Goal: Task Accomplishment & Management: Complete application form

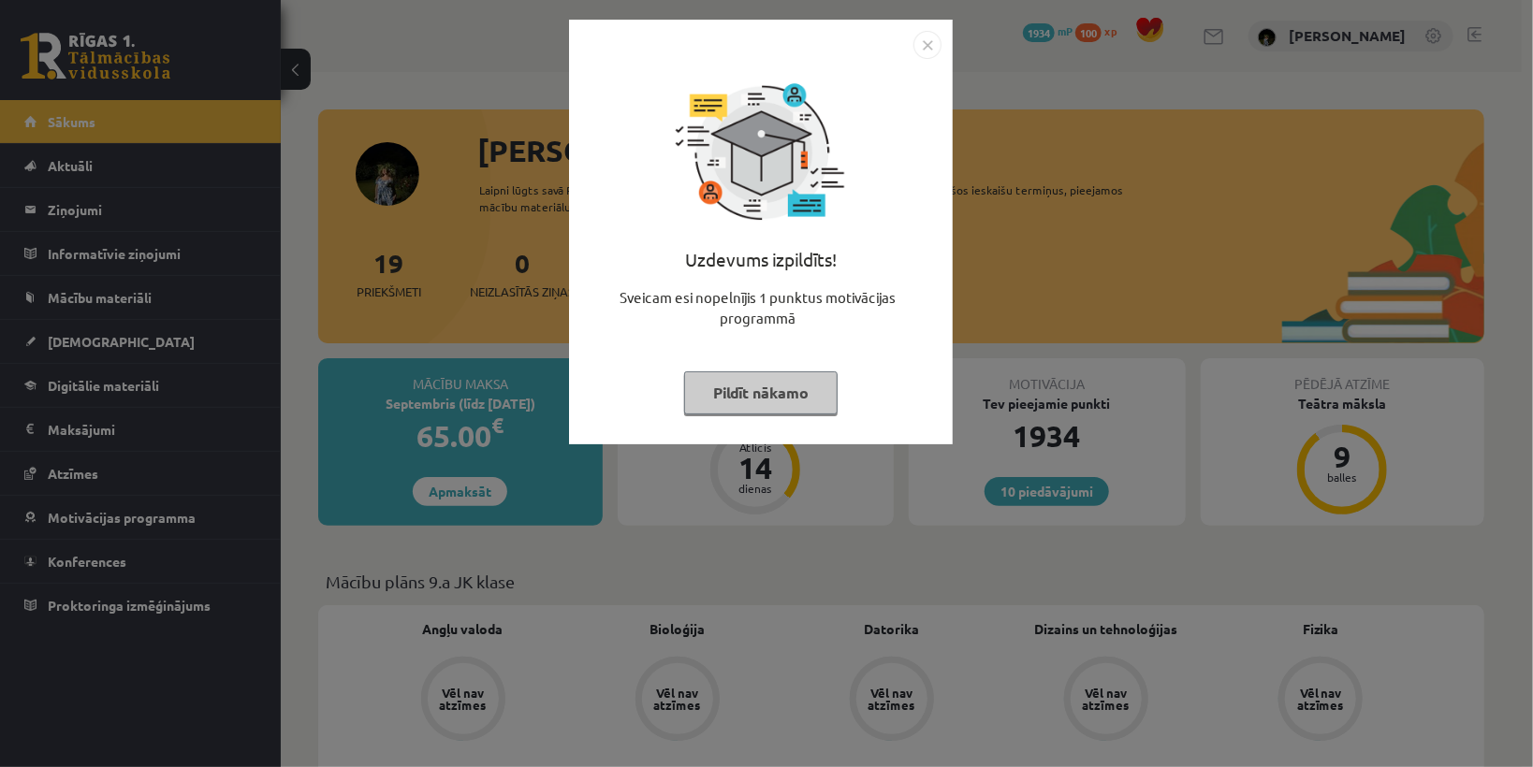
click at [724, 385] on button "Pildīt nākamo" at bounding box center [760, 392] width 153 height 43
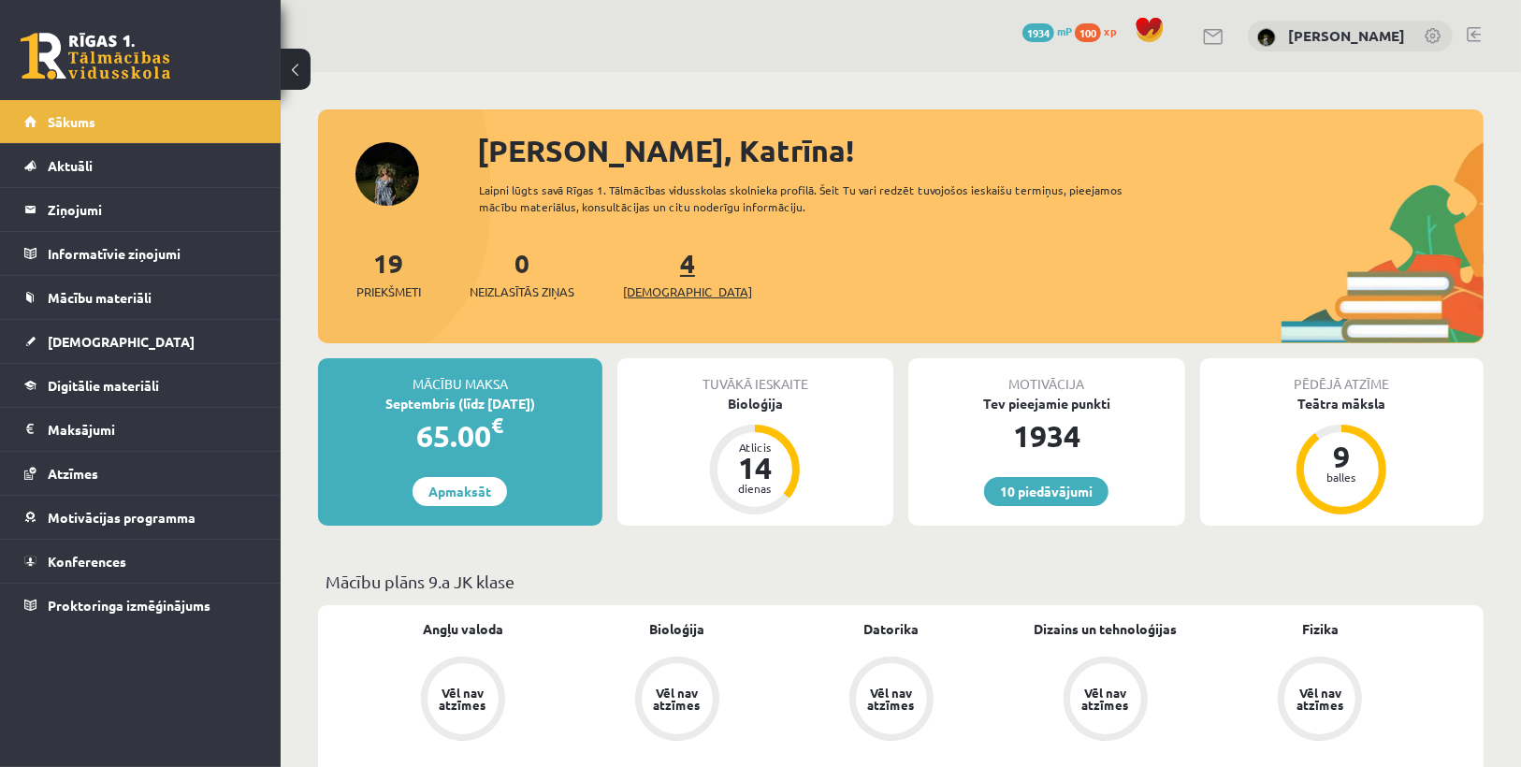
click at [653, 287] on span "[DEMOGRAPHIC_DATA]" at bounding box center [687, 292] width 129 height 19
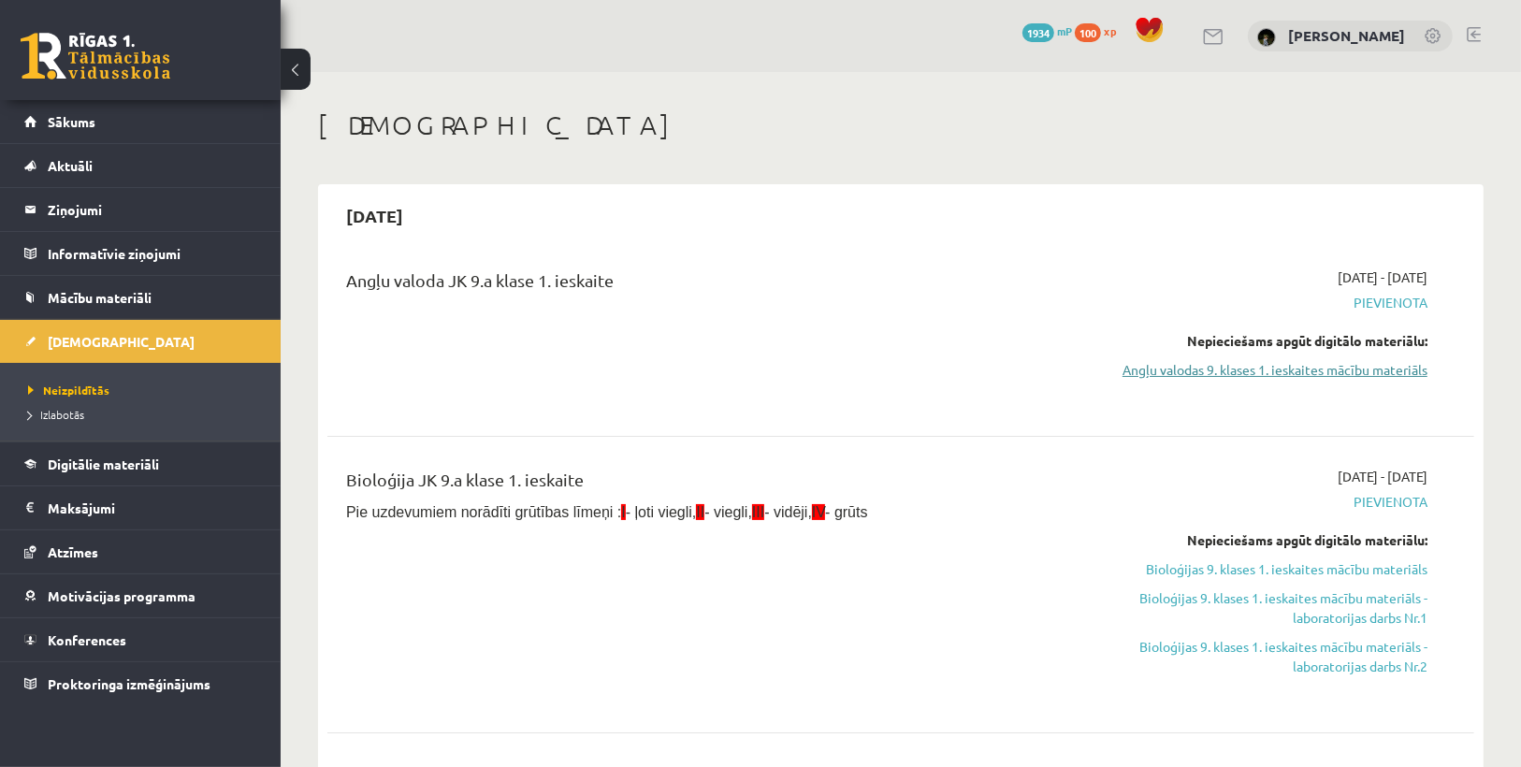
click at [1168, 366] on link "Angļu valodas 9. klases 1. ieskaites mācību materiāls" at bounding box center [1256, 370] width 341 height 20
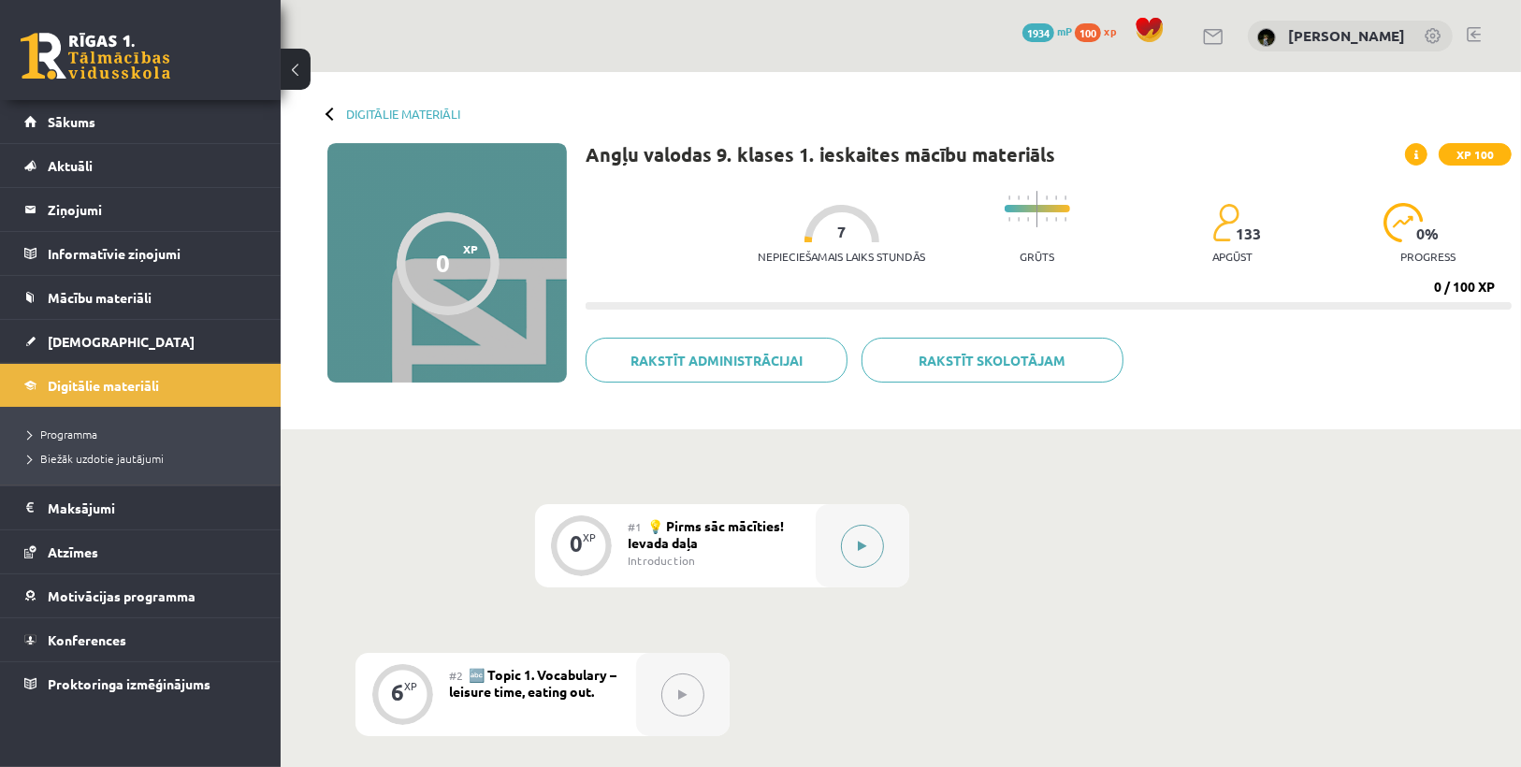
click at [857, 556] on button at bounding box center [862, 546] width 43 height 43
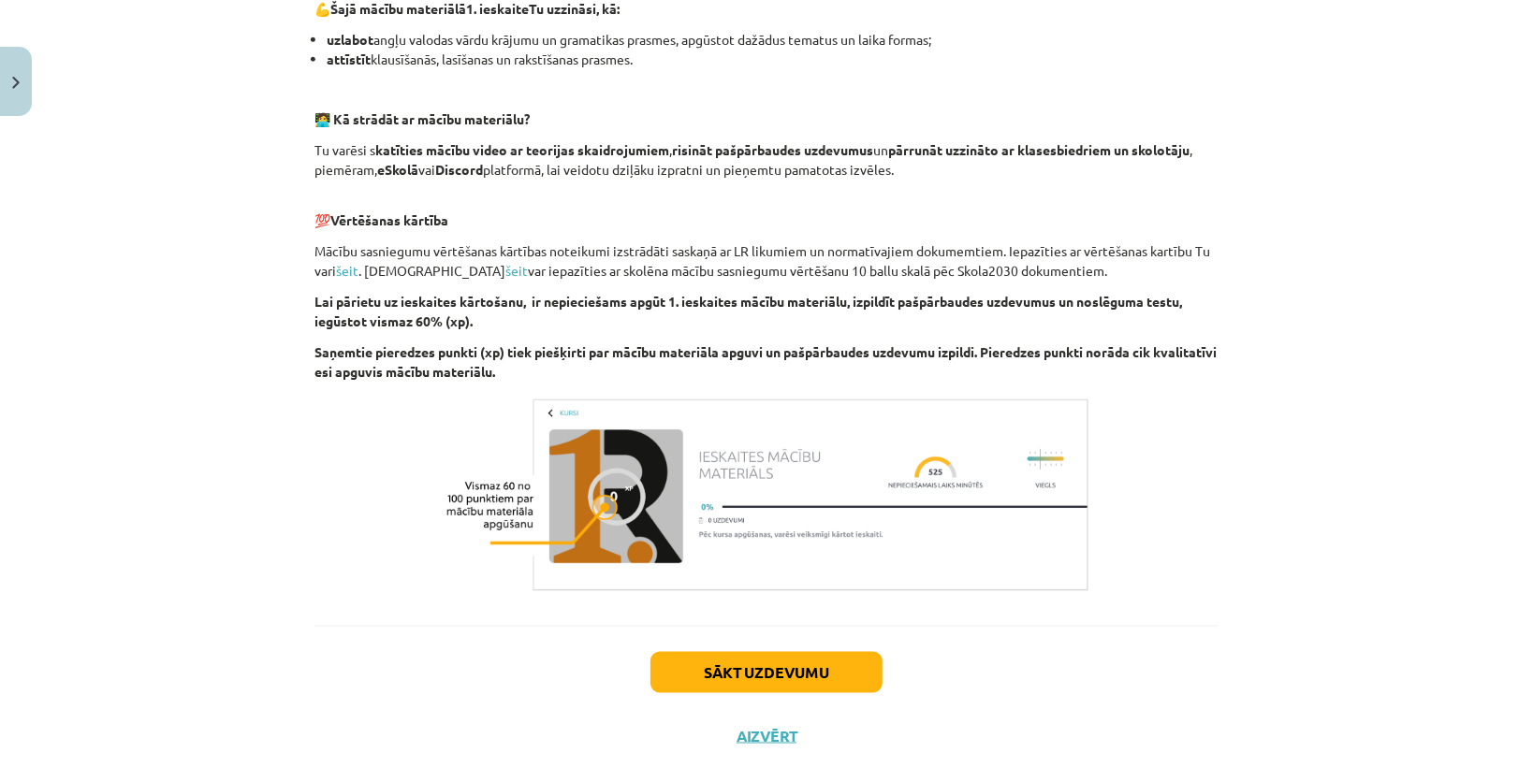
scroll to position [1213, 0]
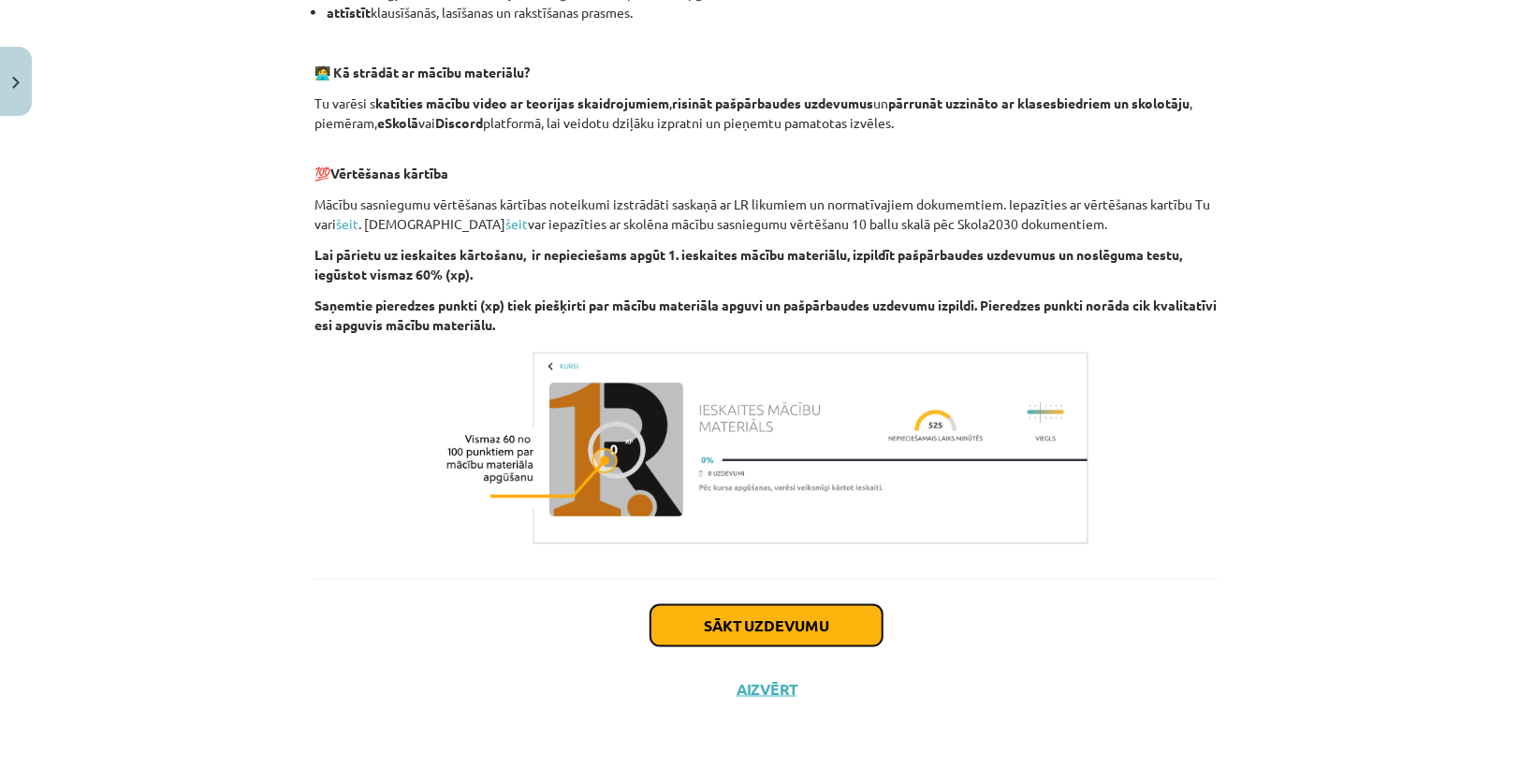
click at [800, 612] on button "Sākt uzdevumu" at bounding box center [766, 625] width 232 height 41
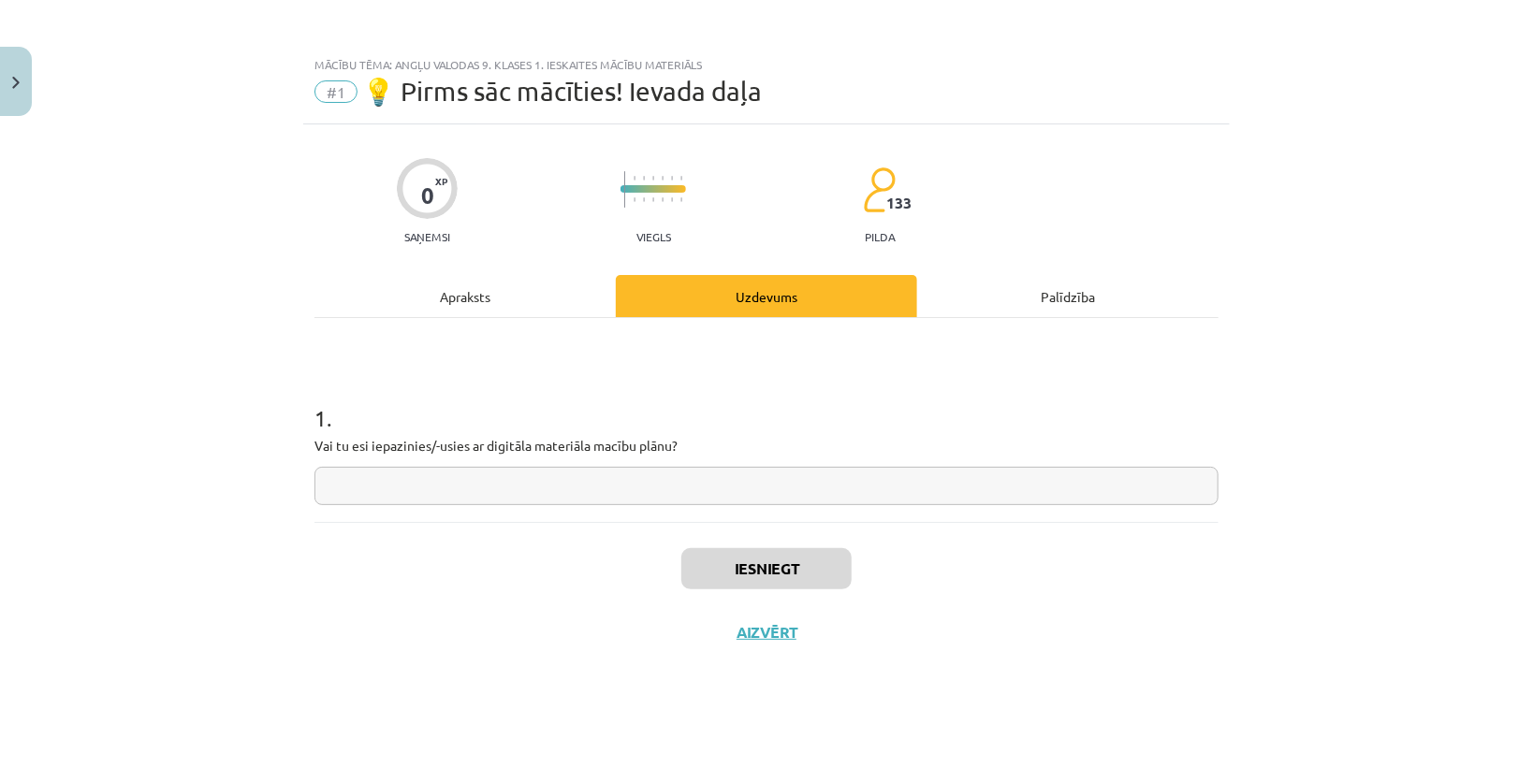
click at [635, 485] on input "text" at bounding box center [766, 486] width 904 height 38
type input "*"
click at [768, 571] on button "Iesniegt" at bounding box center [766, 568] width 170 height 41
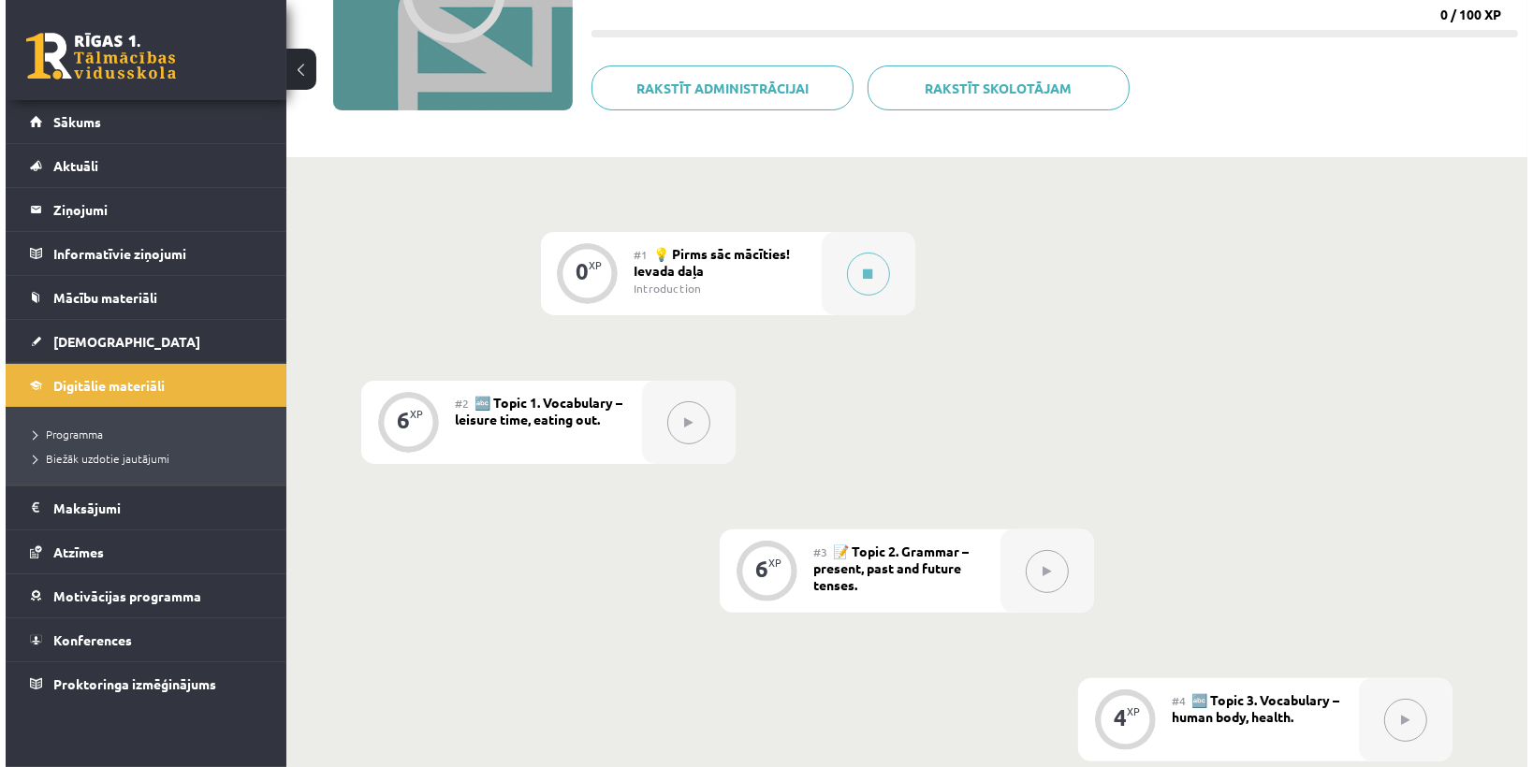
scroll to position [299, 0]
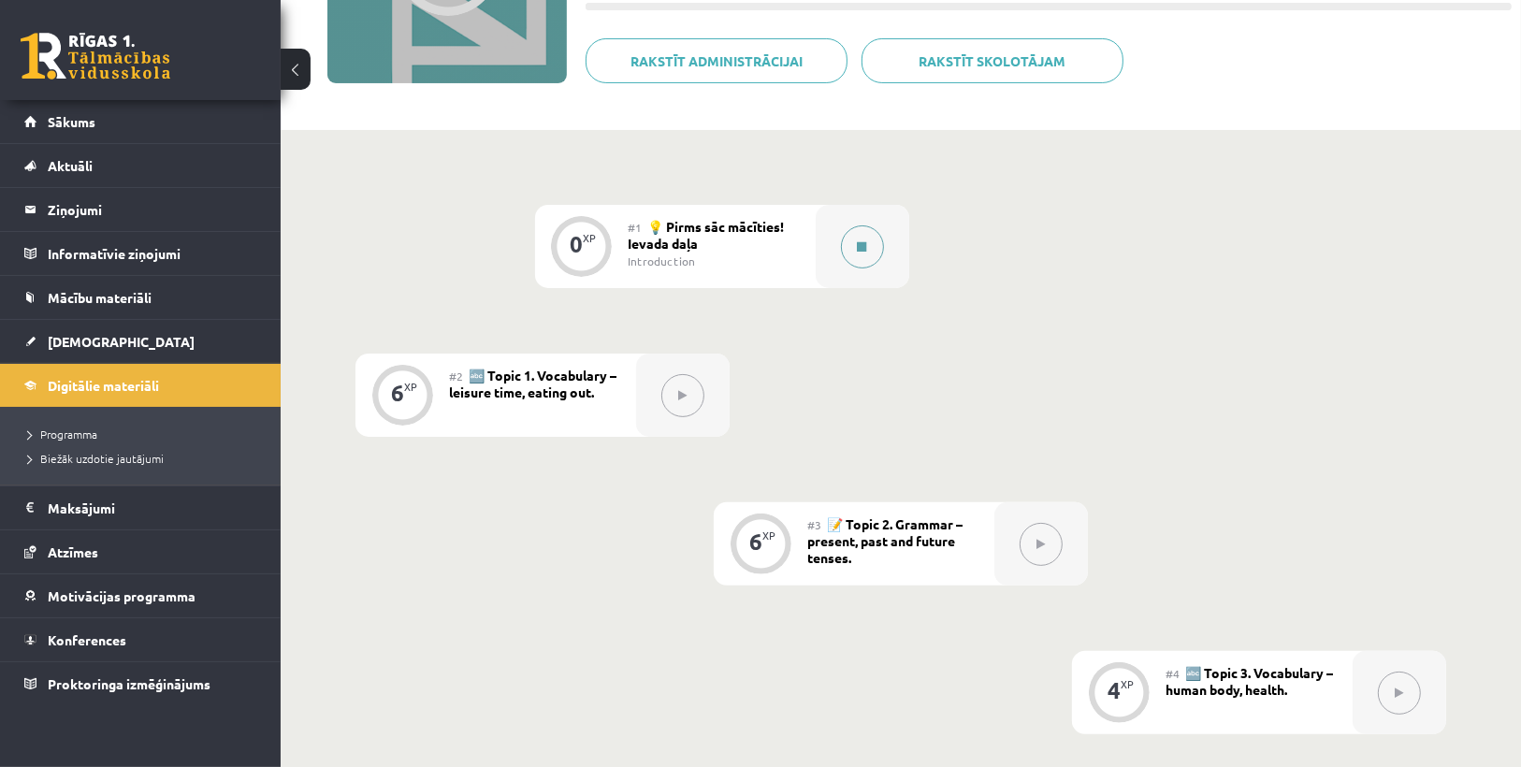
click at [870, 226] on button at bounding box center [862, 246] width 43 height 43
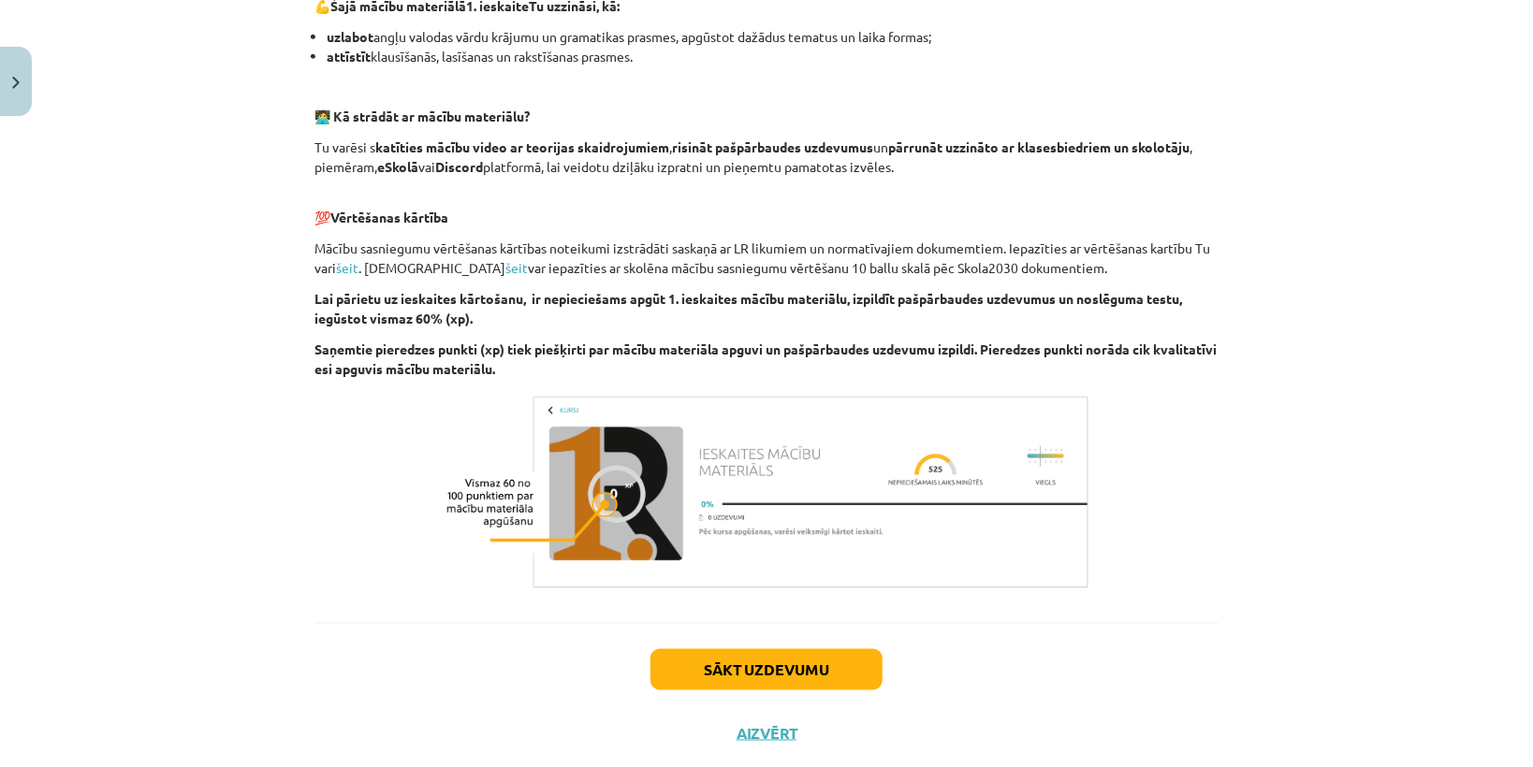
scroll to position [1213, 0]
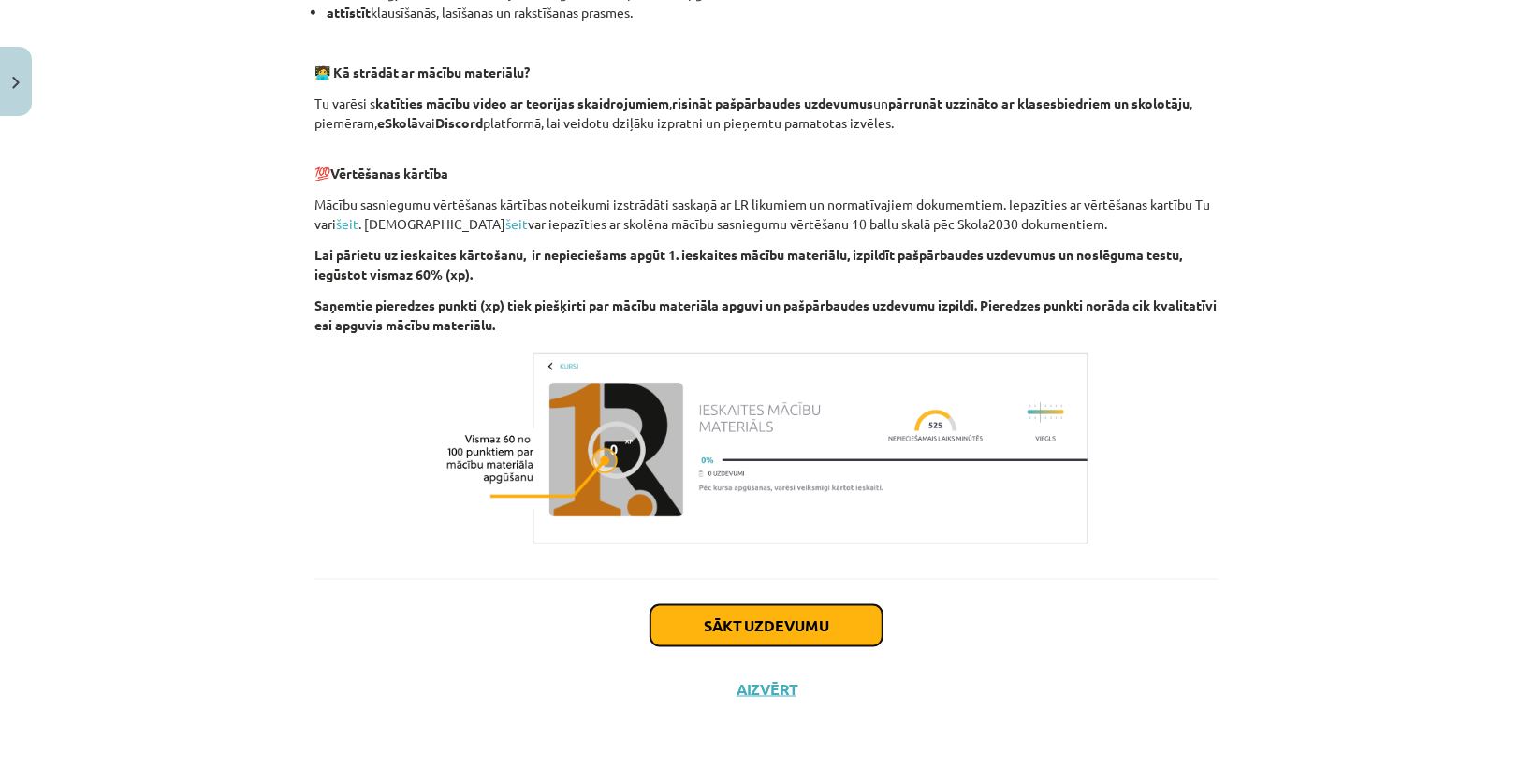
click at [778, 623] on button "Sākt uzdevumu" at bounding box center [766, 625] width 232 height 41
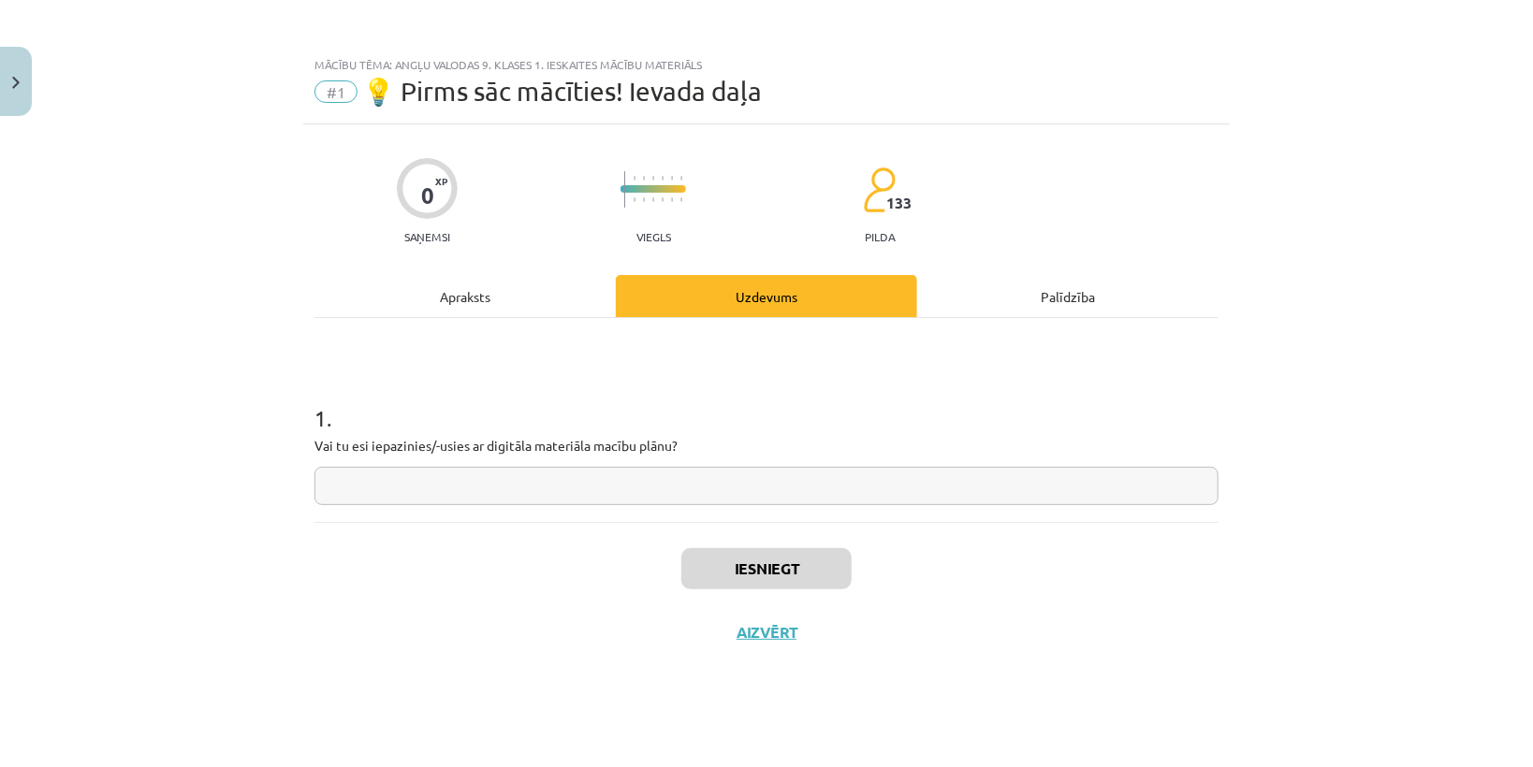
click at [668, 489] on input "text" at bounding box center [766, 486] width 904 height 38
type input "**"
click at [760, 580] on button "Iesniegt" at bounding box center [766, 568] width 170 height 41
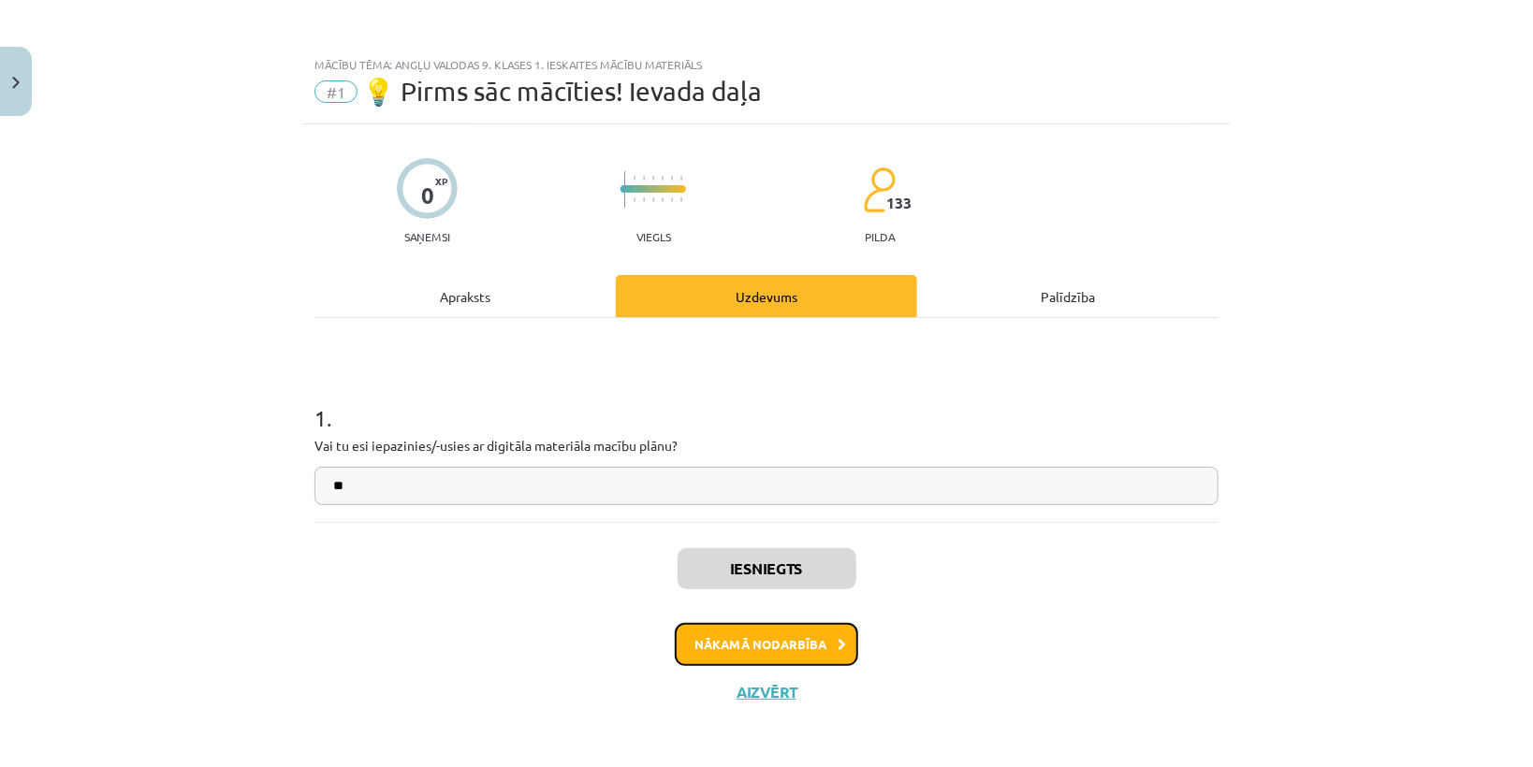
click at [792, 633] on button "Nākamā nodarbība" at bounding box center [766, 644] width 183 height 43
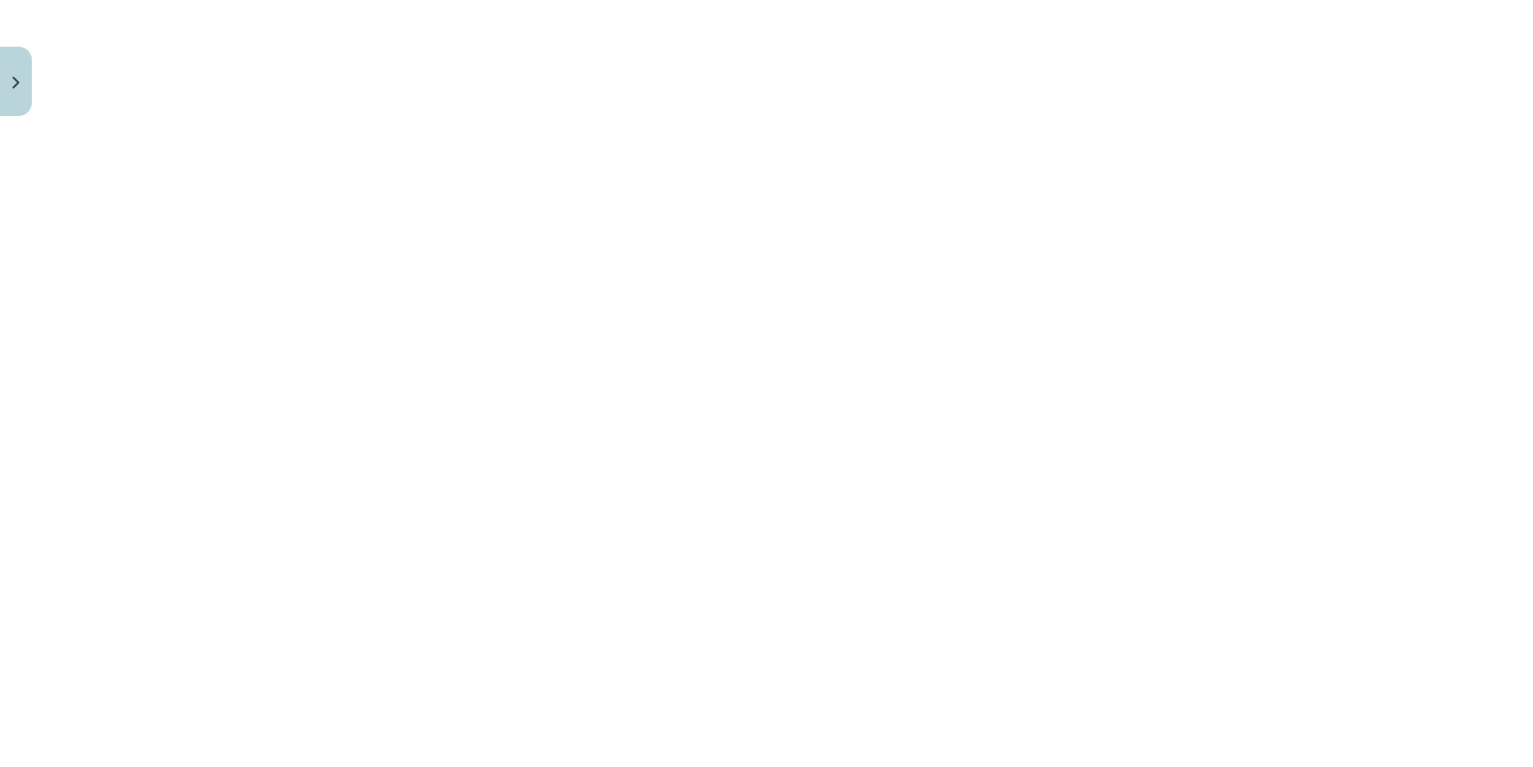
scroll to position [954, 0]
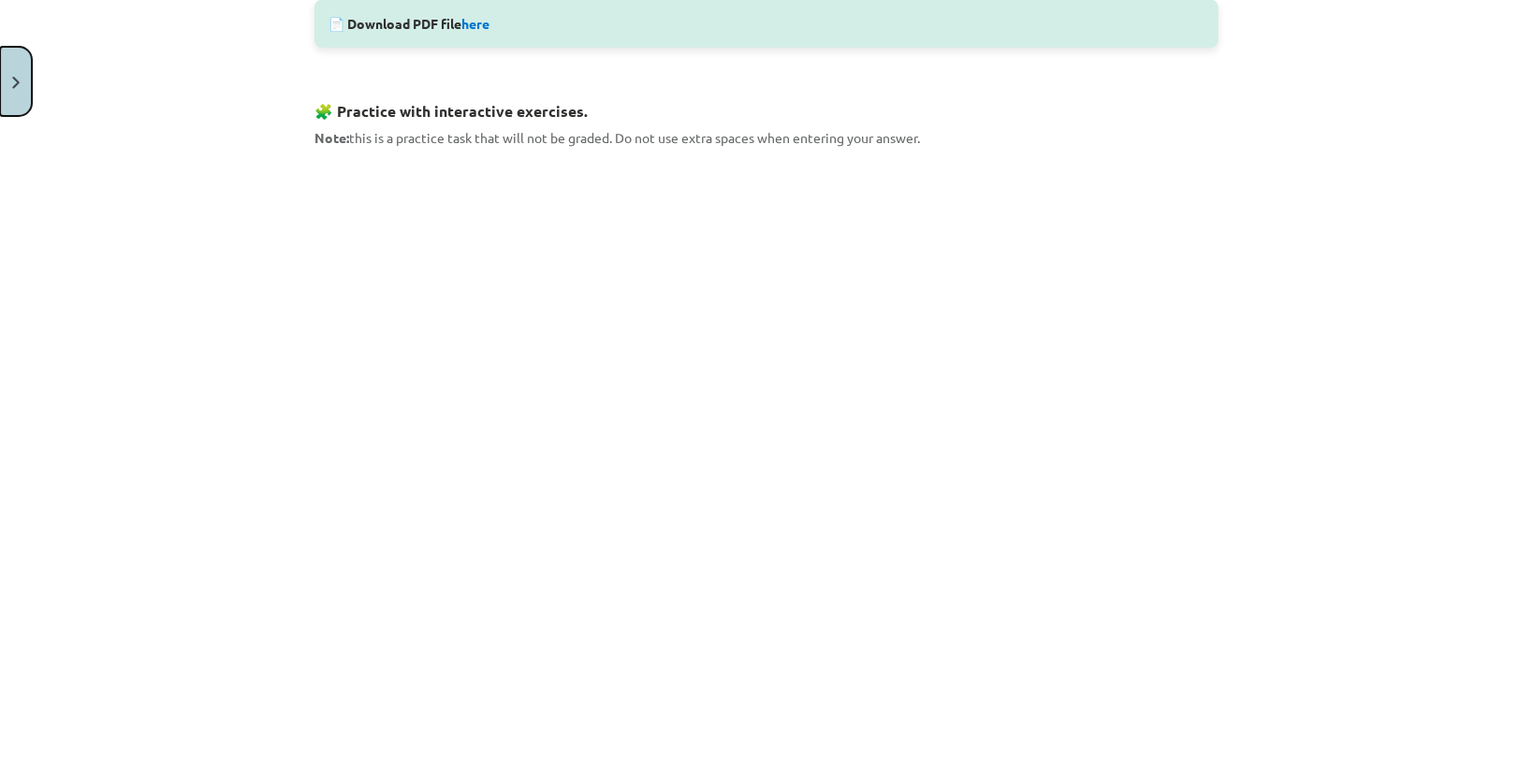
click at [11, 93] on button "Close" at bounding box center [16, 81] width 32 height 69
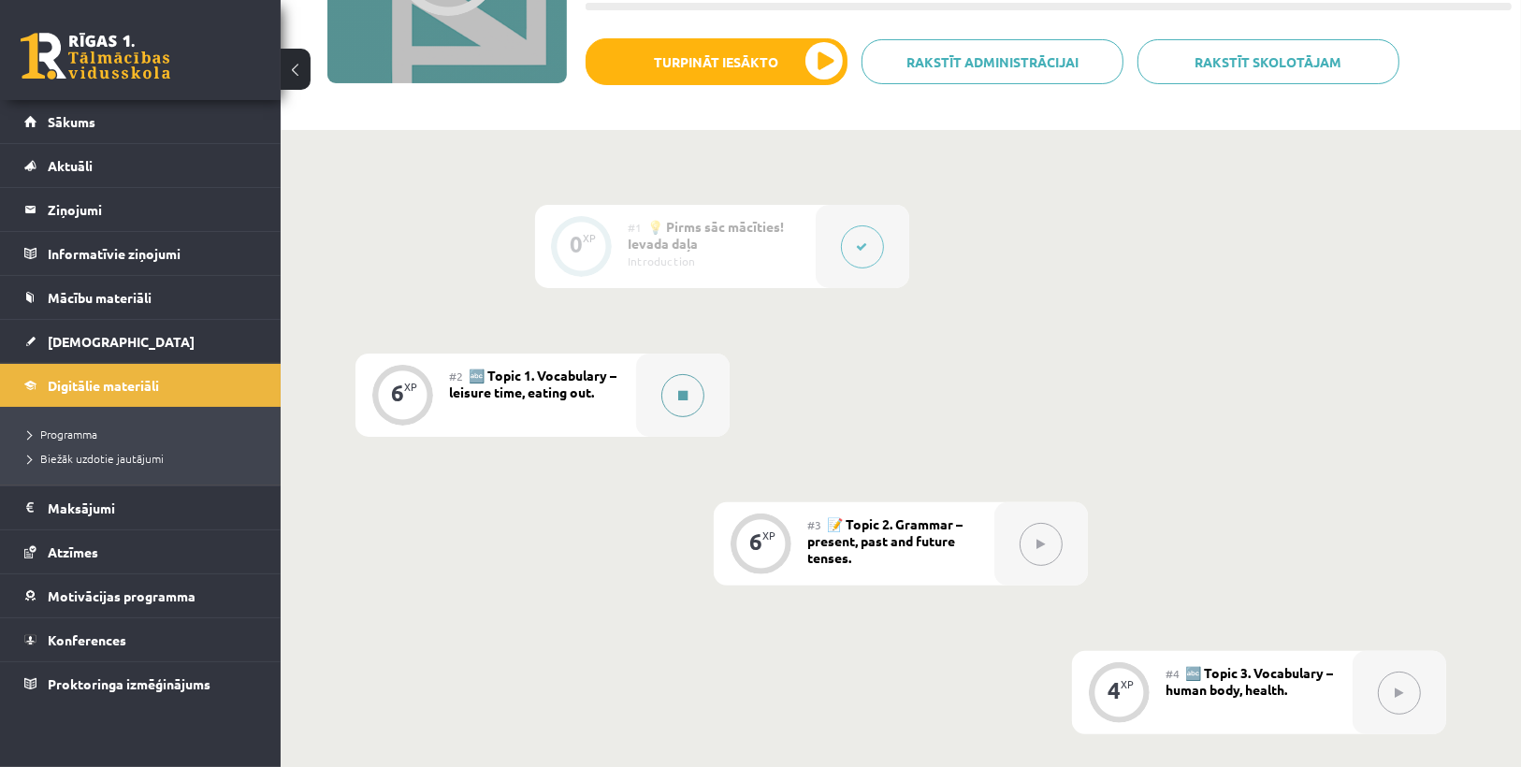
click at [690, 409] on button at bounding box center [682, 395] width 43 height 43
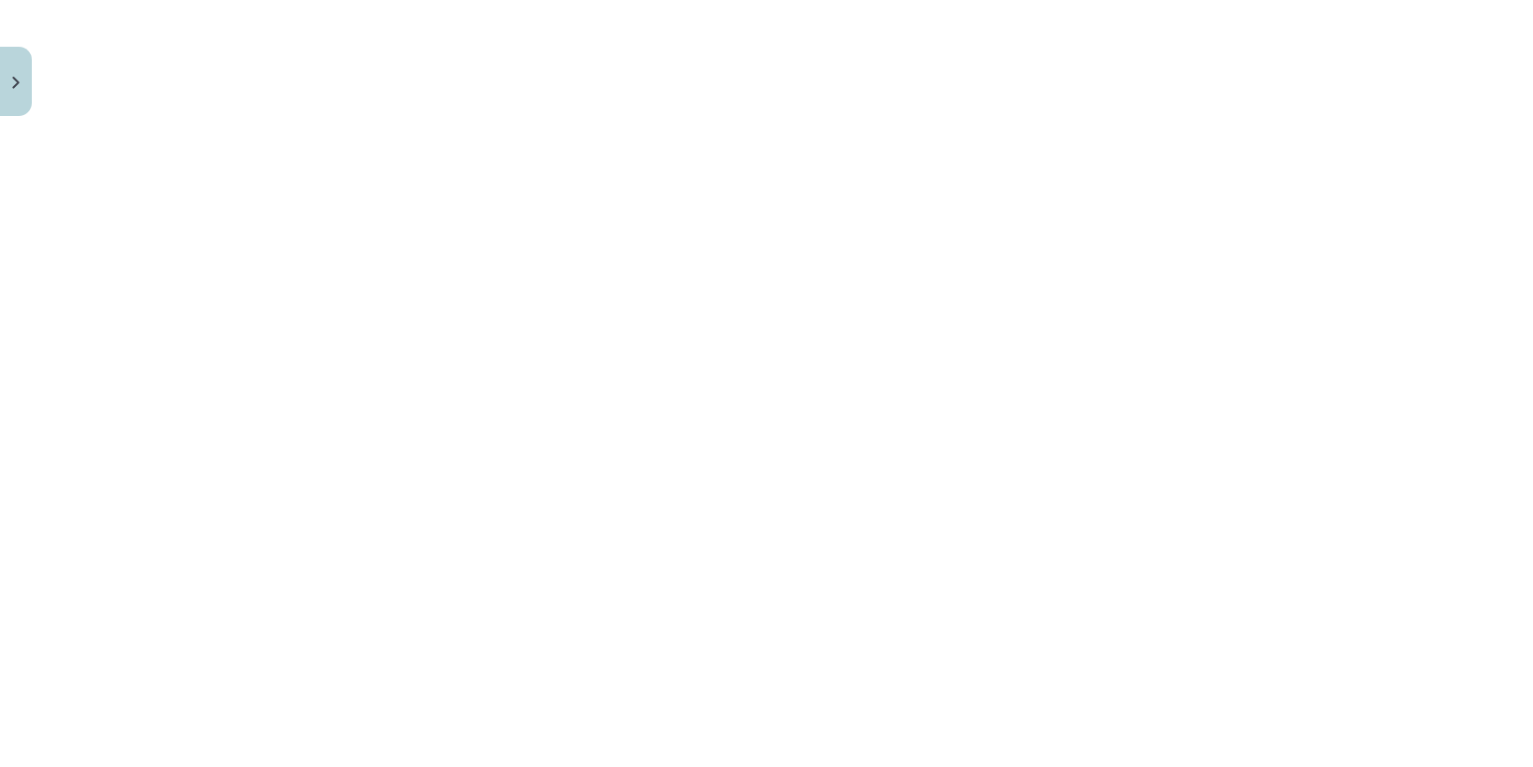
scroll to position [1422, 0]
drag, startPoint x: 1309, startPoint y: 486, endPoint x: 1285, endPoint y: 495, distance: 26.1
click at [1303, 487] on div "Mācību tēma: Angļu valodas 9. klases 1. ieskaites mācību materiāls #2 🔤 Topic 1…" at bounding box center [766, 383] width 1533 height 767
click at [240, 283] on div "Mācību tēma: Angļu valodas 9. klases 1. ieskaites mācību materiāls #2 🔤 Topic 1…" at bounding box center [766, 383] width 1533 height 767
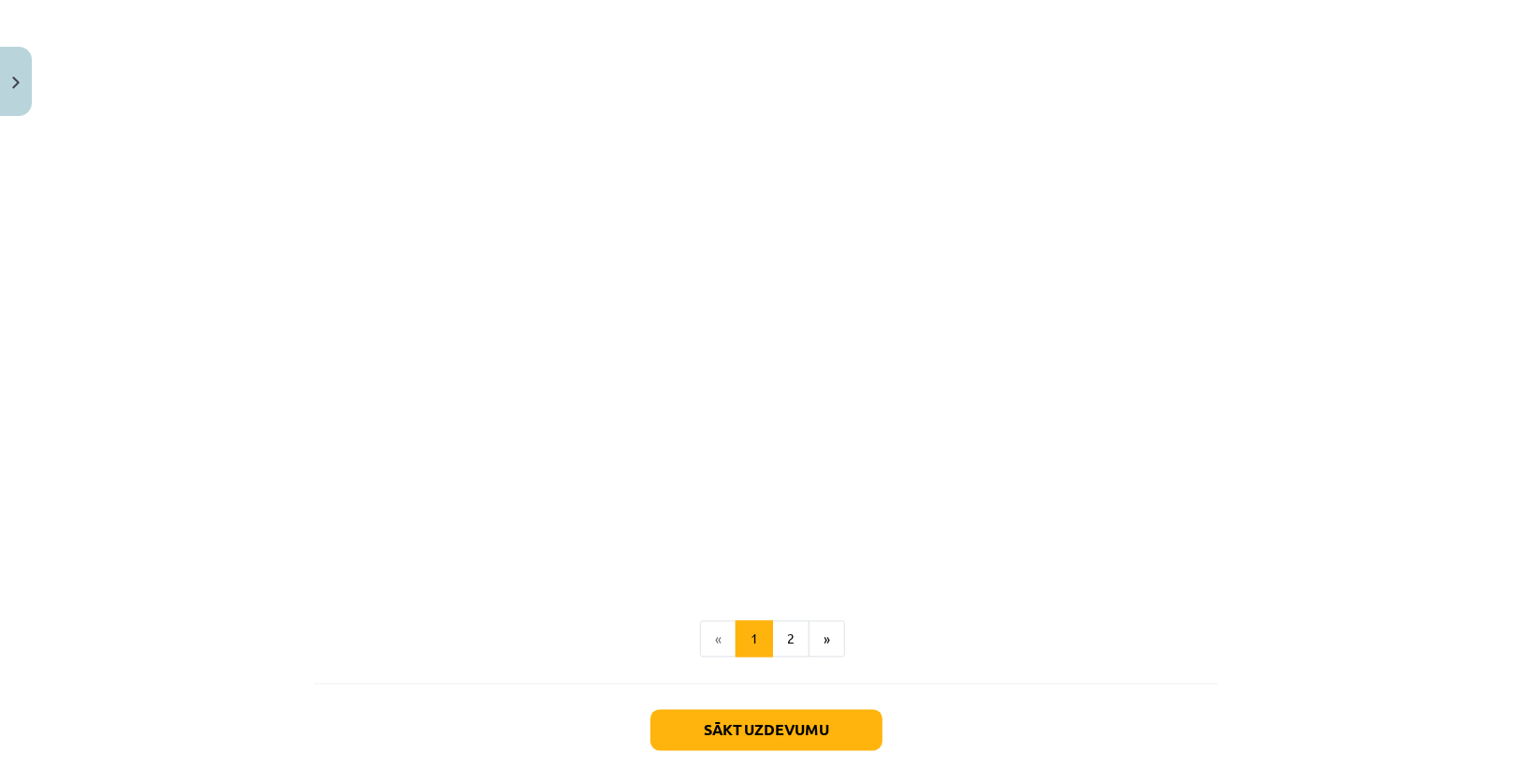
scroll to position [1723, 0]
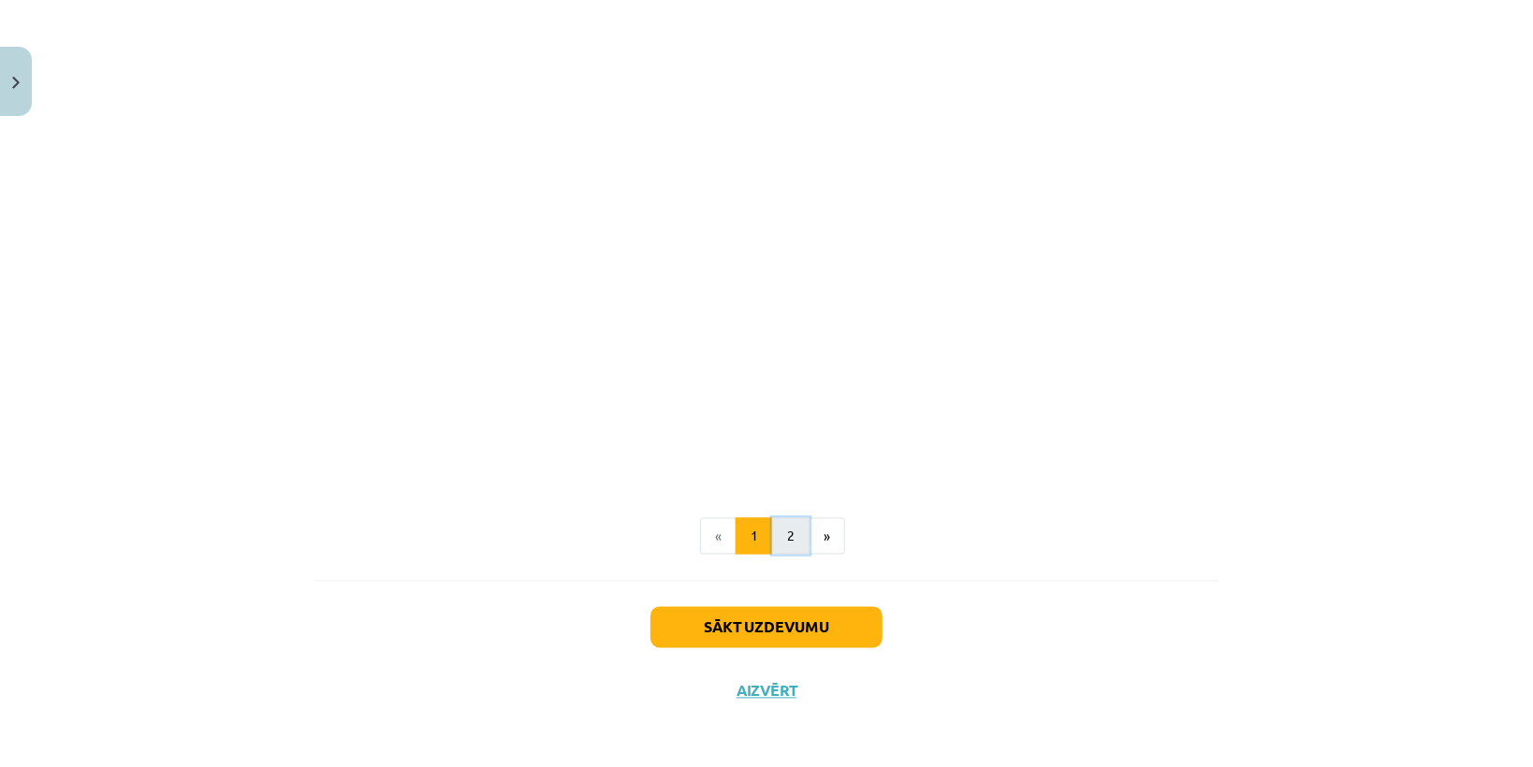
click at [792, 539] on button "2" at bounding box center [790, 536] width 37 height 37
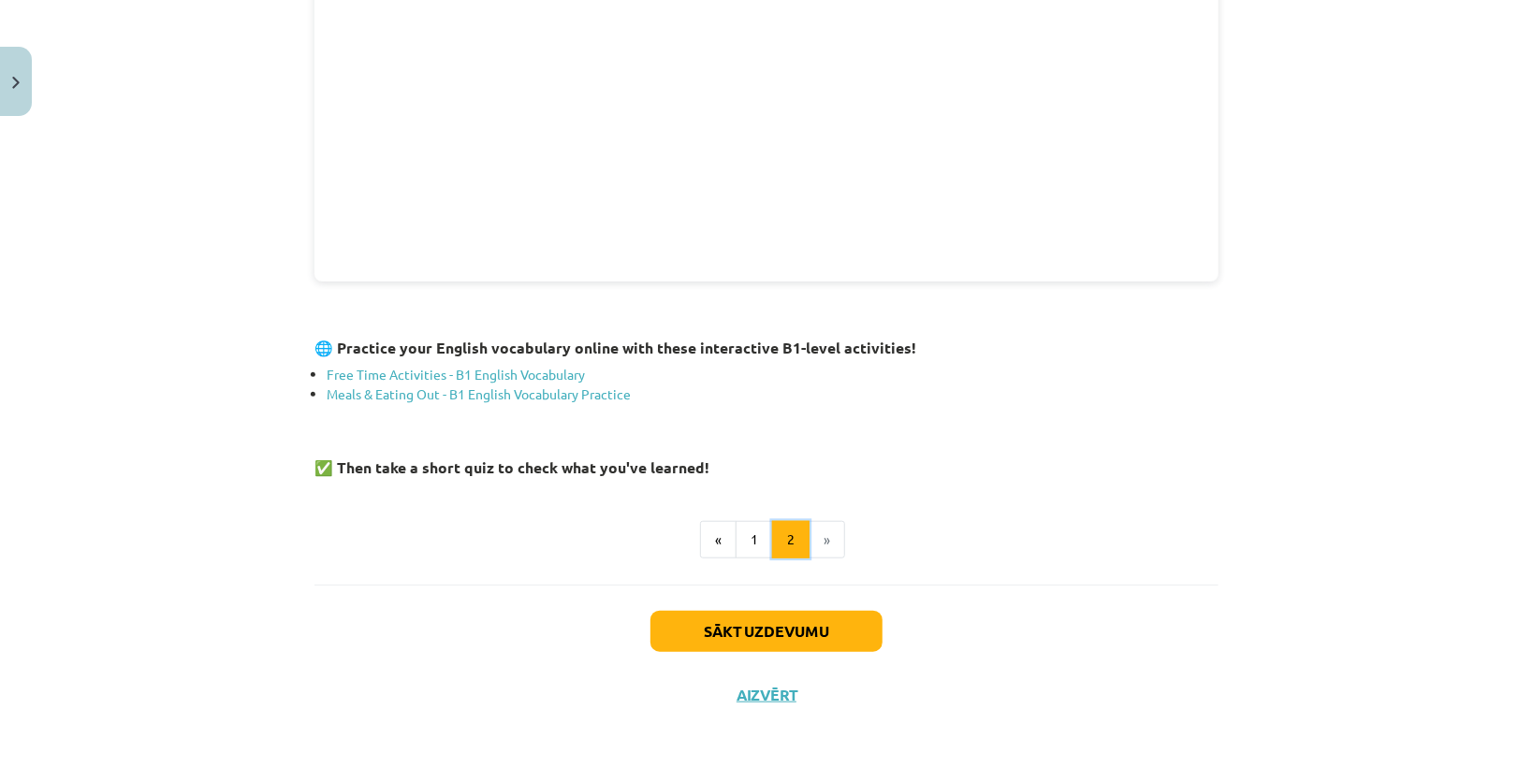
scroll to position [618, 0]
click at [809, 535] on li "»" at bounding box center [827, 538] width 36 height 37
click at [812, 535] on li "»" at bounding box center [827, 538] width 36 height 37
click at [819, 625] on button "Sākt uzdevumu" at bounding box center [766, 630] width 232 height 41
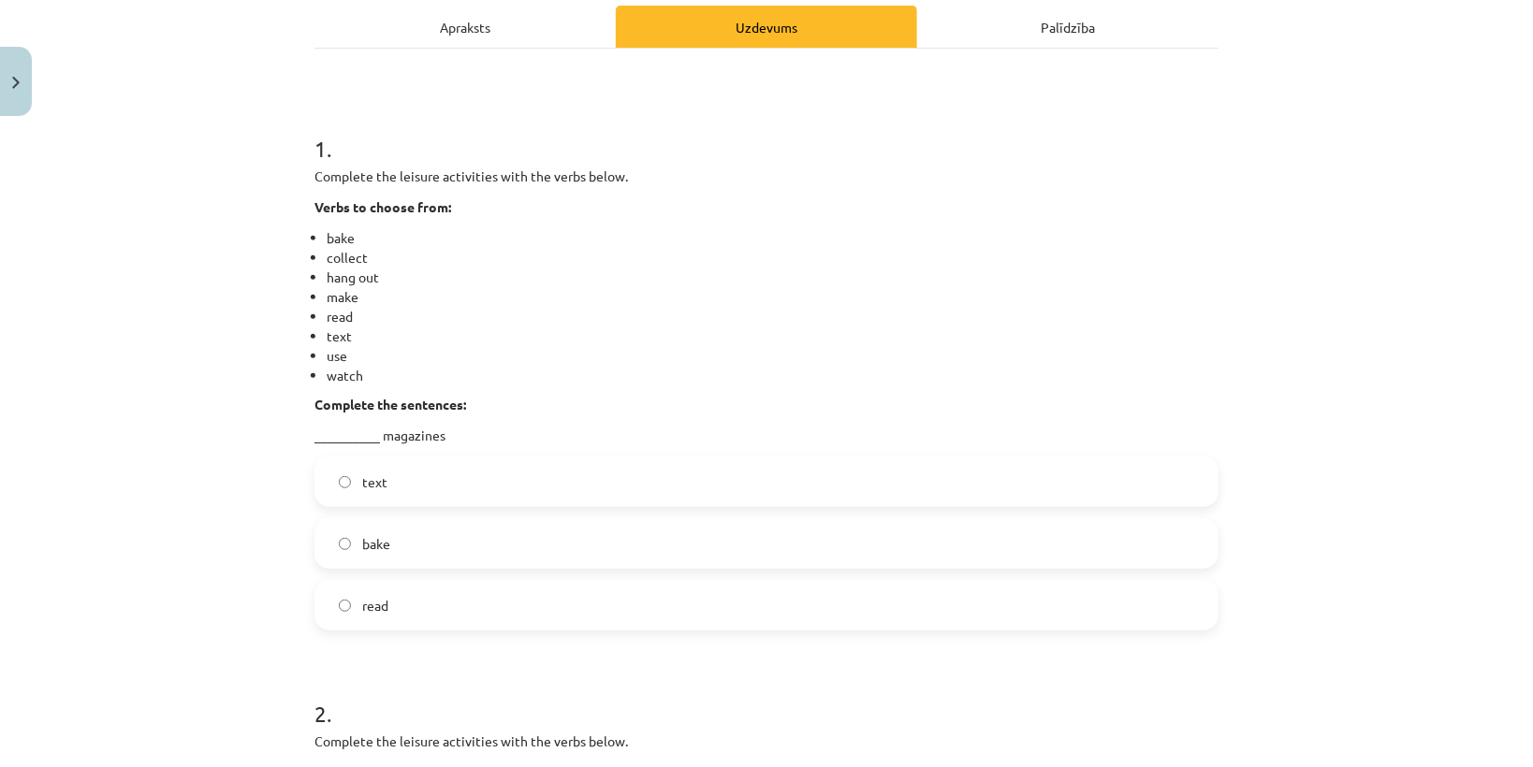
scroll to position [270, 0]
click at [412, 601] on label "read" at bounding box center [766, 604] width 900 height 47
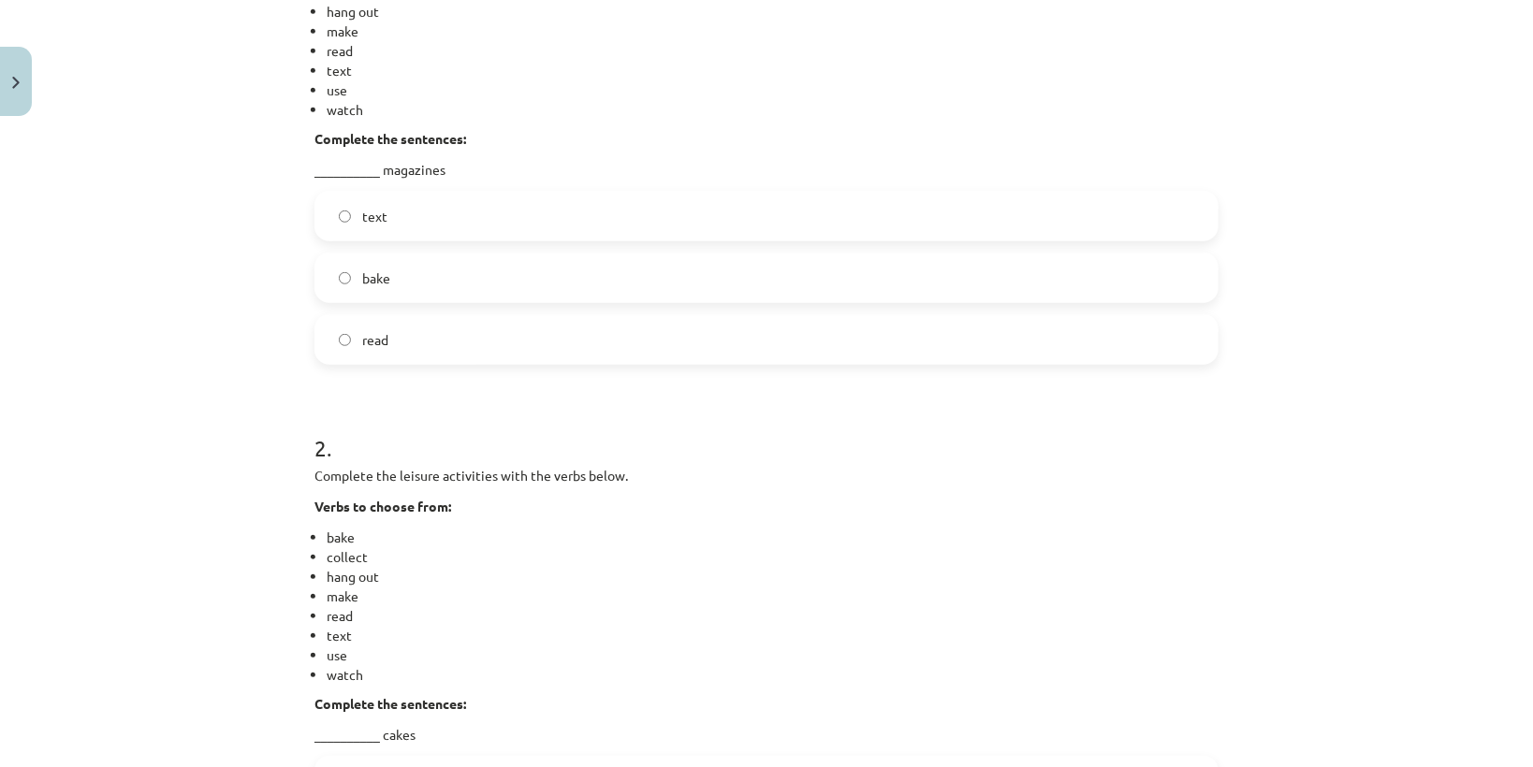
scroll to position [794, 0]
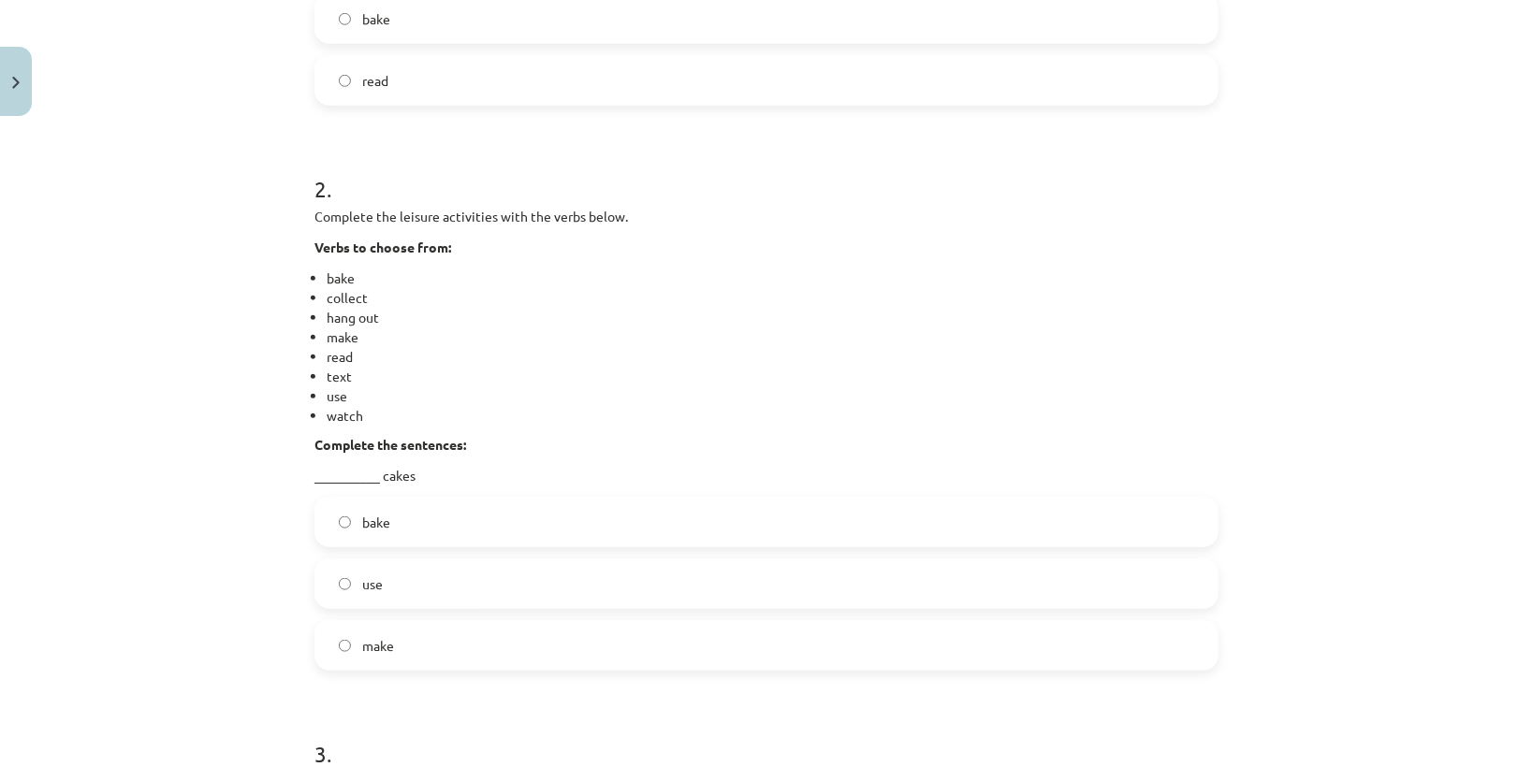
click at [415, 513] on label "bake" at bounding box center [766, 522] width 900 height 47
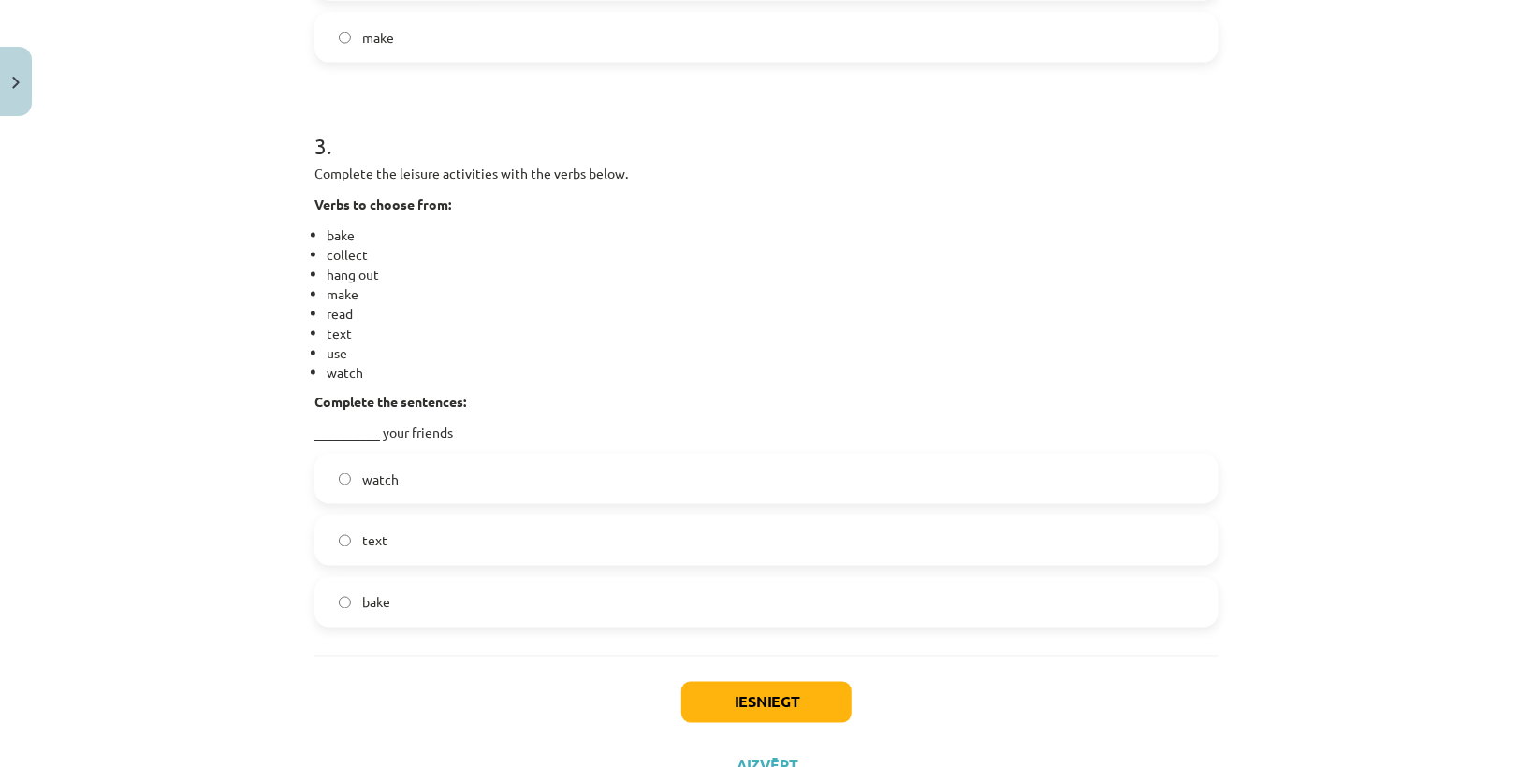
scroll to position [1478, 0]
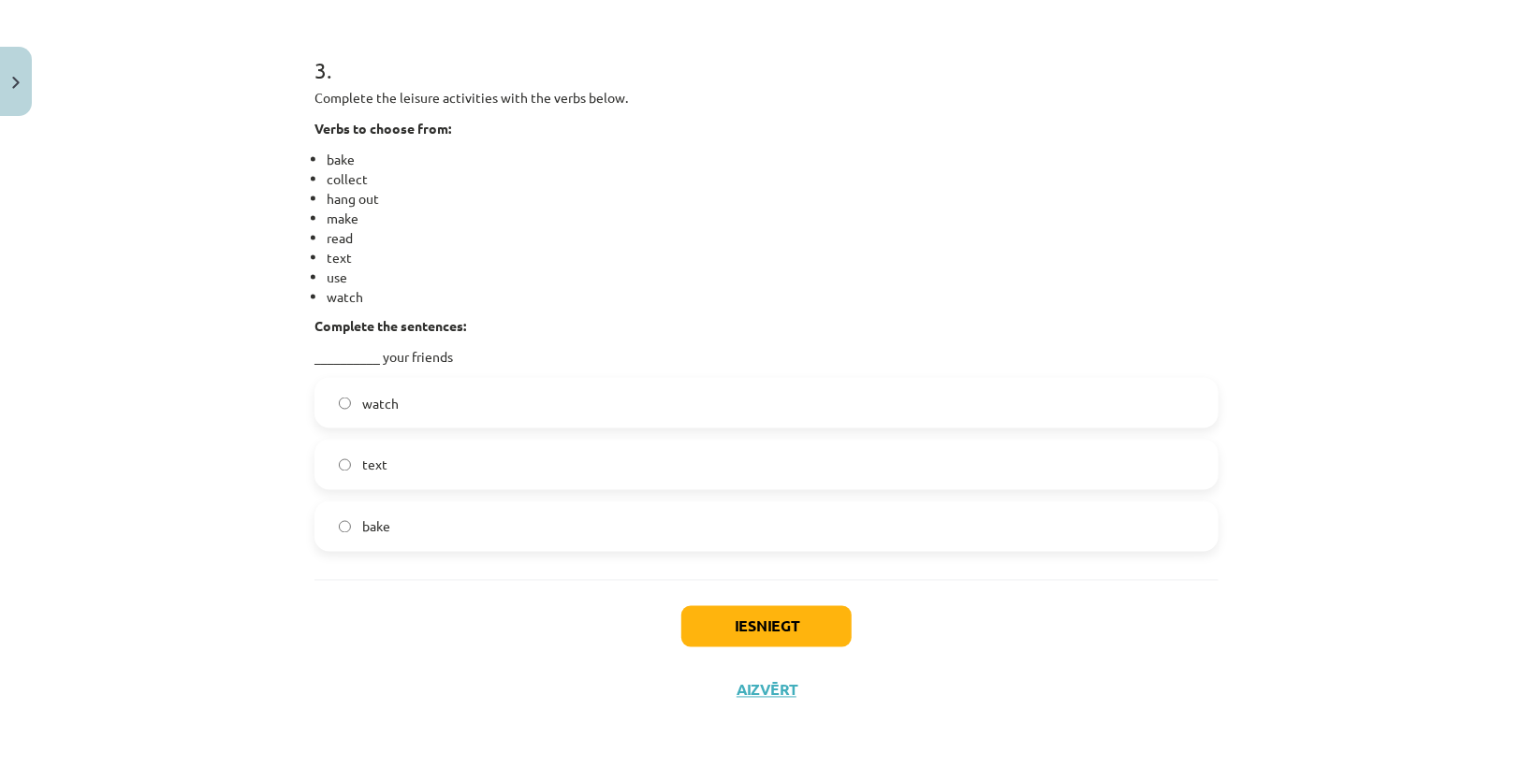
click at [378, 479] on label "text" at bounding box center [766, 465] width 900 height 47
click at [792, 625] on button "Iesniegt" at bounding box center [766, 626] width 170 height 41
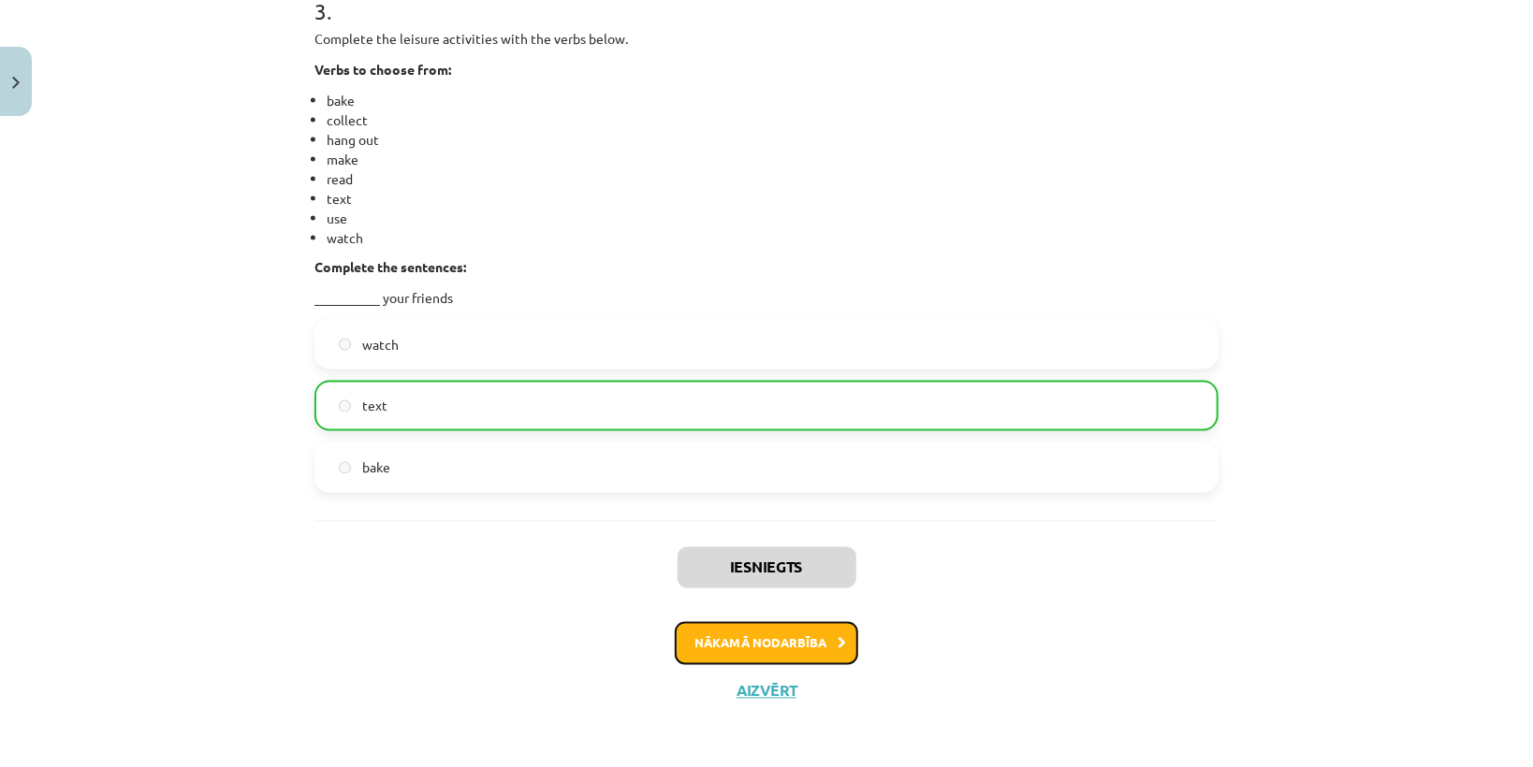
click at [801, 640] on button "Nākamā nodarbība" at bounding box center [766, 643] width 183 height 43
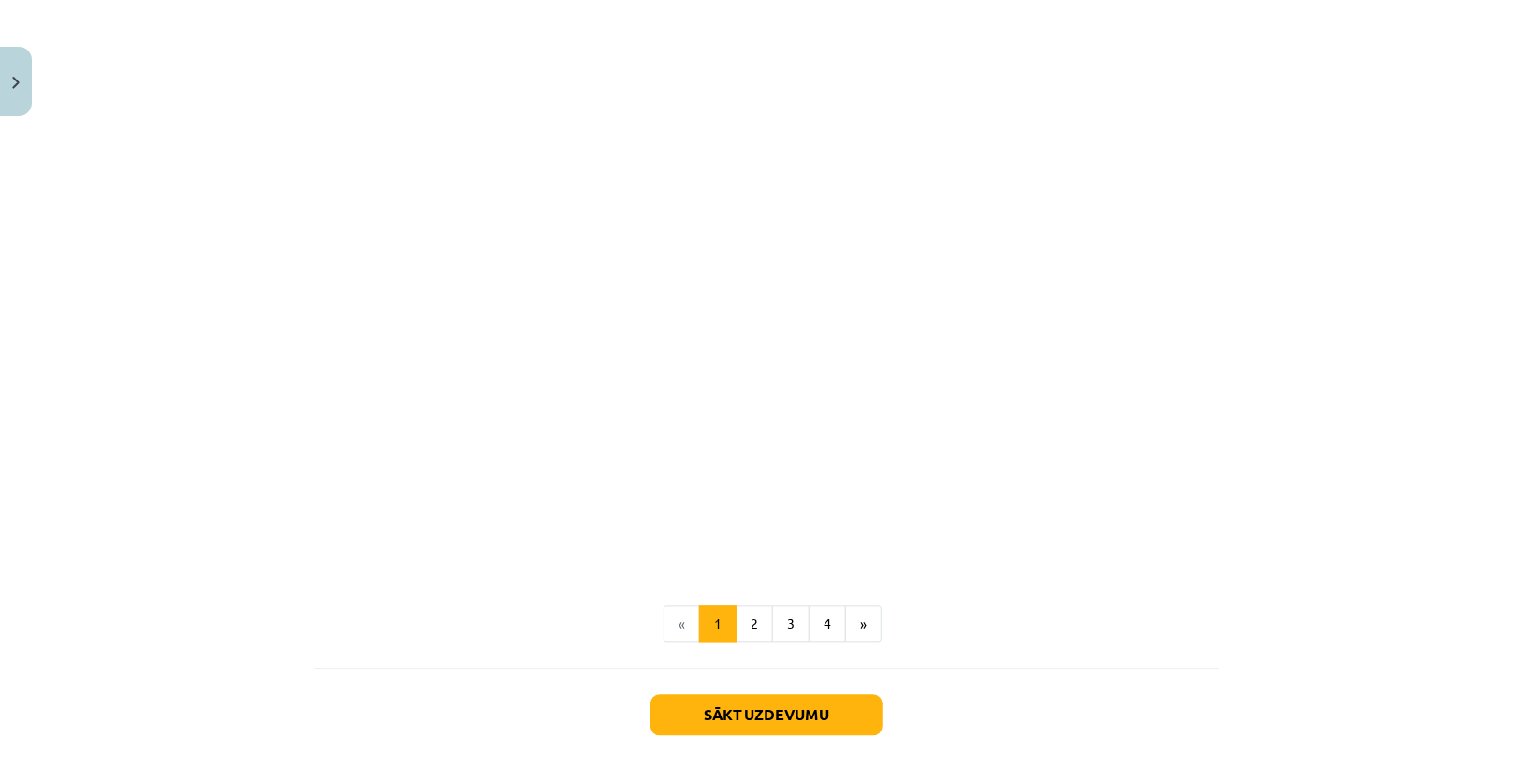
scroll to position [1917, 0]
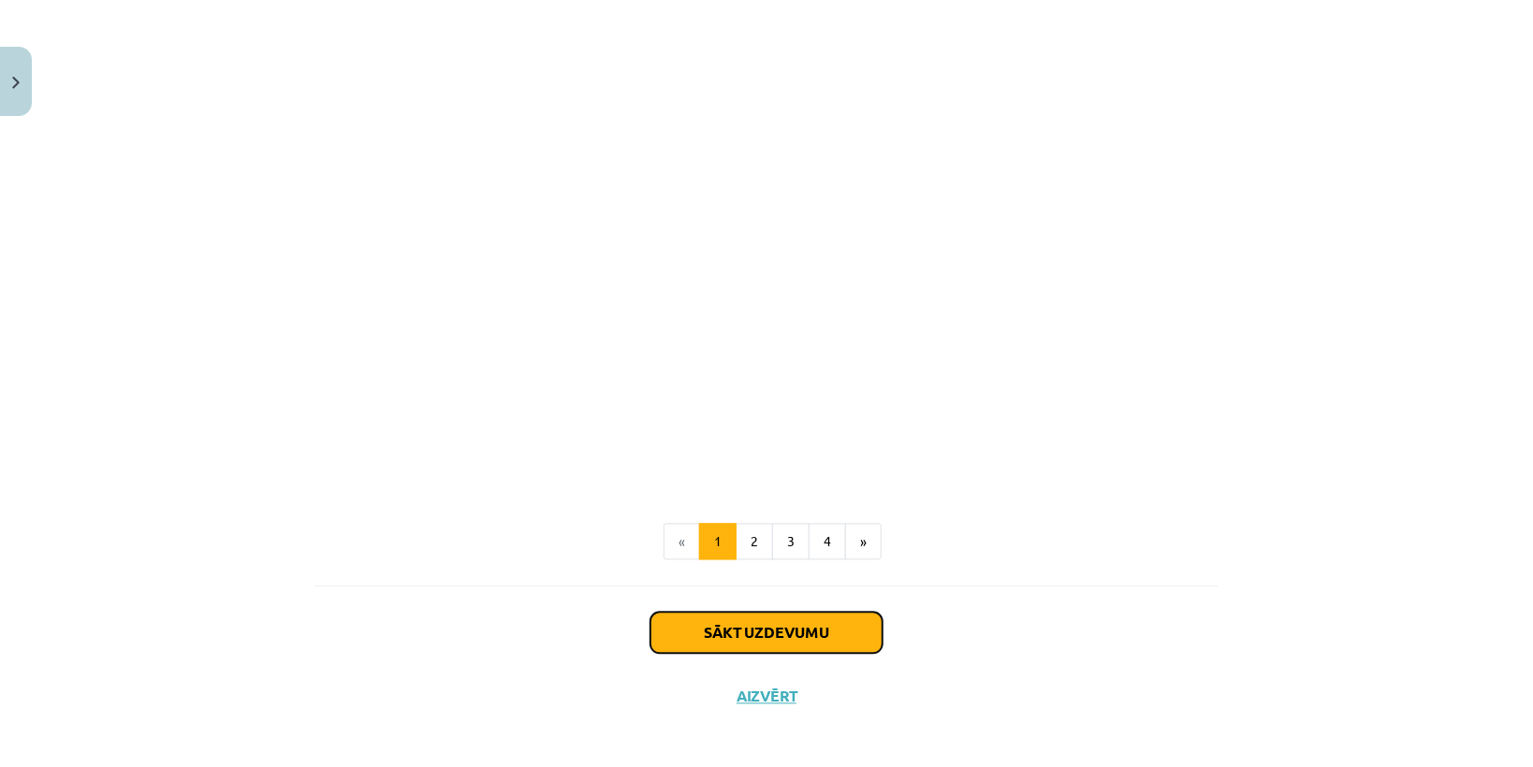
click at [826, 638] on button "Sākt uzdevumu" at bounding box center [766, 632] width 232 height 41
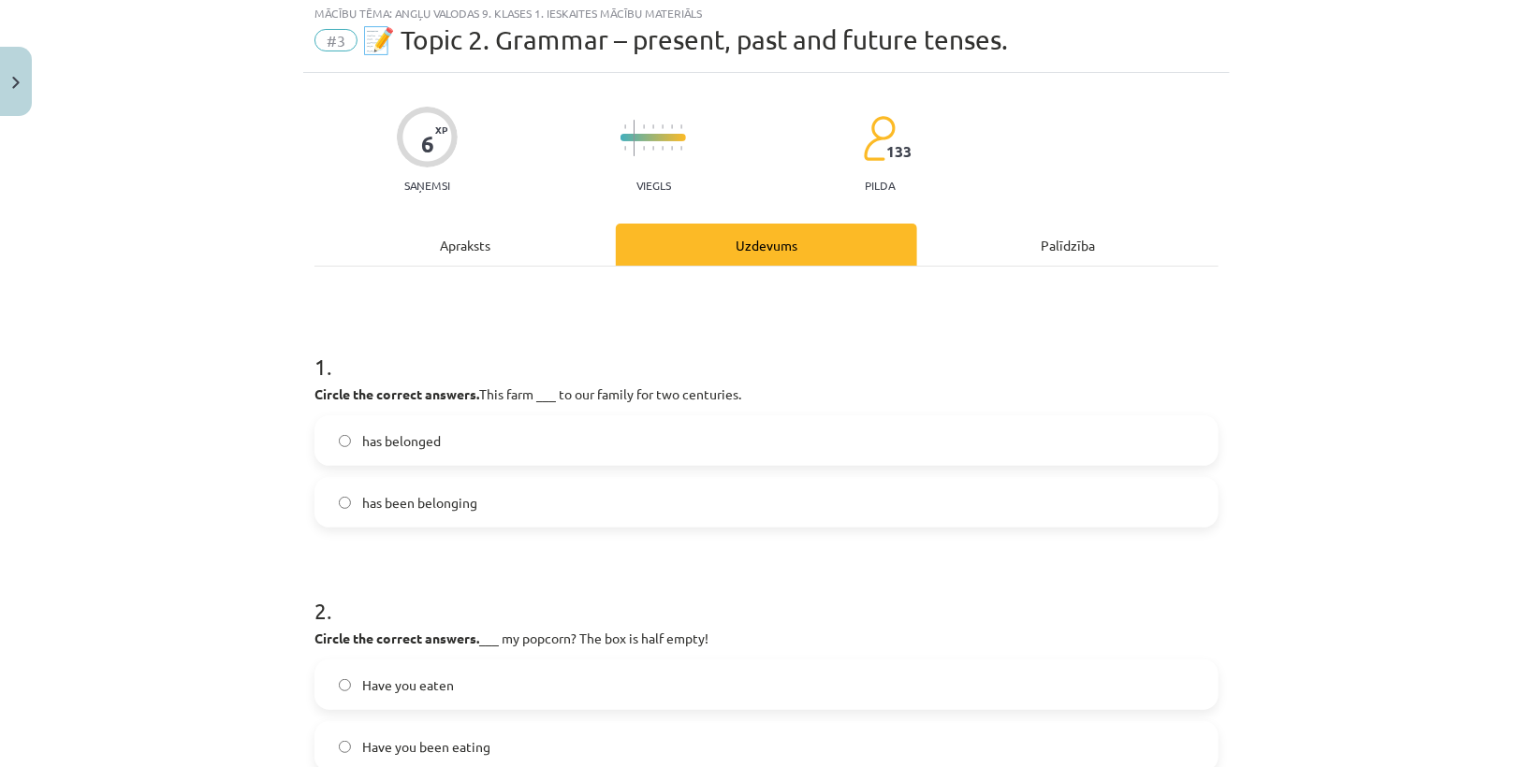
scroll to position [46, 0]
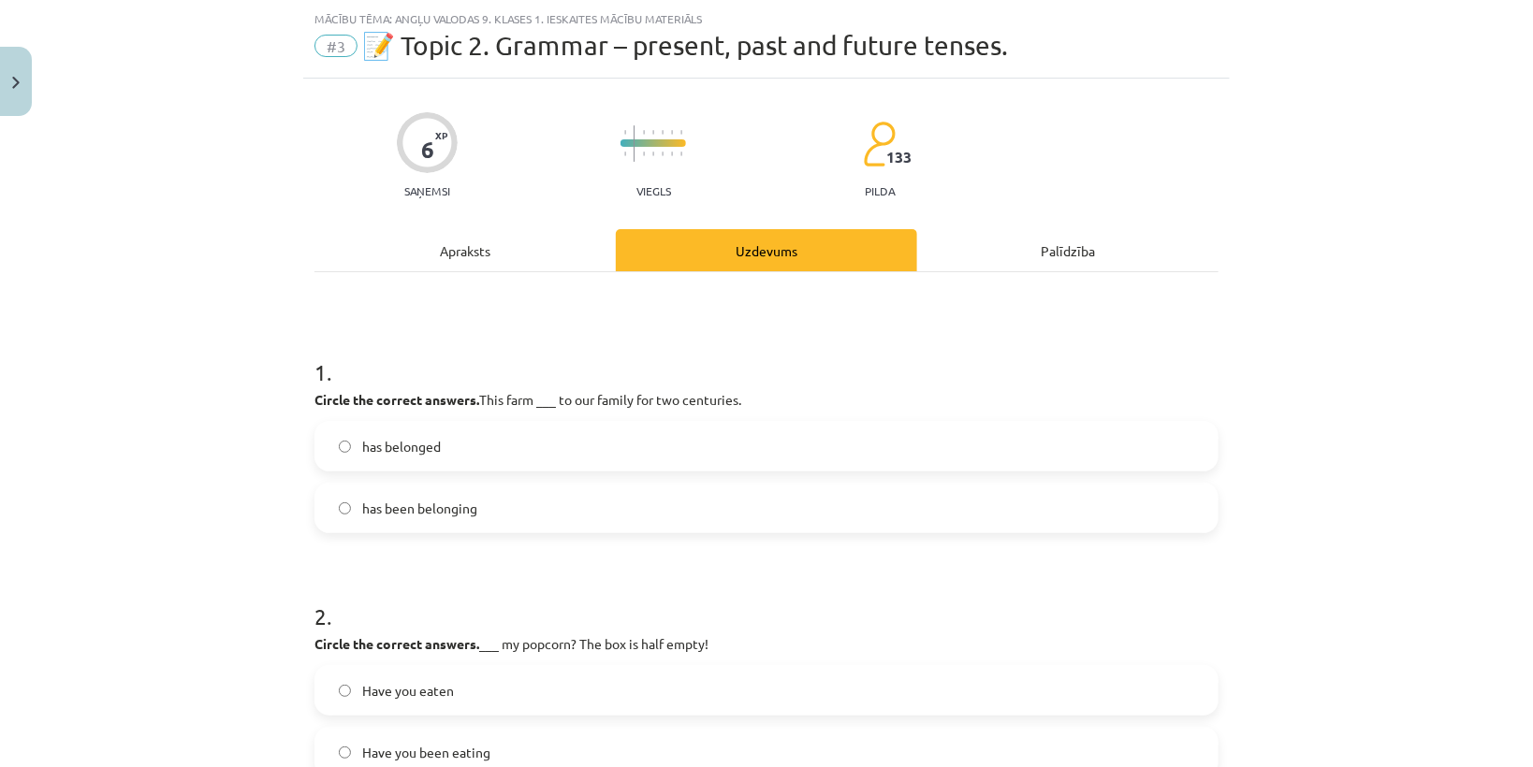
click at [433, 445] on span "has belonged" at bounding box center [401, 447] width 79 height 20
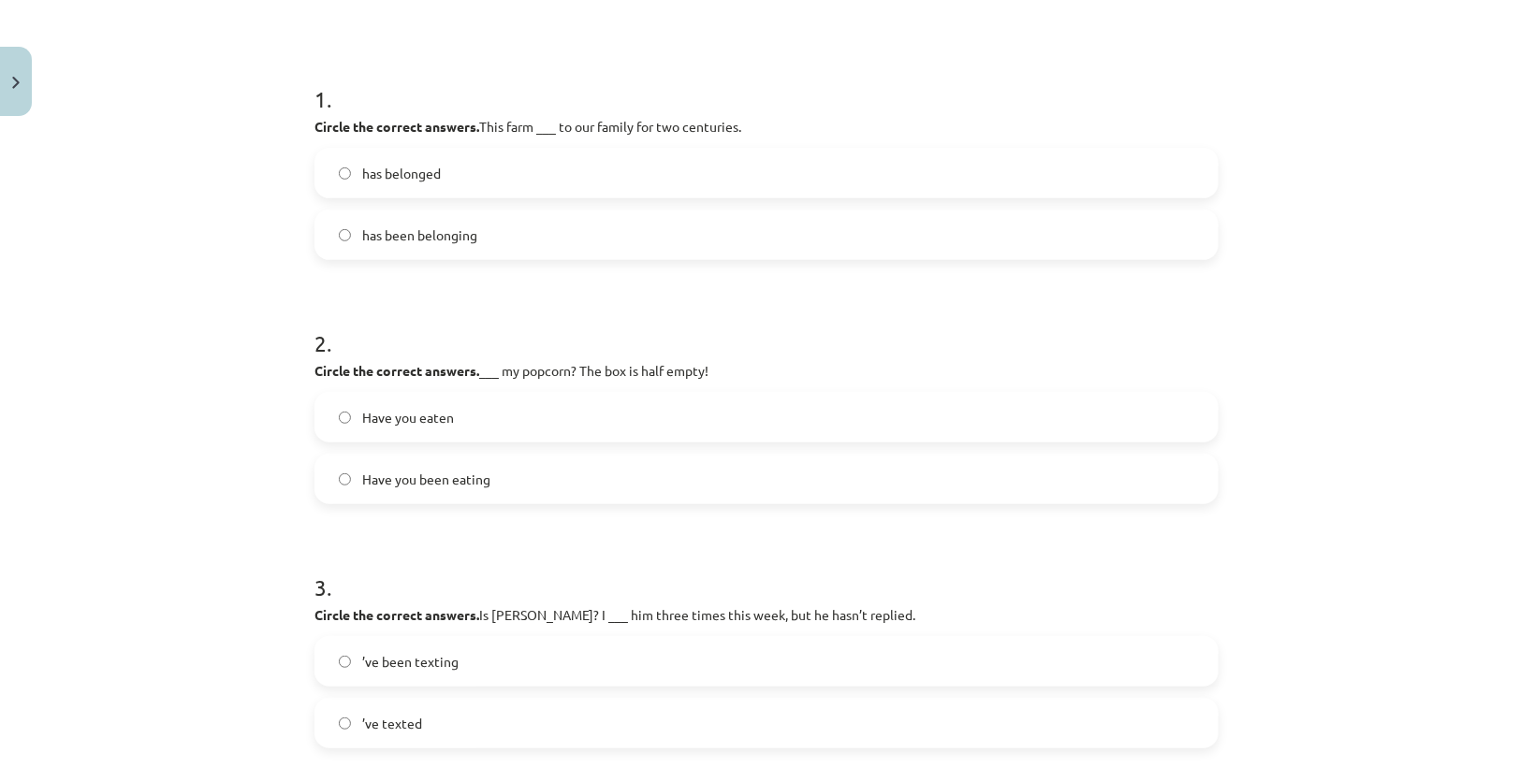
scroll to position [345, 0]
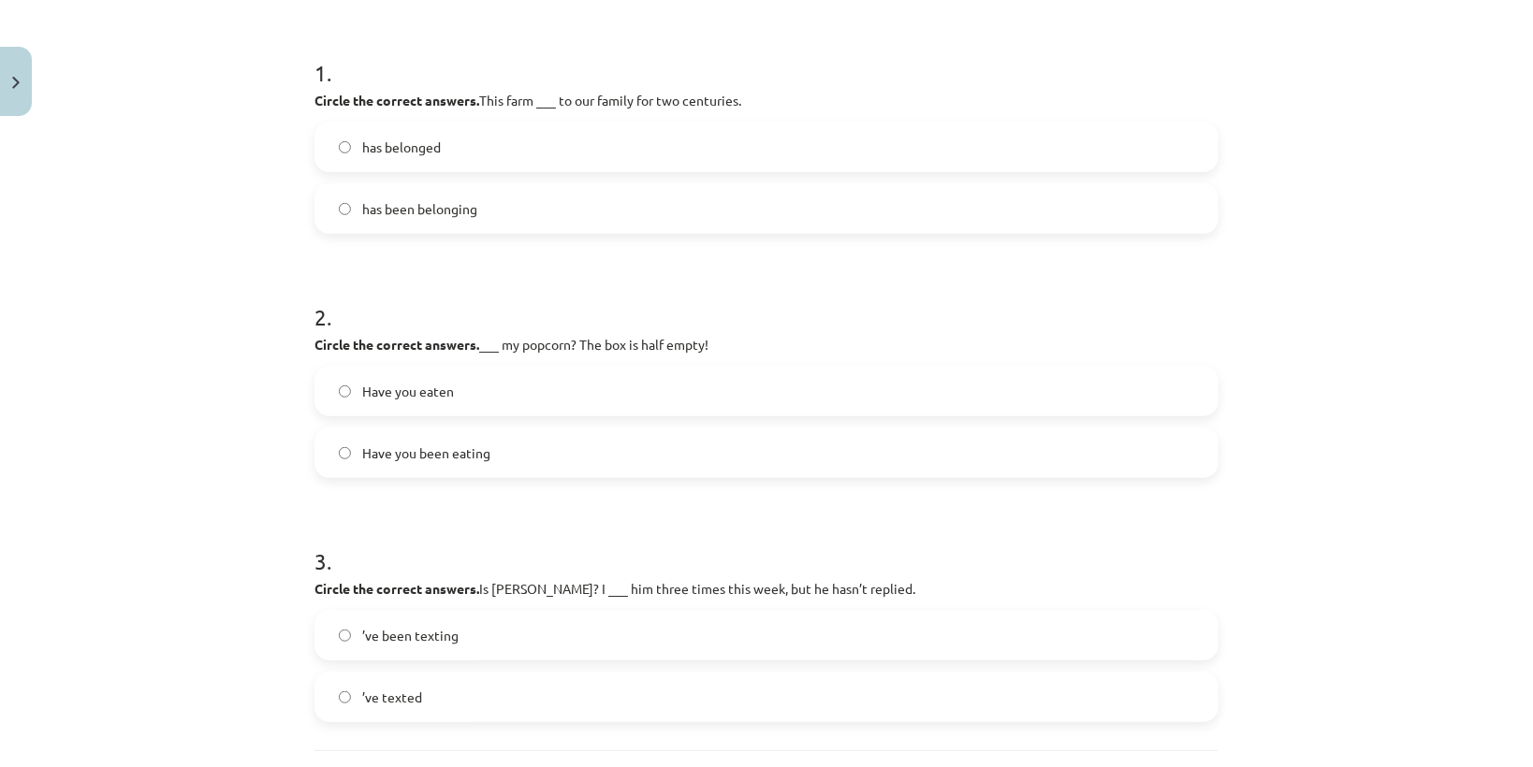
click at [479, 458] on span "Have you been eating" at bounding box center [426, 453] width 128 height 20
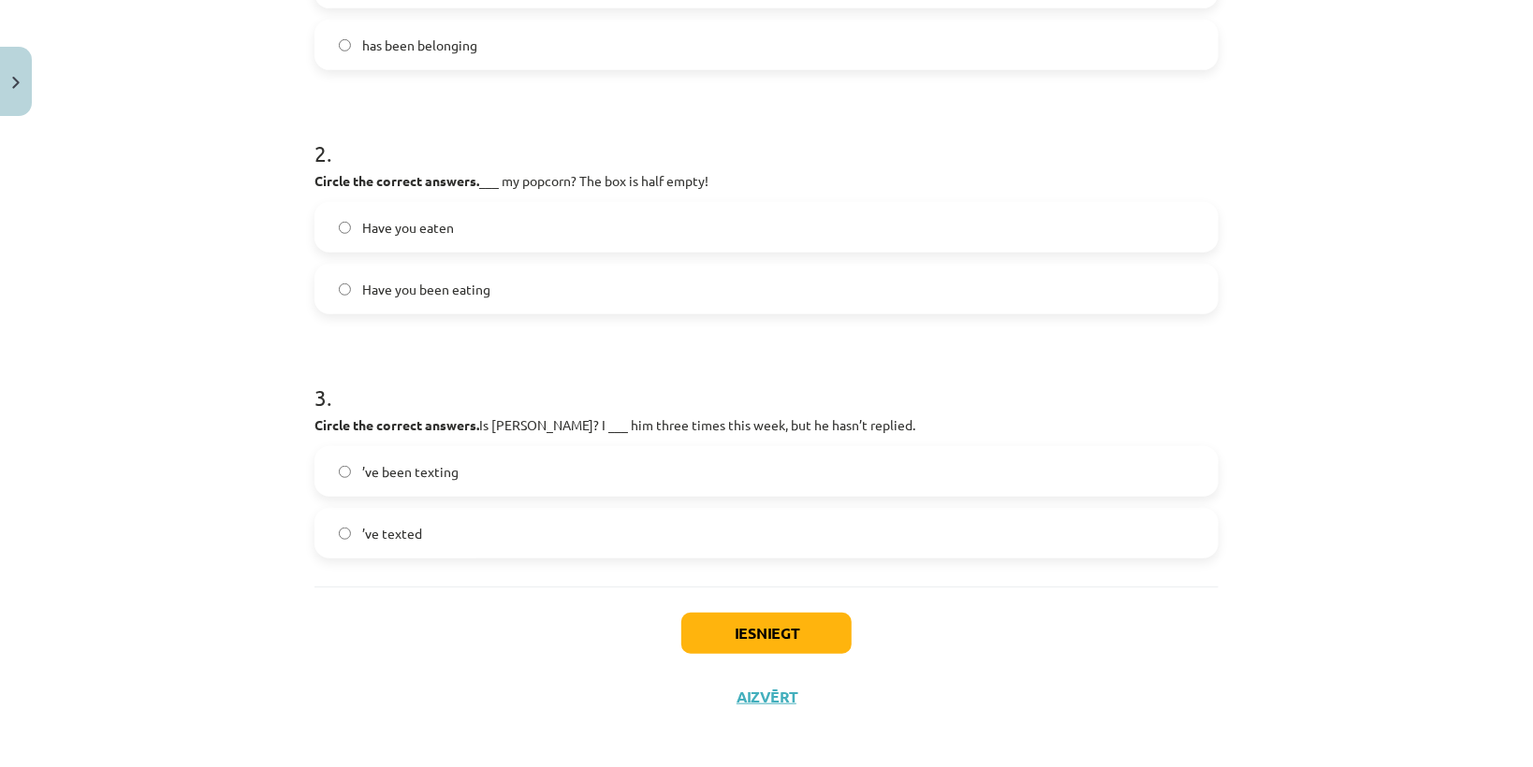
scroll to position [516, 0]
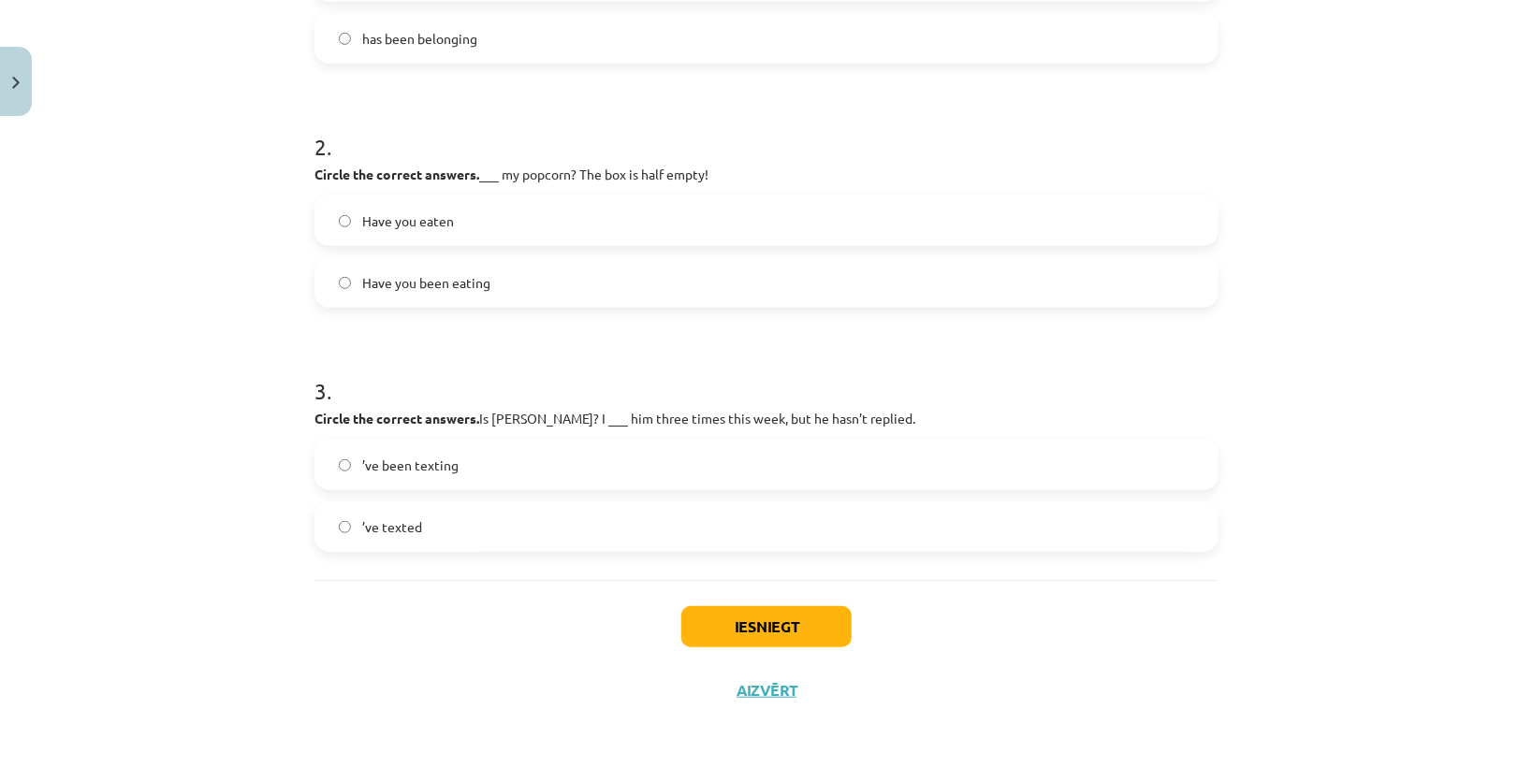
click at [472, 526] on label "’ve texted" at bounding box center [766, 526] width 900 height 47
click at [707, 629] on button "Iesniegt" at bounding box center [766, 626] width 170 height 41
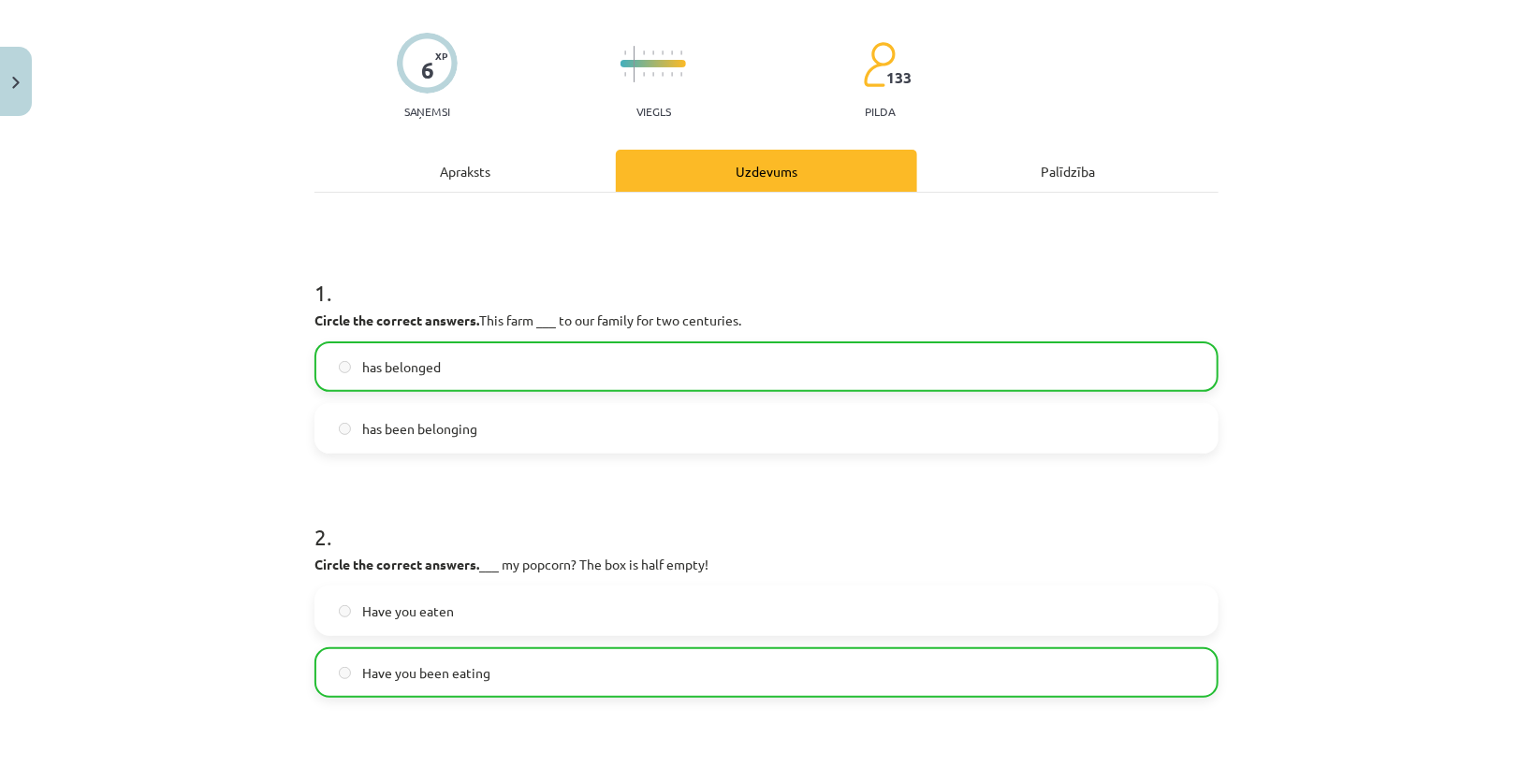
scroll to position [574, 0]
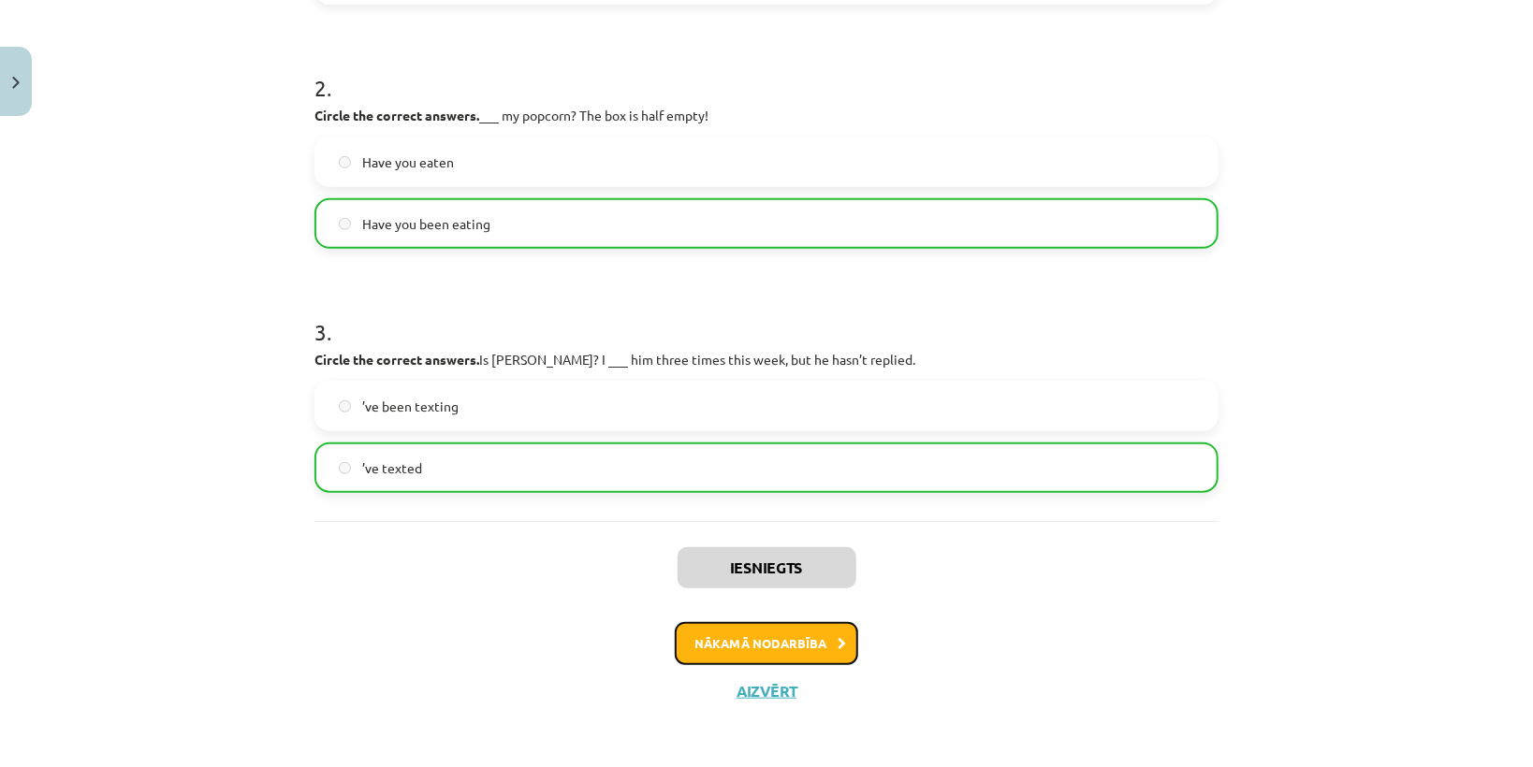
click at [781, 642] on button "Nākamā nodarbība" at bounding box center [766, 643] width 183 height 43
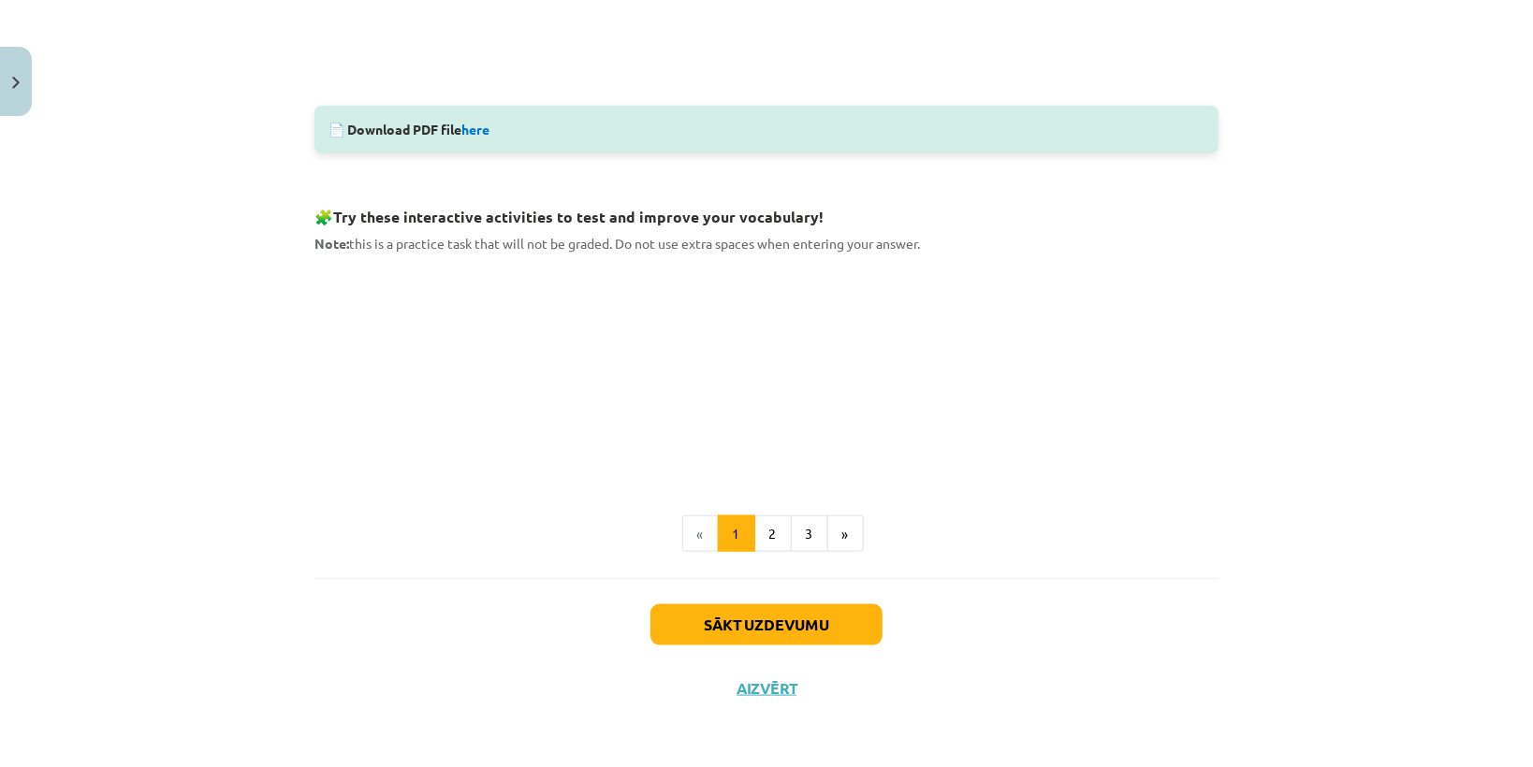
scroll to position [846, 0]
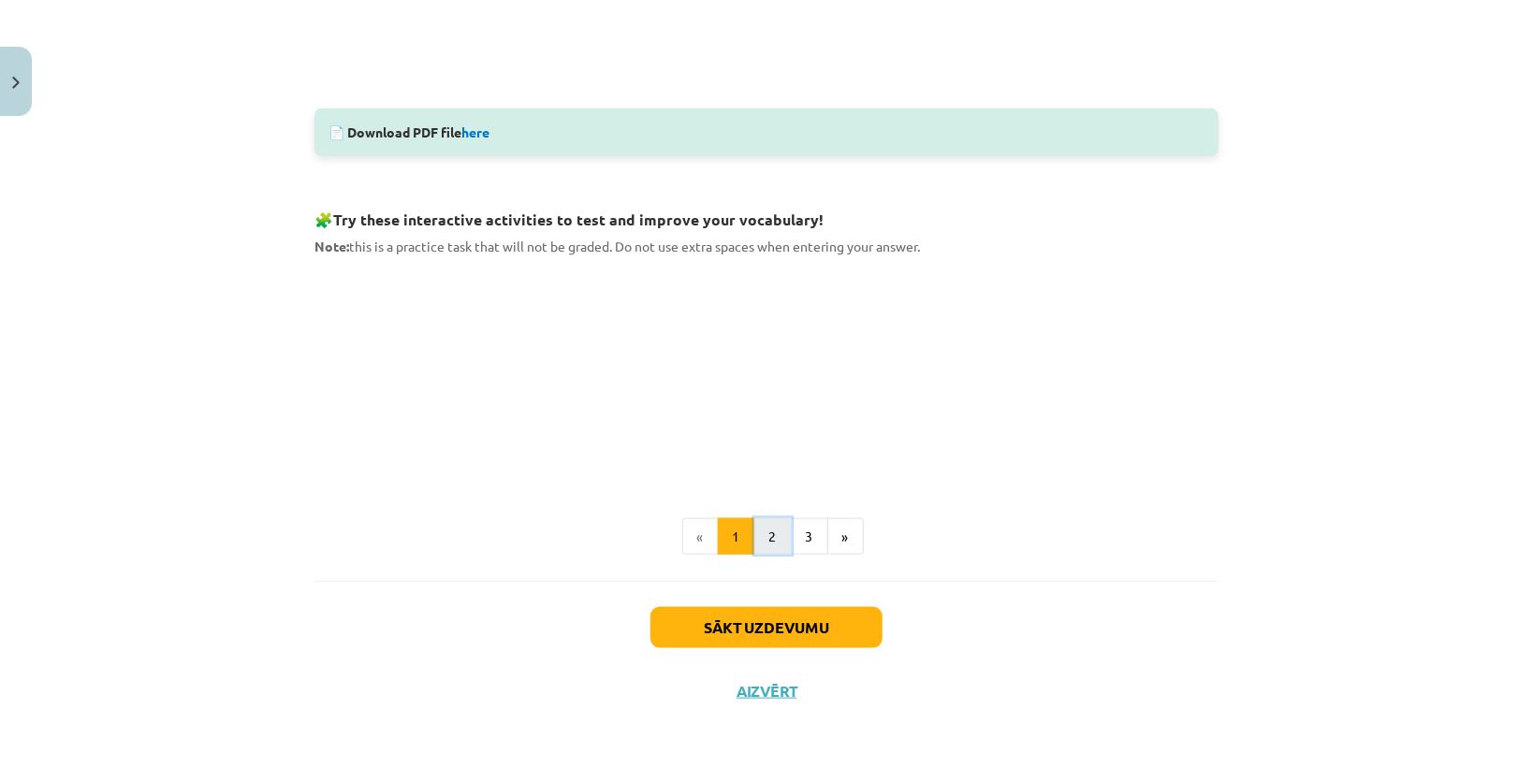
click at [774, 530] on button "2" at bounding box center [772, 536] width 37 height 37
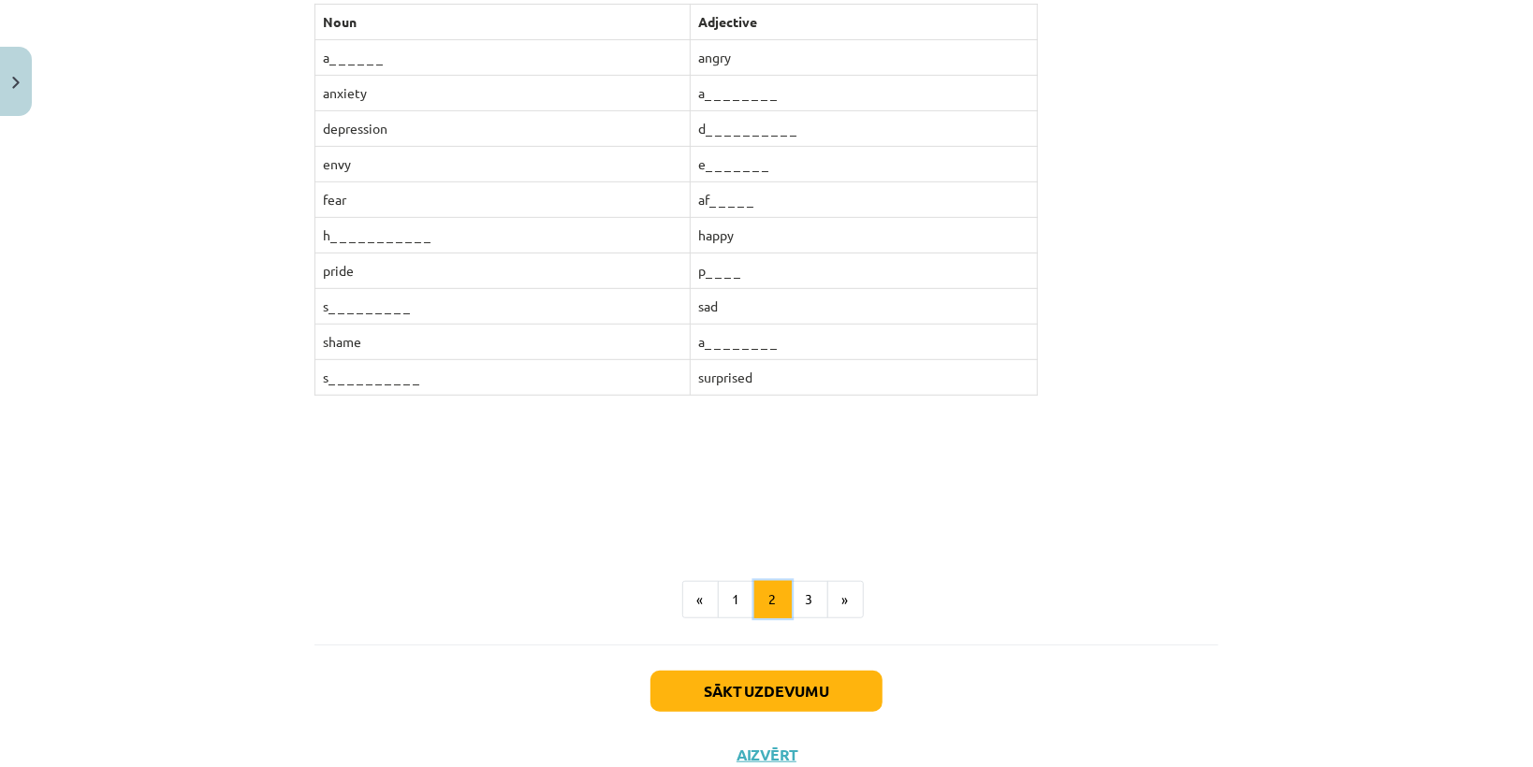
scroll to position [442, 0]
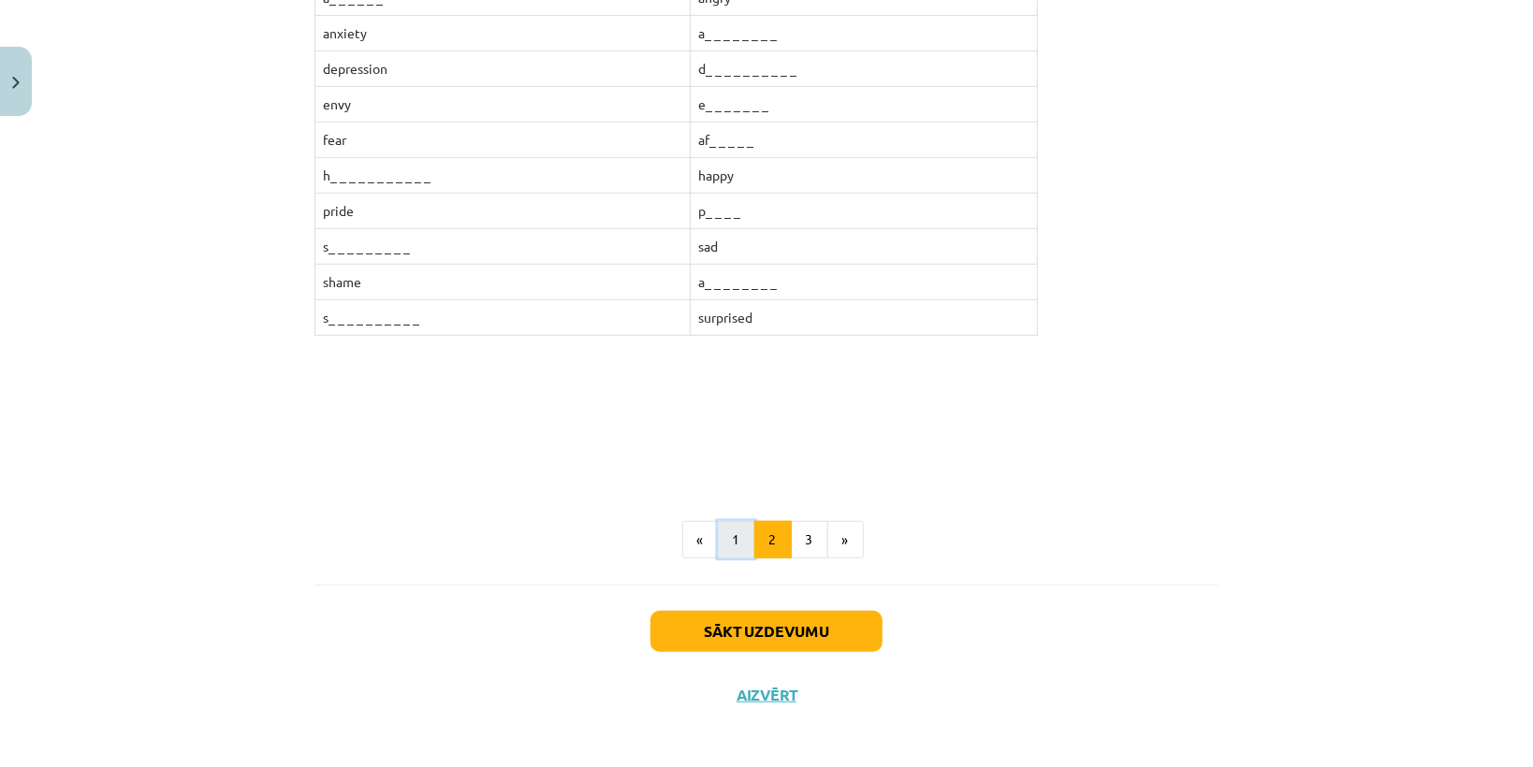
click at [723, 523] on button "1" at bounding box center [736, 539] width 37 height 37
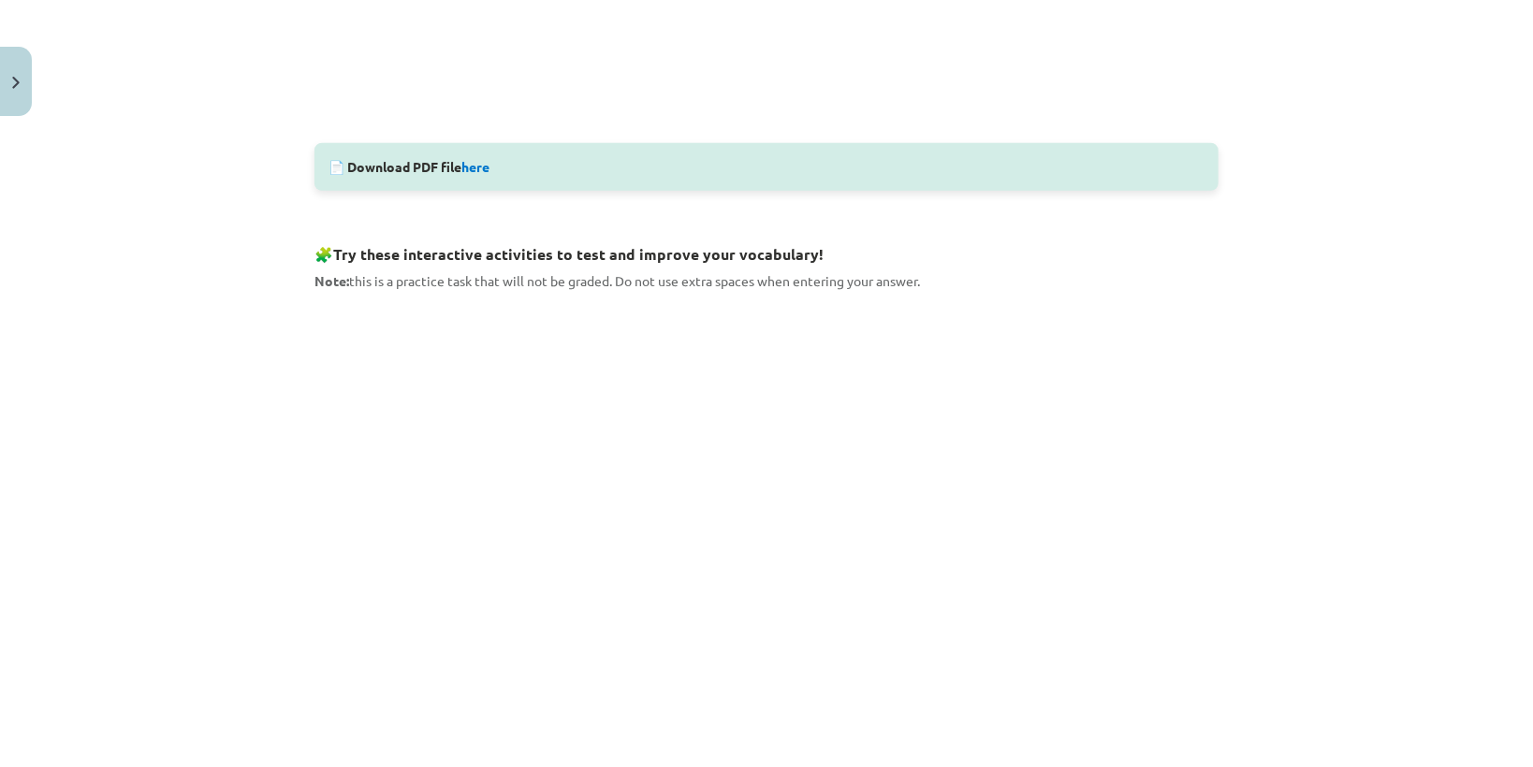
scroll to position [1157, 0]
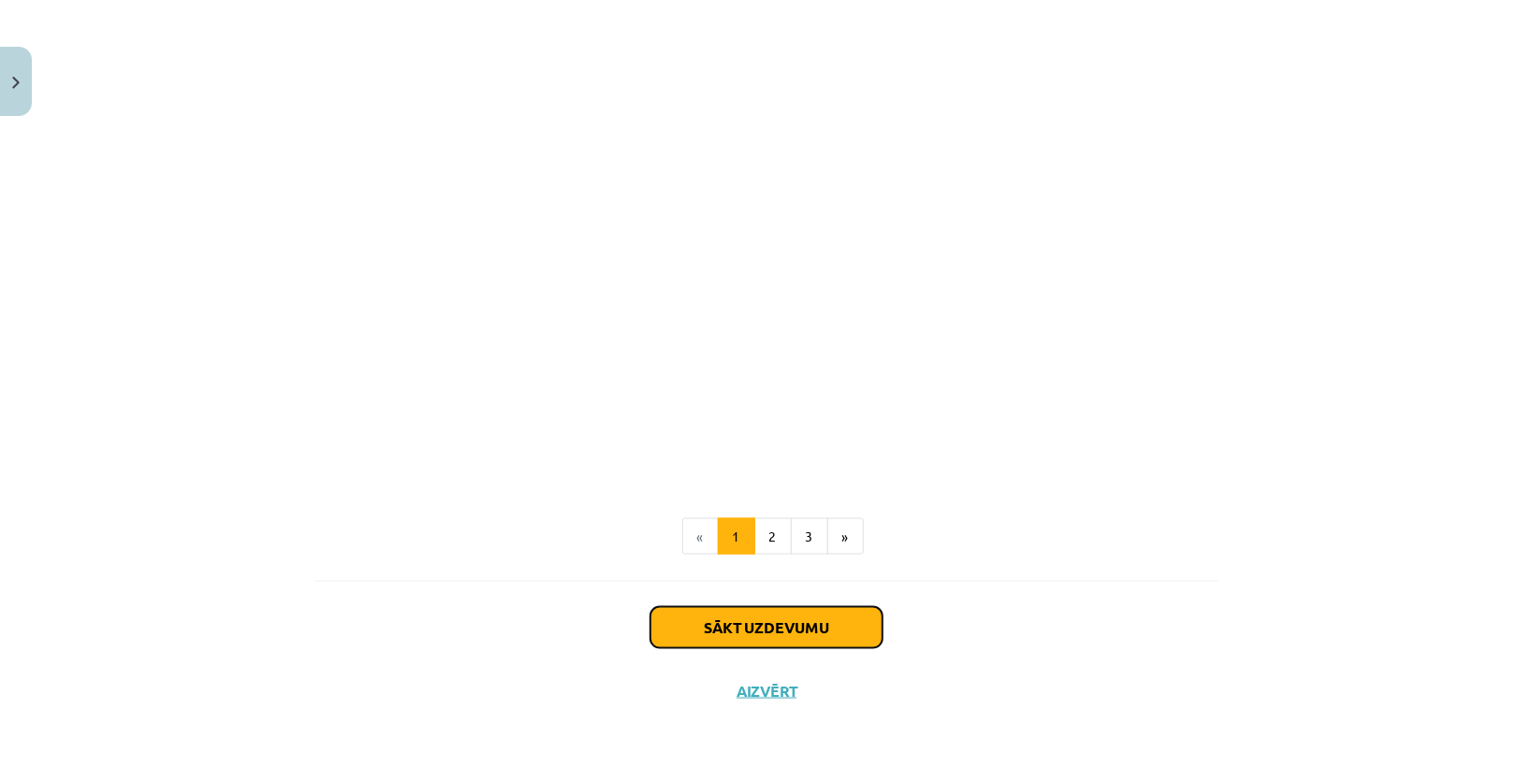
click at [771, 630] on button "Sākt uzdevumu" at bounding box center [766, 627] width 232 height 41
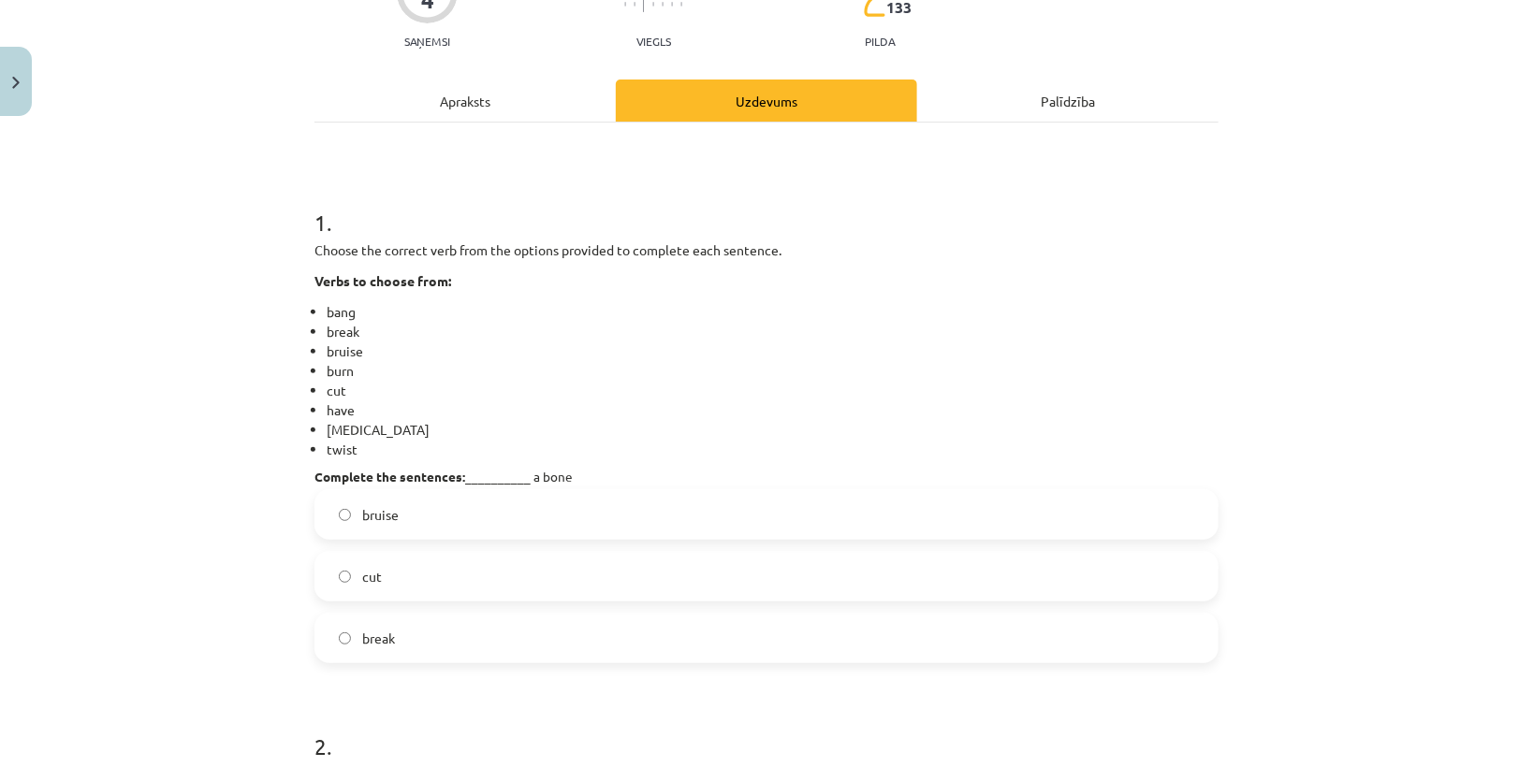
scroll to position [270, 0]
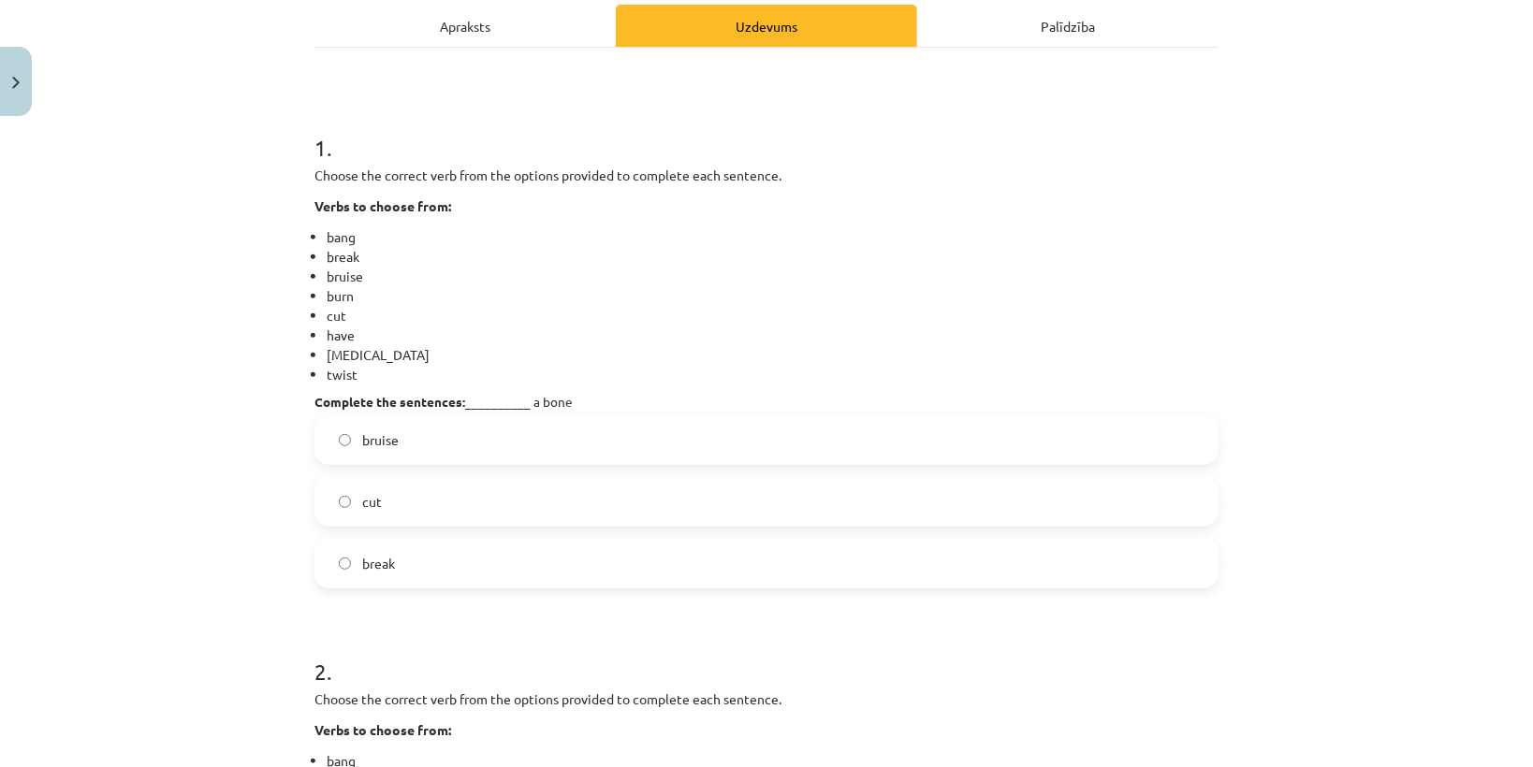
click at [444, 566] on label "break" at bounding box center [766, 563] width 900 height 47
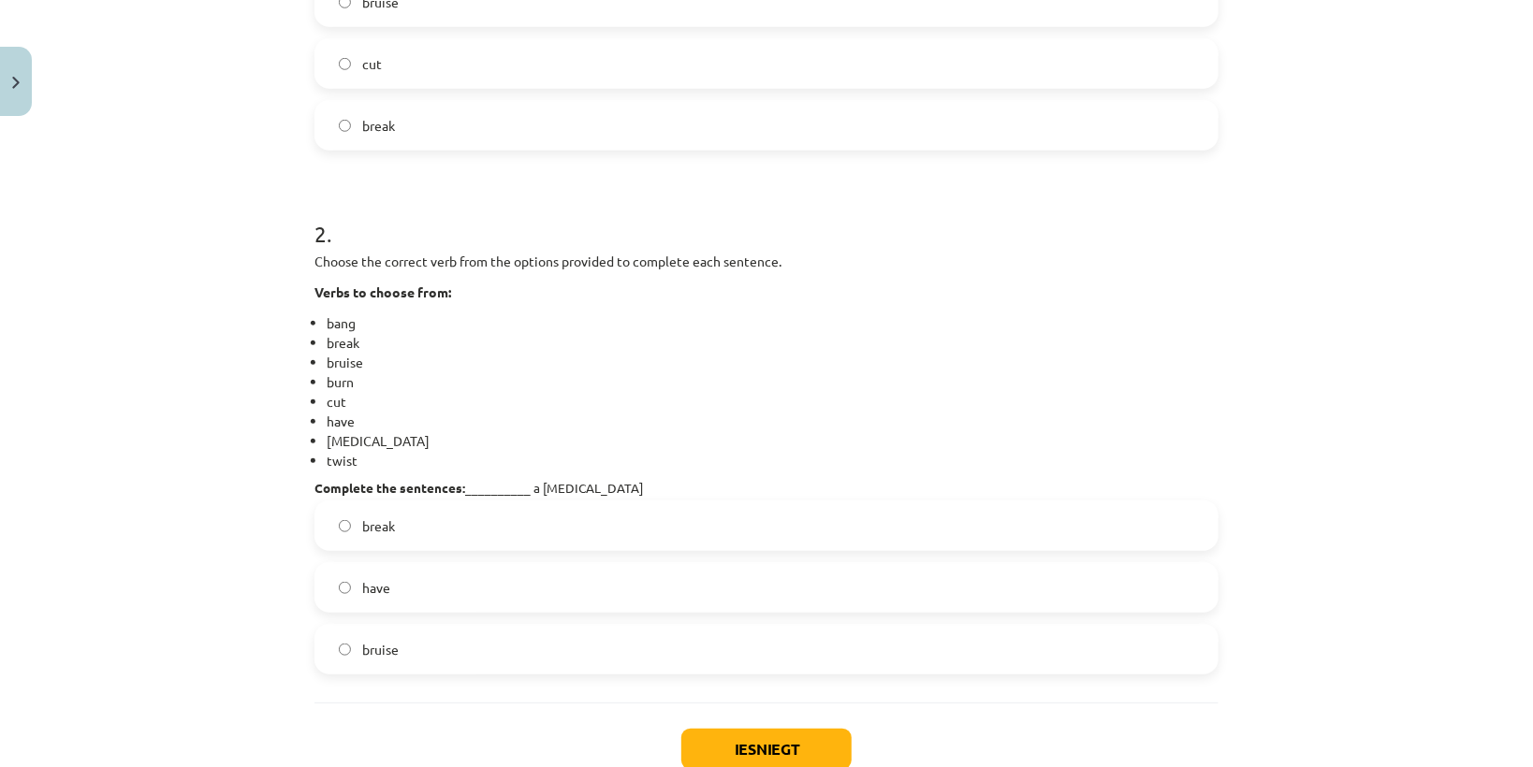
scroll to position [794, 0]
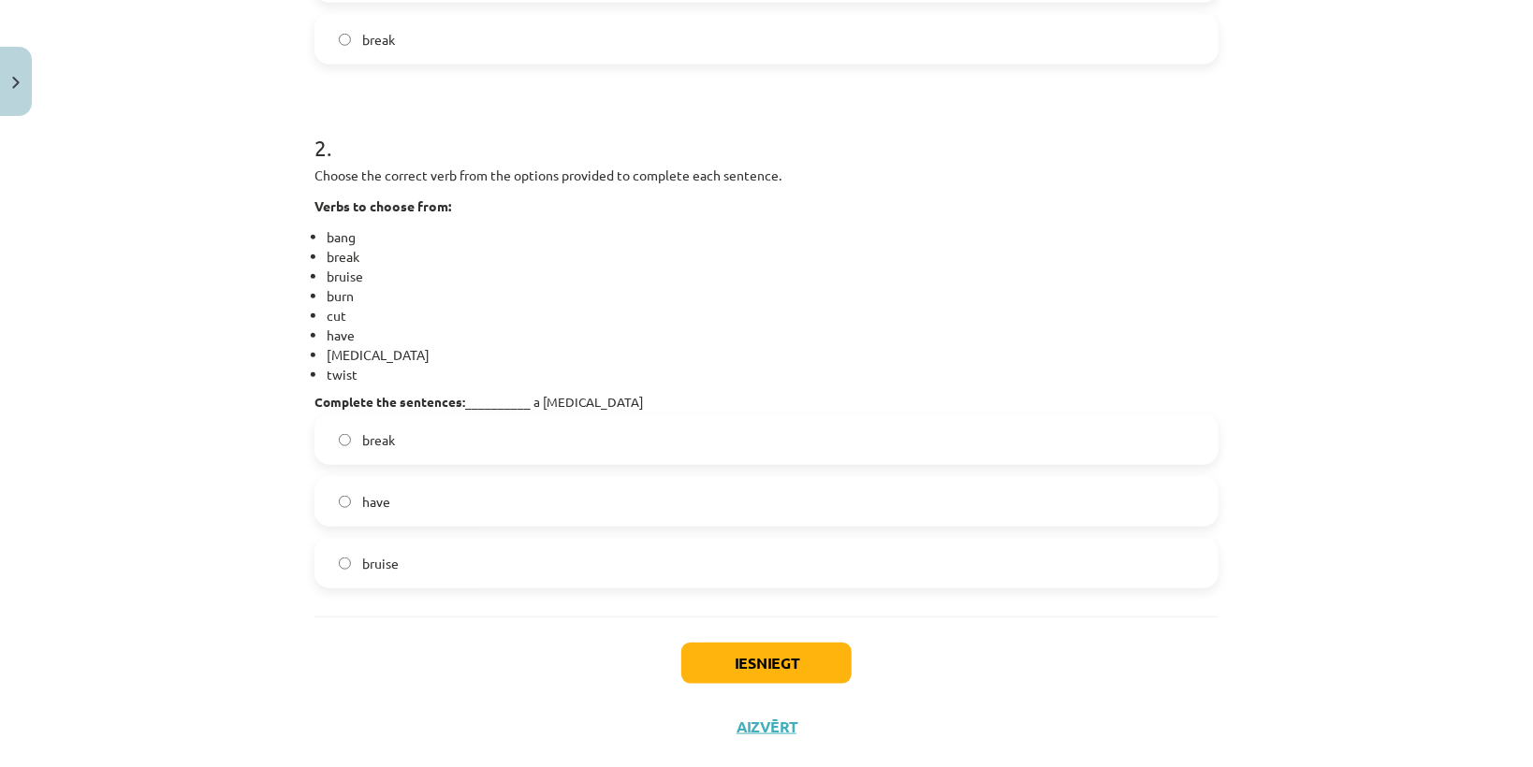
click at [412, 517] on label "have" at bounding box center [766, 501] width 900 height 47
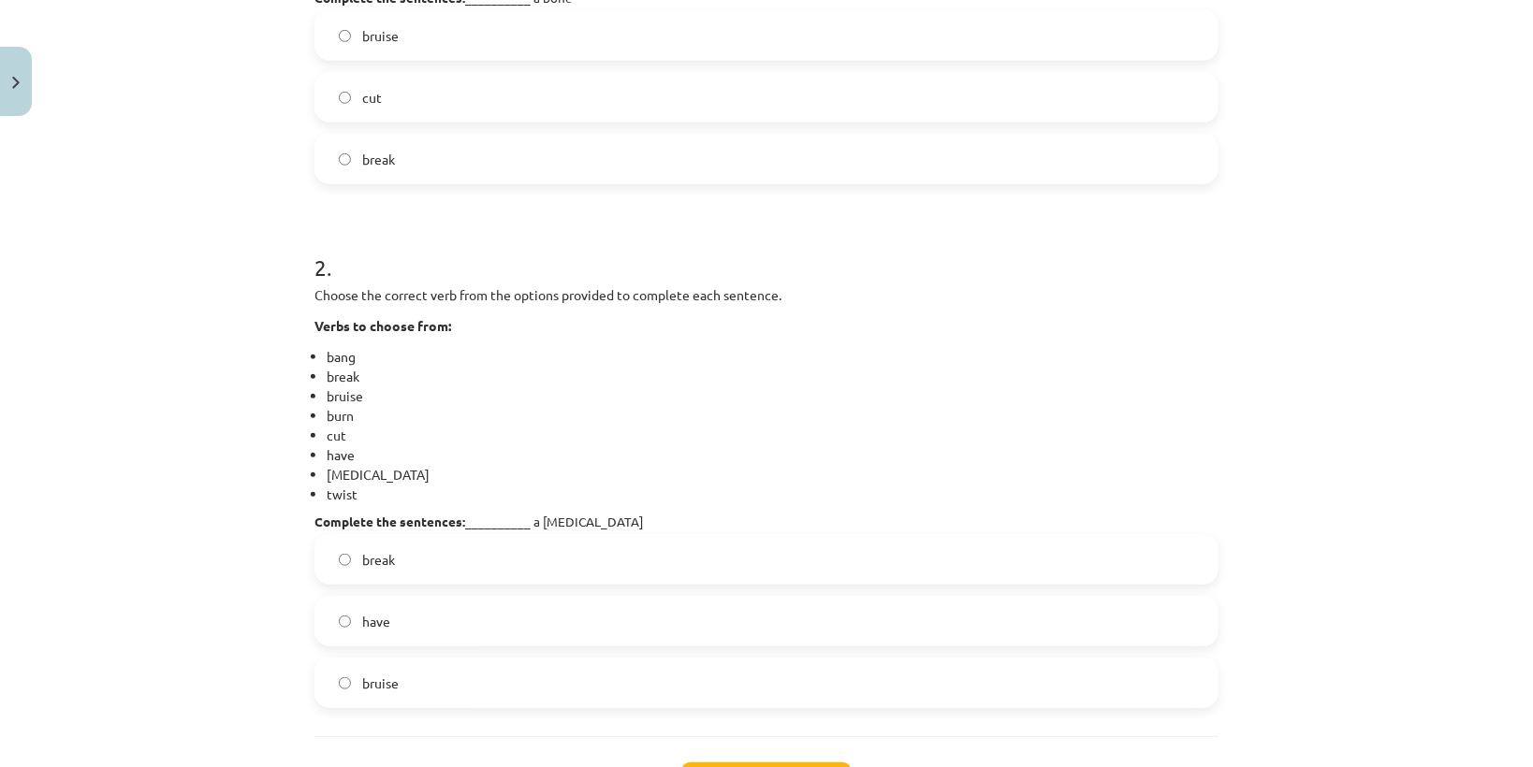
scroll to position [831, 0]
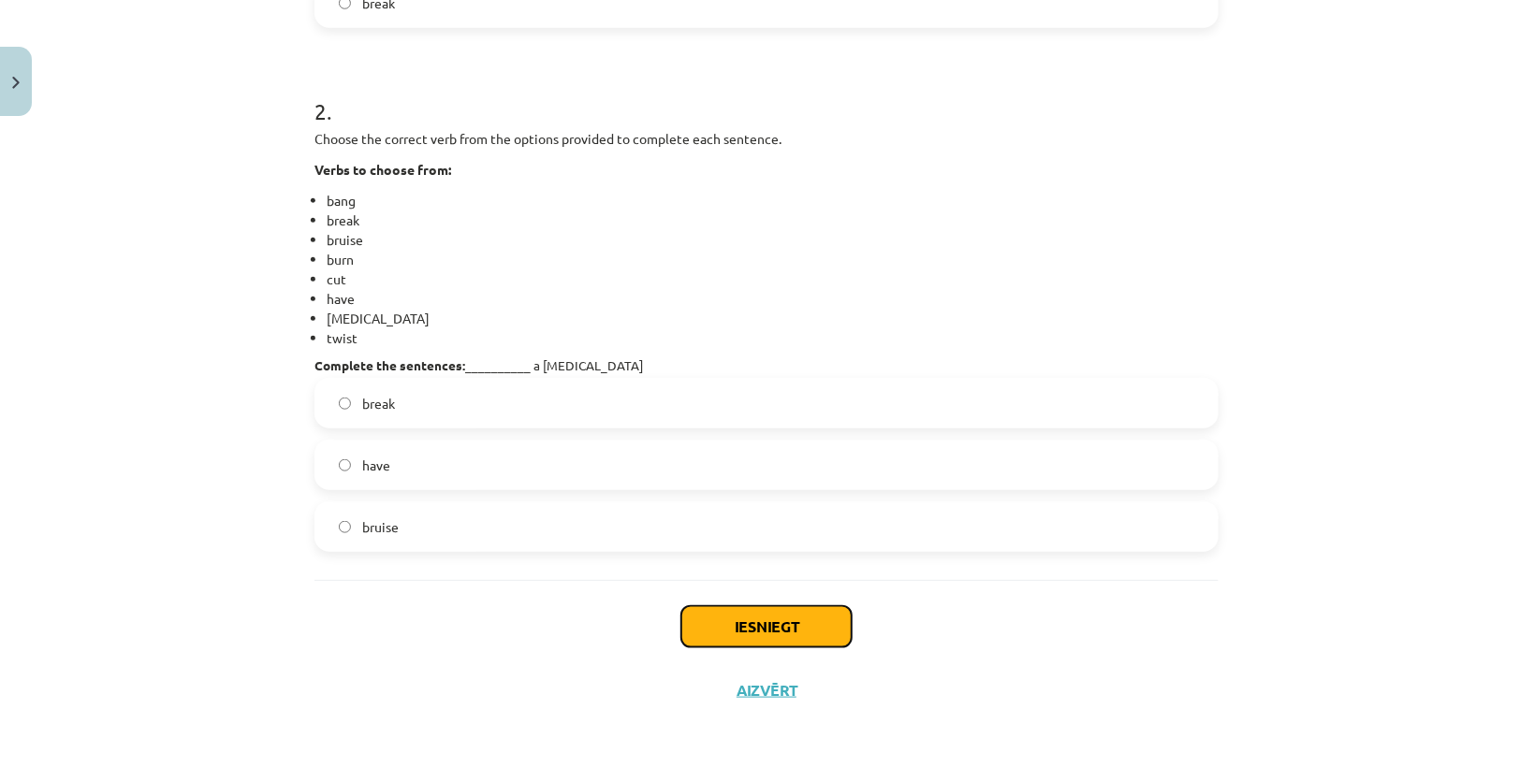
click at [763, 613] on button "Iesniegt" at bounding box center [766, 626] width 170 height 41
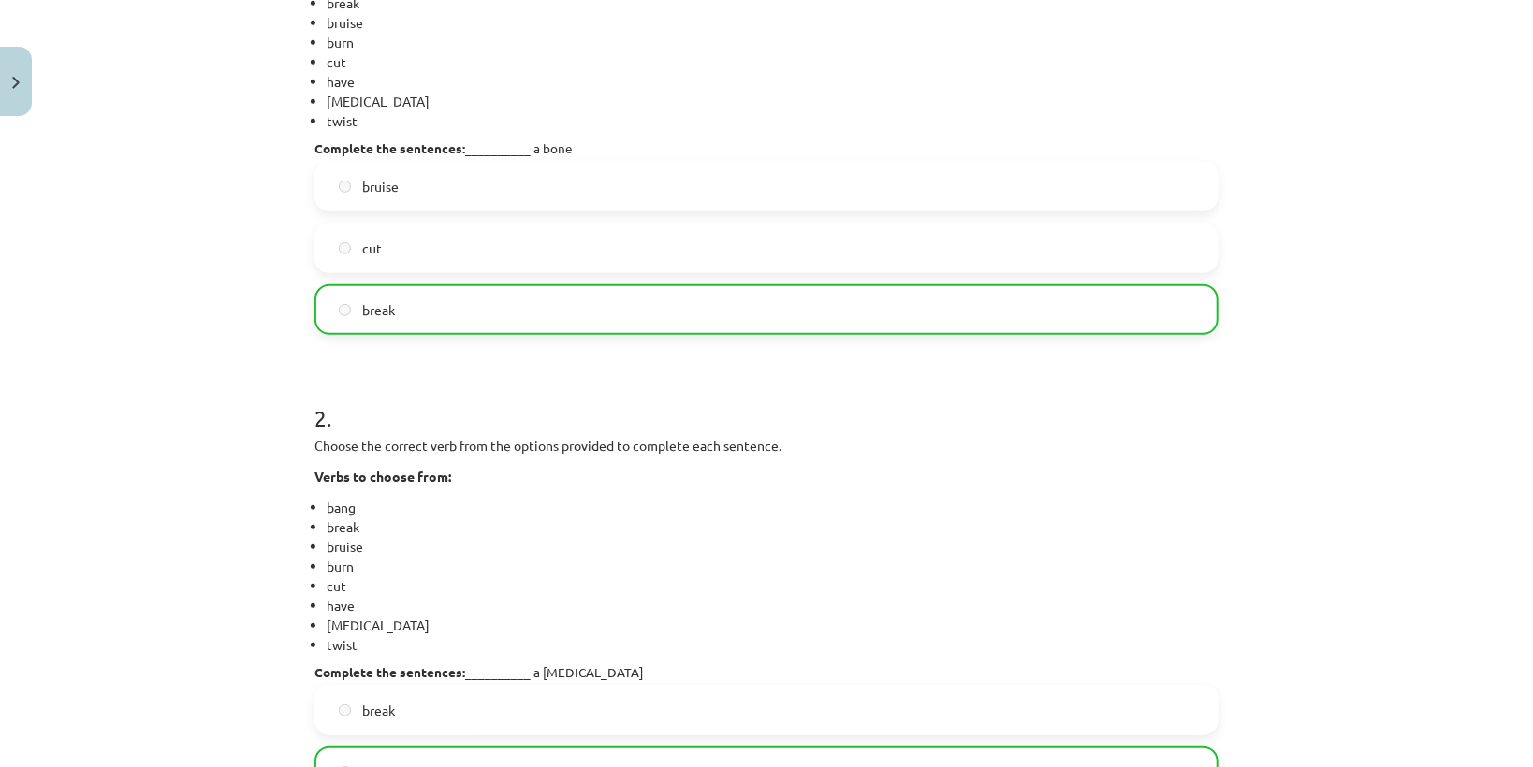
scroll to position [890, 0]
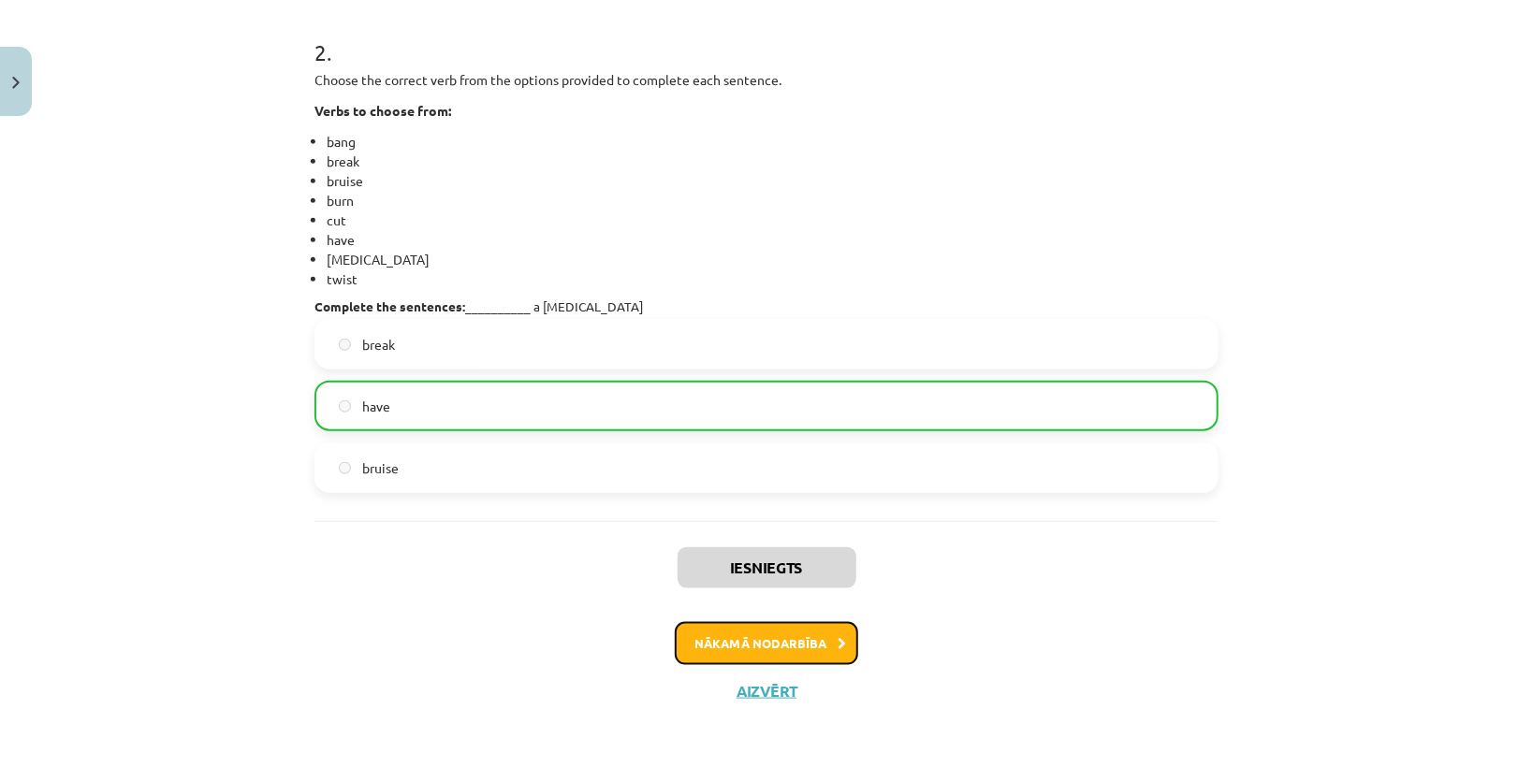
click at [811, 651] on button "Nākamā nodarbība" at bounding box center [766, 643] width 183 height 43
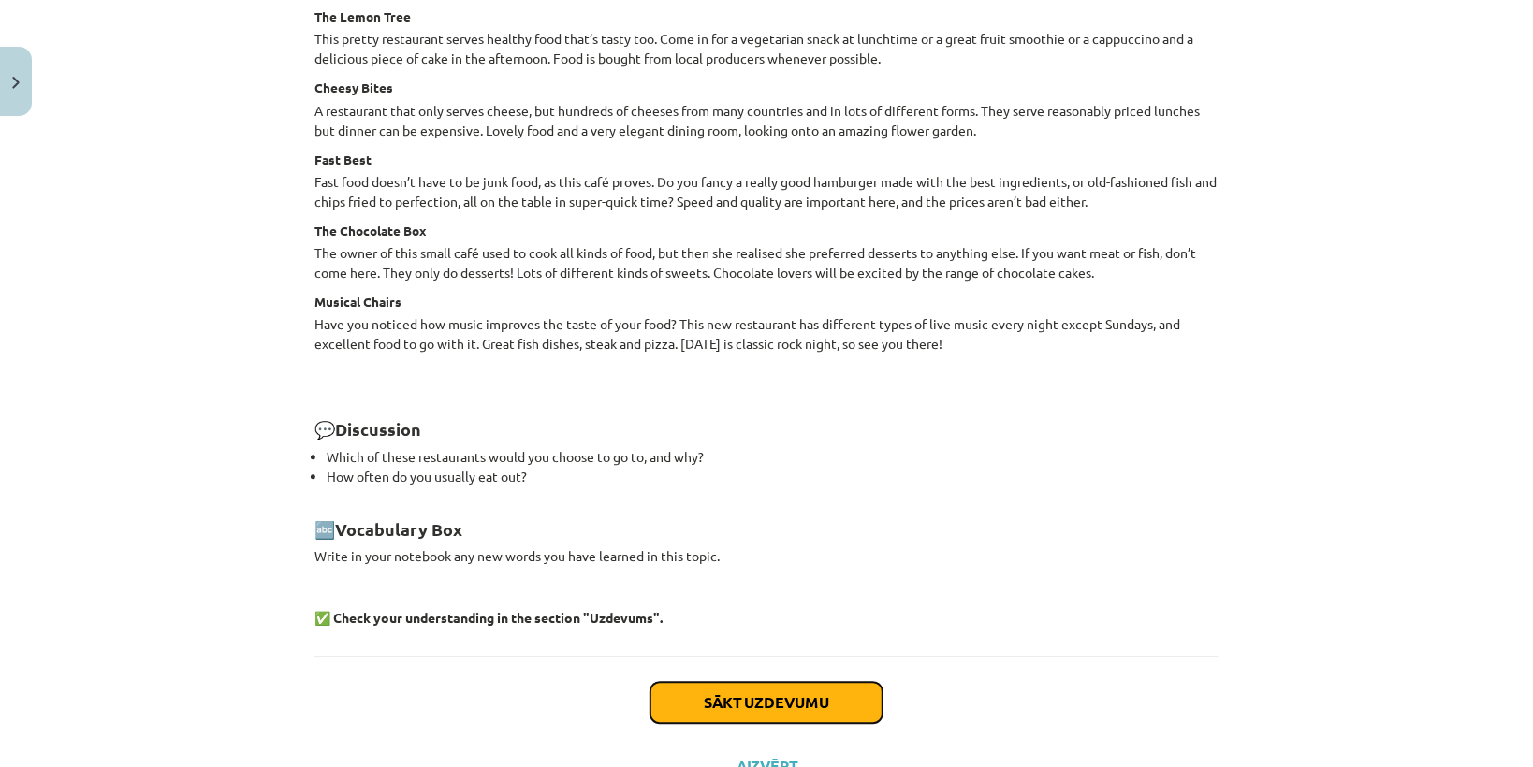
click at [832, 689] on button "Sākt uzdevumu" at bounding box center [766, 702] width 232 height 41
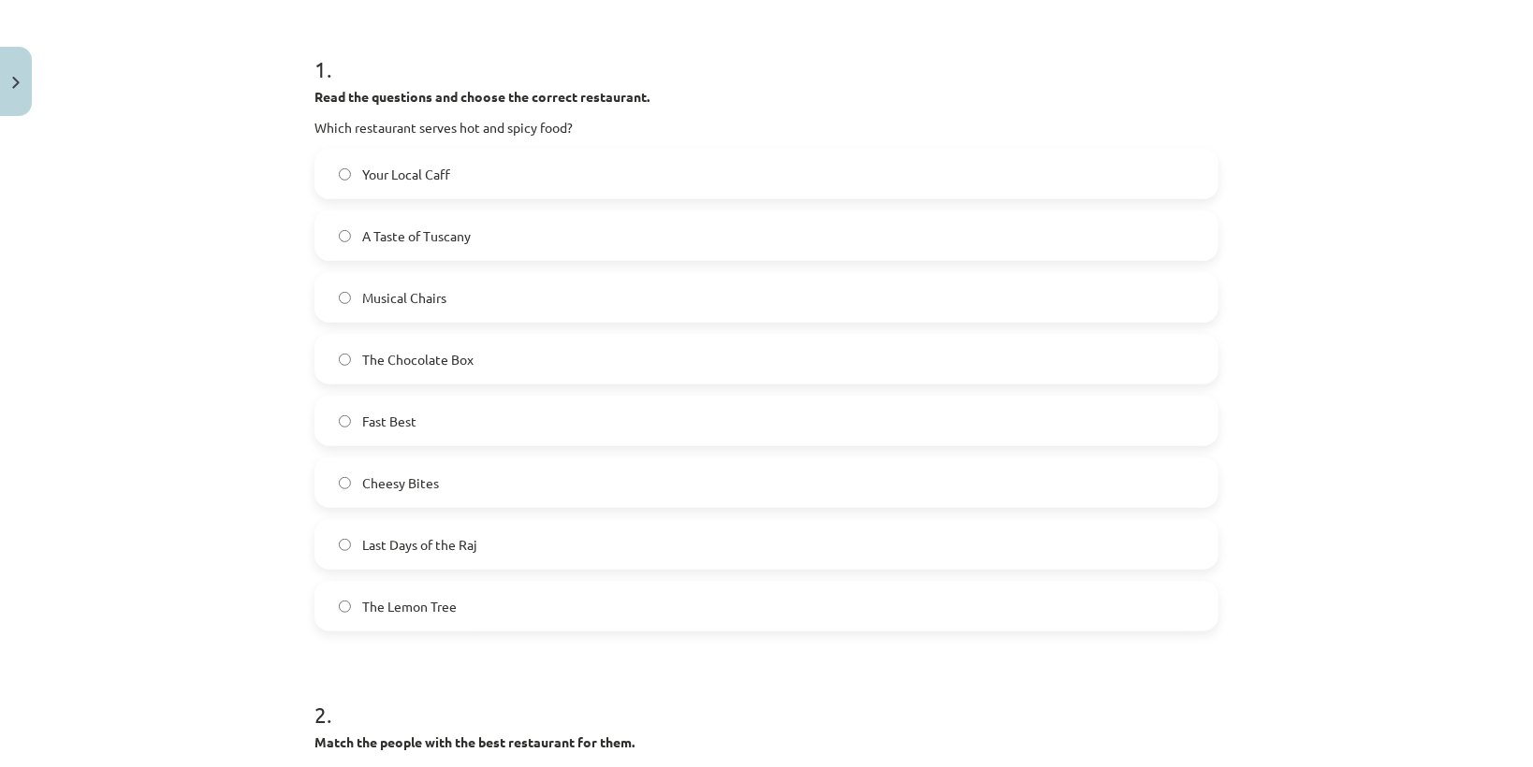
scroll to position [347, 0]
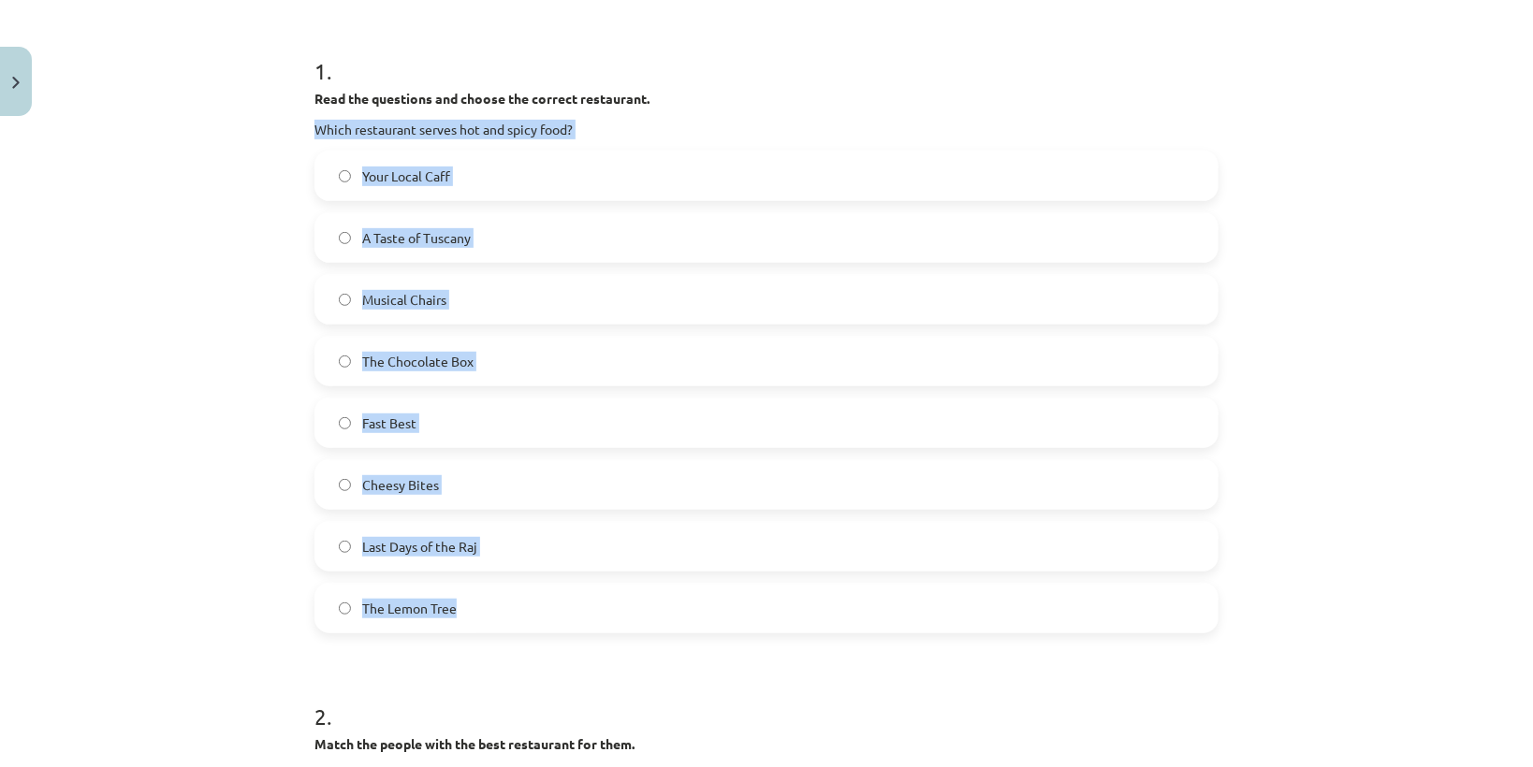
drag, startPoint x: 292, startPoint y: 114, endPoint x: 501, endPoint y: 614, distance: 541.4
click at [501, 614] on div "**********" at bounding box center [766, 383] width 1533 height 767
copy div "Which restaurant serves hot and spicy food? Your Local Caff A Taste of Tuscany …"
click at [46, 361] on div "**********" at bounding box center [766, 383] width 1533 height 767
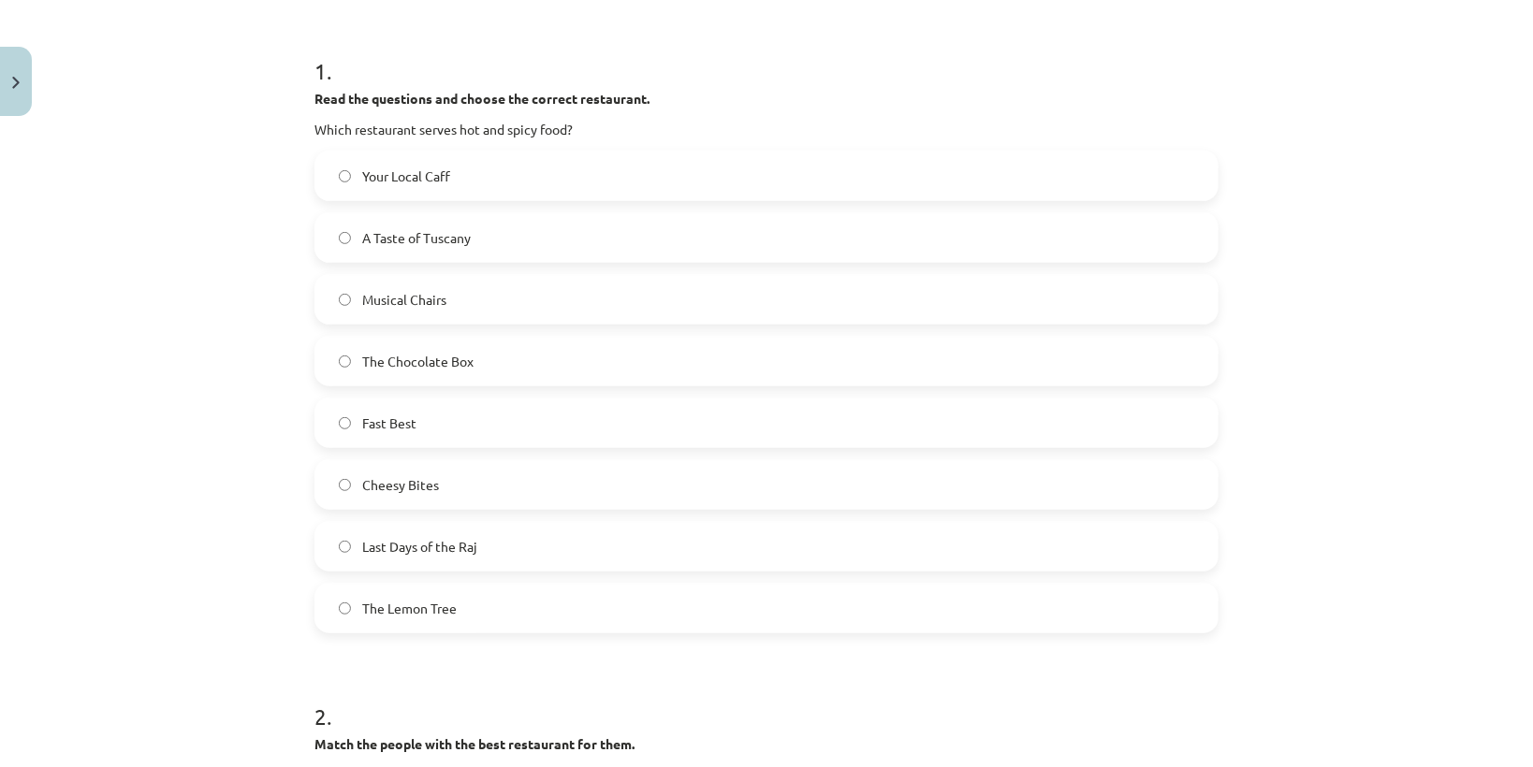
click at [431, 530] on label "Last Days of the Raj" at bounding box center [766, 546] width 900 height 47
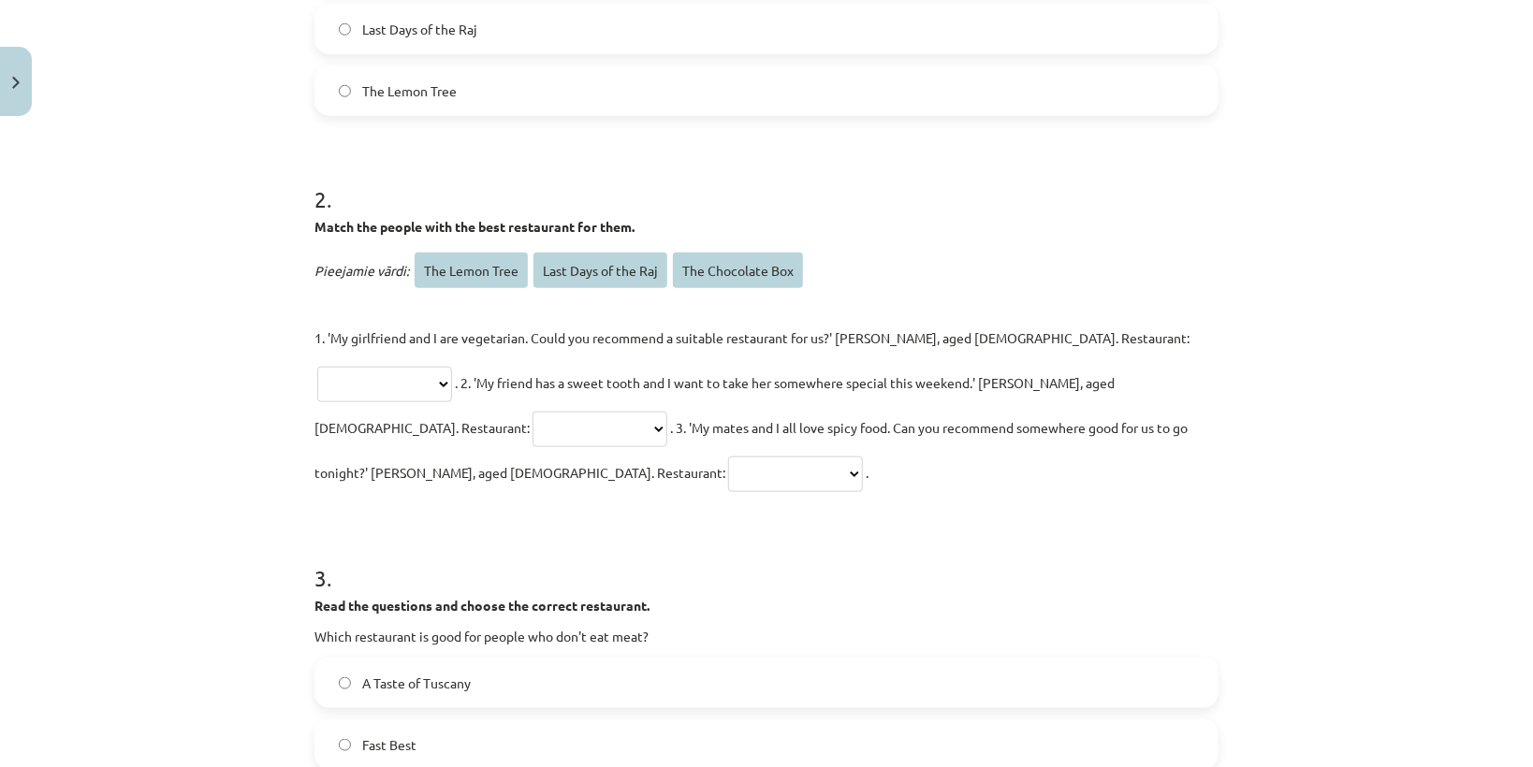
scroll to position [871, 0]
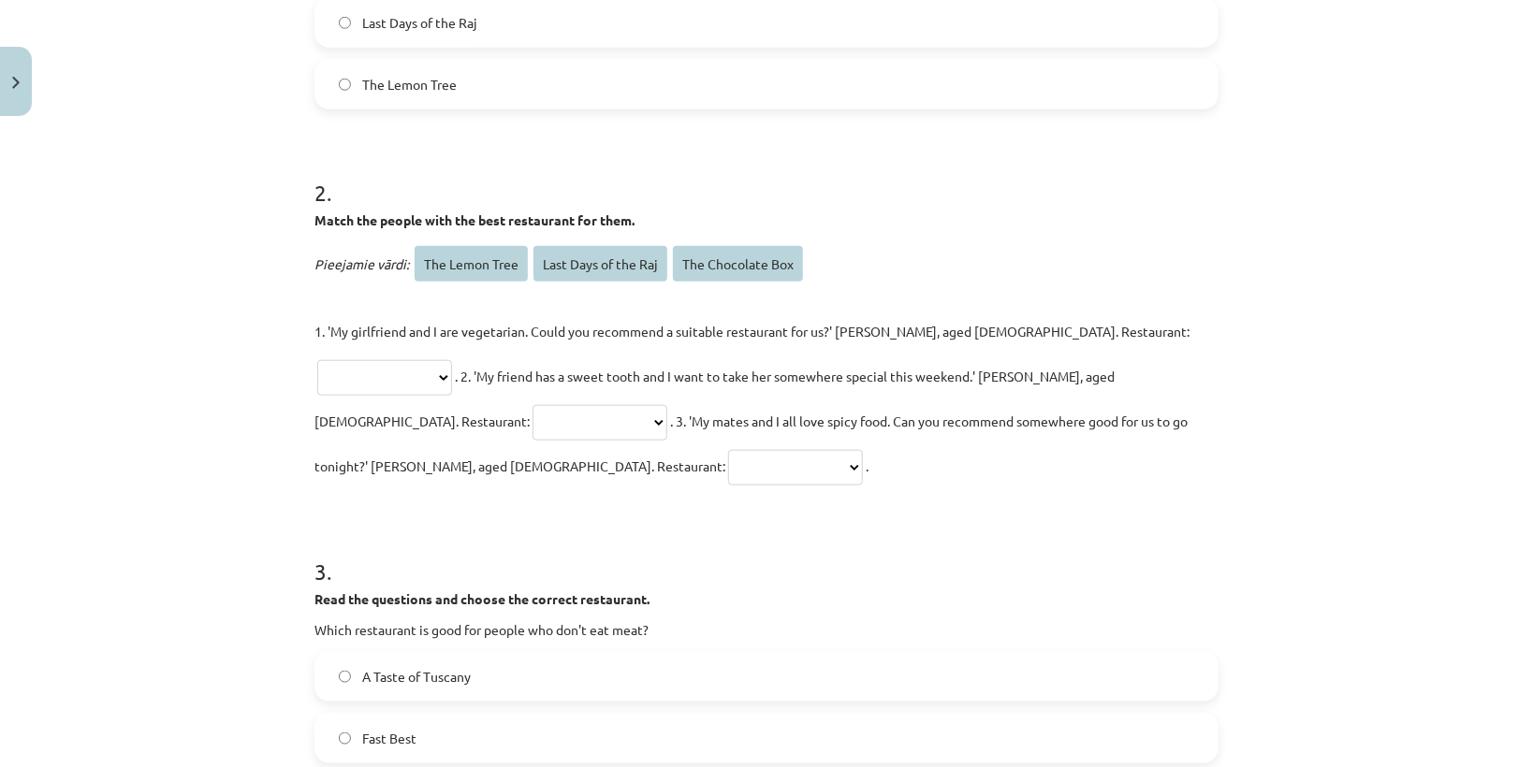
click at [452, 360] on select "**********" at bounding box center [384, 378] width 135 height 36
select select "**********"
click at [452, 360] on select "**********" at bounding box center [384, 378] width 135 height 36
click at [667, 405] on select "**********" at bounding box center [599, 423] width 135 height 36
select select "**********"
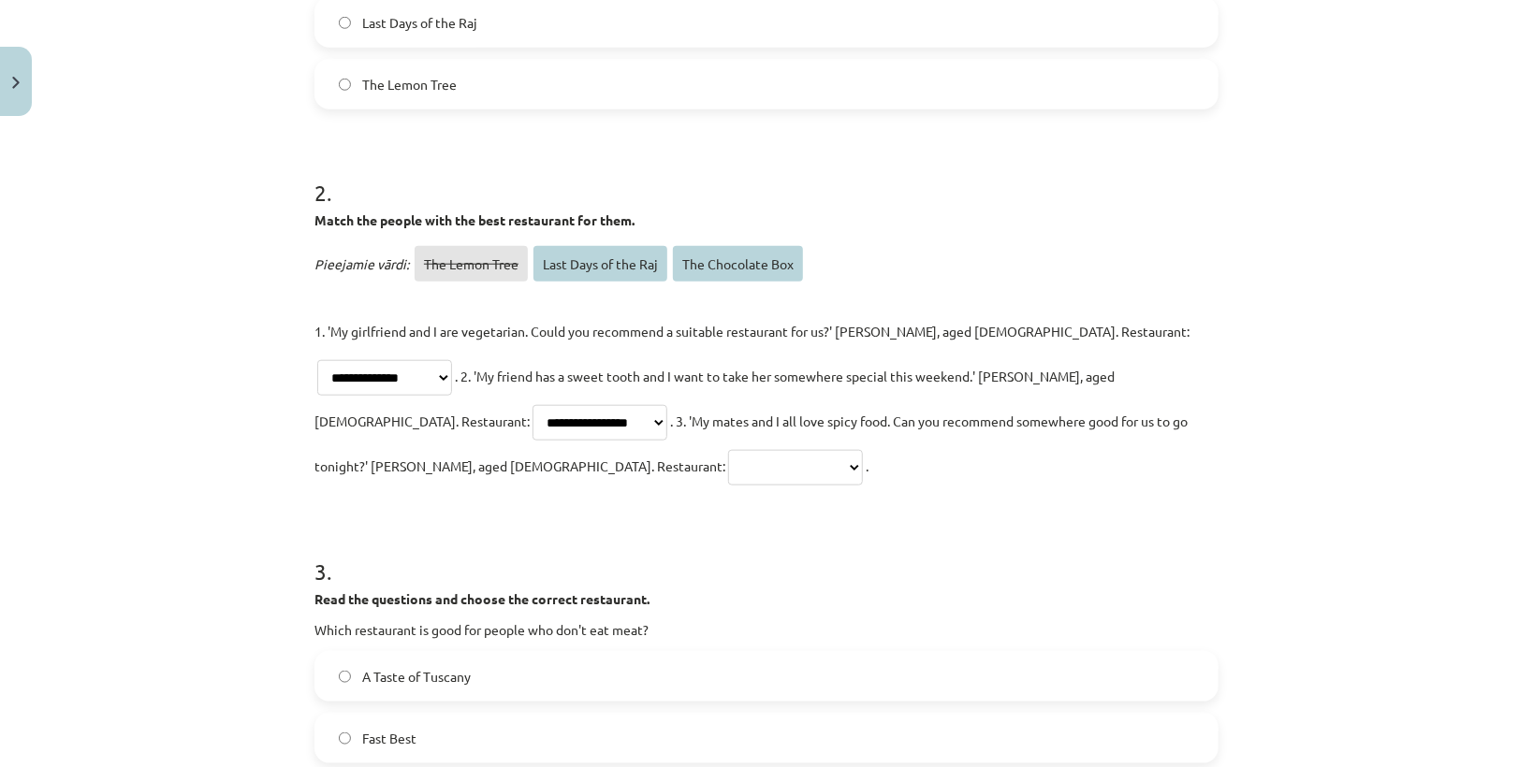
click at [667, 405] on select "**********" at bounding box center [599, 423] width 135 height 36
click at [863, 450] on select "**********" at bounding box center [795, 468] width 135 height 36
select select "**********"
click at [863, 450] on select "**********" at bounding box center [795, 468] width 135 height 36
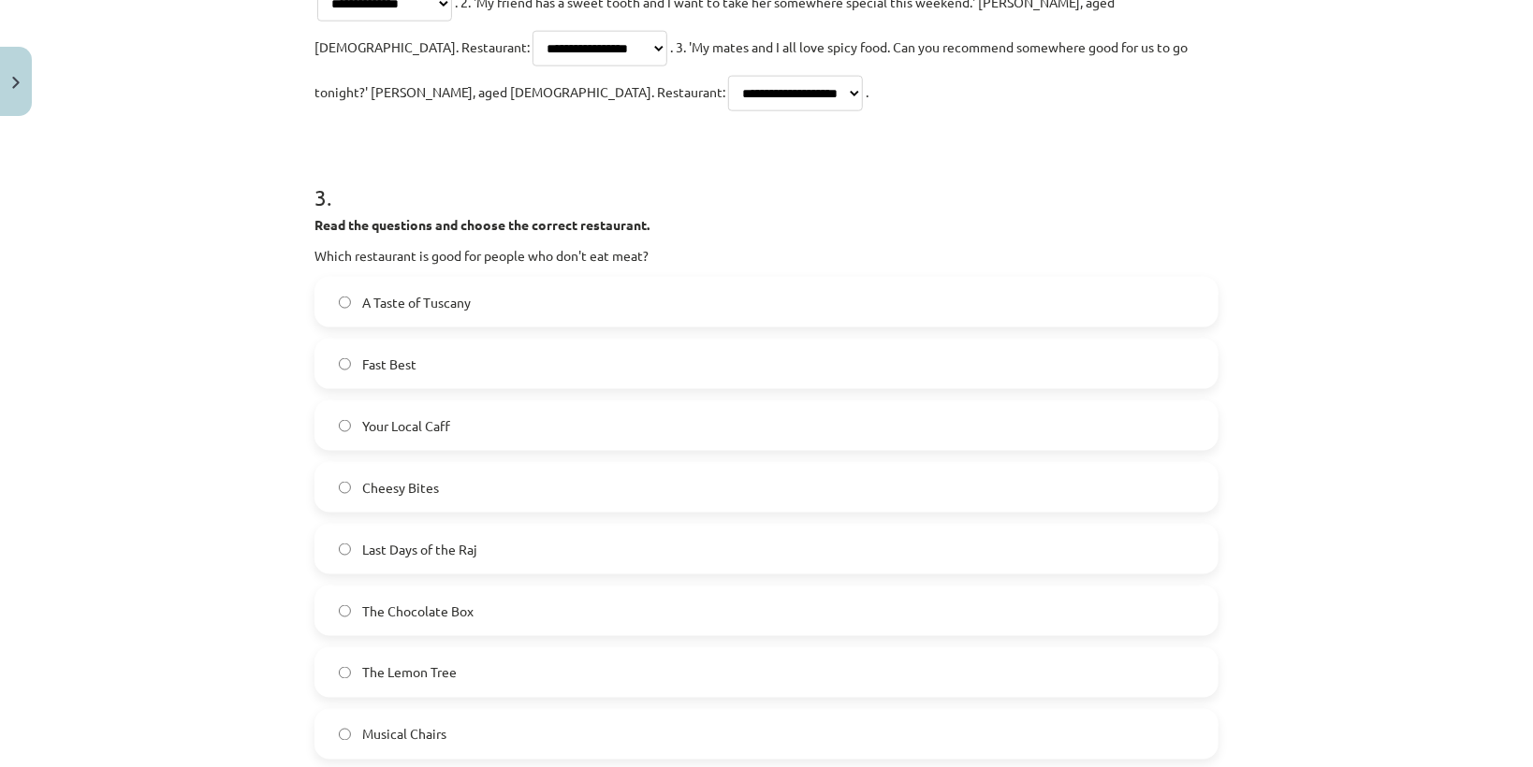
scroll to position [1395, 0]
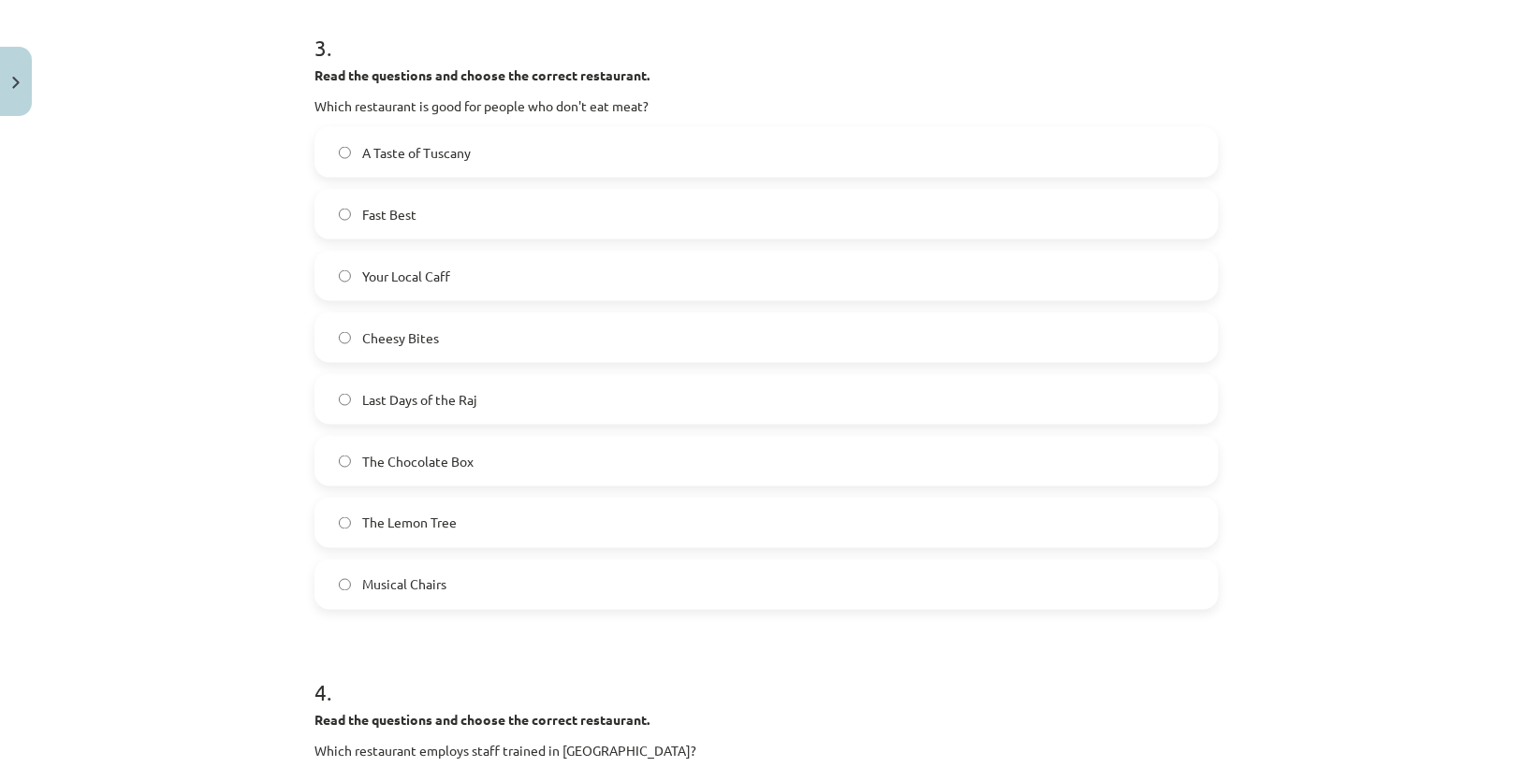
click at [400, 514] on span "The Lemon Tree" at bounding box center [409, 524] width 94 height 20
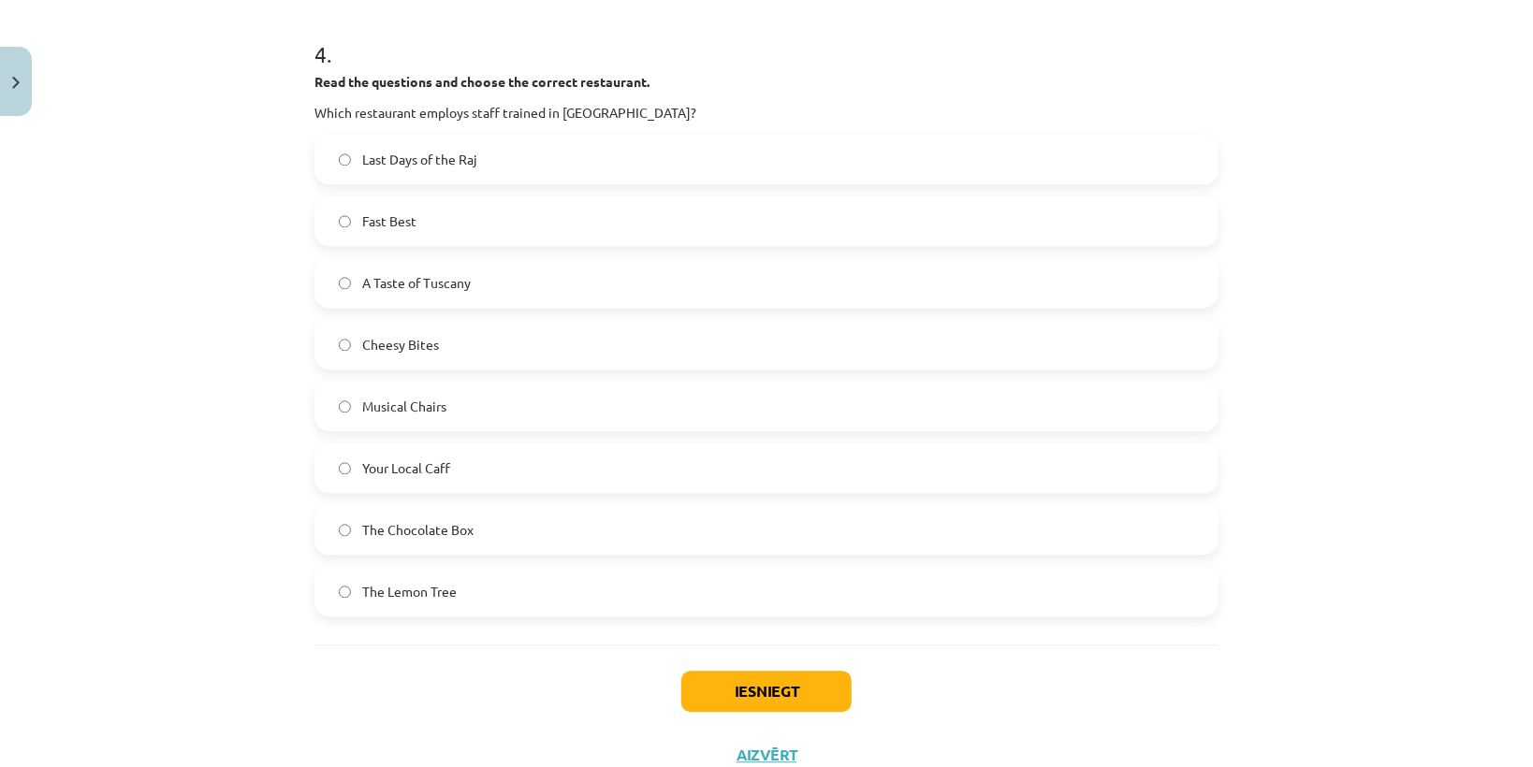
scroll to position [2054, 0]
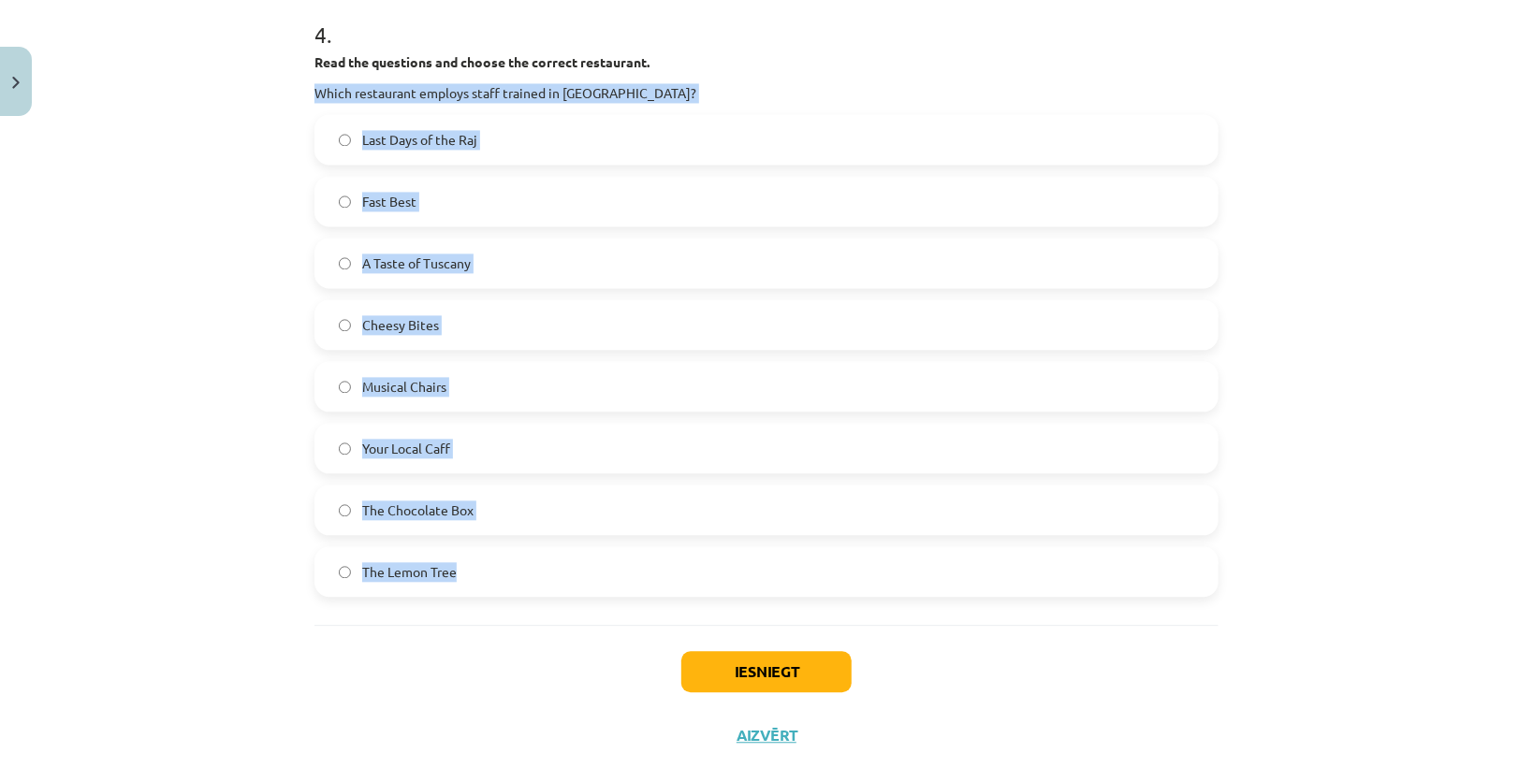
drag, startPoint x: 291, startPoint y: 36, endPoint x: 507, endPoint y: 509, distance: 519.6
click at [507, 509] on div "**********" at bounding box center [766, 383] width 1533 height 767
copy div "Which restaurant employs staff trained in Europe? Last Days of the Raj Fast Bes…"
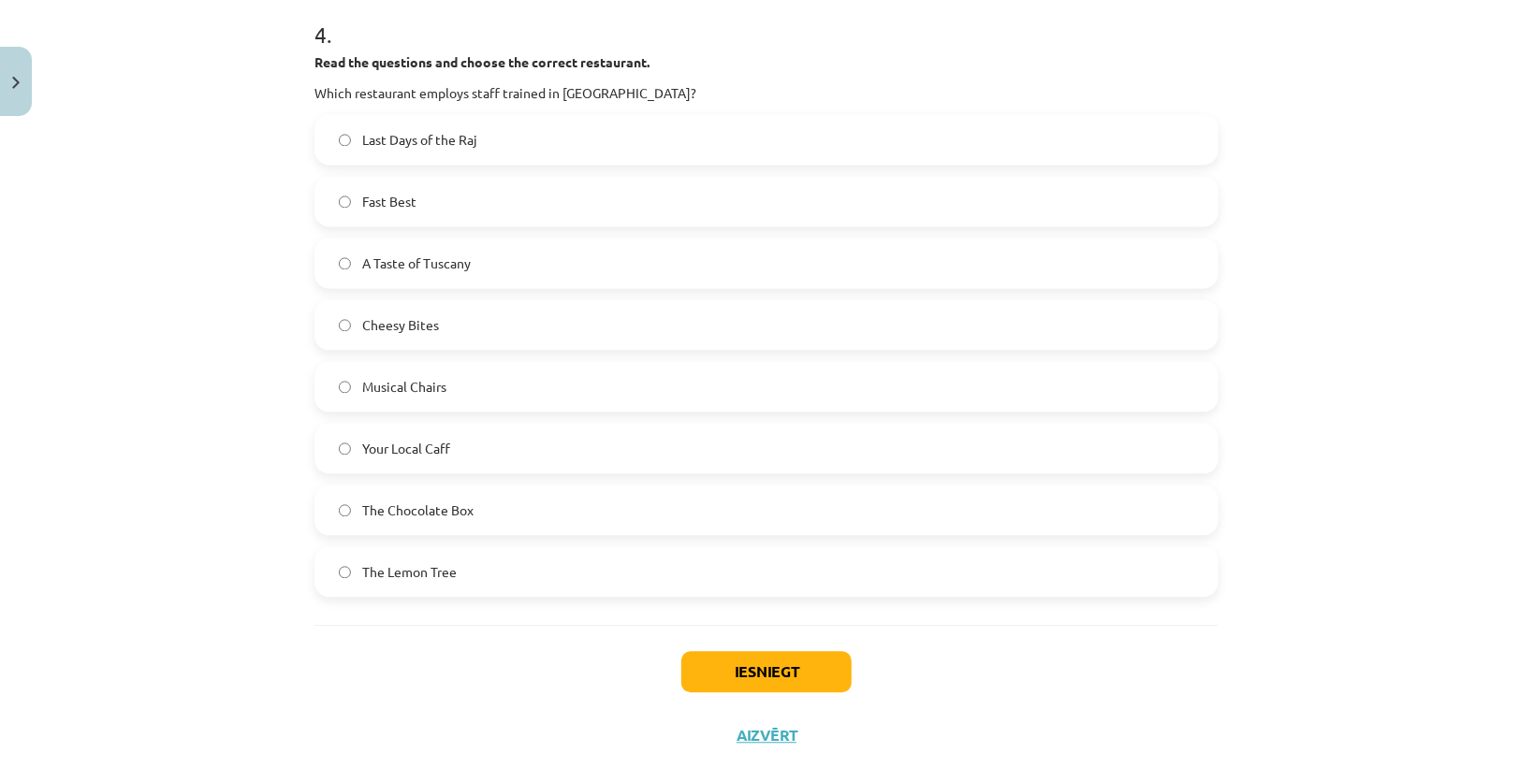
click at [525, 625] on div "Iesniegt Aizvērt" at bounding box center [766, 690] width 904 height 131
click at [450, 254] on span "A Taste of Tuscany" at bounding box center [416, 264] width 109 height 20
click at [786, 651] on button "Iesniegt" at bounding box center [766, 671] width 170 height 41
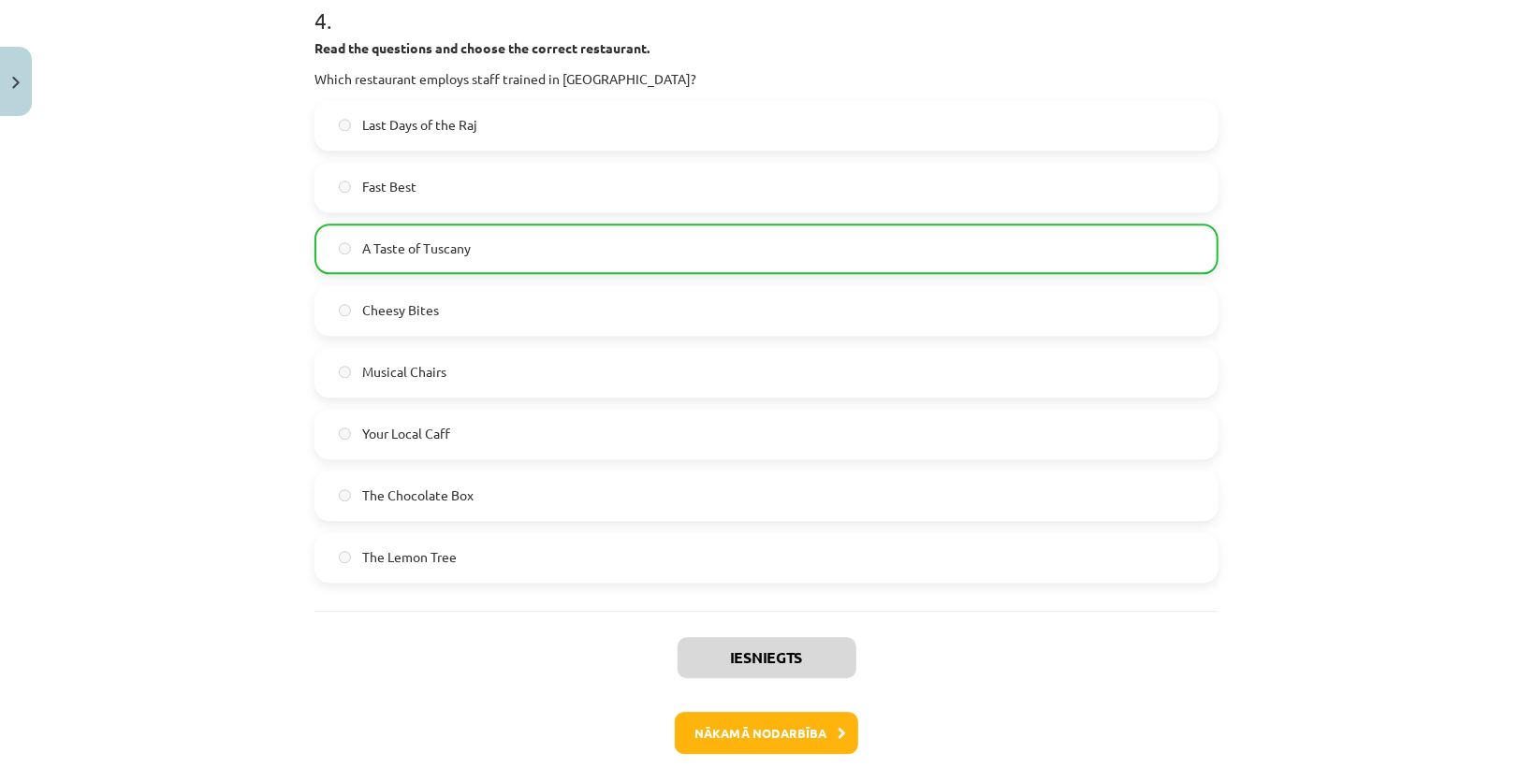
scroll to position [2385, 0]
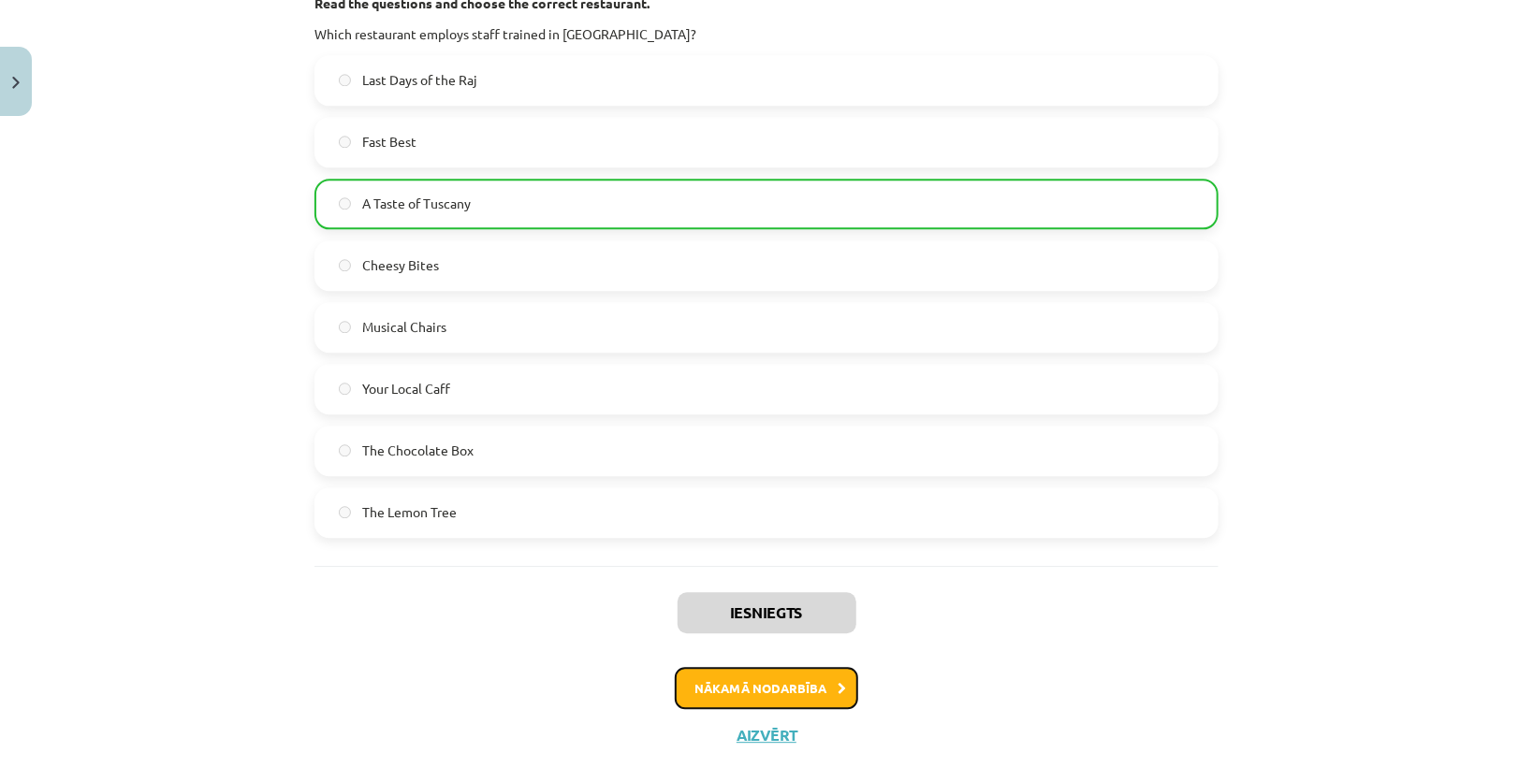
click at [803, 667] on button "Nākamā nodarbība" at bounding box center [766, 688] width 183 height 43
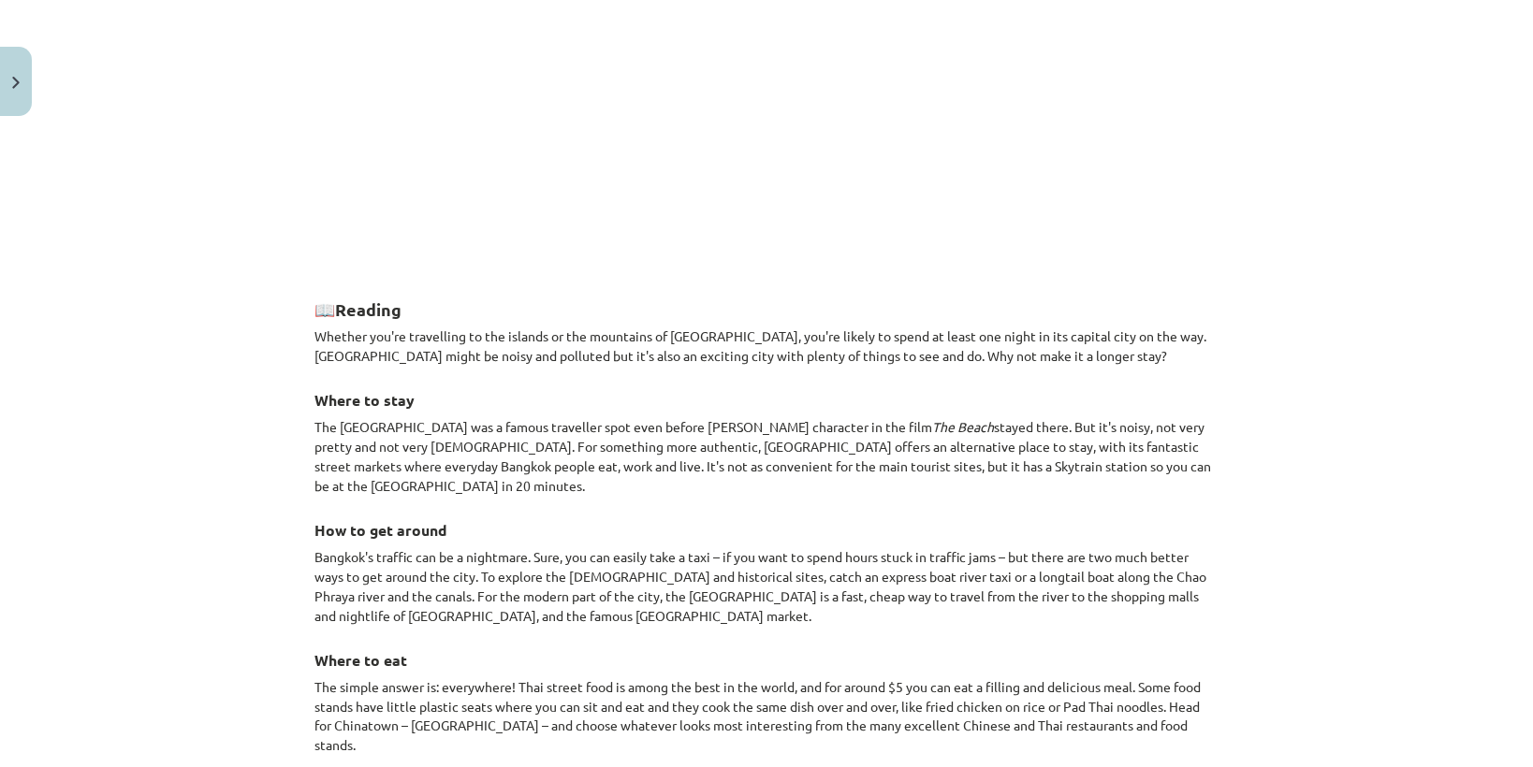
scroll to position [1272, 0]
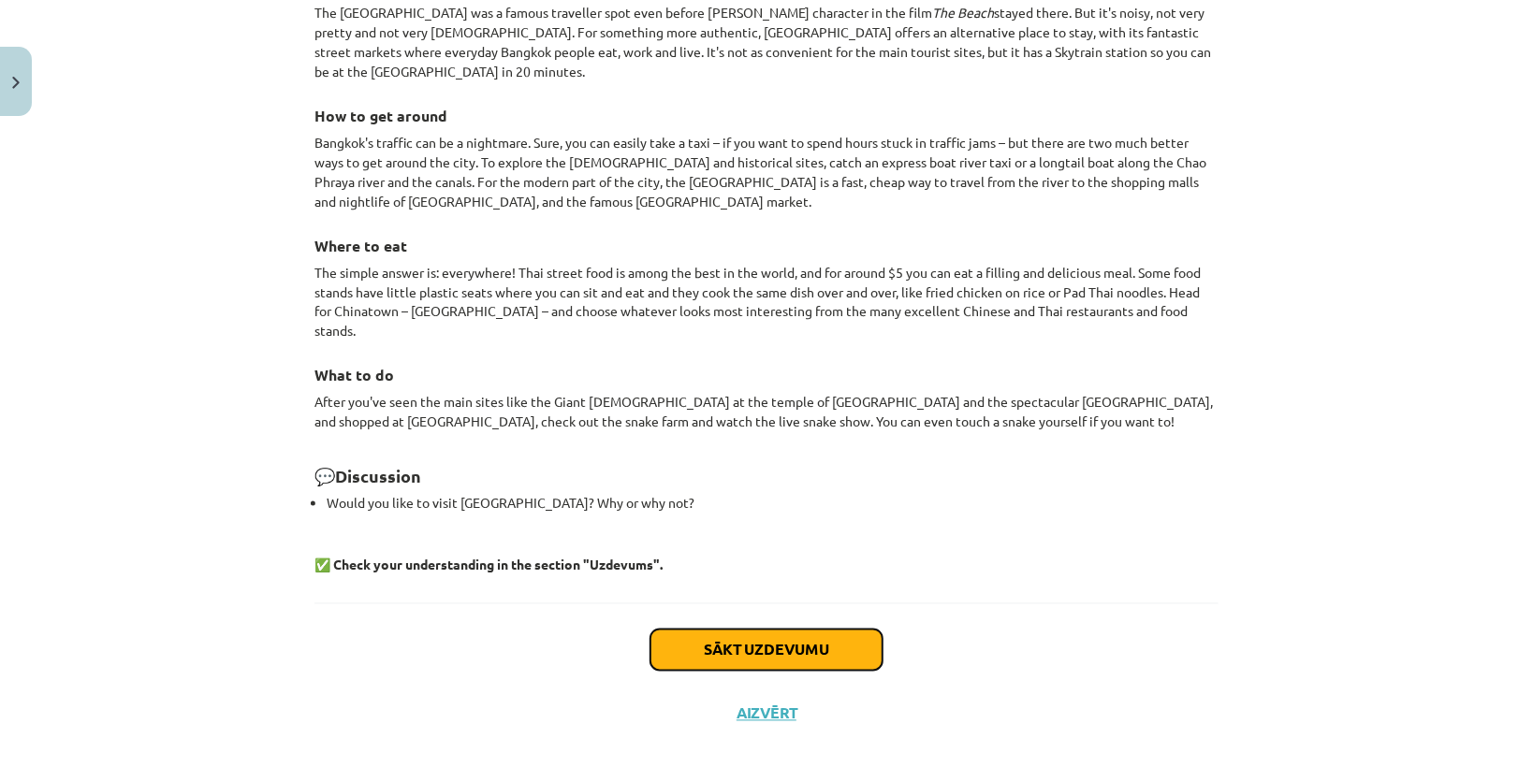
click at [805, 630] on button "Sākt uzdevumu" at bounding box center [766, 650] width 232 height 41
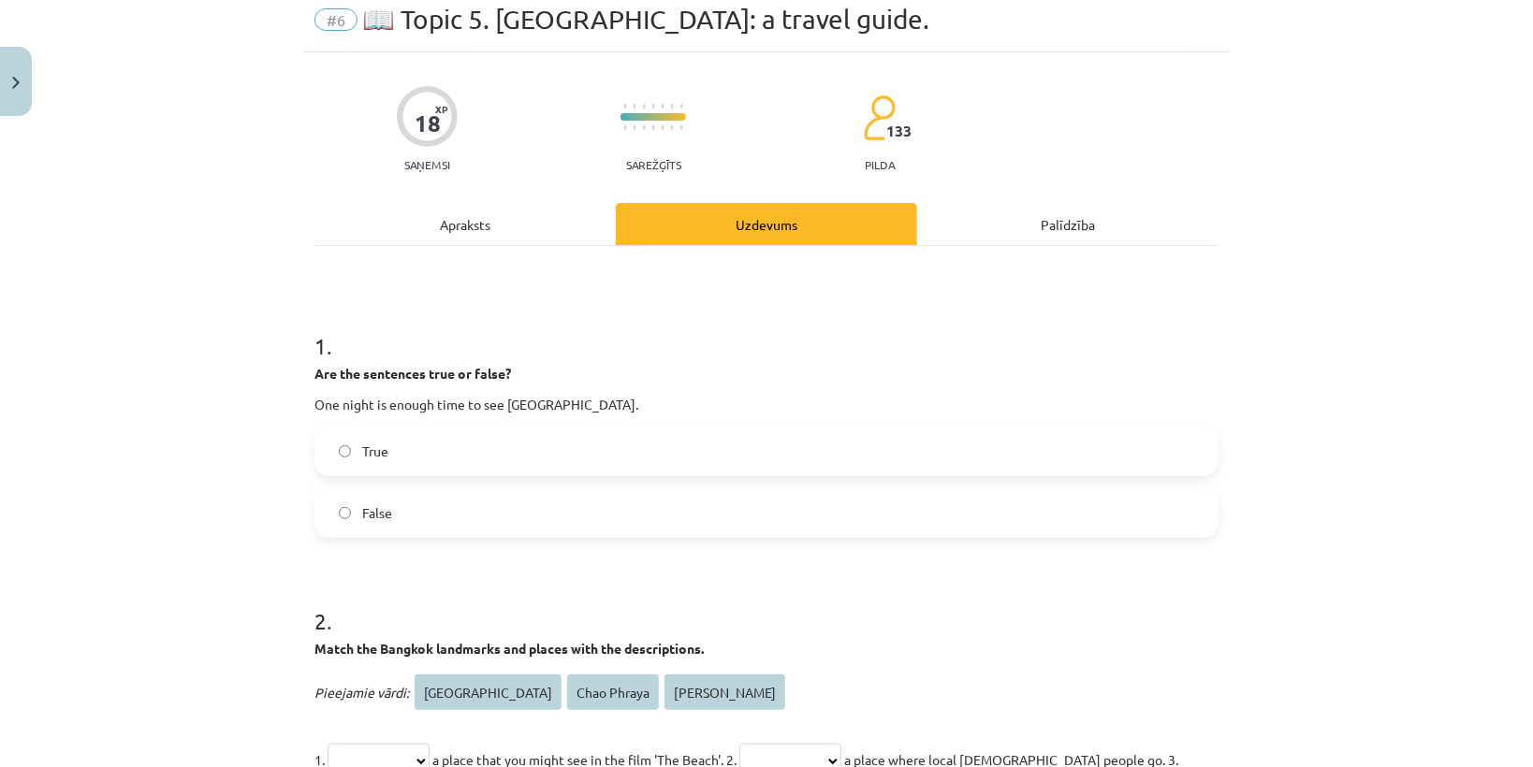
scroll to position [46, 0]
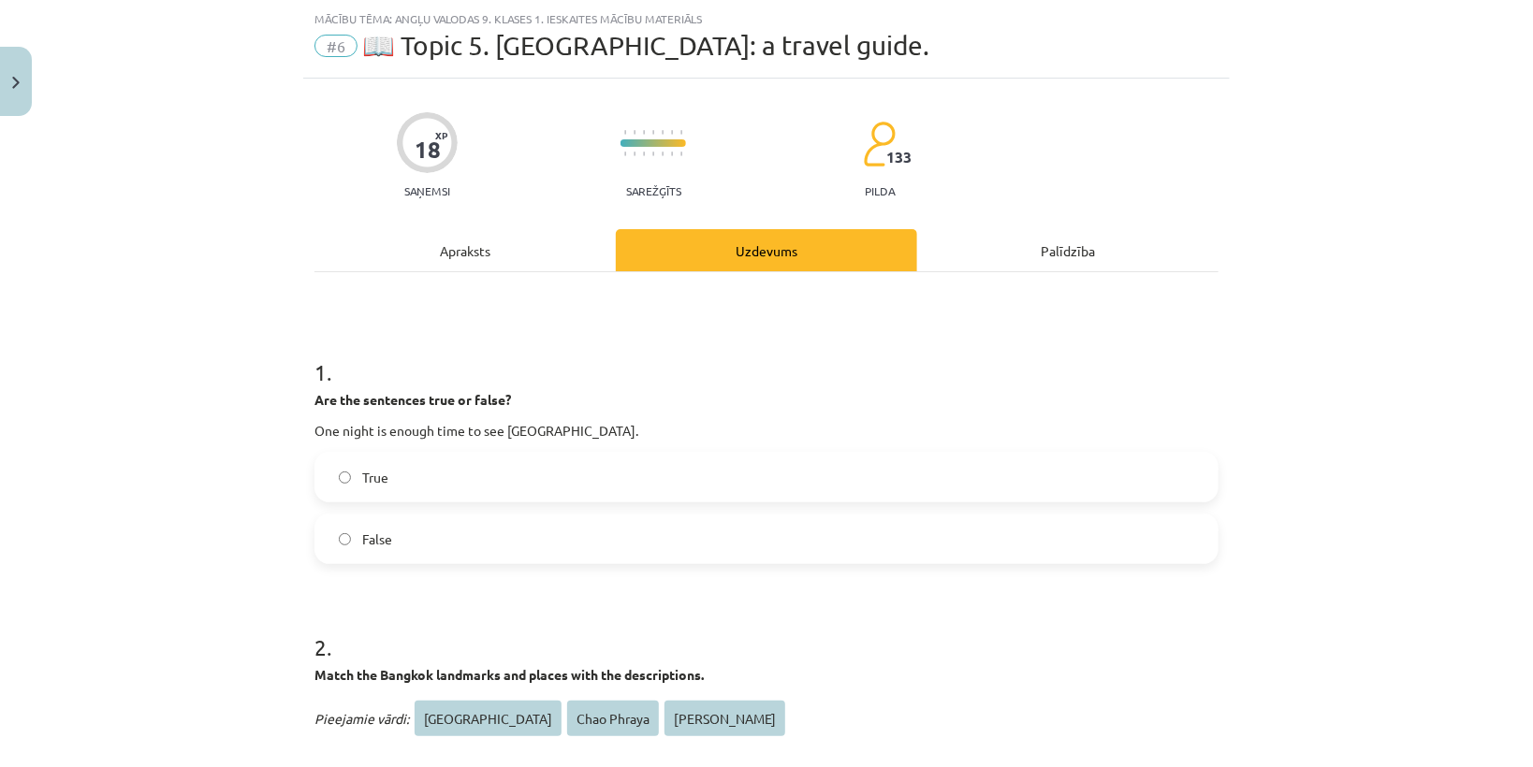
click at [481, 535] on label "False" at bounding box center [766, 539] width 900 height 47
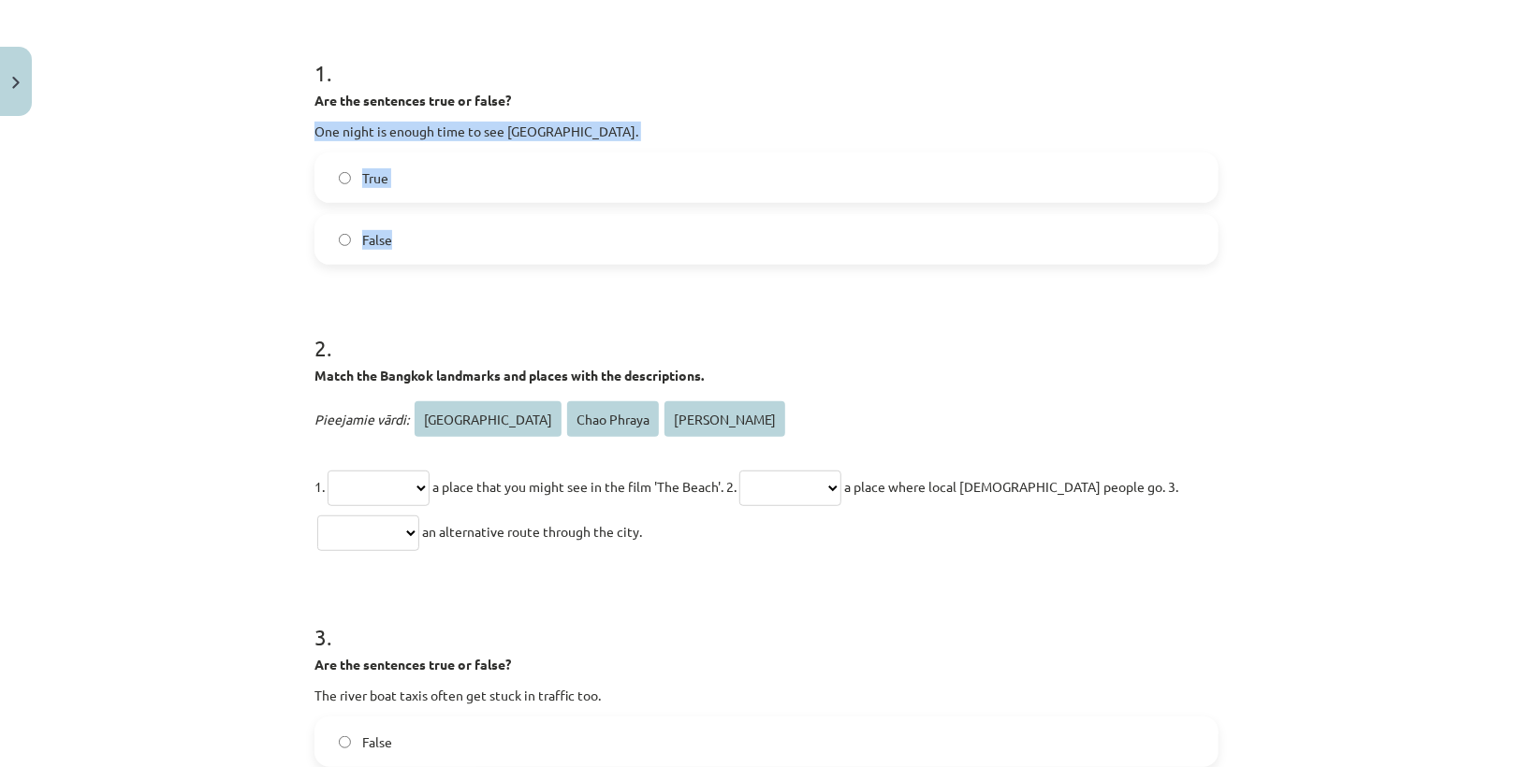
drag, startPoint x: 306, startPoint y: 124, endPoint x: 467, endPoint y: 236, distance: 195.7
click at [467, 236] on div "**********" at bounding box center [766, 526] width 926 height 1495
copy div "One night is enough time to see Bangkok. True False"
click at [509, 295] on form "**********" at bounding box center [766, 565] width 904 height 1077
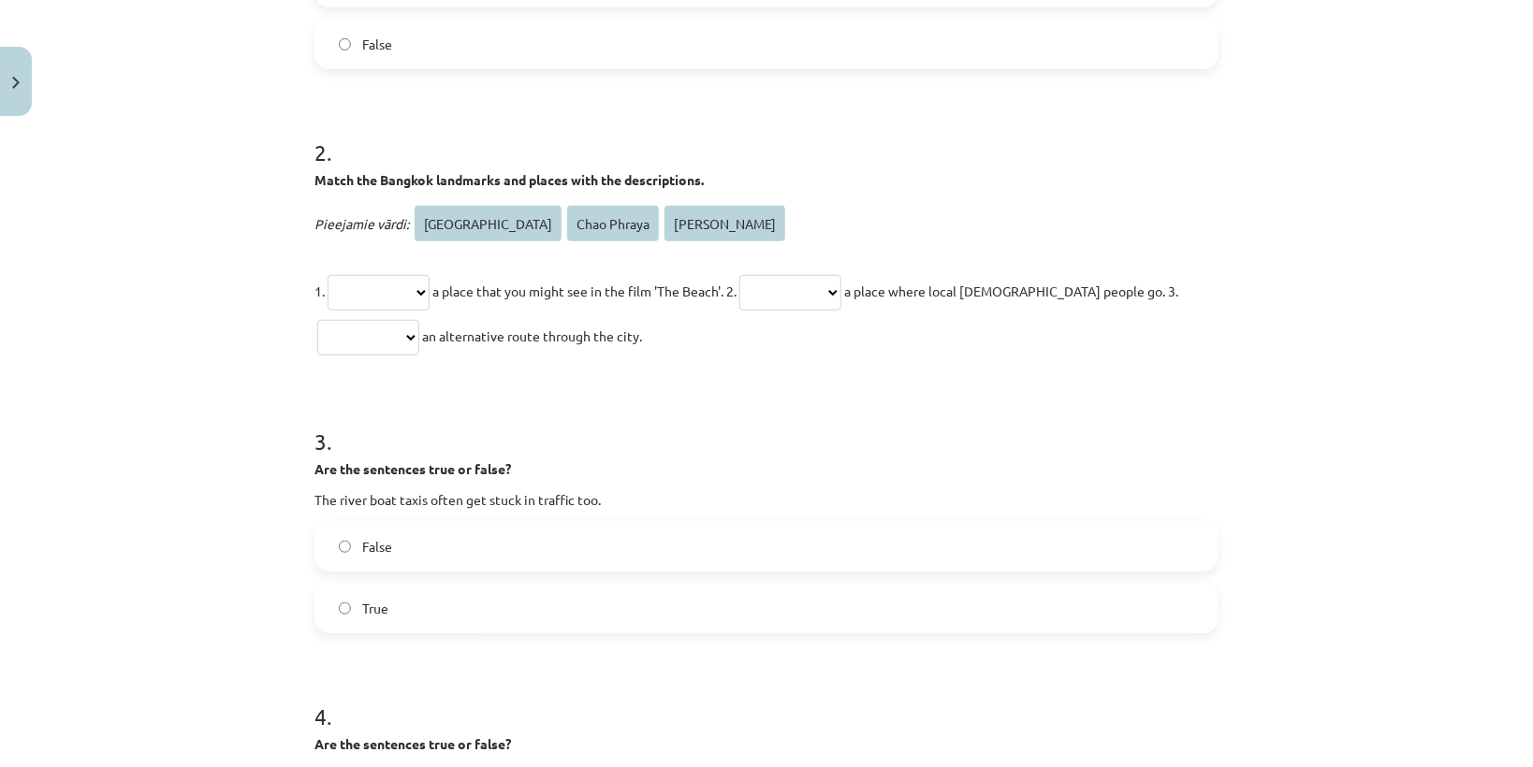
scroll to position [570, 0]
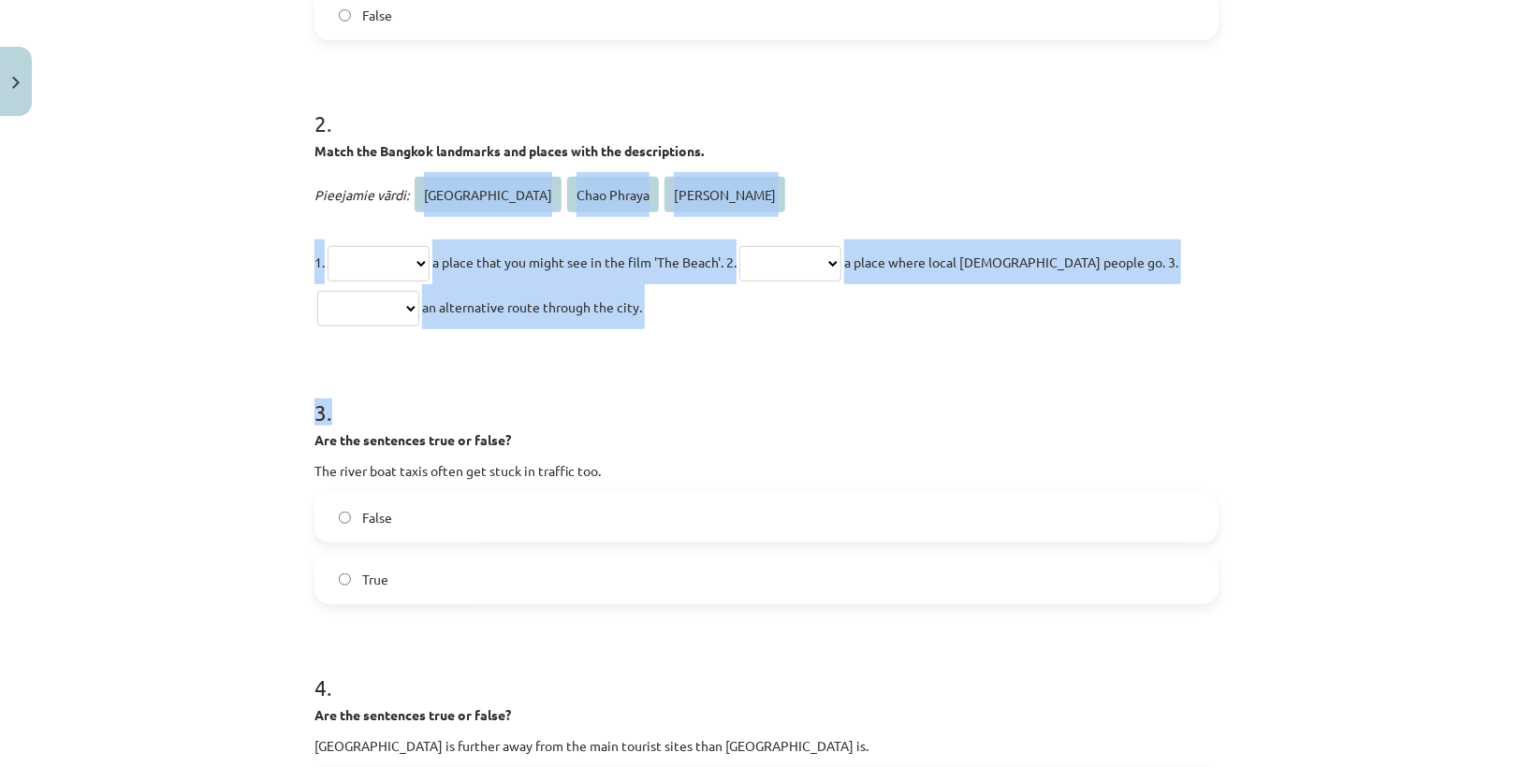
drag, startPoint x: 403, startPoint y: 176, endPoint x: 721, endPoint y: 334, distance: 355.2
click at [721, 334] on form "**********" at bounding box center [766, 341] width 904 height 1077
copy form "**********"
click at [741, 350] on form "**********" at bounding box center [766, 341] width 904 height 1077
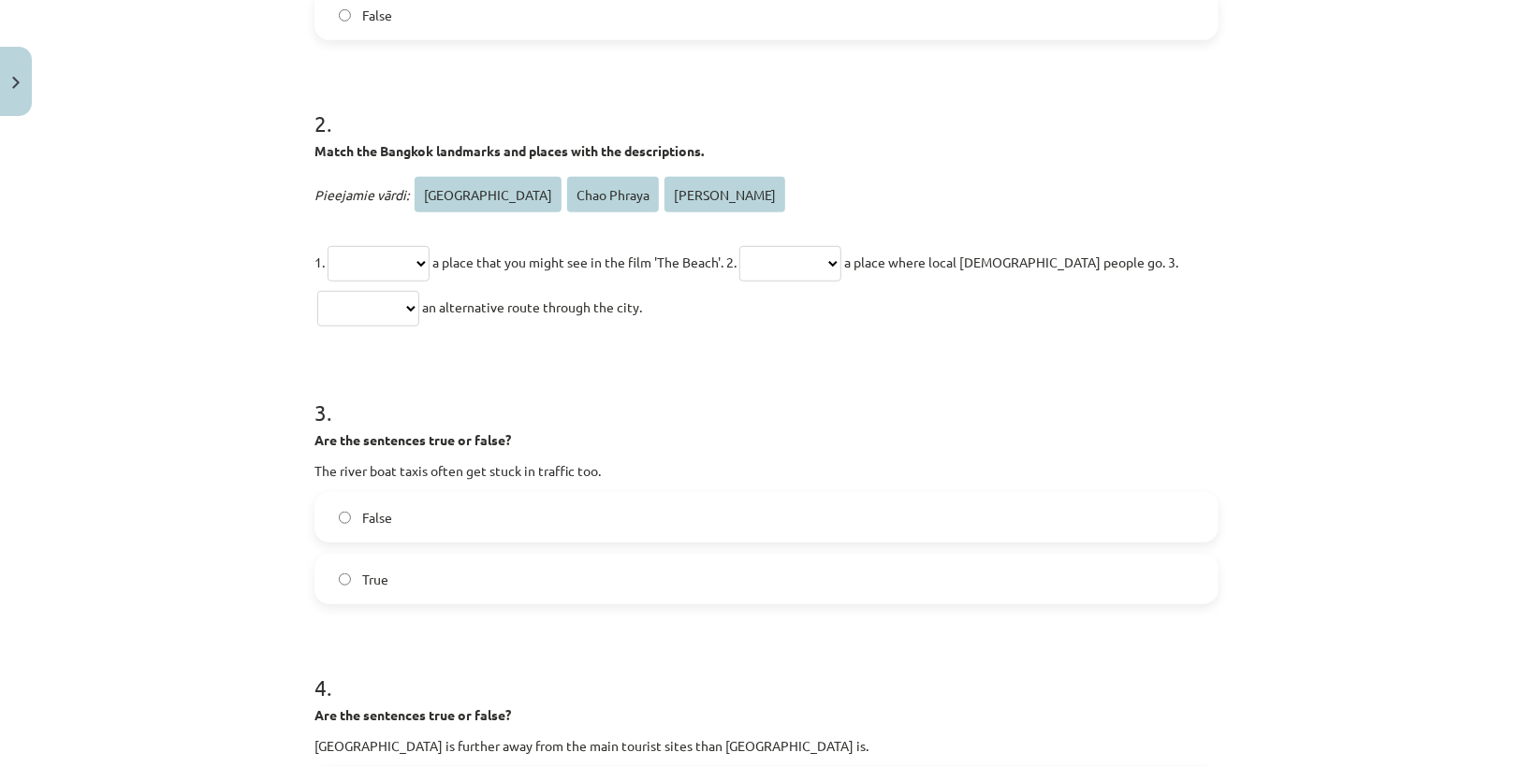
click at [429, 261] on select "**********" at bounding box center [378, 264] width 102 height 36
select select "**********"
click at [327, 246] on select "**********" at bounding box center [378, 264] width 102 height 36
click at [841, 269] on select "**********" at bounding box center [790, 264] width 102 height 36
select select "**********"
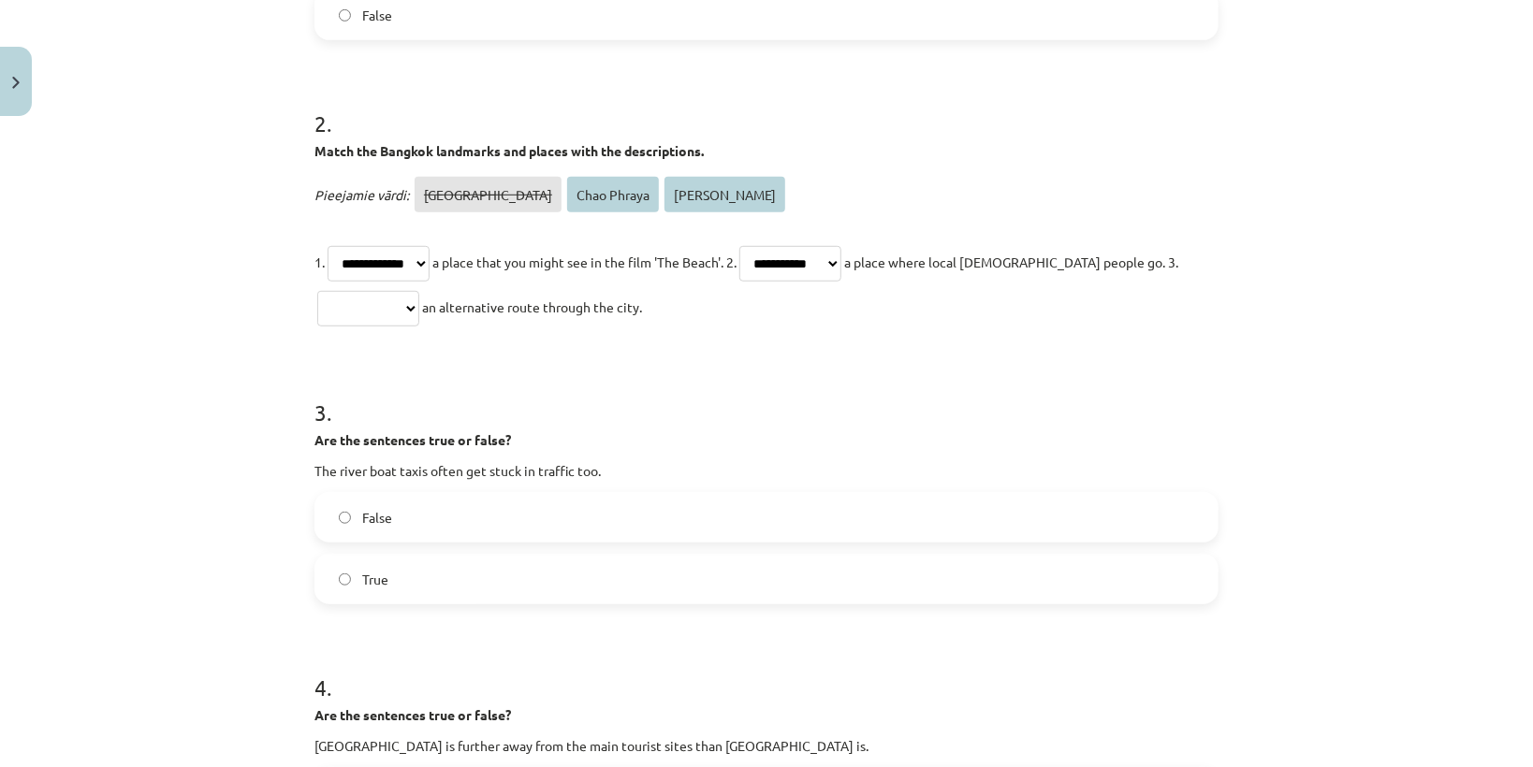
click at [769, 246] on select "**********" at bounding box center [790, 264] width 102 height 36
click at [419, 293] on select "**********" at bounding box center [368, 309] width 102 height 36
select select "**********"
click at [317, 291] on select "**********" at bounding box center [368, 309] width 102 height 36
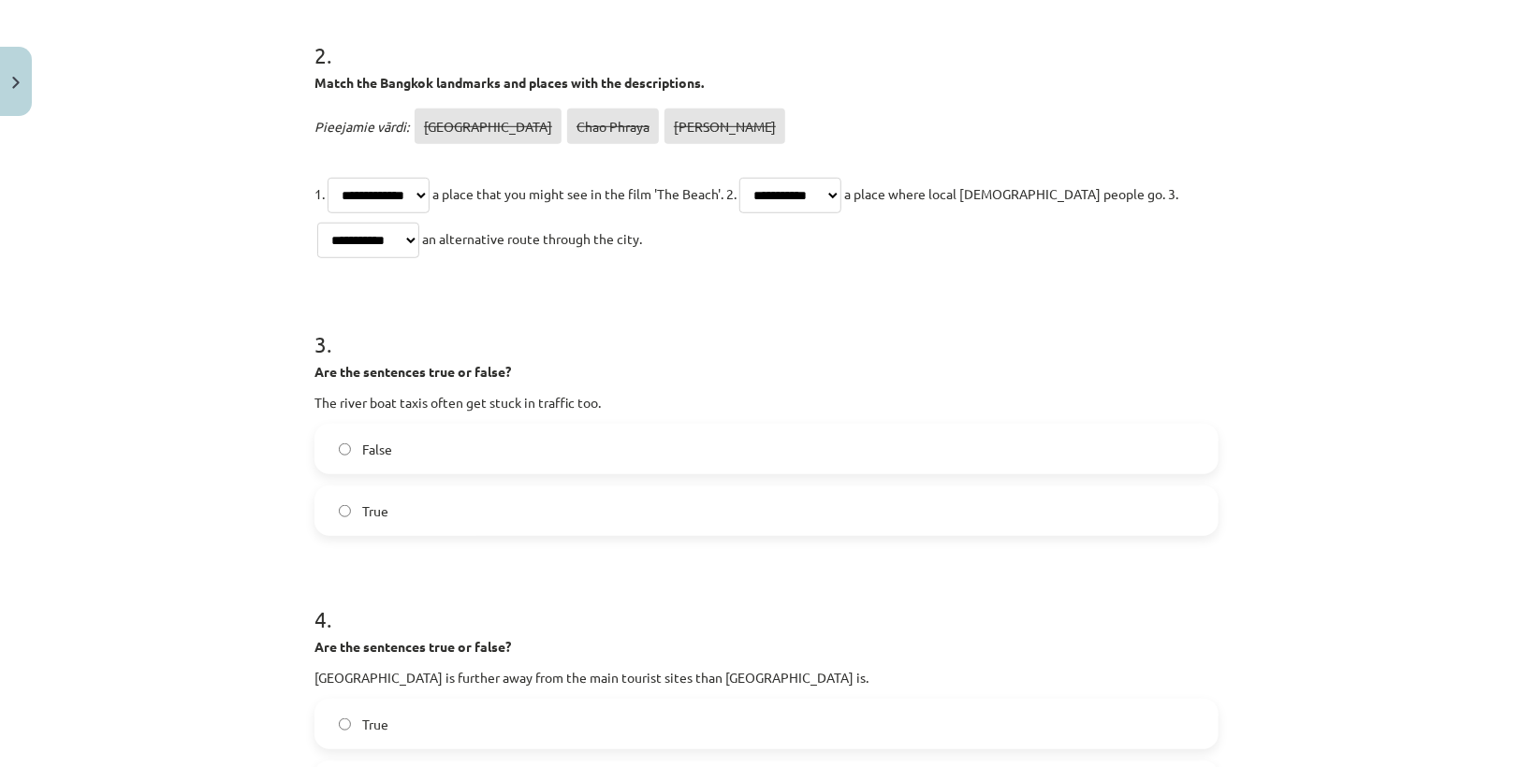
scroll to position [719, 0]
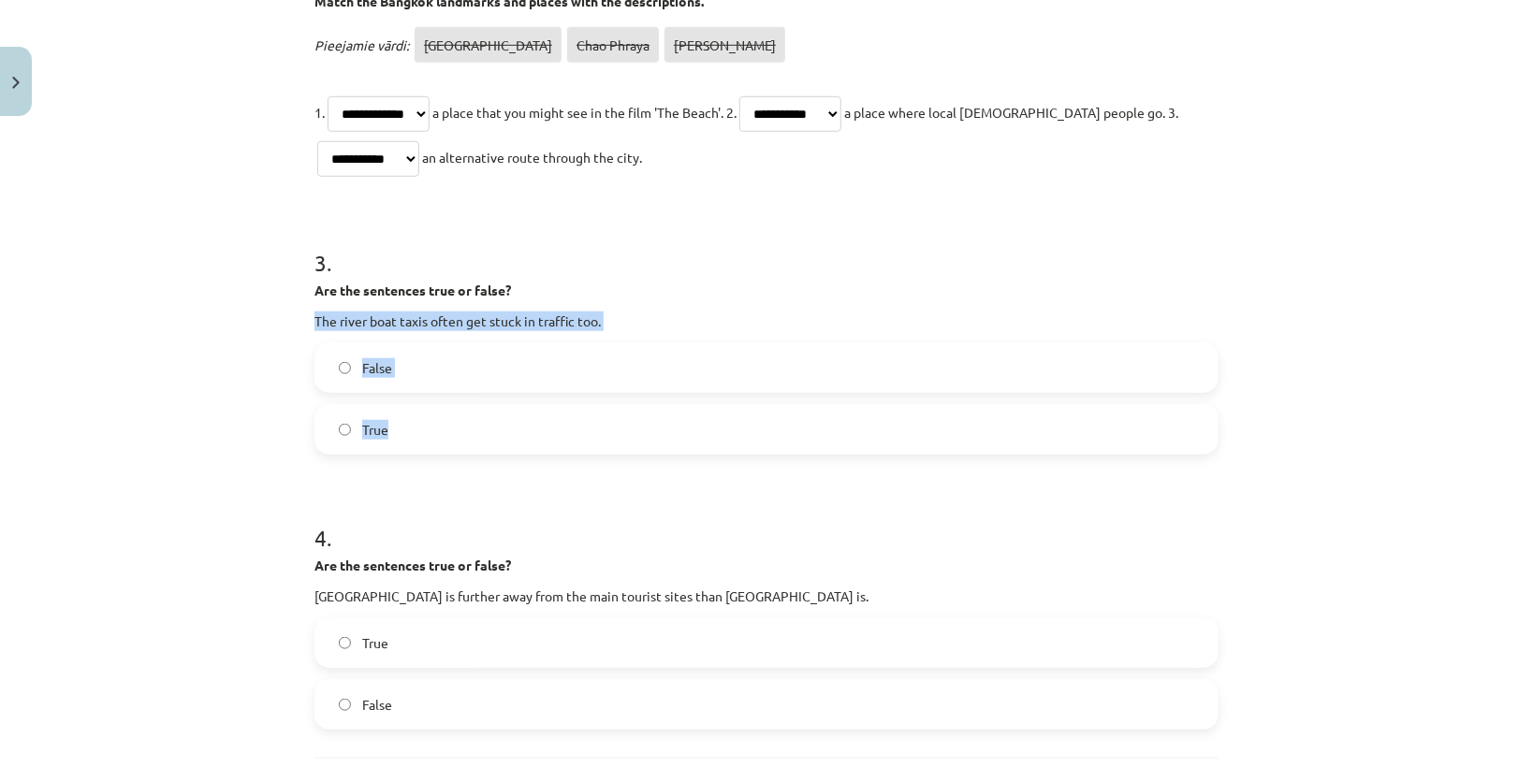
drag, startPoint x: 311, startPoint y: 316, endPoint x: 432, endPoint y: 438, distance: 172.0
click at [432, 438] on div "3 . Are the sentences true or false? The river boat taxis often get stuck in tr…" at bounding box center [766, 336] width 904 height 238
copy div "The river boat taxis often get stuck in traffic too. False True"
click at [461, 484] on form "**********" at bounding box center [766, 191] width 904 height 1077
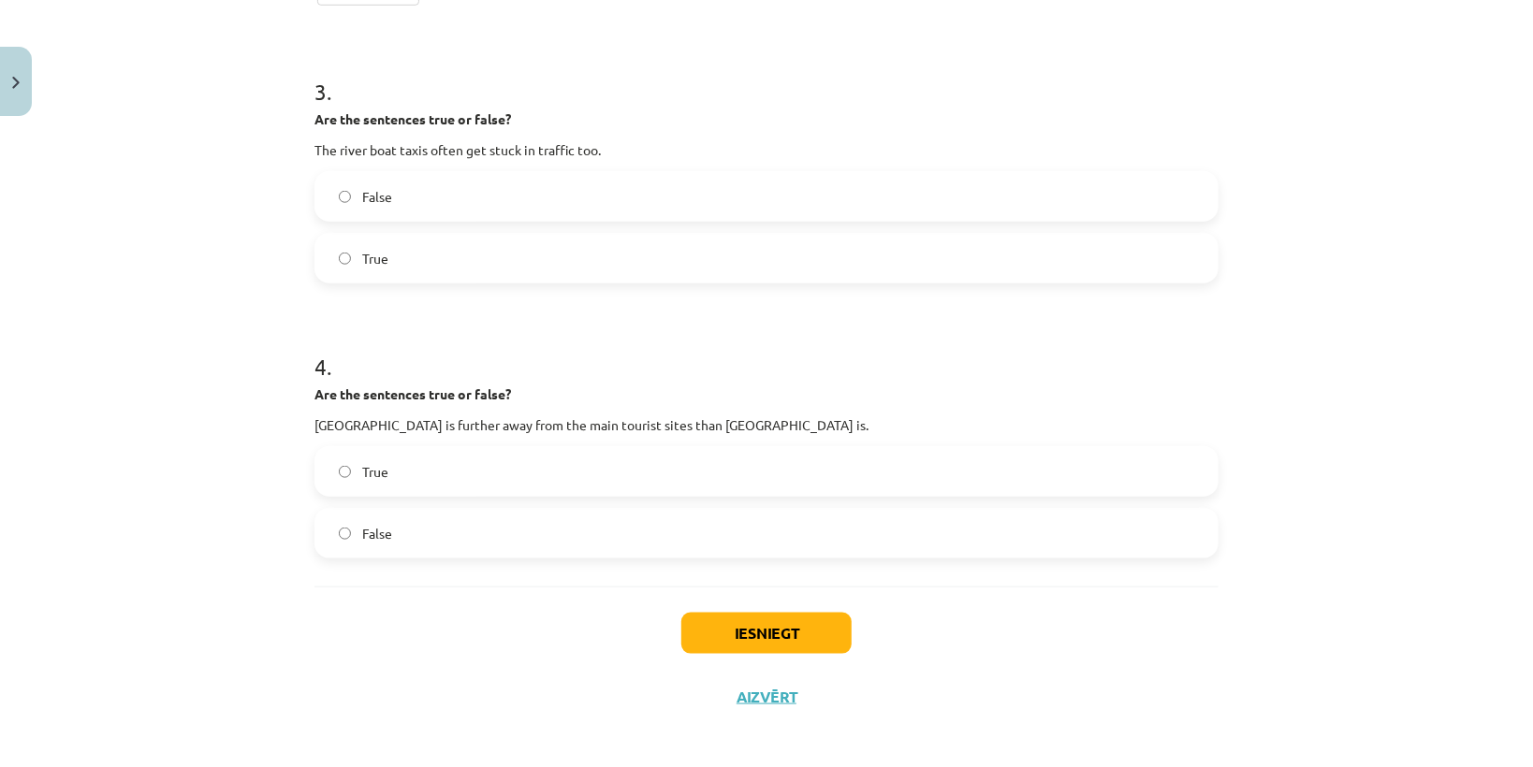
scroll to position [897, 0]
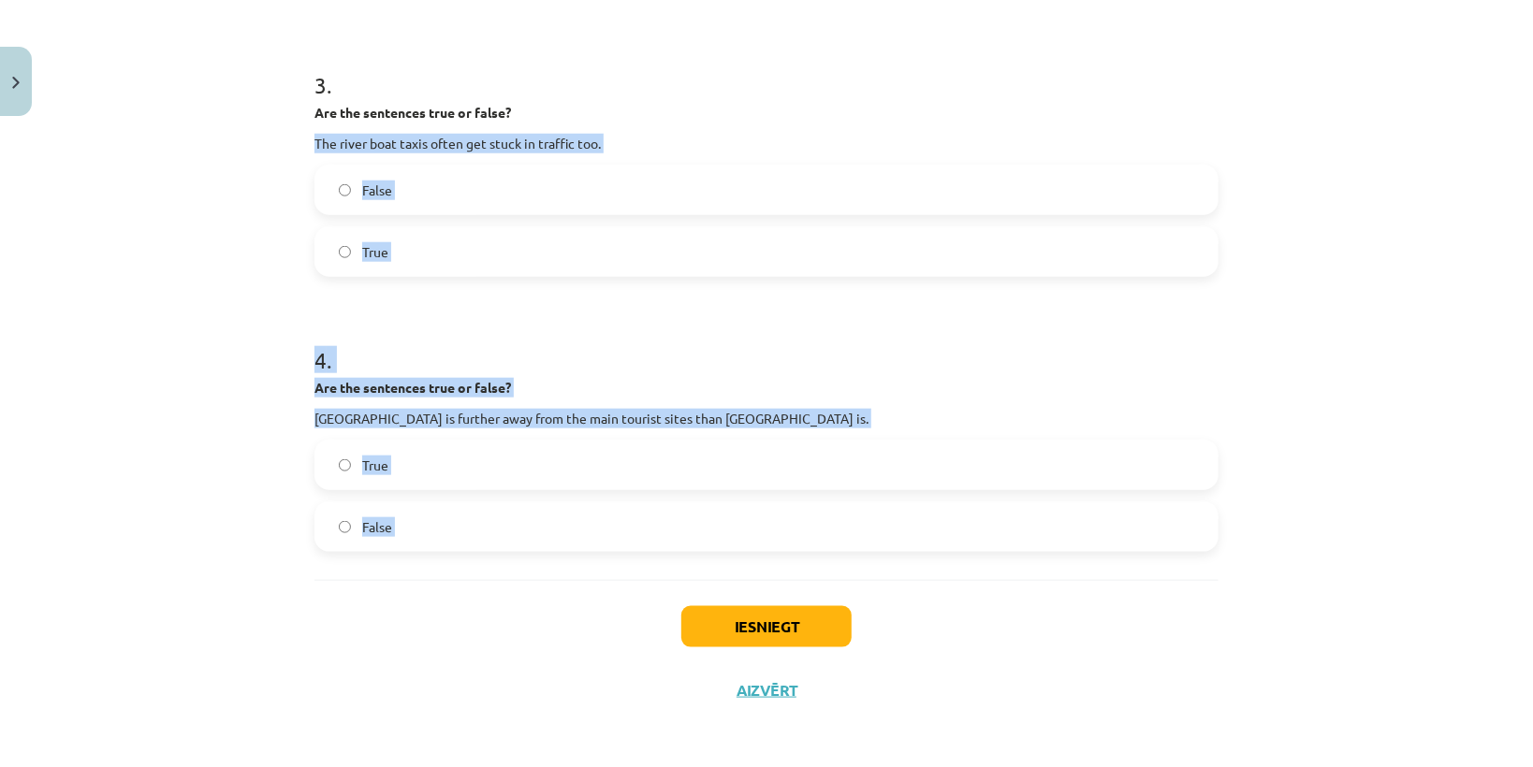
drag, startPoint x: 306, startPoint y: 139, endPoint x: 437, endPoint y: 597, distance: 475.9
copy form "The river boat taxis often get stuck in traffic too. False True 4 . Are the sen…"
click at [489, 302] on form "**********" at bounding box center [766, 13] width 904 height 1077
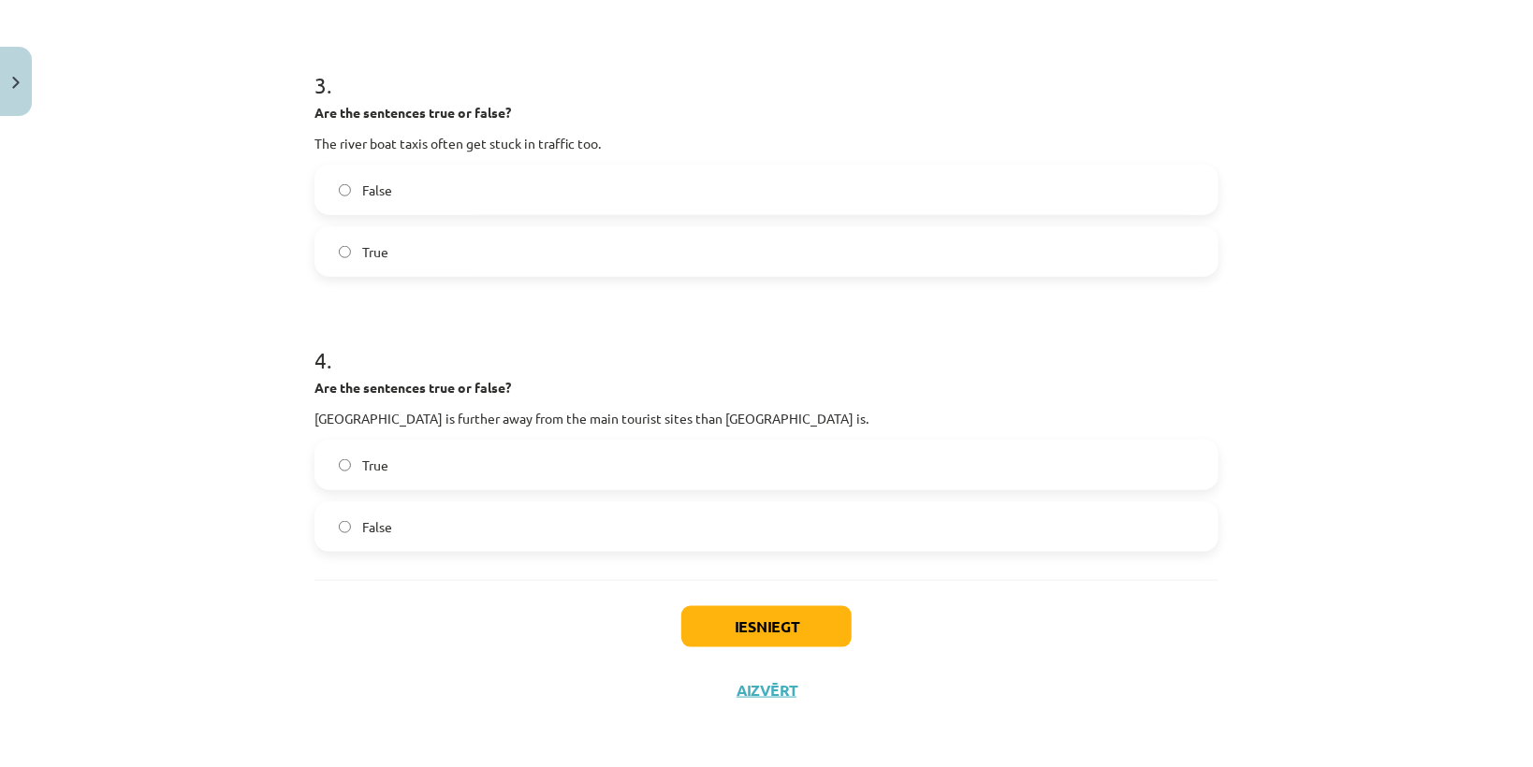
click at [347, 203] on label "False" at bounding box center [766, 190] width 900 height 47
click at [369, 443] on label "True" at bounding box center [766, 465] width 900 height 47
click at [738, 627] on button "Iesniegt" at bounding box center [766, 626] width 170 height 41
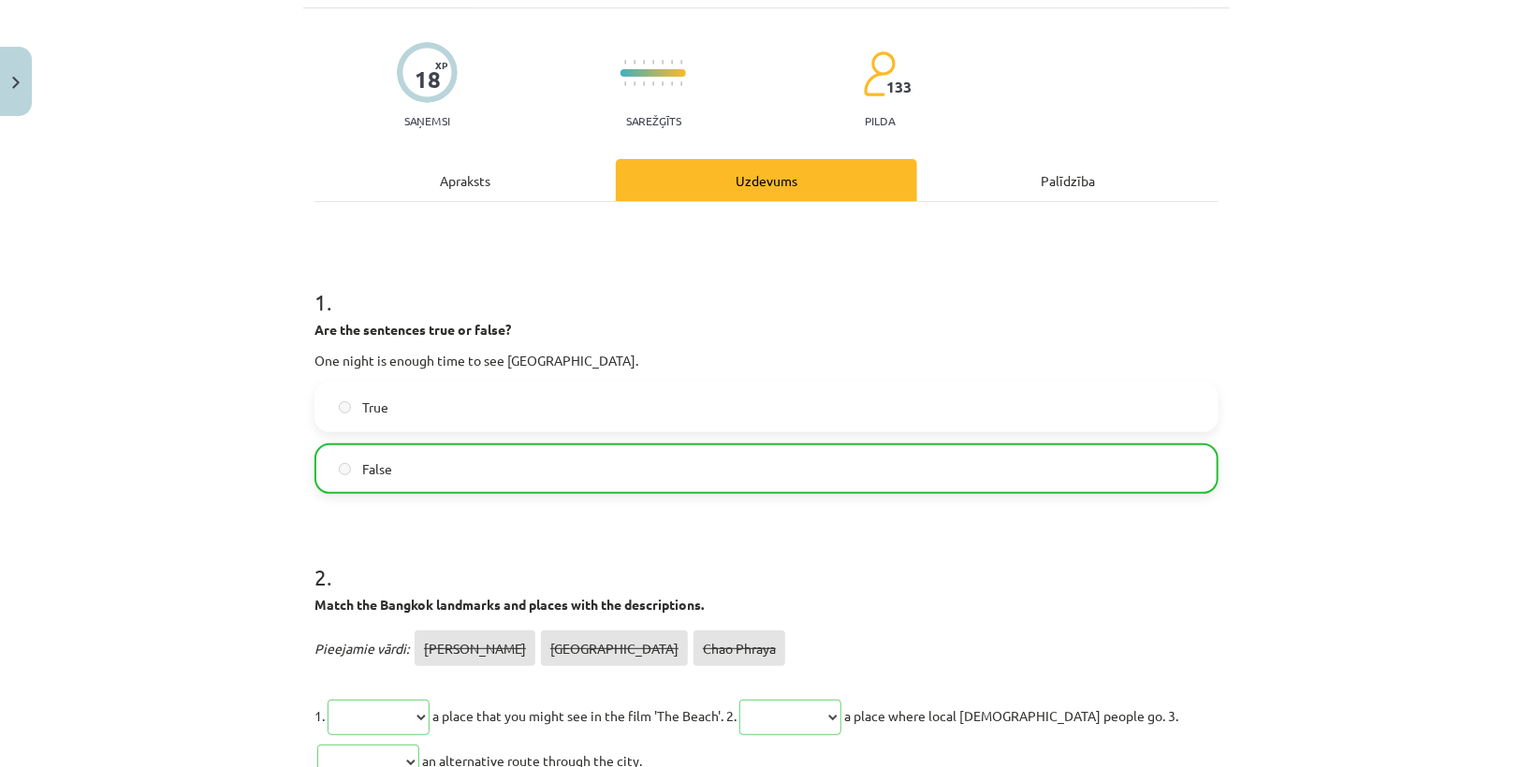
scroll to position [0, 0]
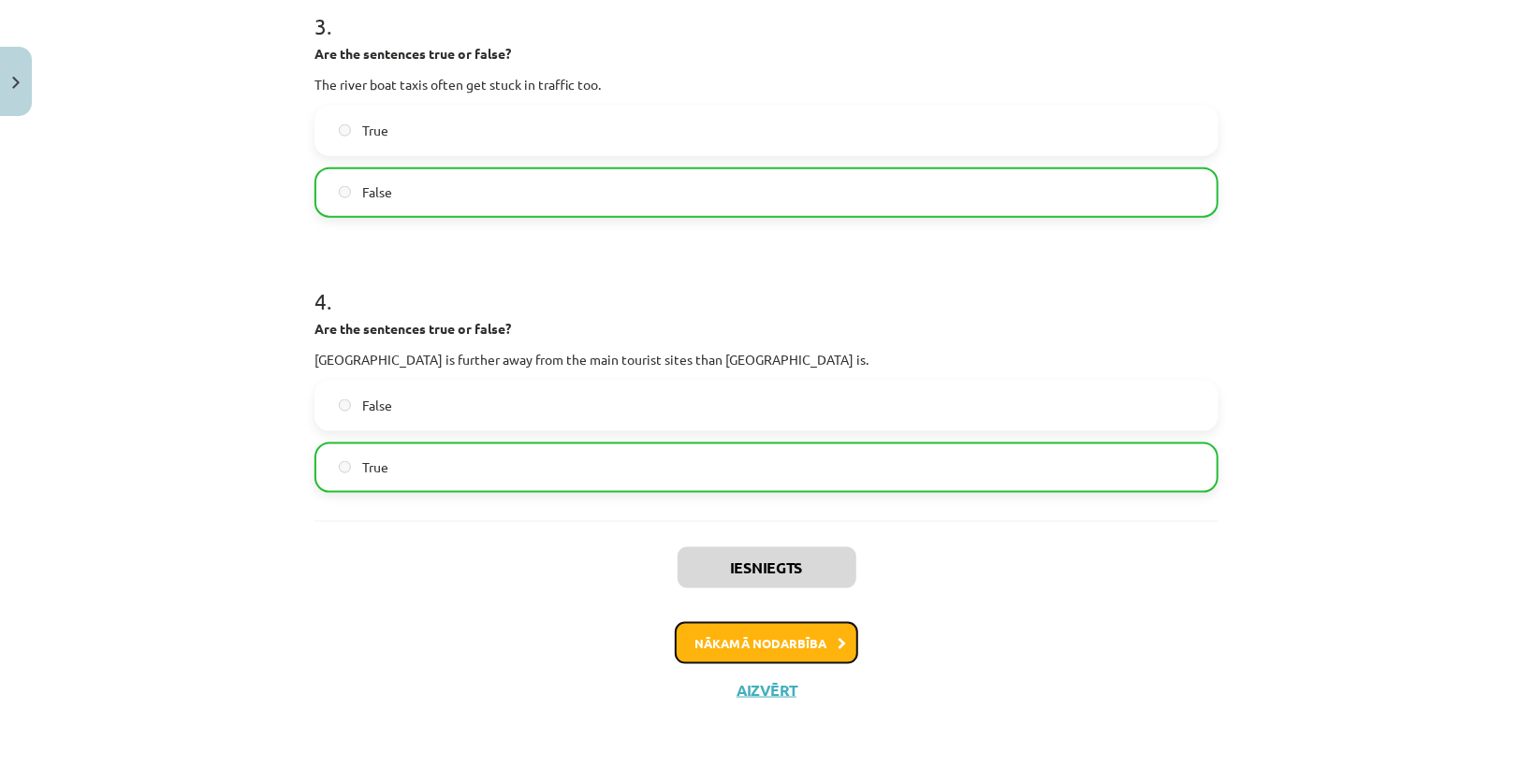
click at [819, 635] on button "Nākamā nodarbība" at bounding box center [766, 643] width 183 height 43
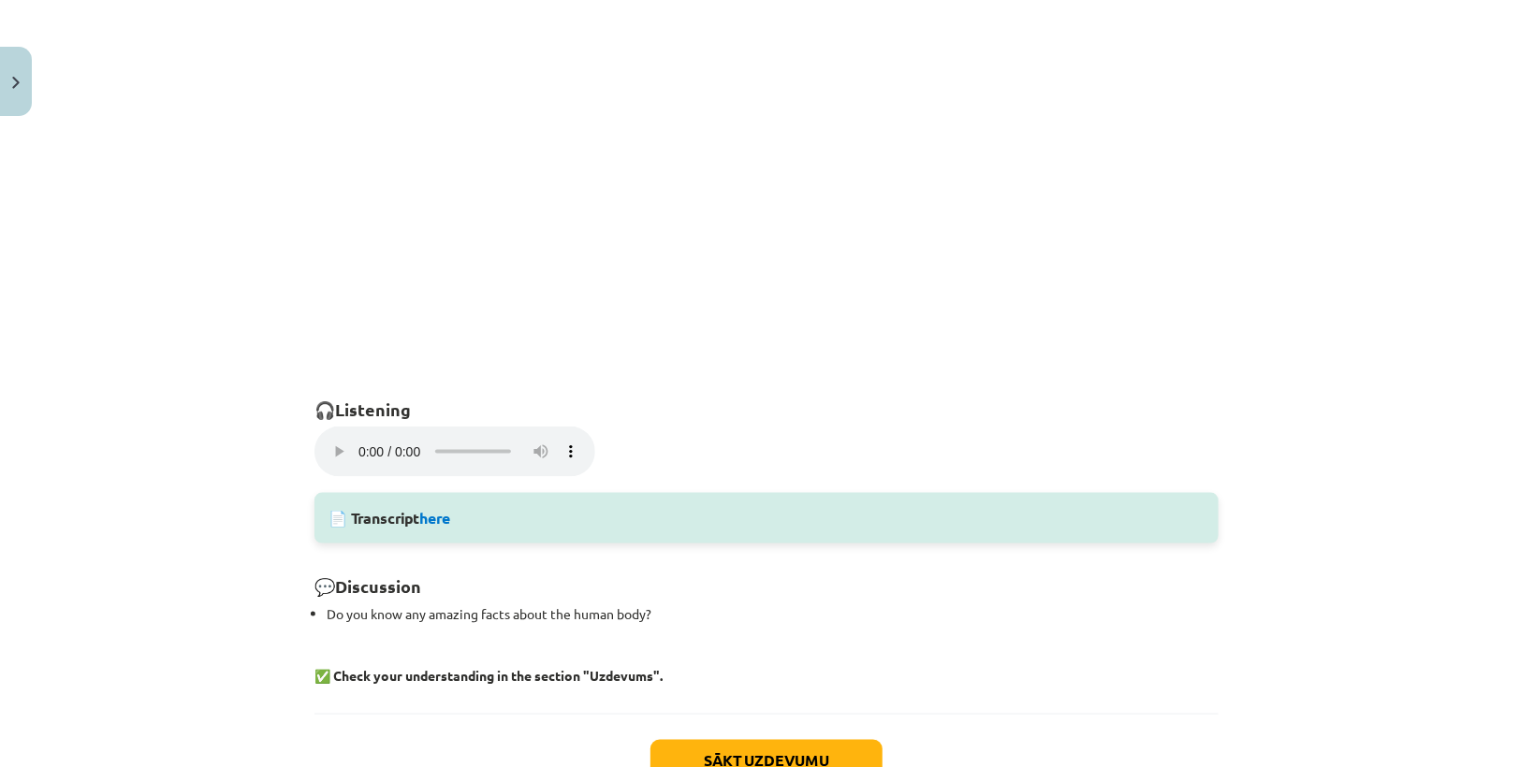
scroll to position [1201, 0]
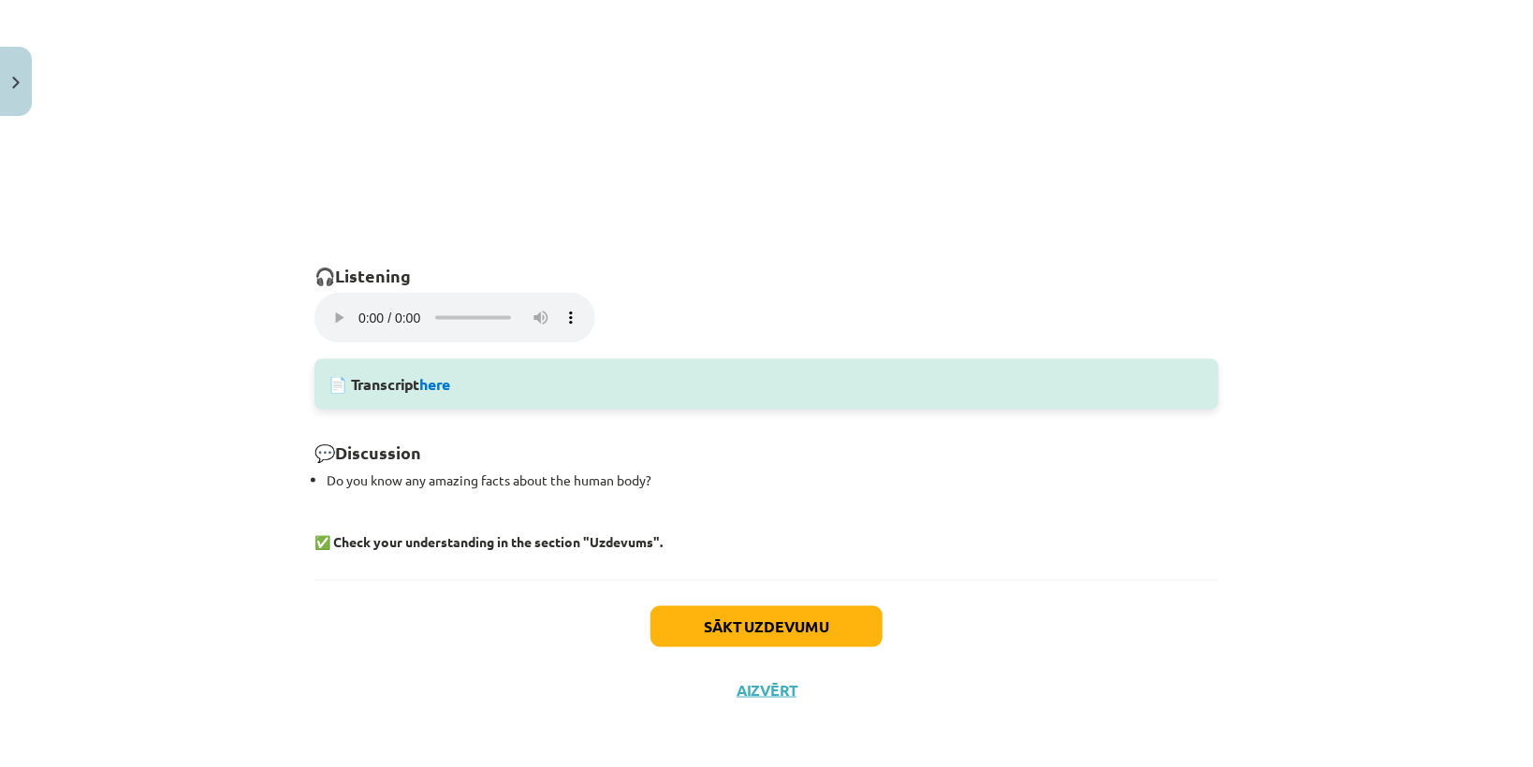
click at [1354, 449] on div "Mācību tēma: Angļu valodas 9. klases 1. ieskaites mācību materiāls #7 🎧 Topic 6…" at bounding box center [766, 383] width 1533 height 767
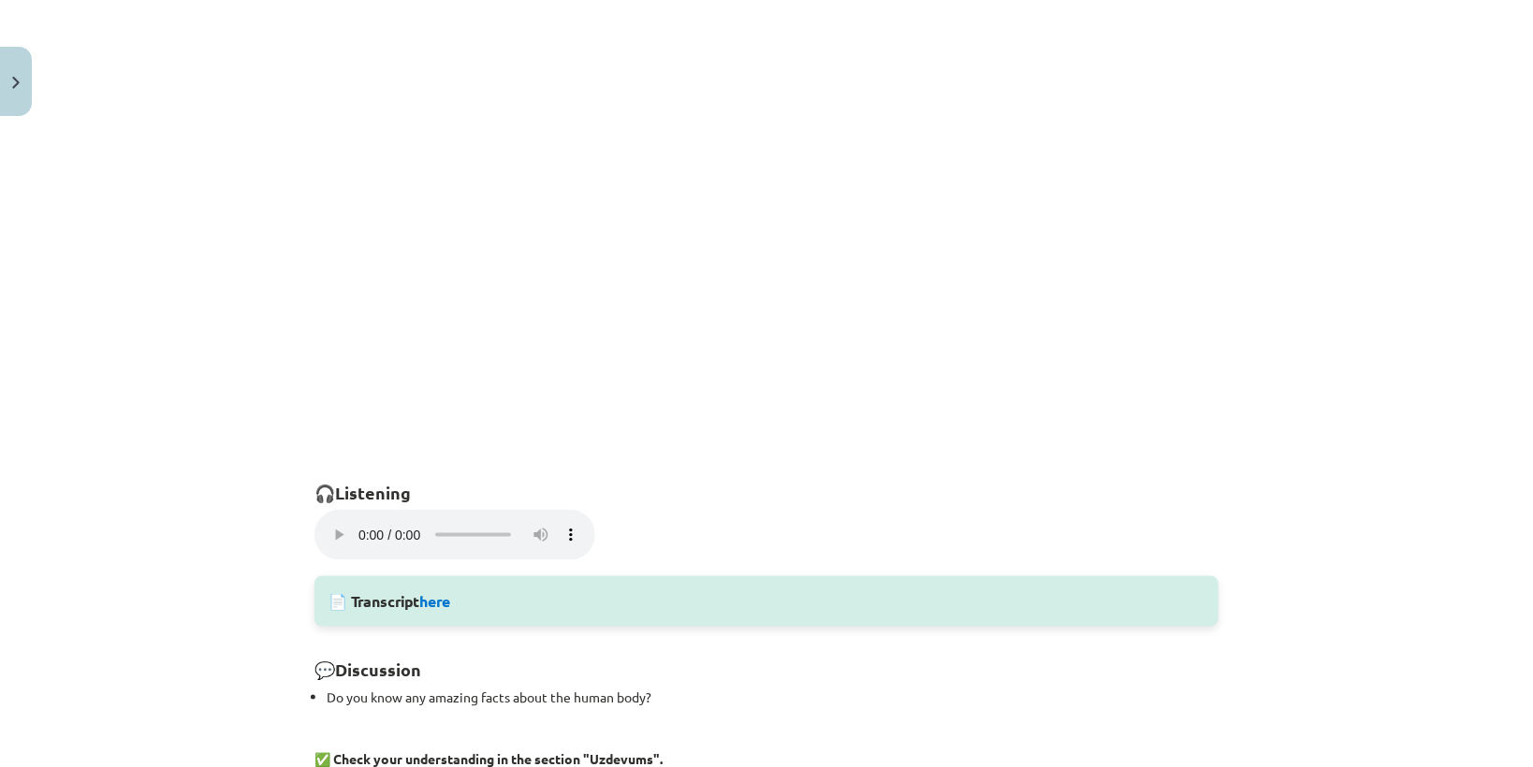
scroll to position [977, 0]
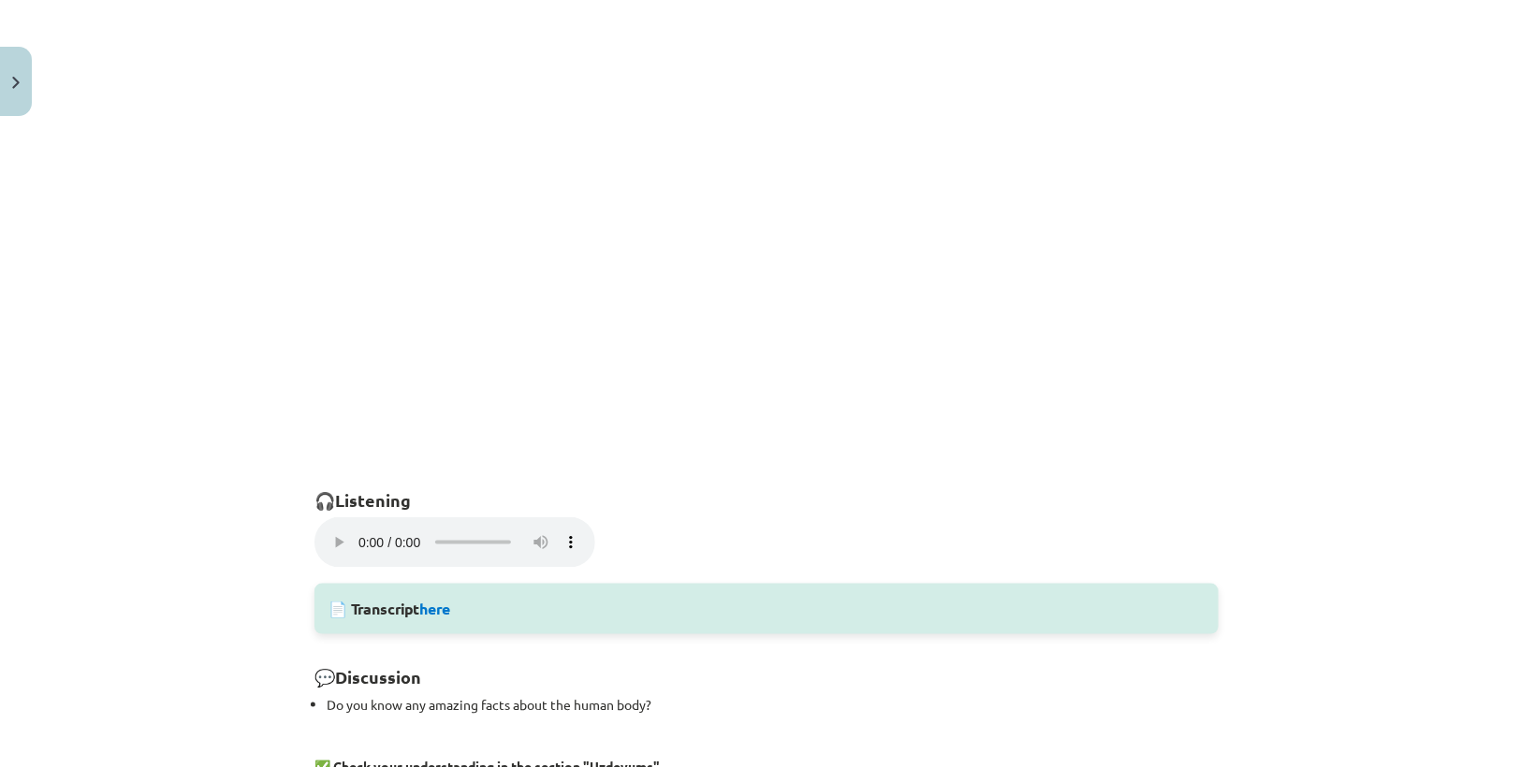
click at [696, 506] on h2 "🎧 Listening" at bounding box center [766, 490] width 904 height 46
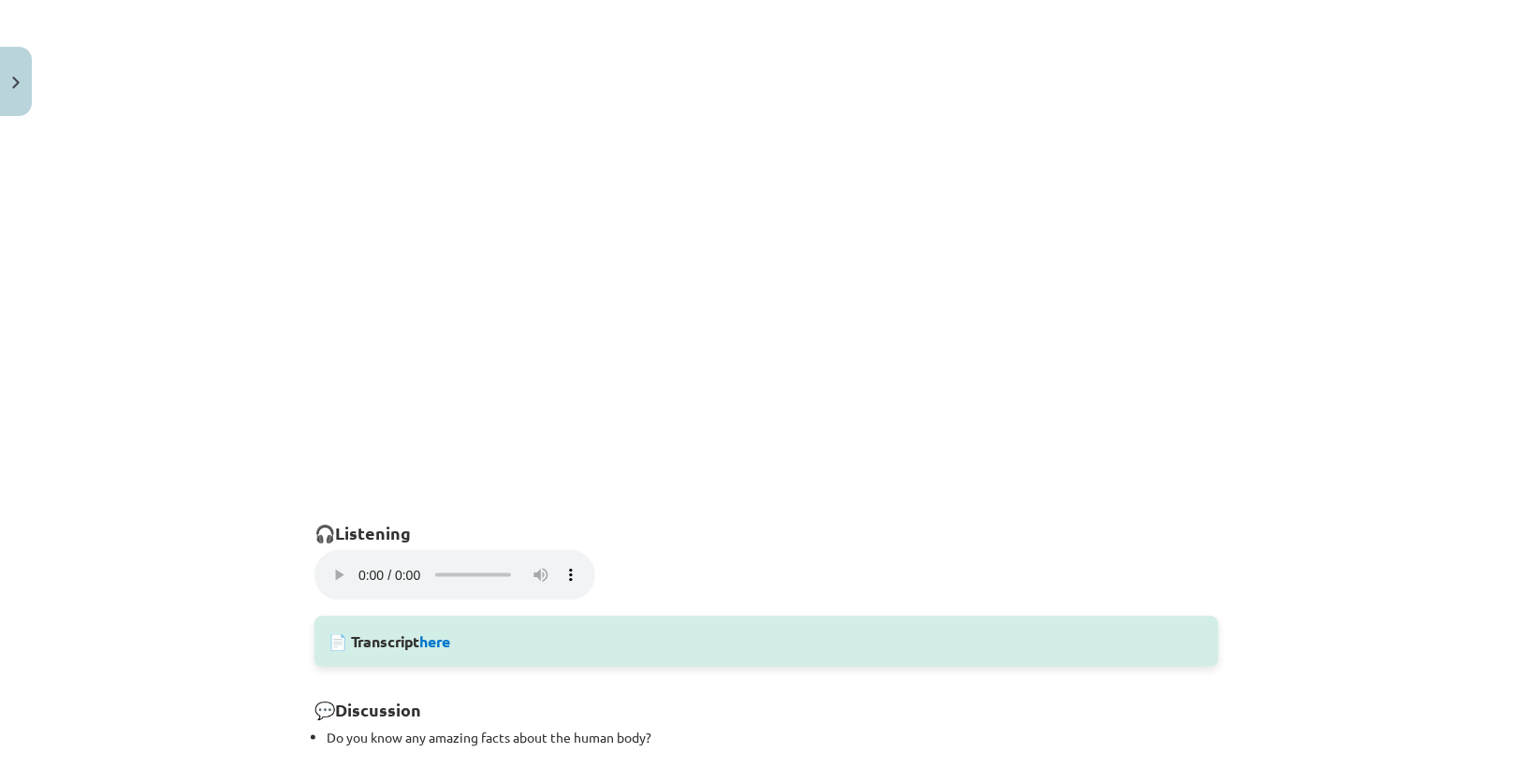
scroll to position [1126, 0]
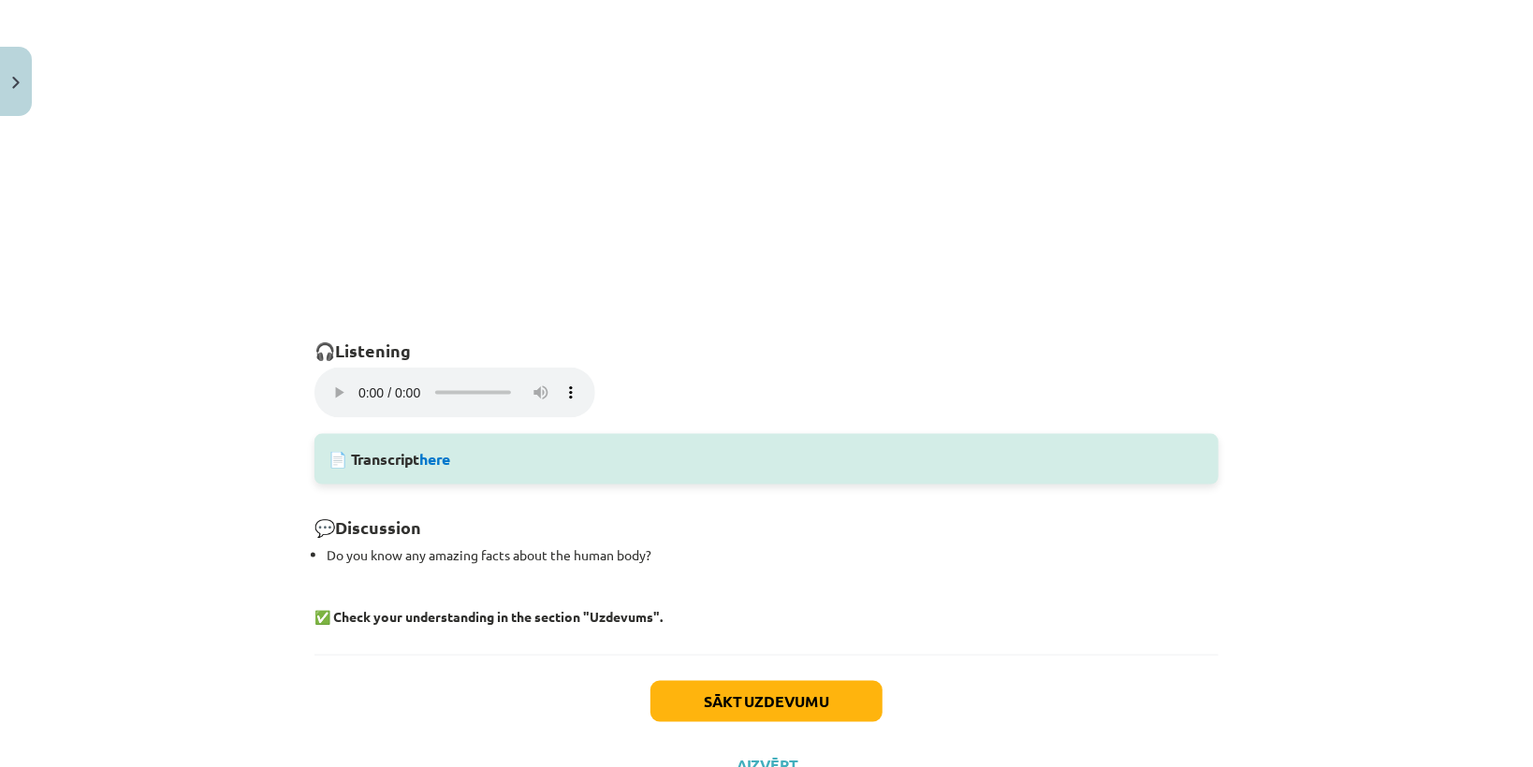
click at [1420, 645] on div "Mācību tēma: Angļu valodas 9. klases 1. ieskaites mācību materiāls #7 🎧 Topic 6…" at bounding box center [766, 383] width 1533 height 767
drag, startPoint x: 322, startPoint y: 551, endPoint x: 682, endPoint y: 557, distance: 360.3
click at [682, 557] on p "Do you know any amazing facts about the human body?" at bounding box center [773, 555] width 892 height 20
click at [677, 558] on p "Do you know any amazing facts about the human body?" at bounding box center [773, 555] width 892 height 20
click at [1295, 561] on div "Mācību tēma: Angļu valodas 9. klases 1. ieskaites mācību materiāls #7 🎧 Topic 6…" at bounding box center [766, 383] width 1533 height 767
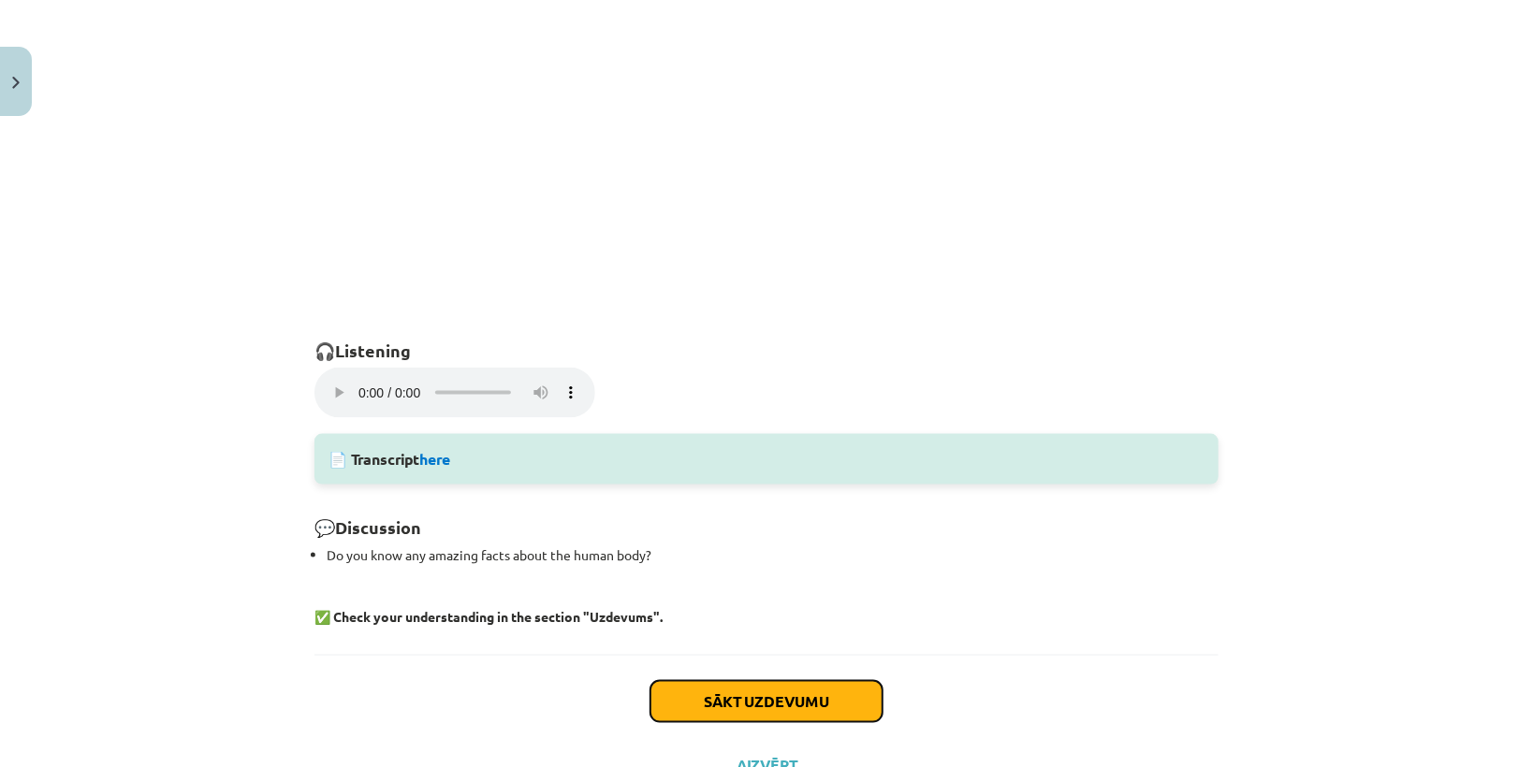
click at [835, 710] on button "Sākt uzdevumu" at bounding box center [766, 701] width 232 height 41
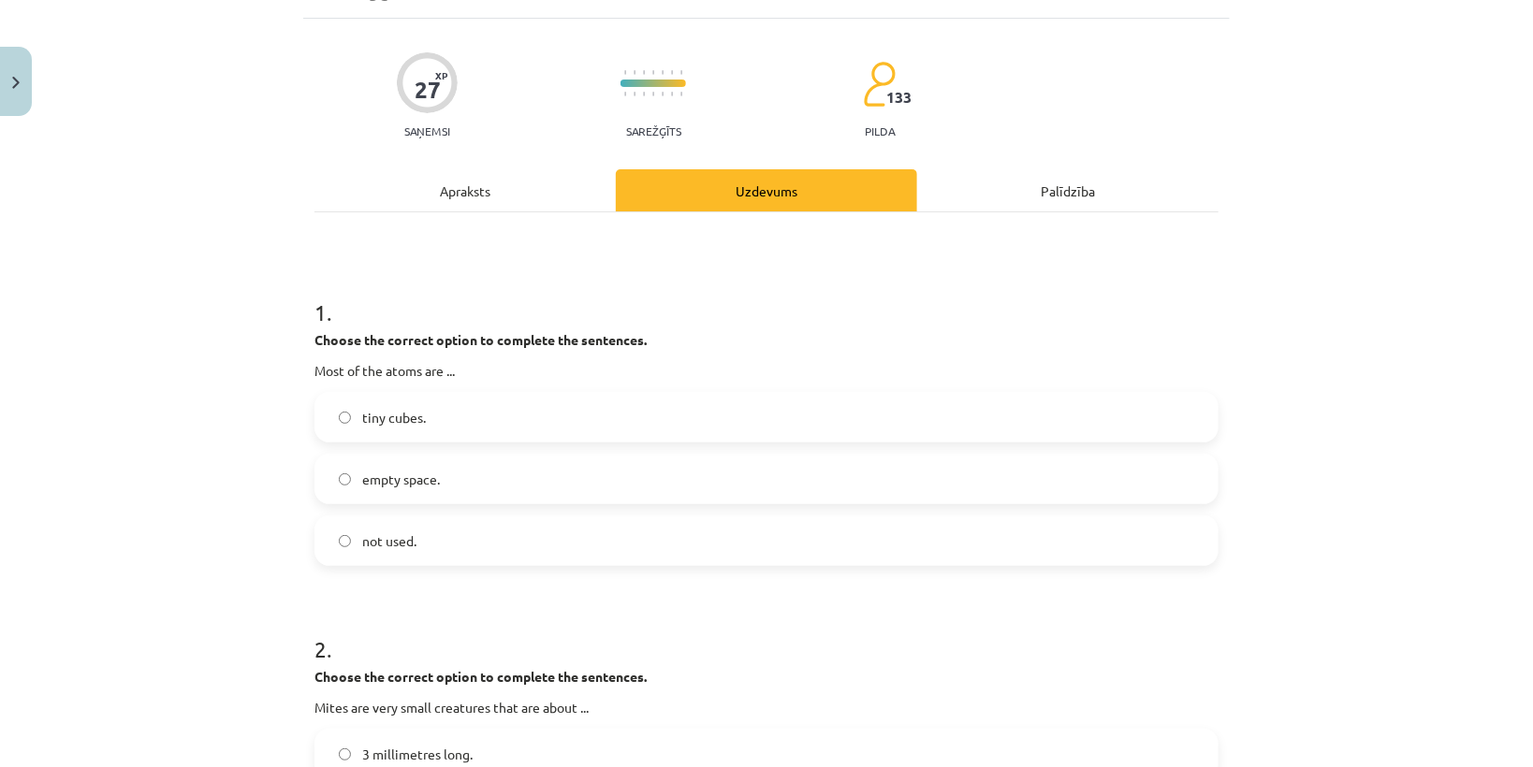
scroll to position [46, 0]
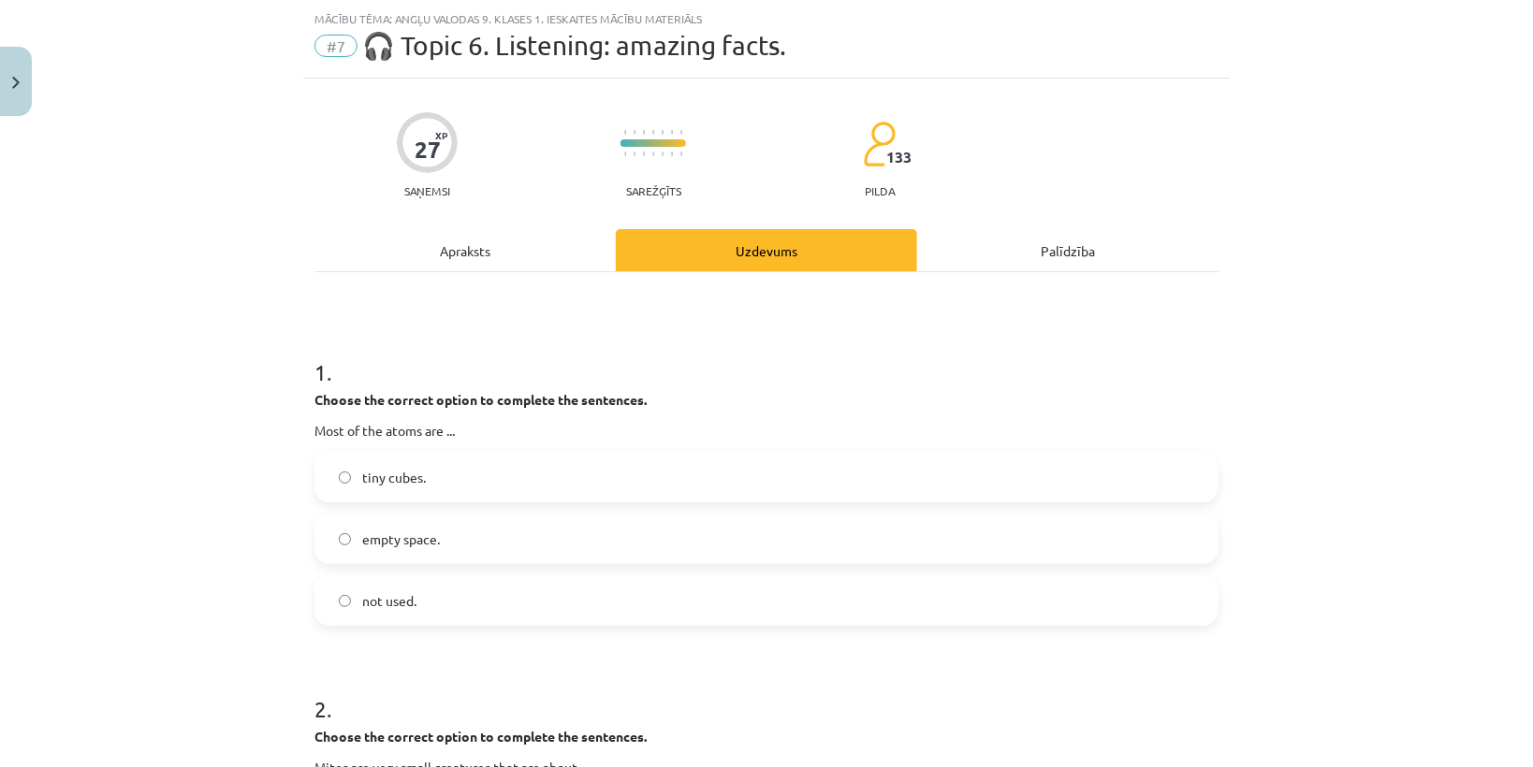
click at [516, 535] on label "empty space." at bounding box center [766, 539] width 900 height 47
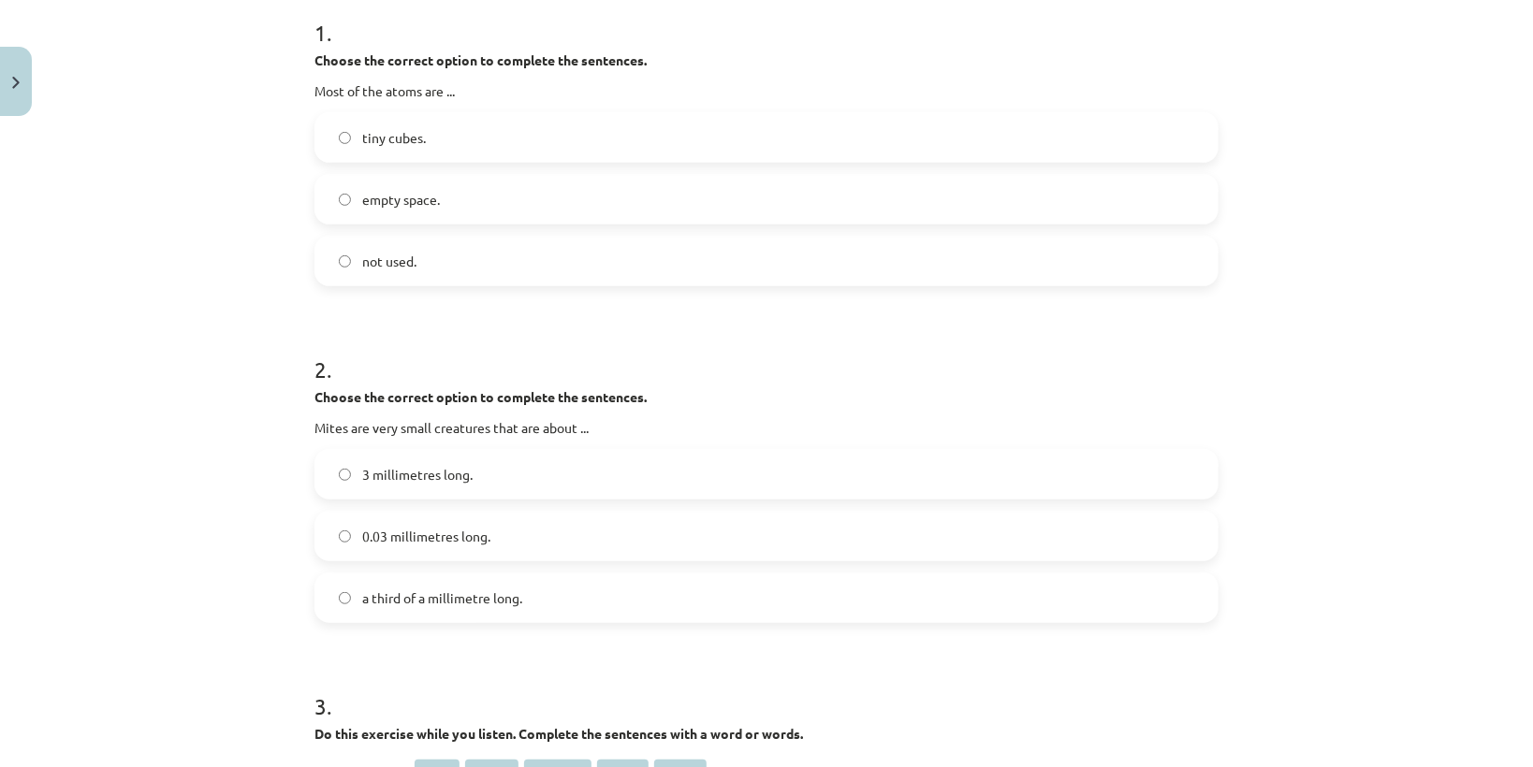
scroll to position [495, 0]
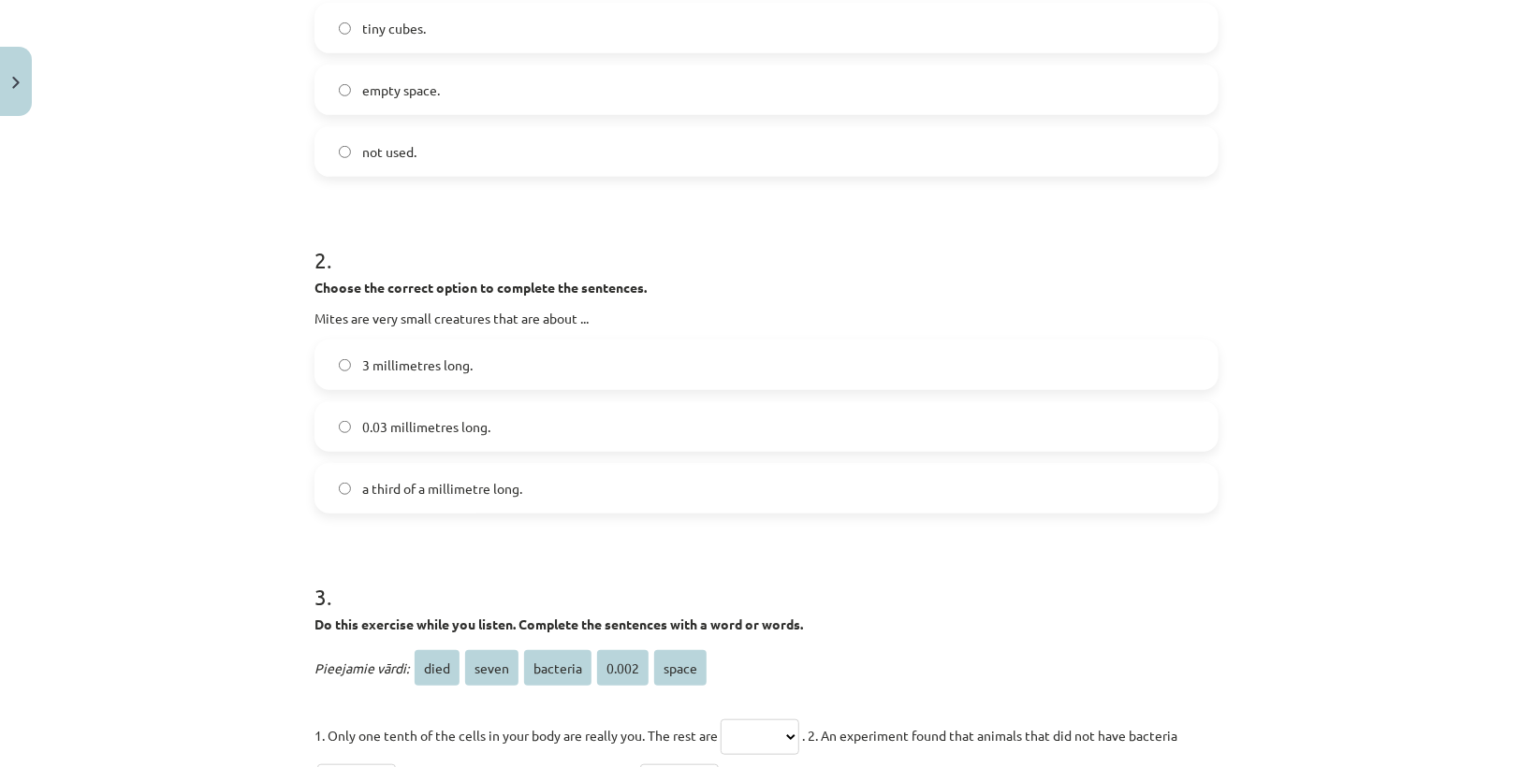
click at [385, 499] on label "a third of a millimetre long." at bounding box center [766, 488] width 900 height 47
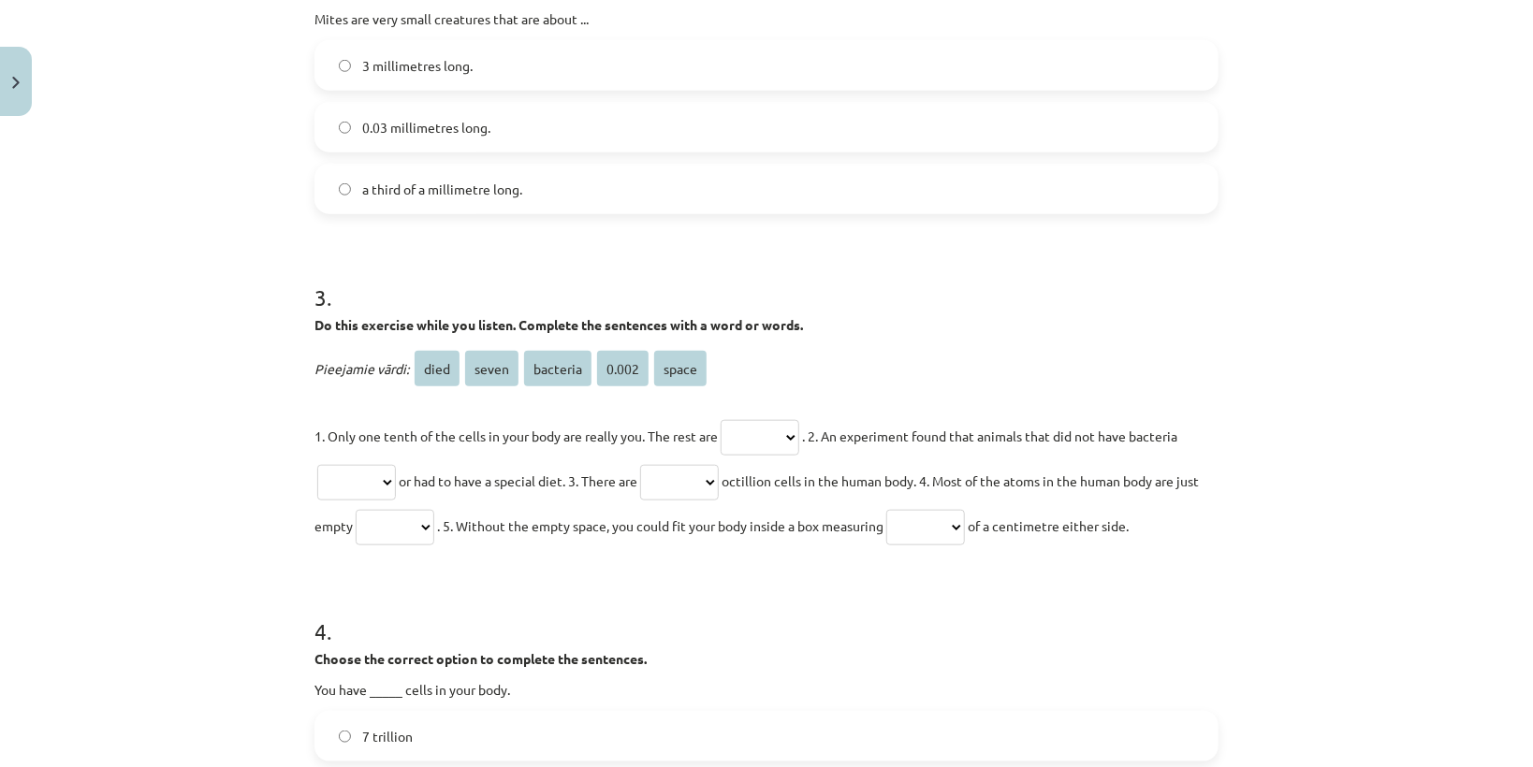
scroll to position [869, 0]
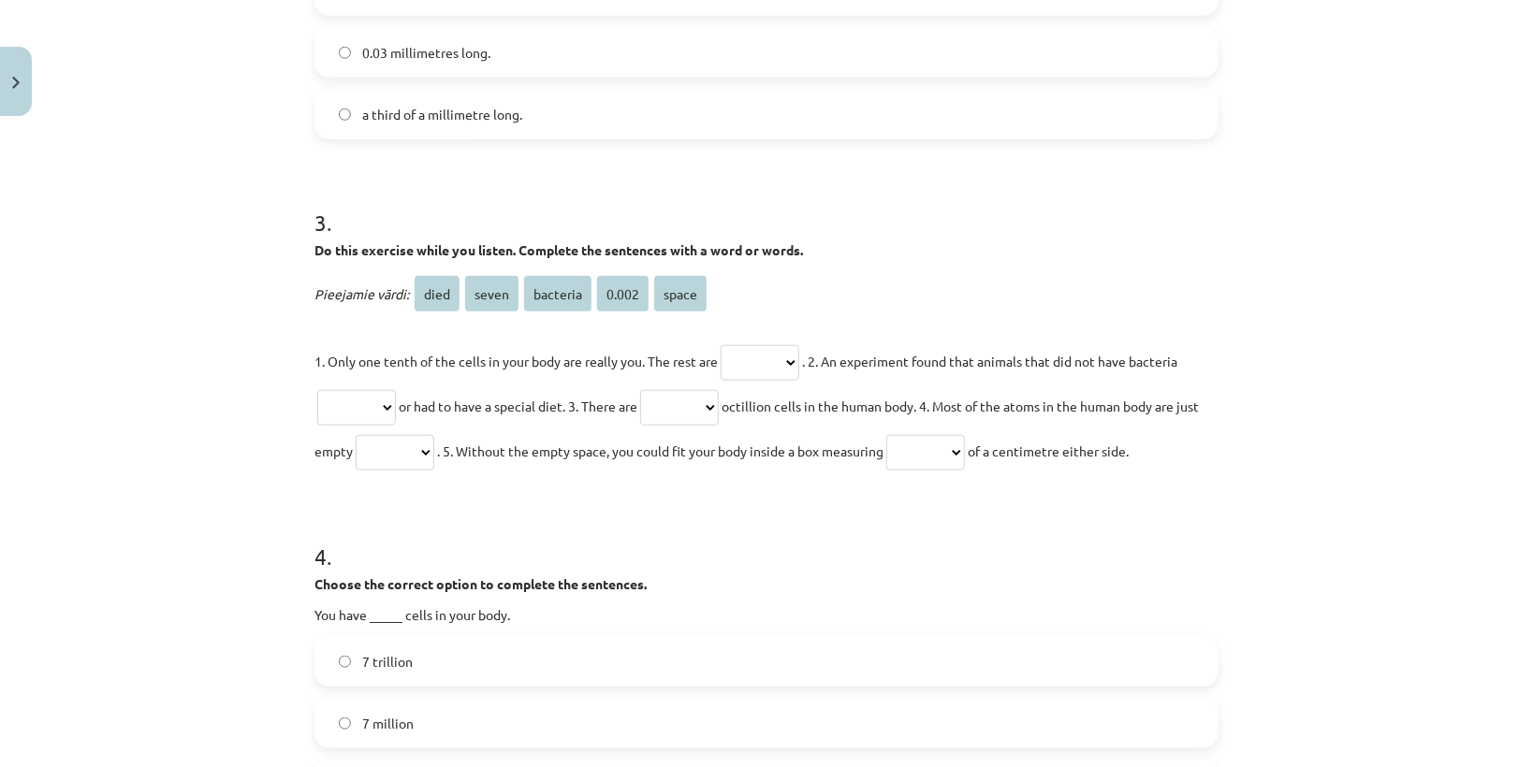
click at [747, 356] on select "**** ***** ******** ***** *****" at bounding box center [759, 363] width 79 height 36
select select "********"
click at [721, 345] on select "**** ***** ******** ***** *****" at bounding box center [759, 363] width 79 height 36
click at [344, 396] on select "**** ***** ******** ***** *****" at bounding box center [356, 408] width 79 height 36
select select "****"
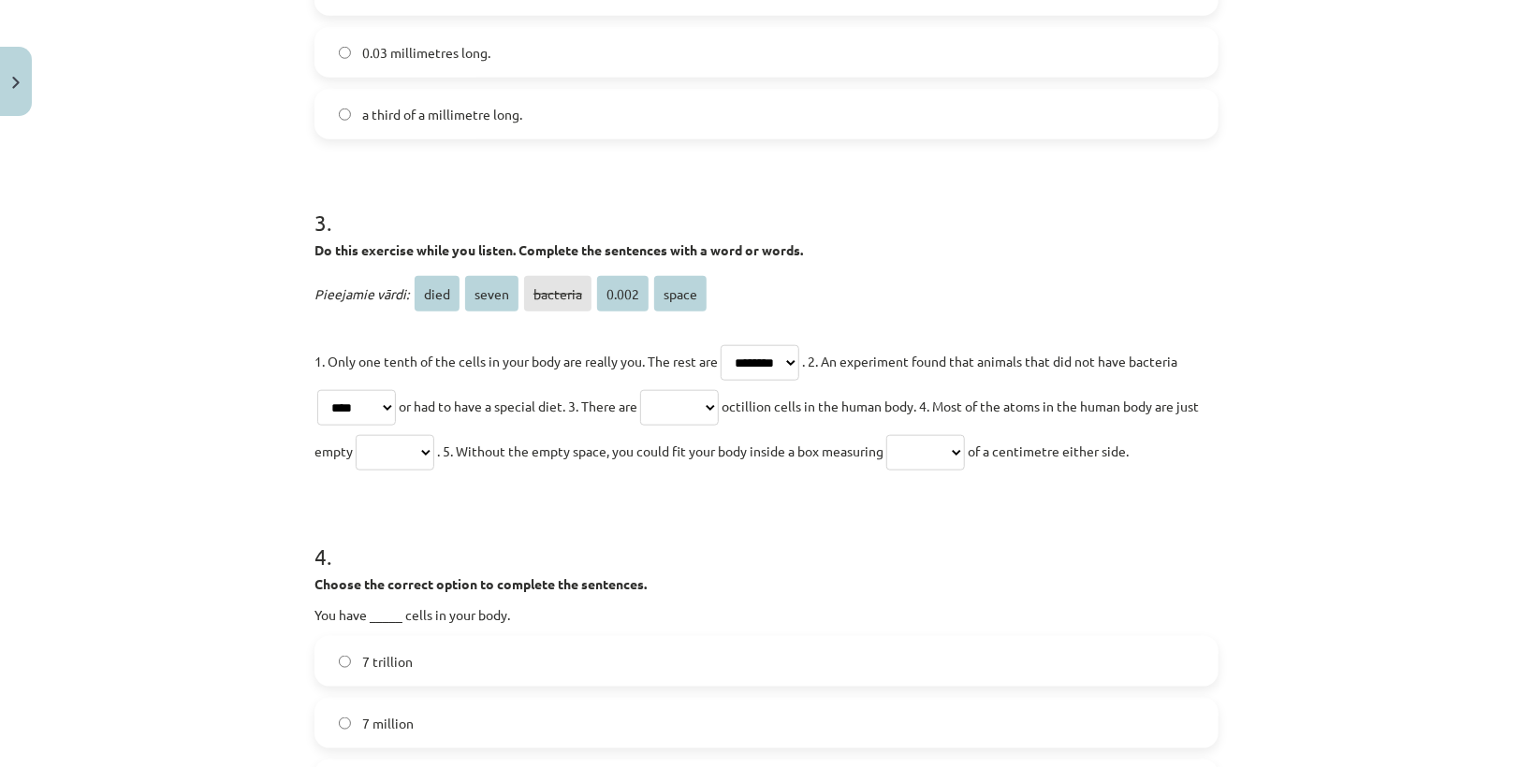
click at [317, 390] on select "**** ***** ******** ***** *****" at bounding box center [356, 408] width 79 height 36
click at [700, 406] on select "**** ***** ******** ***** *****" at bounding box center [679, 408] width 79 height 36
select select "*****"
click at [651, 390] on select "**** ***** ******** ***** *****" at bounding box center [679, 408] width 79 height 36
click at [429, 446] on select "**** ***** ******** ***** *****" at bounding box center [395, 453] width 79 height 36
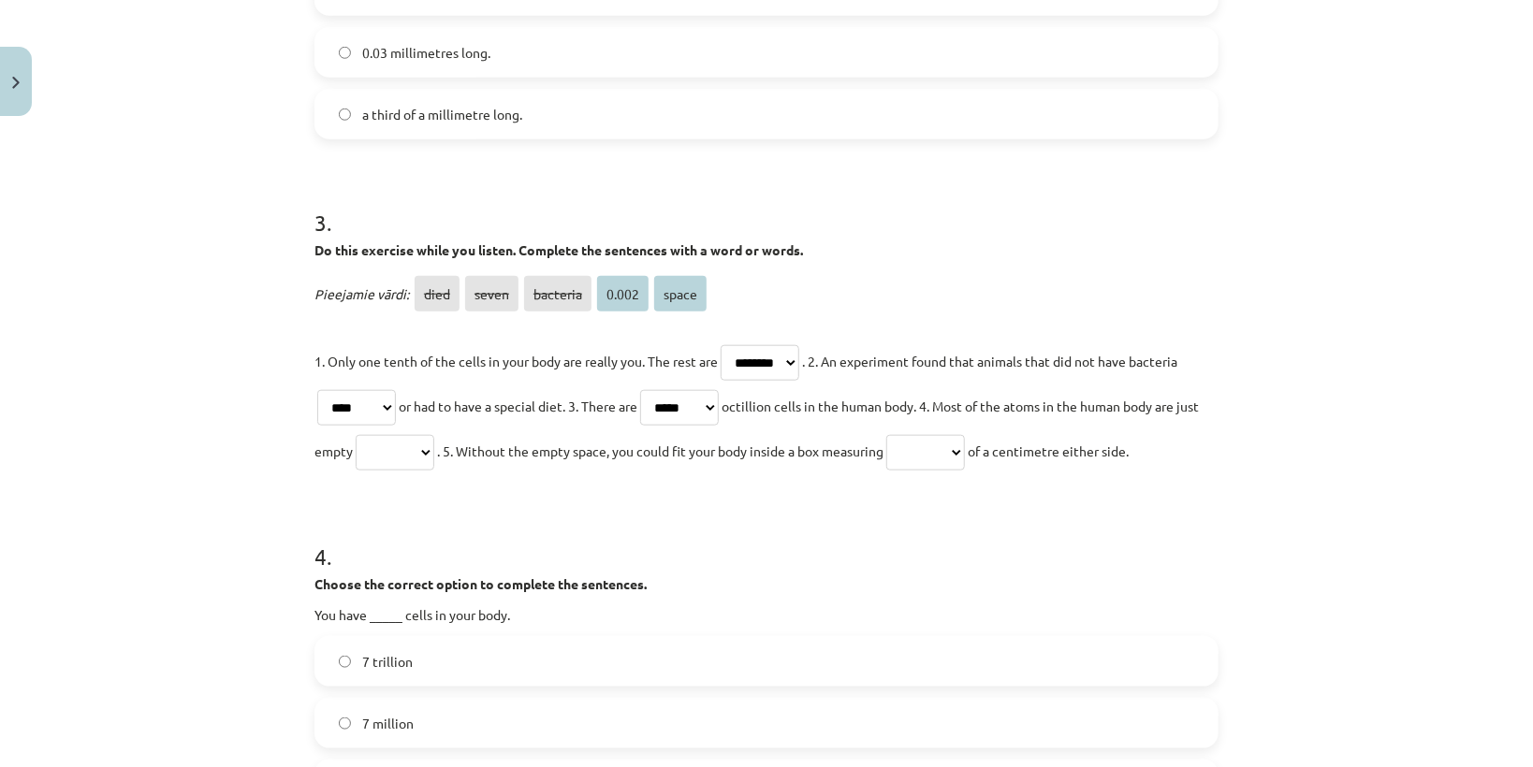
select select "*****"
click at [377, 435] on select "**** ***** ******** ***** *****" at bounding box center [395, 453] width 79 height 36
click at [965, 452] on select "**** ***** ******** ***** *****" at bounding box center [925, 453] width 79 height 36
select select "*****"
click at [923, 435] on select "**** ***** ******** ***** *****" at bounding box center [925, 453] width 79 height 36
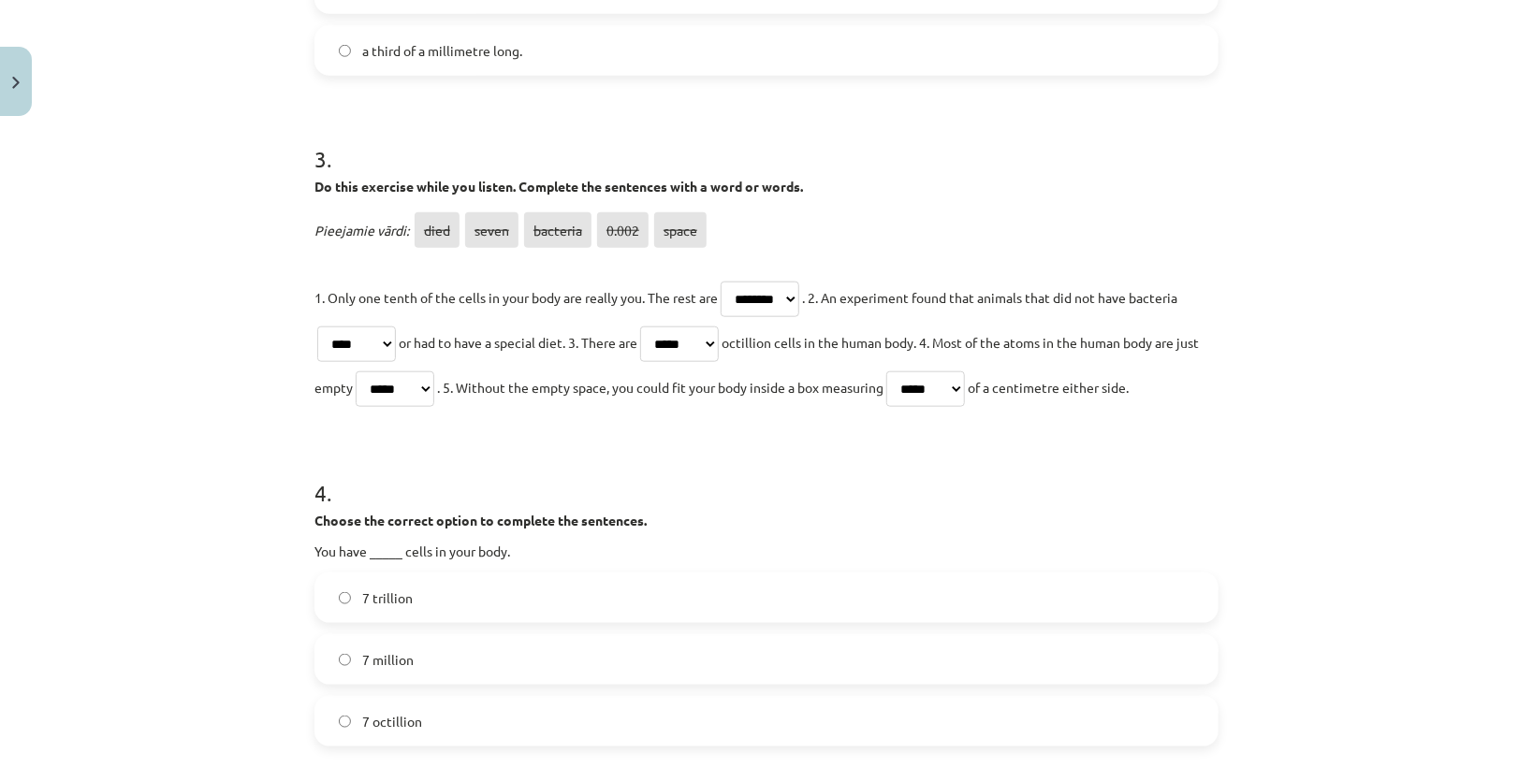
scroll to position [1019, 0]
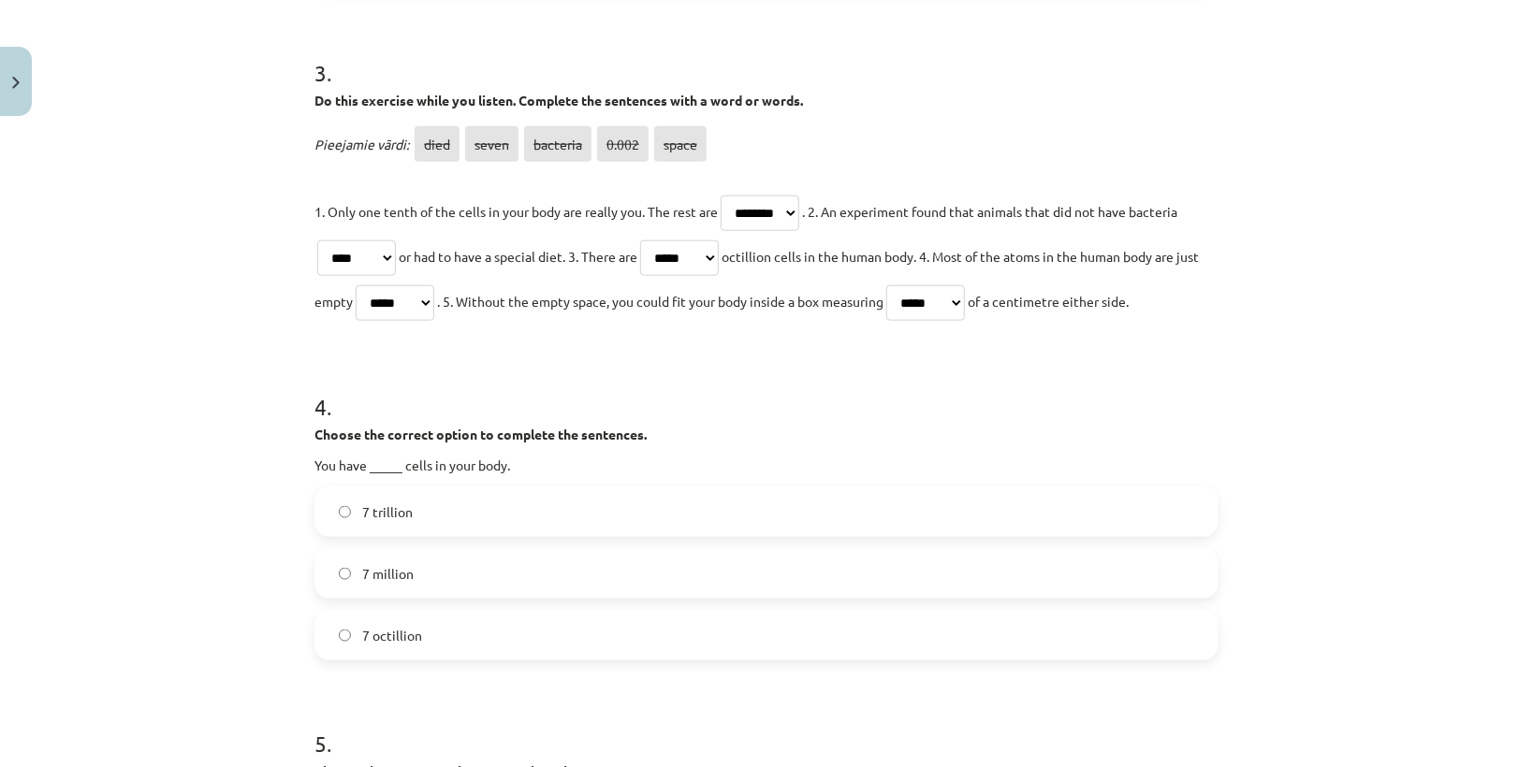
click at [476, 644] on label "7 octillion" at bounding box center [766, 635] width 900 height 47
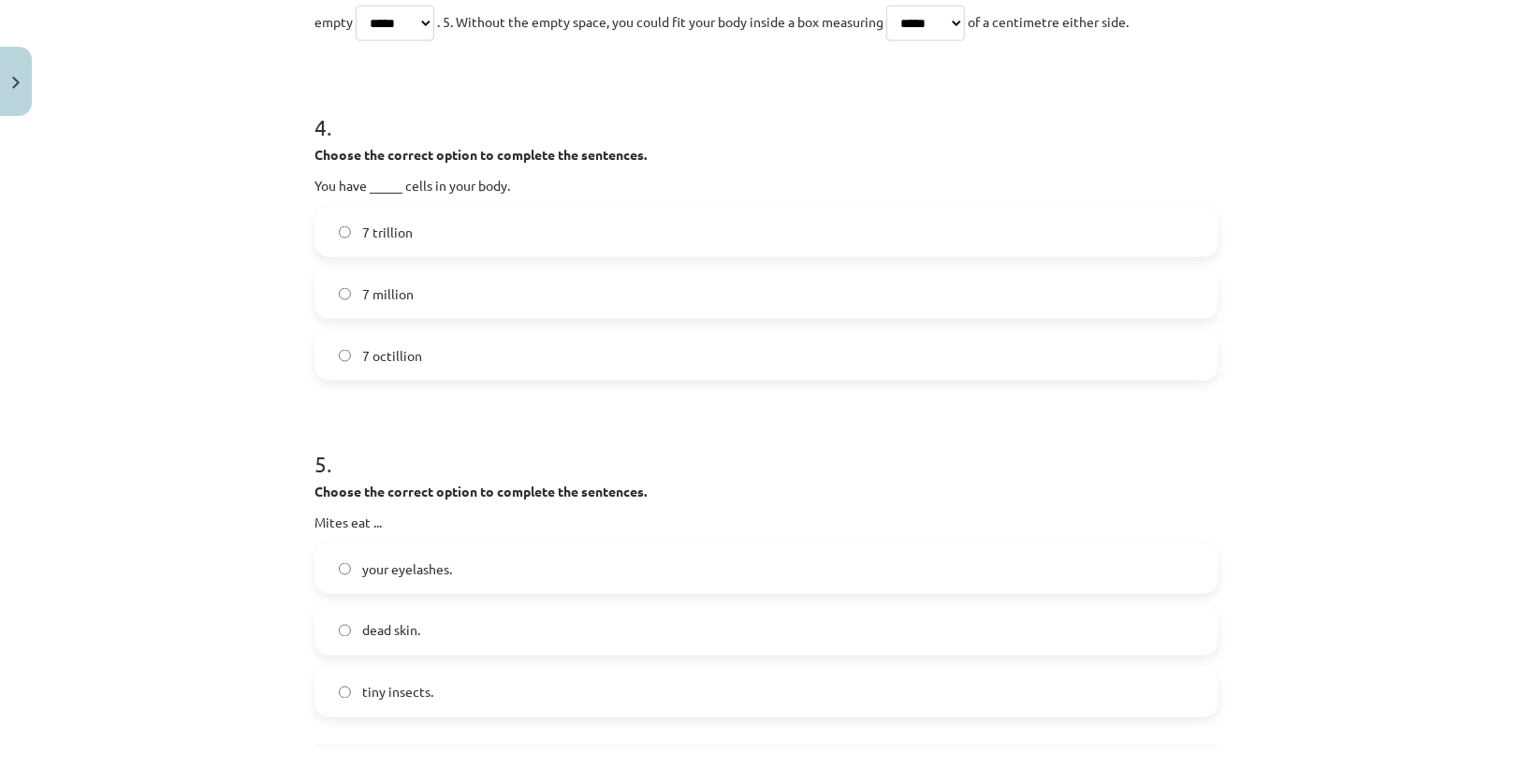
scroll to position [1393, 0]
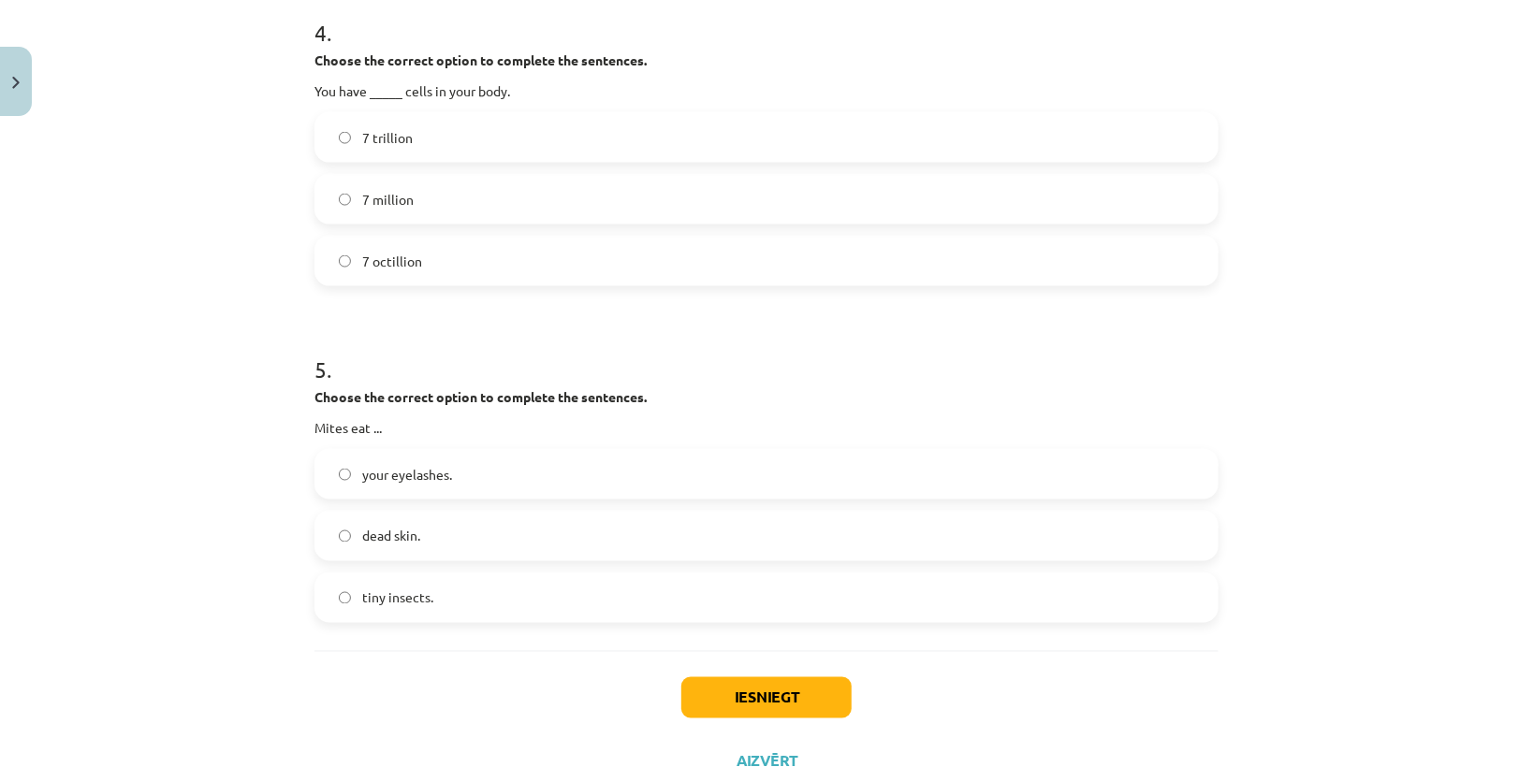
click at [473, 539] on label "dead skin." at bounding box center [766, 536] width 900 height 47
click at [745, 690] on button "Iesniegt" at bounding box center [766, 697] width 170 height 41
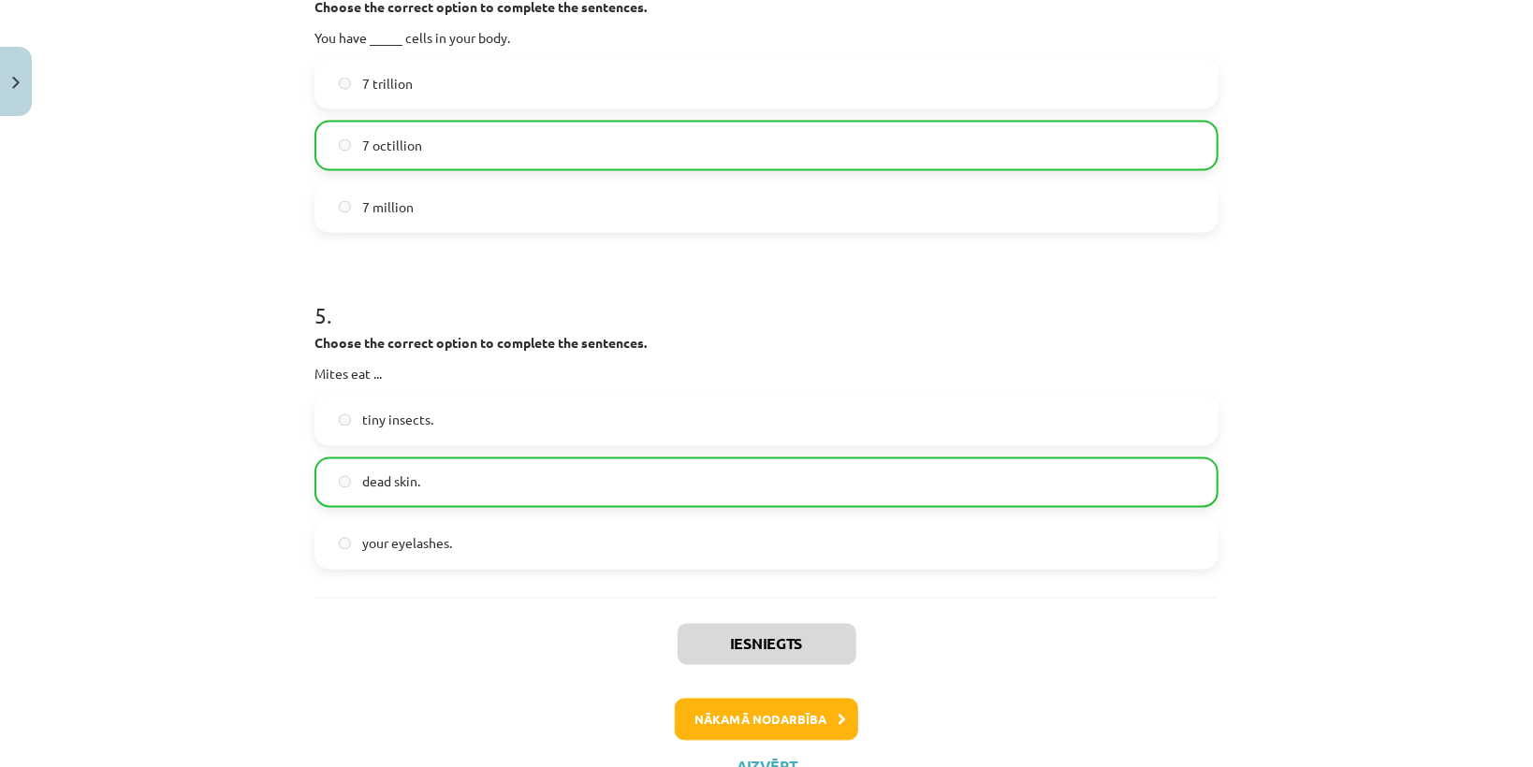
scroll to position [1765, 0]
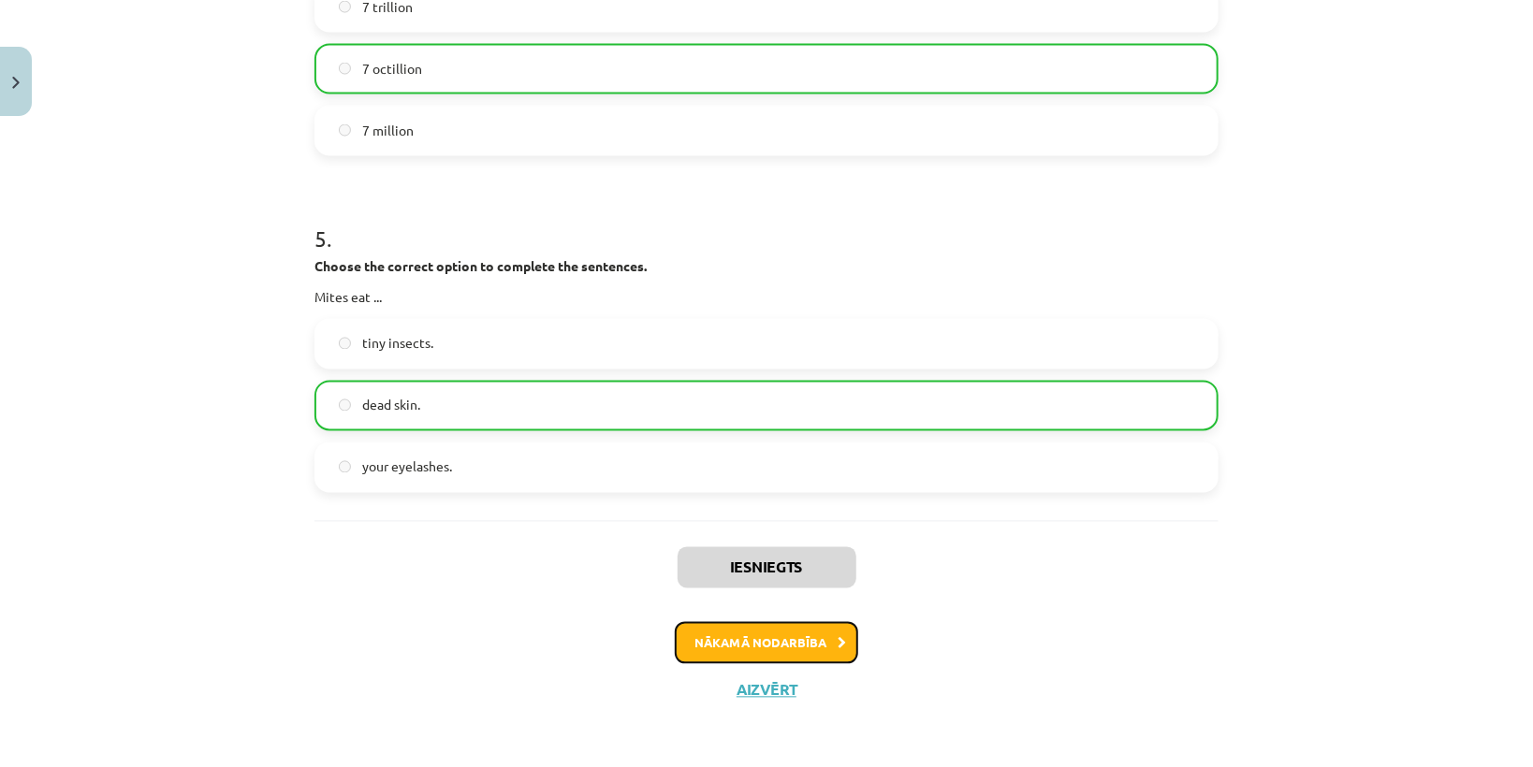
click at [763, 641] on button "Nākamā nodarbība" at bounding box center [766, 643] width 183 height 43
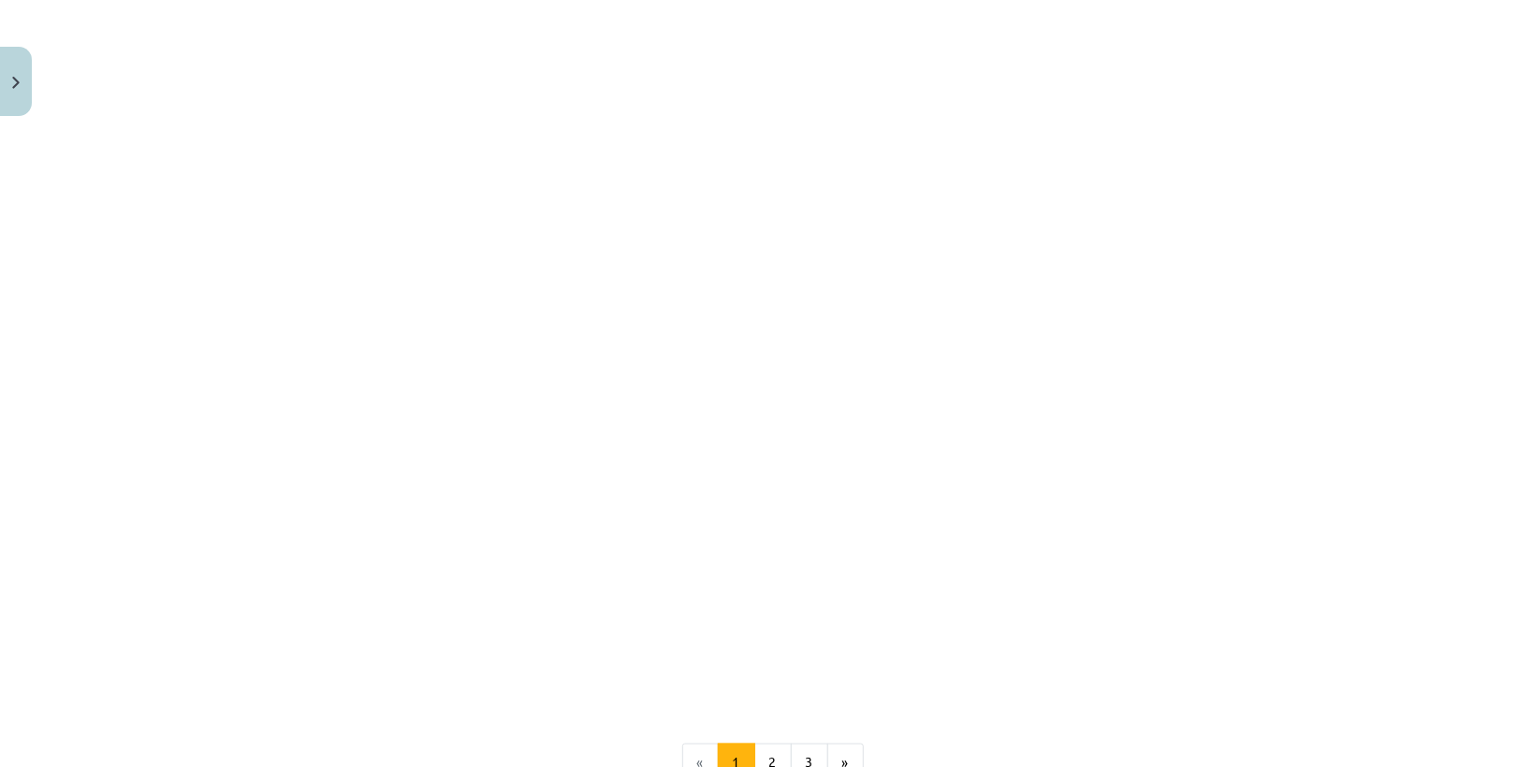
scroll to position [1019, 0]
click at [764, 666] on button "2" at bounding box center [772, 671] width 37 height 37
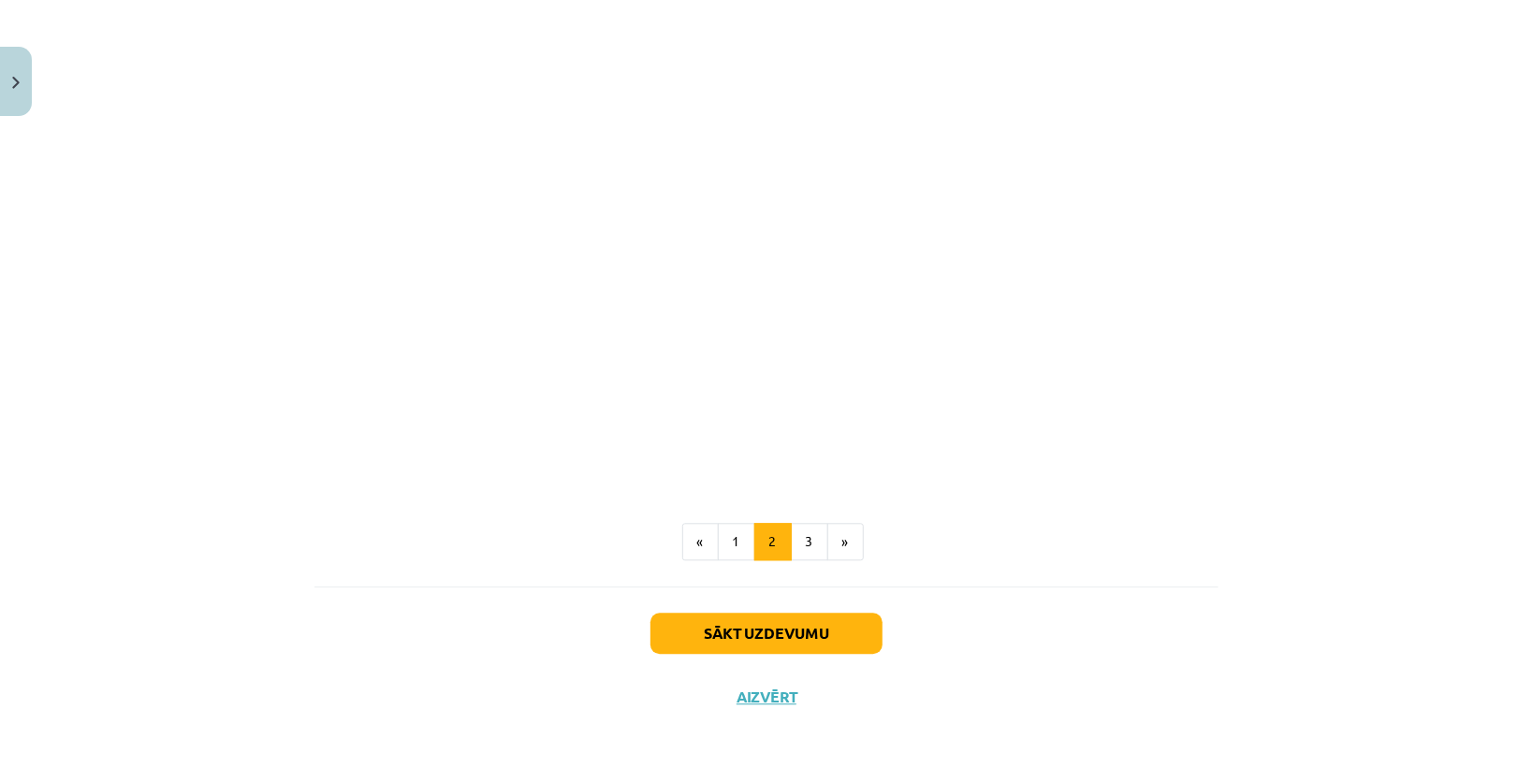
scroll to position [2141, 0]
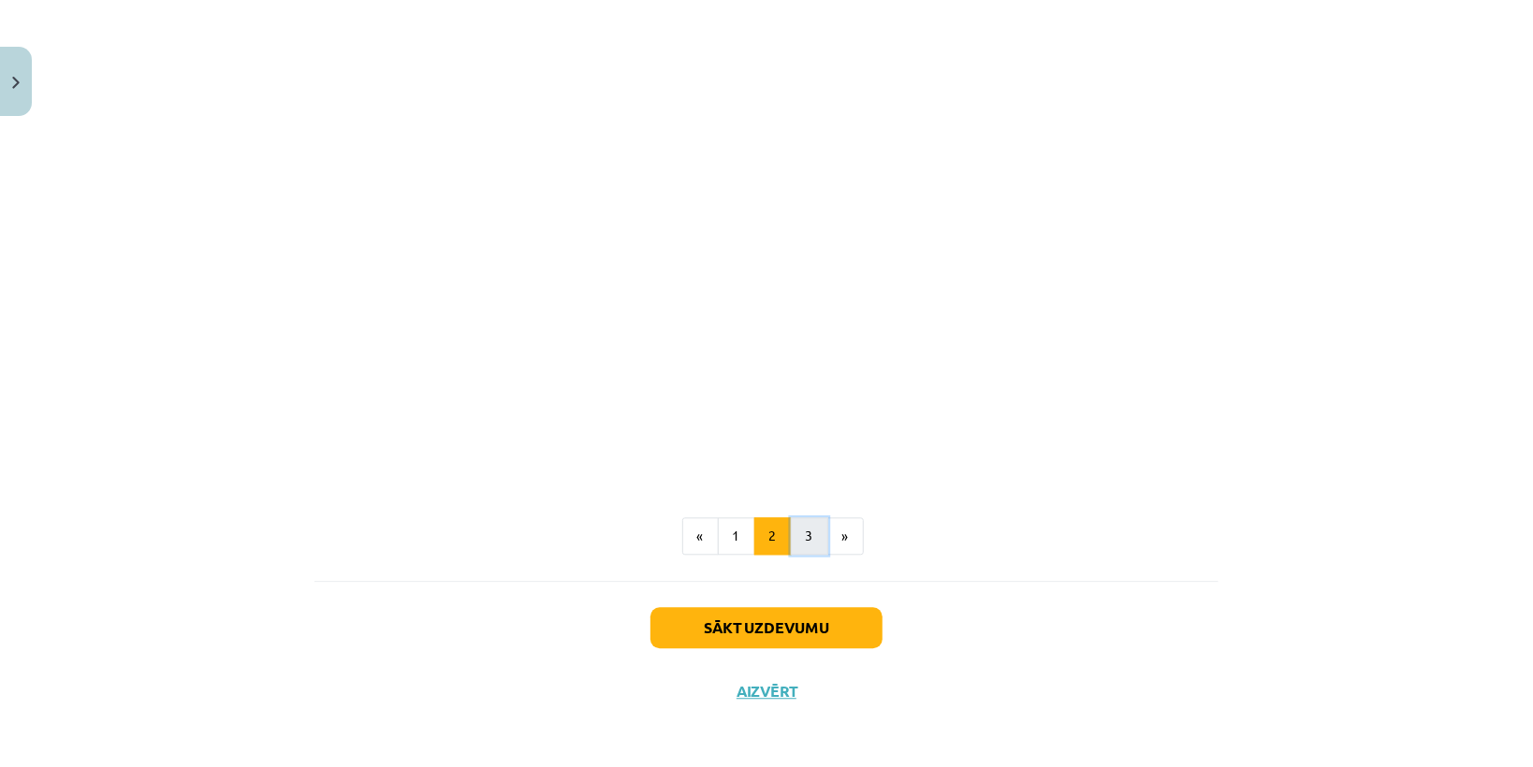
click at [806, 530] on button "3" at bounding box center [809, 535] width 37 height 37
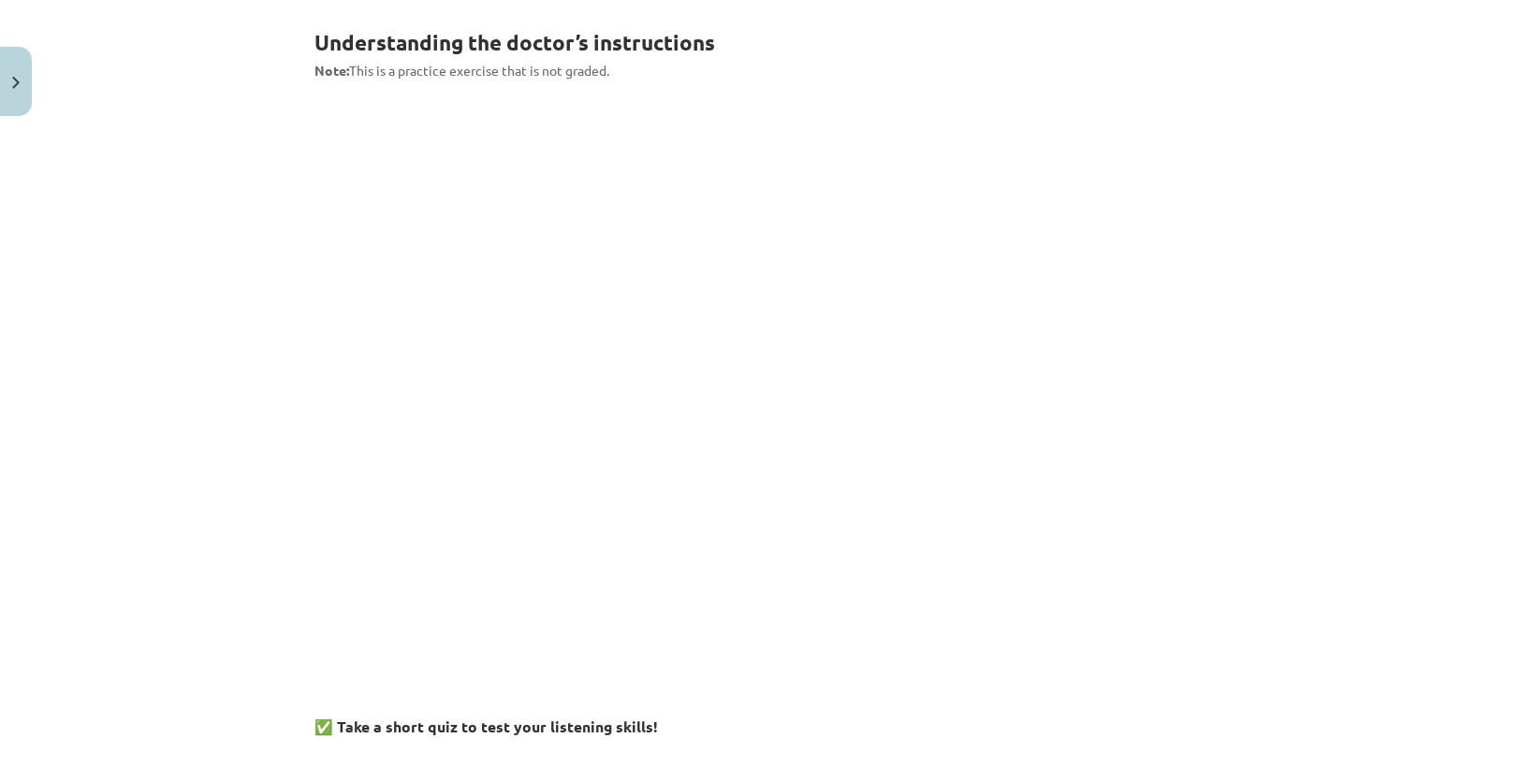
scroll to position [334, 0]
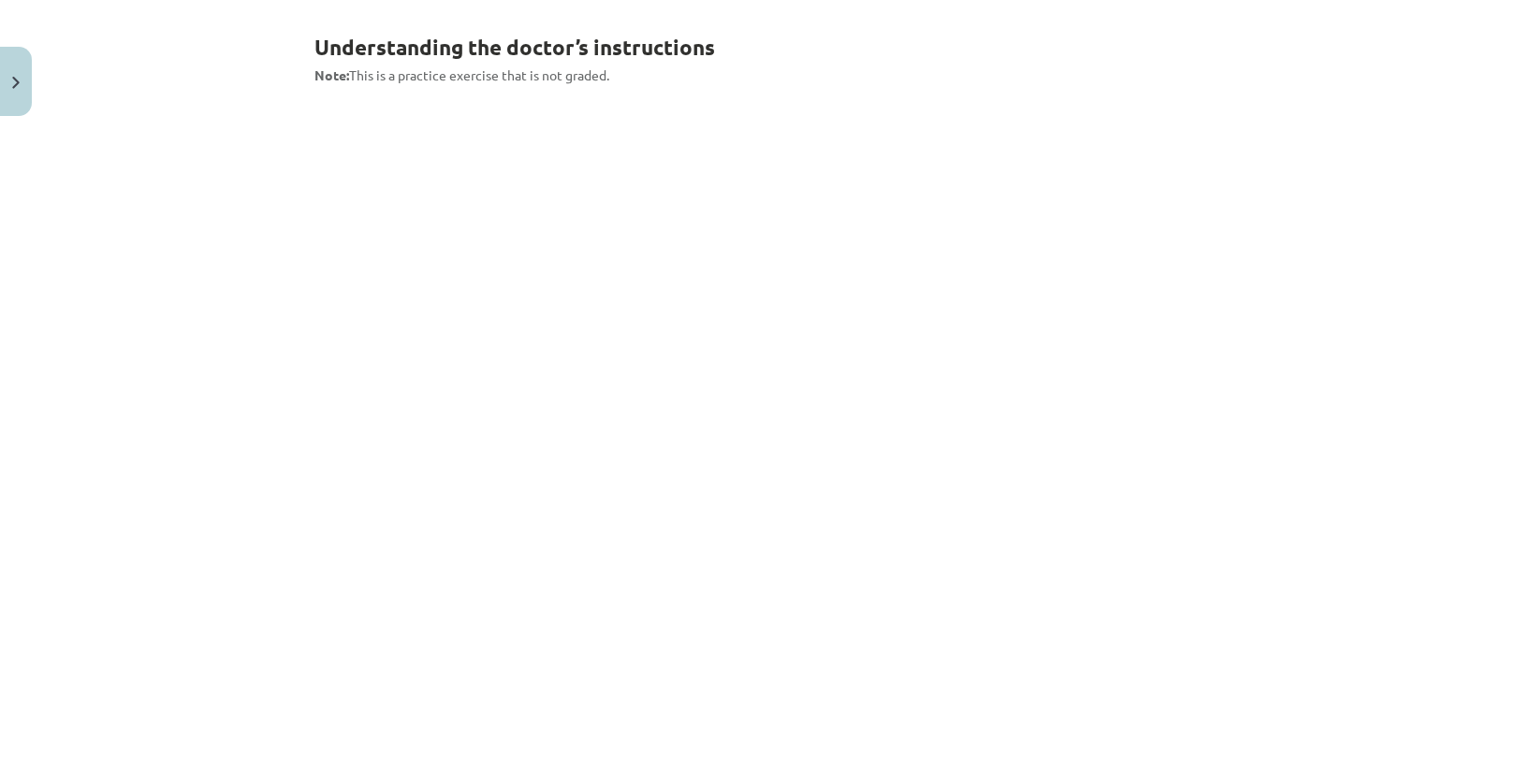
click at [1317, 535] on div "Mācību tēma: Angļu valodas 9. klases 1. ieskaites mācību materiāls #8 🎧 Topic 7…" at bounding box center [766, 383] width 1533 height 767
click at [1290, 640] on div "Mācību tēma: Angļu valodas 9. klases 1. ieskaites mācību materiāls #8 🎧 Topic 7…" at bounding box center [766, 383] width 1533 height 767
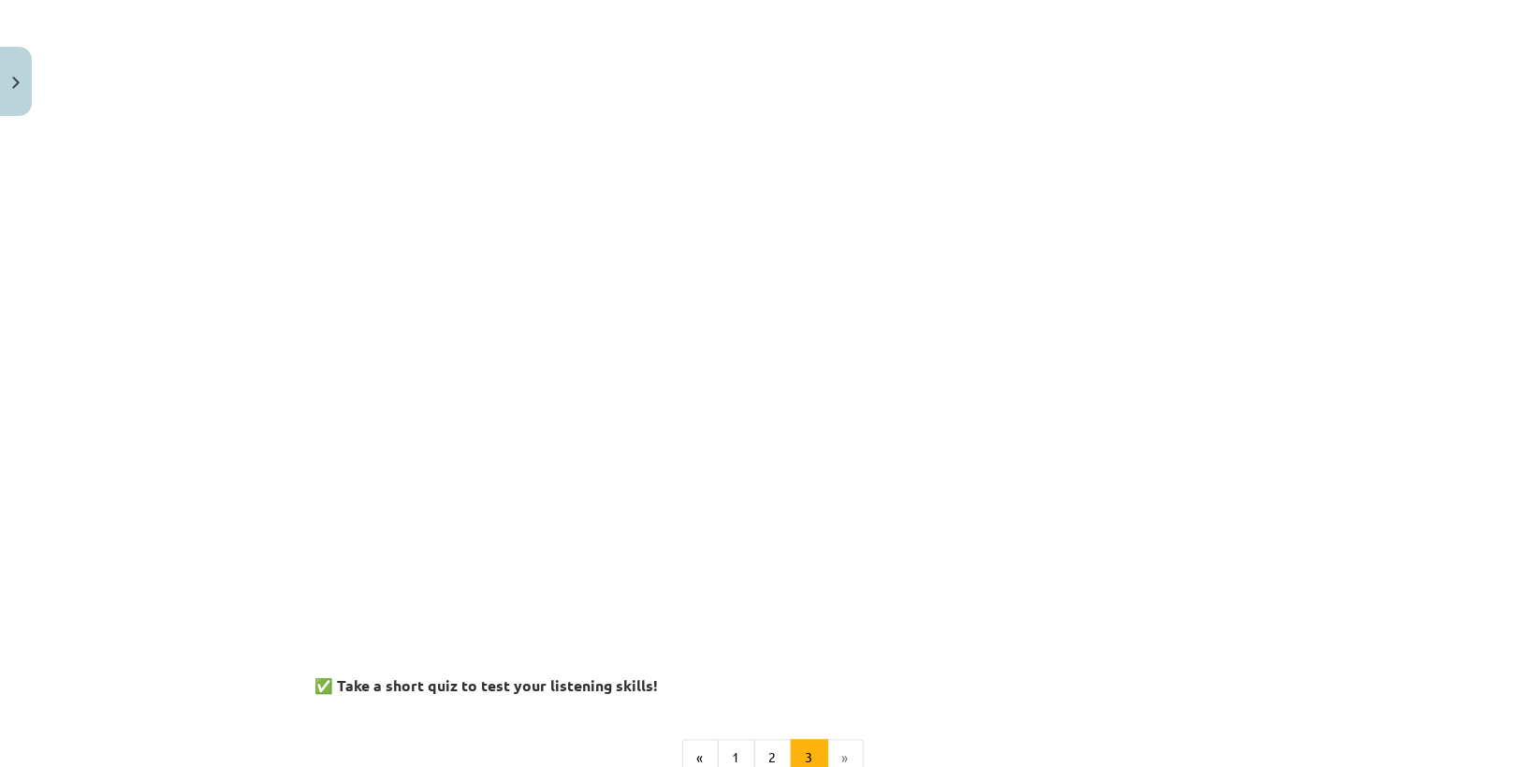
scroll to position [1382, 0]
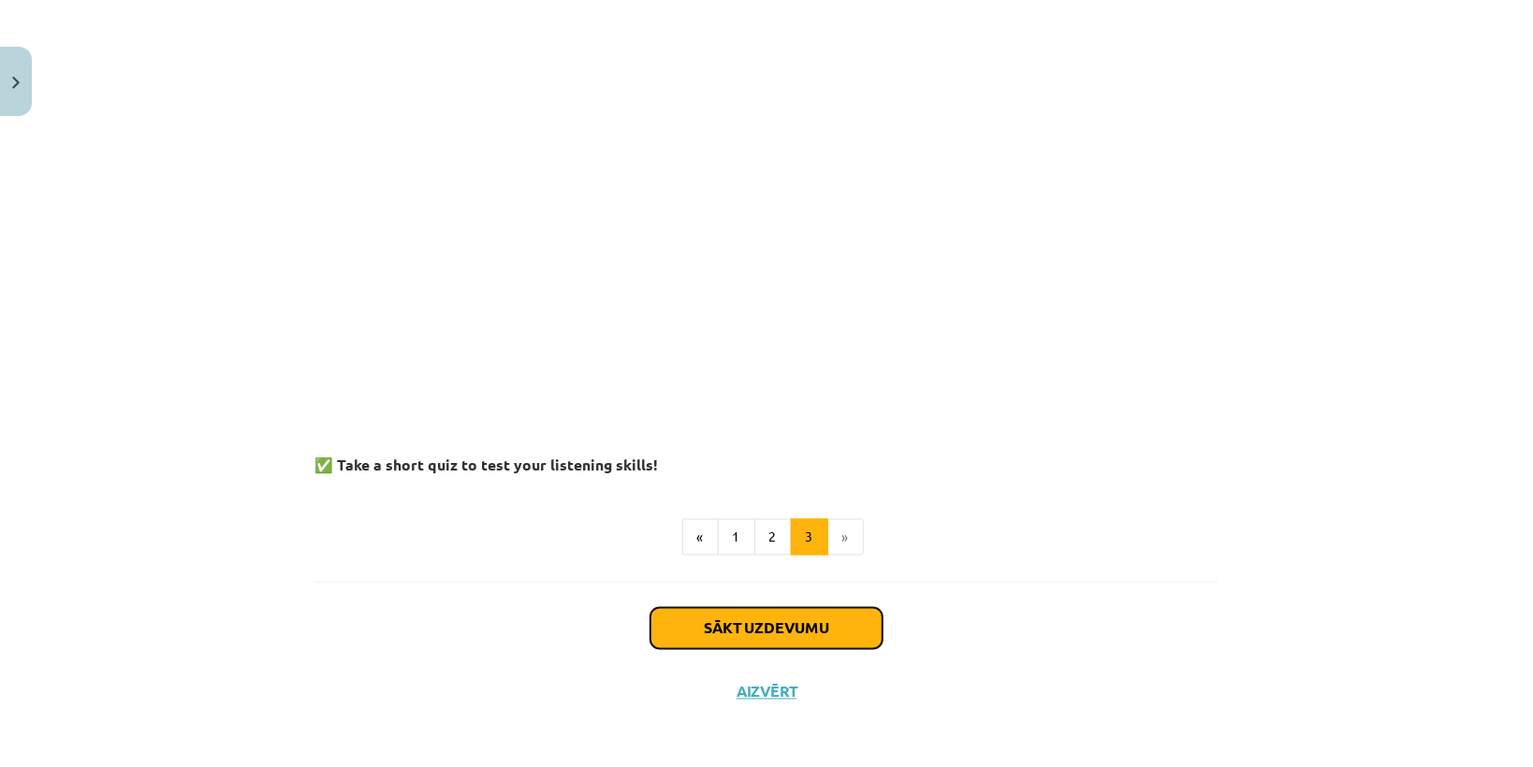
click at [809, 630] on button "Sākt uzdevumu" at bounding box center [766, 628] width 232 height 41
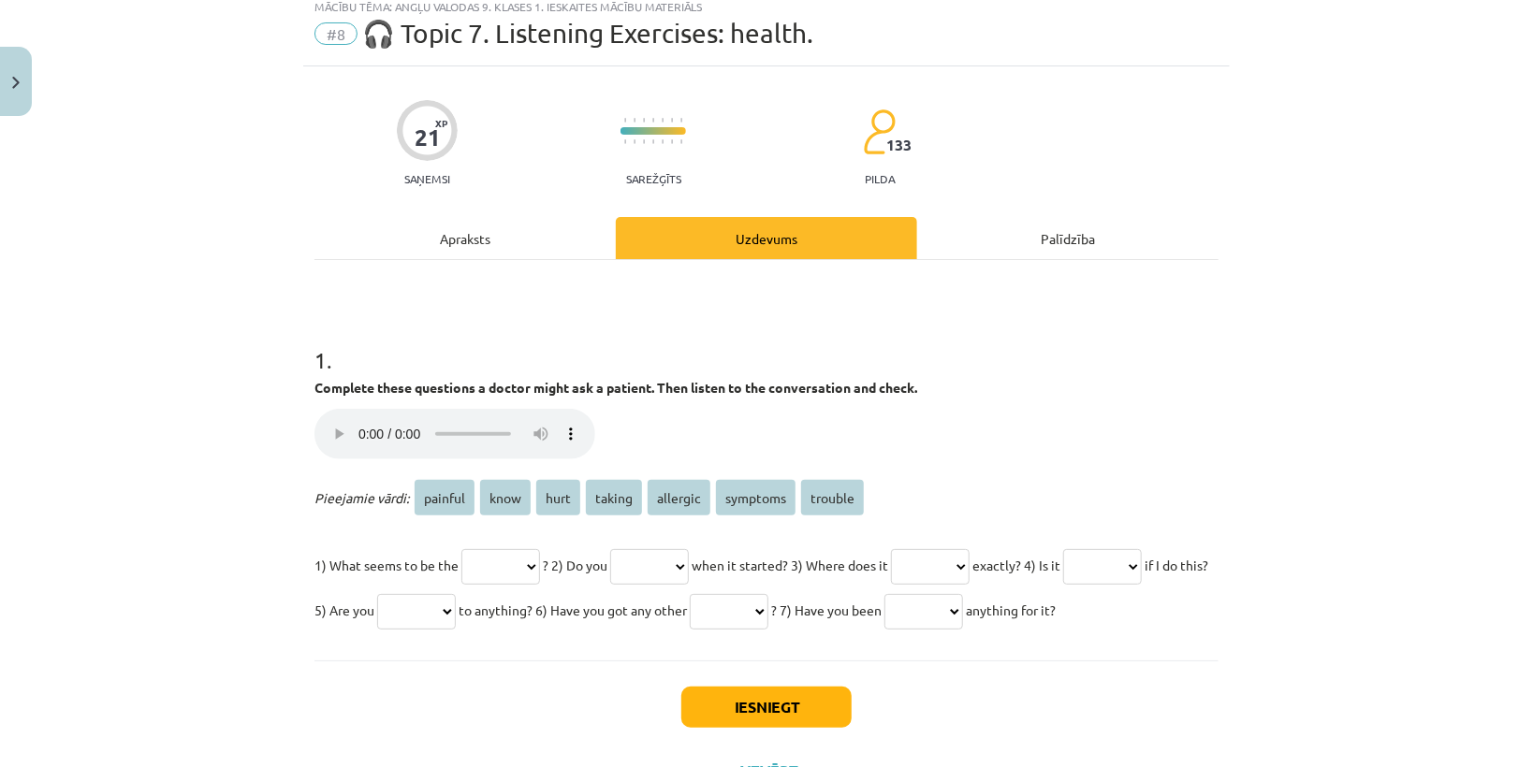
scroll to position [46, 0]
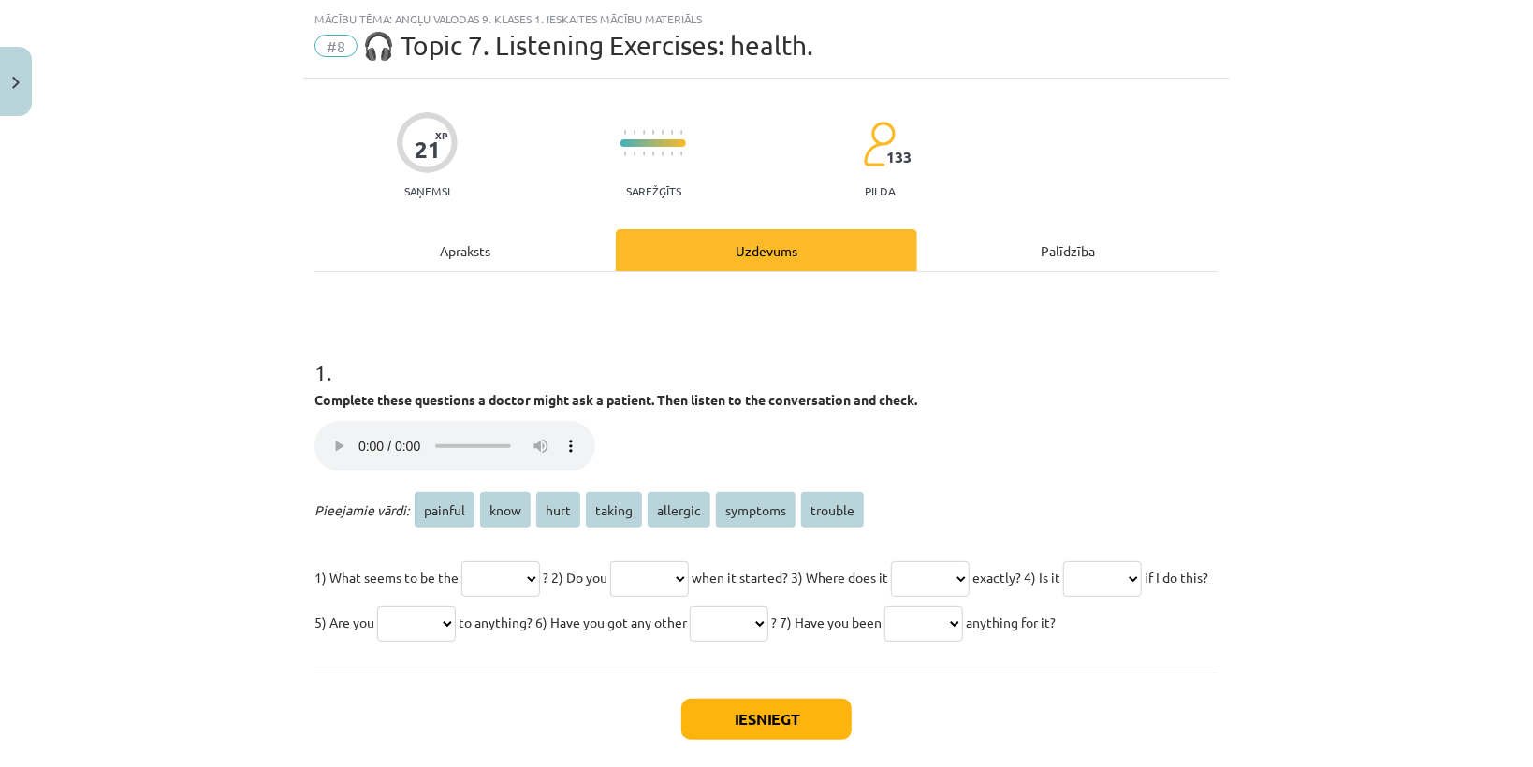
click at [516, 577] on select "******* **** **** ****** ******** ******** *******" at bounding box center [500, 579] width 79 height 36
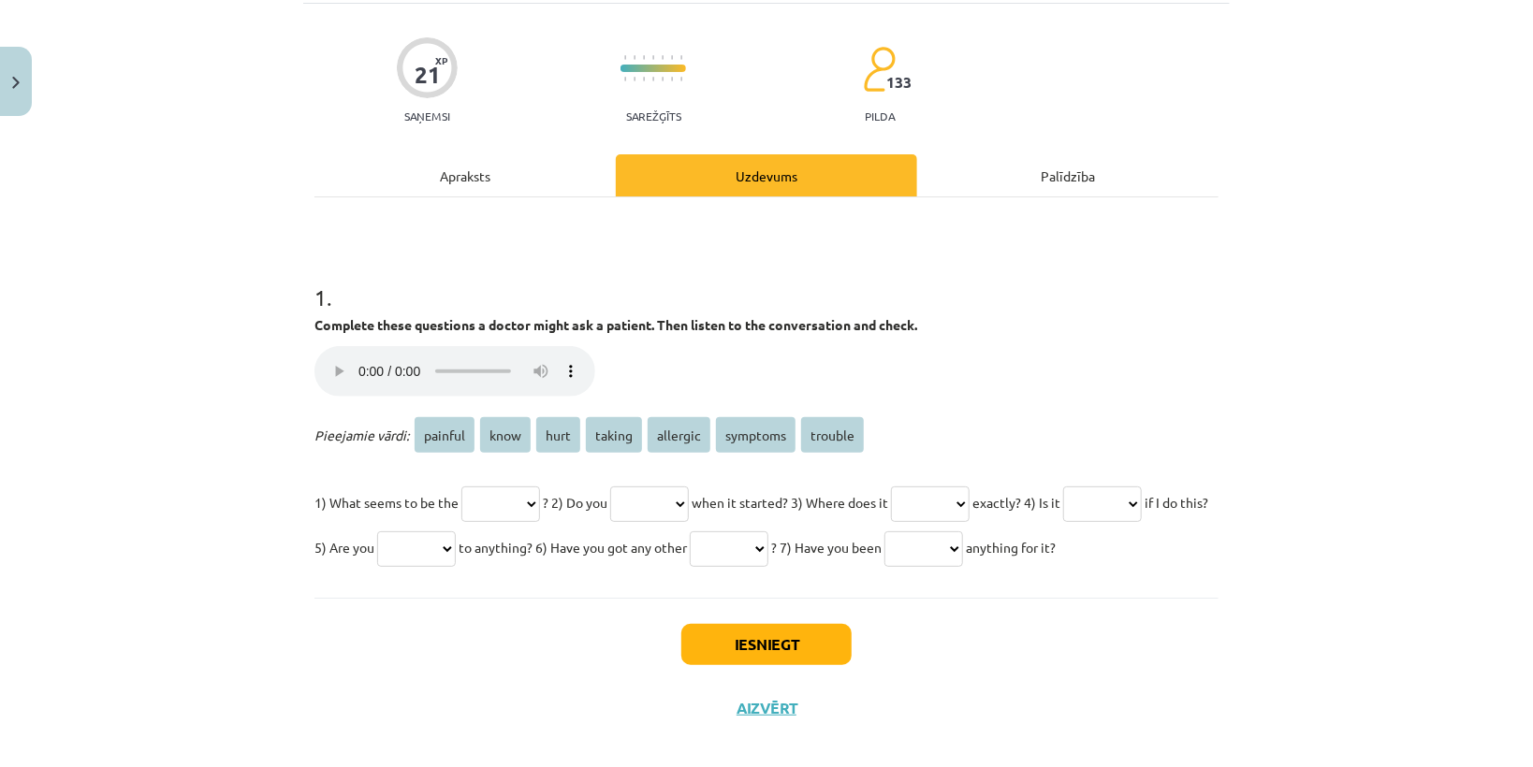
click at [540, 509] on select "******* **** **** ****** ******** ******** *******" at bounding box center [500, 505] width 79 height 36
select select "*******"
click at [461, 487] on select "******* **** **** ****** ******** ******** *******" at bounding box center [500, 505] width 79 height 36
click at [657, 503] on select "******* **** **** ****** ******** ******** *******" at bounding box center [649, 505] width 79 height 36
select select "****"
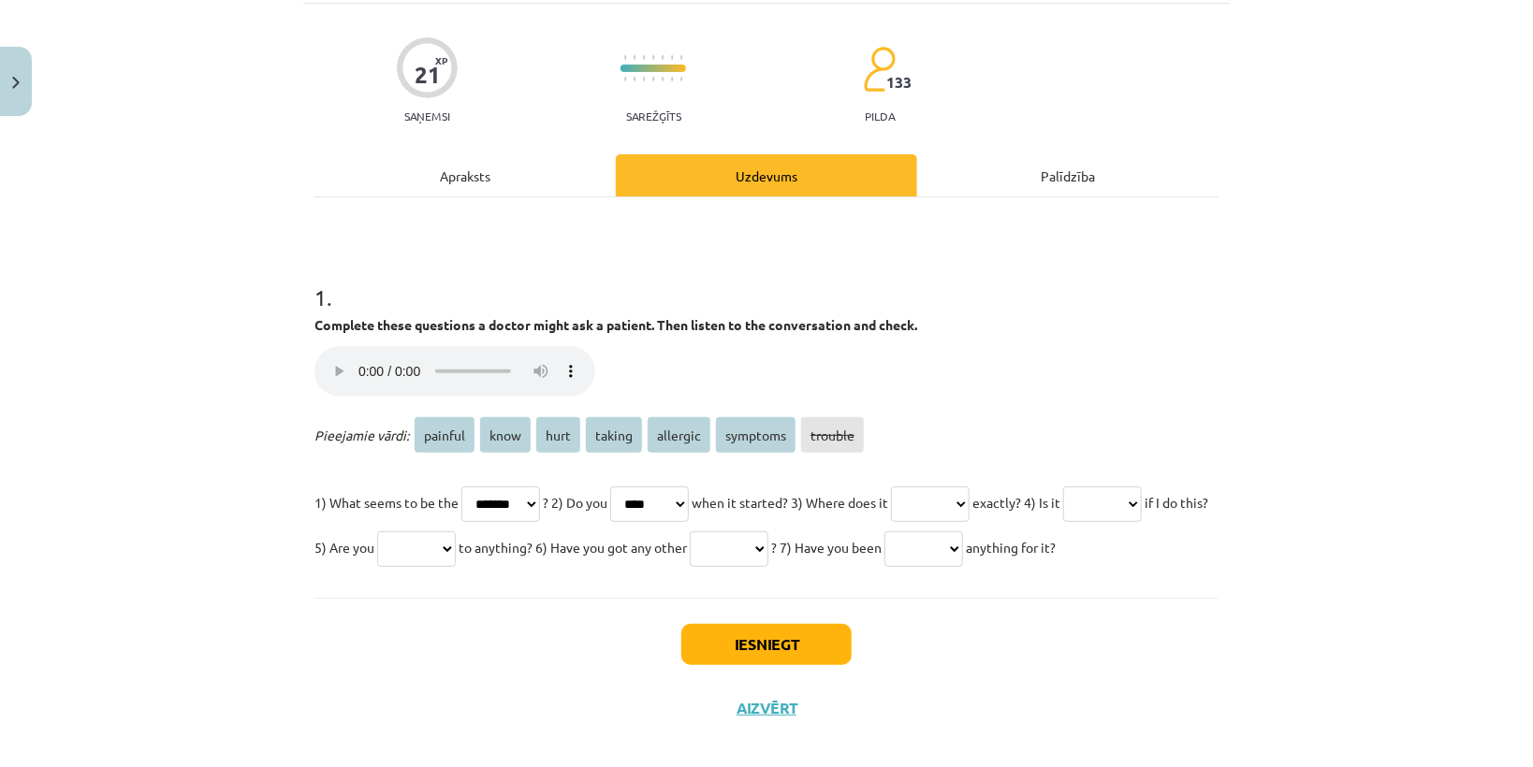
click at [632, 487] on select "******* **** **** ****** ******** ******** *******" at bounding box center [649, 505] width 79 height 36
click at [950, 498] on select "******* **** **** ****** ******** ******** *******" at bounding box center [930, 505] width 79 height 36
select select "****"
click at [939, 487] on select "******* **** **** ****** ******** ******** *******" at bounding box center [930, 505] width 79 height 36
click at [1063, 522] on select "******* **** **** ****** ******** ******** *******" at bounding box center [1102, 505] width 79 height 36
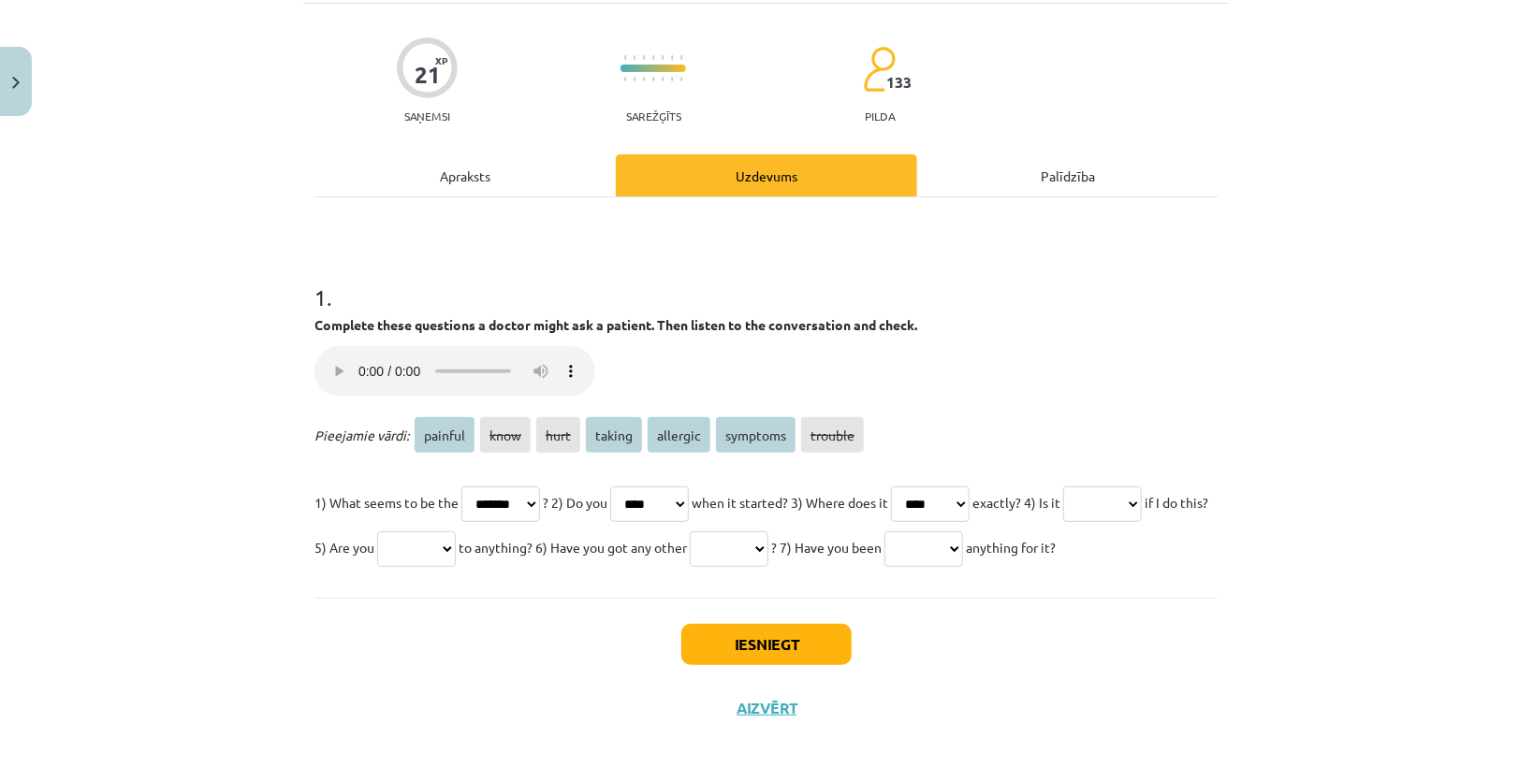
select select "*******"
click at [1063, 522] on select "******* **** **** ****** ******** ******** *******" at bounding box center [1102, 505] width 79 height 36
click at [456, 539] on select "******* **** **** ****** ******** ******** *******" at bounding box center [416, 549] width 79 height 36
select select "********"
click at [456, 531] on select "******* **** **** ****** ******** ******** *******" at bounding box center [416, 549] width 79 height 36
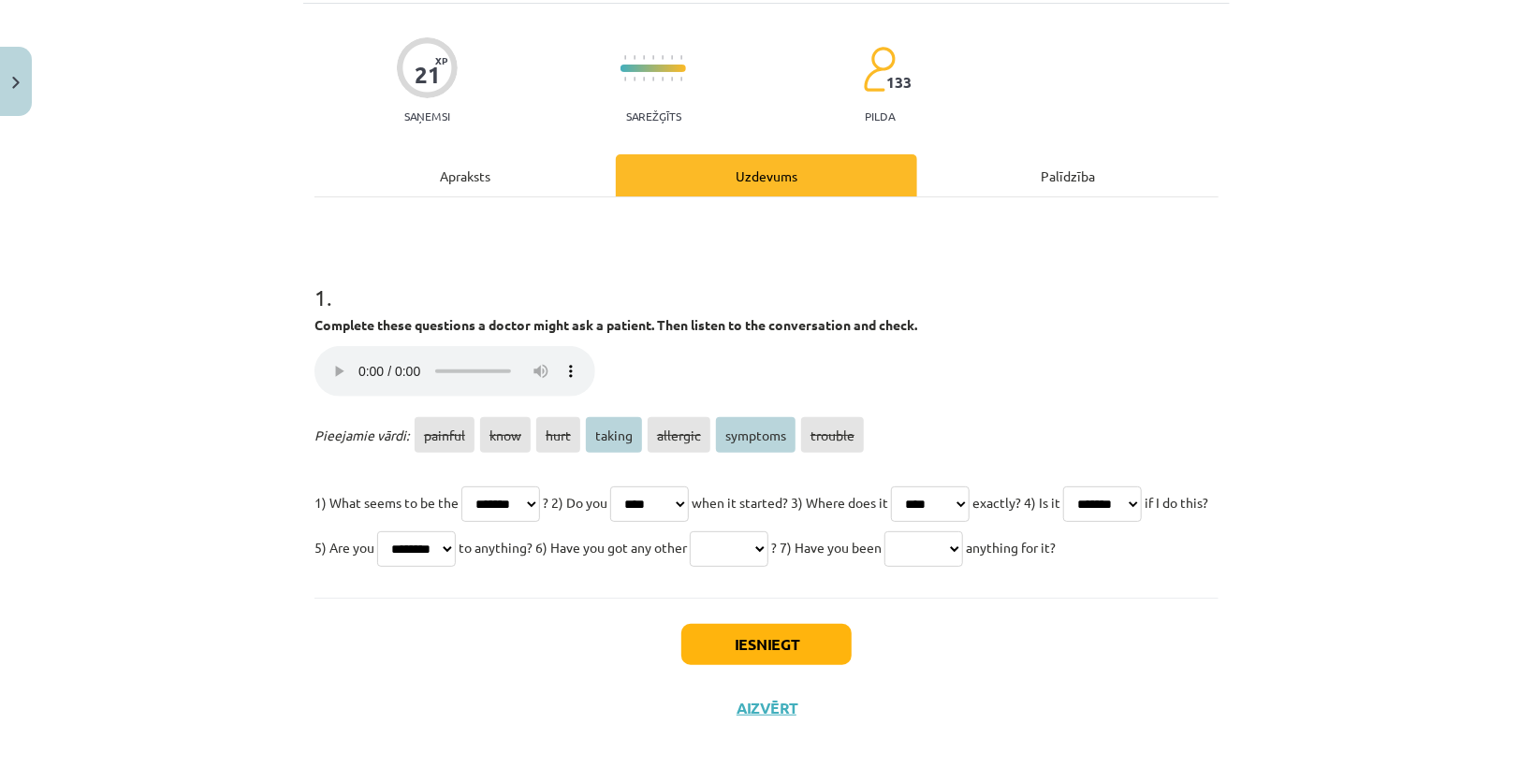
click at [768, 543] on select "******* **** **** ****** ******** ******** *******" at bounding box center [729, 549] width 79 height 36
select select "********"
click at [768, 531] on select "******* **** **** ****** ******** ******** *******" at bounding box center [729, 549] width 79 height 36
click at [963, 556] on select "******* **** **** ****** ******** ******** *******" at bounding box center [923, 549] width 79 height 36
select select "******"
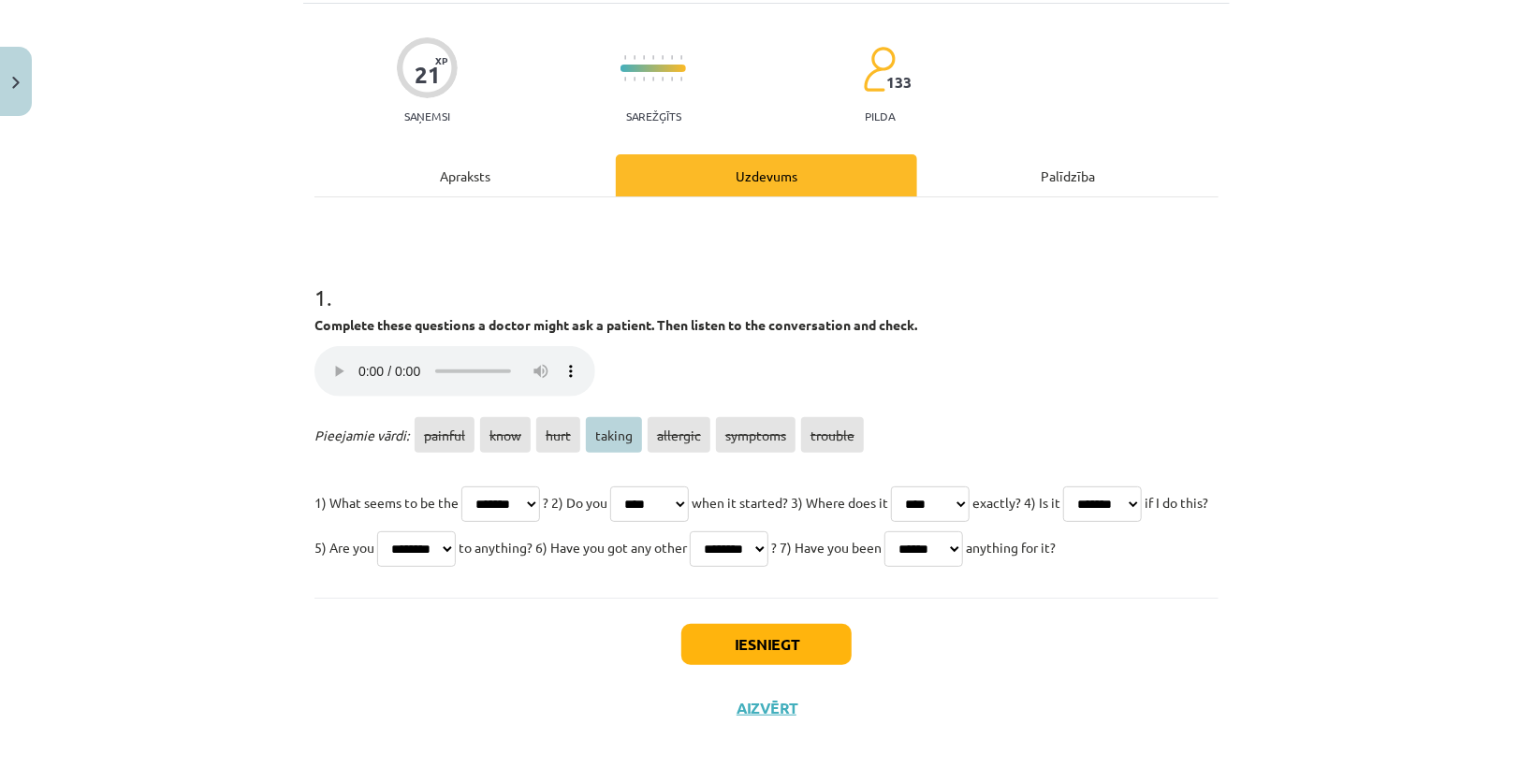
click at [963, 531] on select "******* **** **** ****** ******** ******** *******" at bounding box center [923, 549] width 79 height 36
click at [822, 665] on button "Iesniegt" at bounding box center [766, 644] width 170 height 41
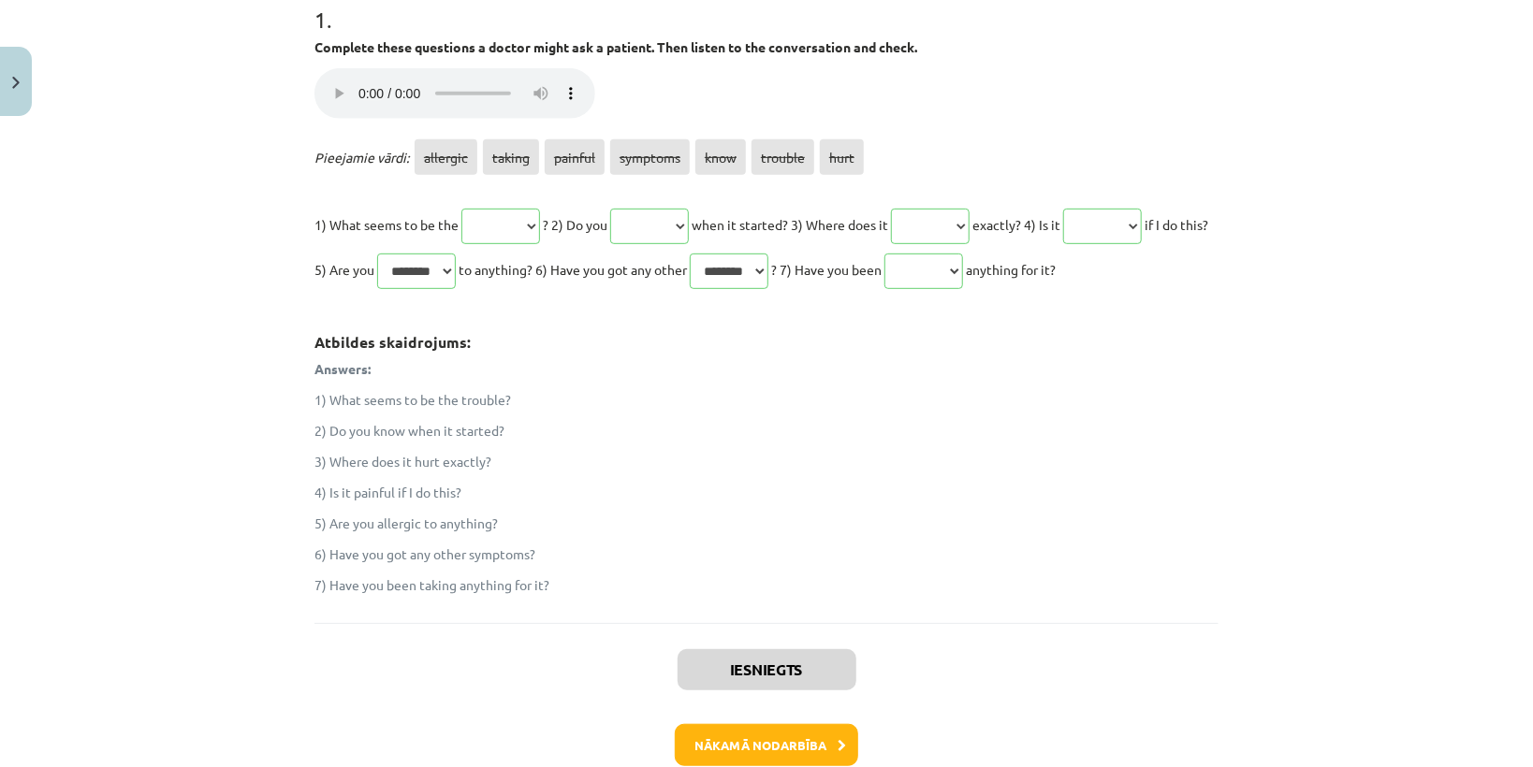
scroll to position [545, 0]
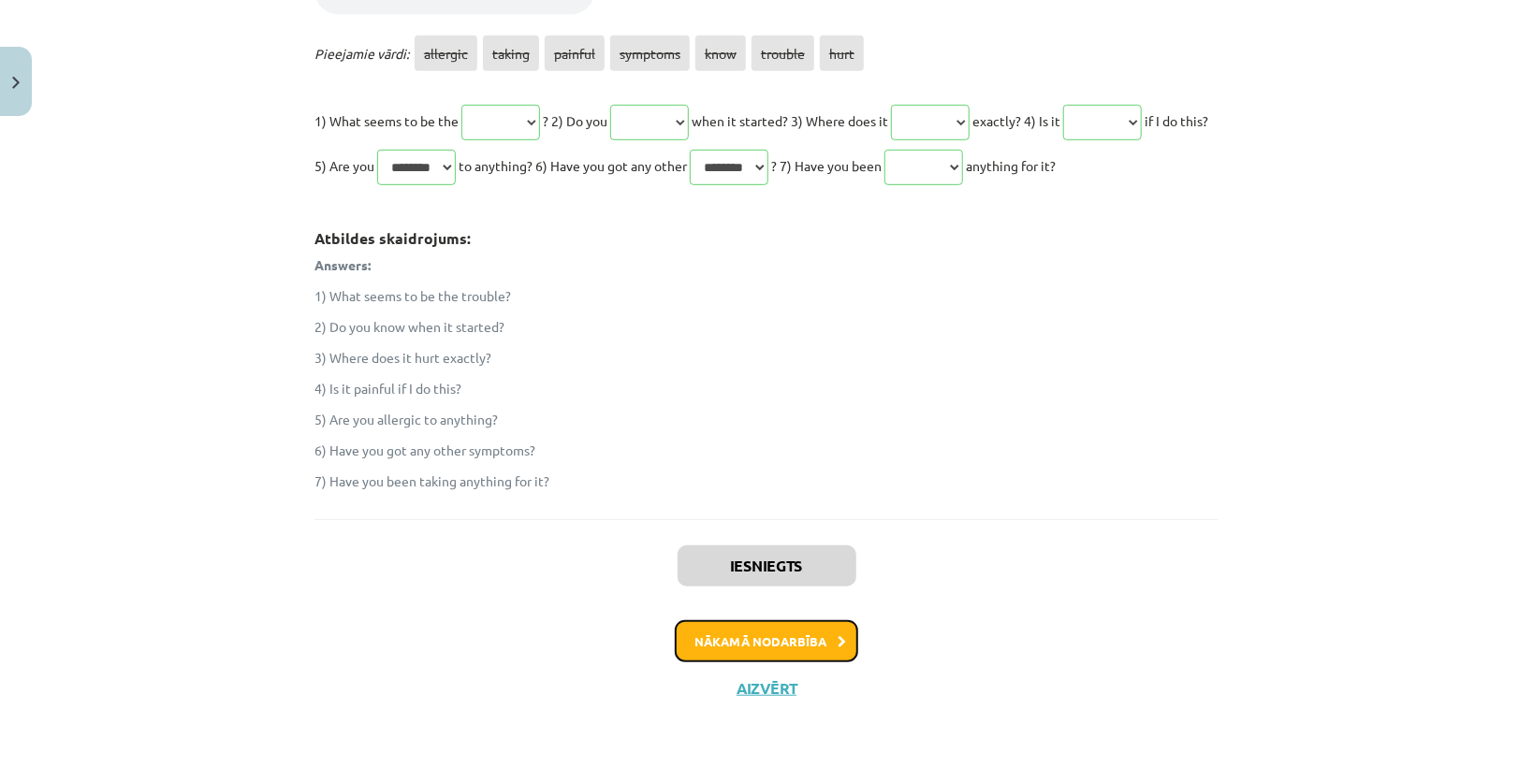
click at [830, 635] on button "Nākamā nodarbība" at bounding box center [766, 641] width 183 height 43
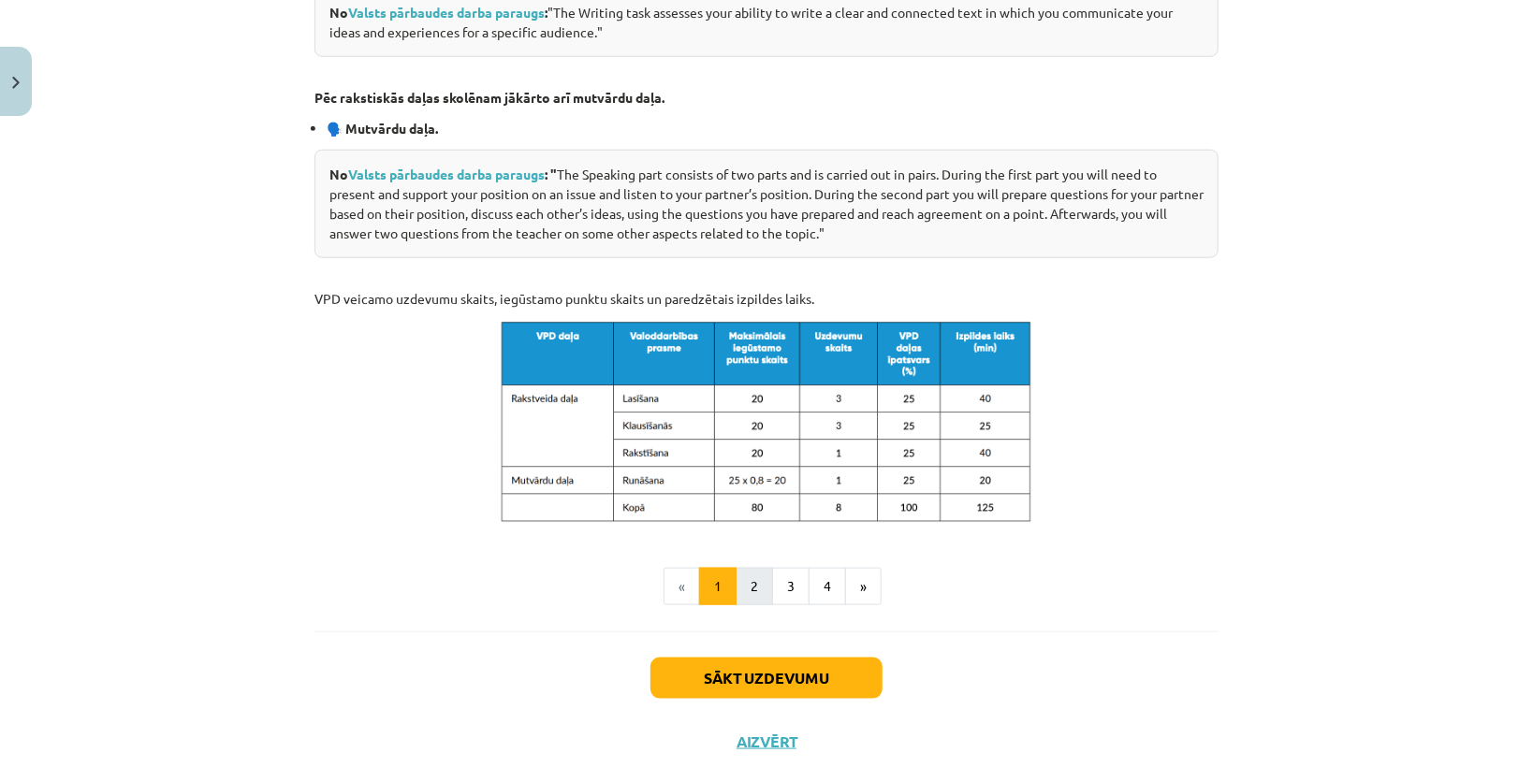
scroll to position [896, 0]
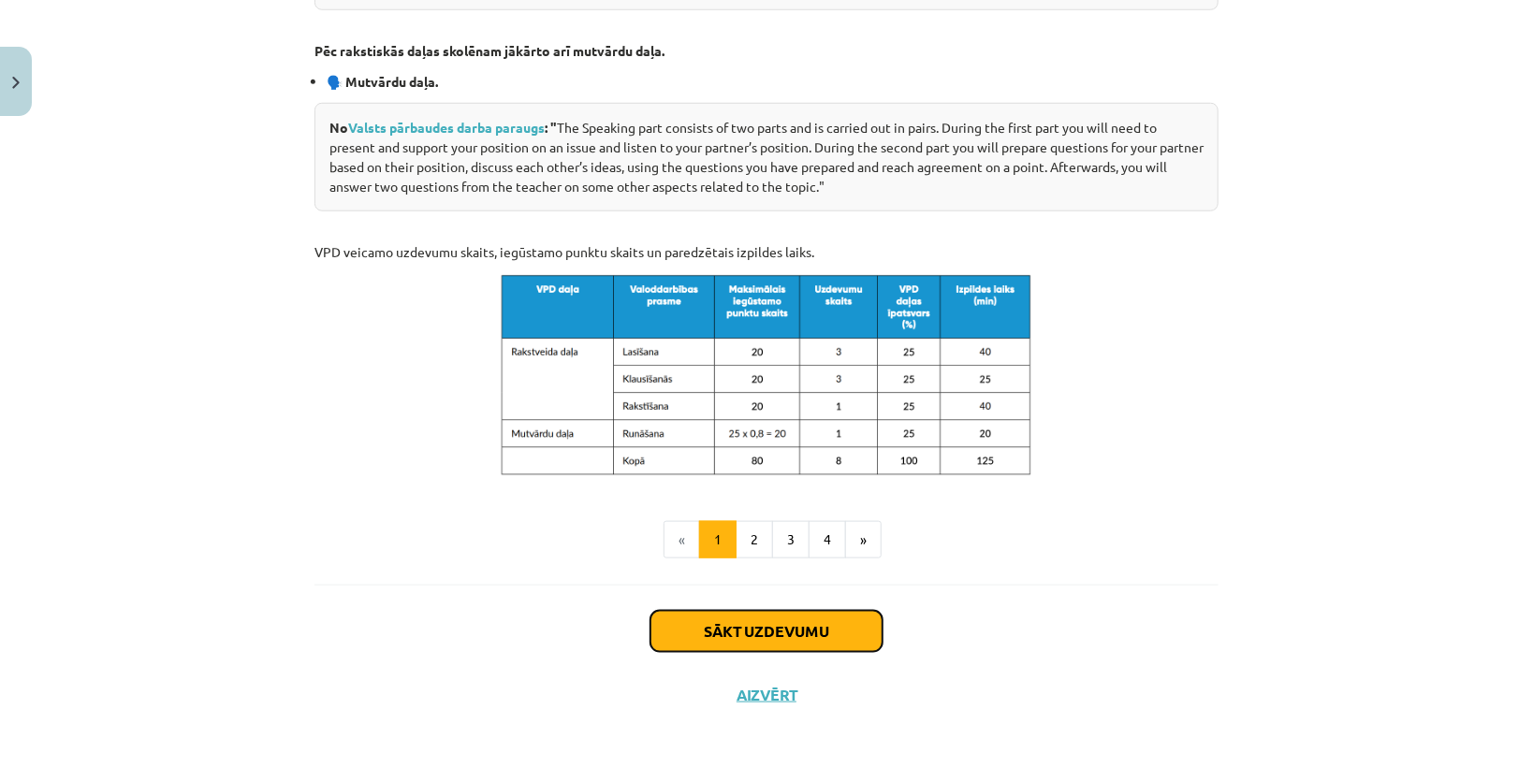
click at [815, 626] on button "Sākt uzdevumu" at bounding box center [766, 631] width 232 height 41
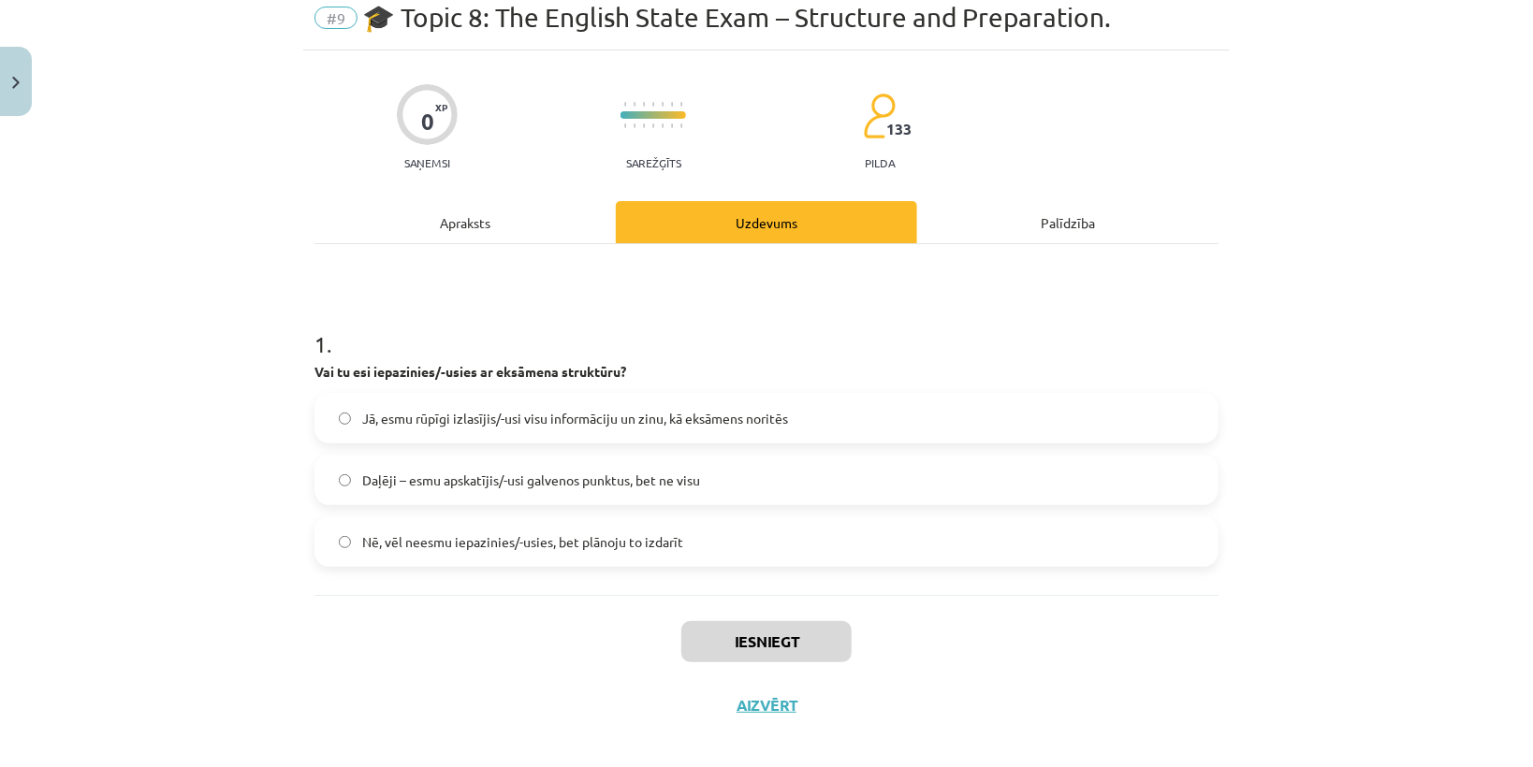
scroll to position [89, 0]
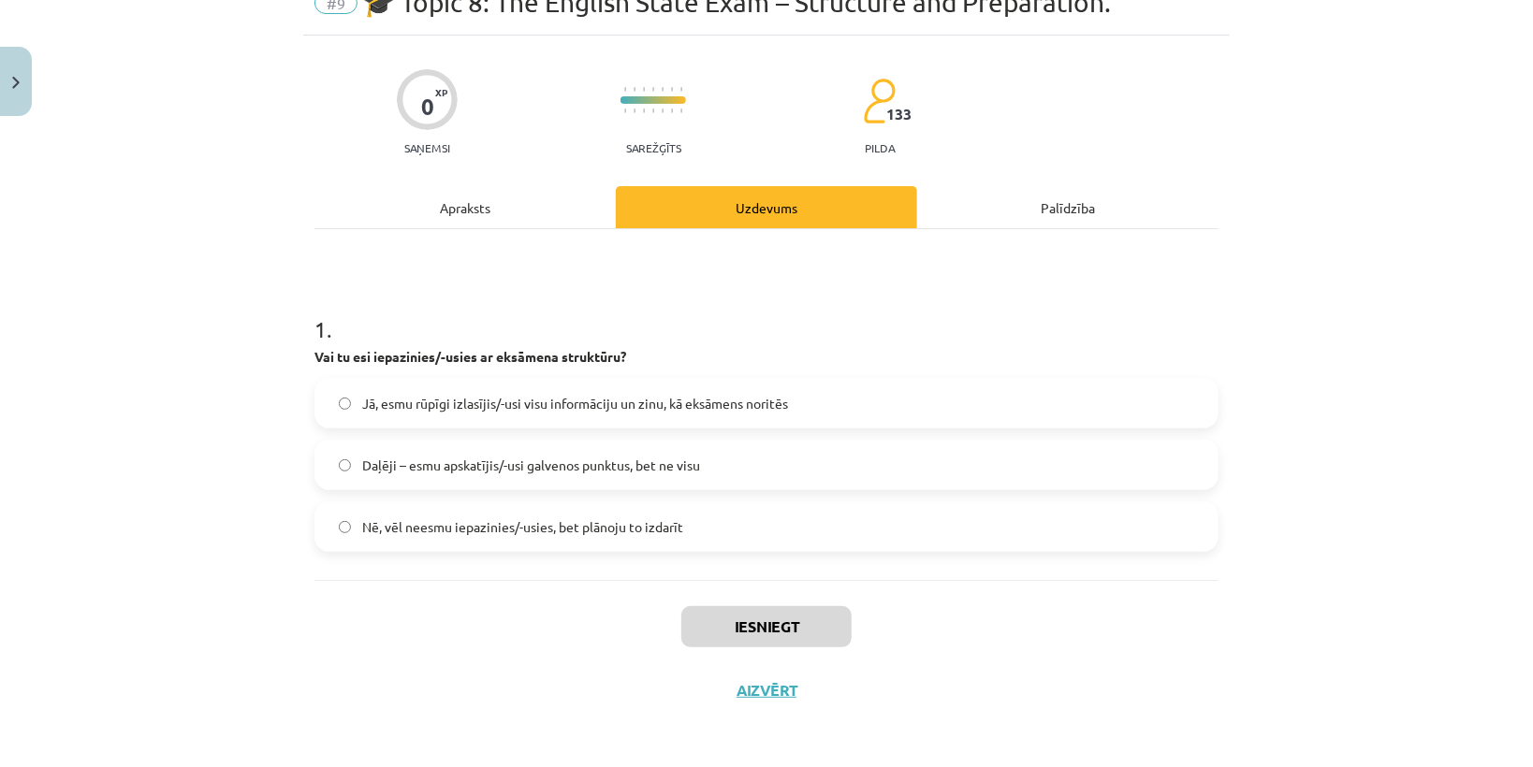
click at [422, 409] on span "Jā, esmu rūpīgi izlasījis/-usi visu informāciju un zinu, kā eksāmens noritēs" at bounding box center [575, 404] width 426 height 20
click at [730, 622] on button "Iesniegt" at bounding box center [766, 626] width 170 height 41
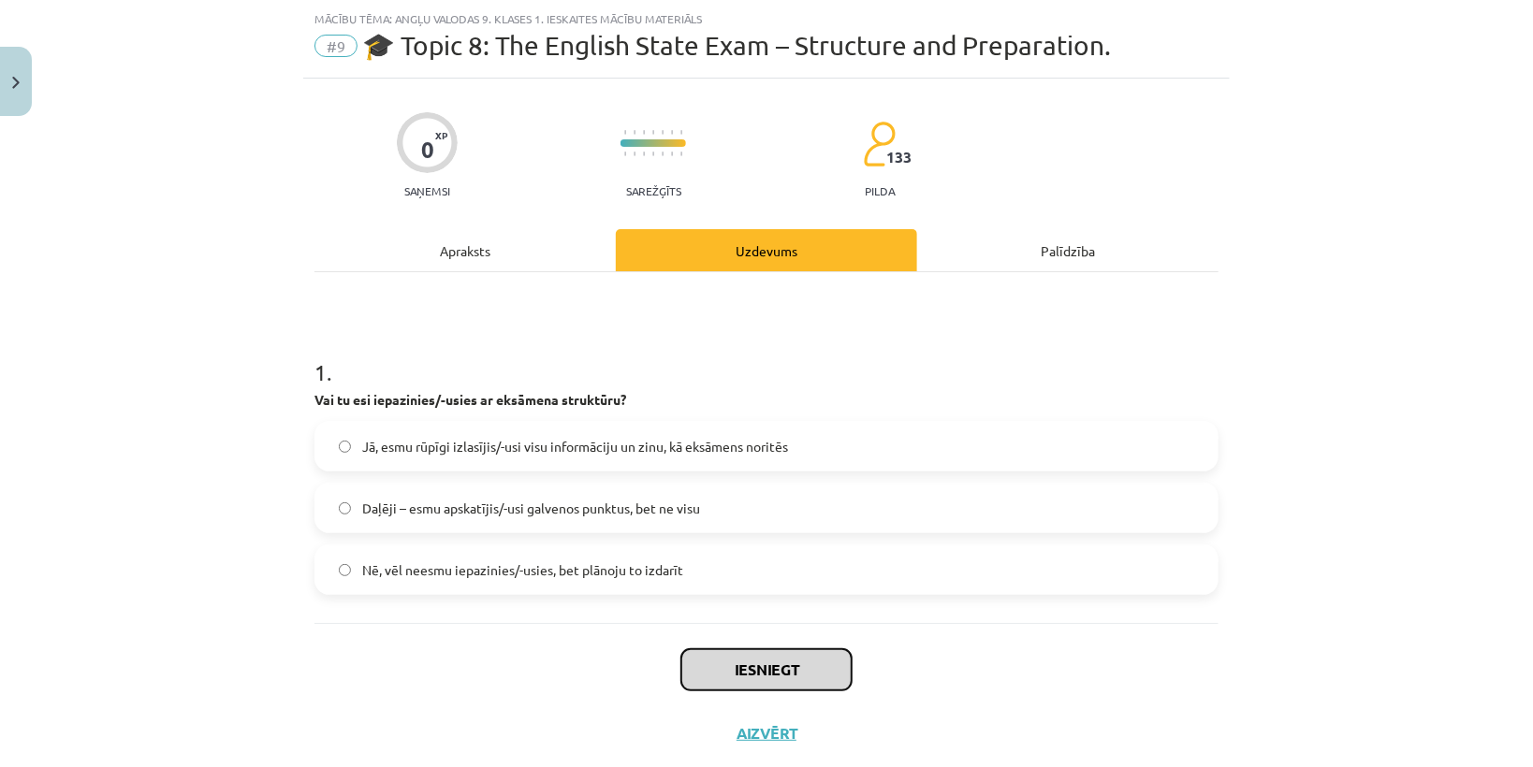
scroll to position [0, 0]
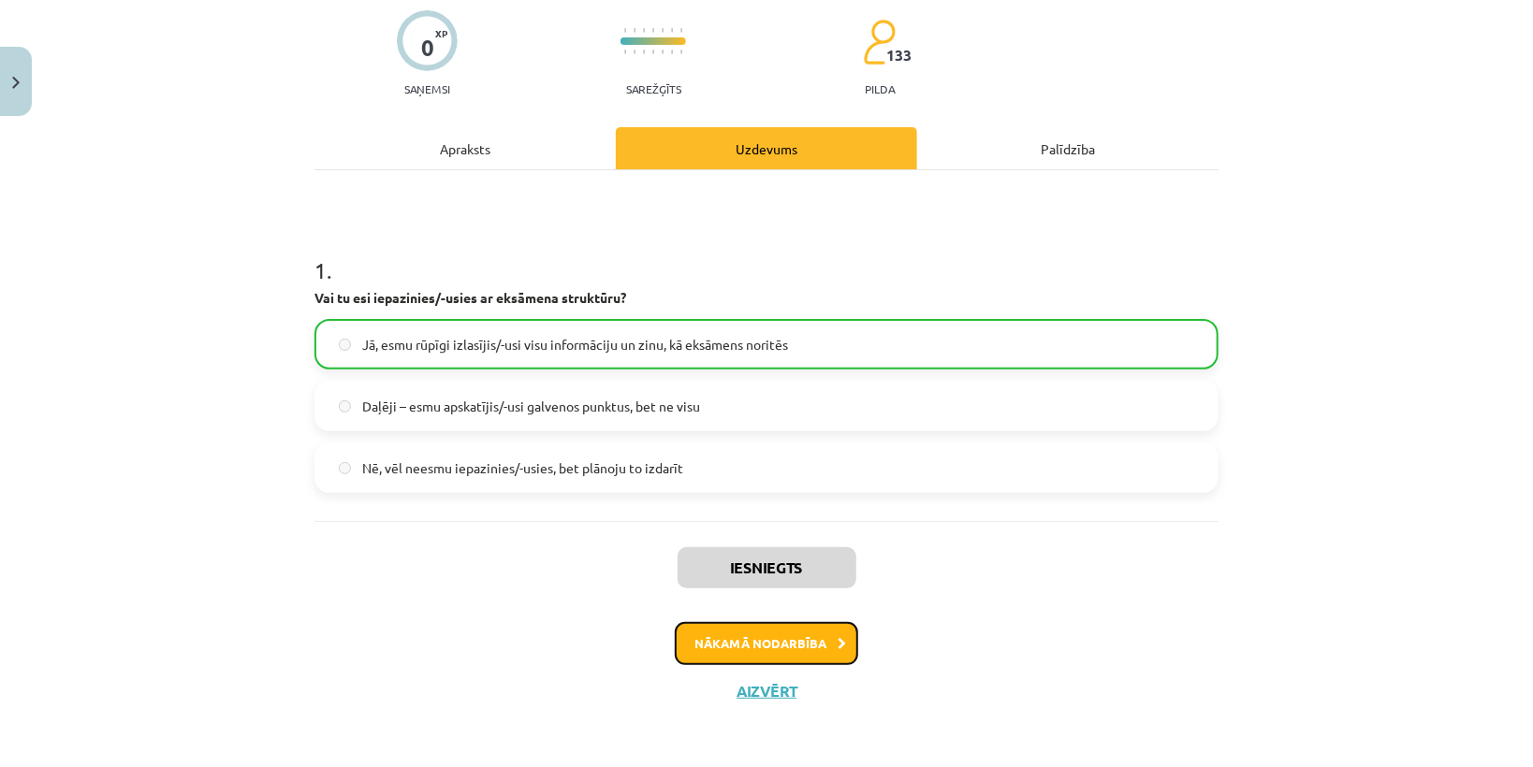
click at [773, 638] on button "Nākamā nodarbība" at bounding box center [766, 643] width 183 height 43
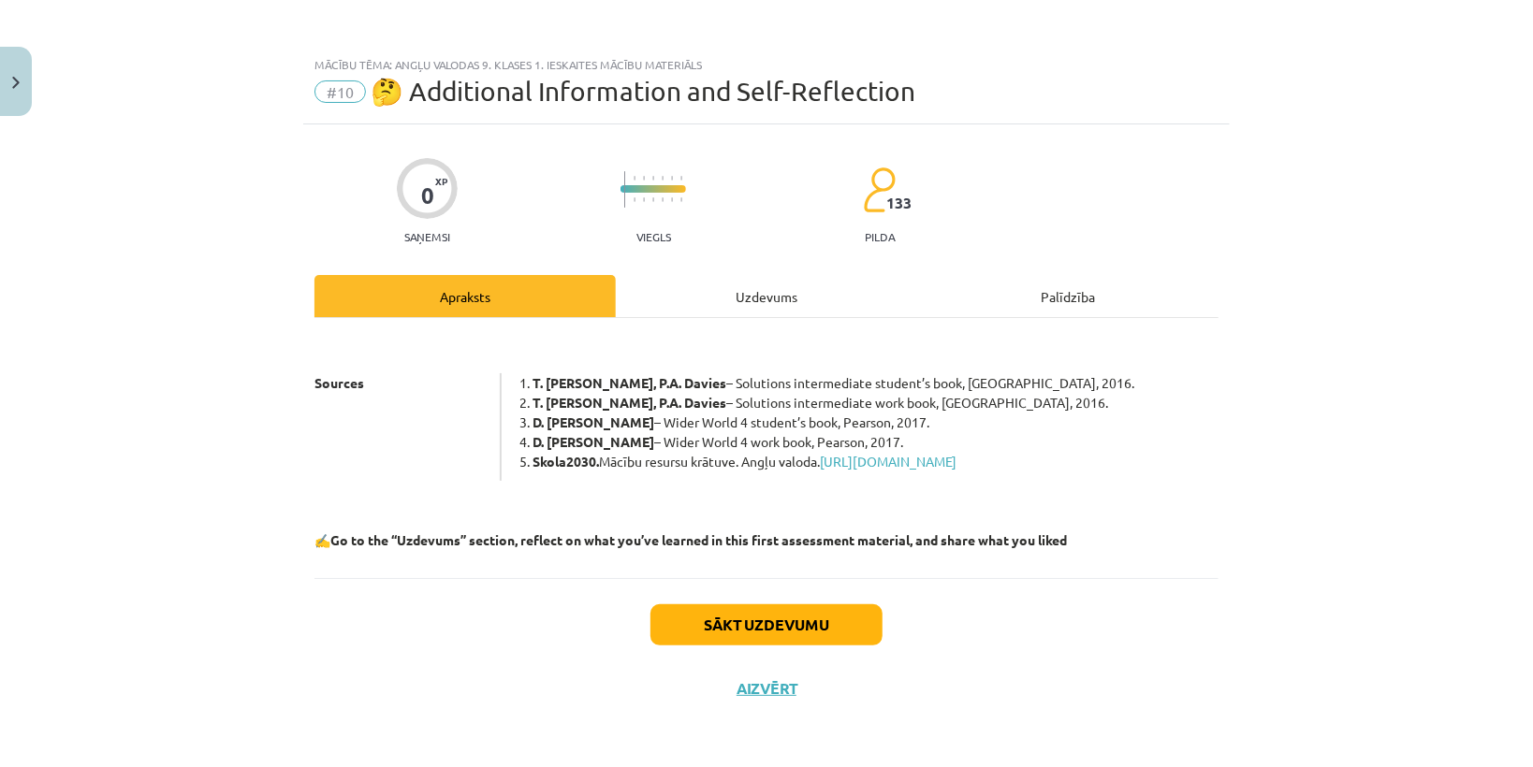
scroll to position [18, 0]
click at [763, 620] on button "Sākt uzdevumu" at bounding box center [766, 624] width 232 height 41
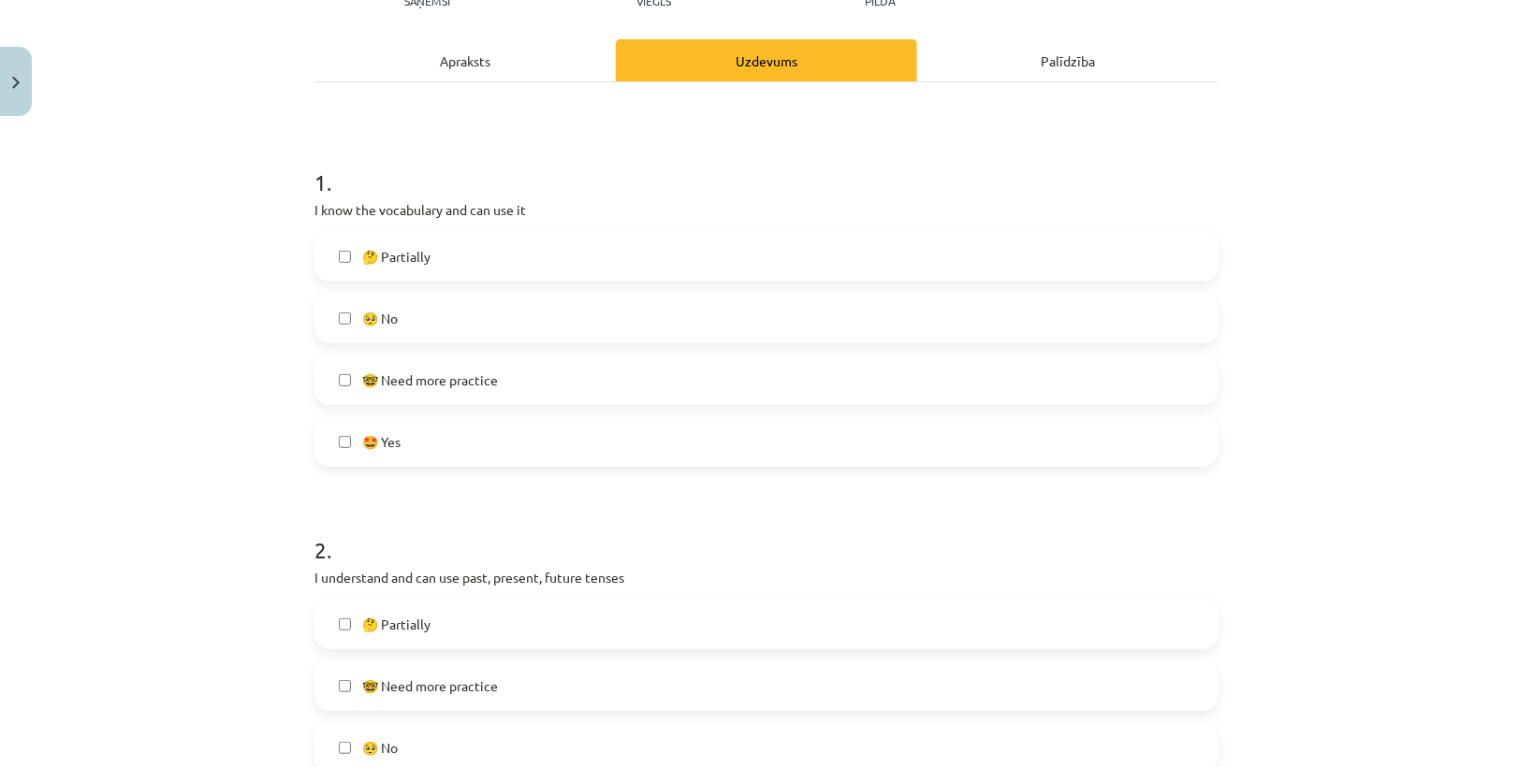
scroll to position [242, 0]
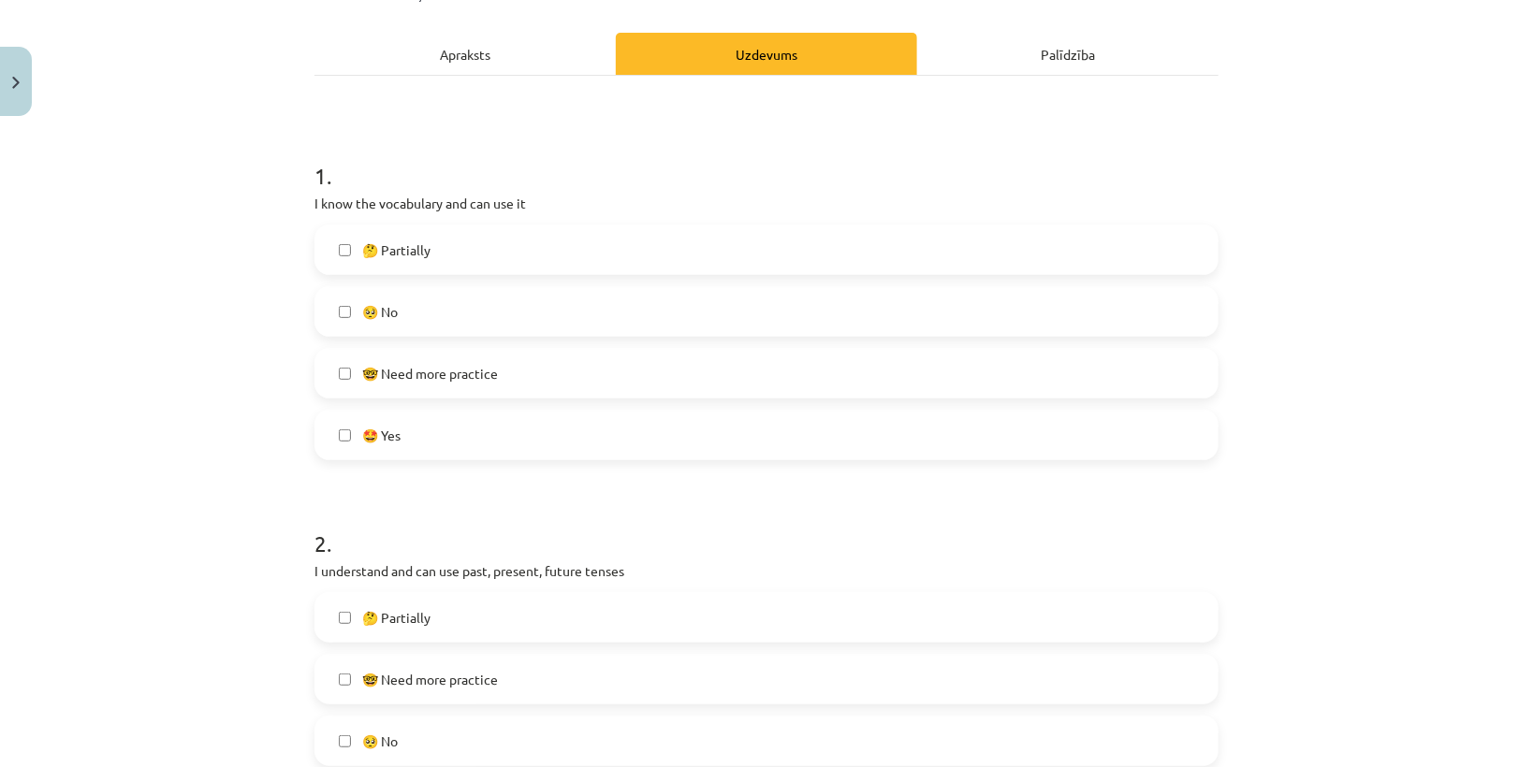
drag, startPoint x: 420, startPoint y: 429, endPoint x: 430, endPoint y: 398, distance: 33.4
click at [421, 427] on label "🤩 Yes" at bounding box center [766, 435] width 900 height 47
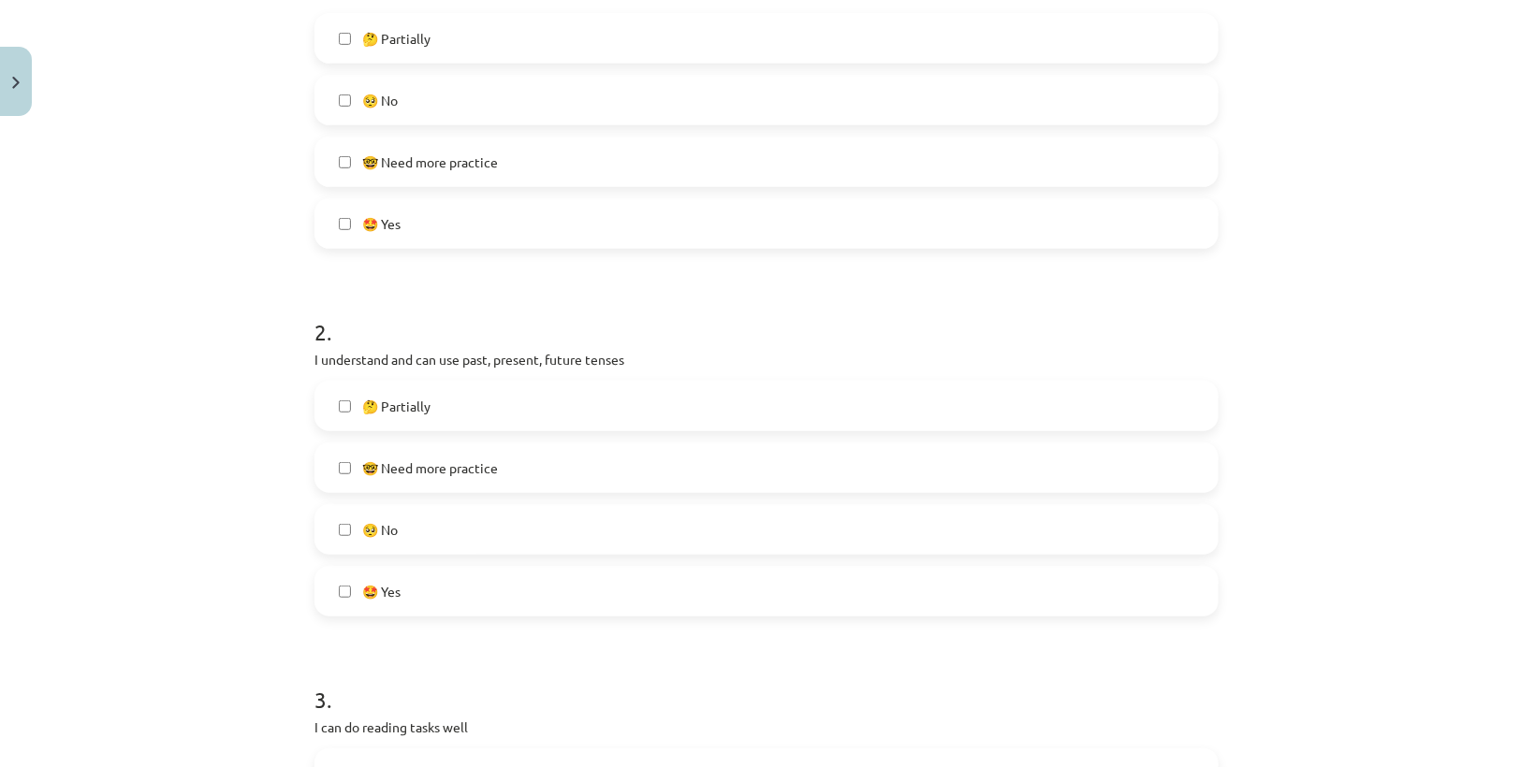
scroll to position [467, 0]
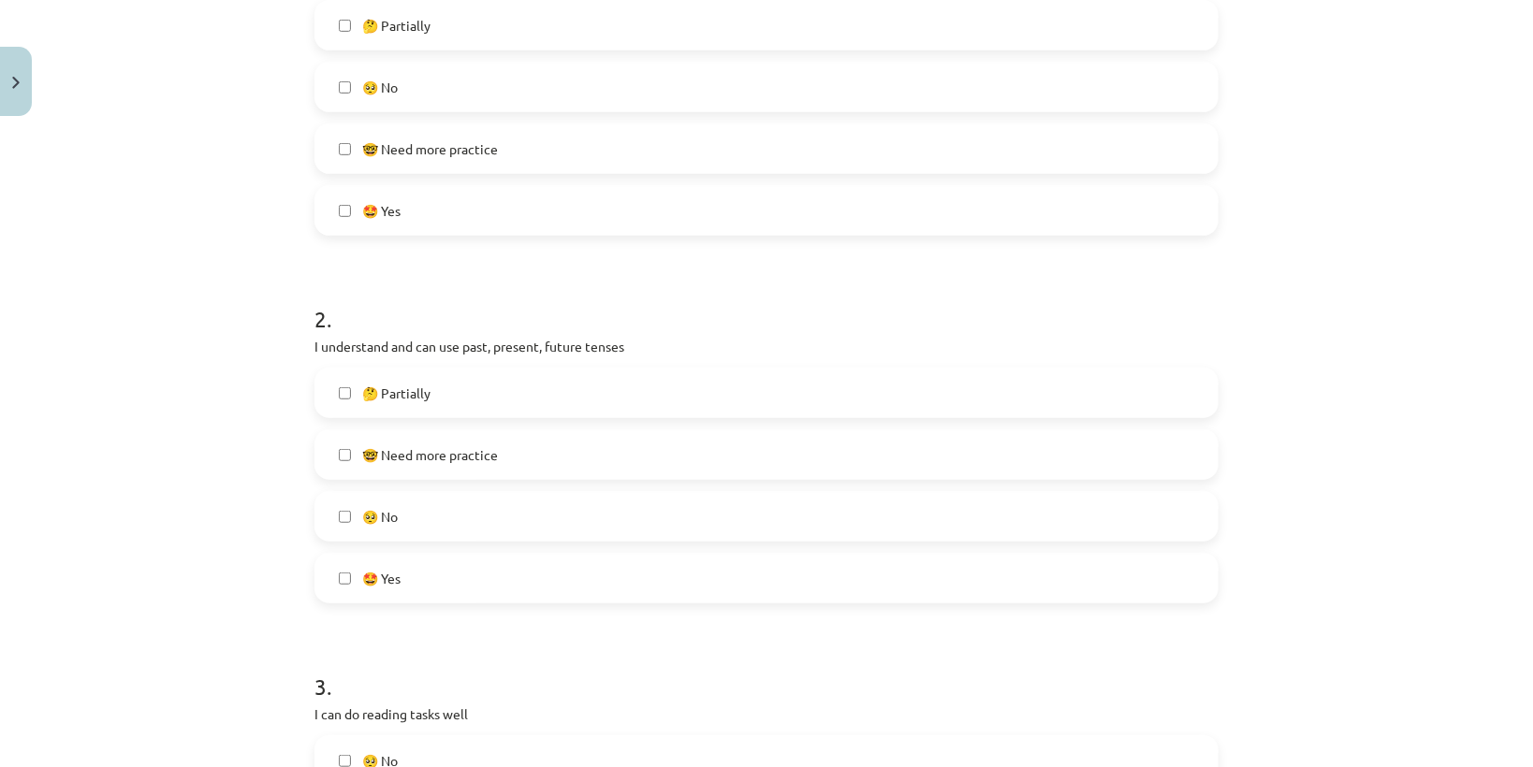
click at [414, 555] on label "🤩 Yes" at bounding box center [766, 578] width 900 height 47
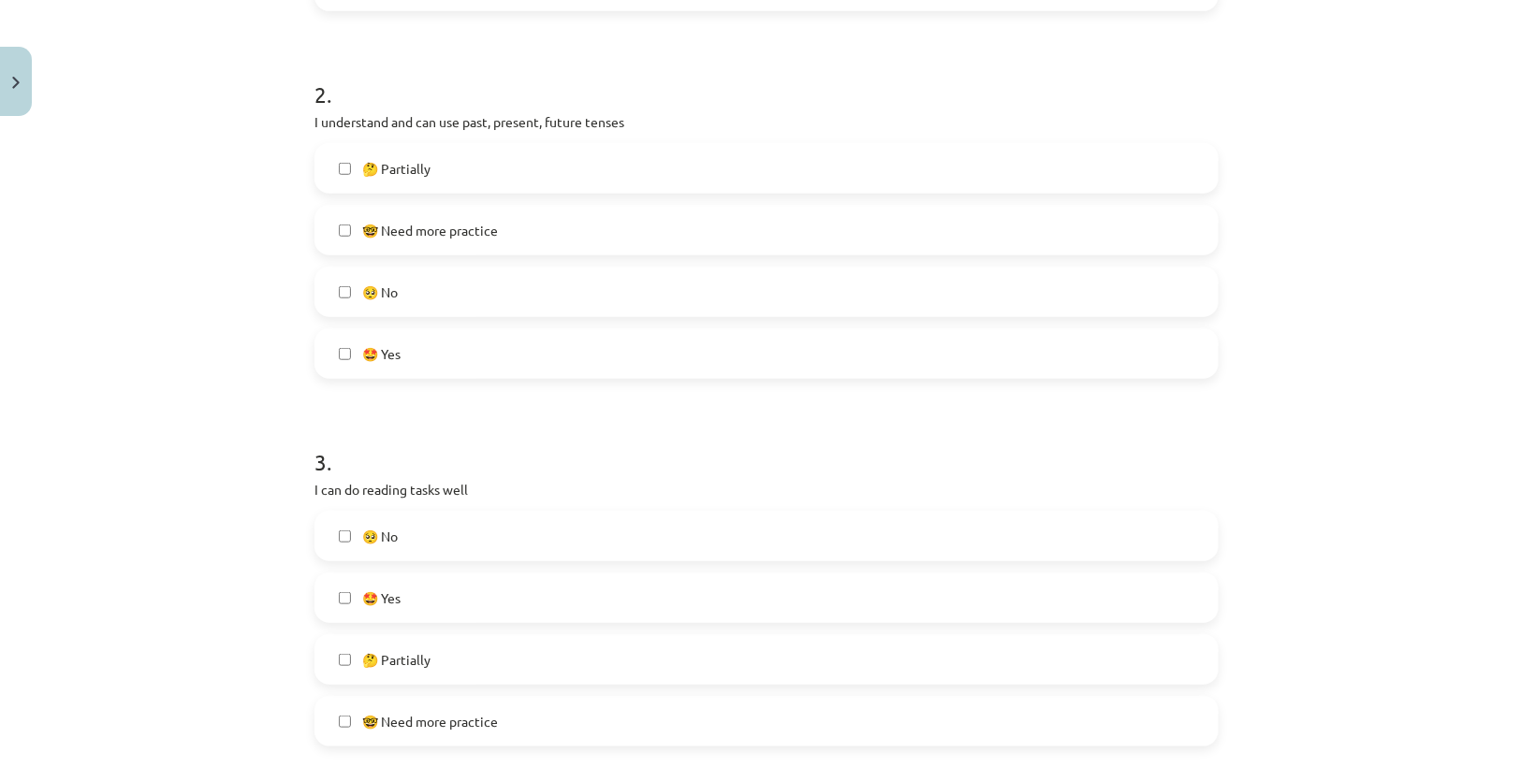
scroll to position [991, 0]
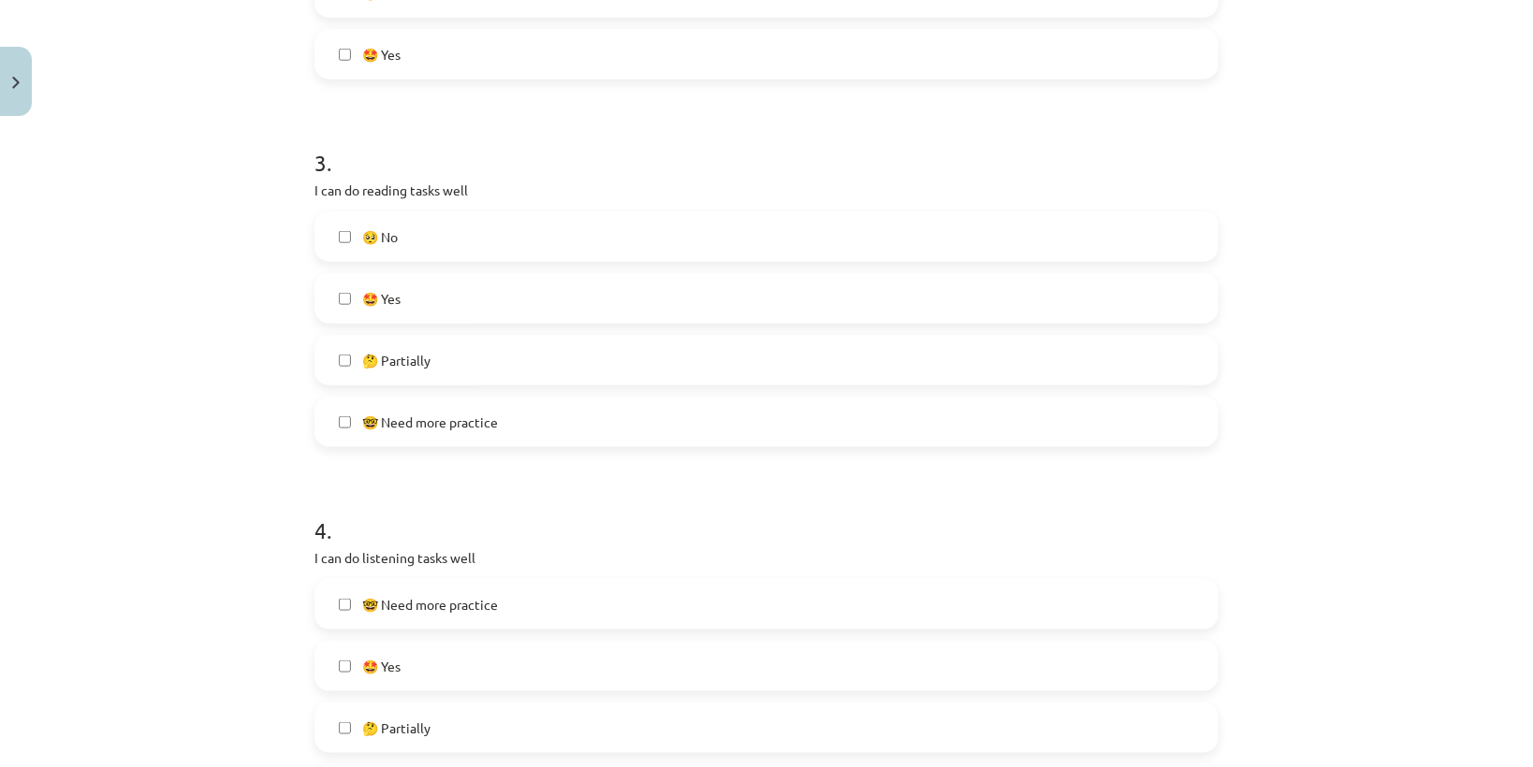
click at [391, 291] on span "🤩 Yes" at bounding box center [381, 299] width 38 height 20
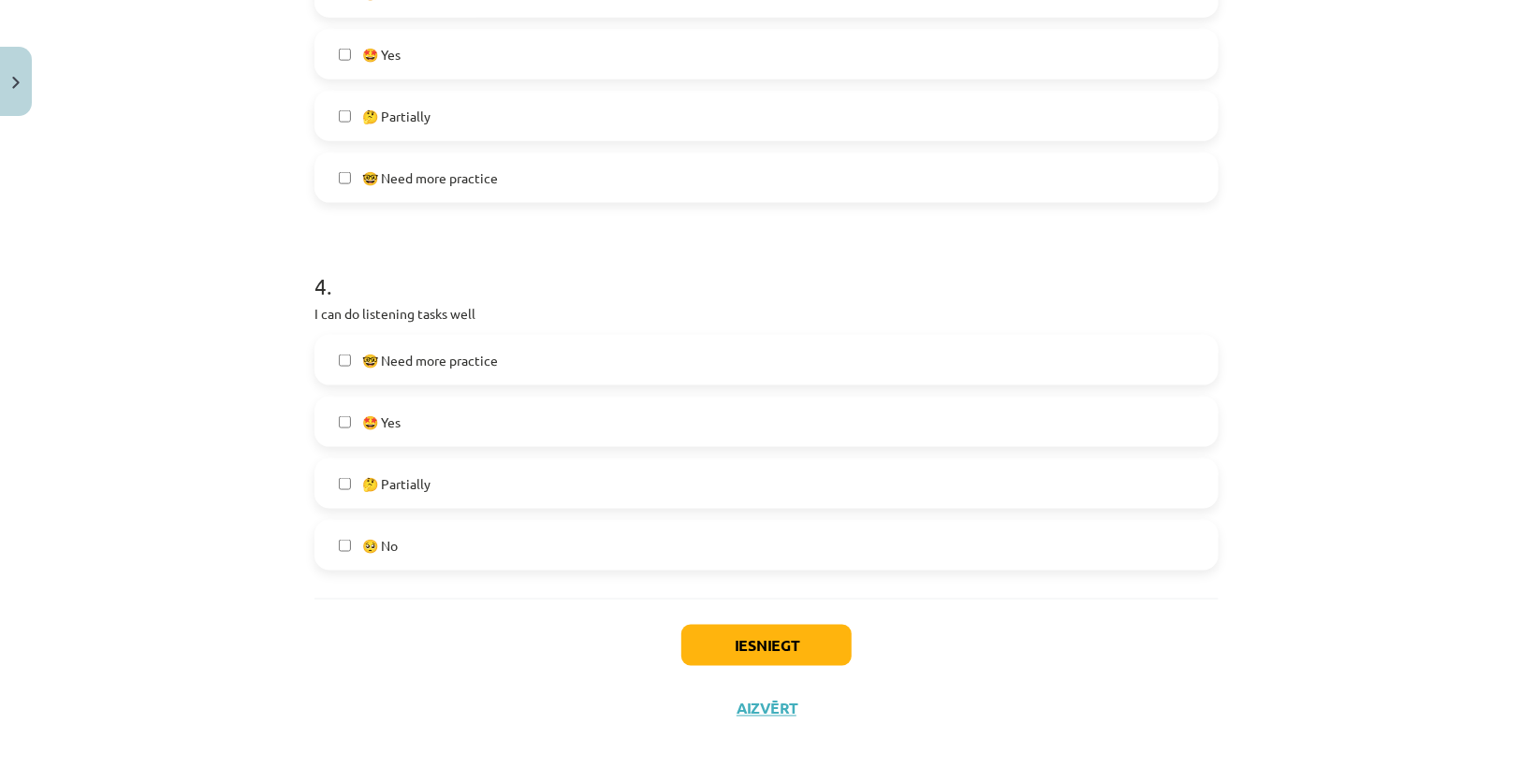
scroll to position [1254, 0]
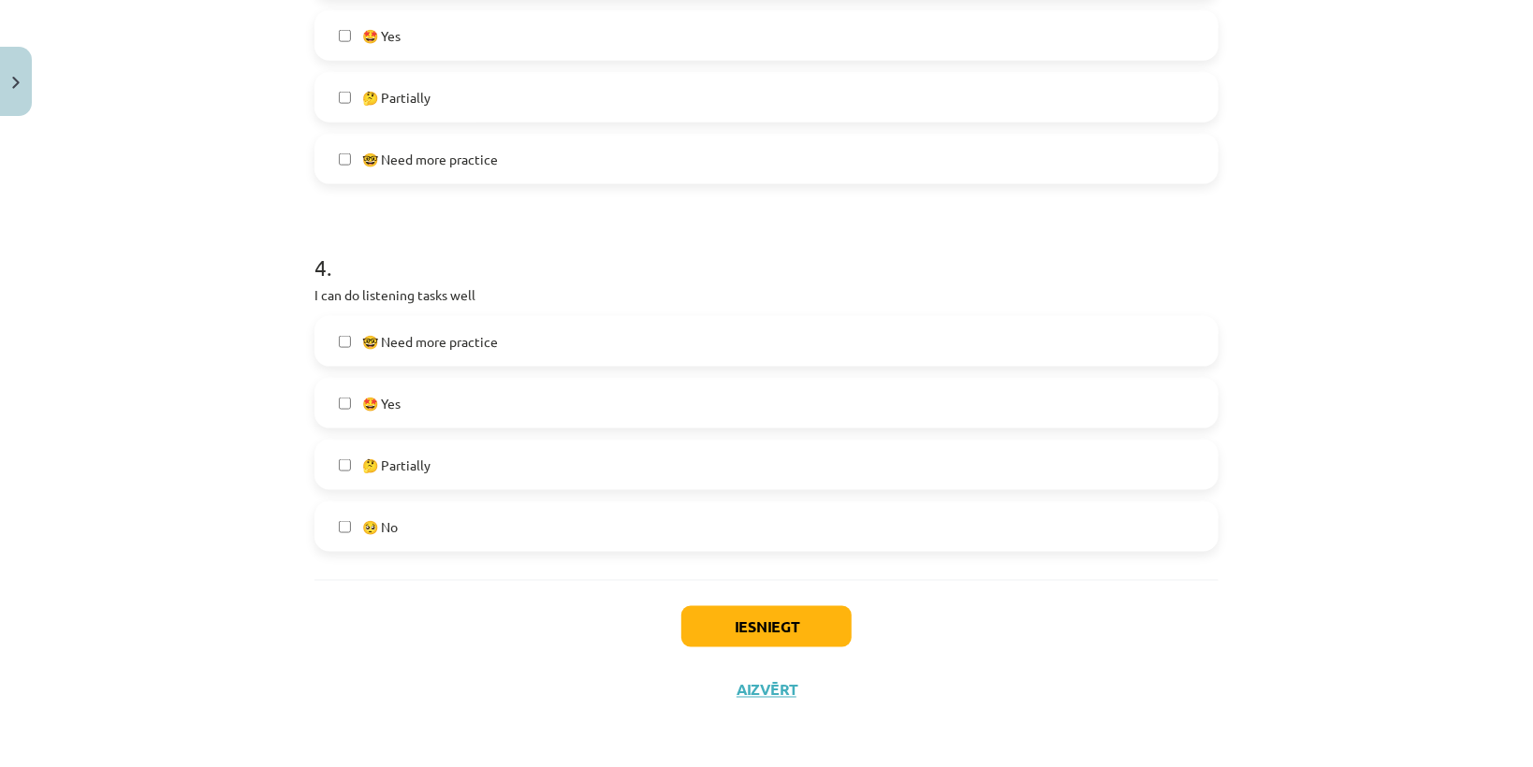
click at [419, 408] on label "🤩 Yes" at bounding box center [766, 403] width 900 height 47
click at [702, 624] on button "Iesniegt" at bounding box center [766, 626] width 170 height 41
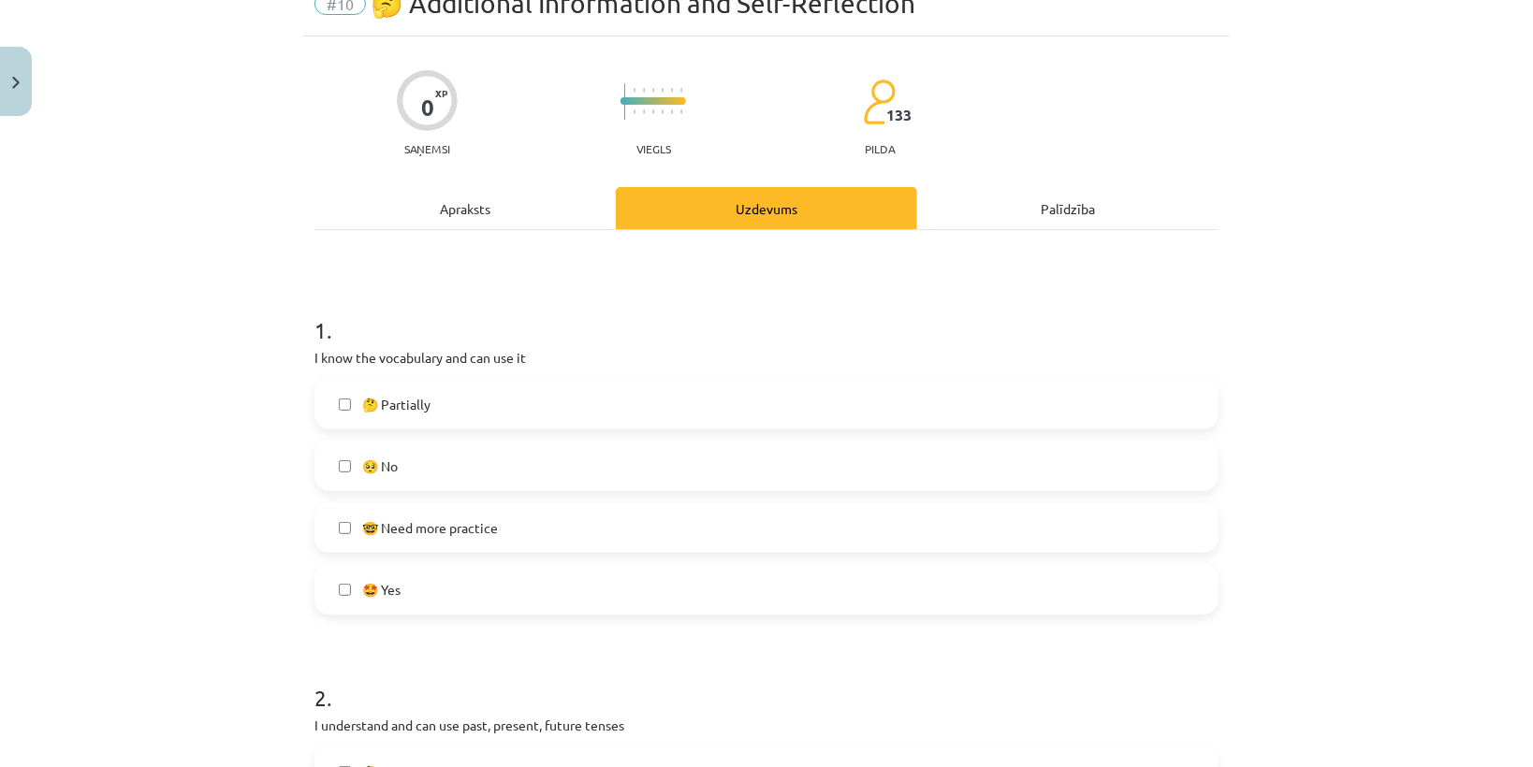
scroll to position [0, 0]
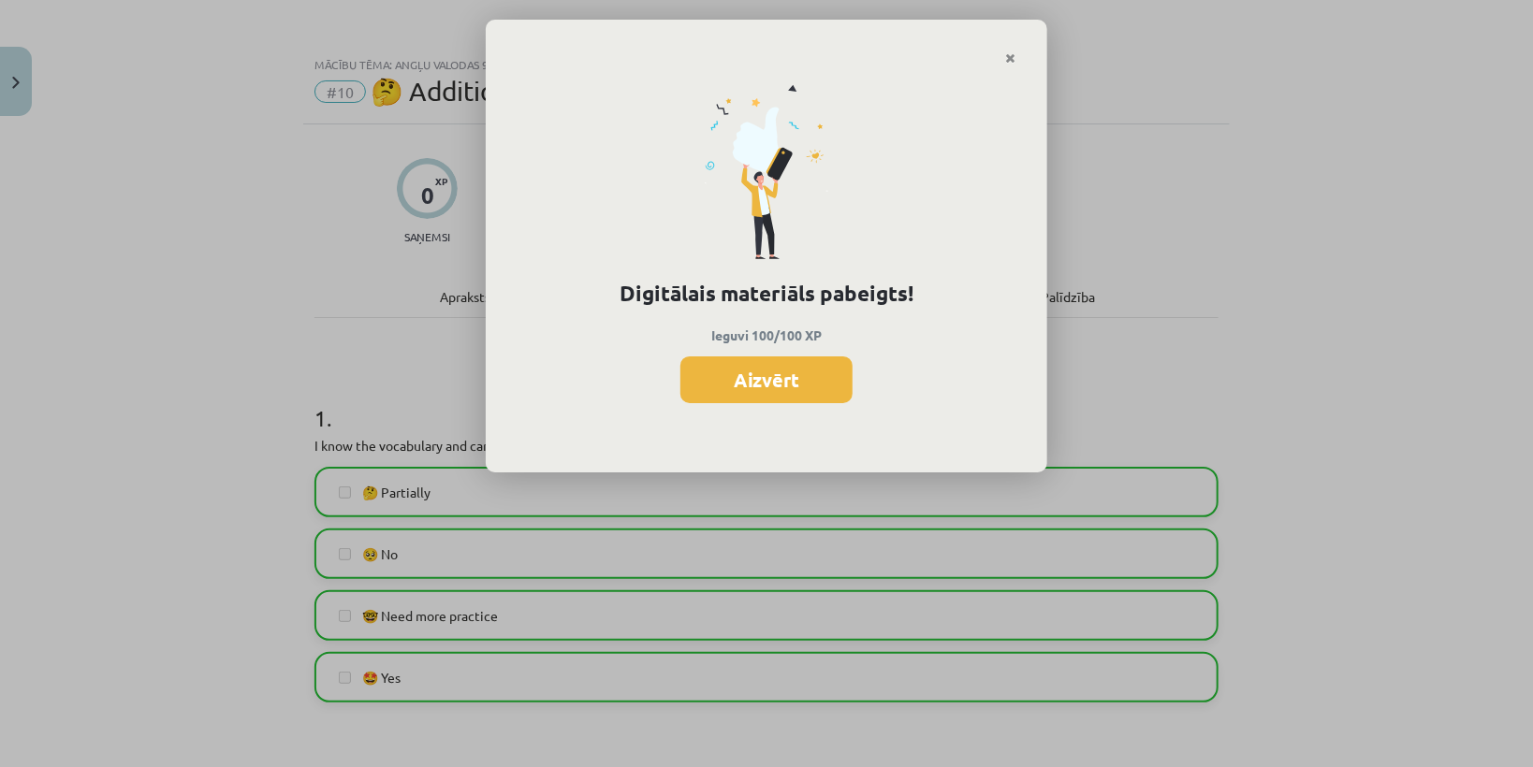
drag, startPoint x: 1269, startPoint y: 552, endPoint x: 1046, endPoint y: 520, distance: 224.9
click at [1269, 552] on div "Digitālais materiāls pabeigts! Ieguvi 100/100 XP Aizvērt" at bounding box center [766, 383] width 1533 height 767
click at [782, 379] on button "Aizvērt" at bounding box center [766, 379] width 172 height 47
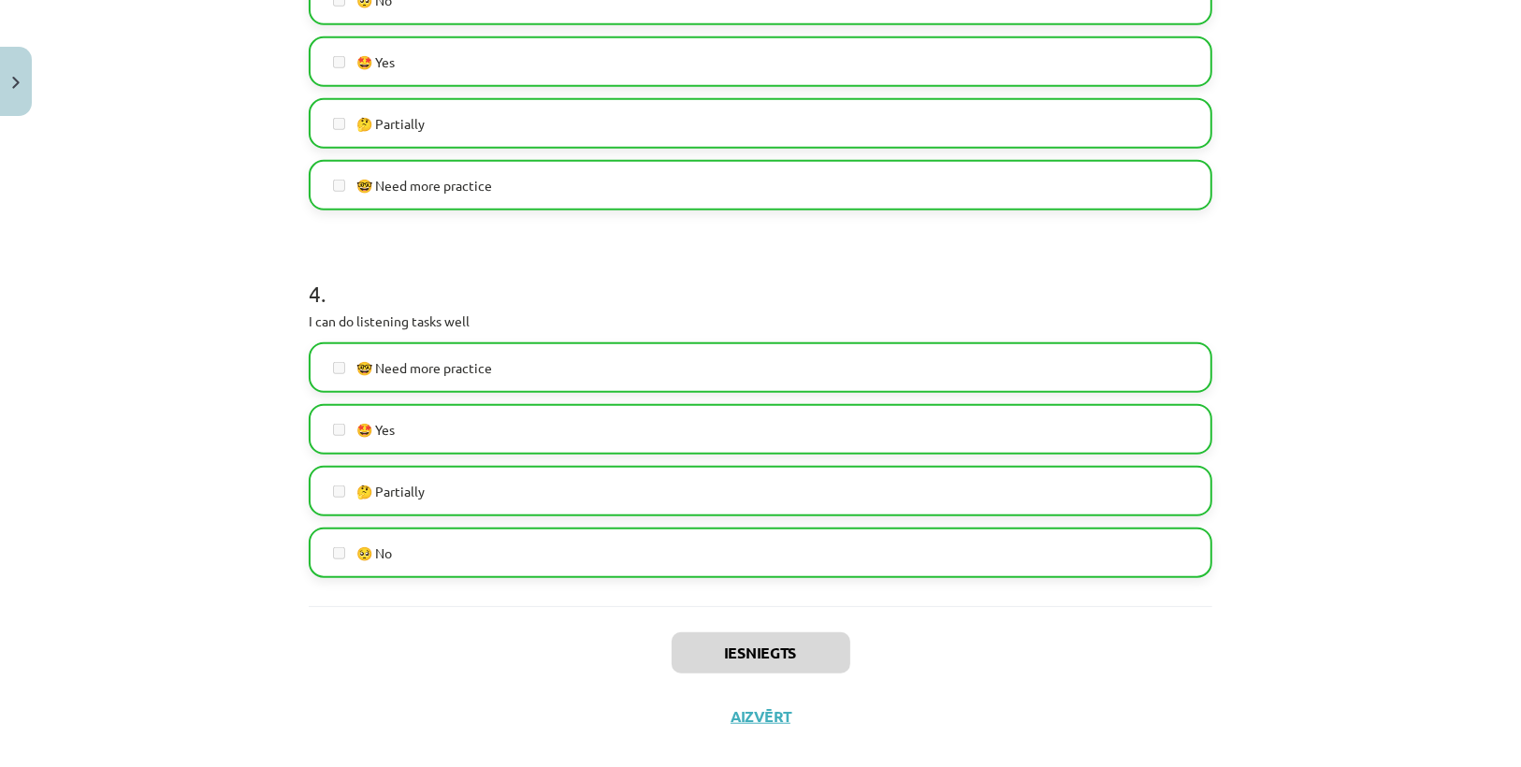
scroll to position [1254, 0]
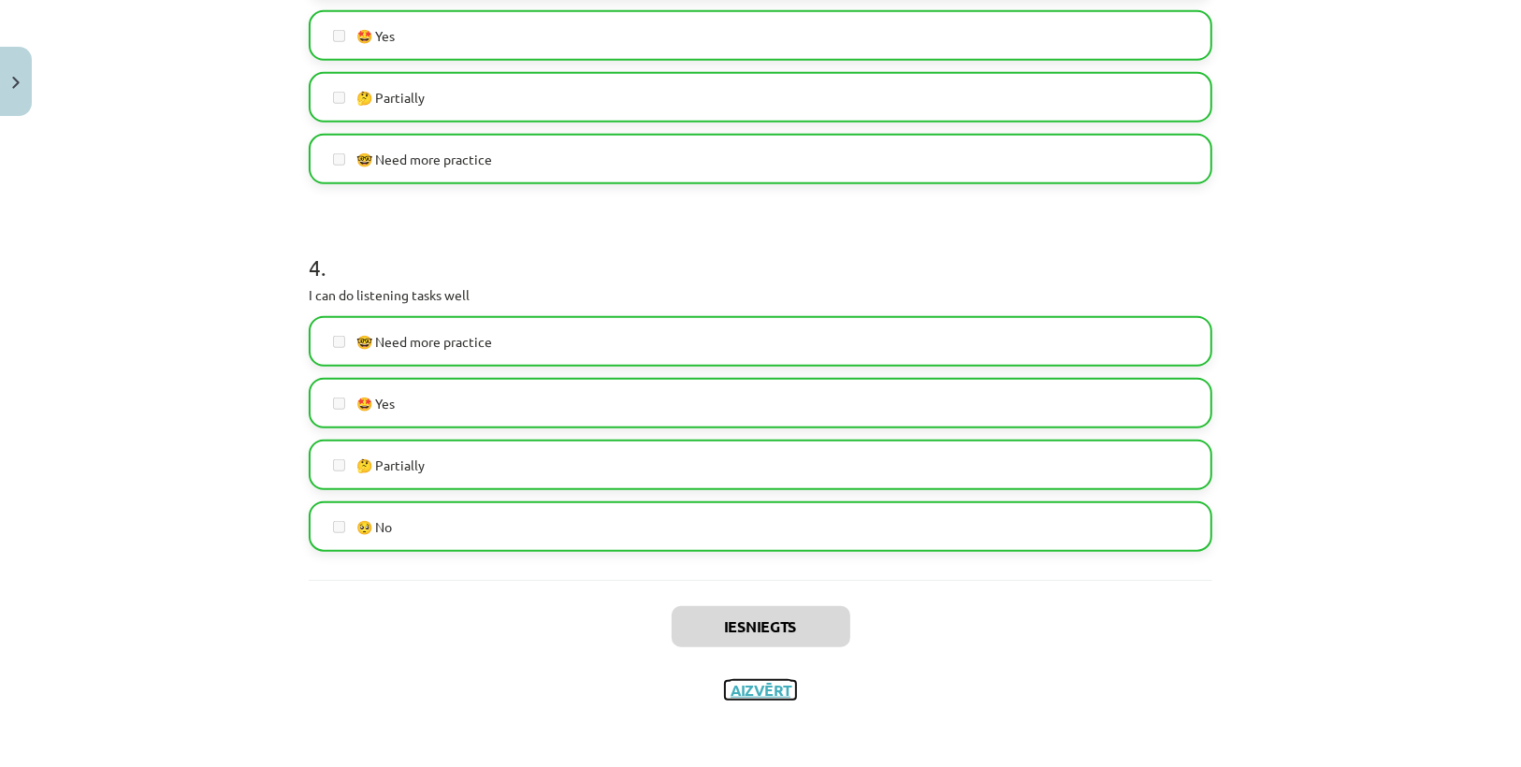
click at [769, 685] on button "Aizvērt" at bounding box center [760, 690] width 71 height 19
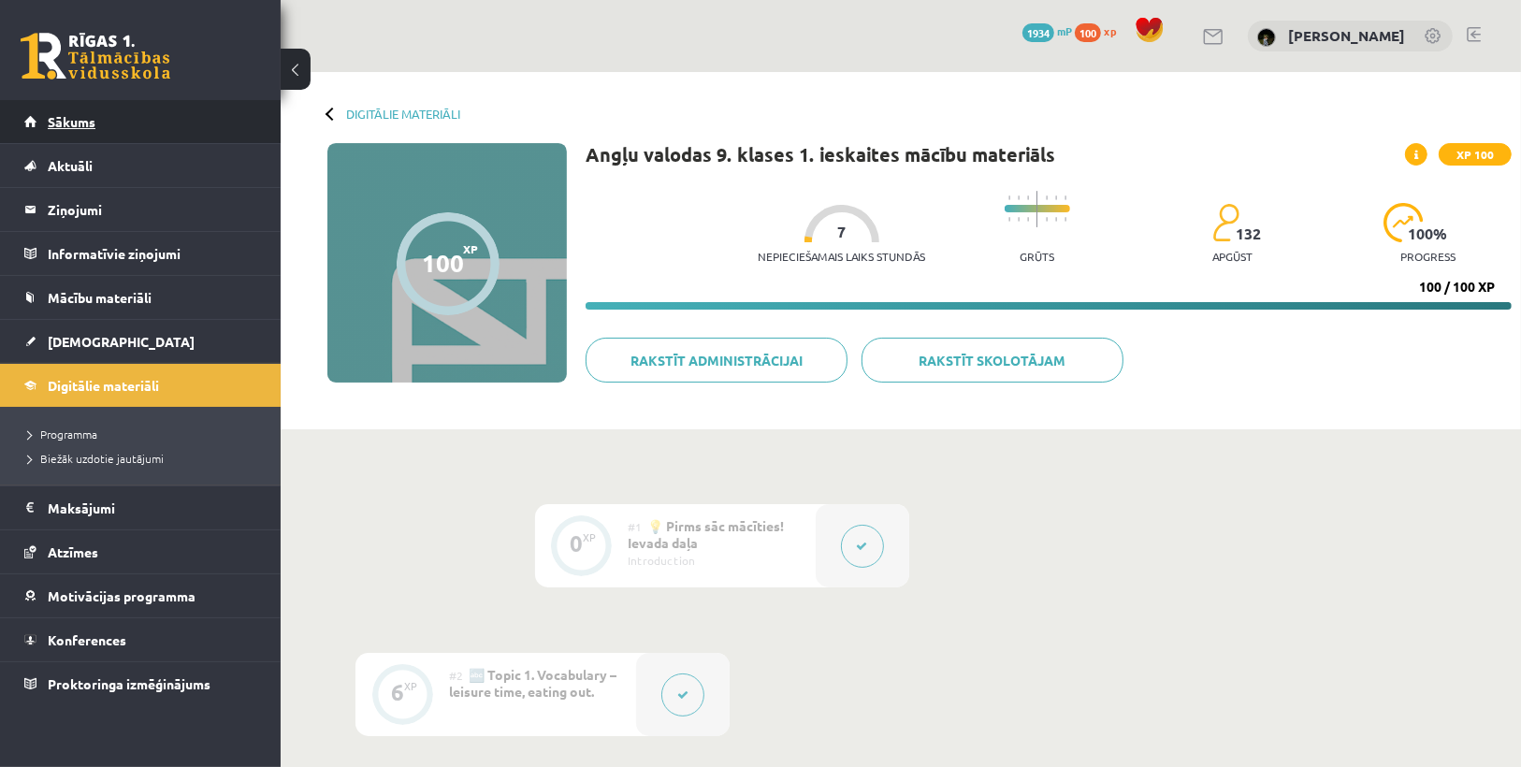
click at [93, 117] on span "Sākums" at bounding box center [72, 121] width 48 height 17
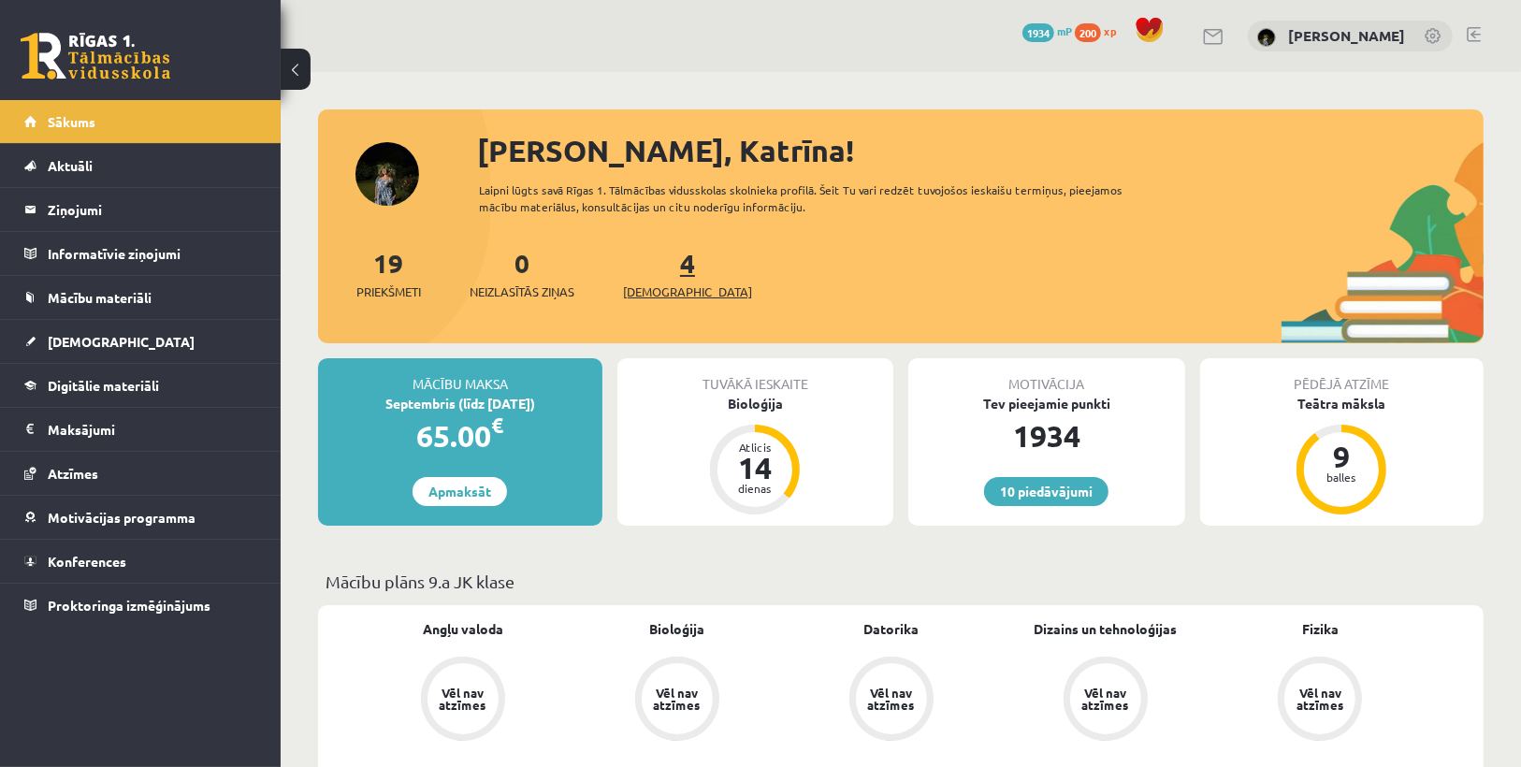
click at [672, 285] on span "[DEMOGRAPHIC_DATA]" at bounding box center [687, 292] width 129 height 19
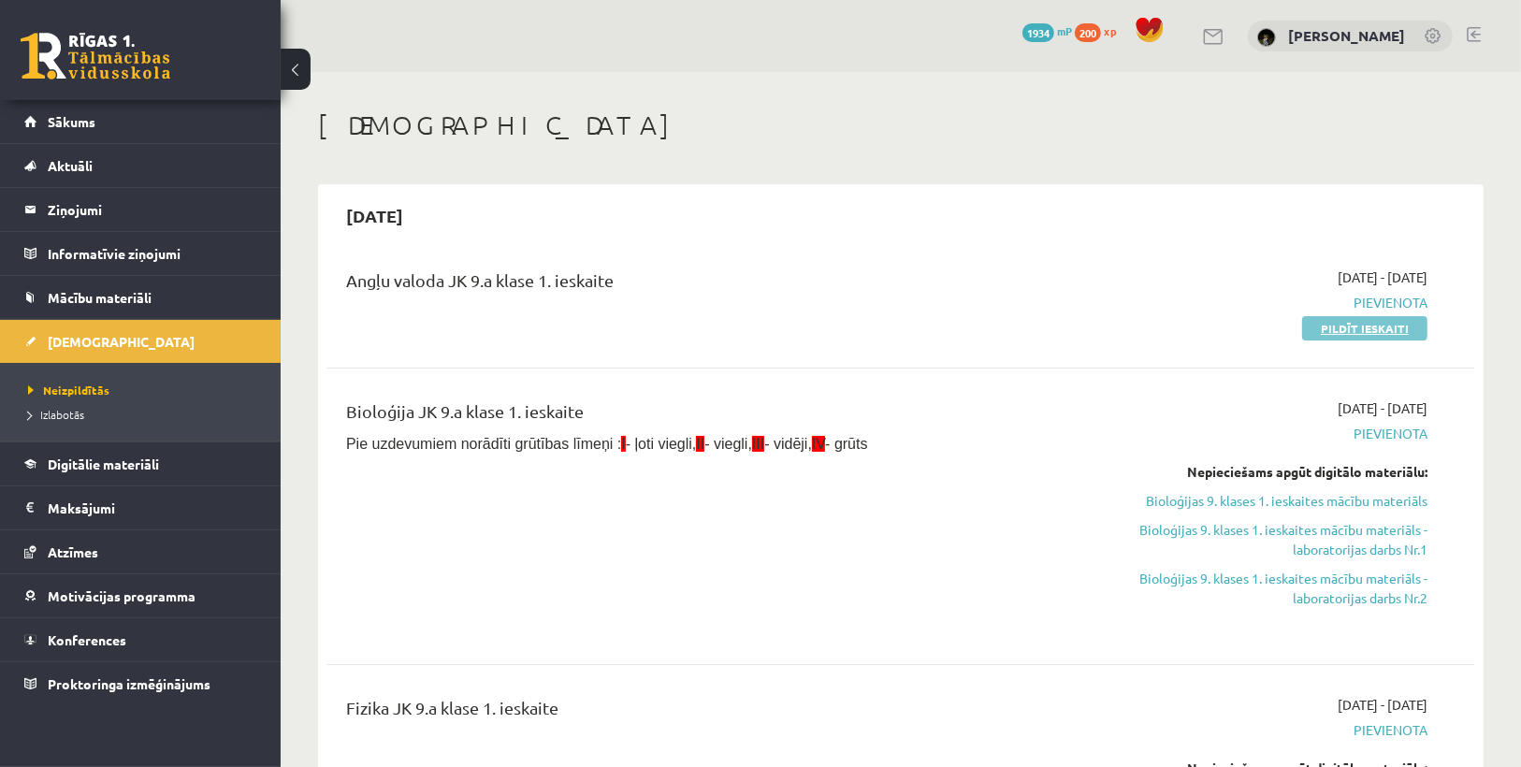
click at [1335, 327] on link "Pildīt ieskaiti" at bounding box center [1364, 328] width 125 height 24
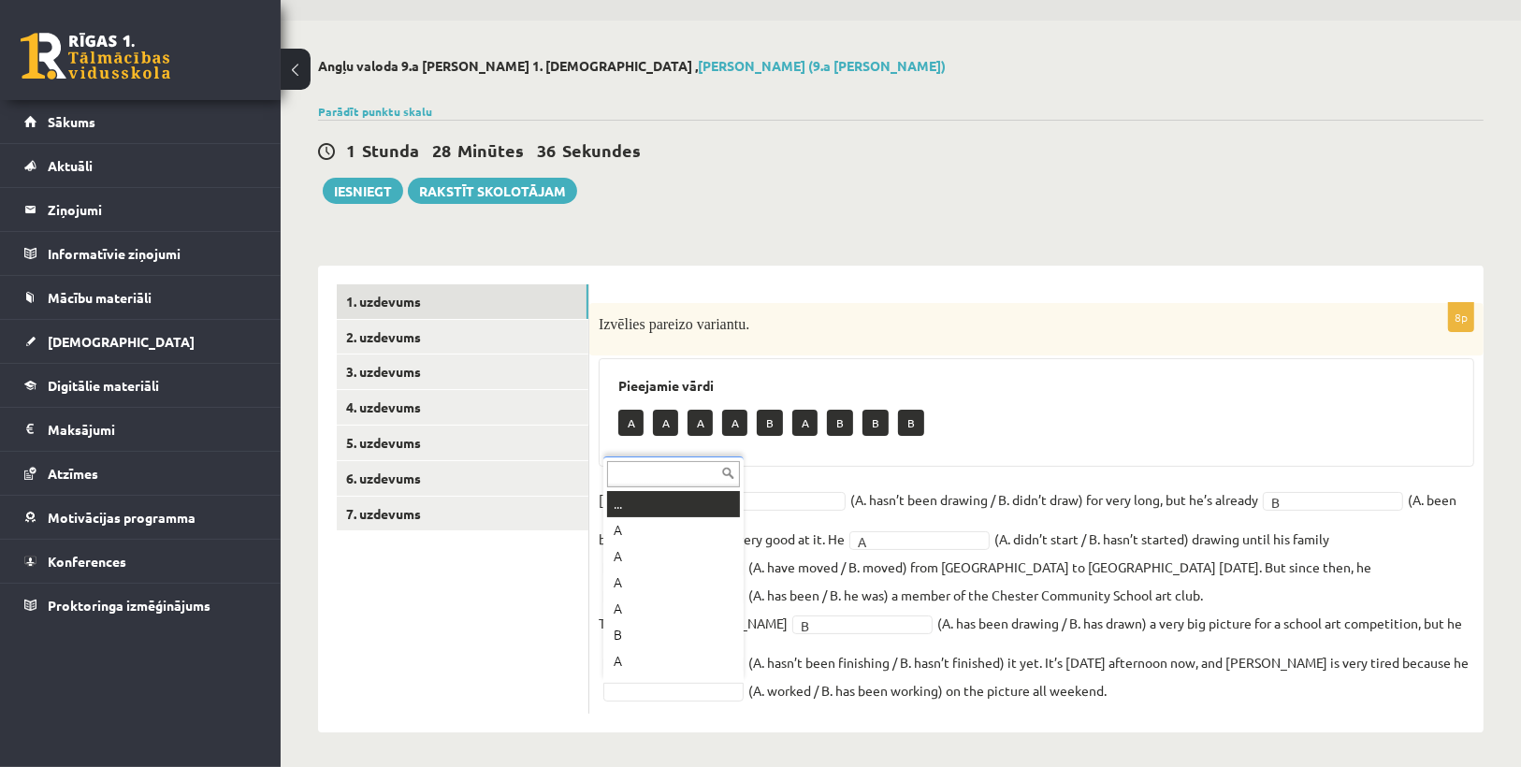
scroll to position [22, 0]
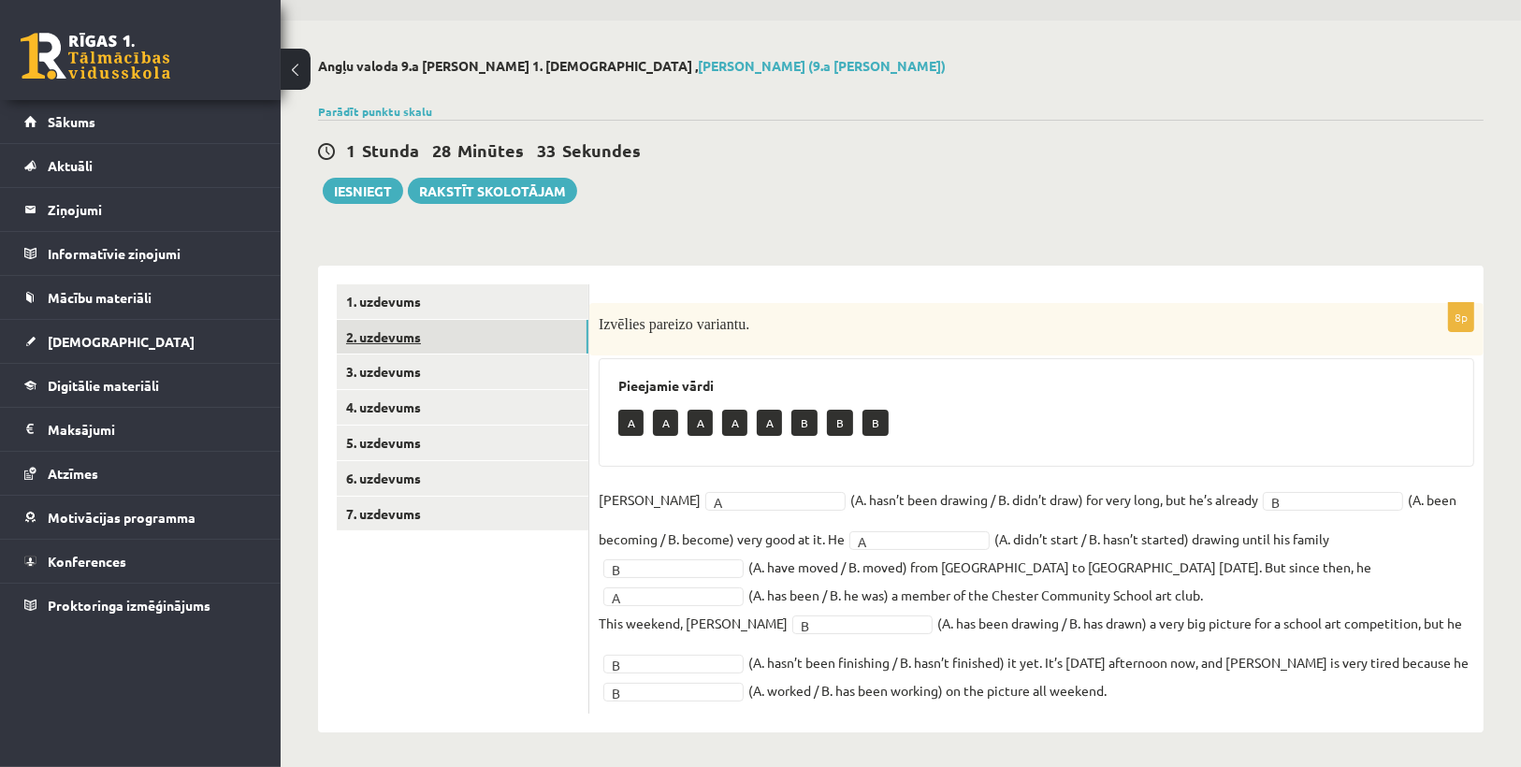
click at [422, 338] on link "2. uzdevums" at bounding box center [463, 337] width 252 height 35
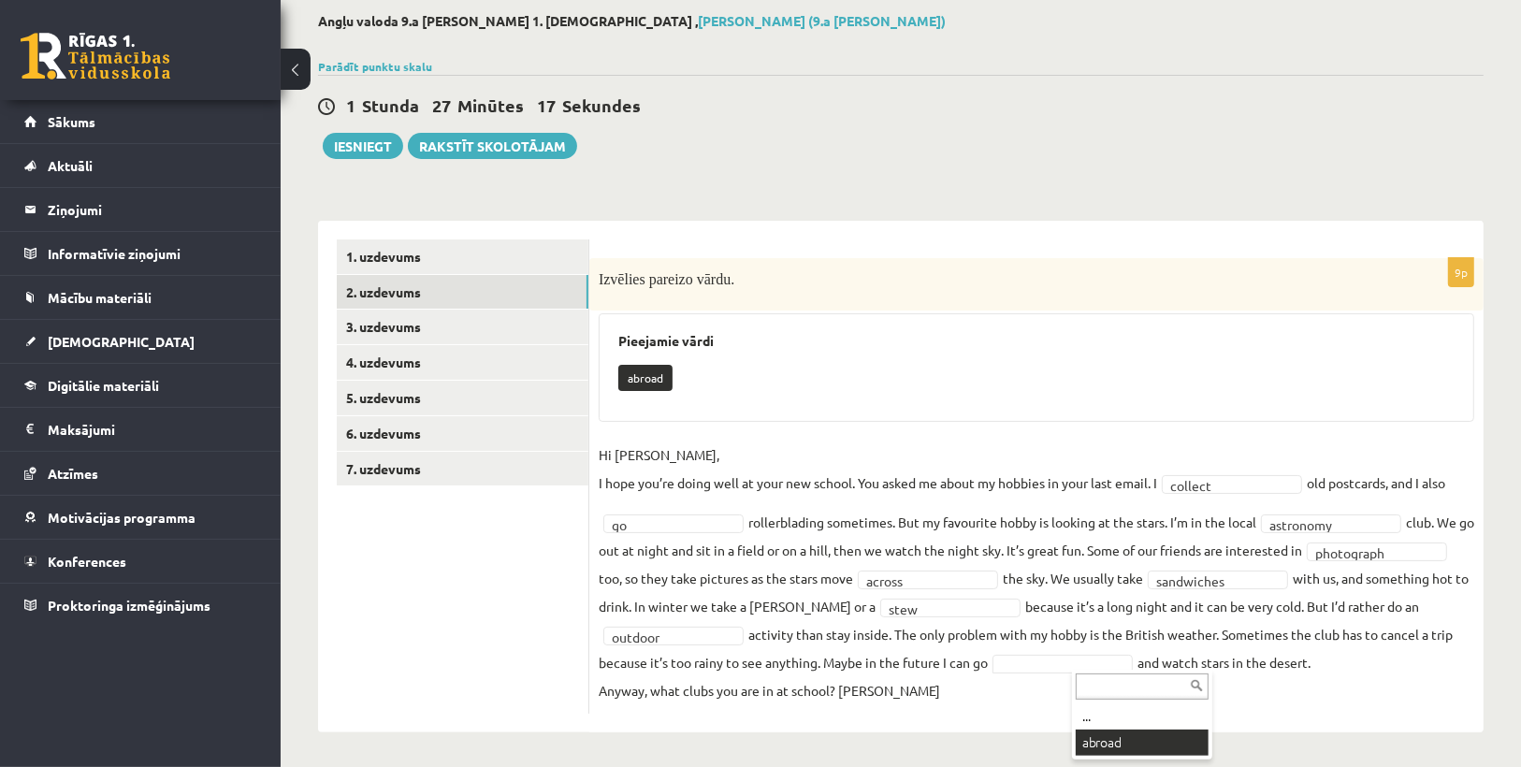
scroll to position [52, 0]
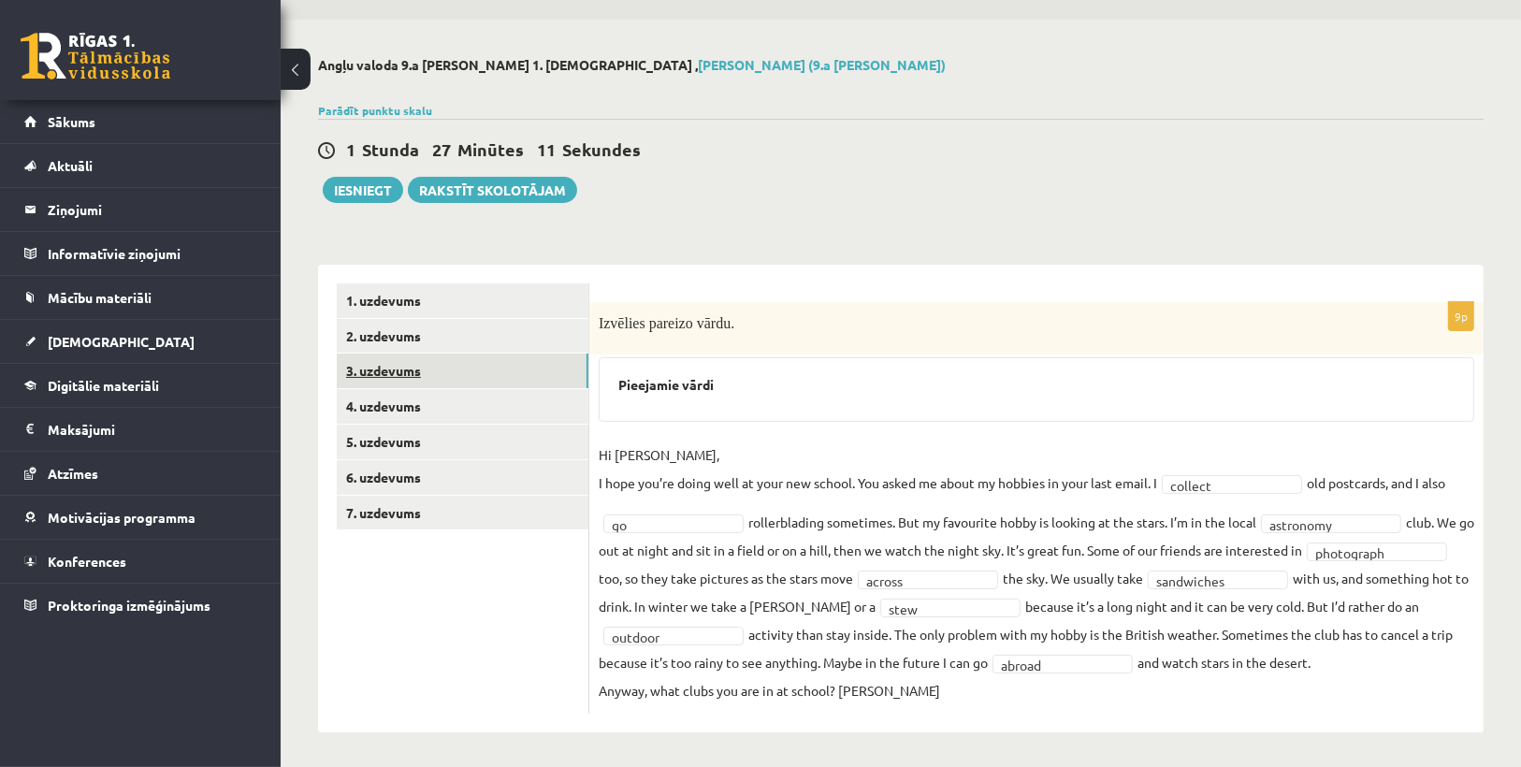
click at [476, 378] on link "3. uzdevums" at bounding box center [463, 371] width 252 height 35
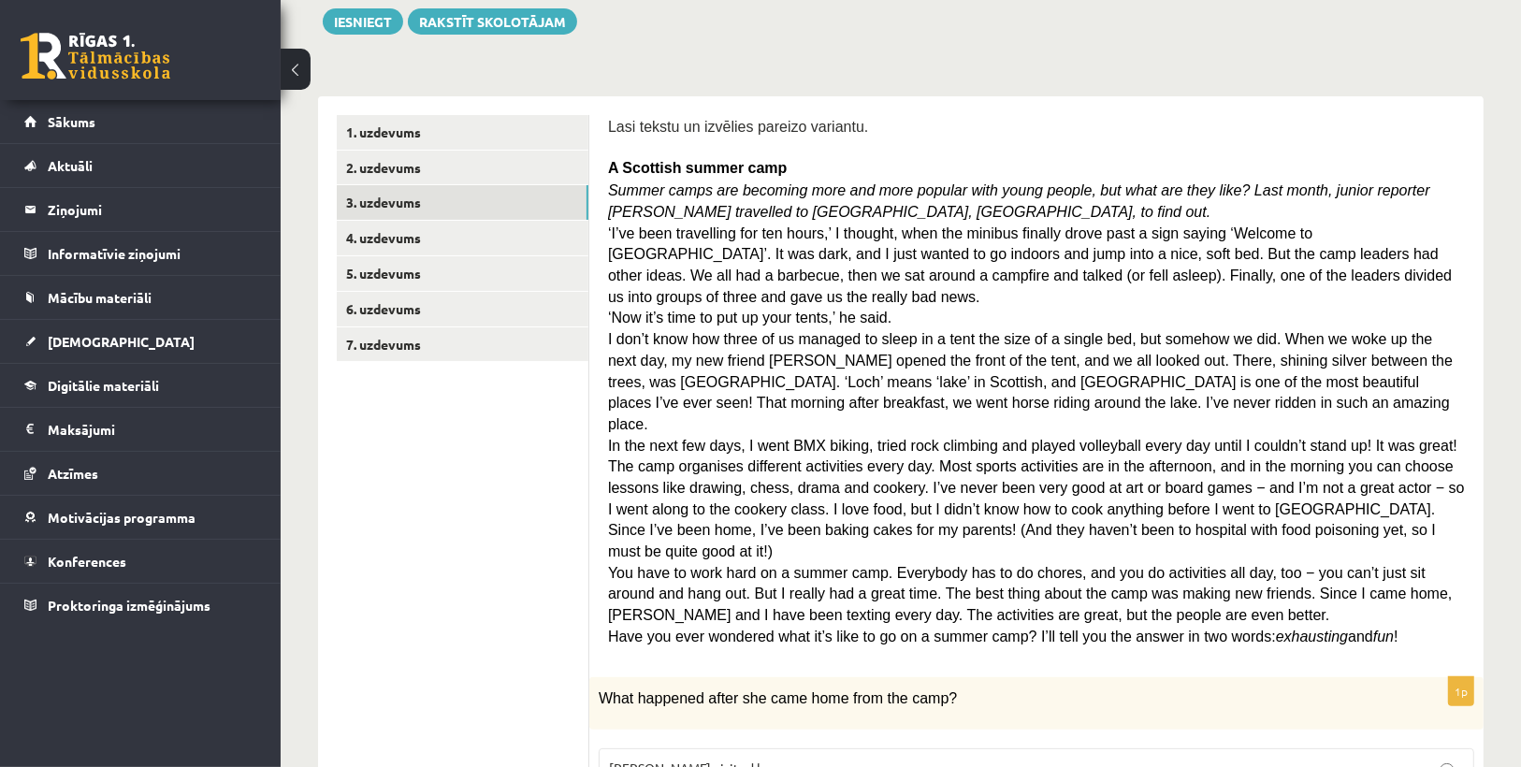
scroll to position [150, 0]
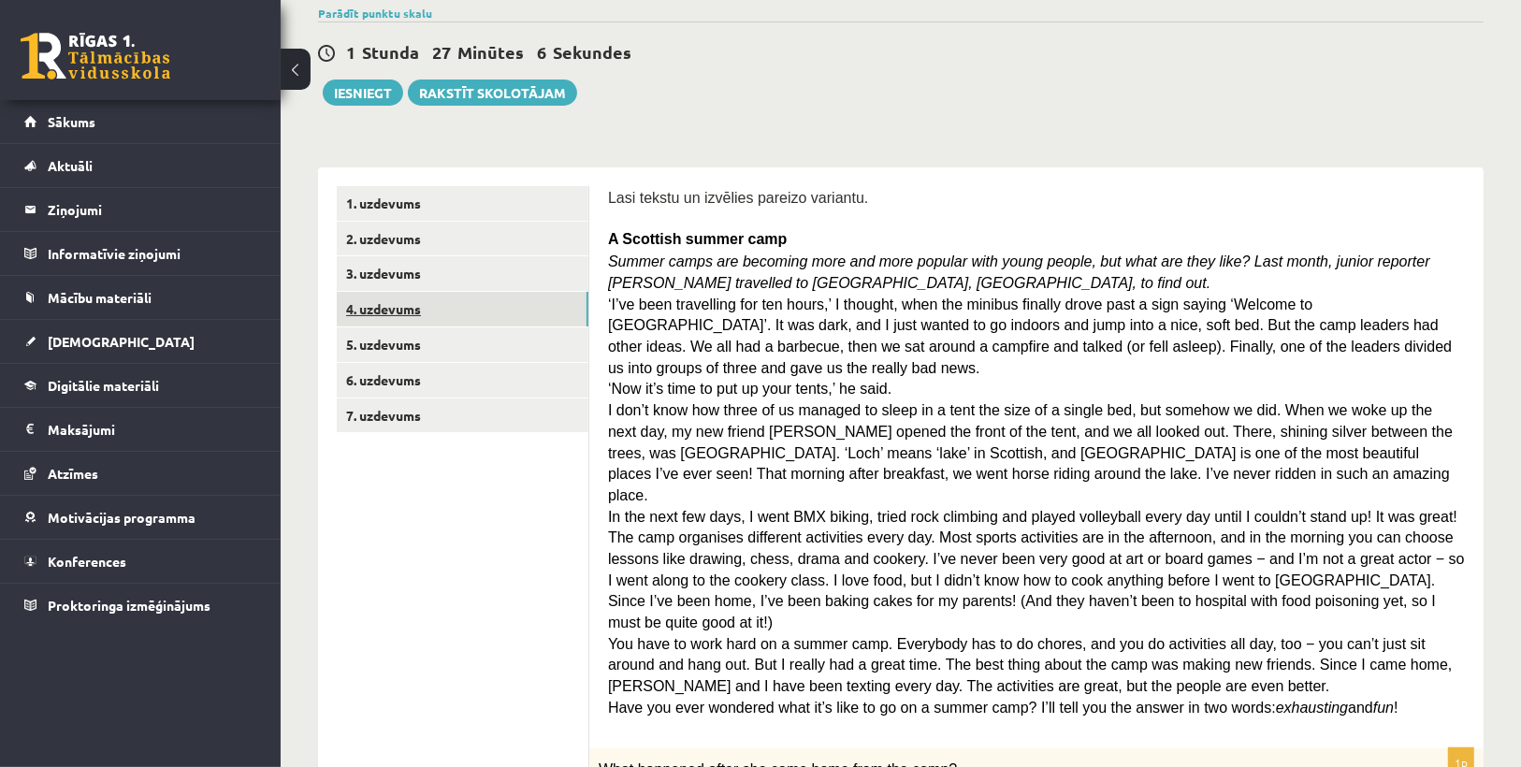
click at [425, 318] on link "4. uzdevums" at bounding box center [463, 309] width 252 height 35
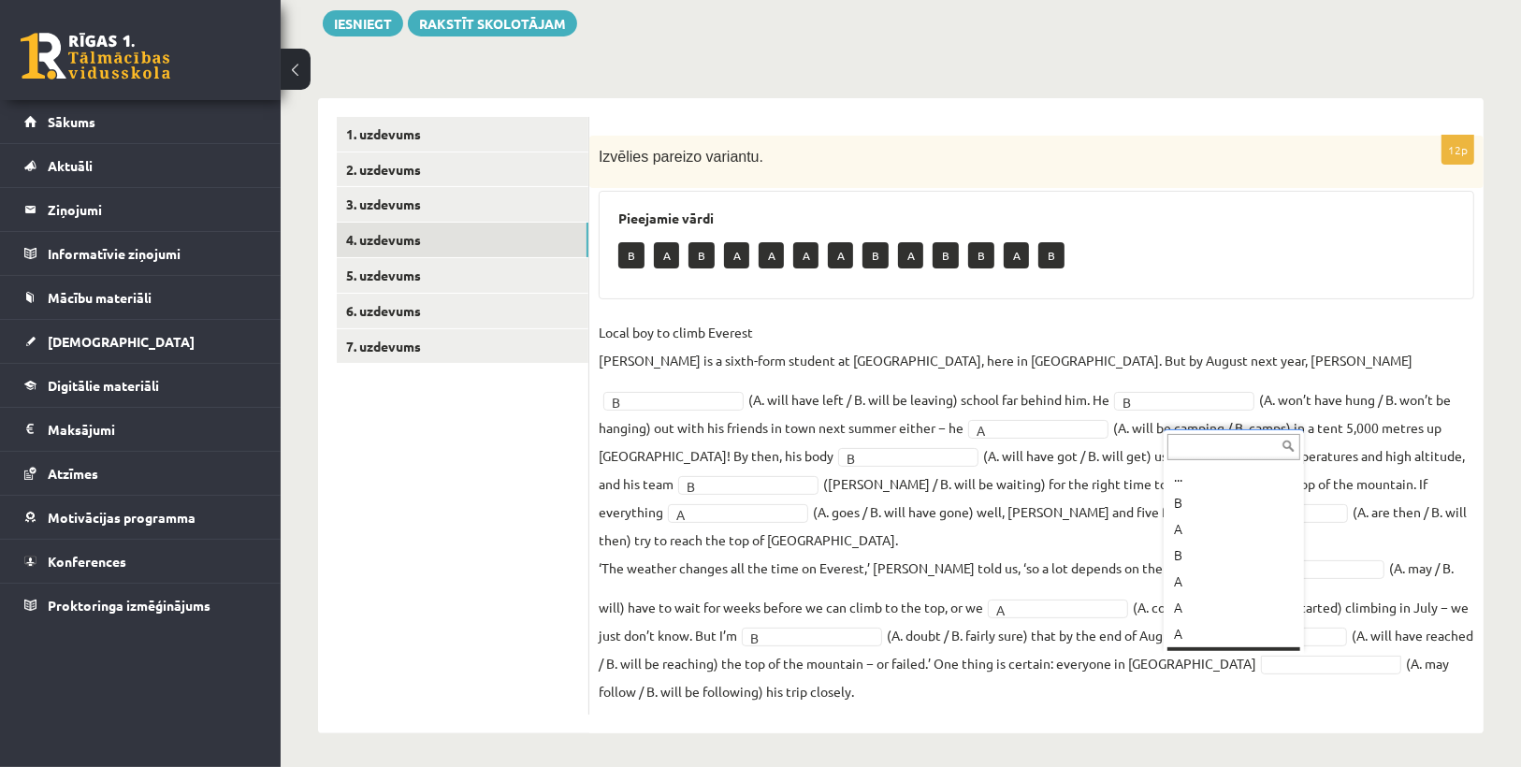
scroll to position [22, 0]
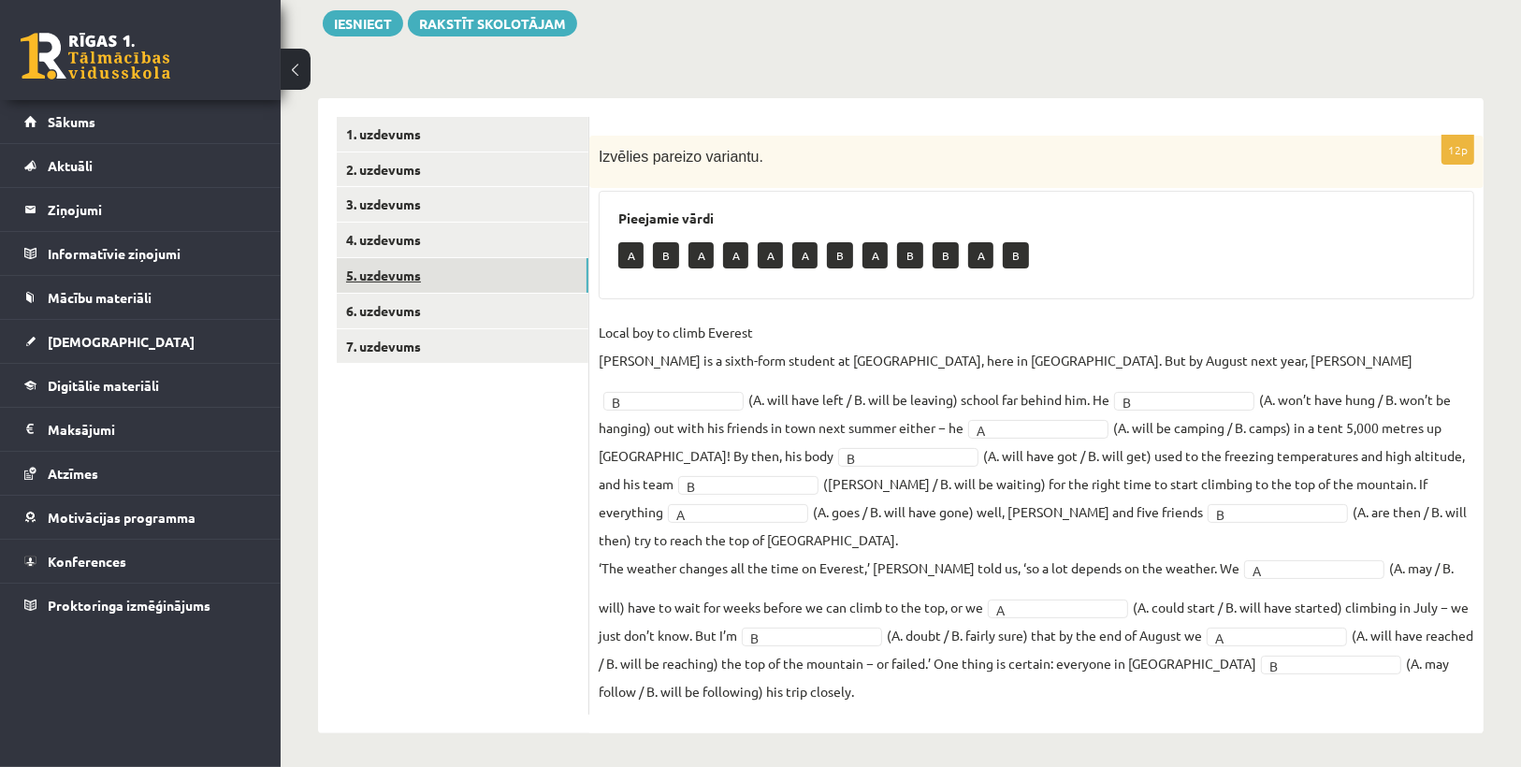
click at [392, 283] on link "5. uzdevums" at bounding box center [463, 275] width 252 height 35
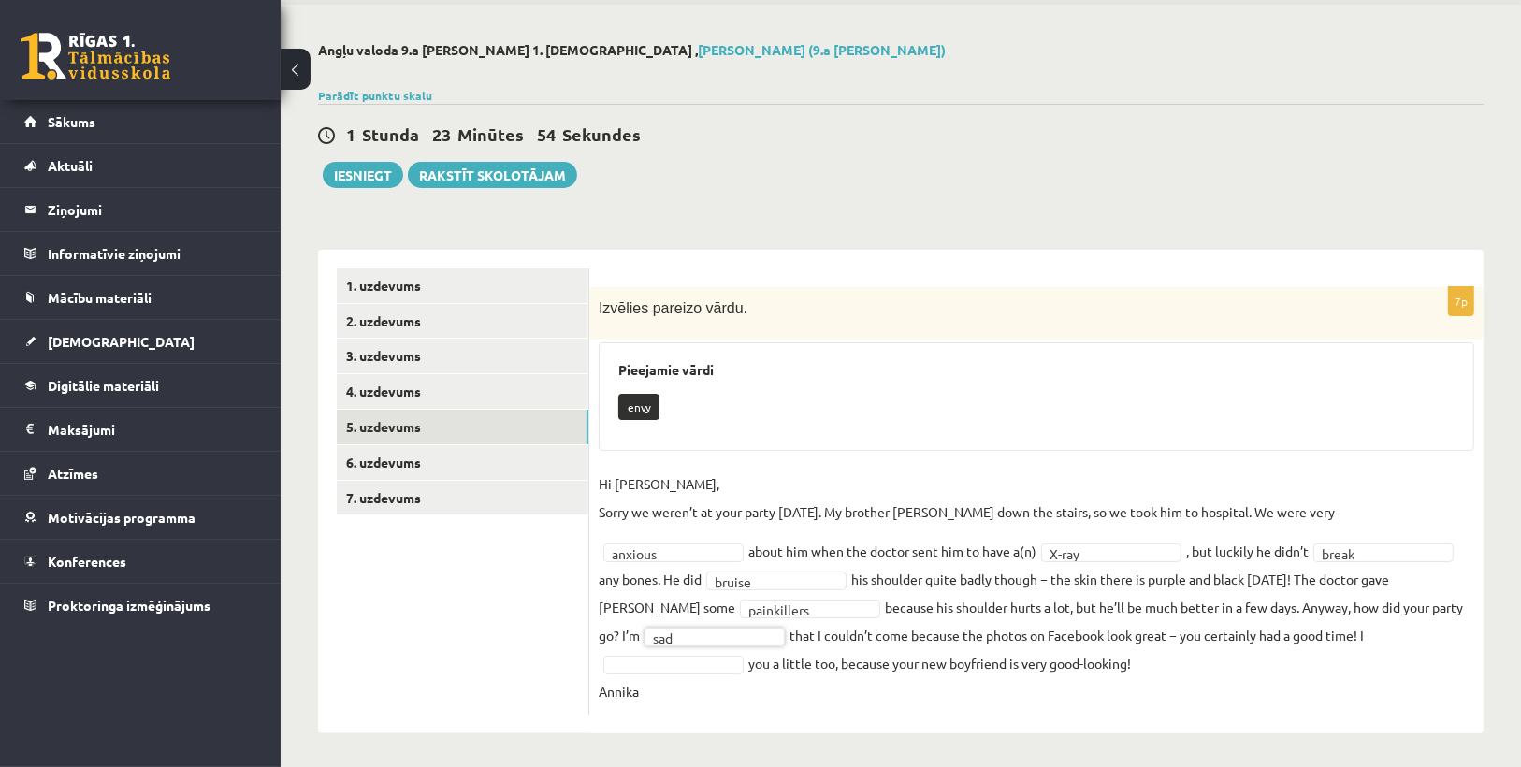
drag, startPoint x: 732, startPoint y: 655, endPoint x: 697, endPoint y: 668, distance: 37.0
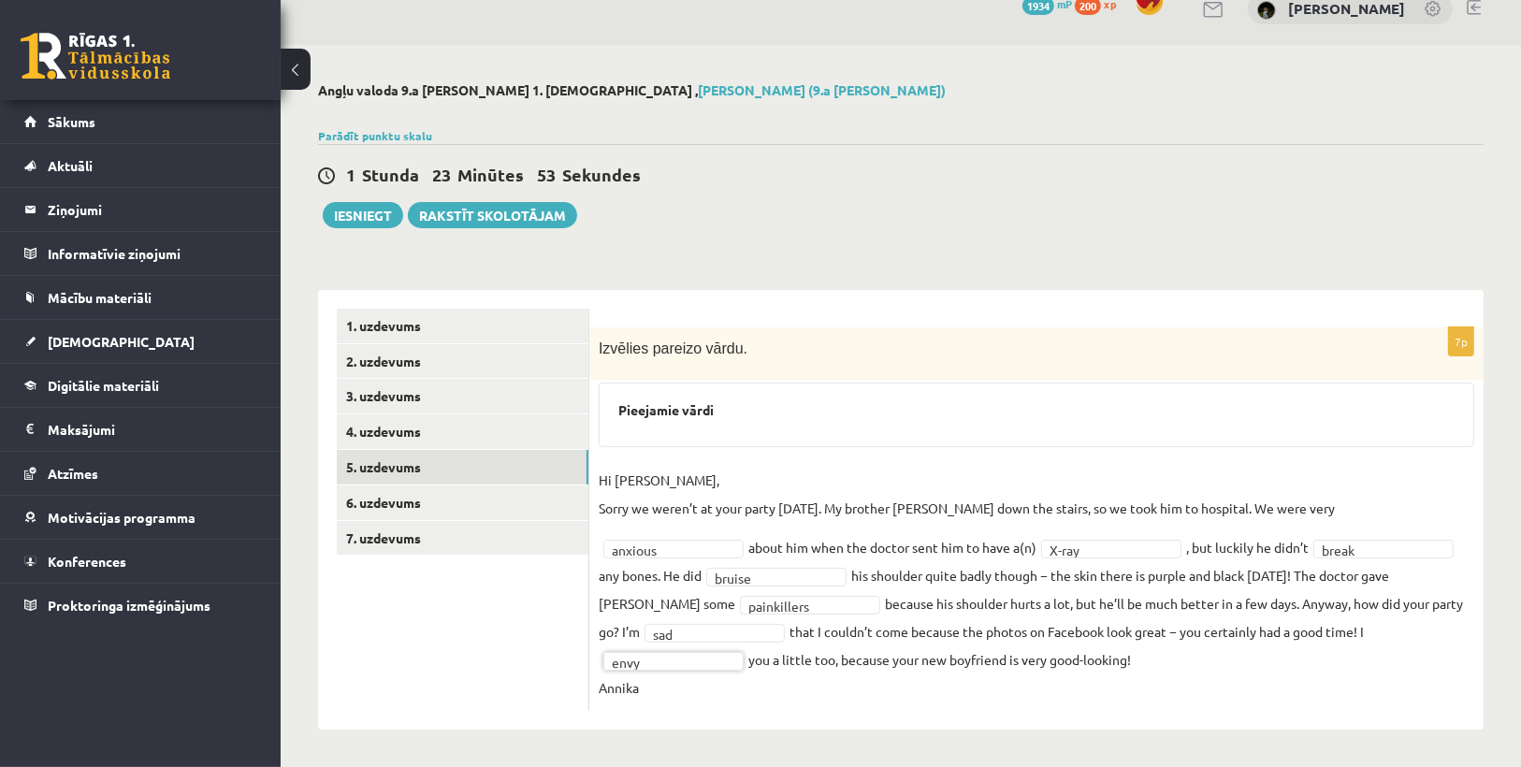
scroll to position [24, 0]
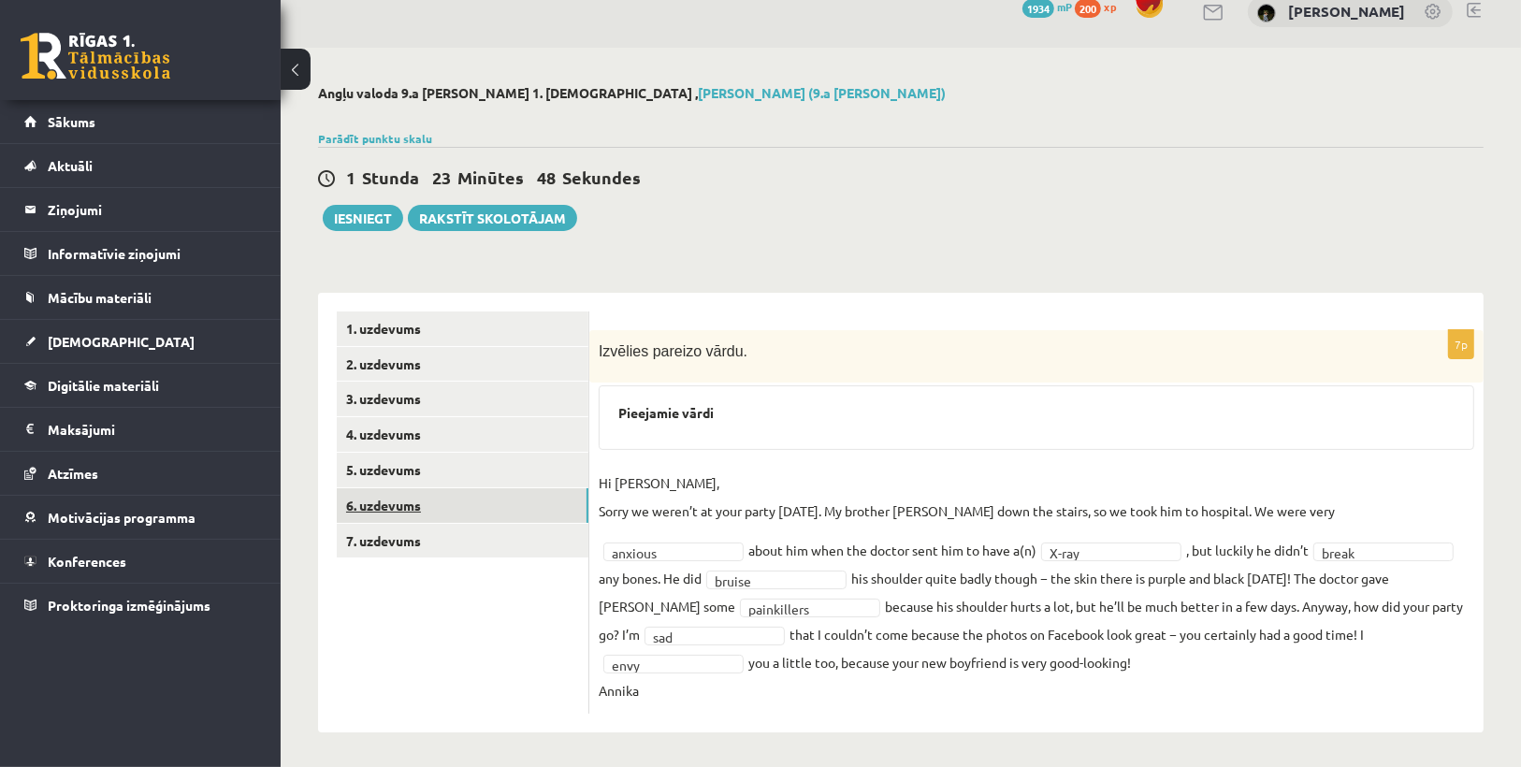
click at [454, 489] on link "6. uzdevums" at bounding box center [463, 505] width 252 height 35
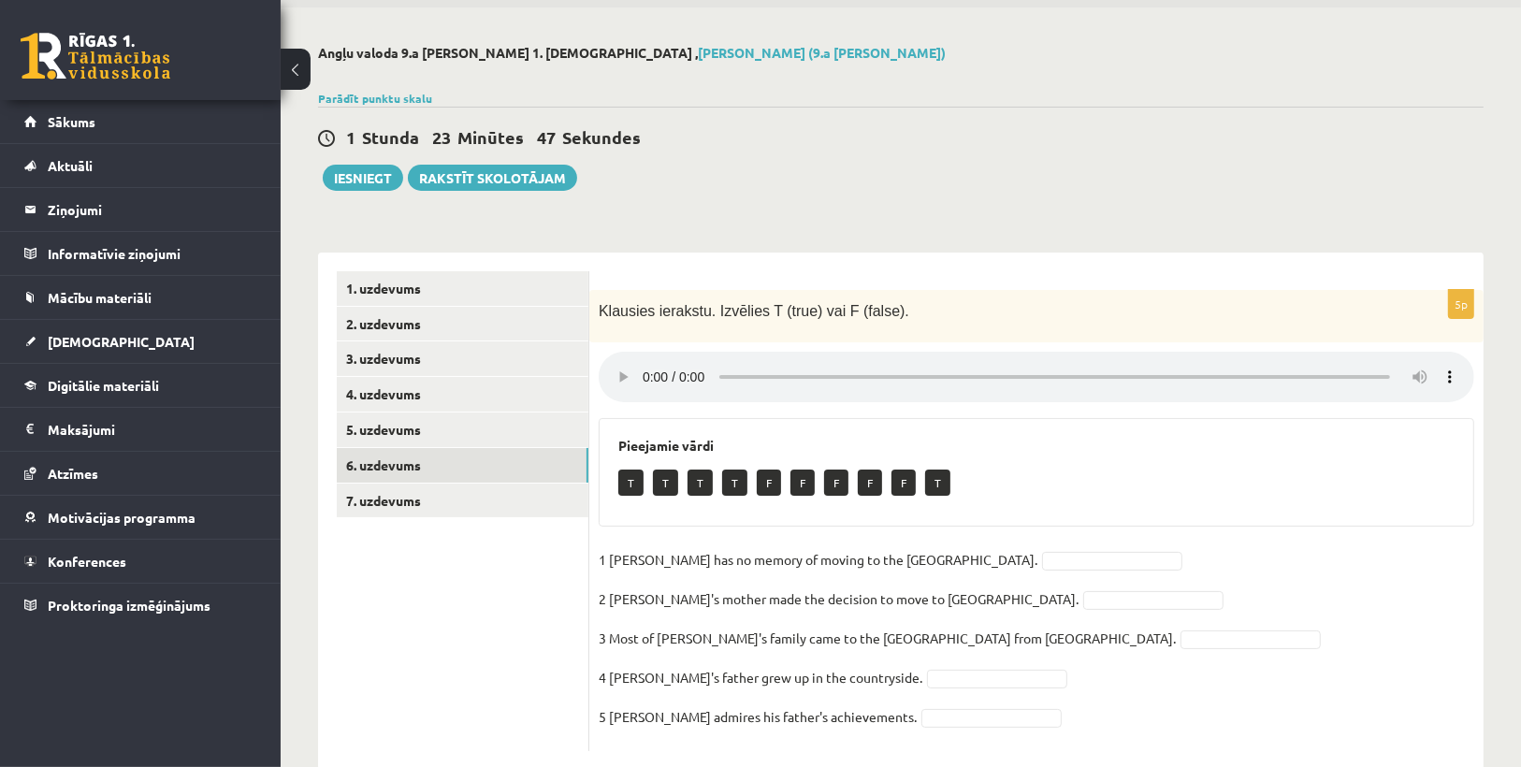
scroll to position [103, 0]
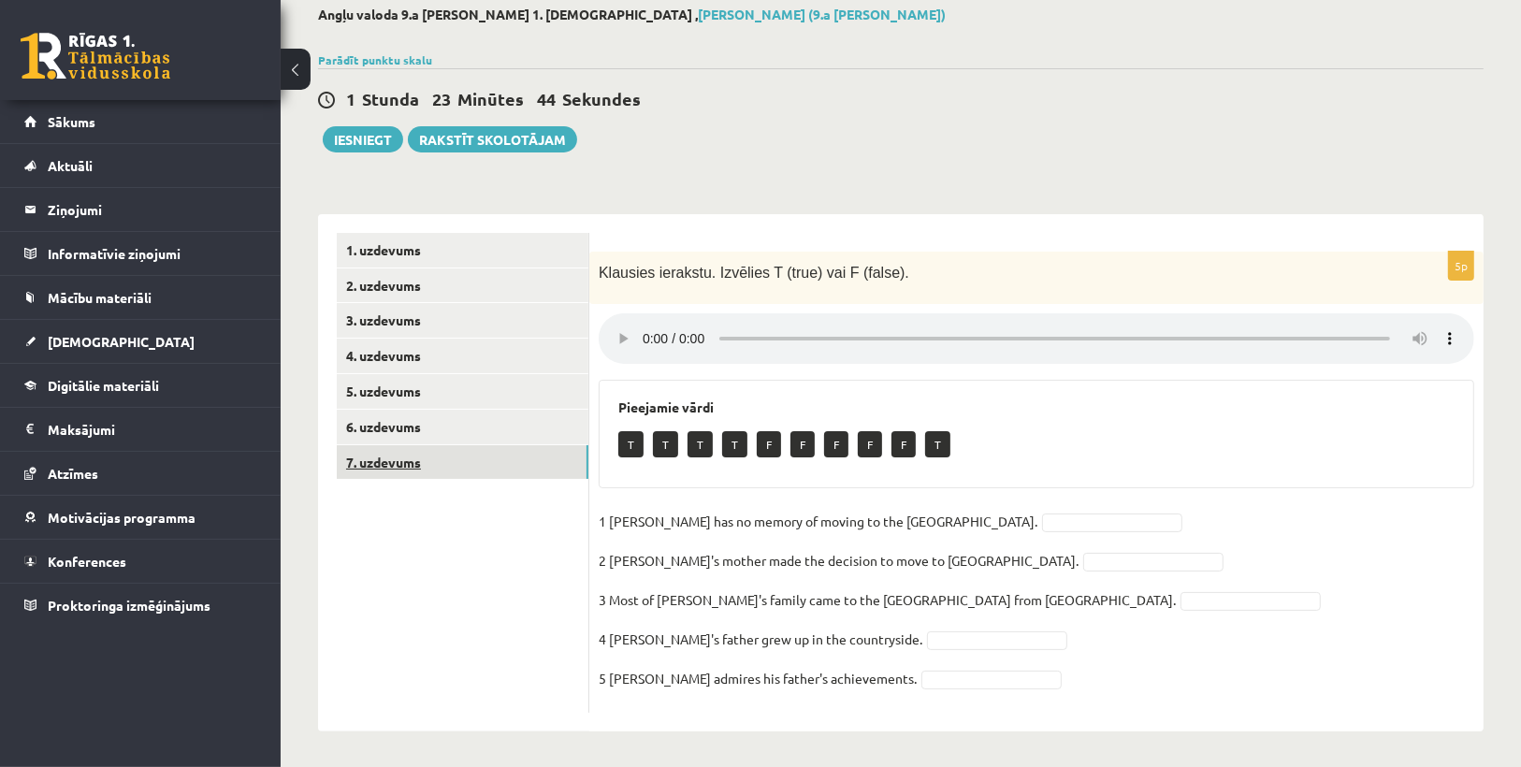
click at [464, 459] on link "7. uzdevums" at bounding box center [463, 462] width 252 height 35
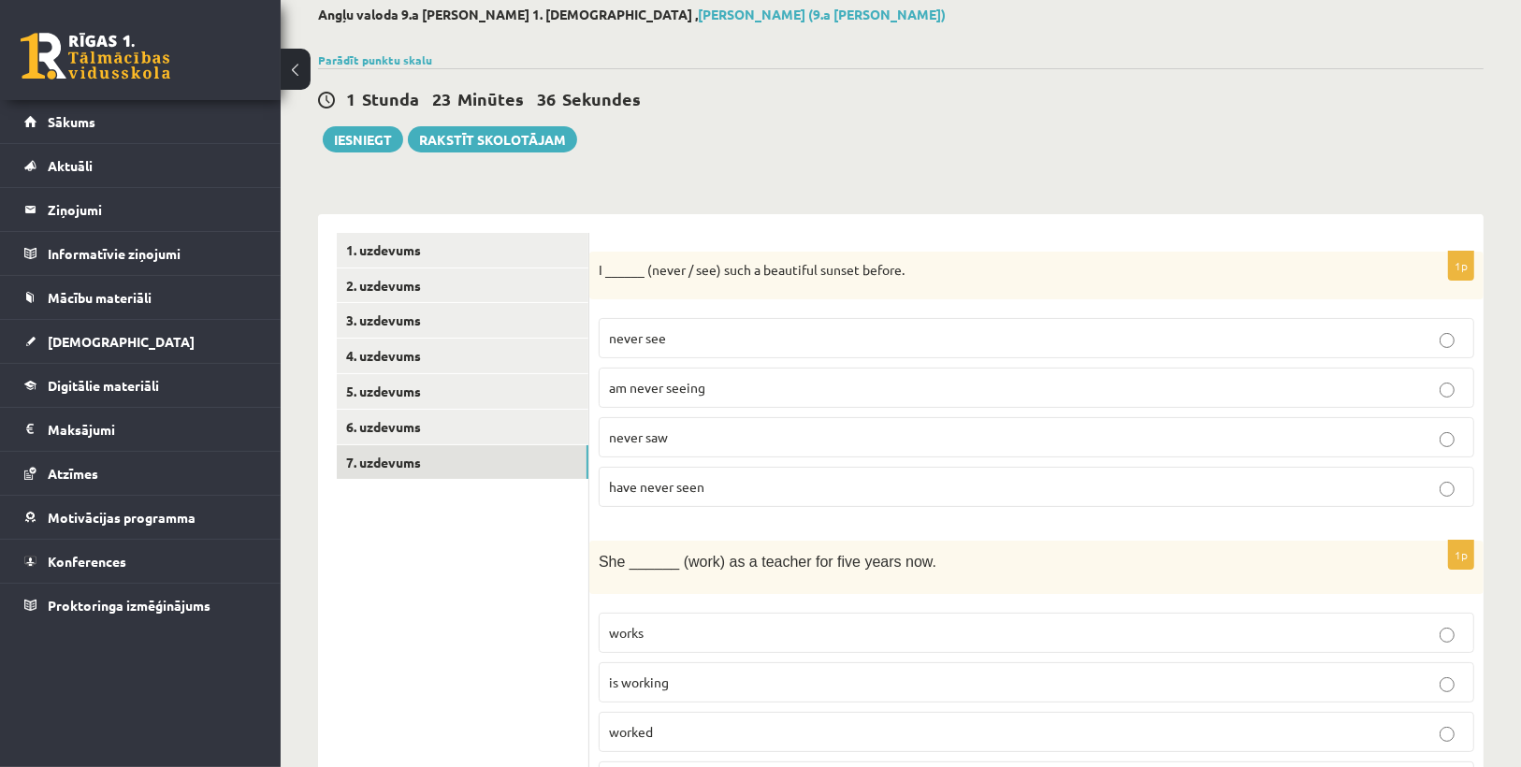
click at [710, 487] on p "have never seen" at bounding box center [1036, 487] width 855 height 20
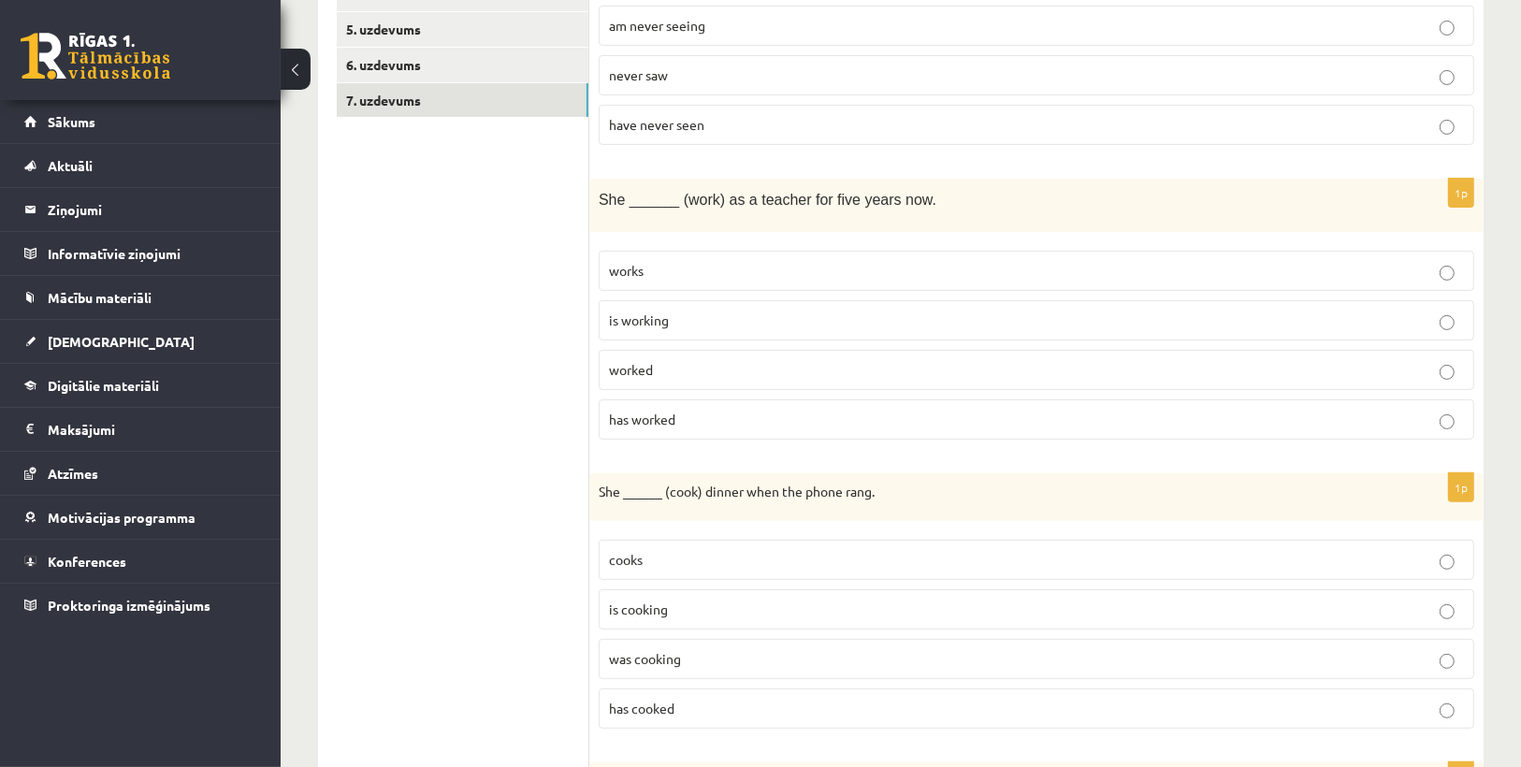
scroll to position [477, 0]
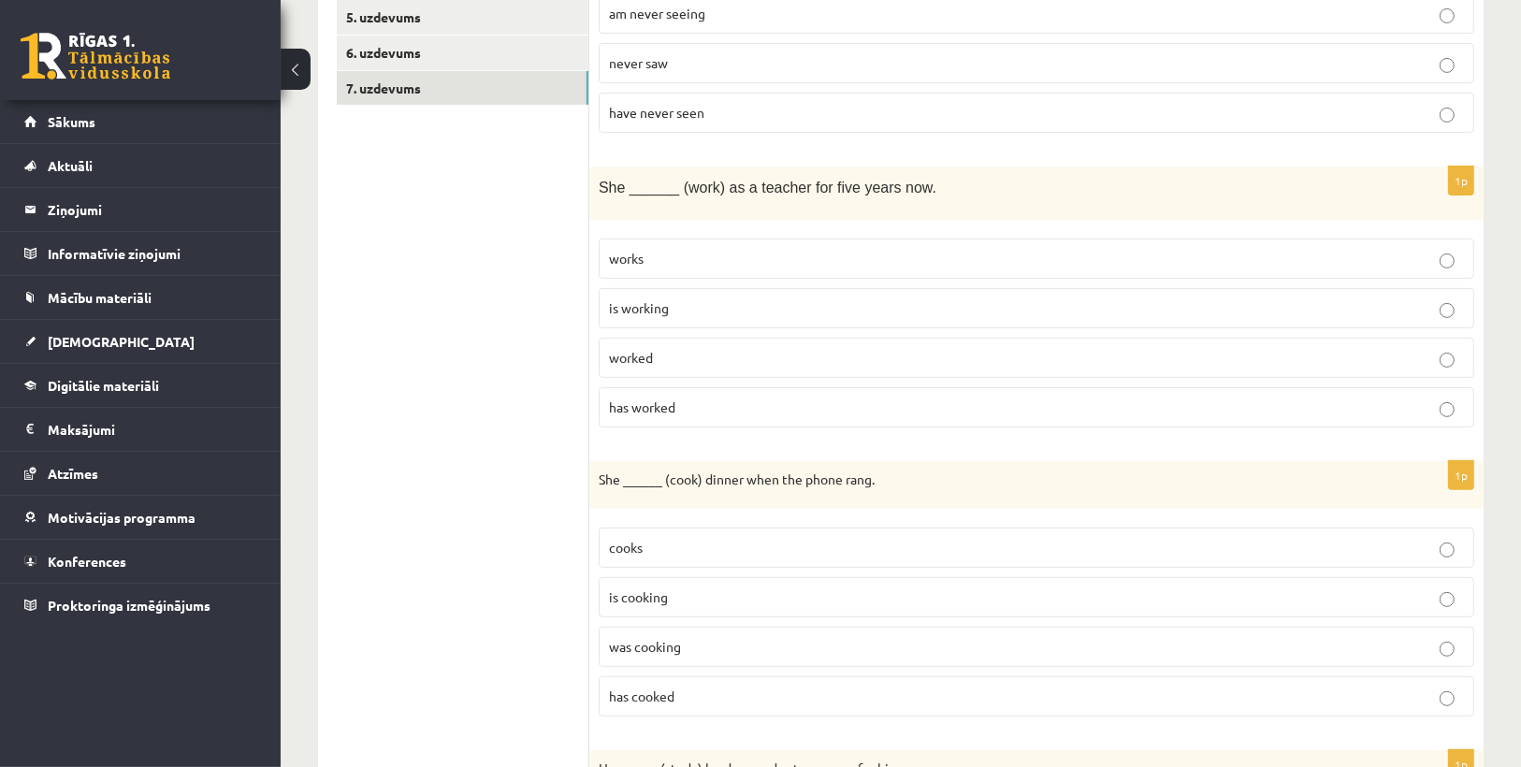
click at [699, 404] on p "has worked" at bounding box center [1036, 408] width 855 height 20
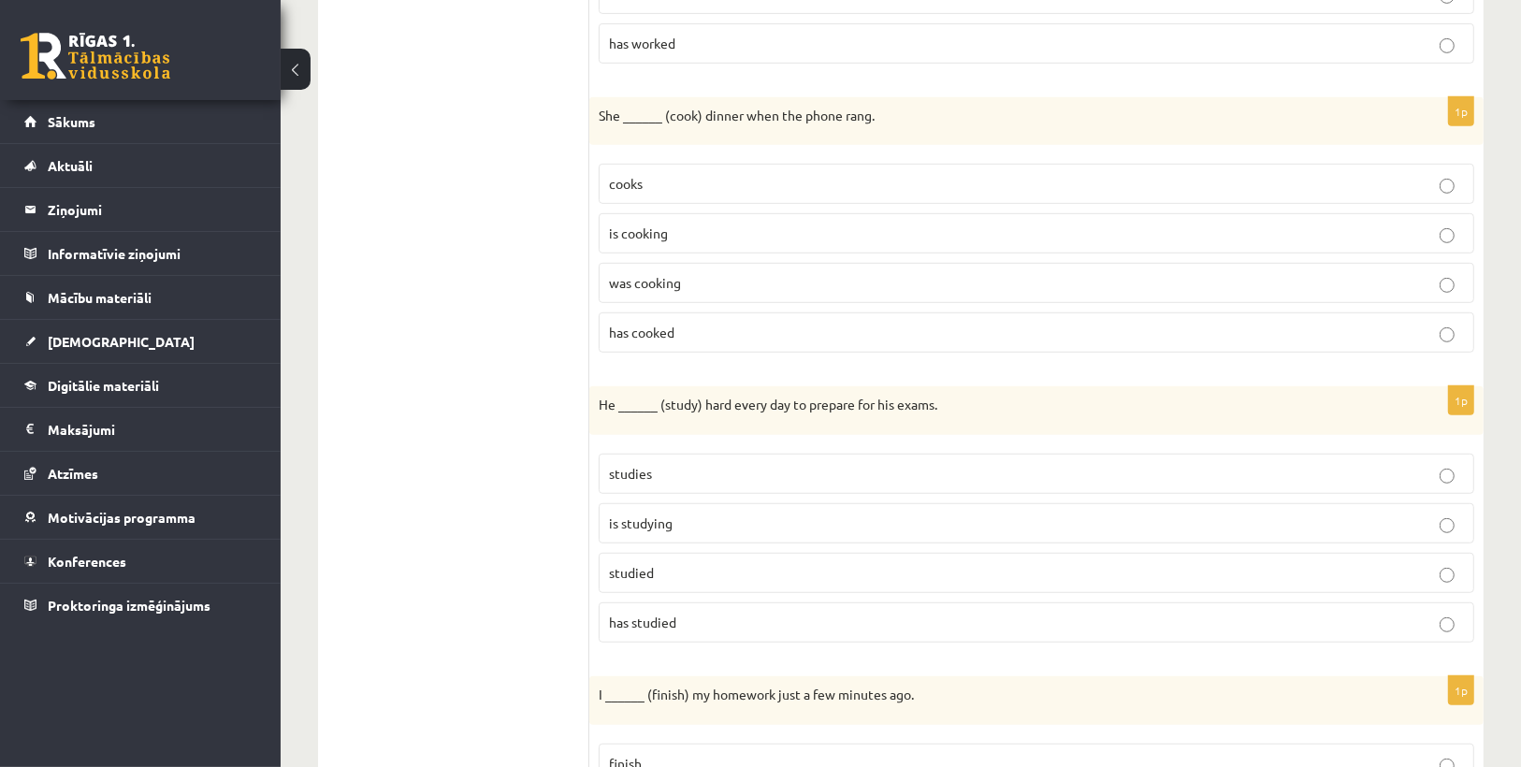
scroll to position [851, 0]
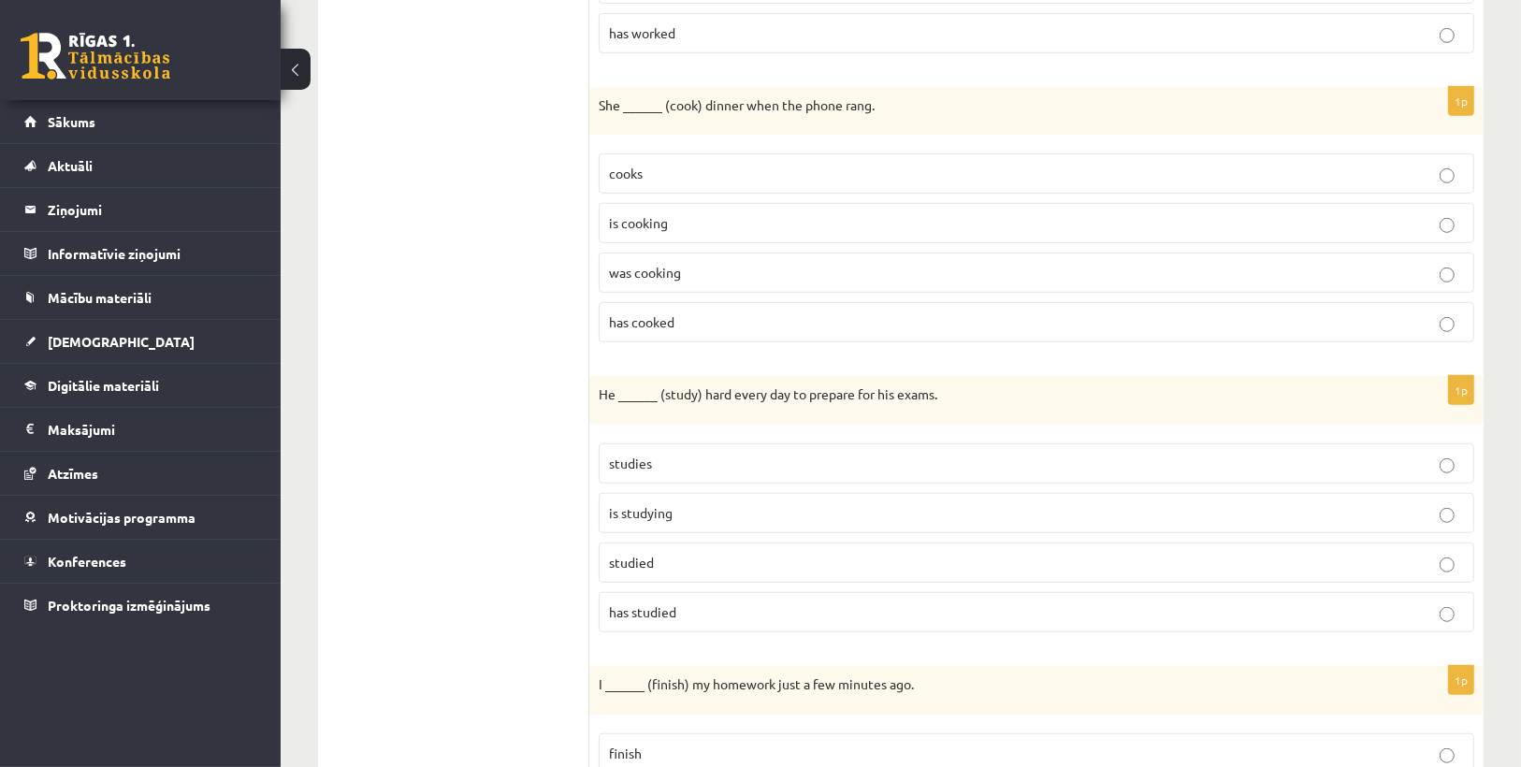
click at [692, 266] on p "was cooking" at bounding box center [1036, 273] width 855 height 20
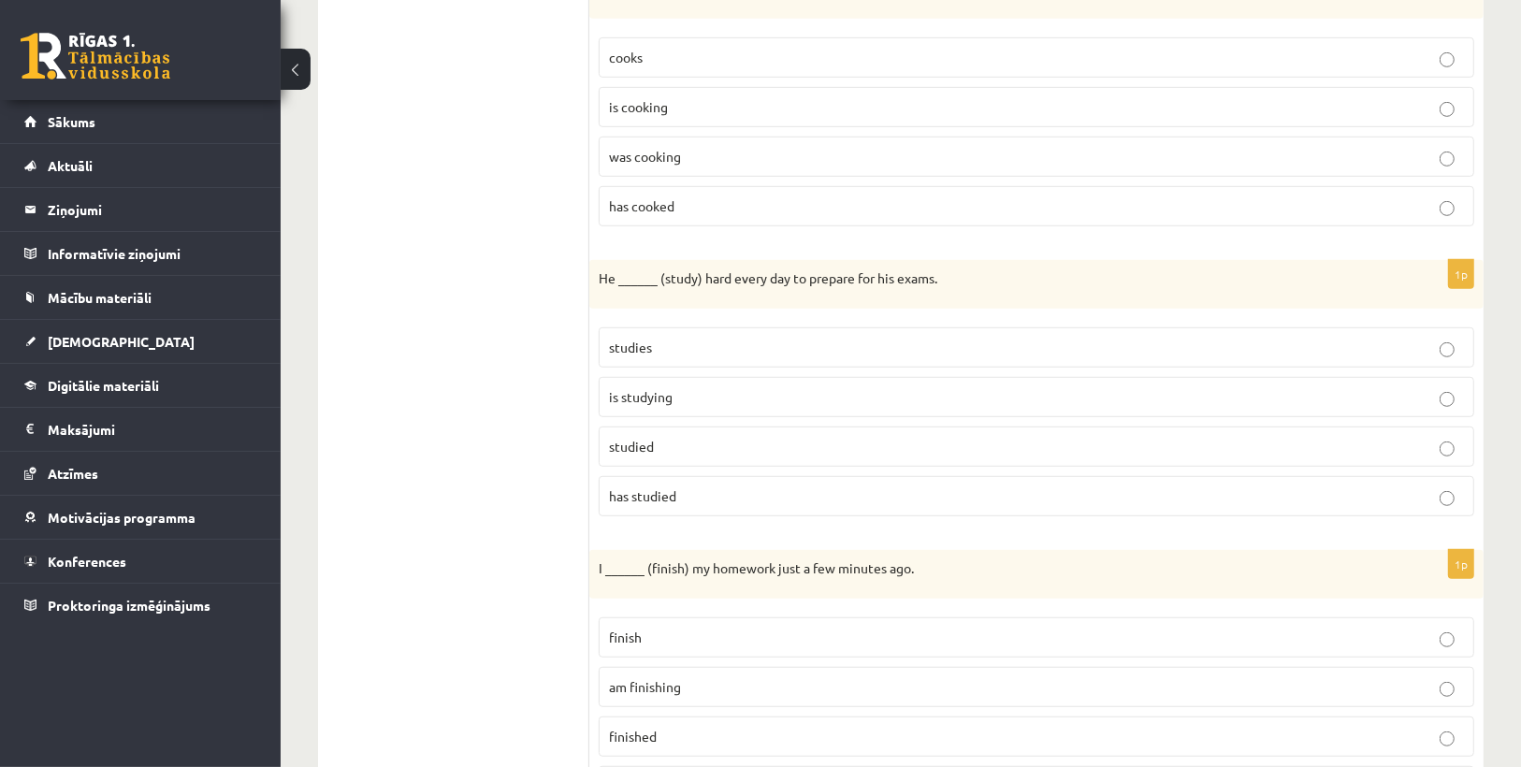
scroll to position [1151, 0]
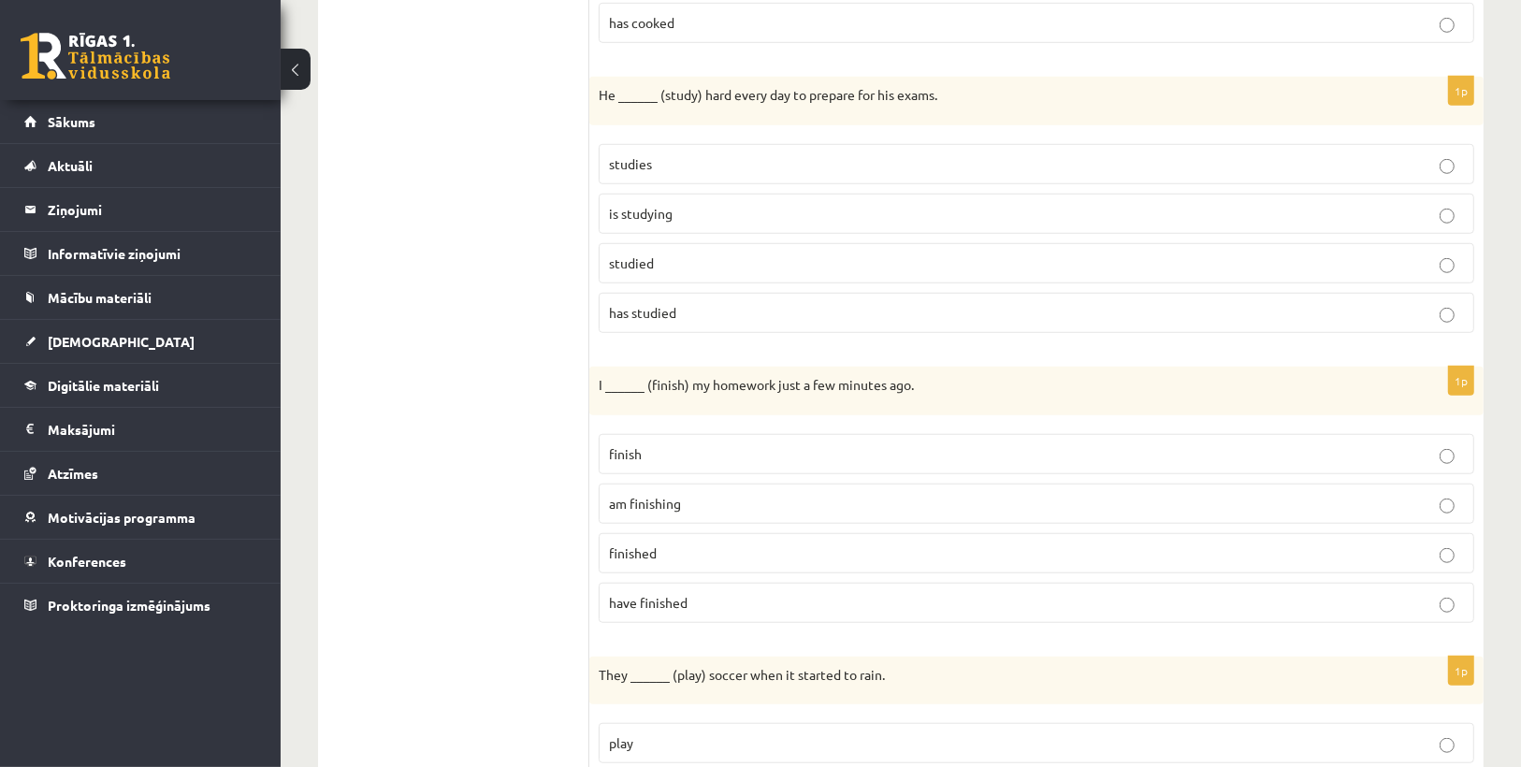
click at [686, 309] on p "has studied" at bounding box center [1036, 313] width 855 height 20
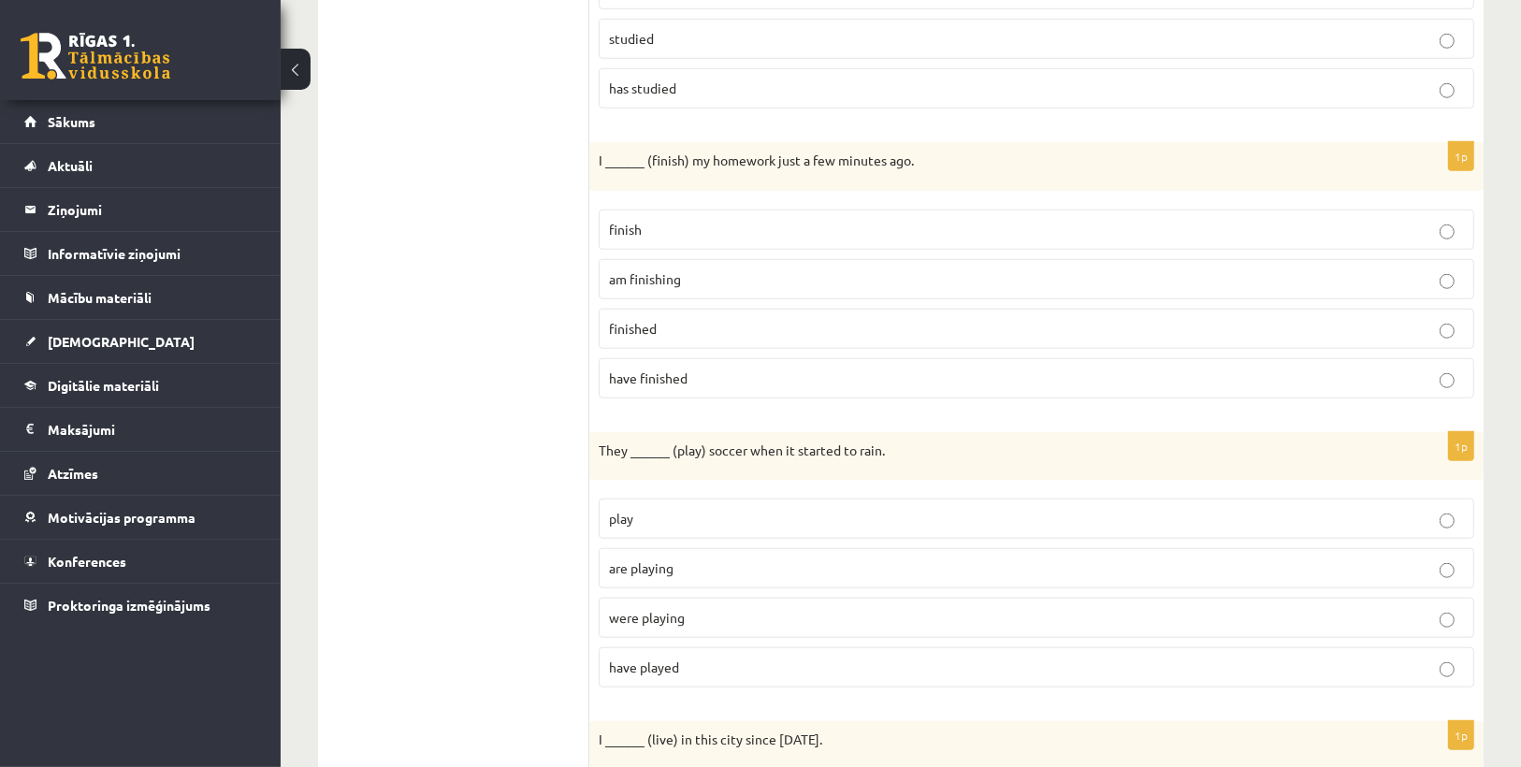
scroll to position [1450, 0]
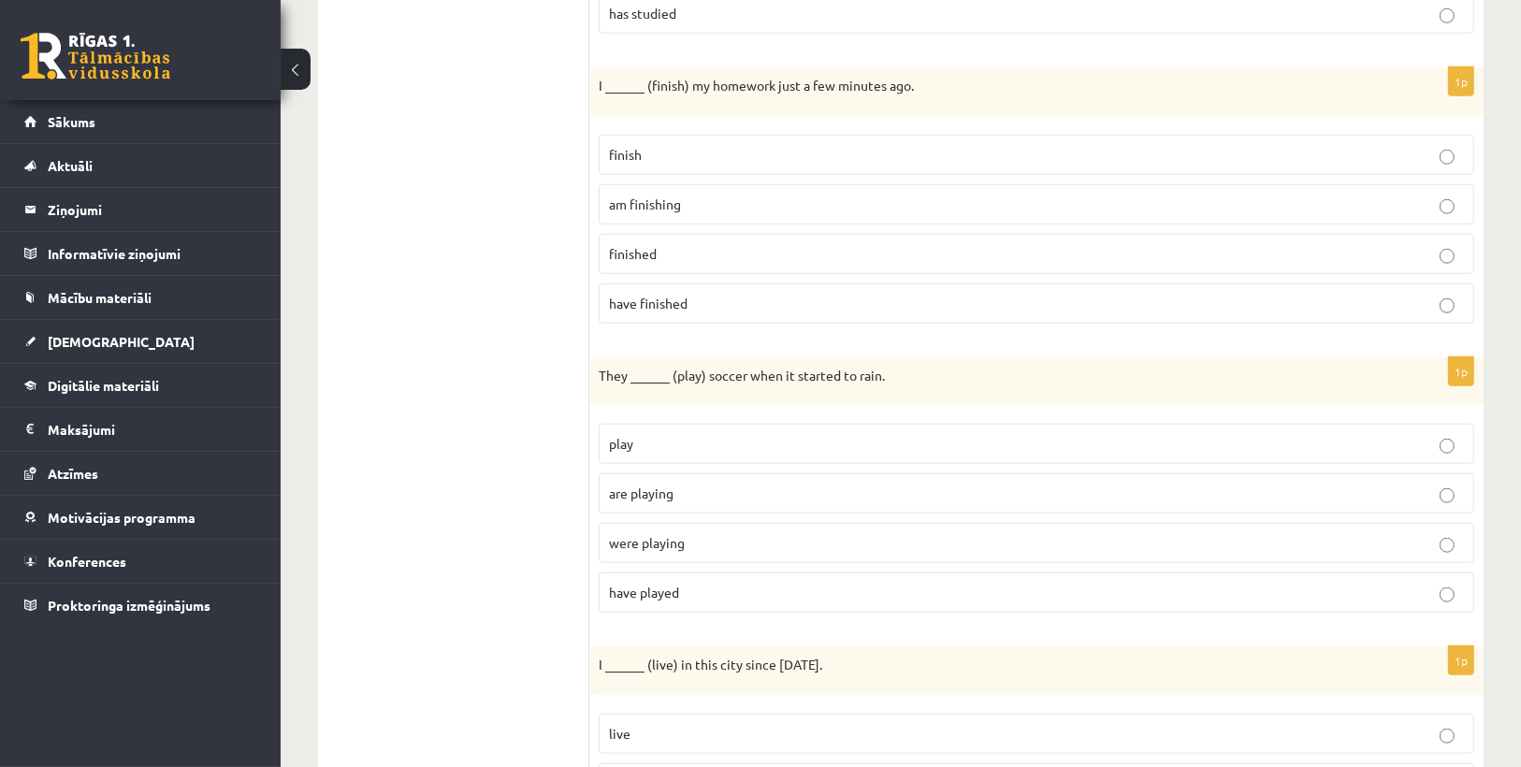
click at [695, 234] on label "finished" at bounding box center [1037, 254] width 876 height 40
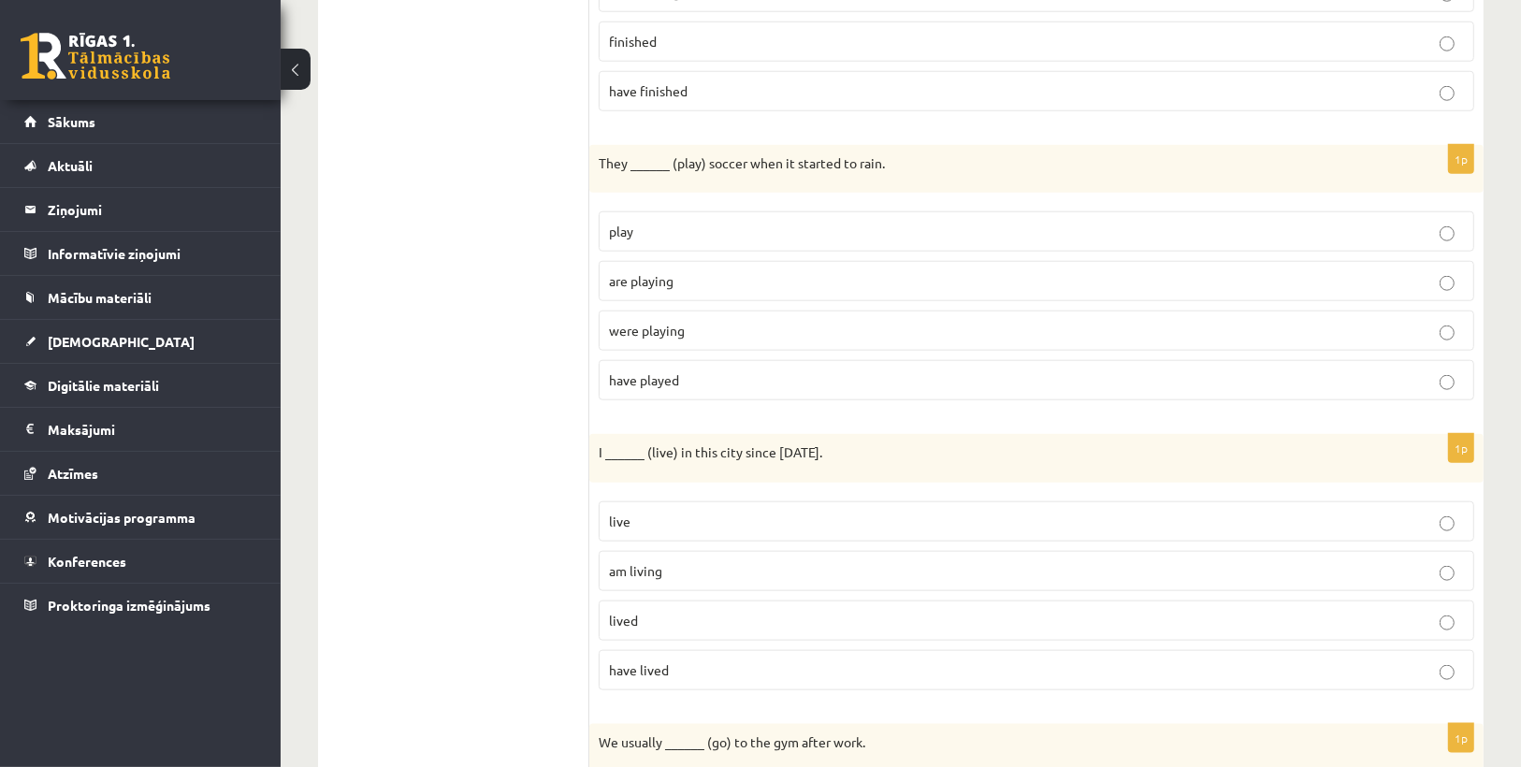
scroll to position [1675, 0]
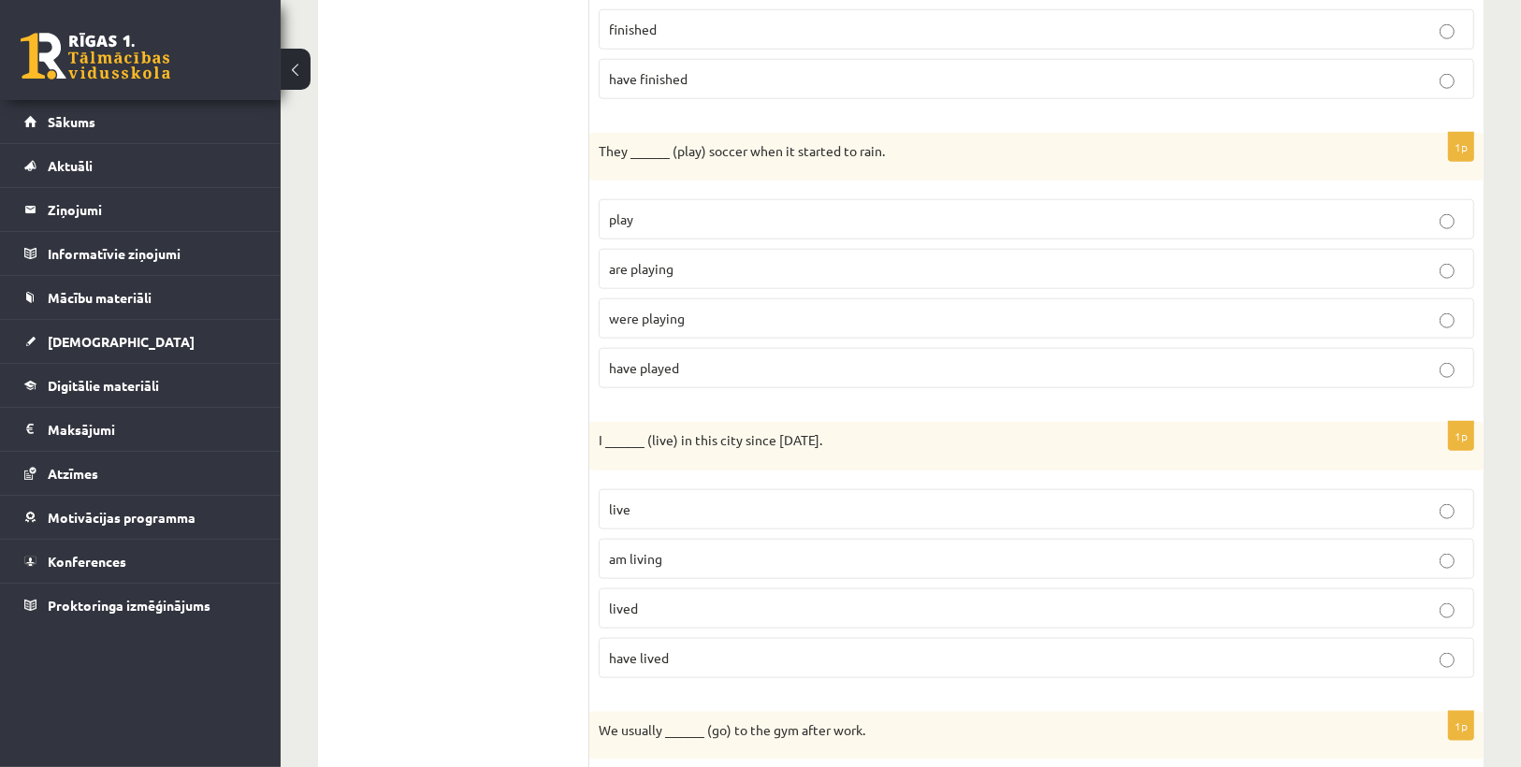
click at [689, 309] on p "were playing" at bounding box center [1036, 319] width 855 height 20
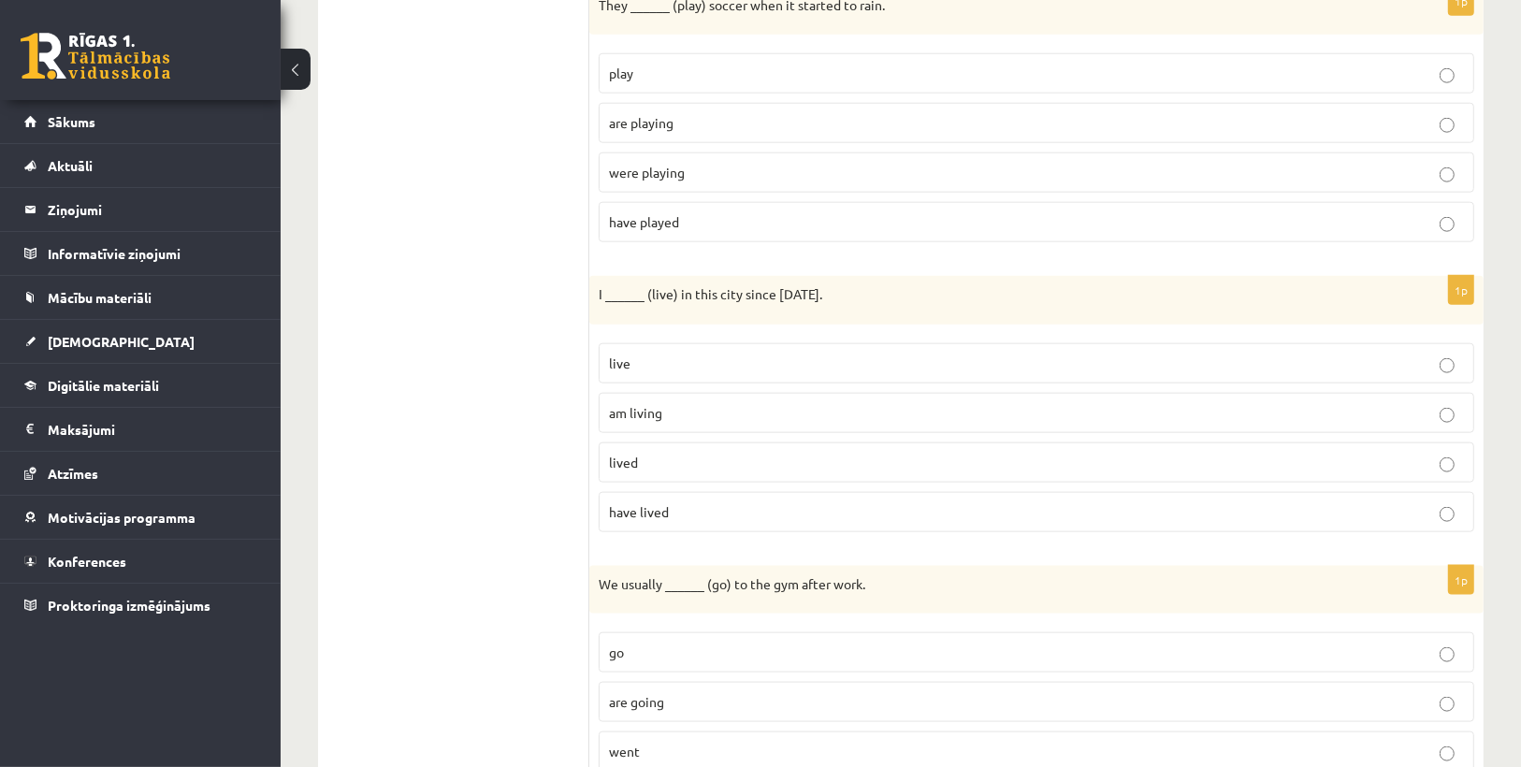
scroll to position [1824, 0]
click at [674, 499] on p "have lived" at bounding box center [1036, 509] width 855 height 20
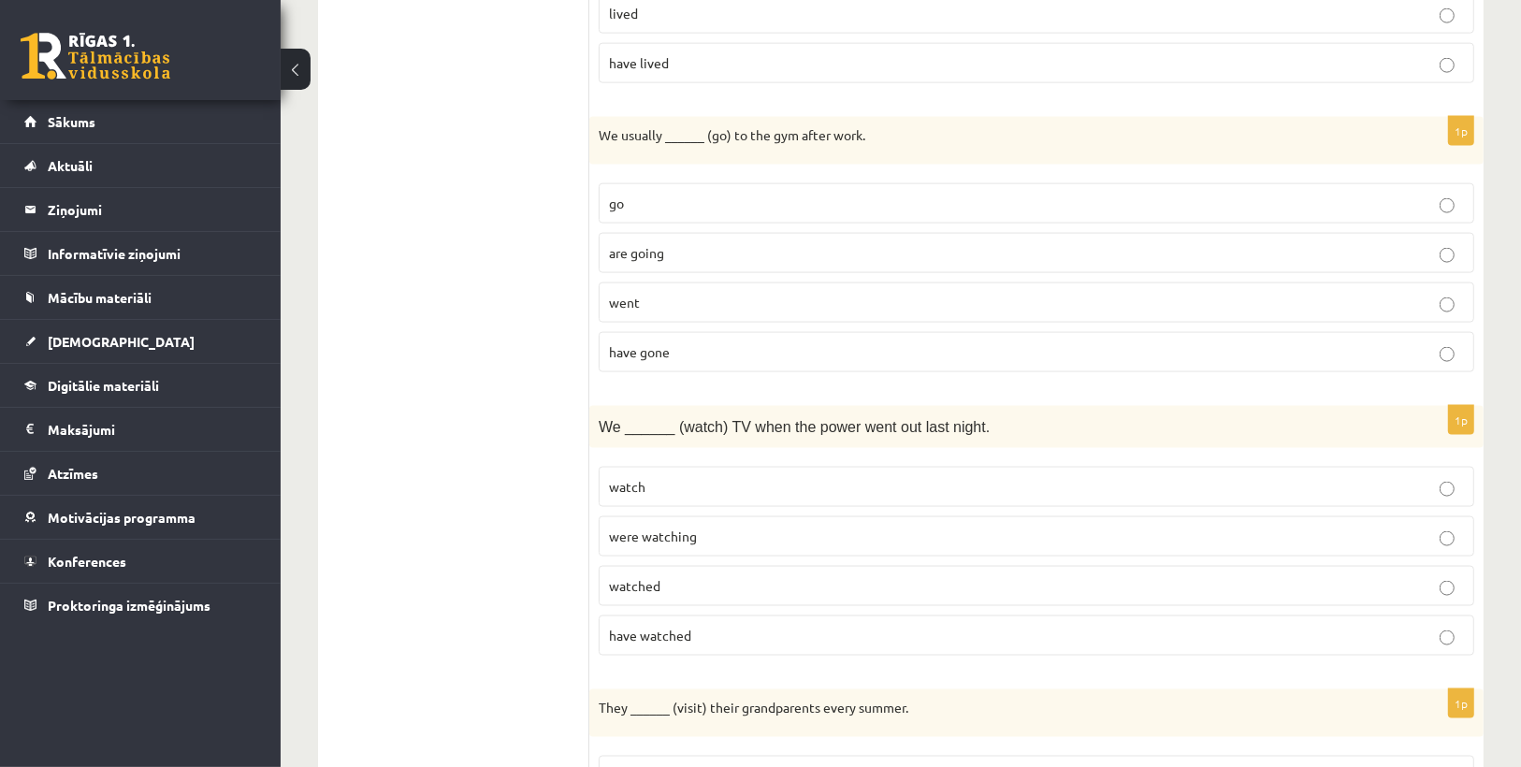
scroll to position [2274, 0]
click at [682, 288] on label "went" at bounding box center [1037, 299] width 876 height 40
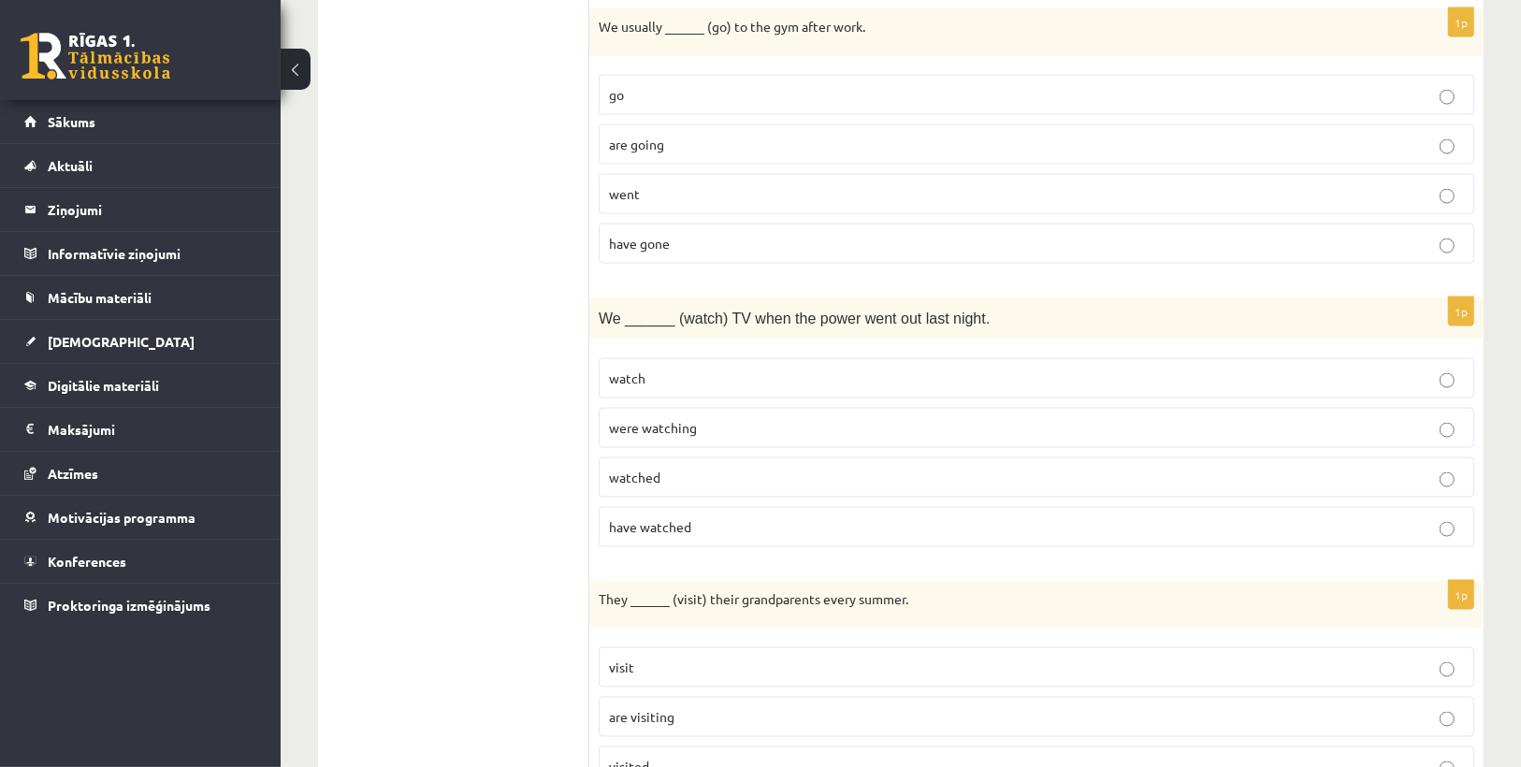
scroll to position [2488, 0]
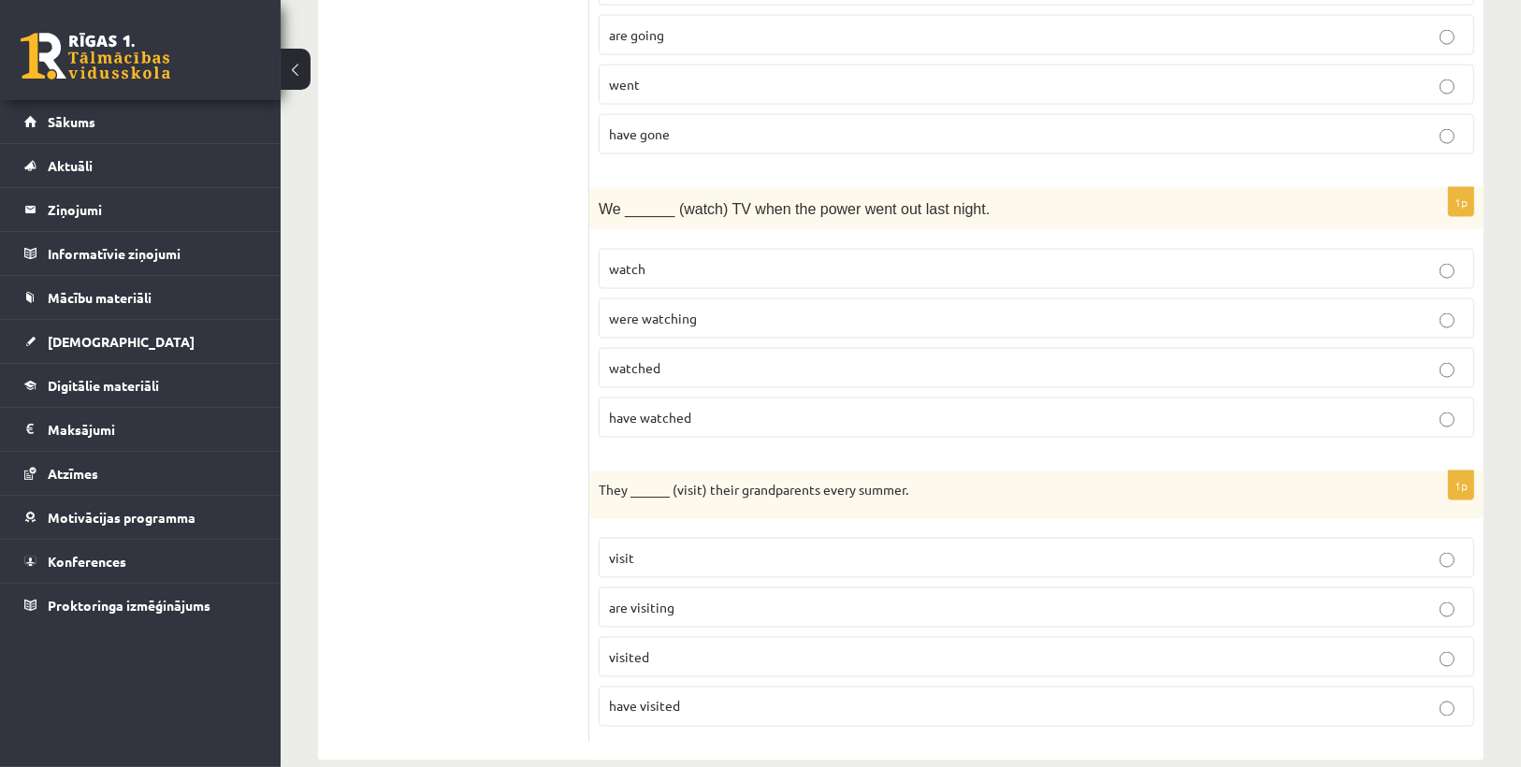
click at [681, 358] on p "watched" at bounding box center [1036, 368] width 855 height 20
click at [705, 647] on p "visited" at bounding box center [1036, 657] width 855 height 20
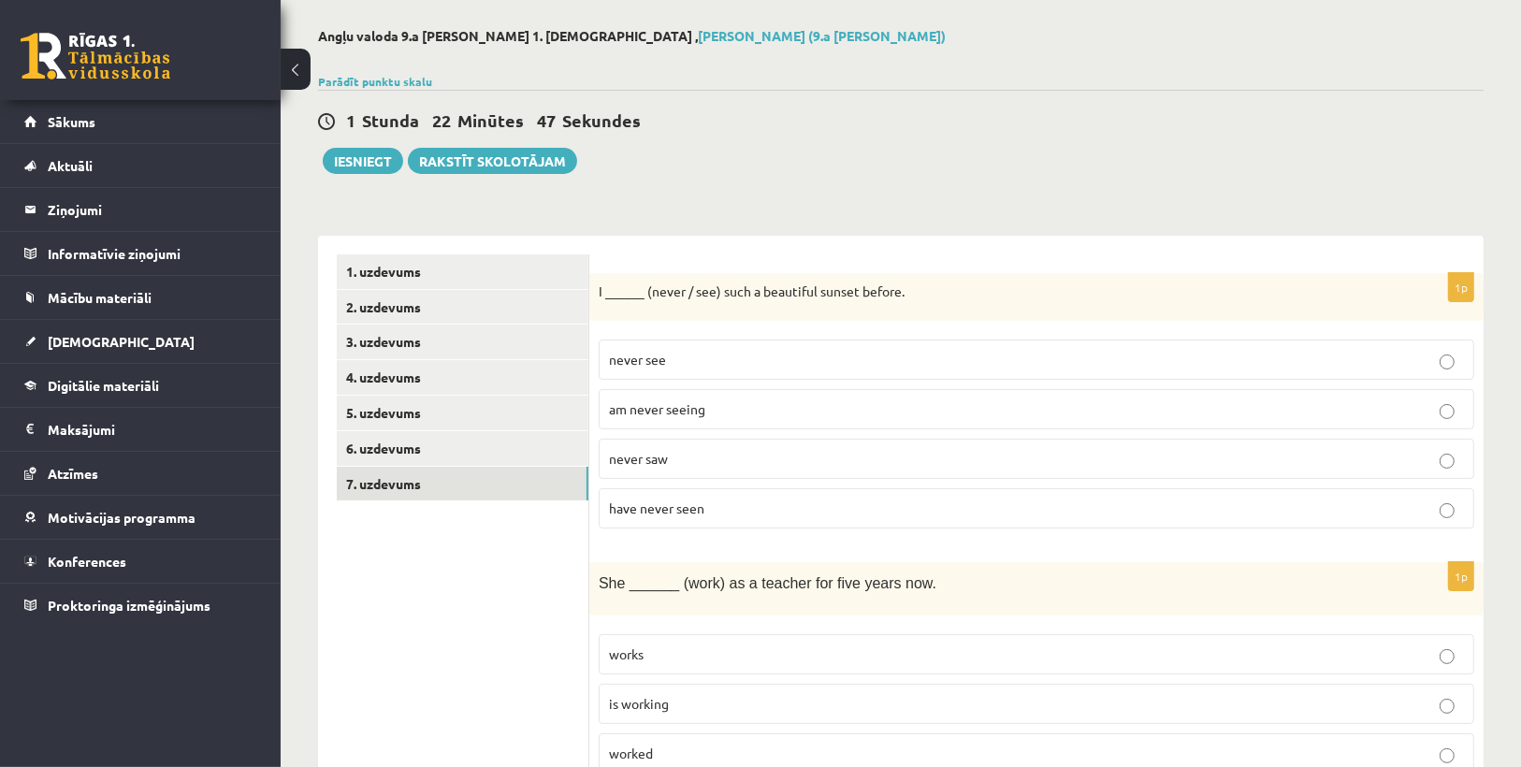
scroll to position [0, 0]
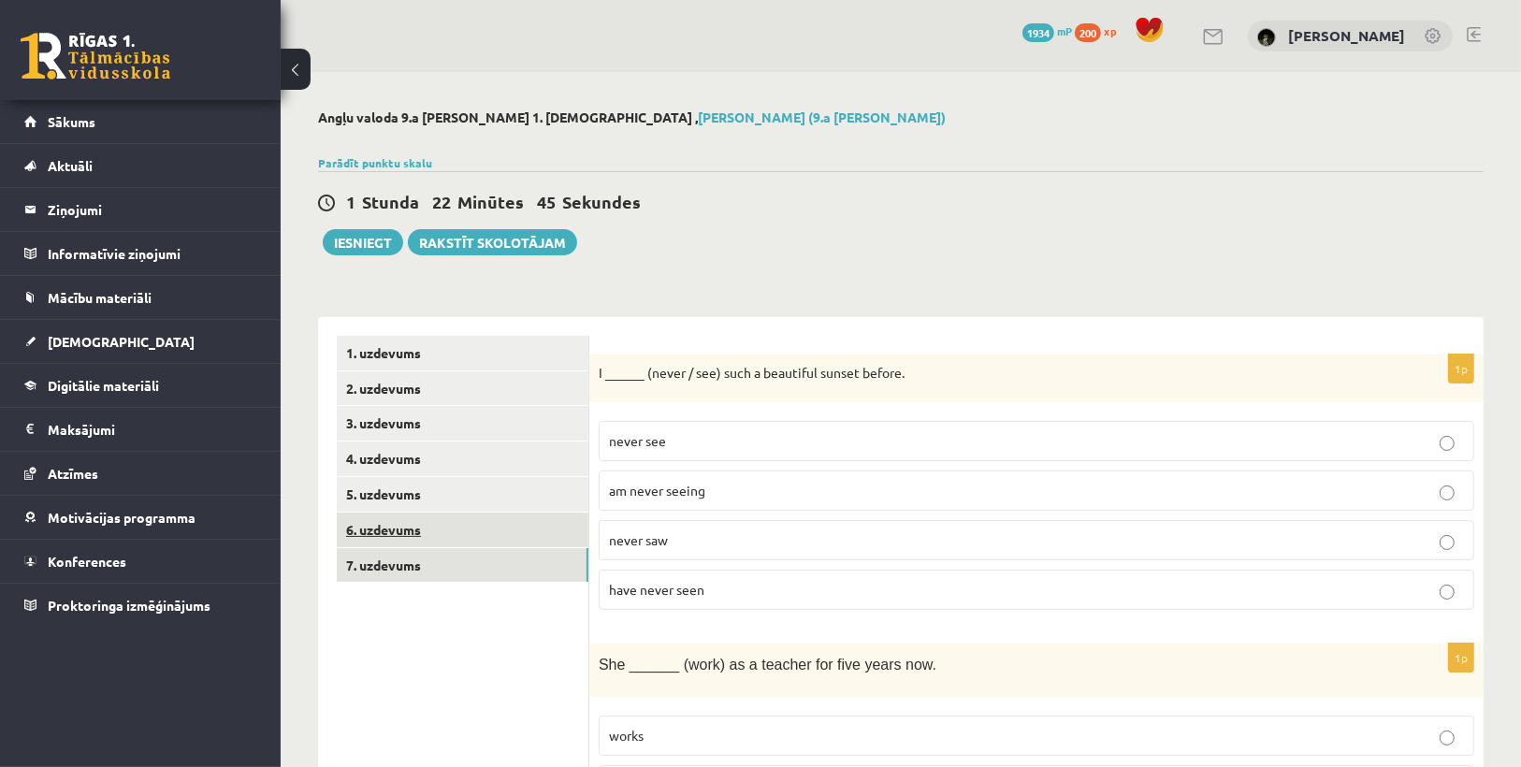
click at [435, 530] on link "6. uzdevums" at bounding box center [463, 530] width 252 height 35
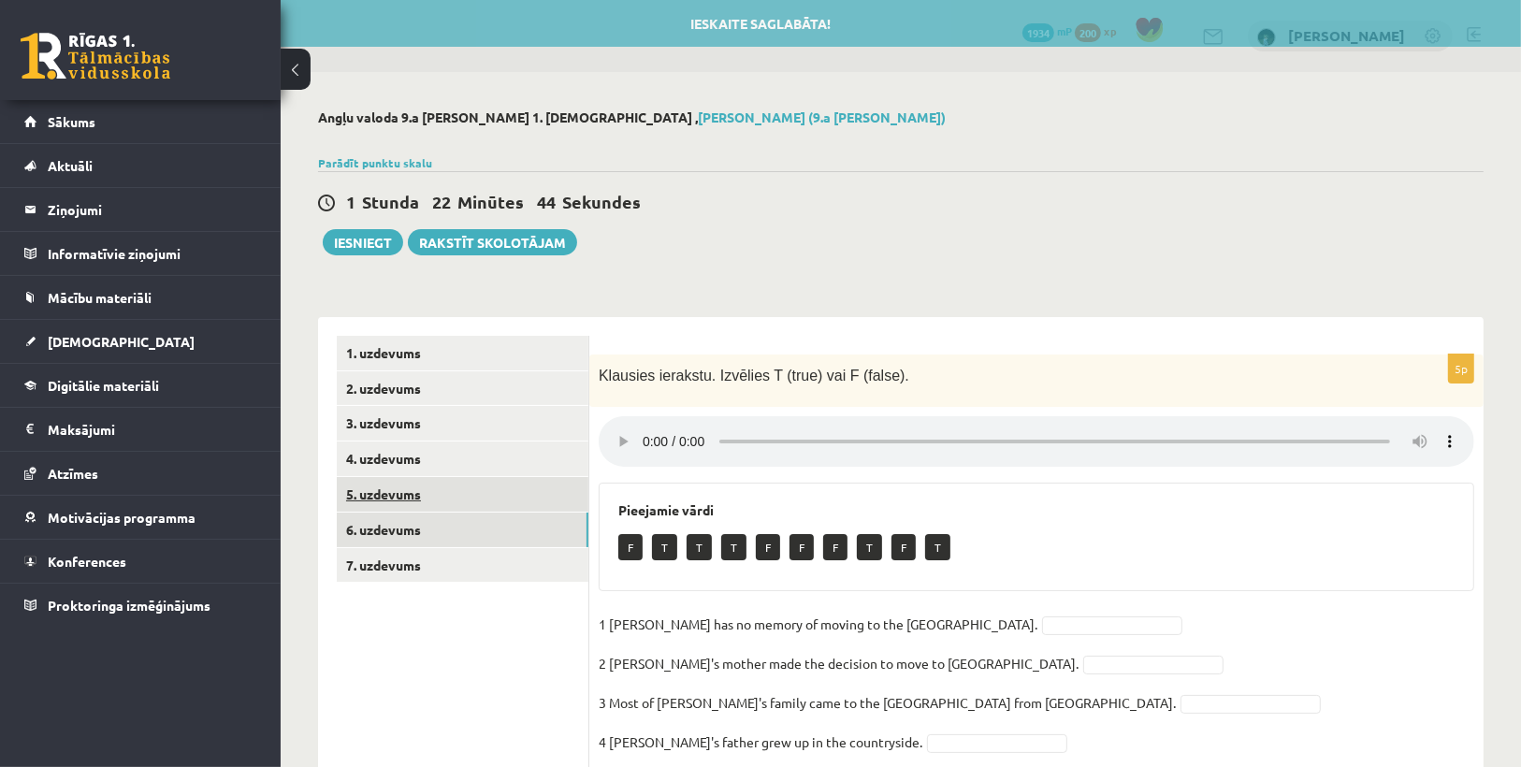
click at [417, 501] on link "5. uzdevums" at bounding box center [463, 494] width 252 height 35
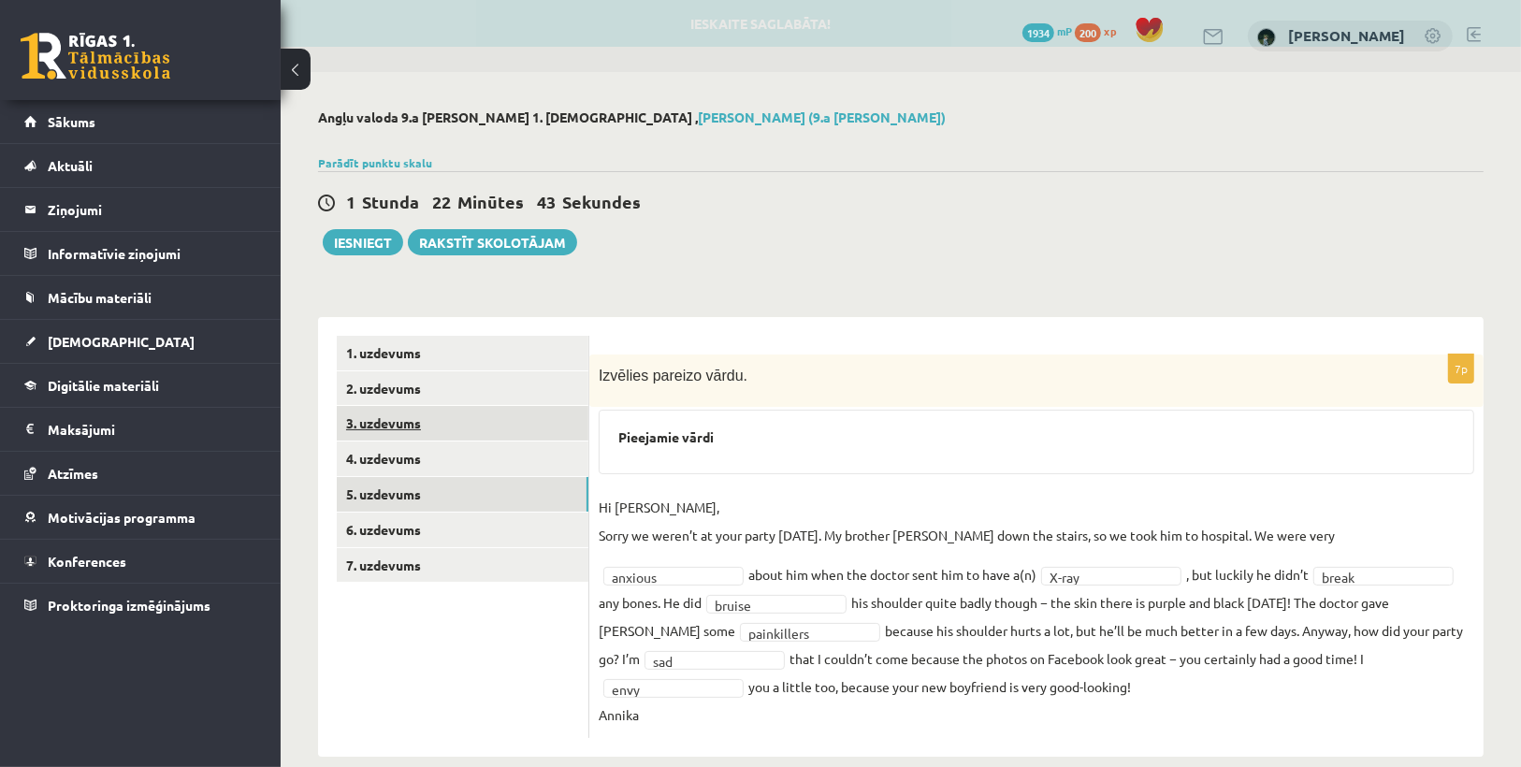
click at [411, 425] on link "3. uzdevums" at bounding box center [463, 423] width 252 height 35
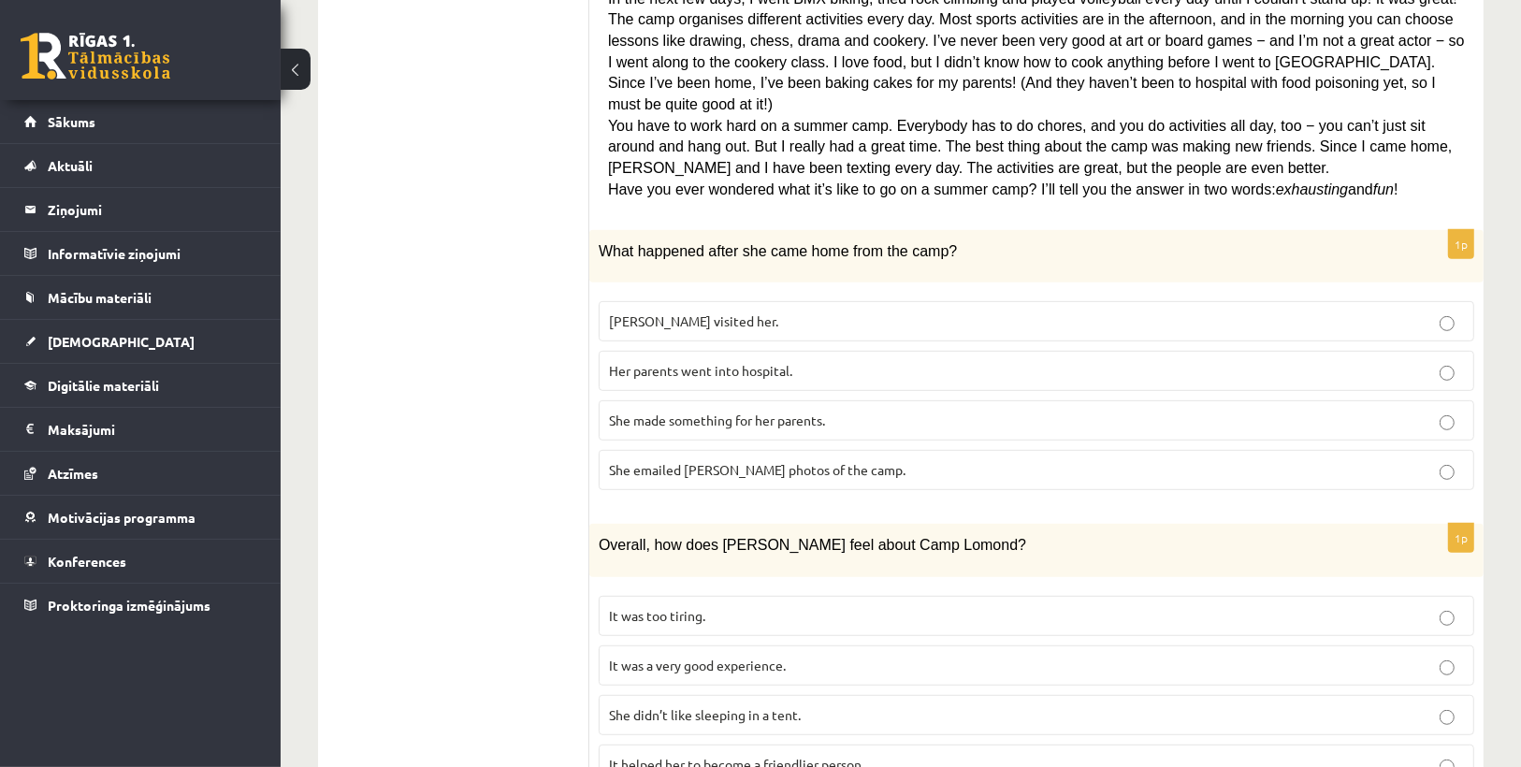
scroll to position [674, 0]
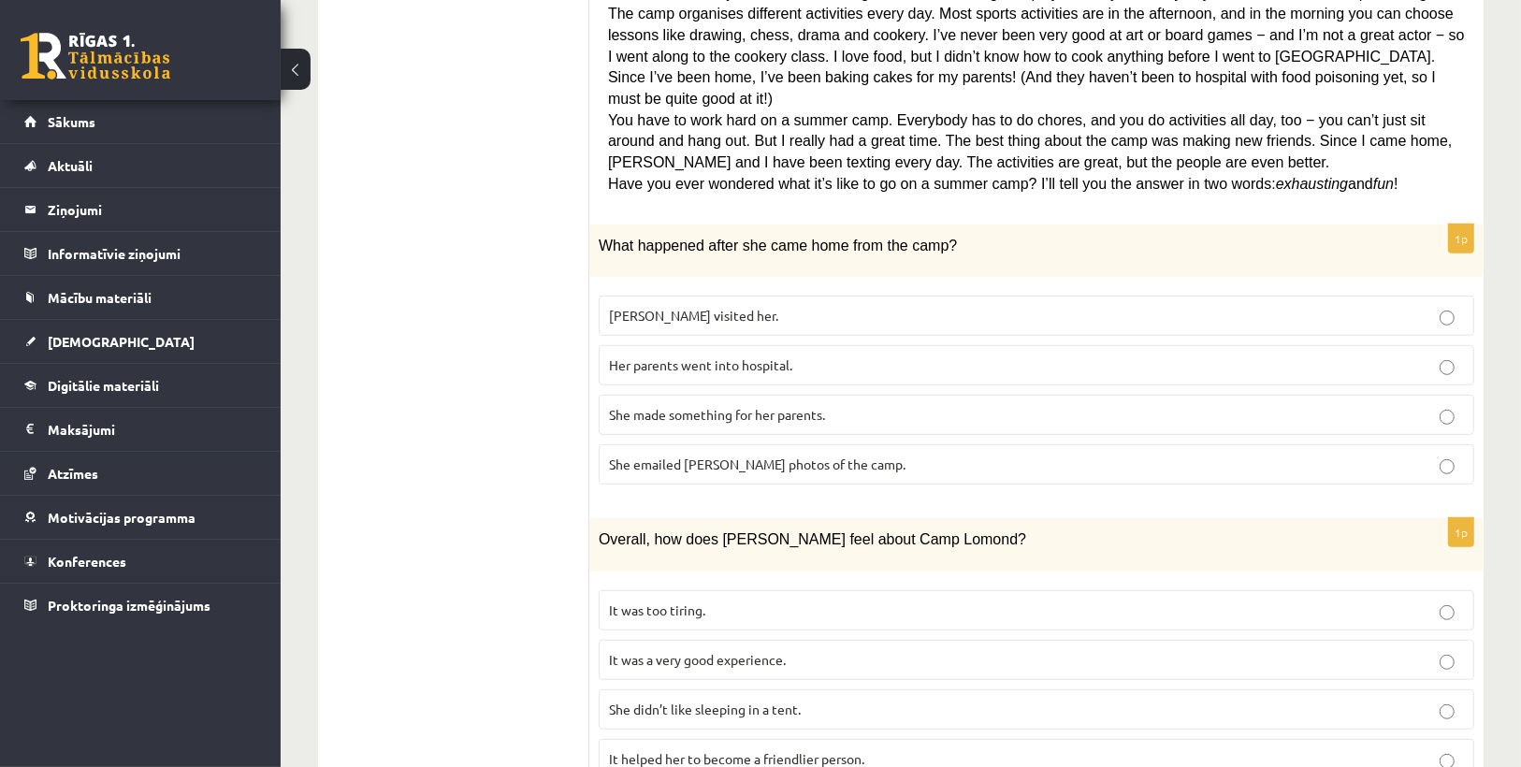
click at [710, 406] on span "She made something for her parents." at bounding box center [717, 414] width 216 height 17
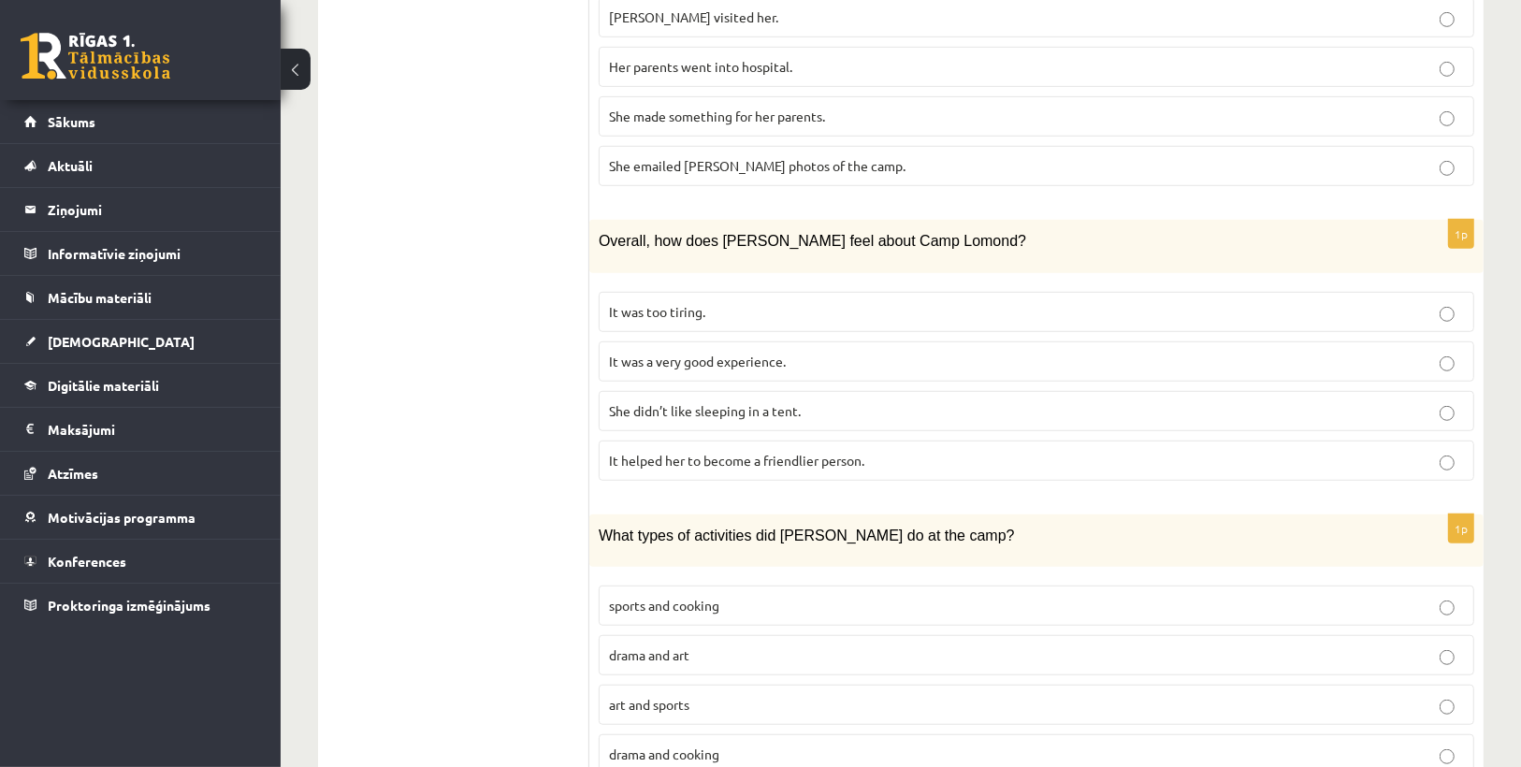
scroll to position [973, 0]
click at [708, 351] on p "It was a very good experience." at bounding box center [1036, 361] width 855 height 20
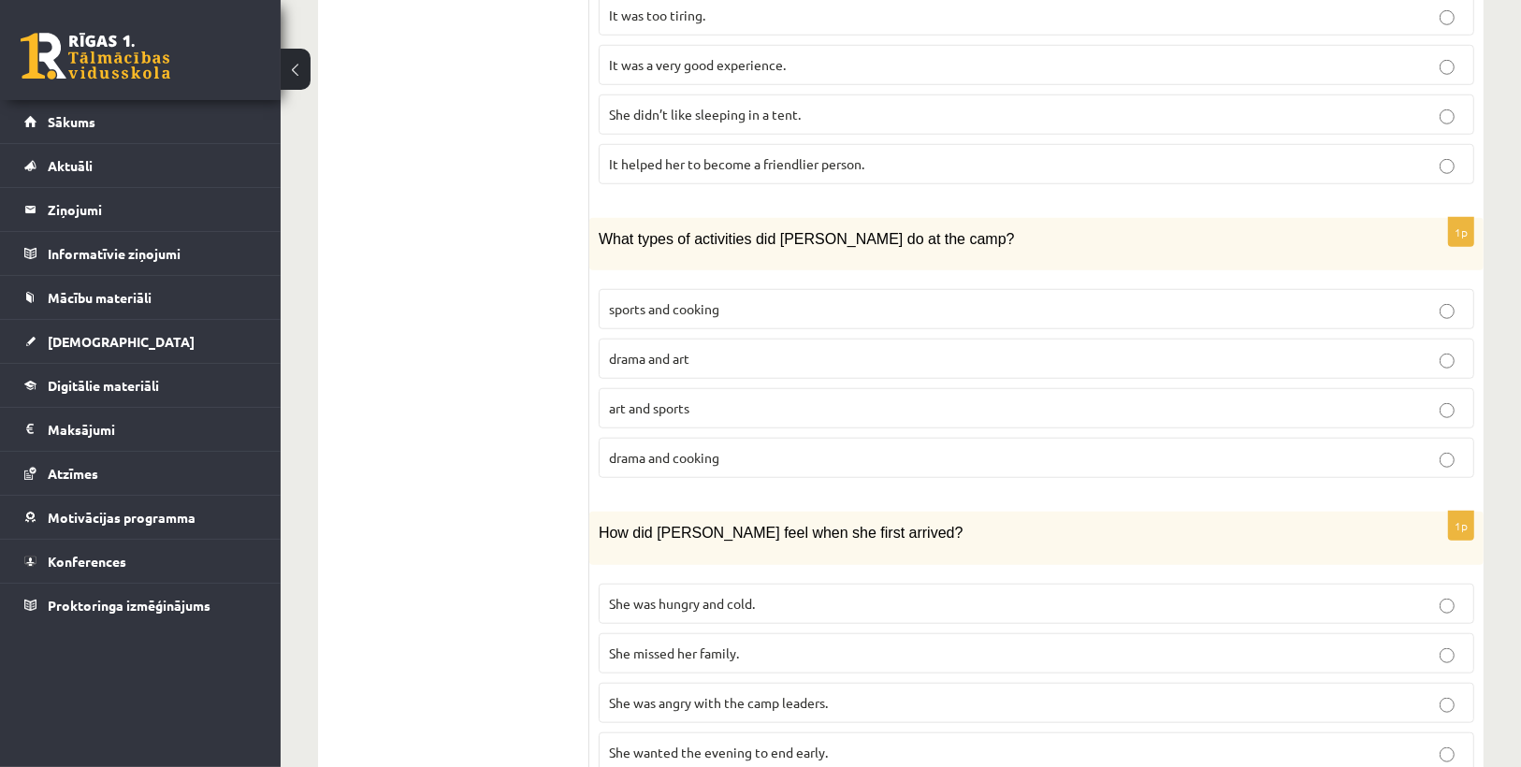
scroll to position [1272, 0]
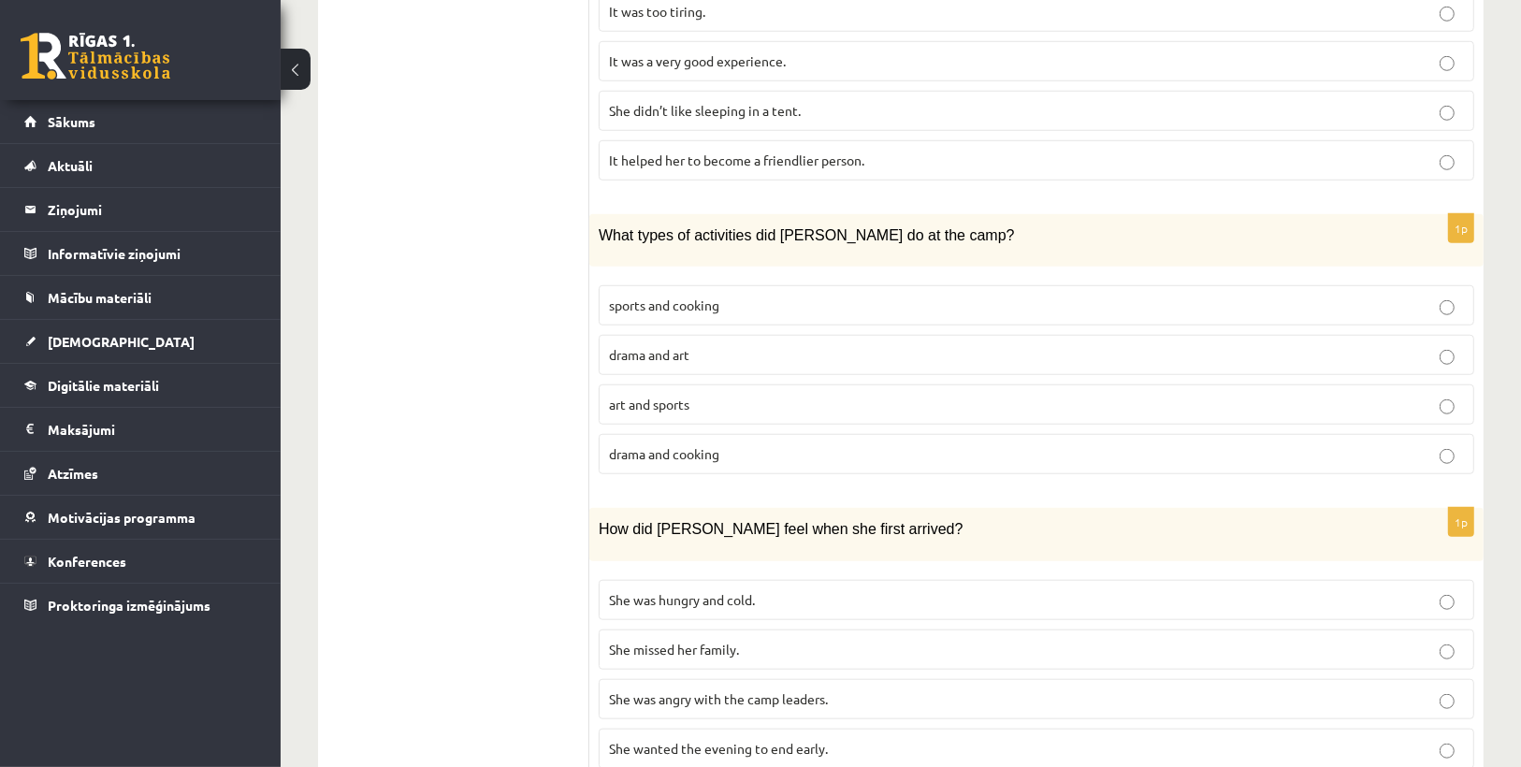
click at [708, 296] on p "sports and cooking" at bounding box center [1036, 306] width 855 height 20
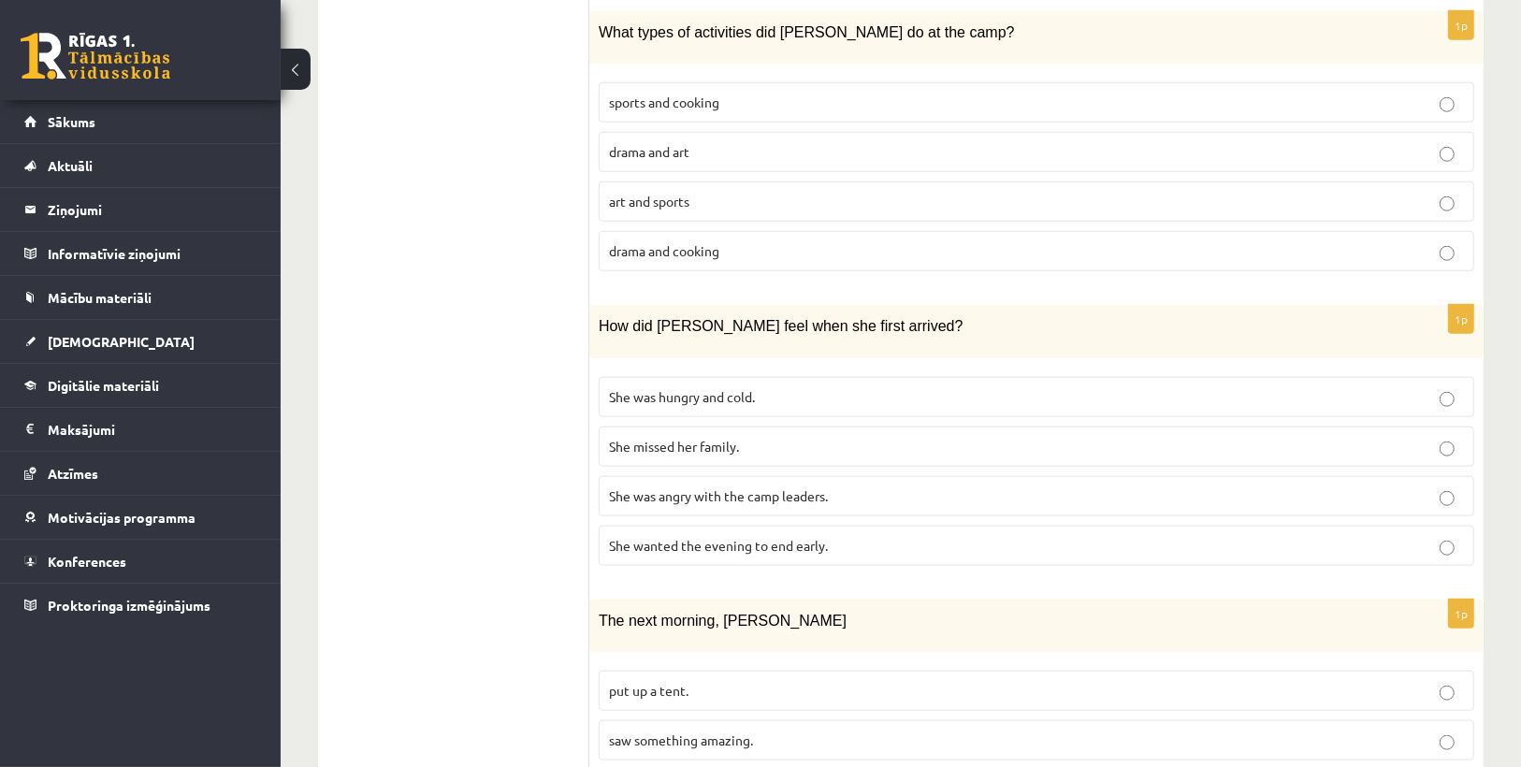
scroll to position [1497, 0]
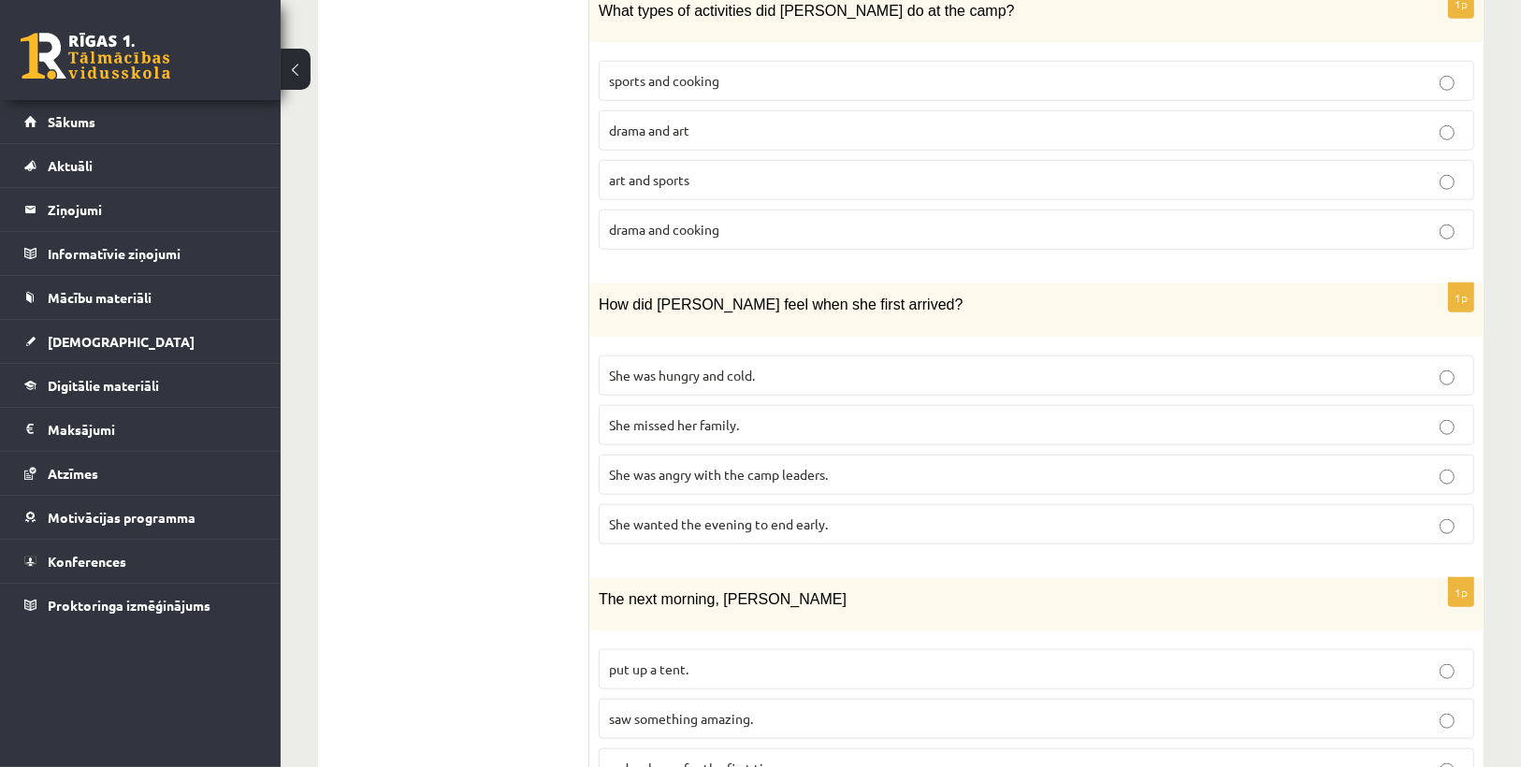
click at [748, 504] on label "She wanted the evening to end early." at bounding box center [1037, 524] width 876 height 40
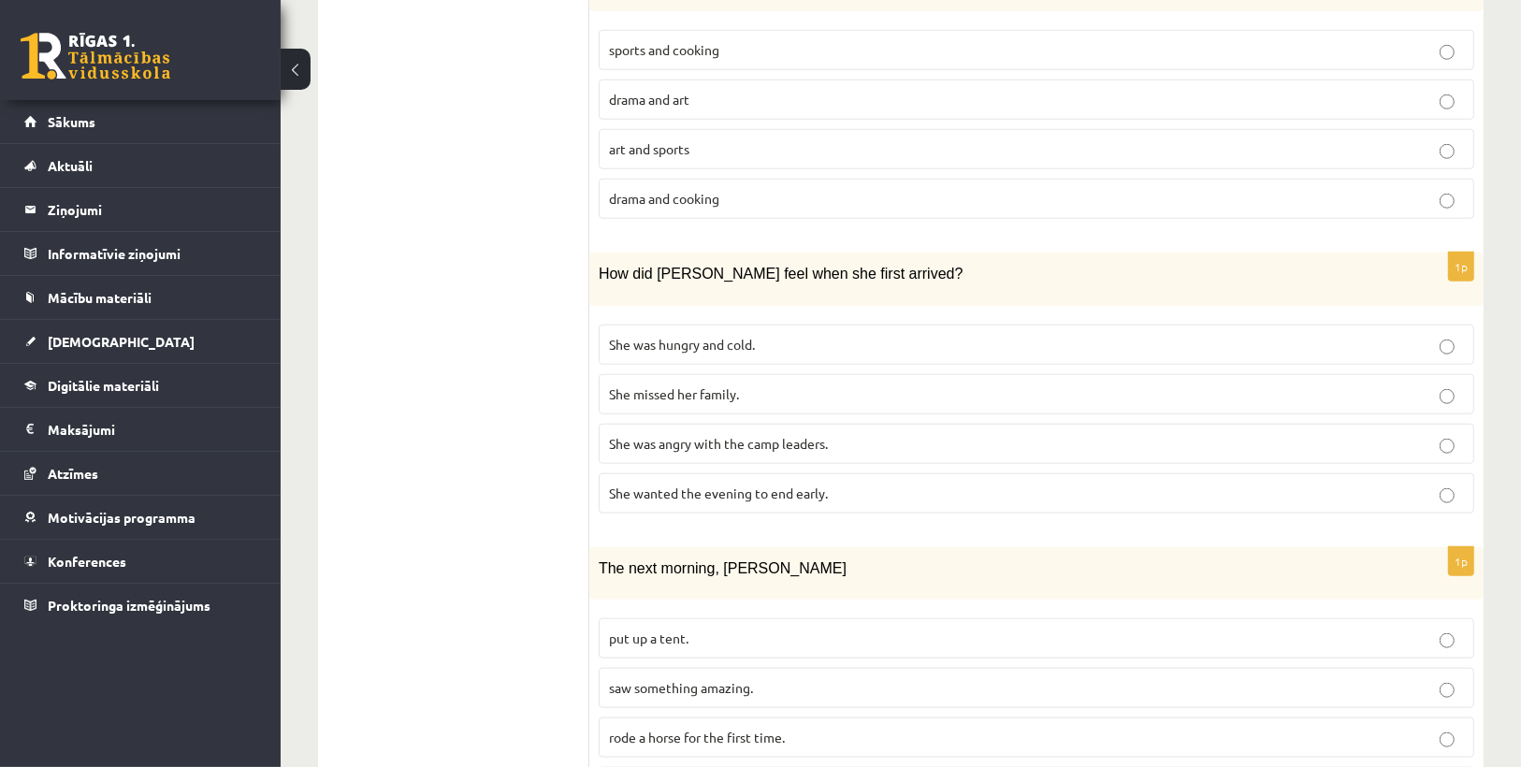
scroll to position [1542, 0]
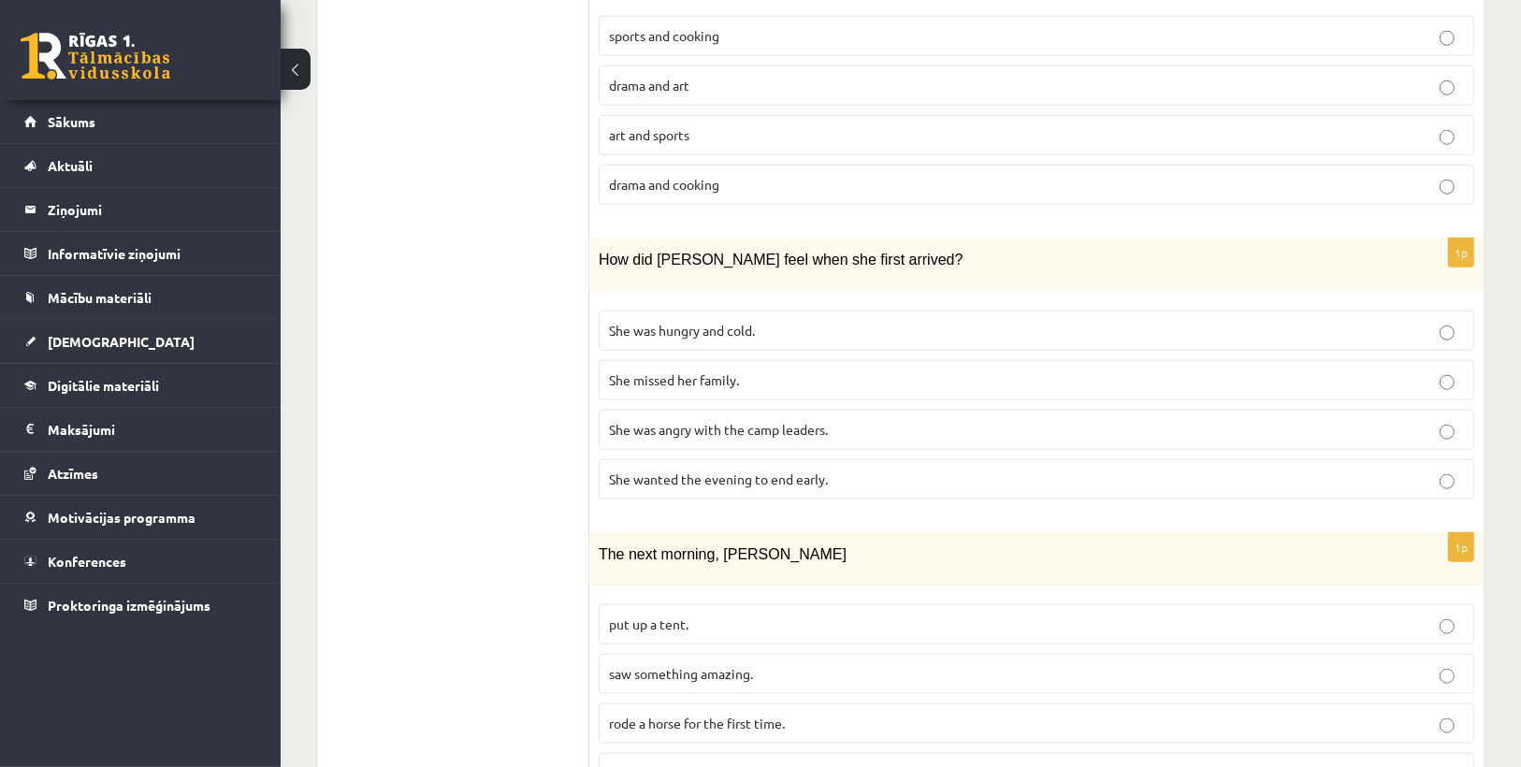
click at [778, 654] on label "saw something amazing." at bounding box center [1037, 674] width 876 height 40
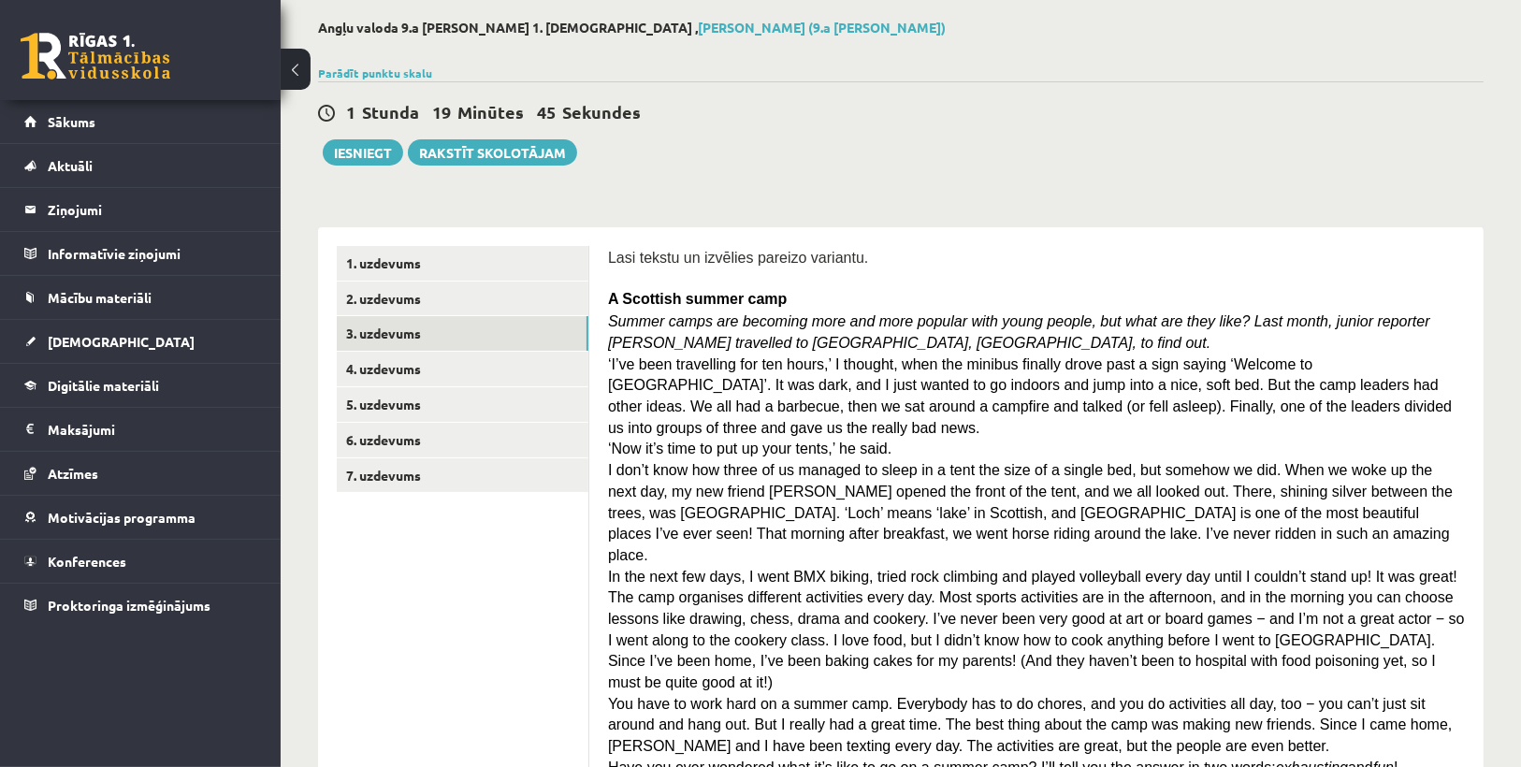
scroll to position [0, 0]
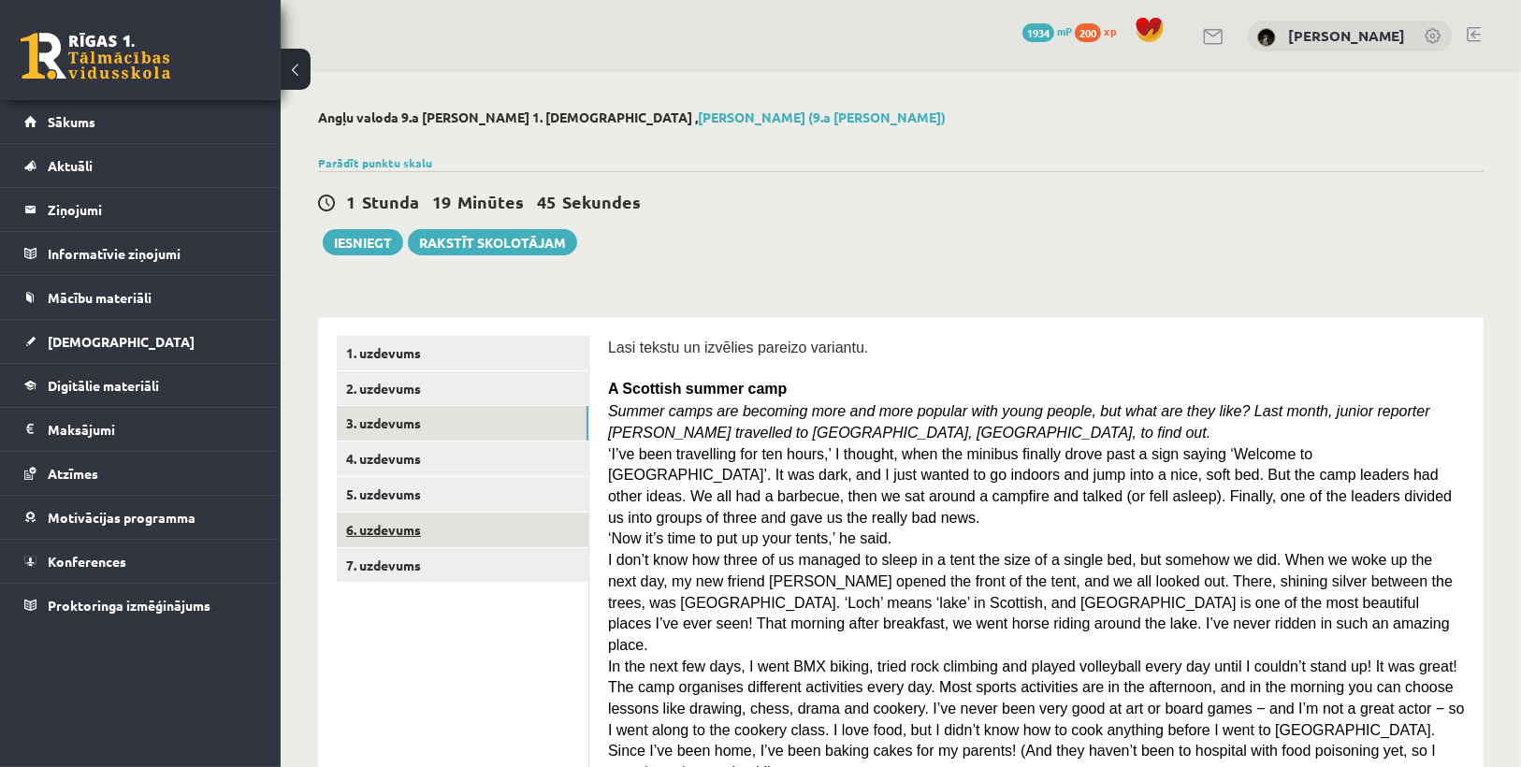
click at [441, 531] on link "6. uzdevums" at bounding box center [463, 530] width 252 height 35
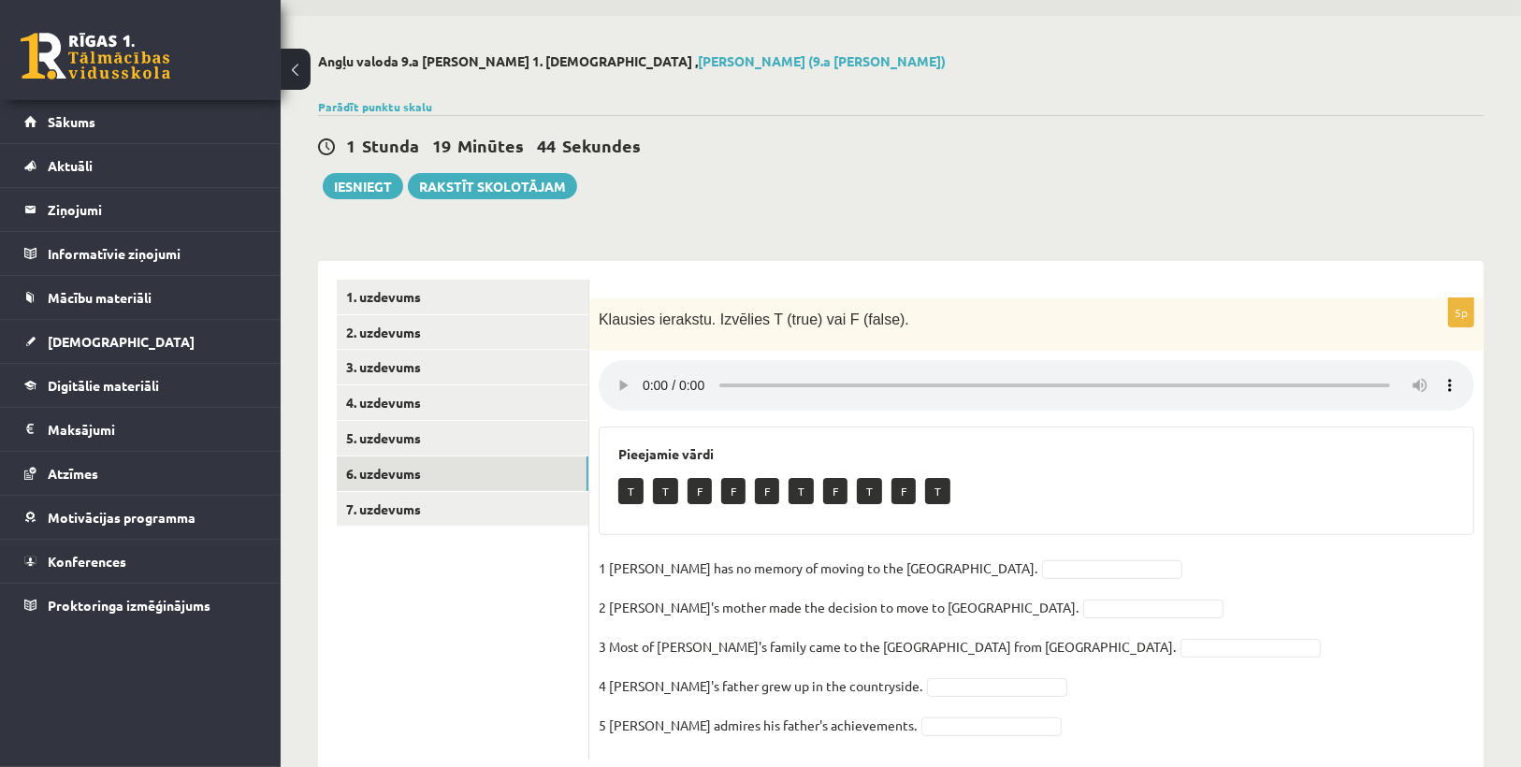
scroll to position [103, 0]
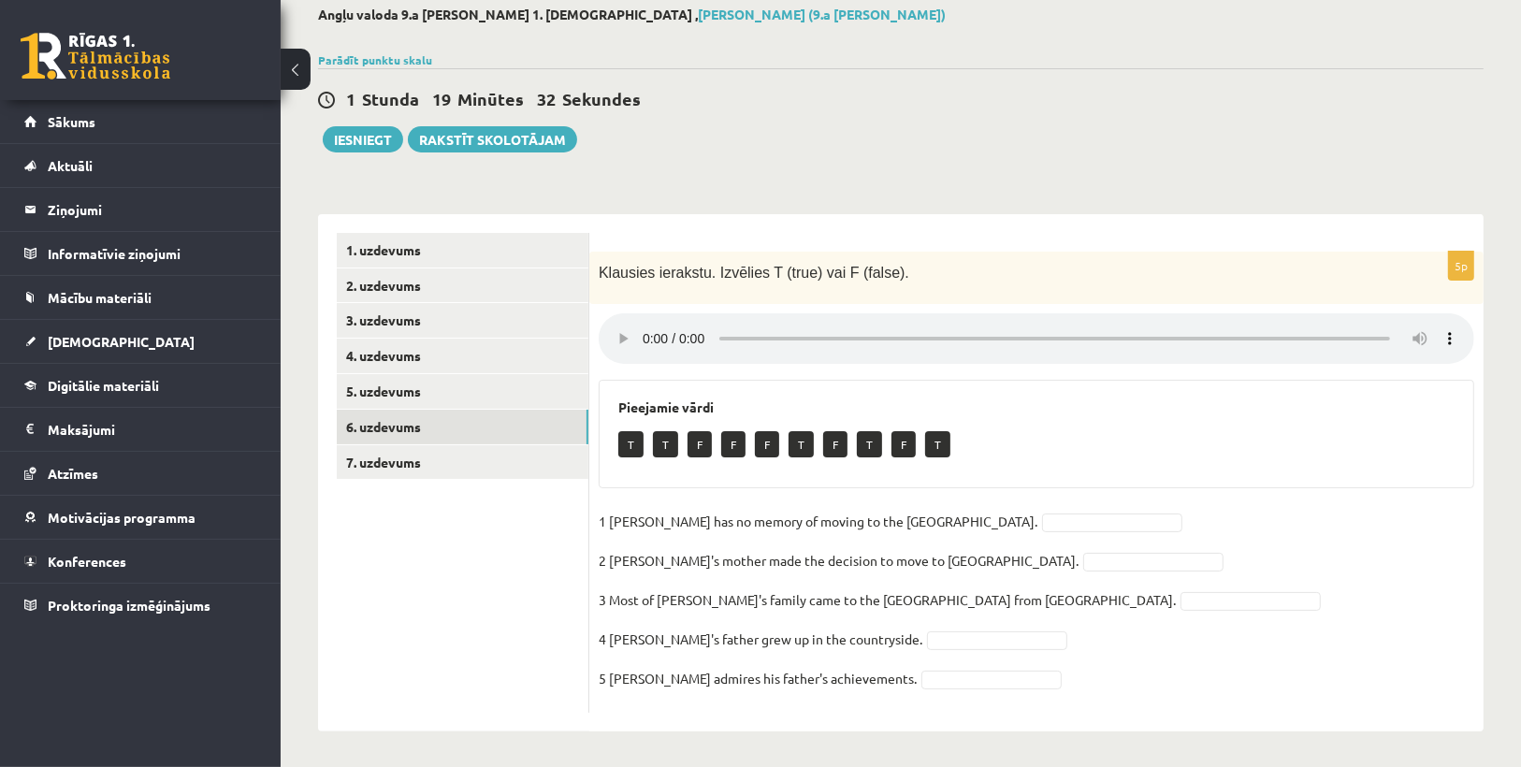
click at [931, 508] on fieldset "1 Lila has no memory of moving to the UK. 2 Lila's mother made the decision to …" at bounding box center [1037, 605] width 876 height 196
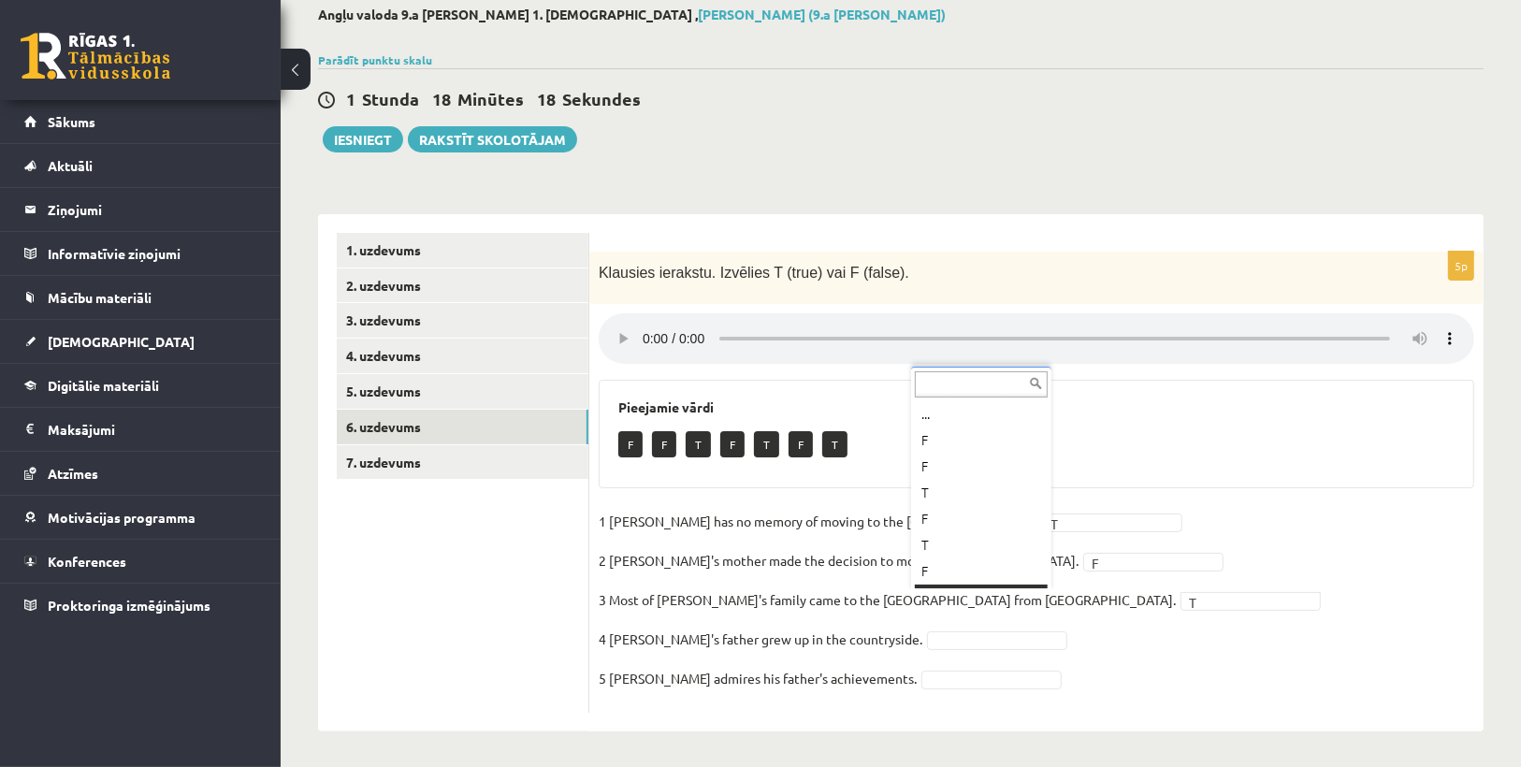
scroll to position [22, 0]
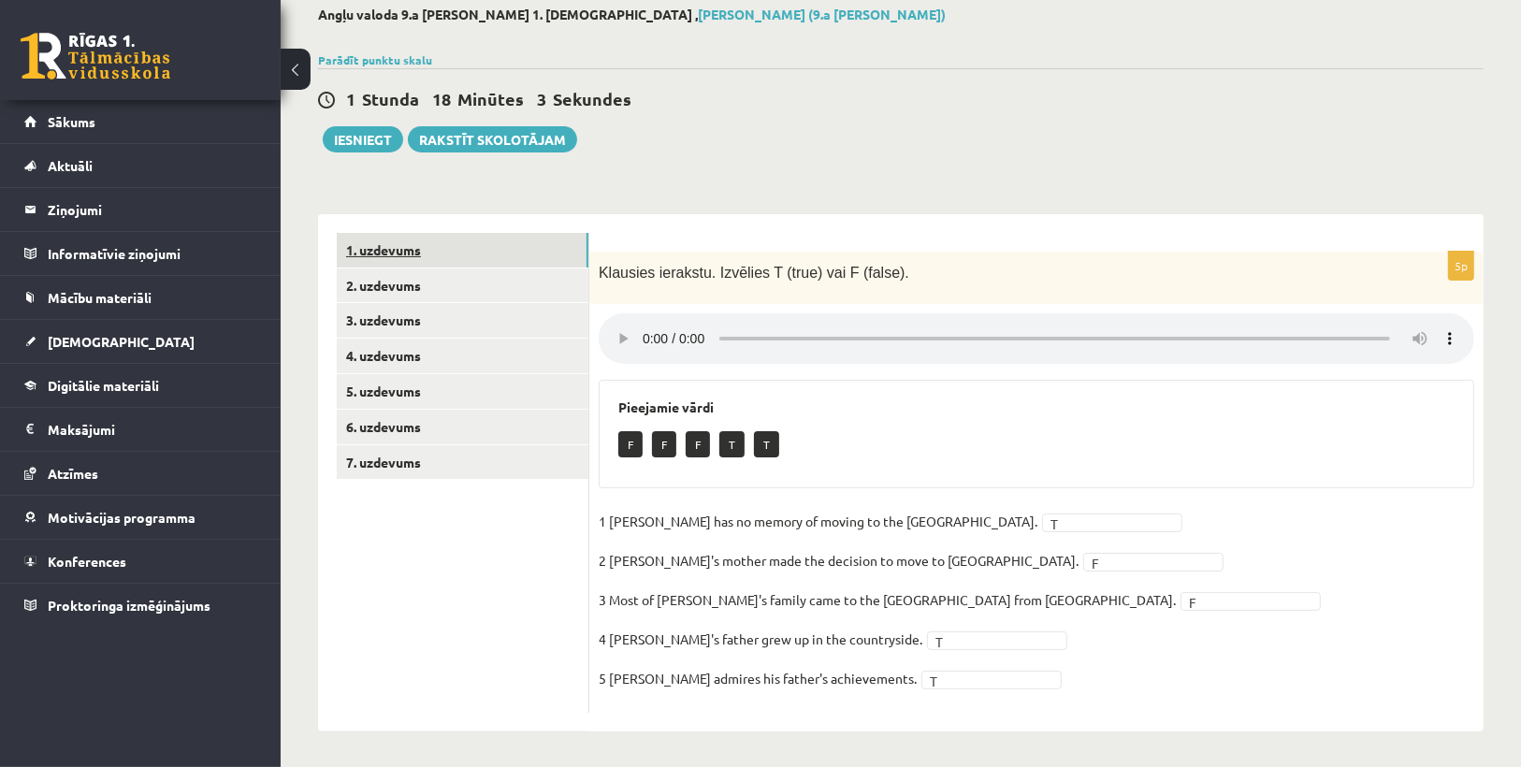
click at [359, 258] on link "1. uzdevums" at bounding box center [463, 250] width 252 height 35
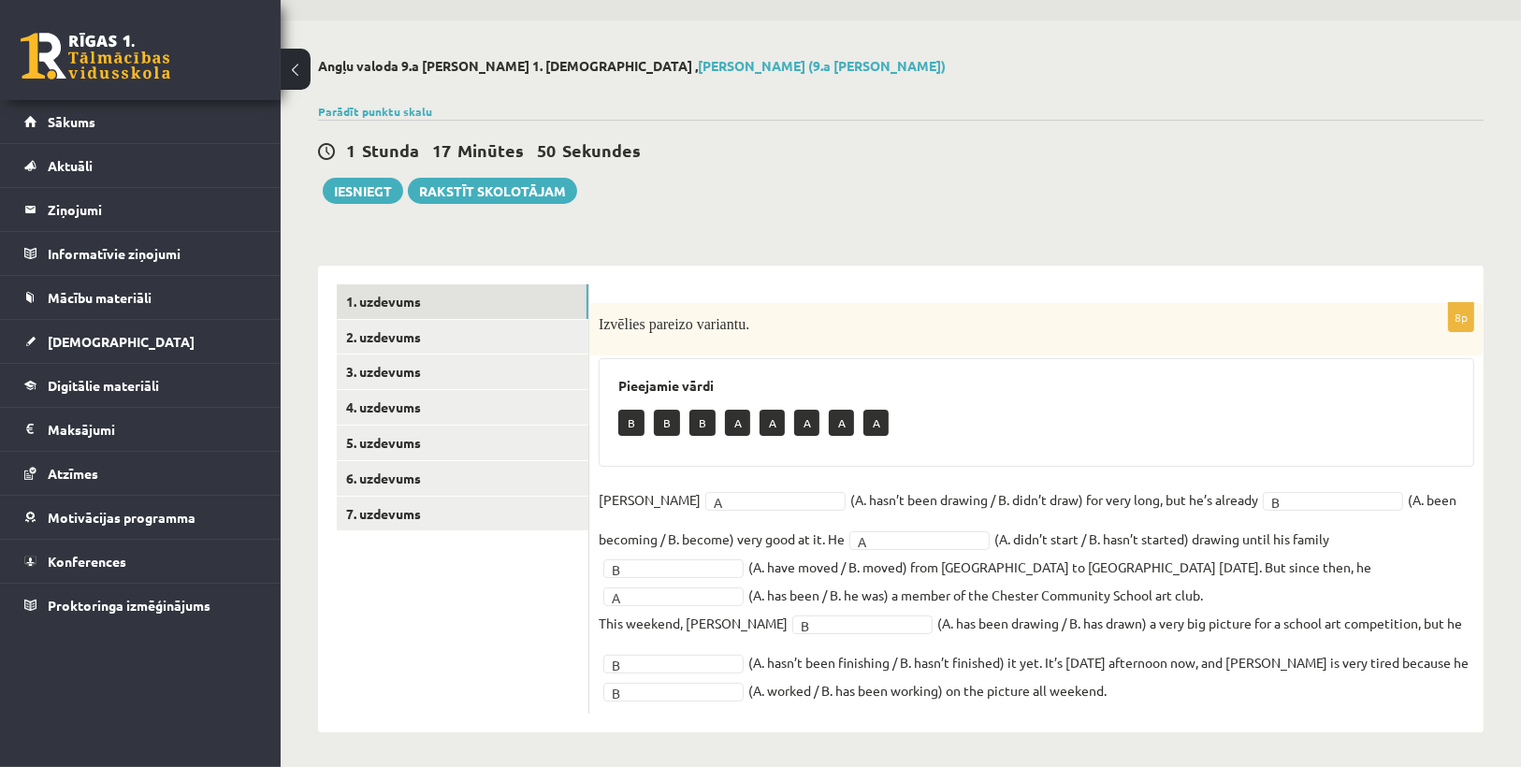
click at [1151, 691] on fieldset "Danny A * (A. hasn’t been drawing / B. didn’t draw) for very long, but he’s alr…" at bounding box center [1037, 595] width 876 height 219
click at [419, 342] on link "2. uzdevums" at bounding box center [463, 337] width 252 height 35
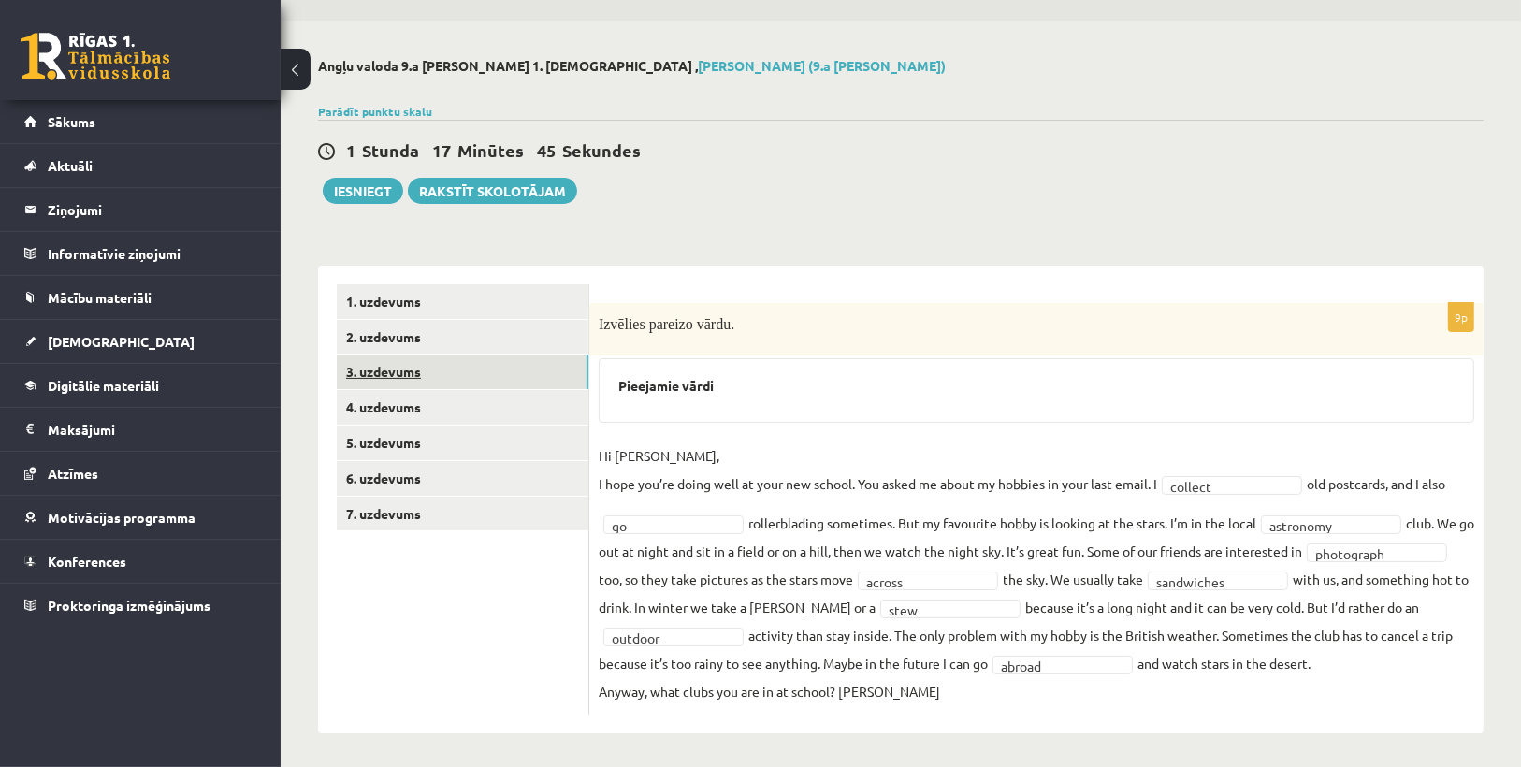
click at [467, 361] on link "3. uzdevums" at bounding box center [463, 372] width 252 height 35
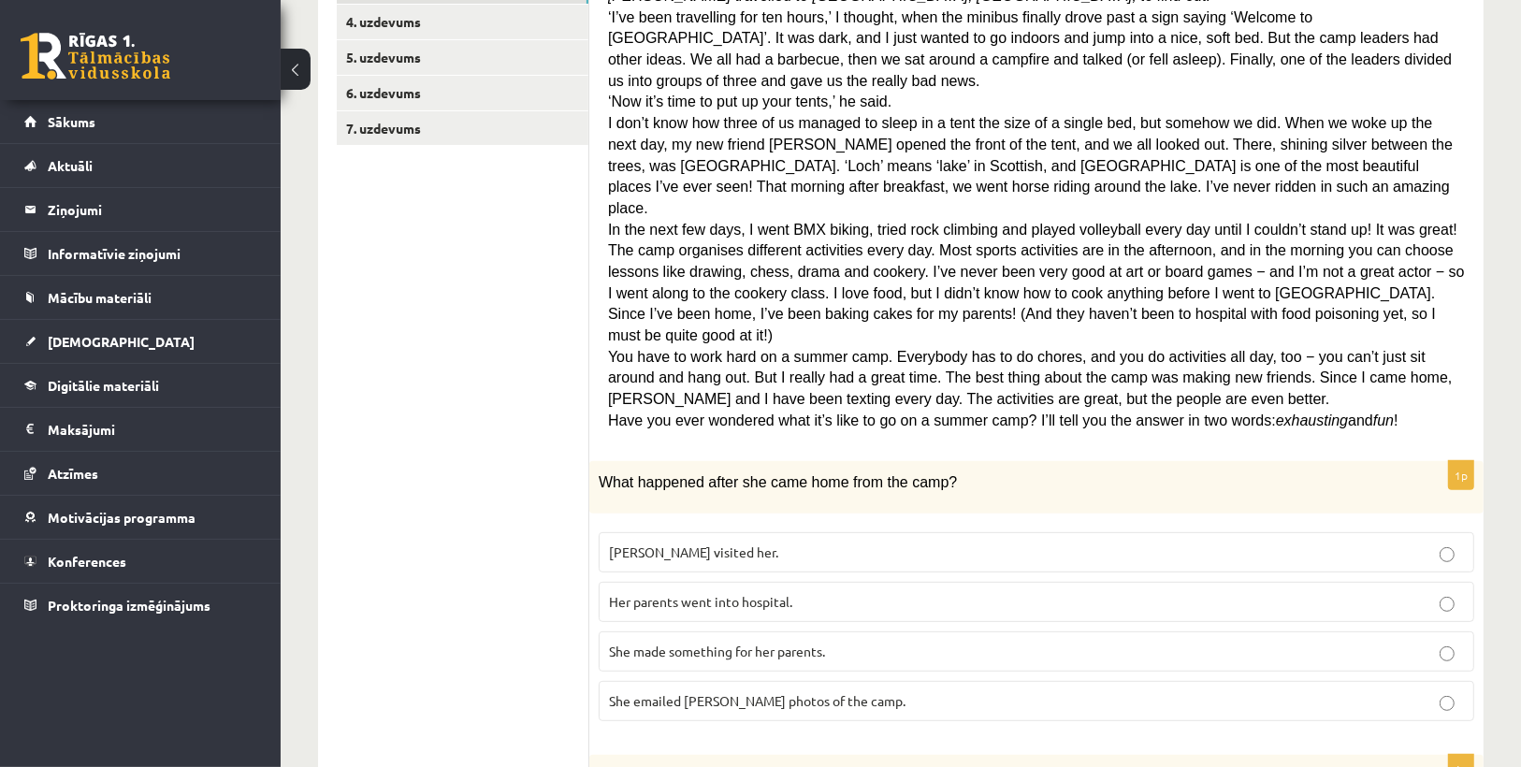
scroll to position [201, 0]
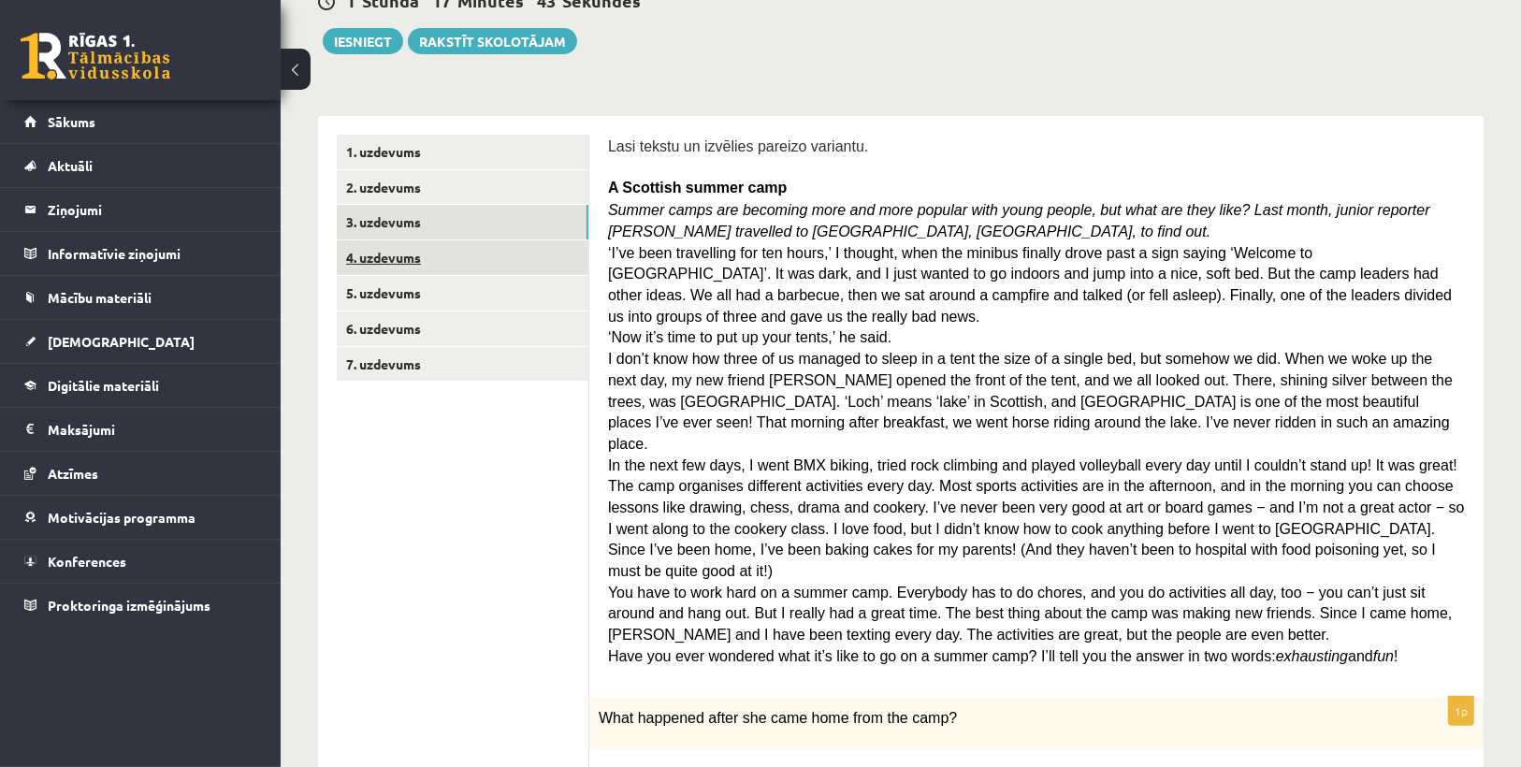
click at [419, 267] on link "4. uzdevums" at bounding box center [463, 257] width 252 height 35
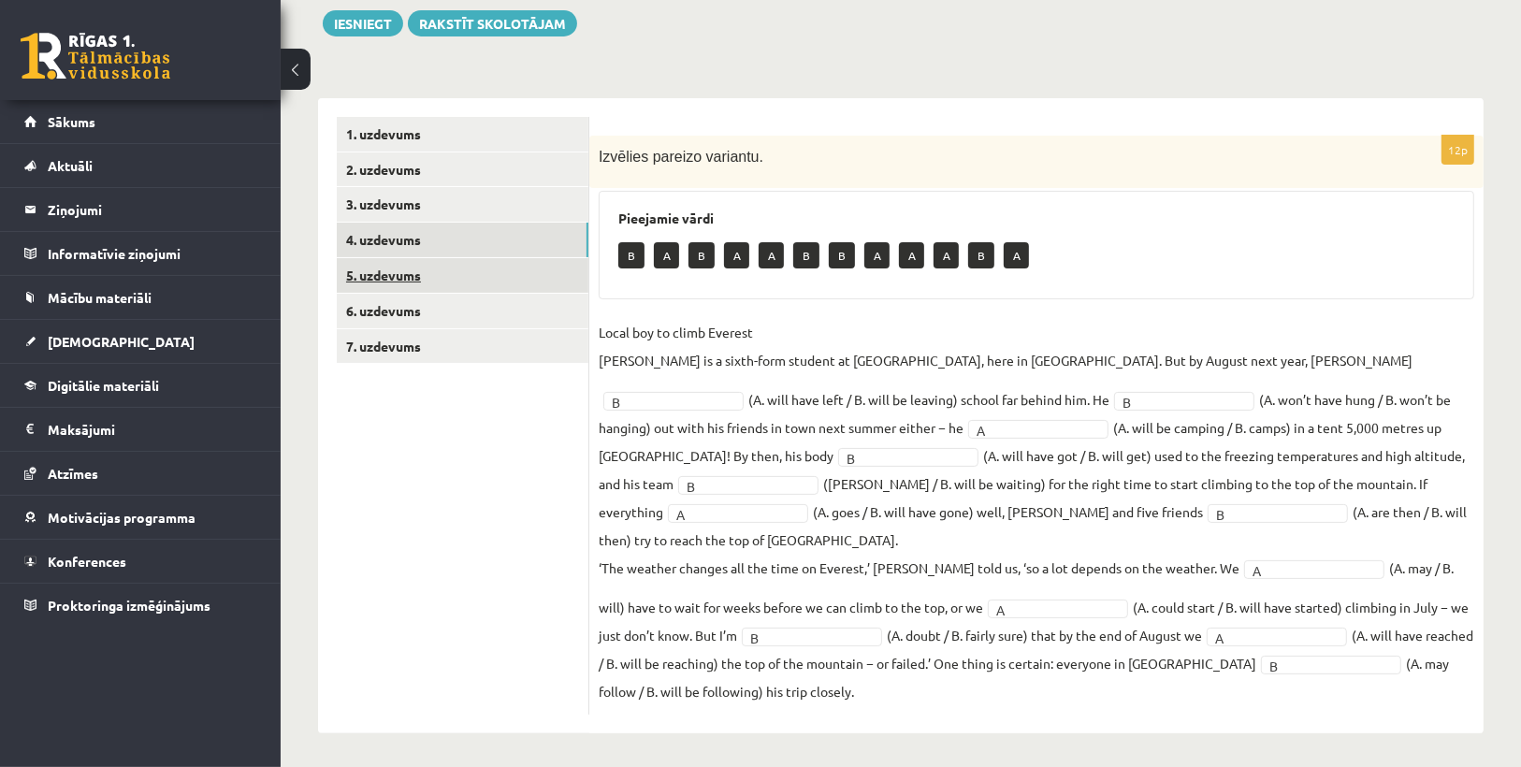
click at [385, 276] on link "5. uzdevums" at bounding box center [463, 275] width 252 height 35
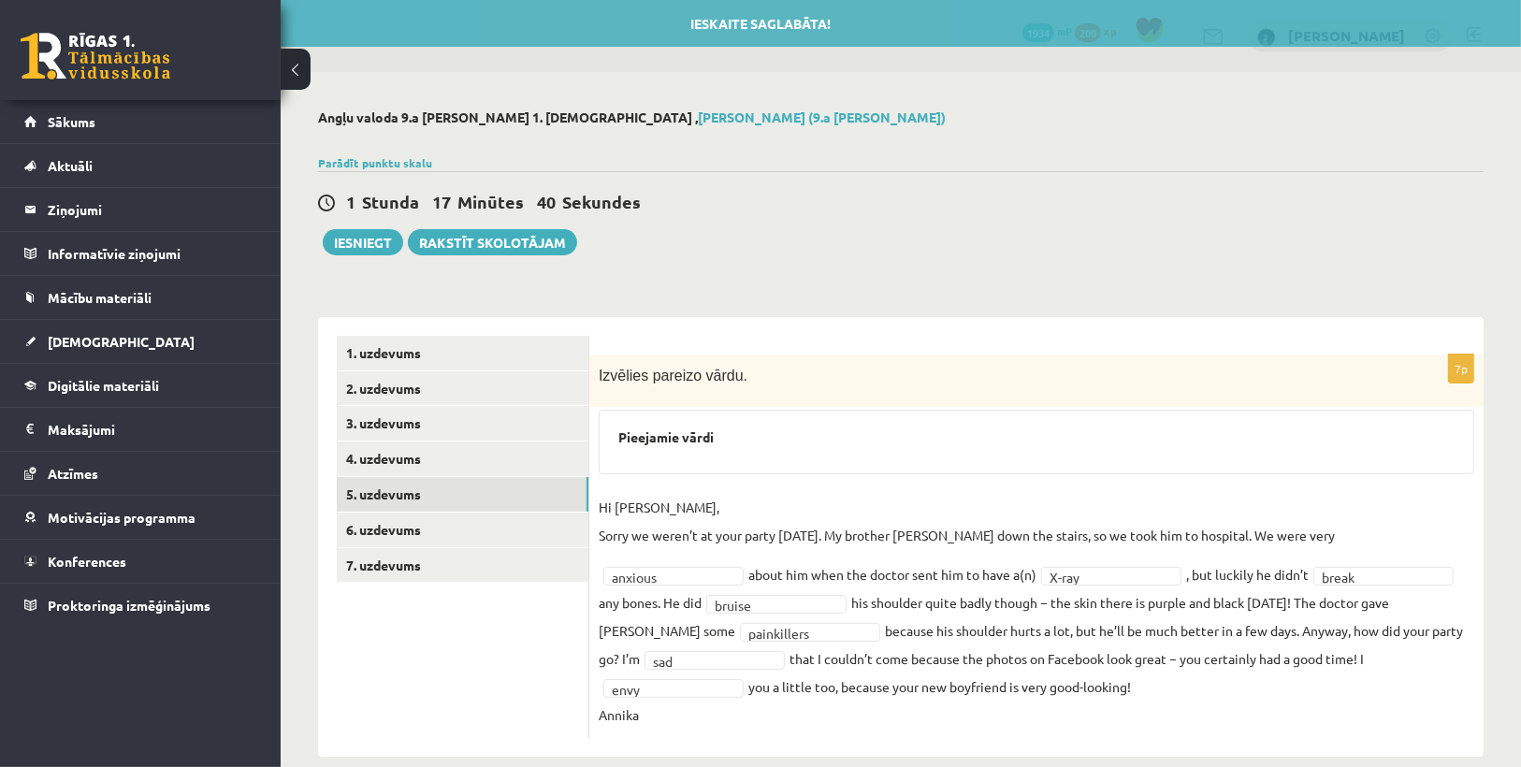
scroll to position [0, 0]
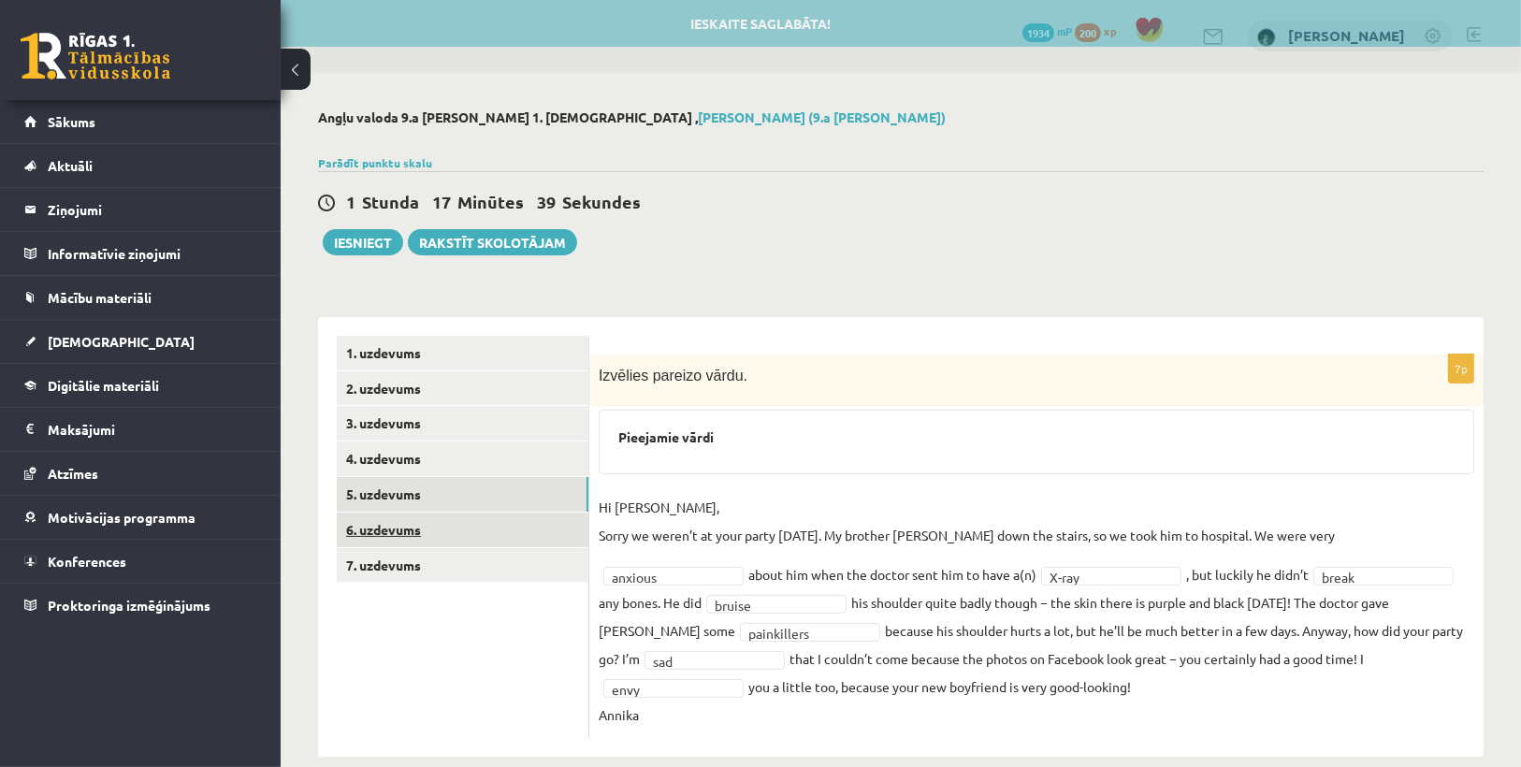
click at [490, 526] on link "6. uzdevums" at bounding box center [463, 530] width 252 height 35
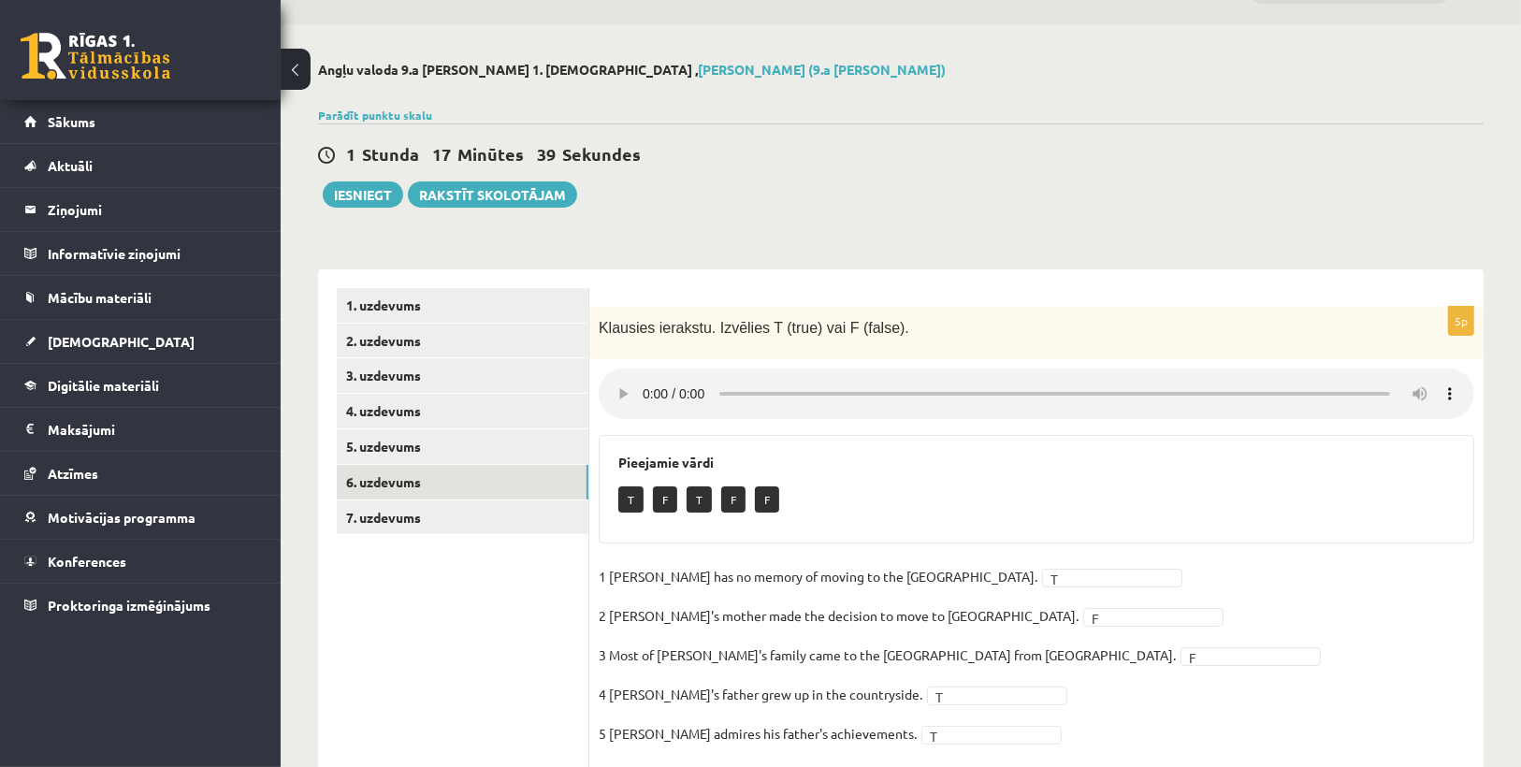
scroll to position [103, 0]
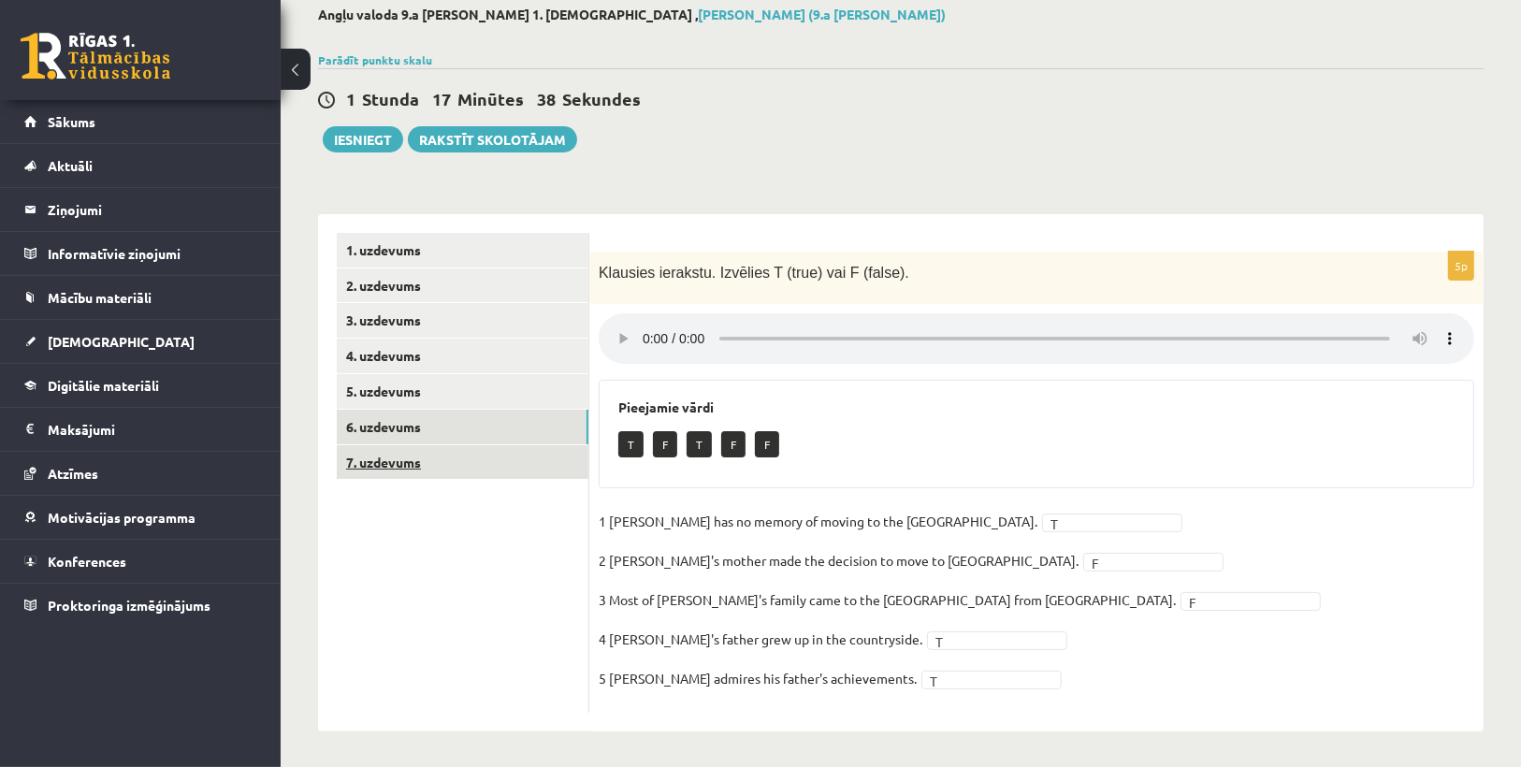
click at [471, 458] on link "7. uzdevums" at bounding box center [463, 462] width 252 height 35
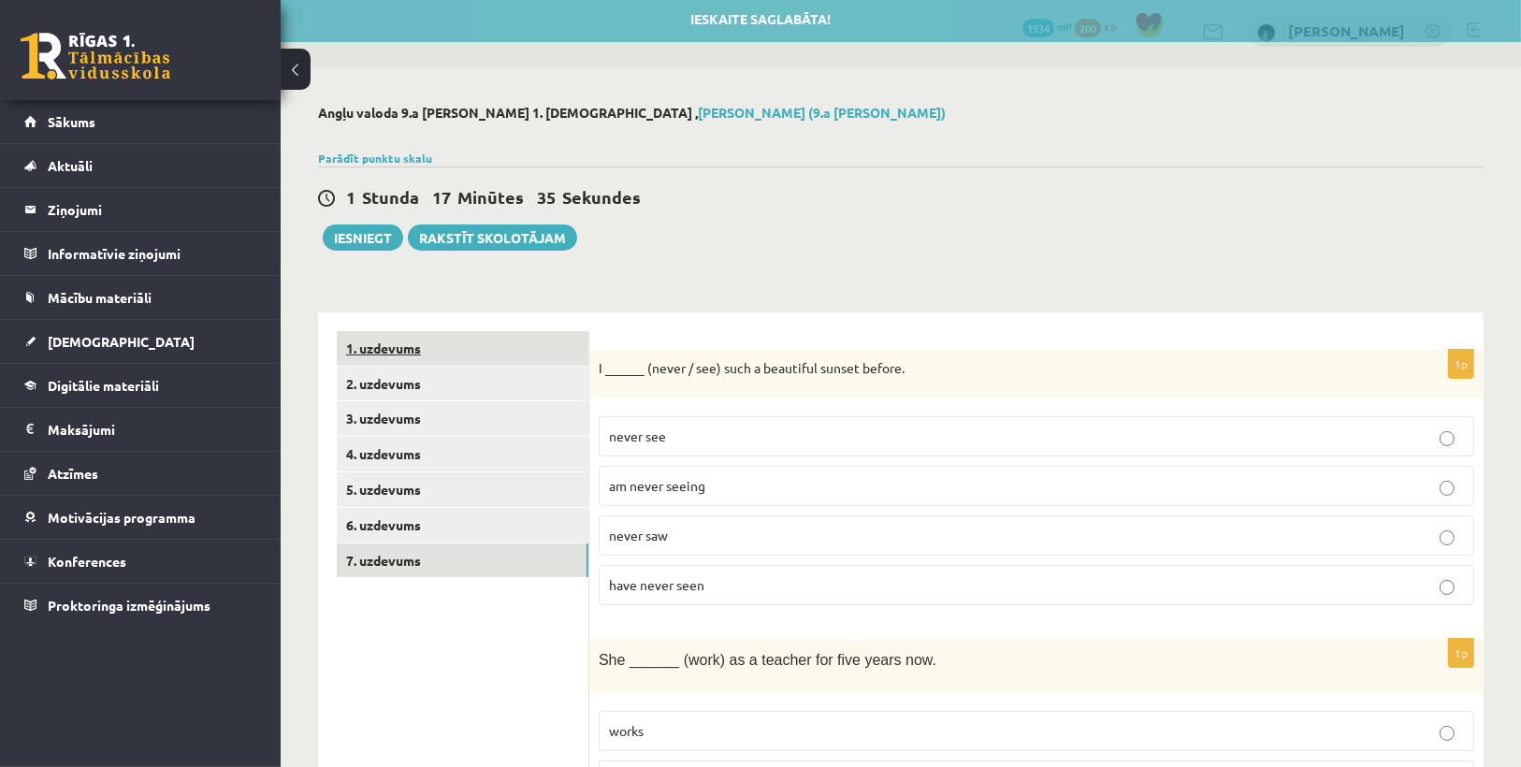
scroll to position [0, 0]
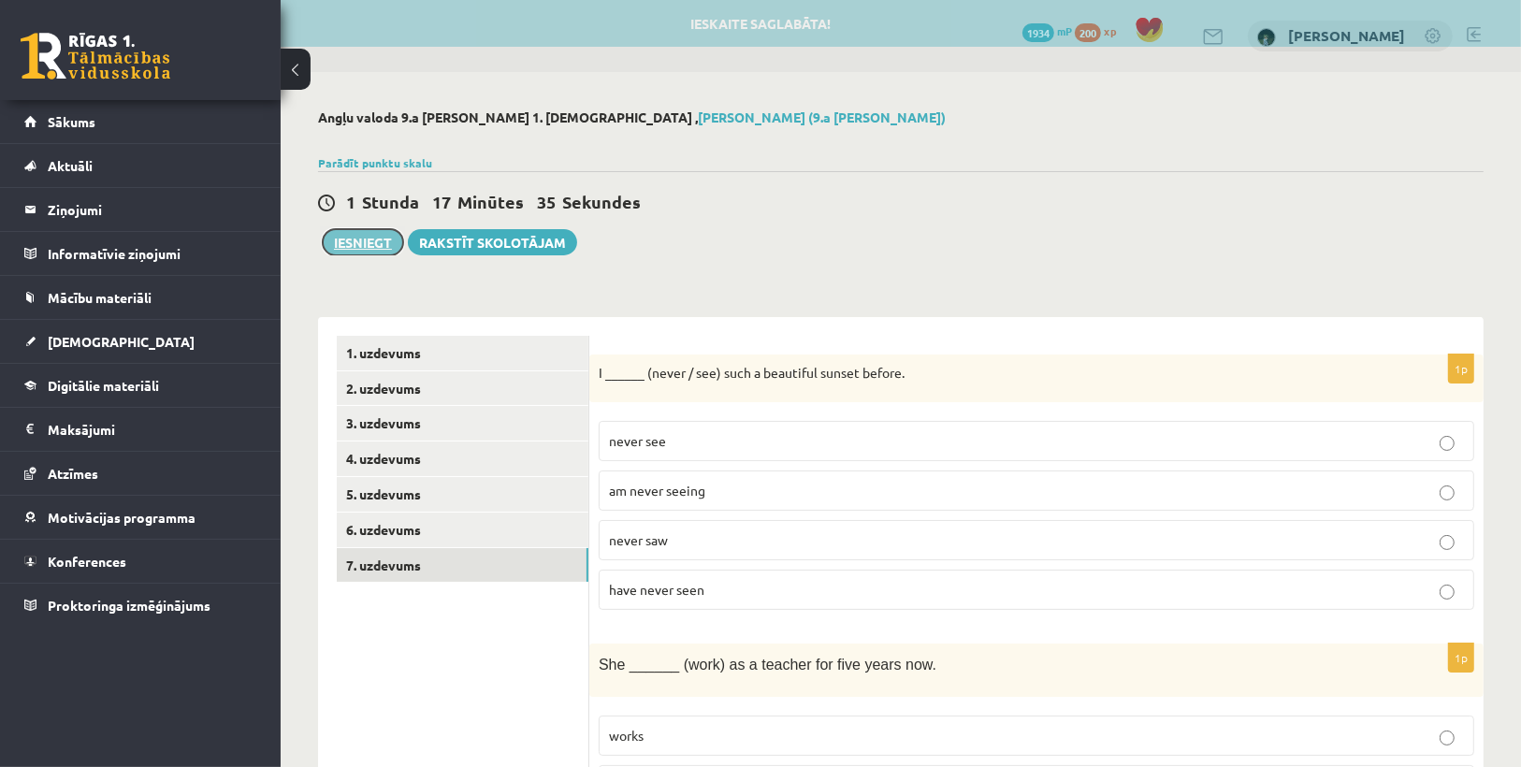
click at [356, 235] on button "Iesniegt" at bounding box center [363, 242] width 80 height 26
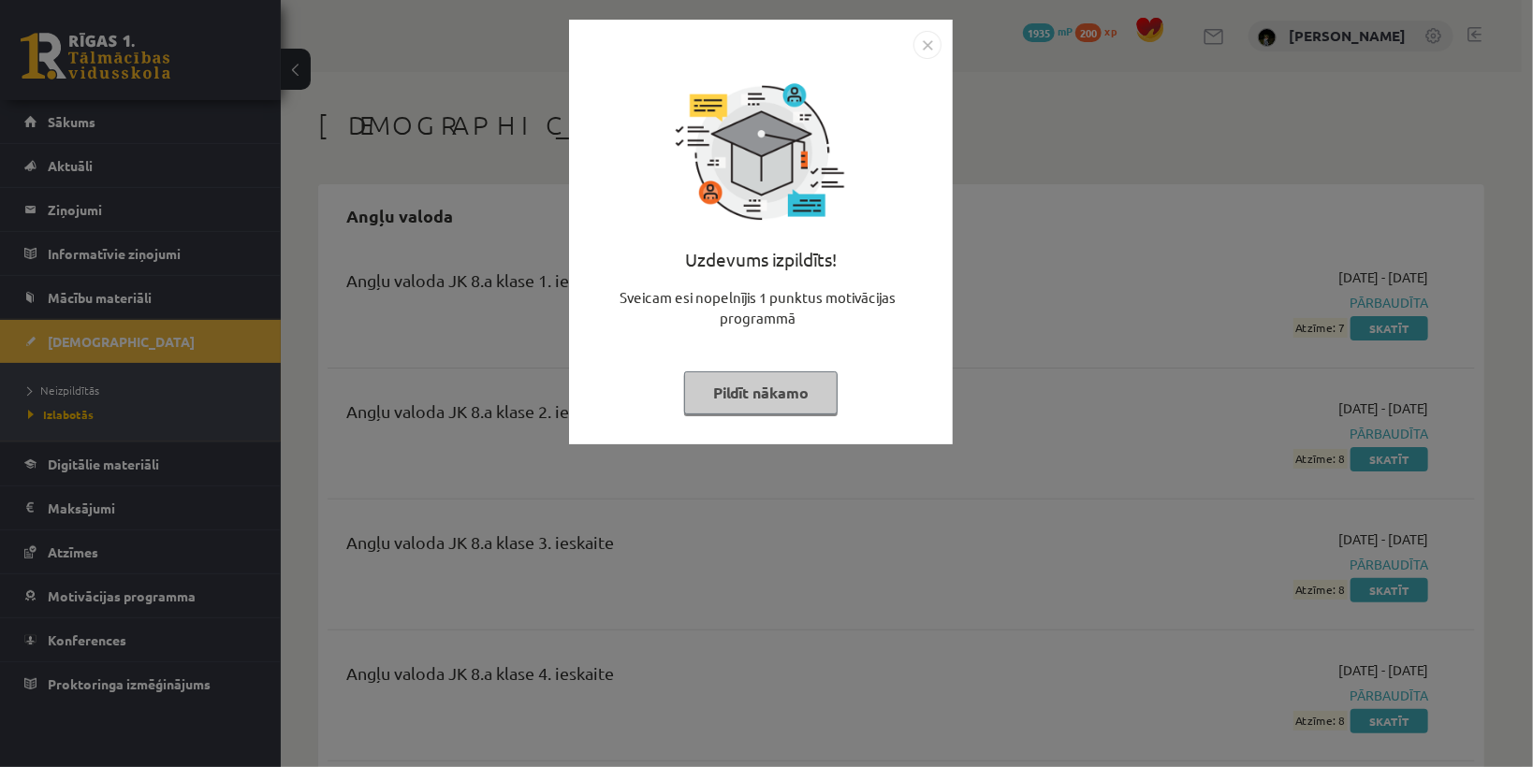
click at [824, 405] on button "Pildīt nākamo" at bounding box center [760, 392] width 153 height 43
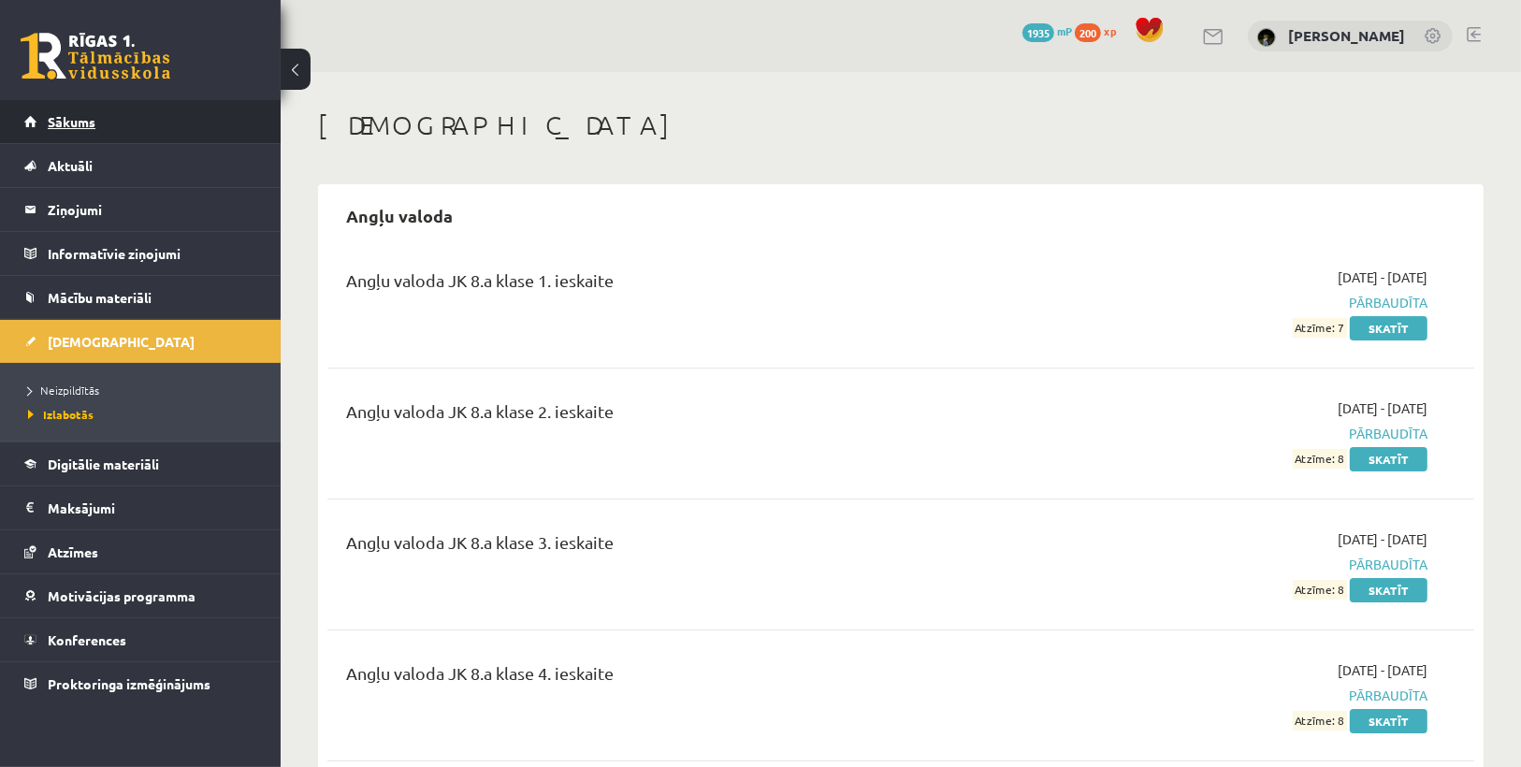
click at [114, 120] on link "Sākums" at bounding box center [140, 121] width 233 height 43
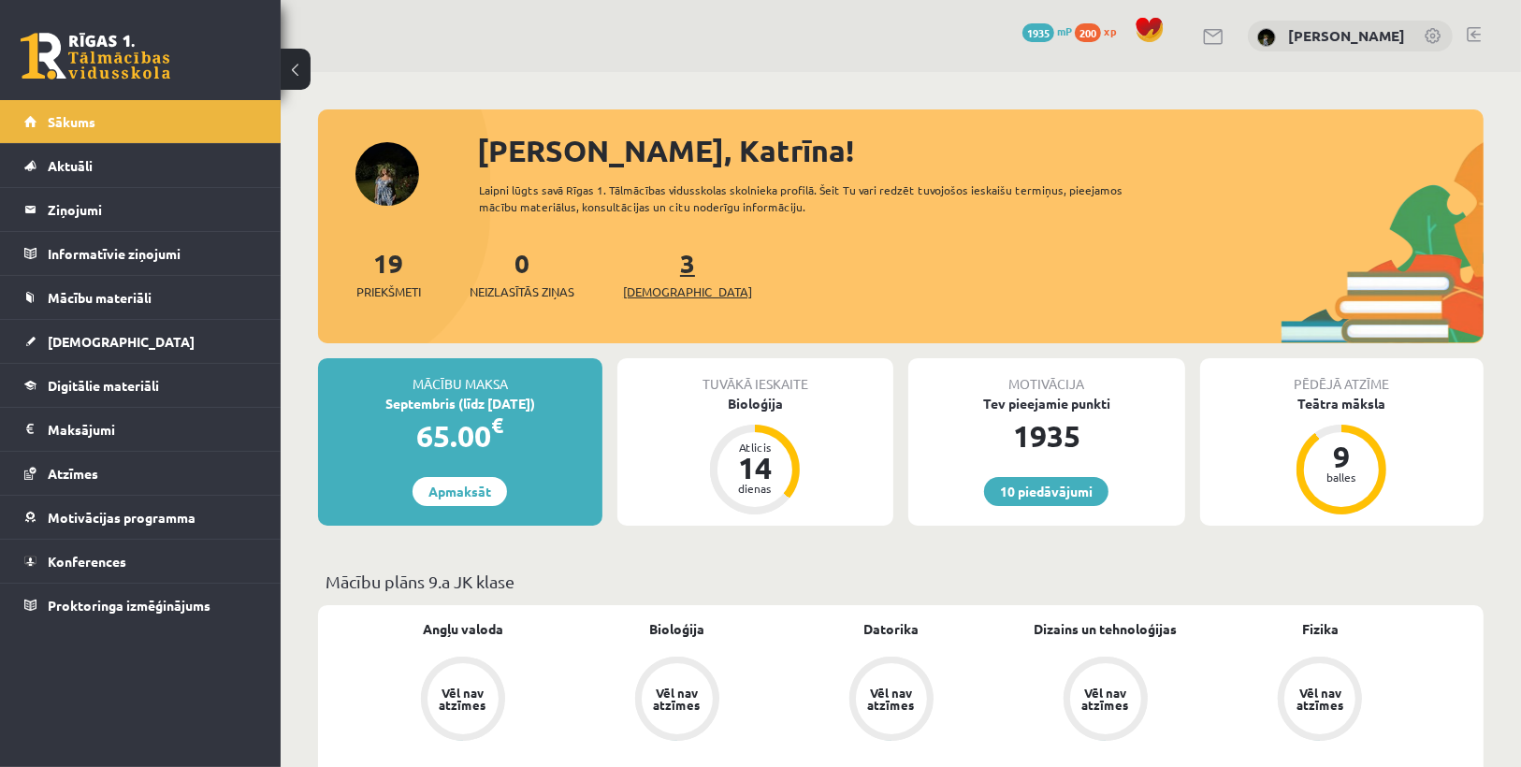
click at [665, 295] on span "[DEMOGRAPHIC_DATA]" at bounding box center [687, 292] width 129 height 19
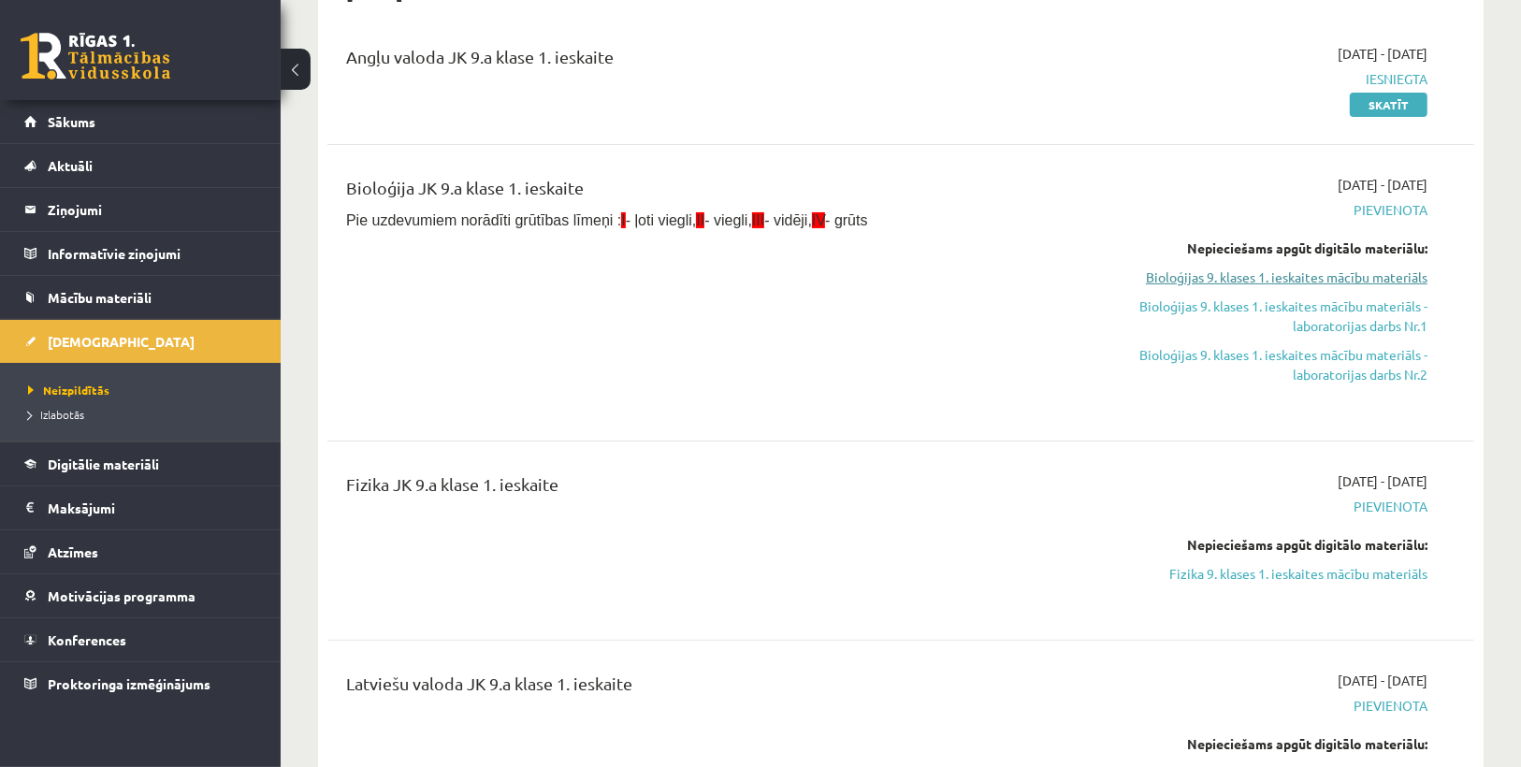
scroll to position [299, 0]
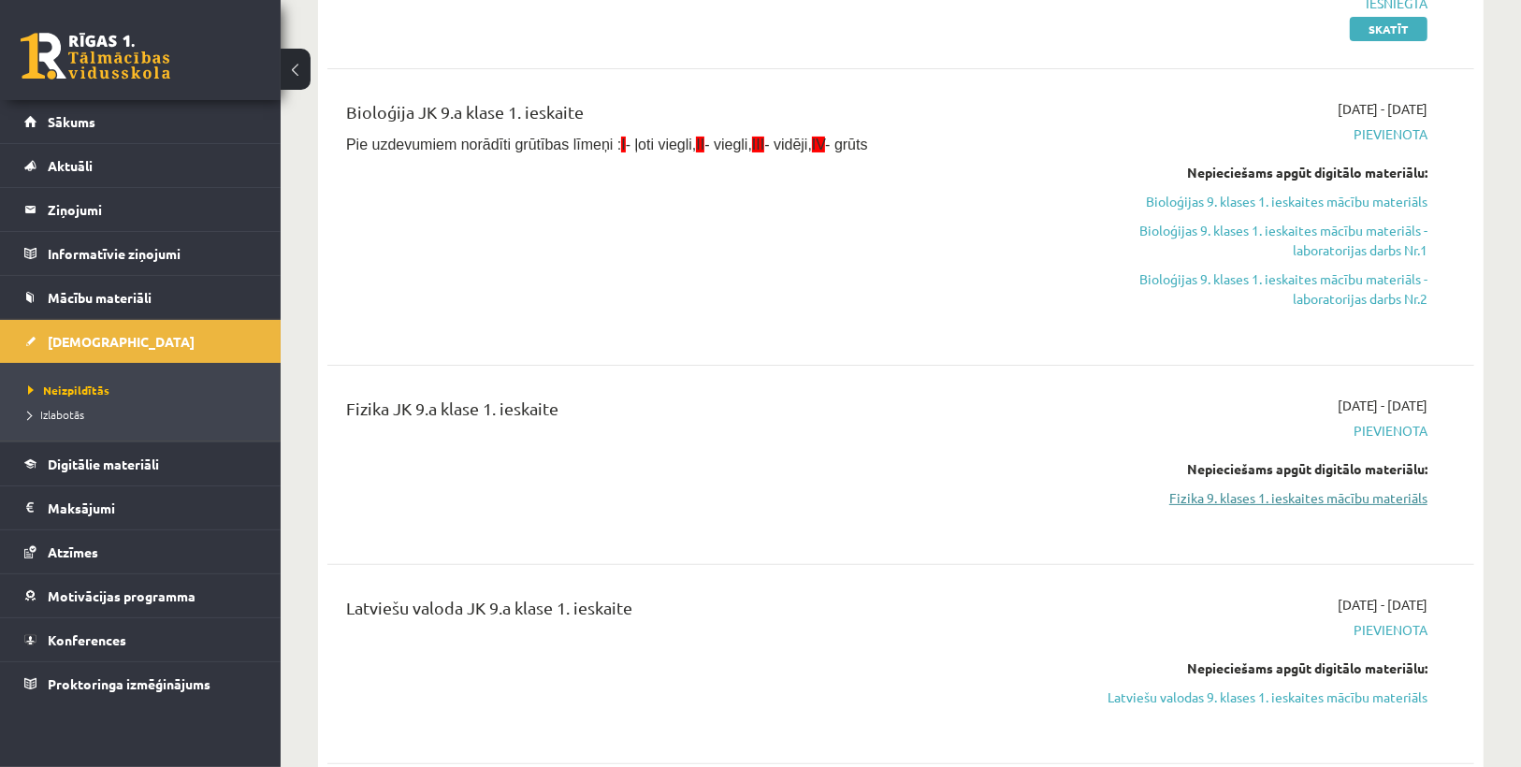
click at [1206, 496] on link "Fizika 9. klases 1. ieskaites mācību materiāls" at bounding box center [1256, 498] width 341 height 20
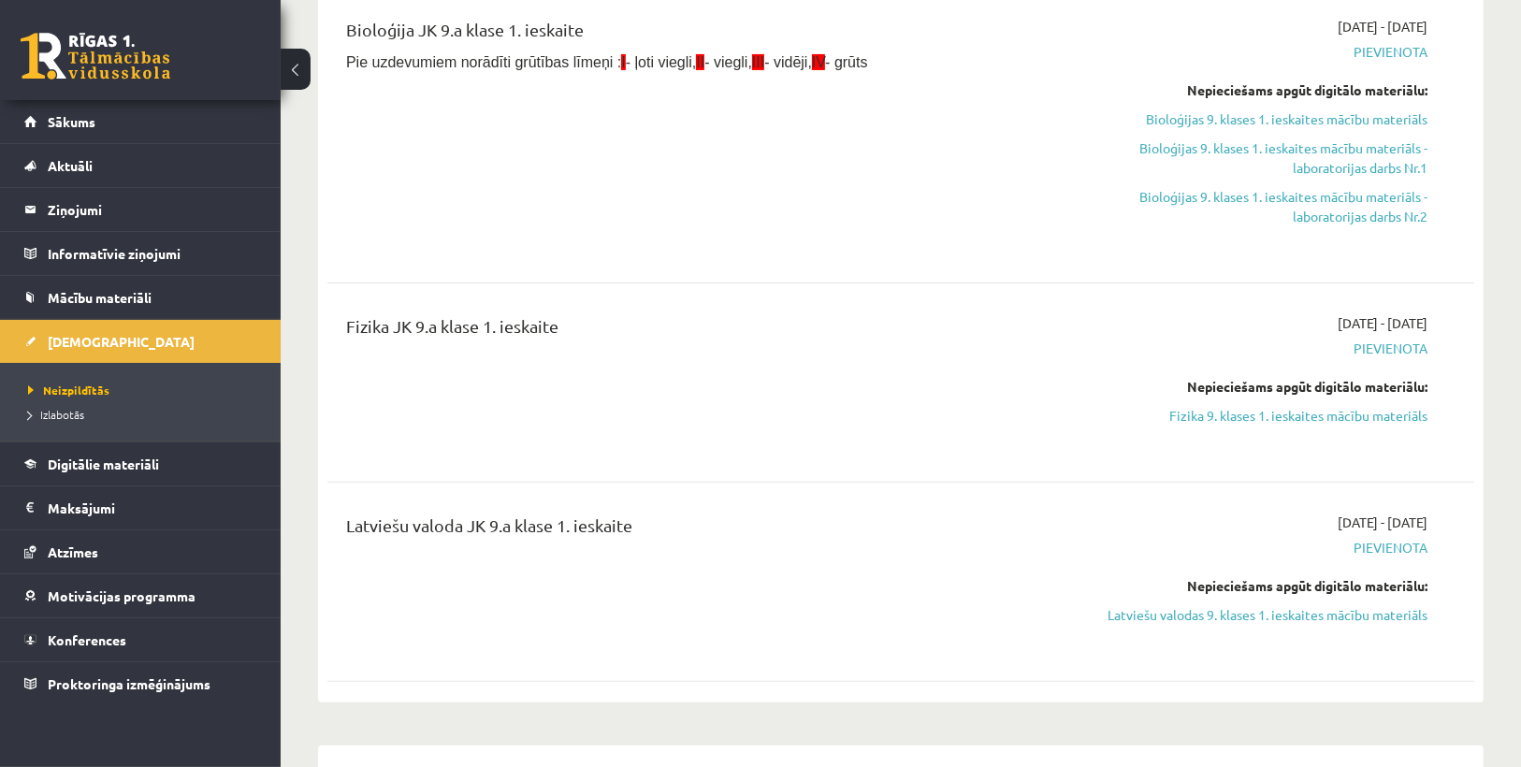
scroll to position [374, 0]
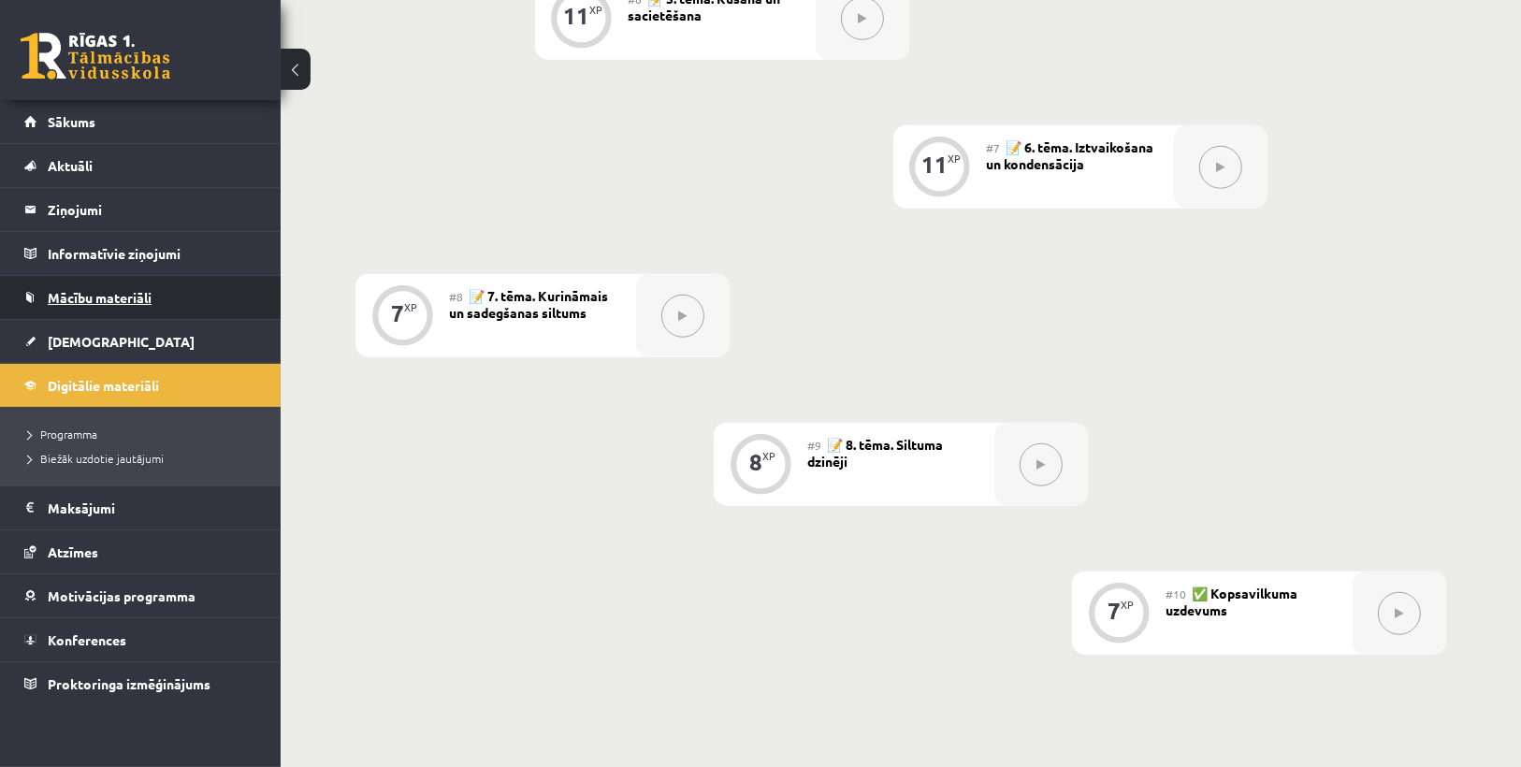
scroll to position [1272, 0]
click at [93, 118] on span "Sākums" at bounding box center [72, 121] width 48 height 17
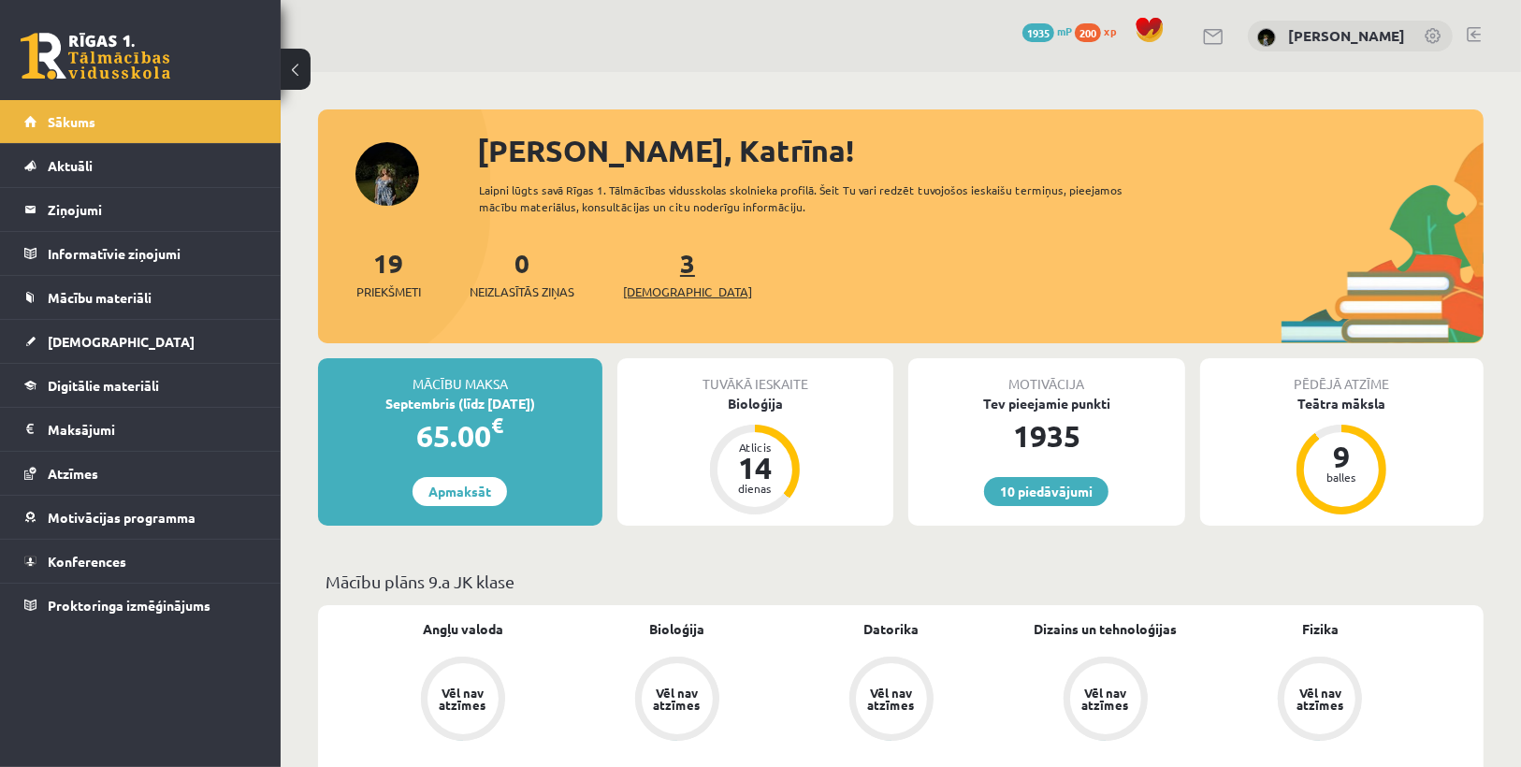
click at [648, 289] on span "[DEMOGRAPHIC_DATA]" at bounding box center [687, 292] width 129 height 19
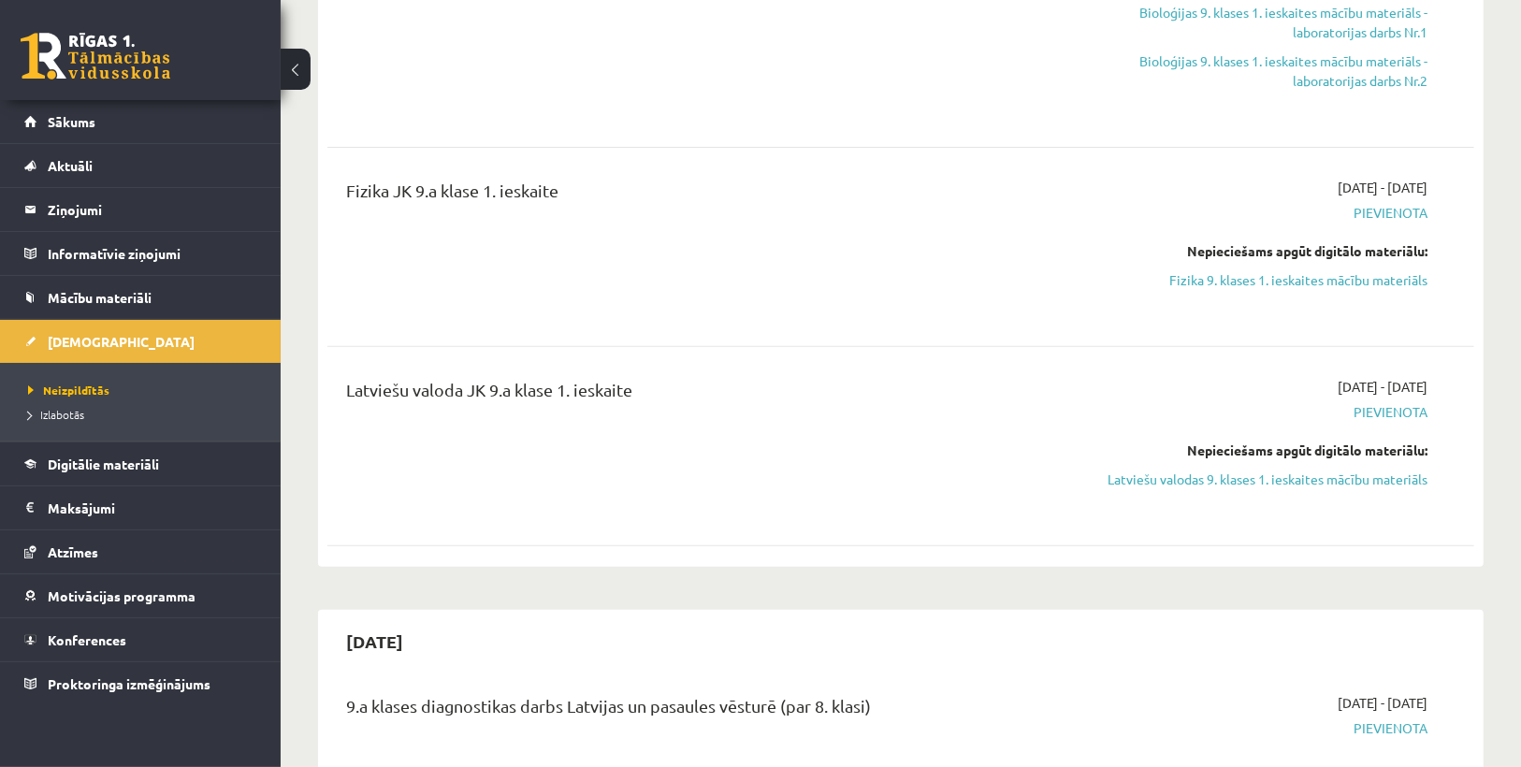
scroll to position [524, 0]
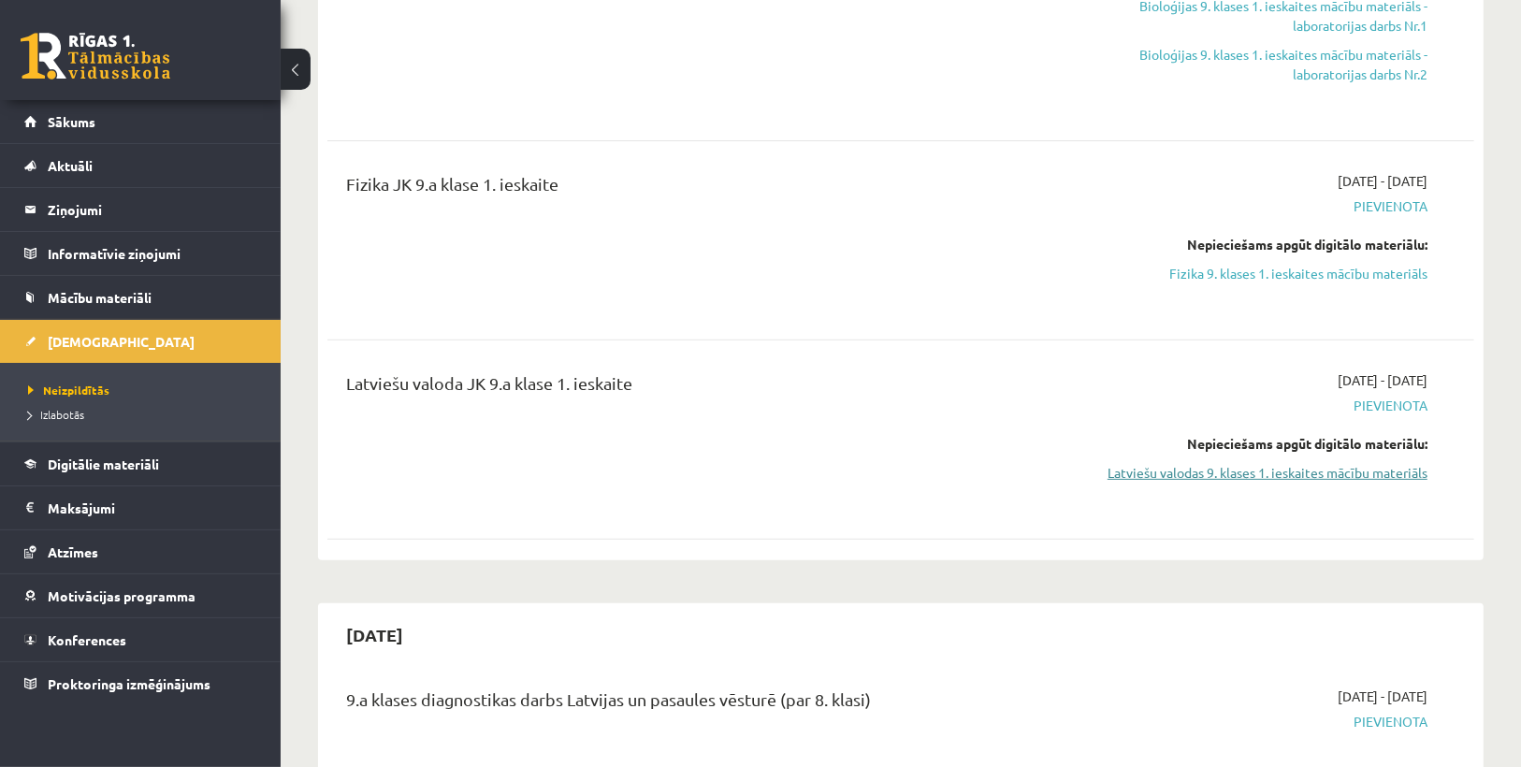
click at [1286, 477] on link "Latviešu valodas 9. klases 1. ieskaites mācību materiāls" at bounding box center [1256, 473] width 341 height 20
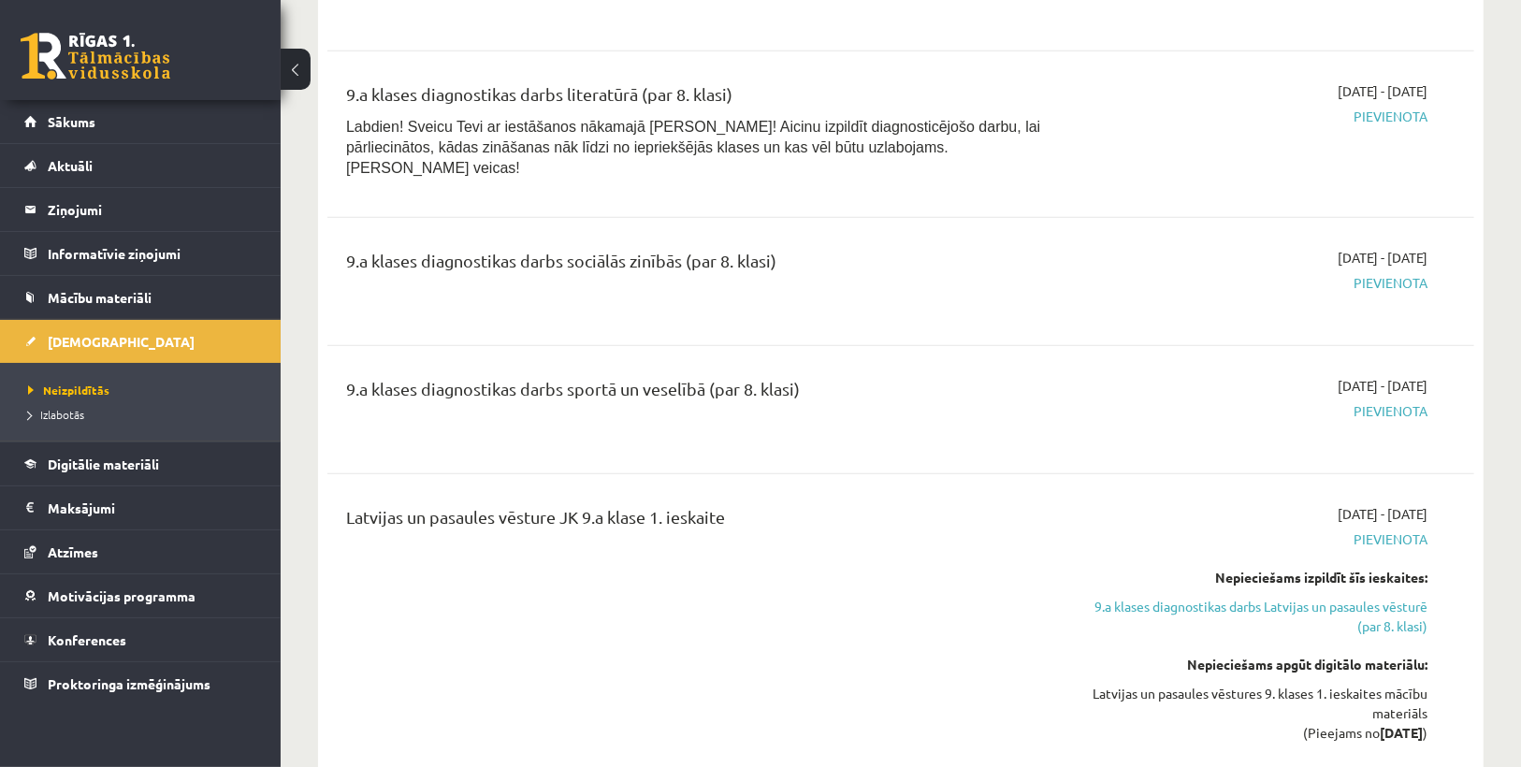
scroll to position [1344, 0]
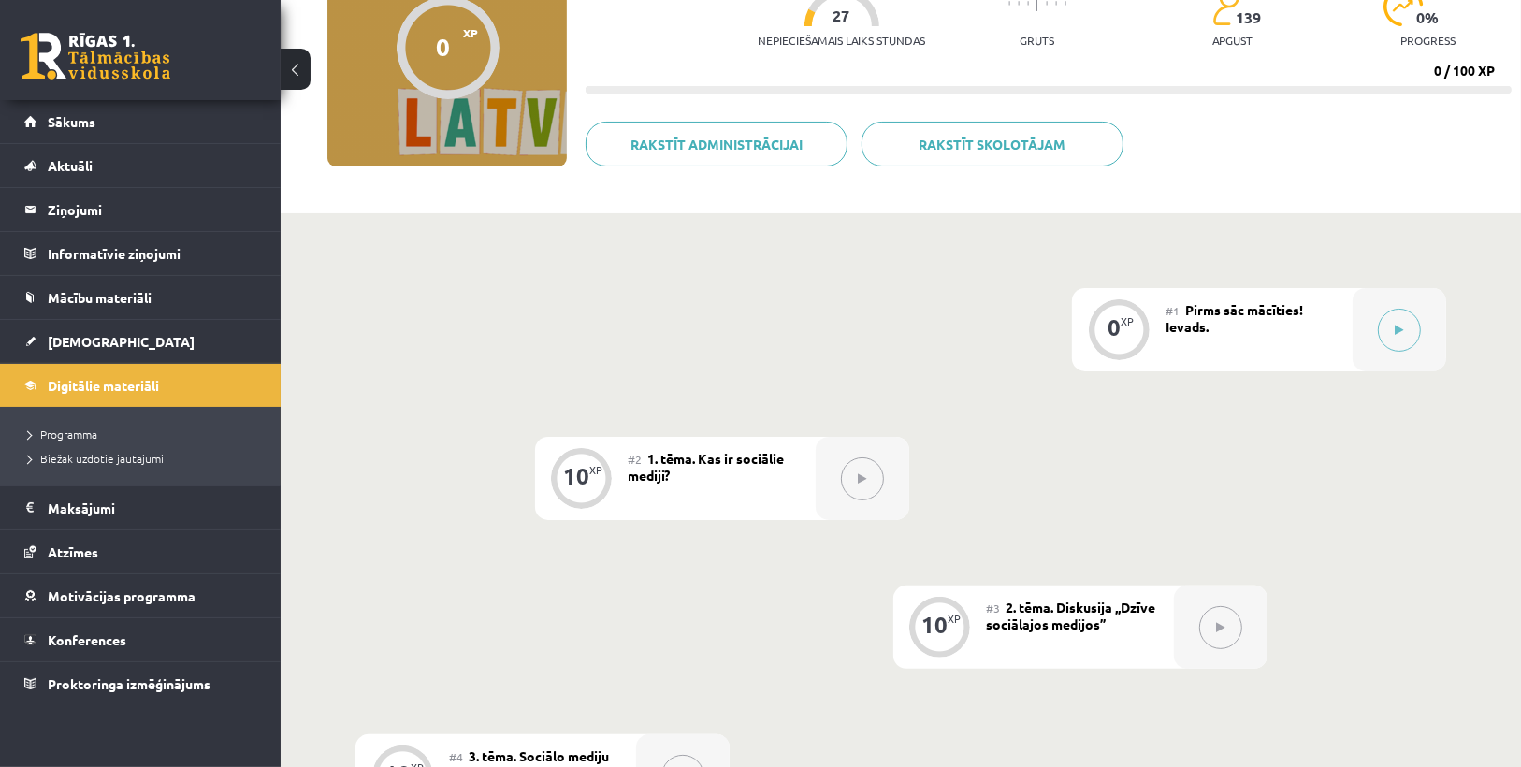
scroll to position [150, 0]
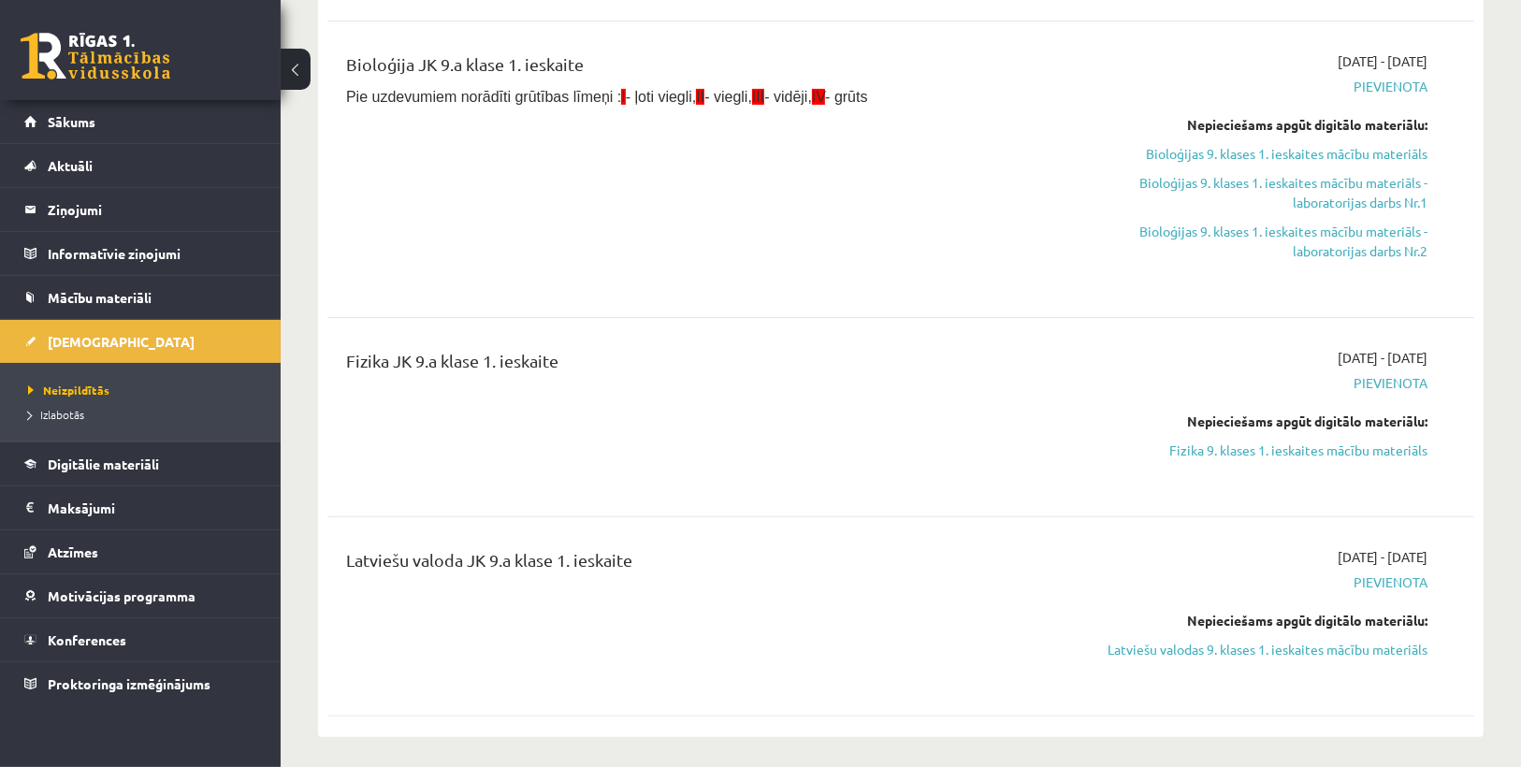
scroll to position [294, 0]
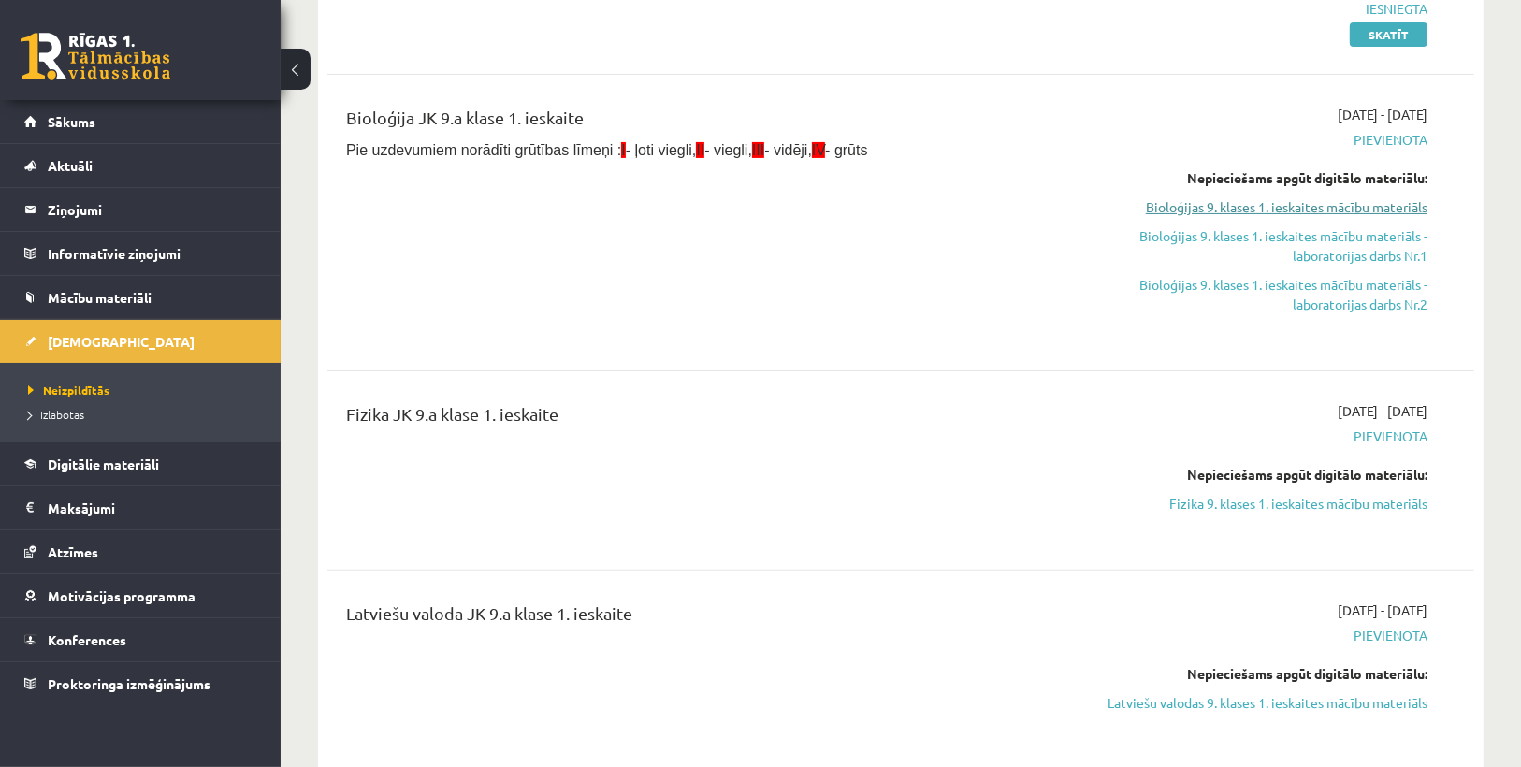
click at [1233, 204] on link "Bioloģijas 9. klases 1. ieskaites mācību materiāls" at bounding box center [1256, 207] width 341 height 20
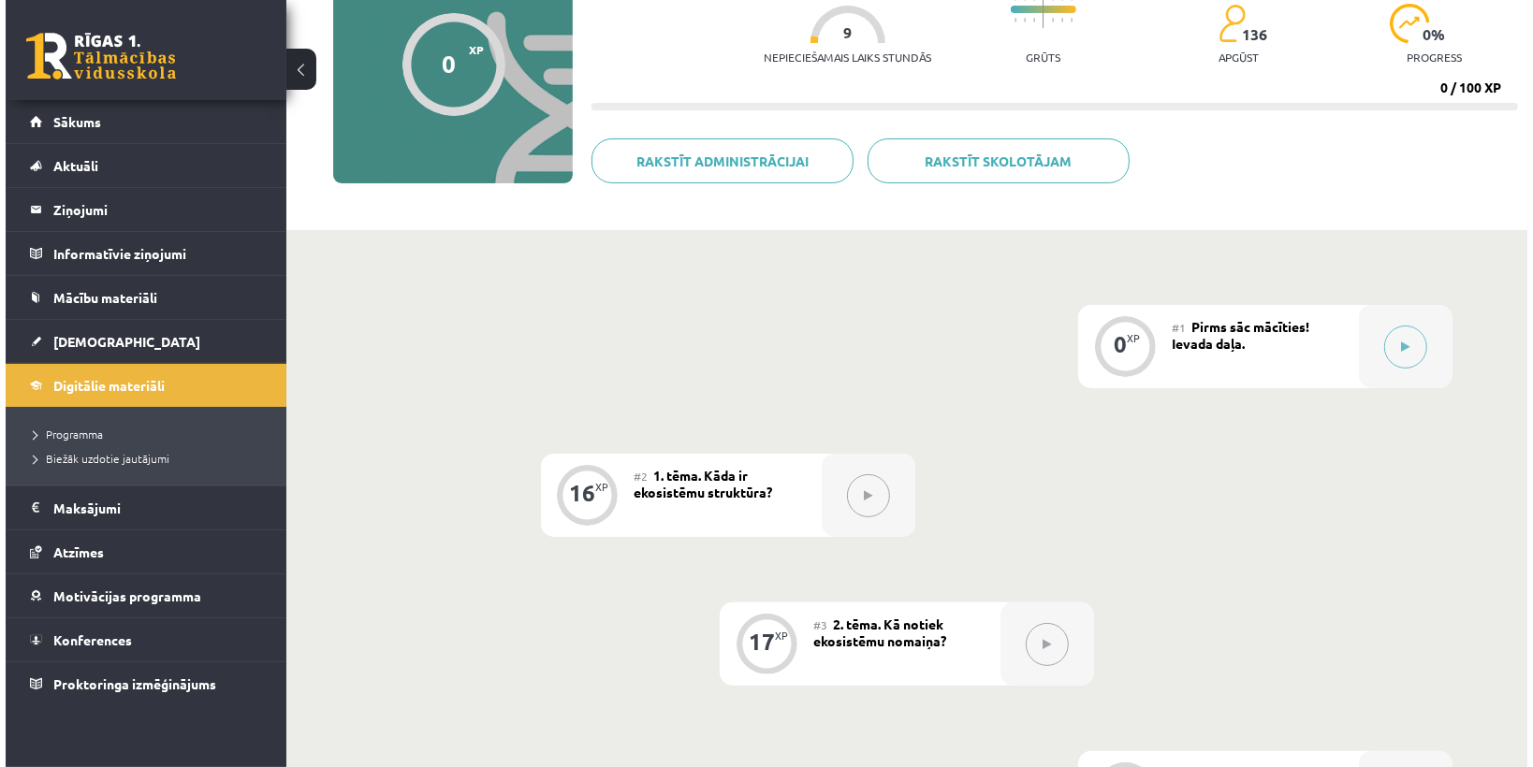
scroll to position [142, 0]
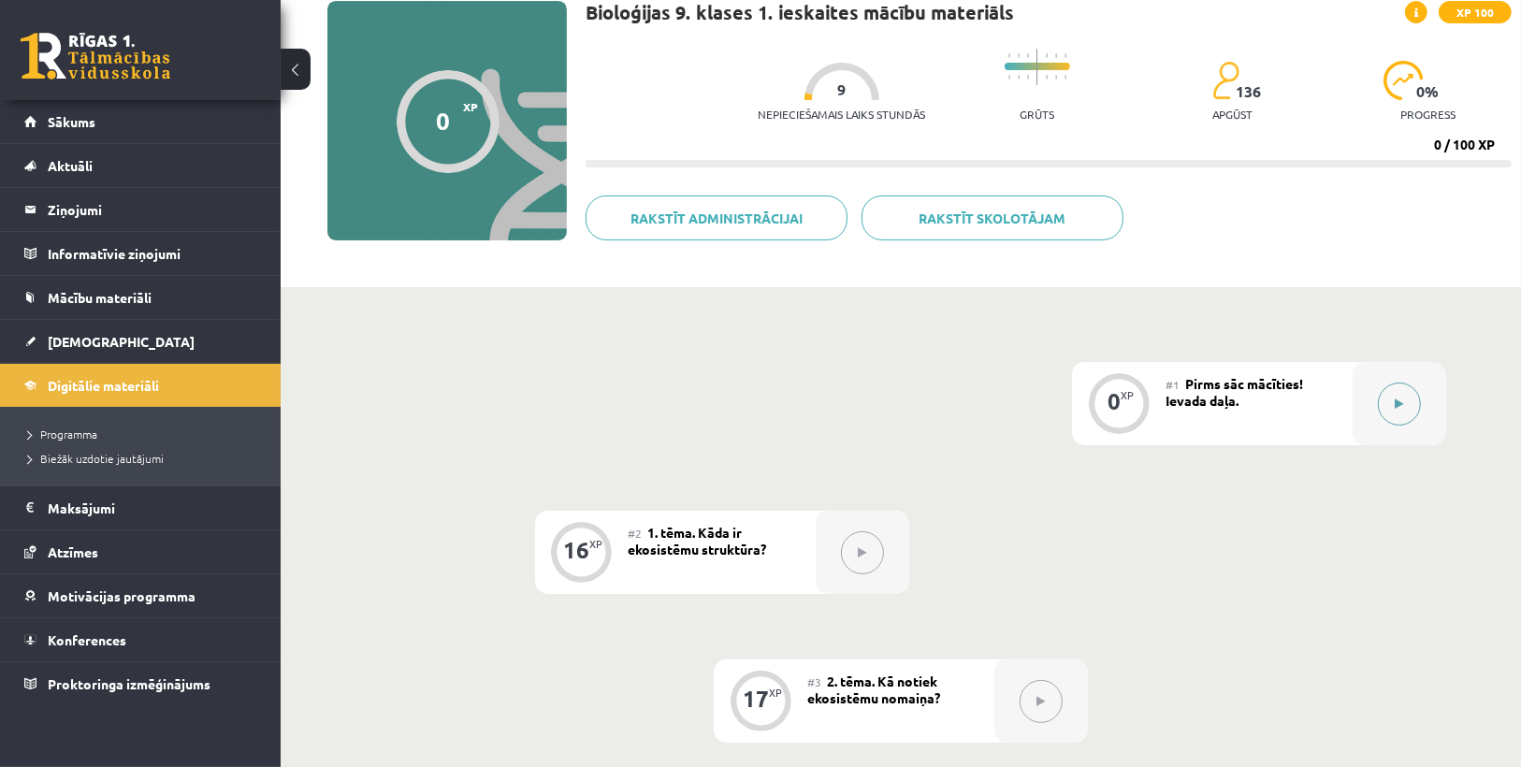
click at [1402, 400] on icon at bounding box center [1400, 404] width 8 height 11
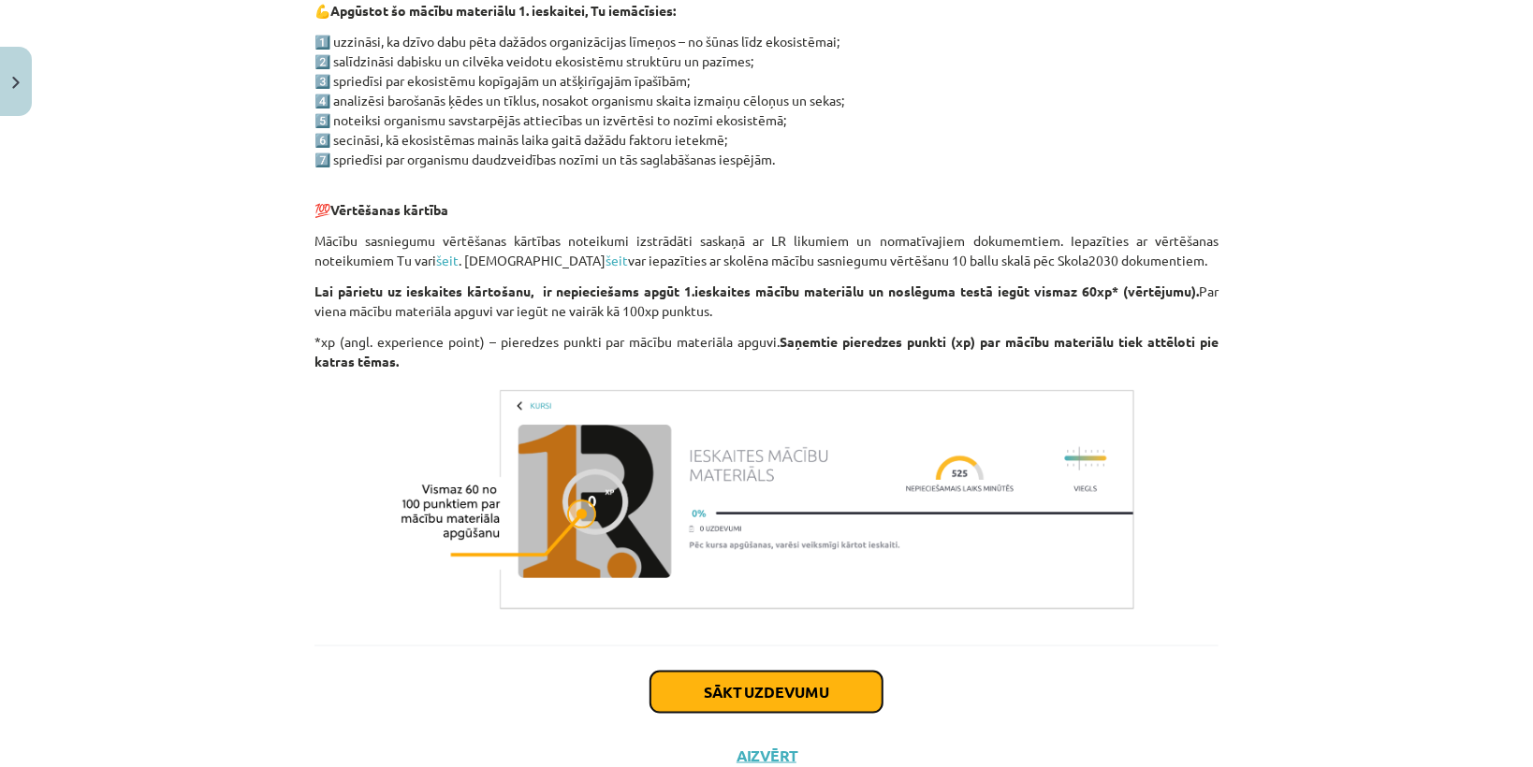
click at [828, 674] on button "Sākt uzdevumu" at bounding box center [766, 692] width 232 height 41
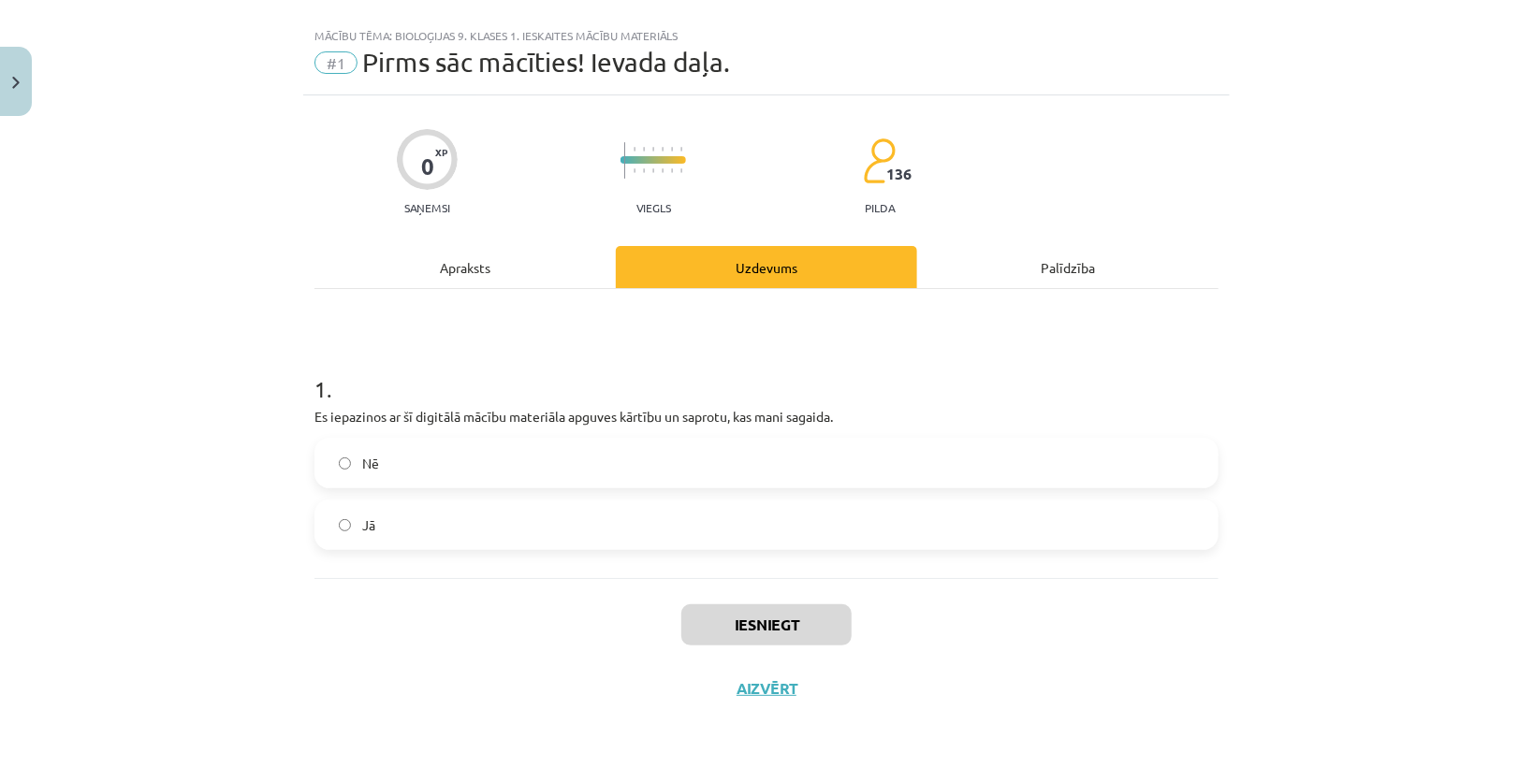
scroll to position [27, 0]
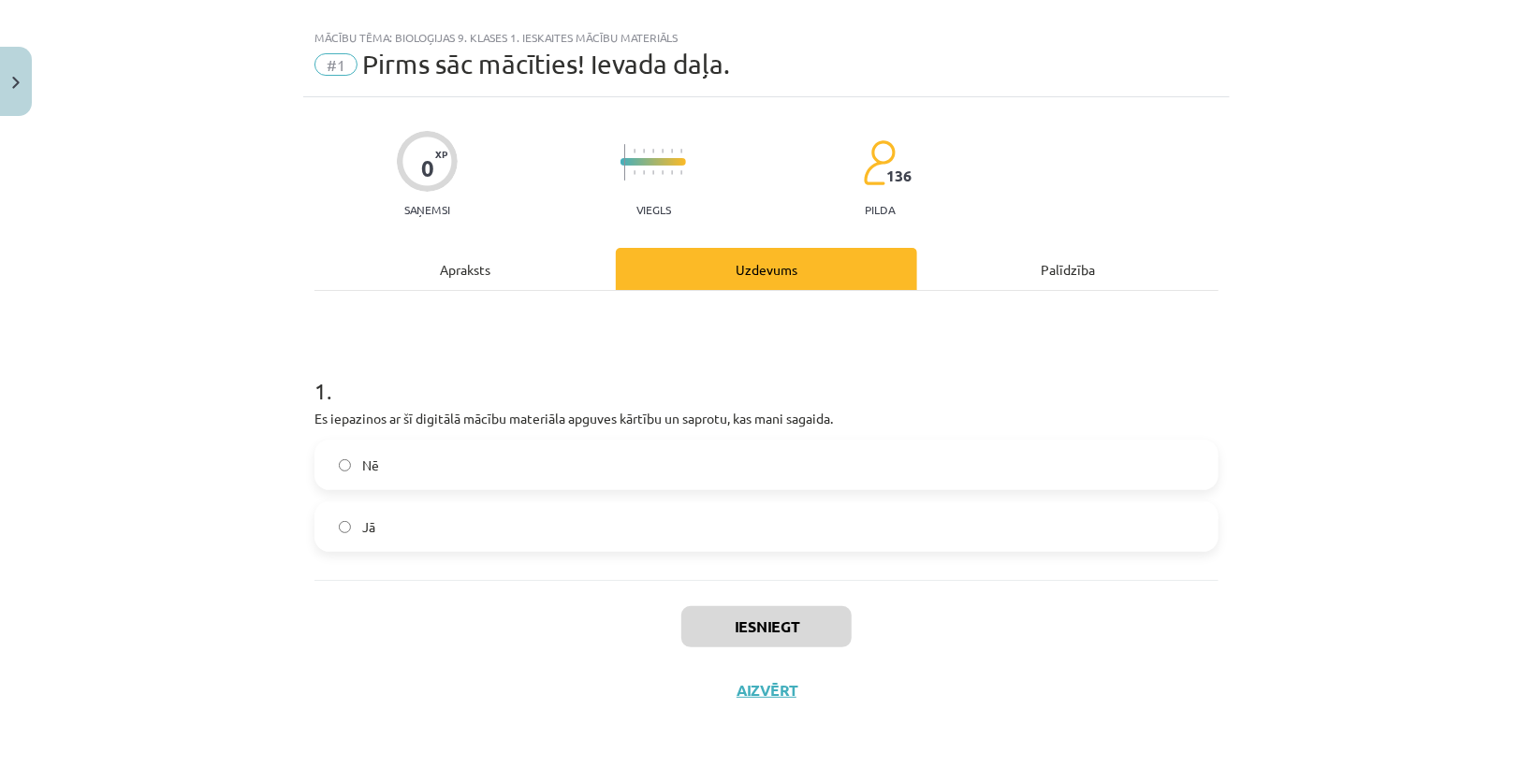
click at [486, 526] on label "Jā" at bounding box center [766, 526] width 900 height 47
click at [811, 618] on button "Iesniegt" at bounding box center [766, 626] width 170 height 41
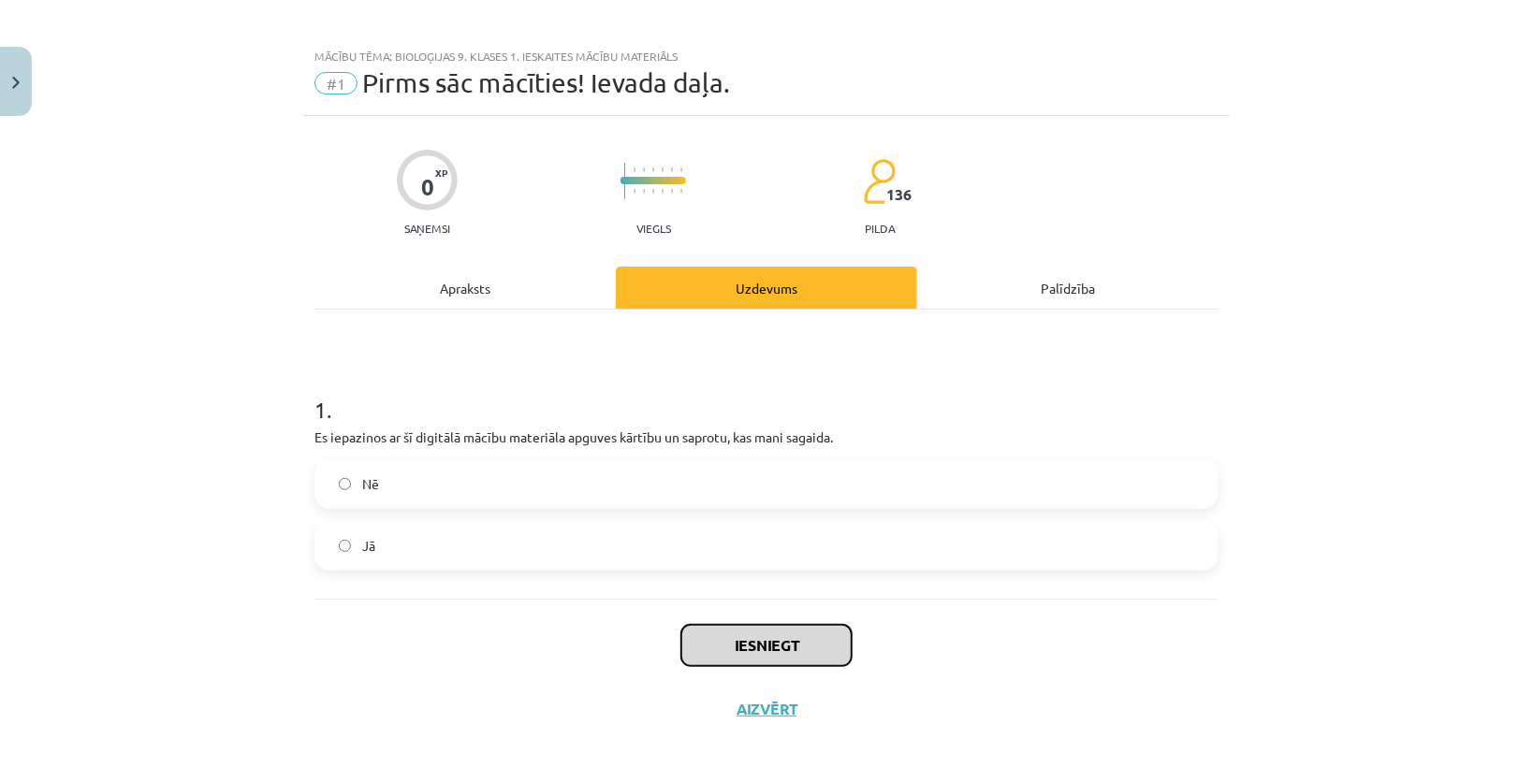
scroll to position [0, 0]
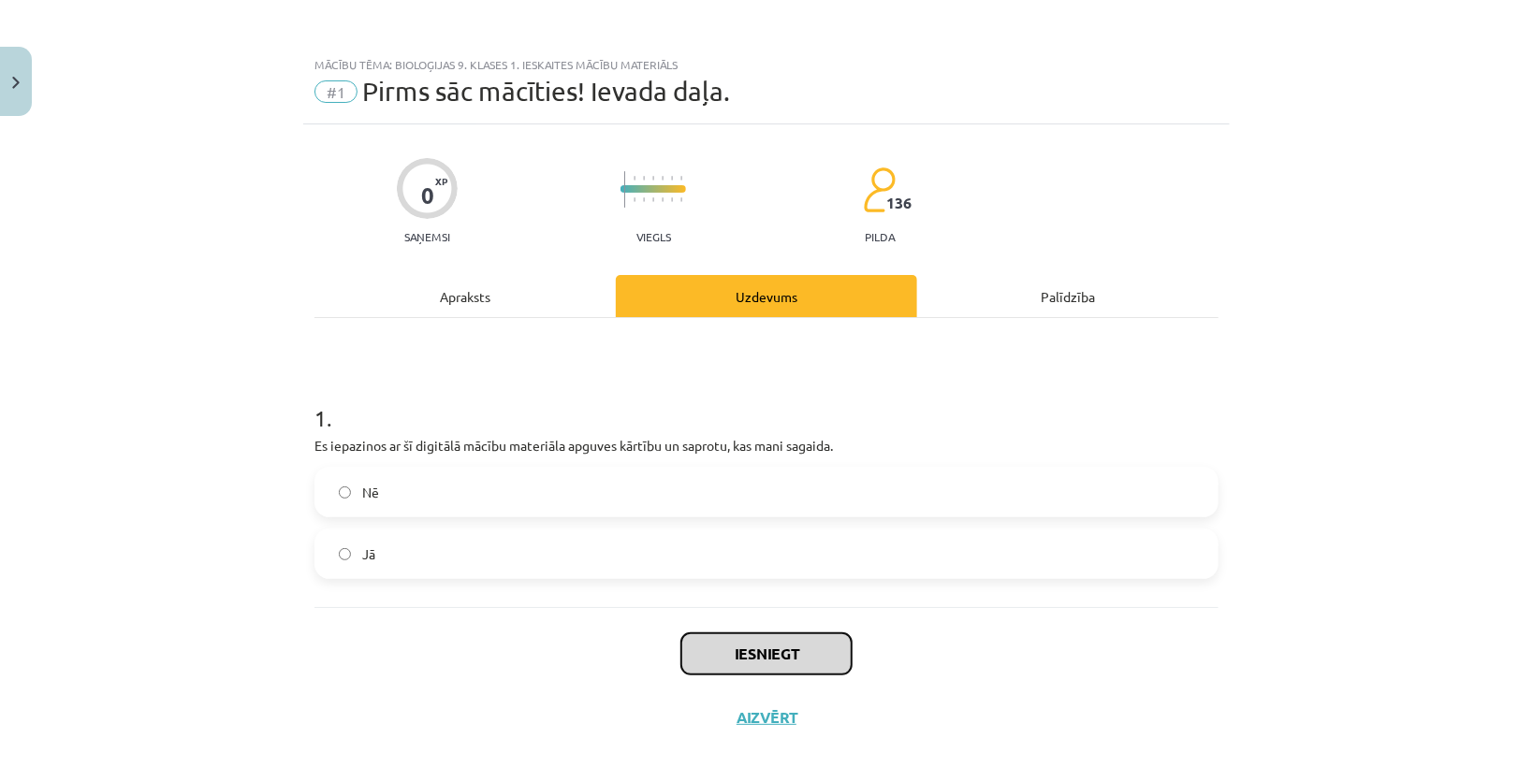
click at [823, 658] on button "Iesniegt" at bounding box center [766, 653] width 170 height 41
click at [781, 652] on button "Iesniegt" at bounding box center [766, 653] width 170 height 41
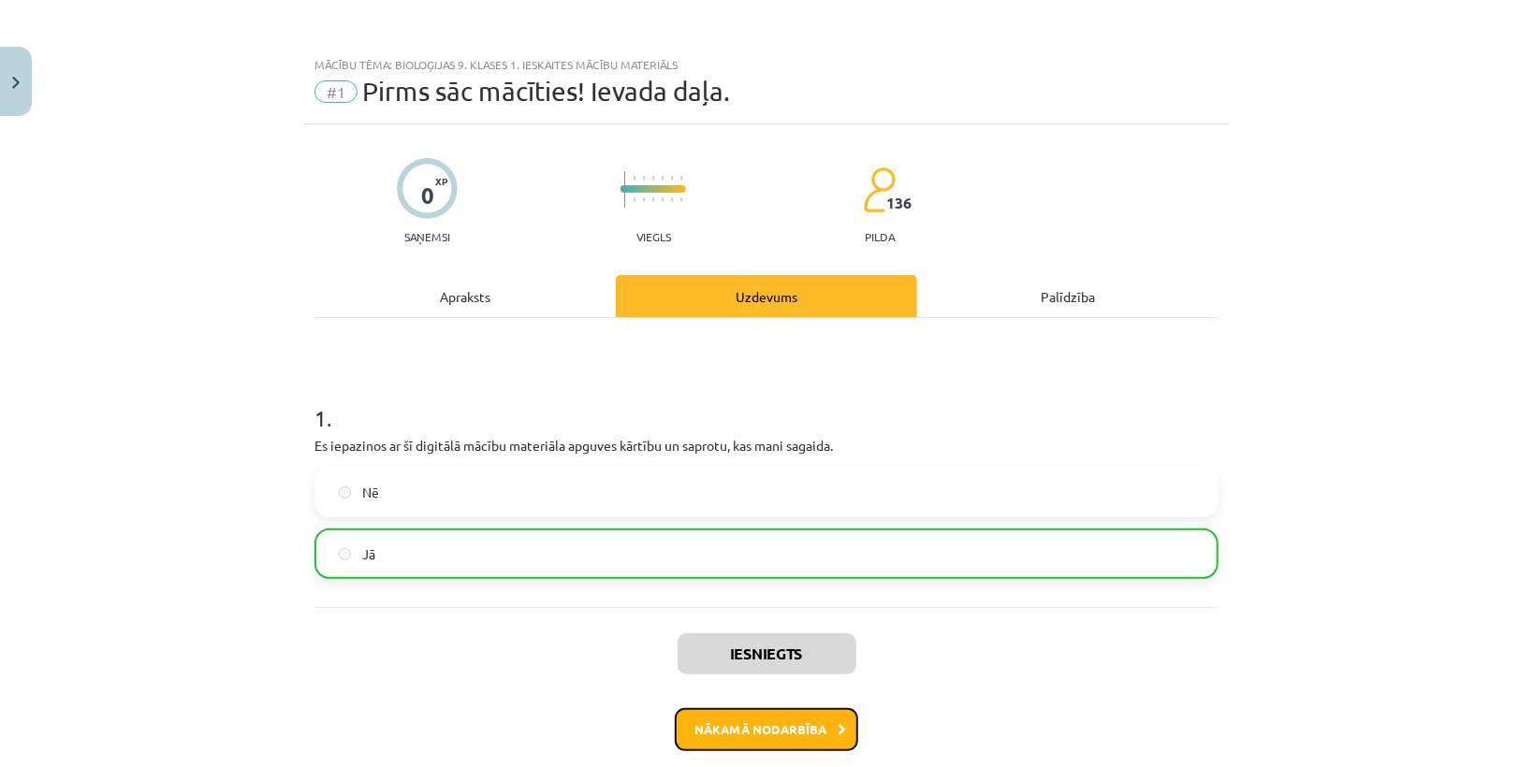
click at [747, 725] on button "Nākamā nodarbība" at bounding box center [766, 729] width 183 height 43
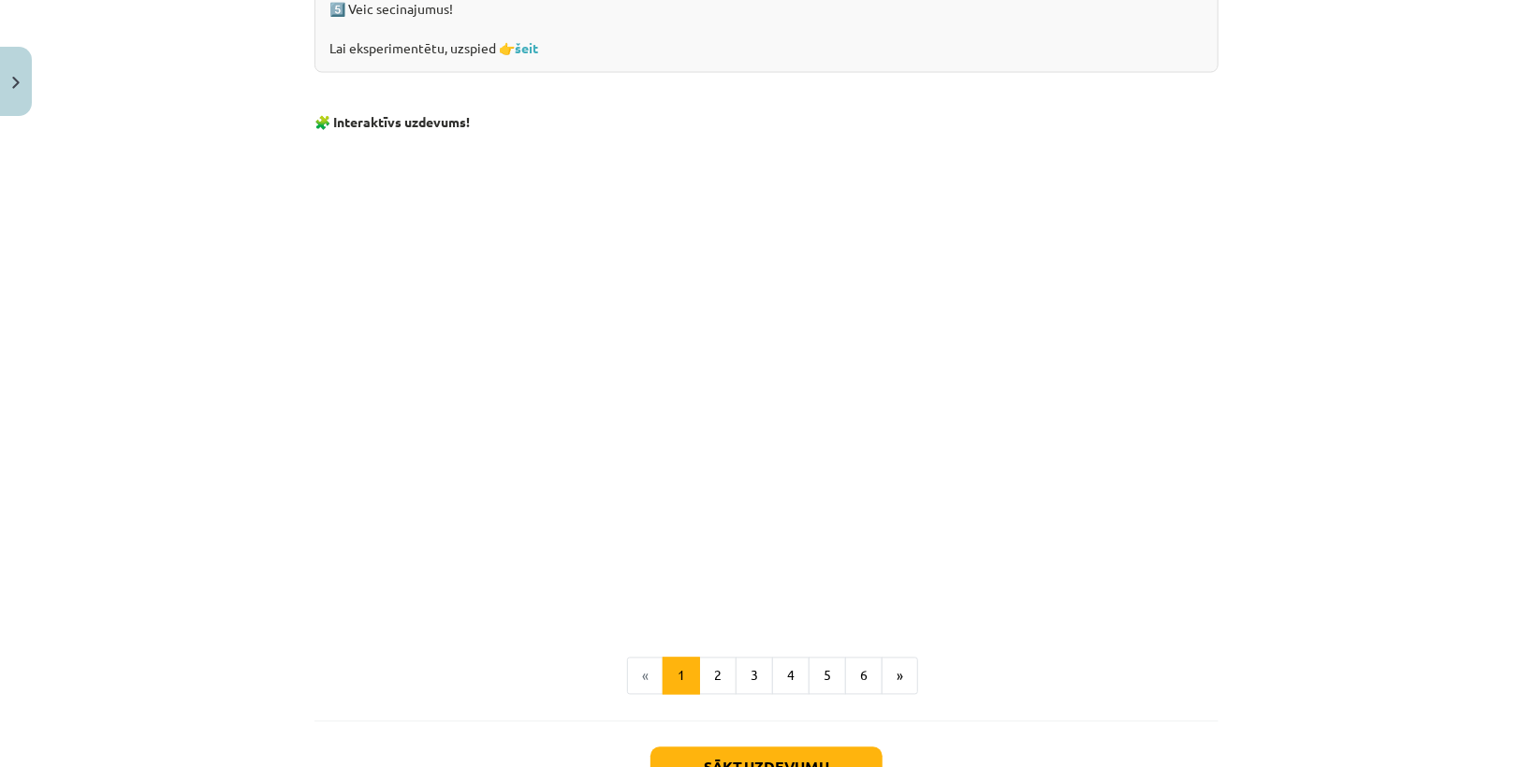
scroll to position [1714, 0]
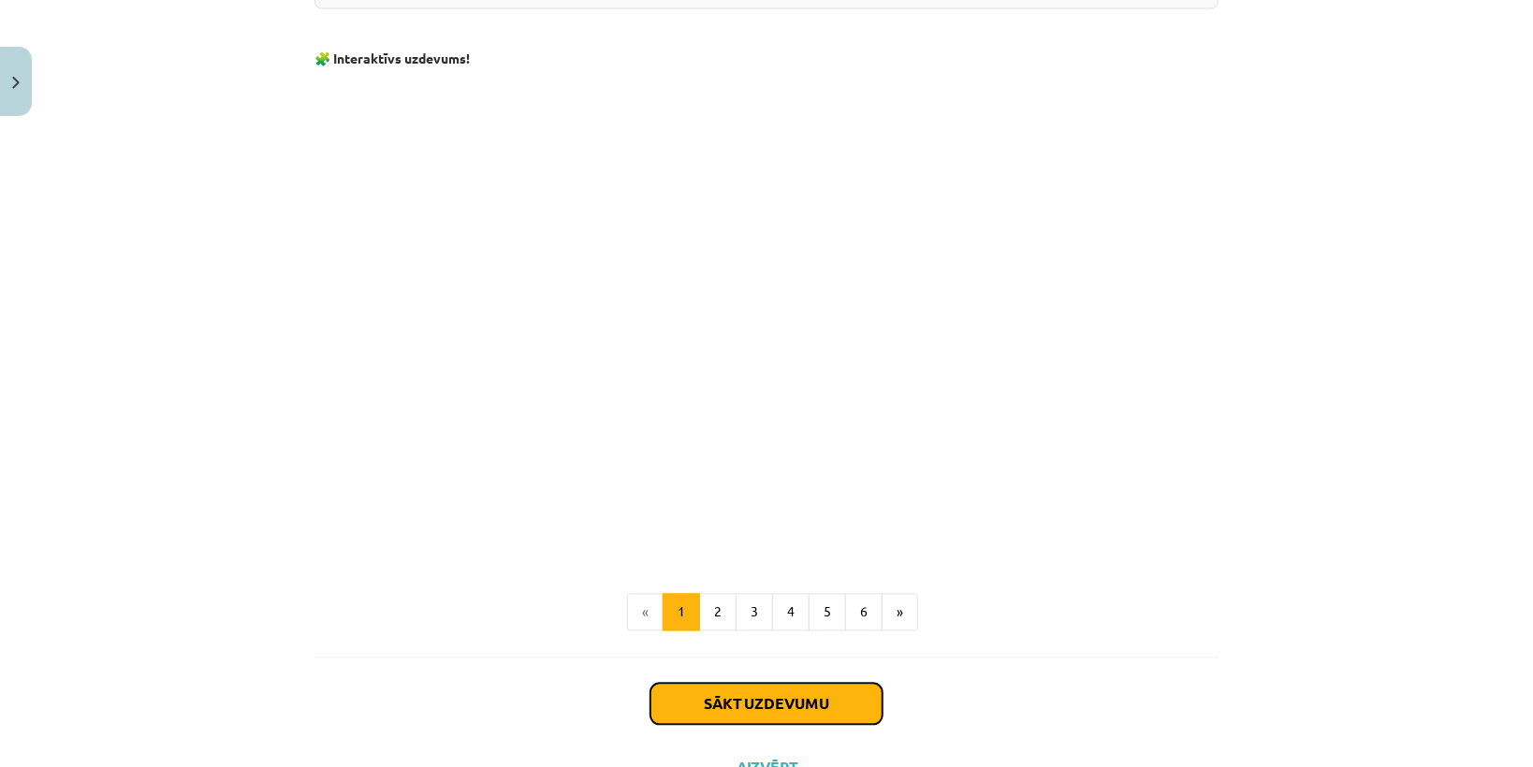
click at [792, 693] on button "Sākt uzdevumu" at bounding box center [766, 704] width 232 height 41
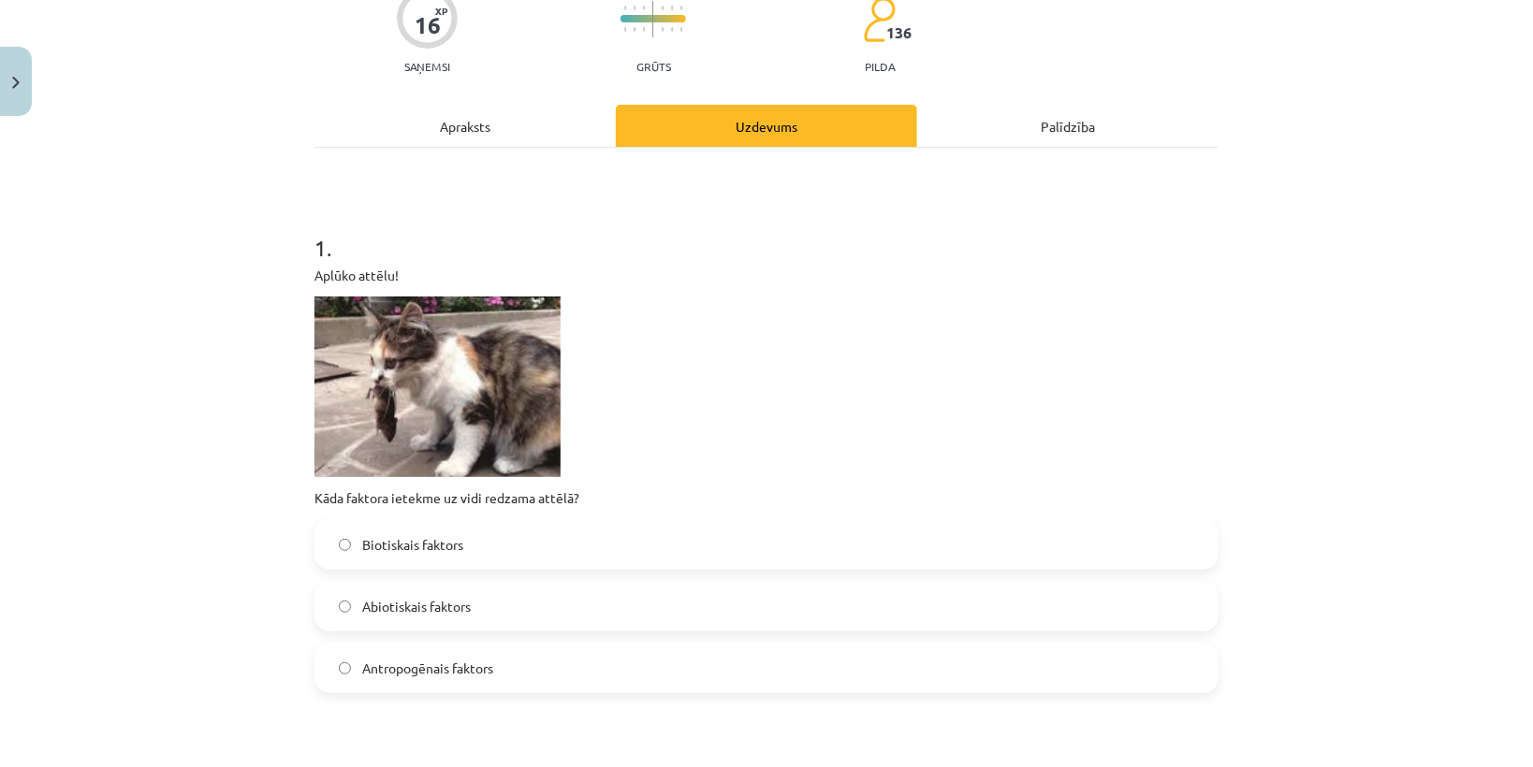
scroll to position [196, 0]
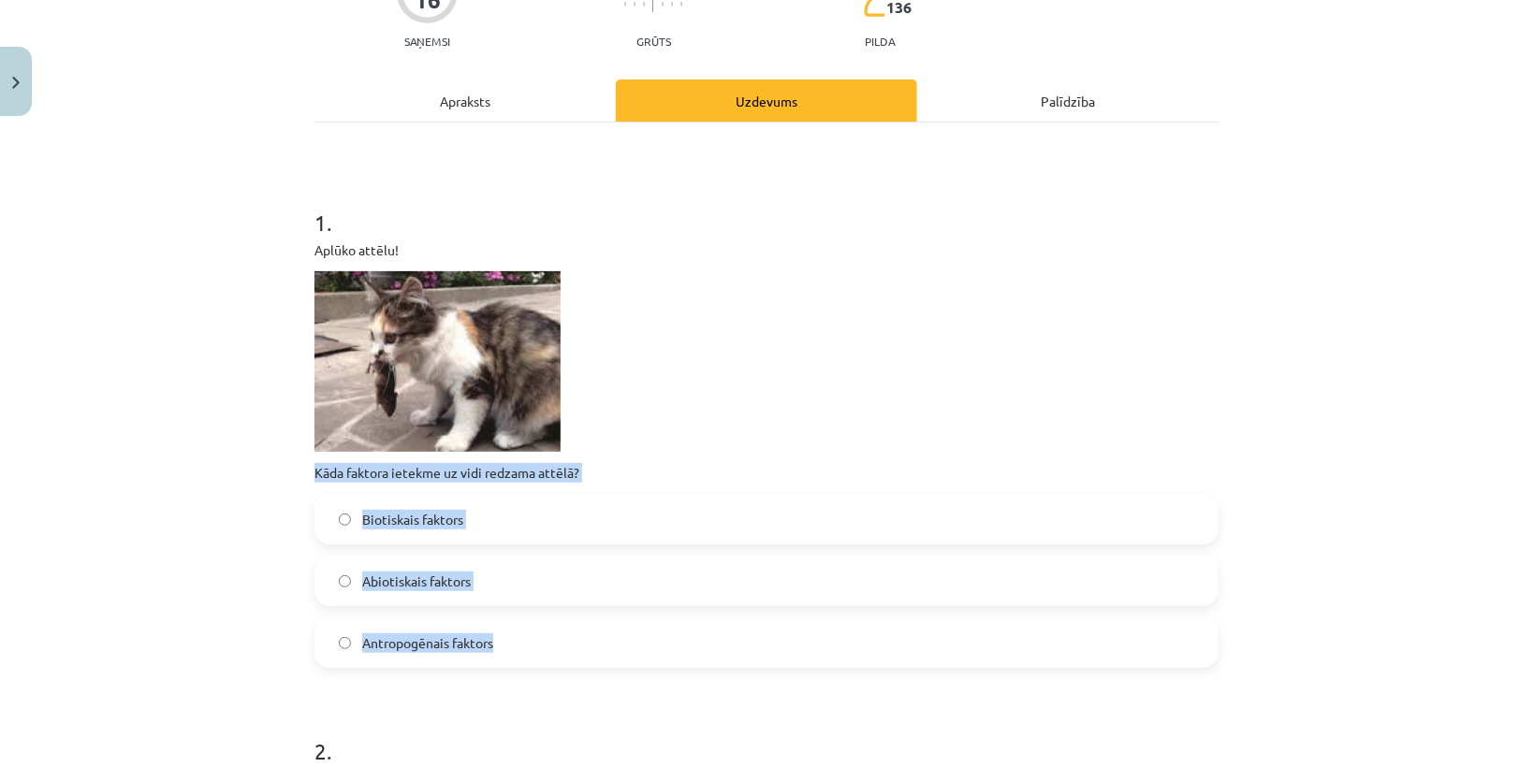
drag, startPoint x: 307, startPoint y: 463, endPoint x: 514, endPoint y: 661, distance: 285.9
copy div "Kāda faktora ietekme uz vidi redzama attēlā? Biotiskais faktors Abiotiskais fak…"
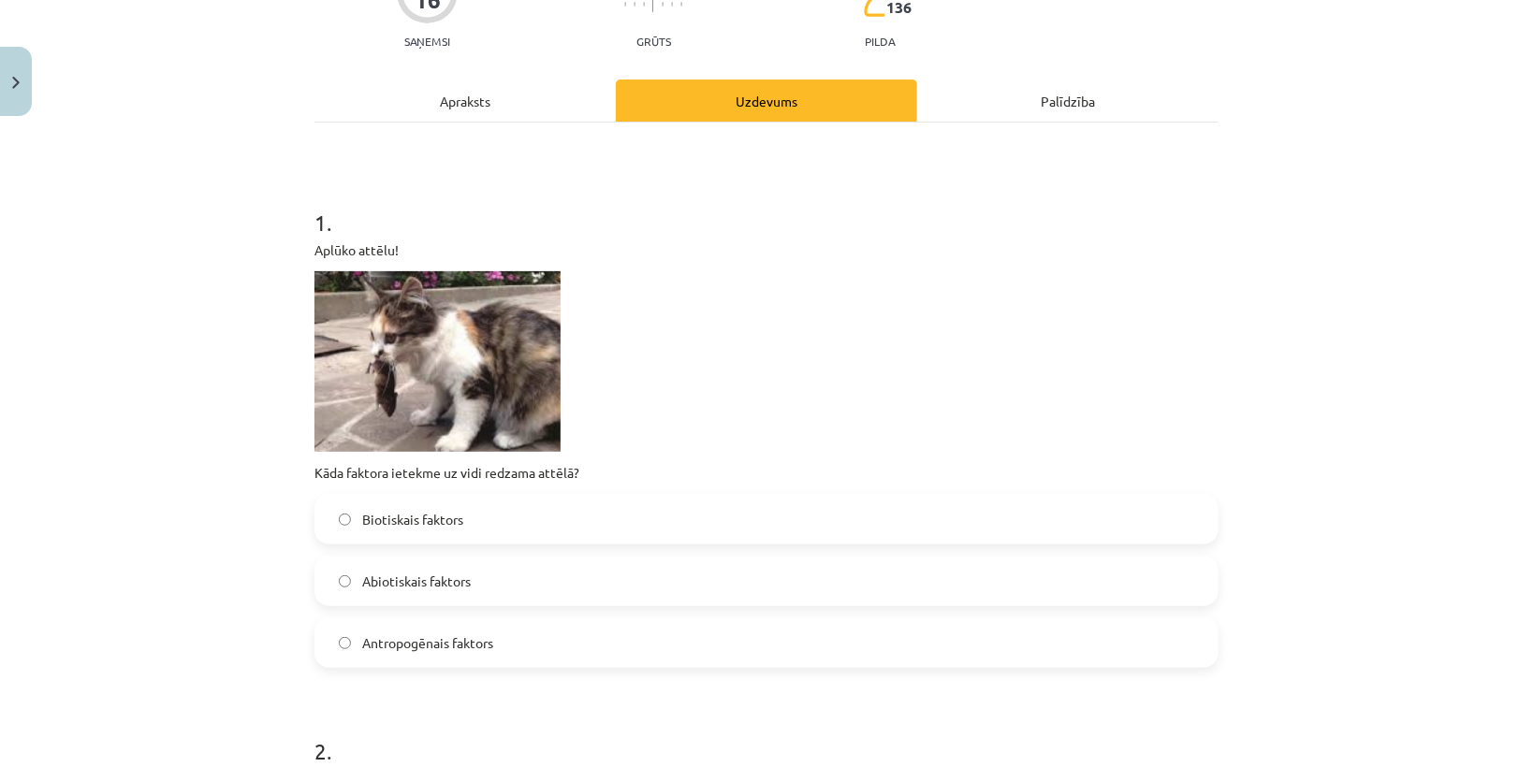
click at [665, 409] on p at bounding box center [766, 361] width 904 height 181
click at [415, 510] on span "Biotiskais faktors" at bounding box center [412, 520] width 101 height 20
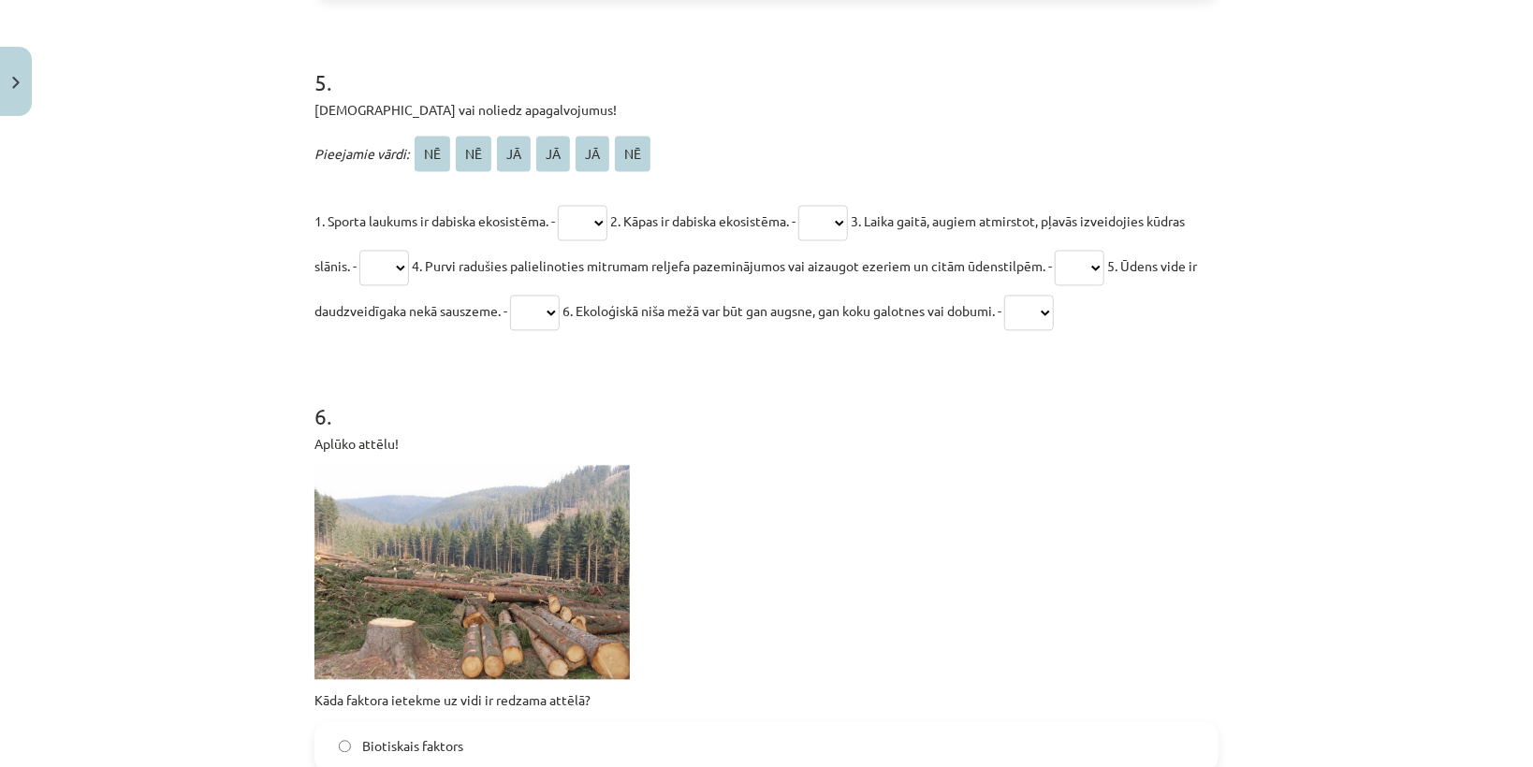
scroll to position [2249, 0]
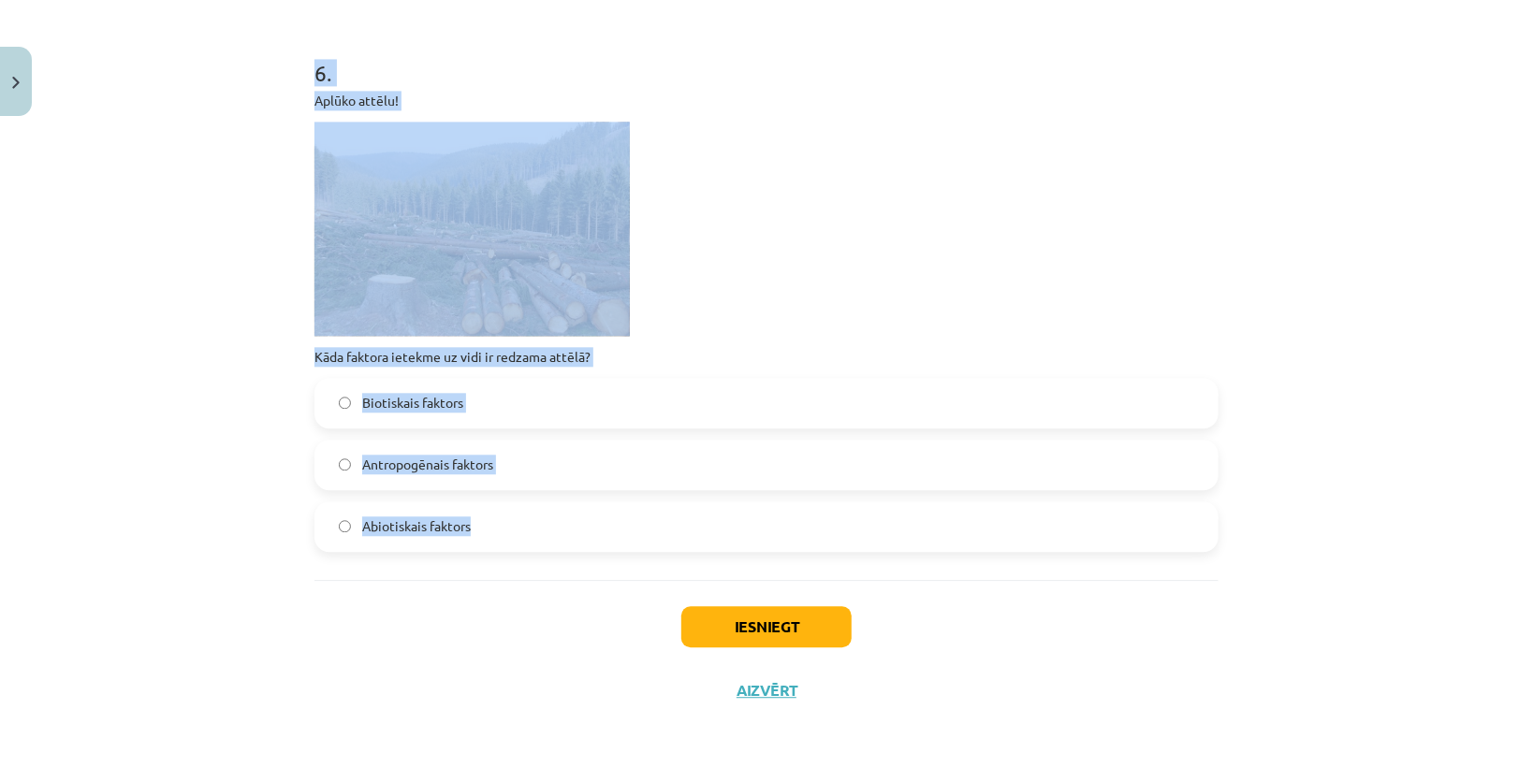
drag, startPoint x: 307, startPoint y: 328, endPoint x: 477, endPoint y: 530, distance: 264.3
drag, startPoint x: 717, startPoint y: 388, endPoint x: 719, endPoint y: 508, distance: 119.8
drag, startPoint x: 719, startPoint y: 508, endPoint x: 704, endPoint y: 231, distance: 277.3
click at [713, 227] on p at bounding box center [766, 229] width 904 height 214
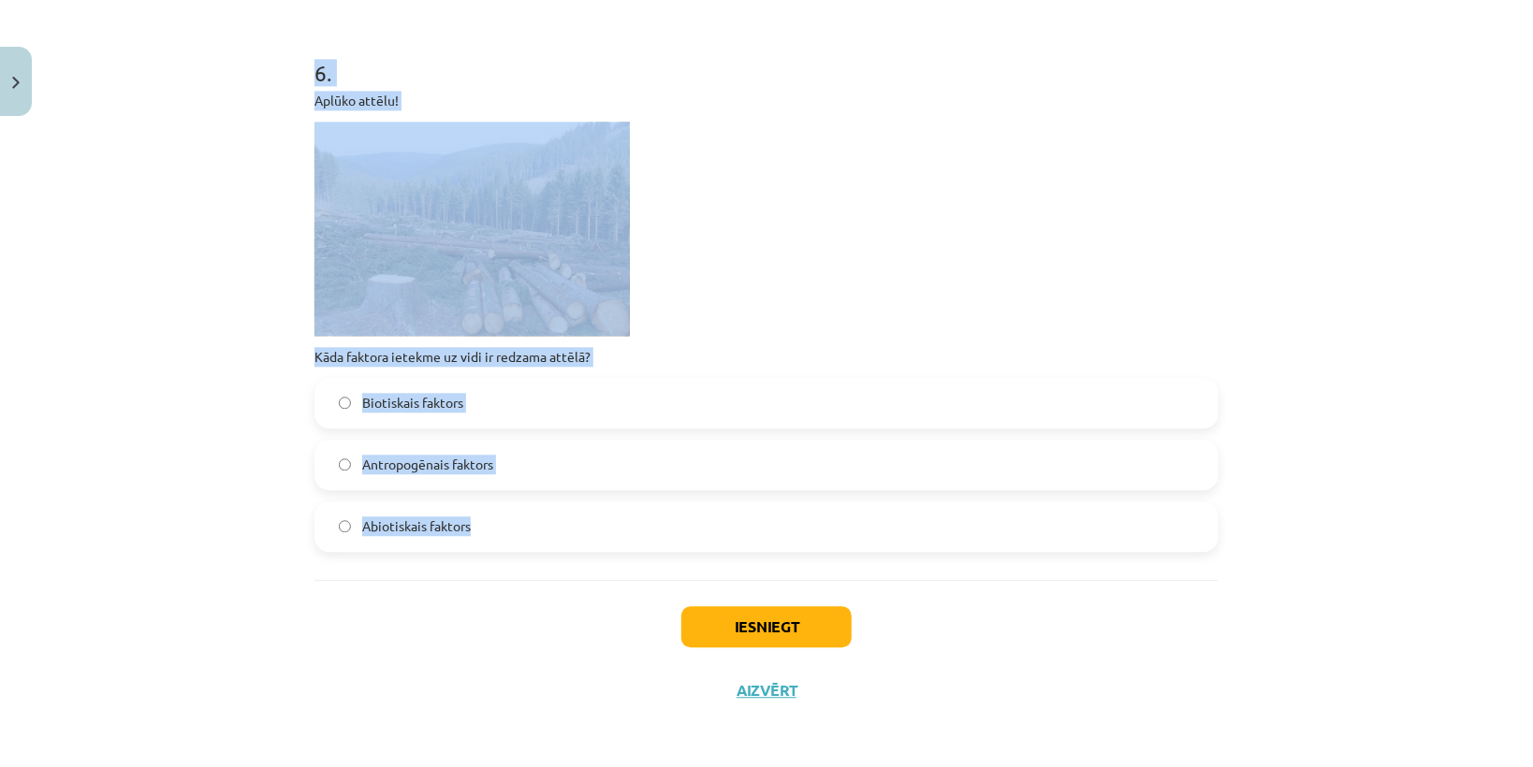
scroll to position [2025, 0]
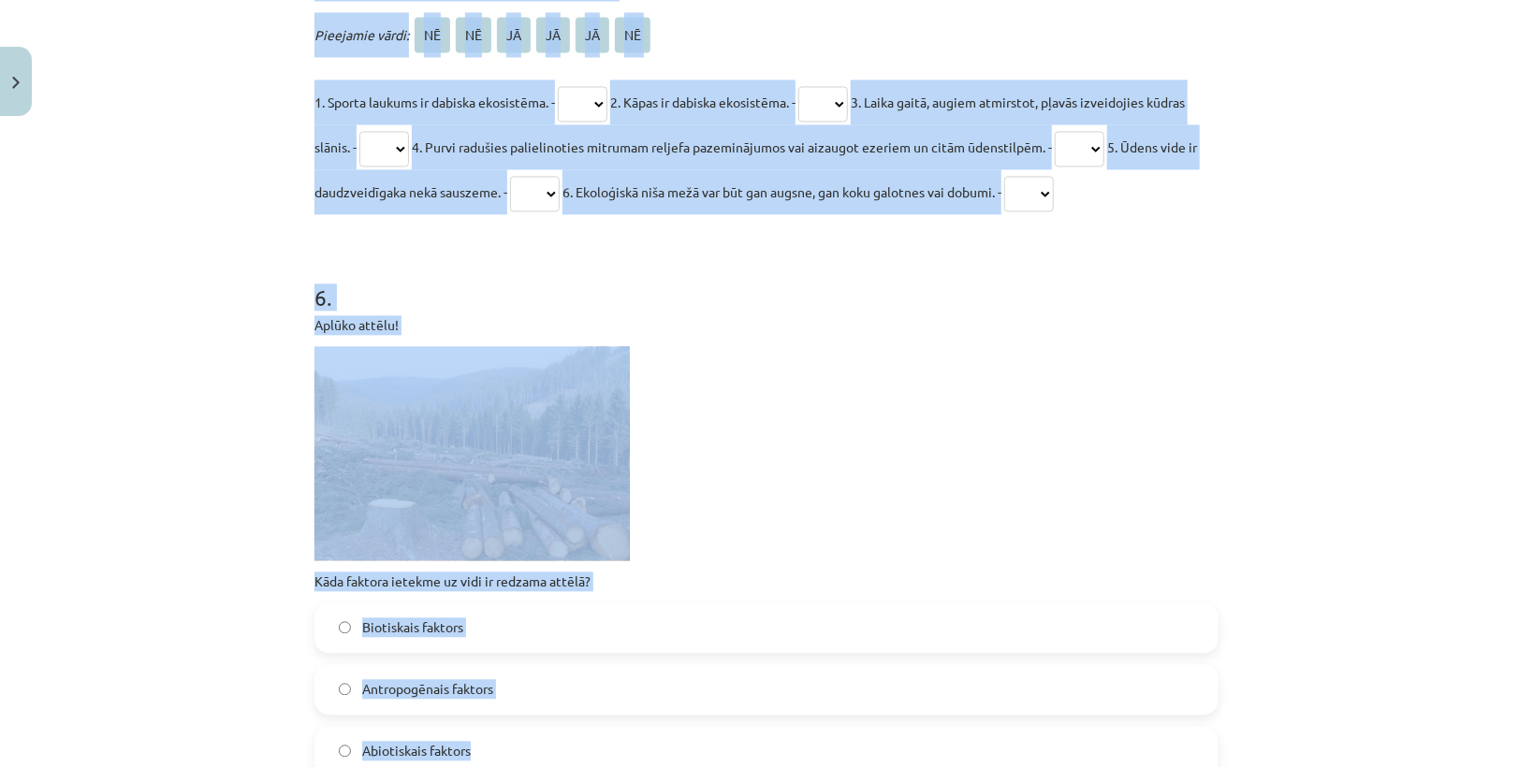
drag, startPoint x: 698, startPoint y: 273, endPoint x: 446, endPoint y: 225, distance: 256.2
click at [697, 273] on h1 "6 ." at bounding box center [766, 281] width 904 height 58
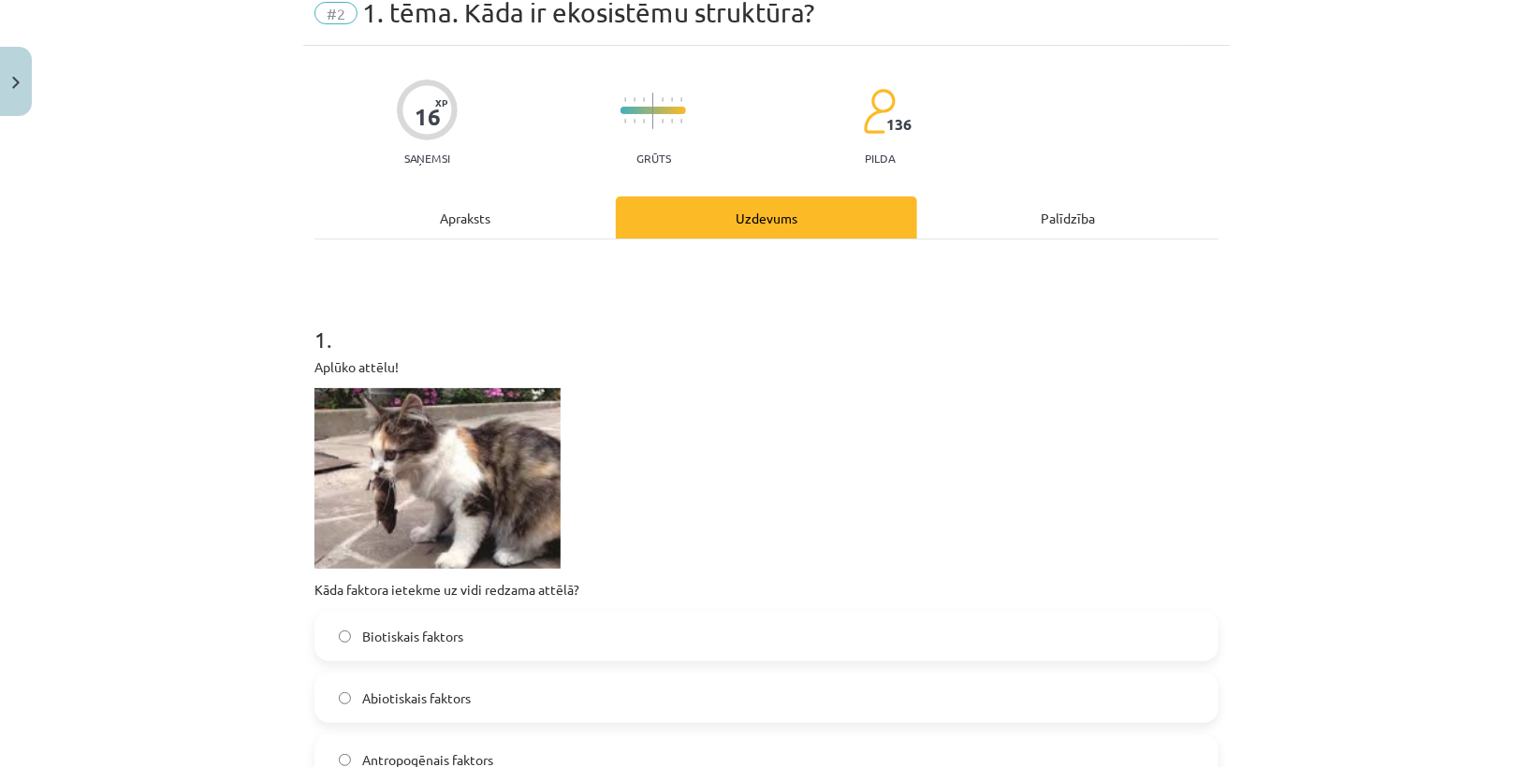
click at [737, 467] on p at bounding box center [766, 478] width 904 height 181
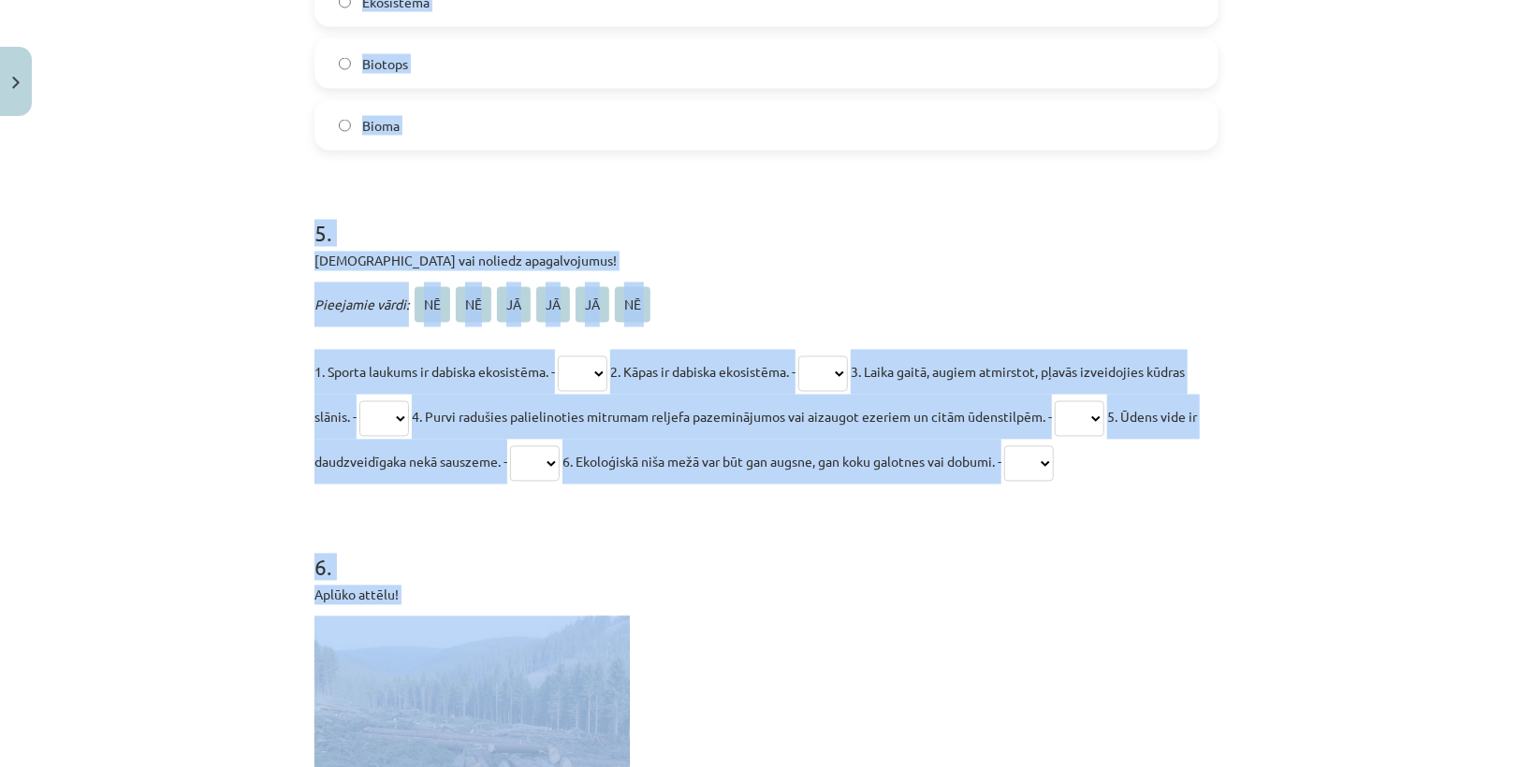
scroll to position [1803, 0]
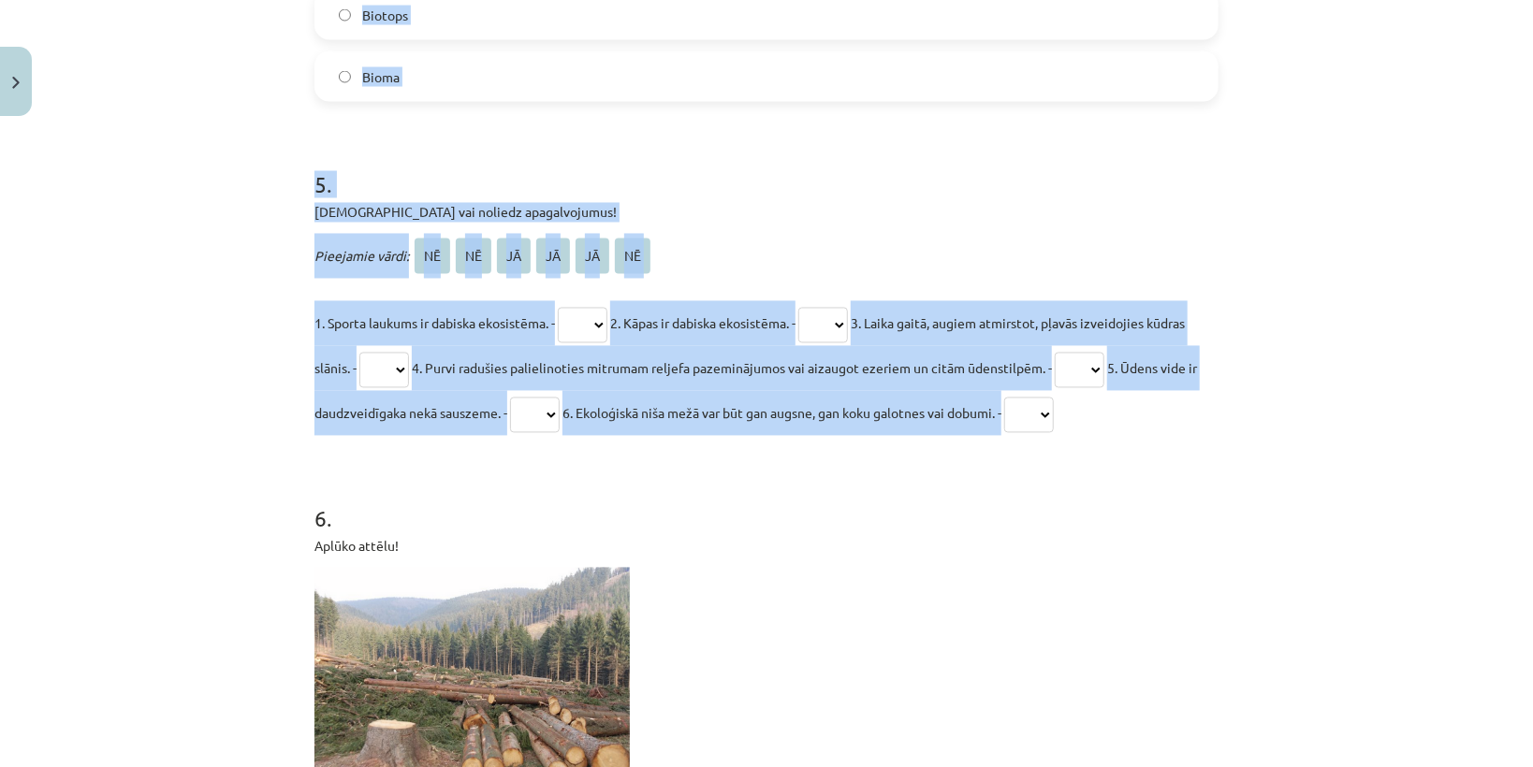
drag, startPoint x: 306, startPoint y: 215, endPoint x: 1192, endPoint y: 423, distance: 910.0
copy form "Kurš no variantiem raksturo abiotiskos faktorus! Gaisma, ūdens, temperatūra, vi…"
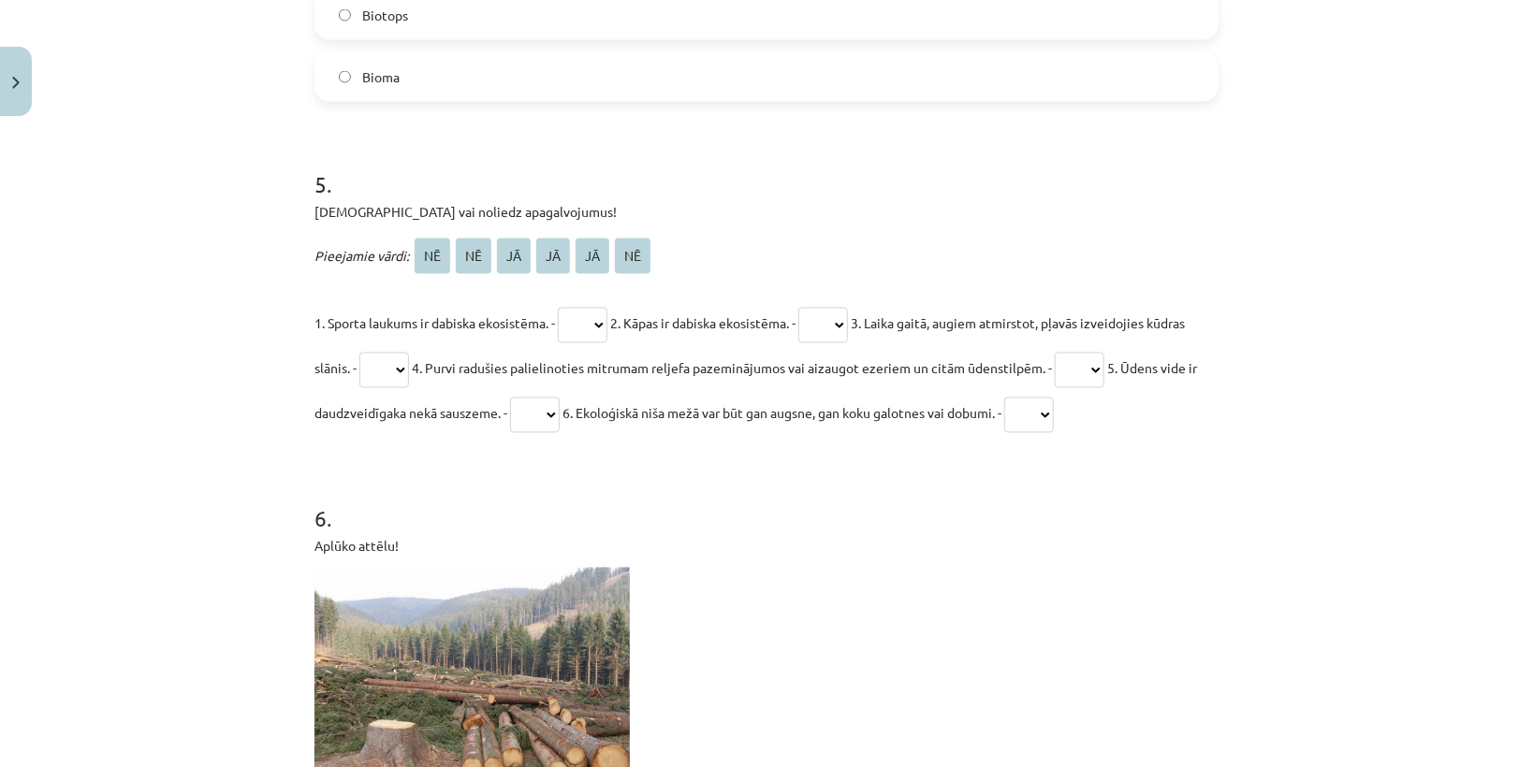
click at [1189, 483] on h1 "6 ." at bounding box center [766, 502] width 904 height 58
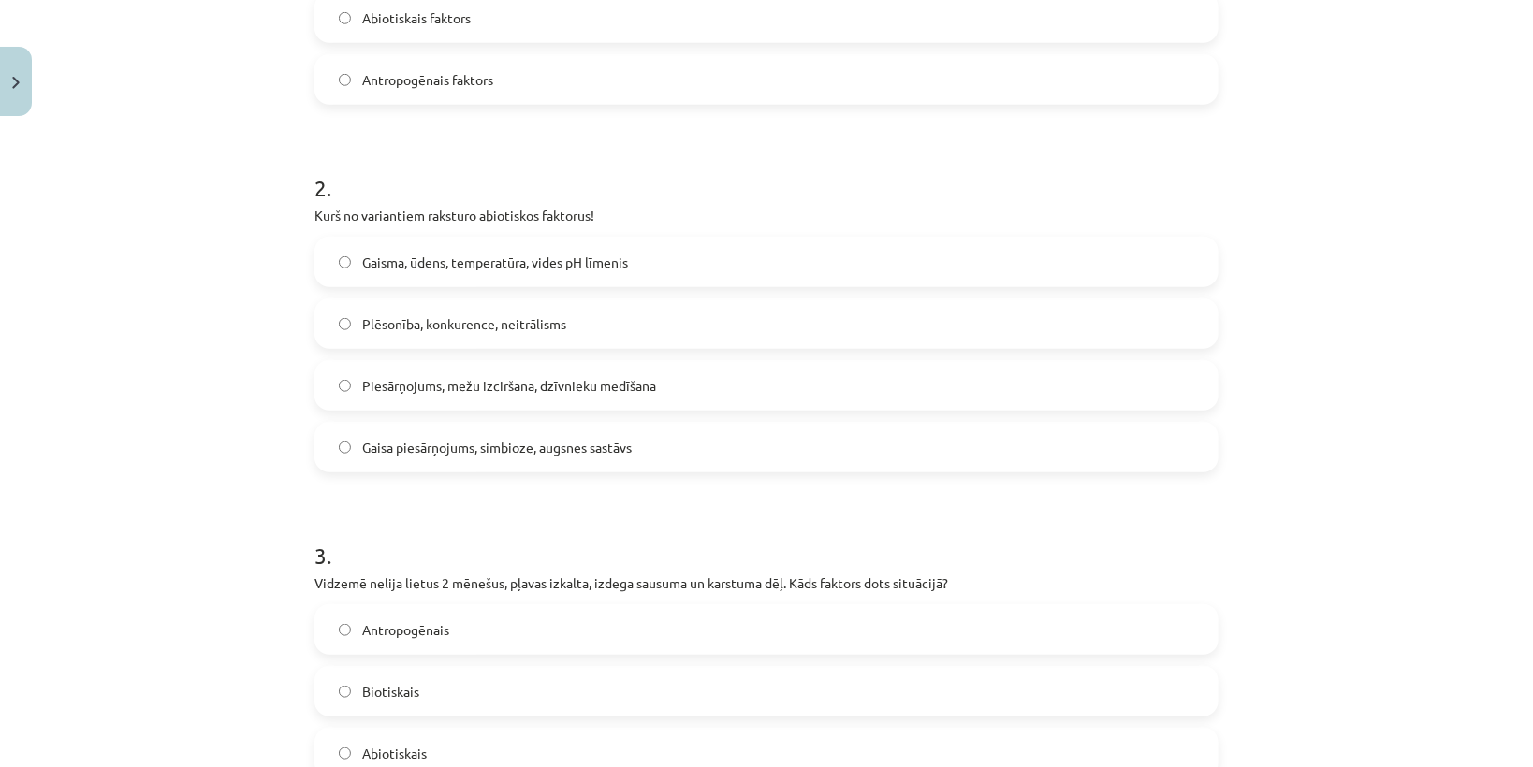
scroll to position [755, 0]
click at [429, 269] on span "Gaisma, ūdens, temperatūra, vides pH līmenis" at bounding box center [495, 266] width 266 height 20
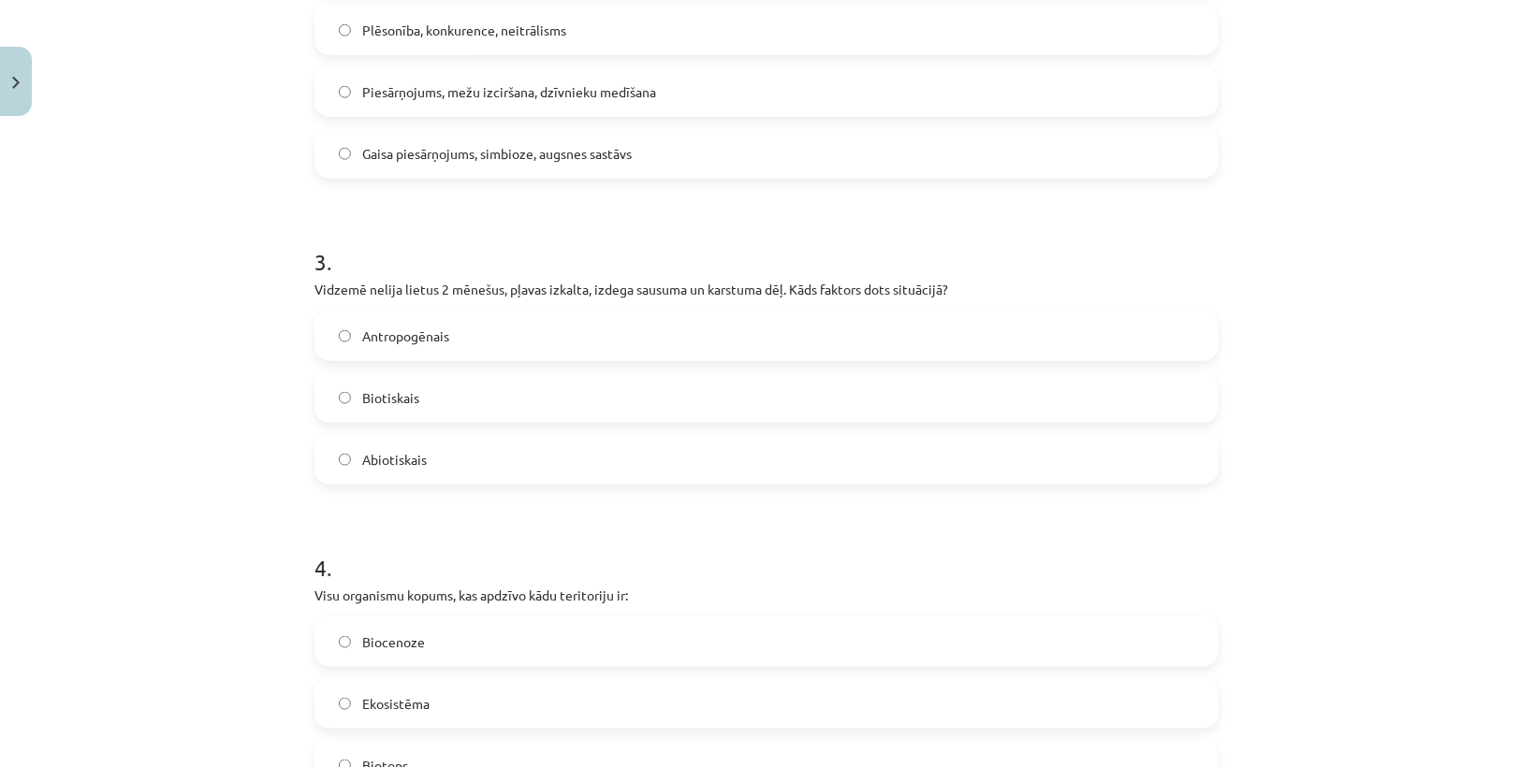
scroll to position [1054, 0]
click at [422, 458] on label "Abiotiskais" at bounding box center [766, 457] width 900 height 47
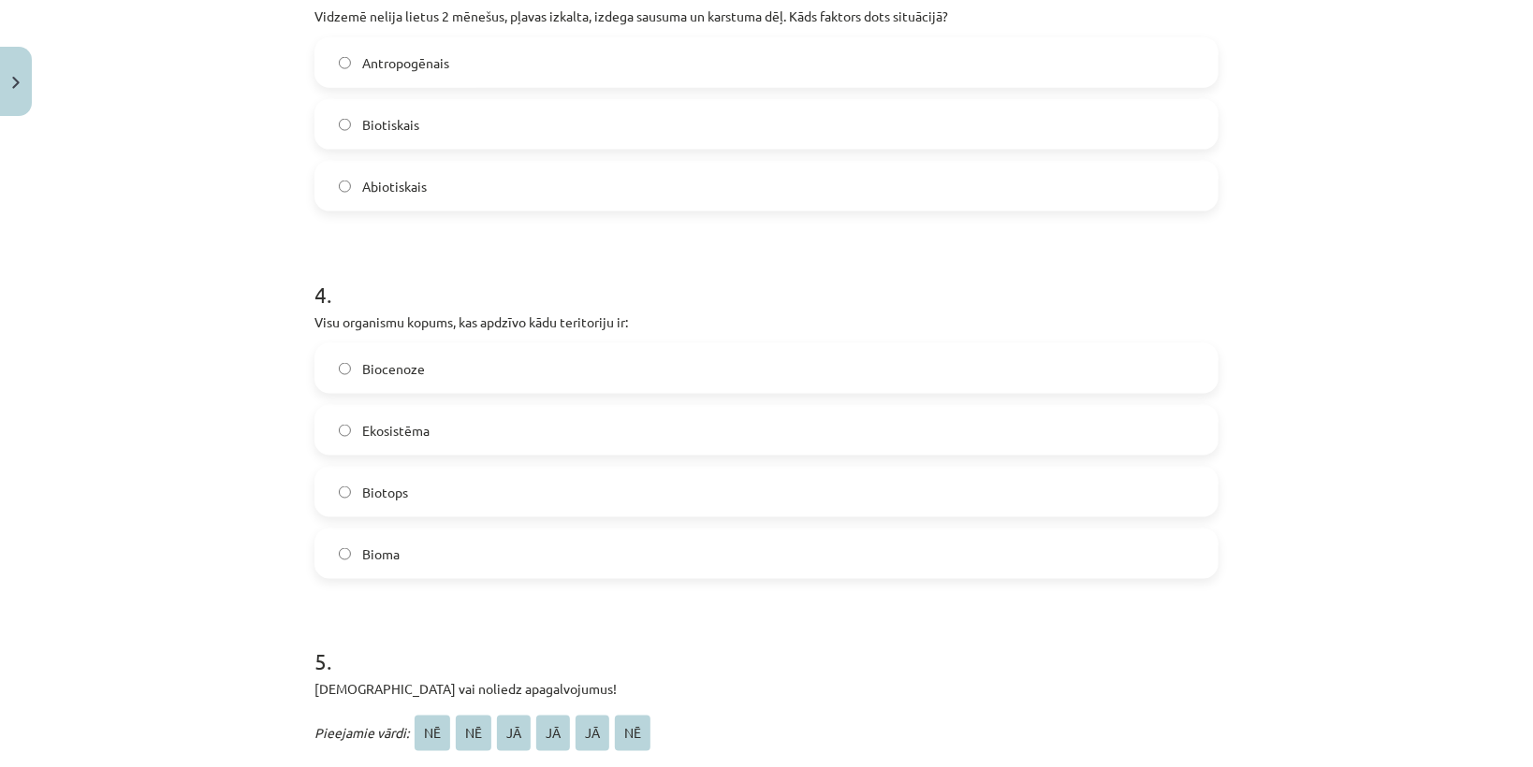
scroll to position [1354, 0]
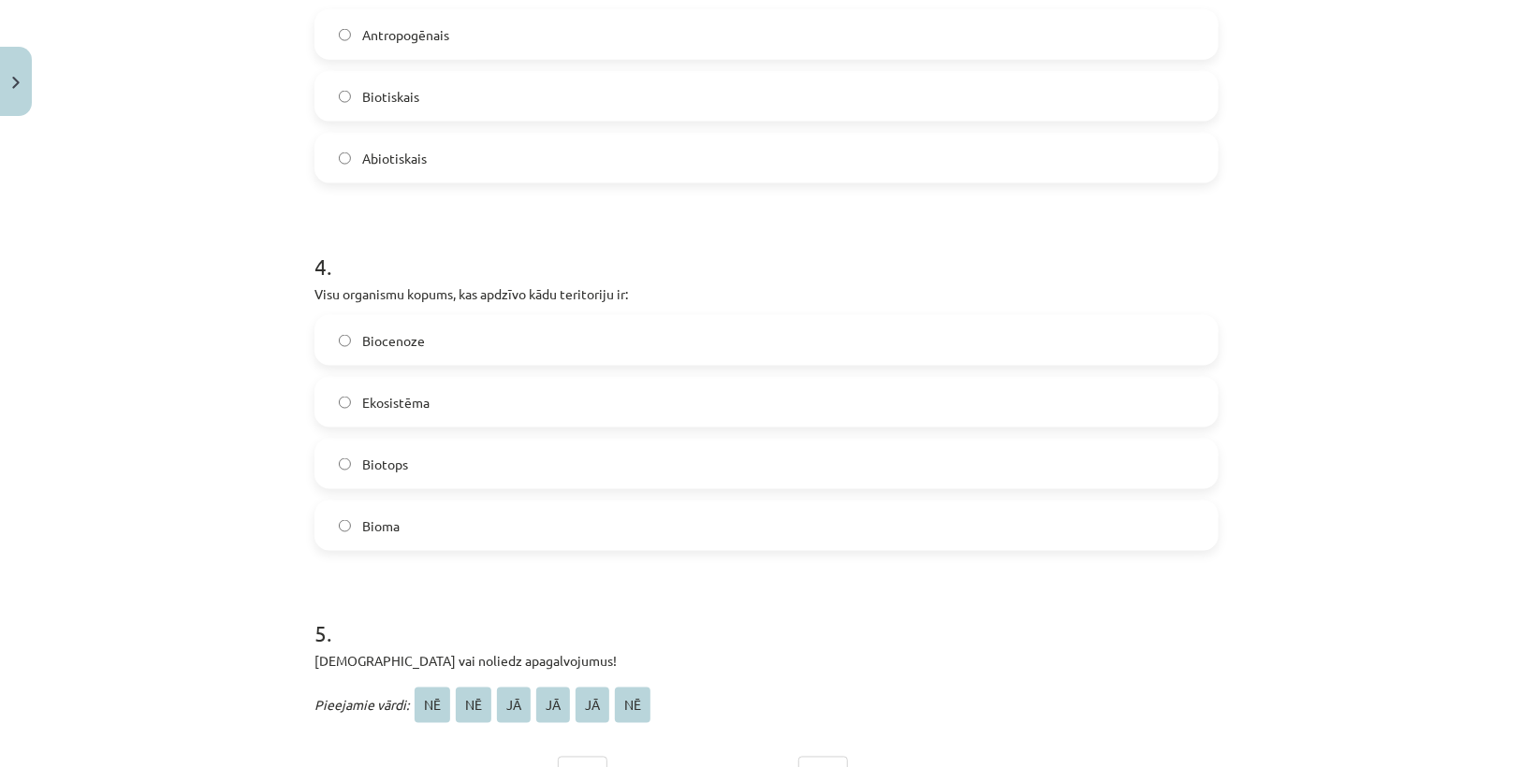
click at [414, 339] on span "Biocenoze" at bounding box center [393, 341] width 63 height 20
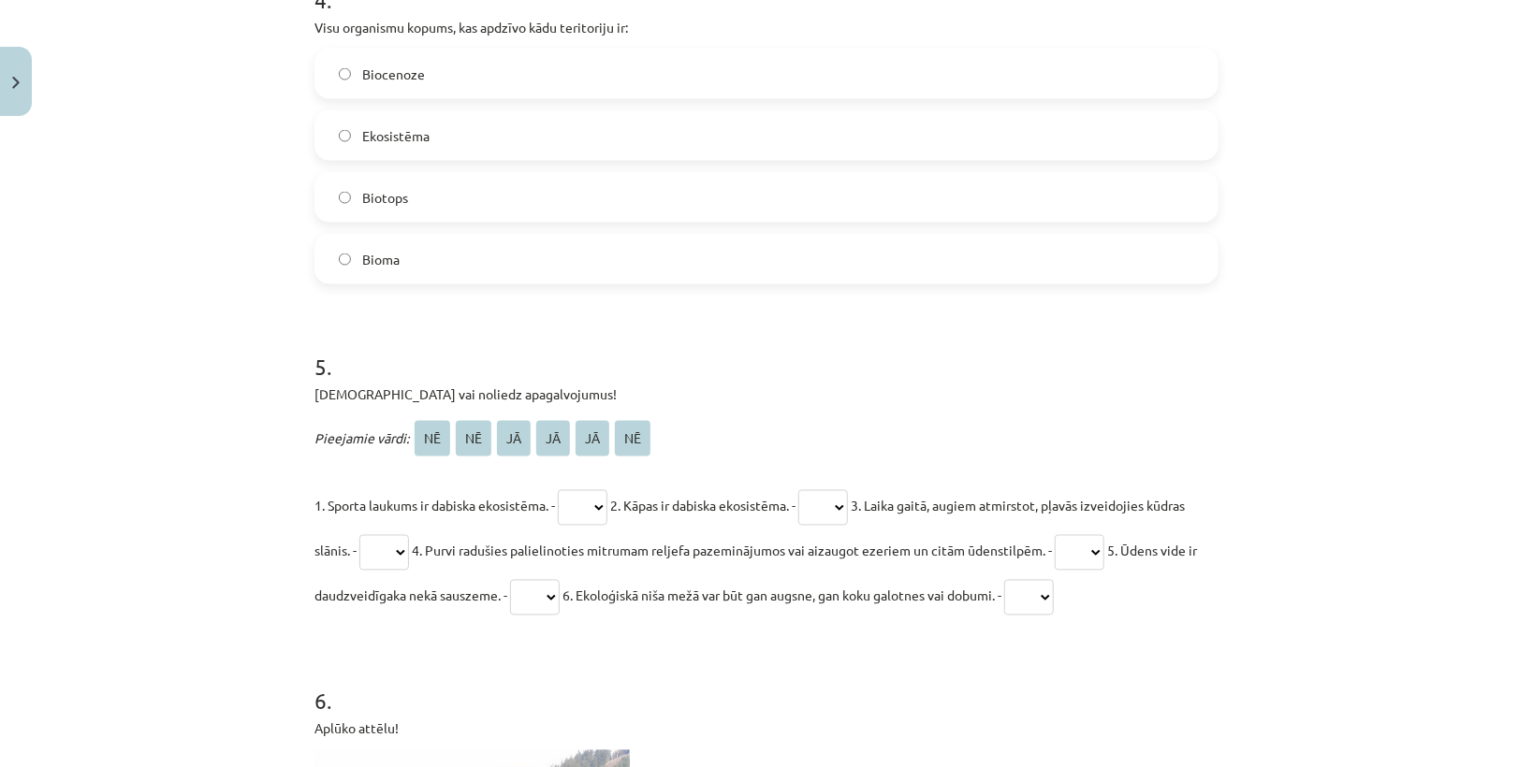
scroll to position [1803, 0]
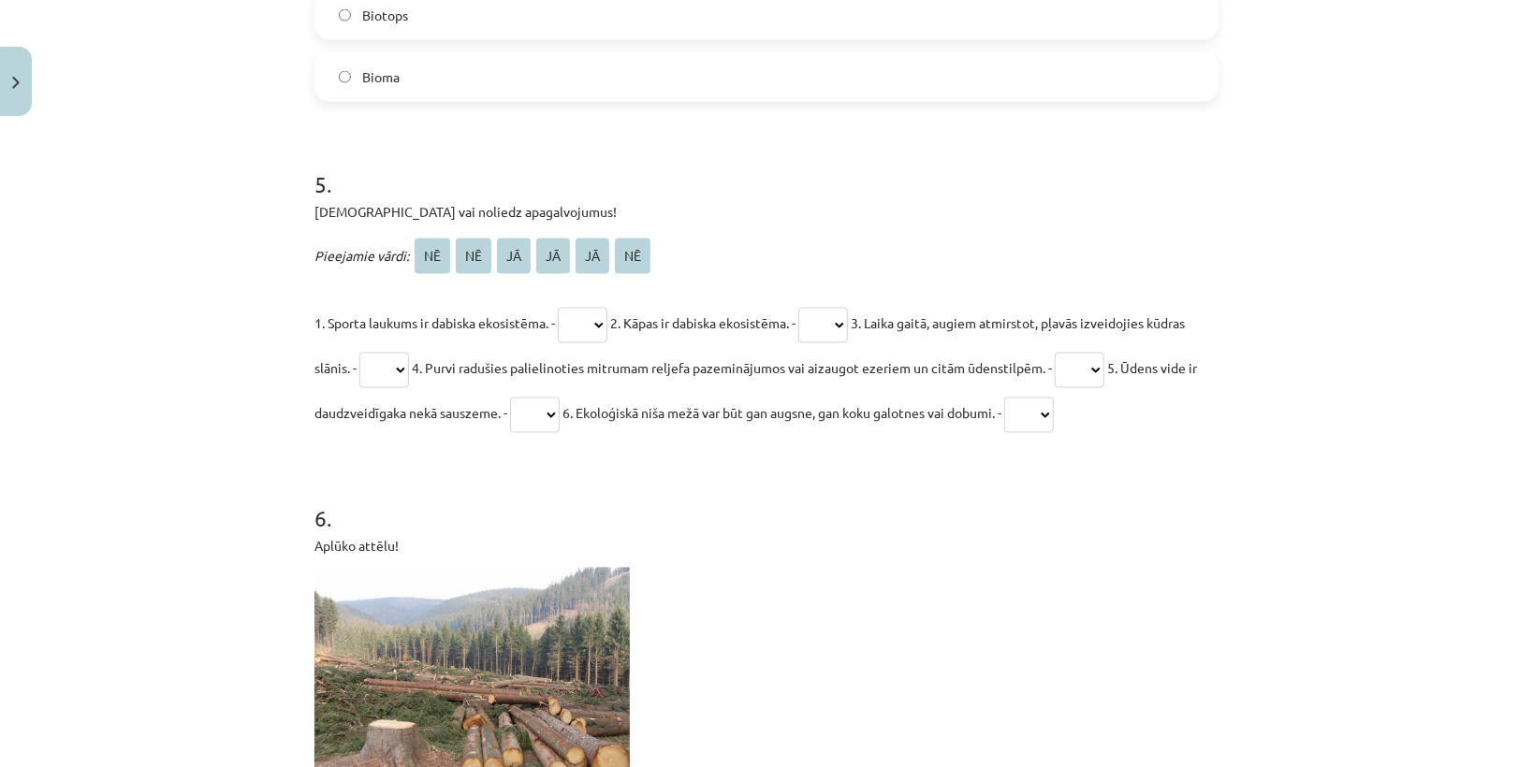
click at [587, 309] on select "** ** ** ** ** **" at bounding box center [583, 326] width 50 height 36
select select "**"
click at [559, 308] on select "** ** ** ** ** **" at bounding box center [583, 326] width 50 height 36
click at [842, 318] on select "** ** ** ** ** **" at bounding box center [823, 326] width 50 height 36
select select "**"
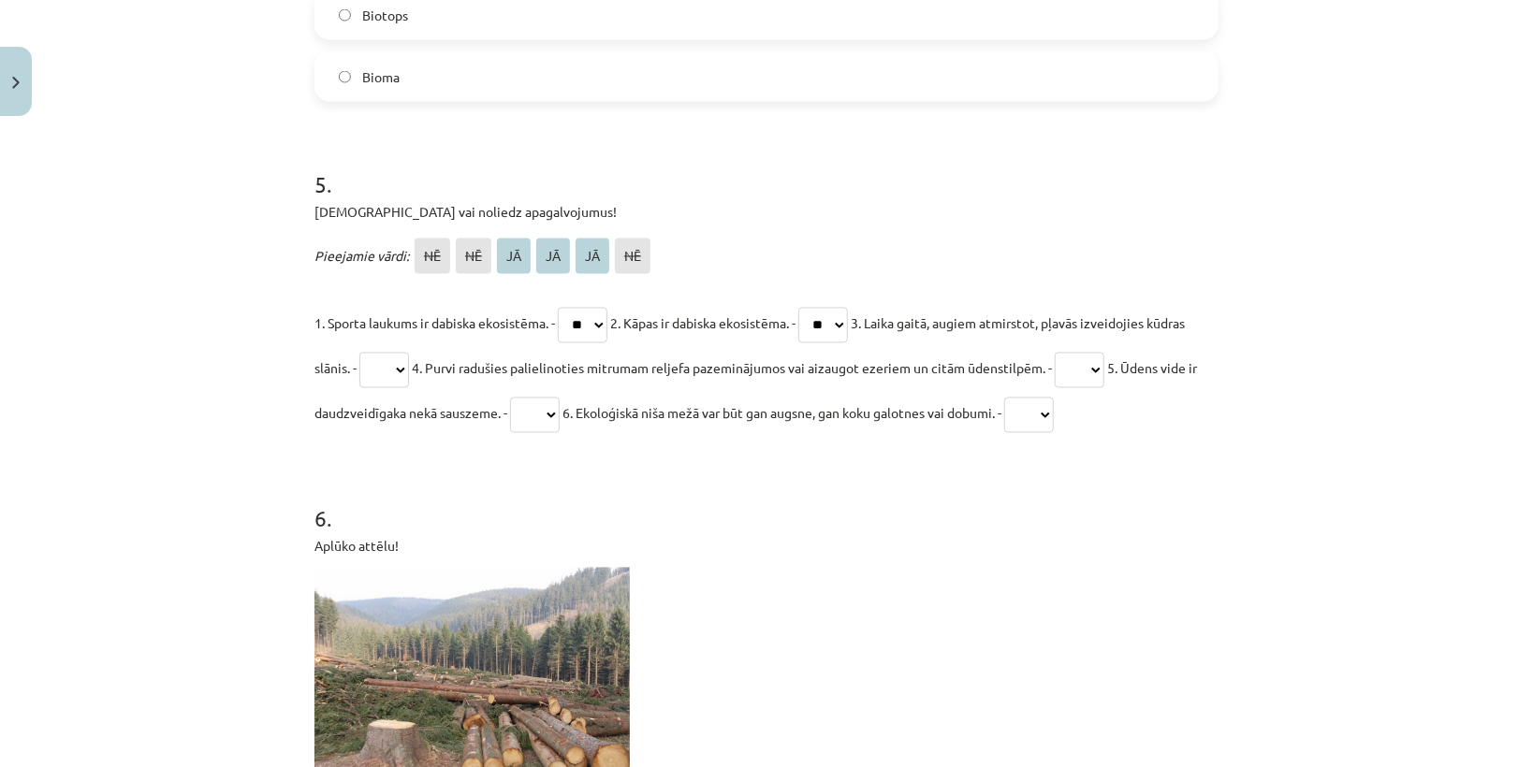
click at [816, 308] on select "** ** ** ** ** **" at bounding box center [823, 326] width 50 height 36
click at [409, 370] on select "** ** ** ** ** **" at bounding box center [384, 371] width 50 height 36
select select "**"
click at [400, 353] on select "** ** ** ** ** **" at bounding box center [384, 371] width 50 height 36
click at [1104, 360] on select "** ** ** ** ** **" at bounding box center [1079, 371] width 50 height 36
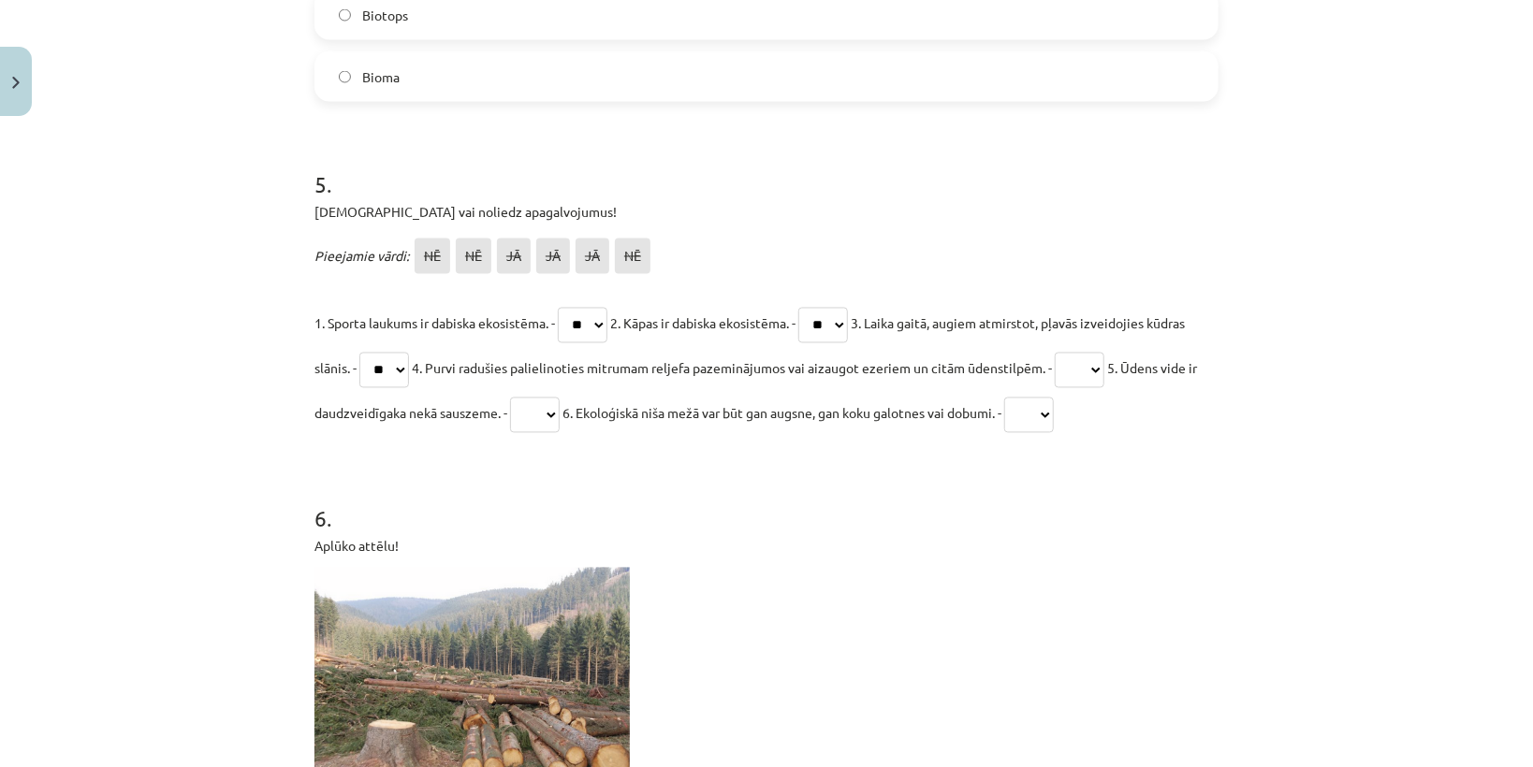
select select "**"
click at [1104, 353] on select "** ** ** ** ** **" at bounding box center [1079, 371] width 50 height 36
click at [559, 415] on select "** ** ** ** ** **" at bounding box center [535, 416] width 50 height 36
select select "**"
click at [559, 398] on select "** ** ** ** ** **" at bounding box center [535, 416] width 50 height 36
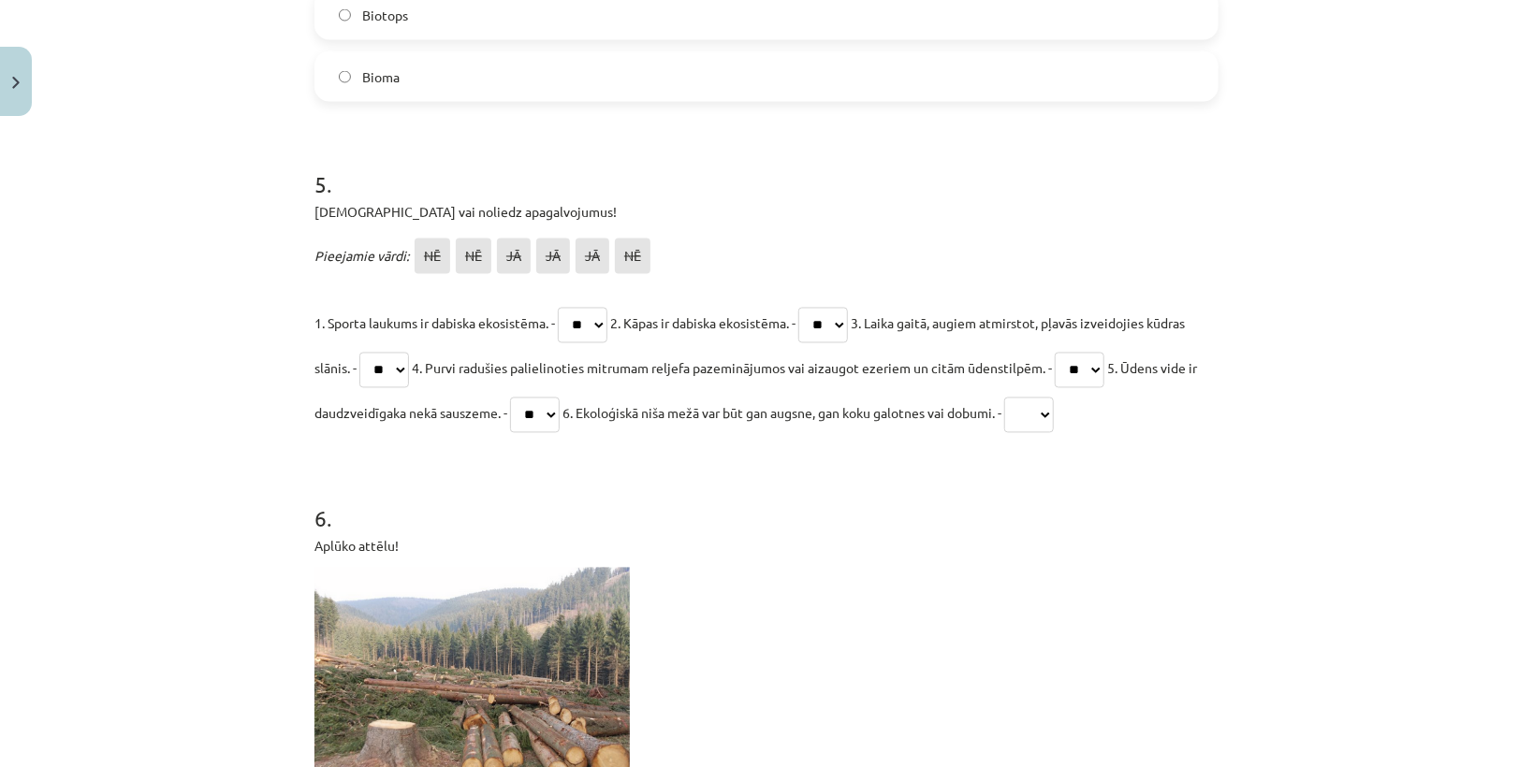
click at [1053, 418] on select "** ** ** ** ** **" at bounding box center [1029, 416] width 50 height 36
select select "**"
click at [1053, 398] on select "** ** ** ** ** **" at bounding box center [1029, 416] width 50 height 36
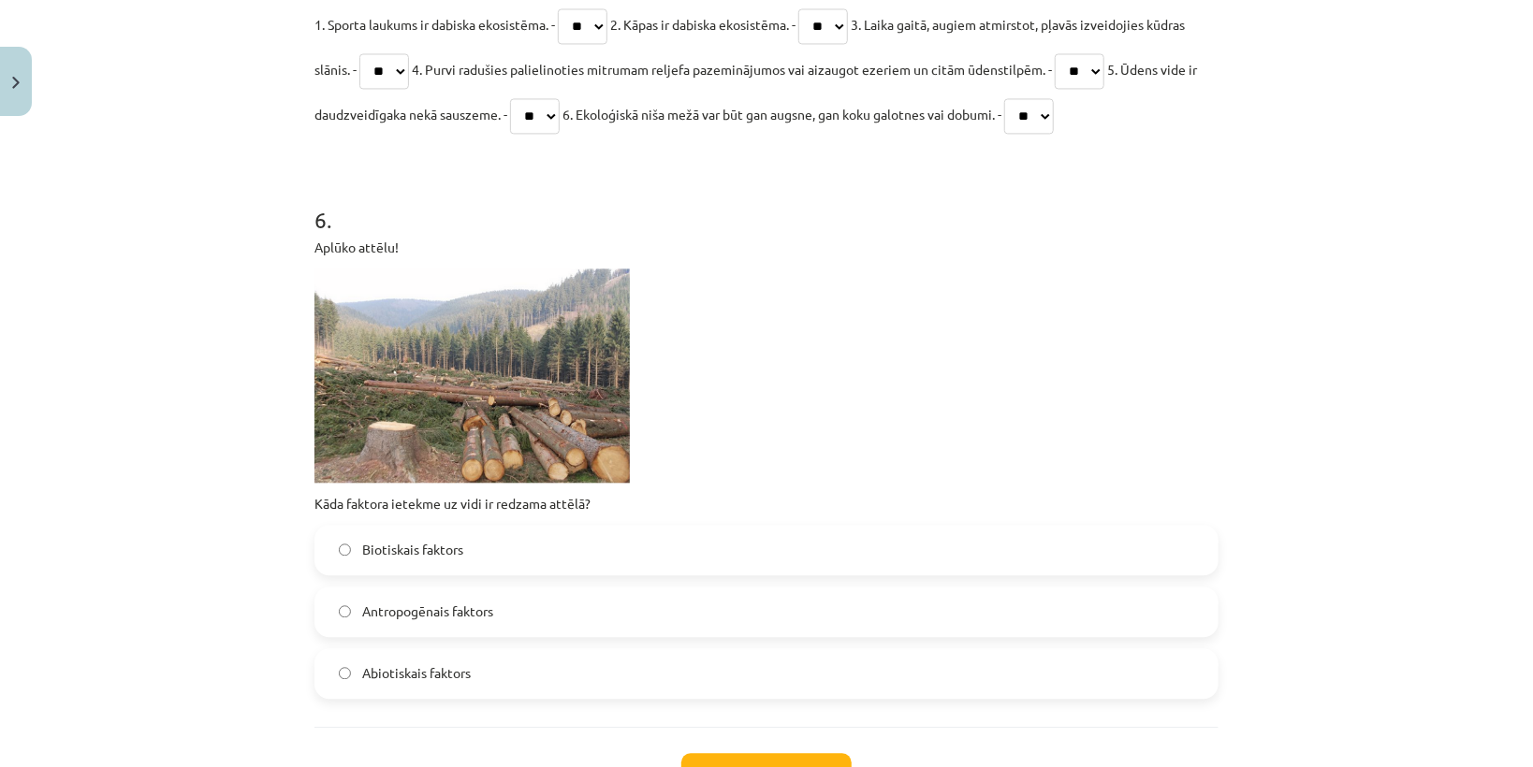
scroll to position [2249, 0]
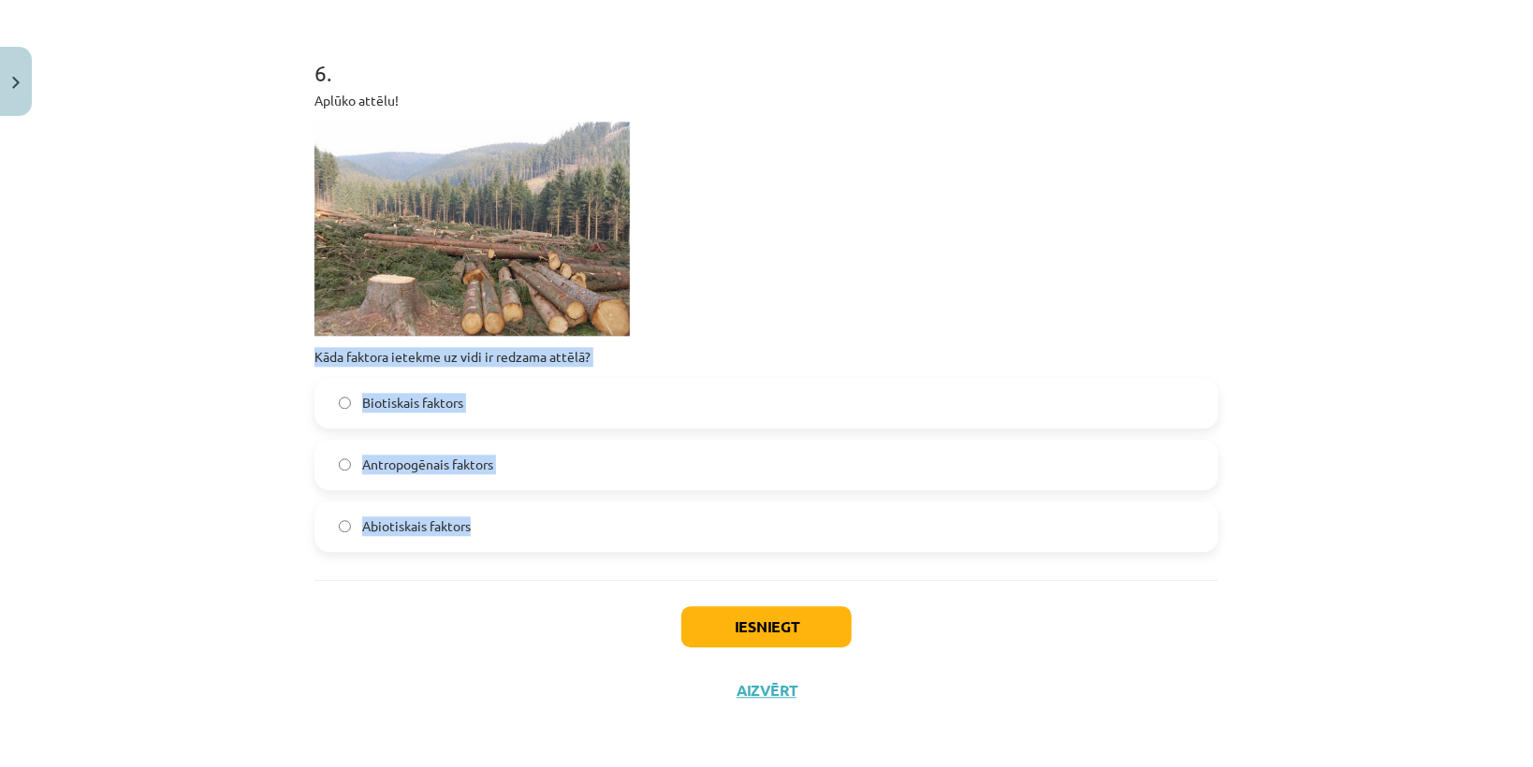
drag, startPoint x: 307, startPoint y: 353, endPoint x: 520, endPoint y: 509, distance: 264.4
copy div "Kāda faktora ietekme uz vidi ir redzama attēlā? Biotiskais faktors Antropogēnai…"
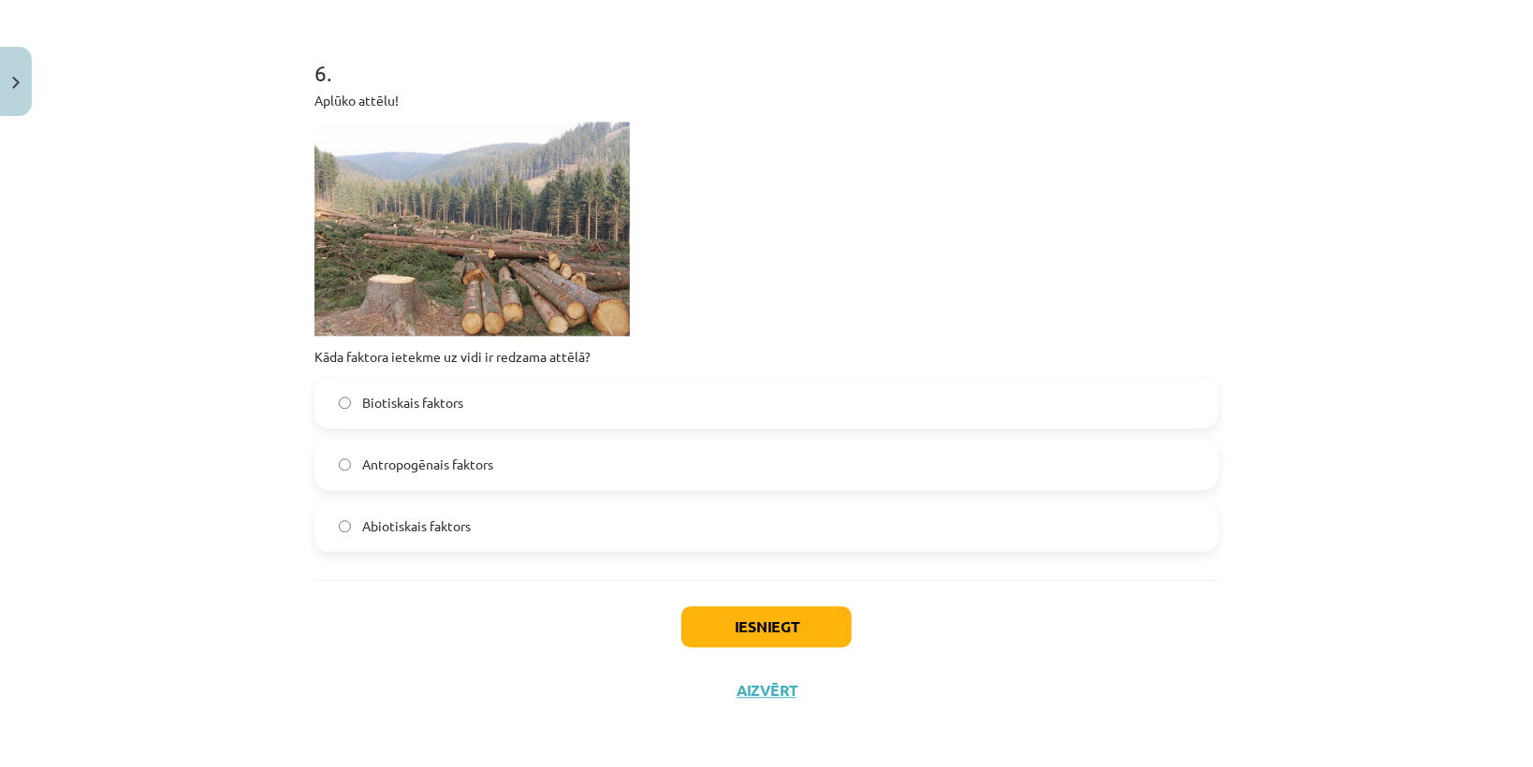
click at [514, 614] on div "Iesniegt Aizvērt" at bounding box center [766, 645] width 904 height 131
click at [443, 456] on span "Antropogēnais faktors" at bounding box center [427, 465] width 131 height 20
click at [747, 623] on button "Iesniegt" at bounding box center [766, 626] width 170 height 41
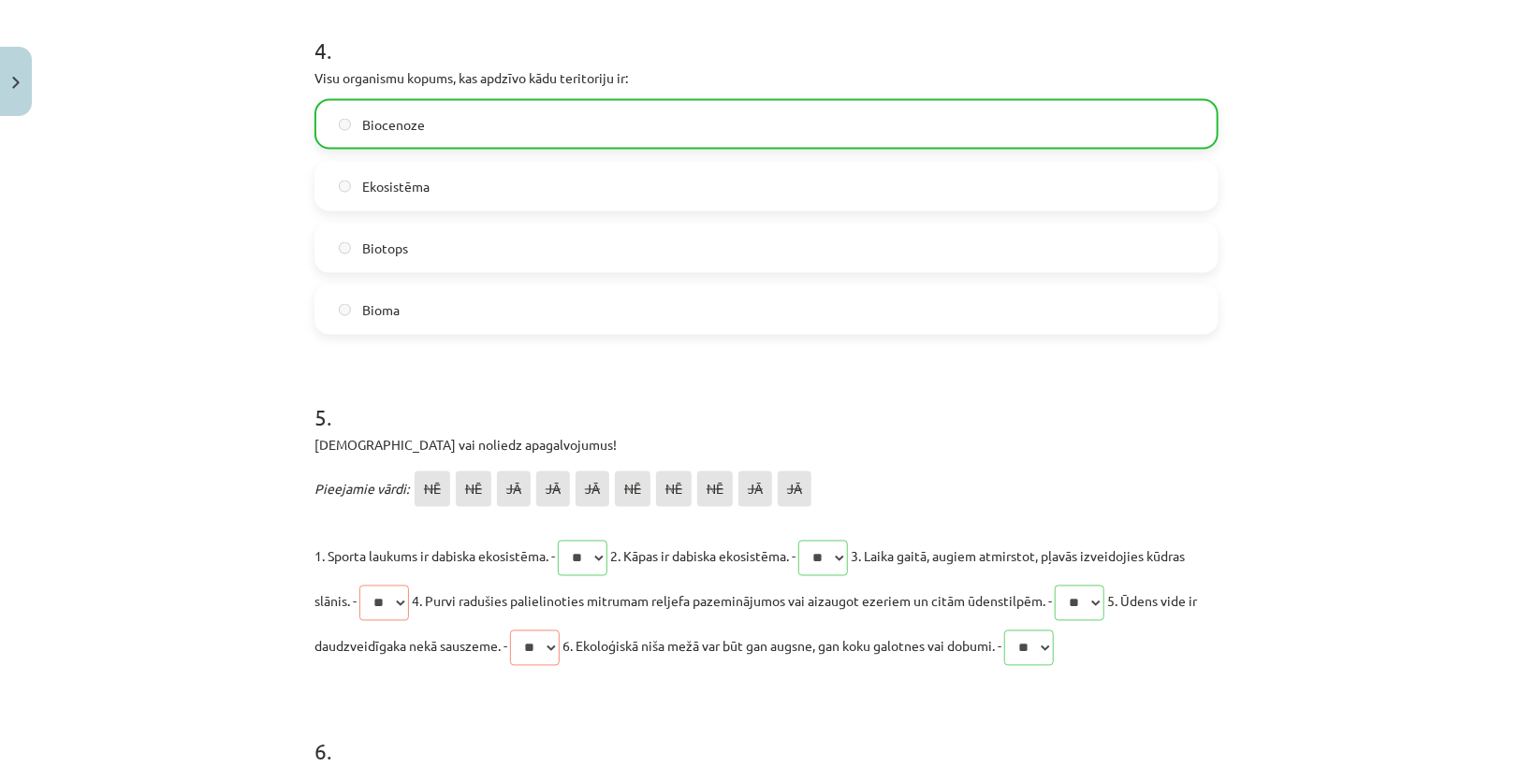
scroll to position [1796, 0]
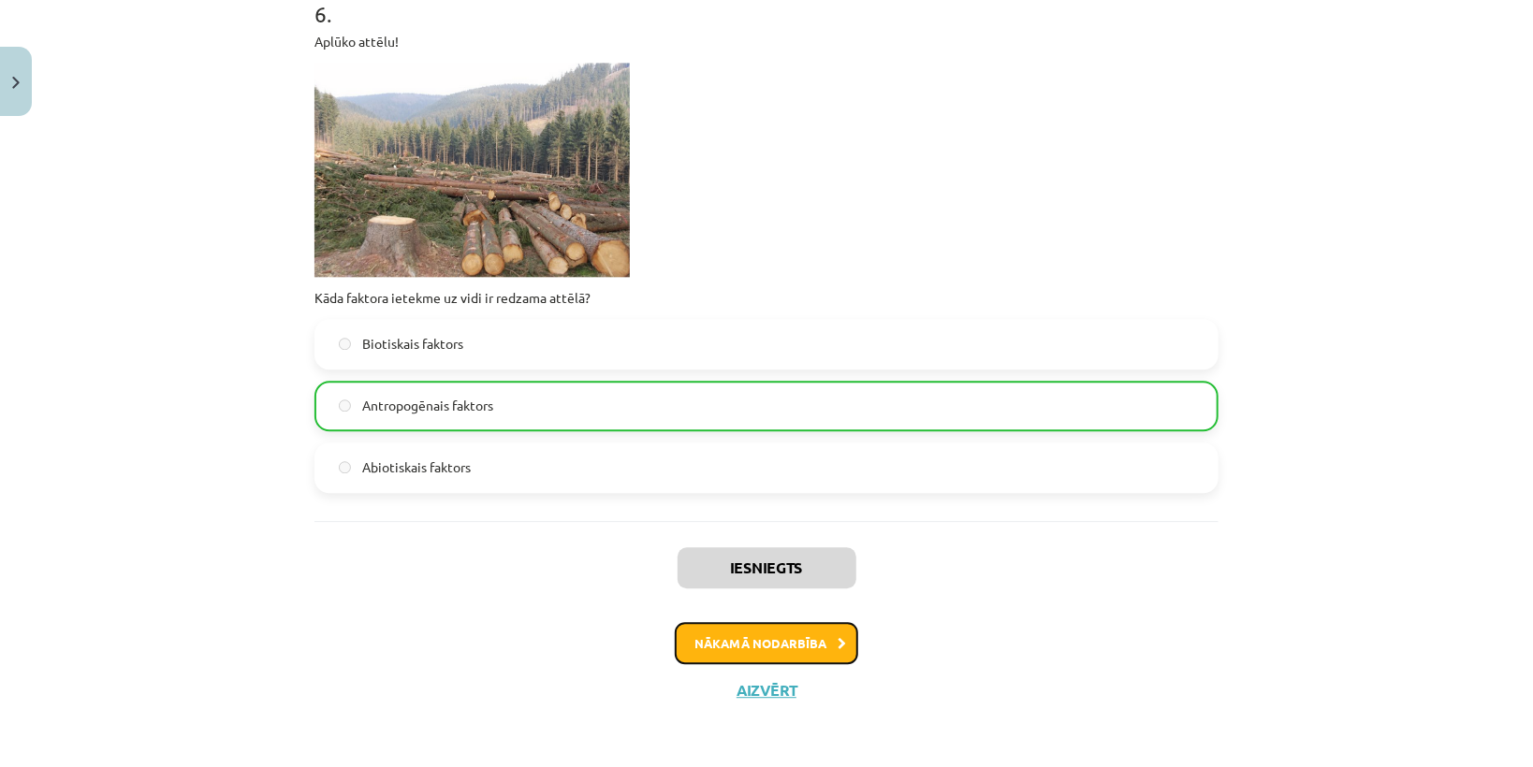
click at [779, 644] on button "Nākamā nodarbība" at bounding box center [766, 643] width 183 height 43
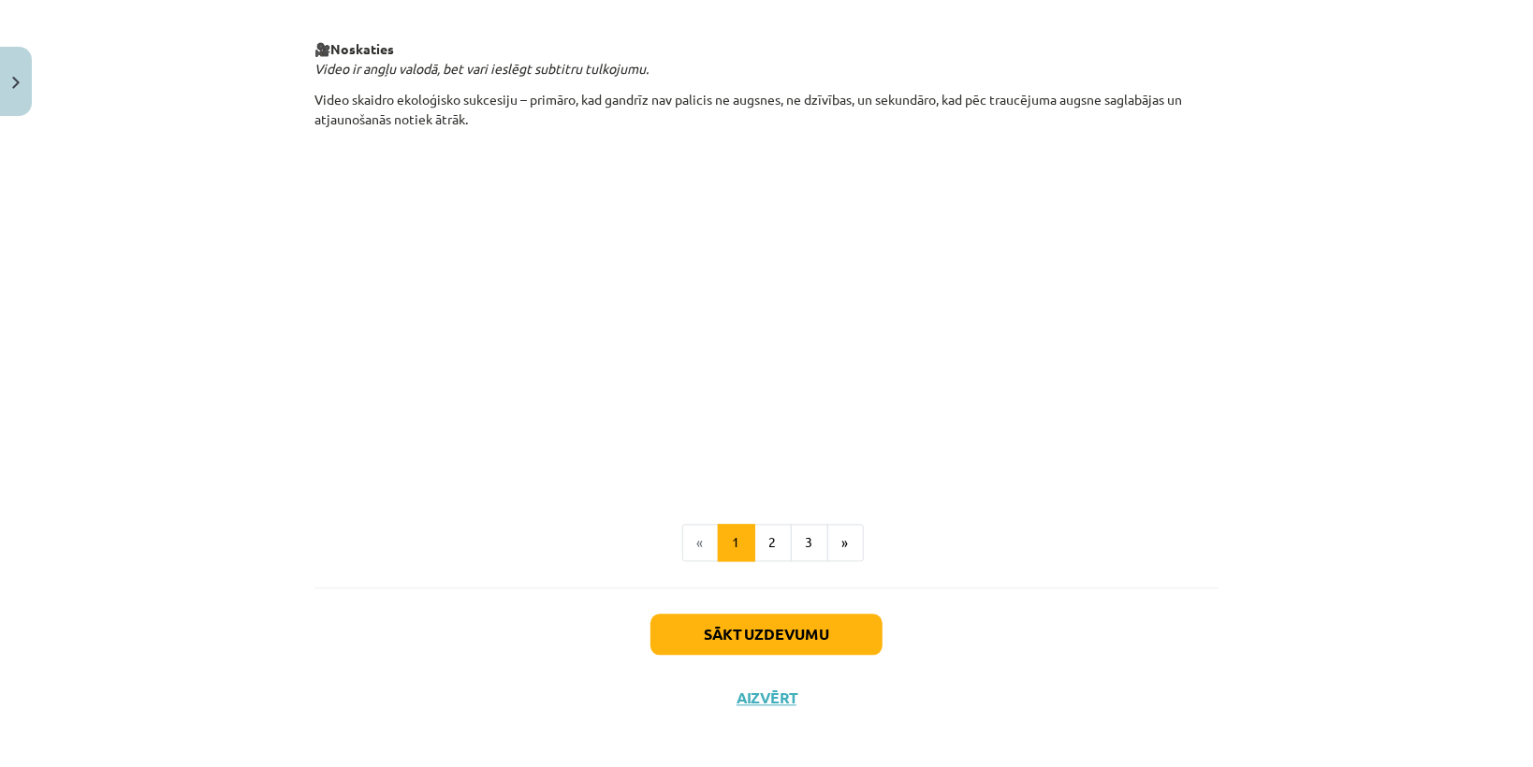
scroll to position [1894, 0]
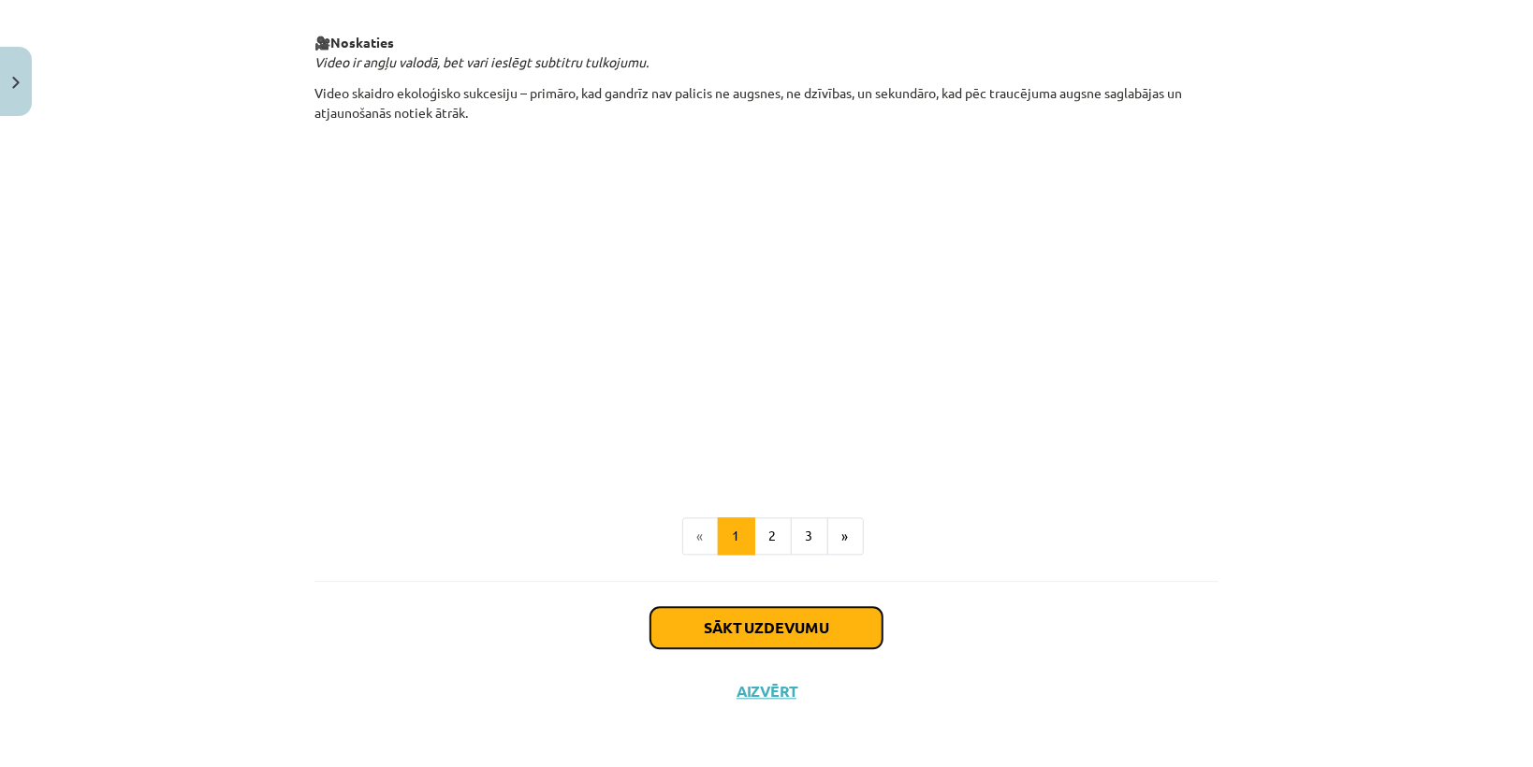
click at [809, 628] on button "Sākt uzdevumu" at bounding box center [766, 628] width 232 height 41
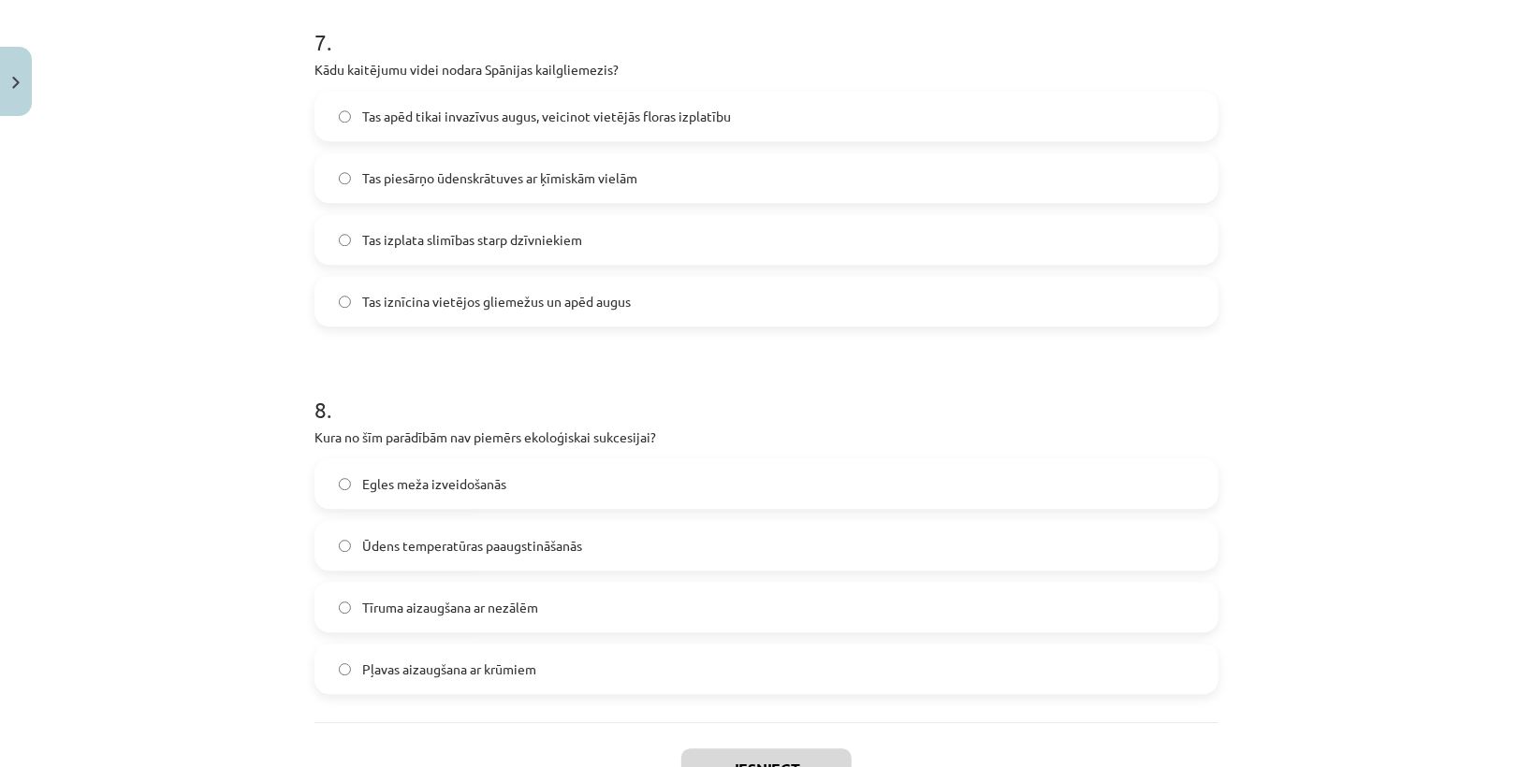
scroll to position [2724, 0]
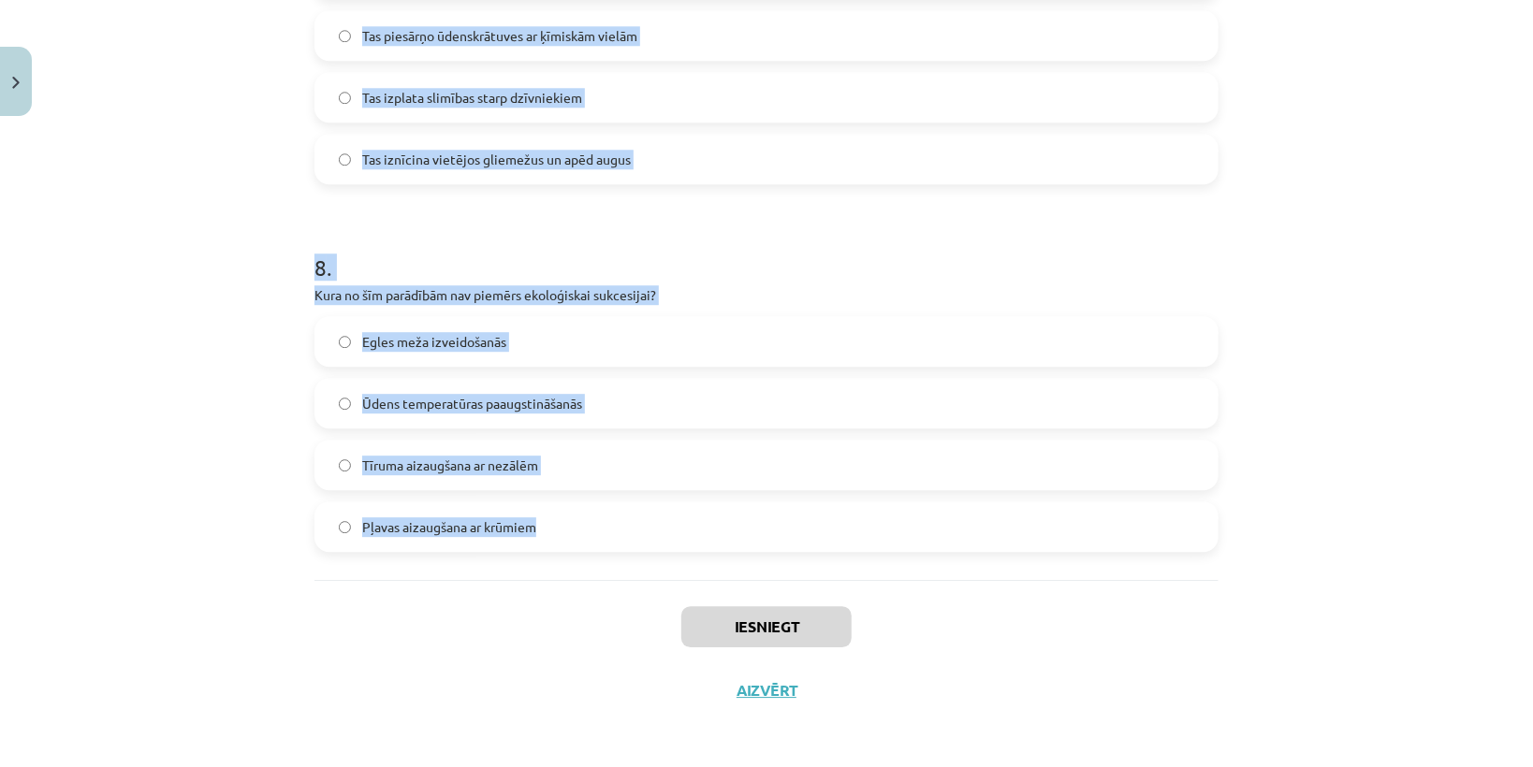
drag, startPoint x: 310, startPoint y: 391, endPoint x: 590, endPoint y: 559, distance: 326.8
copy form "Cik ilgi aptuveni ilgst tīruma aizaugšana un egļu meža izveidošanās? 10-20 gadu…"
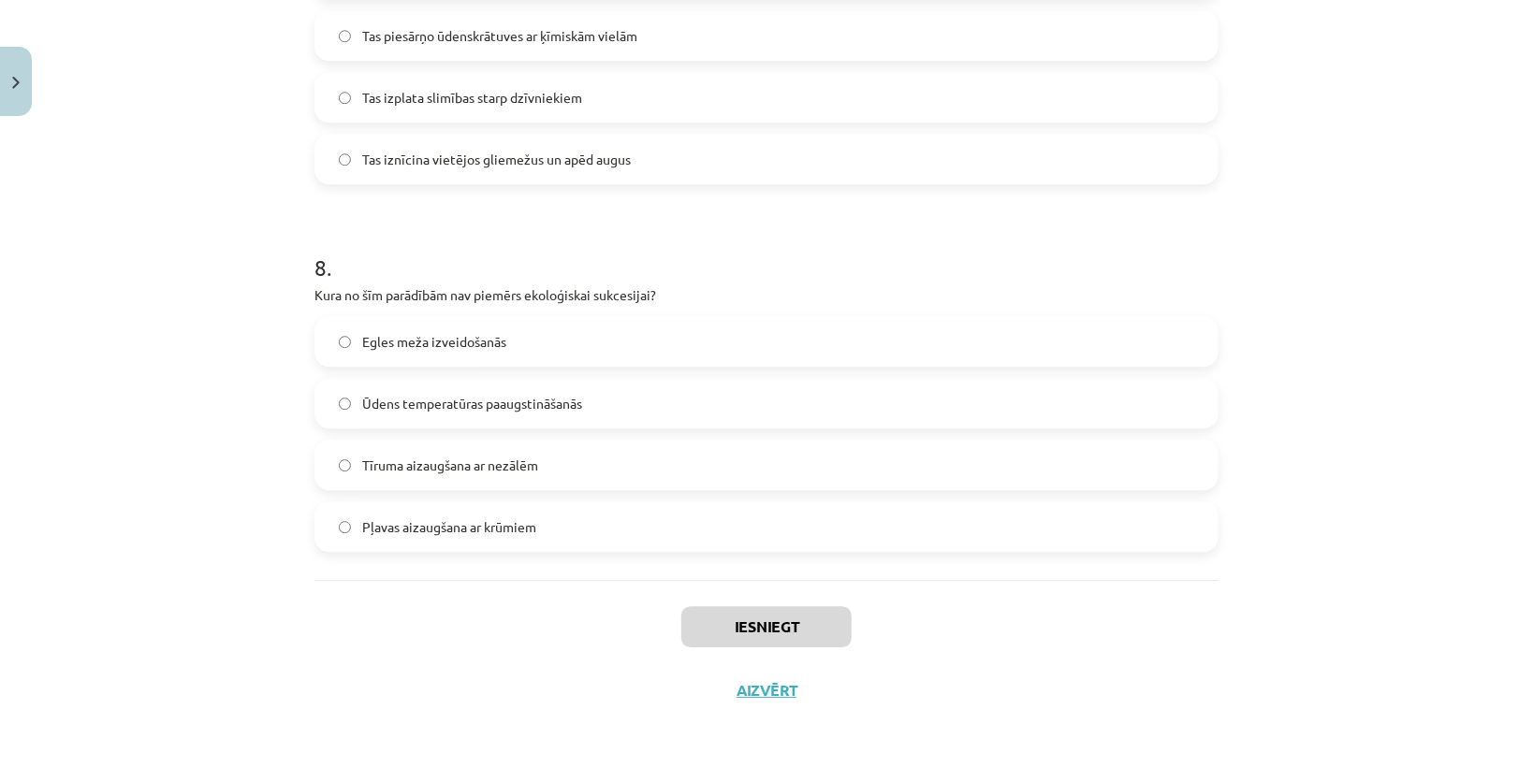
click at [606, 585] on div "Iesniegt Aizvērt" at bounding box center [766, 645] width 904 height 131
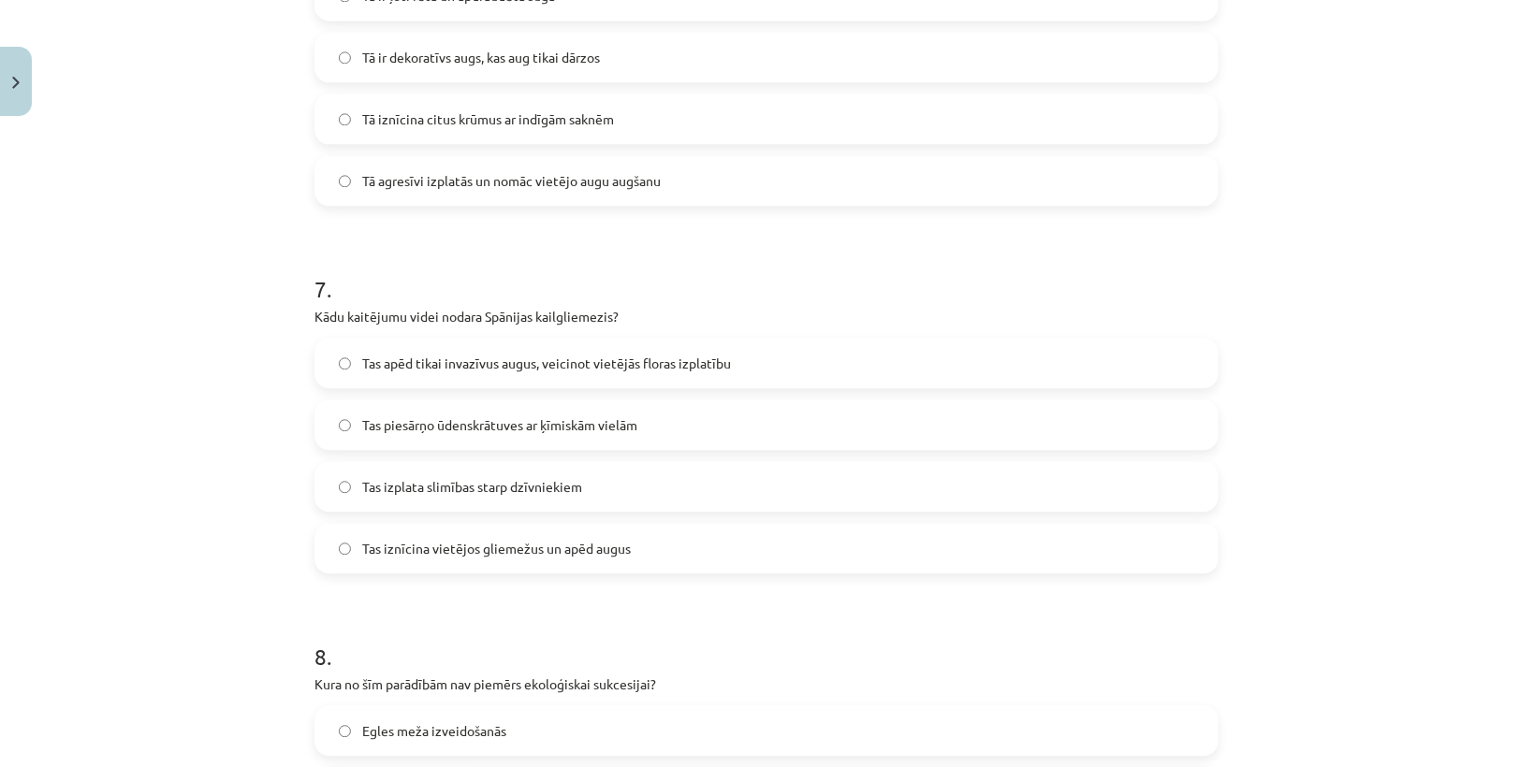
scroll to position [2051, 0]
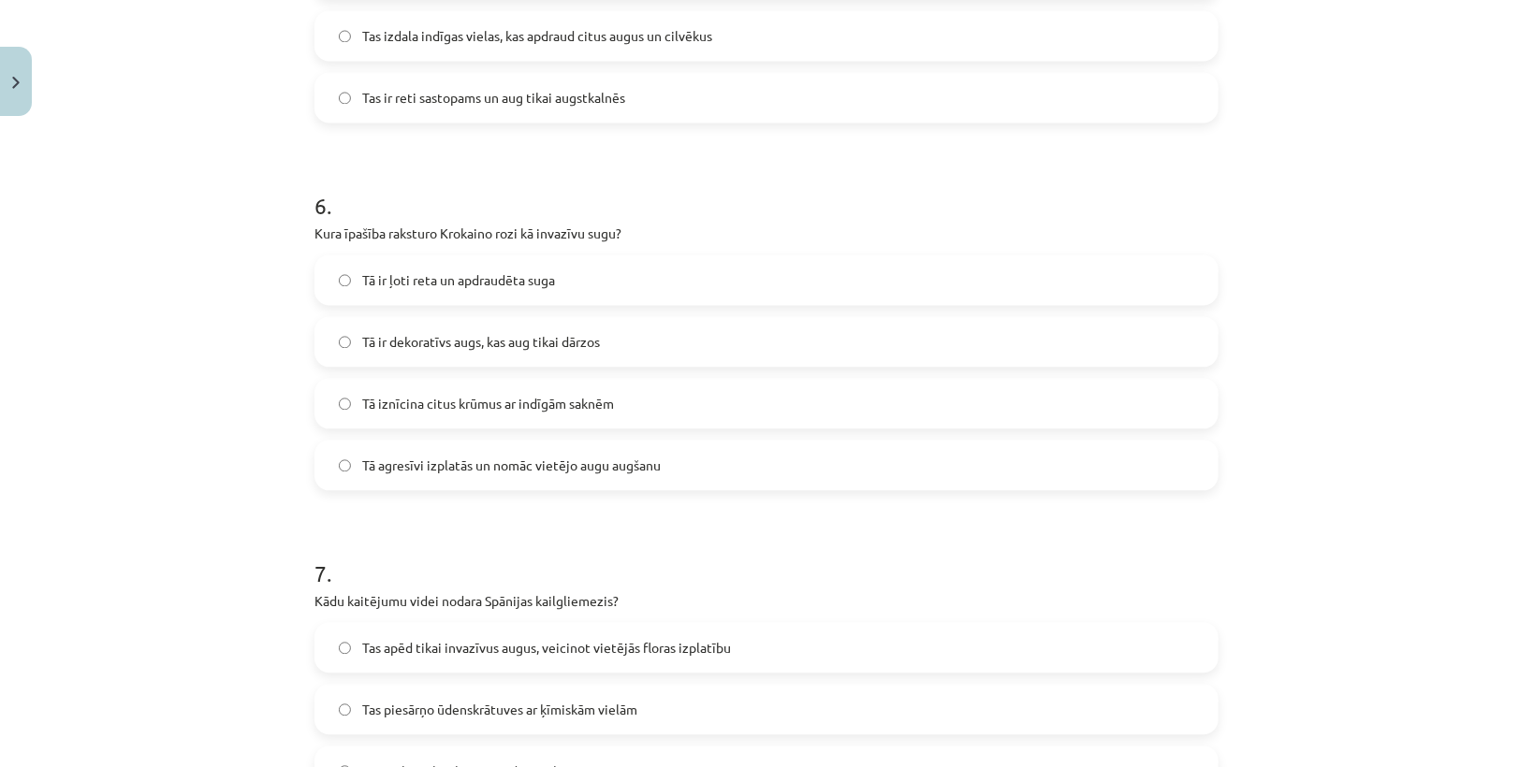
click at [1516, 532] on div "Mācību tēma: Bioloģijas 9. klases 1. ieskaites mācību materiāls #3 2. tēma. Kā …" at bounding box center [766, 383] width 1533 height 767
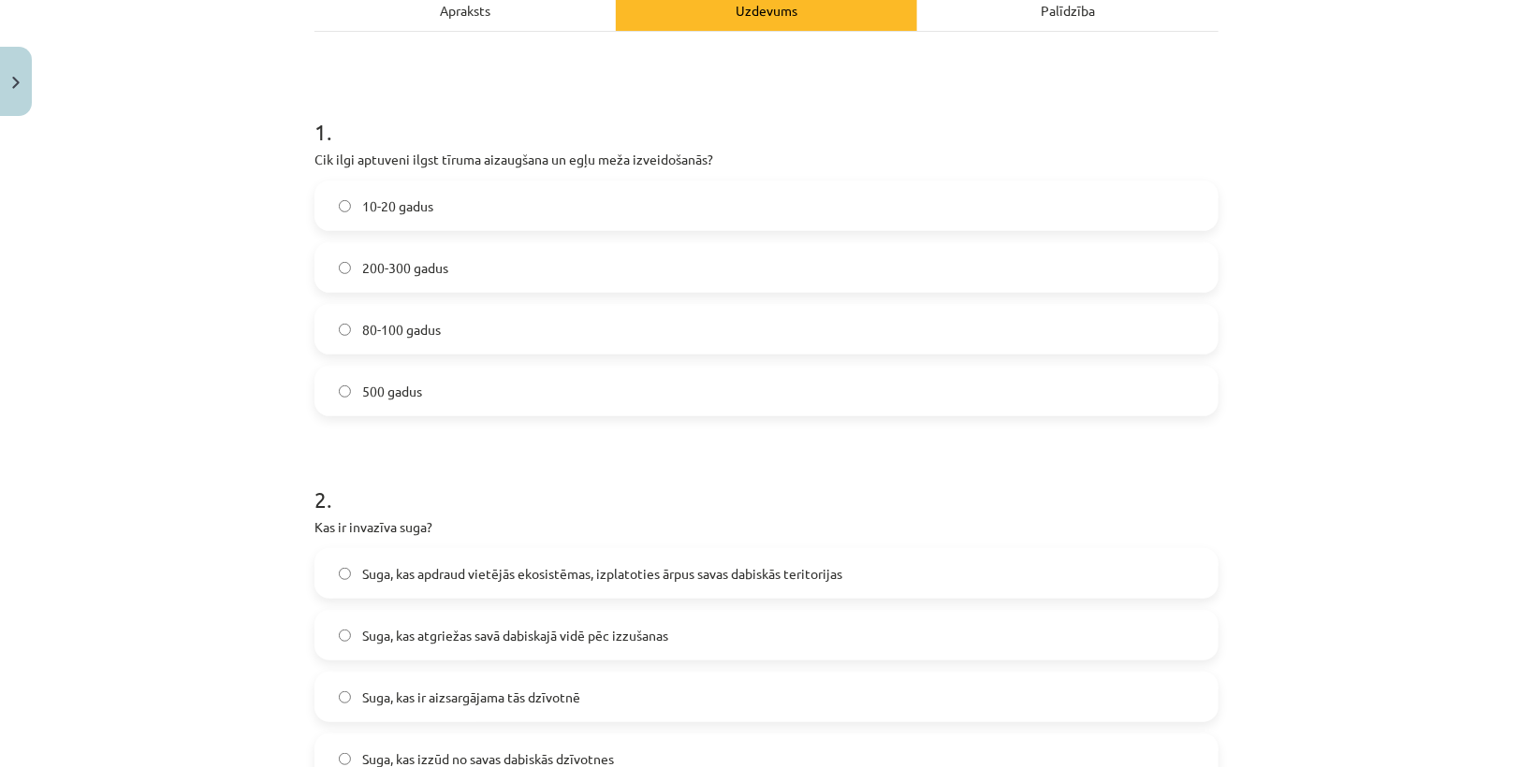
scroll to position [81, 0]
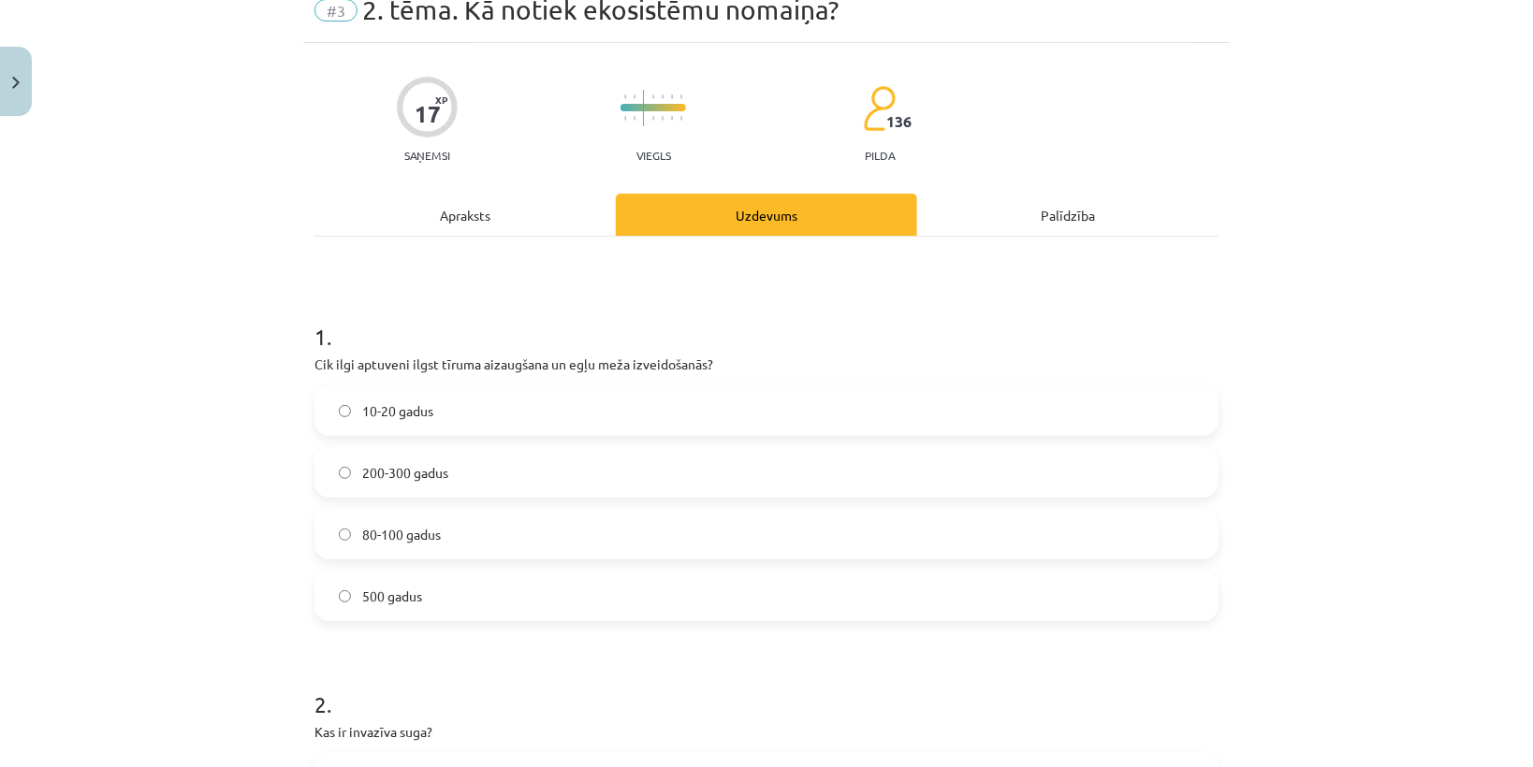
click at [447, 475] on label "200-300 gadus" at bounding box center [766, 472] width 900 height 47
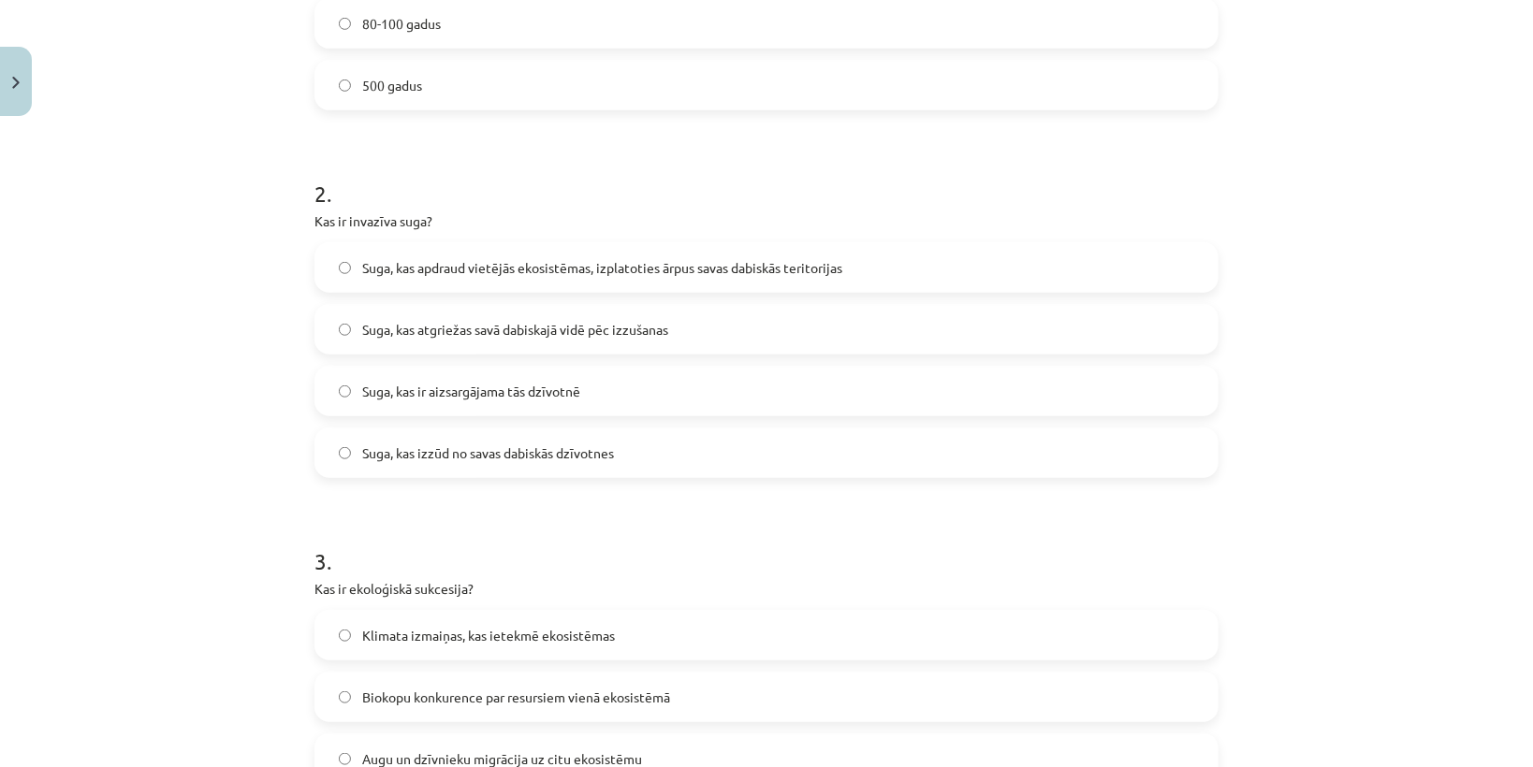
scroll to position [605, 0]
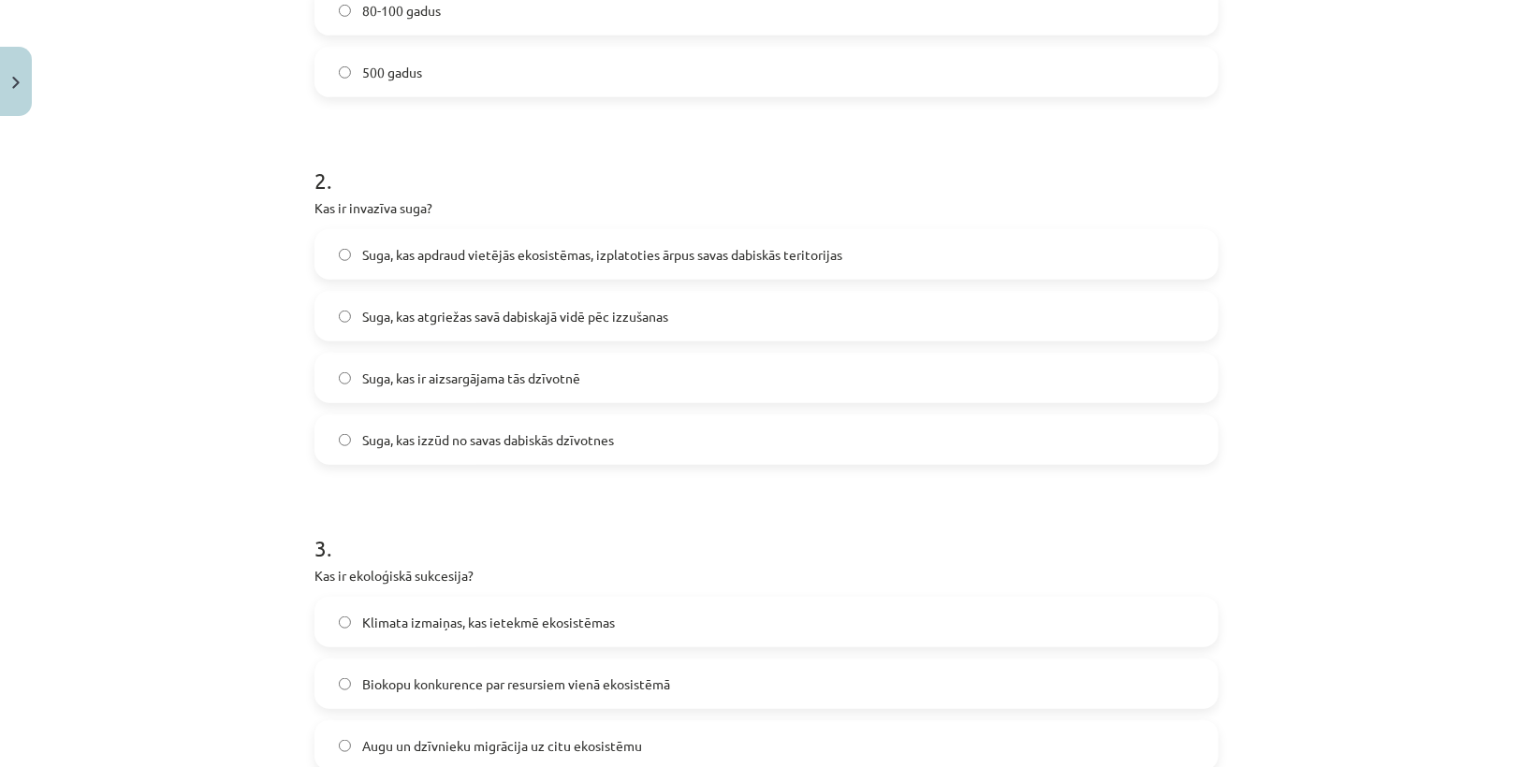
click at [512, 239] on label "Suga, kas apdraud vietējās ekosistēmas, izplatoties ārpus savas dabiskās terito…" at bounding box center [766, 254] width 900 height 47
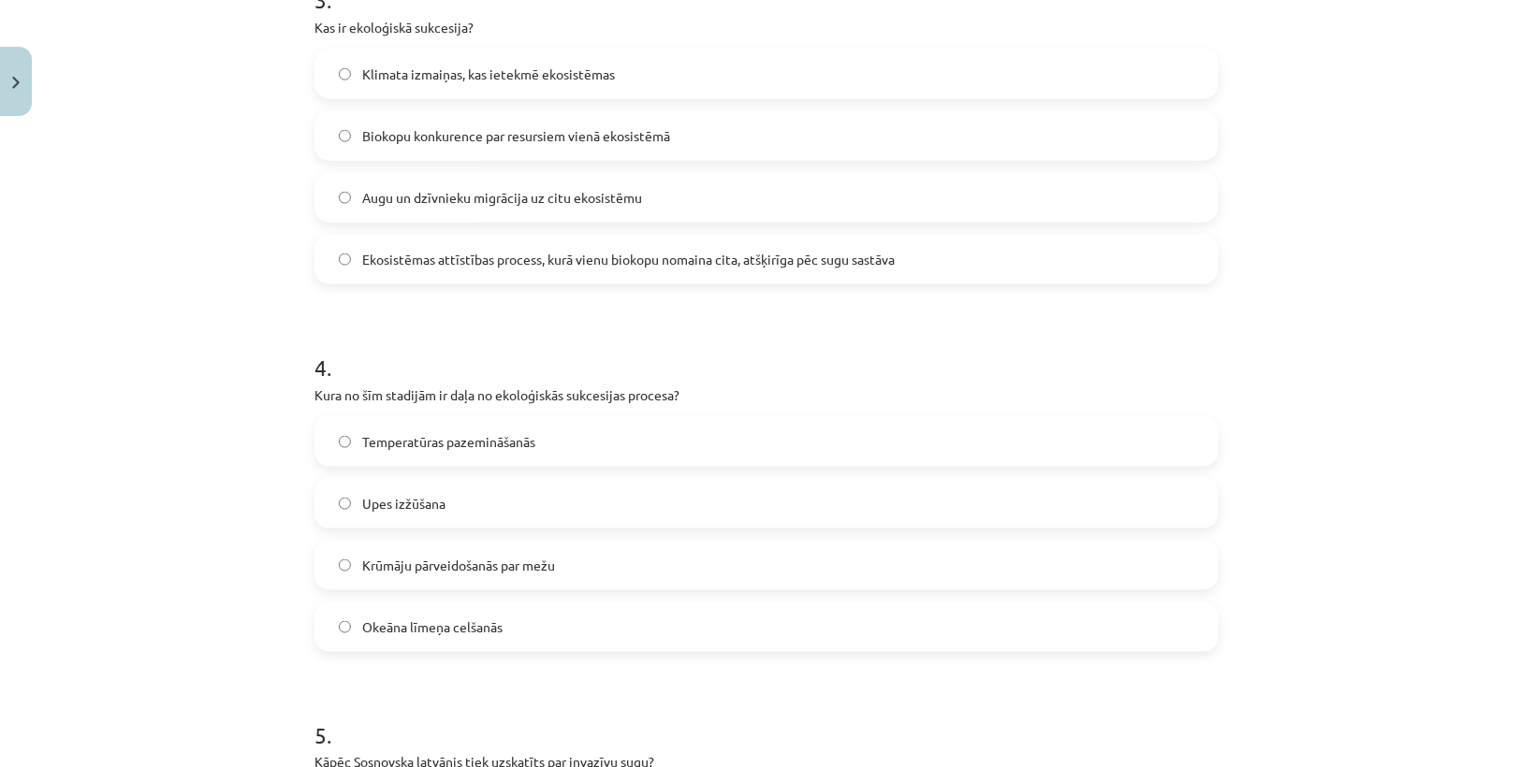
scroll to position [1054, 0]
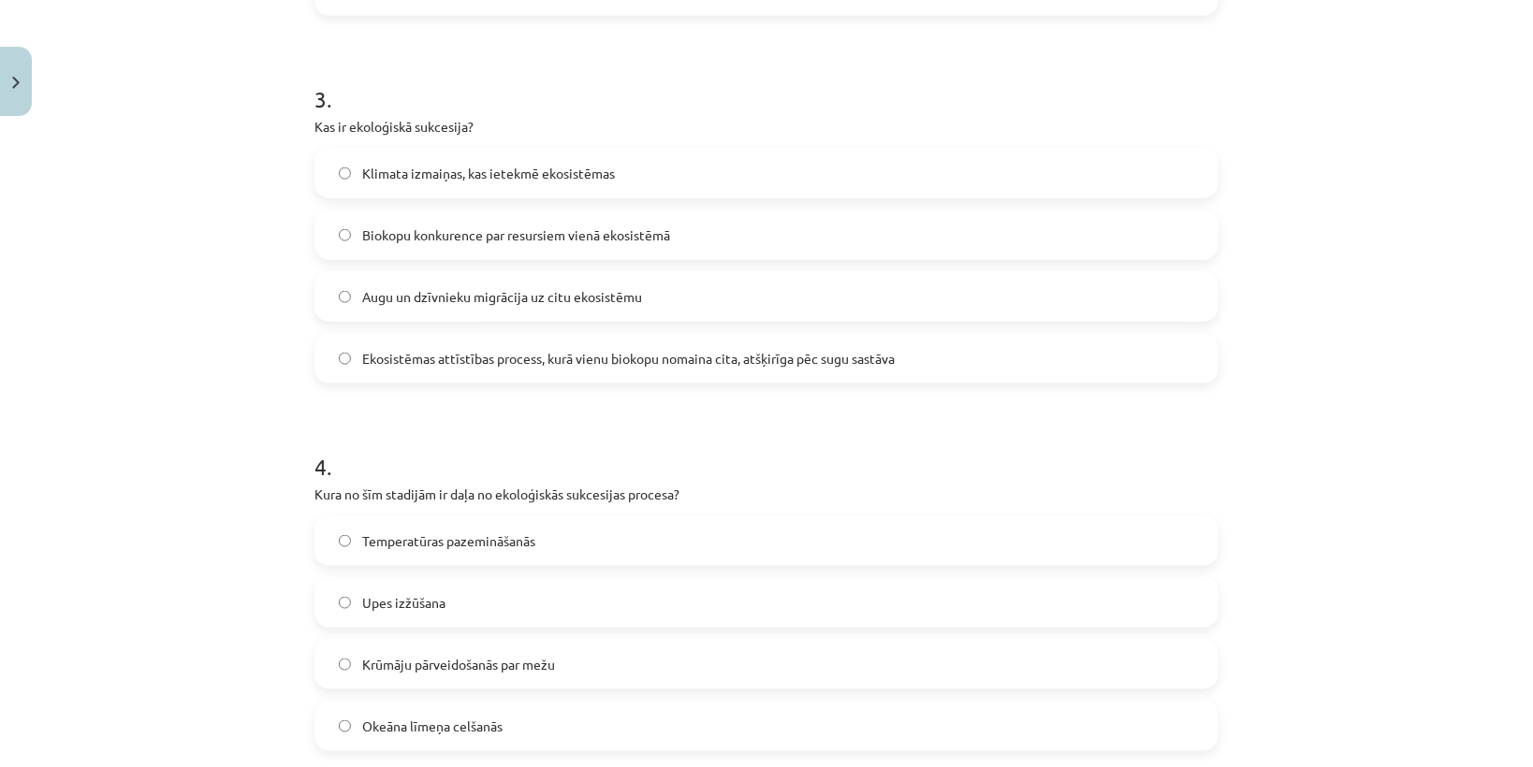
click at [503, 353] on span "Ekosistēmas attīstības process, kurā vienu biokopu nomaina cita, atšķirīga pēc …" at bounding box center [628, 359] width 532 height 20
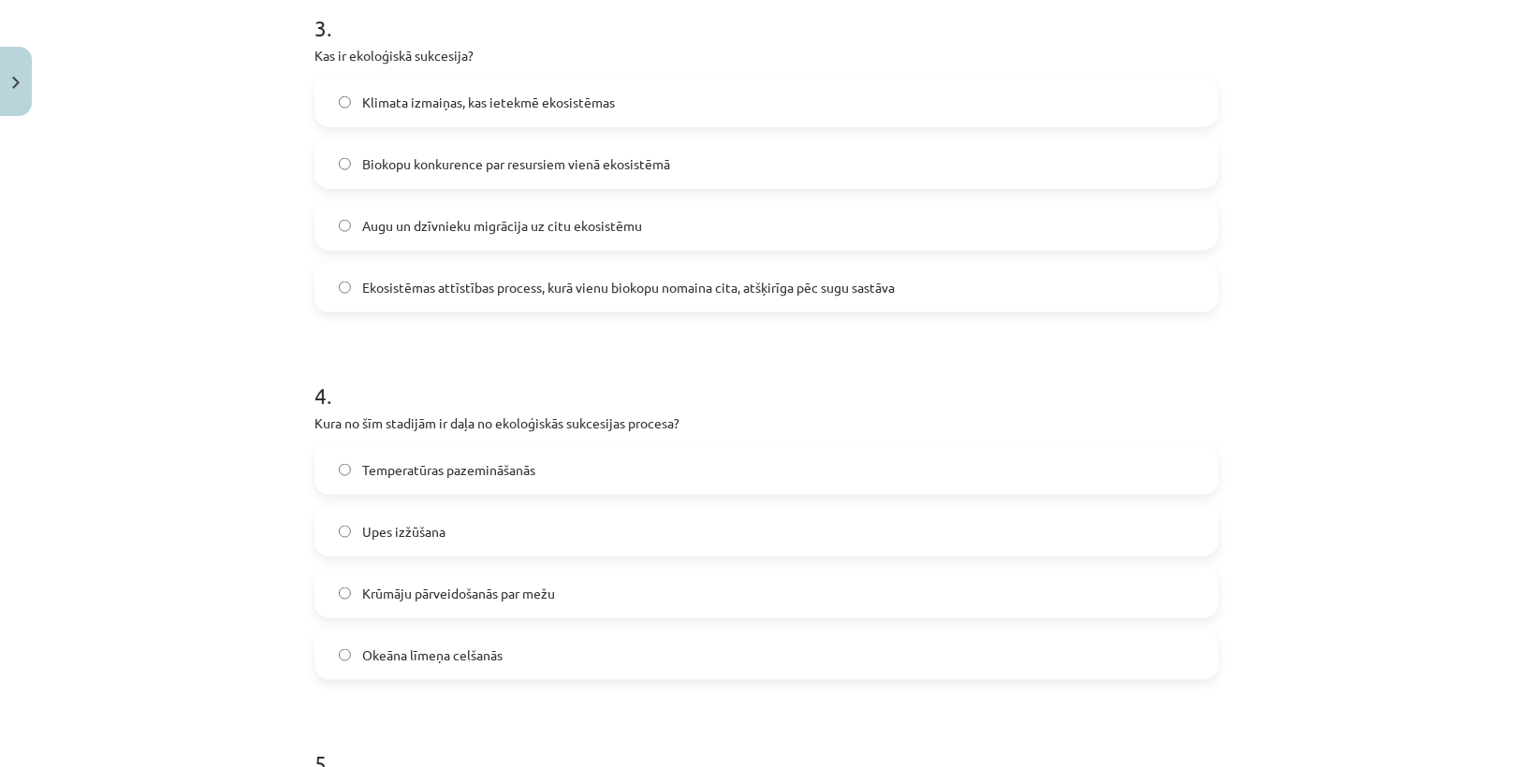
scroll to position [1279, 0]
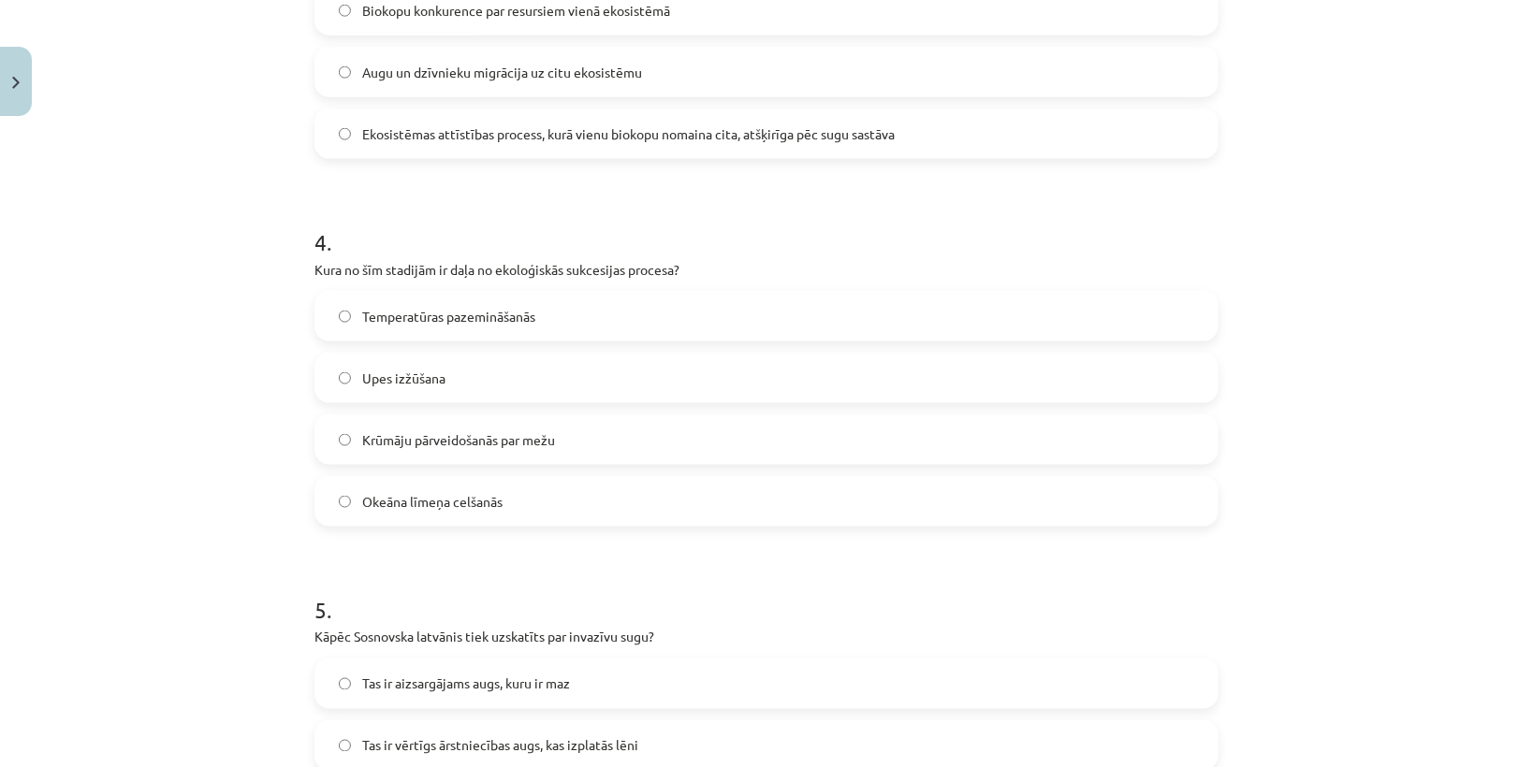
click at [453, 427] on label "Krūmāju pārveidošanās par mežu" at bounding box center [766, 439] width 900 height 47
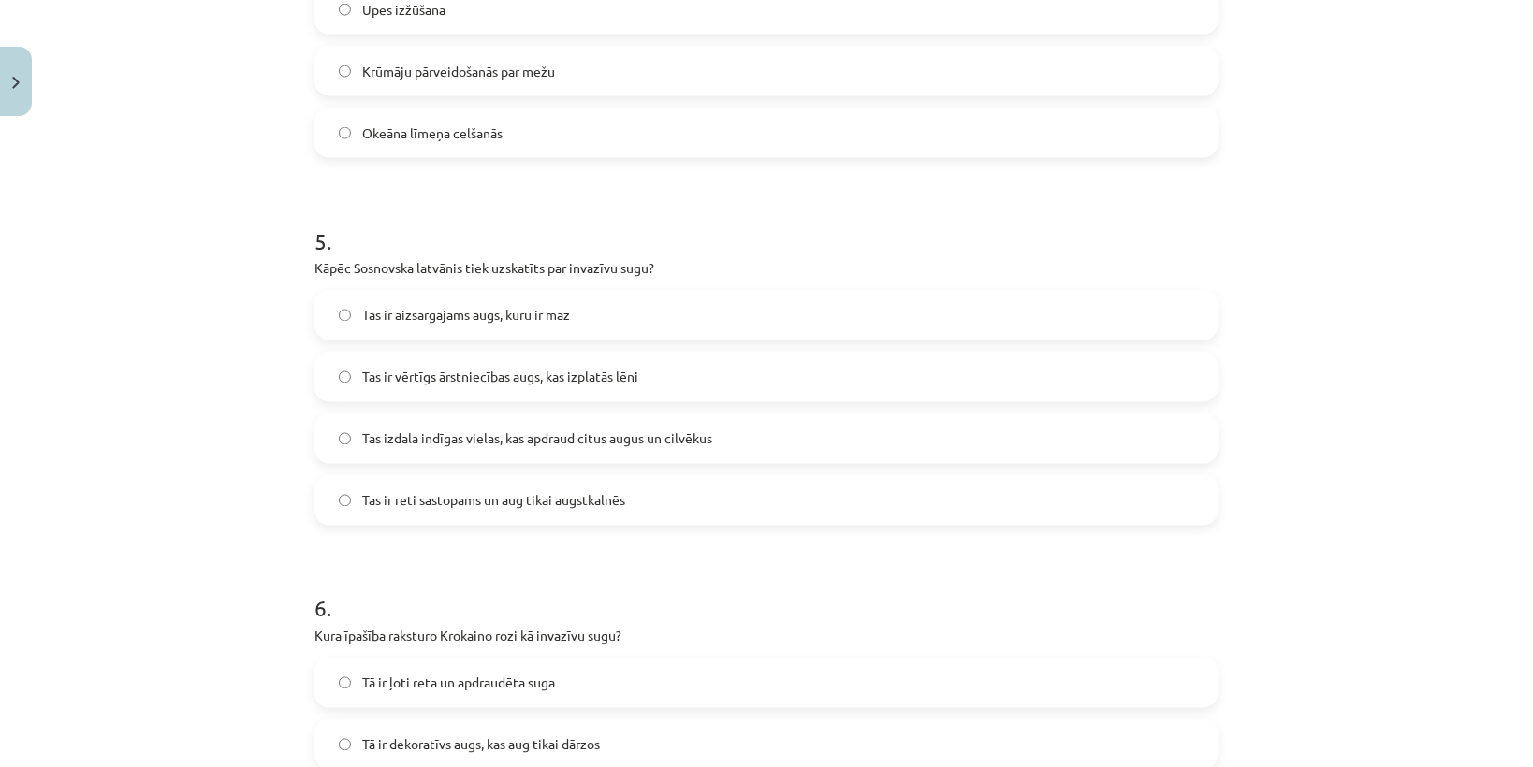
scroll to position [1728, 0]
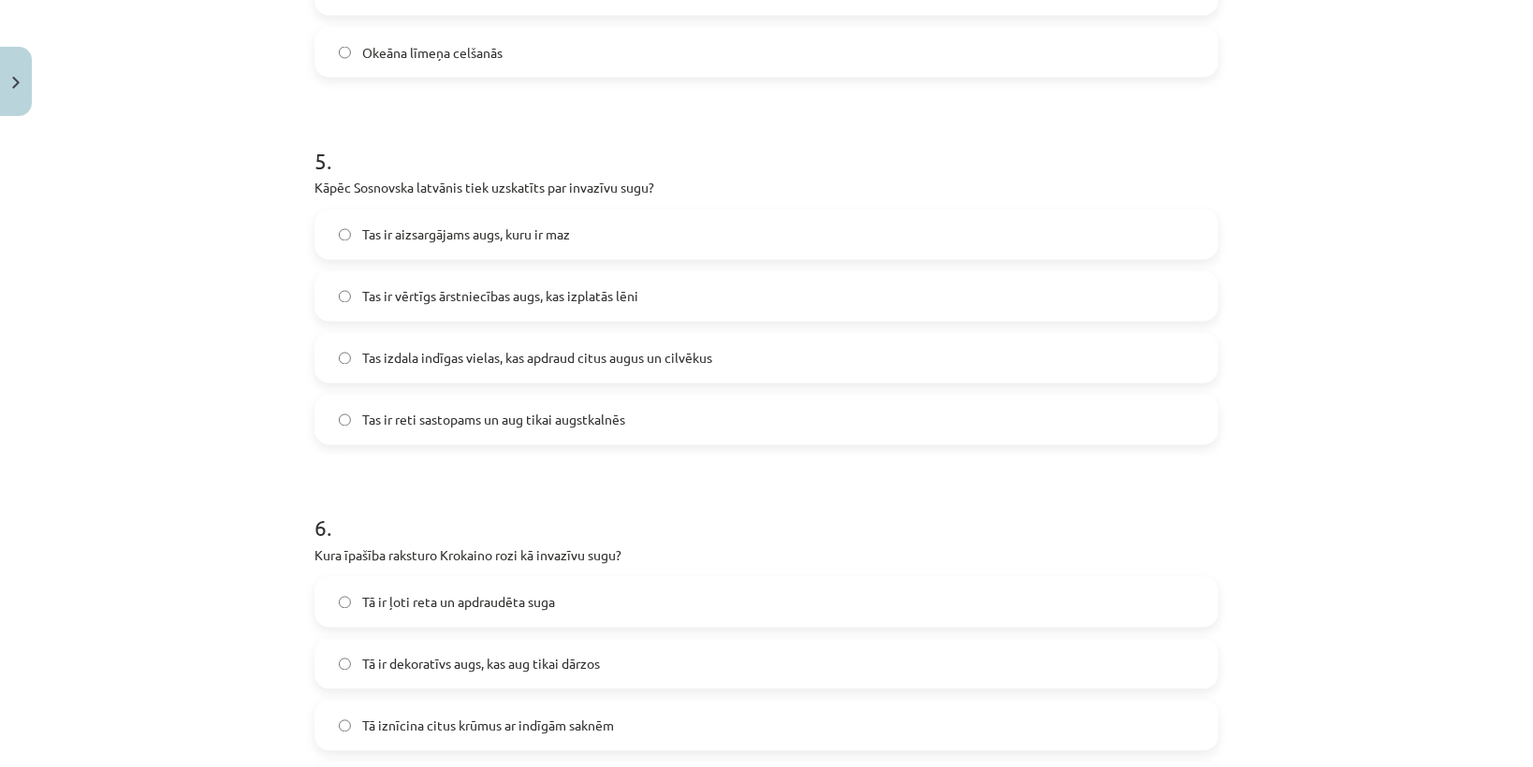
click at [430, 355] on span "Tas izdala indīgas vielas, kas apdraud citus augus un cilvēkus" at bounding box center [537, 359] width 350 height 20
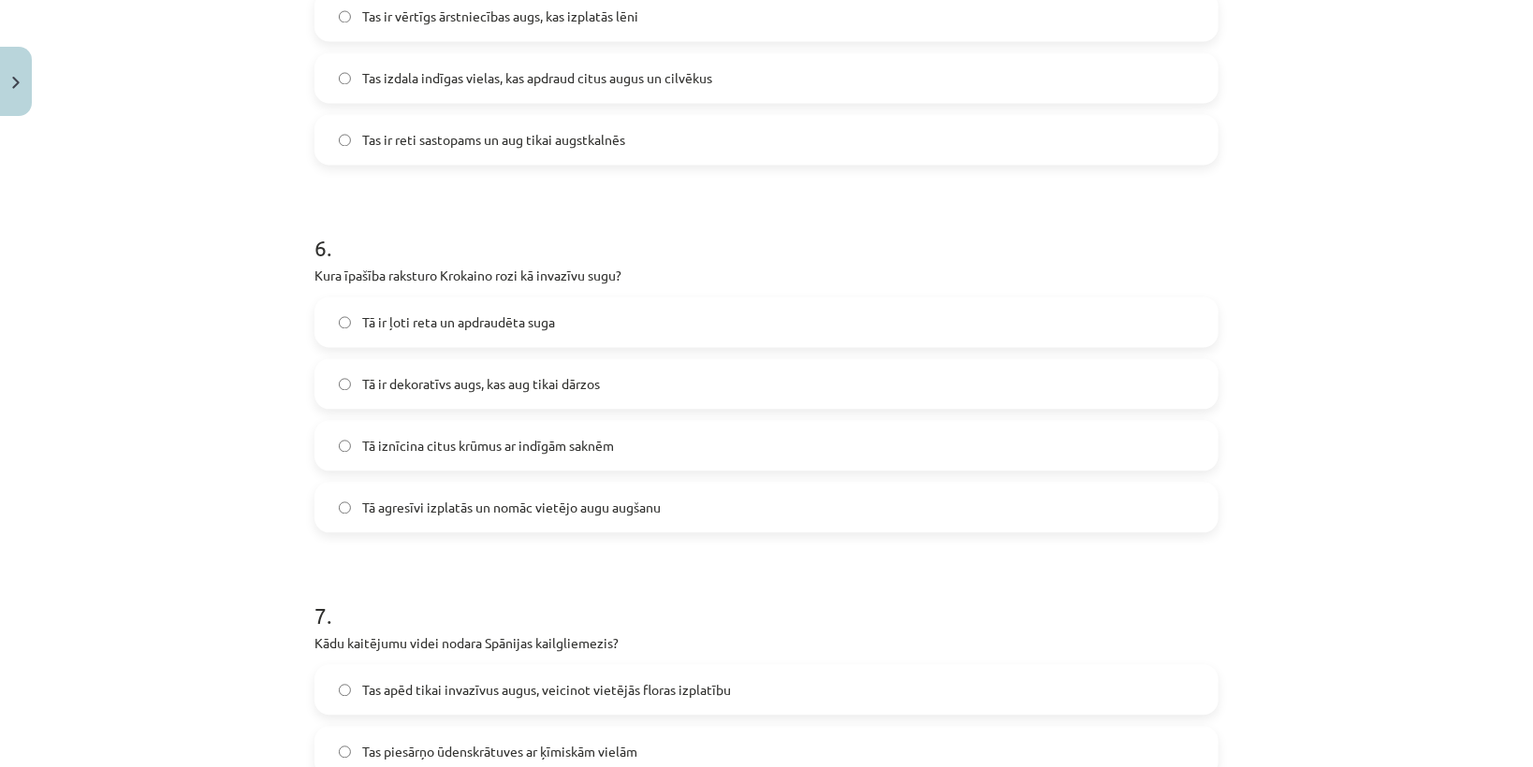
scroll to position [2027, 0]
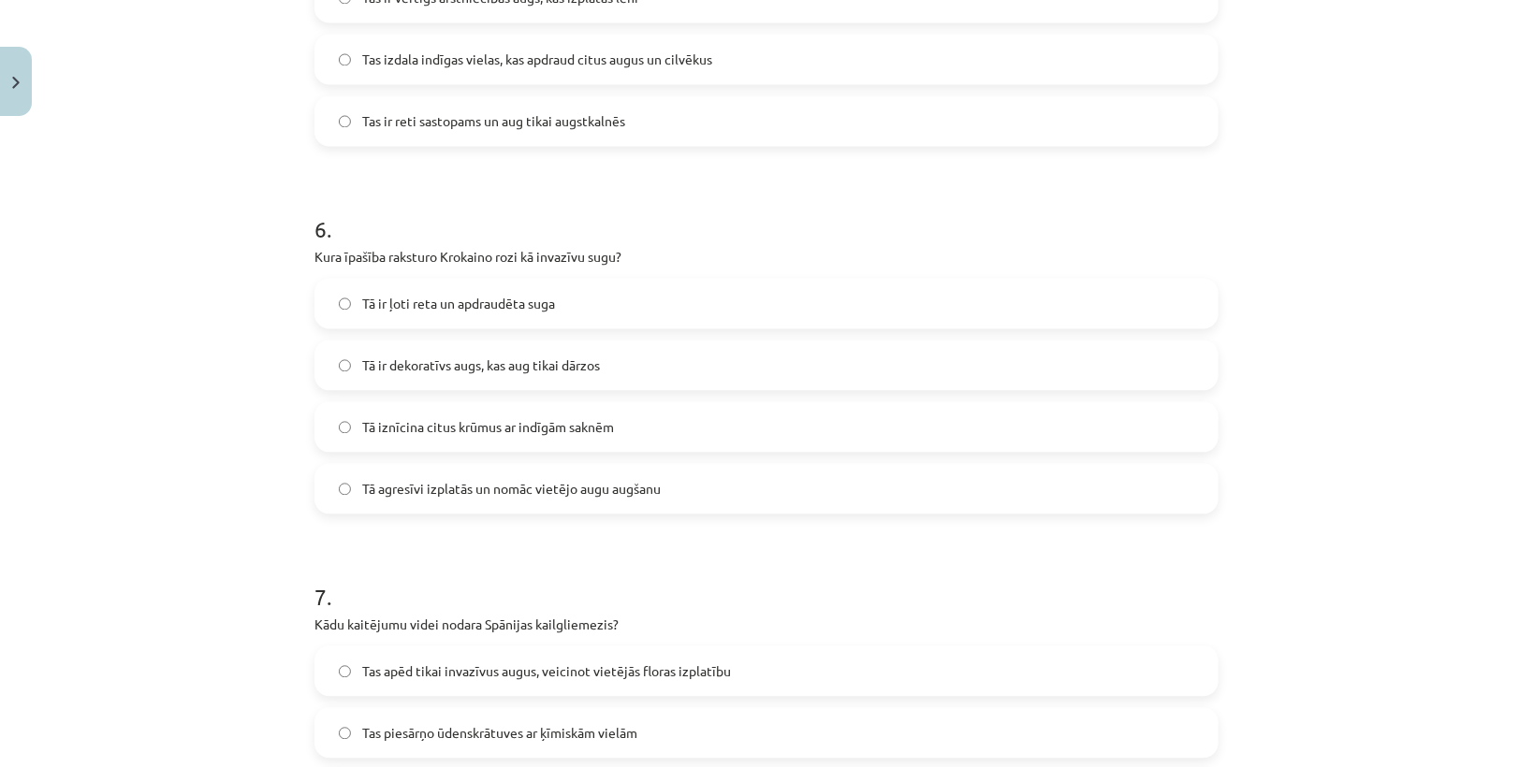
click at [494, 496] on span "Tā agresīvi izplatās un nomāc vietējo augu augšanu" at bounding box center [511, 489] width 298 height 20
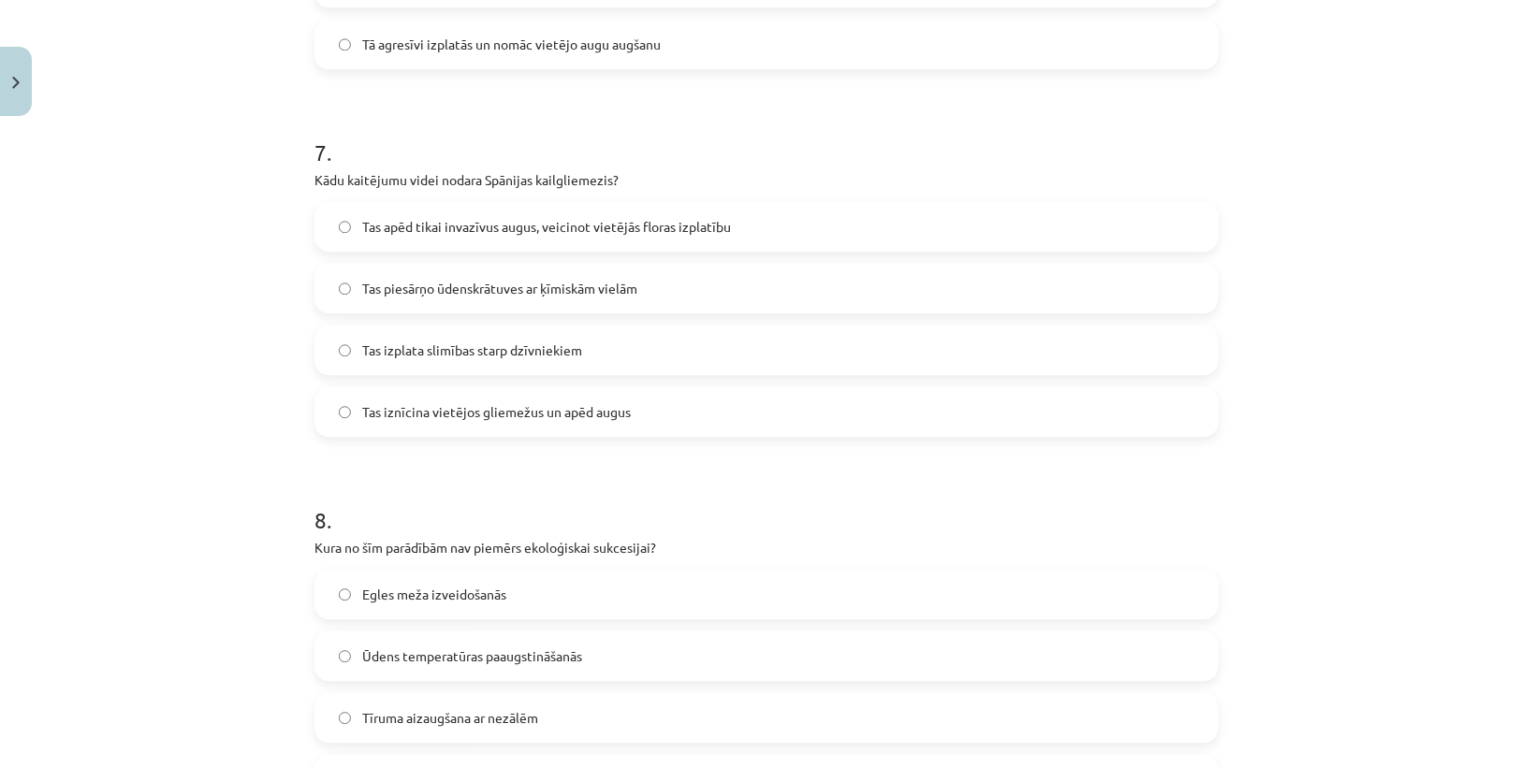
scroll to position [2477, 0]
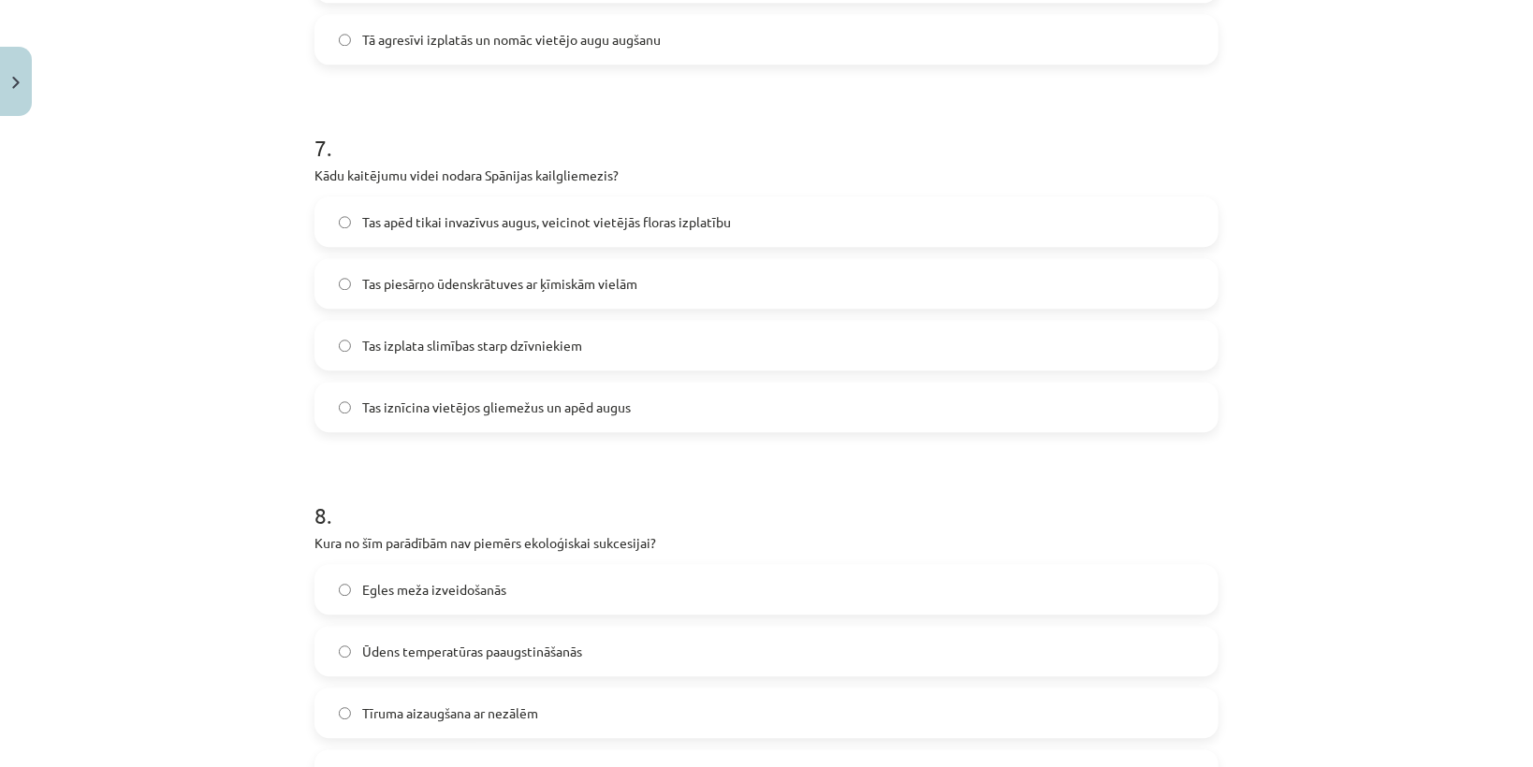
click at [509, 410] on span "Tas iznīcina vietējos gliemežus un apēd augus" at bounding box center [496, 408] width 269 height 20
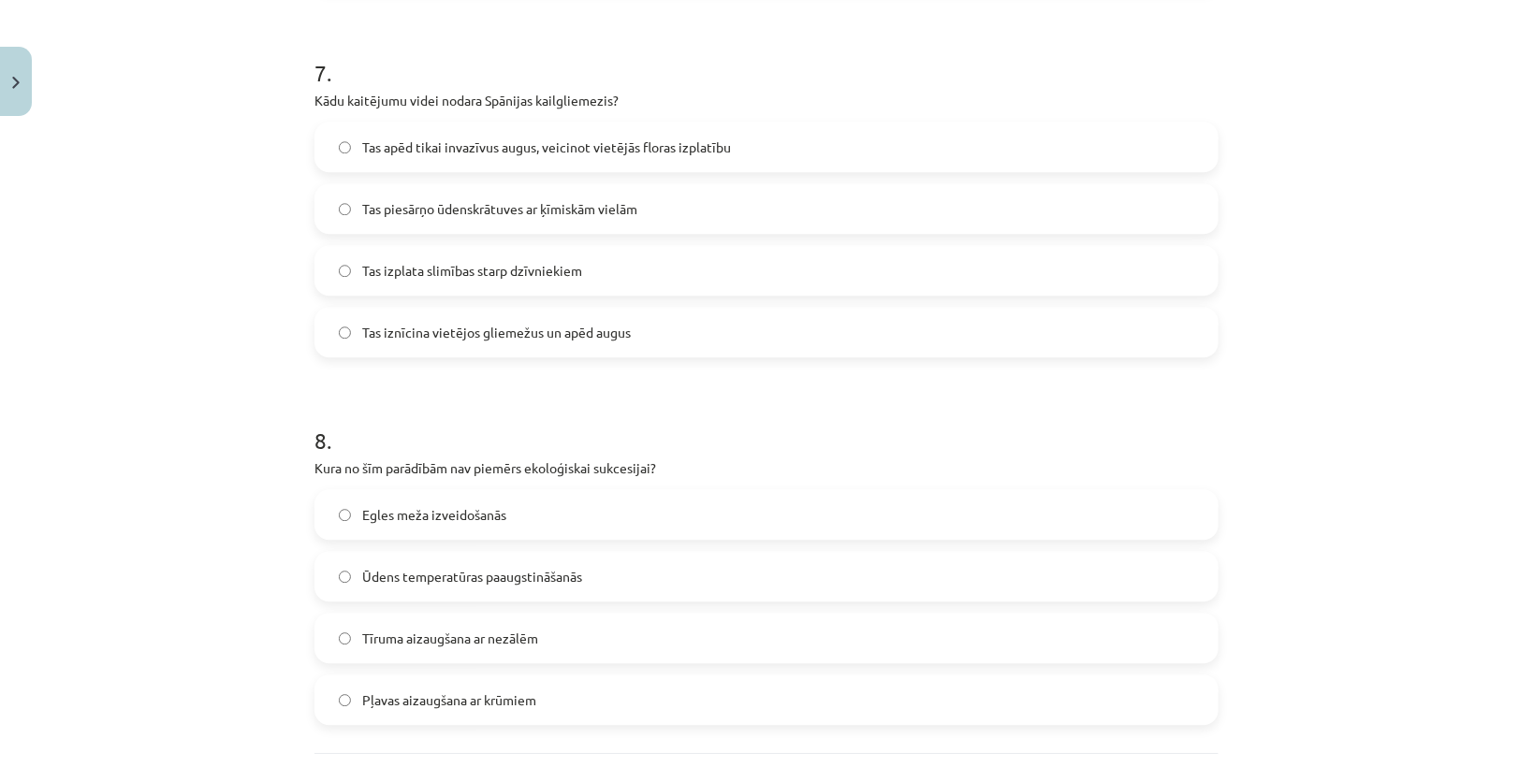
scroll to position [2724, 0]
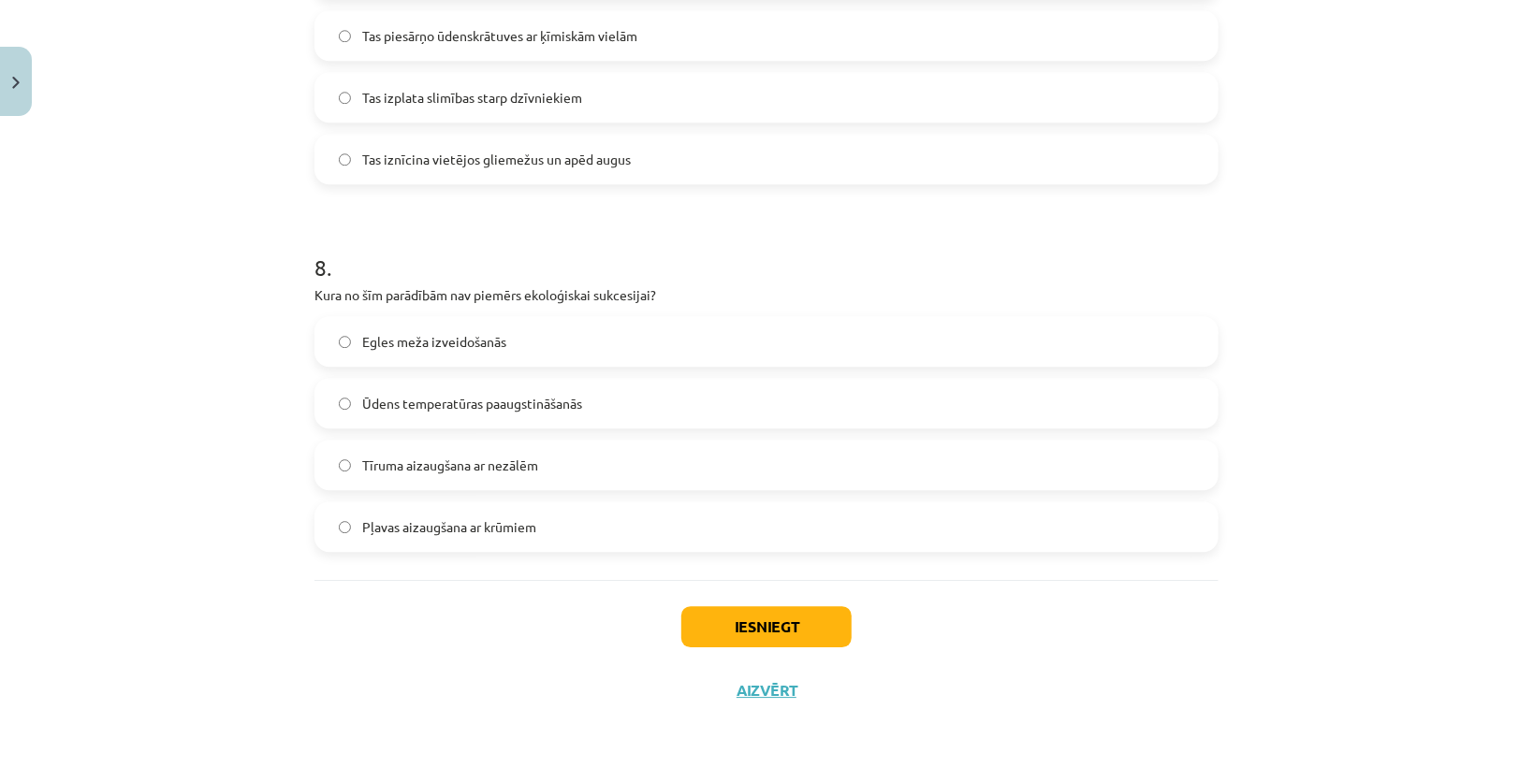
click at [443, 413] on label "Ūdens temperatūras paaugstināšanās" at bounding box center [766, 403] width 900 height 47
click at [709, 609] on button "Iesniegt" at bounding box center [766, 626] width 170 height 41
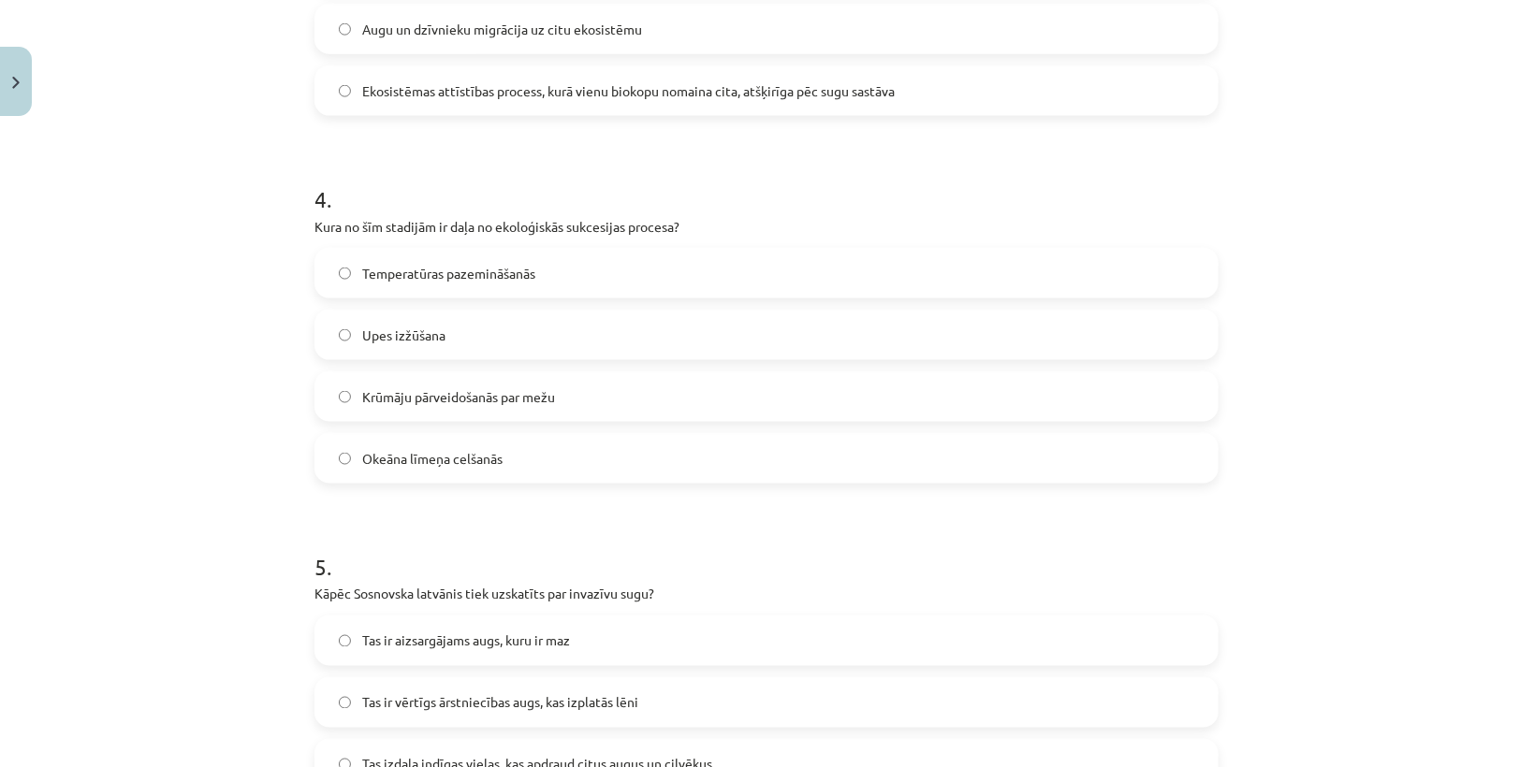
scroll to position [0, 0]
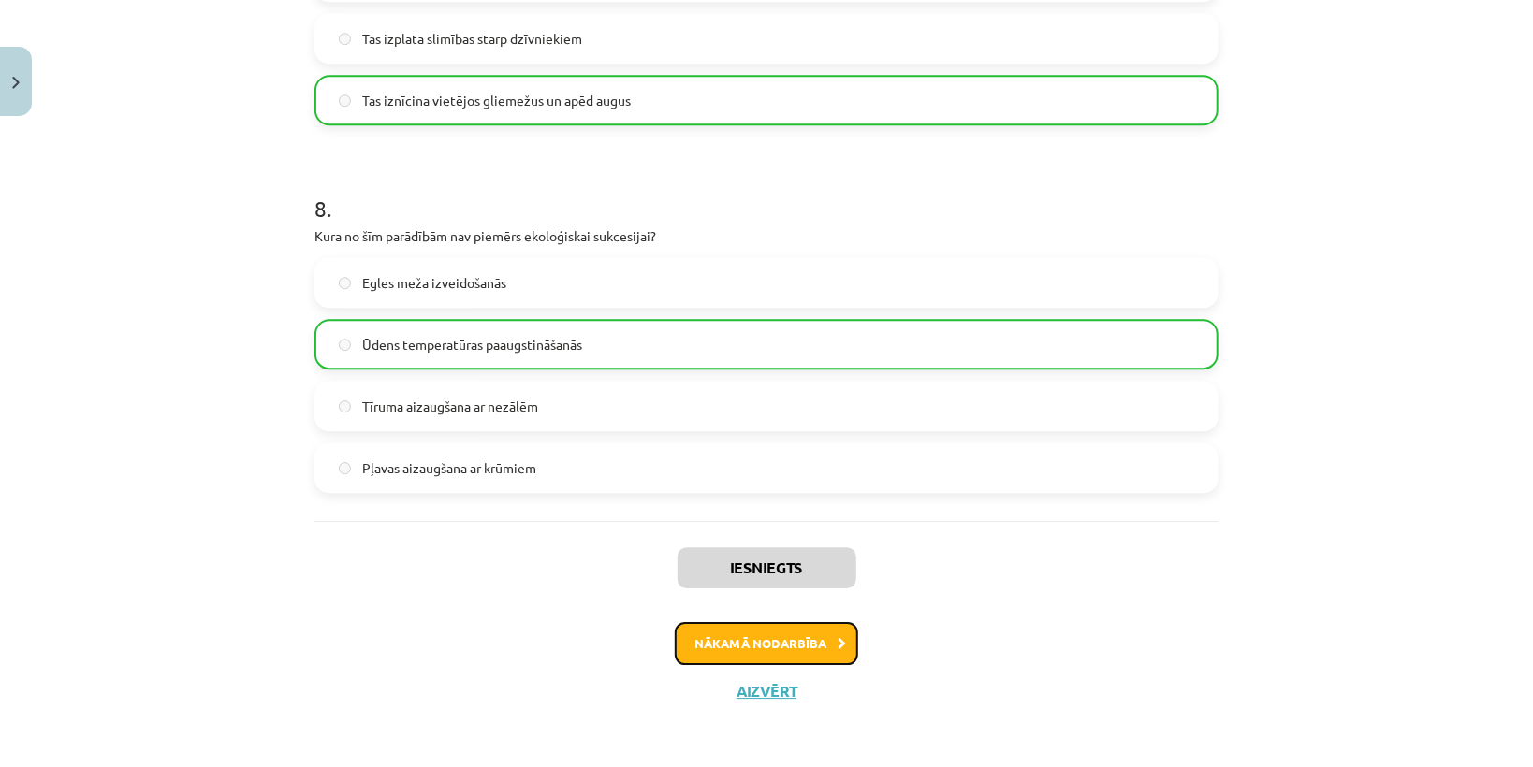
click at [794, 648] on button "Nākamā nodarbība" at bounding box center [766, 643] width 183 height 43
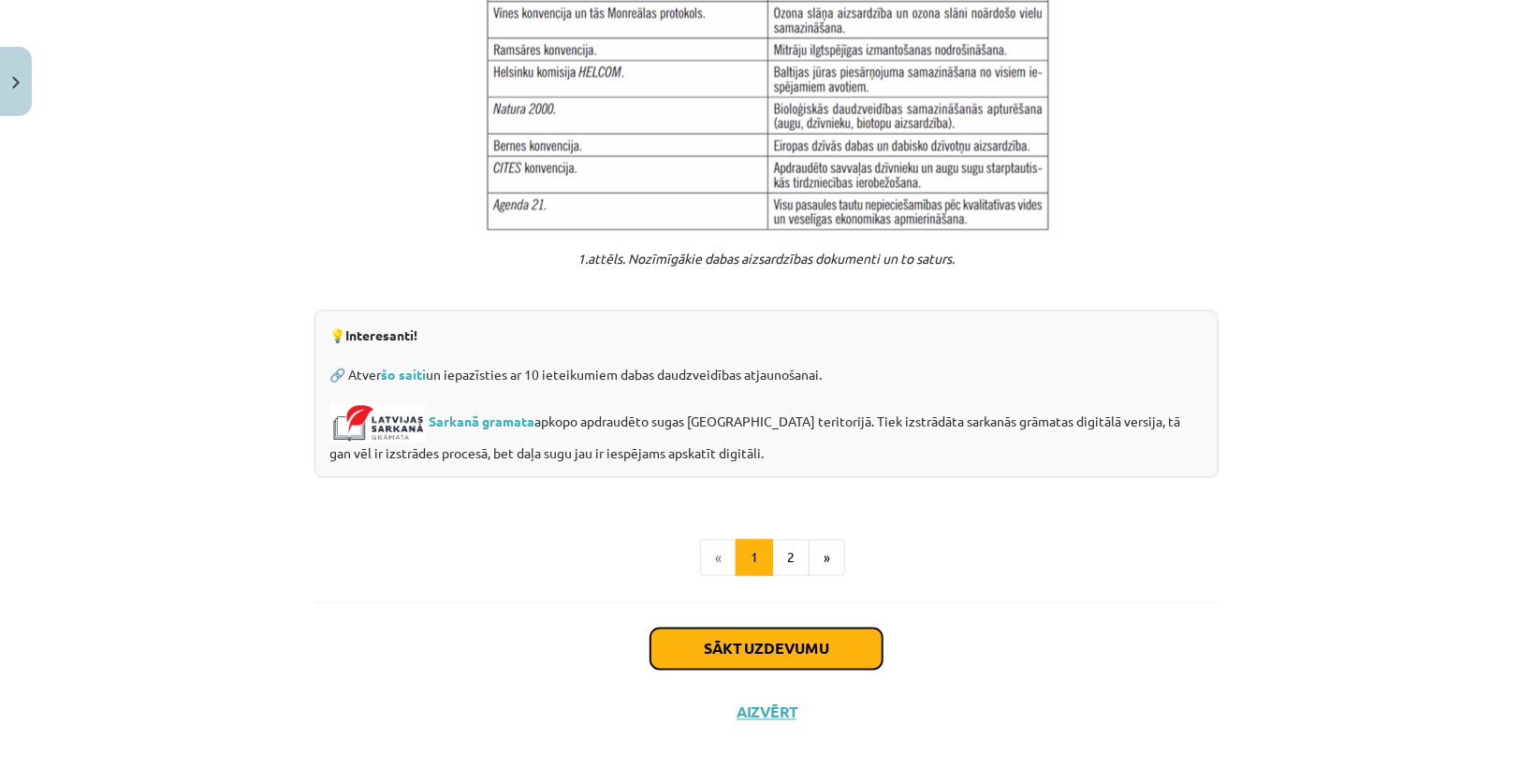
click at [805, 630] on button "Sākt uzdevumu" at bounding box center [766, 649] width 232 height 41
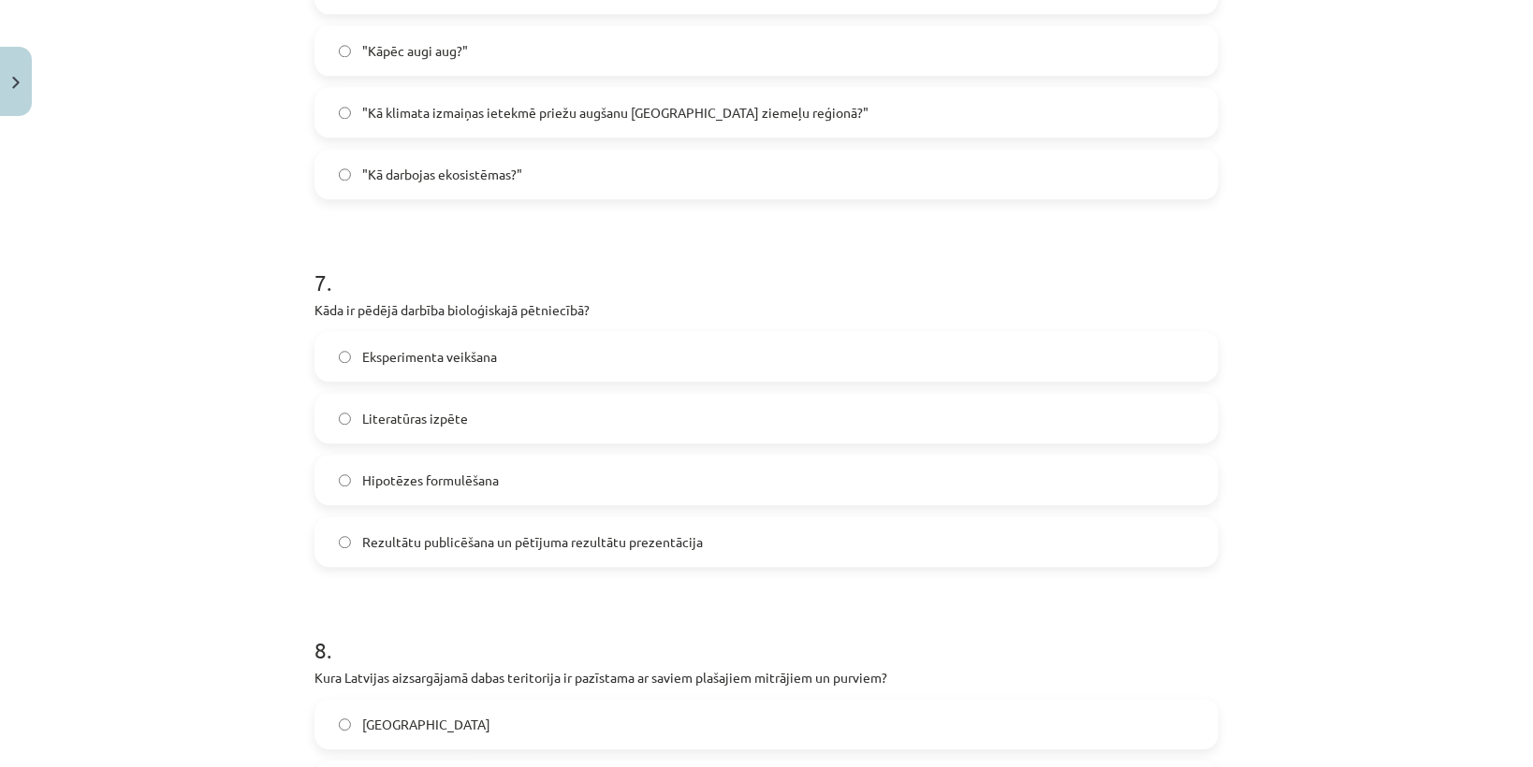
scroll to position [2826, 0]
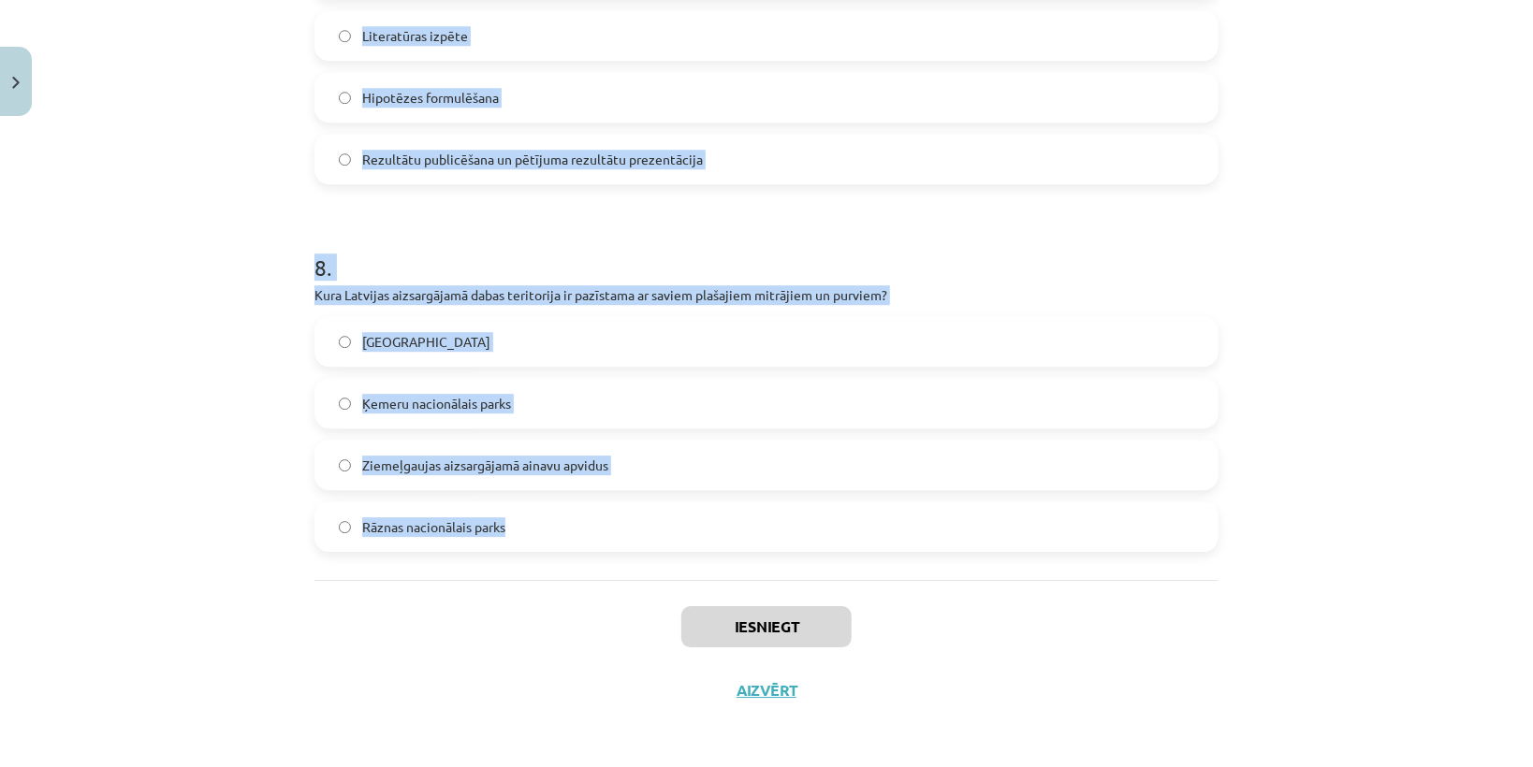
drag, startPoint x: 311, startPoint y: 396, endPoint x: 539, endPoint y: 524, distance: 261.8
copy form "Izvēlies visprecīzāko hipotēzi, balstoties uz eksperimenta aprakstu! Eksperimen…"
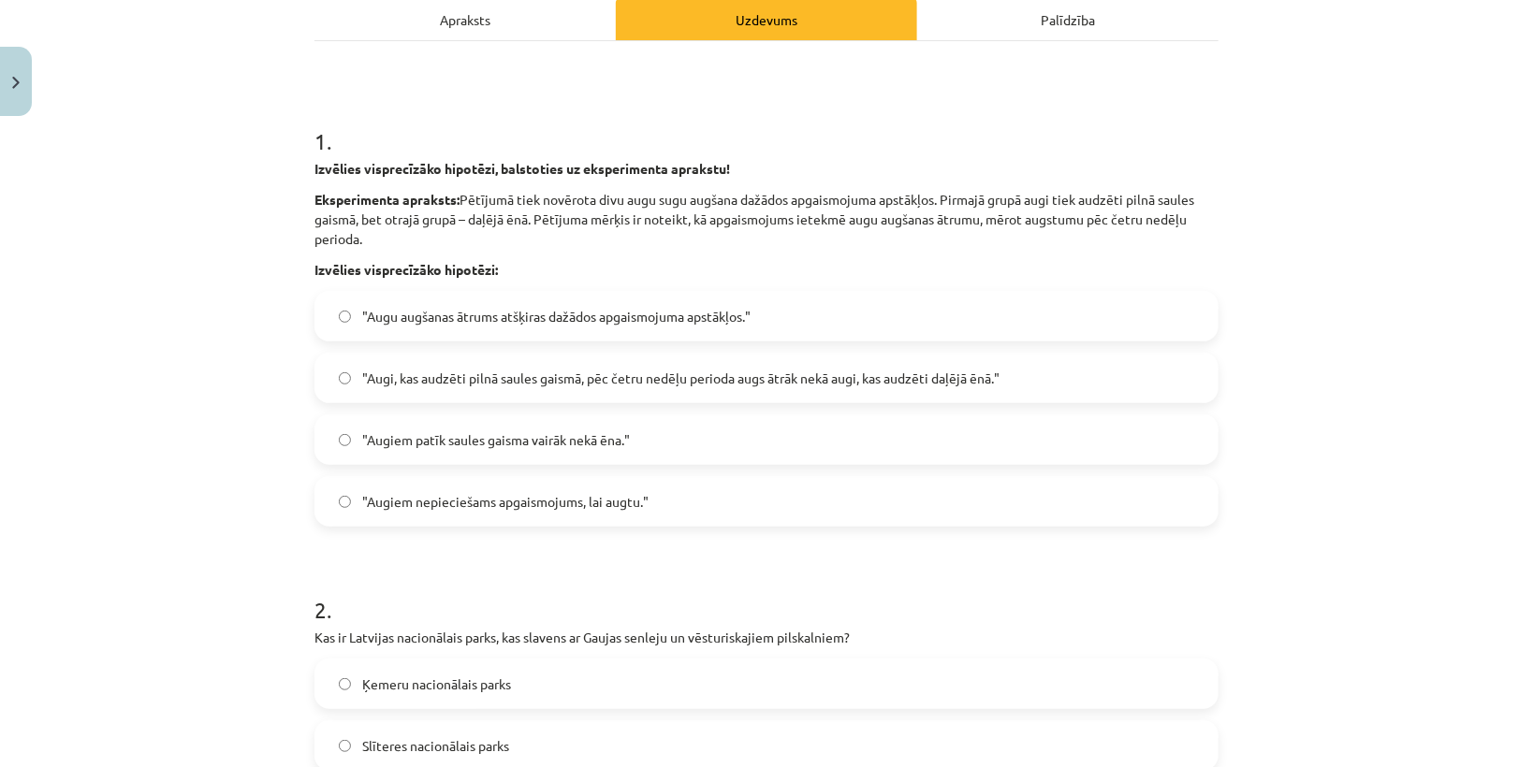
scroll to position [281, 0]
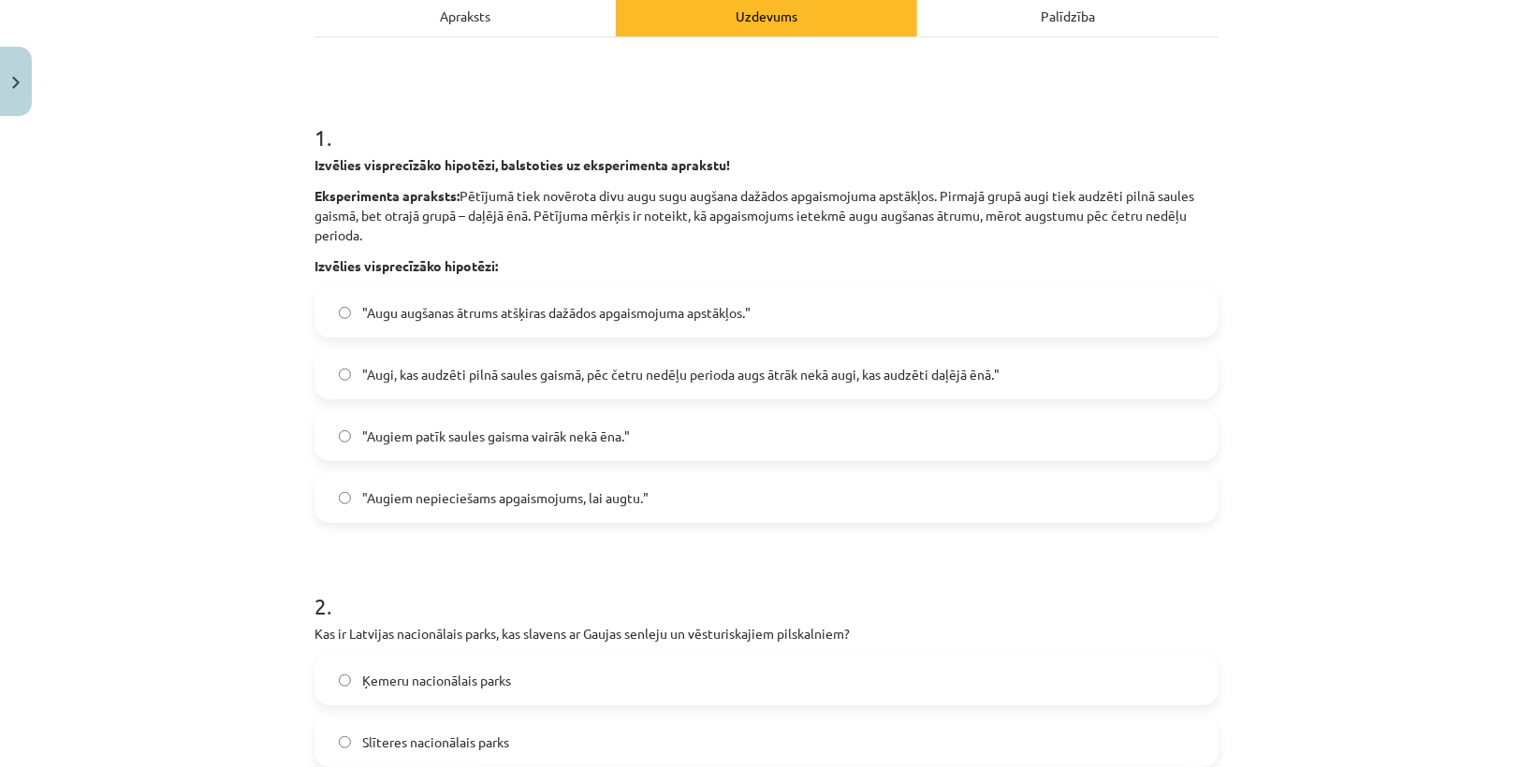
click at [430, 371] on span ""Augi, kas audzēti pilnā saules gaismā, pēc četru nedēļu perioda augs ātrāk nek…" at bounding box center [680, 375] width 637 height 20
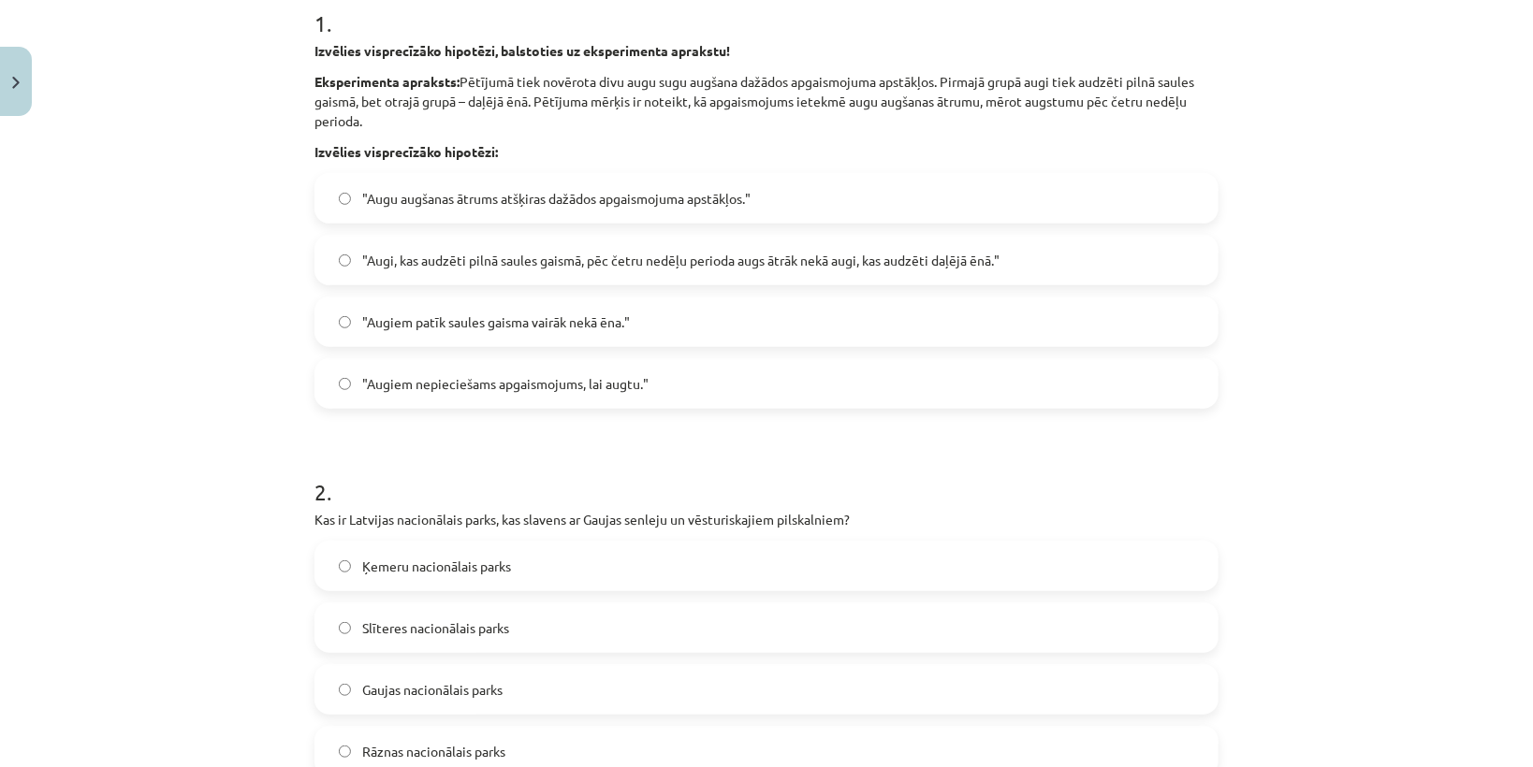
scroll to position [655, 0]
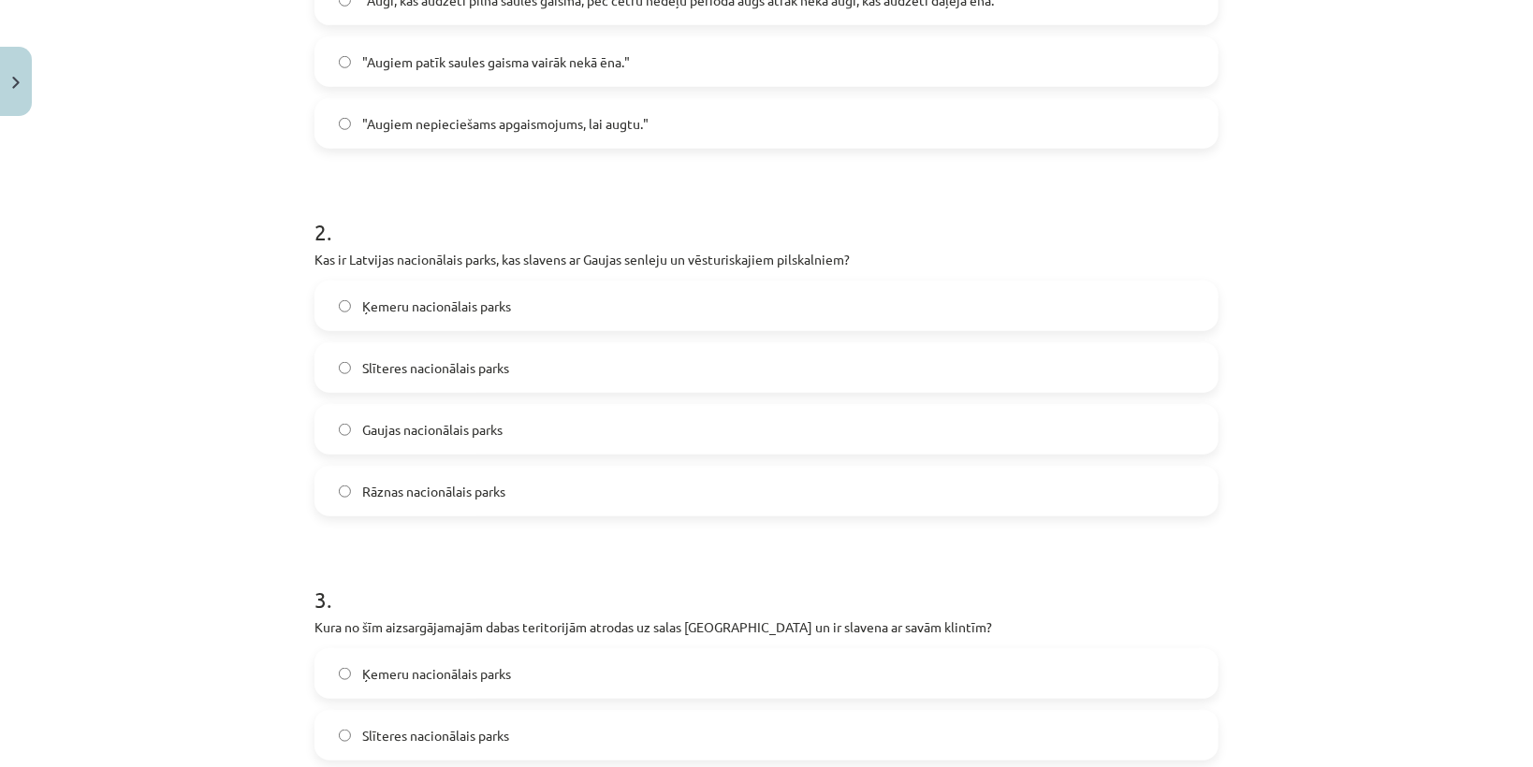
click at [388, 426] on span "Gaujas nacionālais parks" at bounding box center [432, 430] width 140 height 20
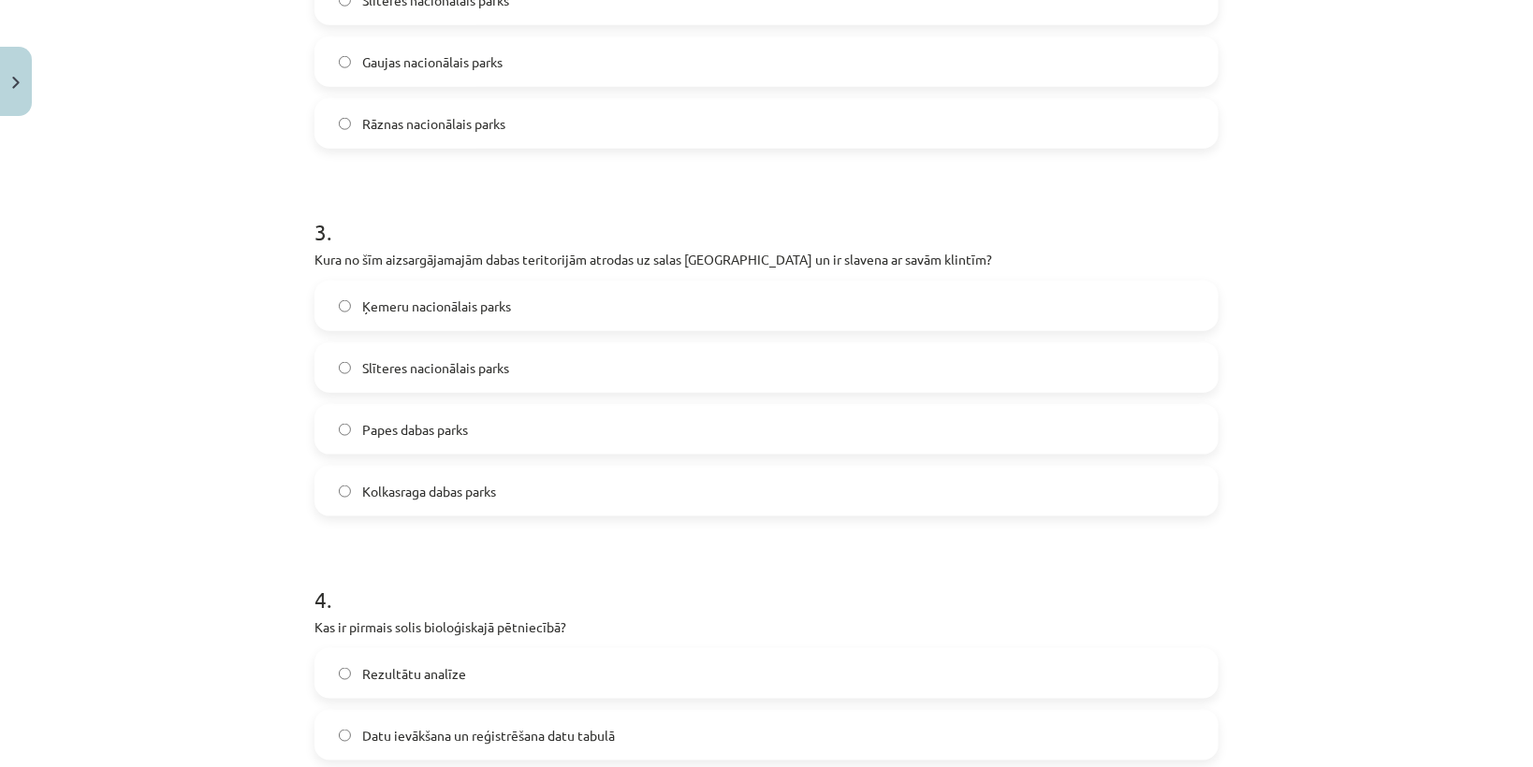
scroll to position [1029, 0]
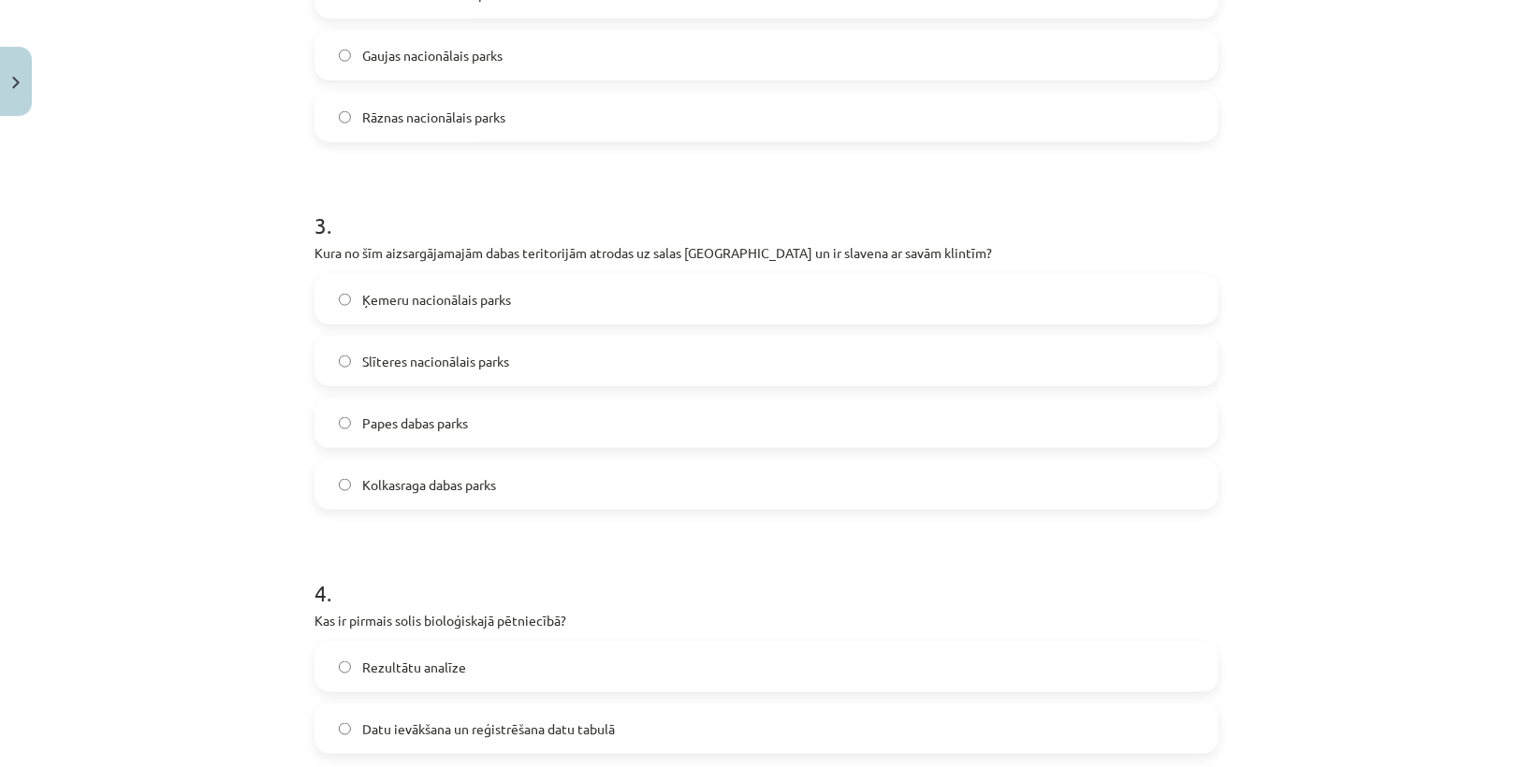
click at [415, 366] on span "Slīteres nacionālais parks" at bounding box center [435, 362] width 147 height 20
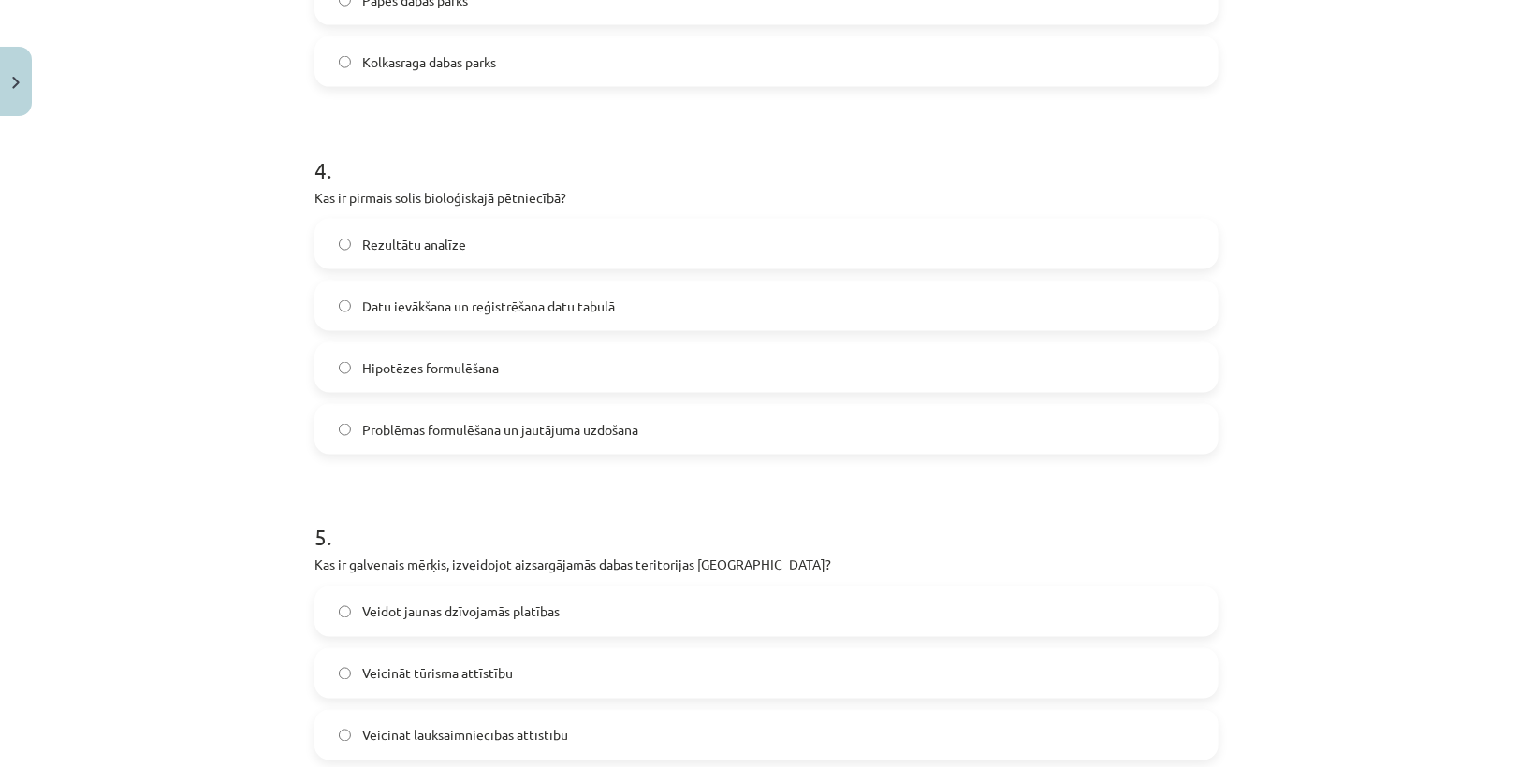
scroll to position [1478, 0]
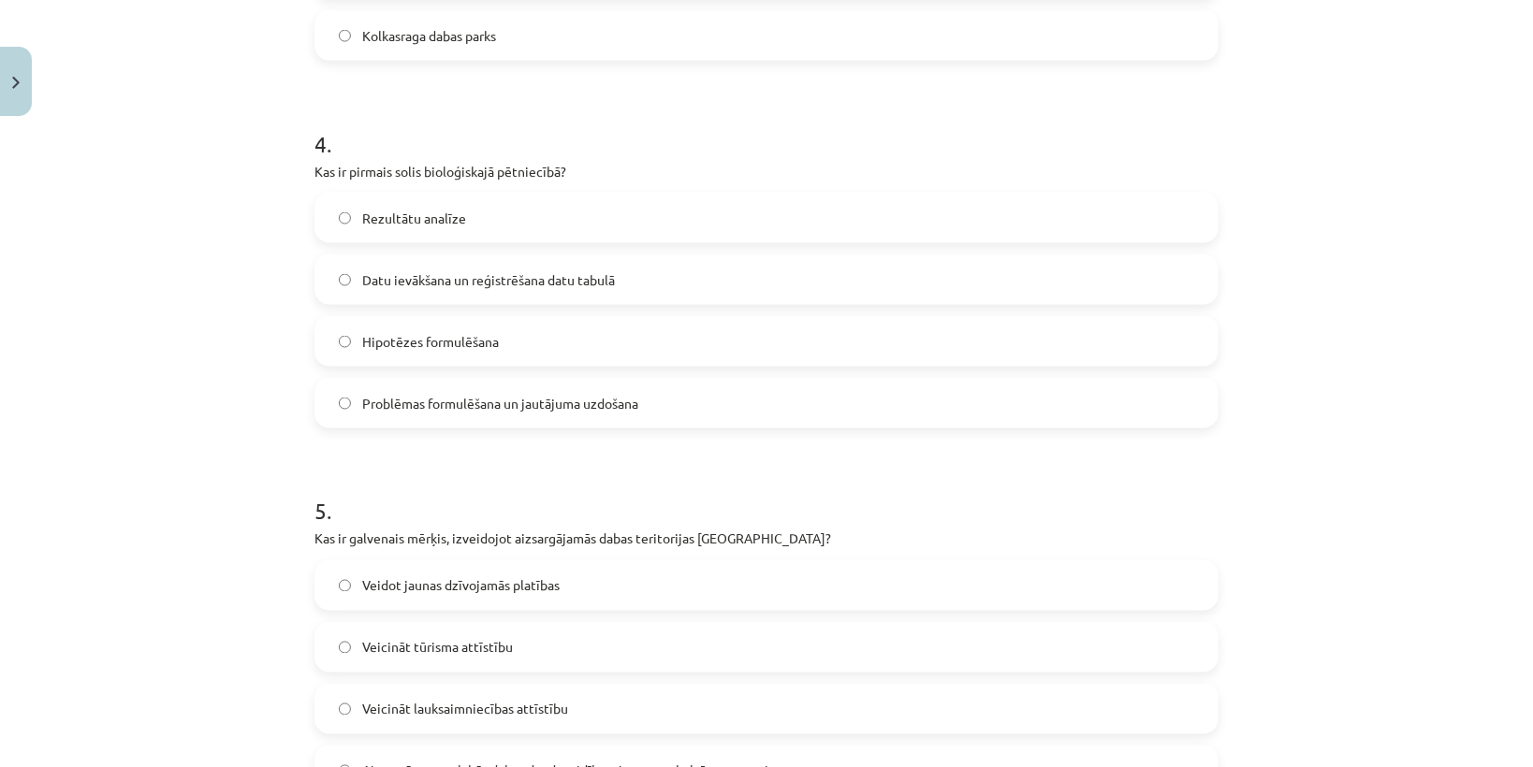
click at [400, 394] on span "Problēmas formulēšana un jautājuma uzdošana" at bounding box center [500, 404] width 276 height 20
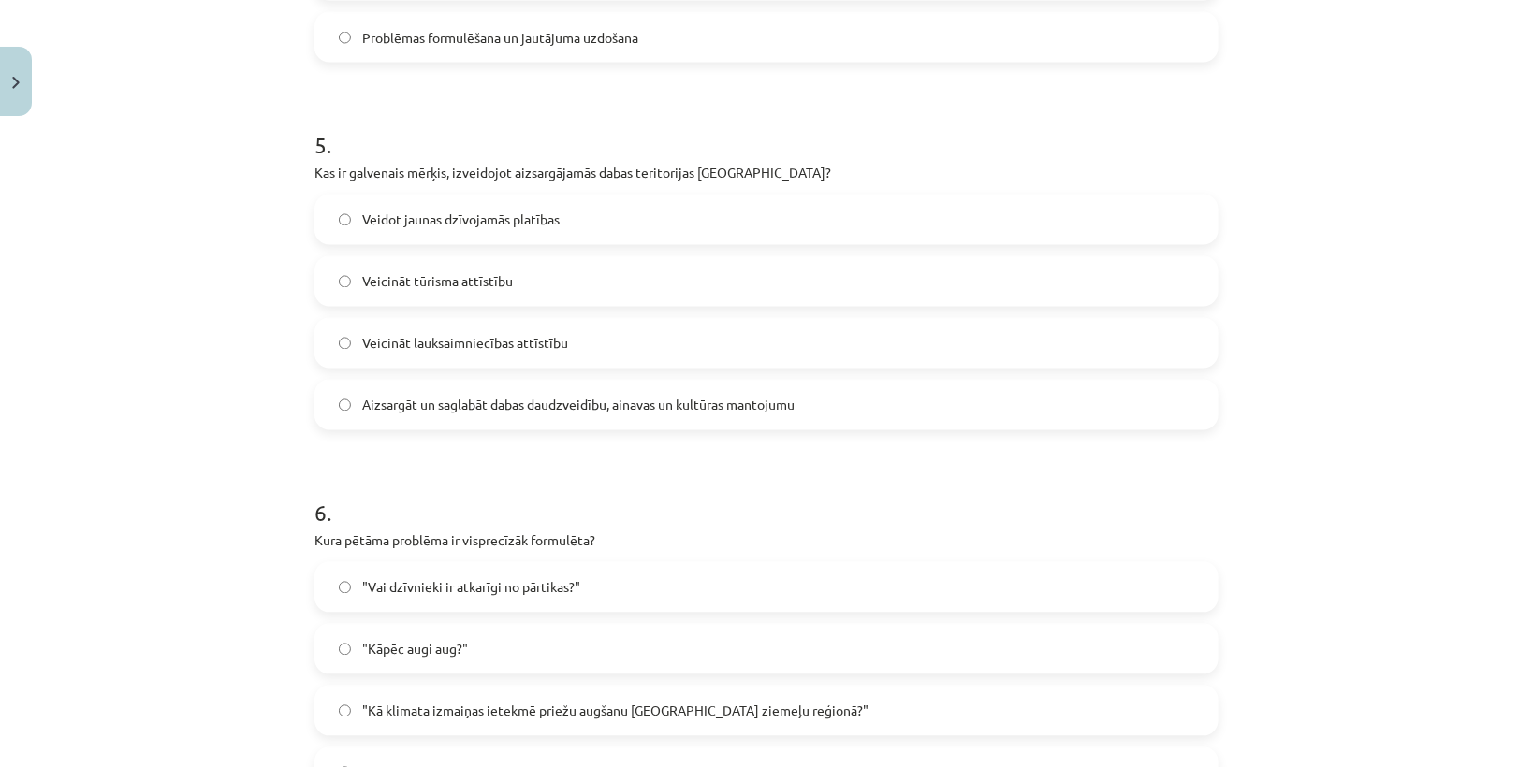
scroll to position [1853, 0]
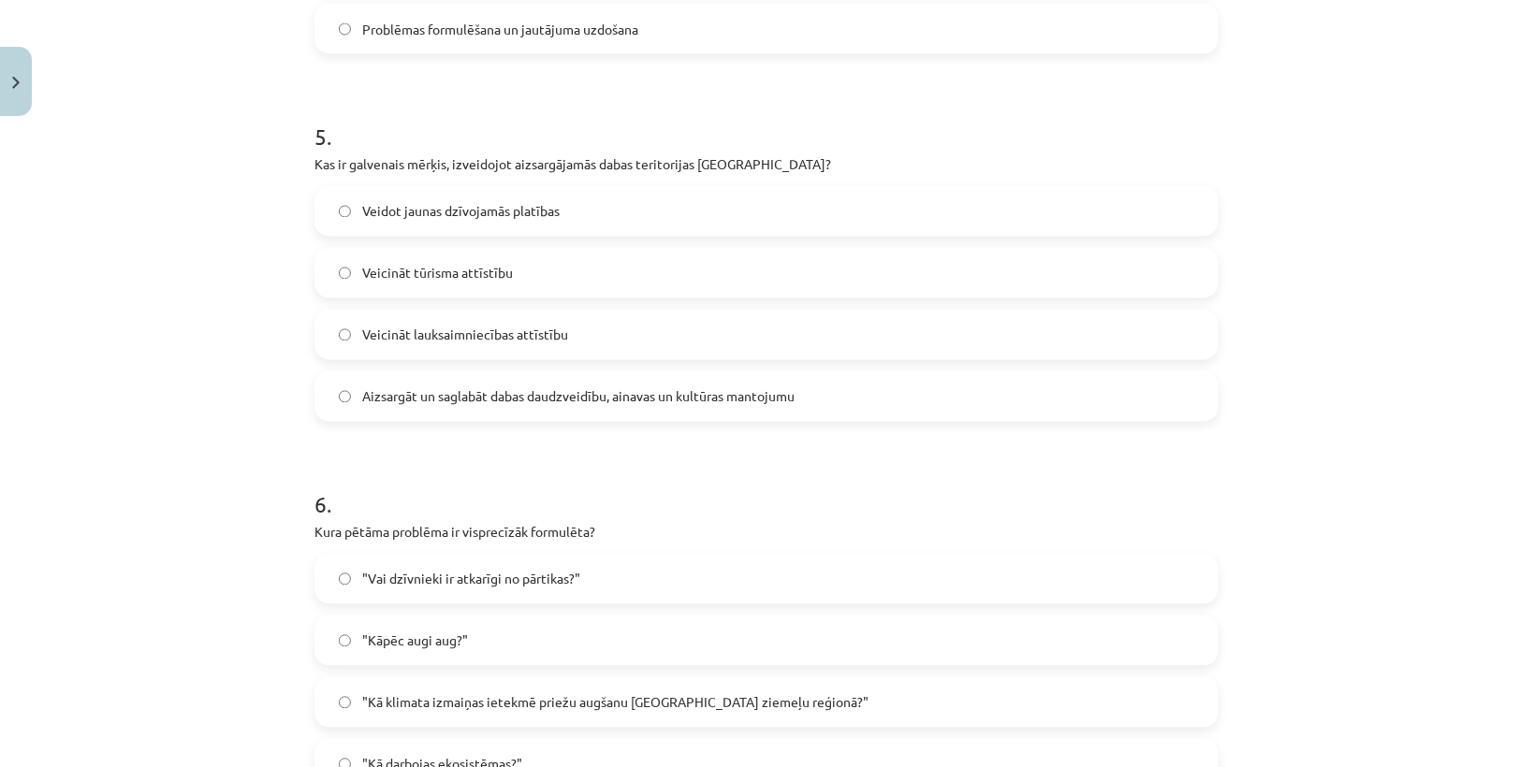
click at [377, 413] on label "Aizsargāt un saglabāt dabas daudzveidību, ainavas un kultūras mantojumu" at bounding box center [766, 396] width 900 height 47
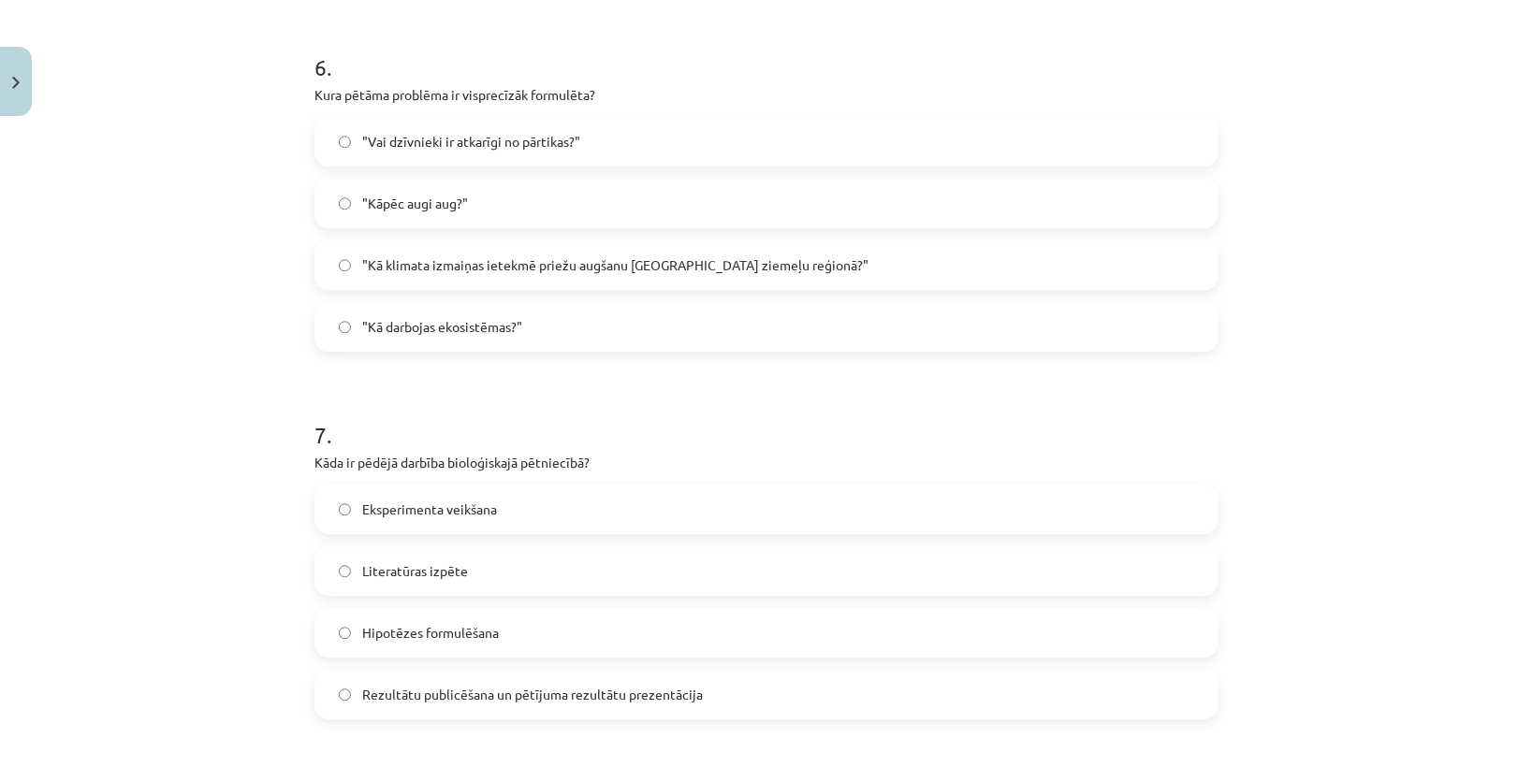
scroll to position [2302, 0]
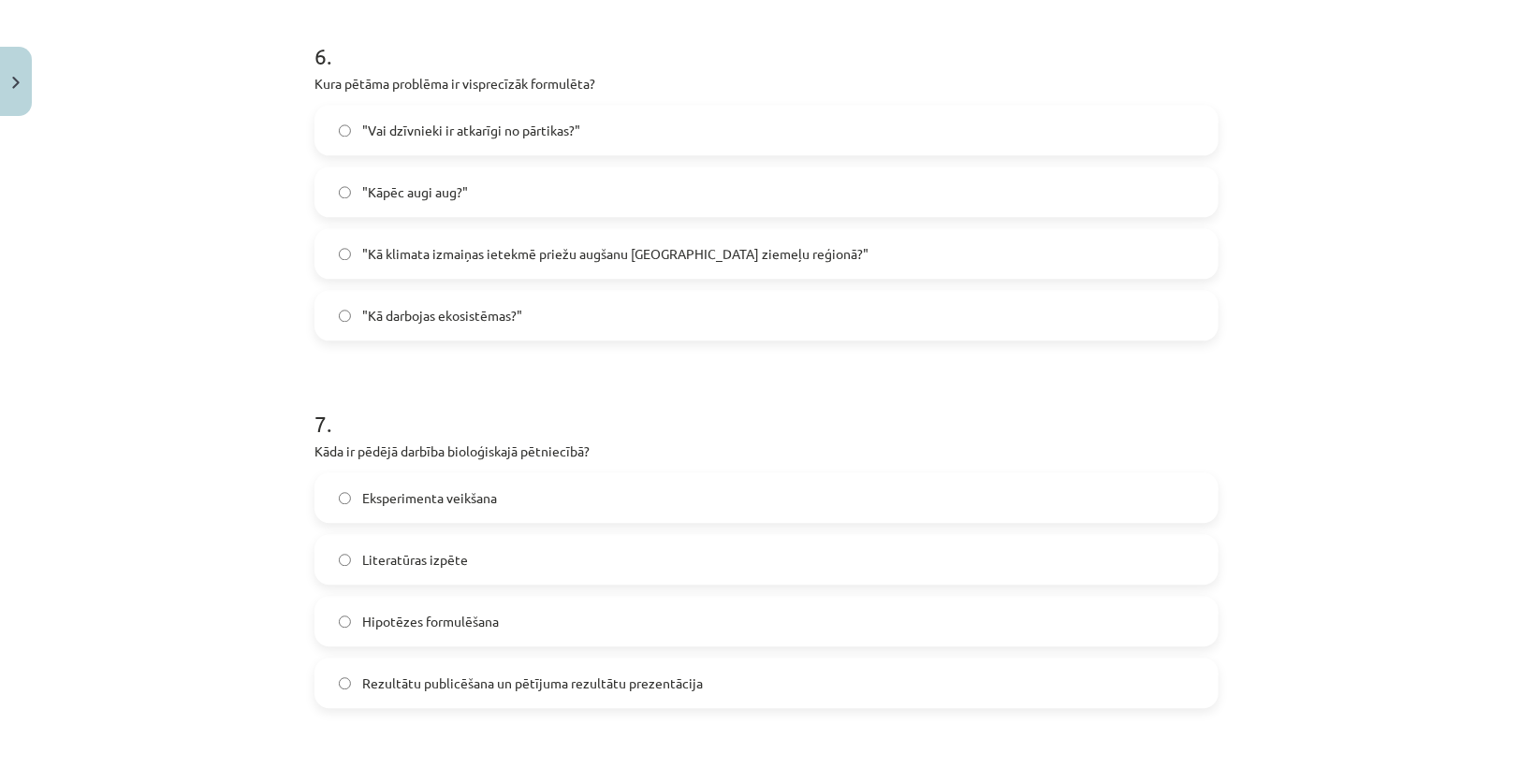
click at [434, 263] on label ""Kā klimata izmaiņas ietekmē priežu augšanu Latvijas ziemeļu reģionā?"" at bounding box center [766, 253] width 900 height 47
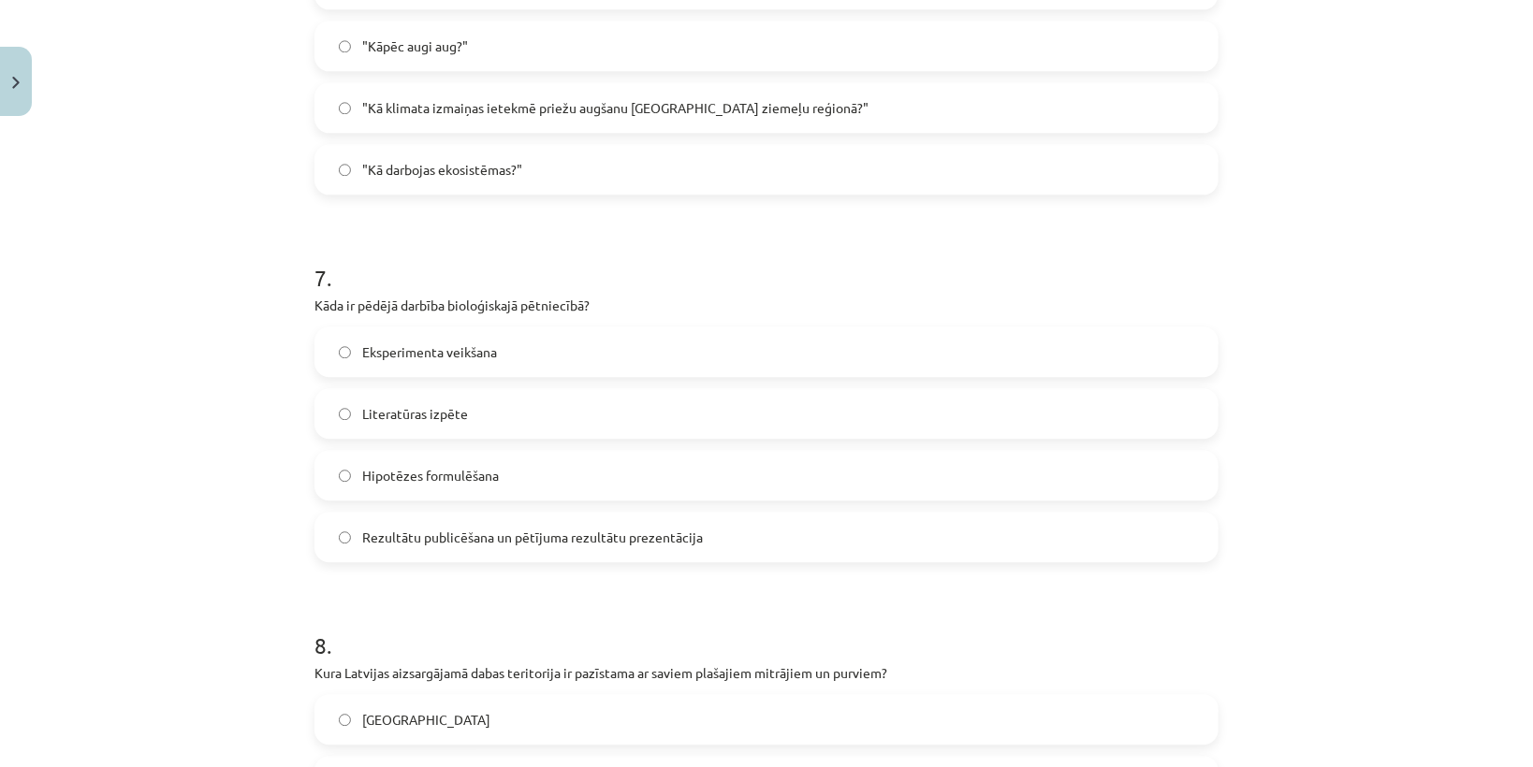
scroll to position [2451, 0]
click at [423, 530] on span "Rezultātu publicēšana un pētījuma rezultātu prezentācija" at bounding box center [532, 534] width 341 height 20
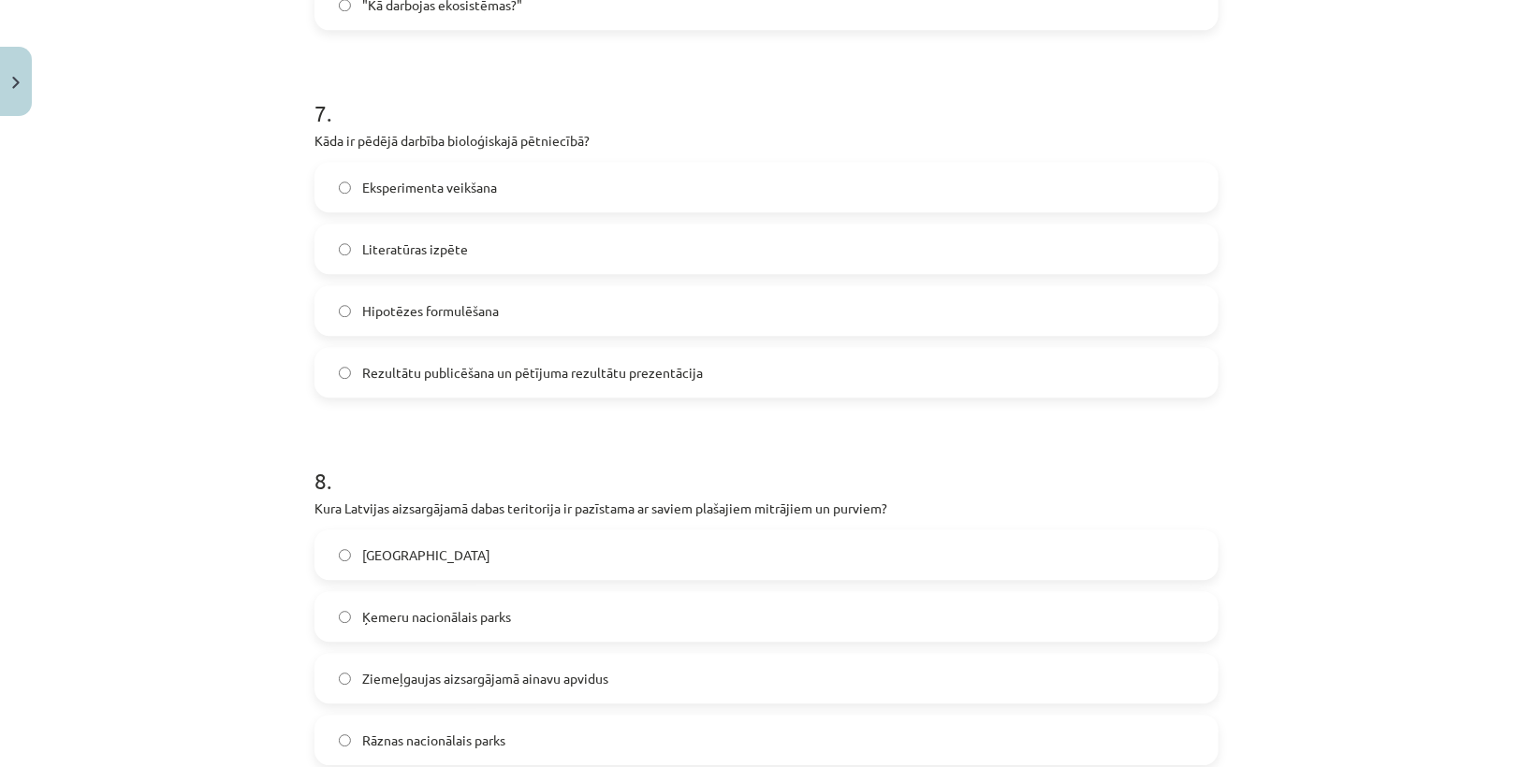
scroll to position [2826, 0]
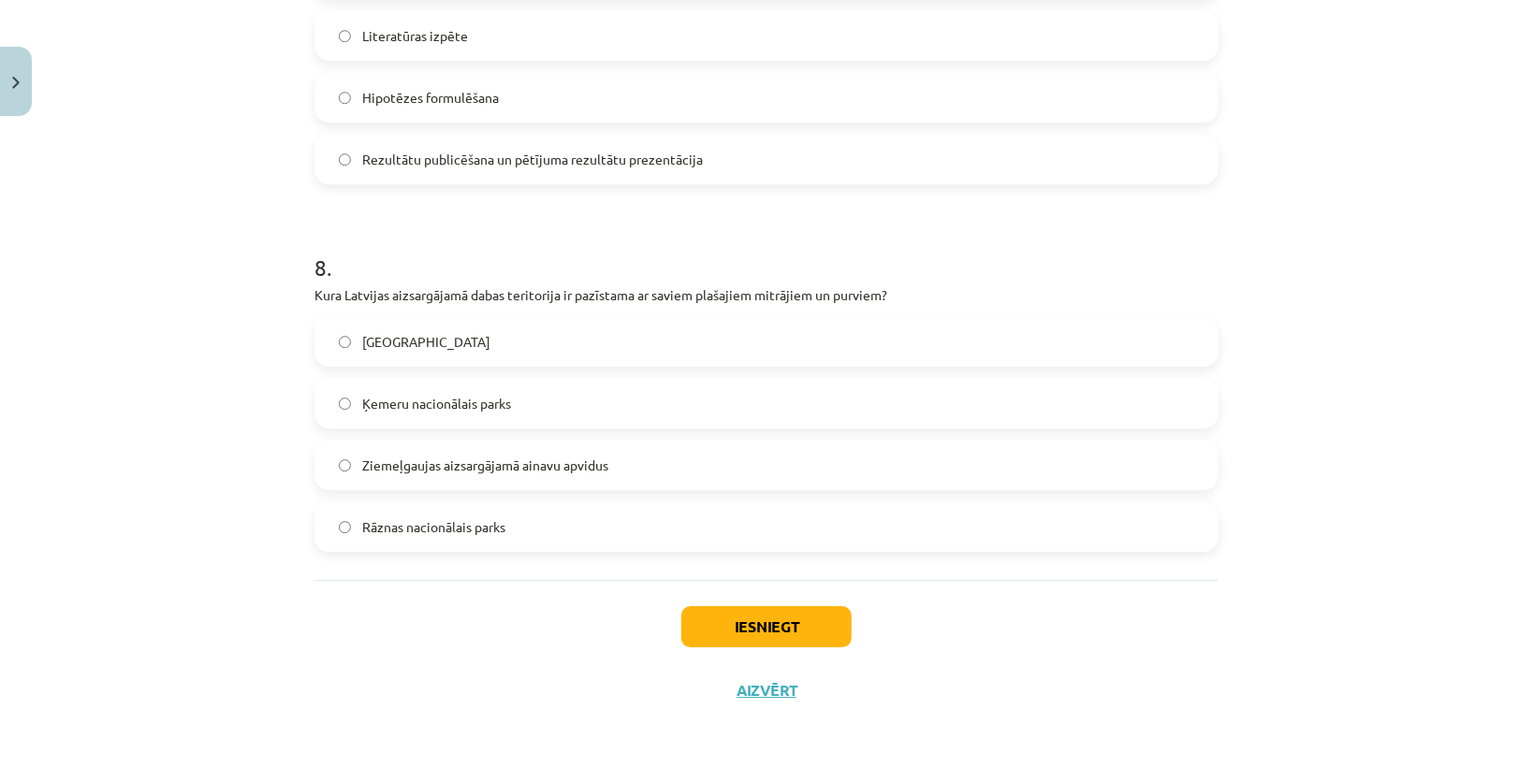
click at [408, 398] on span "Ķemeru nacionālais parks" at bounding box center [436, 404] width 149 height 20
click at [773, 620] on button "Iesniegt" at bounding box center [766, 626] width 170 height 41
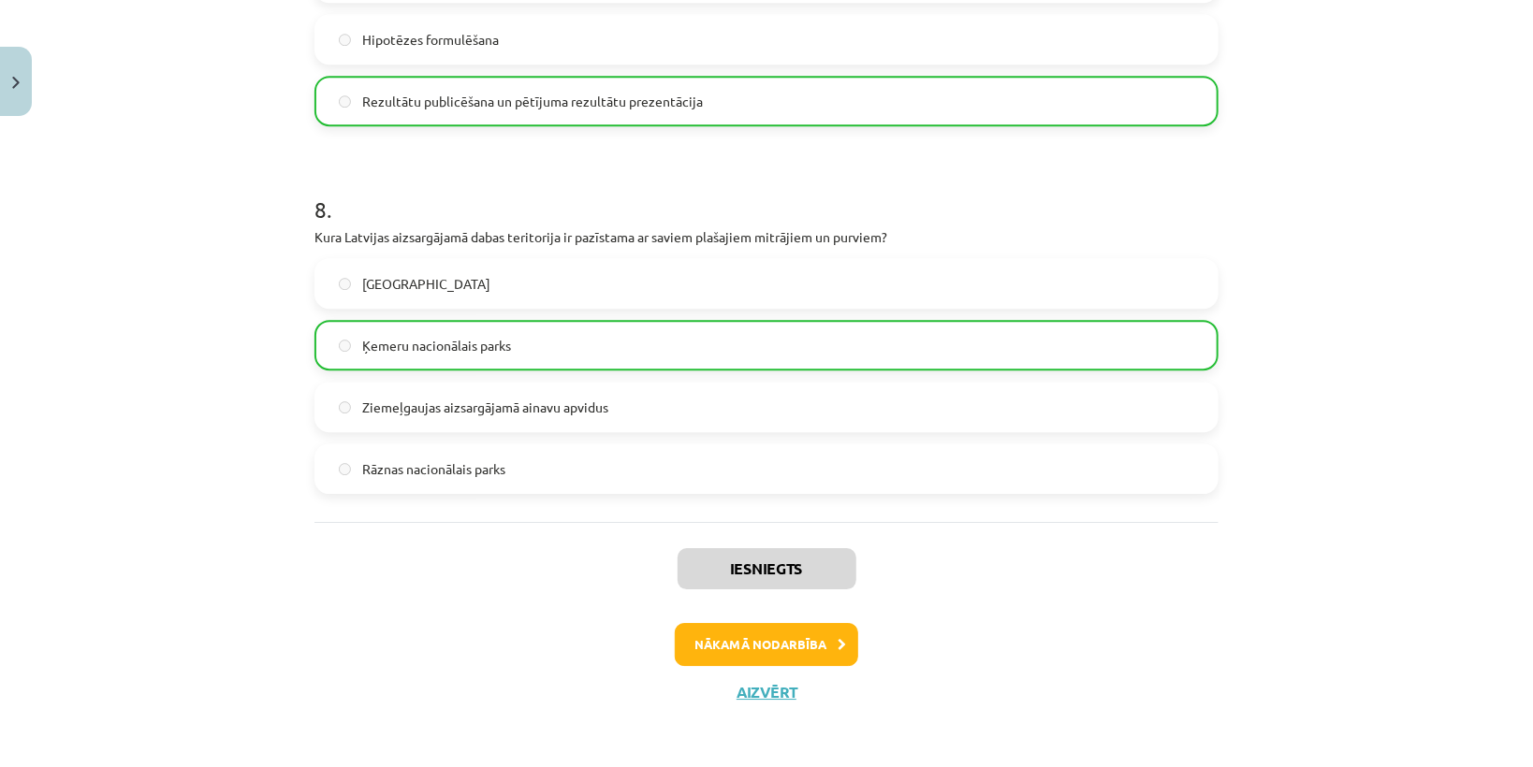
scroll to position [2884, 0]
click at [777, 645] on button "Nākamā nodarbība" at bounding box center [766, 643] width 183 height 43
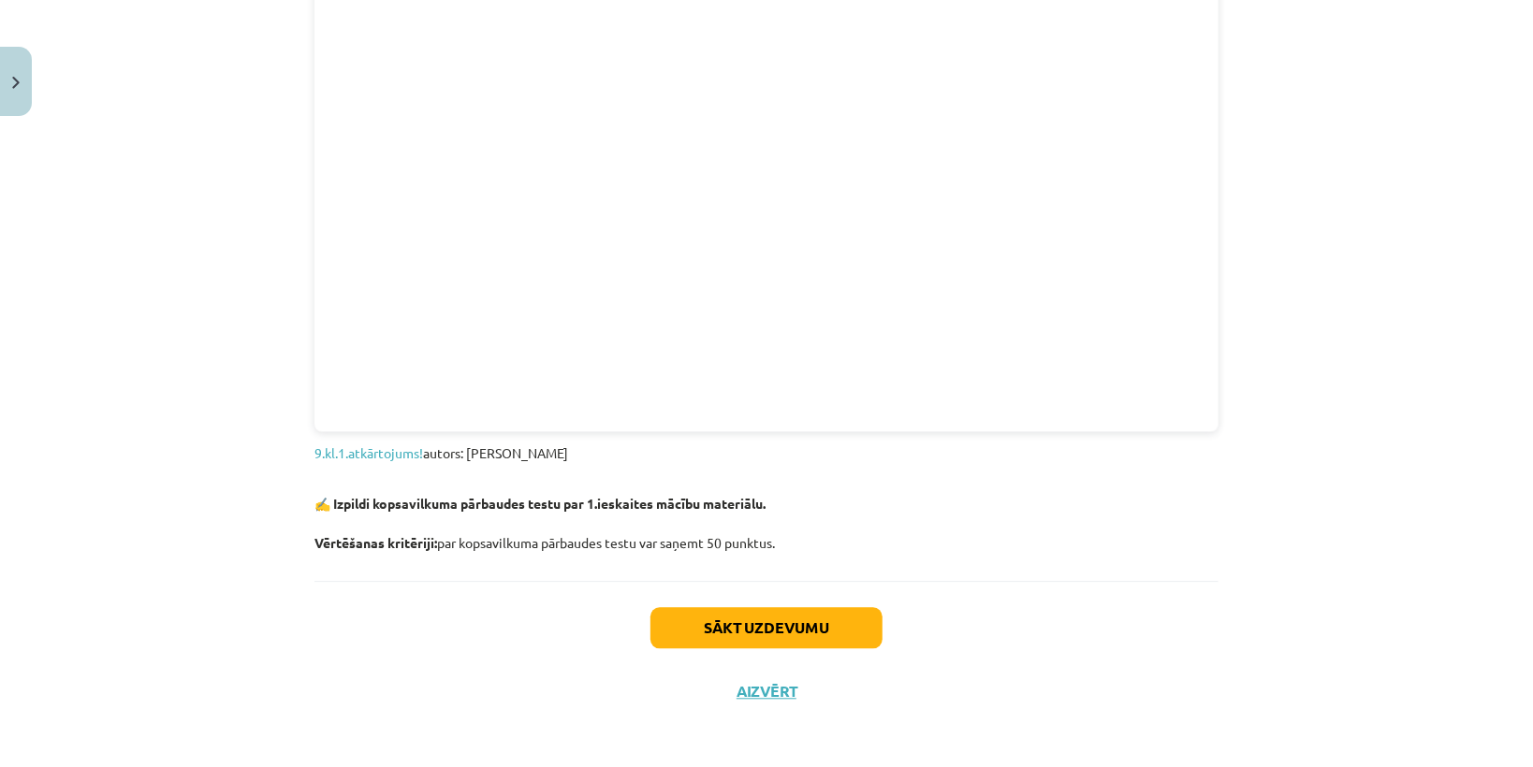
scroll to position [1963, 0]
click at [745, 627] on button "Sākt uzdevumu" at bounding box center [766, 626] width 232 height 41
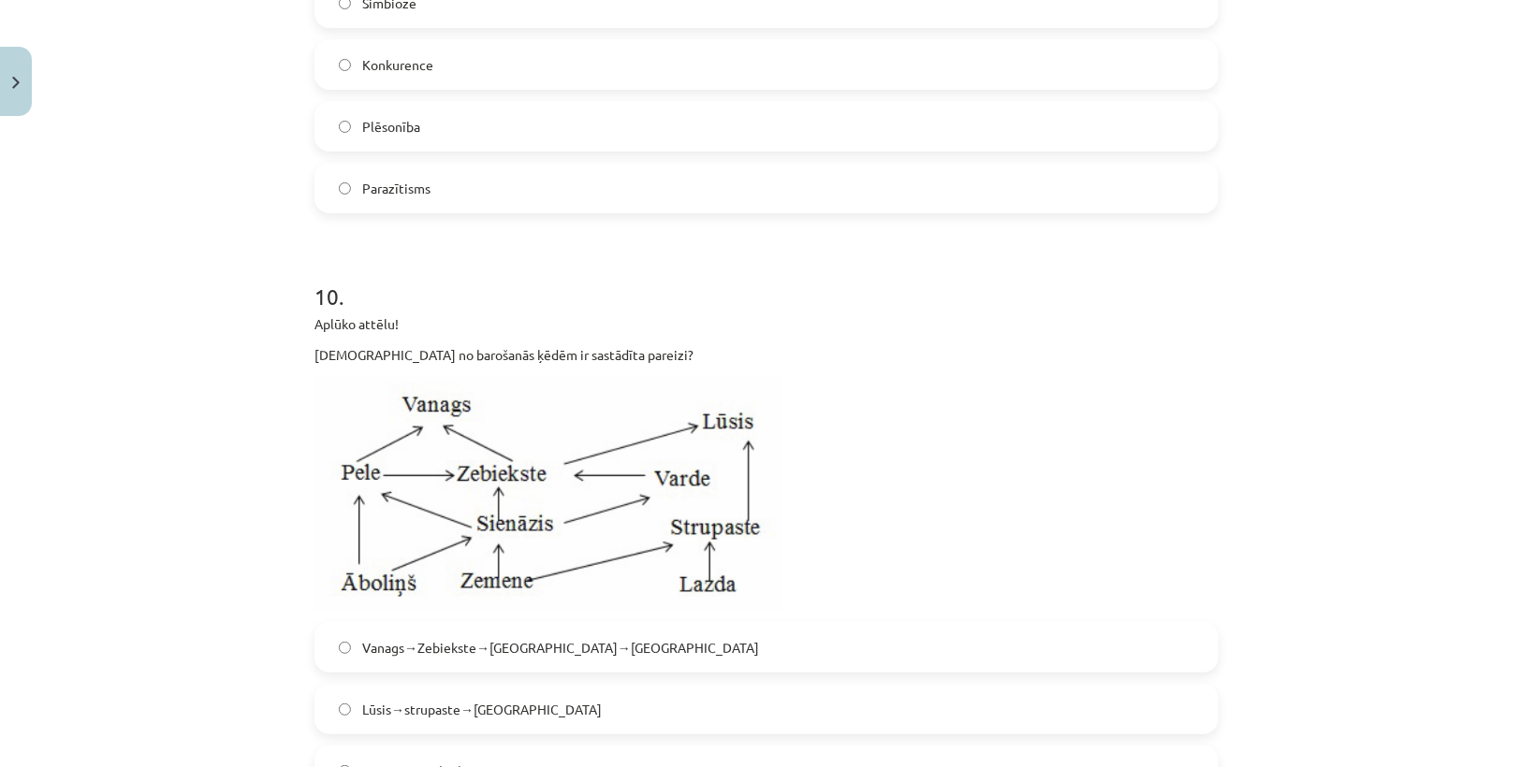
scroll to position [4249, 0]
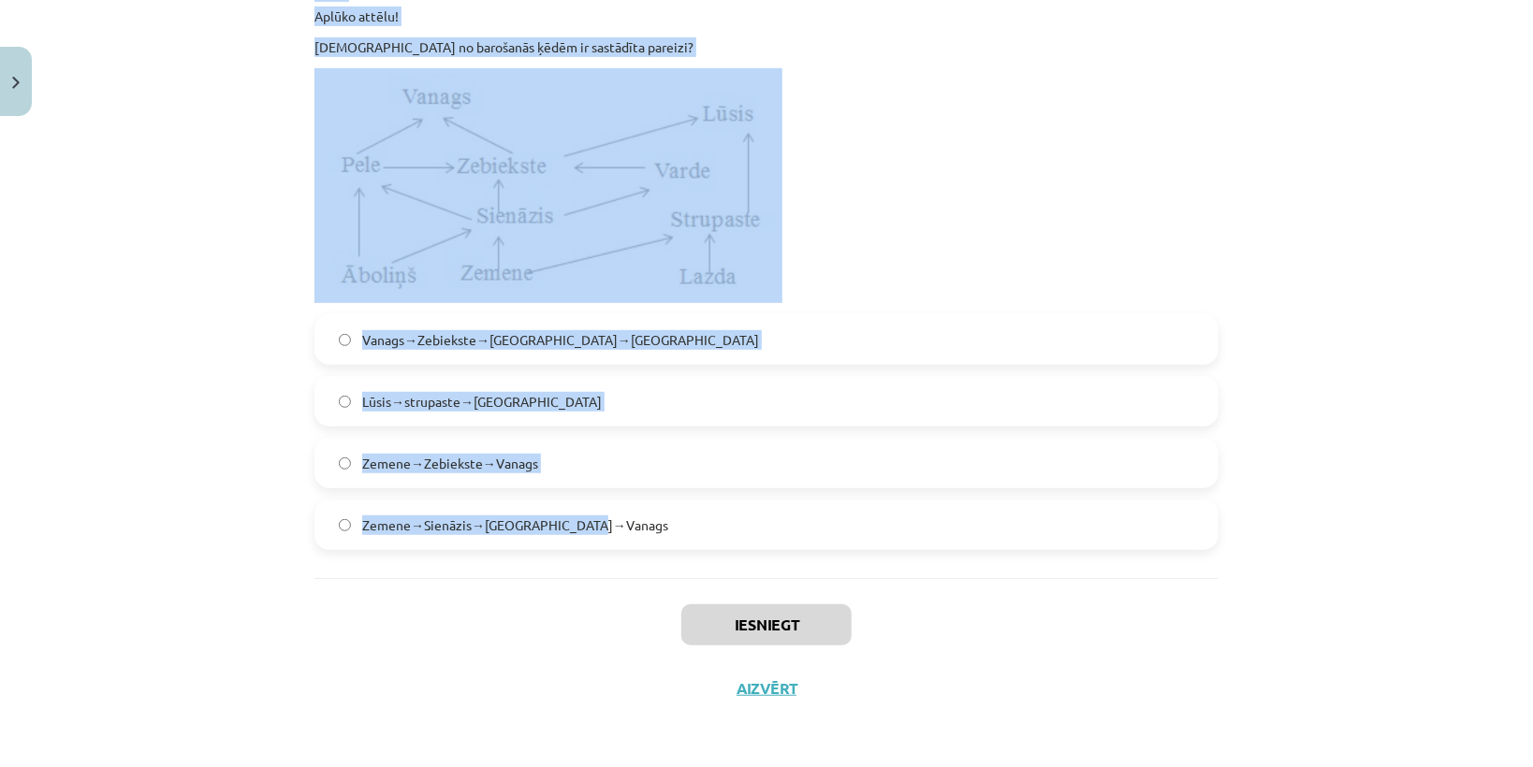
drag, startPoint x: 306, startPoint y: 388, endPoint x: 611, endPoint y: 532, distance: 337.3
copy form "Kāds dzīvo organismu savstarpējo attiecību veids ir minēts aprakstā? Meža pļavā…"
click at [645, 550] on div "Zemene→Sienāzis→[GEOGRAPHIC_DATA]→Vanags" at bounding box center [766, 525] width 904 height 51
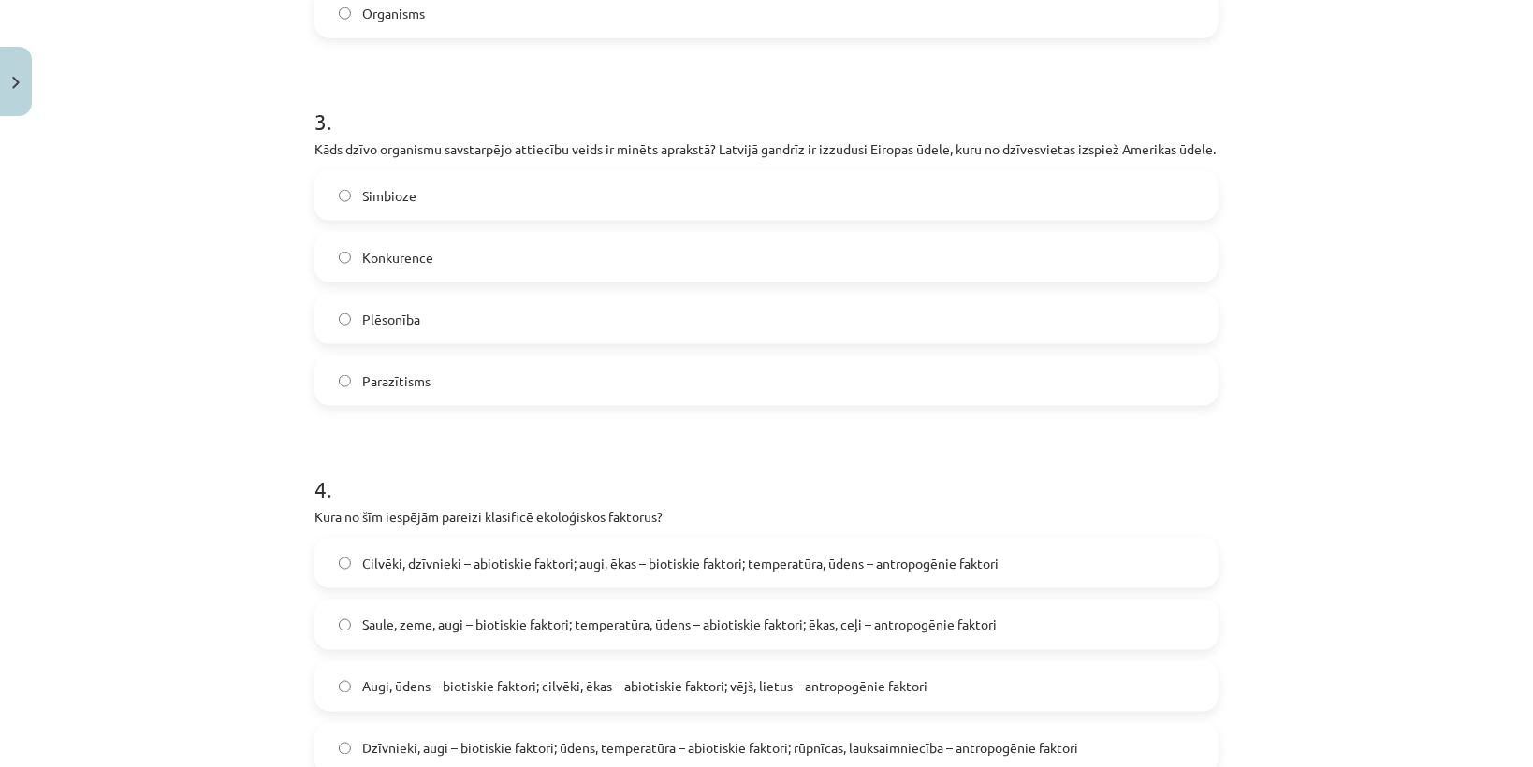
scroll to position [0, 0]
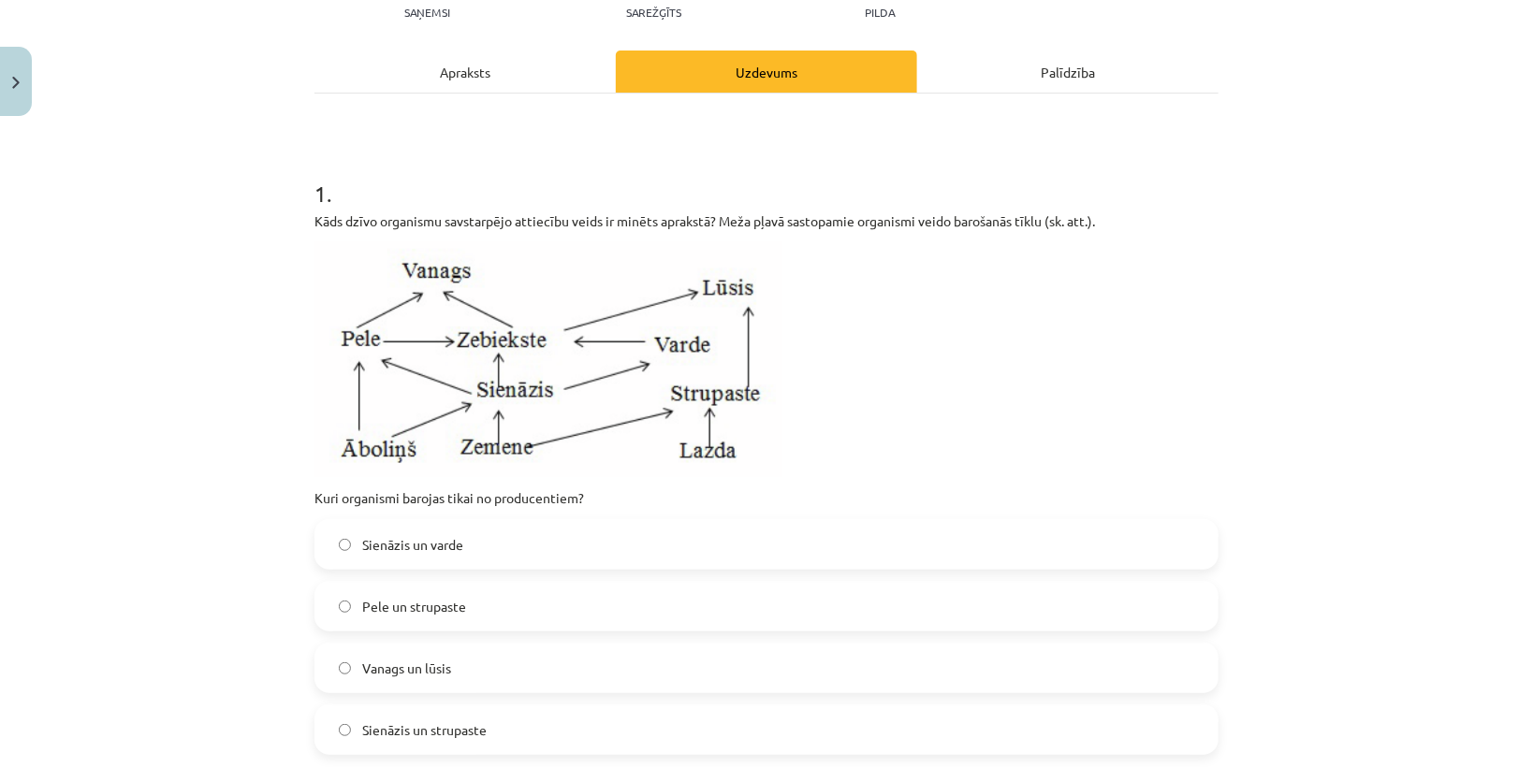
click at [395, 531] on label "Sienāzis un varde" at bounding box center [766, 544] width 900 height 47
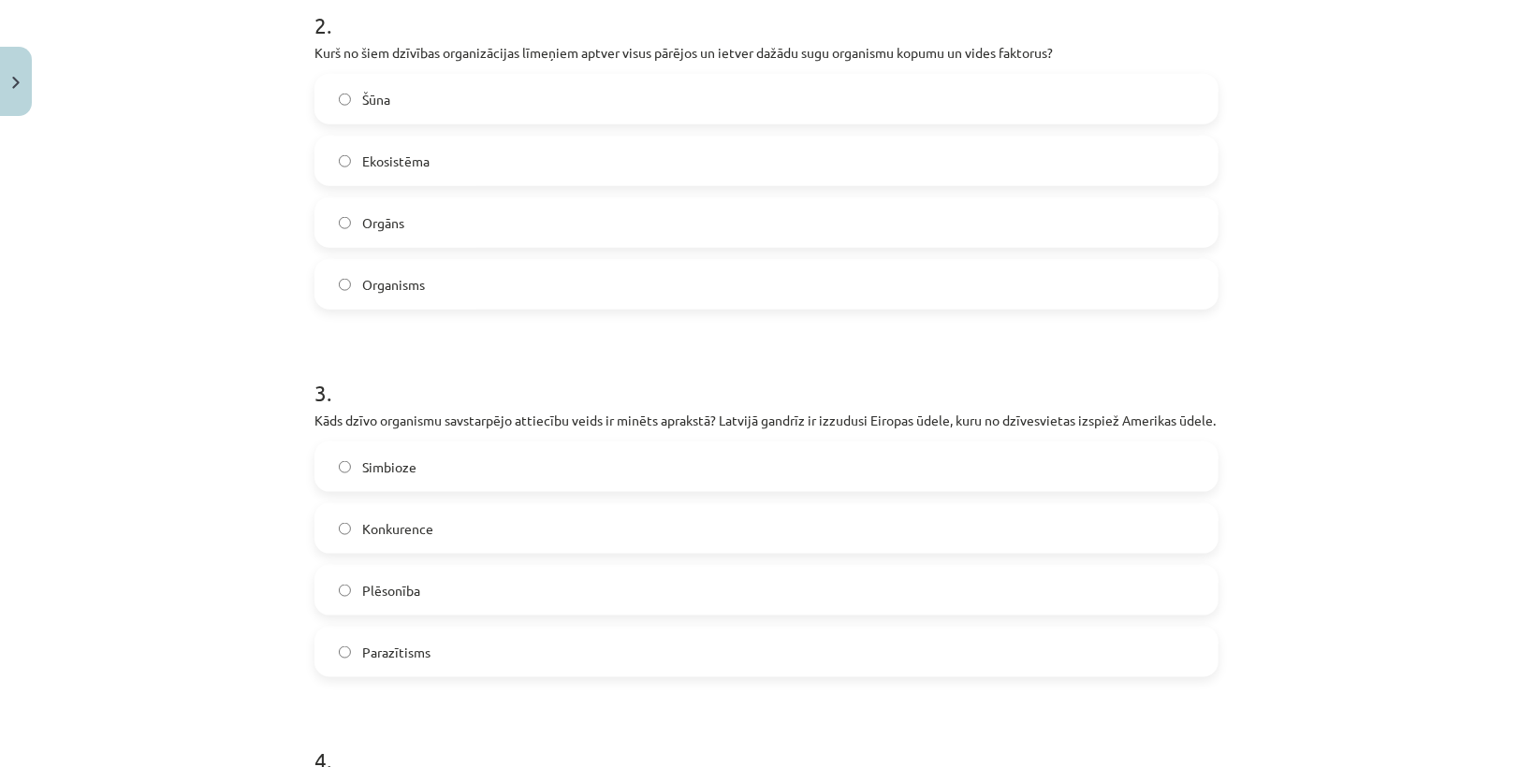
scroll to position [1048, 0]
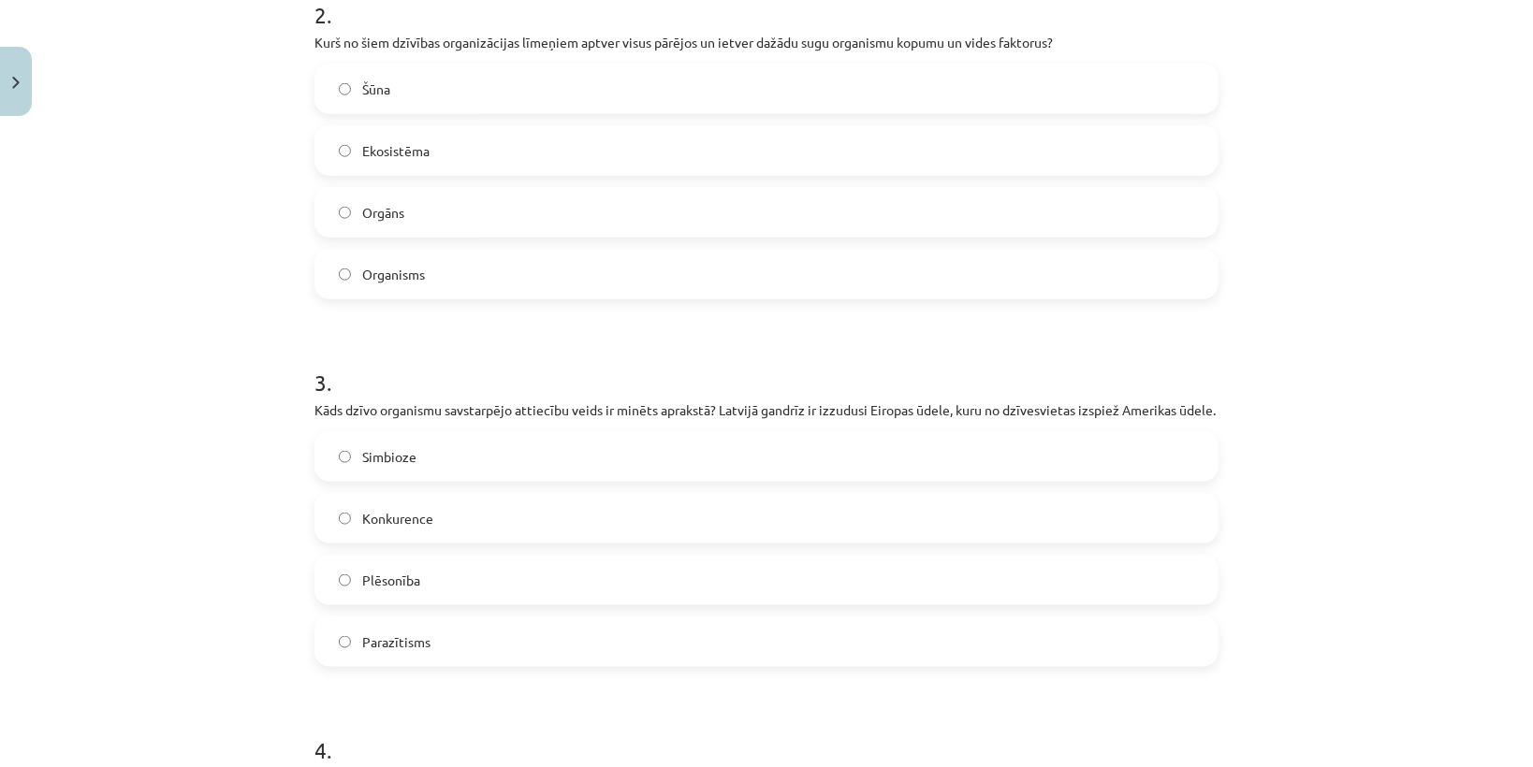
click at [397, 160] on label "Ekosistēma" at bounding box center [766, 150] width 900 height 47
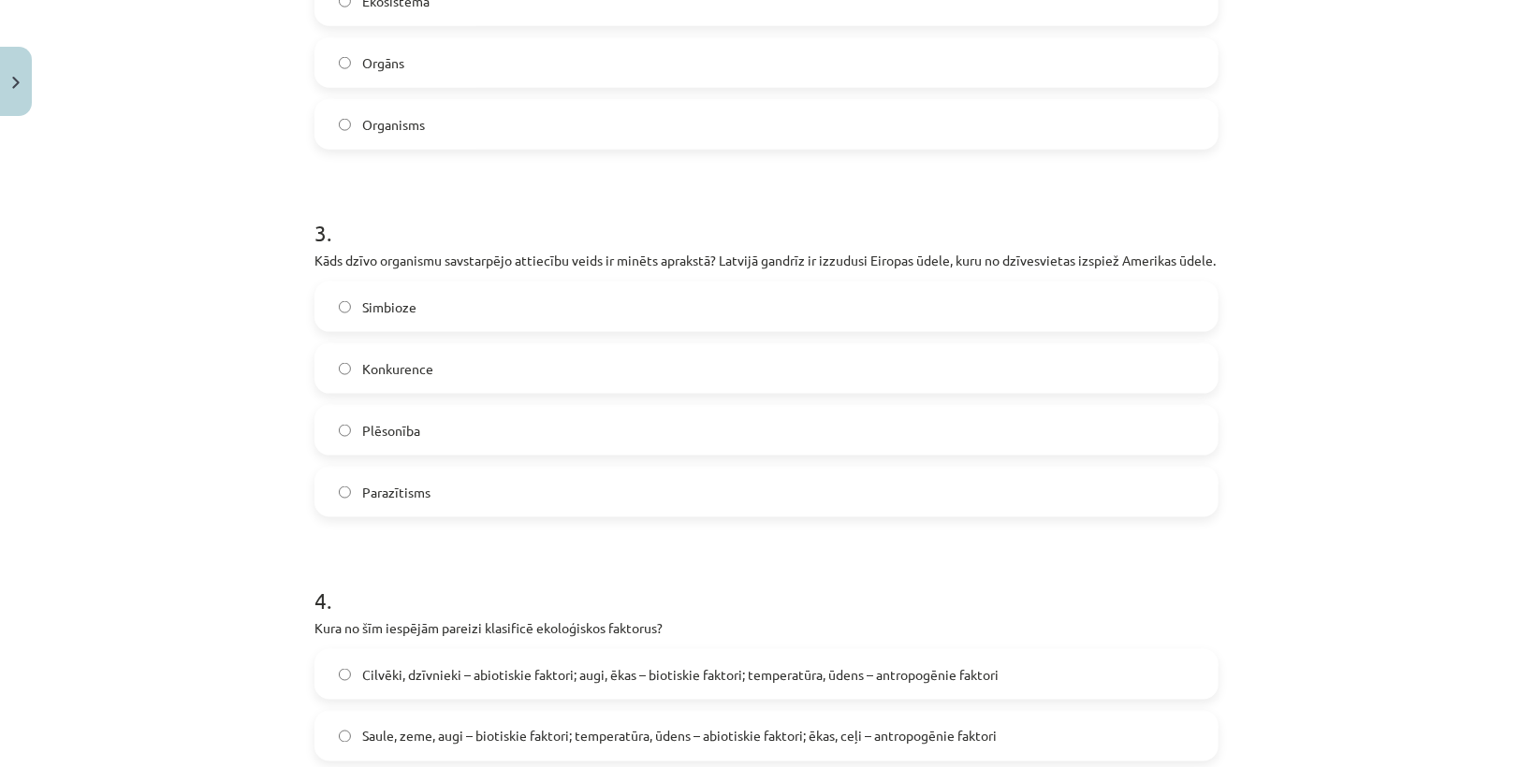
click at [399, 374] on label "Konkurence" at bounding box center [766, 368] width 900 height 47
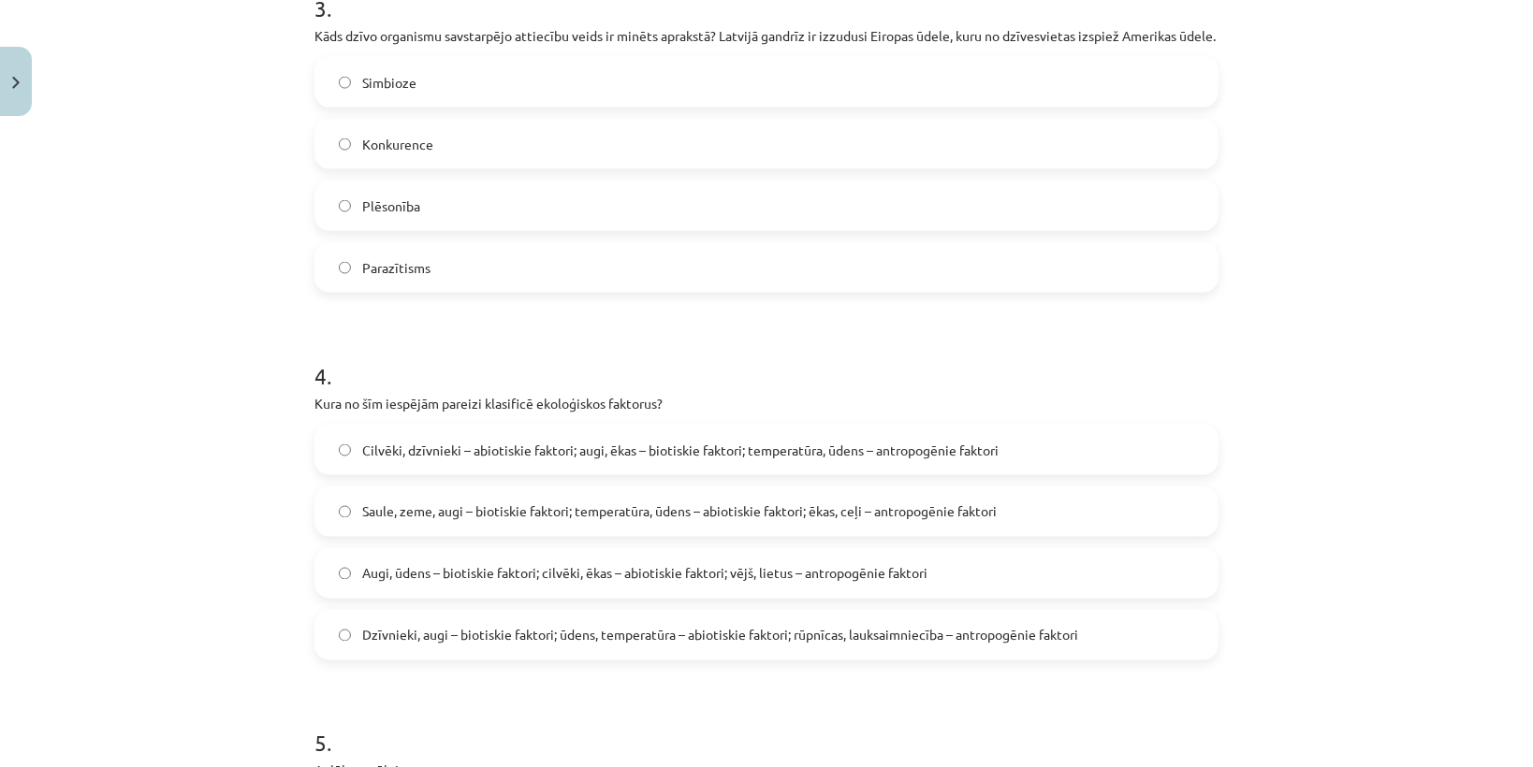
scroll to position [1722, 0]
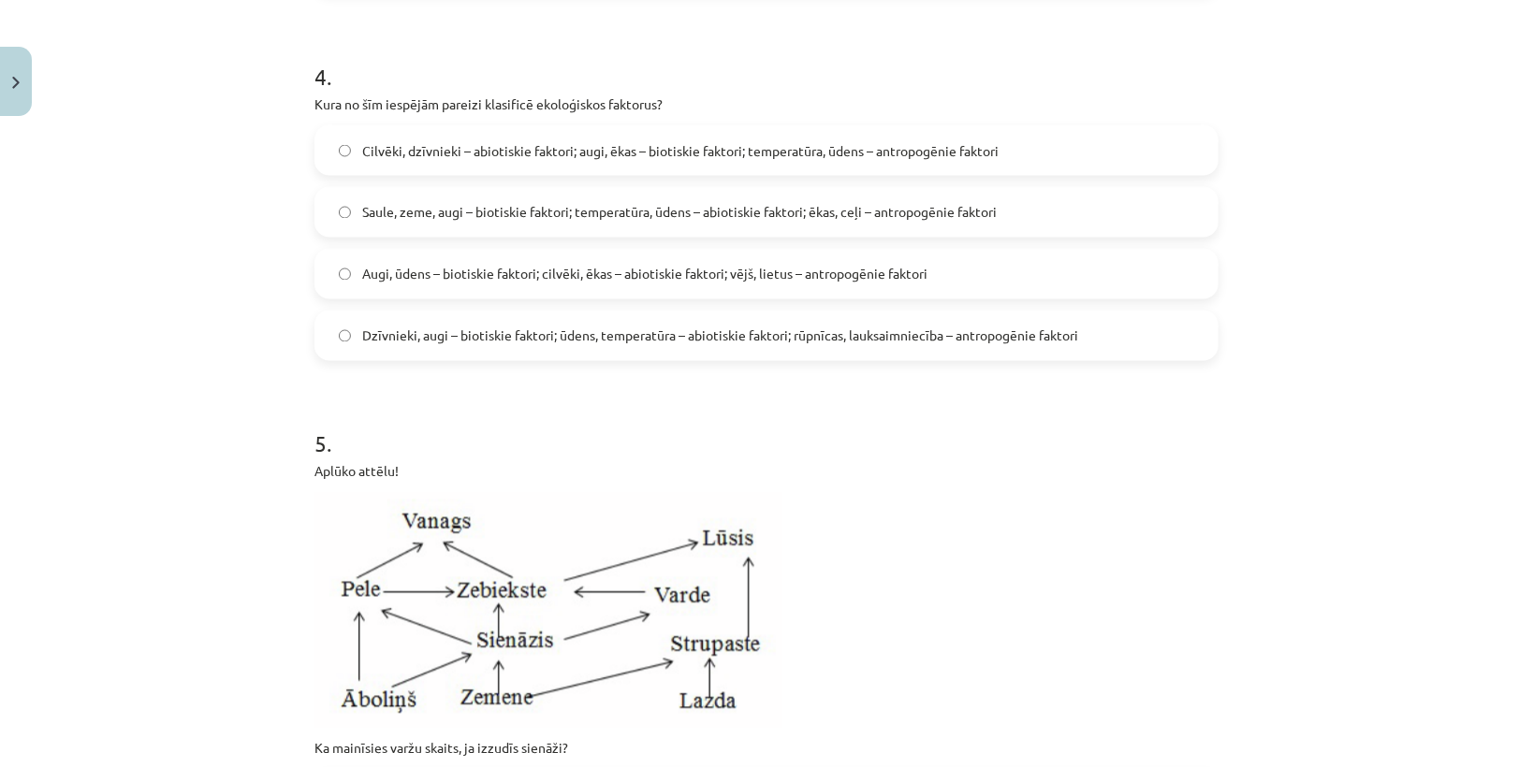
drag, startPoint x: 397, startPoint y: 355, endPoint x: 385, endPoint y: 364, distance: 14.6
click at [394, 346] on span "Dzīvnieki, augi – biotiskie faktori; ūdens, temperatūra – abiotiskie faktori; r…" at bounding box center [720, 337] width 716 height 20
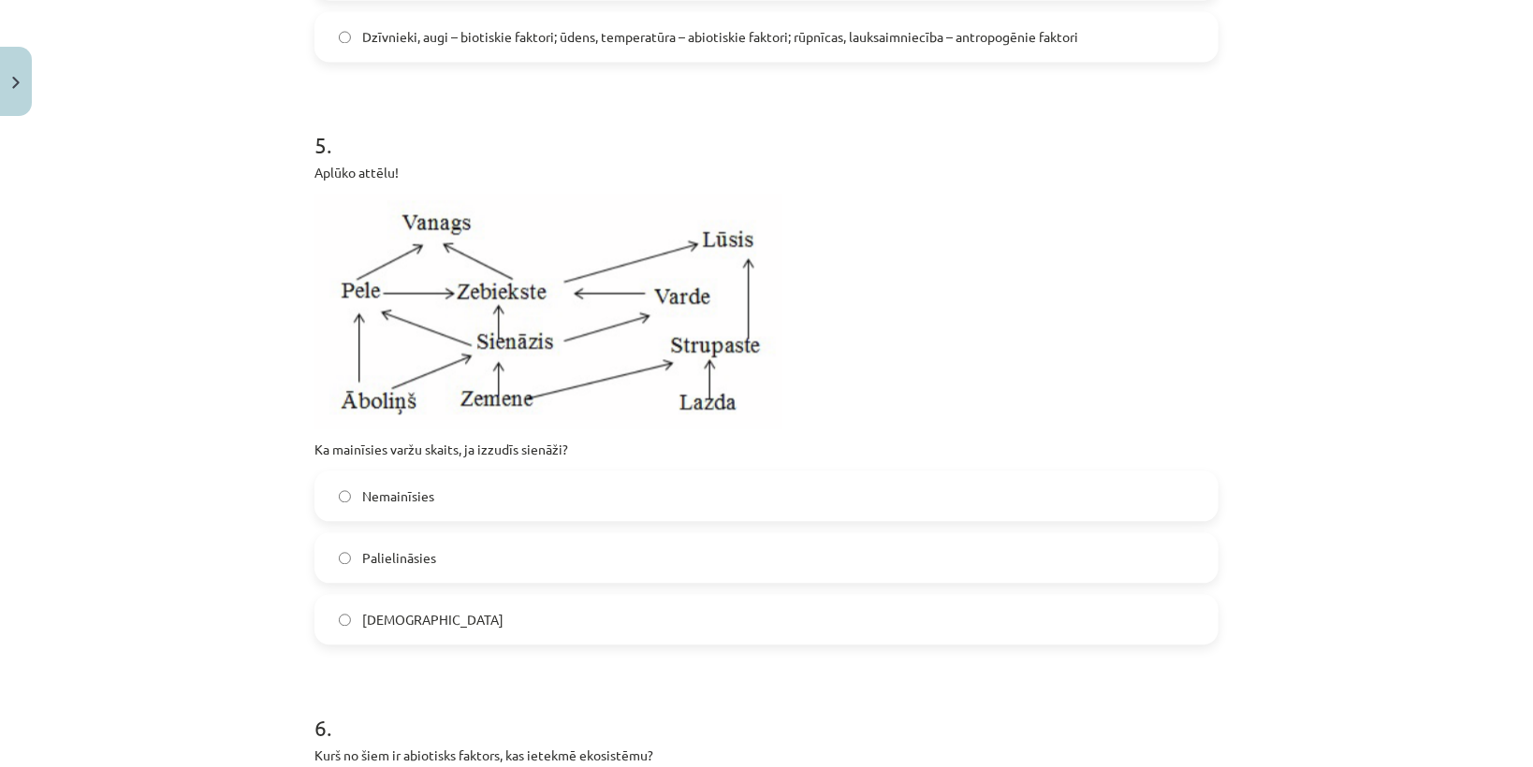
click at [324, 60] on label "Dzīvnieki, augi – biotiskie faktori; ūdens, temperatūra – abiotiskie faktori; r…" at bounding box center [766, 36] width 900 height 47
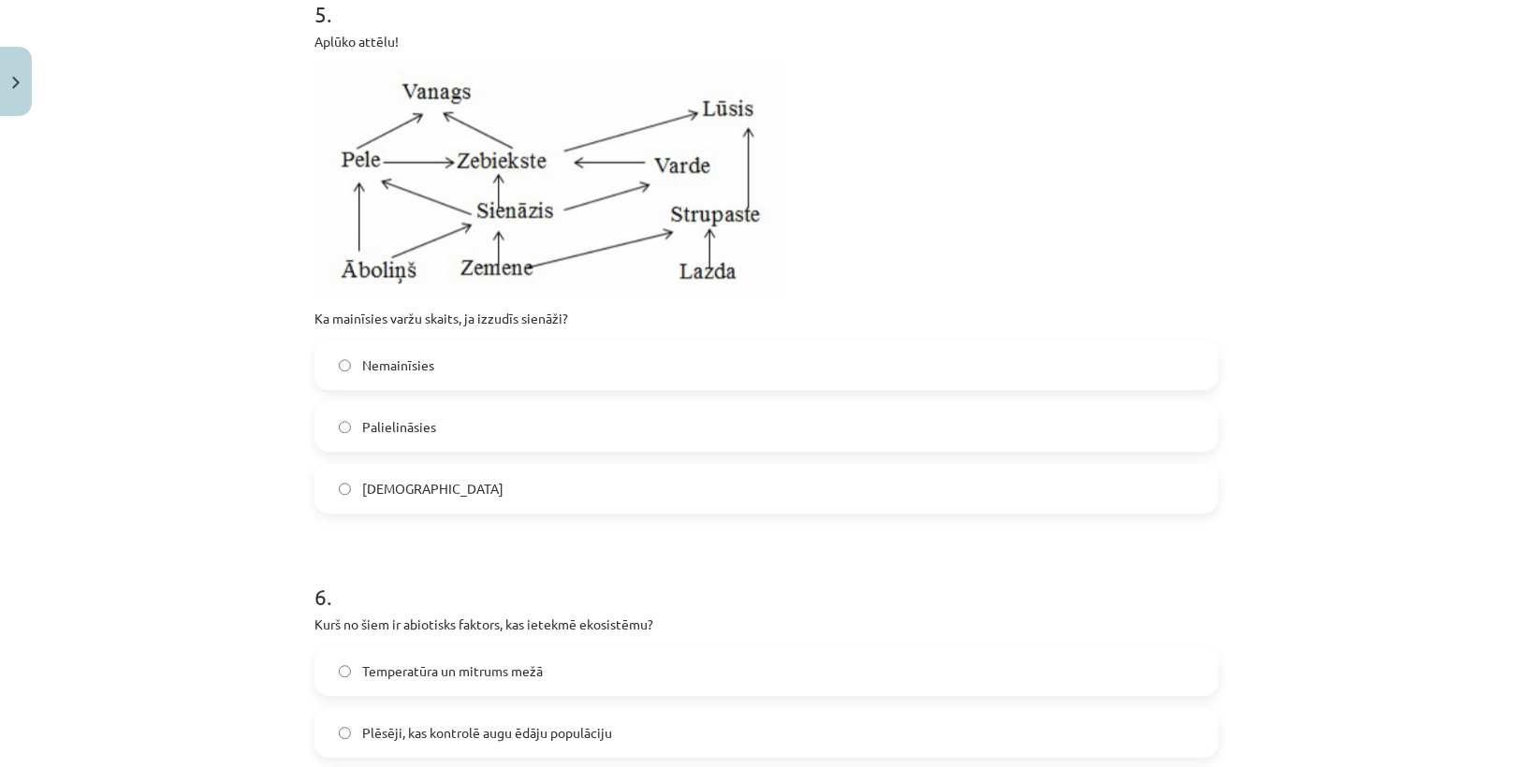
scroll to position [2245, 0]
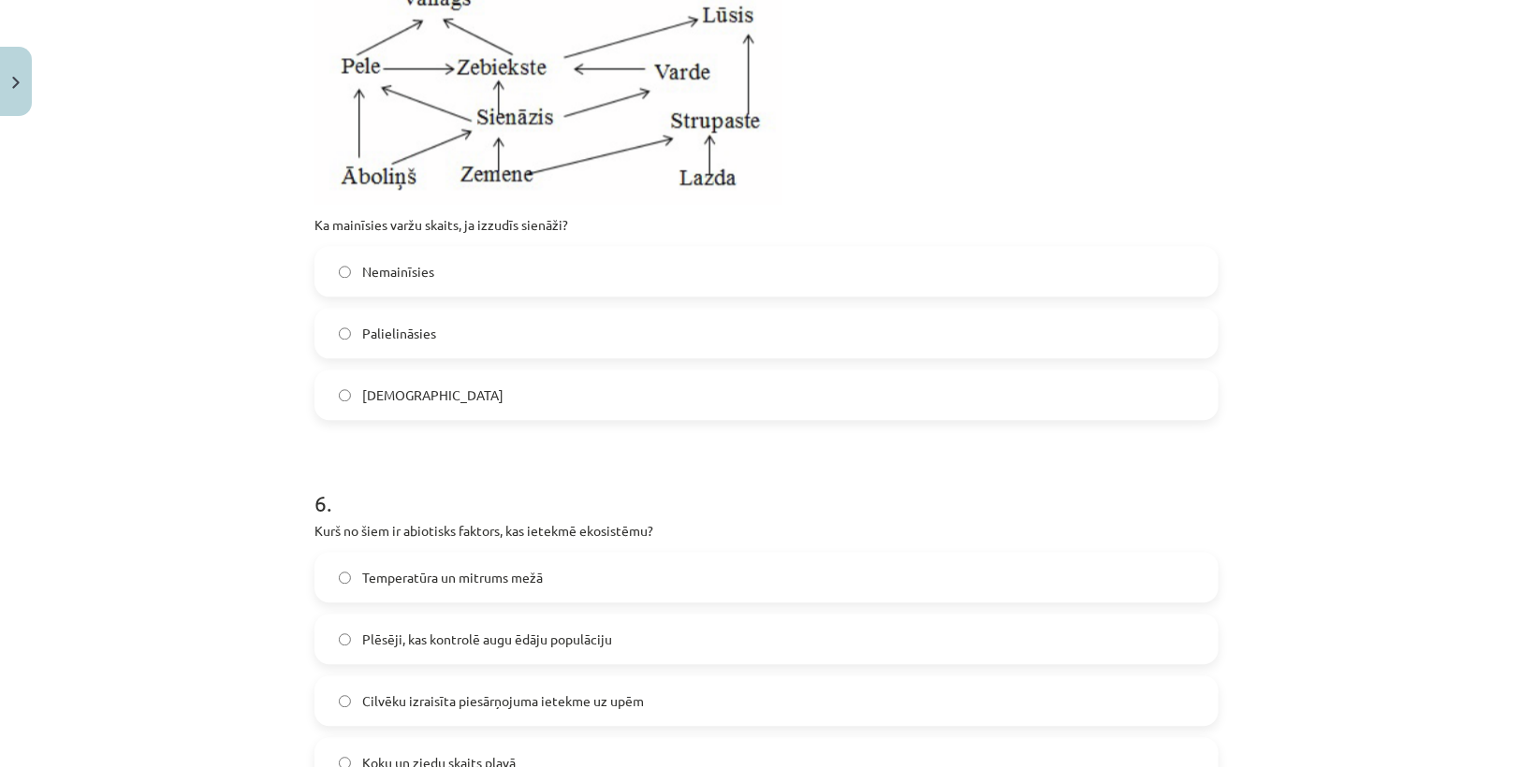
click at [436, 410] on label "Samazināsies" at bounding box center [766, 394] width 900 height 47
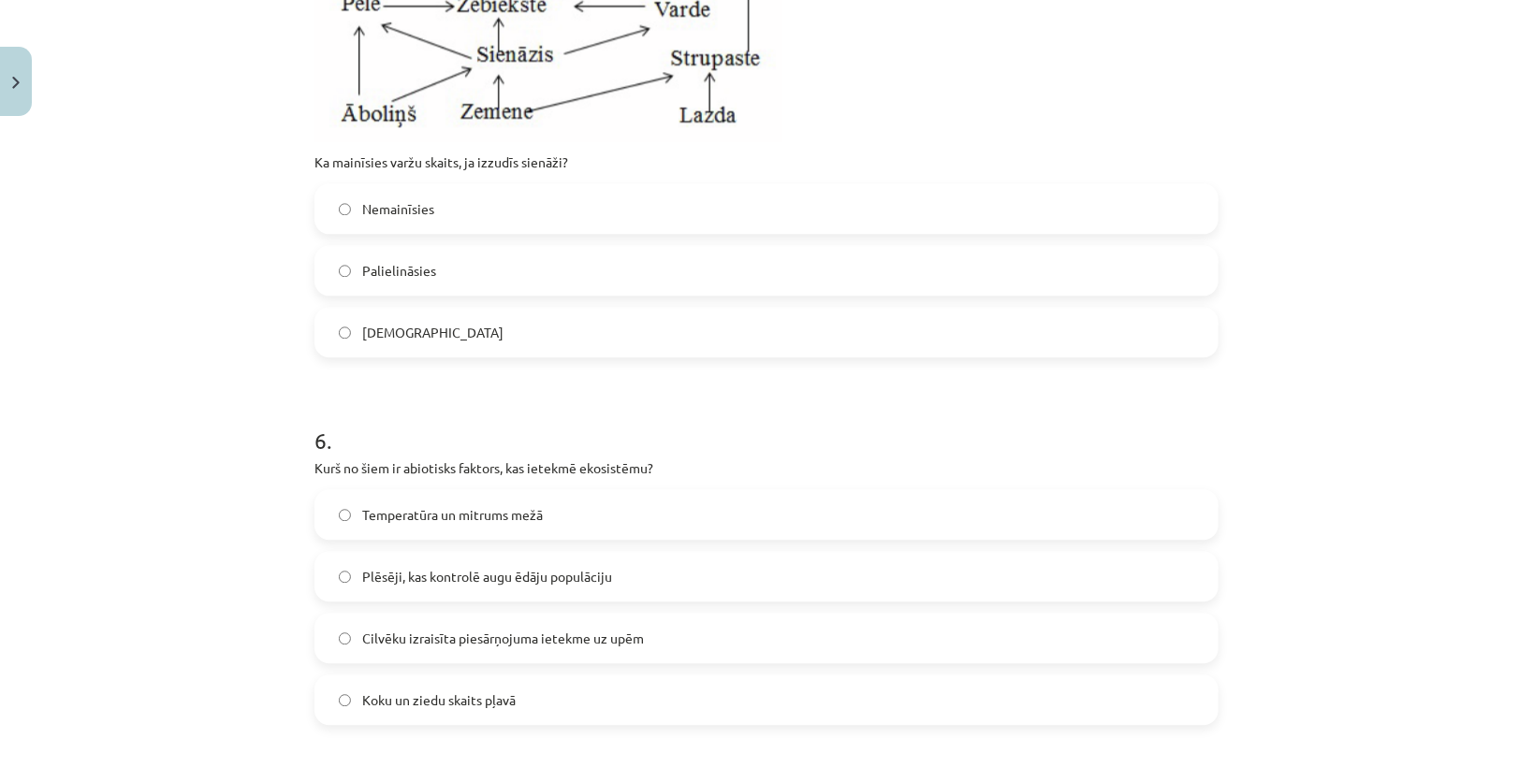
scroll to position [2545, 0]
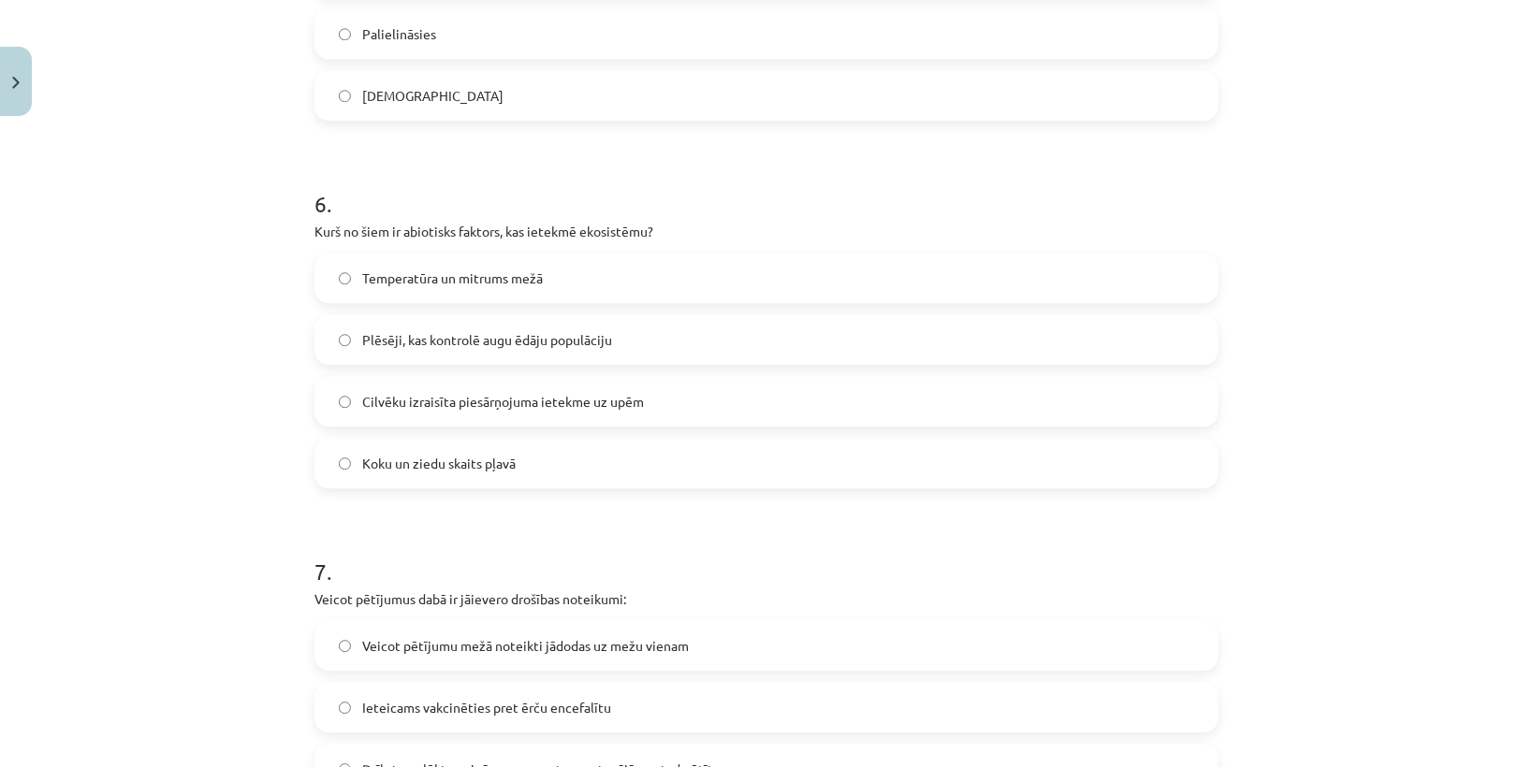
click at [400, 301] on label "Temperatūra un mitrums mežā" at bounding box center [766, 277] width 900 height 47
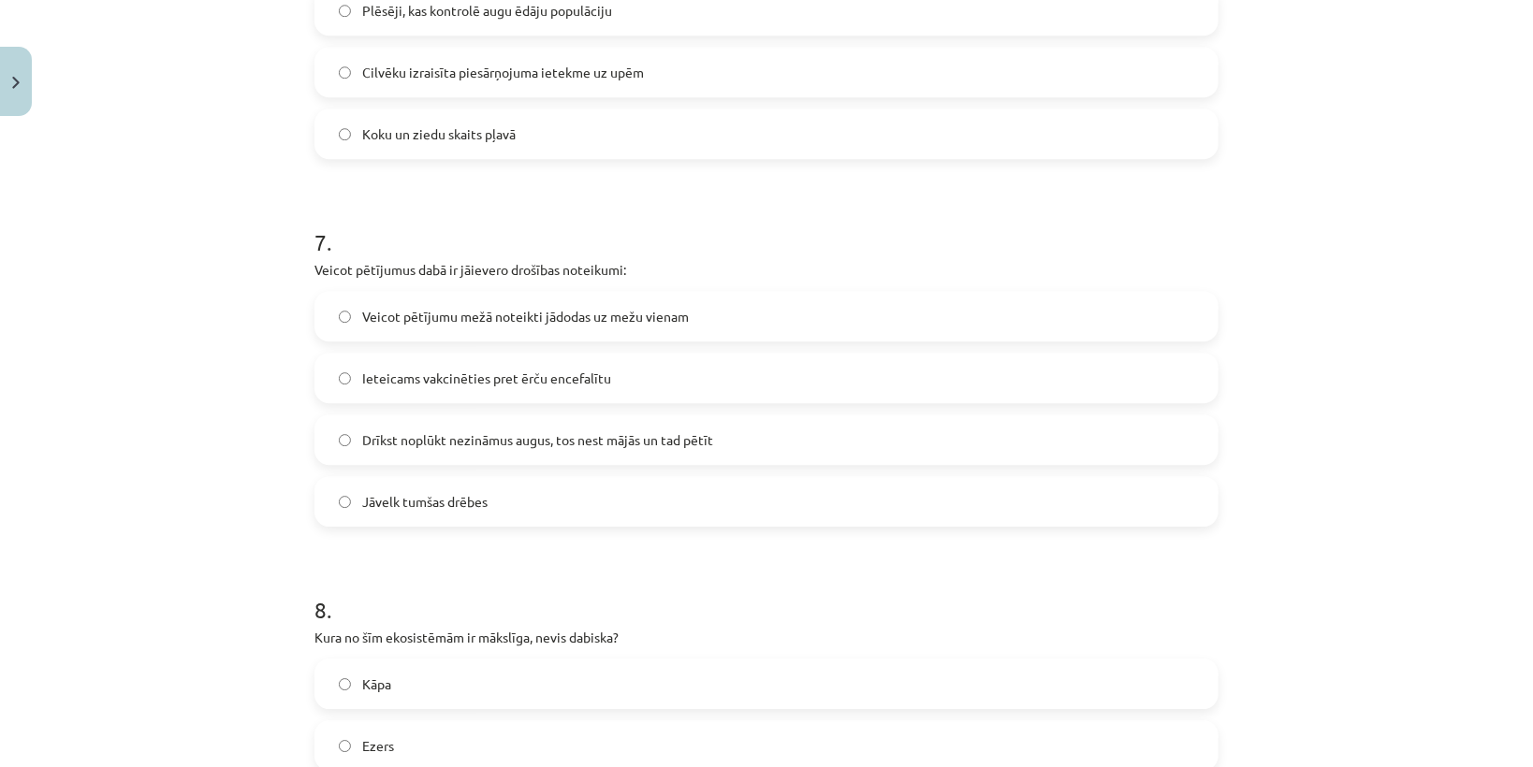
scroll to position [2994, 0]
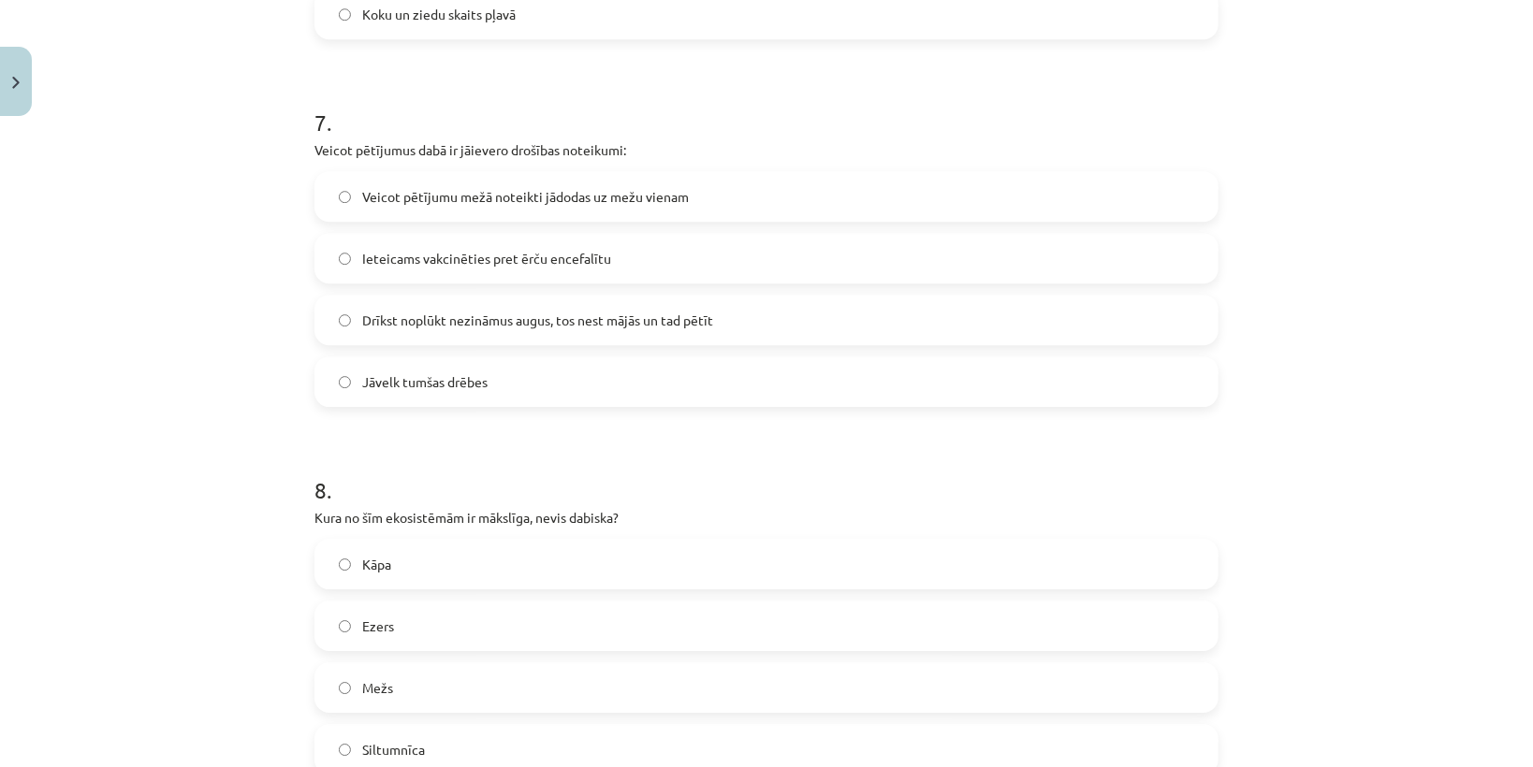
click at [381, 269] on span "Ieteicams vakcinēties pret ērču encefalītu" at bounding box center [486, 259] width 249 height 20
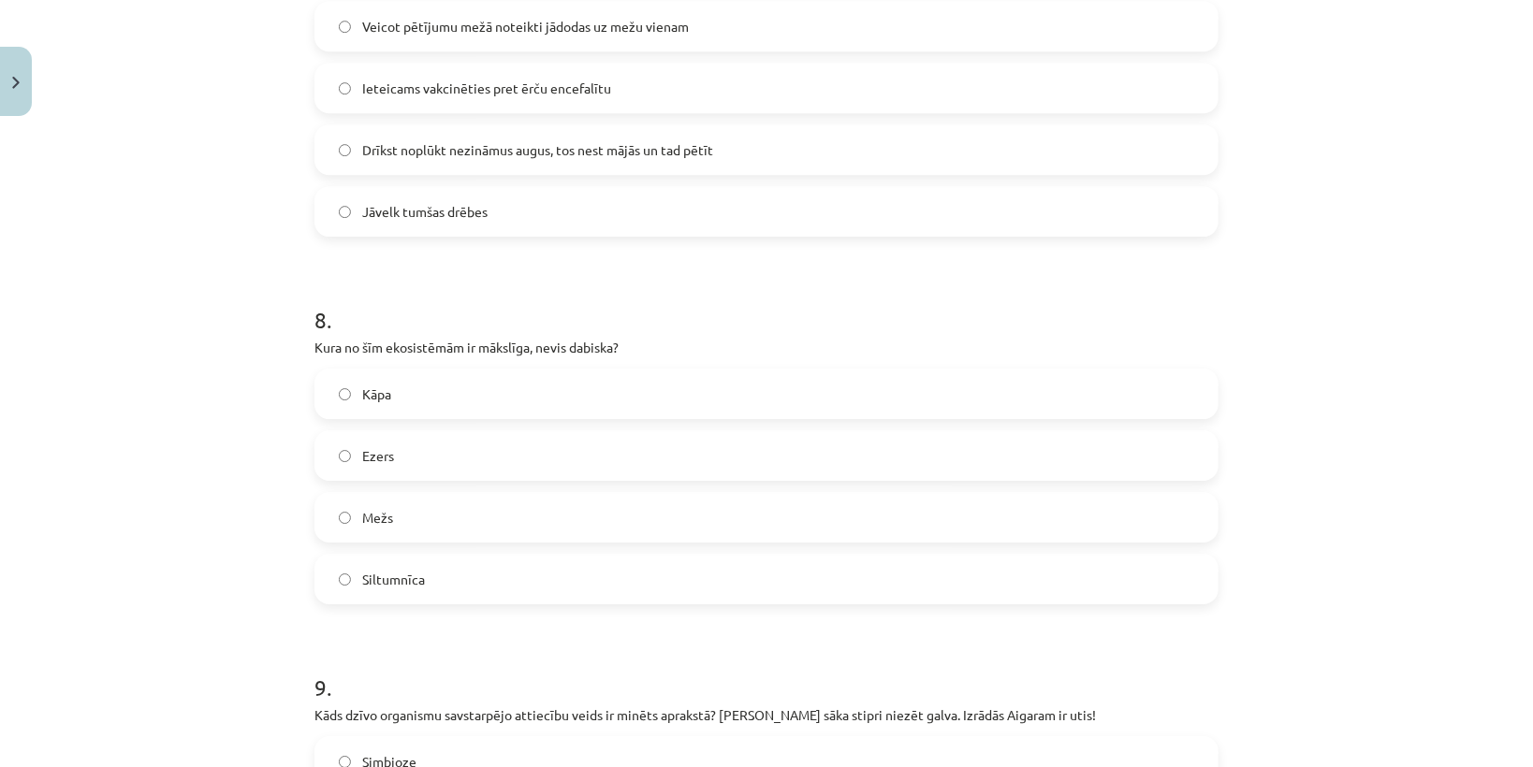
scroll to position [3443, 0]
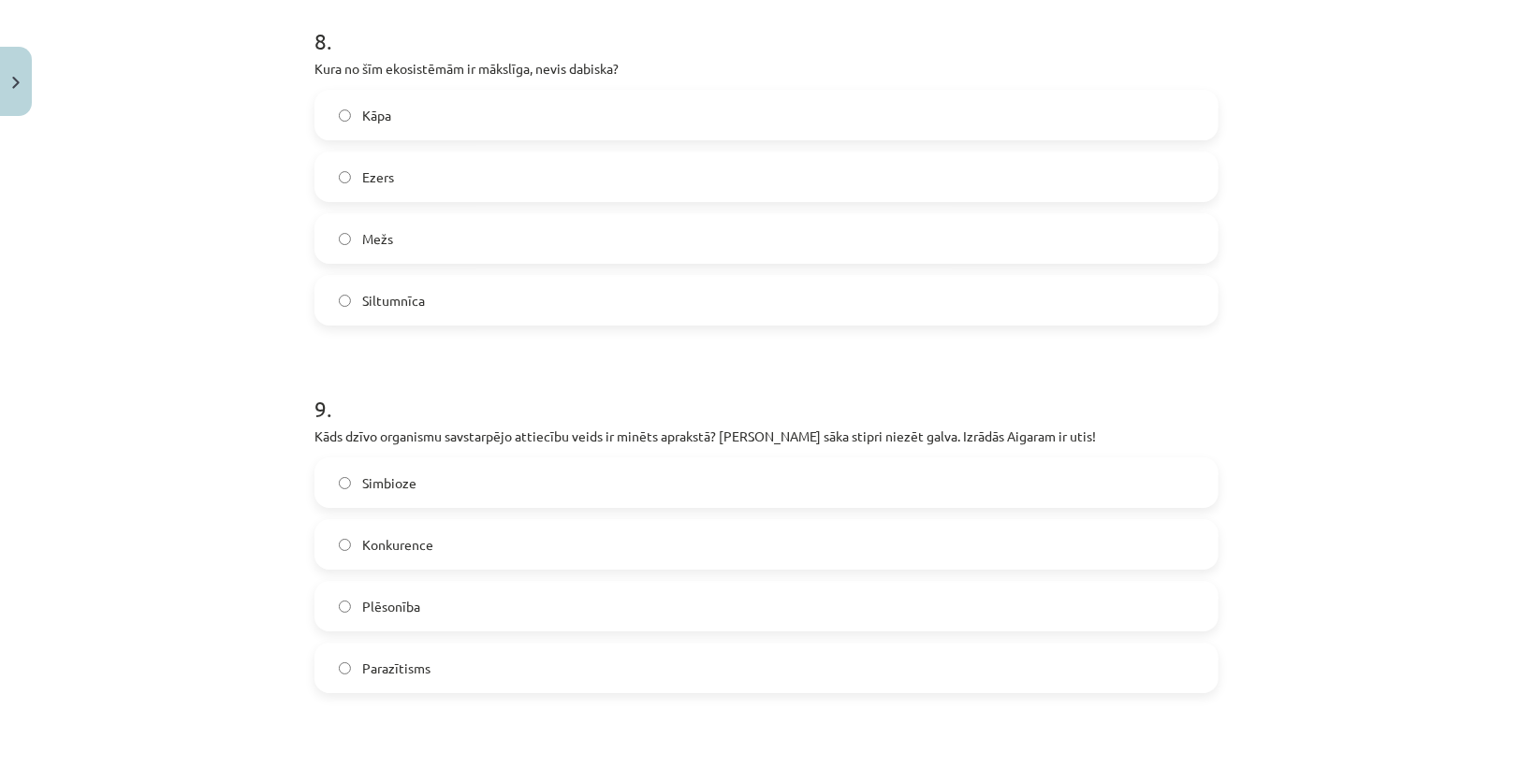
click at [400, 311] on span "Siltumnīca" at bounding box center [393, 301] width 63 height 20
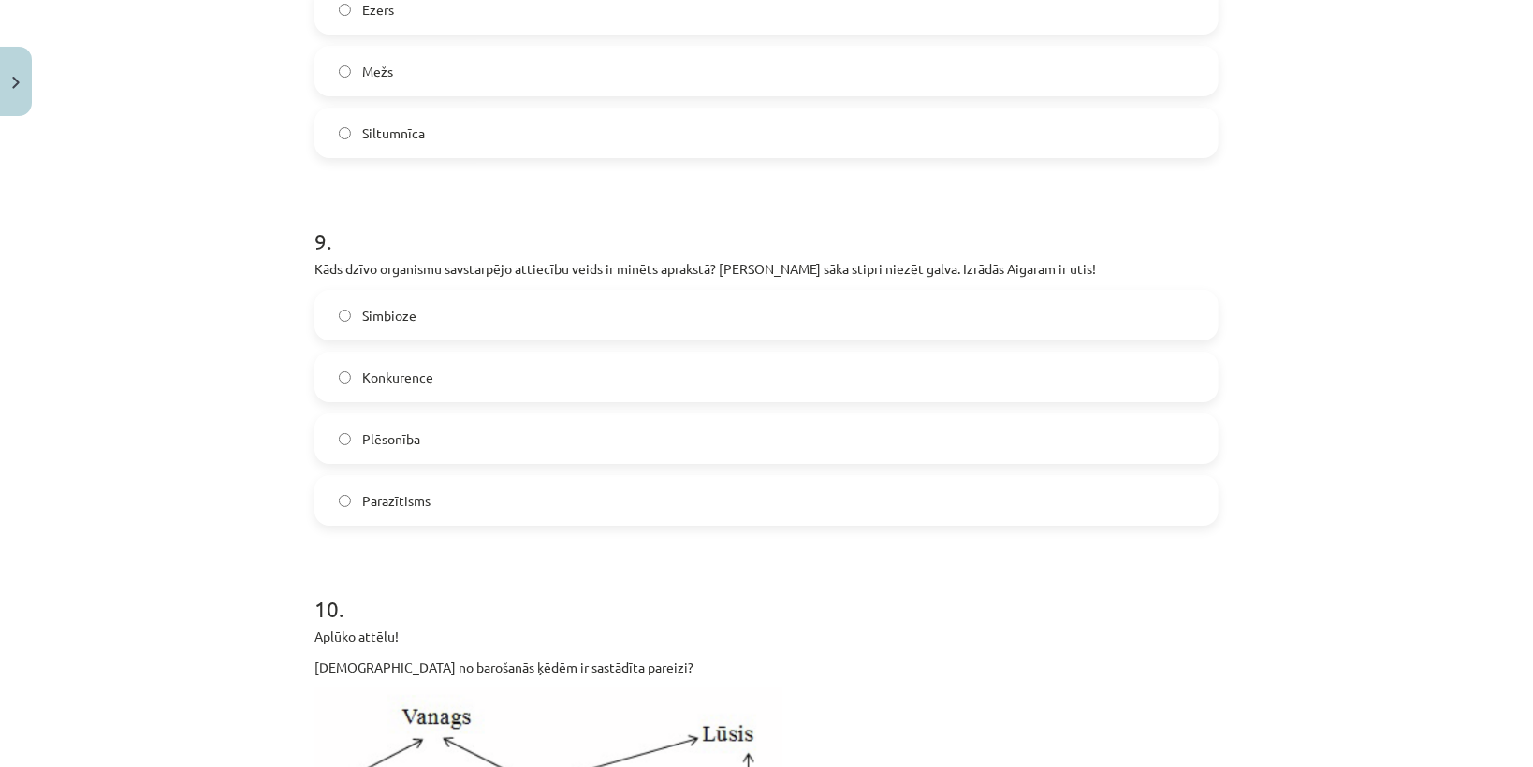
scroll to position [3817, 0]
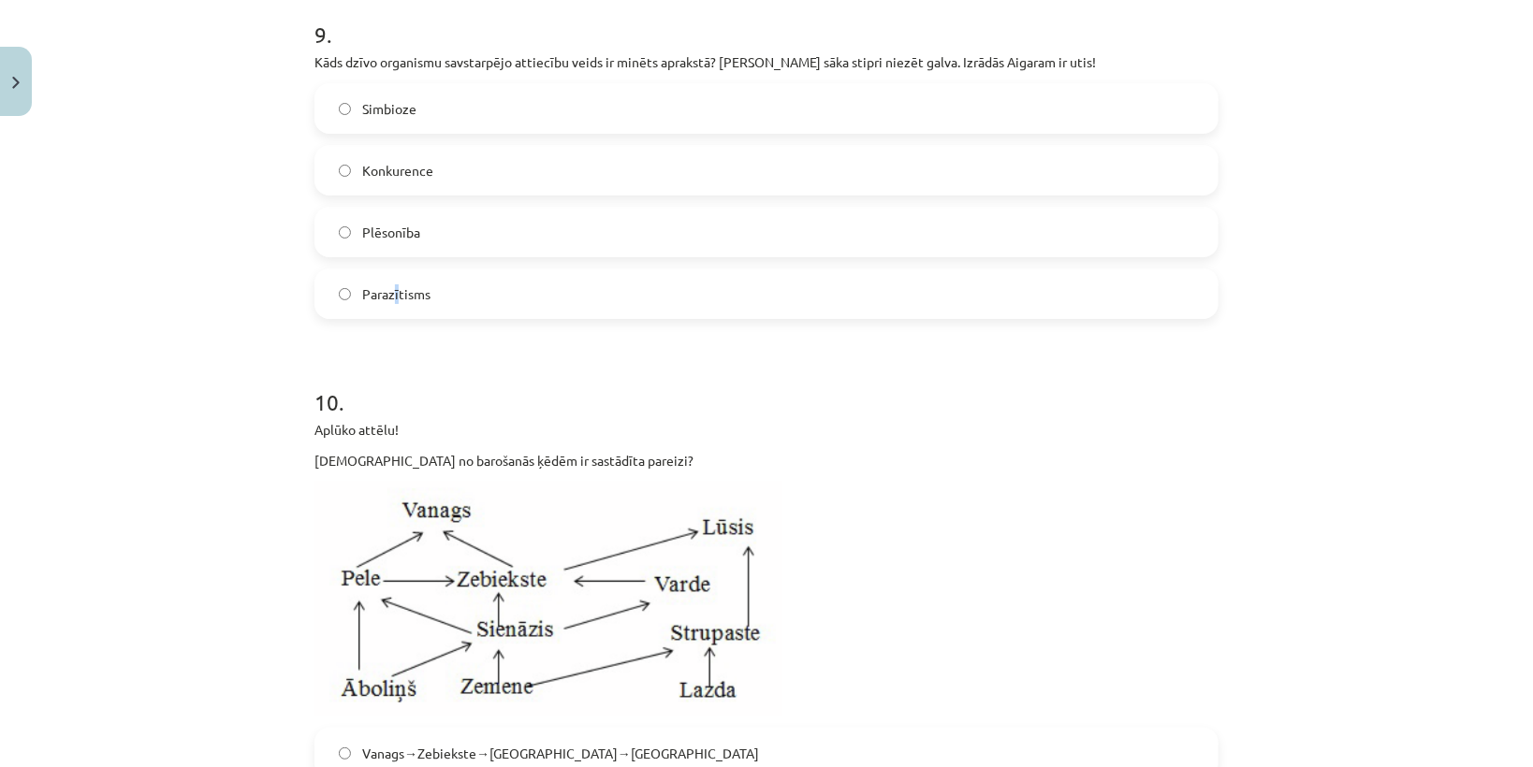
click at [394, 304] on span "Parazītisms" at bounding box center [396, 294] width 68 height 20
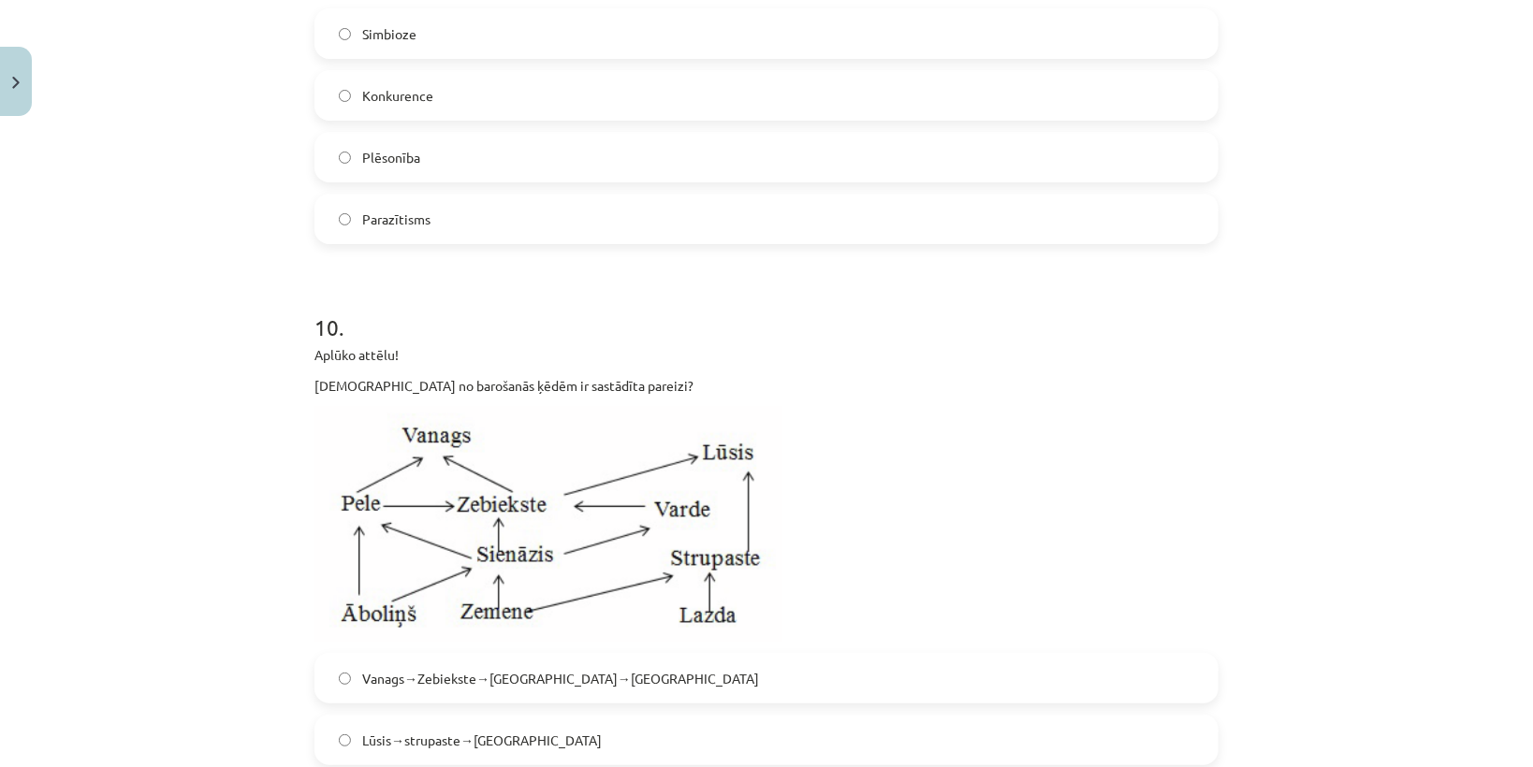
click at [337, 242] on label "Parazītisms" at bounding box center [766, 219] width 900 height 47
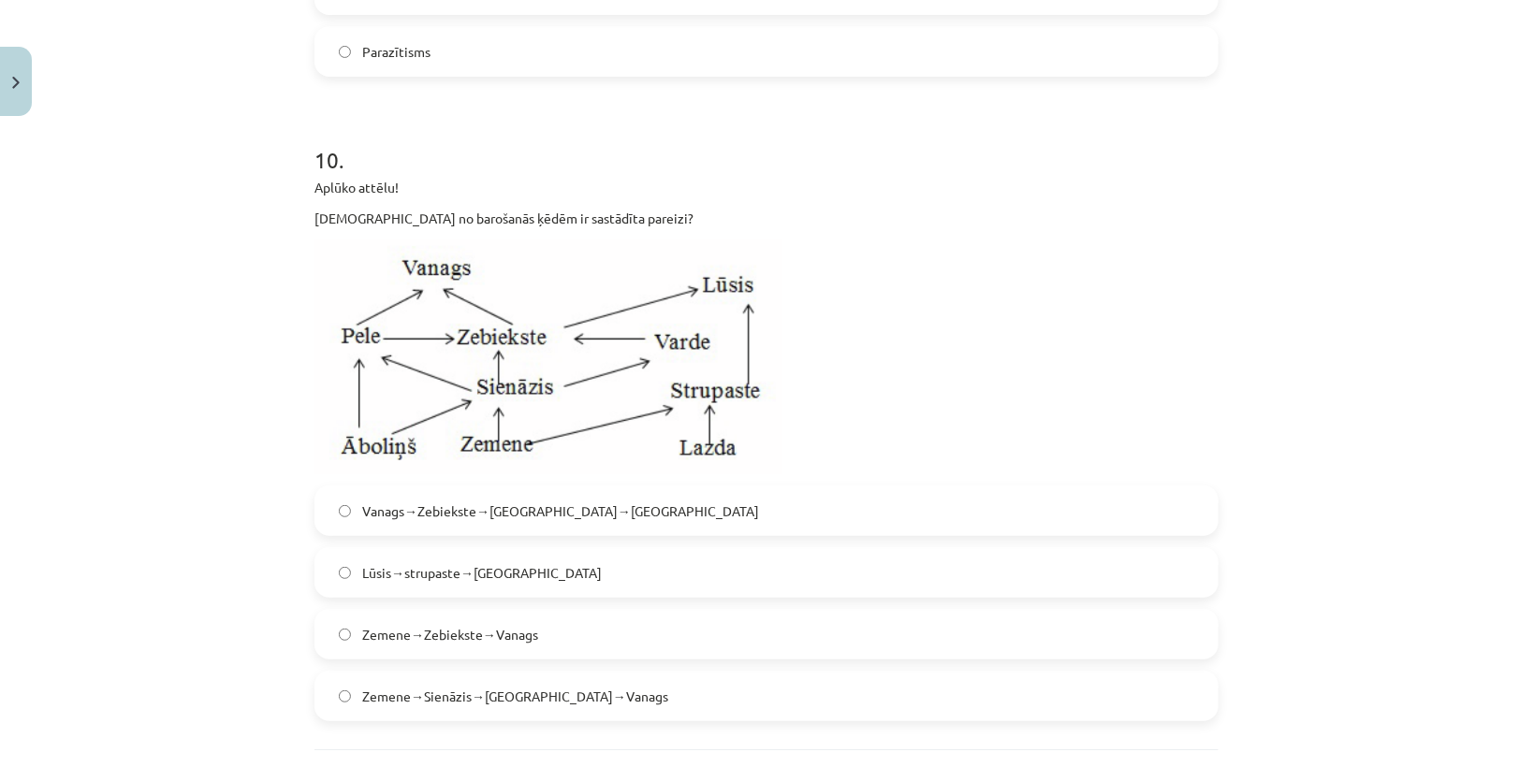
scroll to position [4249, 0]
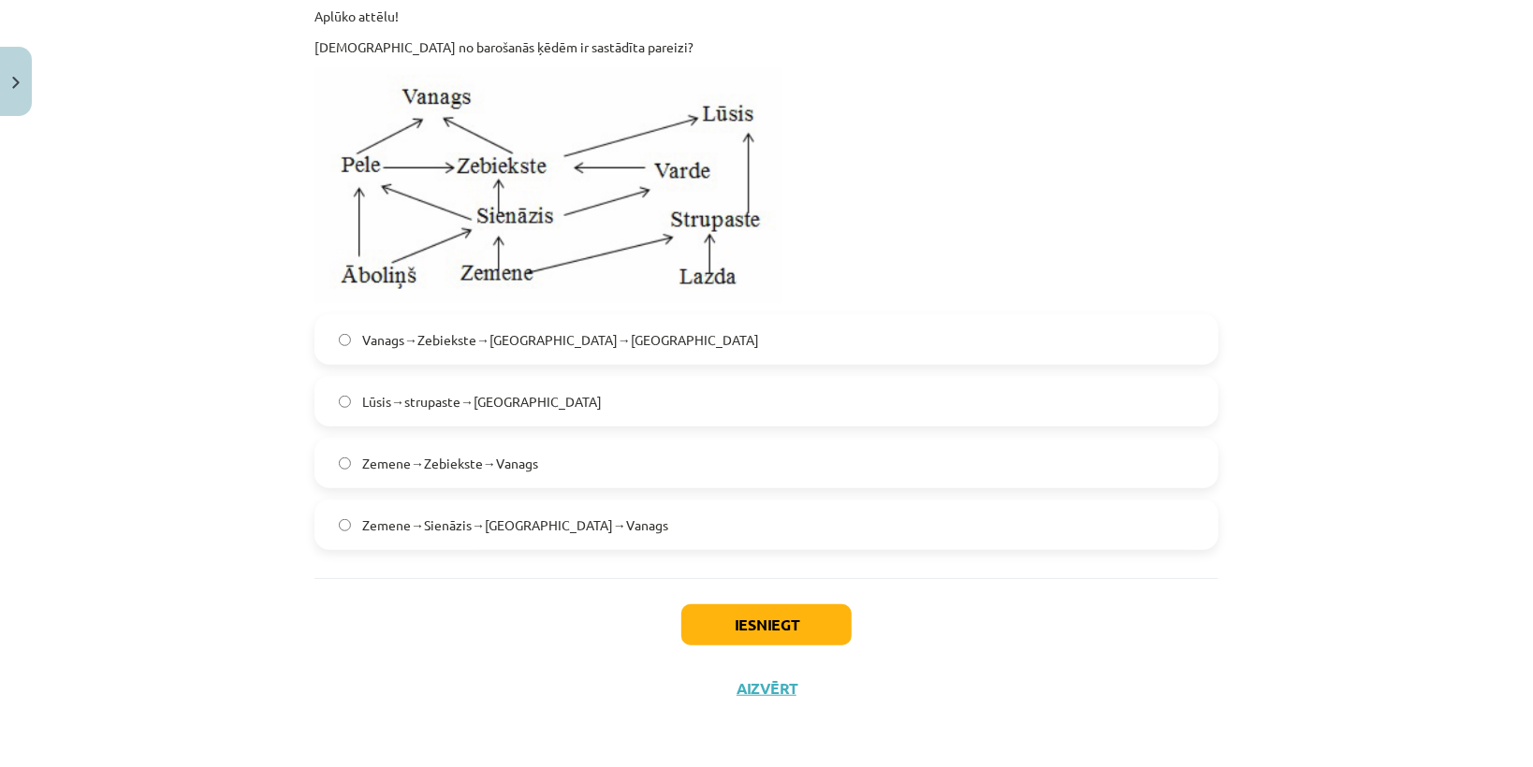
click at [381, 532] on span "Zemene→Sienāzis→Zebiekste→Vanags" at bounding box center [515, 526] width 306 height 20
drag, startPoint x: 717, startPoint y: 610, endPoint x: 728, endPoint y: 610, distance: 11.2
click at [718, 610] on button "Iesniegt" at bounding box center [766, 624] width 170 height 41
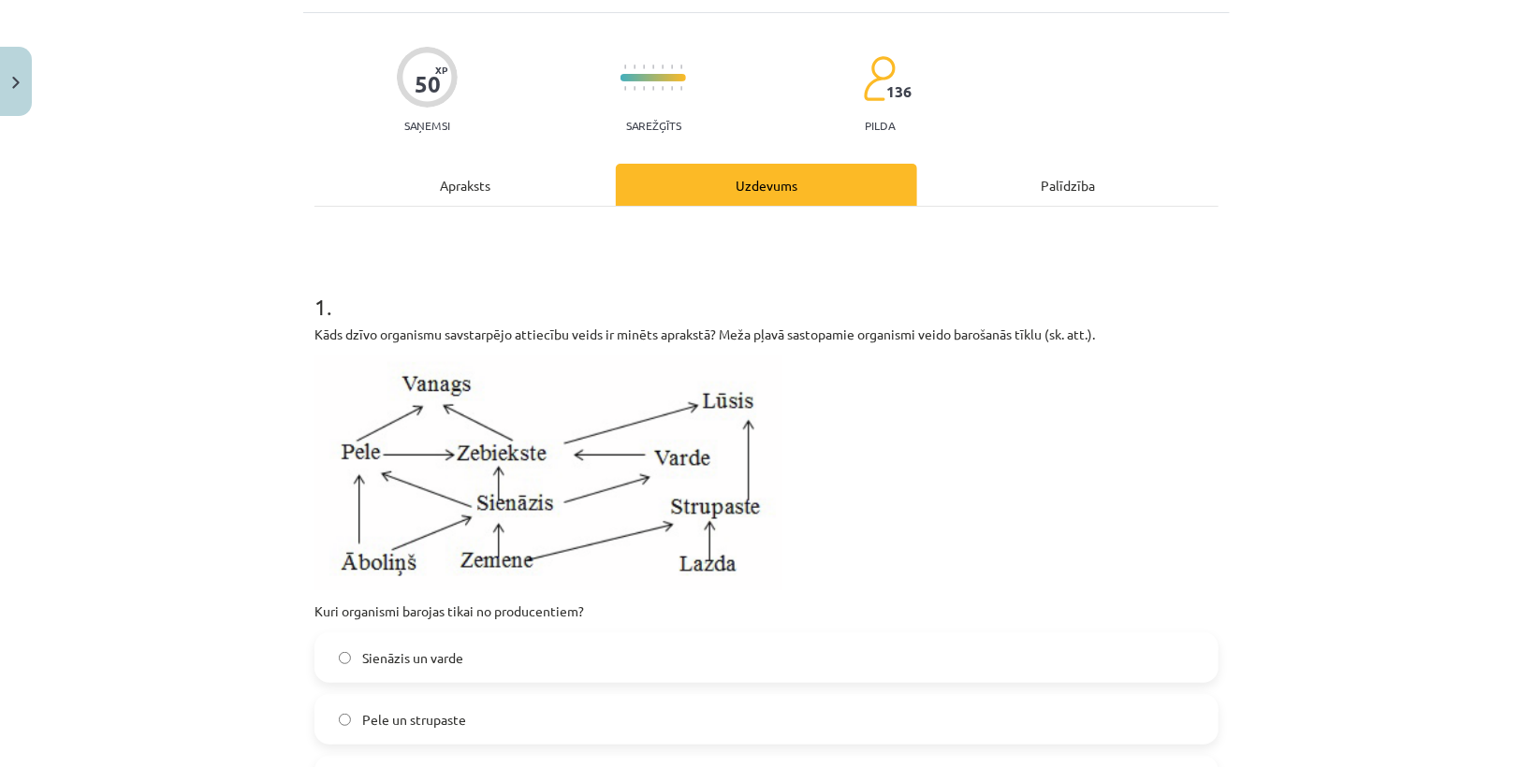
scroll to position [0, 0]
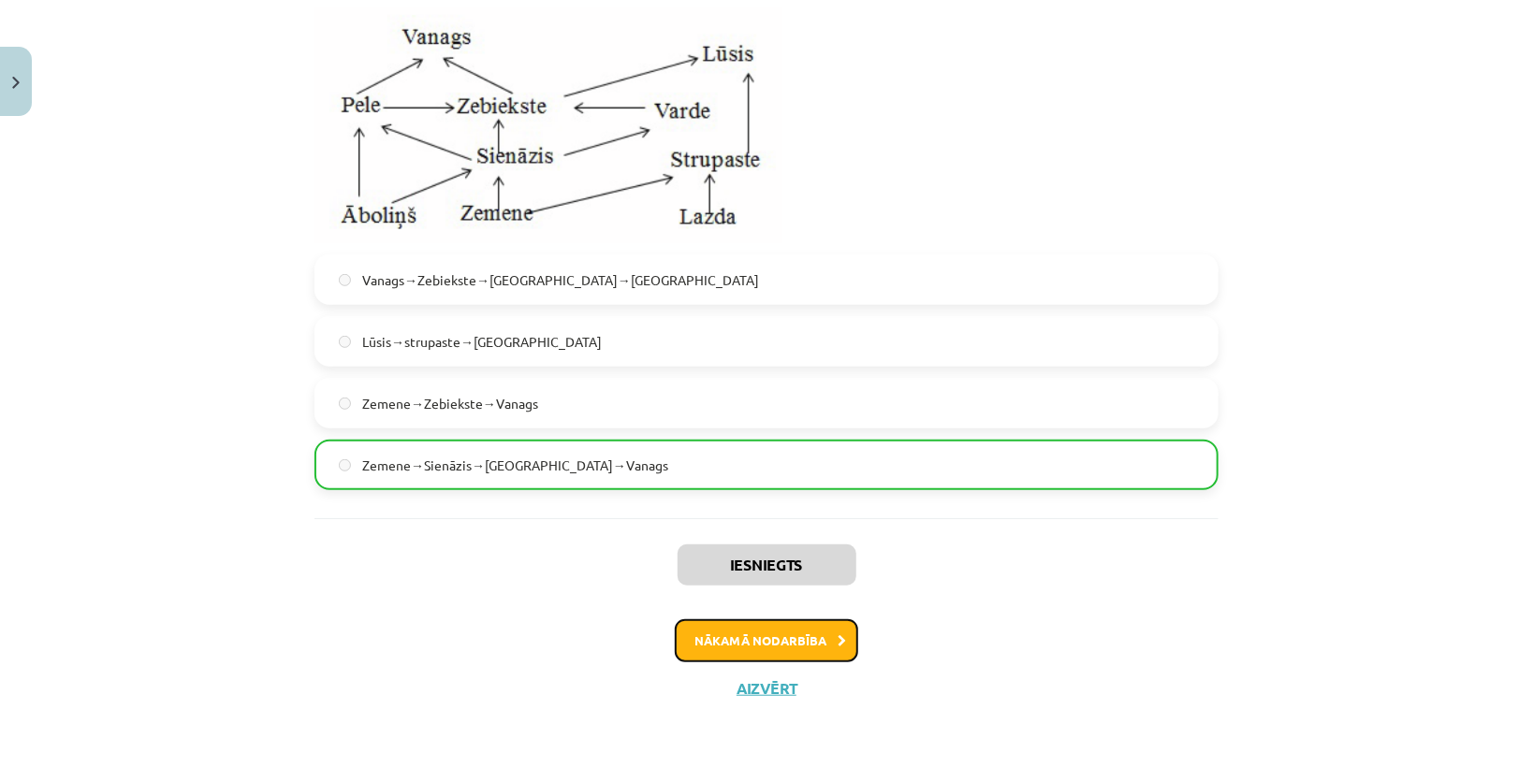
click at [823, 649] on button "Nākamā nodarbība" at bounding box center [766, 640] width 183 height 43
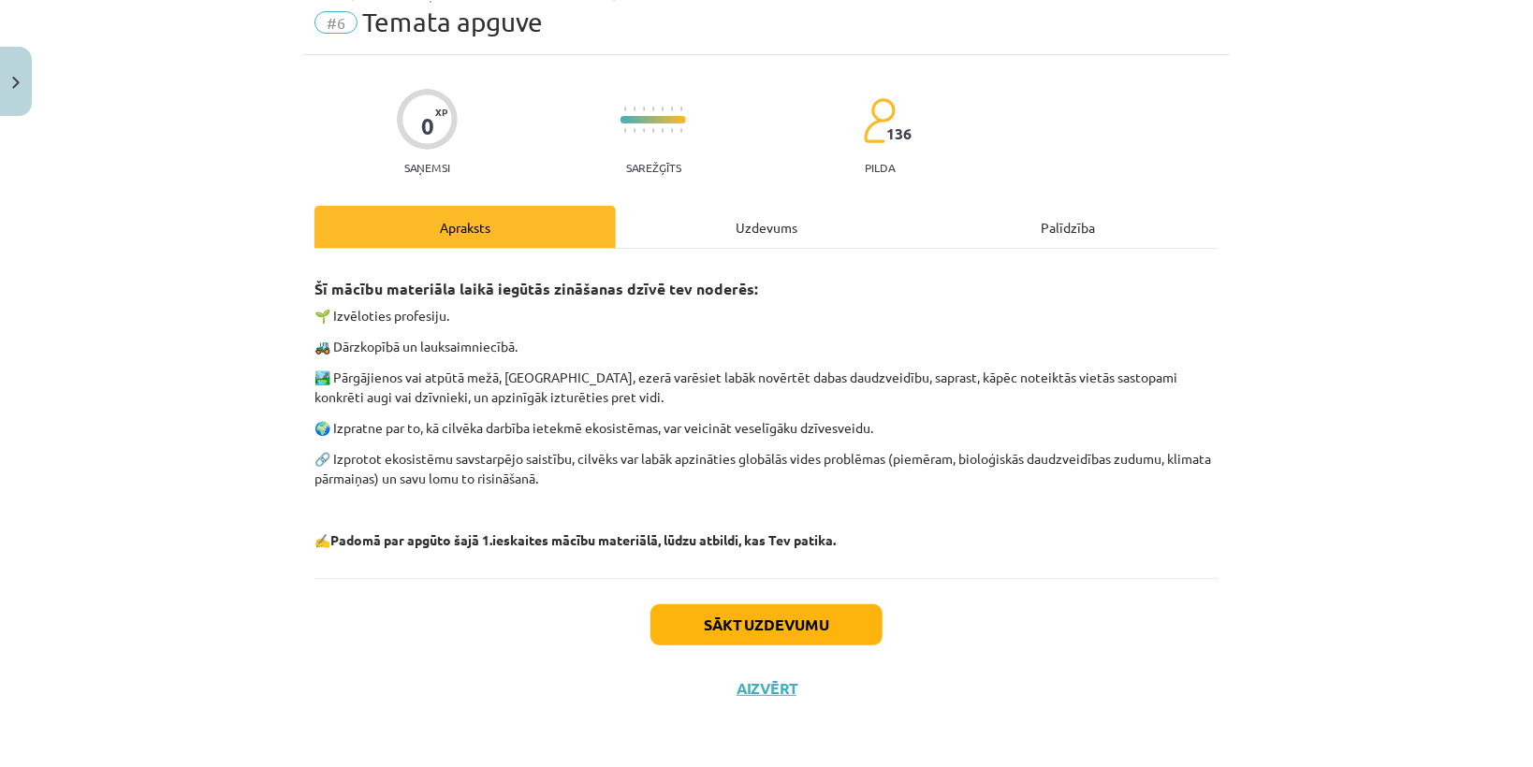
scroll to position [46, 0]
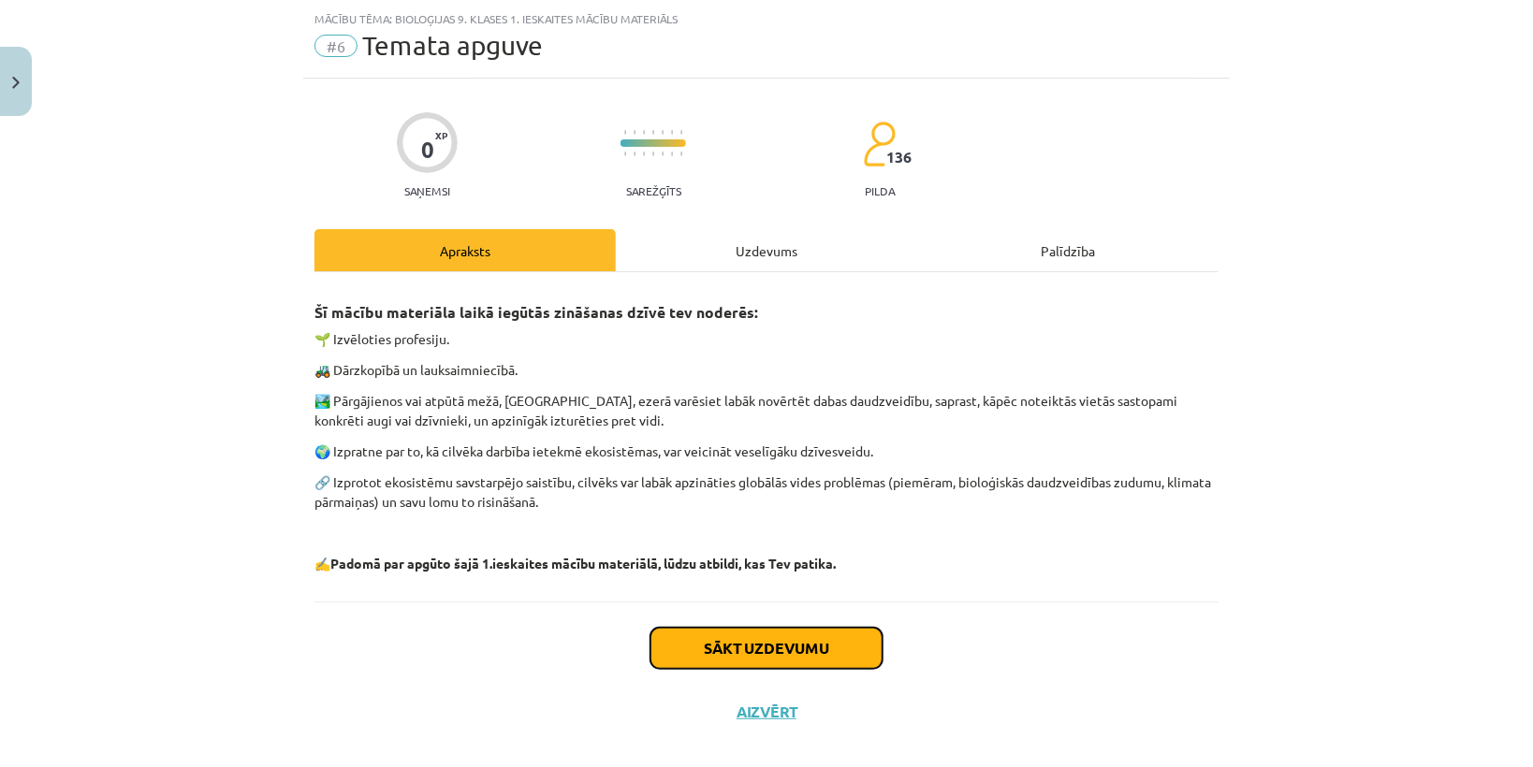
click at [821, 629] on button "Sākt uzdevumu" at bounding box center [766, 648] width 232 height 41
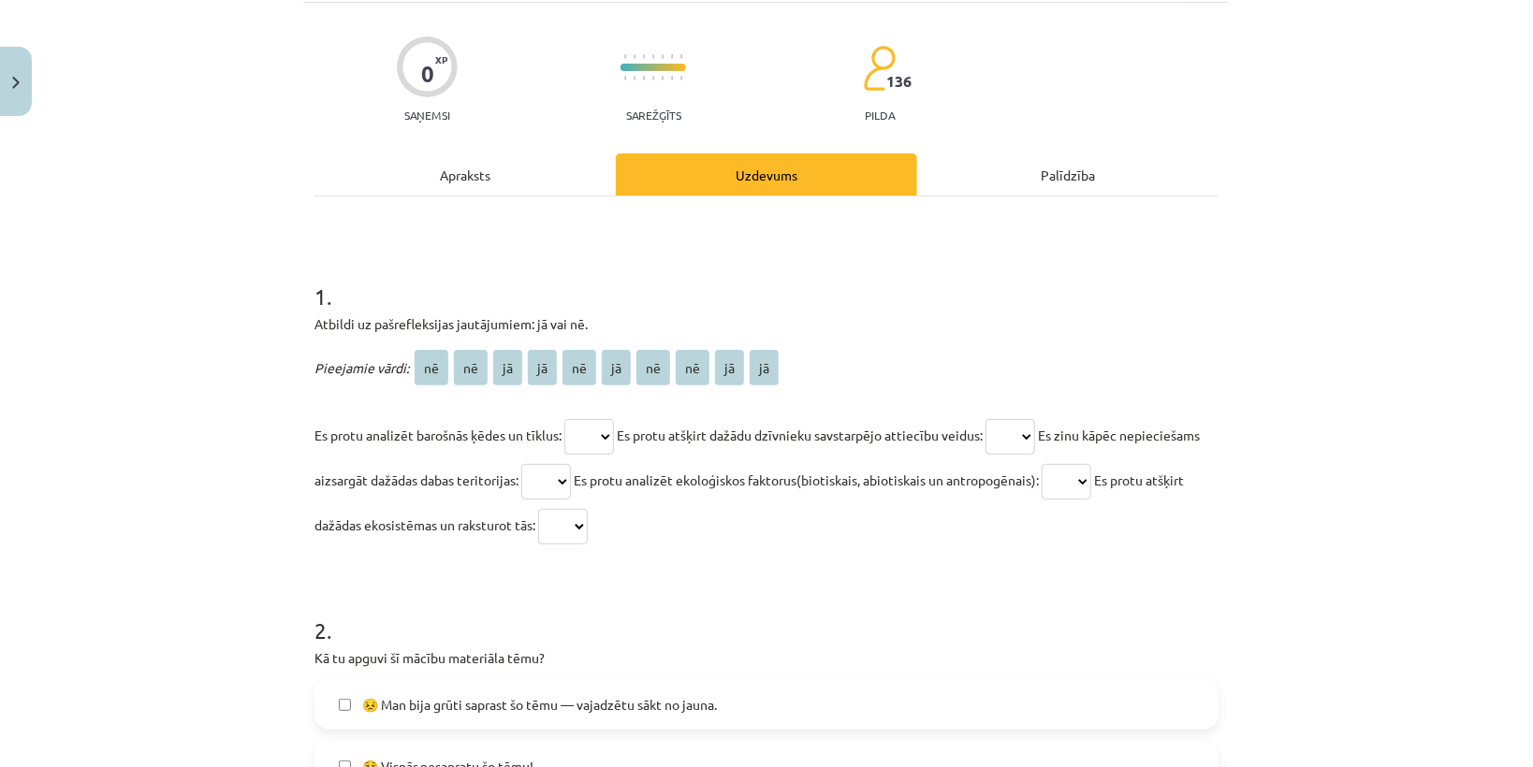
scroll to position [121, 0]
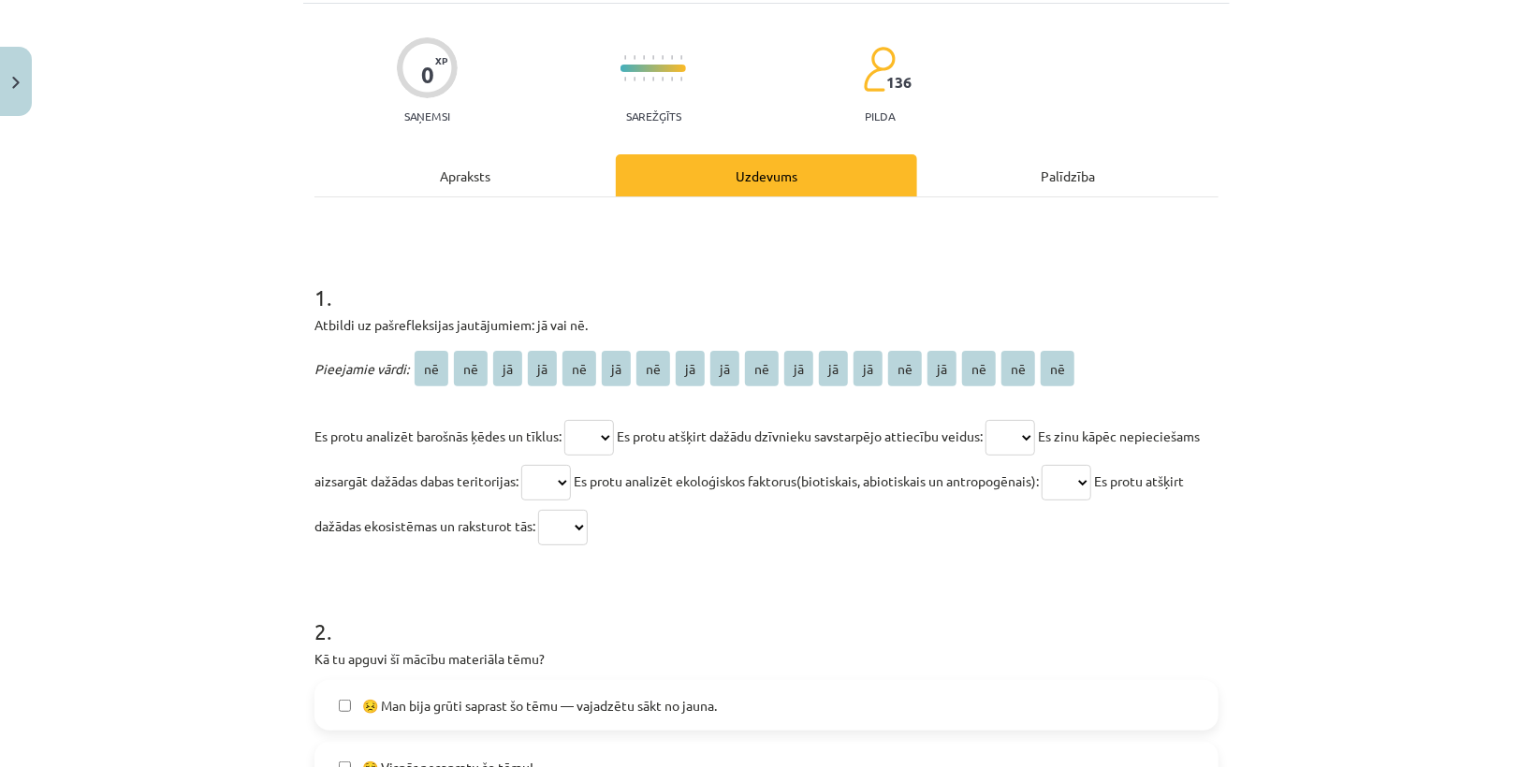
click at [605, 423] on select "** ** ** ** ** ** ** ** ** ** ** ** ** ** ** ** ** **" at bounding box center [589, 438] width 50 height 36
select select "**"
click at [564, 420] on select "** ** ** ** ** ** ** ** ** ** ** ** ** ** ** ** ** **" at bounding box center [589, 438] width 50 height 36
drag, startPoint x: 1024, startPoint y: 434, endPoint x: 1010, endPoint y: 441, distance: 15.5
click at [1024, 434] on select "** ** ** ** ** ** ** ** ** ** ** ** ** ** ** ** ** **" at bounding box center [1010, 438] width 50 height 36
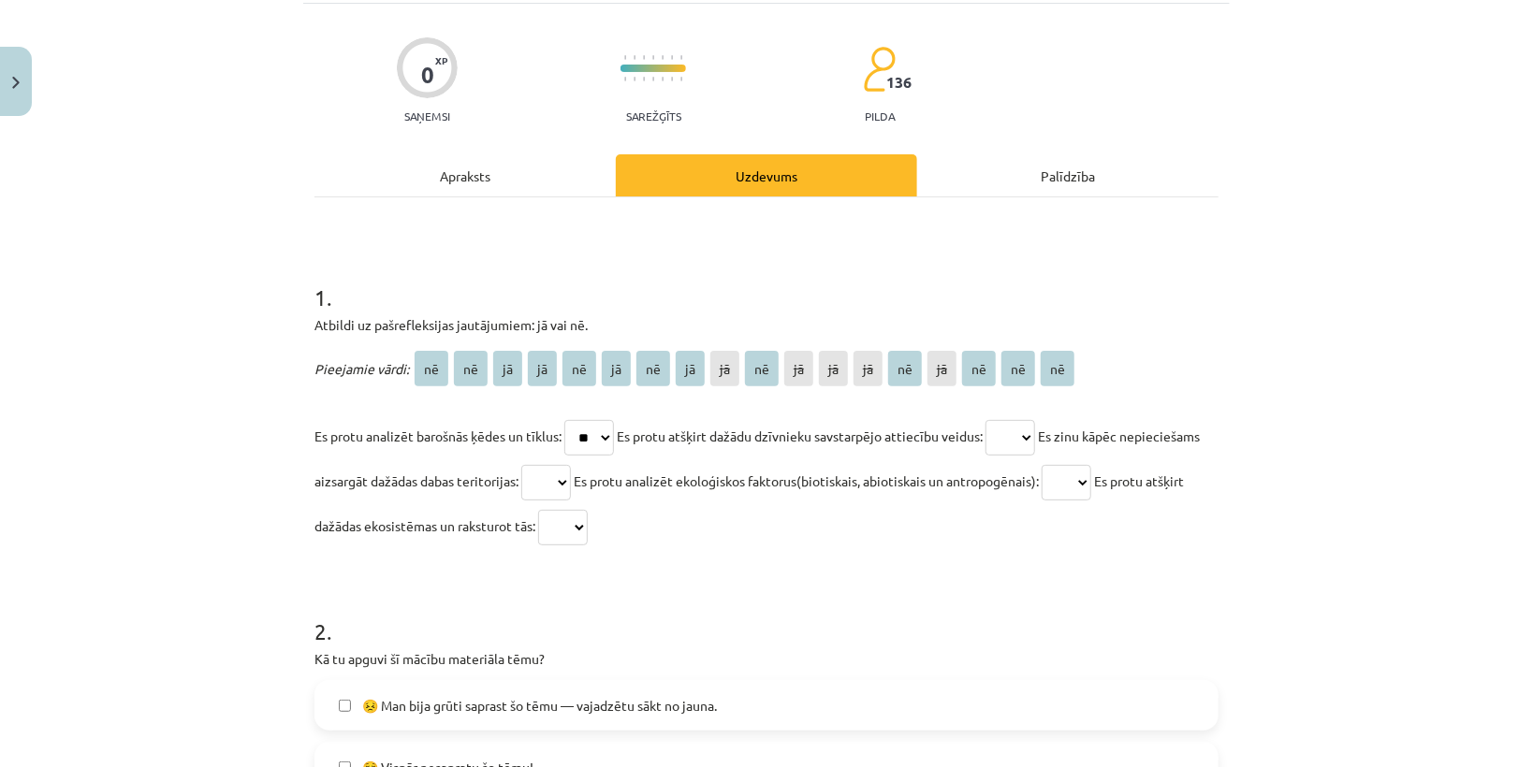
select select "**"
click at [996, 420] on select "** ** ** ** ** ** ** ** ** ** ** ** ** ** ** ** ** **" at bounding box center [1010, 438] width 50 height 36
click at [571, 471] on select "** ** ** ** ** ** ** ** ** ** ** ** ** ** ** ** ** **" at bounding box center [546, 483] width 50 height 36
select select "**"
click at [571, 465] on select "** ** ** ** ** ** ** ** ** ** ** ** ** ** ** ** ** **" at bounding box center [546, 483] width 50 height 36
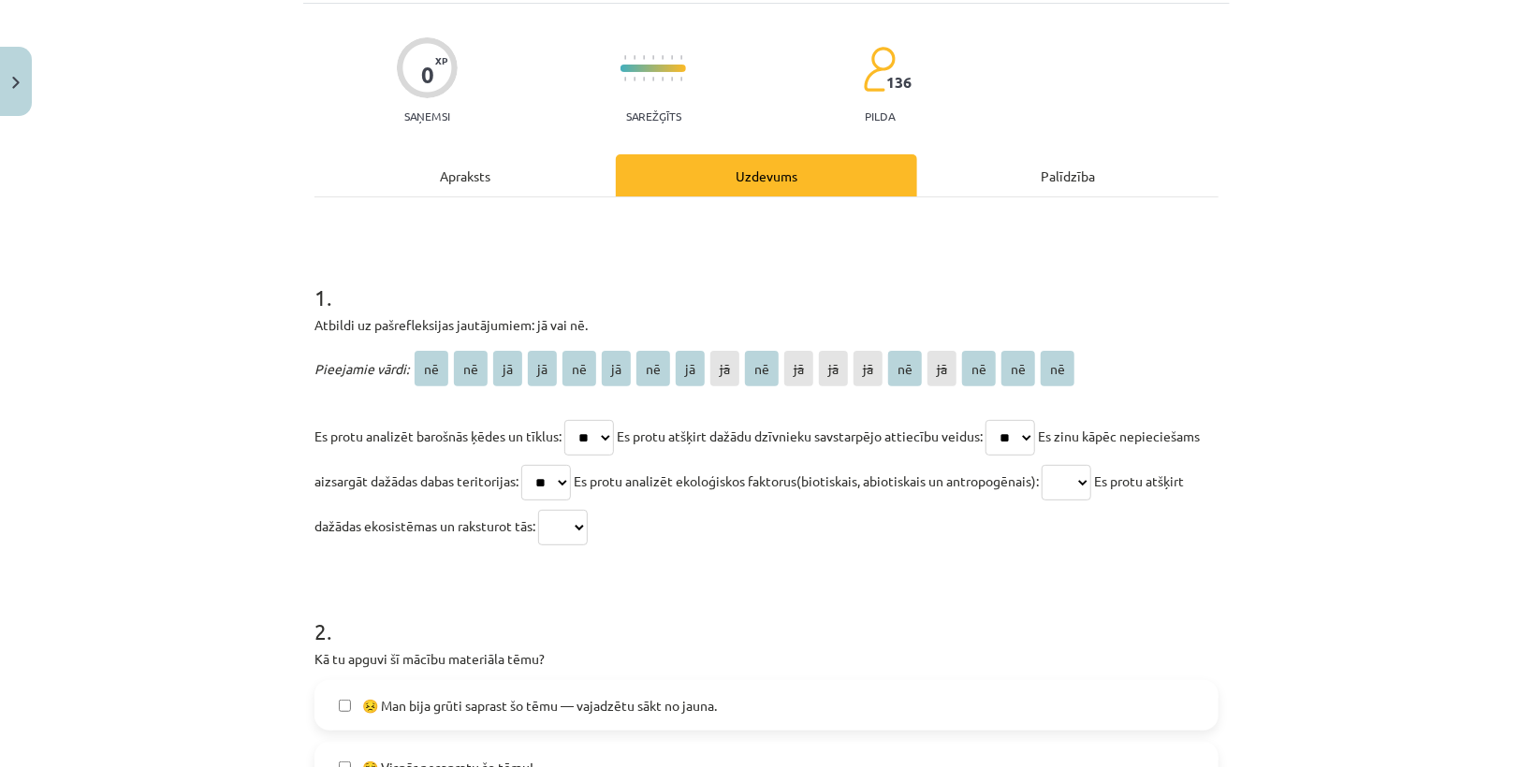
click at [1091, 484] on select "** ** ** ** ** ** ** ** ** ** ** ** ** ** ** ** ** **" at bounding box center [1066, 483] width 50 height 36
select select "**"
click at [1091, 465] on select "** ** ** ** ** ** ** ** ** ** ** ** ** ** ** ** ** **" at bounding box center [1066, 483] width 50 height 36
click at [588, 536] on select "** ** ** ** ** ** ** ** ** ** ** ** ** ** ** ** ** **" at bounding box center [563, 528] width 50 height 36
select select "**"
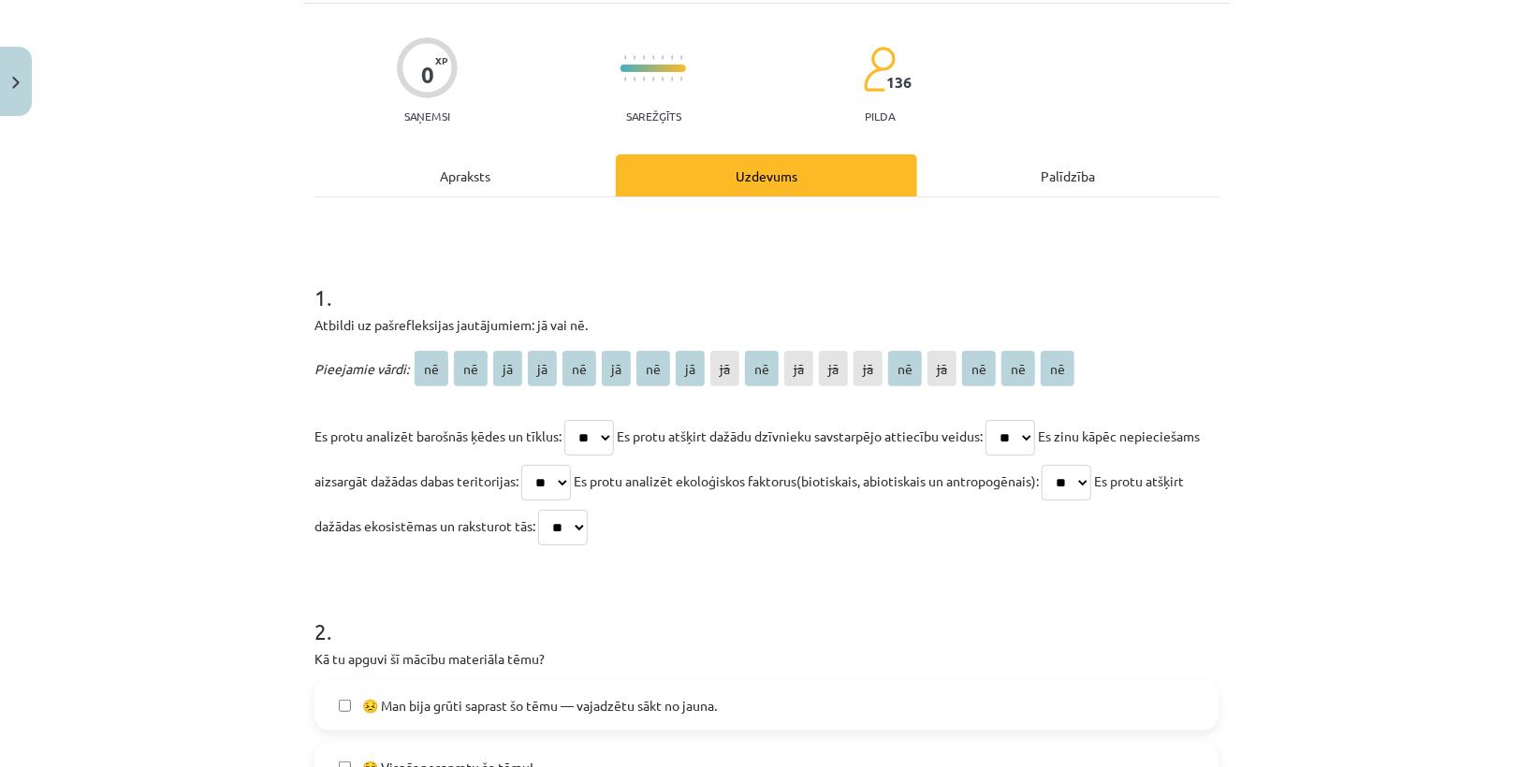
click at [588, 510] on select "** ** ** ** ** ** ** ** ** ** ** ** ** ** ** ** ** **" at bounding box center [563, 528] width 50 height 36
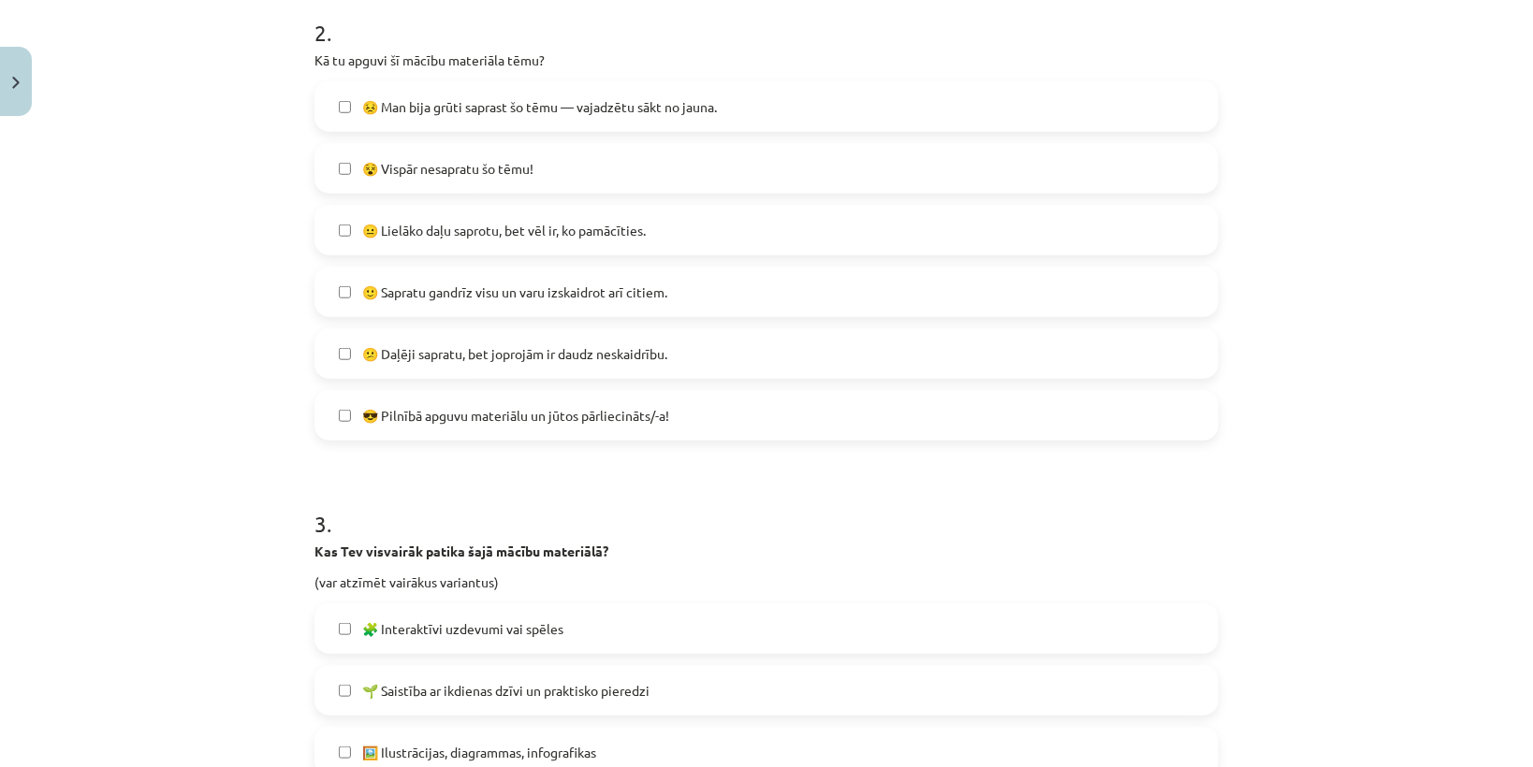
scroll to position [495, 0]
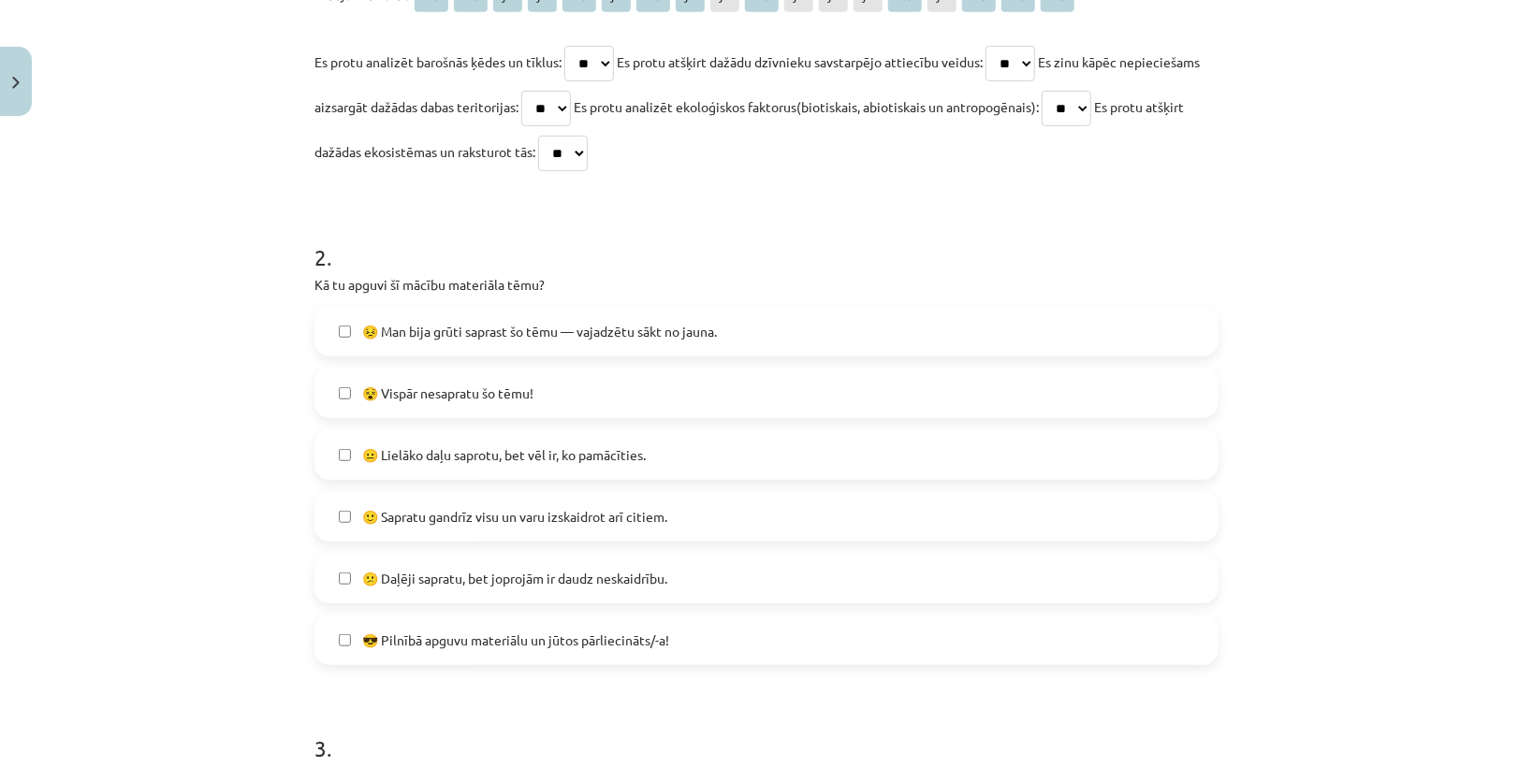
click at [347, 512] on label "🙂 Sapratu gandrīz visu un varu izskaidrot arī citiem." at bounding box center [766, 516] width 900 height 47
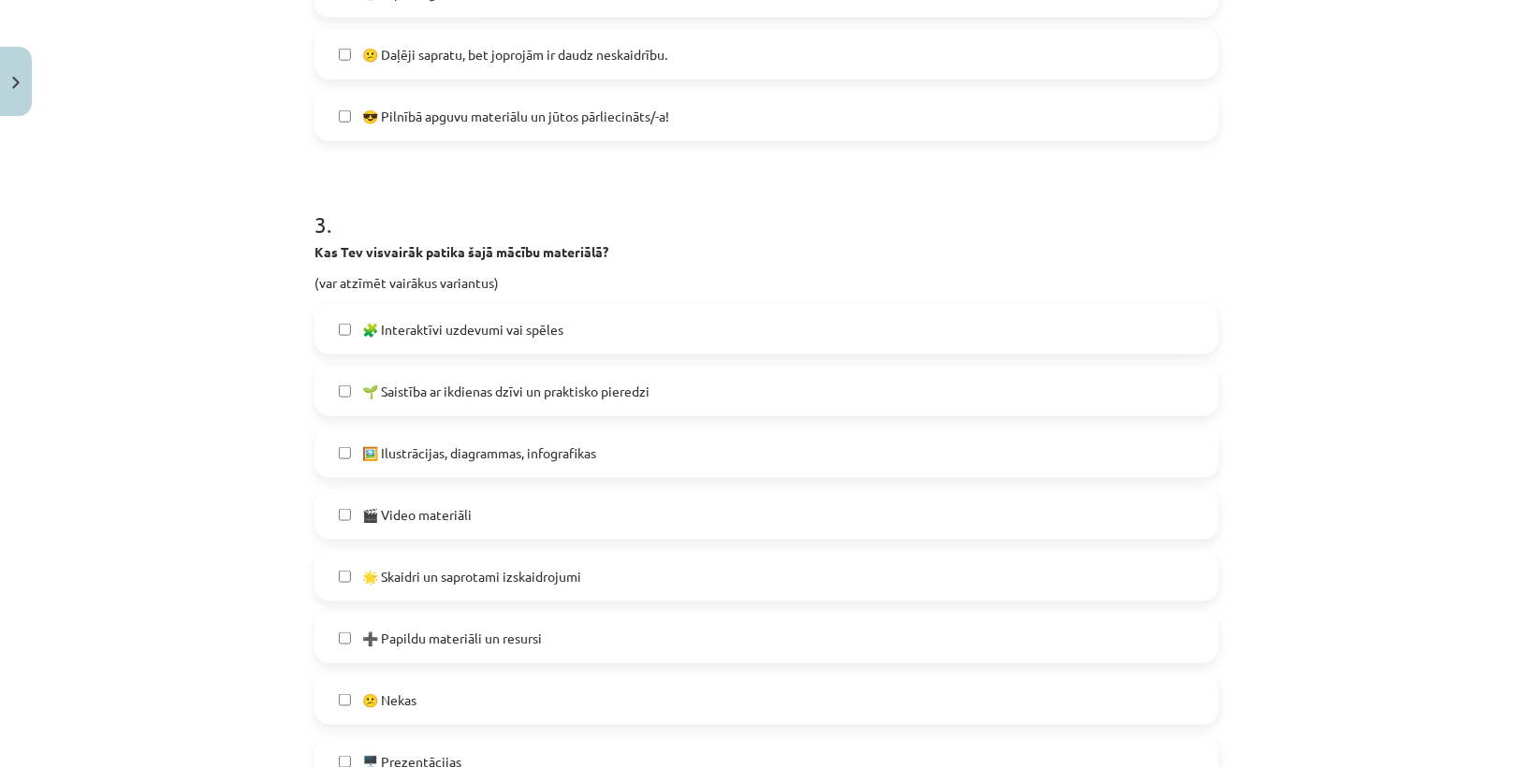
scroll to position [719, 0]
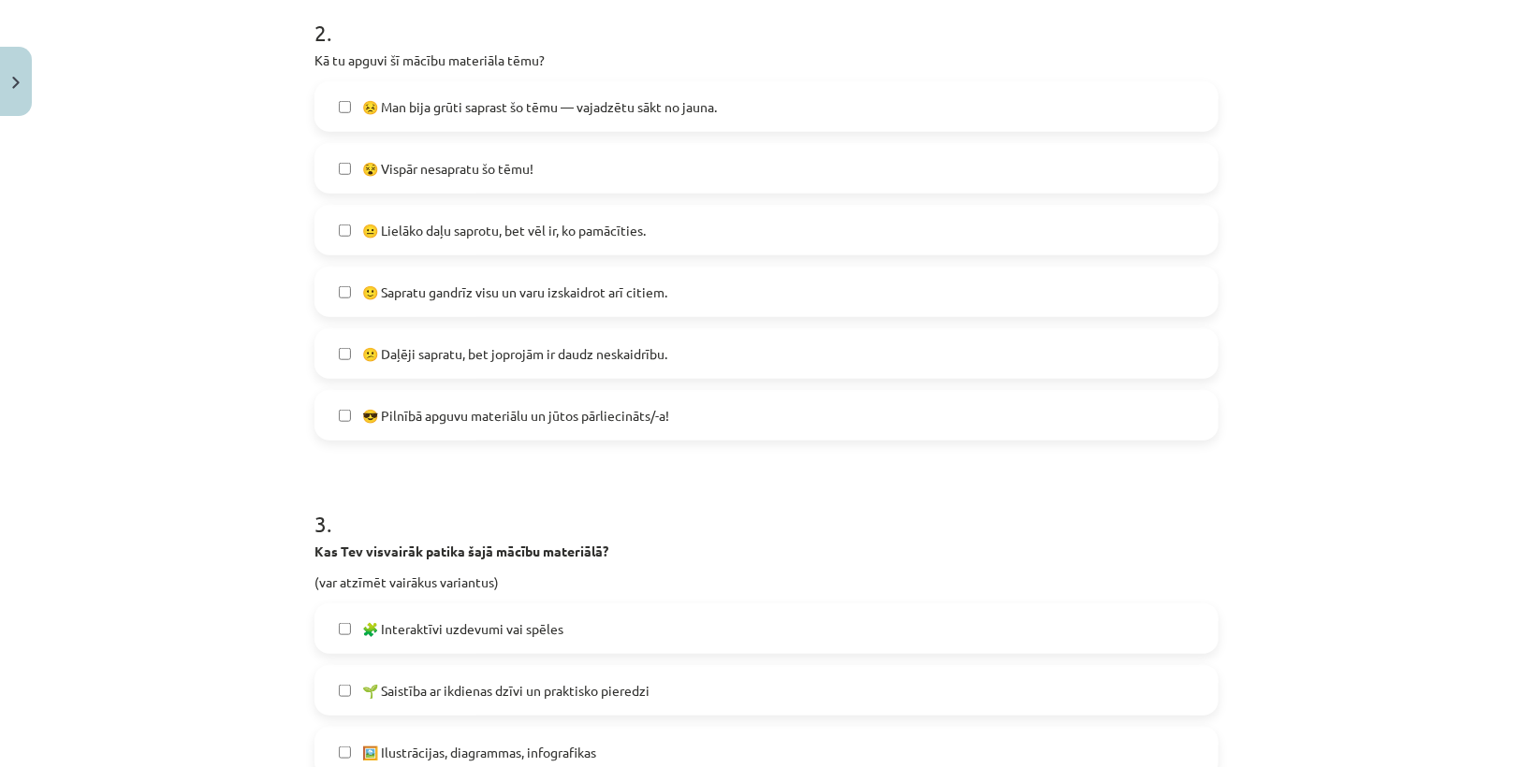
click at [322, 233] on label "😐 Lielāko daļu saprotu, bet vēl ir, ko pamācīties." at bounding box center [766, 230] width 900 height 47
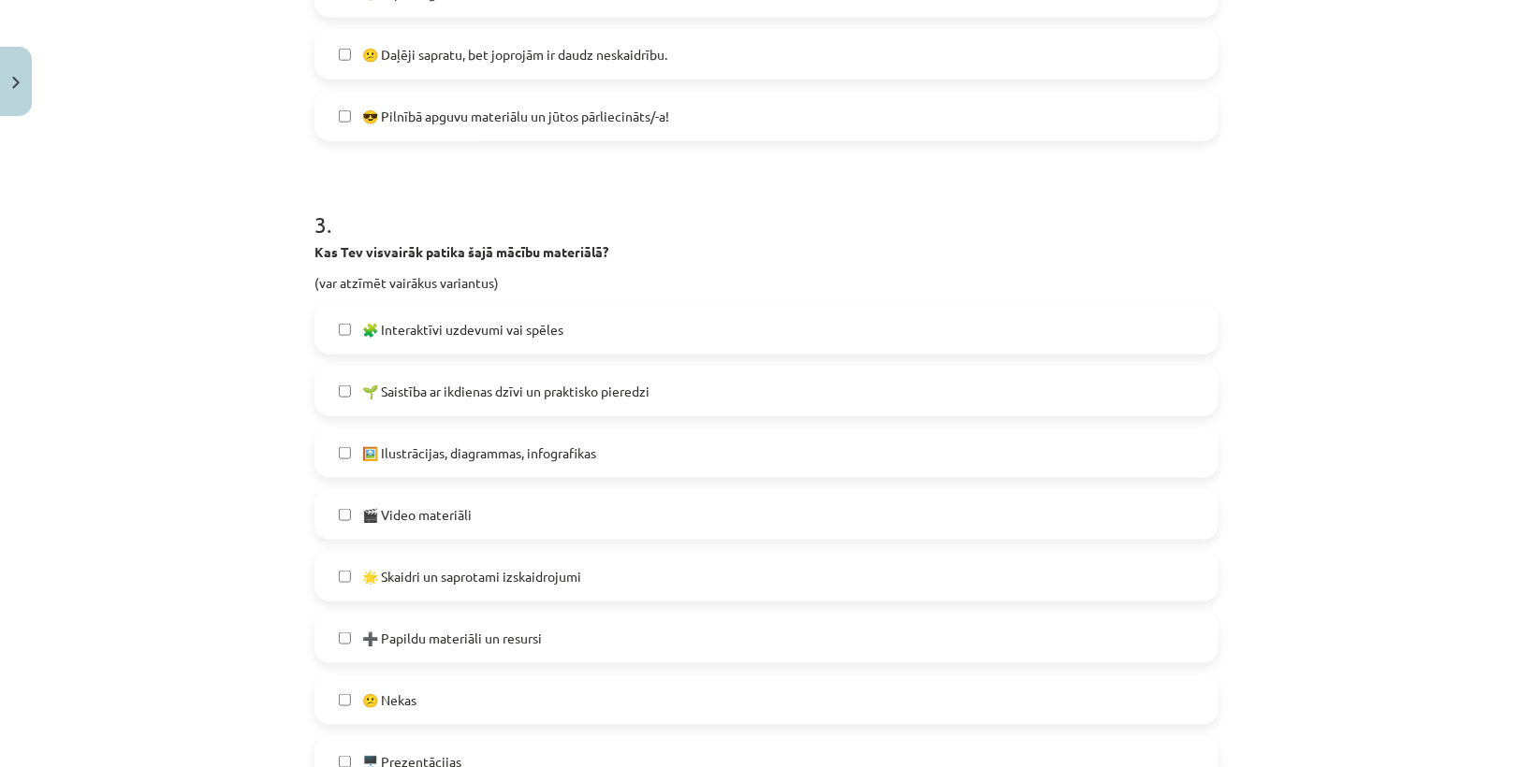
scroll to position [1169, 0]
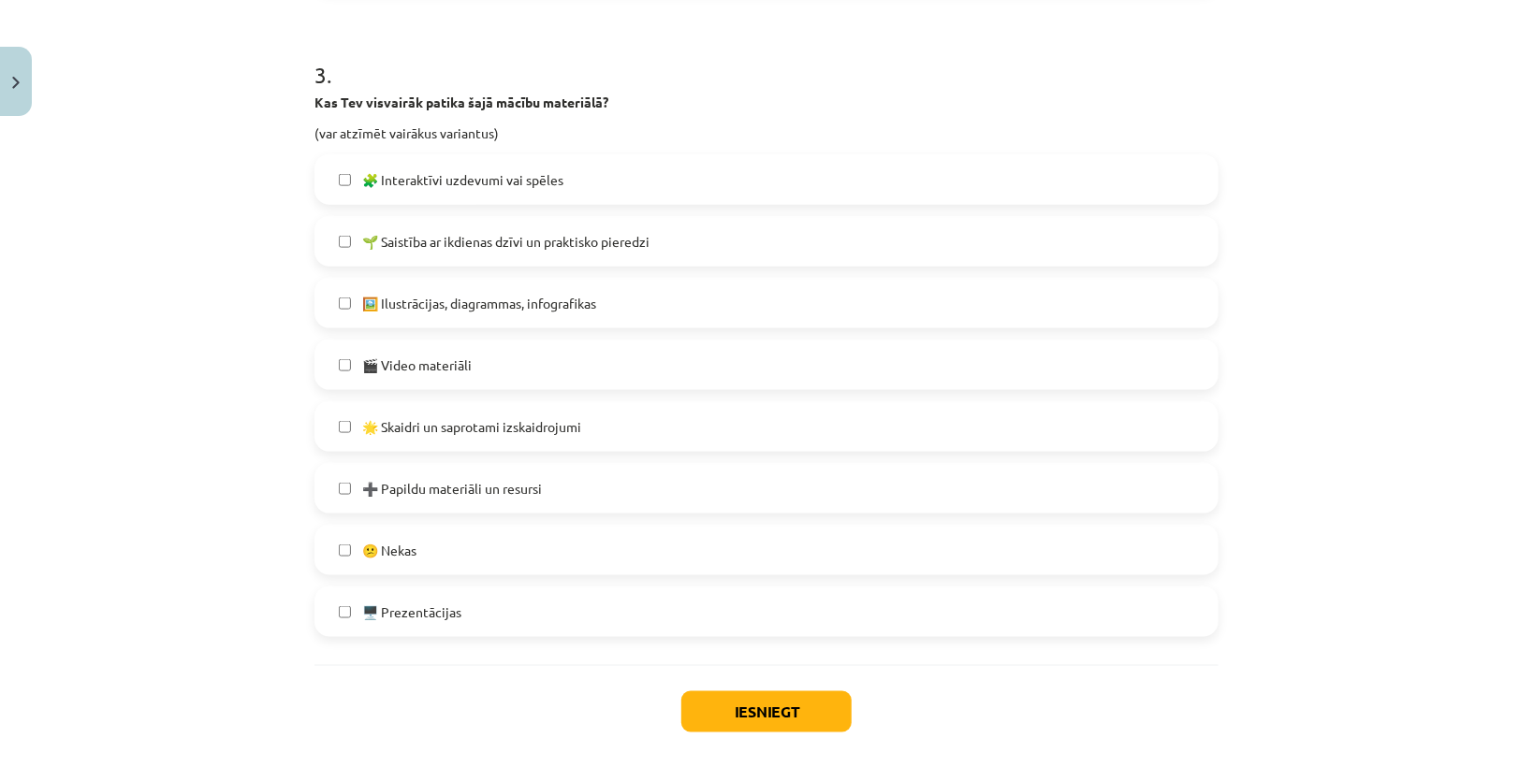
click at [329, 182] on label "🧩 Interaktīvi uzdevumi vai spēles" at bounding box center [766, 179] width 900 height 47
click at [828, 702] on button "Iesniegt" at bounding box center [766, 711] width 170 height 41
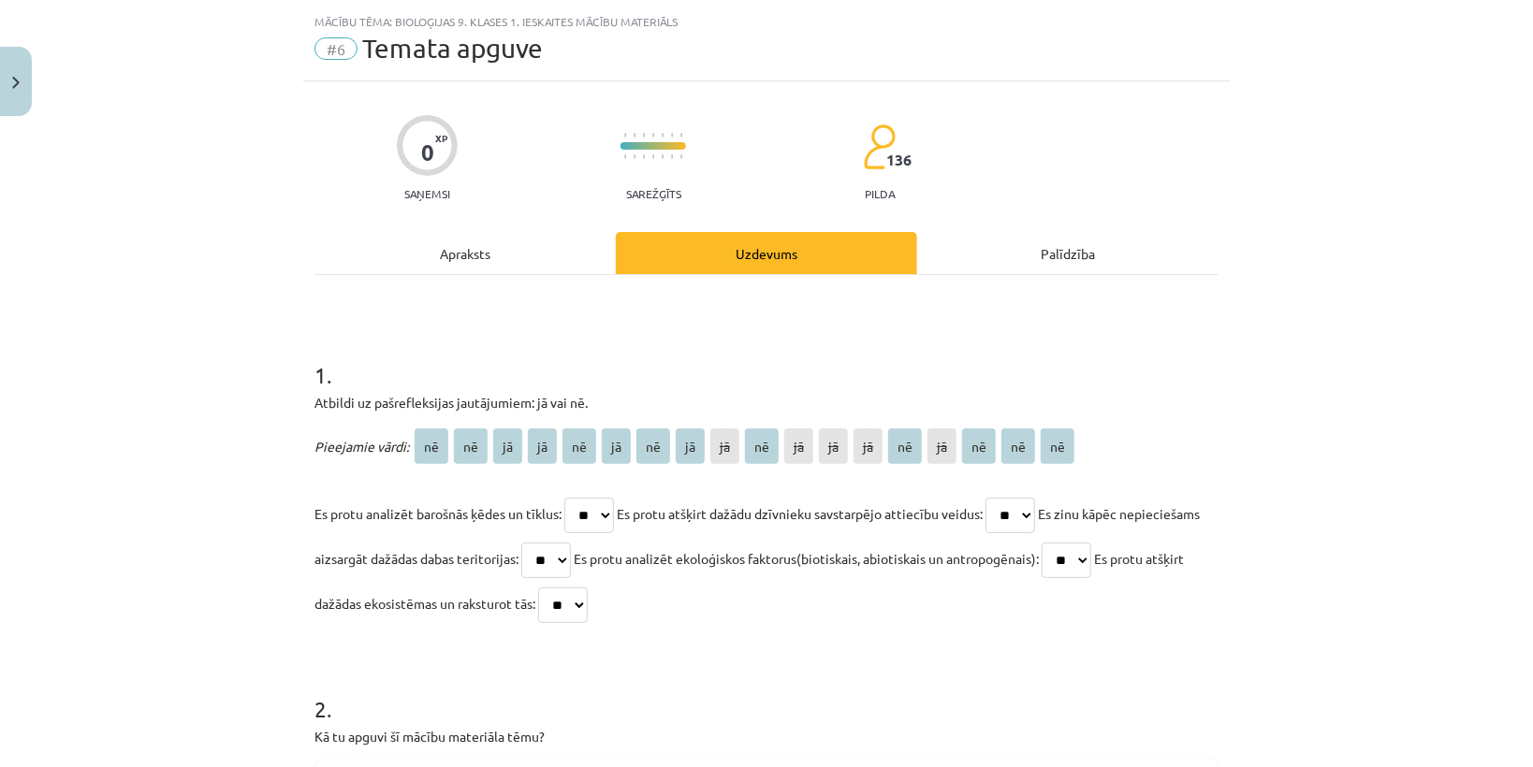
scroll to position [75, 0]
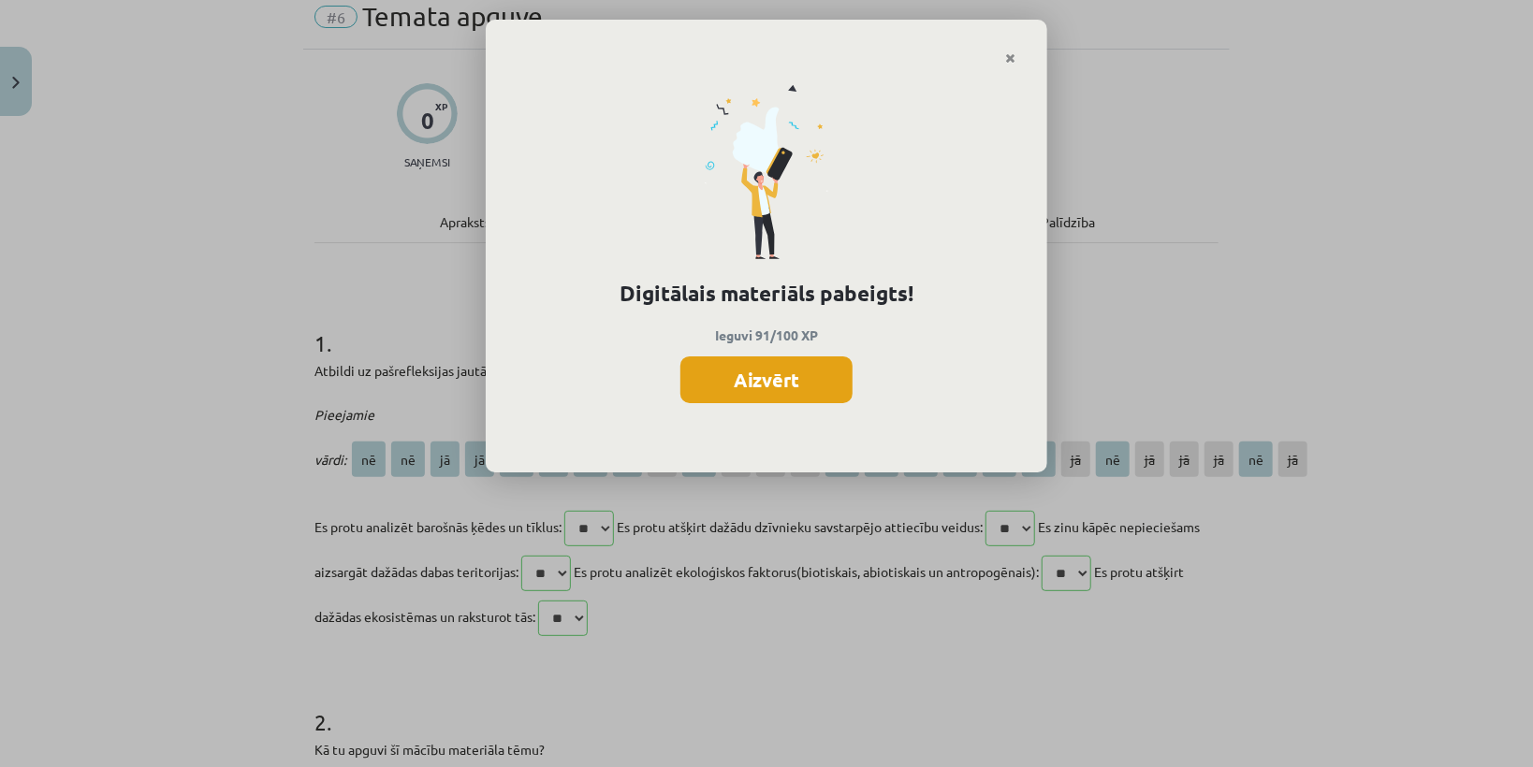
click at [819, 381] on button "Aizvērt" at bounding box center [766, 379] width 172 height 47
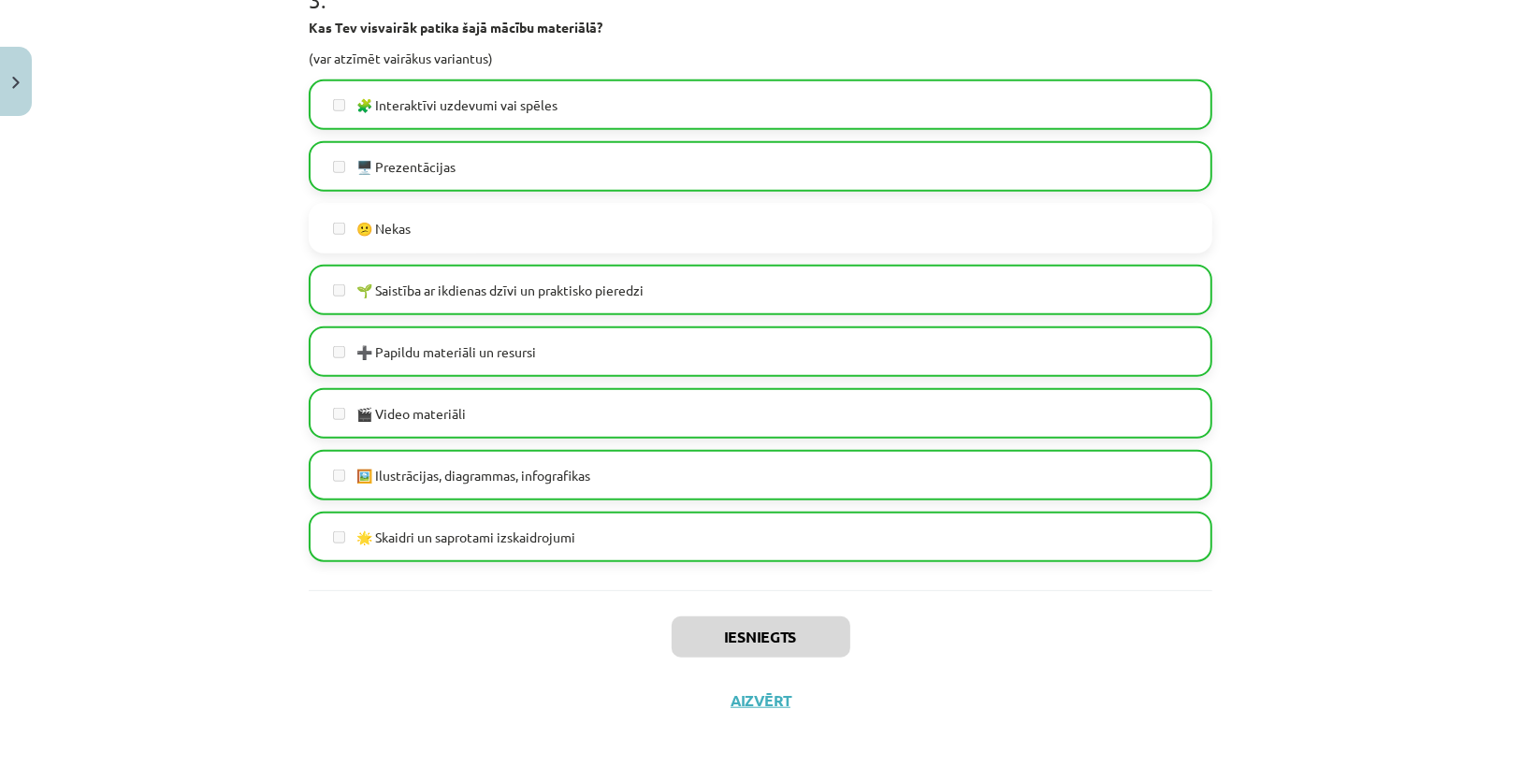
scroll to position [1299, 0]
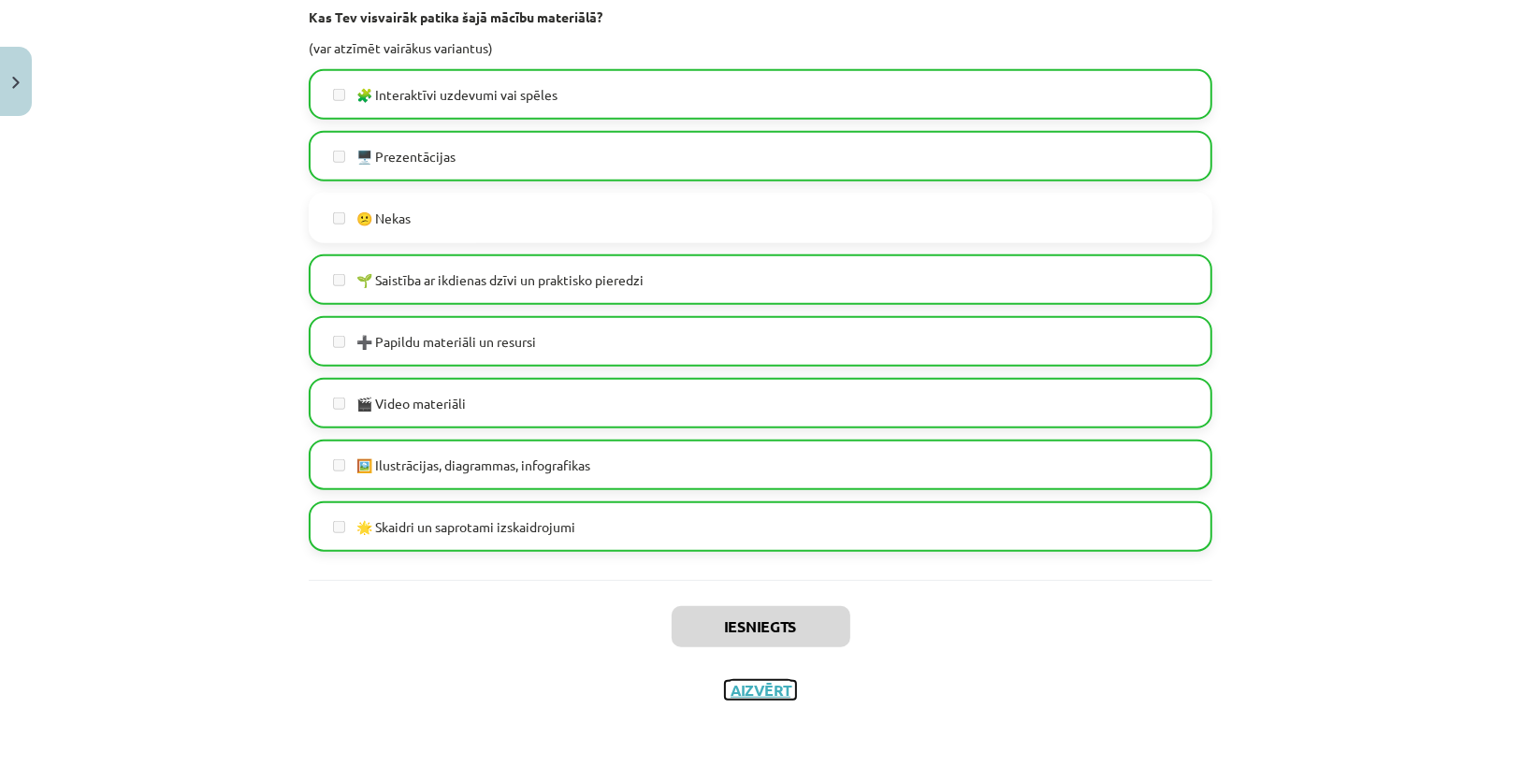
click at [771, 692] on button "Aizvērt" at bounding box center [760, 690] width 71 height 19
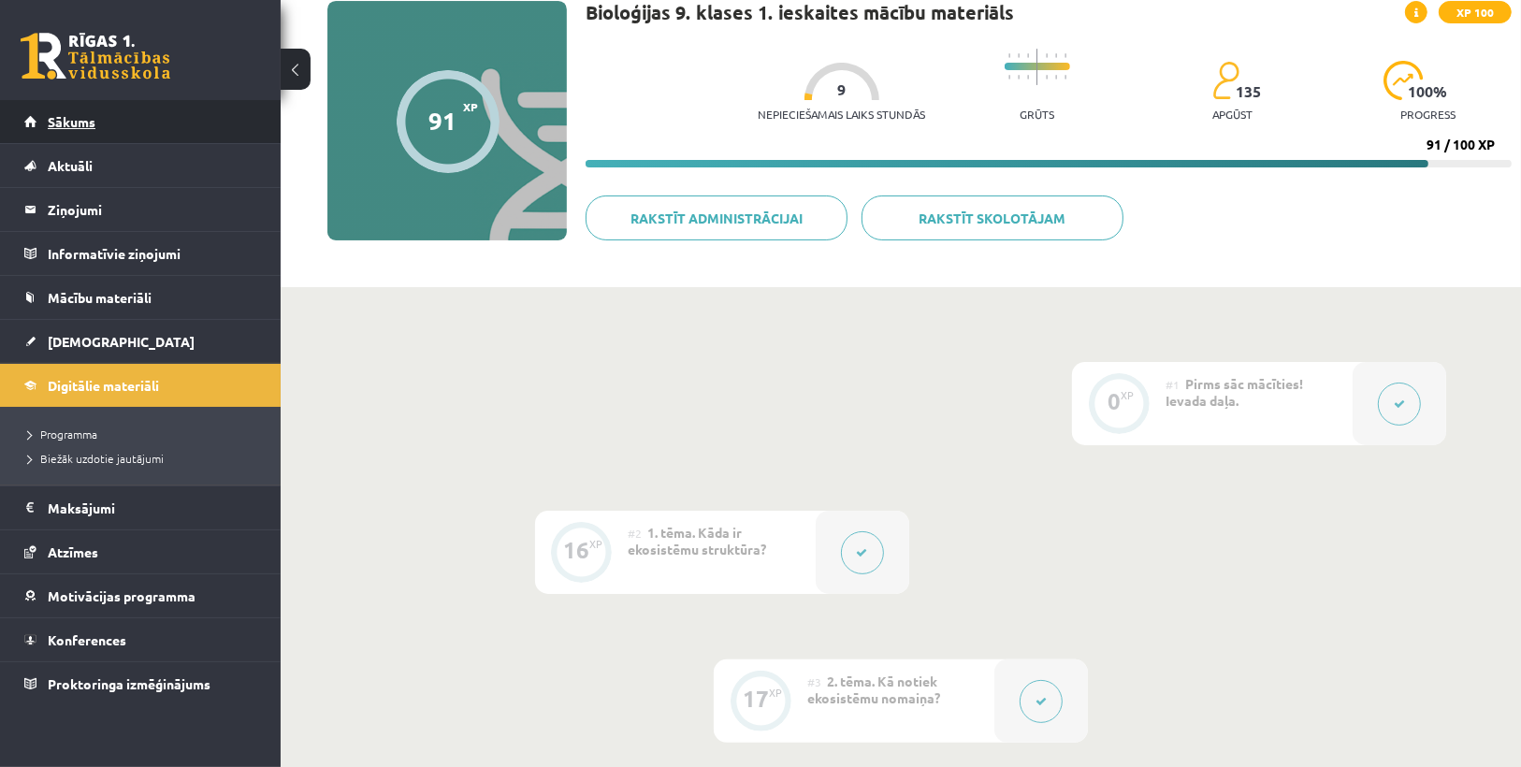
click at [89, 118] on span "Sākums" at bounding box center [72, 121] width 48 height 17
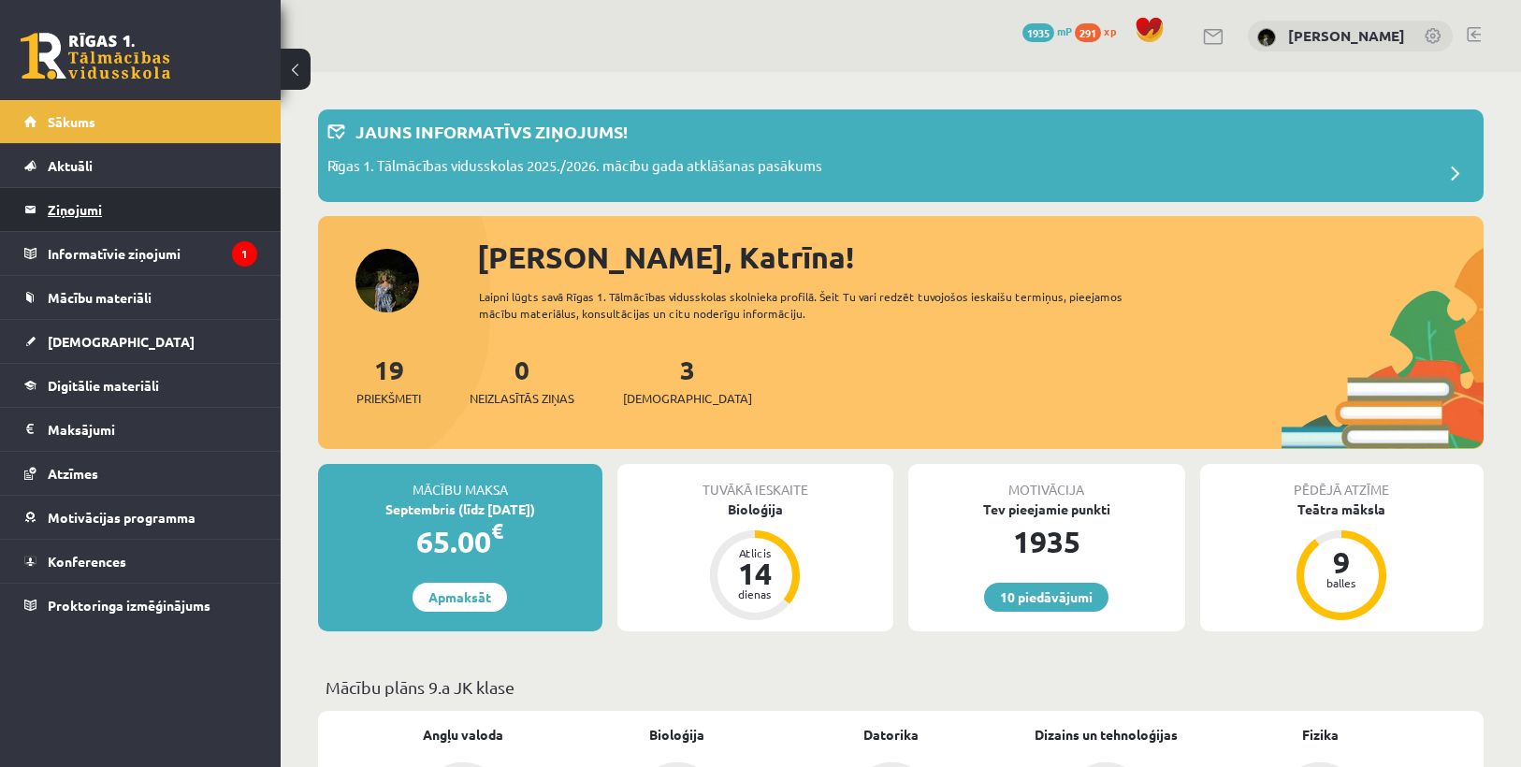
scroll to position [225, 0]
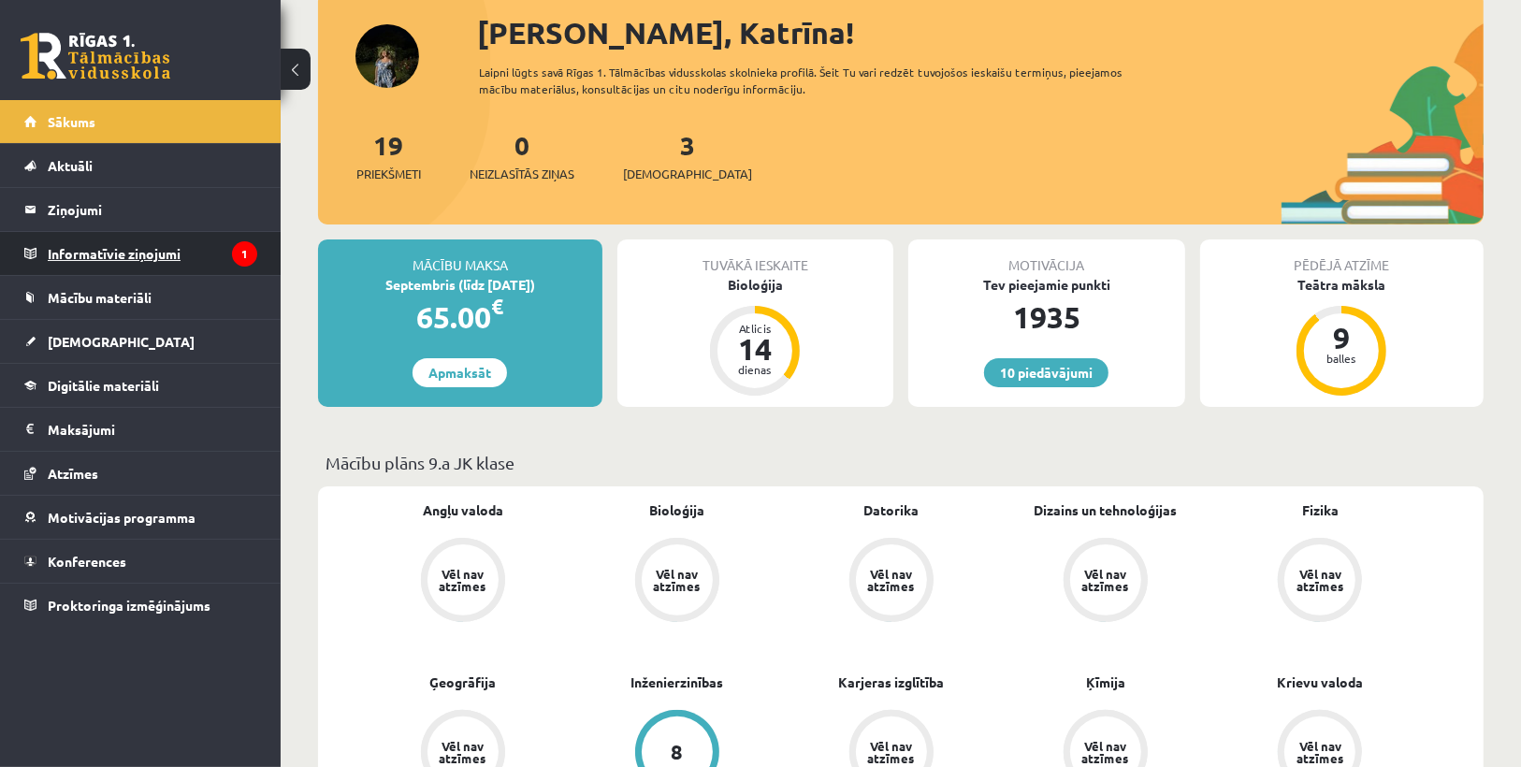
click at [199, 235] on legend "Informatīvie ziņojumi 1" at bounding box center [153, 253] width 210 height 43
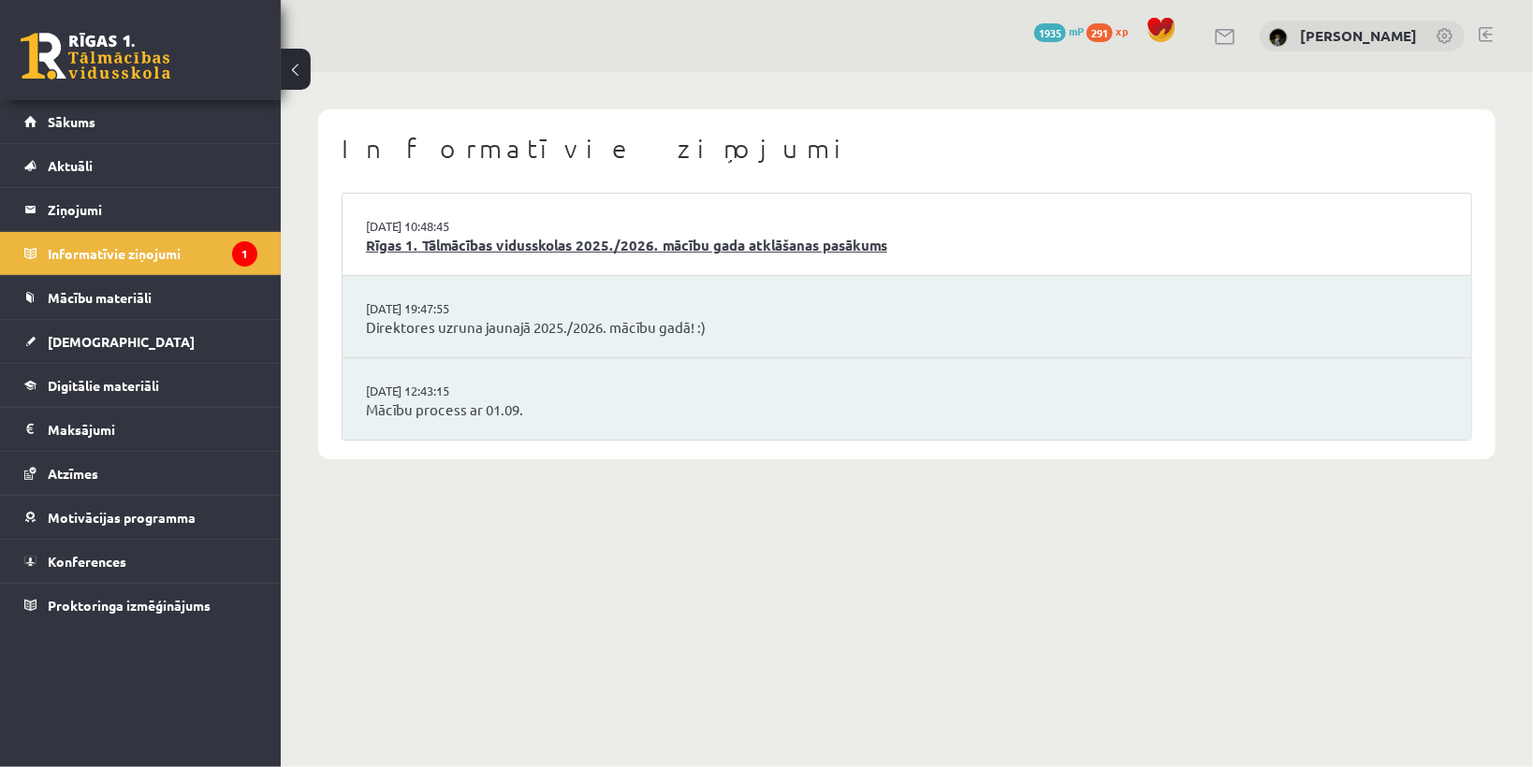
click at [542, 244] on link "Rīgas 1. Tālmācības vidusskolas 2025./2026. mācību gada atklāšanas pasākums" at bounding box center [907, 246] width 1082 height 22
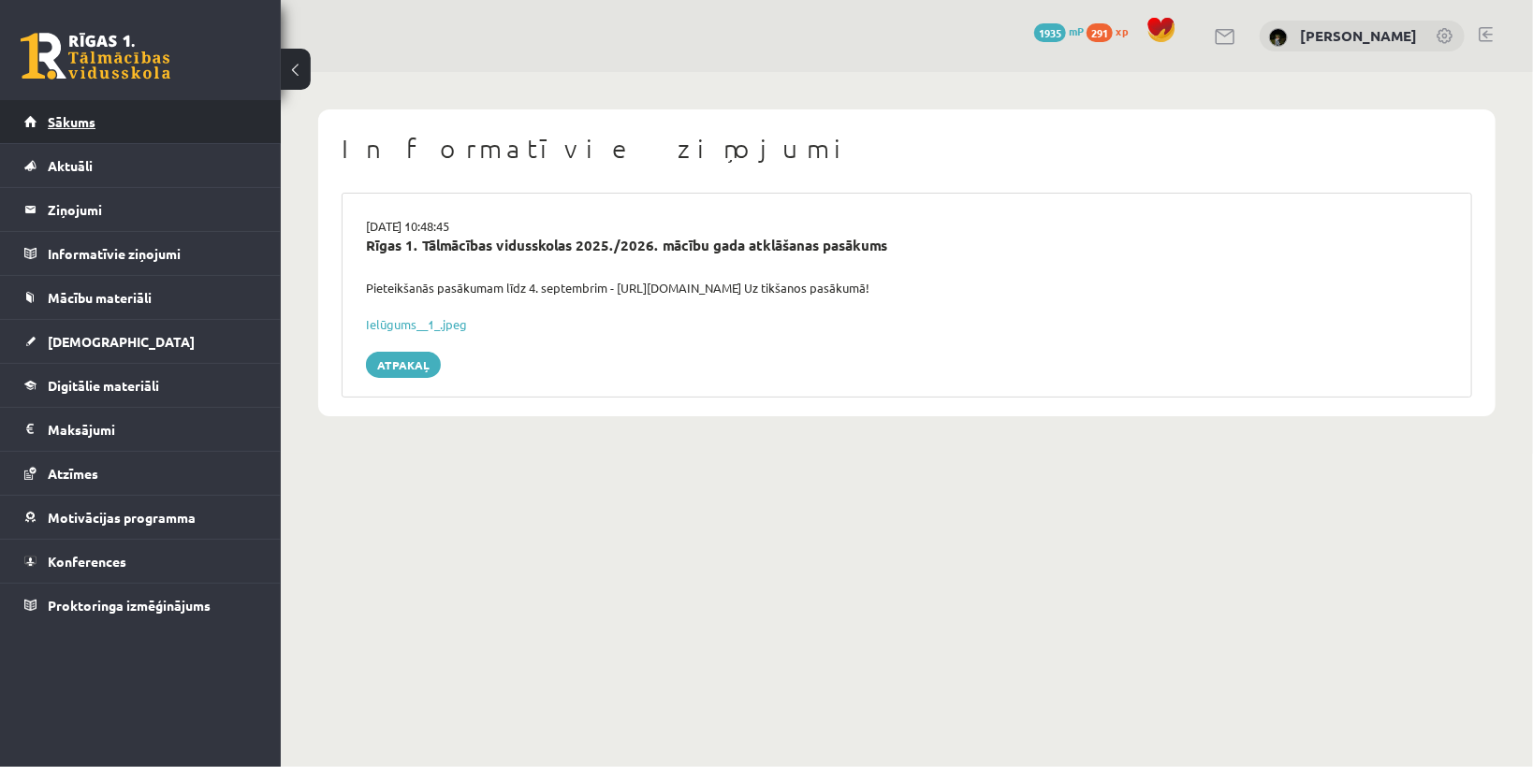
click at [126, 130] on link "Sākums" at bounding box center [140, 121] width 233 height 43
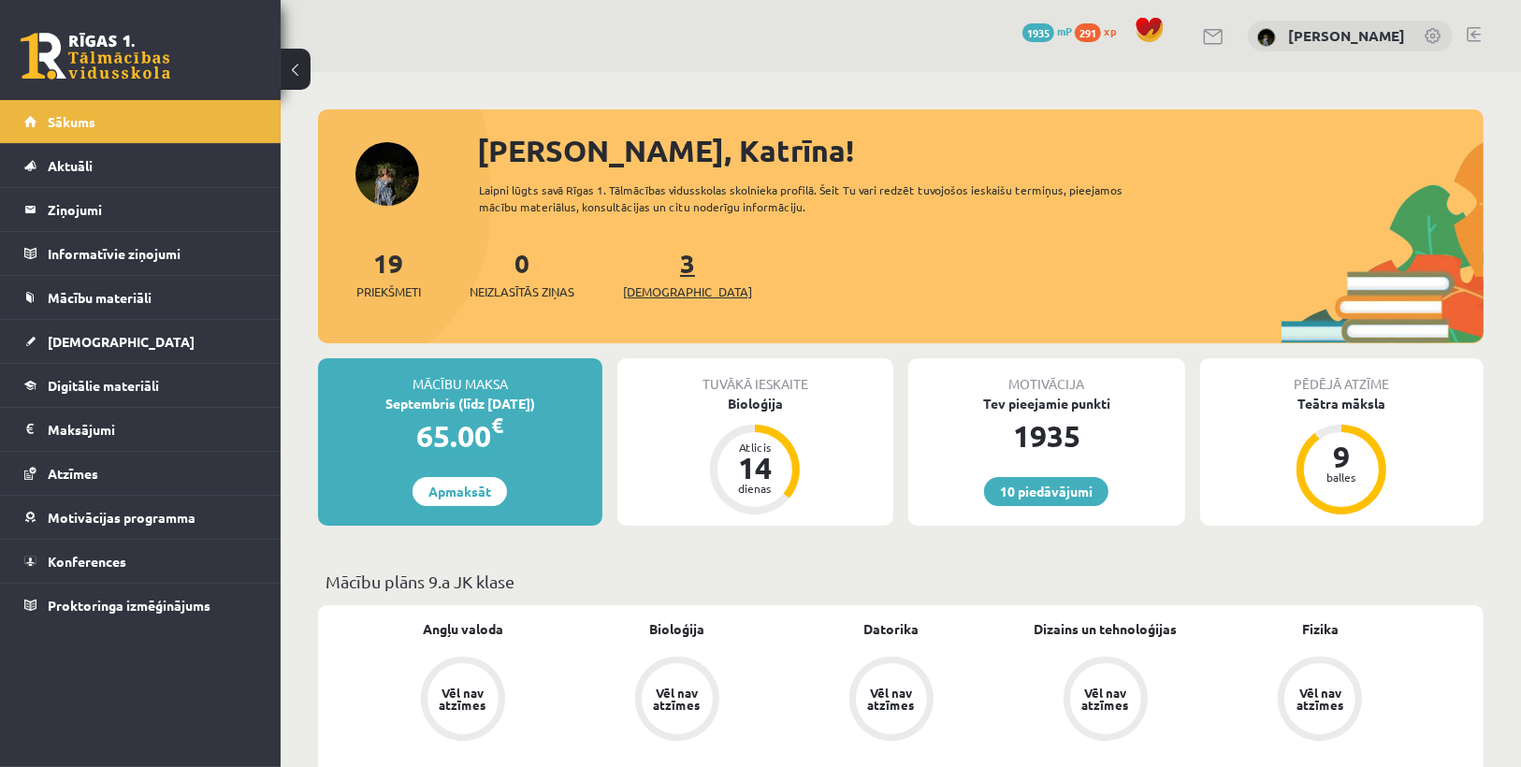
click at [656, 284] on span "[DEMOGRAPHIC_DATA]" at bounding box center [687, 292] width 129 height 19
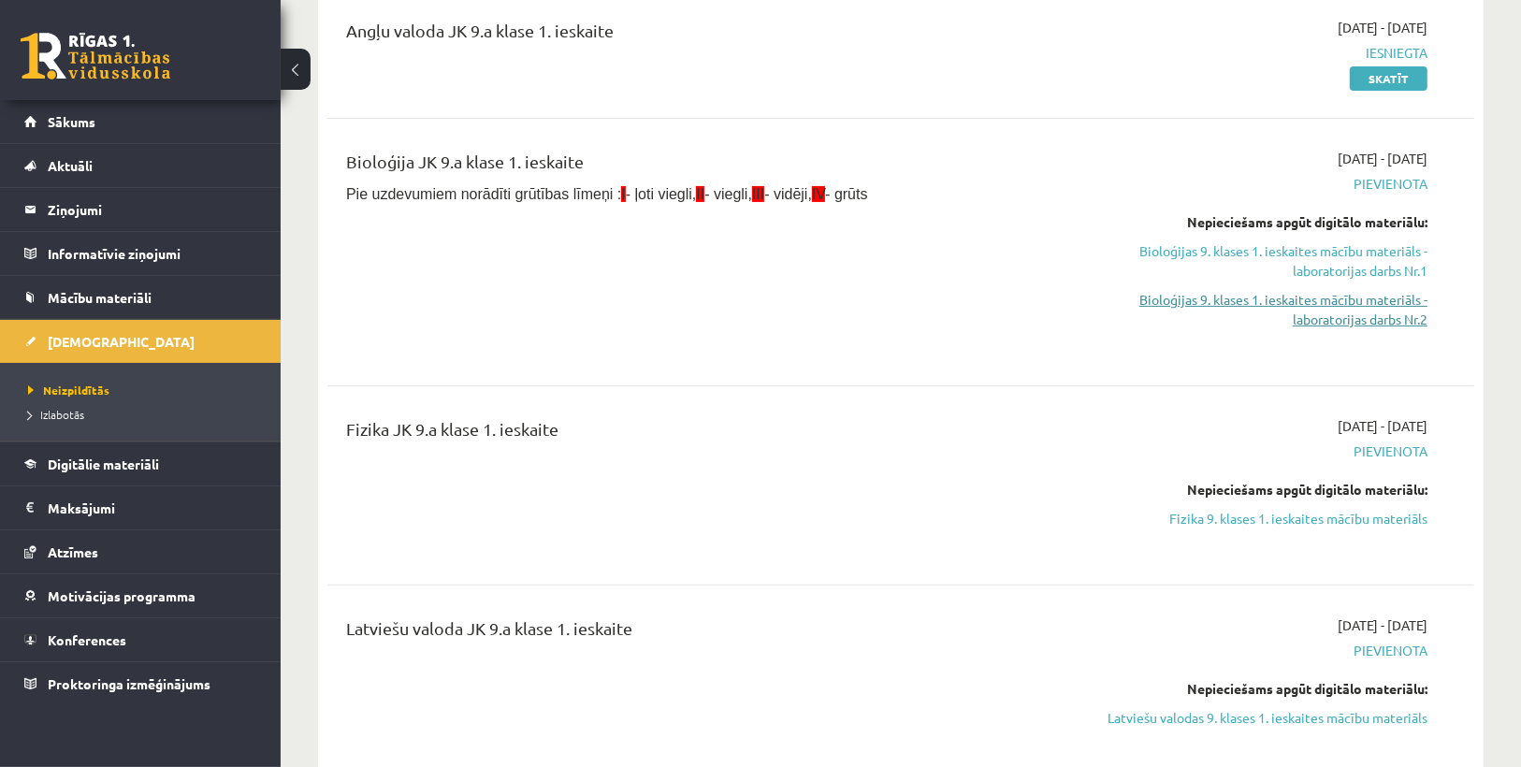
scroll to position [225, 0]
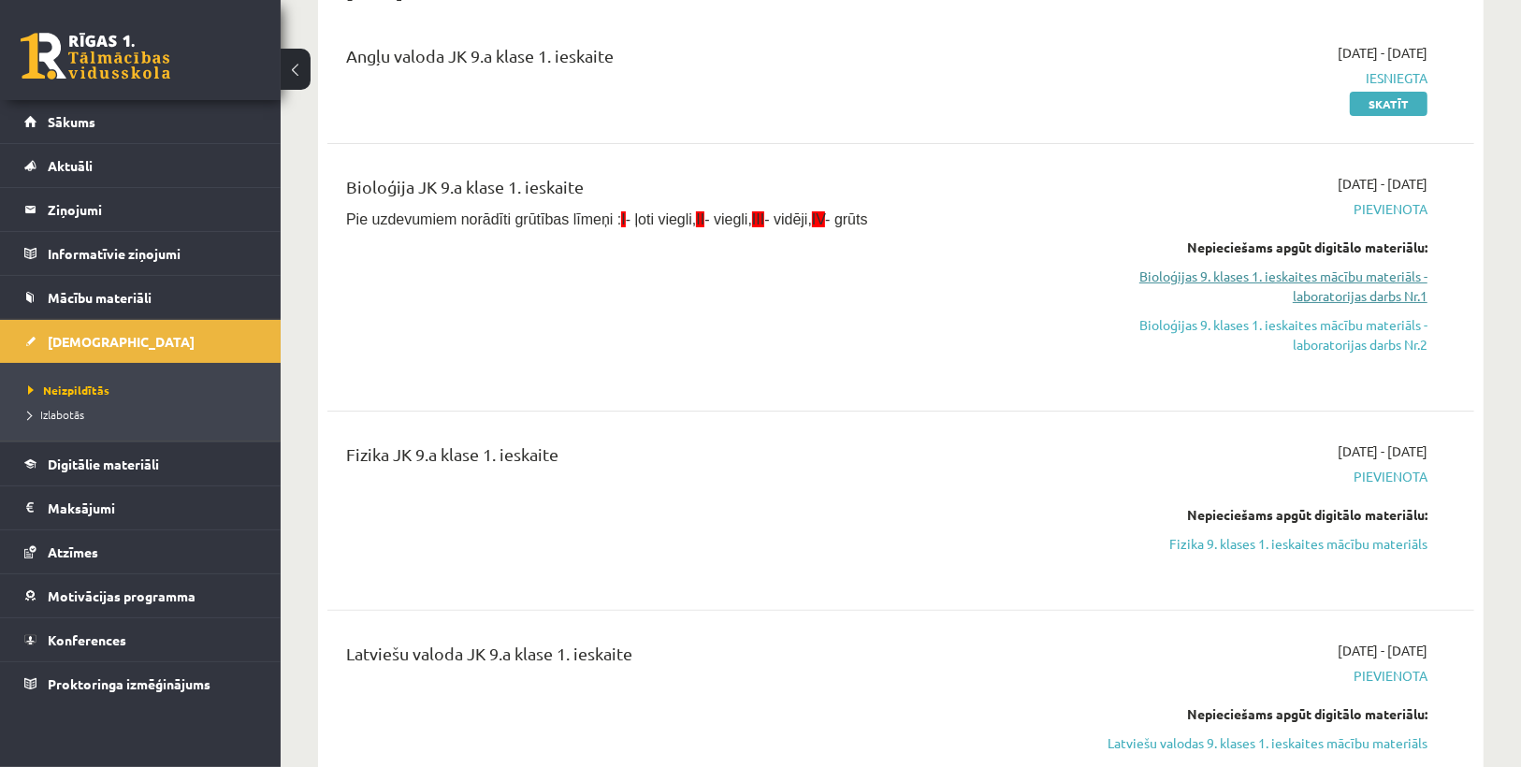
click at [1337, 271] on link "Bioloģijas 9. klases 1. ieskaites mācību materiāls - laboratorijas darbs Nr.1" at bounding box center [1256, 286] width 341 height 39
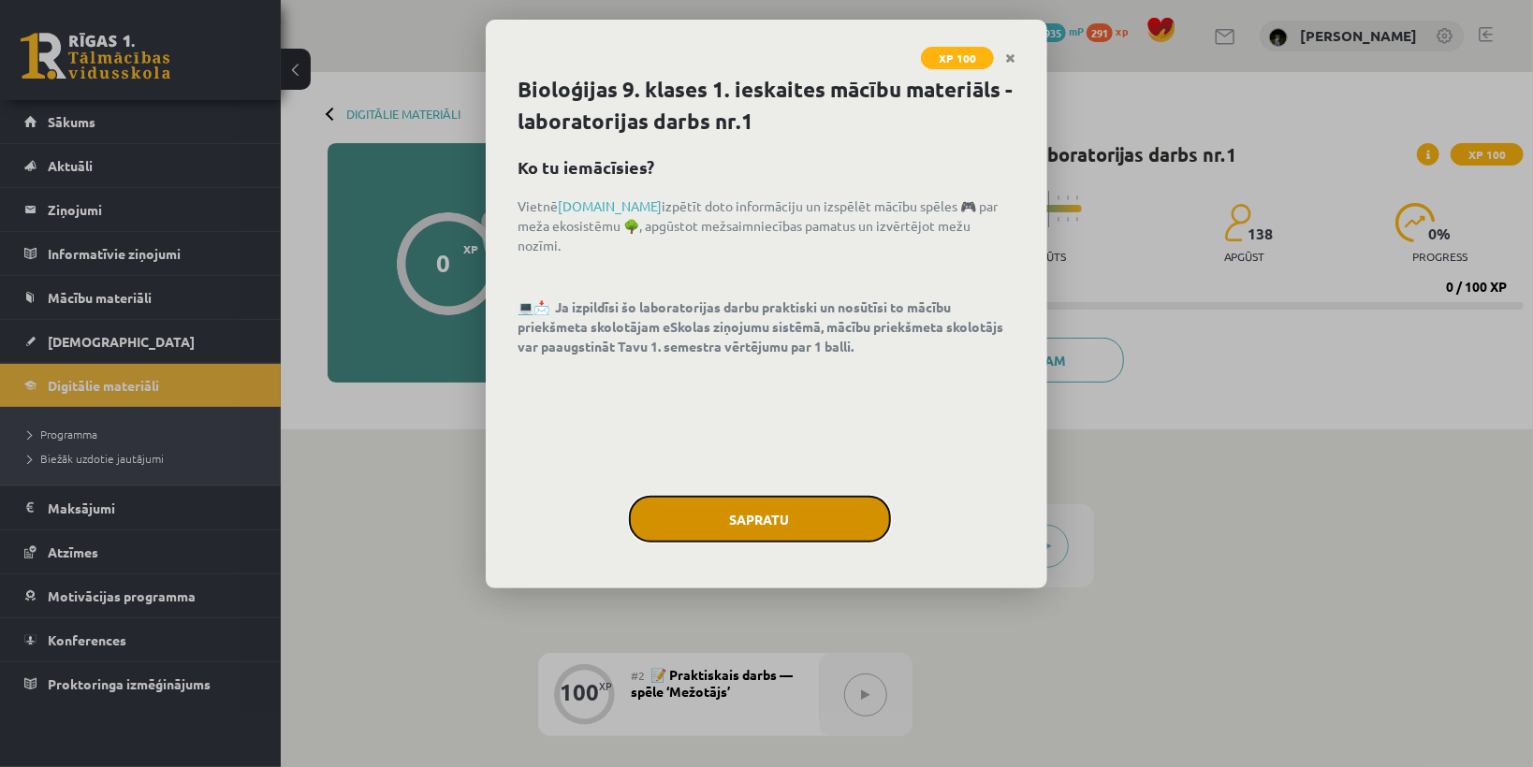
click at [844, 516] on button "Sapratu" at bounding box center [760, 519] width 262 height 47
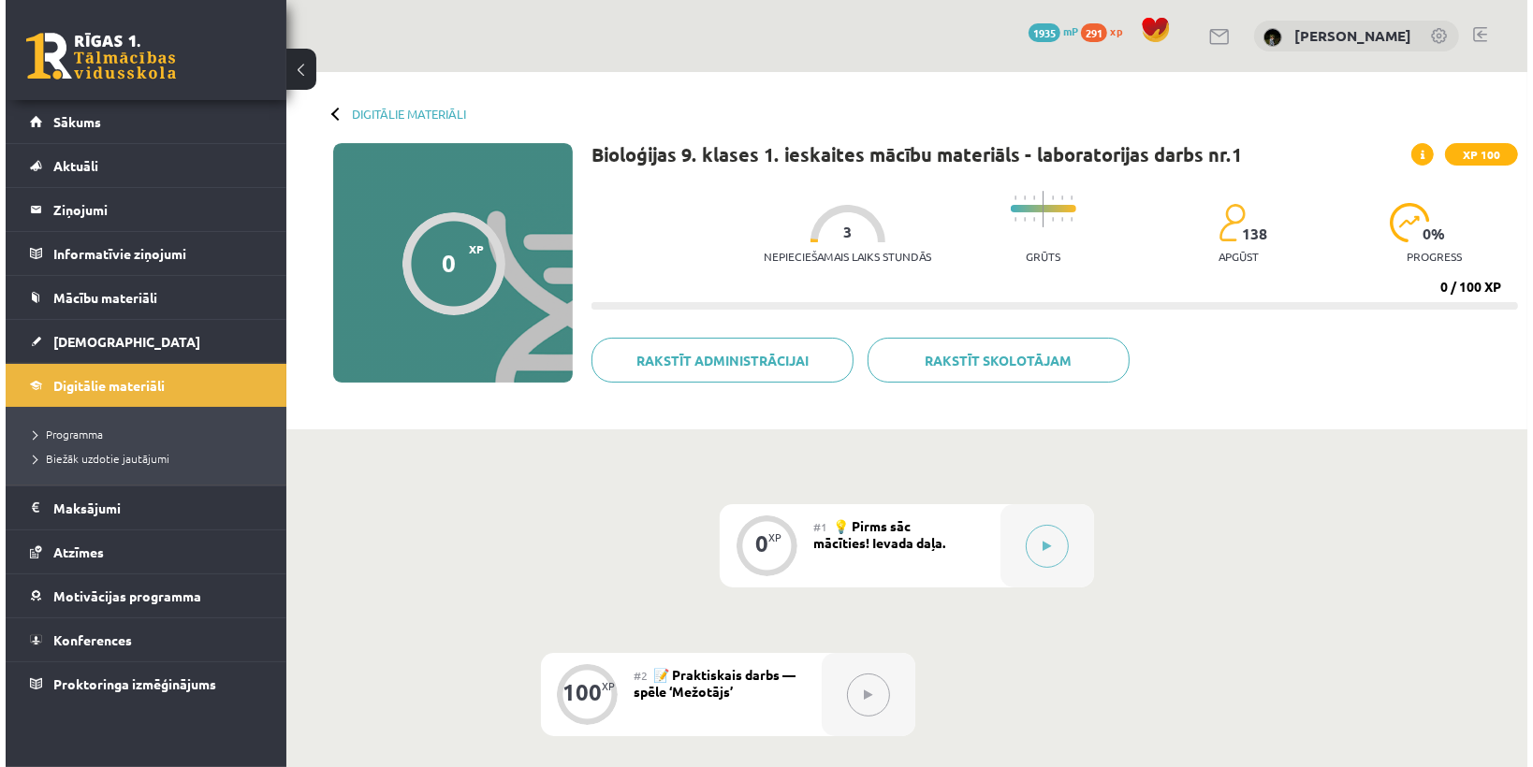
scroll to position [299, 0]
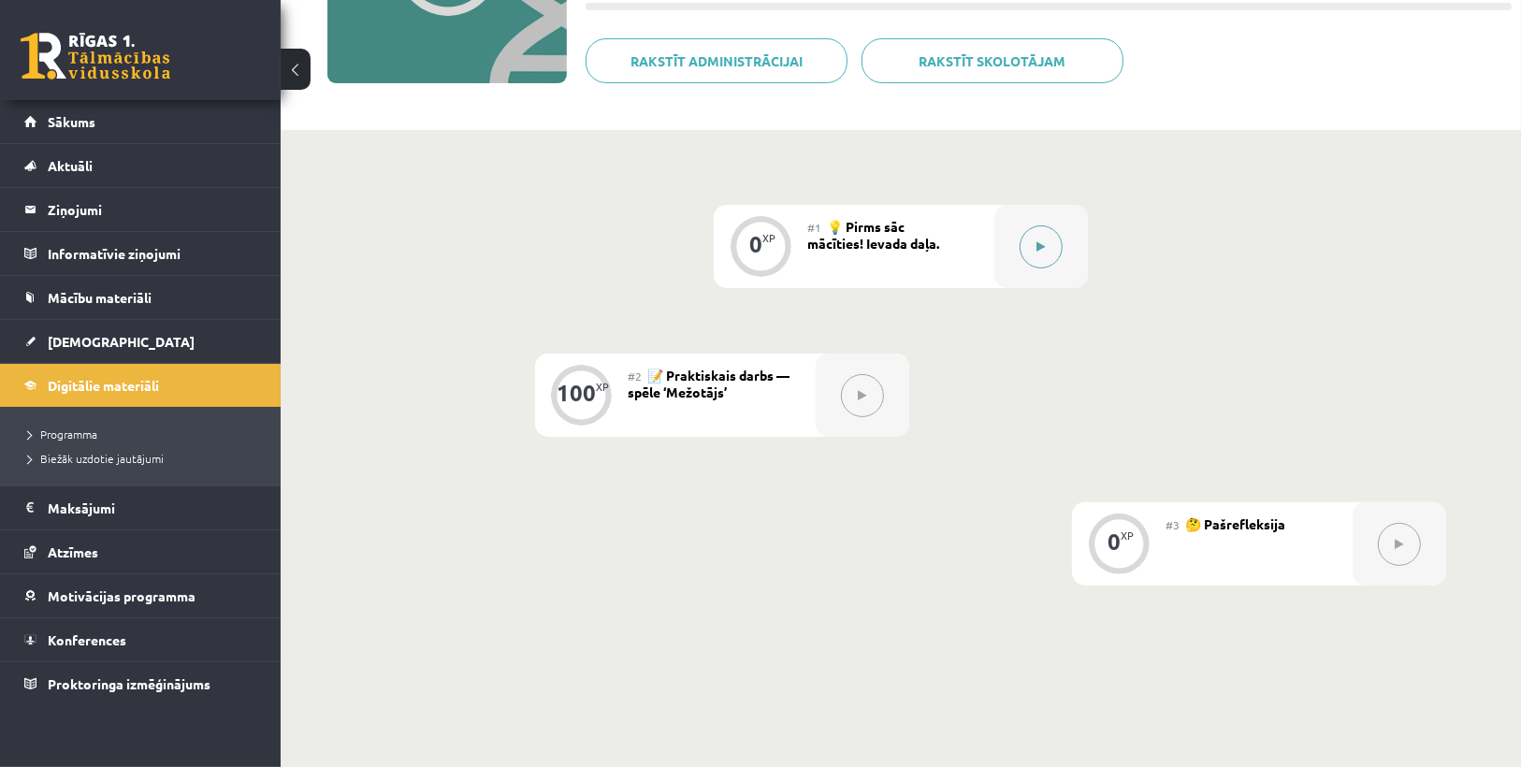
click at [1031, 238] on button at bounding box center [1041, 246] width 43 height 43
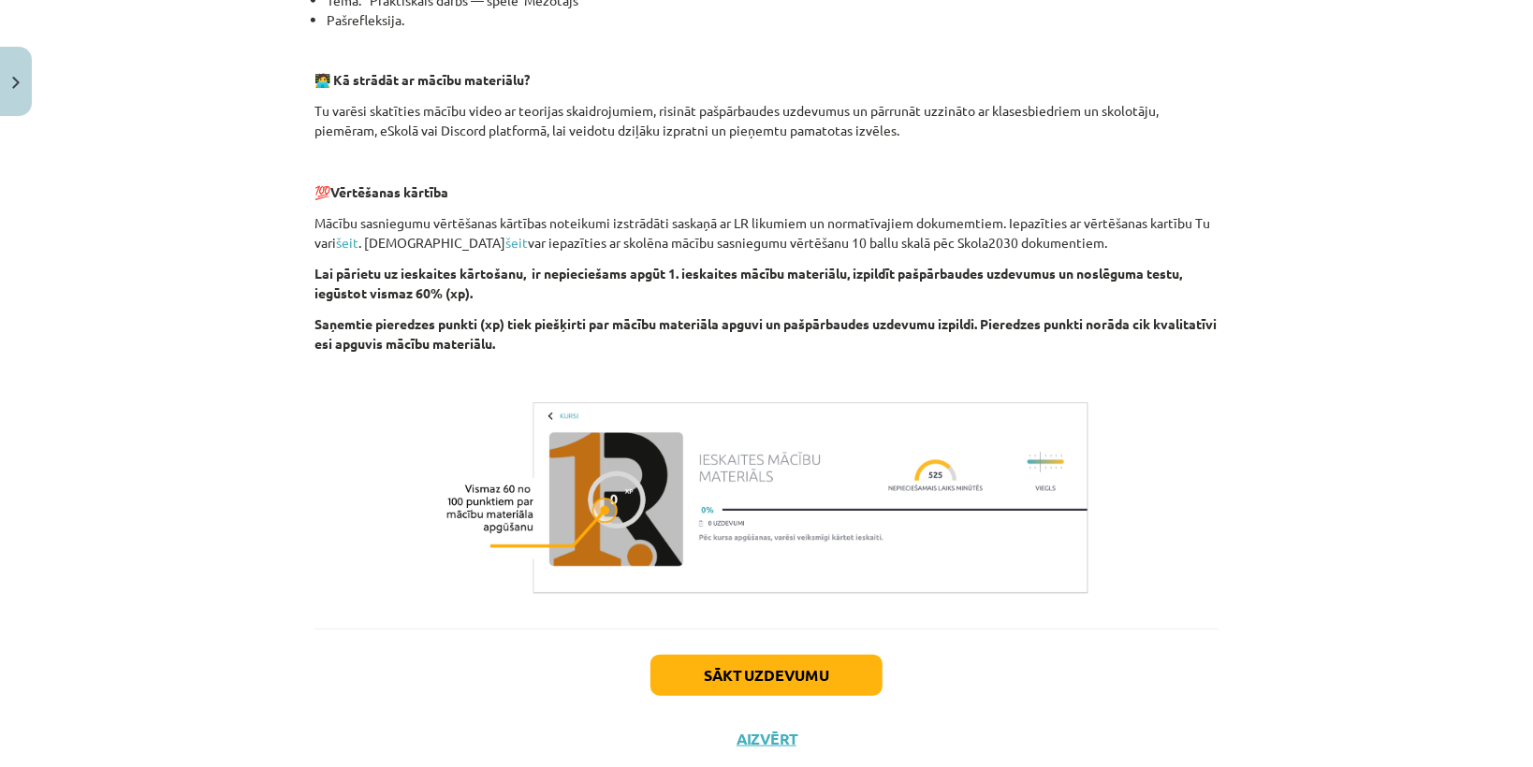
scroll to position [481, 0]
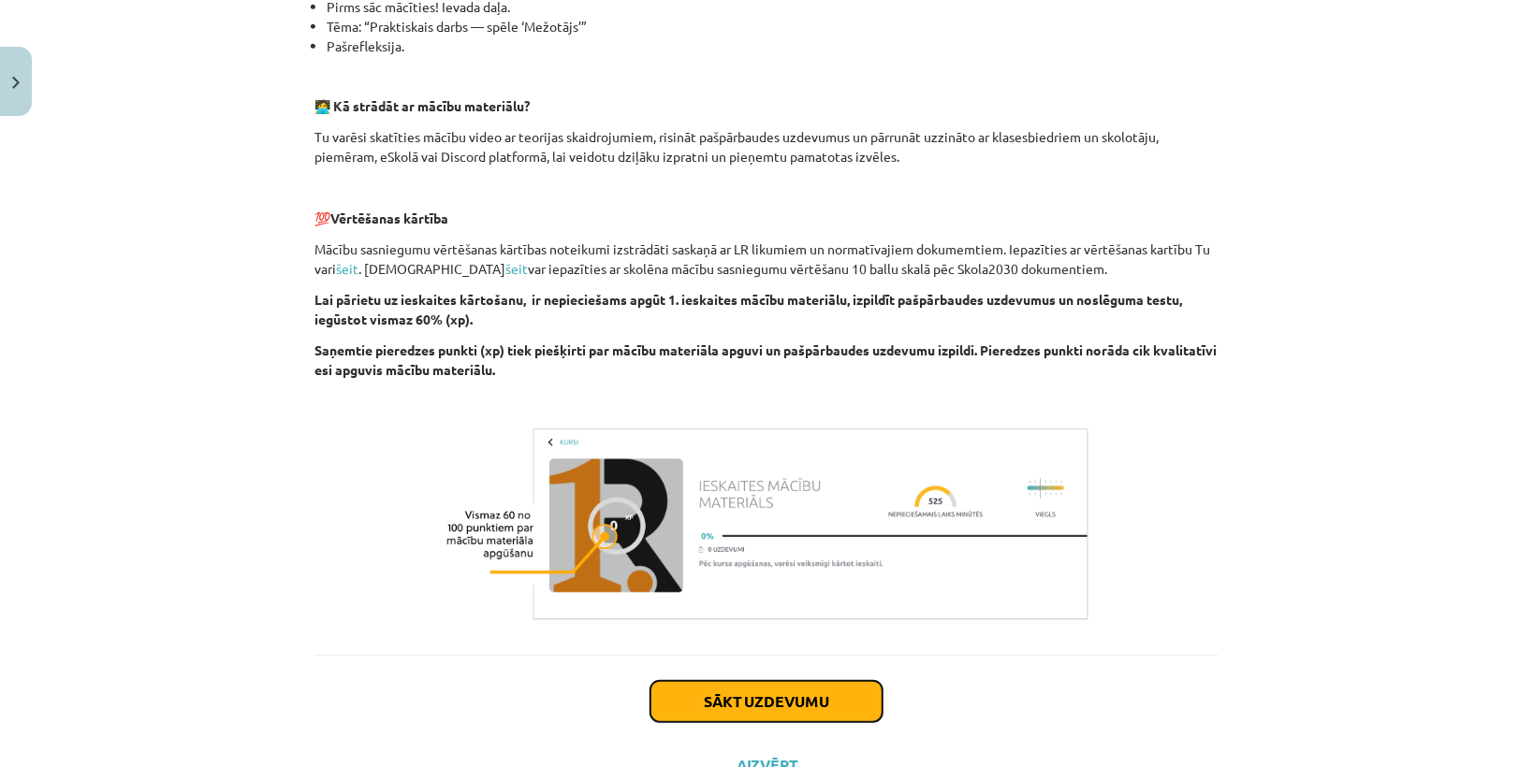
click at [849, 708] on button "Sākt uzdevumu" at bounding box center [766, 701] width 232 height 41
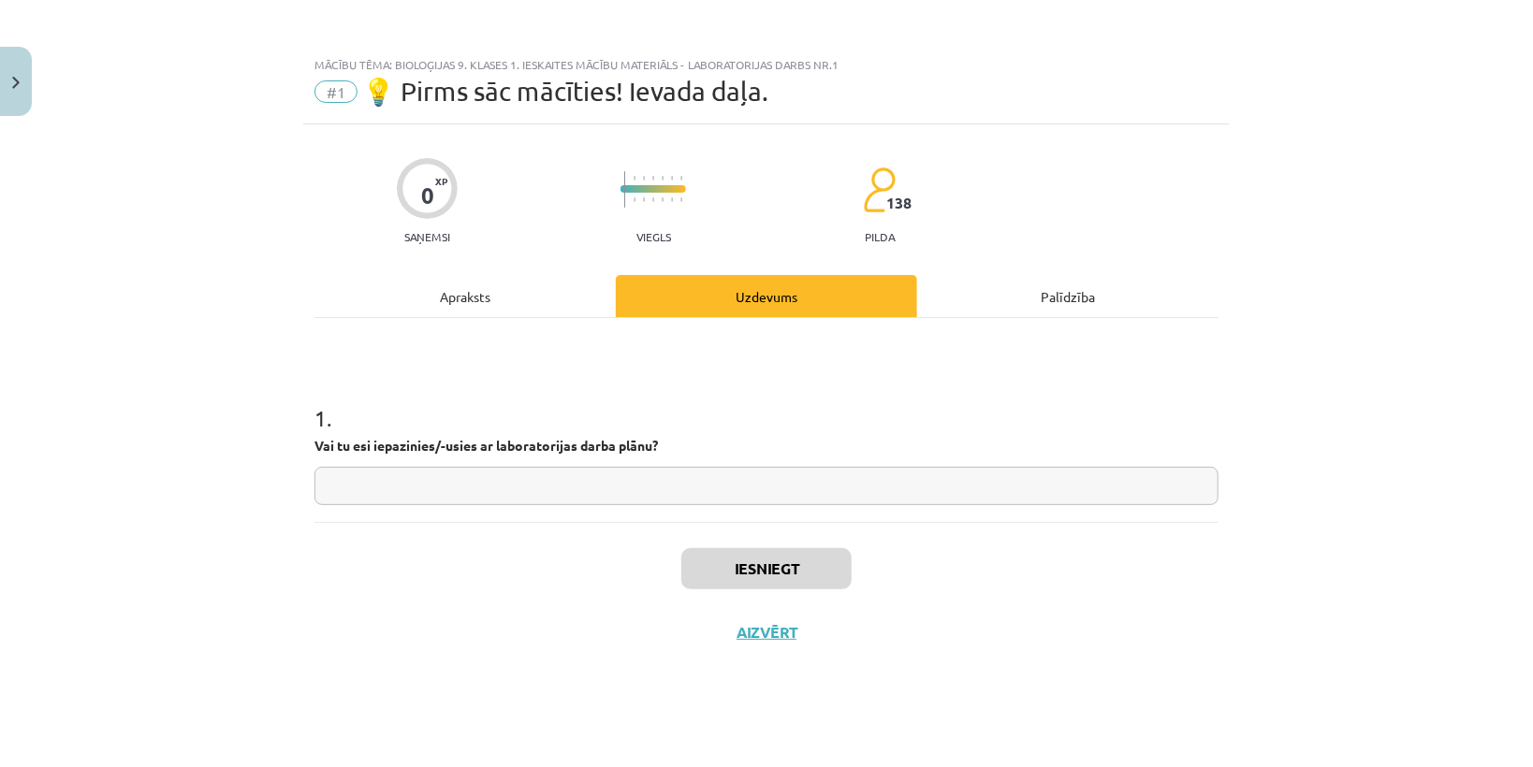
click at [726, 484] on input "text" at bounding box center [766, 486] width 904 height 38
type input "**"
click at [794, 581] on button "Iesniegt" at bounding box center [766, 568] width 170 height 41
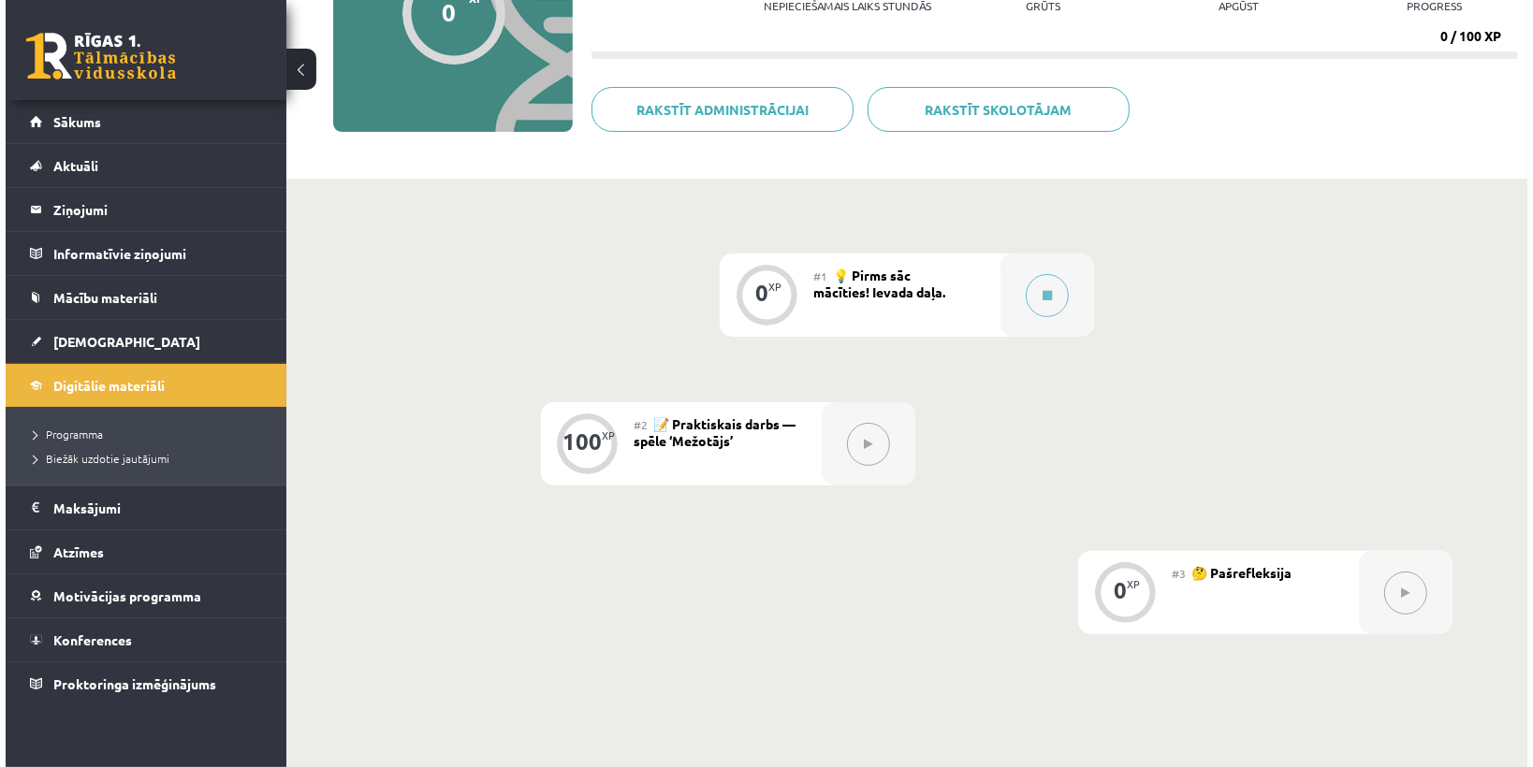
scroll to position [444, 0]
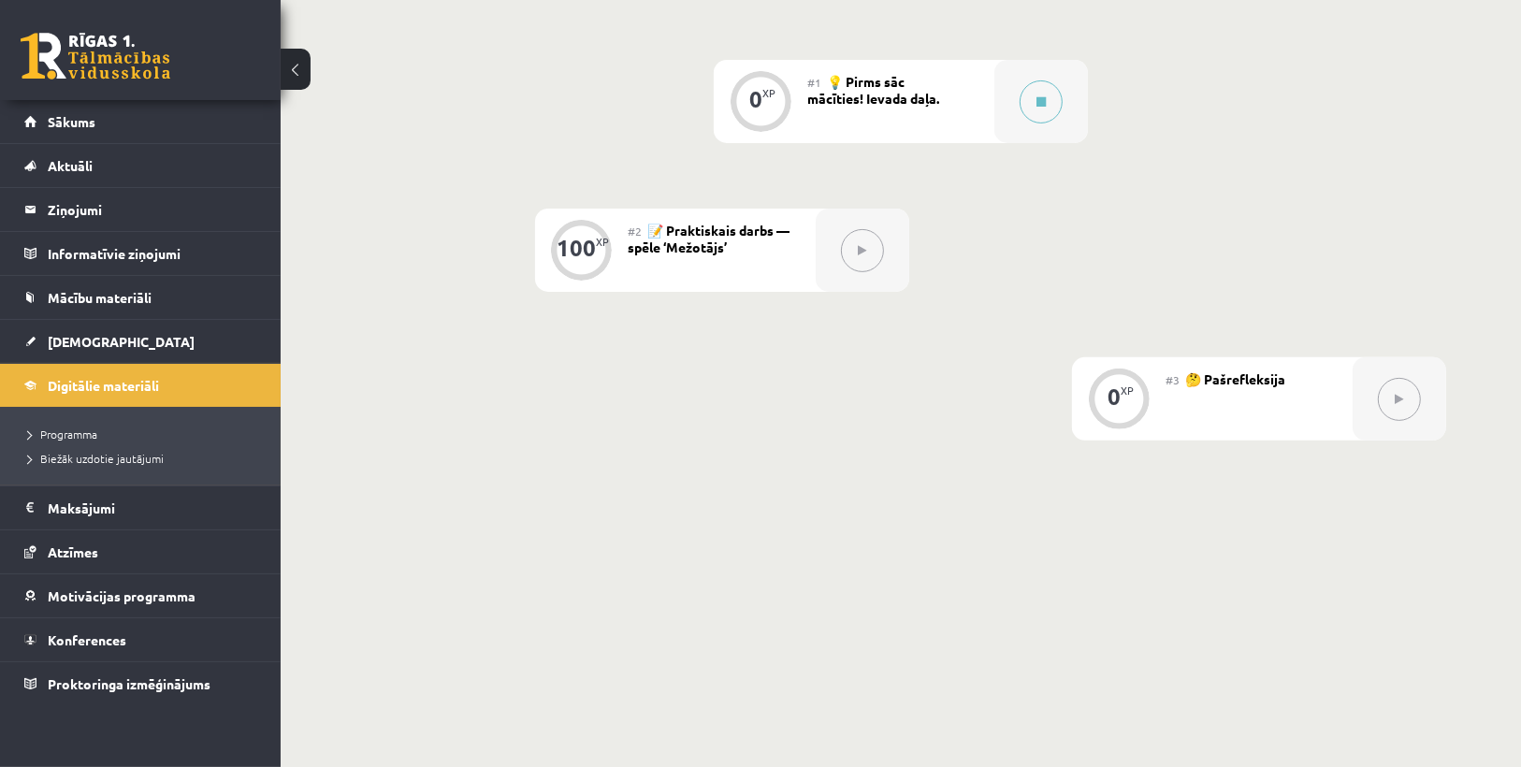
click at [860, 268] on button at bounding box center [862, 250] width 43 height 43
click at [1046, 94] on button at bounding box center [1041, 101] width 43 height 43
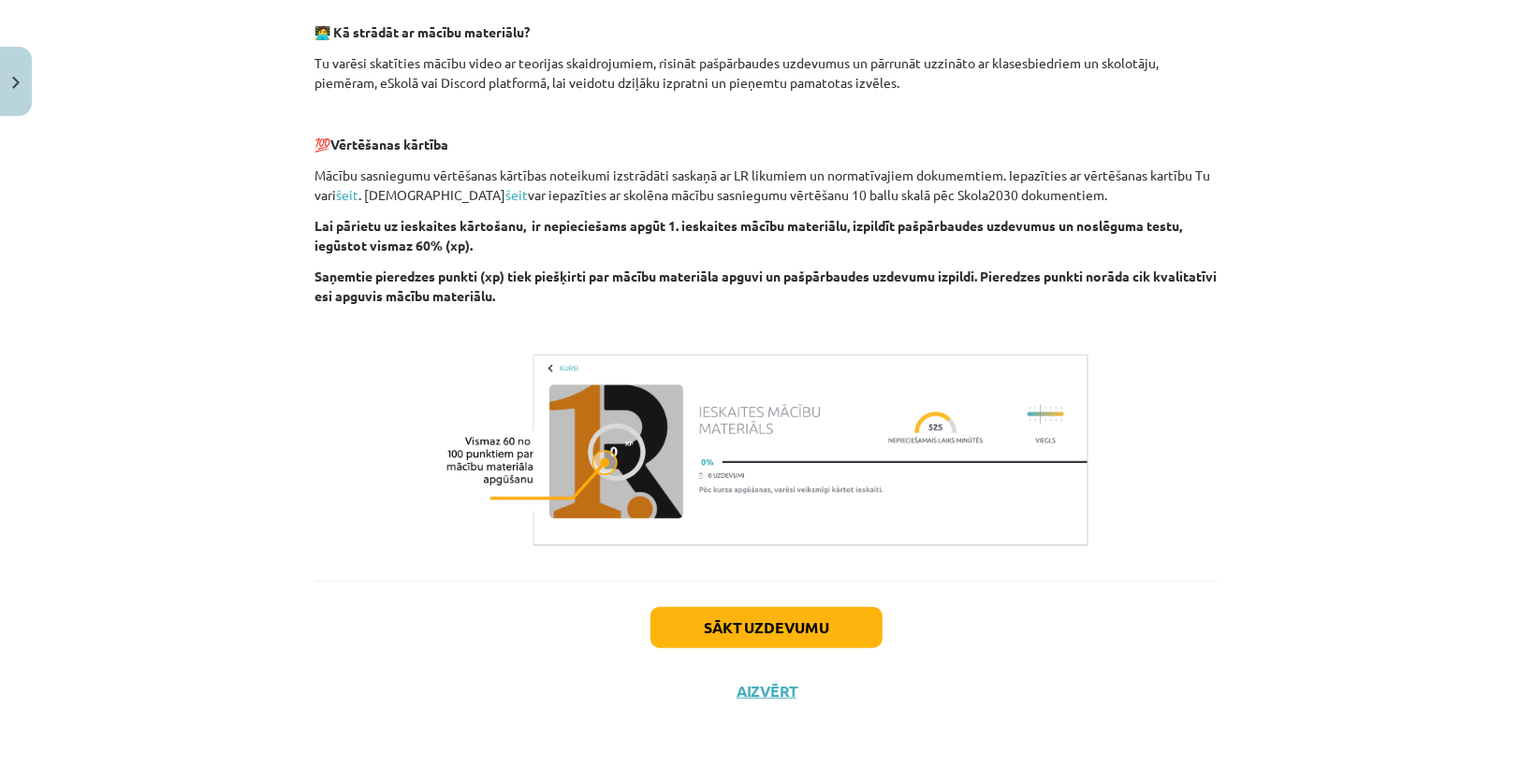
scroll to position [556, 0]
click at [792, 631] on button "Sākt uzdevumu" at bounding box center [766, 626] width 232 height 41
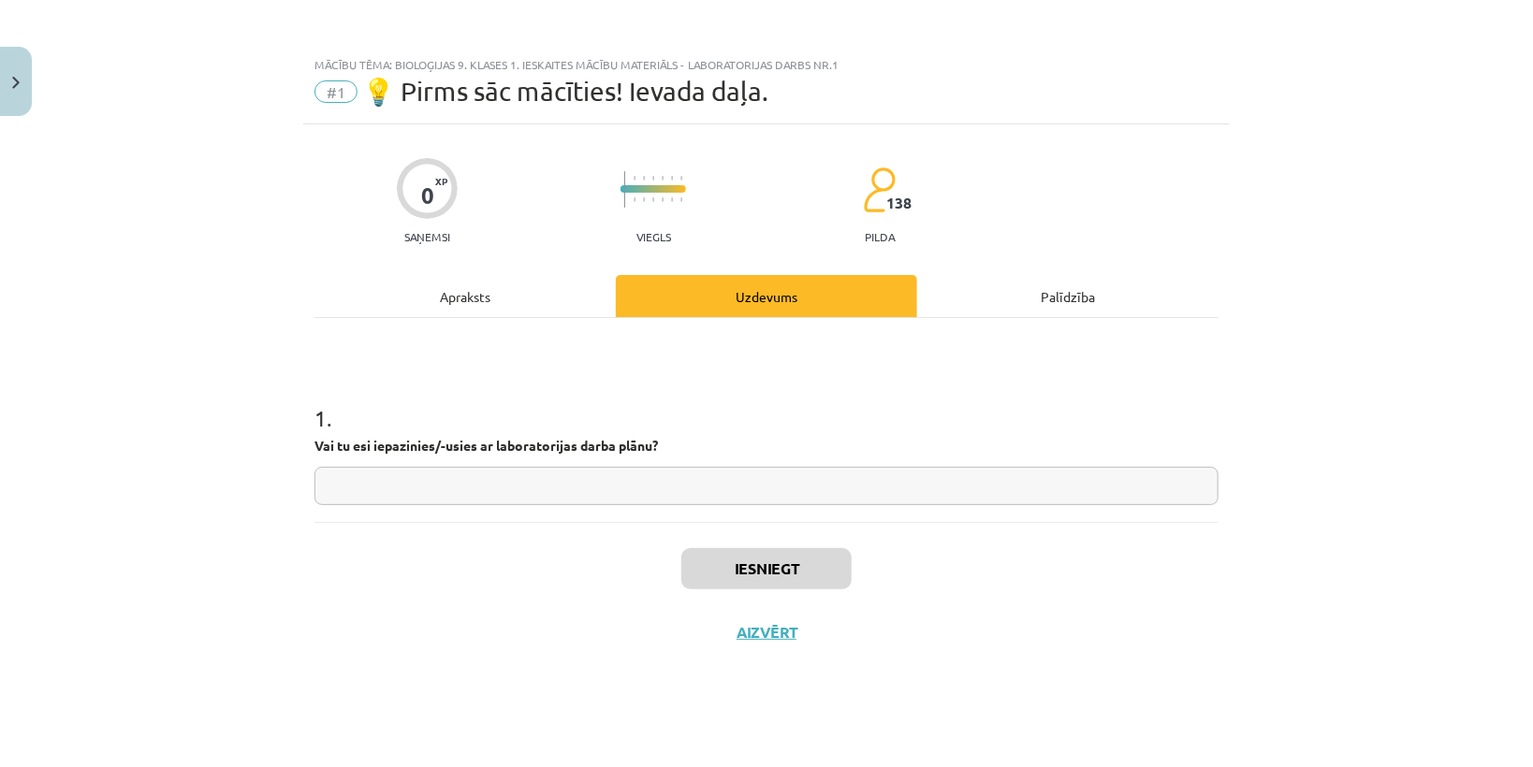
scroll to position [0, 0]
click at [608, 472] on input "text" at bounding box center [766, 486] width 904 height 38
type input "**"
click at [751, 563] on button "Iesniegt" at bounding box center [766, 568] width 170 height 41
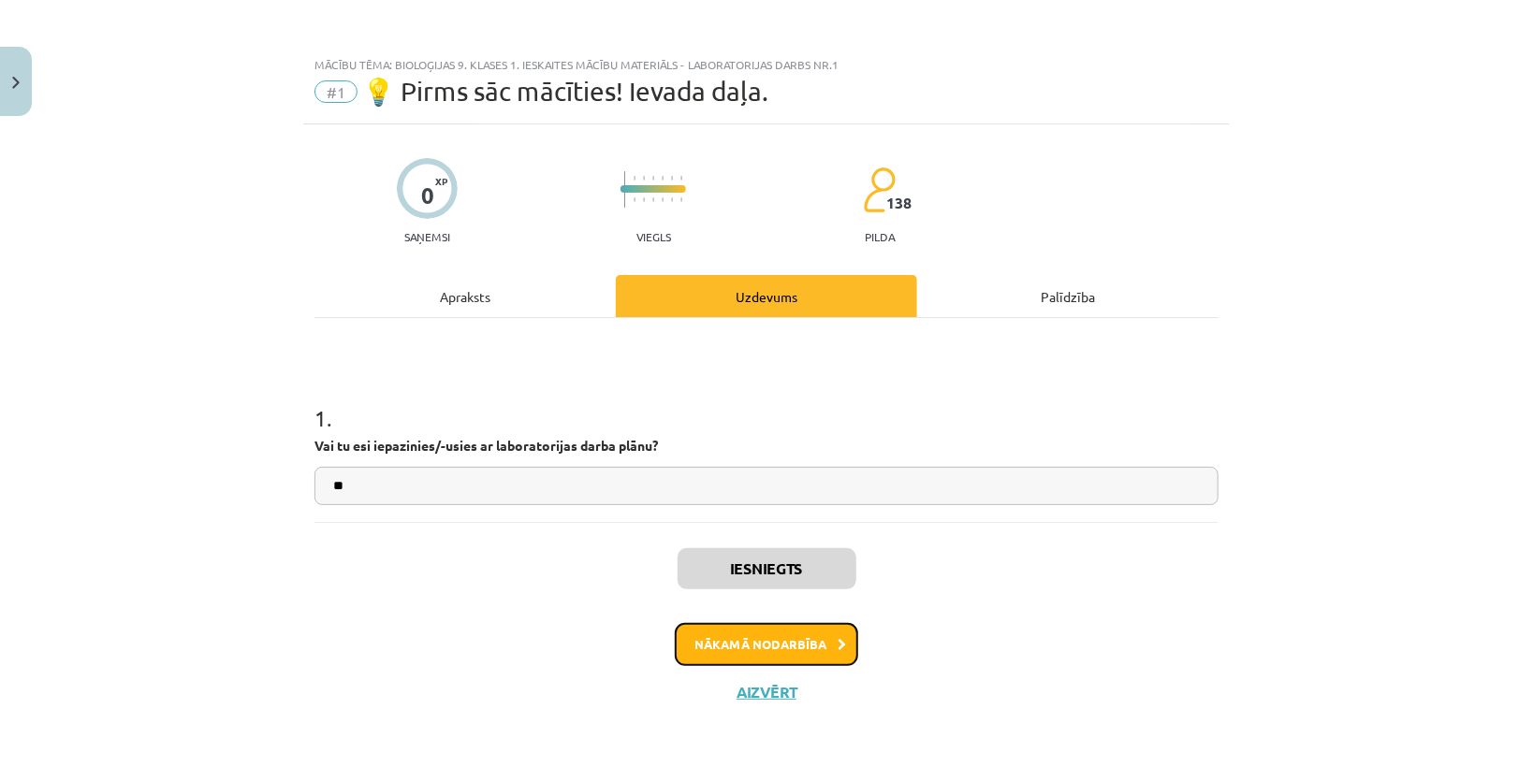
click at [811, 637] on button "Nākamā nodarbība" at bounding box center [766, 644] width 183 height 43
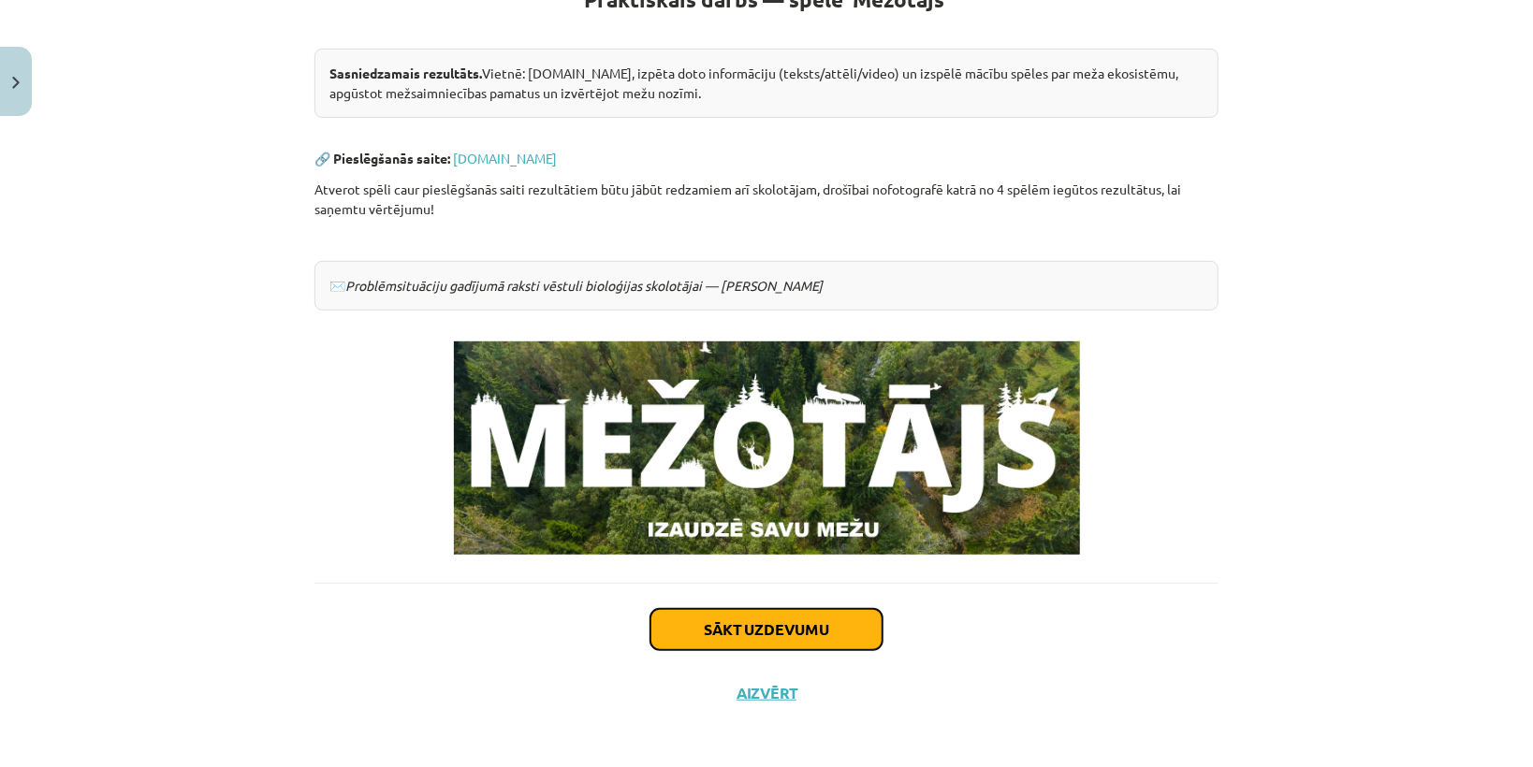
click at [786, 623] on button "Sākt uzdevumu" at bounding box center [766, 629] width 232 height 41
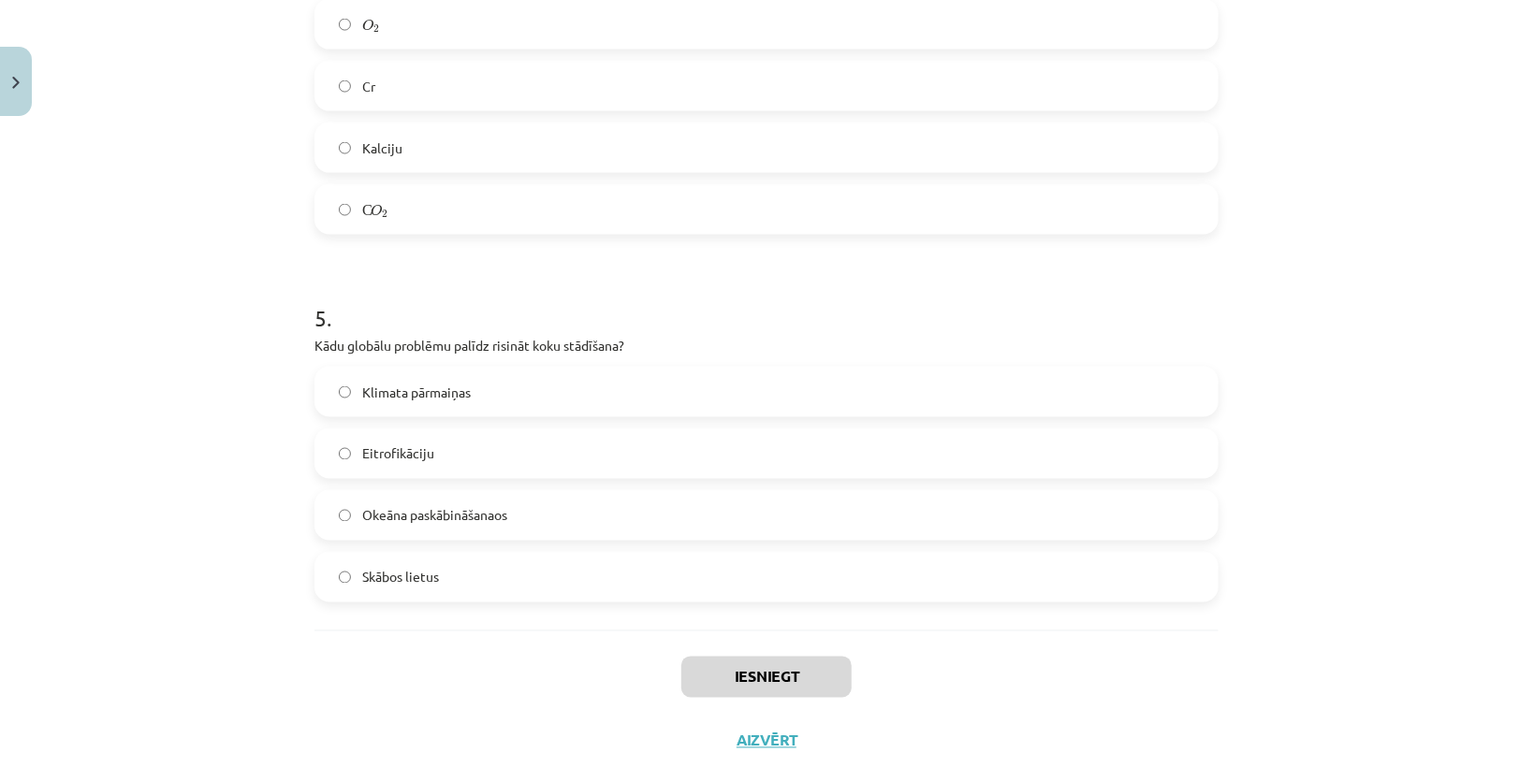
scroll to position [1559, 0]
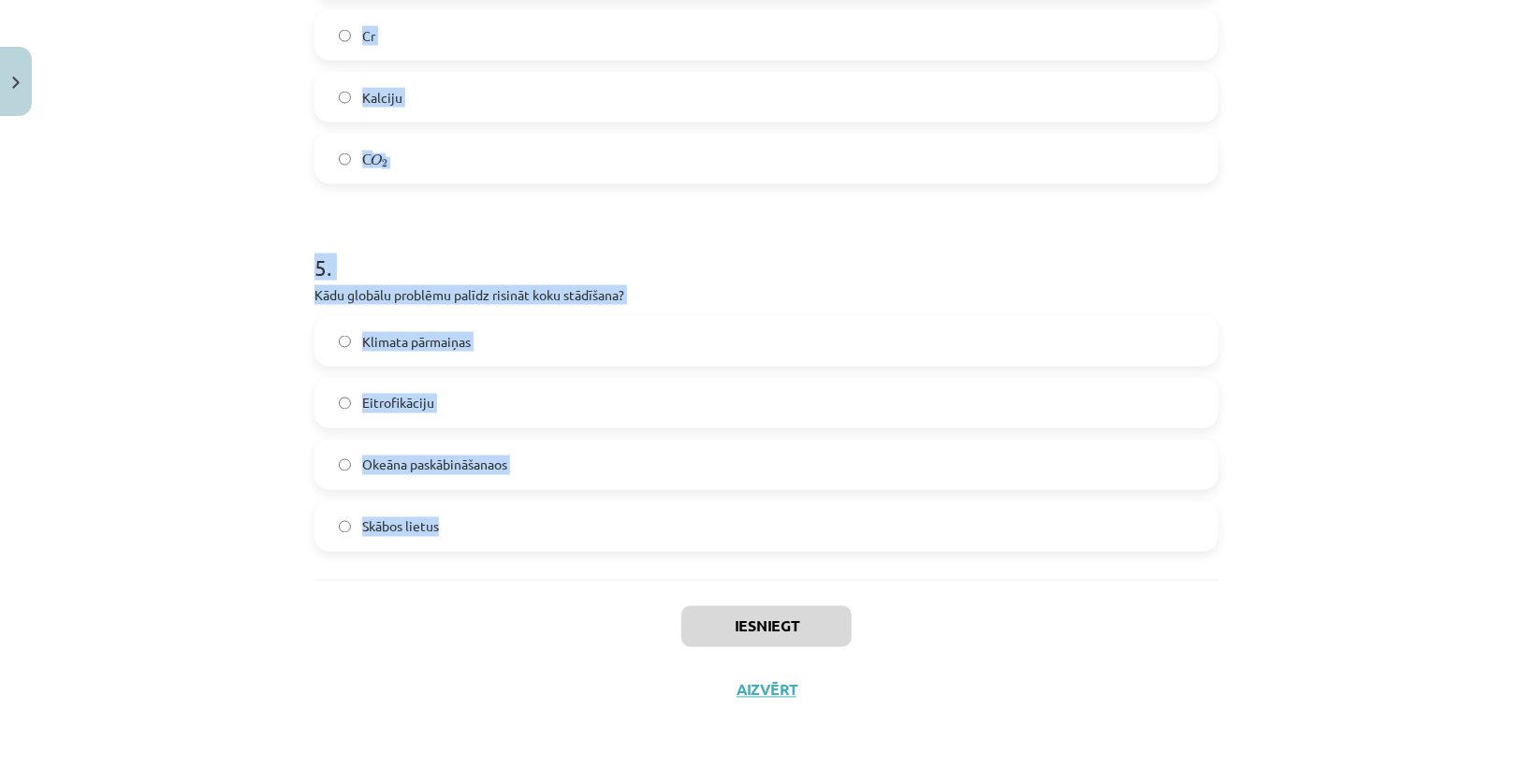
drag, startPoint x: 306, startPoint y: 446, endPoint x: 530, endPoint y: 541, distance: 242.8
copy form "[GEOGRAPHIC_DATA] teritorijā pēdējo 100 gadu laikā mežu platība ir: Palielināju…"
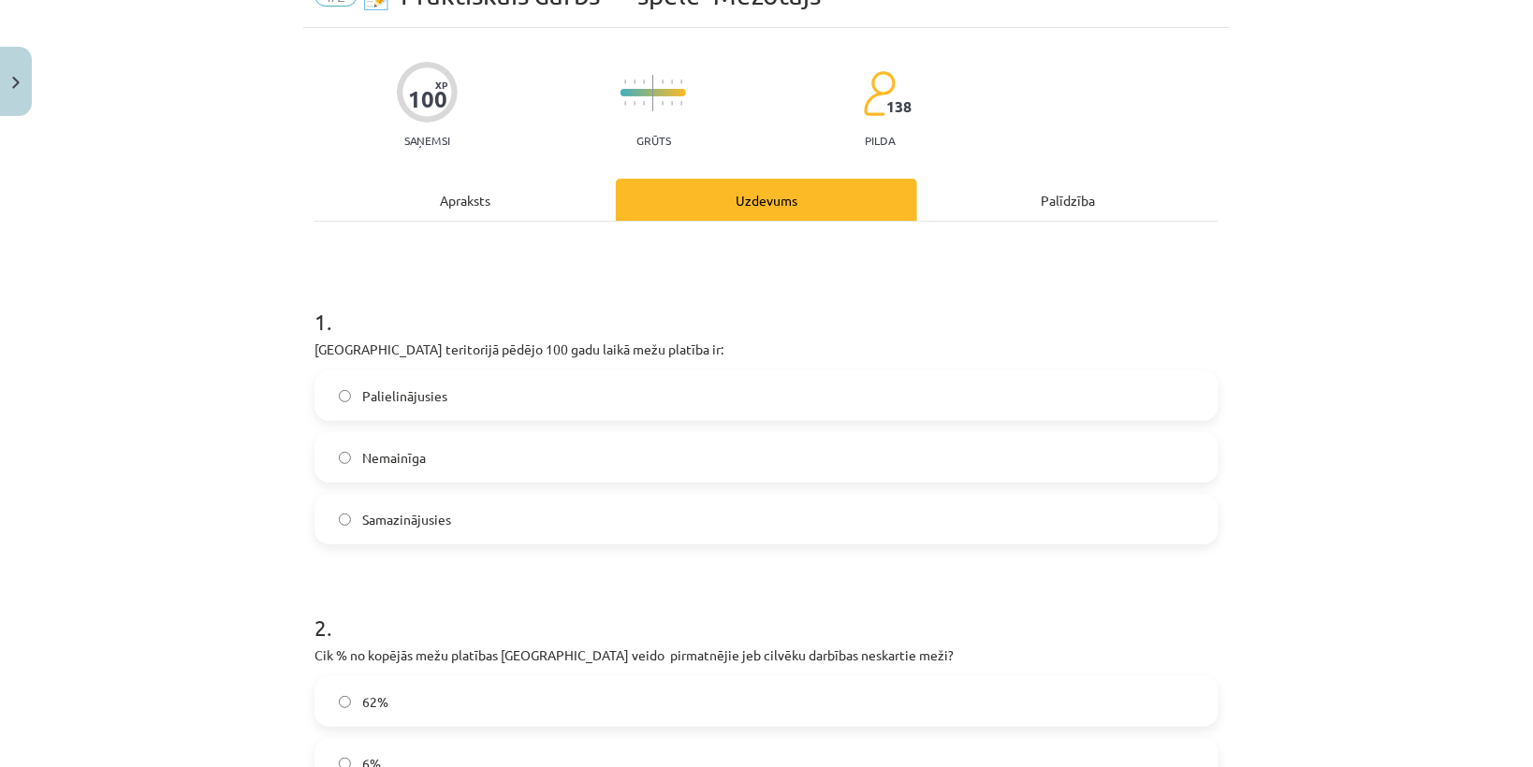
scroll to position [299, 0]
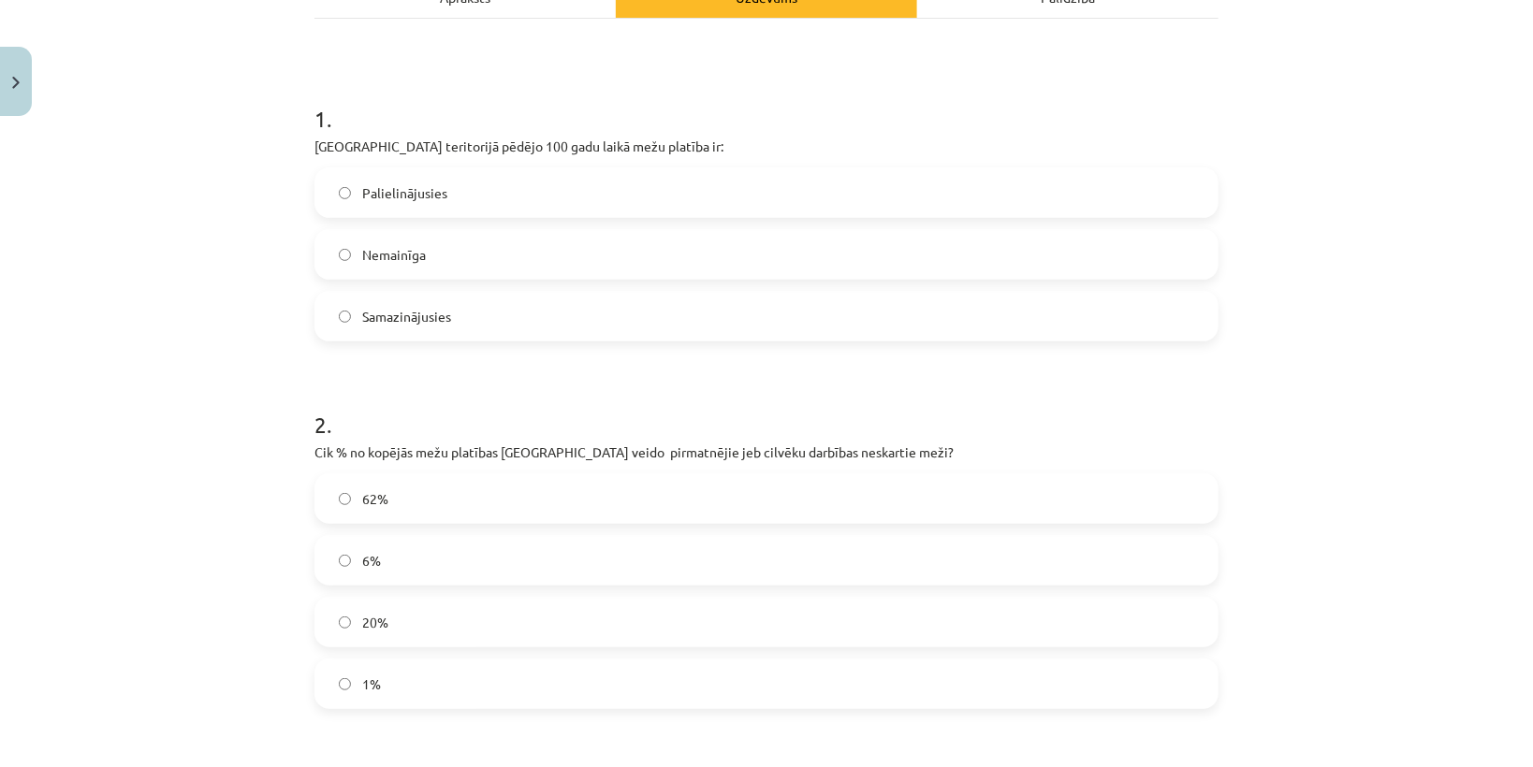
click at [443, 196] on label "Palielinājusies" at bounding box center [766, 192] width 900 height 47
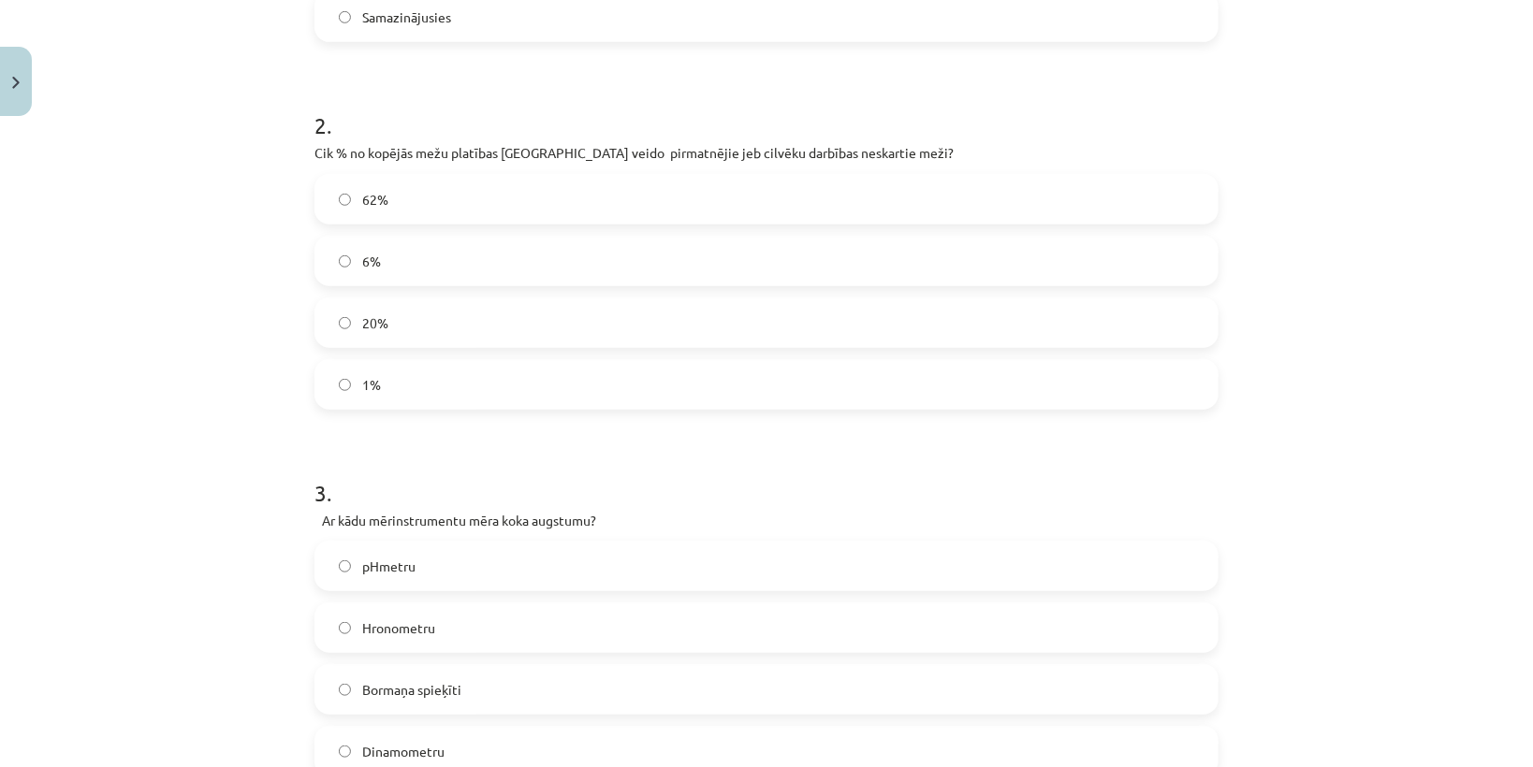
click at [389, 244] on label "6%" at bounding box center [766, 261] width 900 height 47
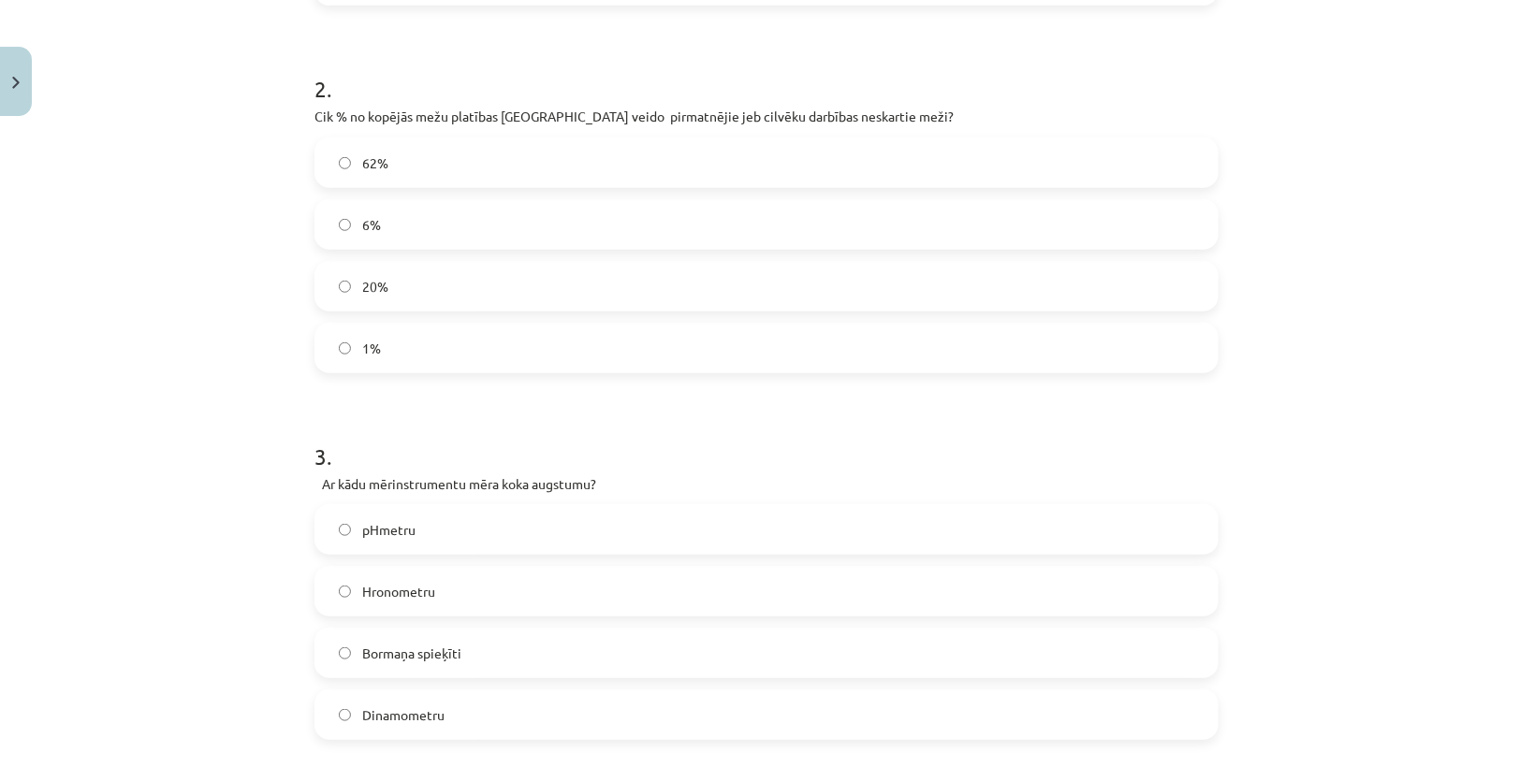
scroll to position [823, 0]
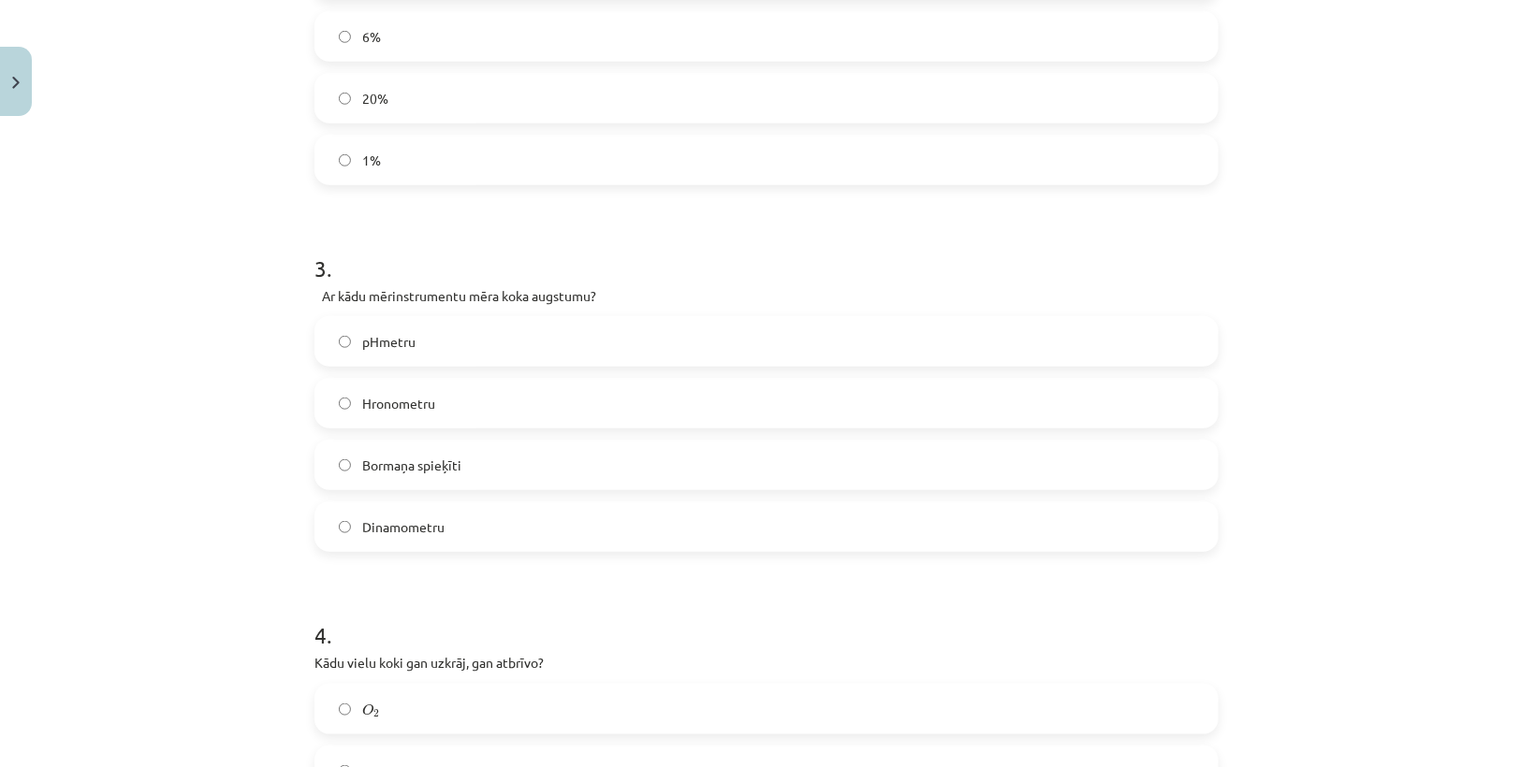
click at [408, 472] on span "Bormaņa spieķīti" at bounding box center [411, 466] width 99 height 20
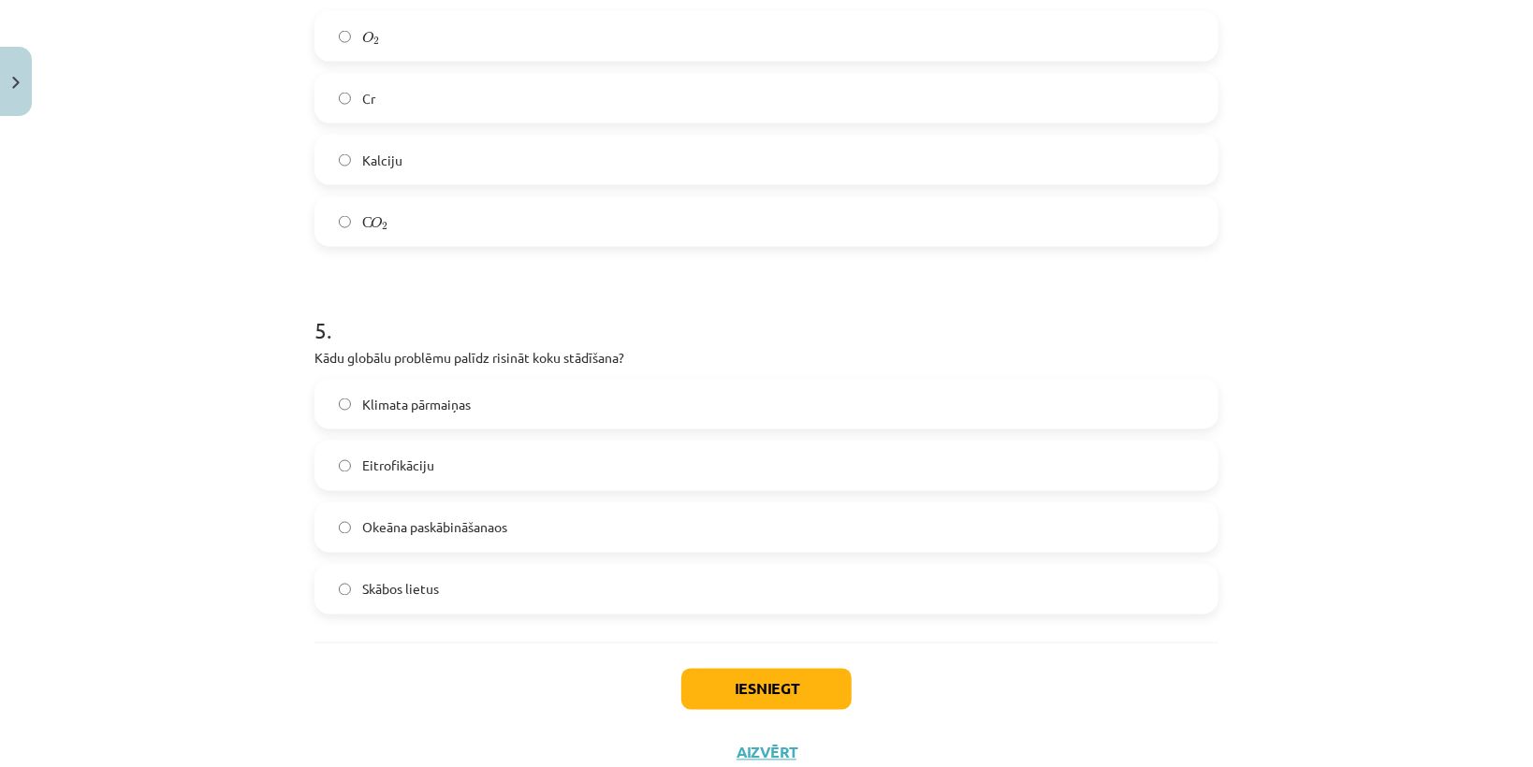
scroll to position [1497, 0]
click at [379, 406] on span "Klimata pārmaiņas" at bounding box center [416, 404] width 109 height 20
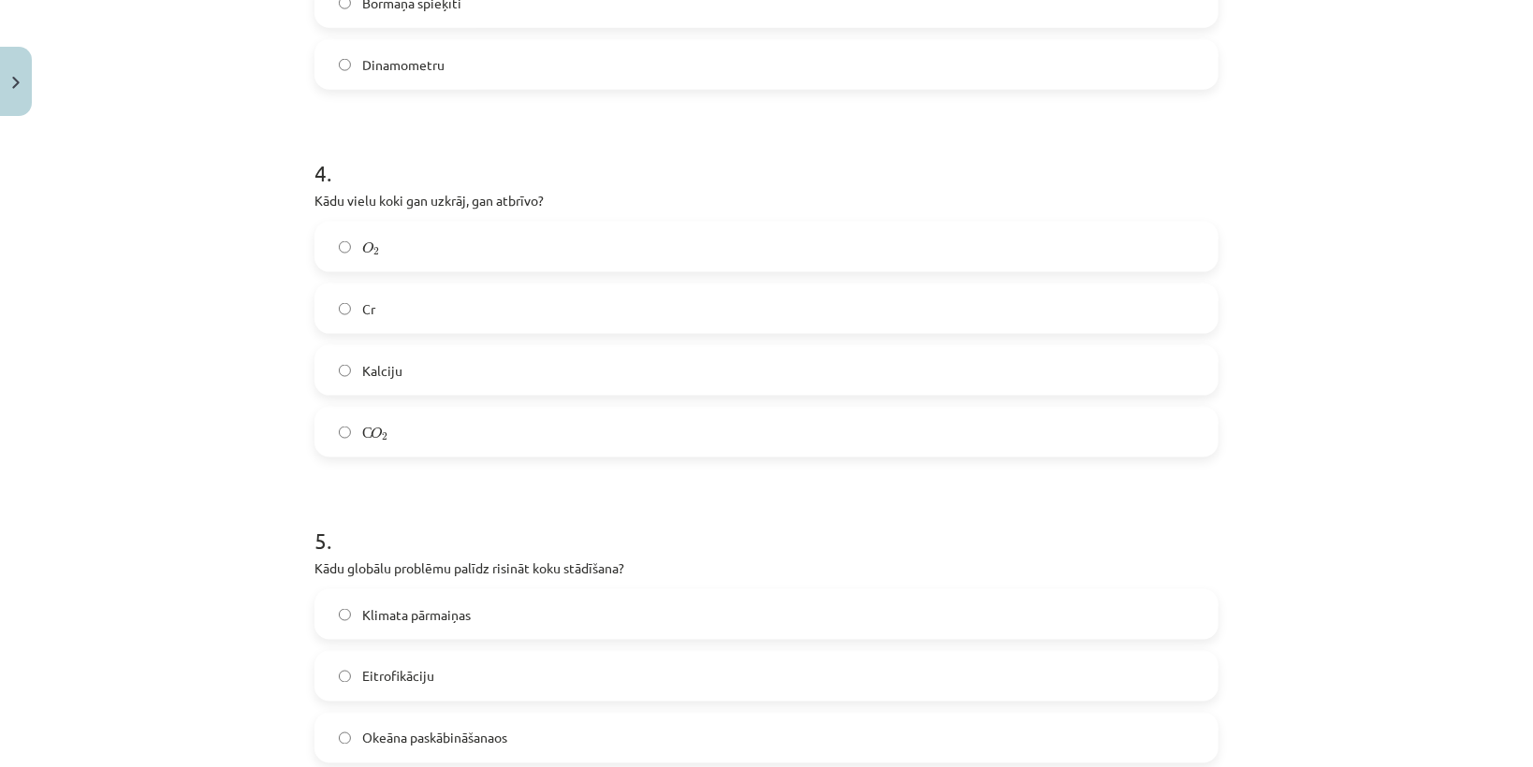
scroll to position [1272, 0]
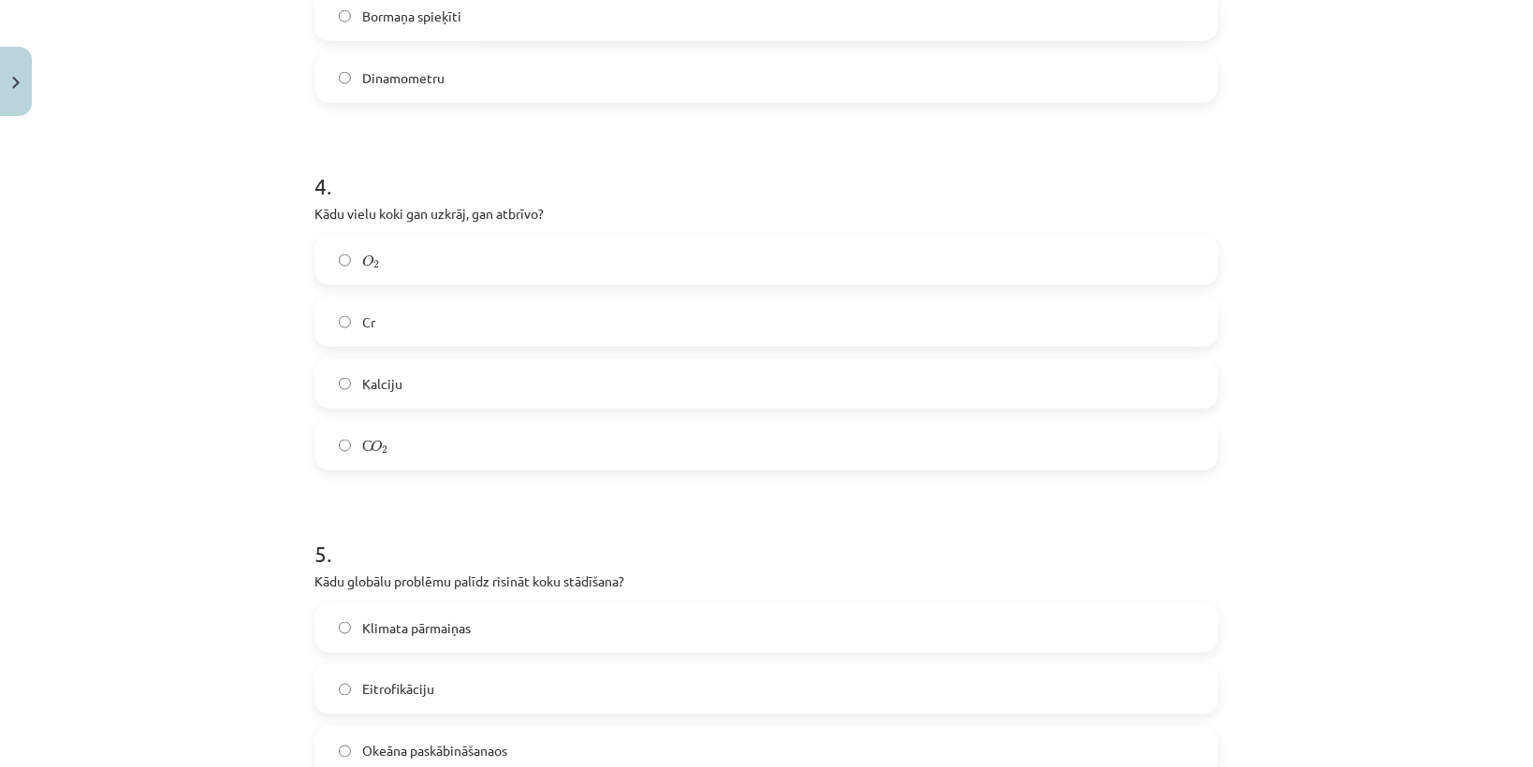
click at [418, 458] on label "С O 2 С O 2" at bounding box center [766, 445] width 900 height 47
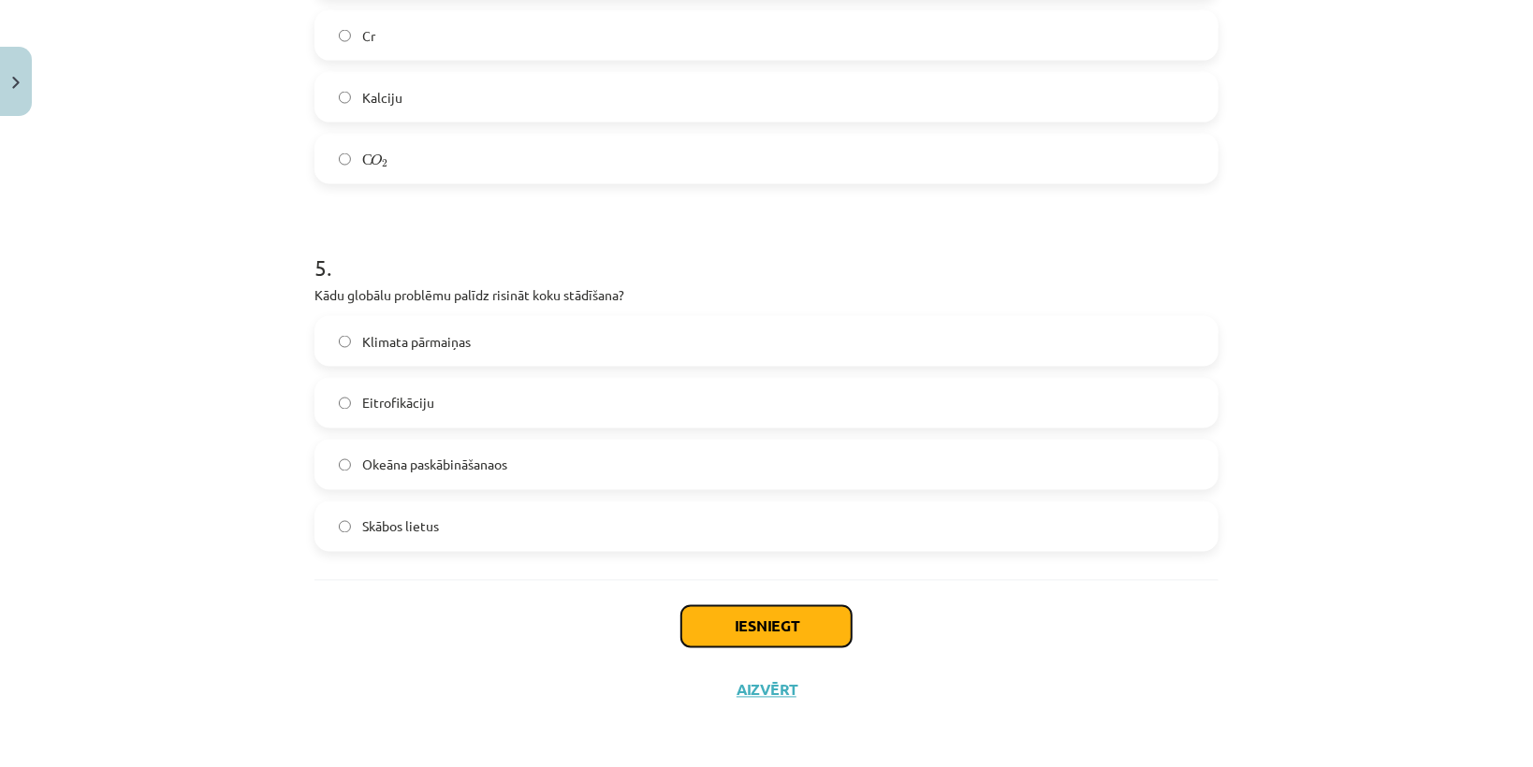
click at [760, 632] on button "Iesniegt" at bounding box center [766, 626] width 170 height 41
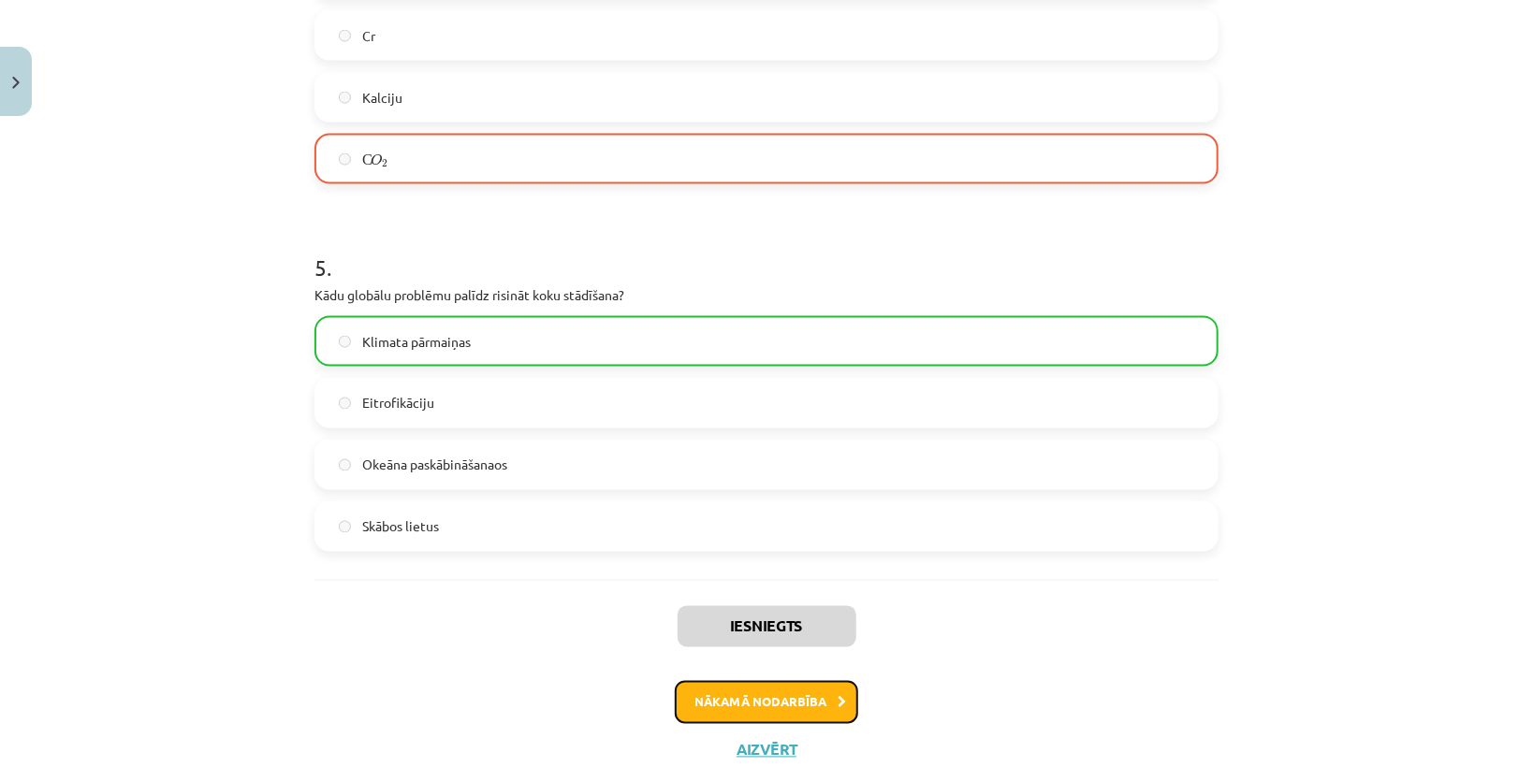
click at [807, 702] on button "Nākamā nodarbība" at bounding box center [766, 702] width 183 height 43
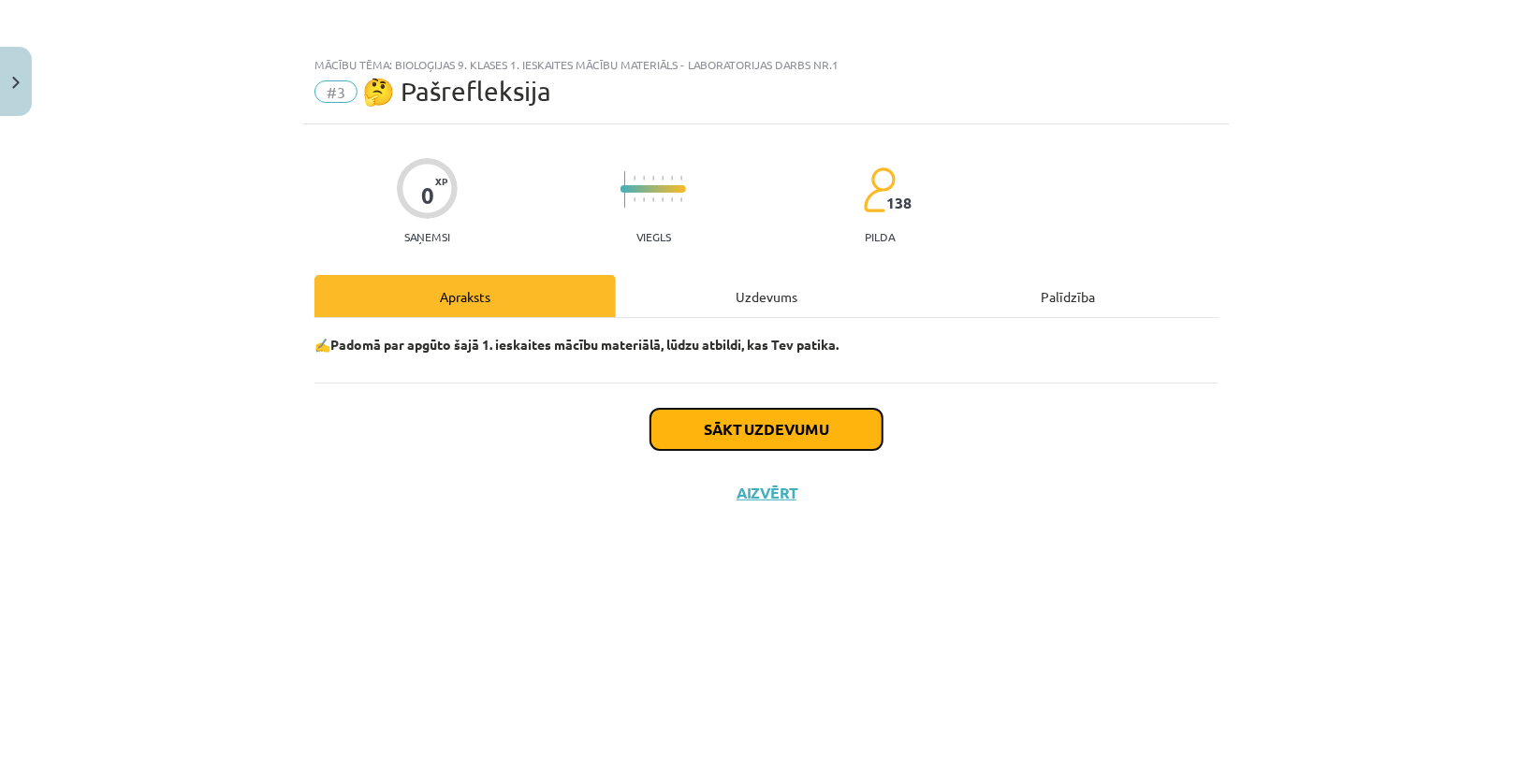
click at [759, 426] on button "Sākt uzdevumu" at bounding box center [766, 429] width 232 height 41
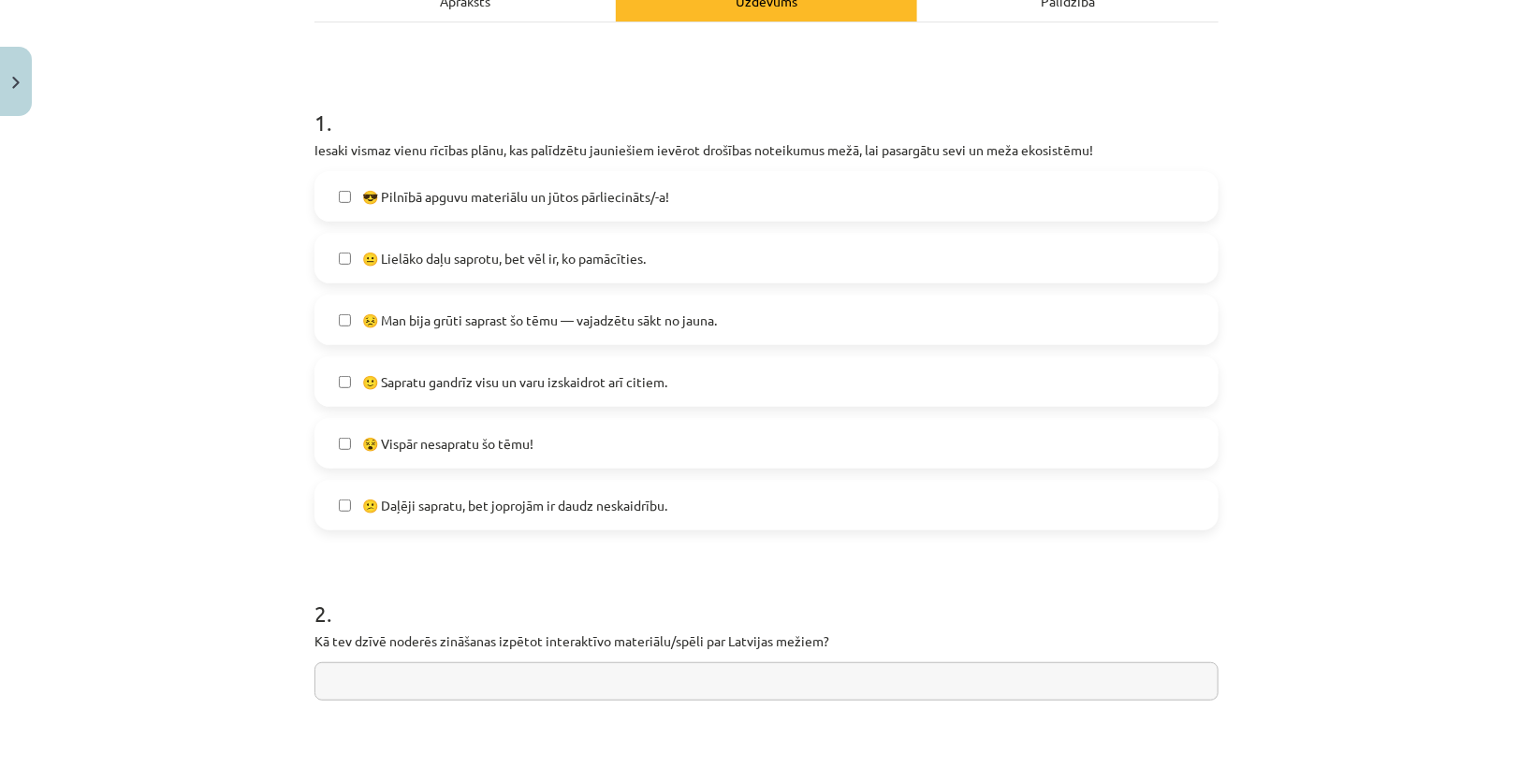
scroll to position [299, 0]
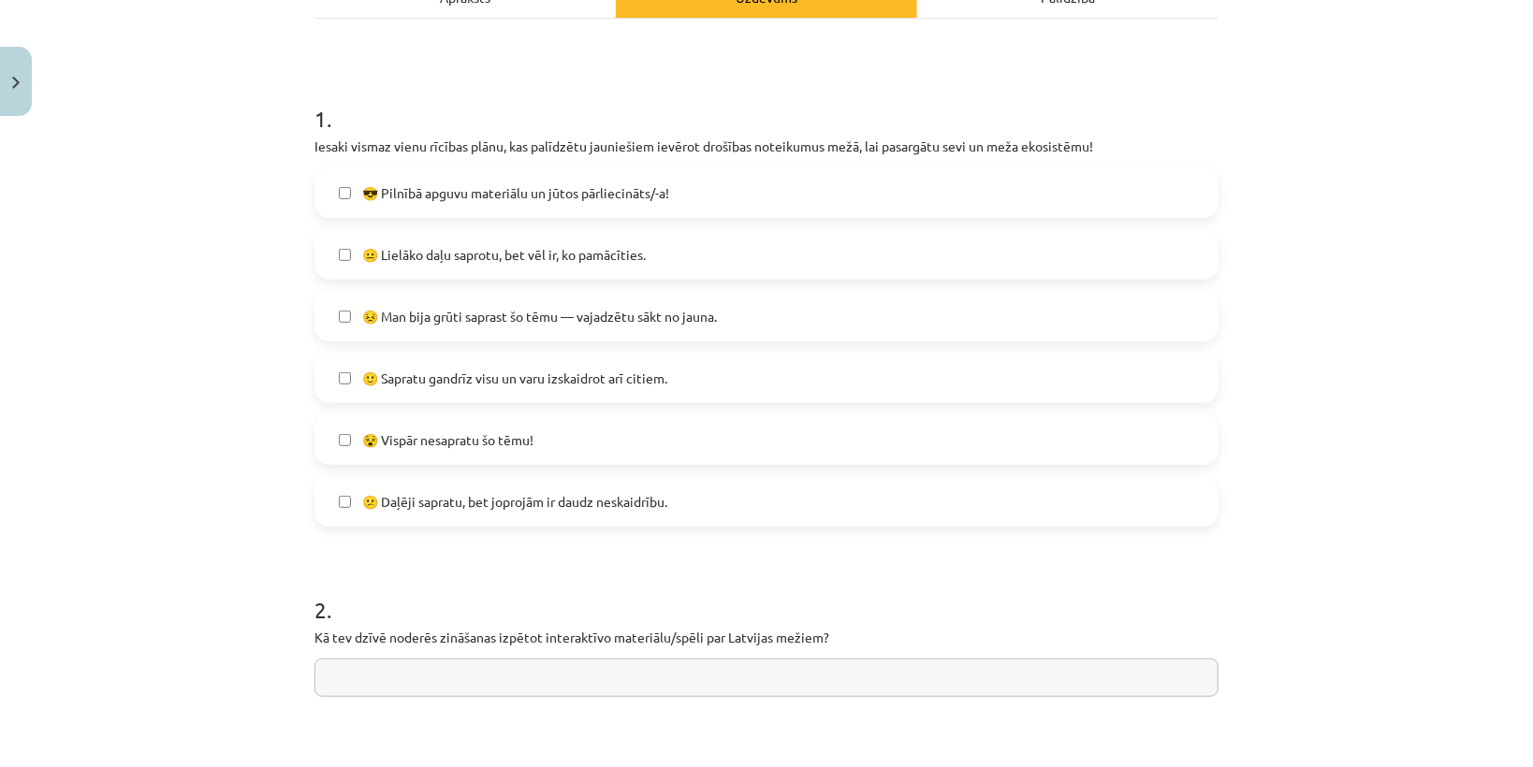
click at [554, 263] on span "😐 Lielāko daļu saprotu, bet vēl ir, ko pamācīties." at bounding box center [503, 255] width 283 height 20
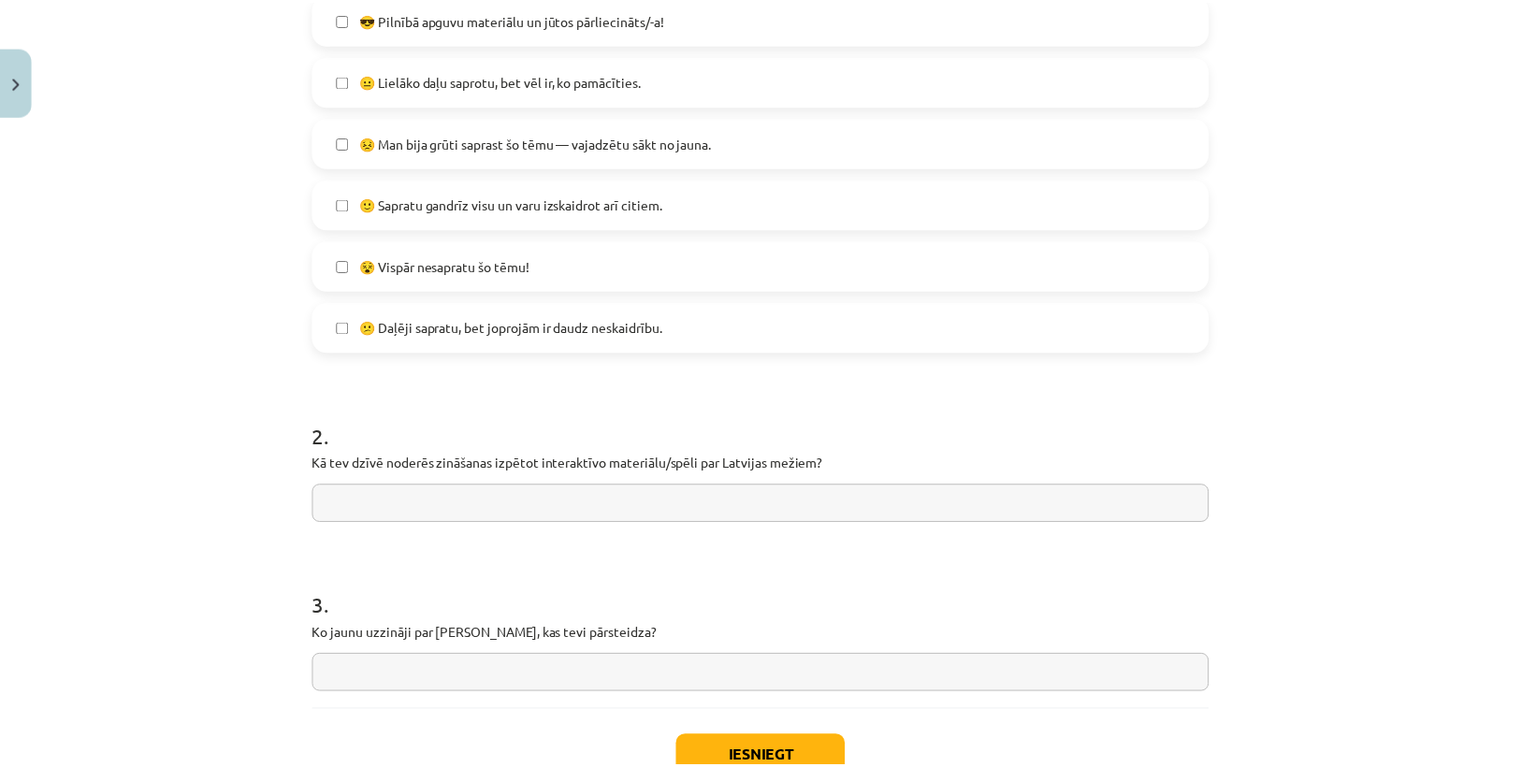
scroll to position [603, 0]
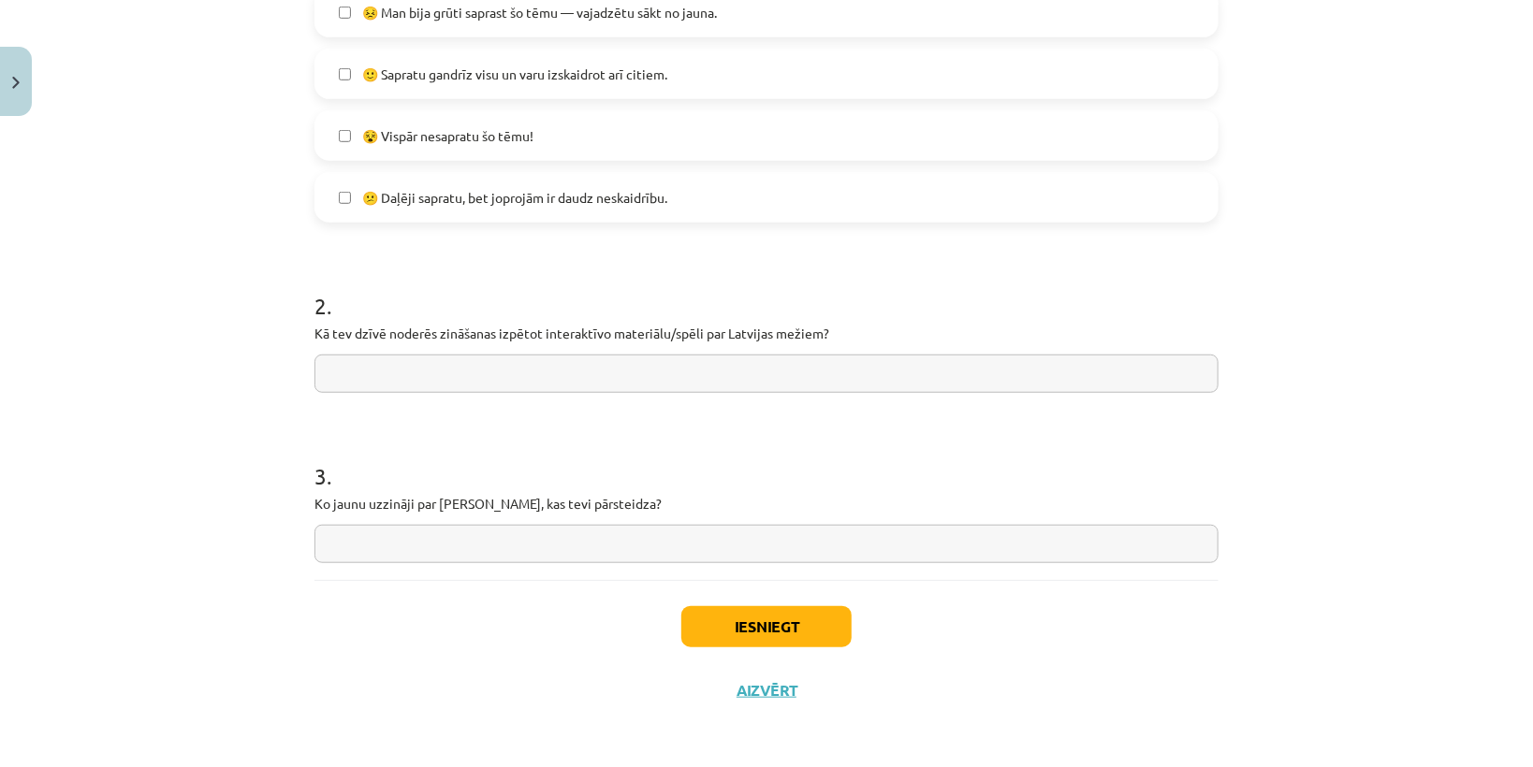
click at [522, 374] on input "text" at bounding box center [766, 374] width 904 height 38
click at [345, 371] on input "**********" at bounding box center [766, 374] width 904 height 38
click at [351, 370] on input "**********" at bounding box center [766, 374] width 904 height 38
click at [371, 366] on input "**********" at bounding box center [766, 374] width 904 height 38
type input "**********"
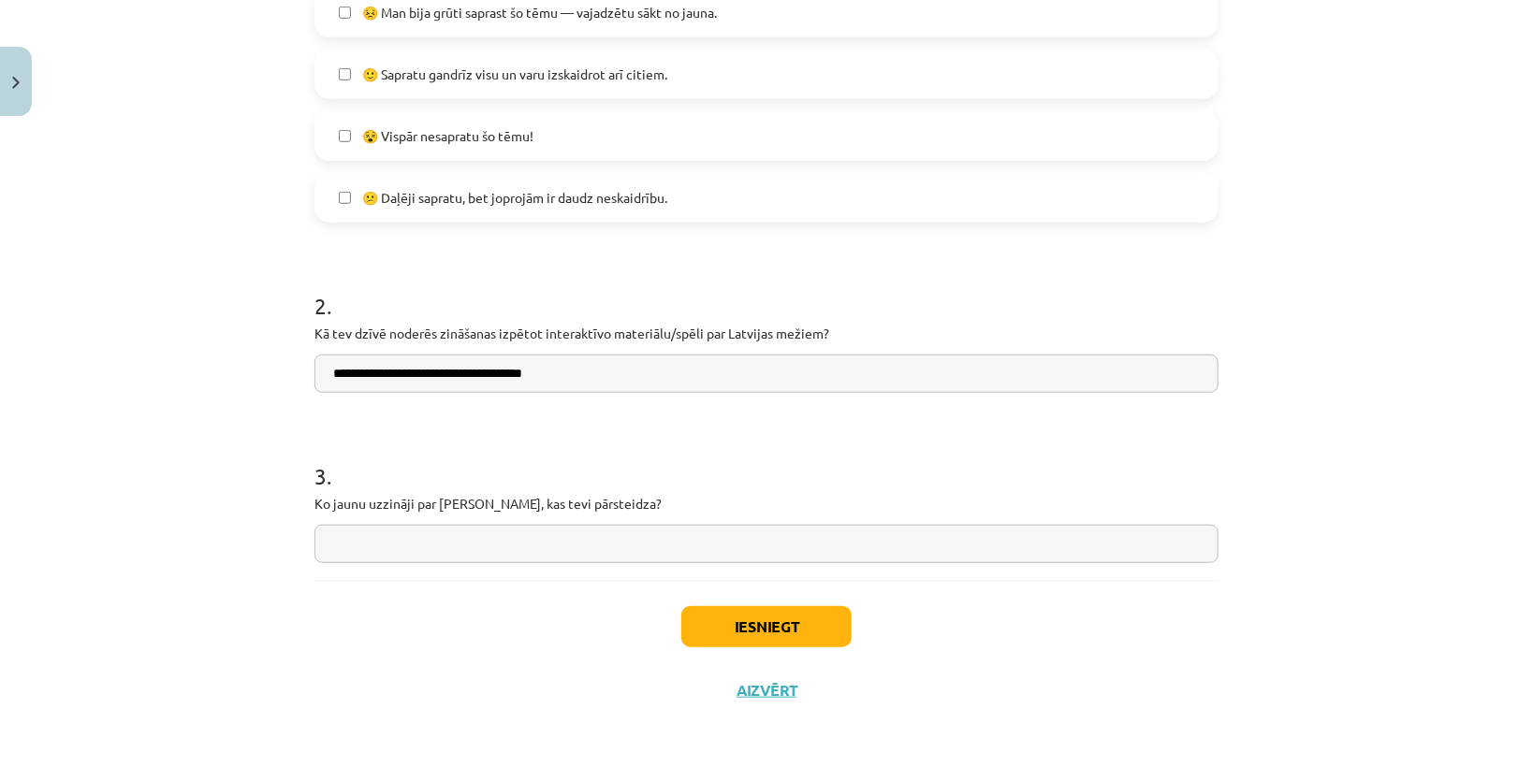
click at [462, 535] on input "text" at bounding box center [766, 544] width 904 height 38
type input "*"
click at [760, 609] on button "Iesniegt" at bounding box center [766, 626] width 170 height 41
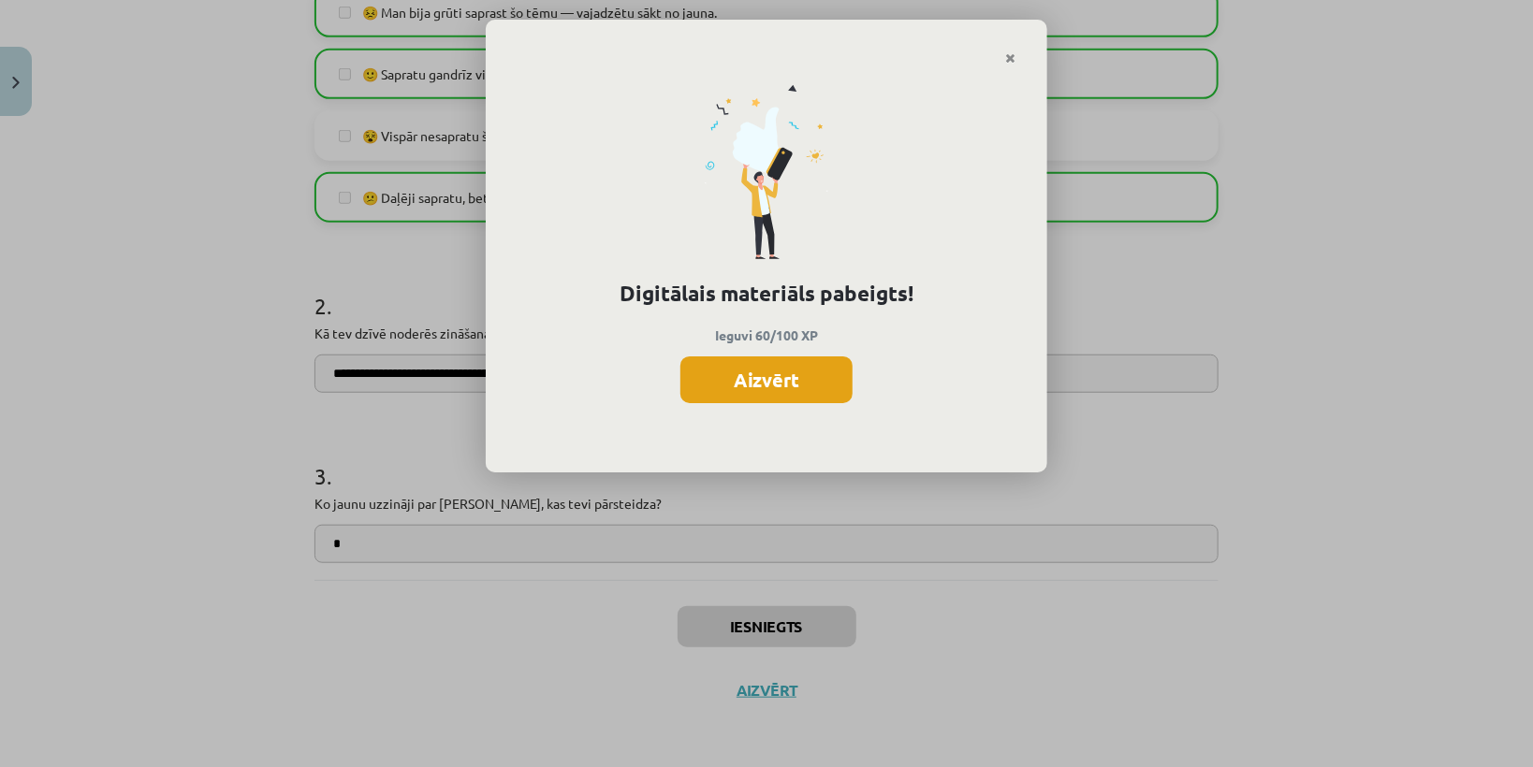
click at [815, 390] on button "Aizvērt" at bounding box center [766, 379] width 172 height 47
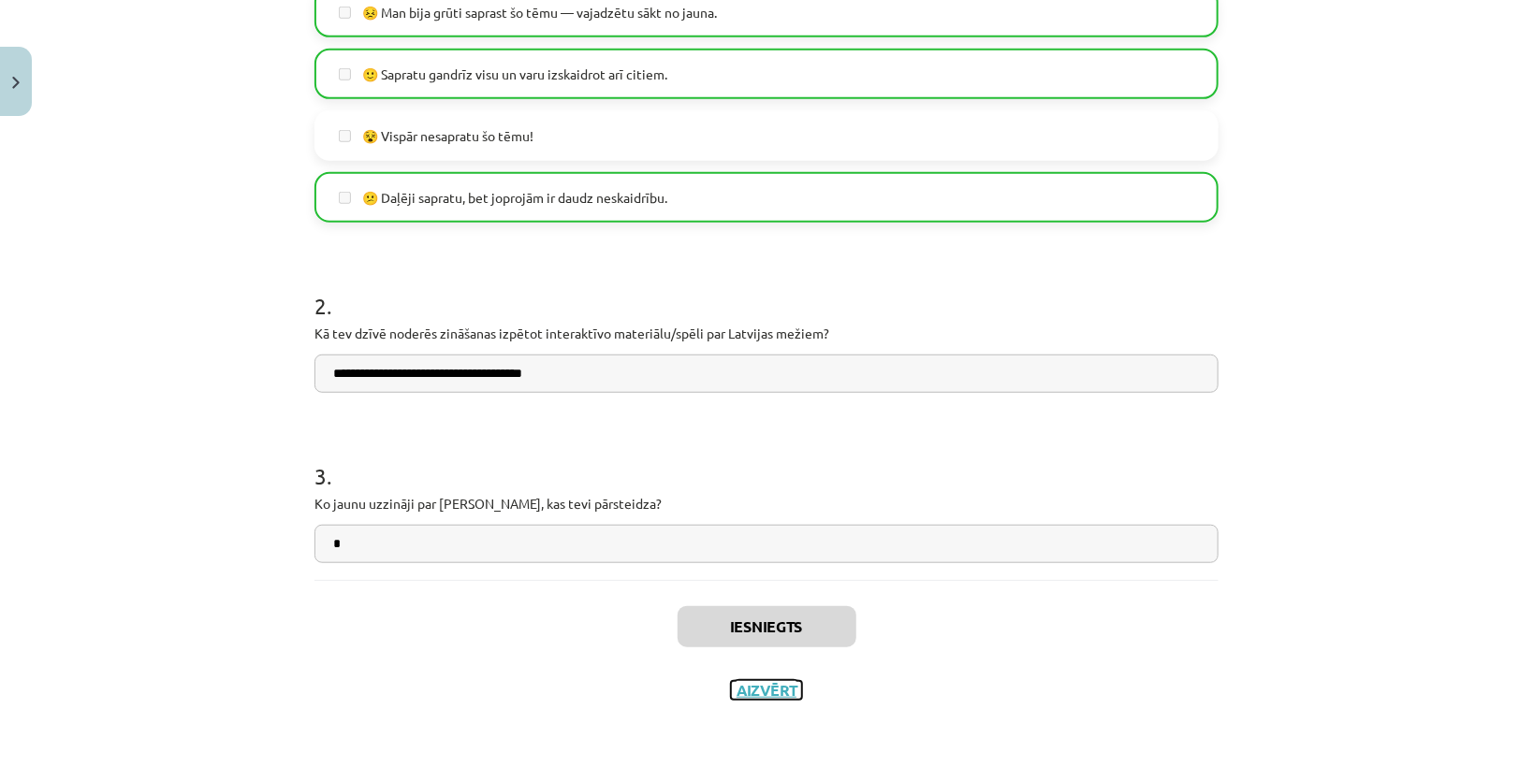
click at [759, 685] on button "Aizvērt" at bounding box center [766, 690] width 71 height 19
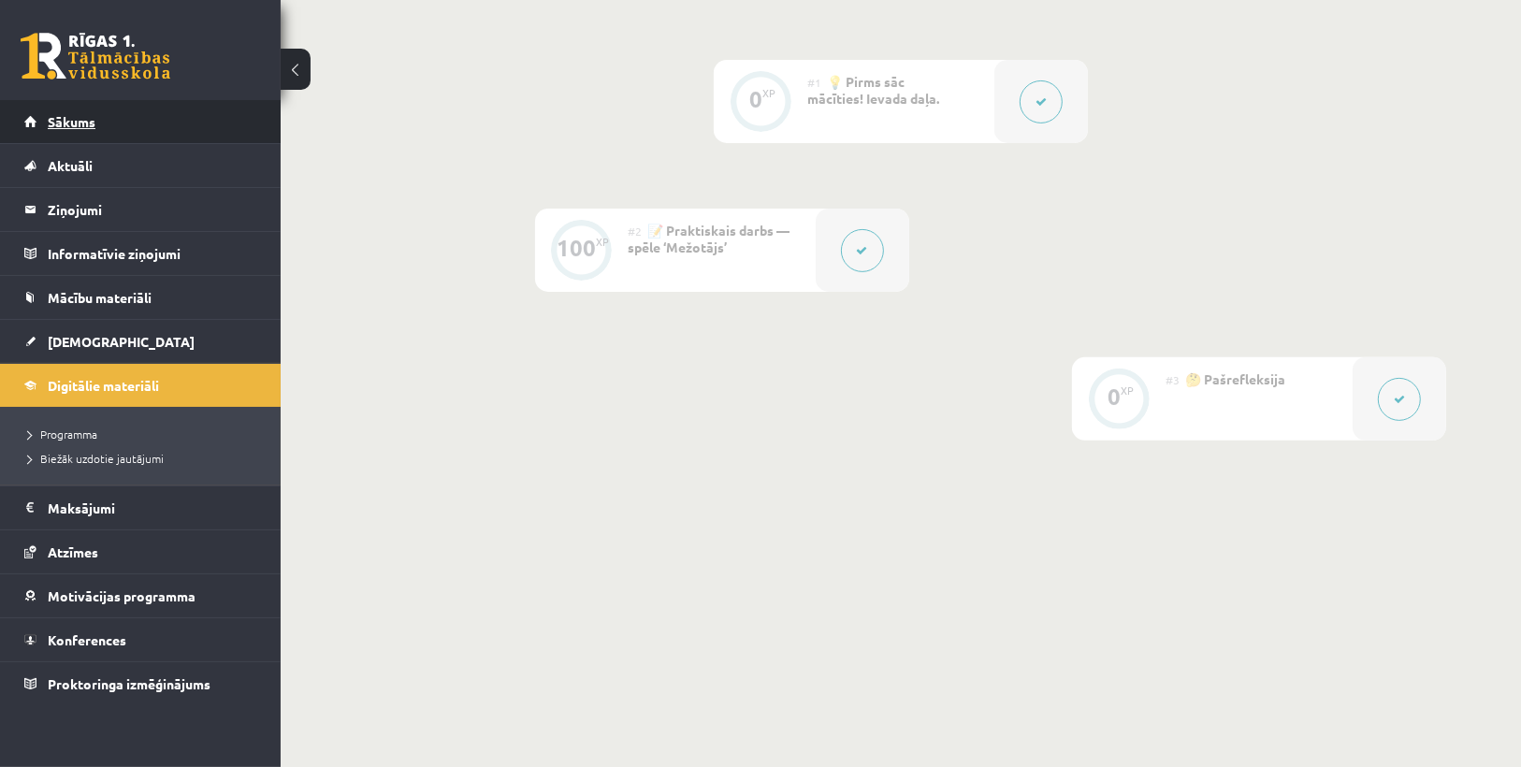
click at [80, 121] on span "Sākums" at bounding box center [72, 121] width 48 height 17
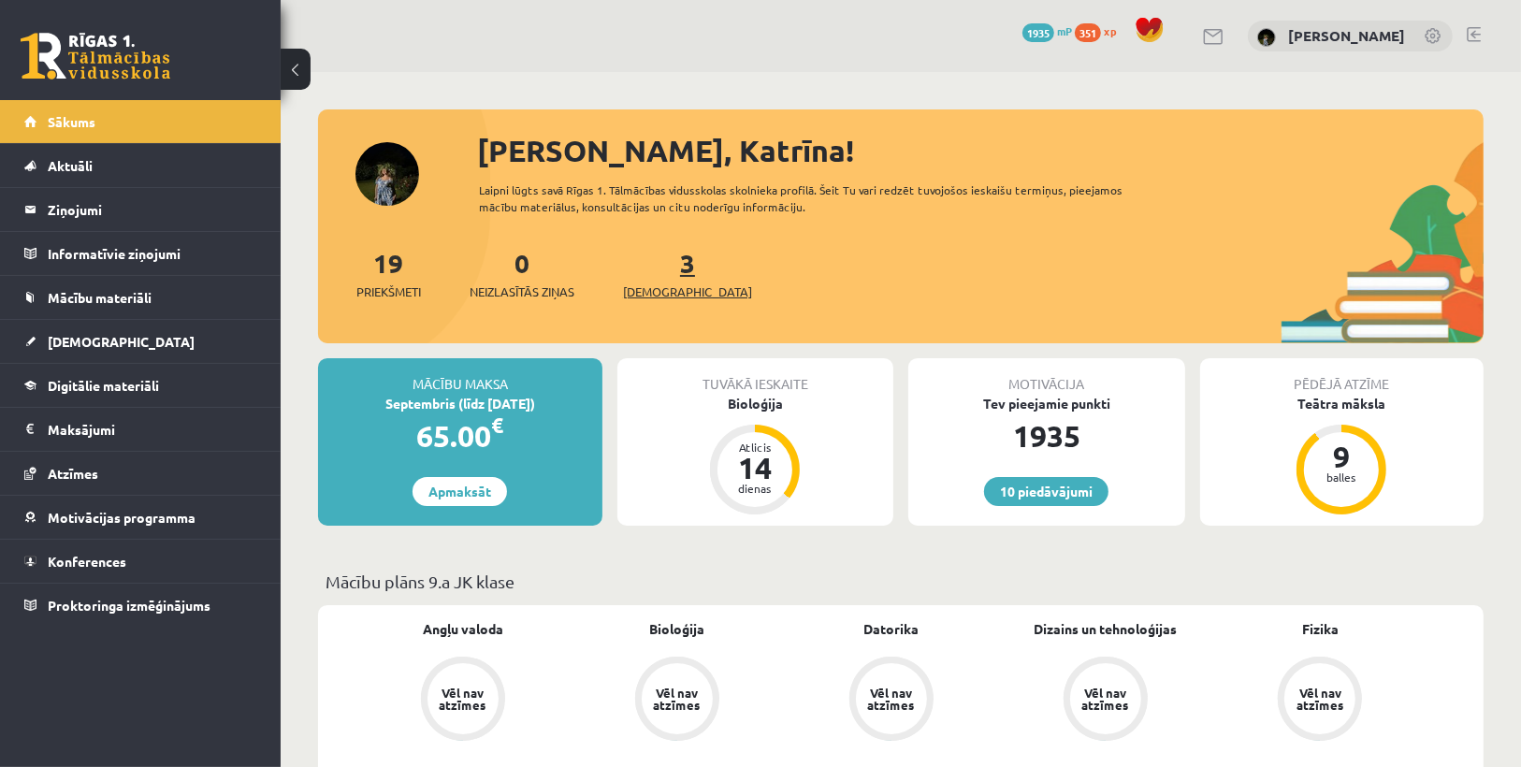
click at [659, 270] on link "3 Ieskaites" at bounding box center [687, 273] width 129 height 55
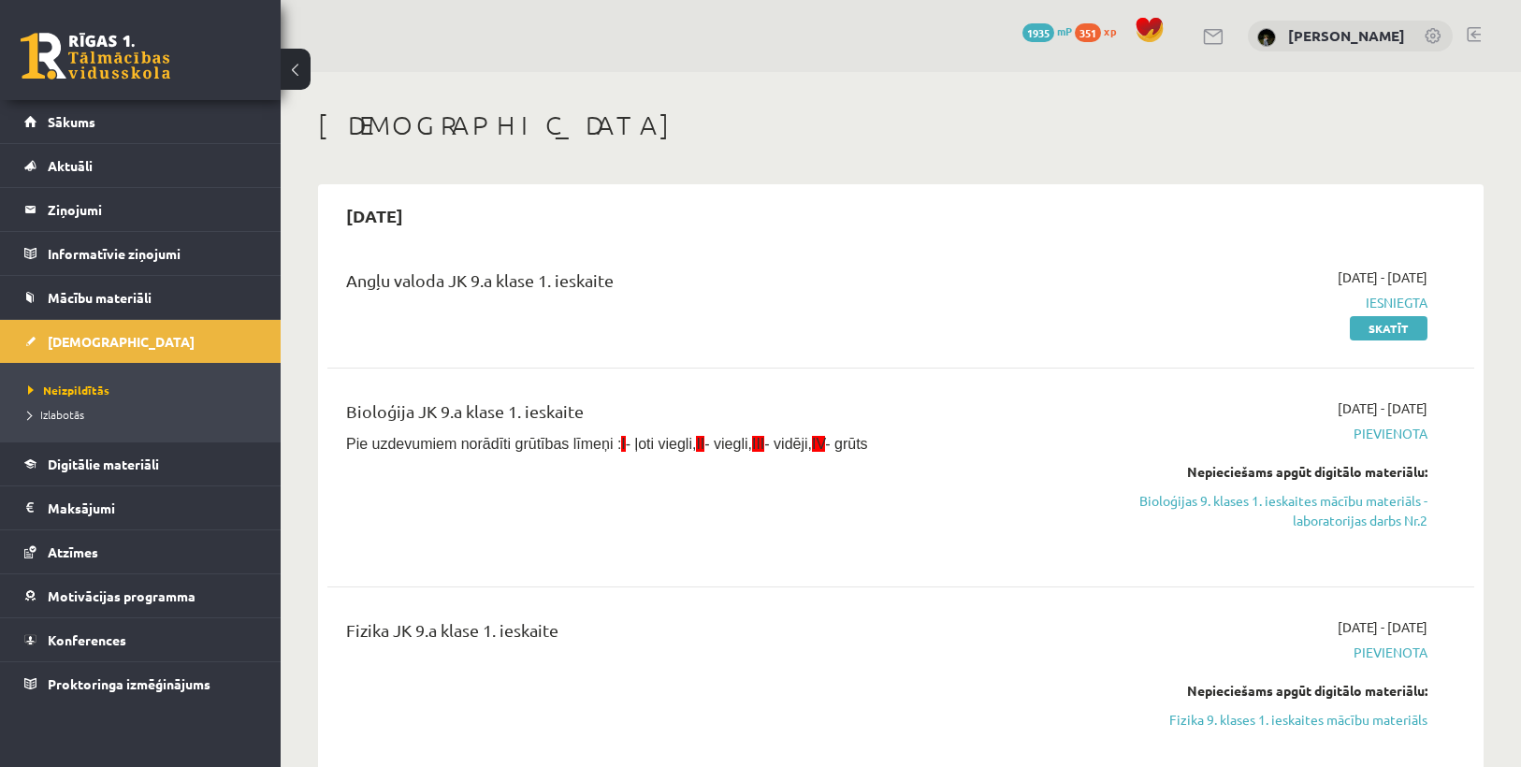
scroll to position [150, 0]
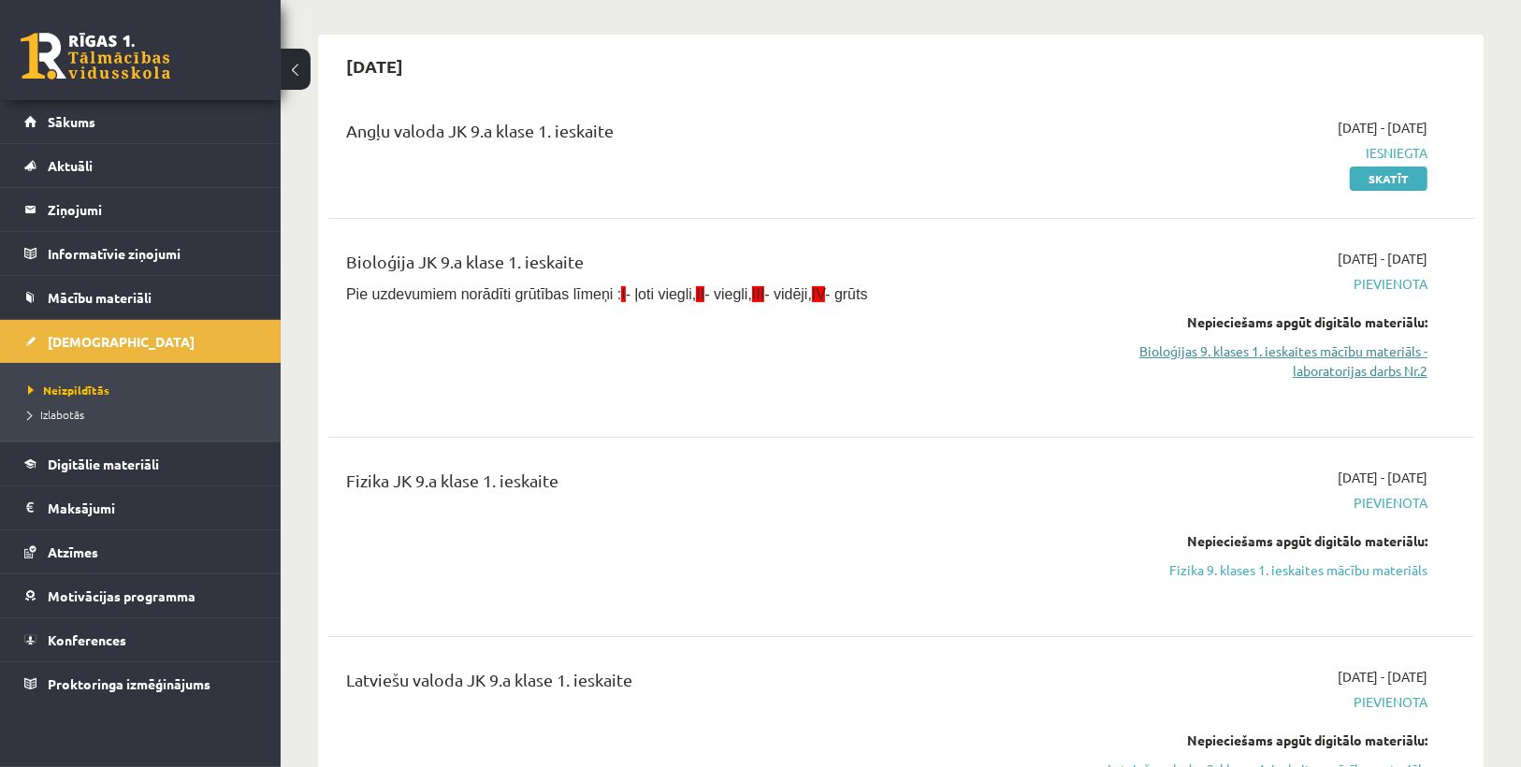
click at [1338, 367] on link "Bioloģijas 9. klases 1. ieskaites mācību materiāls - laboratorijas darbs Nr.2" at bounding box center [1256, 360] width 341 height 39
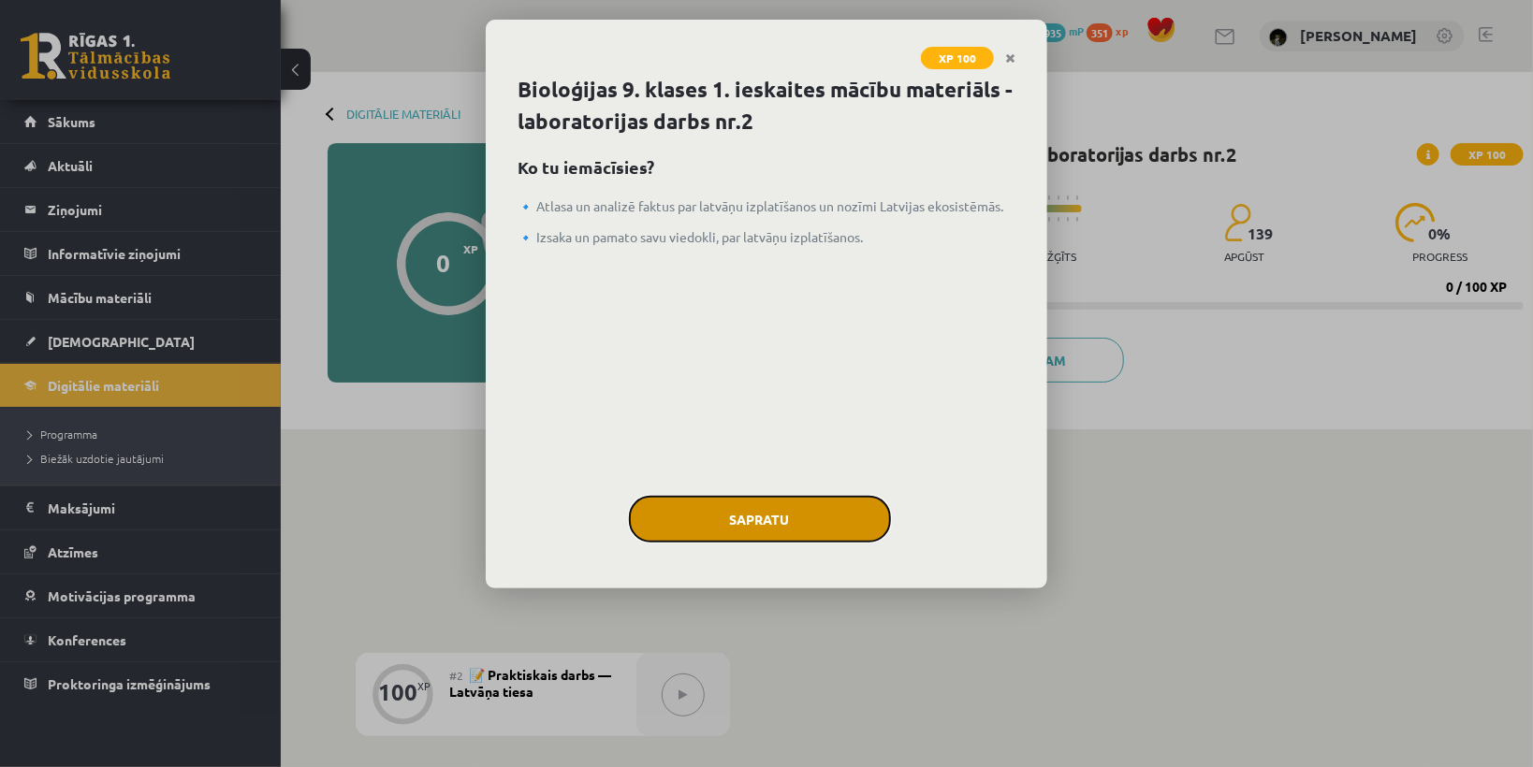
click at [835, 526] on button "Sapratu" at bounding box center [760, 519] width 262 height 47
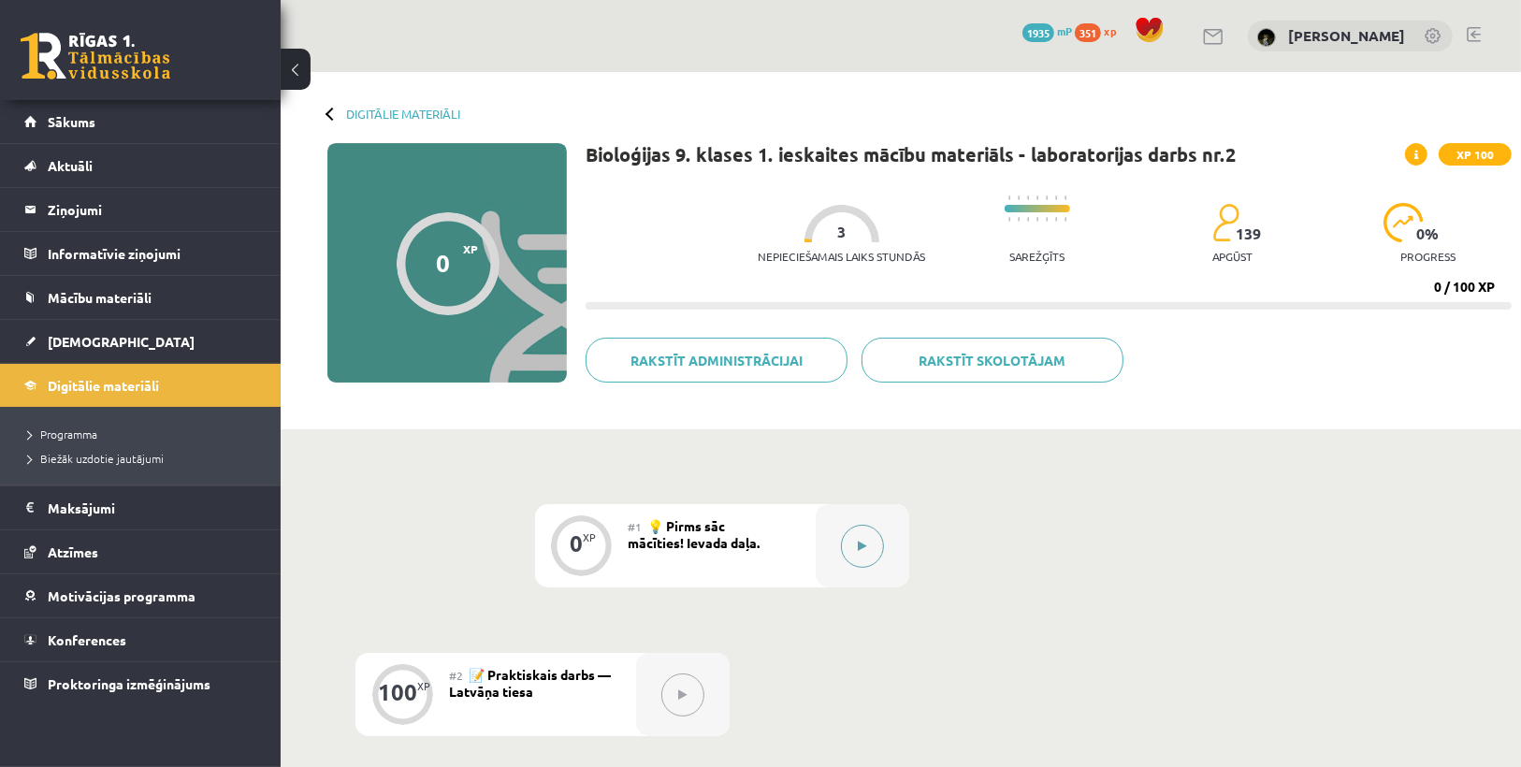
click at [873, 543] on button at bounding box center [862, 546] width 43 height 43
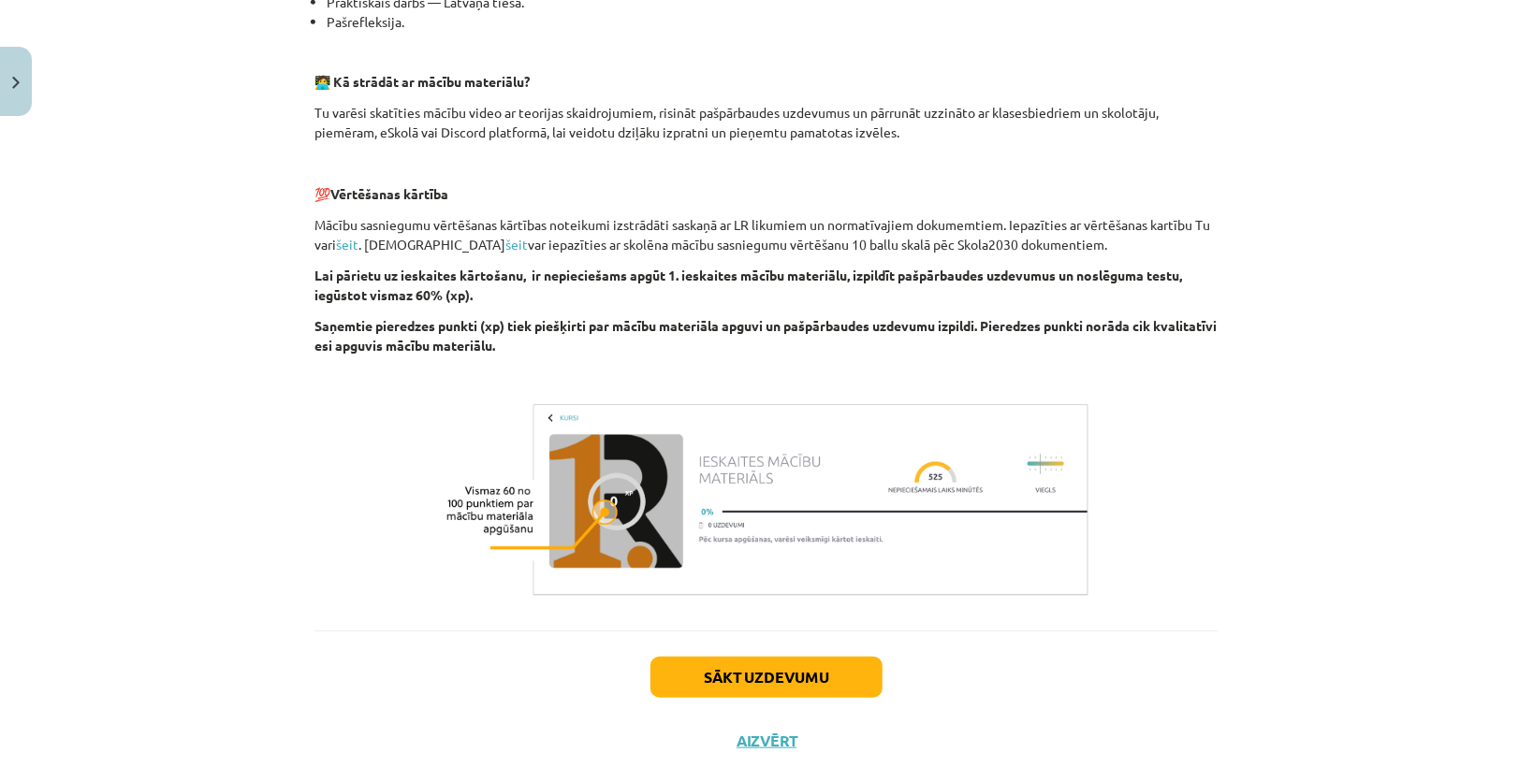
scroll to position [556, 0]
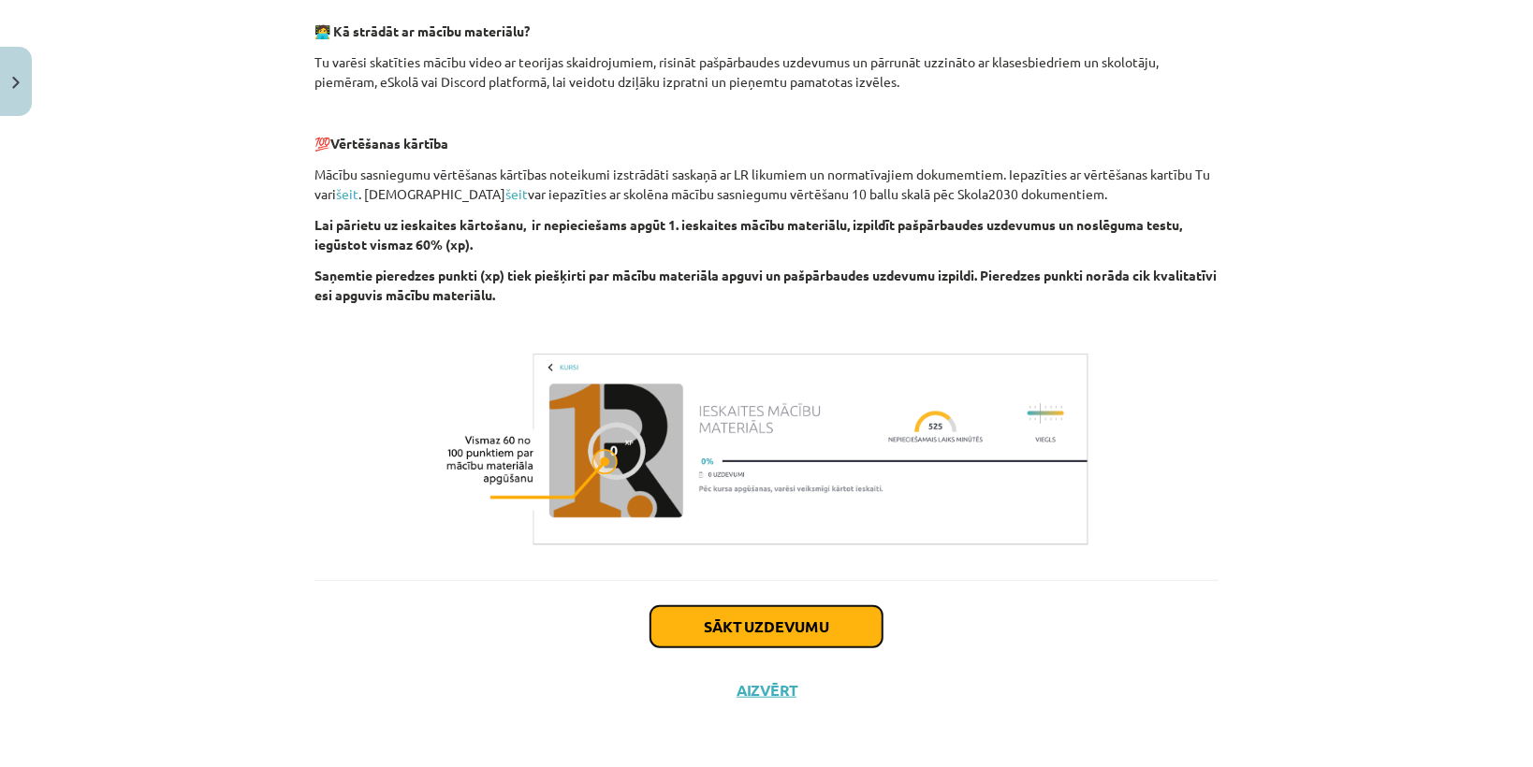
click at [848, 631] on button "Sākt uzdevumu" at bounding box center [766, 626] width 232 height 41
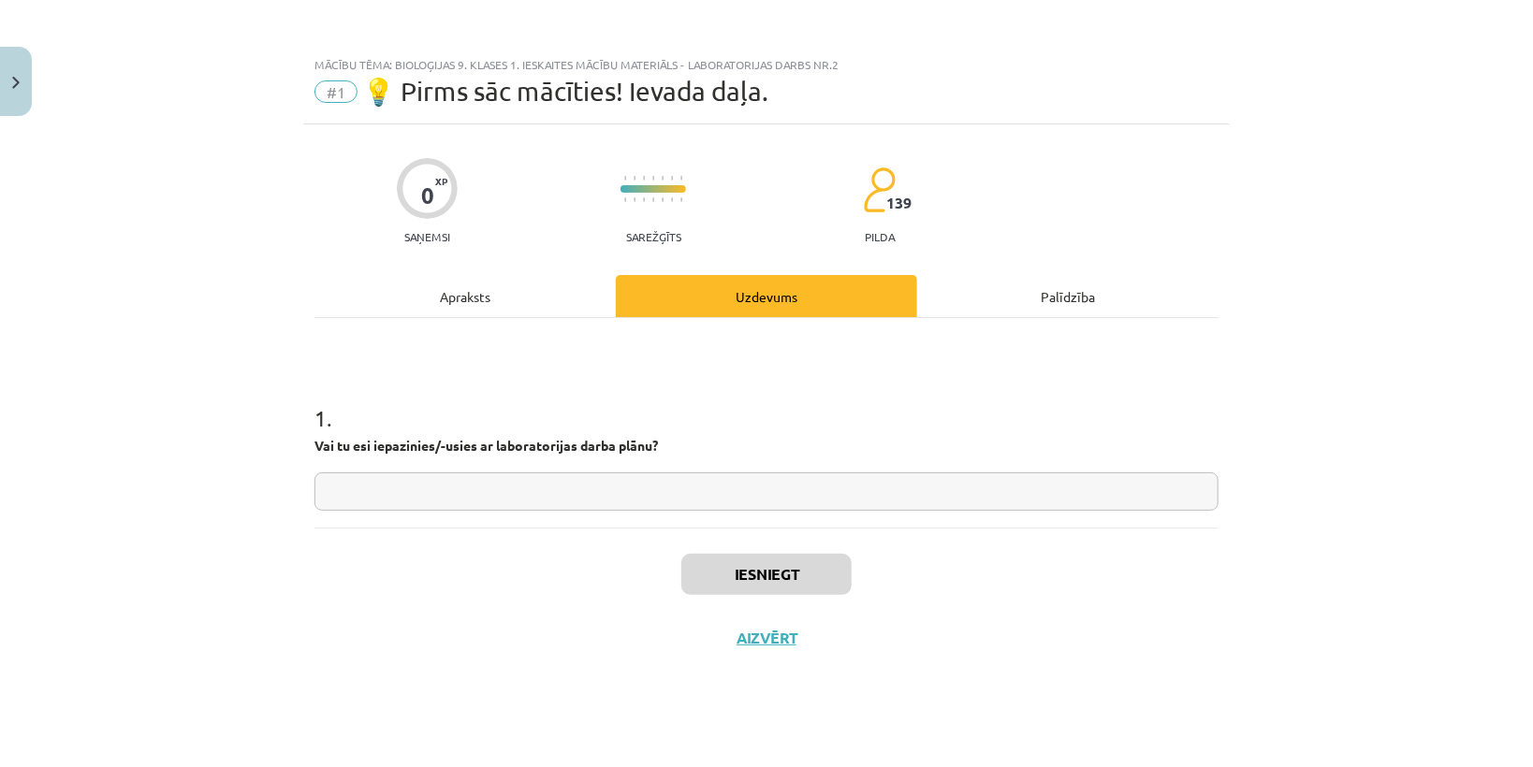
scroll to position [0, 0]
click at [777, 510] on div "1 . Vai tu esi iepazinies/-usies ar laboratorijas darba plānu?" at bounding box center [766, 423] width 904 height 210
click at [777, 501] on input "text" at bounding box center [766, 491] width 904 height 38
type input "**"
click at [824, 573] on button "Iesniegt" at bounding box center [766, 574] width 170 height 41
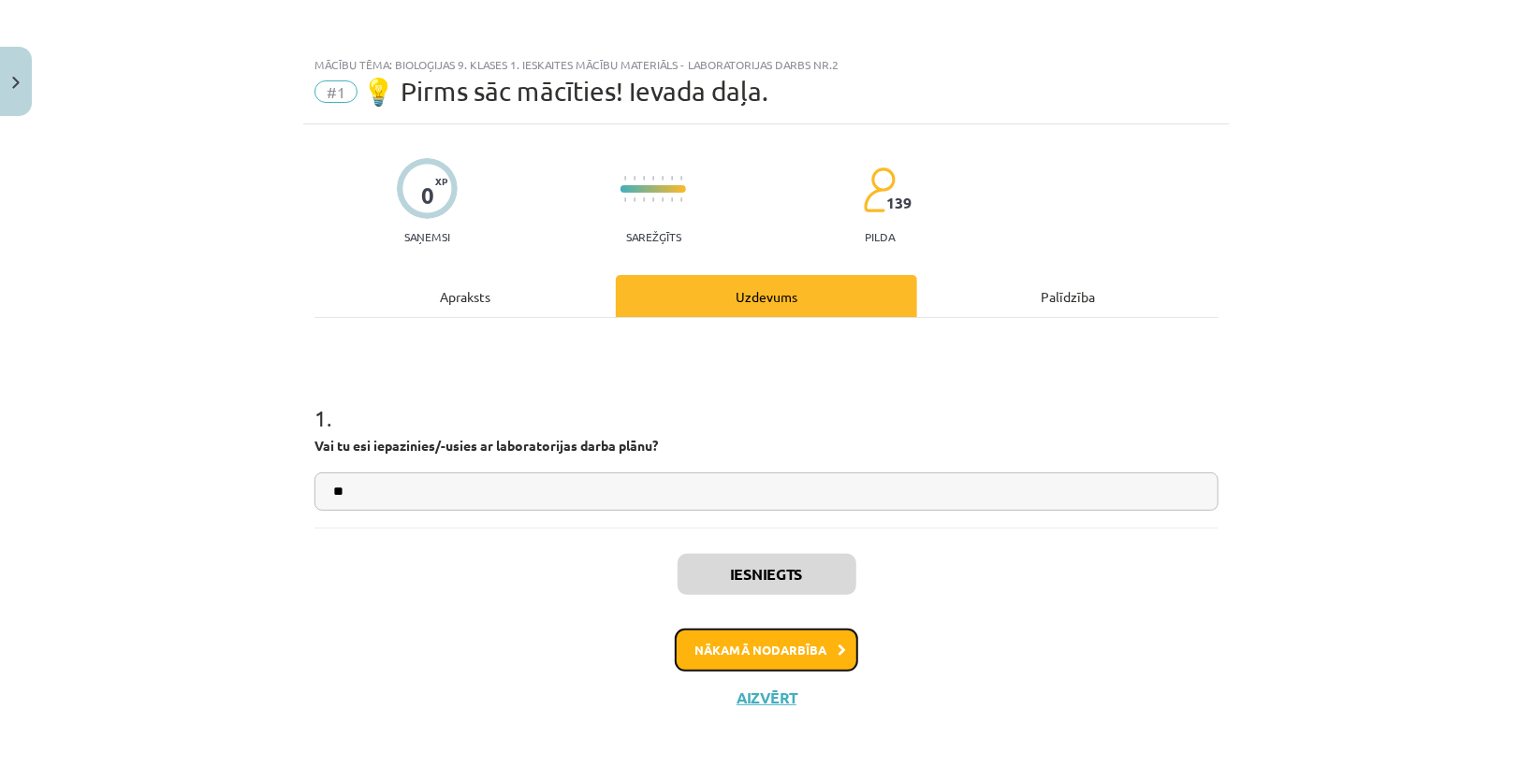
click at [838, 648] on icon at bounding box center [841, 651] width 8 height 12
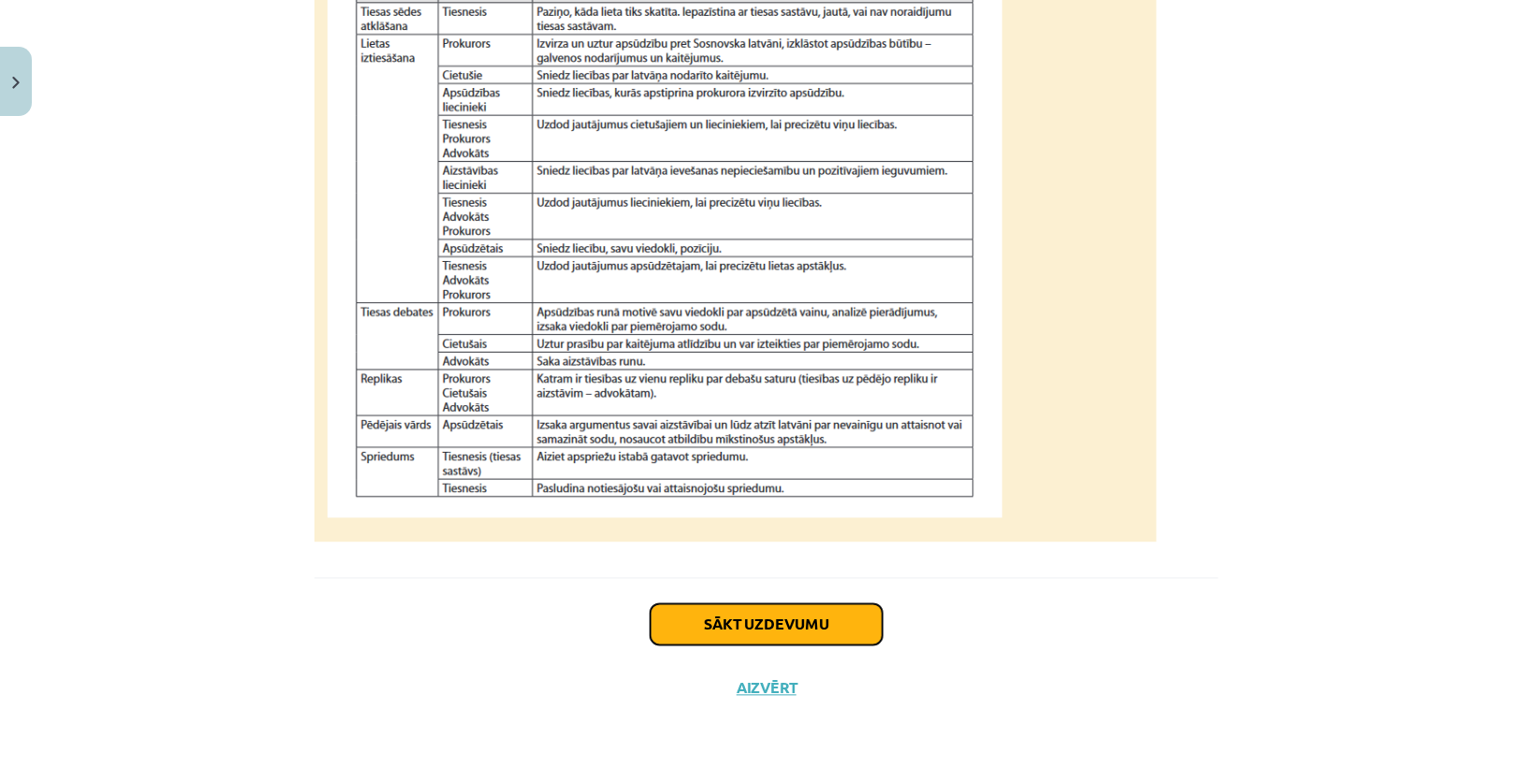
click at [784, 634] on button "Sākt uzdevumu" at bounding box center [766, 624] width 232 height 41
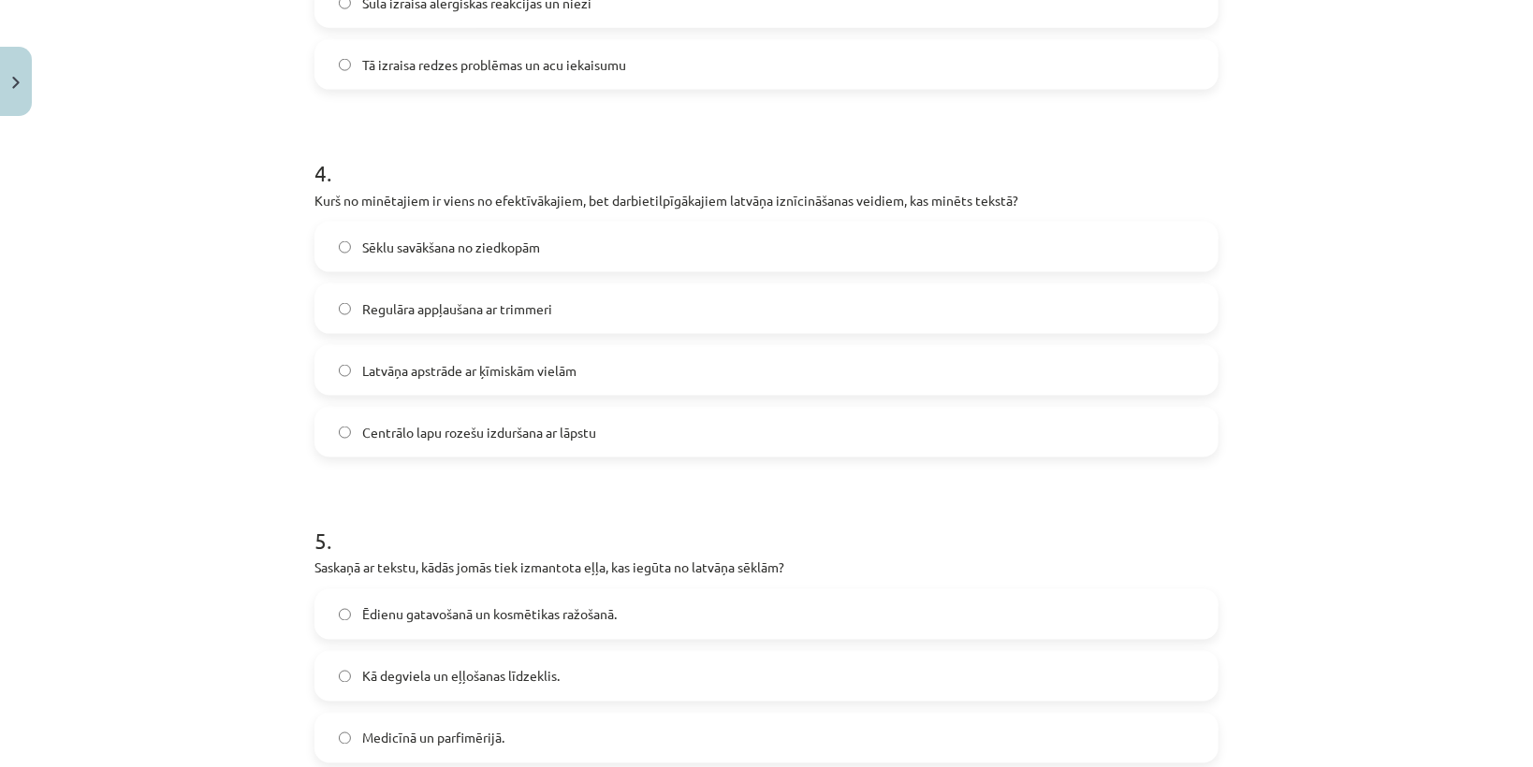
scroll to position [1621, 0]
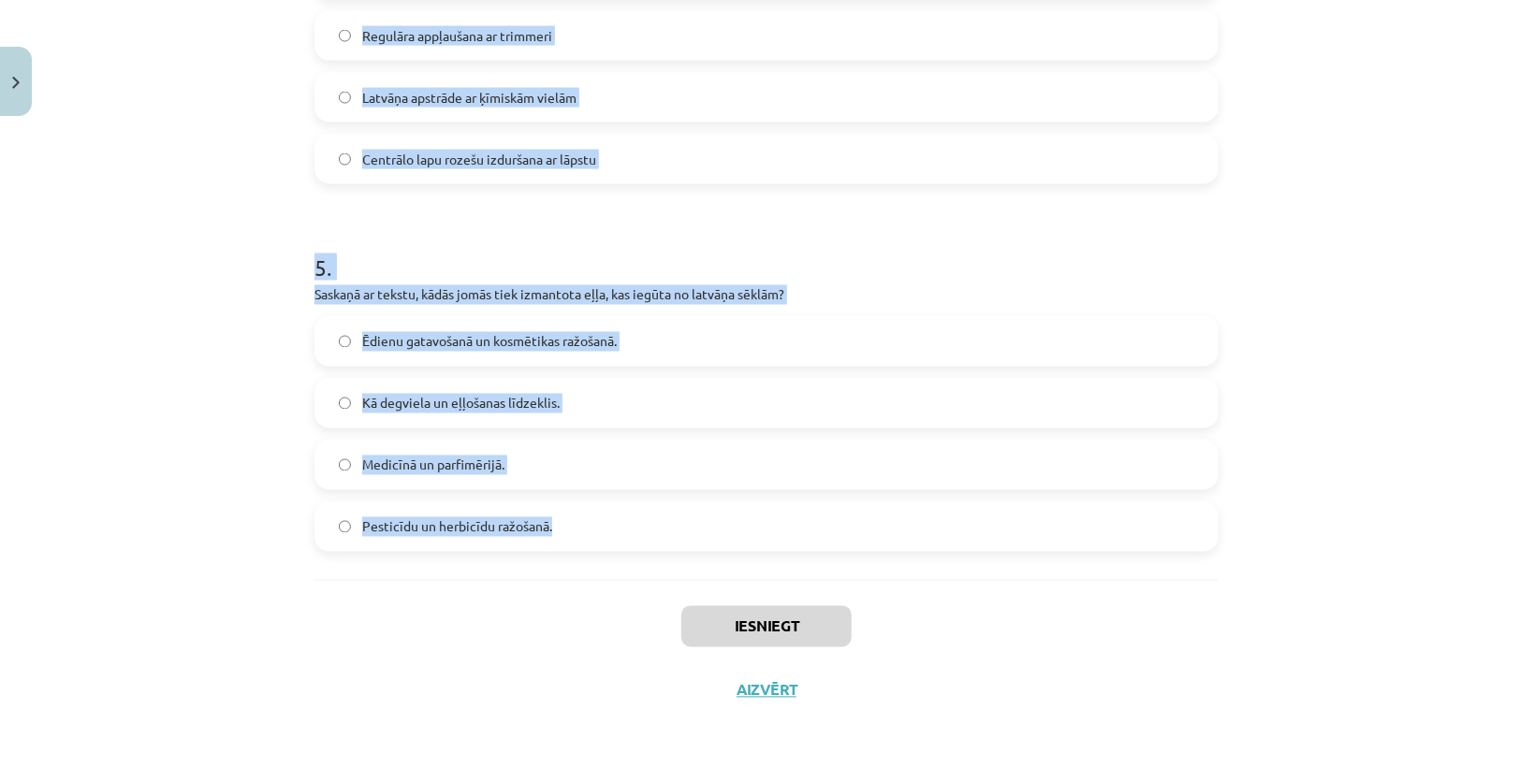
drag, startPoint x: 312, startPoint y: 393, endPoint x: 554, endPoint y: 522, distance: 274.6
copy form "Lorem Ipsumdolo sitametc adipiscin elit seddoei Tempori? Utl etdolo magnaaliqua…"
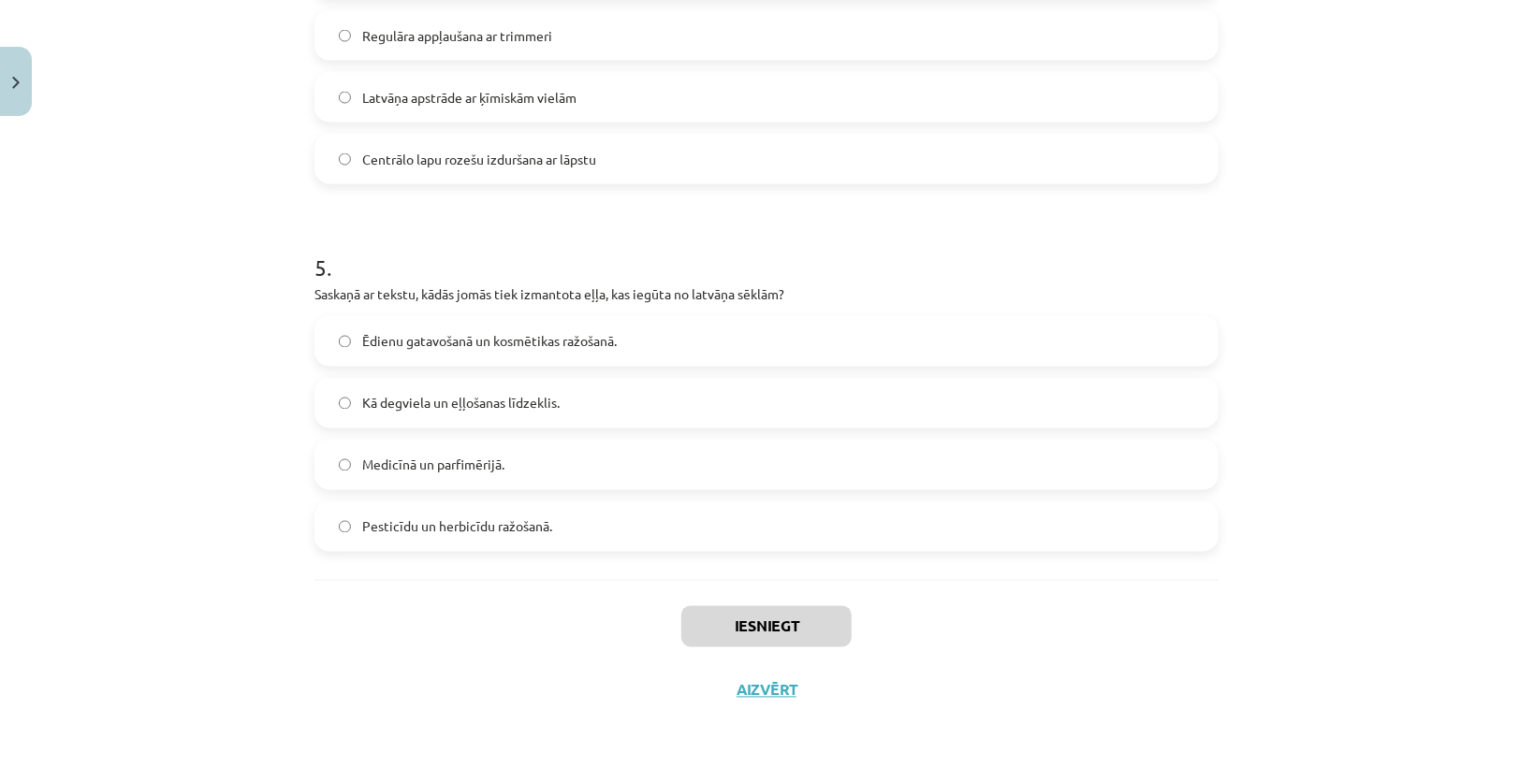
drag, startPoint x: 552, startPoint y: 599, endPoint x: 462, endPoint y: 321, distance: 292.0
click at [551, 601] on div "Iesniegt Aizvērt" at bounding box center [766, 645] width 904 height 131
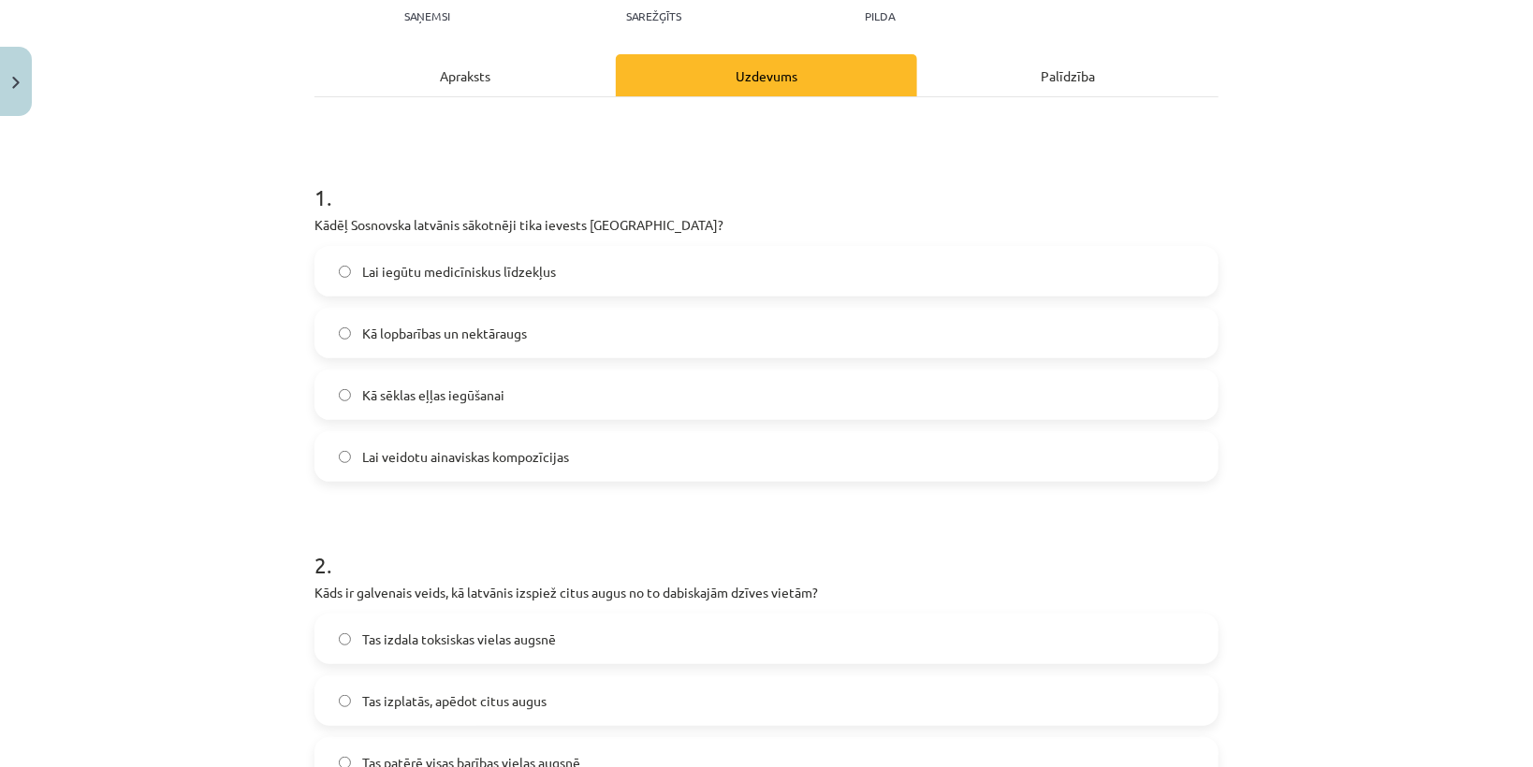
scroll to position [374, 0]
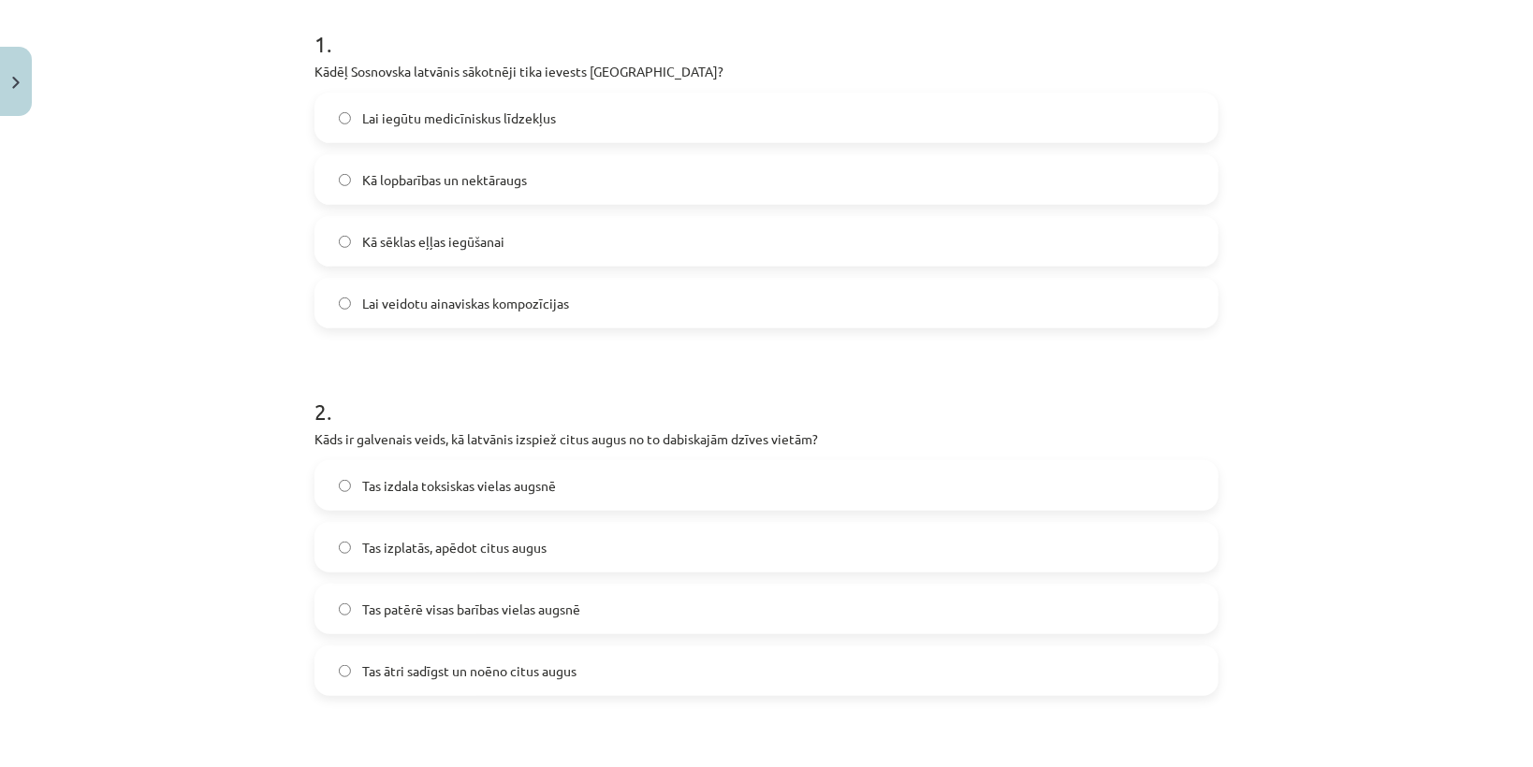
click at [373, 158] on label "Kā lopbarības un nektāraugs" at bounding box center [766, 179] width 900 height 47
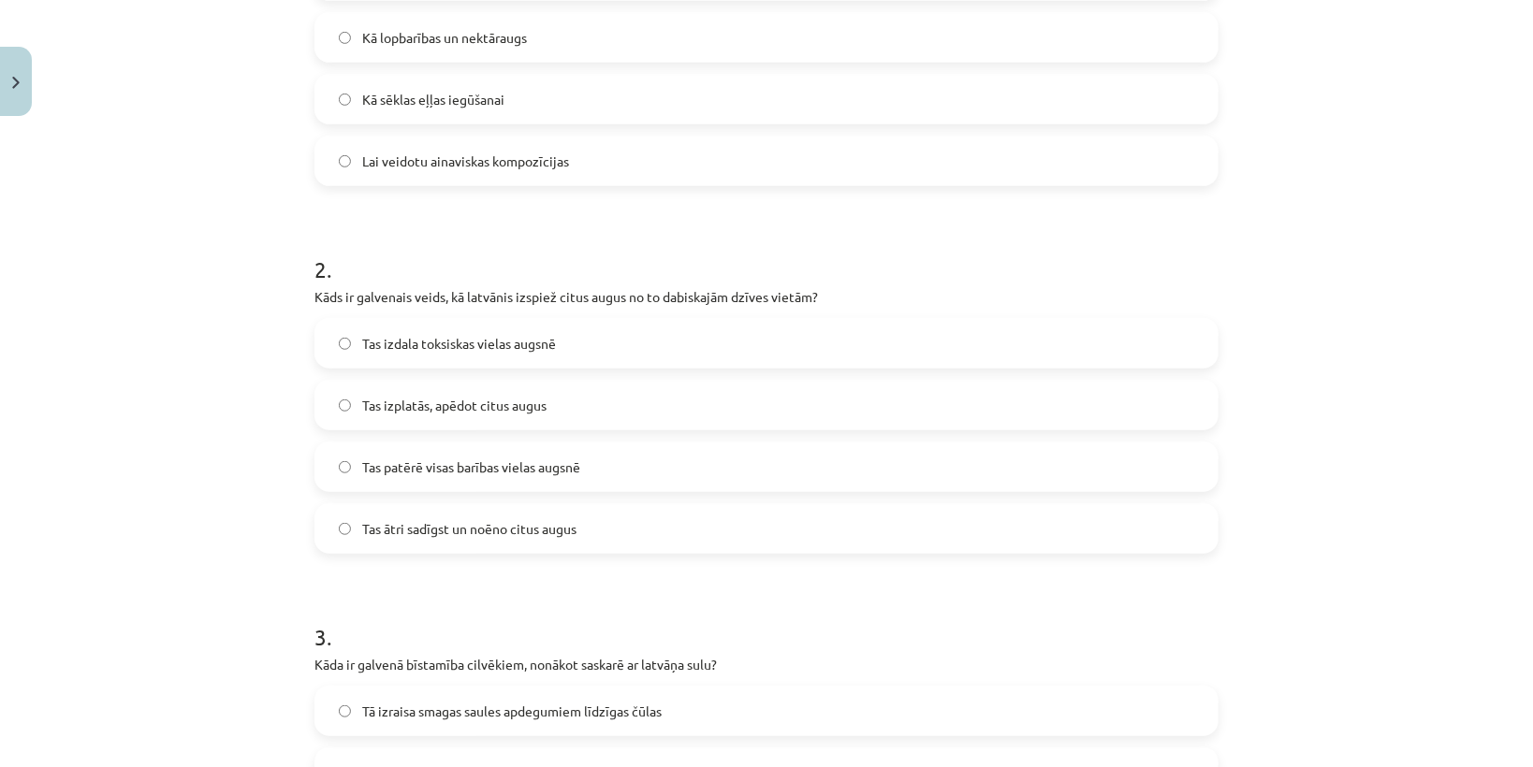
scroll to position [674, 0]
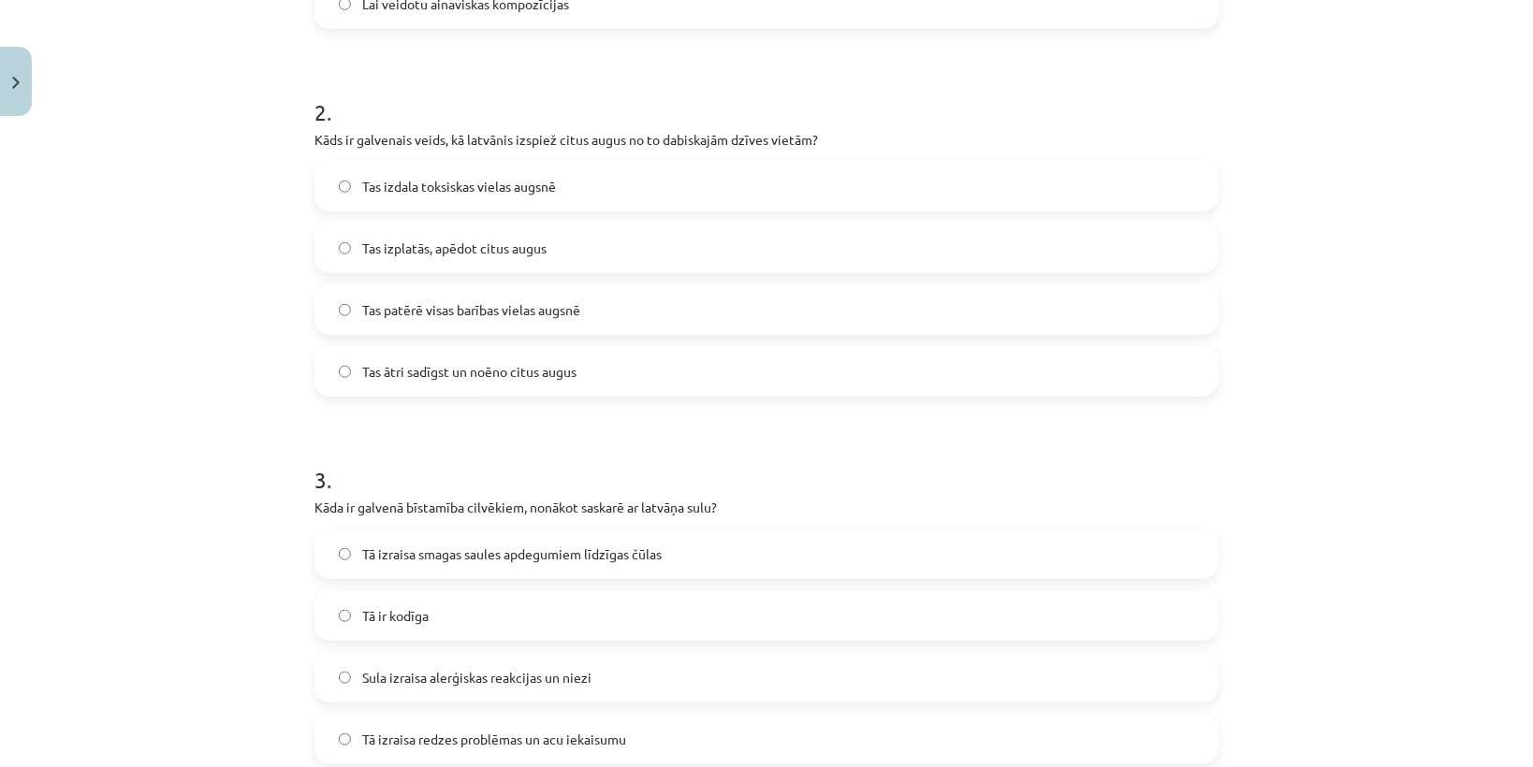
click at [438, 362] on span "Tas ātri sadīgst un noēno citus augus" at bounding box center [469, 372] width 214 height 20
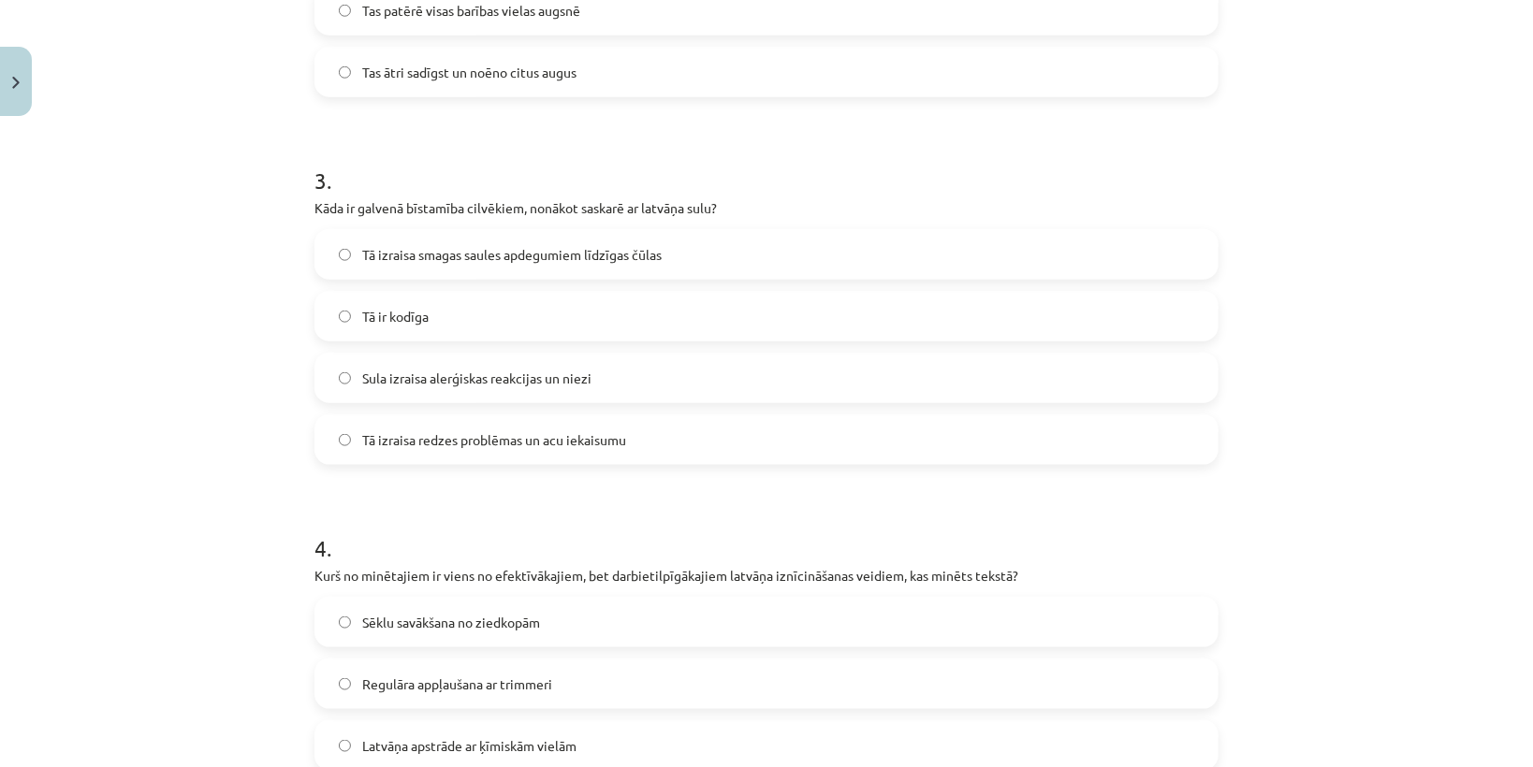
click at [441, 258] on span "Tā izraisa smagas saules apdegumiem līdzīgas čūlas" at bounding box center [511, 255] width 299 height 20
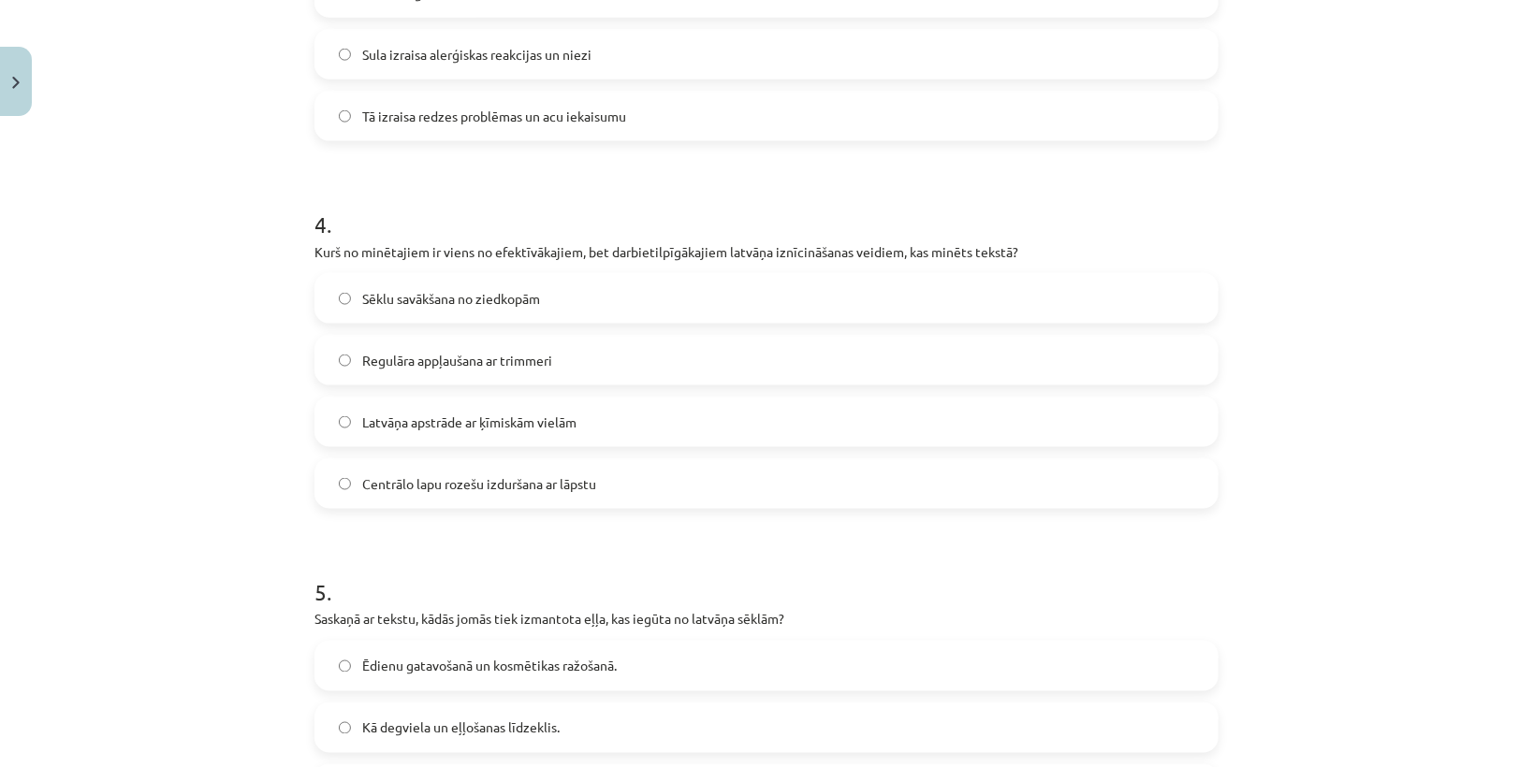
scroll to position [1347, 0]
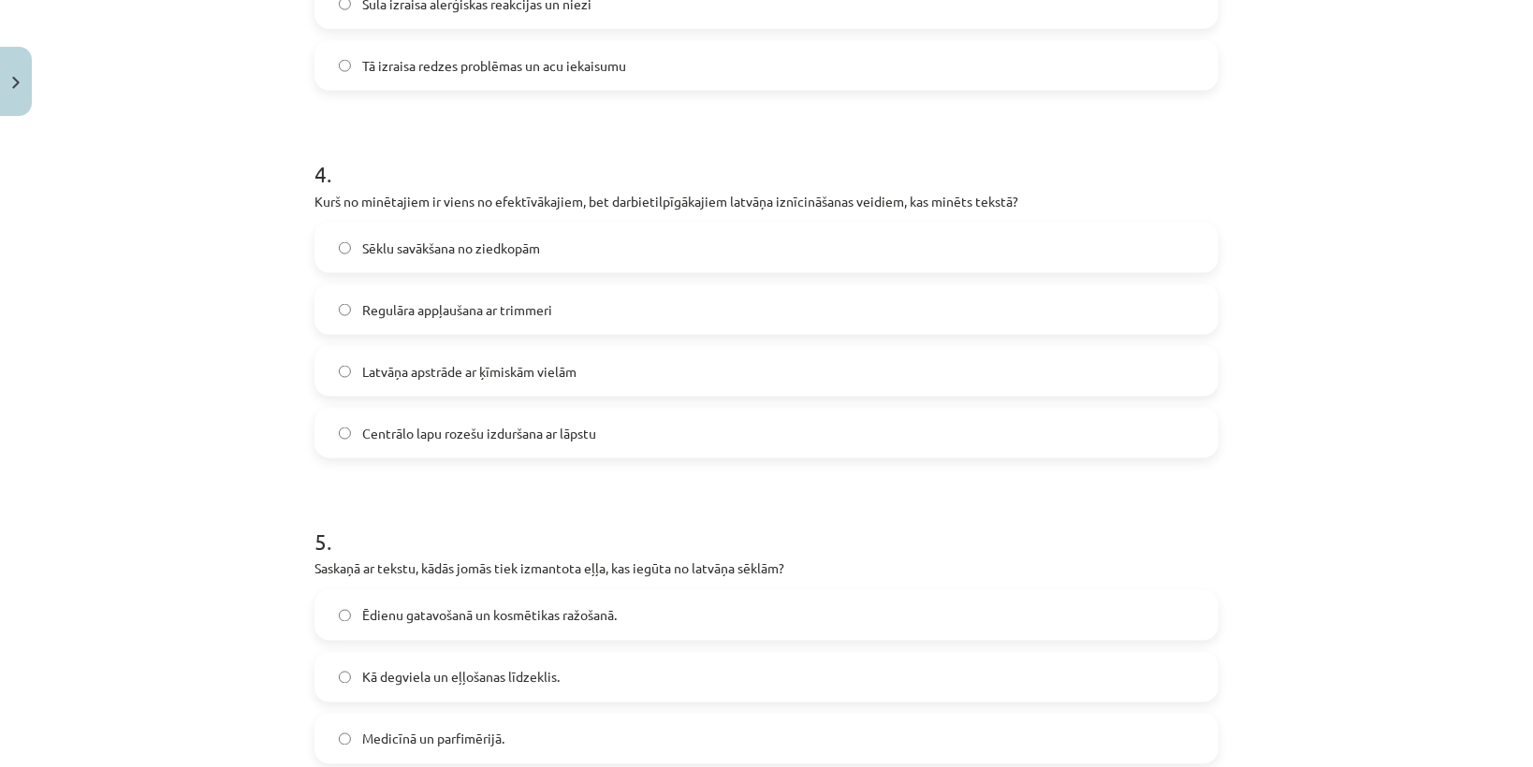
click at [432, 430] on span "Centrālo lapu rozešu izduršana ar lāpstu" at bounding box center [479, 434] width 234 height 20
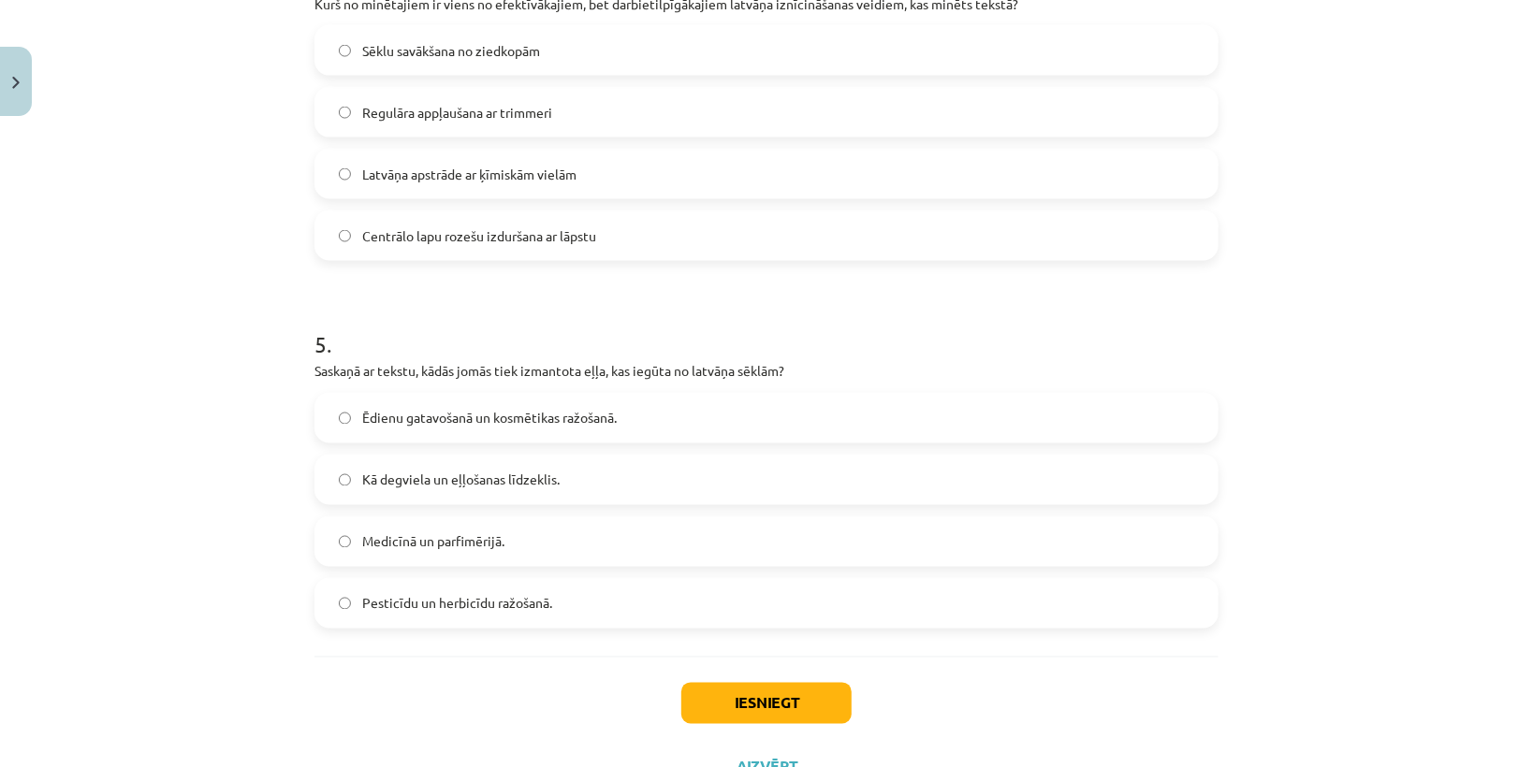
scroll to position [1621, 0]
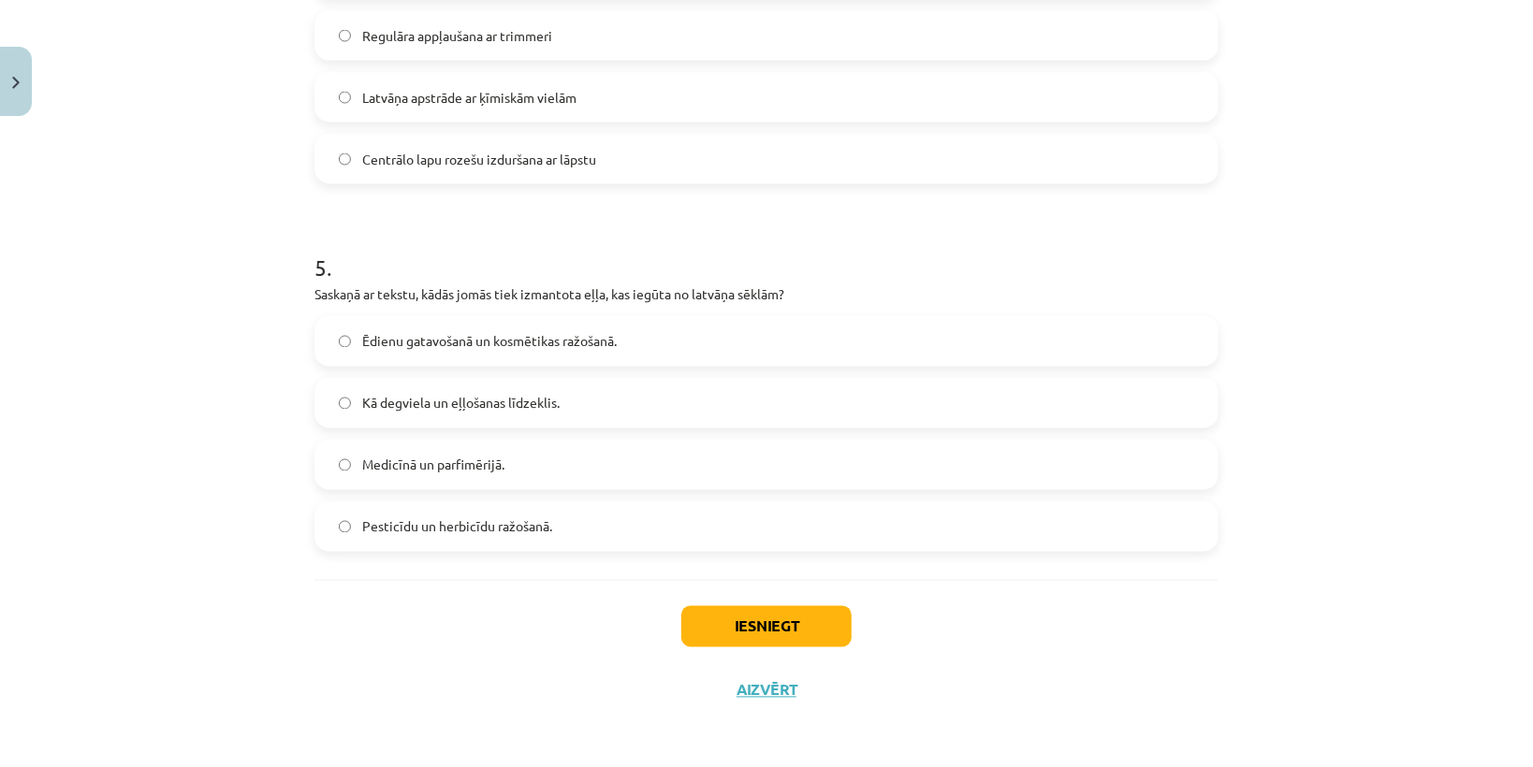
click at [426, 341] on span "Ēdienu gatavošanā un kosmētikas ražošanā." at bounding box center [489, 342] width 254 height 20
click at [808, 632] on button "Iesniegt" at bounding box center [766, 626] width 170 height 41
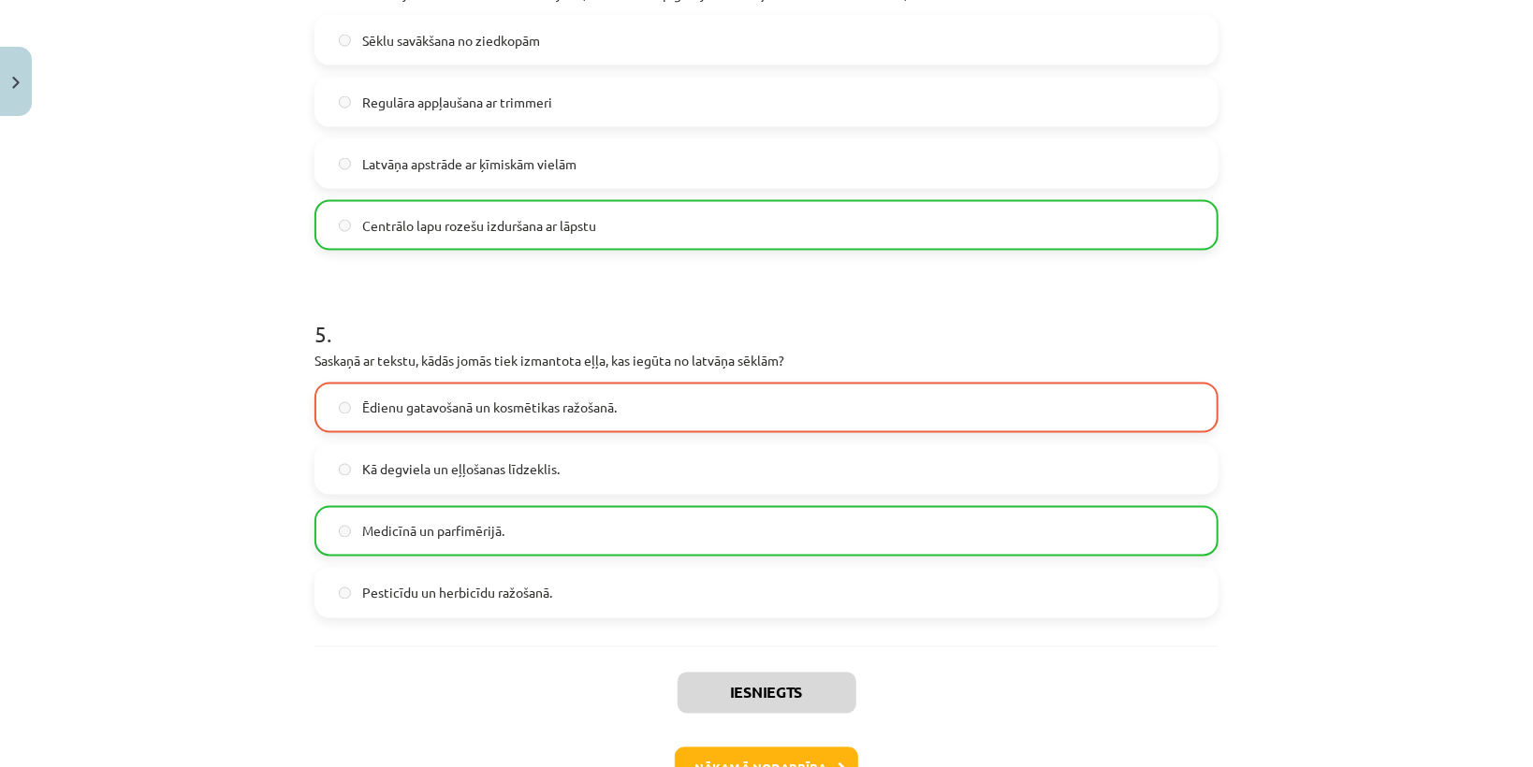
scroll to position [1680, 0]
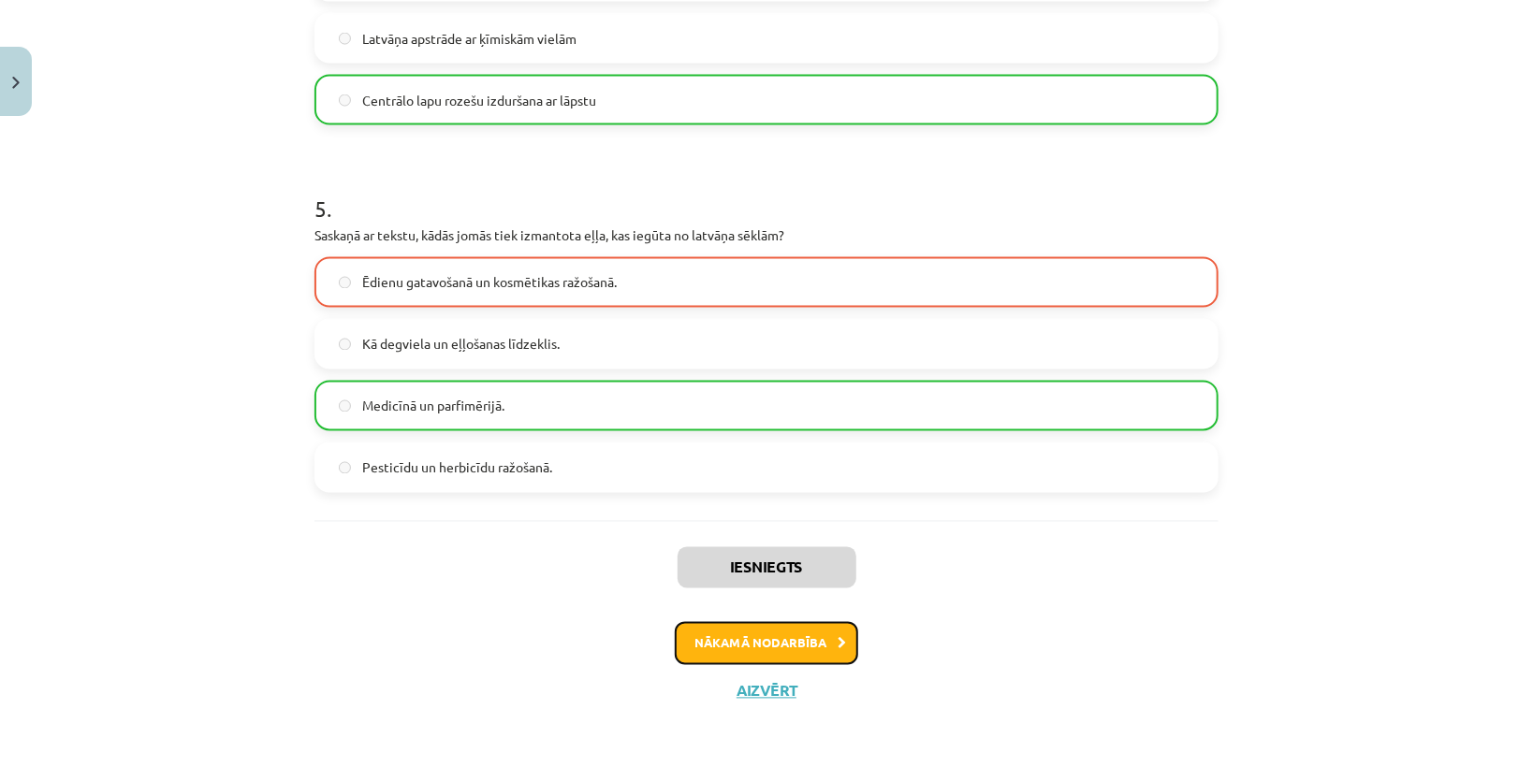
click at [810, 632] on button "Nākamā nodarbība" at bounding box center [766, 643] width 183 height 43
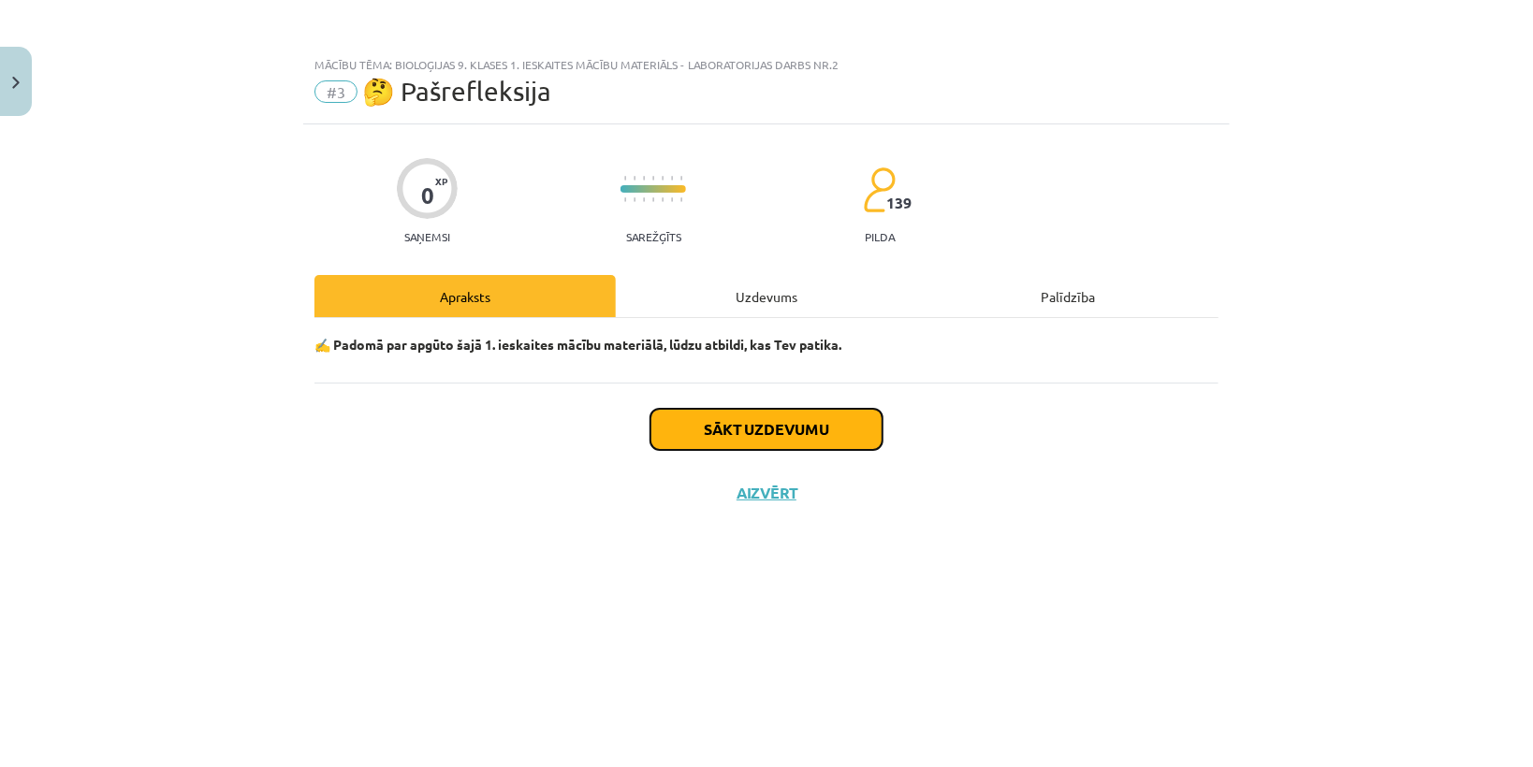
click at [785, 426] on button "Sākt uzdevumu" at bounding box center [766, 429] width 232 height 41
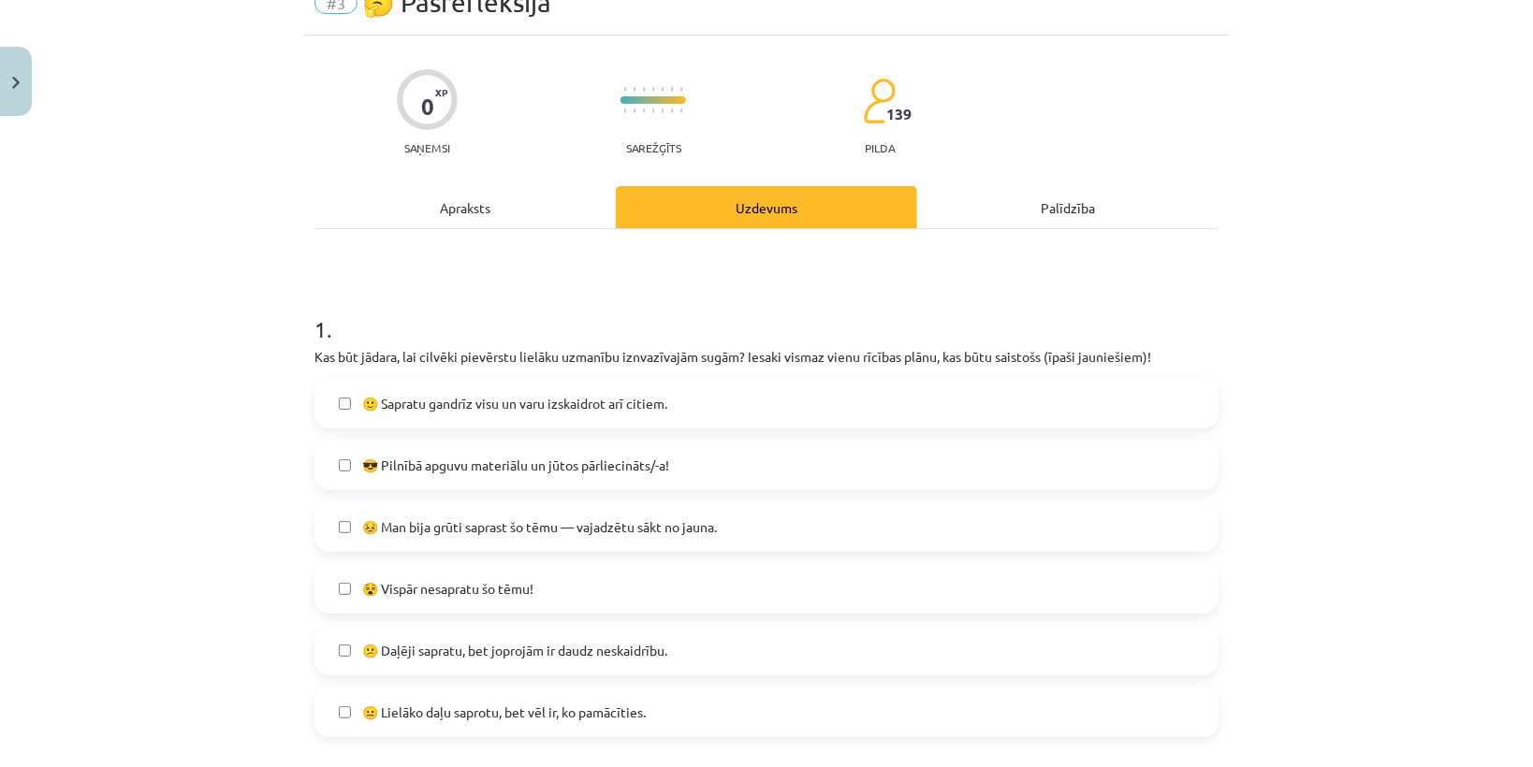
scroll to position [225, 0]
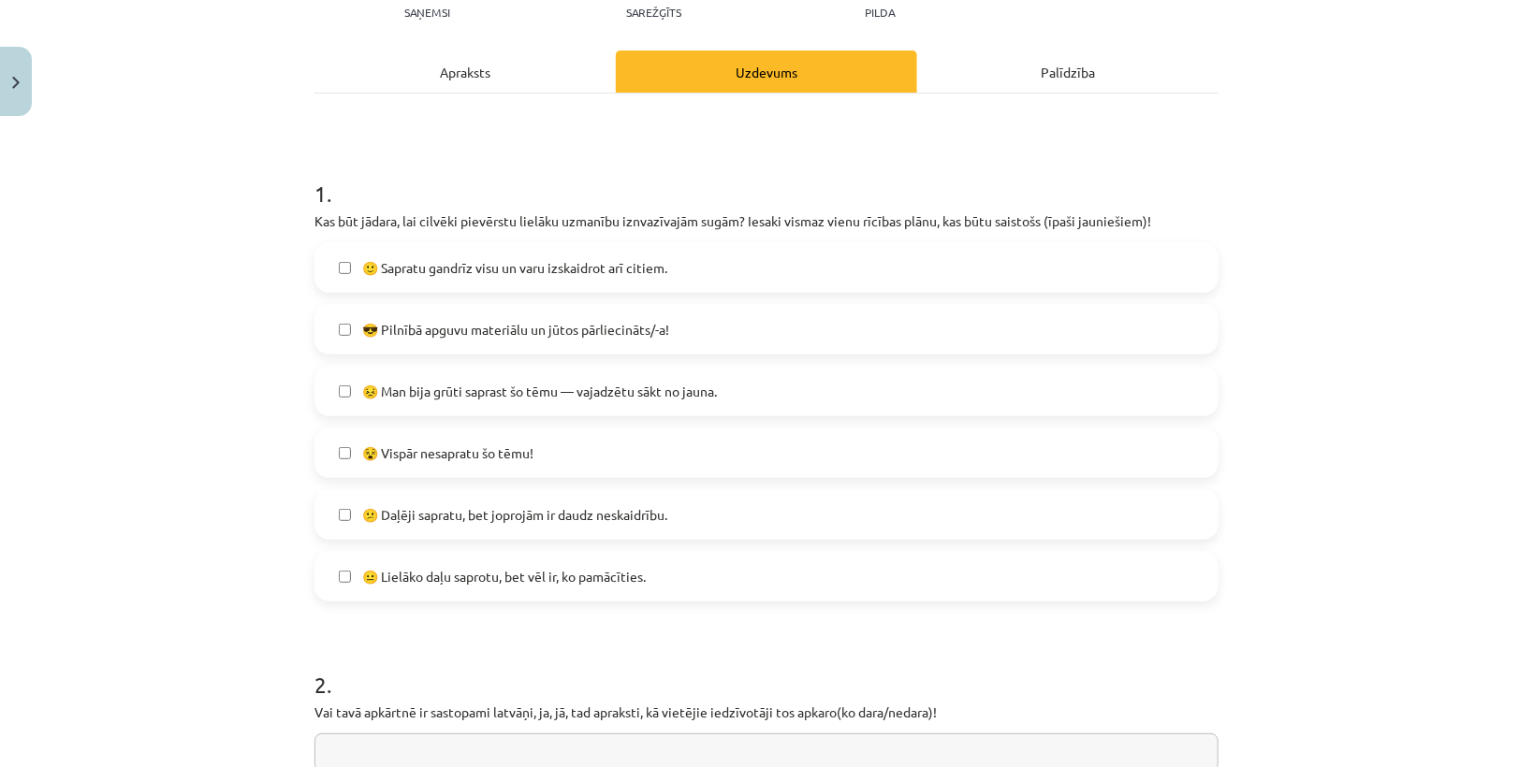
click at [384, 274] on span "🙂 Sapratu gandrīz visu un varu izskaidrot arī citiem." at bounding box center [514, 268] width 305 height 20
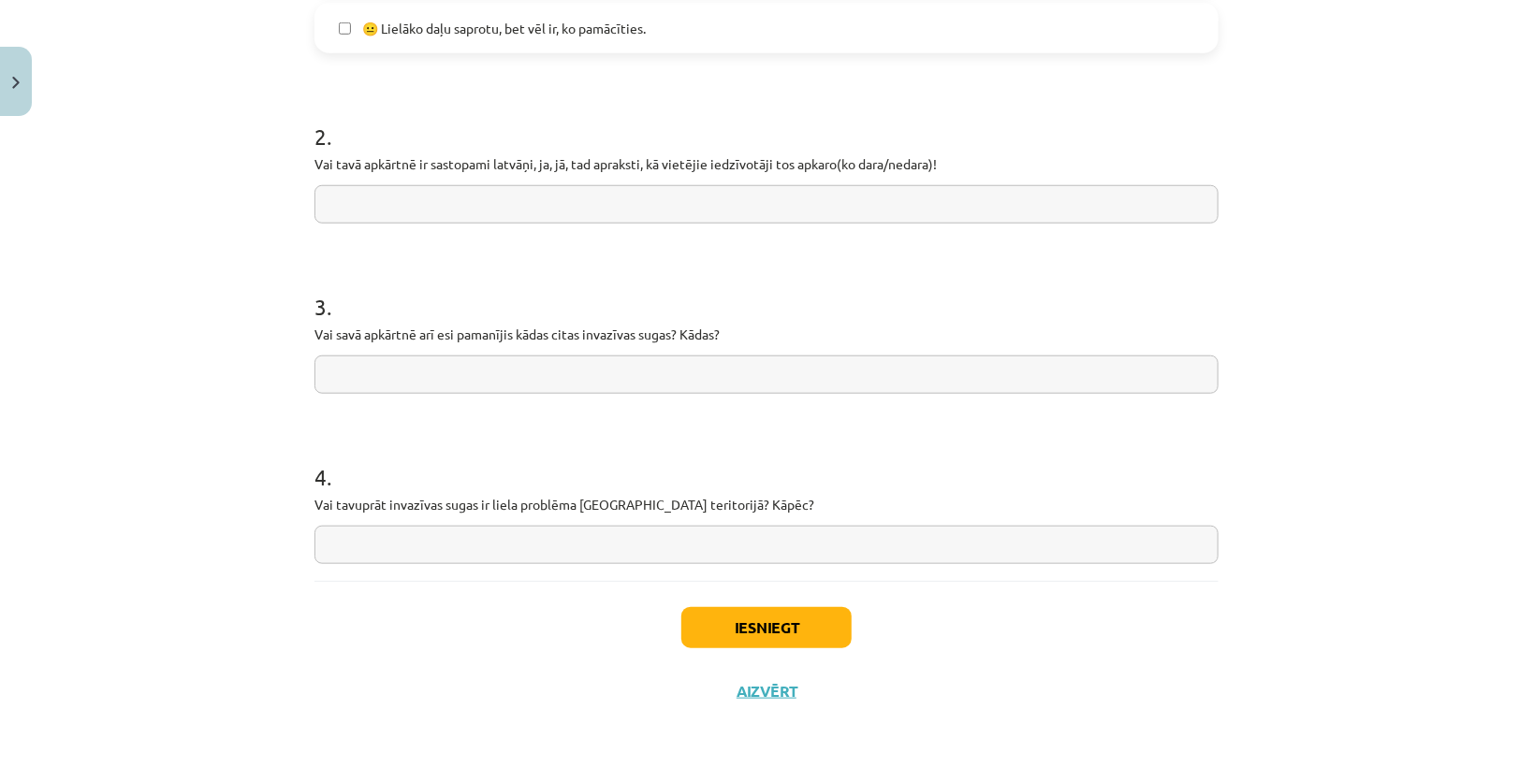
scroll to position [774, 0]
click at [404, 215] on input "text" at bounding box center [766, 203] width 904 height 38
type input "*"
click at [454, 361] on input "text" at bounding box center [766, 374] width 904 height 38
type input "*"
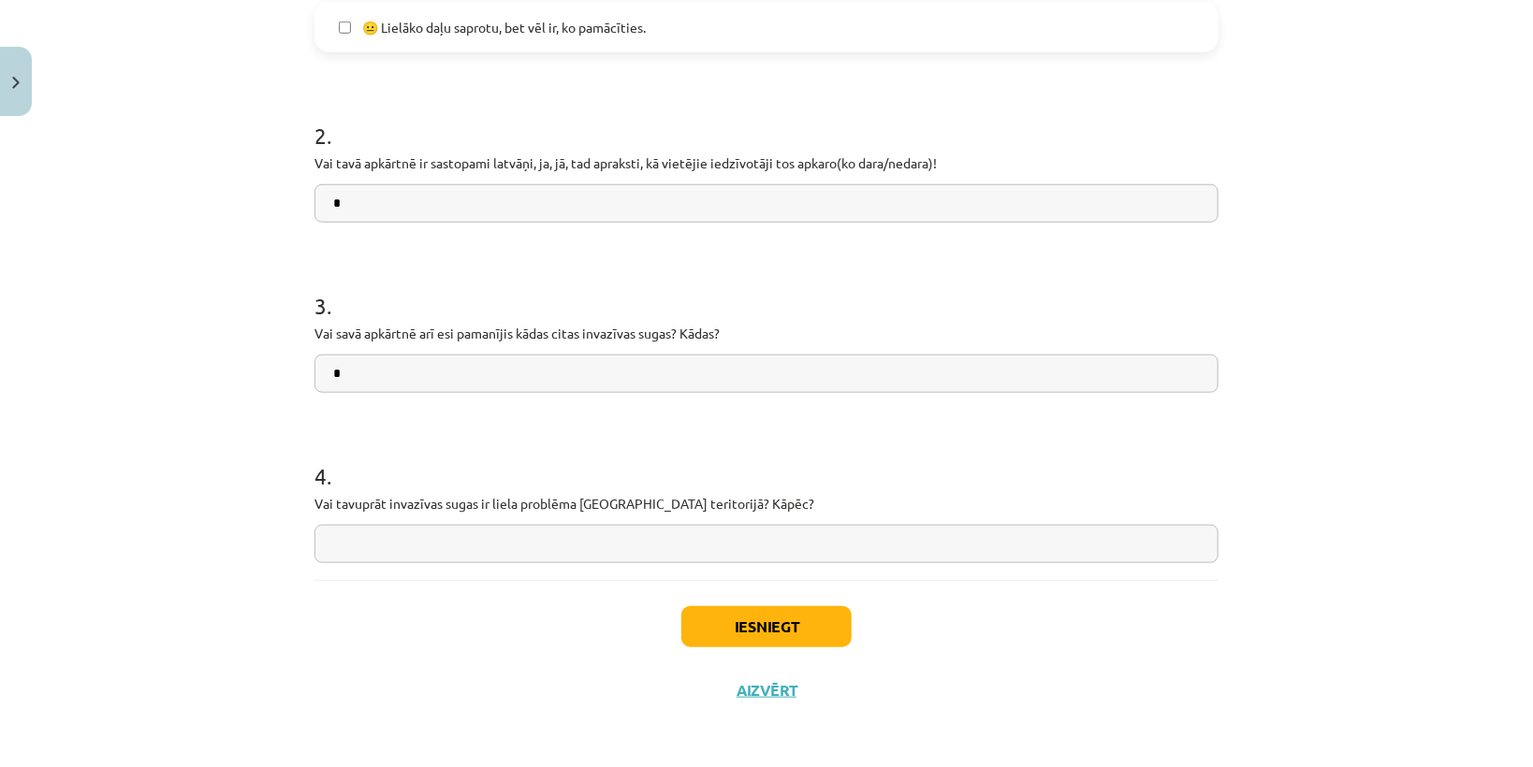
click at [510, 542] on input "text" at bounding box center [766, 544] width 904 height 38
type input "*"
click at [801, 634] on button "Iesniegt" at bounding box center [766, 626] width 170 height 41
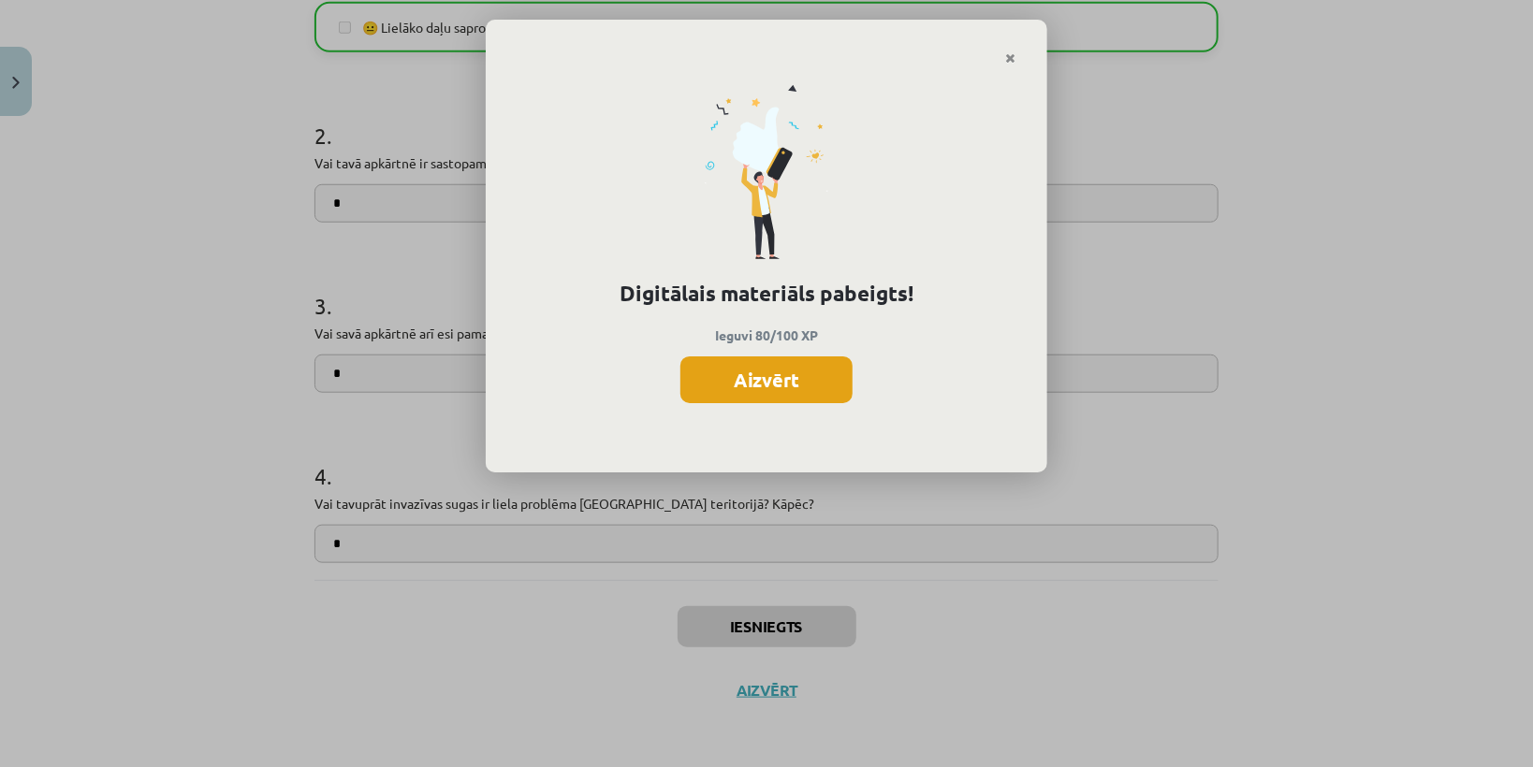
click at [765, 381] on button "Aizvērt" at bounding box center [766, 379] width 172 height 47
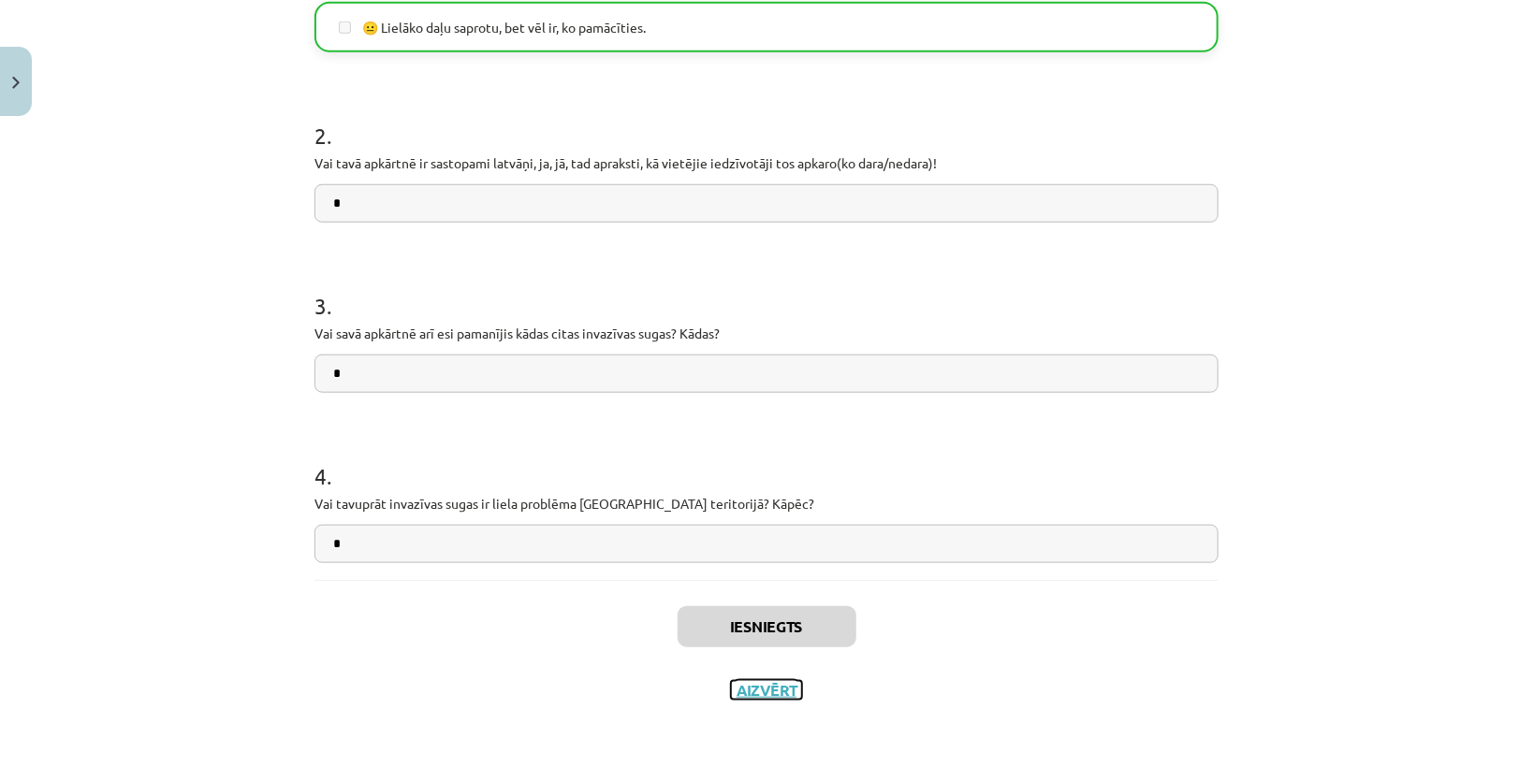
click at [770, 695] on button "Aizvērt" at bounding box center [766, 690] width 71 height 19
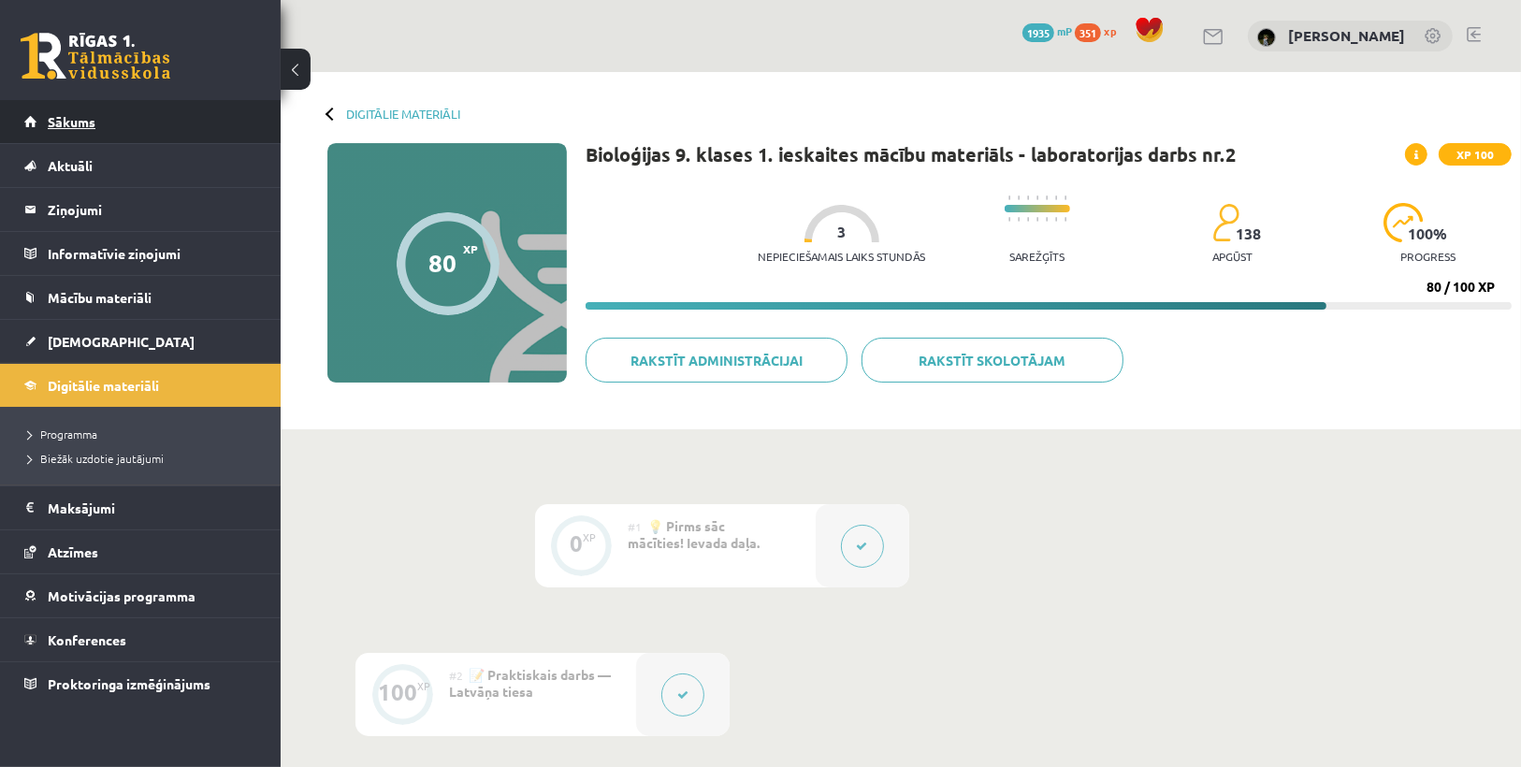
click at [142, 128] on link "Sākums" at bounding box center [140, 121] width 233 height 43
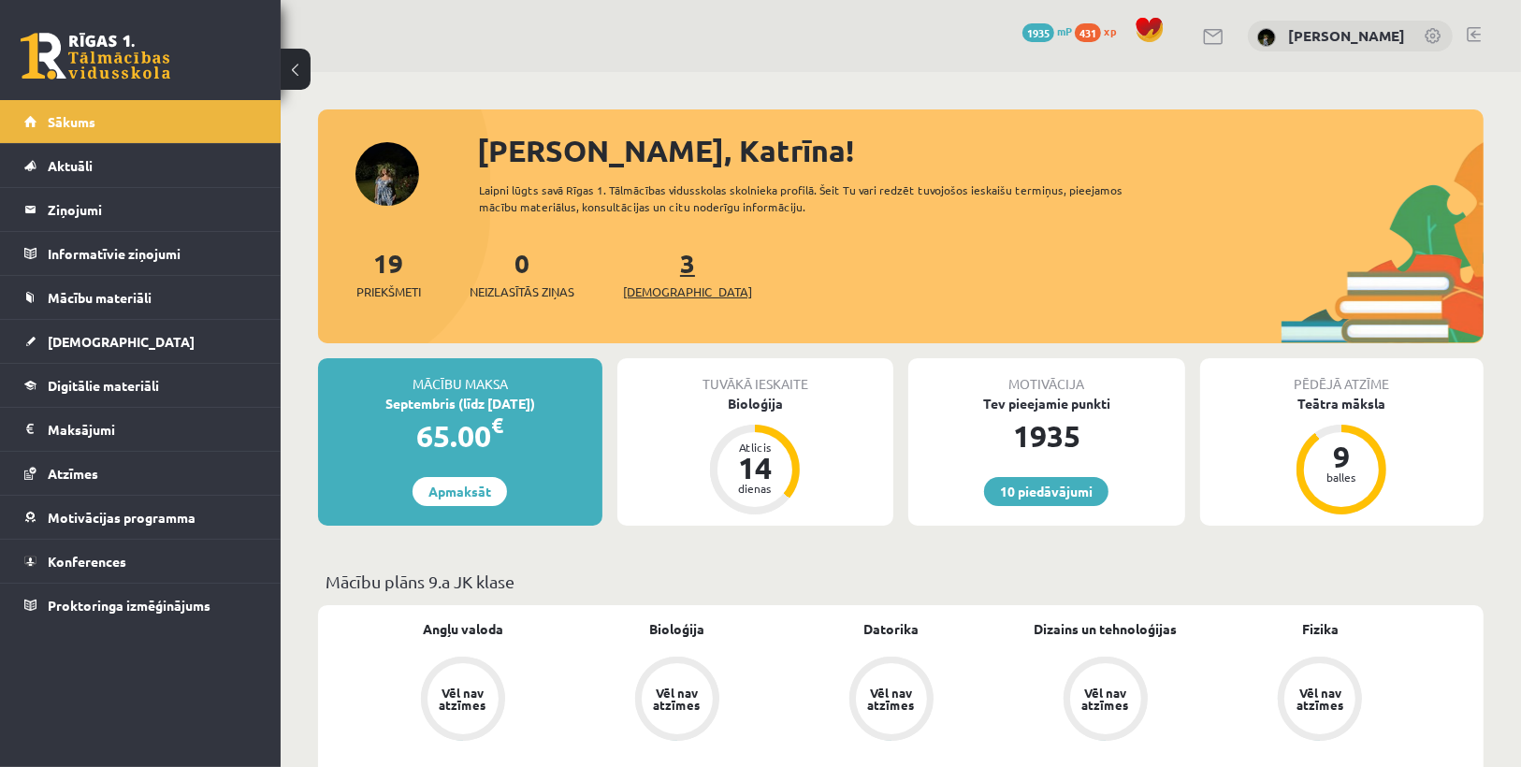
click at [662, 288] on span "[DEMOGRAPHIC_DATA]" at bounding box center [687, 292] width 129 height 19
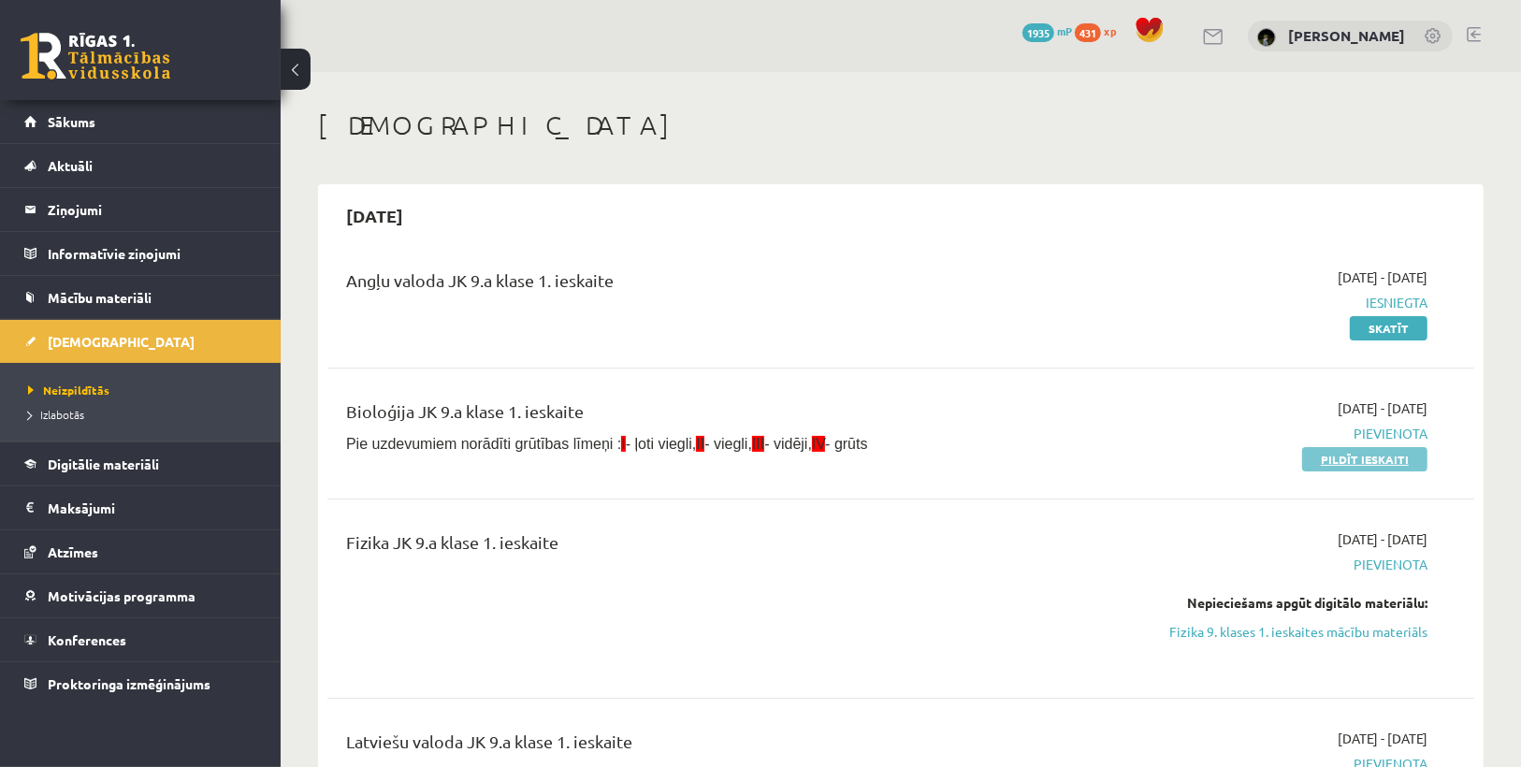
click at [1345, 466] on link "Pildīt ieskaiti" at bounding box center [1364, 459] width 125 height 24
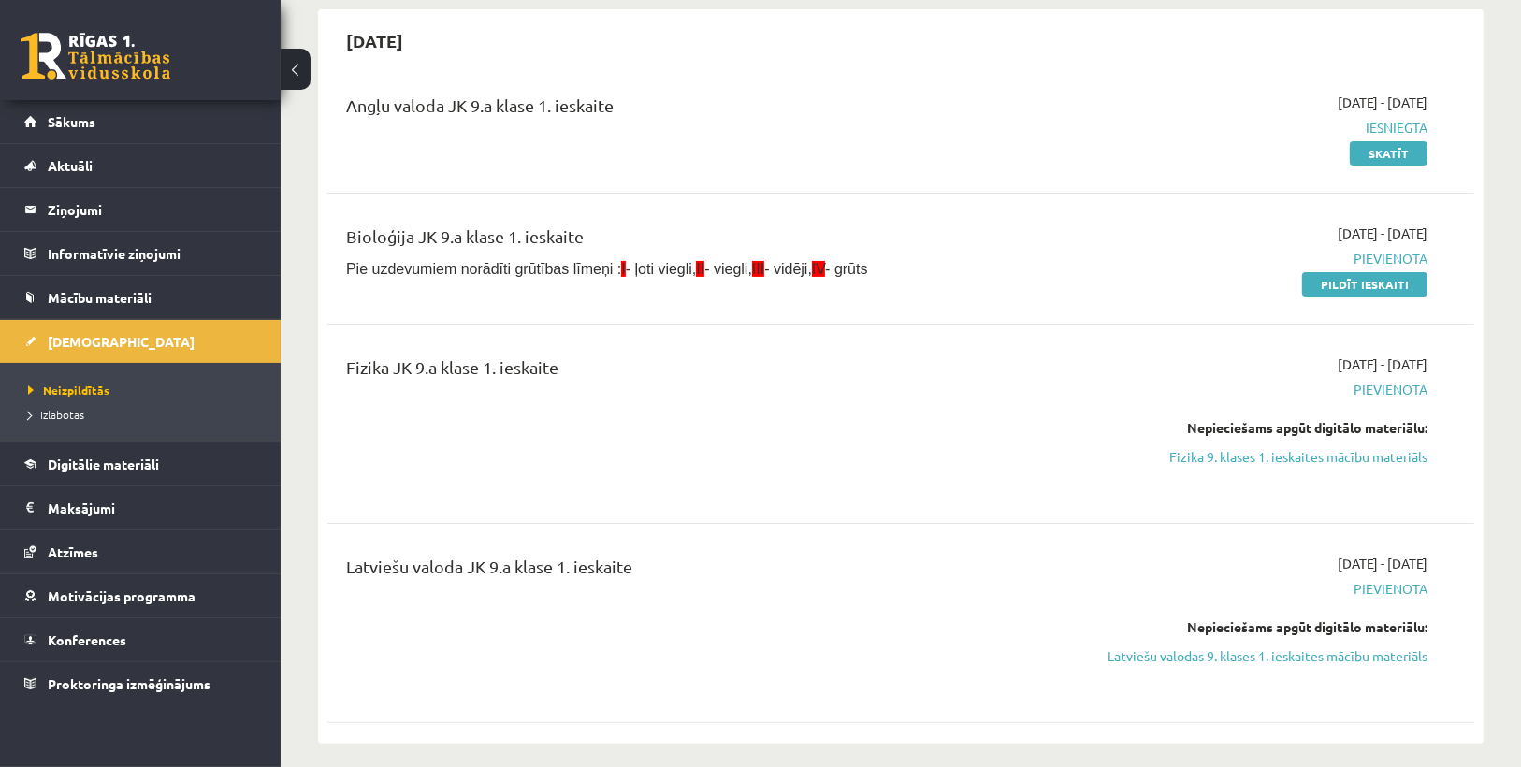
scroll to position [225, 0]
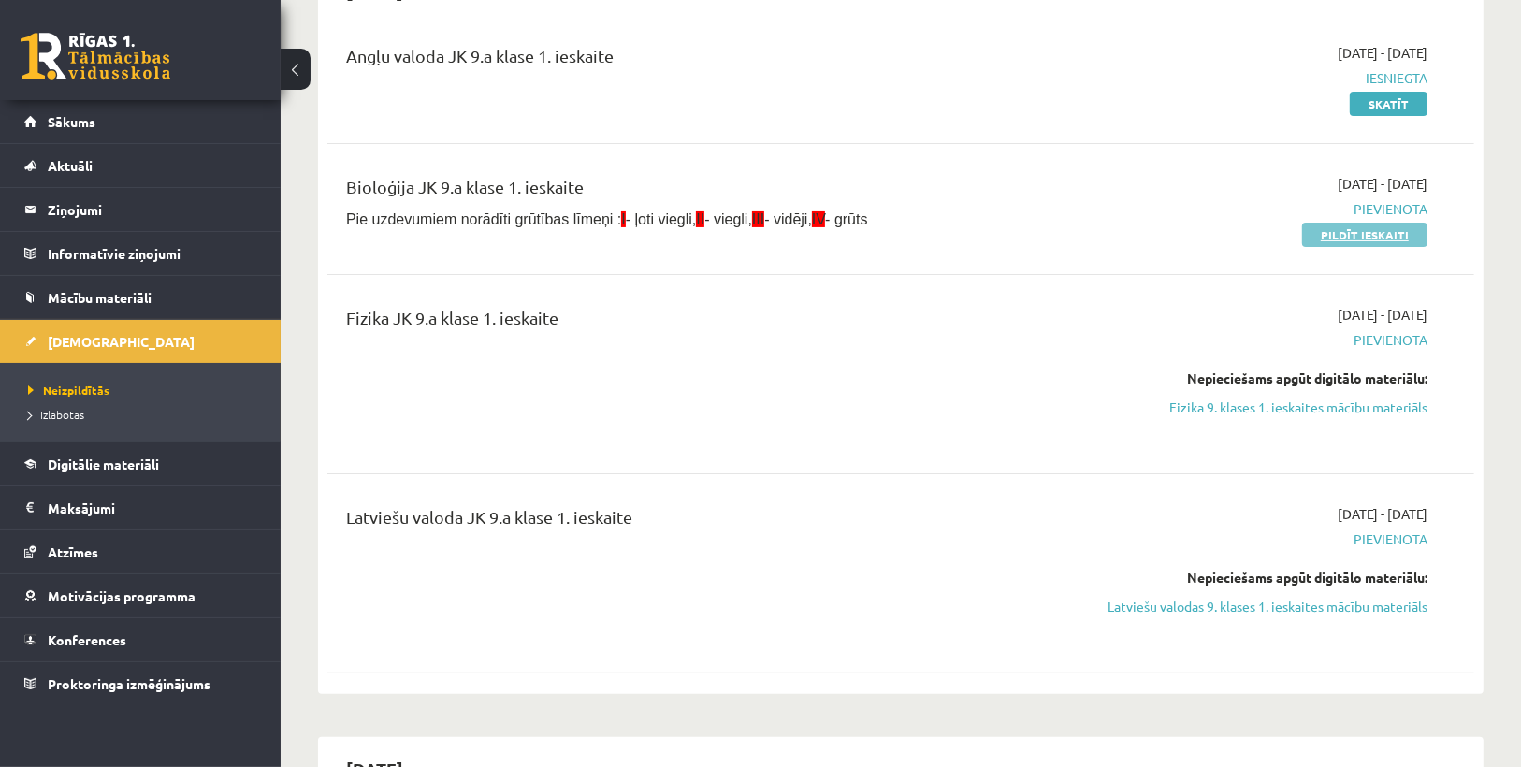
click at [1396, 233] on link "Pildīt ieskaiti" at bounding box center [1364, 235] width 125 height 24
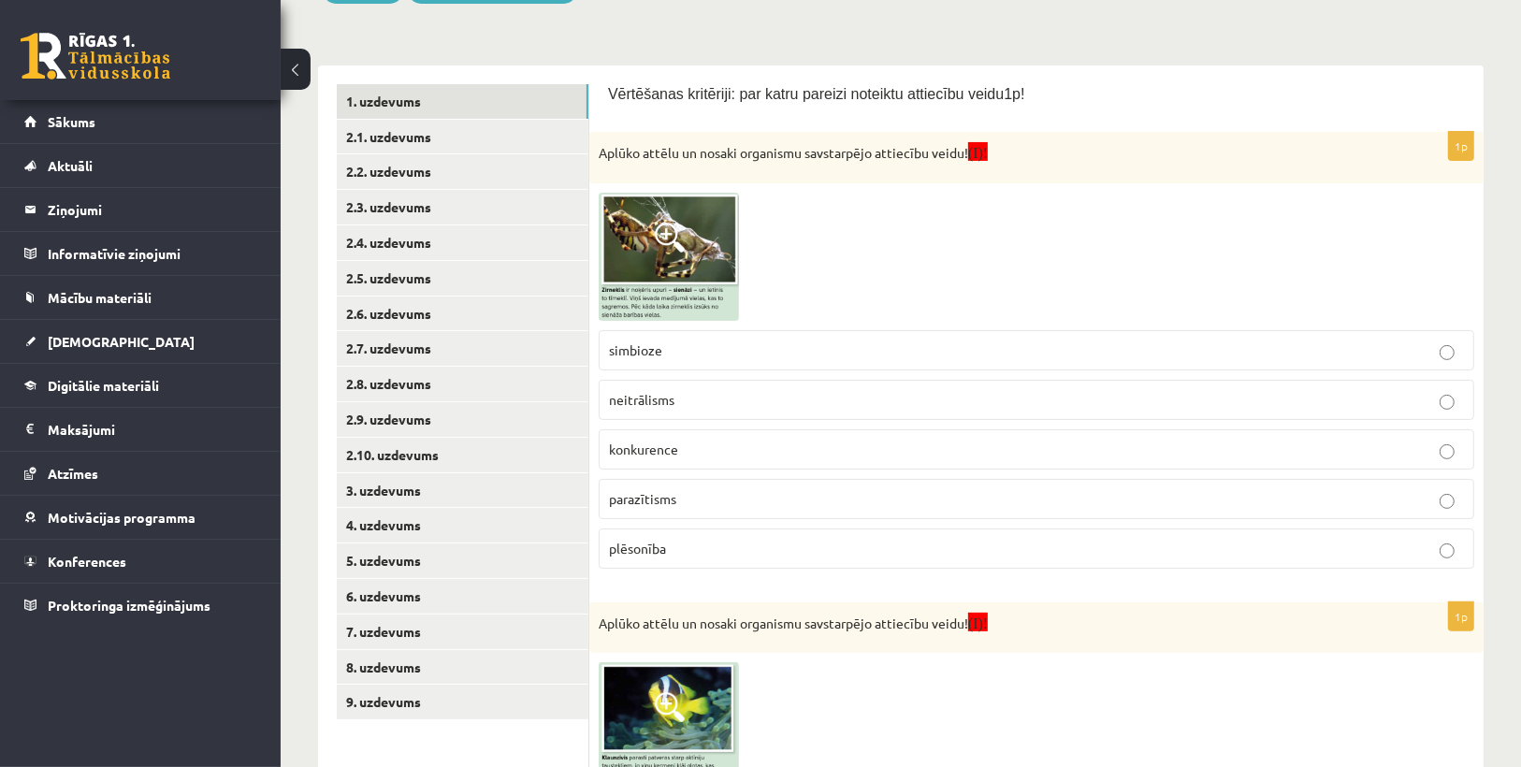
scroll to position [225, 0]
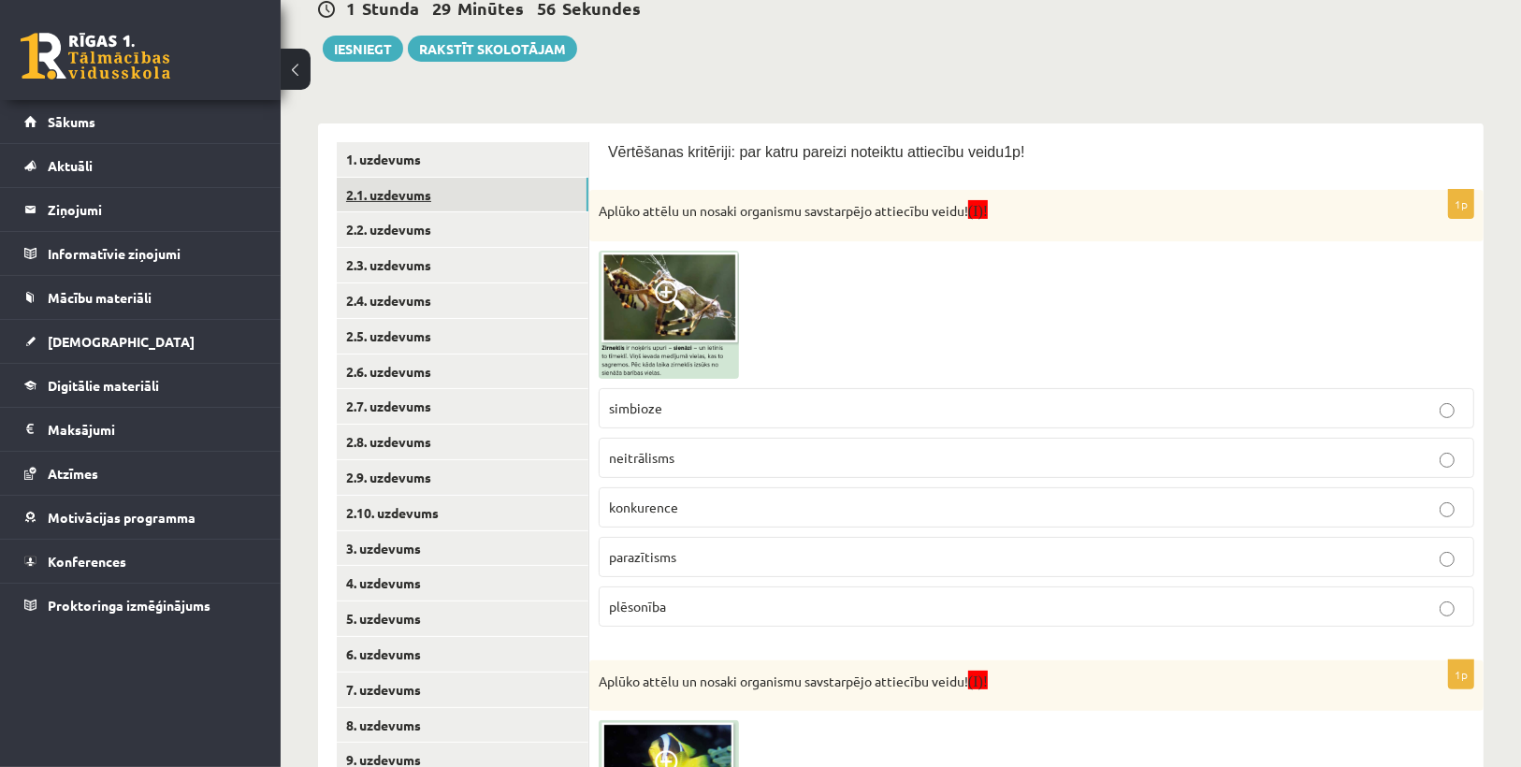
click at [397, 181] on link "2.1. uzdevums" at bounding box center [463, 195] width 252 height 35
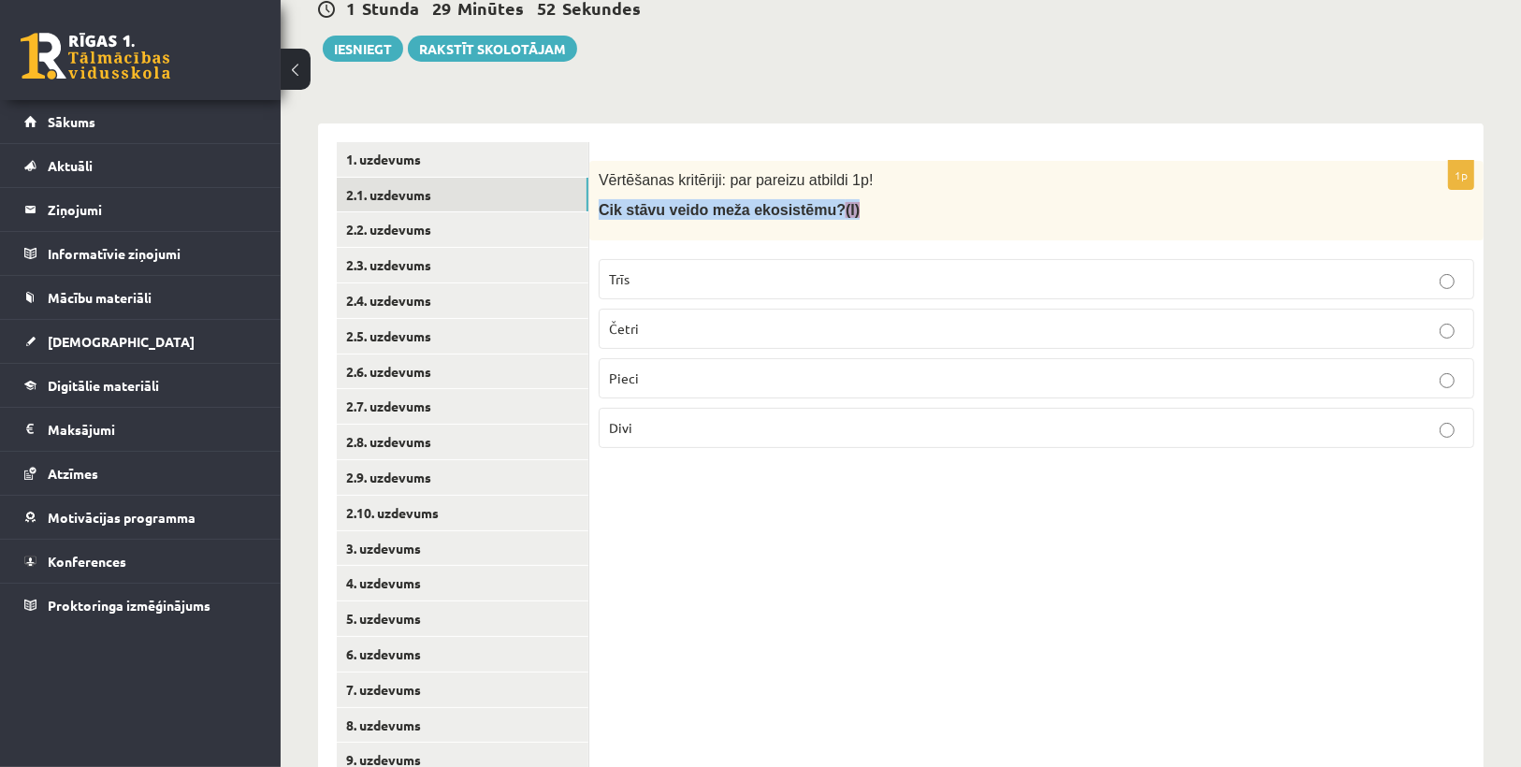
drag, startPoint x: 599, startPoint y: 214, endPoint x: 876, endPoint y: 208, distance: 277.0
click at [876, 208] on p "Cik stāvu veido meža ekosistēmu? (I)" at bounding box center [990, 209] width 782 height 21
drag, startPoint x: 876, startPoint y: 208, endPoint x: 602, endPoint y: 218, distance: 274.3
click at [606, 220] on p "Cik stāvu veido meža ekosistēmu? (I)" at bounding box center [990, 209] width 782 height 21
click at [595, 217] on div "Vērtēšanas kritēriji: par pareizu atbildi 1p! Cik stāvu veido meža ekosistēmu? …" at bounding box center [1036, 201] width 894 height 80
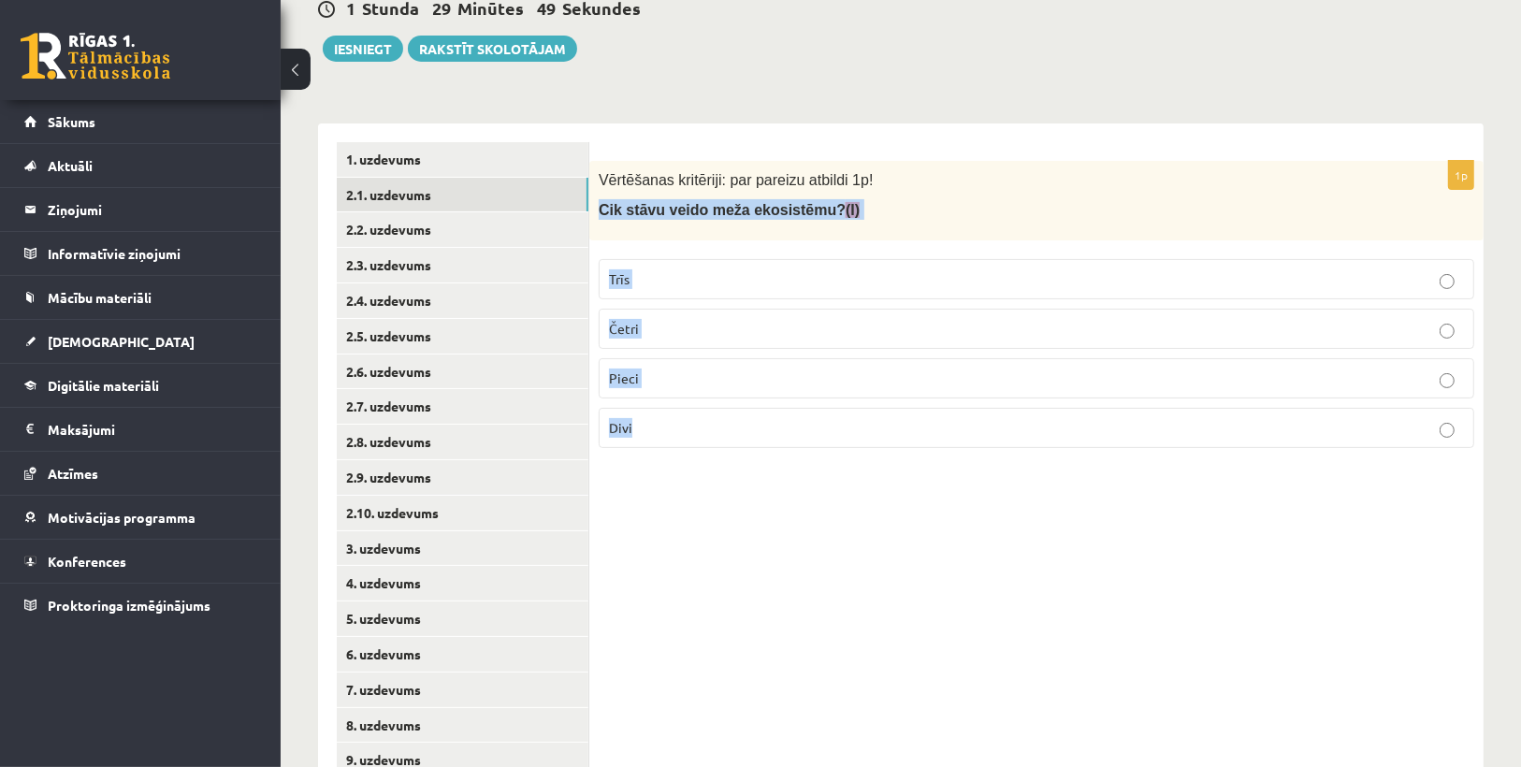
drag, startPoint x: 598, startPoint y: 208, endPoint x: 663, endPoint y: 407, distance: 209.8
click at [663, 407] on div "1p Vērtēšanas kritēriji: par pareizu atbildi 1p! Cik stāvu veido meža ekosistēm…" at bounding box center [1036, 312] width 894 height 302
copy div "Cik stāvu veido meža ekosistēmu? (I) Trīs Četri Pieci Divi"
click at [679, 504] on div "1p Vērtēšanas kritēriji: par pareizu atbildi 1p! Cik stāvu veido meža ekosistēm…" at bounding box center [1036, 461] width 894 height 674
click at [603, 273] on label "Trīs" at bounding box center [1037, 279] width 876 height 40
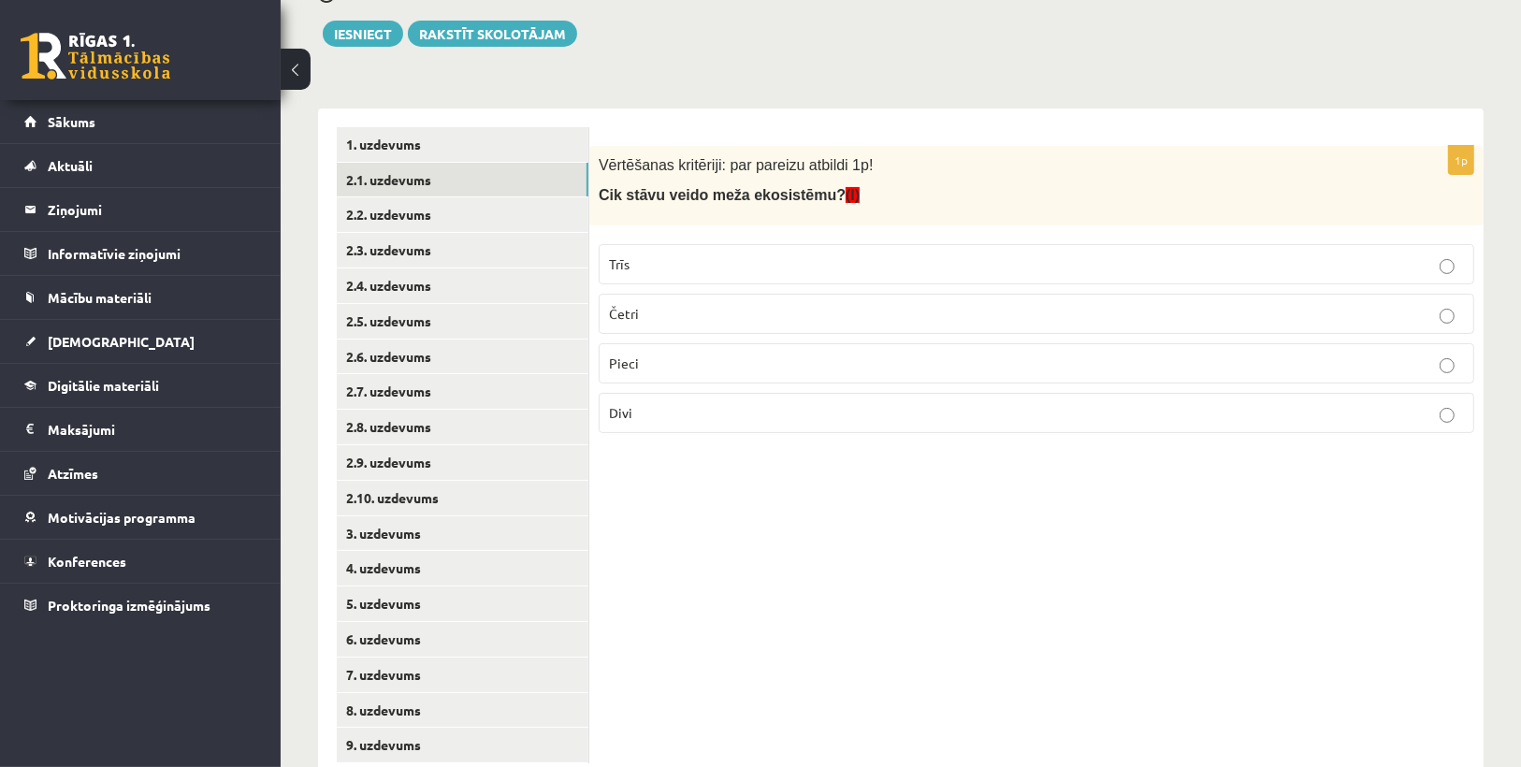
scroll to position [291, 0]
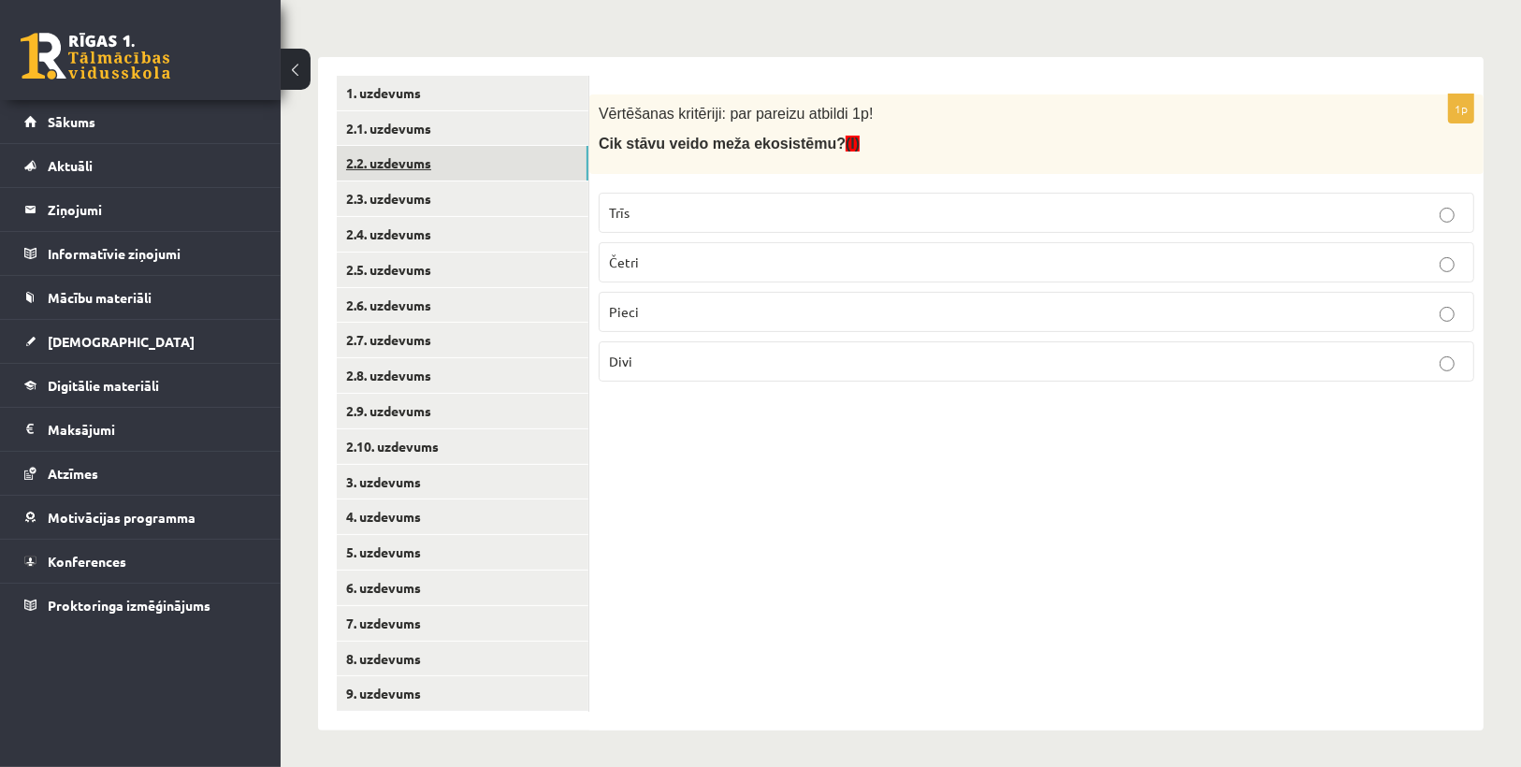
click at [409, 160] on link "2.2. uzdevums" at bounding box center [463, 163] width 252 height 35
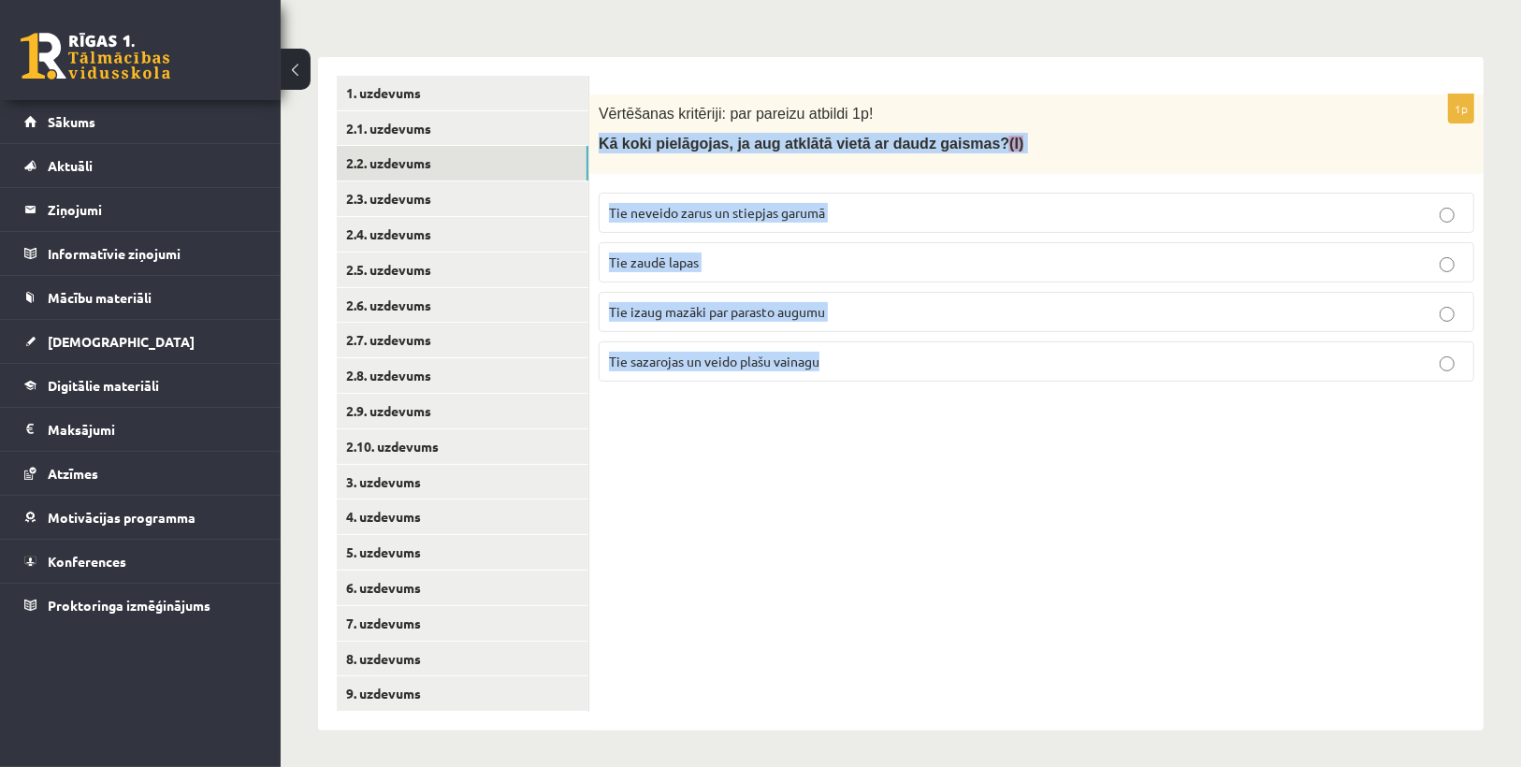
drag, startPoint x: 595, startPoint y: 139, endPoint x: 865, endPoint y: 413, distance: 383.7
click at [865, 413] on div "1p Vērtēšanas kritēriji: par pareizu atbildi 1p! Kā koki pielāgojas, ja aug atk…" at bounding box center [1036, 394] width 894 height 674
copy div "Kā koki pielāgojas, ja aug atklātā vietā ar daudz gaismas? (I) Tie neveido zaru…"
click at [885, 429] on div "1p Vērtēšanas kritēriji: par pareizu atbildi 1p! Kā koki pielāgojas, ja aug atk…" at bounding box center [1036, 394] width 894 height 674
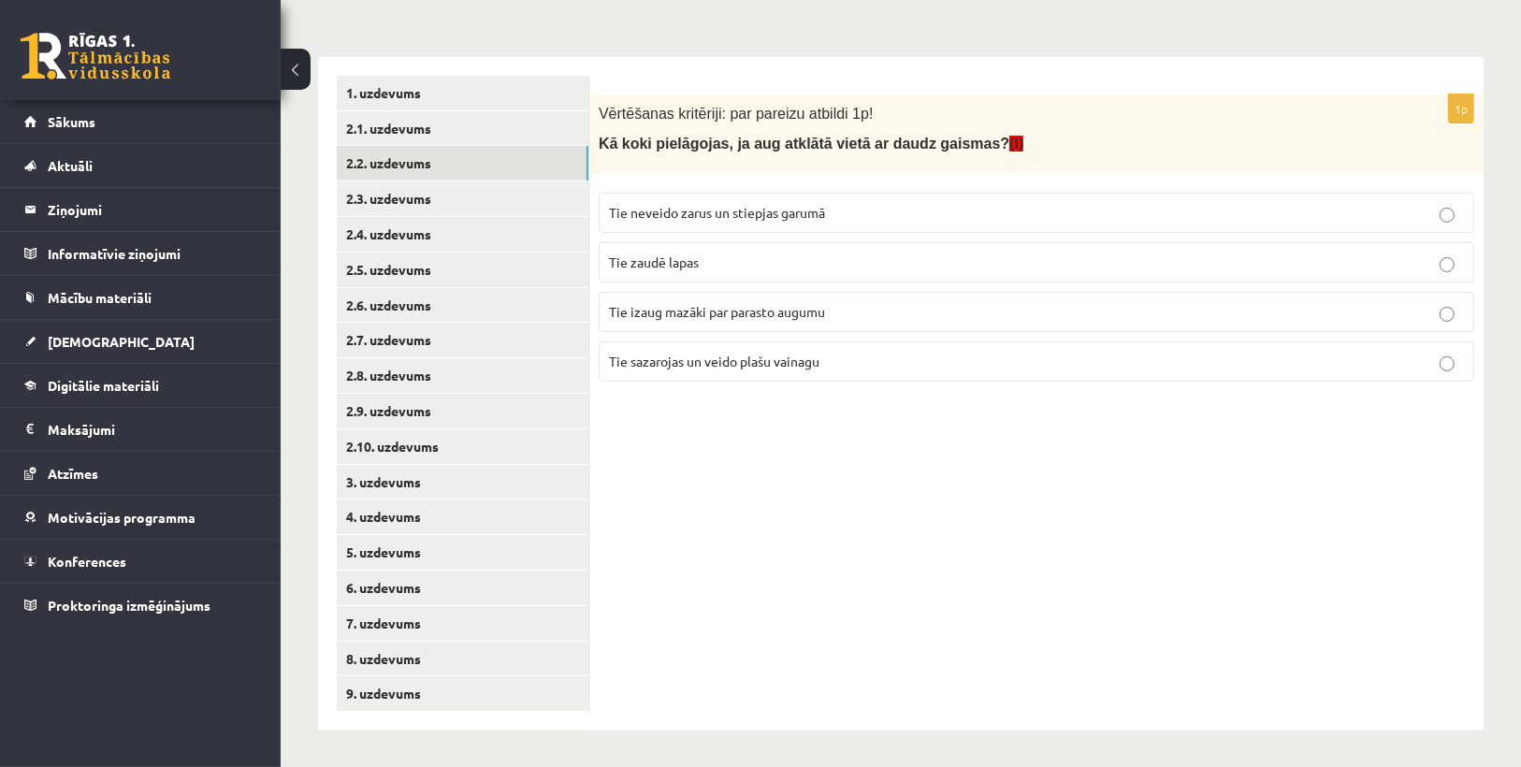
click at [744, 360] on span "Tie sazarojas un veido plašu vainagu" at bounding box center [714, 361] width 211 height 17
click at [505, 204] on link "2.3. uzdevums" at bounding box center [463, 199] width 252 height 35
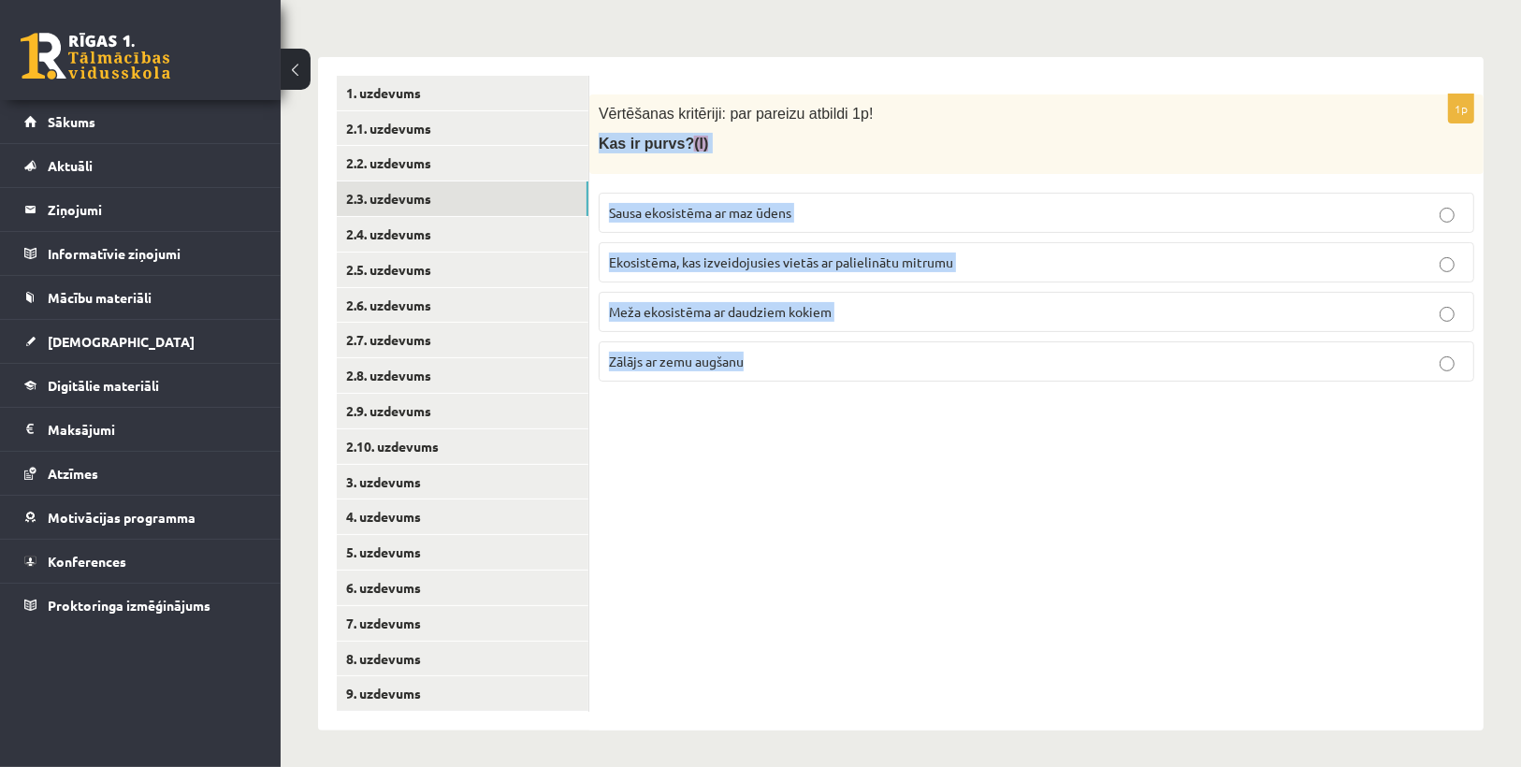
drag, startPoint x: 600, startPoint y: 137, endPoint x: 793, endPoint y: 381, distance: 311.7
click at [793, 381] on div "1p Vērtēšanas kritēriji: par pareizu atbildi 1p! Kas ir purvs? (I) Sausa ekosis…" at bounding box center [1036, 245] width 894 height 302
copy div "Kas ir purvs? (I) Sausa ekosistēma ar maz ūdens Ekosistēma, kas izveidojusies v…"
click at [824, 398] on div "1p Vērtēšanas kritēriji: par pareizu atbildi 1p! Kas ir purvs? (I) Sausa ekosis…" at bounding box center [1036, 394] width 894 height 674
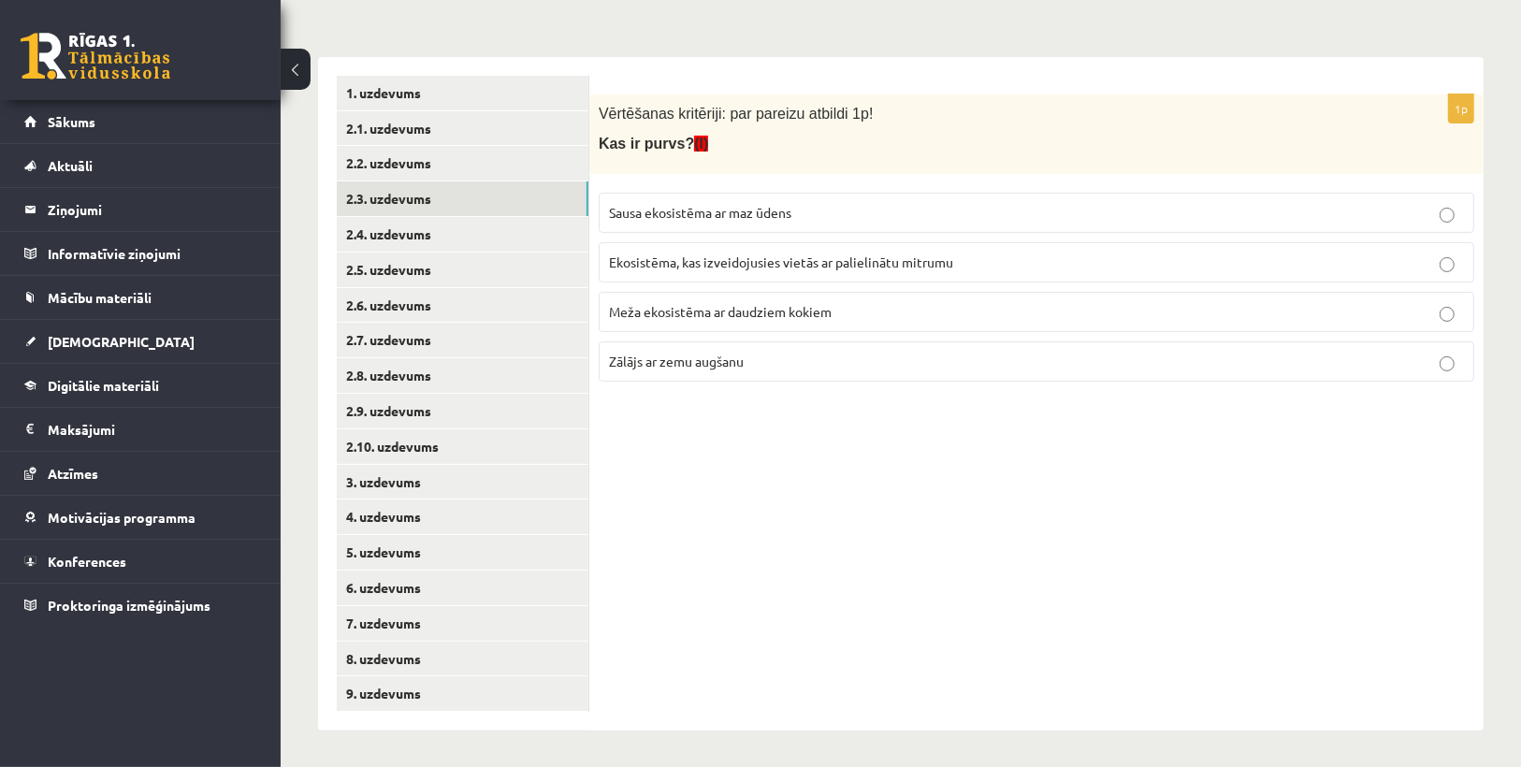
click at [749, 262] on span "Ekosistēma, kas izveidojusies vietās ar palielinātu mitrumu" at bounding box center [781, 262] width 344 height 17
click at [405, 218] on link "2.4. uzdevums" at bounding box center [463, 234] width 252 height 35
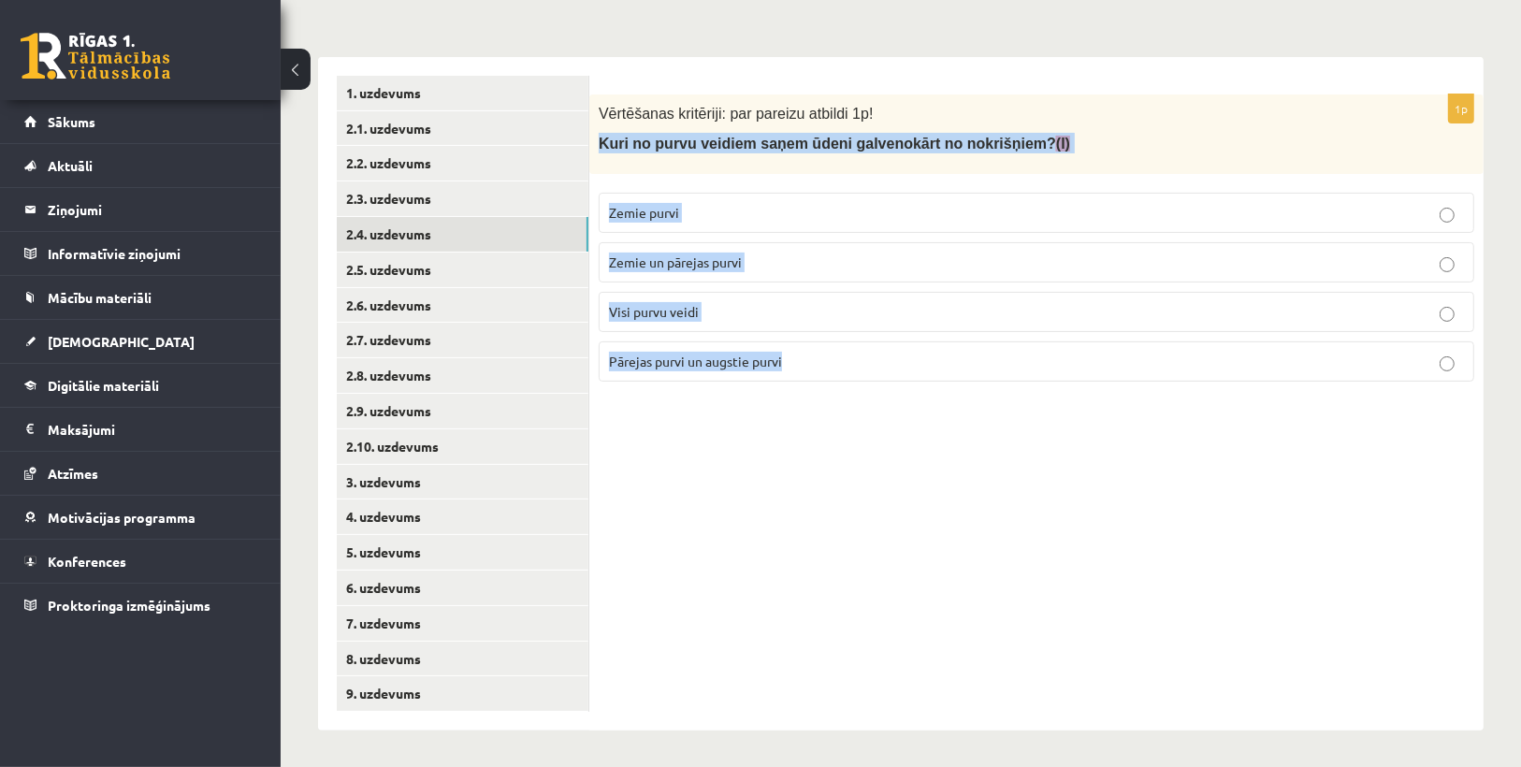
drag, startPoint x: 600, startPoint y: 140, endPoint x: 842, endPoint y: 349, distance: 319.8
click at [842, 349] on div "1p Vērtēšanas kritēriji: par pareizu atbildi 1p! Kuri no purvu veidiem saņem ūd…" at bounding box center [1036, 245] width 894 height 302
copy div "Kuri no purvu veidiem saņem ūdeni galvenokārt no nokrišņiem? (I) Zemie purvi Ze…"
click at [851, 424] on div "1p Vērtēšanas kritēriji: par pareizu atbildi 1p! Kuri no purvu veidiem saņem ūd…" at bounding box center [1036, 394] width 894 height 674
click at [775, 419] on div "1p Vērtēšanas kritēriji: par pareizu atbildi 1p! Kuri no purvu veidiem saņem ūd…" at bounding box center [1036, 394] width 894 height 674
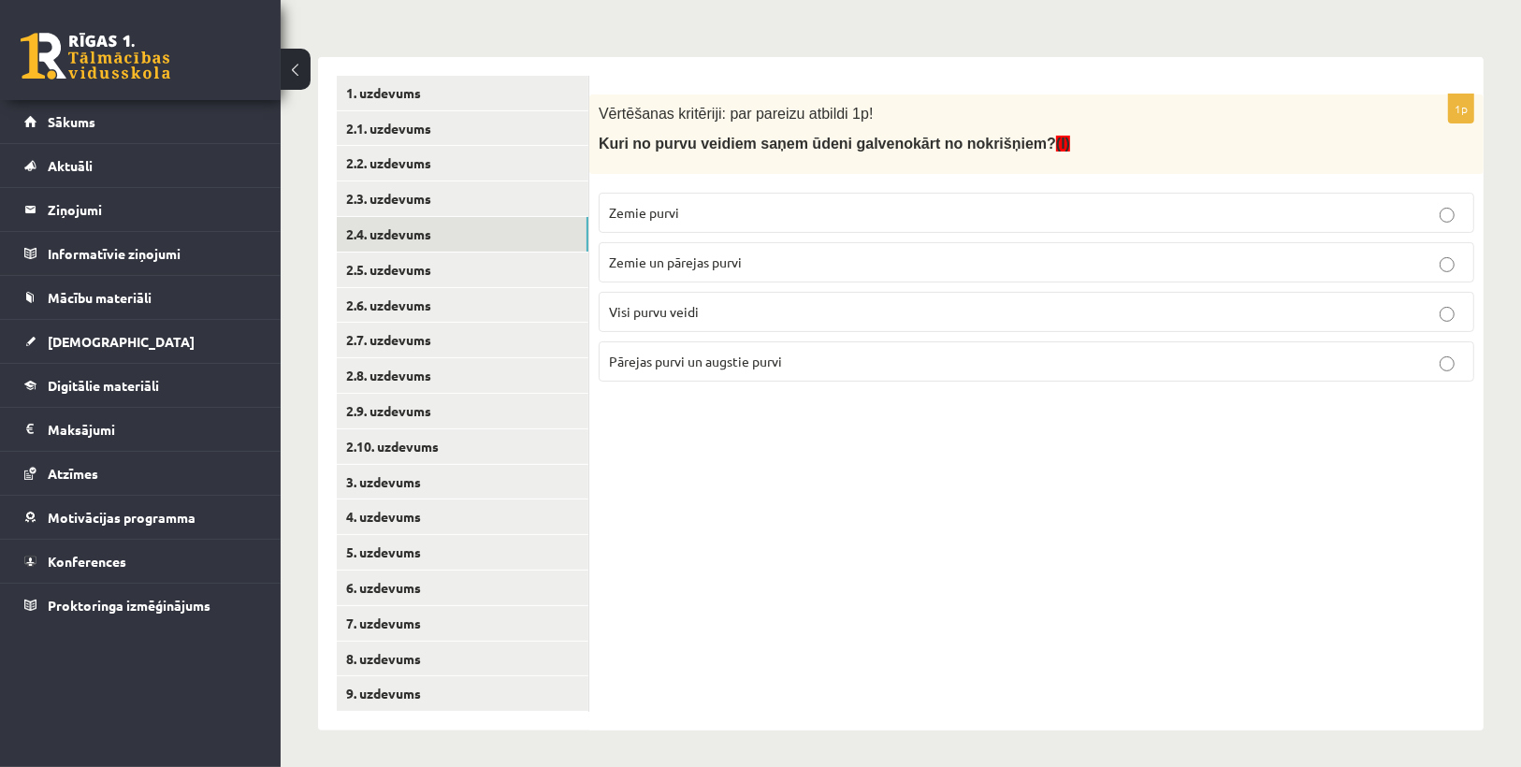
click at [738, 364] on span "Pārejas purvi un augstie purvi" at bounding box center [695, 361] width 173 height 17
click at [415, 261] on link "2.5. uzdevums" at bounding box center [463, 270] width 252 height 35
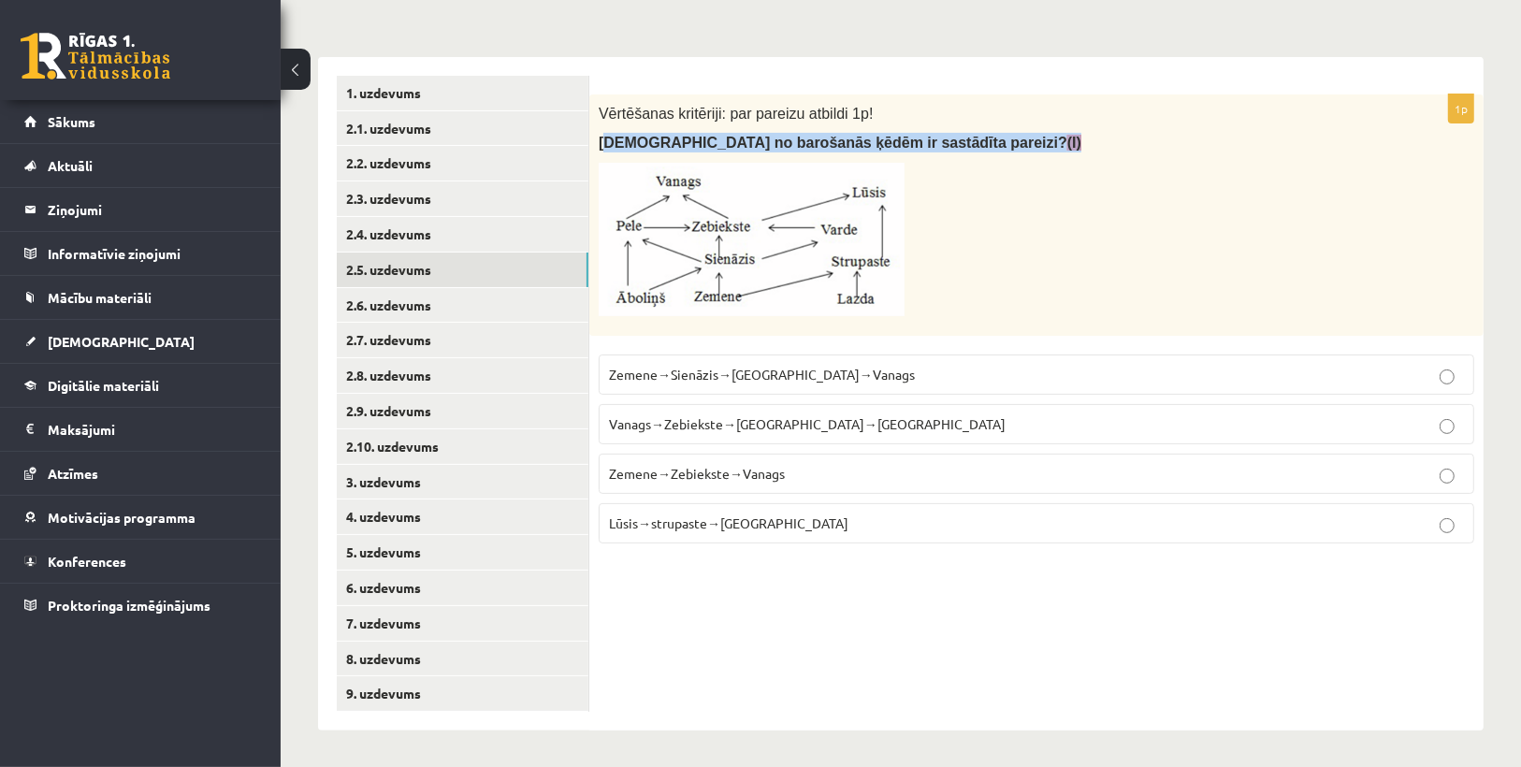
drag, startPoint x: 606, startPoint y: 131, endPoint x: 965, endPoint y: 153, distance: 359.0
click at [965, 153] on div "Vērtēšanas kritēriji: par pareizu atbildi 1p! Kura no barošanās ķēdēm ir sastād…" at bounding box center [1036, 214] width 894 height 241
drag, startPoint x: 966, startPoint y: 153, endPoint x: 603, endPoint y: 146, distance: 363.1
click at [651, 160] on div "Vērtēšanas kritēriji: par pareizu atbildi 1p! Kura no barošanās ķēdēm ir sastād…" at bounding box center [1036, 214] width 894 height 241
click at [599, 145] on span "Kura no barošanās ķēdēm ir sastādīta pareizi? (I)" at bounding box center [840, 143] width 483 height 16
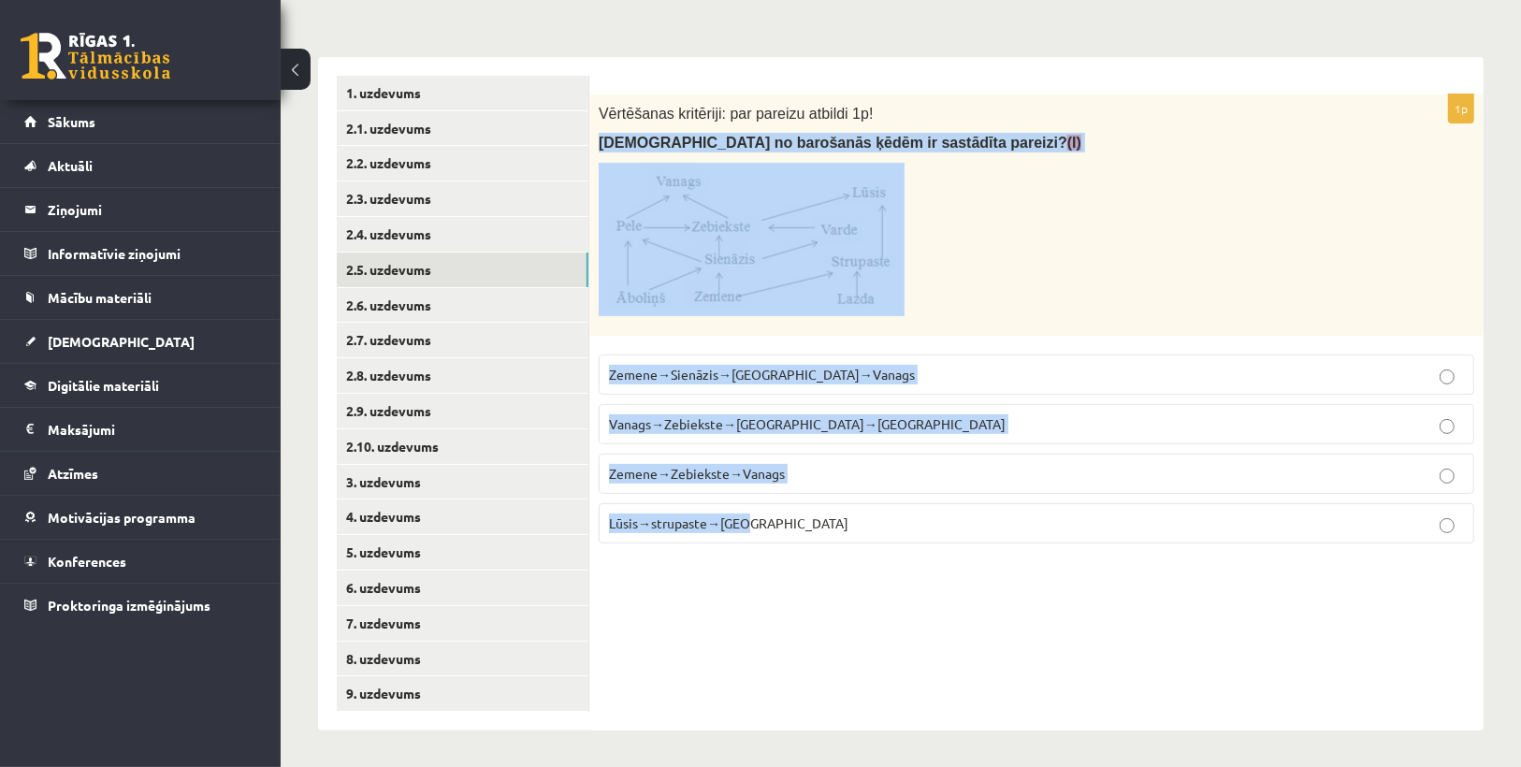
drag, startPoint x: 598, startPoint y: 142, endPoint x: 746, endPoint y: 552, distance: 435.6
click at [746, 552] on div "1p Vērtēšanas kritēriji: par pareizu atbildi 1p! Kura no barošanās ķēdēm ir sas…" at bounding box center [1036, 326] width 894 height 464
drag, startPoint x: 746, startPoint y: 552, endPoint x: 579, endPoint y: 121, distance: 462.3
click at [579, 121] on link "2.1. uzdevums" at bounding box center [463, 128] width 252 height 35
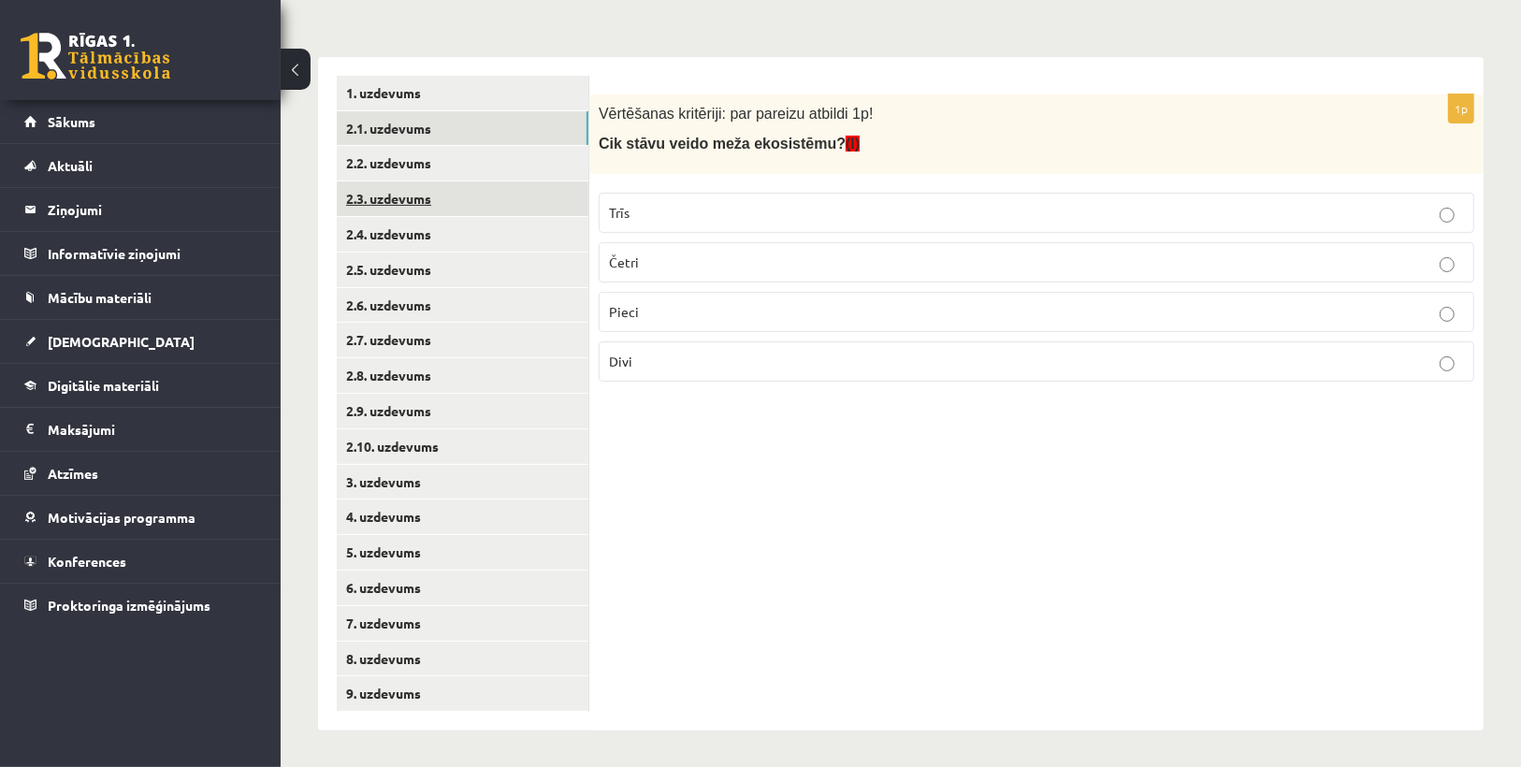
click at [419, 200] on link "2.3. uzdevums" at bounding box center [463, 199] width 252 height 35
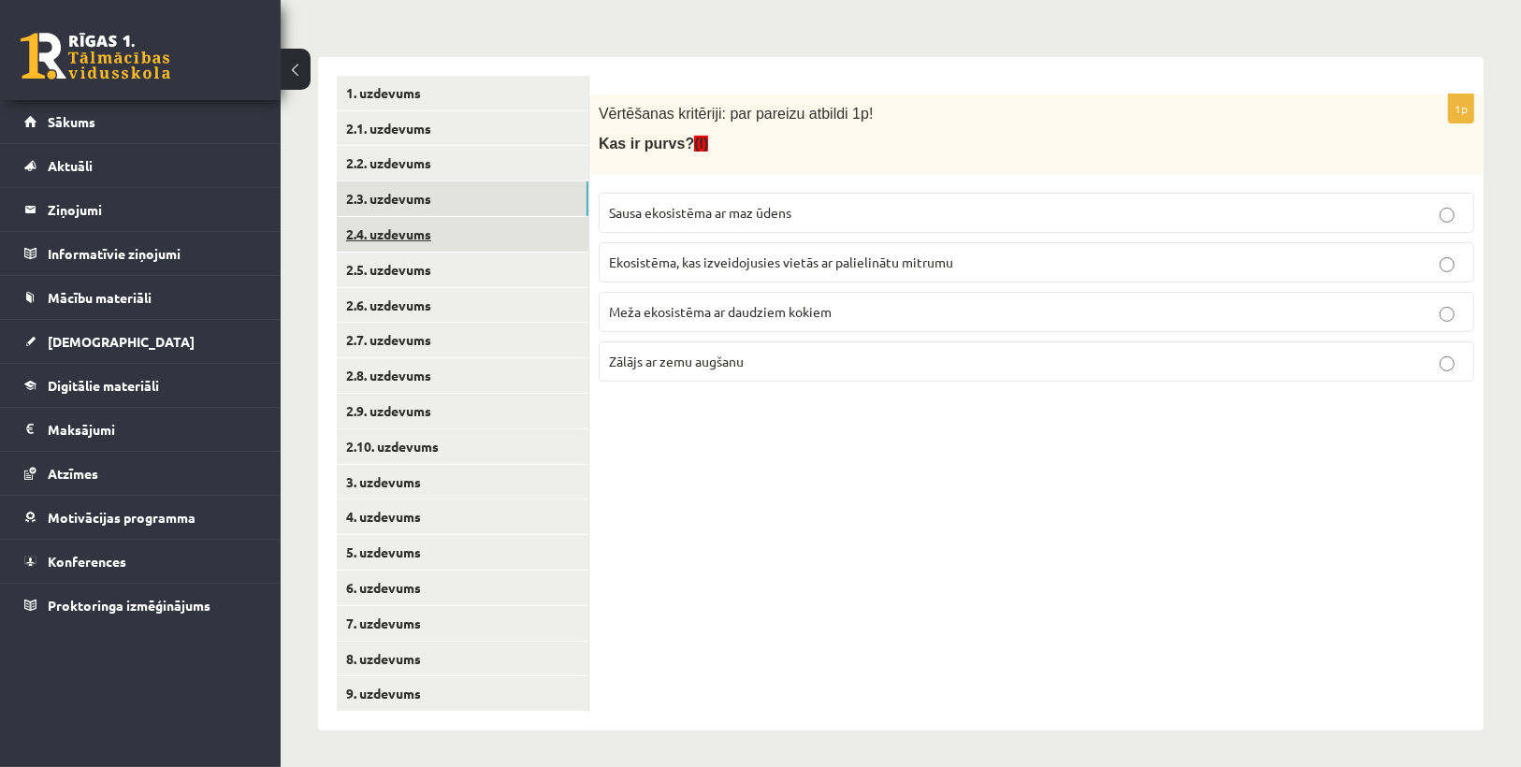
click at [420, 225] on link "2.4. uzdevums" at bounding box center [463, 234] width 252 height 35
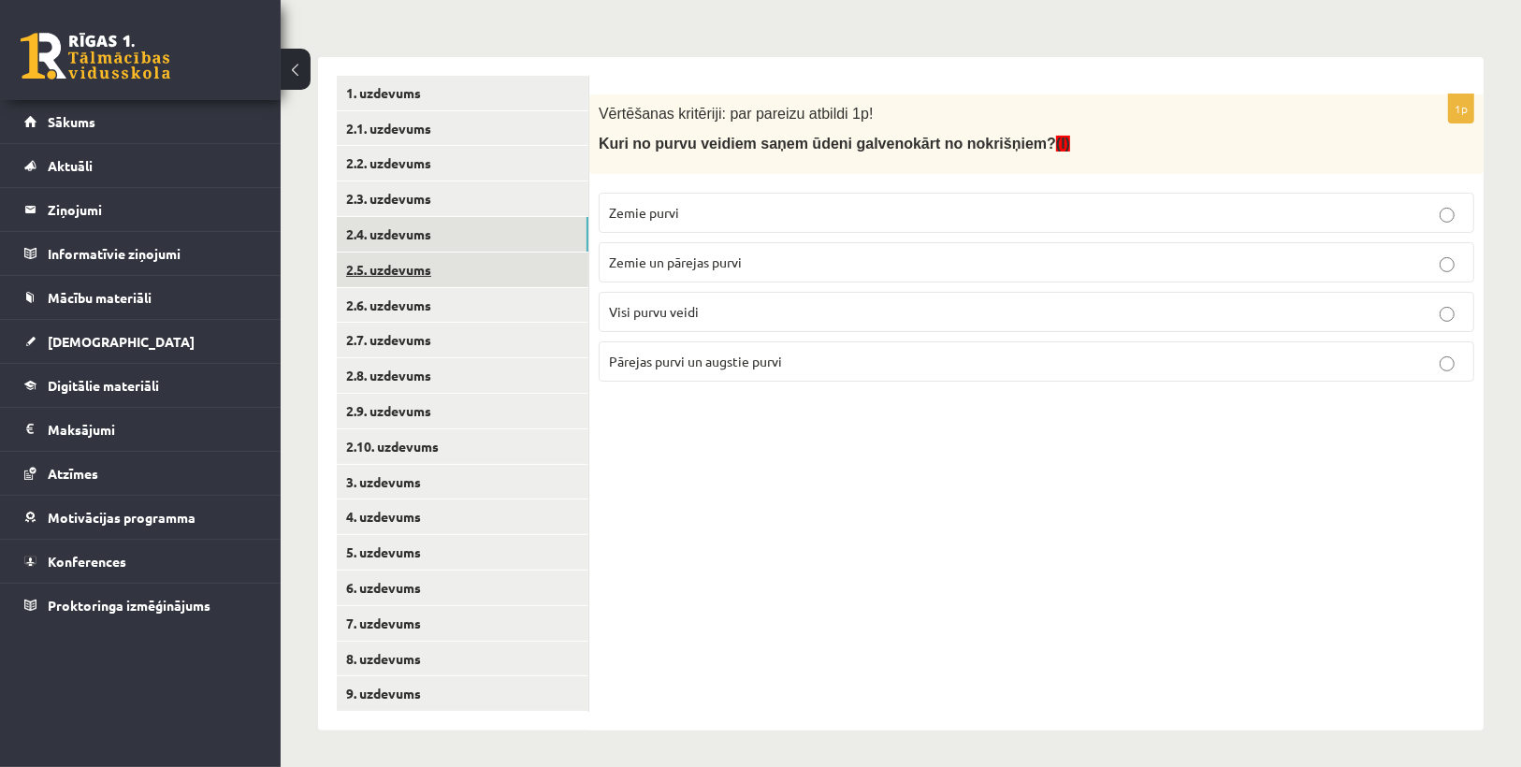
click at [450, 275] on link "2.5. uzdevums" at bounding box center [463, 270] width 252 height 35
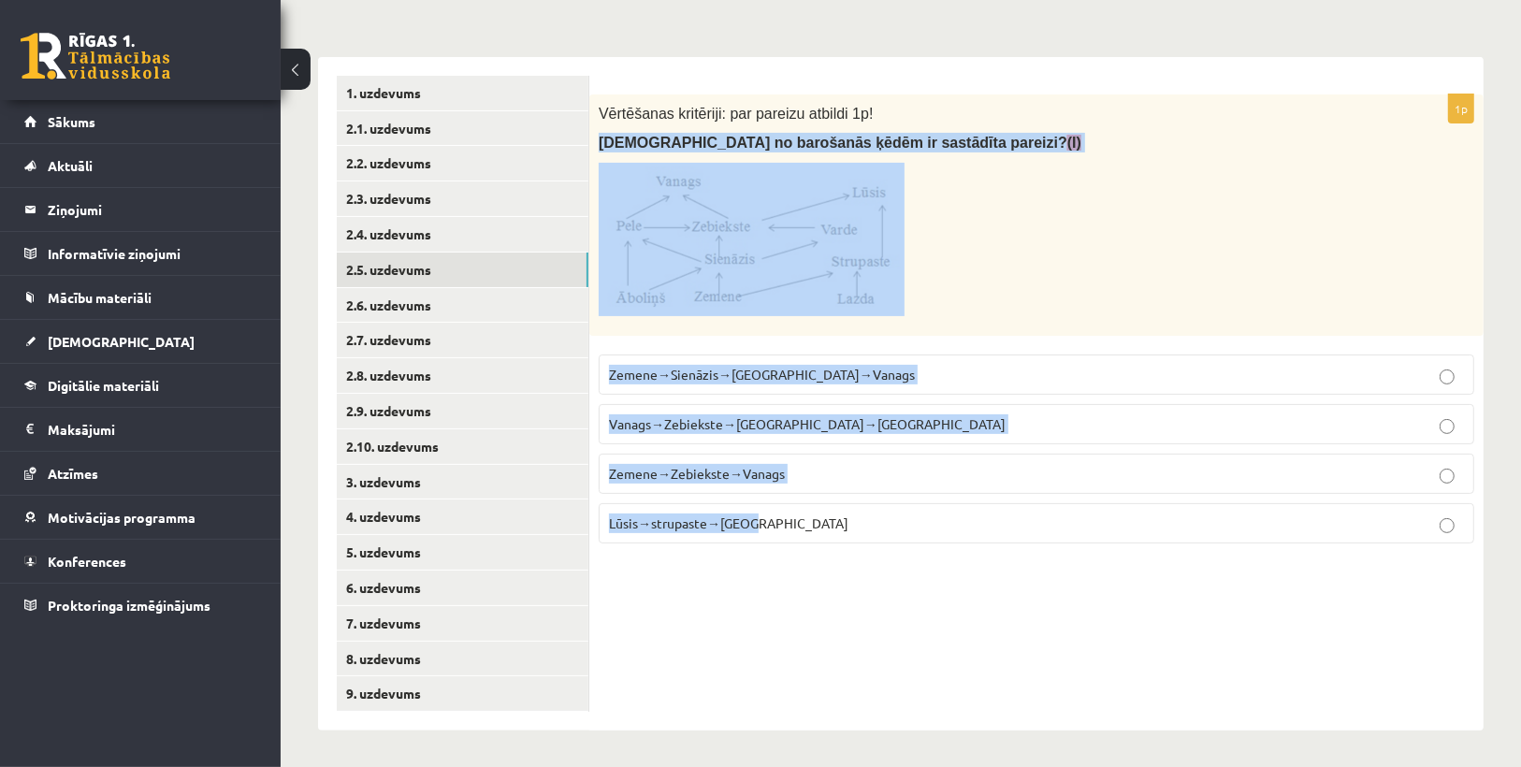
drag, startPoint x: 609, startPoint y: 156, endPoint x: 818, endPoint y: 526, distance: 424.4
click at [818, 526] on div "1p Vērtēšanas kritēriji: par pareizu atbildi 1p! Kura no barošanās ķēdēm ir sas…" at bounding box center [1036, 326] width 894 height 464
copy div "Kura no barošanās ķēdēm ir sastādīta pareizi? (I) Zemene→Sienāzis→Zebiekste→Van…"
click at [860, 578] on div "1p Vērtēšanas kritēriji: par pareizu atbildi 1p! Kura no barošanās ķēdēm ir sas…" at bounding box center [1036, 394] width 894 height 674
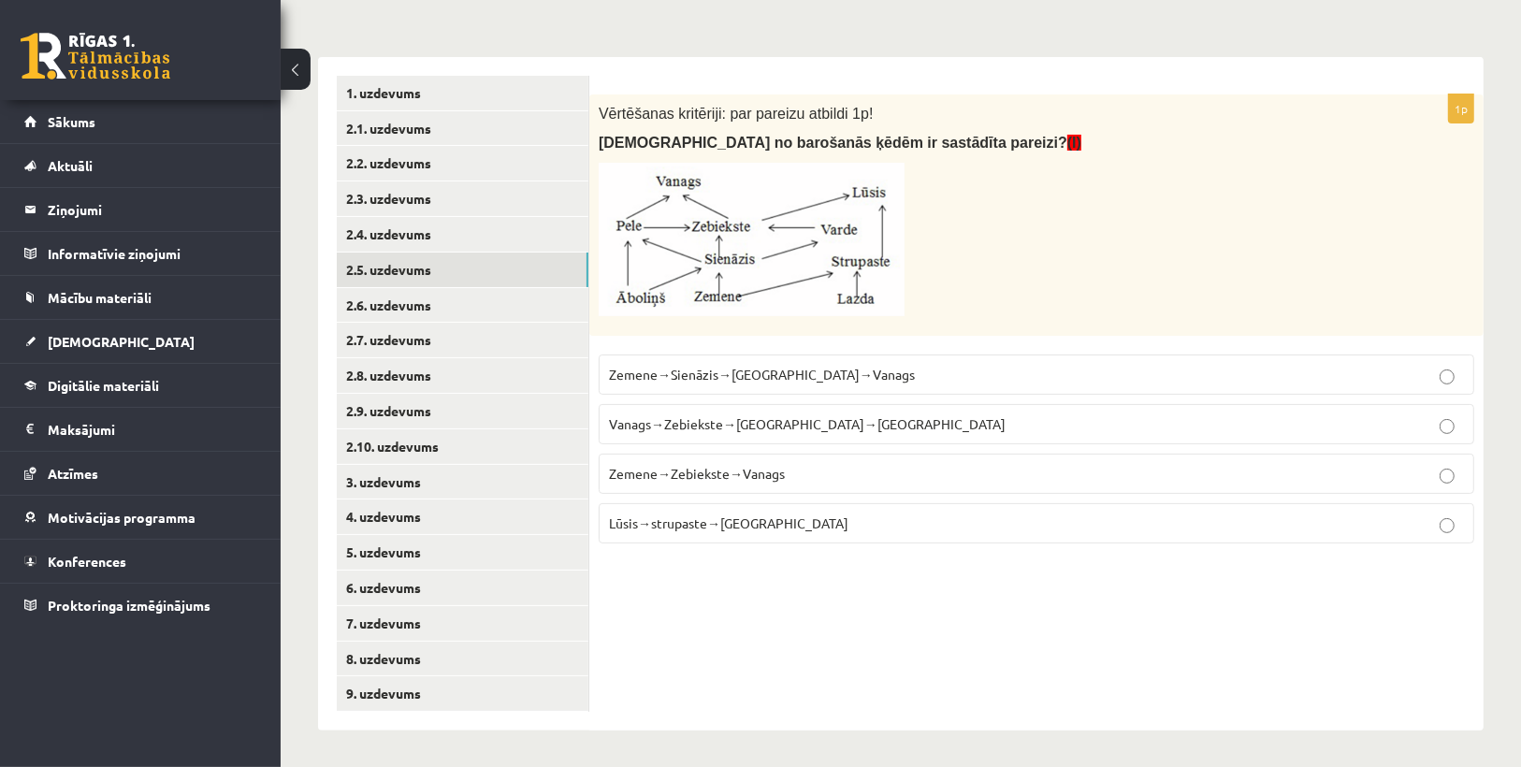
click at [688, 379] on span "Zemene→Sienāzis→Zebiekste→Vanags" at bounding box center [762, 374] width 306 height 17
click at [402, 310] on link "2.6. uzdevums" at bounding box center [463, 305] width 252 height 35
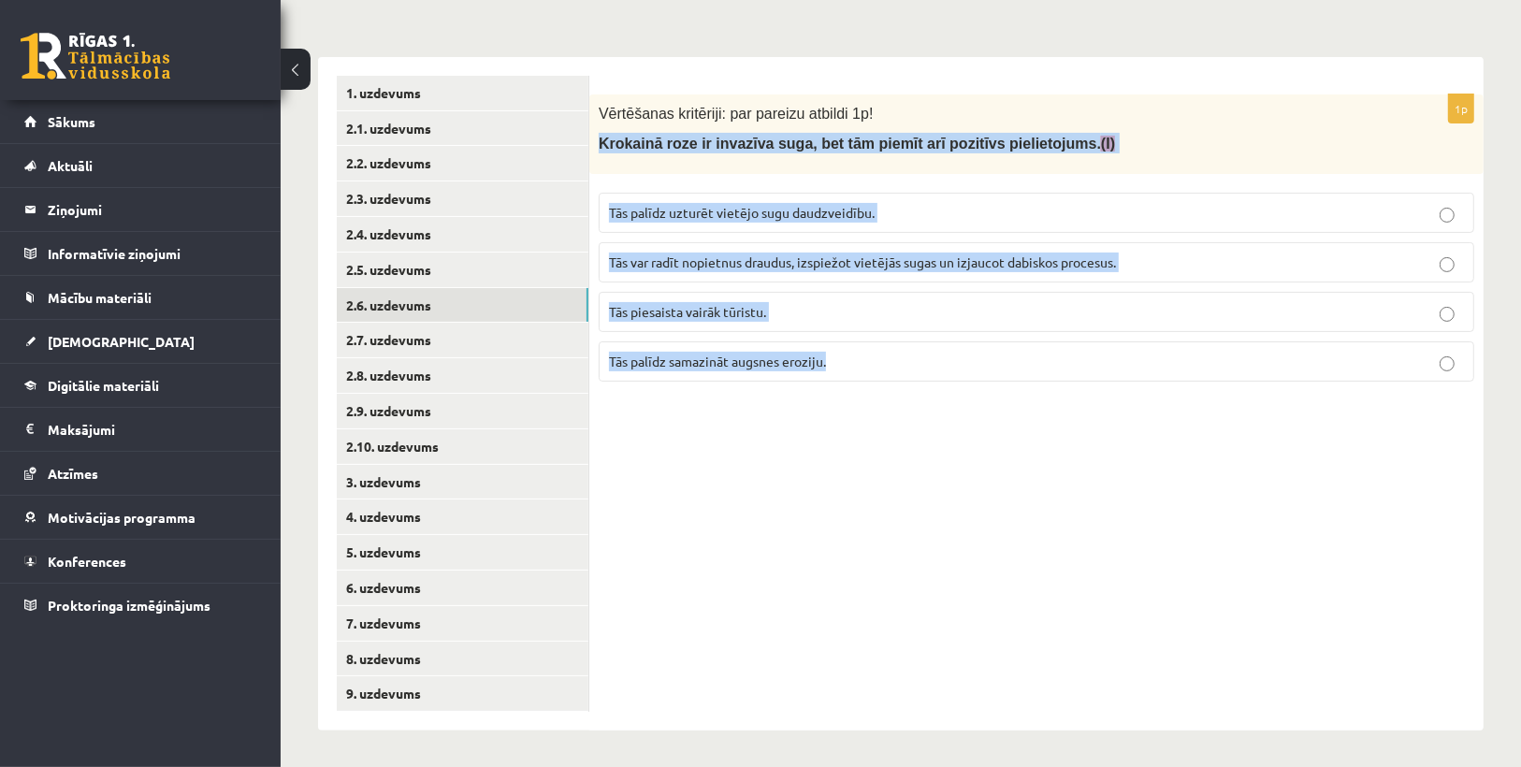
drag, startPoint x: 590, startPoint y: 139, endPoint x: 850, endPoint y: 344, distance: 330.4
click at [850, 344] on div "1p Vērtēšanas kritēriji: par pareizu atbildi 1p! Krokainā roze ir invazīva suga…" at bounding box center [1036, 245] width 894 height 302
copy div "Krokainā roze ir invazīva suga, bet tām piemīt arī pozitīvs pielietojums. (I) T…"
click at [841, 420] on div "1p Vērtēšanas kritēriji: par pareizu atbildi 1p! Krokainā roze ir invazīva suga…" at bounding box center [1036, 394] width 894 height 674
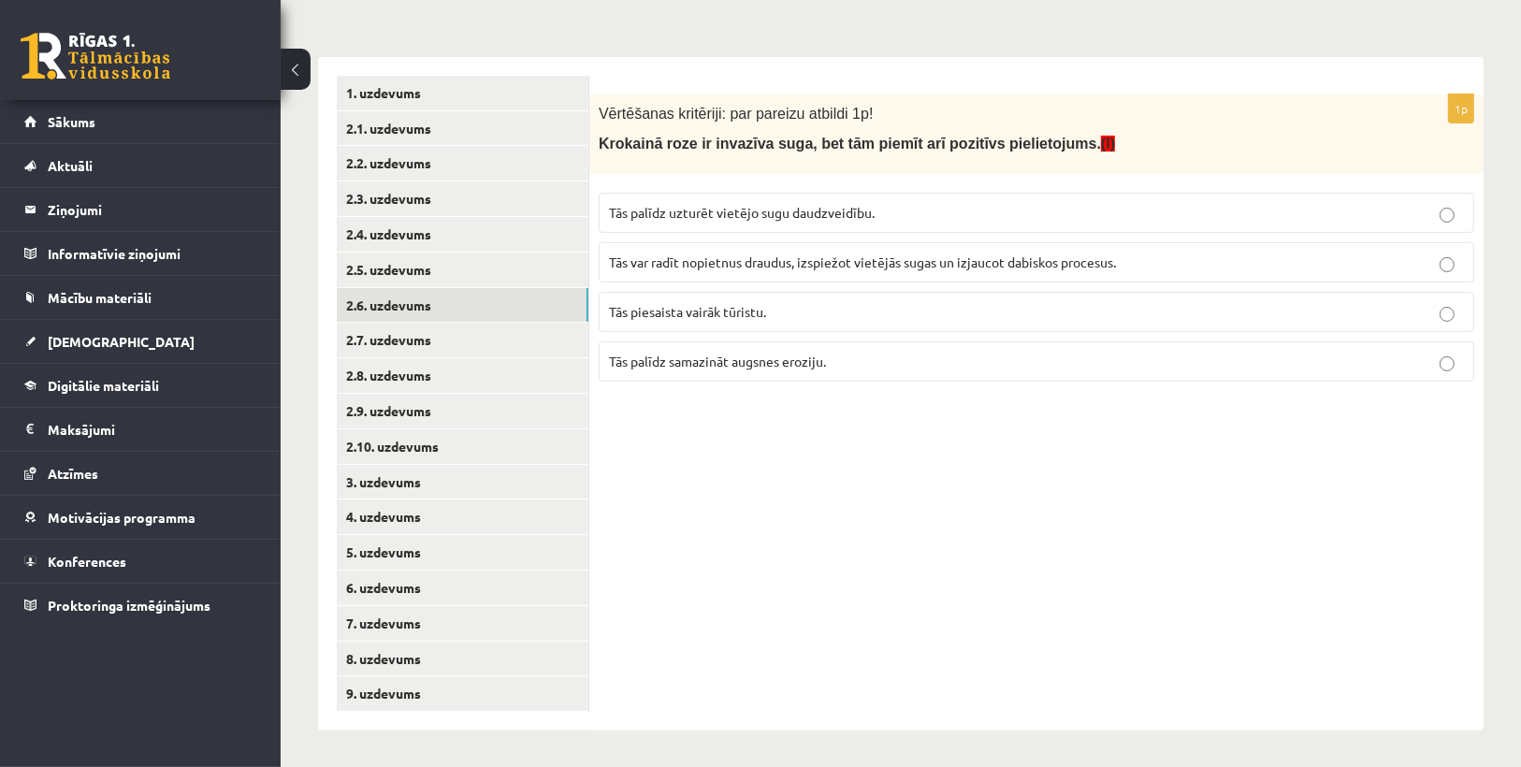
click at [721, 370] on label "Tās palīdz samazināt augsnes eroziju." at bounding box center [1037, 361] width 876 height 40
click at [449, 341] on link "2.7. uzdevums" at bounding box center [463, 340] width 252 height 35
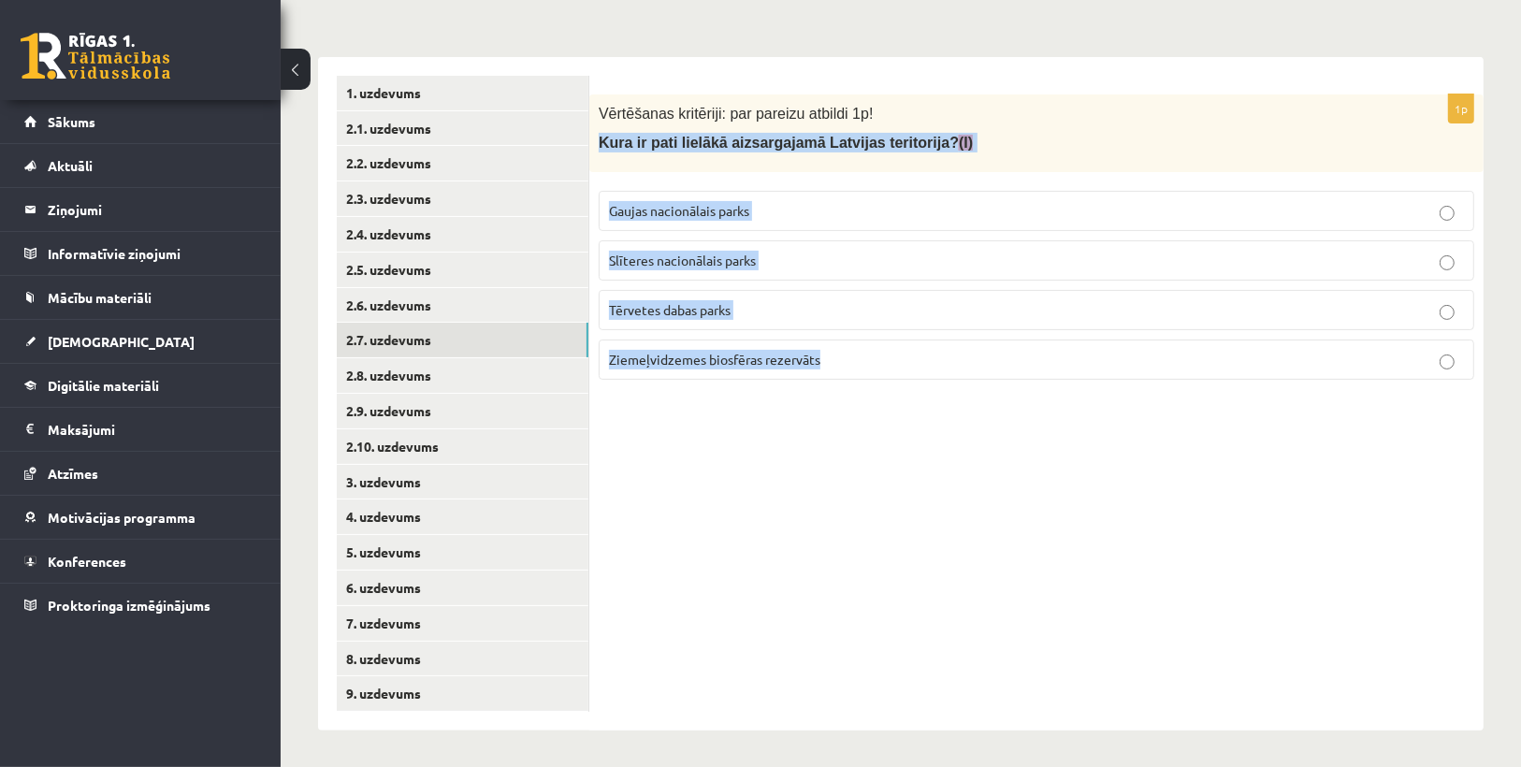
drag, startPoint x: 600, startPoint y: 133, endPoint x: 858, endPoint y: 398, distance: 369.8
click at [858, 398] on div "1p Vērtēšanas kritēriji: par pareizu atbildi 1p! Kura ir pati lielākā aizsargaj…" at bounding box center [1036, 394] width 894 height 674
copy div "Kura ir pati lielākā aizsargajamā Latvijas teritorija? (I) Gaujas nacionālais p…"
click at [876, 418] on div "1p Vērtēšanas kritēriji: par pareizu atbildi 1p! Kura ir pati lielākā aizsargaj…" at bounding box center [1036, 394] width 894 height 674
click at [708, 439] on div "1p Vērtēšanas kritēriji: par pareizu atbildi 1p! Kura ir pati lielākā aizsargaj…" at bounding box center [1036, 394] width 894 height 674
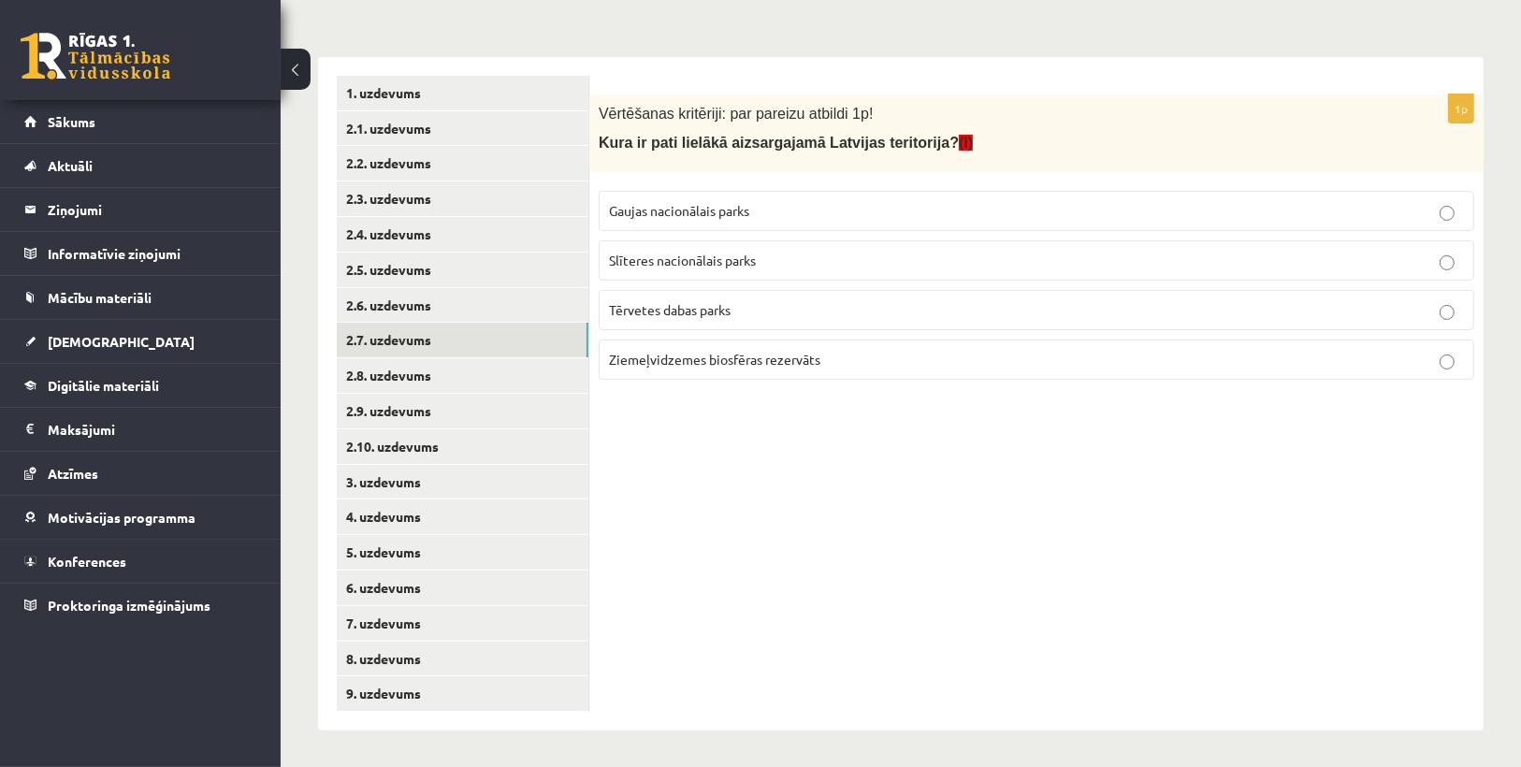
click at [713, 340] on label "Ziemeļvidzemes biosfēras rezervāts" at bounding box center [1037, 360] width 876 height 40
click at [444, 385] on link "2.8. uzdevums" at bounding box center [463, 375] width 252 height 35
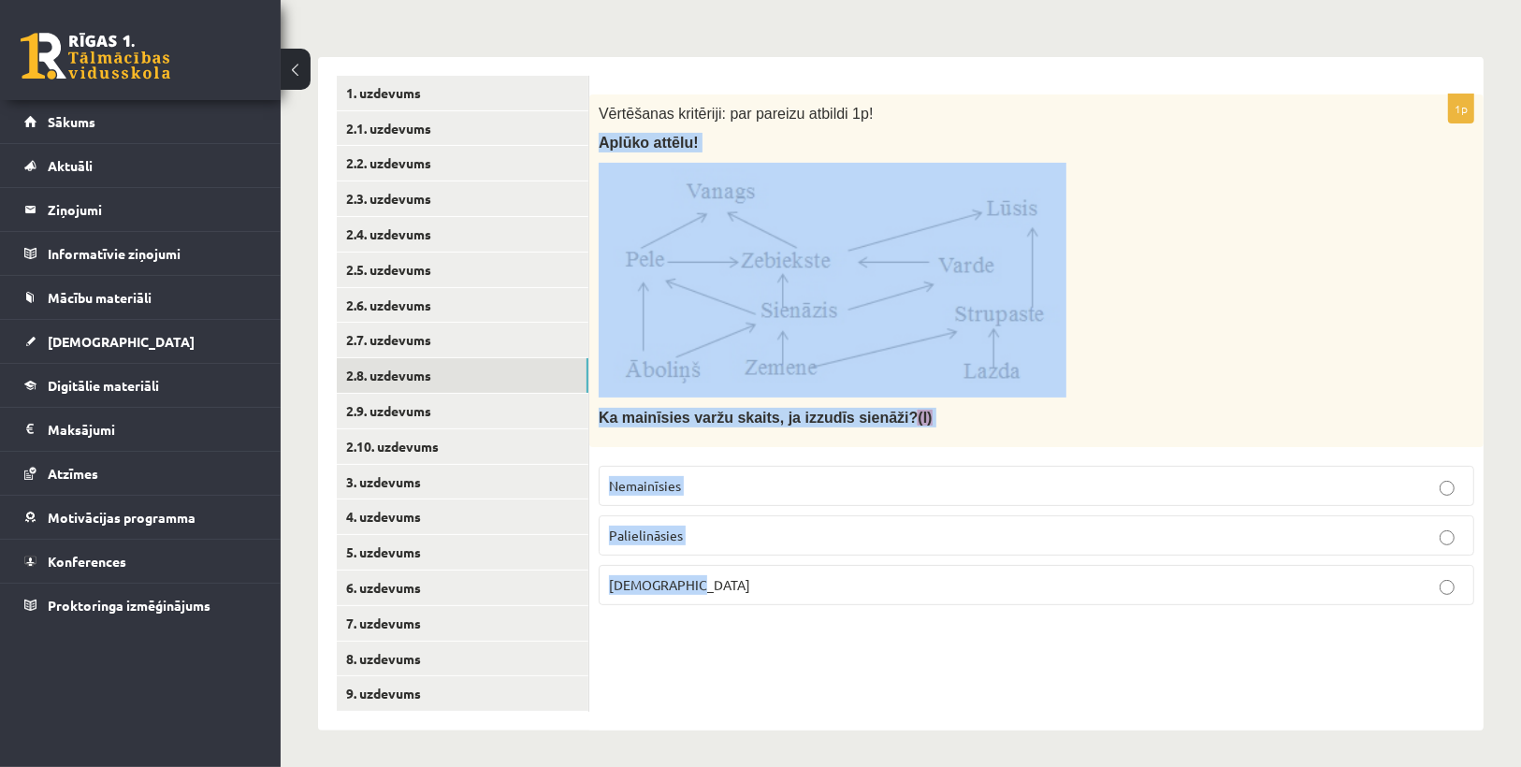
drag, startPoint x: 593, startPoint y: 134, endPoint x: 886, endPoint y: 575, distance: 529.9
click at [891, 575] on div "1p Vērtēšanas kritēriji: par pareizu atbildi 1p! Aplūko attēlu! Ka mainīsies va…" at bounding box center [1036, 357] width 894 height 526
copy div "Aplūko attēlu! Ka mainīsies varžu skaits, ja izzudīs sienāži? (I) Nemainīsies P…"
click at [878, 661] on div "1p Vērtēšanas kritēriji: par pareizu atbildi 1p! Aplūko attēlu! Ka mainīsies va…" at bounding box center [1036, 394] width 894 height 674
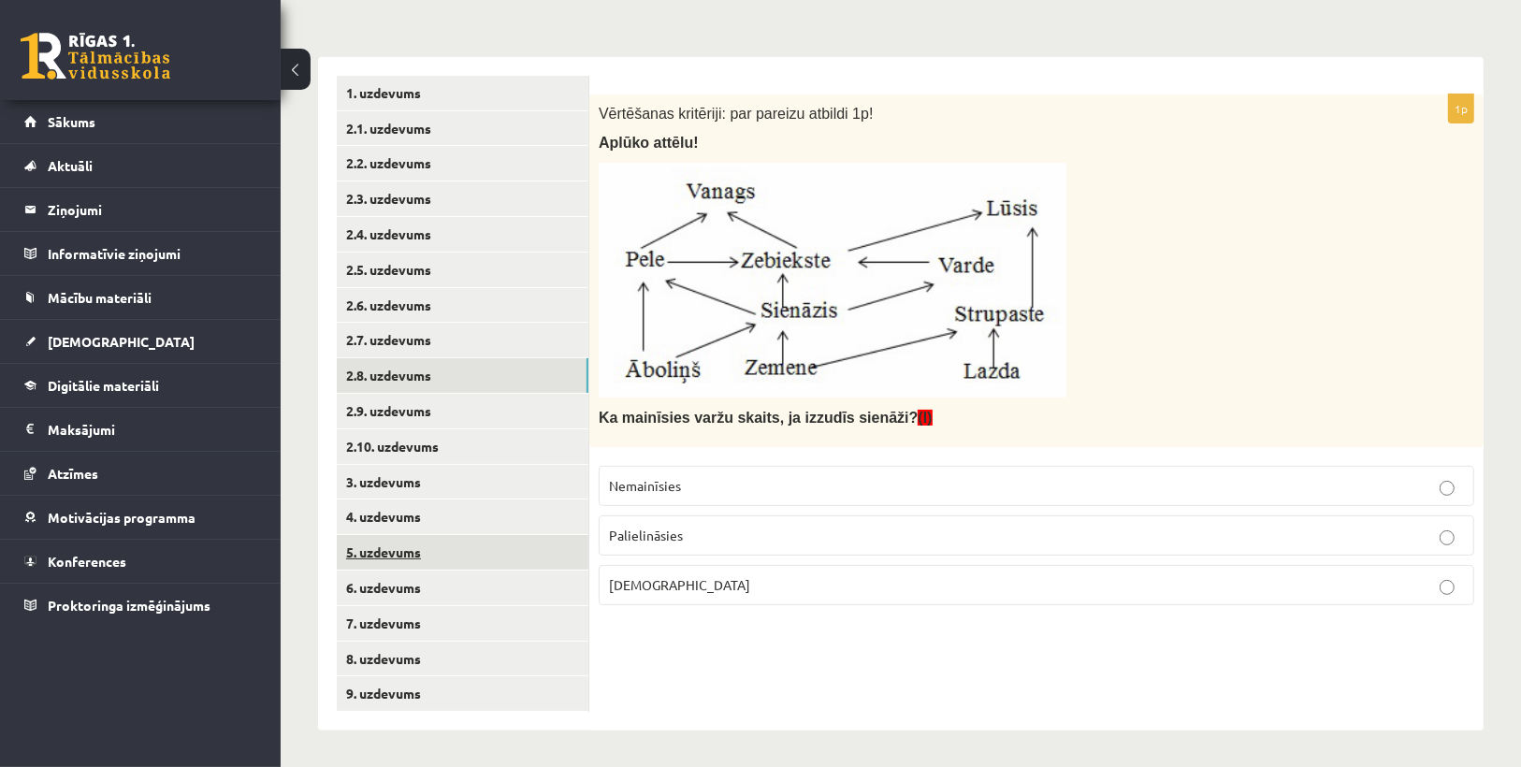
drag, startPoint x: 687, startPoint y: 584, endPoint x: 506, endPoint y: 550, distance: 183.7
click at [686, 586] on p "Samazināsies" at bounding box center [1036, 585] width 855 height 20
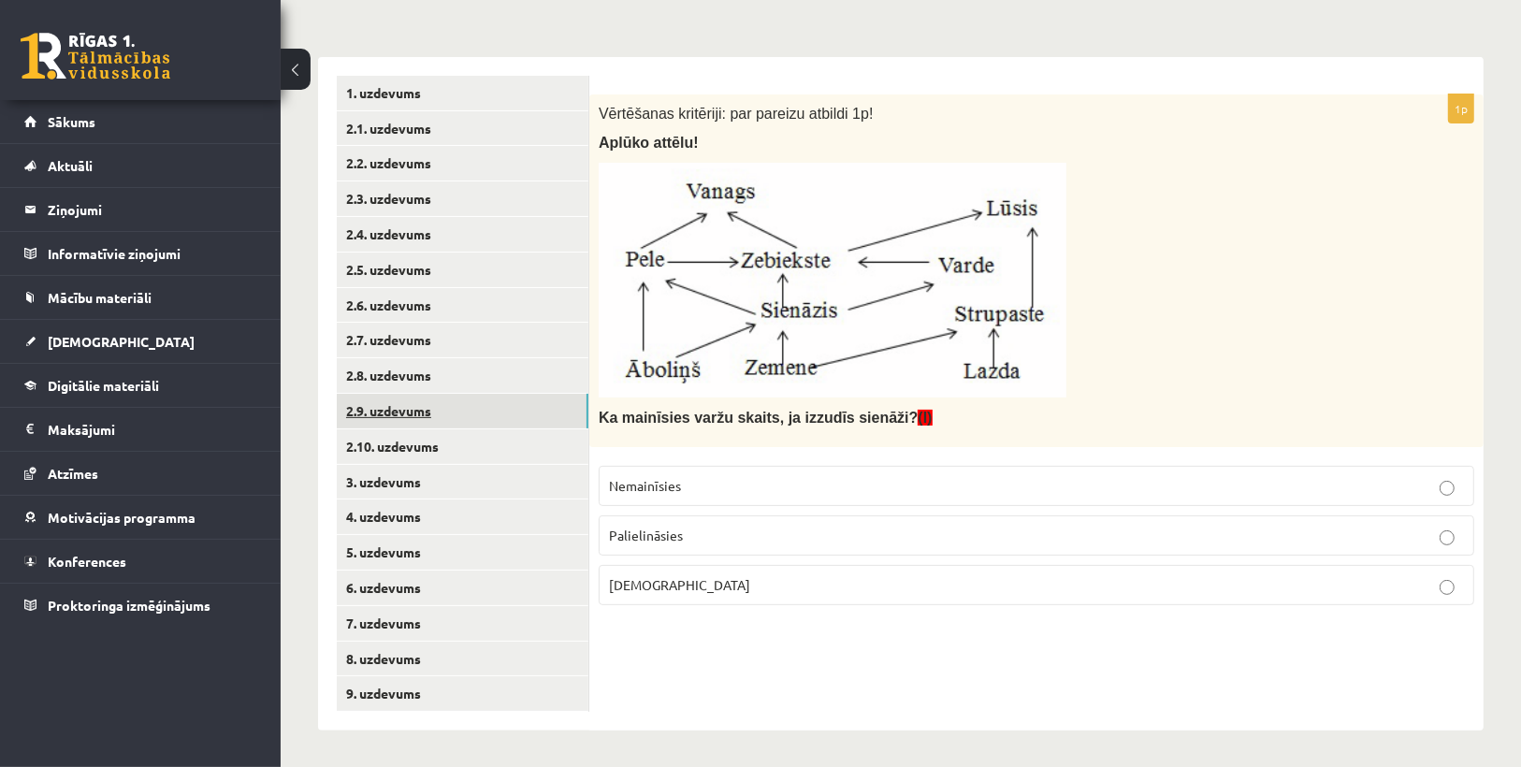
drag, startPoint x: 429, startPoint y: 420, endPoint x: 402, endPoint y: 429, distance: 27.5
click at [428, 419] on link "2.9. uzdevums" at bounding box center [463, 411] width 252 height 35
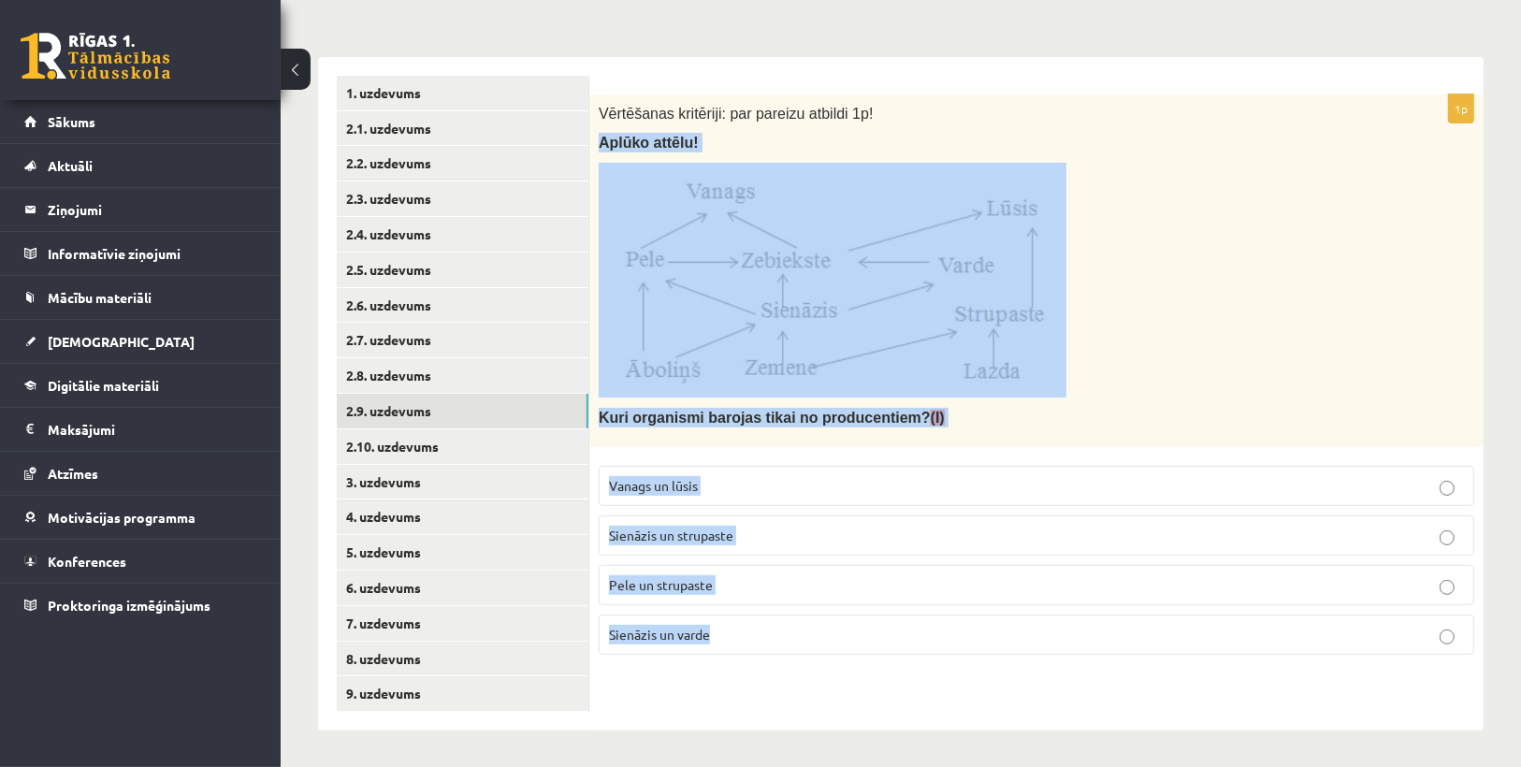
drag, startPoint x: 603, startPoint y: 142, endPoint x: 852, endPoint y: 633, distance: 551.1
click at [852, 633] on div "1p Vērtēšanas kritēriji: par pareizu atbildi 1p! Aplūko attēlu! Kuri organismi …" at bounding box center [1036, 381] width 894 height 575
copy div "Aplūko attēlu! Kuri organismi barojas tikai no producentiem? (I) Vanags un lūsi…"
click at [884, 460] on fieldset "Vanags un lūsis Sienāzis un strupaste Pele un strupaste Sienāzis un varde" at bounding box center [1037, 559] width 876 height 204
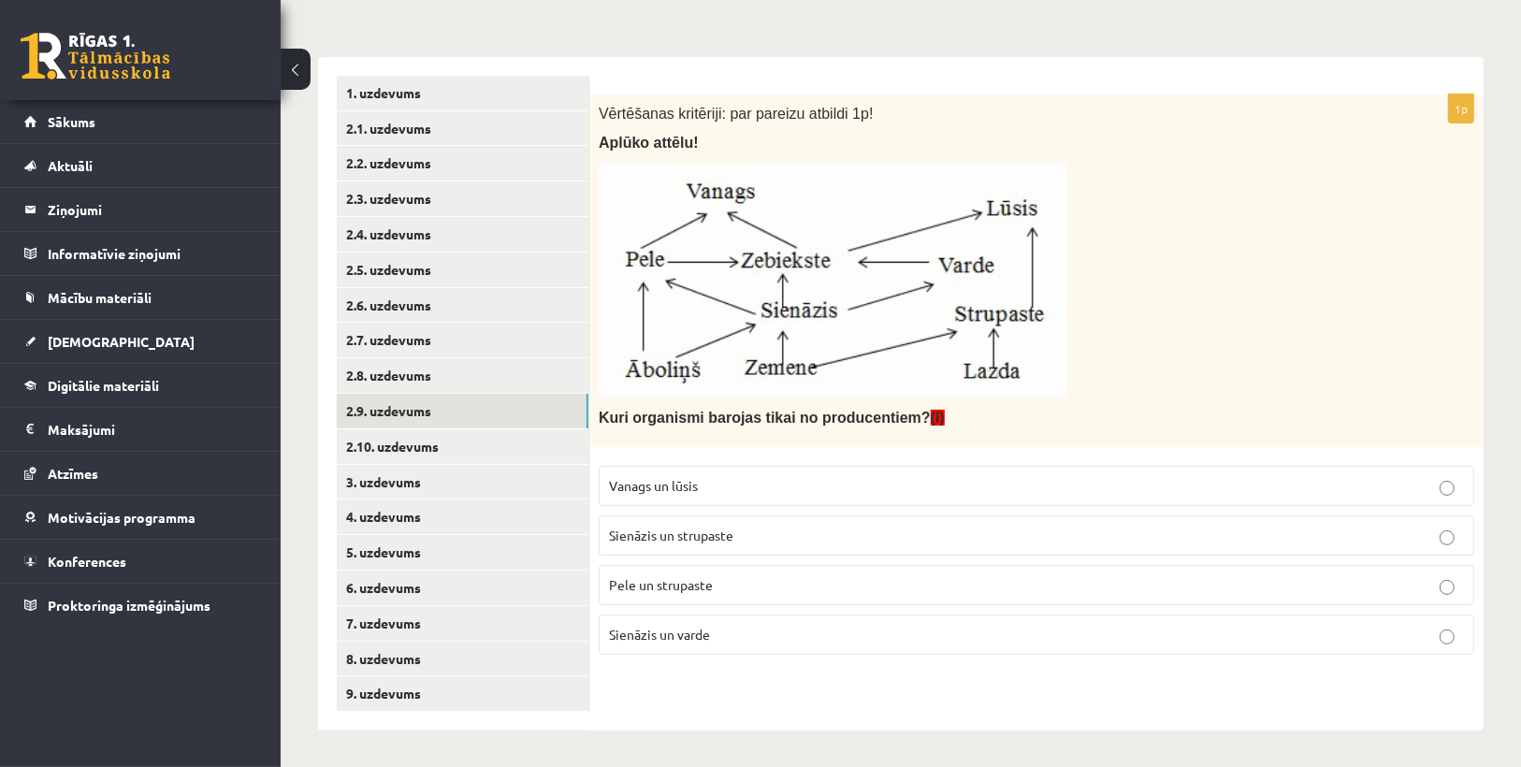
click at [676, 640] on p "Sienāzis un varde" at bounding box center [1036, 635] width 855 height 20
click at [400, 461] on link "2.10. uzdevums" at bounding box center [463, 446] width 252 height 35
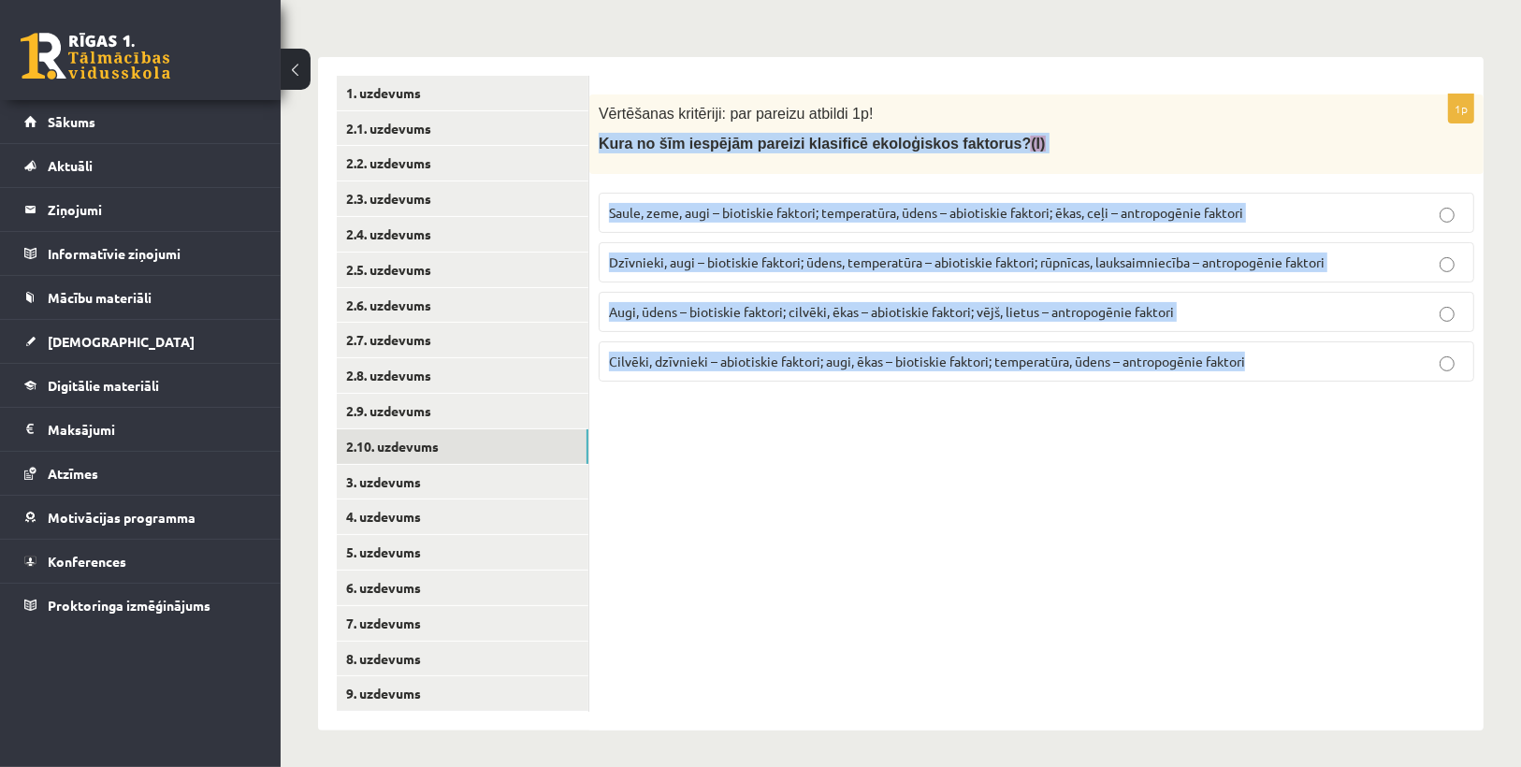
drag, startPoint x: 709, startPoint y: 217, endPoint x: 1300, endPoint y: 363, distance: 608.1
click at [1300, 363] on div "1p Vērtēšanas kritēriji: par pareizu atbildi 1p! Kura no šīm iespējām pareizi k…" at bounding box center [1036, 245] width 894 height 302
copy div "Kura no šīm iespējām pareizi klasificē ekoloģiskos faktorus? (I) Saule, zeme, a…"
drag, startPoint x: 1287, startPoint y: 558, endPoint x: 1151, endPoint y: 526, distance: 140.3
click at [1288, 558] on div "1p Vērtēšanas kritēriji: par pareizu atbildi 1p! Kura no šīm iespējām pareizi k…" at bounding box center [1036, 394] width 894 height 674
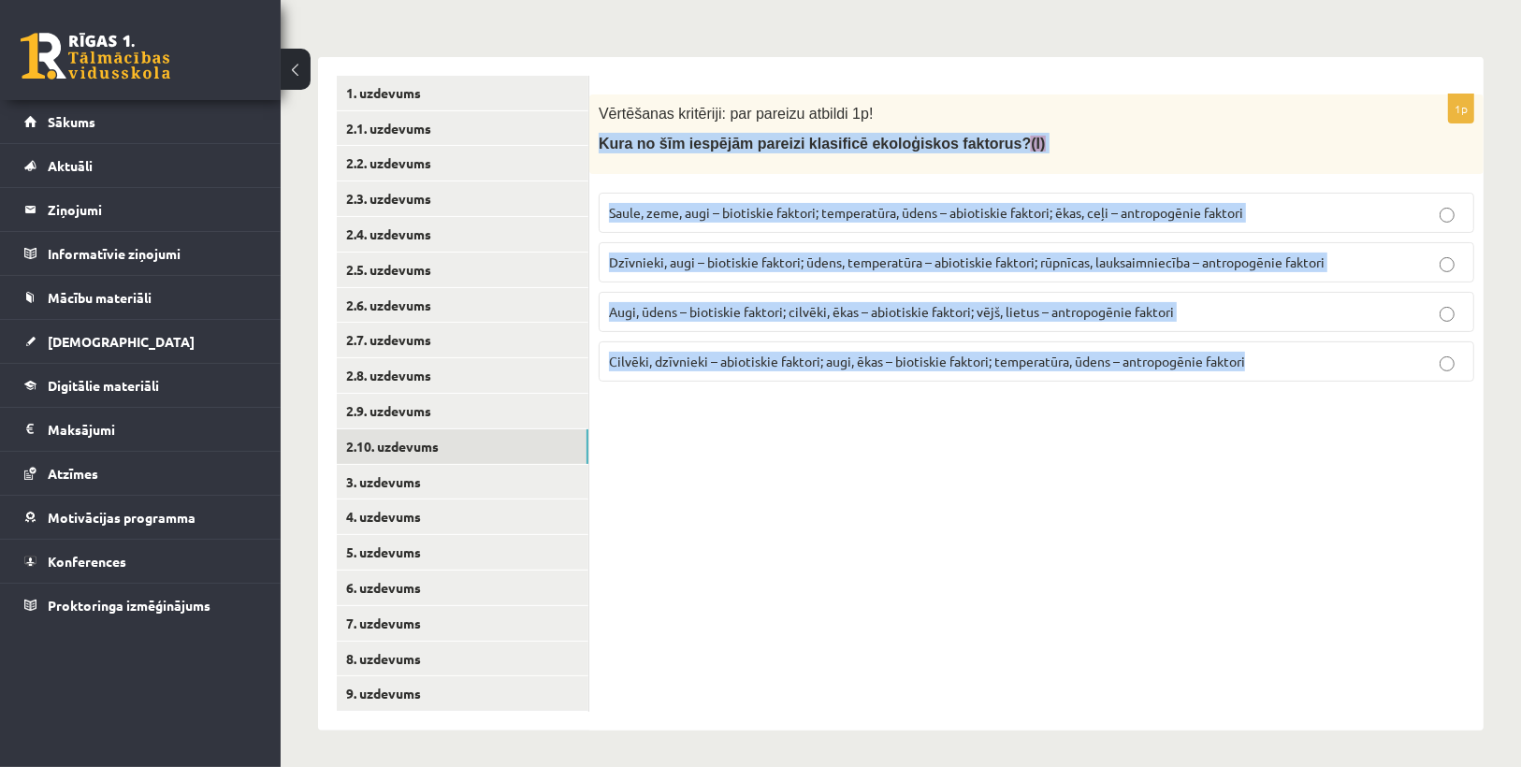
click at [828, 618] on div "1p Vērtēšanas kritēriji: par pareizu atbildi 1p! Kura no šīm iespējām pareizi k…" at bounding box center [1036, 394] width 894 height 674
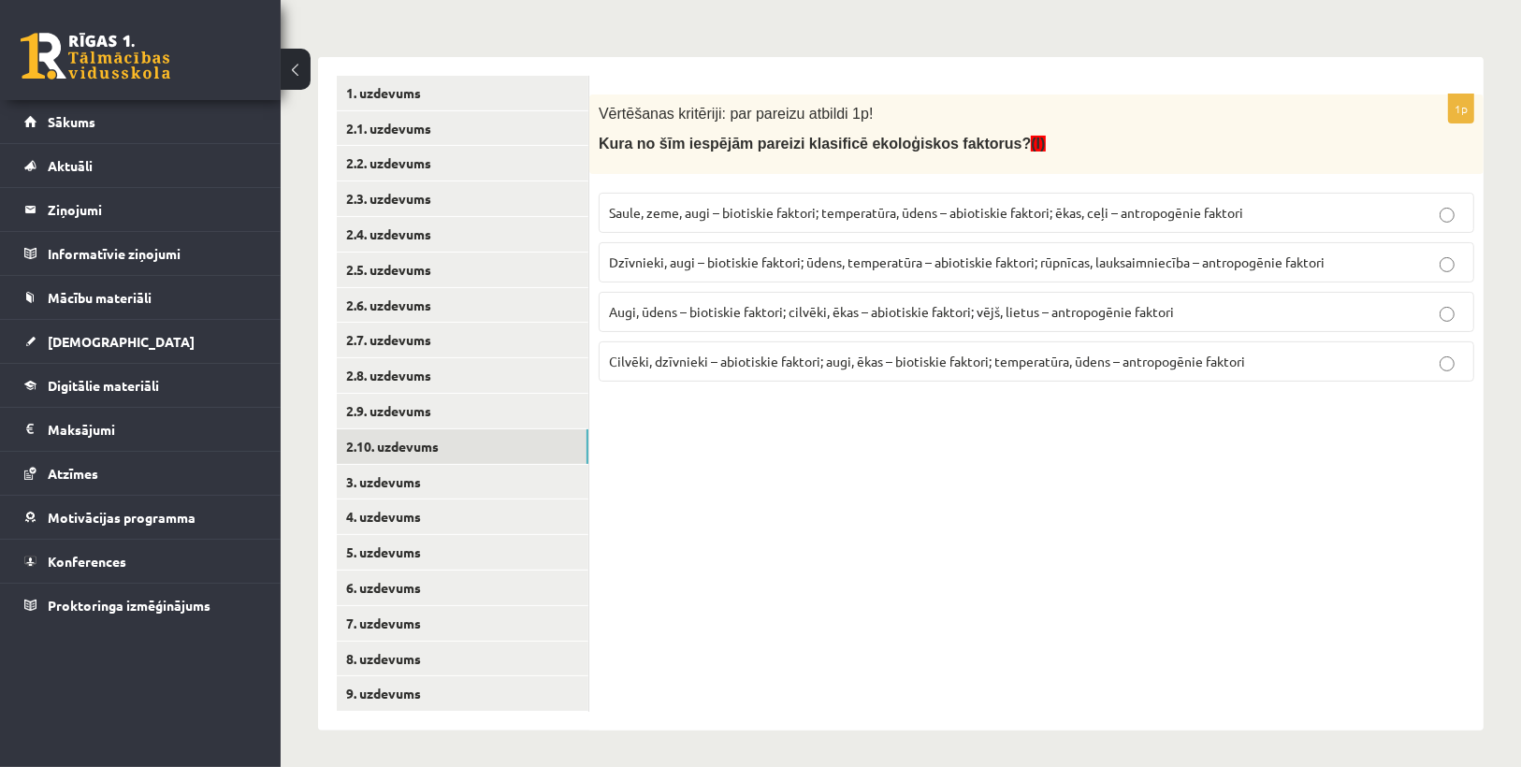
click at [705, 267] on span "Dzīvnieki, augi – biotiskie faktori; ūdens, temperatūra – abiotiskie faktori; r…" at bounding box center [967, 262] width 716 height 17
click at [373, 480] on link "3. uzdevums" at bounding box center [463, 482] width 252 height 35
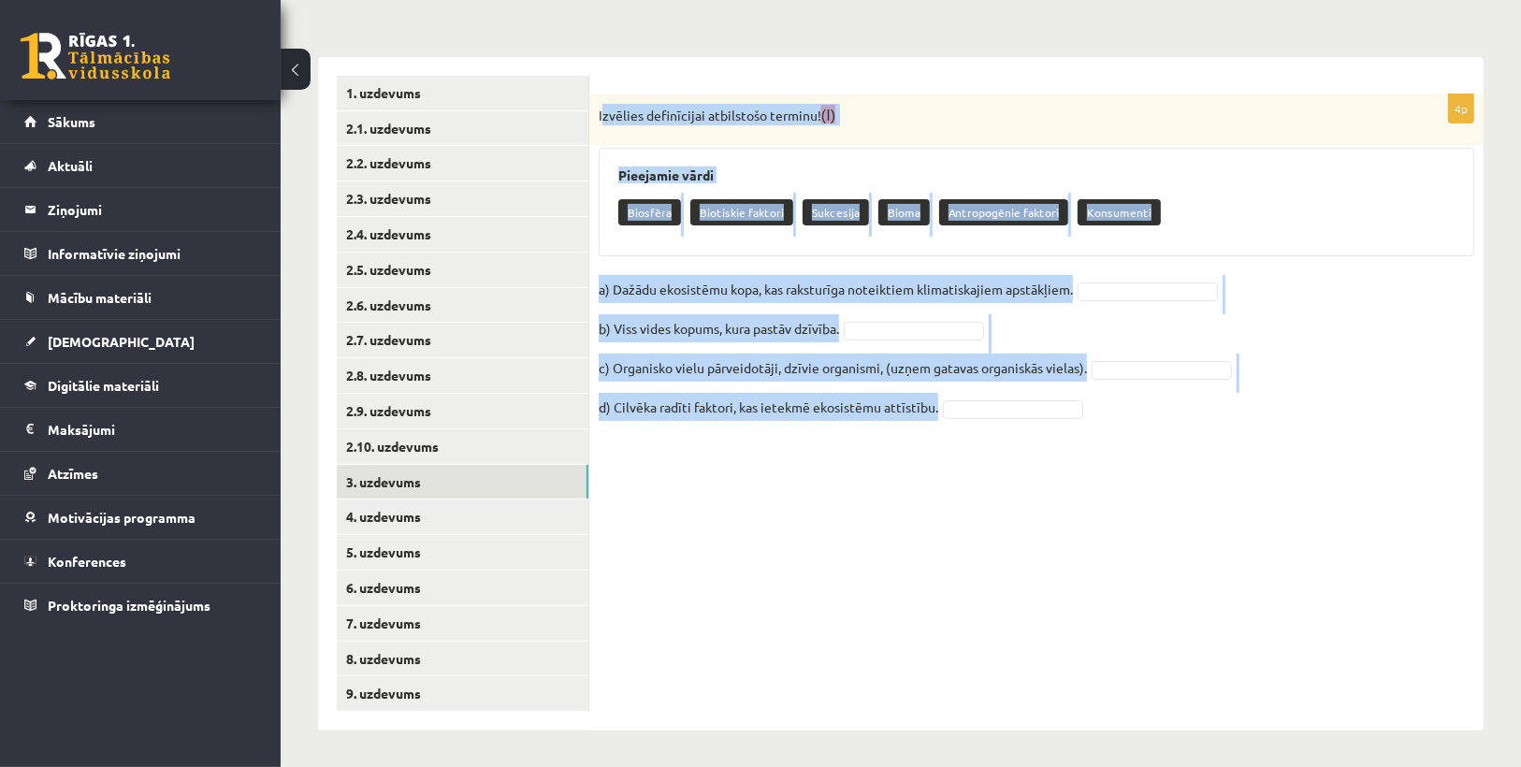
drag, startPoint x: 603, startPoint y: 107, endPoint x: 1087, endPoint y: 427, distance: 580.0
click at [1087, 427] on div "4p Izvēlies definīcijai atbilstošo terminu! (I) Pieejamie vārdi Biosfēra Biotis…" at bounding box center [1036, 267] width 894 height 347
click at [1107, 498] on div "4p Izvēlies definīcijai atbilstošo terminu! (I) Pieejamie vārdi Biosfēra Biotis…" at bounding box center [1036, 394] width 894 height 674
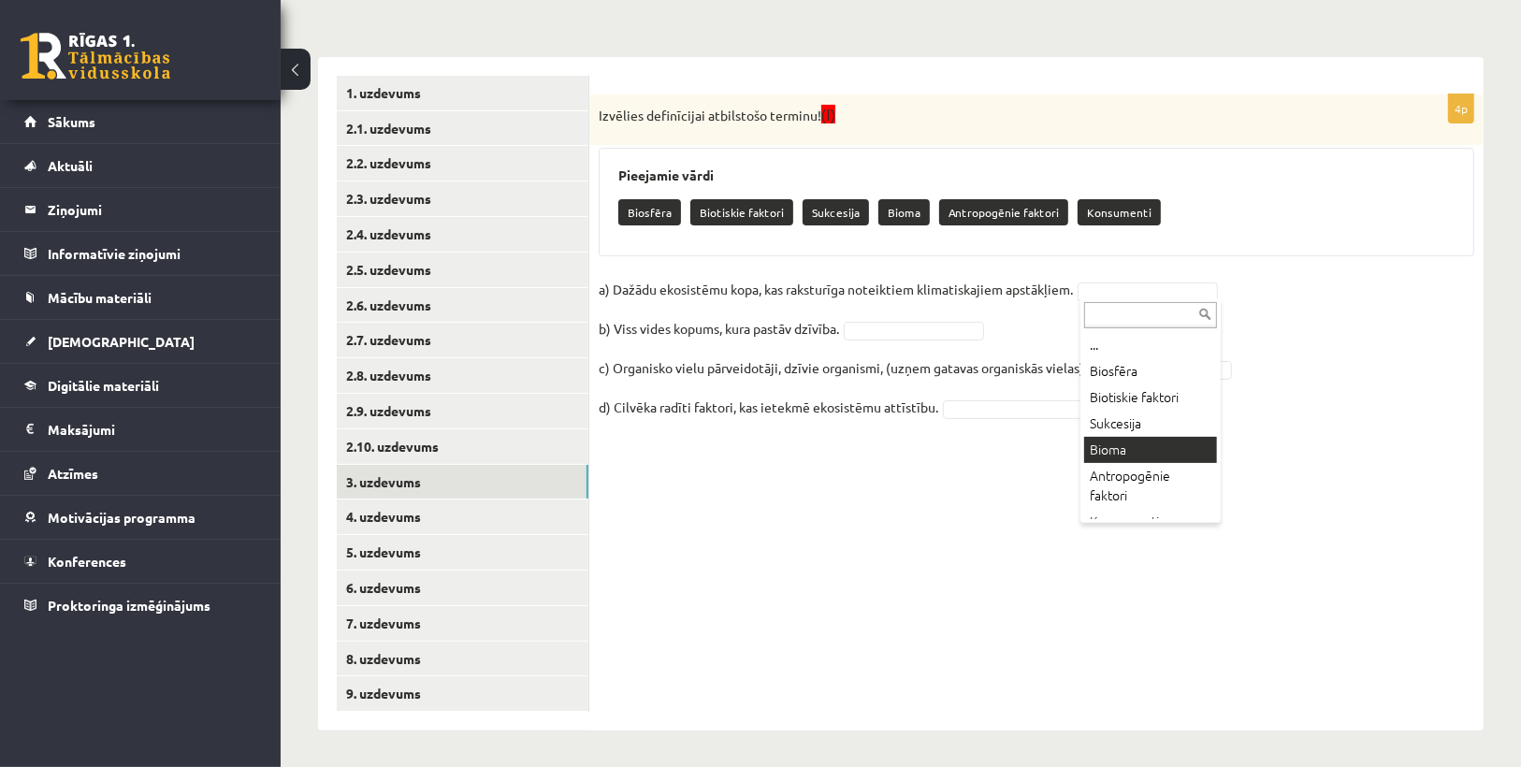
drag, startPoint x: 1128, startPoint y: 444, endPoint x: 809, endPoint y: 340, distance: 335.8
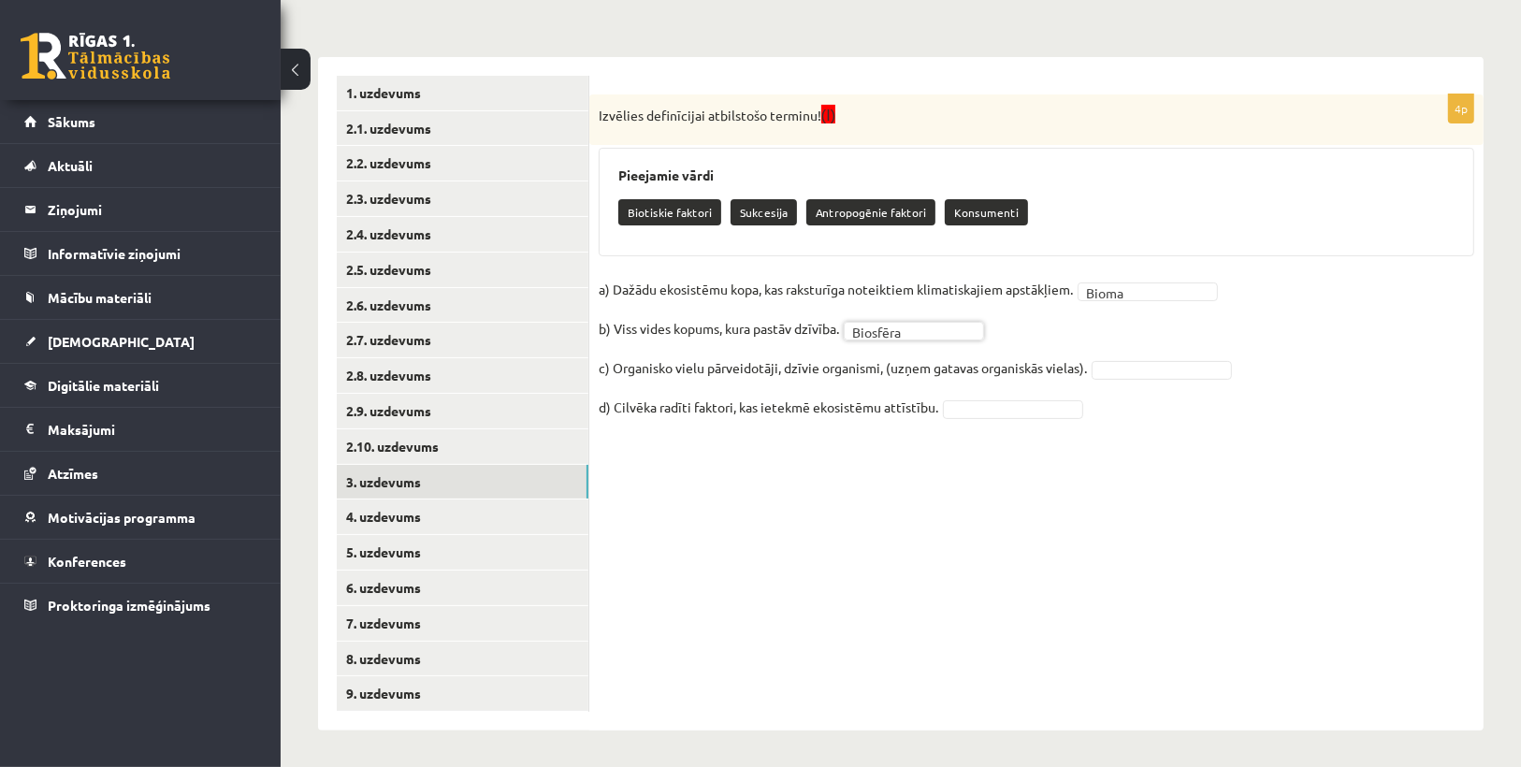
drag, startPoint x: 1068, startPoint y: 404, endPoint x: 1056, endPoint y: 415, distance: 15.9
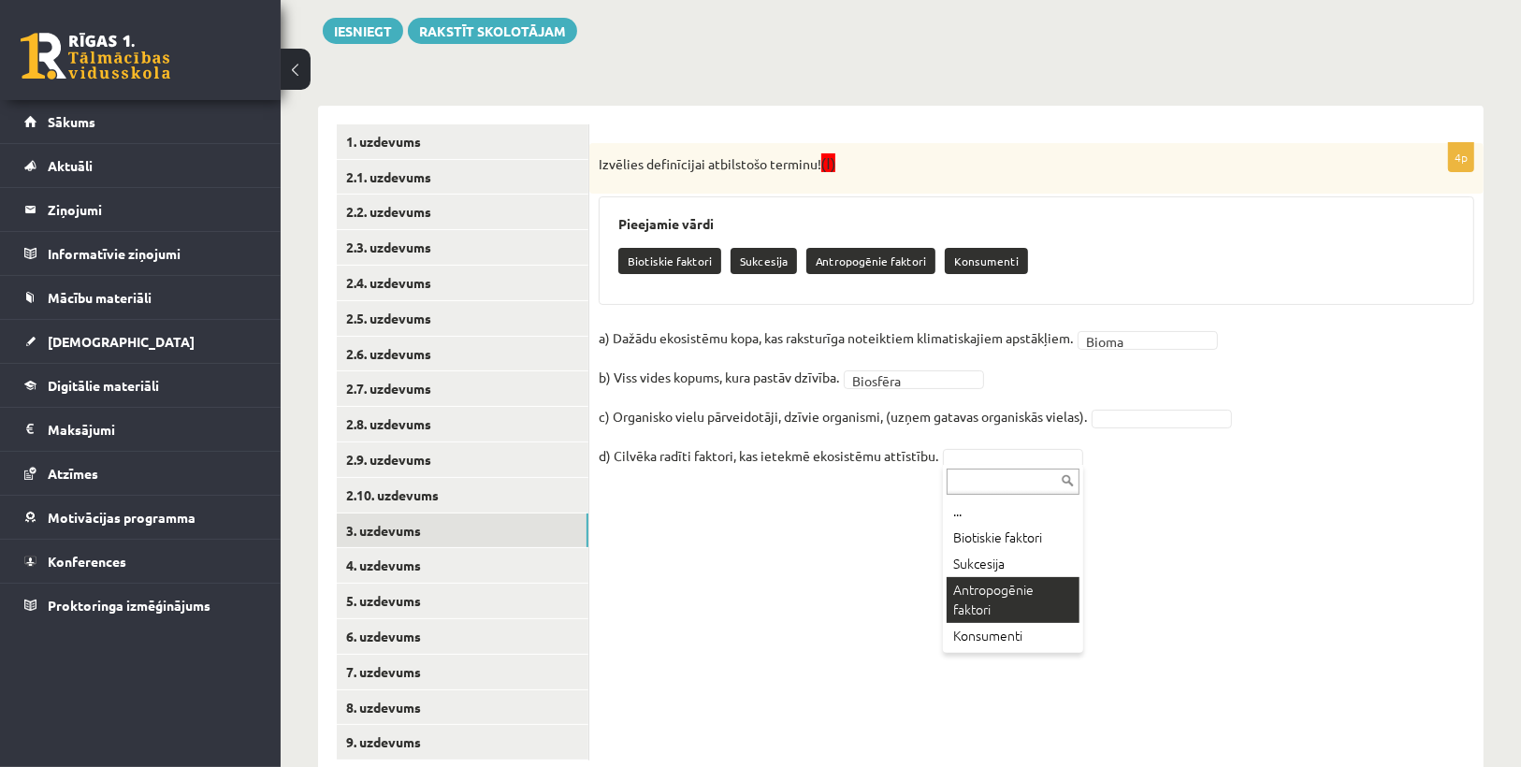
scroll to position [216, 0]
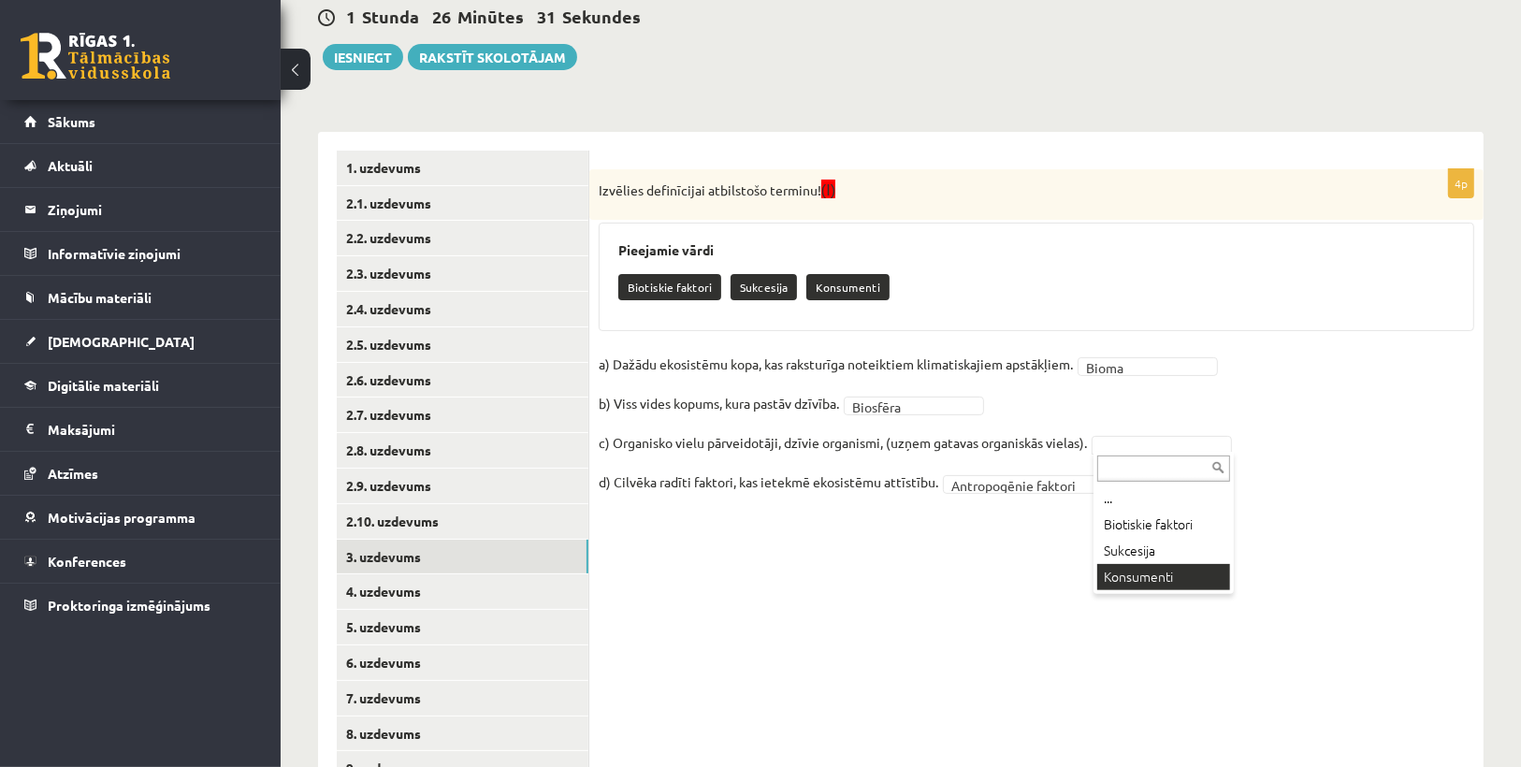
drag, startPoint x: 1170, startPoint y: 569, endPoint x: 1155, endPoint y: 580, distance: 18.7
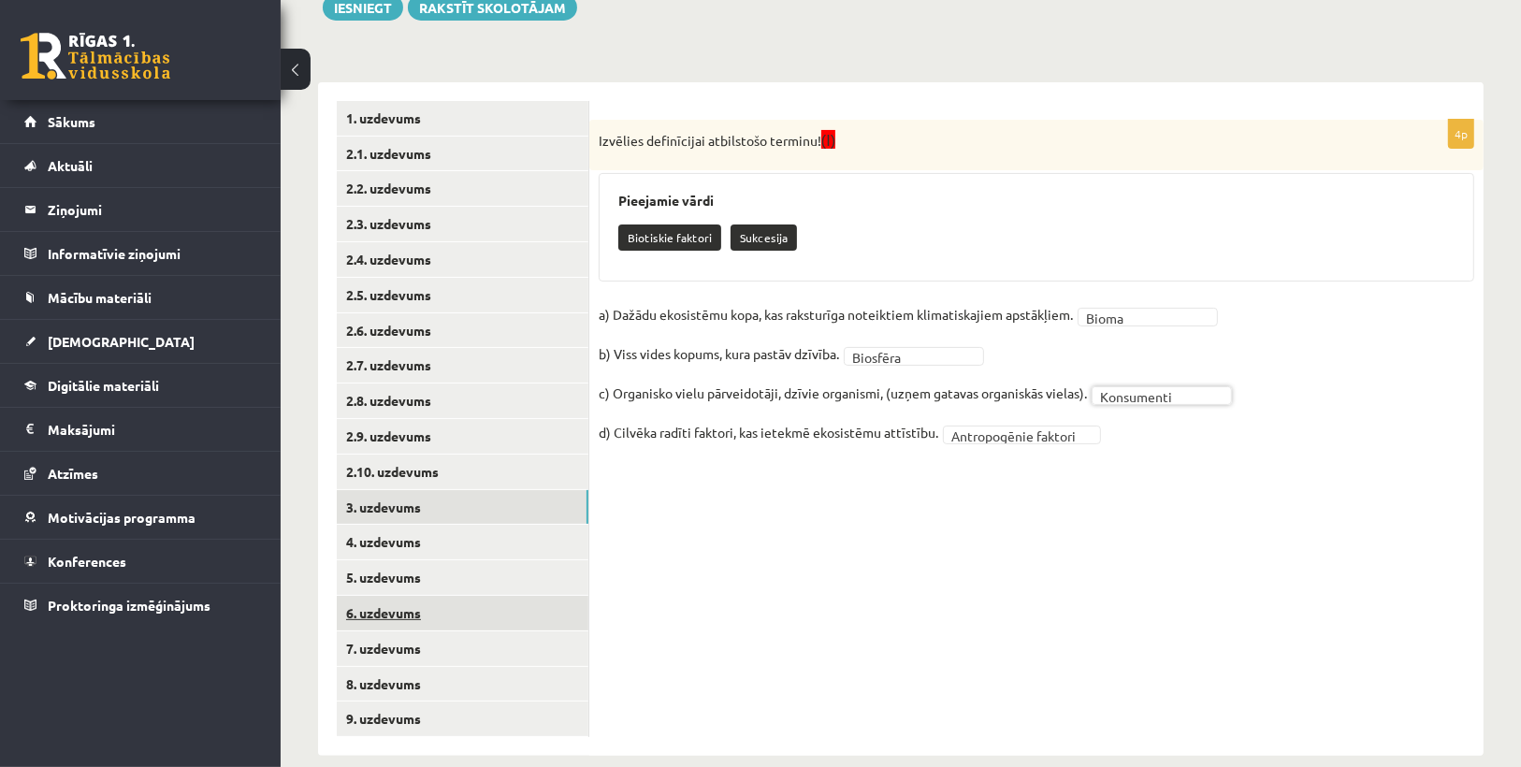
scroll to position [291, 0]
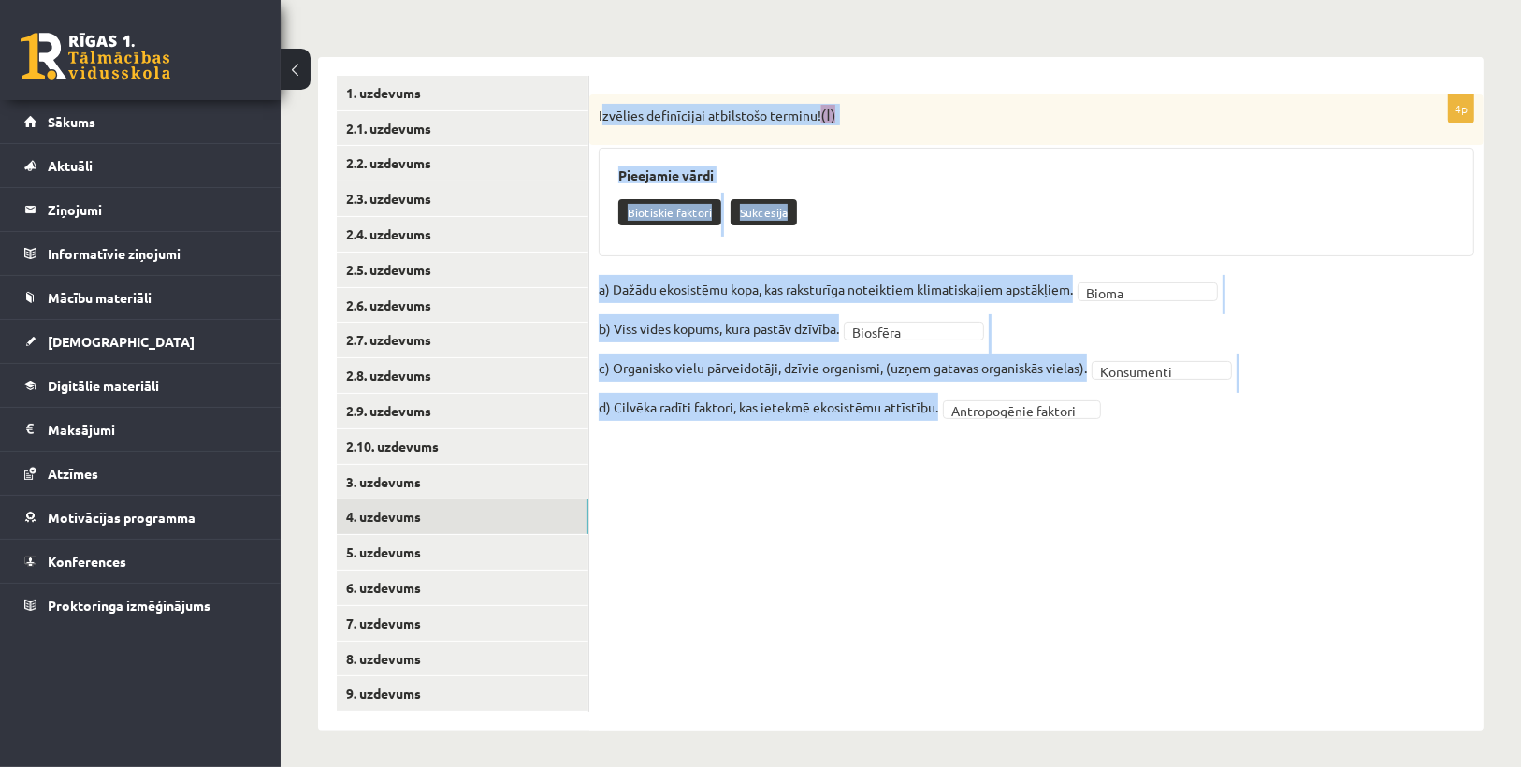
drag, startPoint x: 603, startPoint y: 109, endPoint x: 1271, endPoint y: 501, distance: 773.3
click at [1271, 501] on div "**********" at bounding box center [1036, 394] width 894 height 674
drag, startPoint x: 1271, startPoint y: 501, endPoint x: 833, endPoint y: 543, distance: 439.9
click at [833, 543] on div "**********" at bounding box center [1036, 394] width 894 height 674
click at [400, 548] on link "5. uzdevums" at bounding box center [463, 552] width 252 height 35
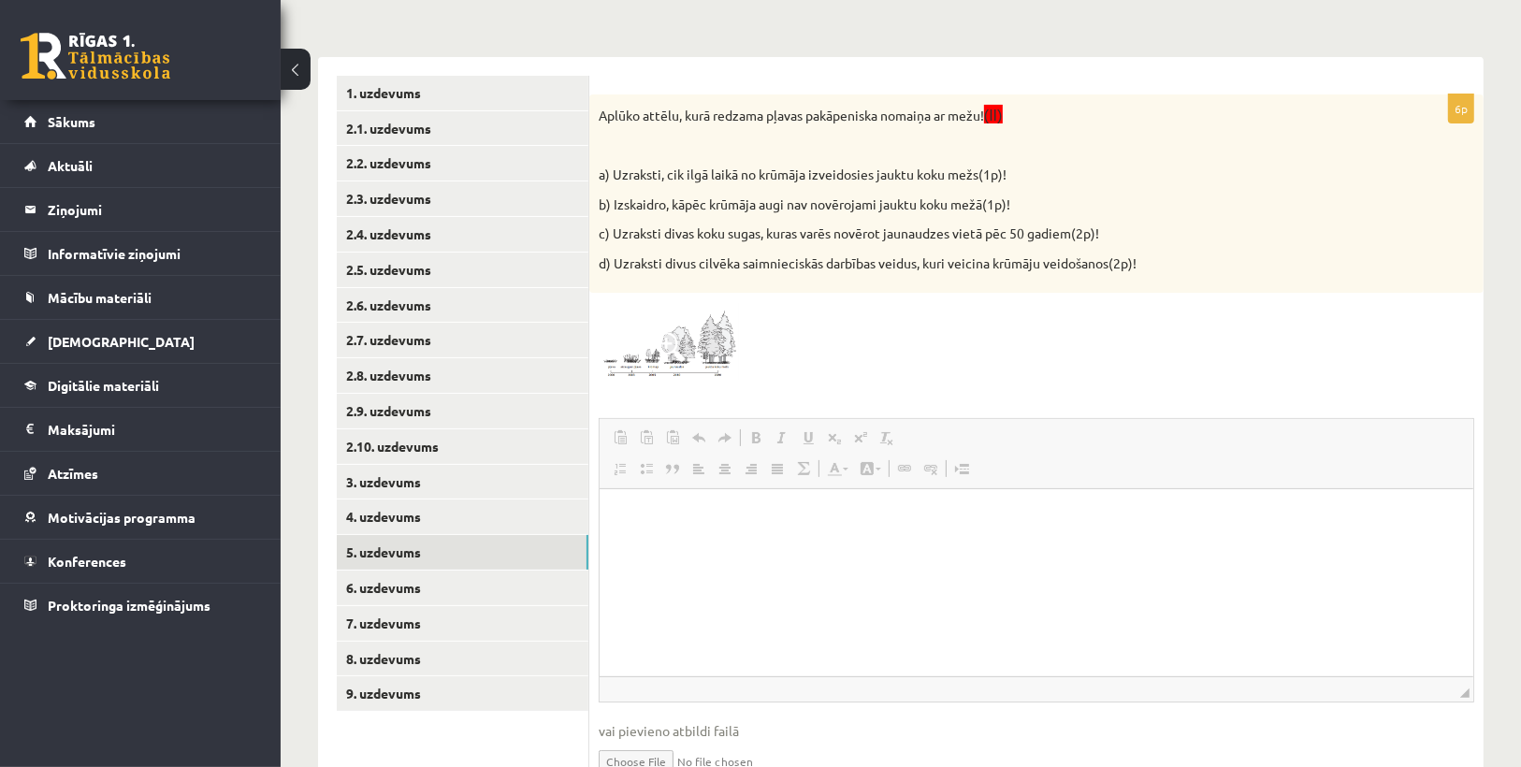
scroll to position [0, 0]
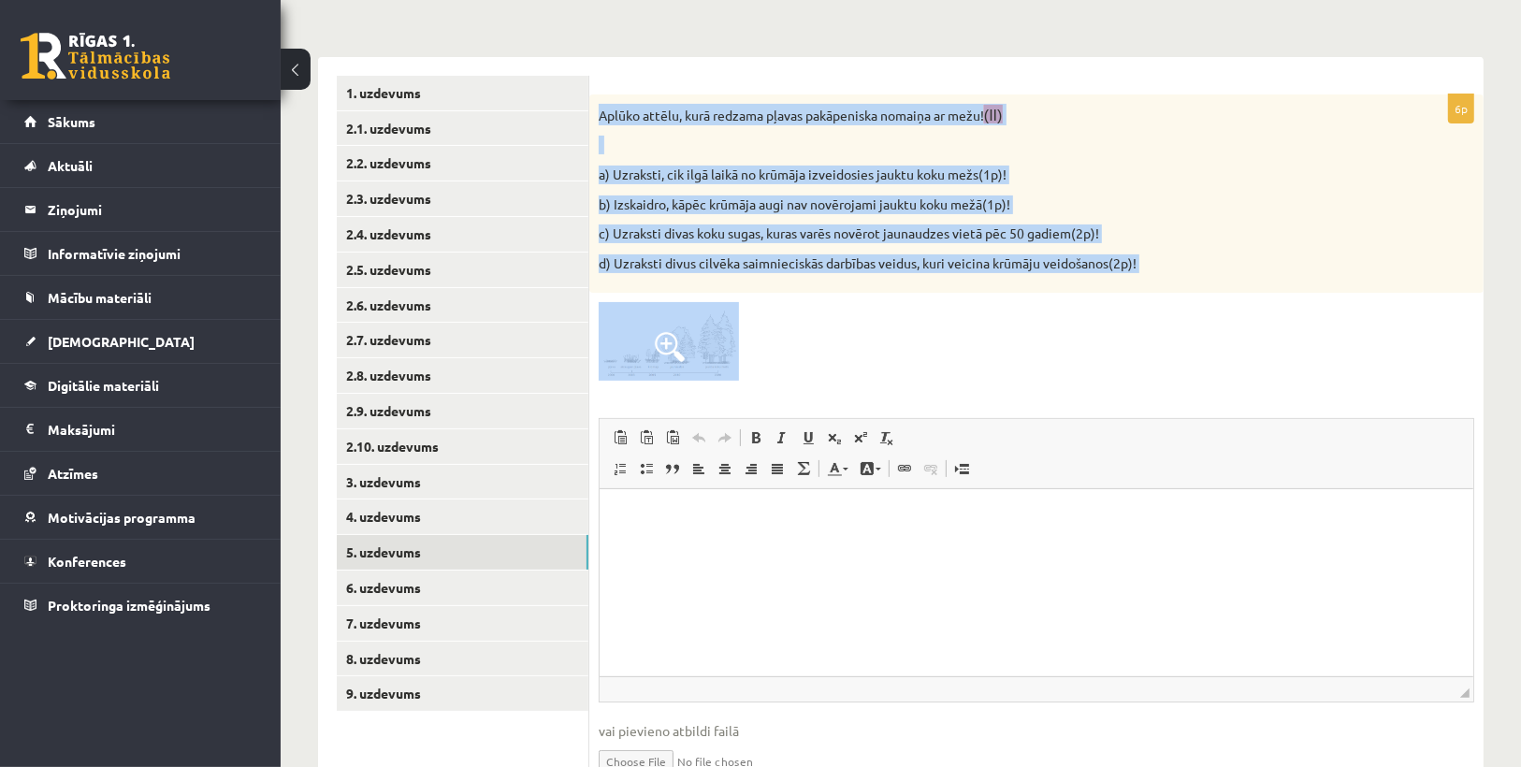
drag, startPoint x: 1200, startPoint y: 595, endPoint x: 945, endPoint y: 591, distance: 255.4
click at [984, 400] on div "6p Aplūko attēlu, kurā redzama pļavas pakāpeniska nomaiņa ar mežu! (II) a) Uzra…" at bounding box center [1036, 451] width 894 height 714
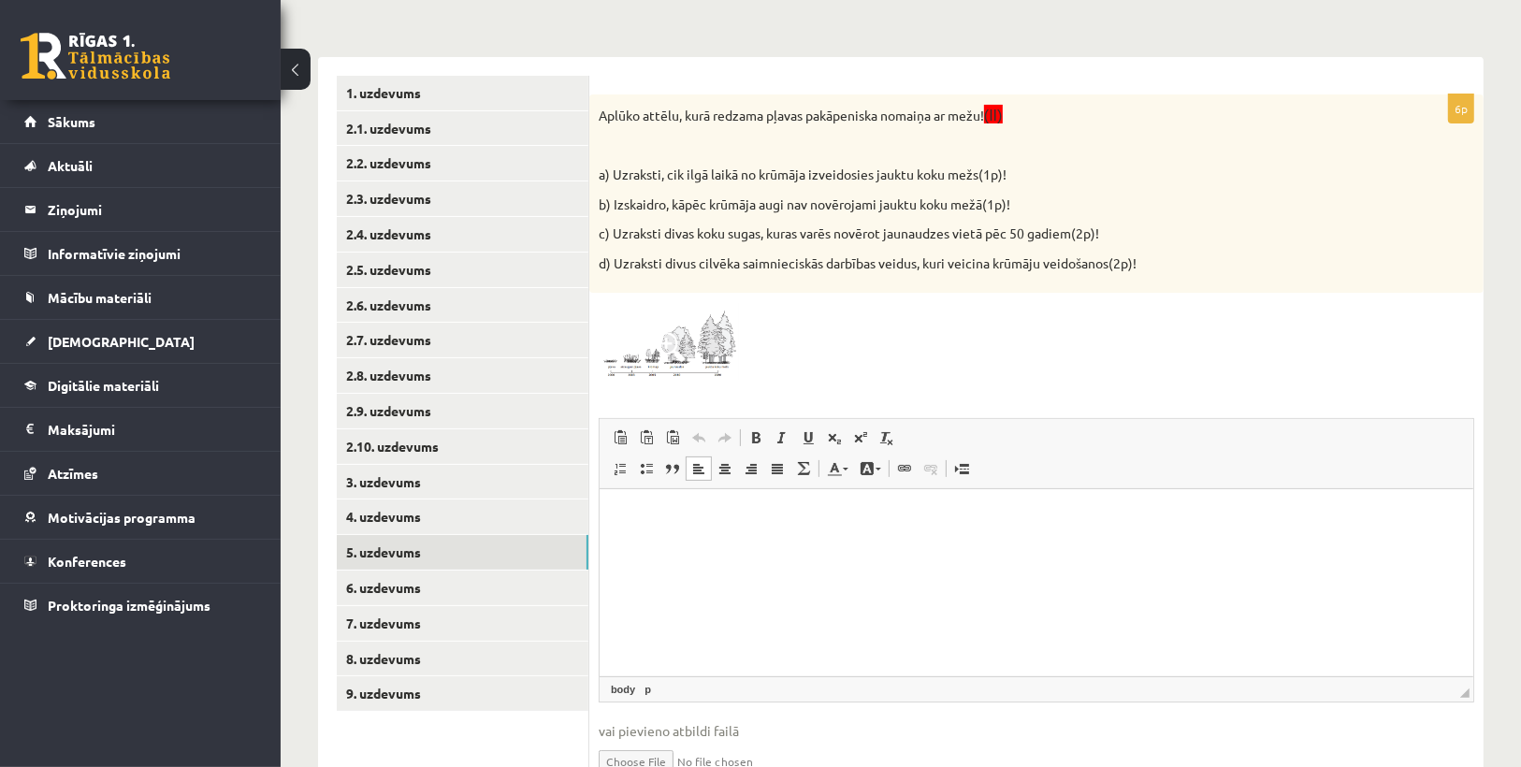
click at [764, 546] on html at bounding box center [1036, 517] width 874 height 57
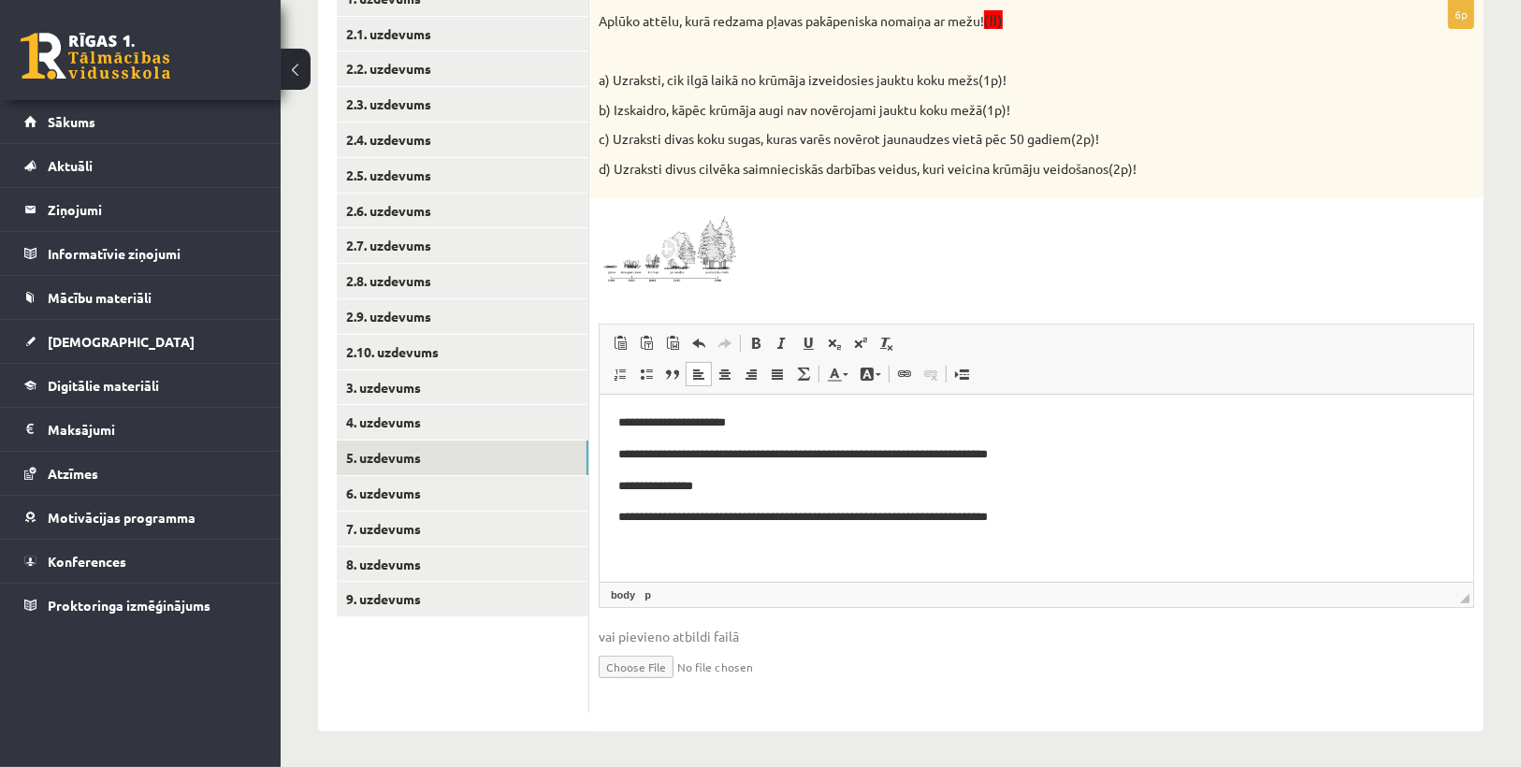
scroll to position [387, 0]
click at [619, 421] on p "**********" at bounding box center [1036, 422] width 837 height 20
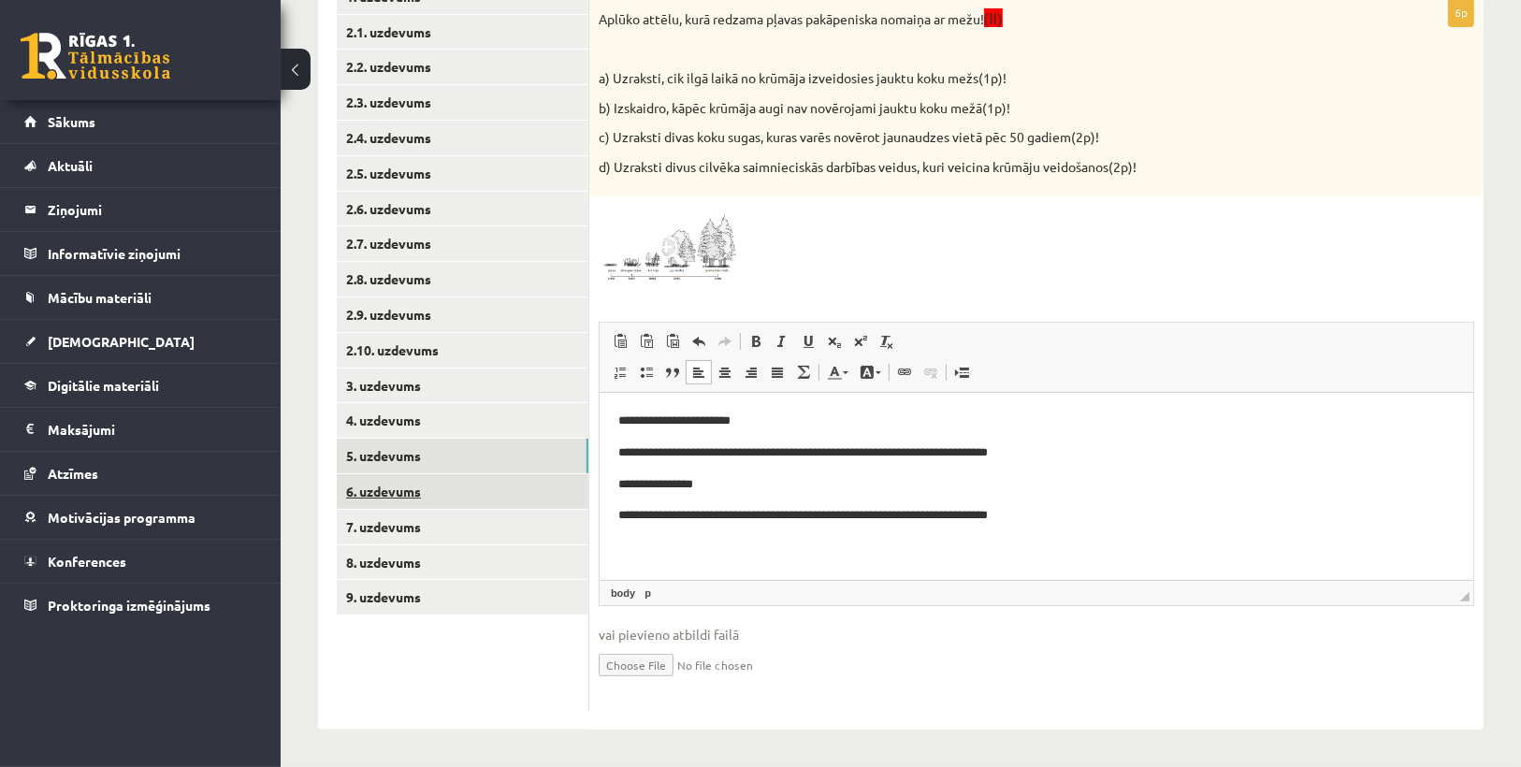
click at [381, 475] on link "6. uzdevums" at bounding box center [463, 491] width 252 height 35
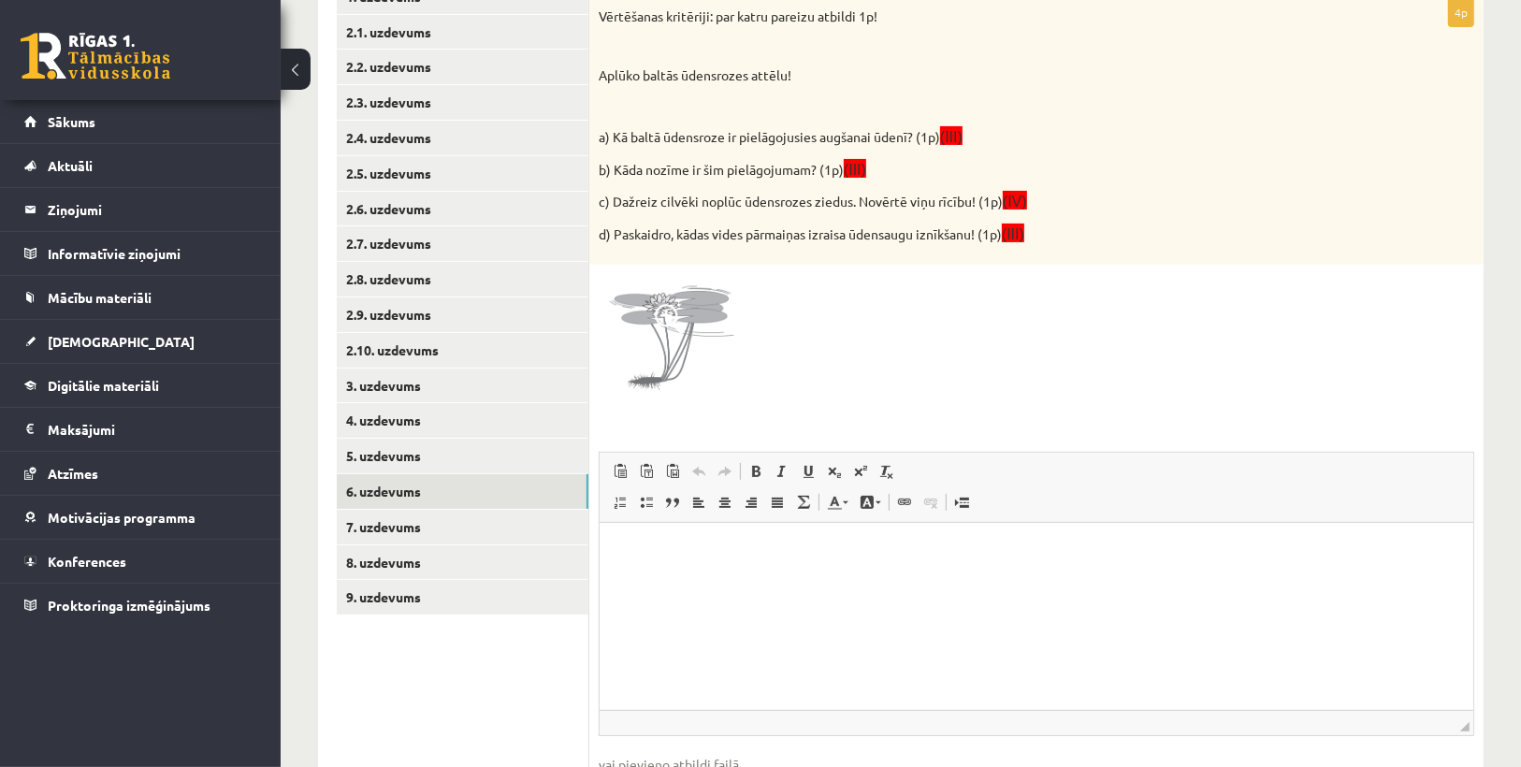
scroll to position [0, 0]
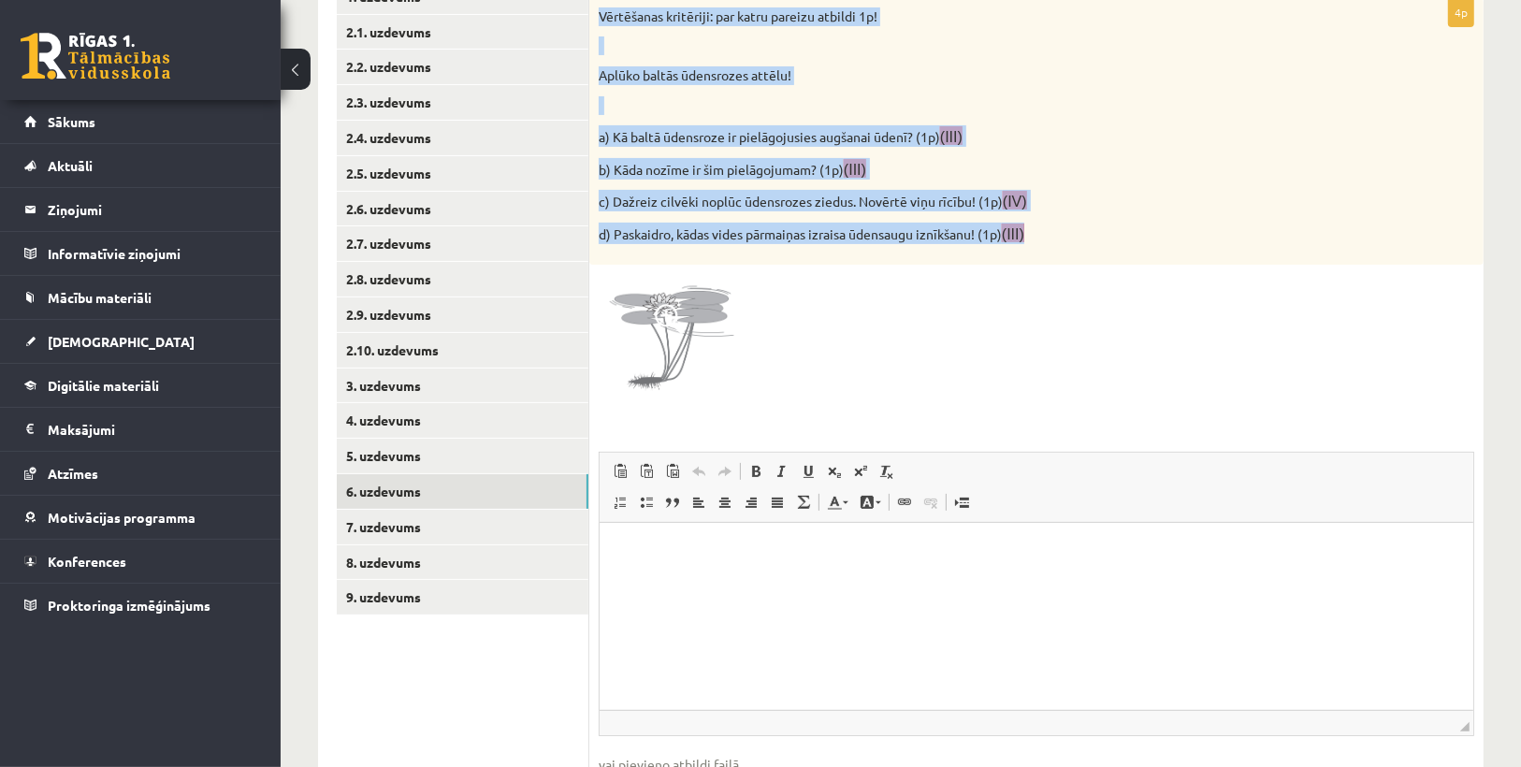
drag, startPoint x: 599, startPoint y: 11, endPoint x: 1126, endPoint y: 247, distance: 577.1
click at [1126, 247] on div "Vērtēšanas kritēriji: par katru pareizu atbildi 1p! Aplūko baltās ūdensrozes at…" at bounding box center [1036, 131] width 894 height 267
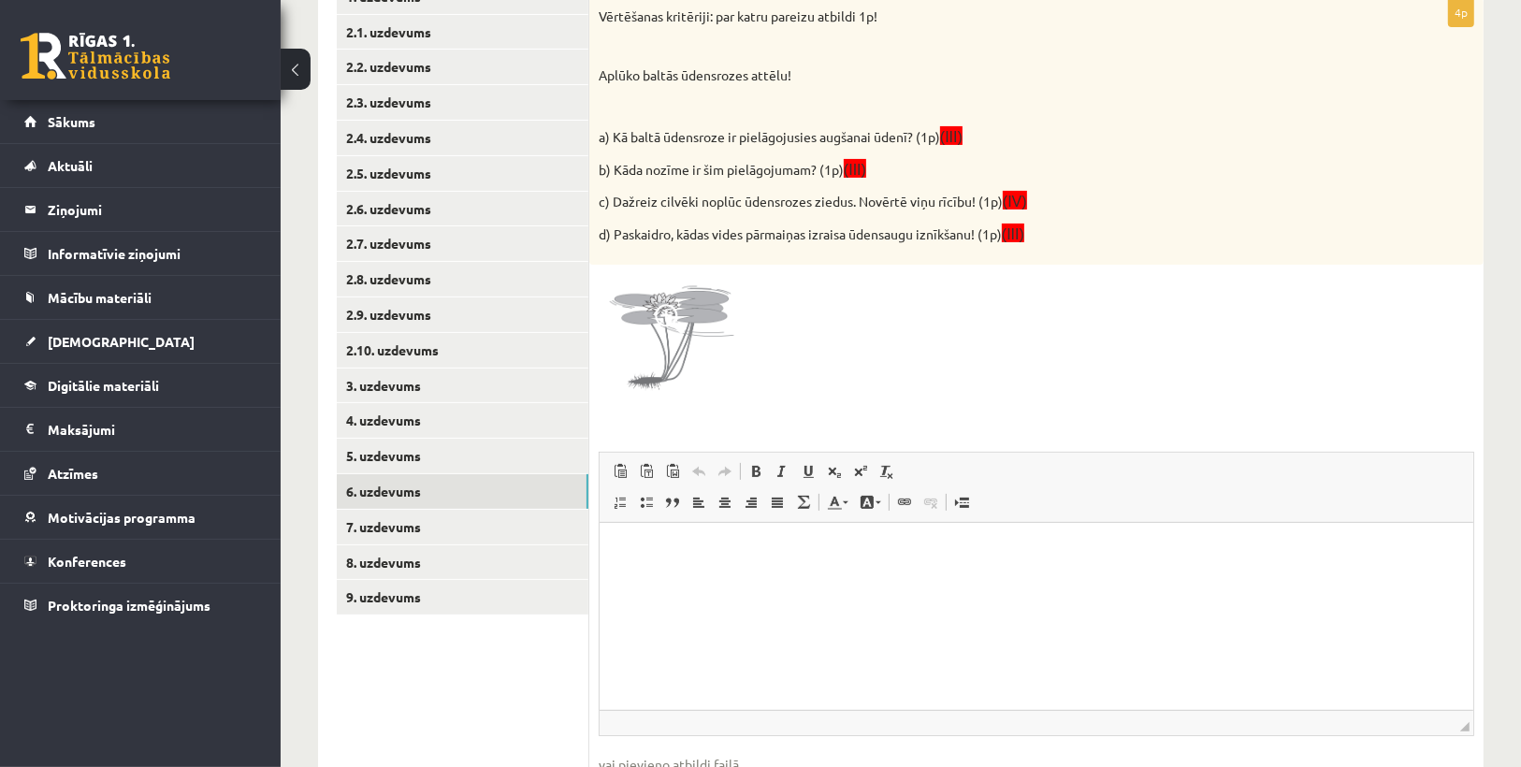
click at [1129, 274] on div at bounding box center [1037, 344] width 876 height 140
click at [680, 579] on html at bounding box center [1036, 550] width 874 height 57
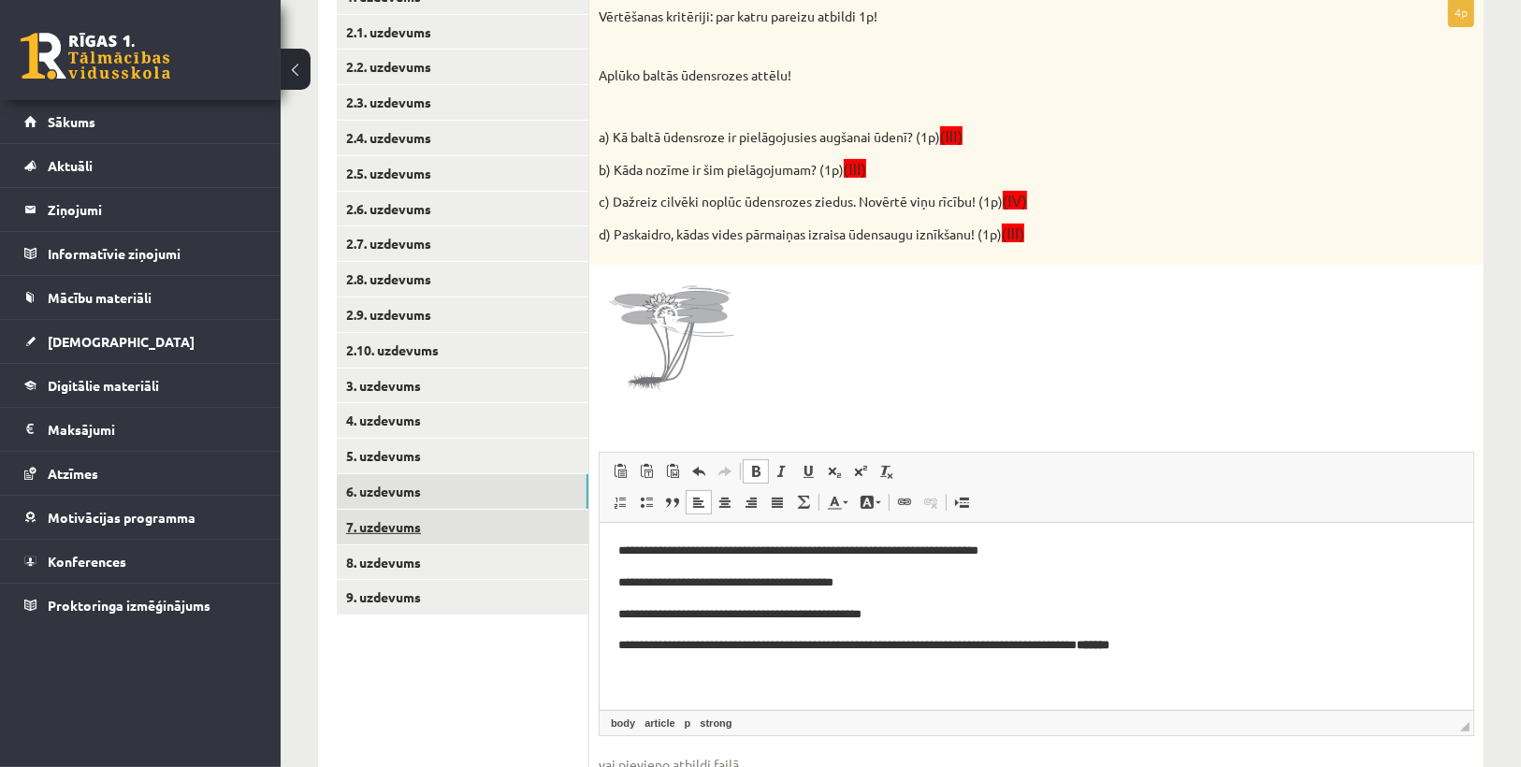
click at [426, 525] on link "7. uzdevums" at bounding box center [463, 527] width 252 height 35
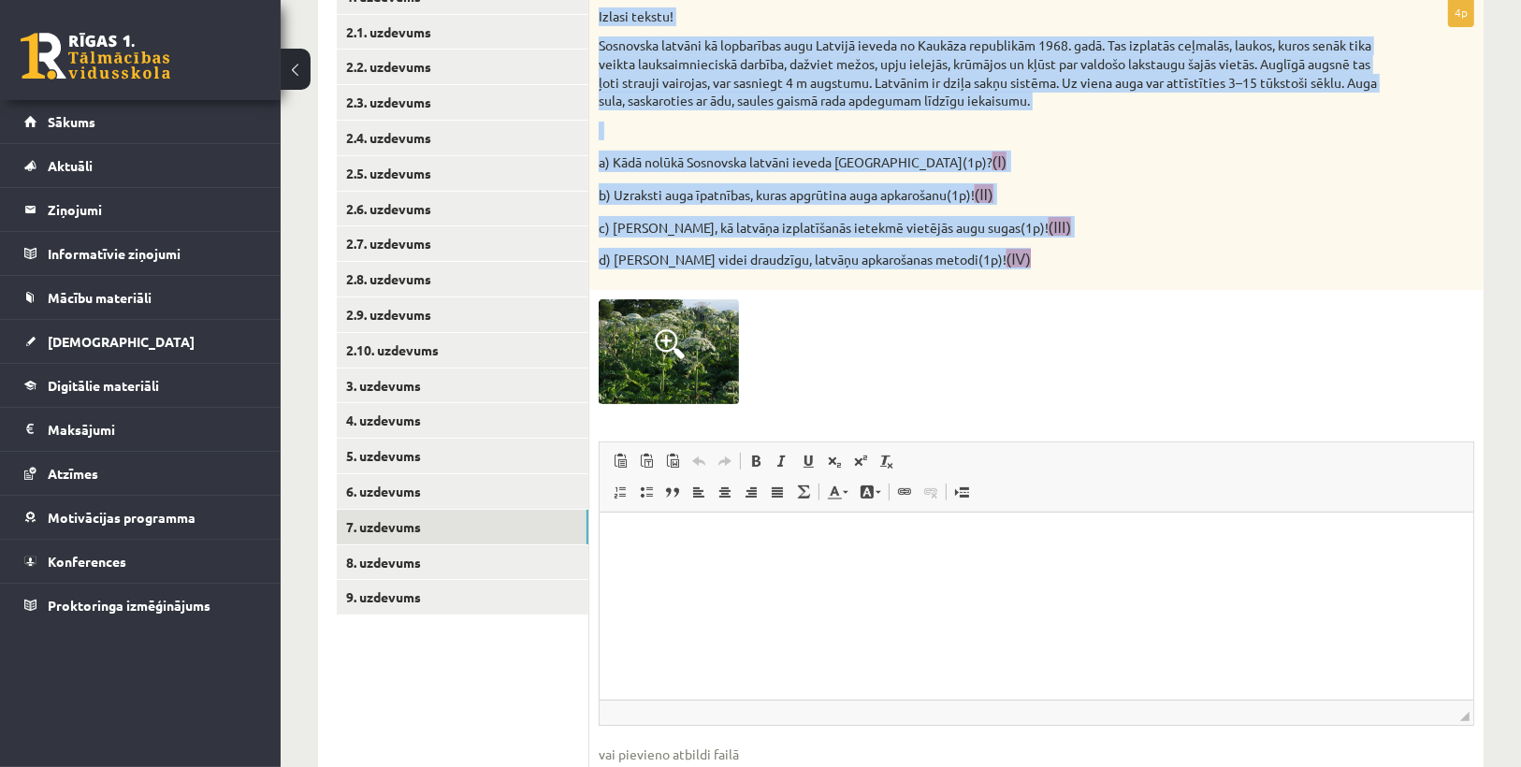
drag, startPoint x: 594, startPoint y: 10, endPoint x: 1130, endPoint y: 276, distance: 598.3
click at [1130, 276] on div "Izlasi tekstu! Sosnovska latvāni kā lopbarības augu Latvijā ieveda no Kaukāza r…" at bounding box center [1036, 144] width 894 height 292
drag, startPoint x: 1129, startPoint y: 276, endPoint x: 1070, endPoint y: 278, distance: 59.0
click at [1070, 278] on div "Izlasi tekstu! Sosnovska latvāni kā lopbarības augu Latvijā ieveda no Kaukāza r…" at bounding box center [1036, 144] width 894 height 292
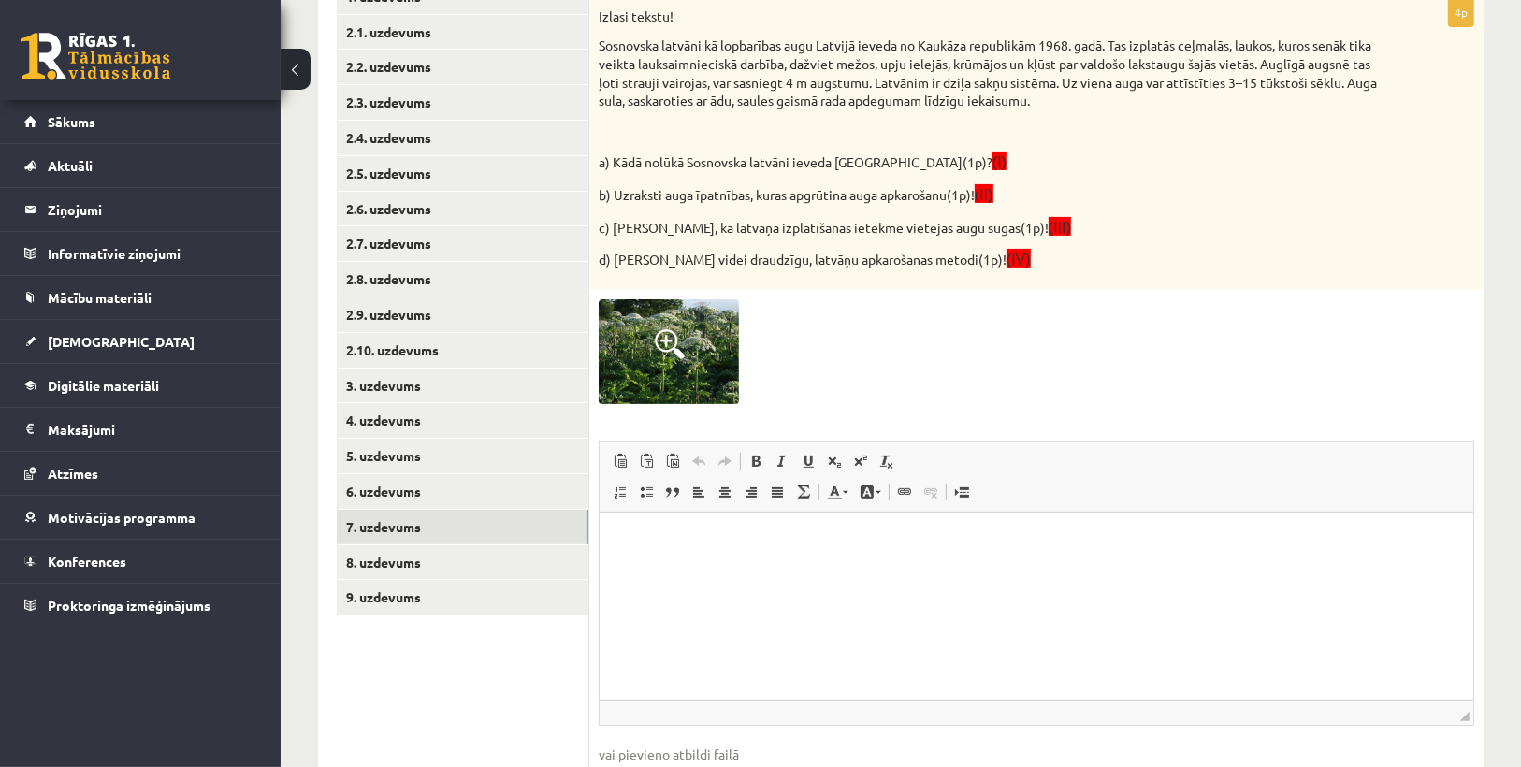
click at [1067, 297] on div "4p Izlasi tekstu! Sosnovska latvāni kā lopbarības augu Latvijā ieveda no Kaukāz…" at bounding box center [1036, 414] width 894 height 833
click at [677, 559] on html at bounding box center [1036, 540] width 874 height 57
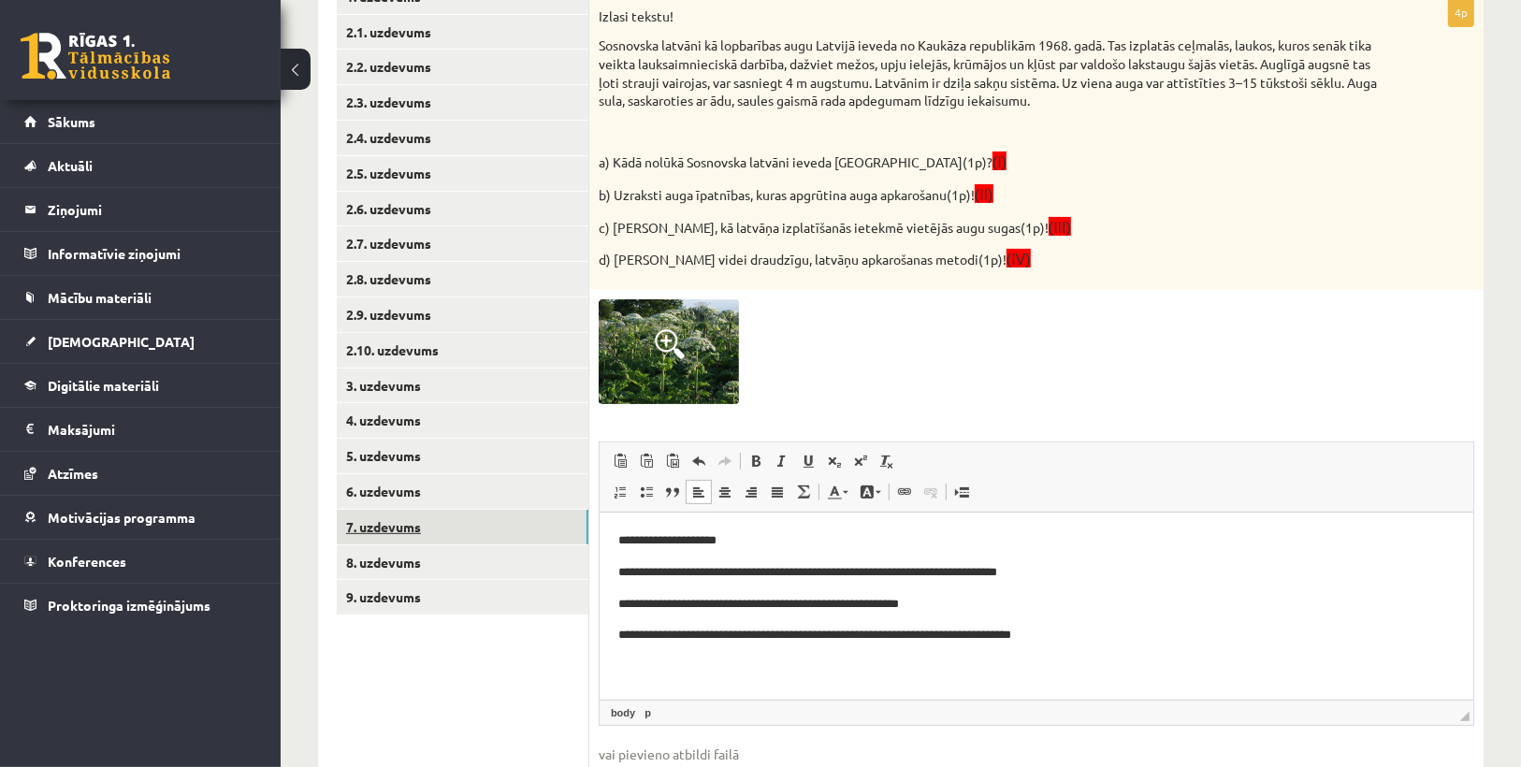
click at [362, 533] on link "7. uzdevums" at bounding box center [463, 527] width 252 height 35
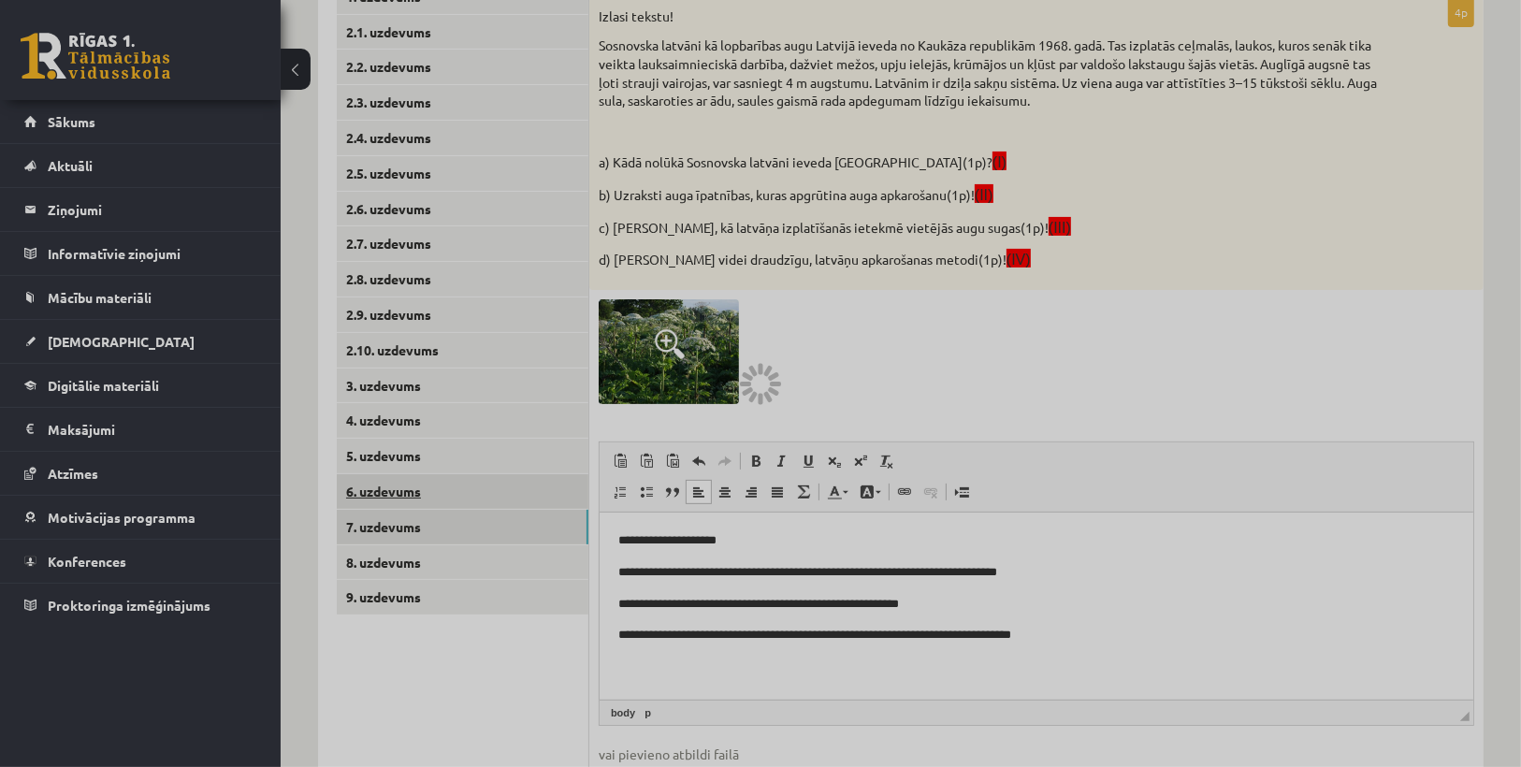
scroll to position [321, 0]
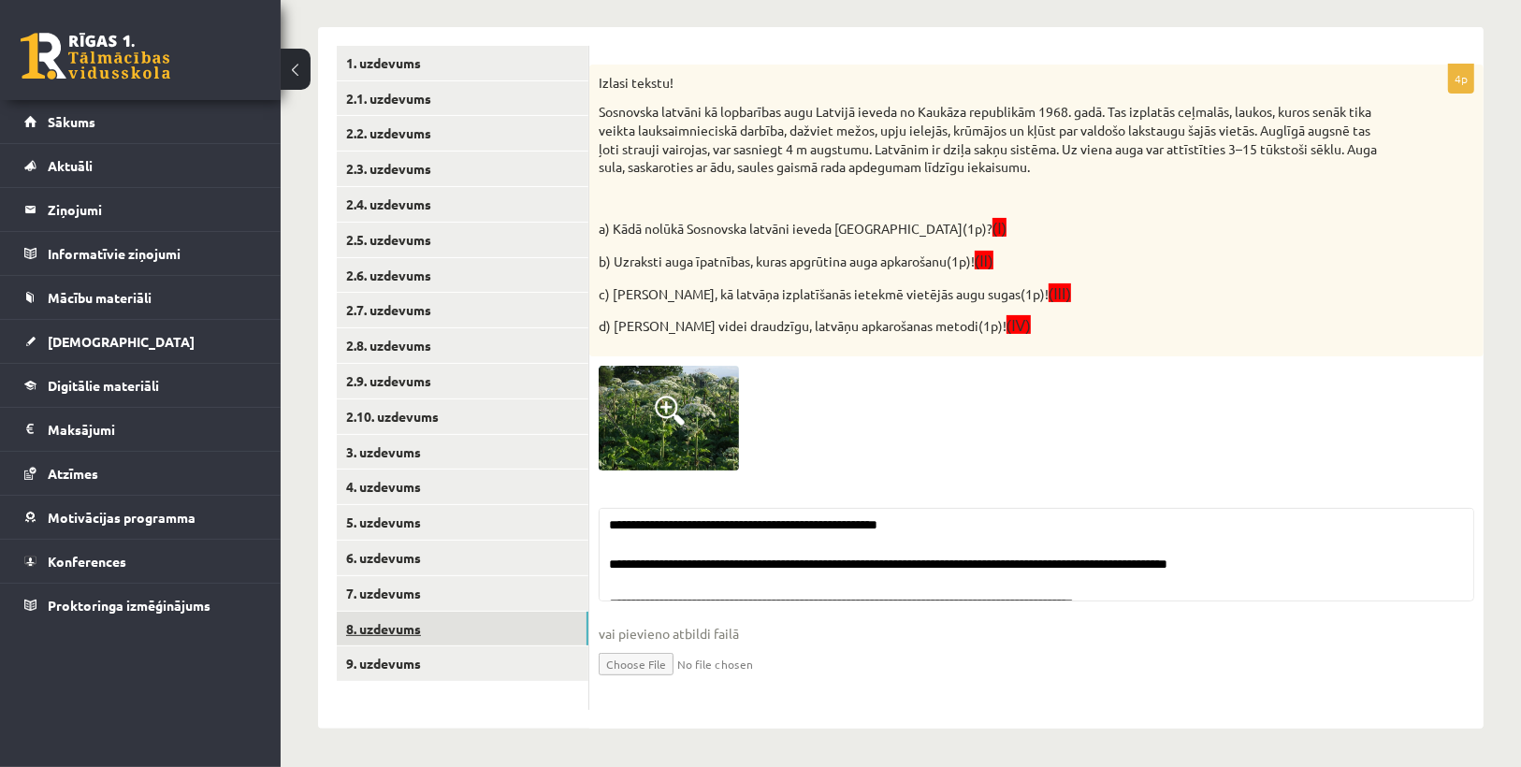
click at [385, 633] on link "8. uzdevums" at bounding box center [463, 629] width 252 height 35
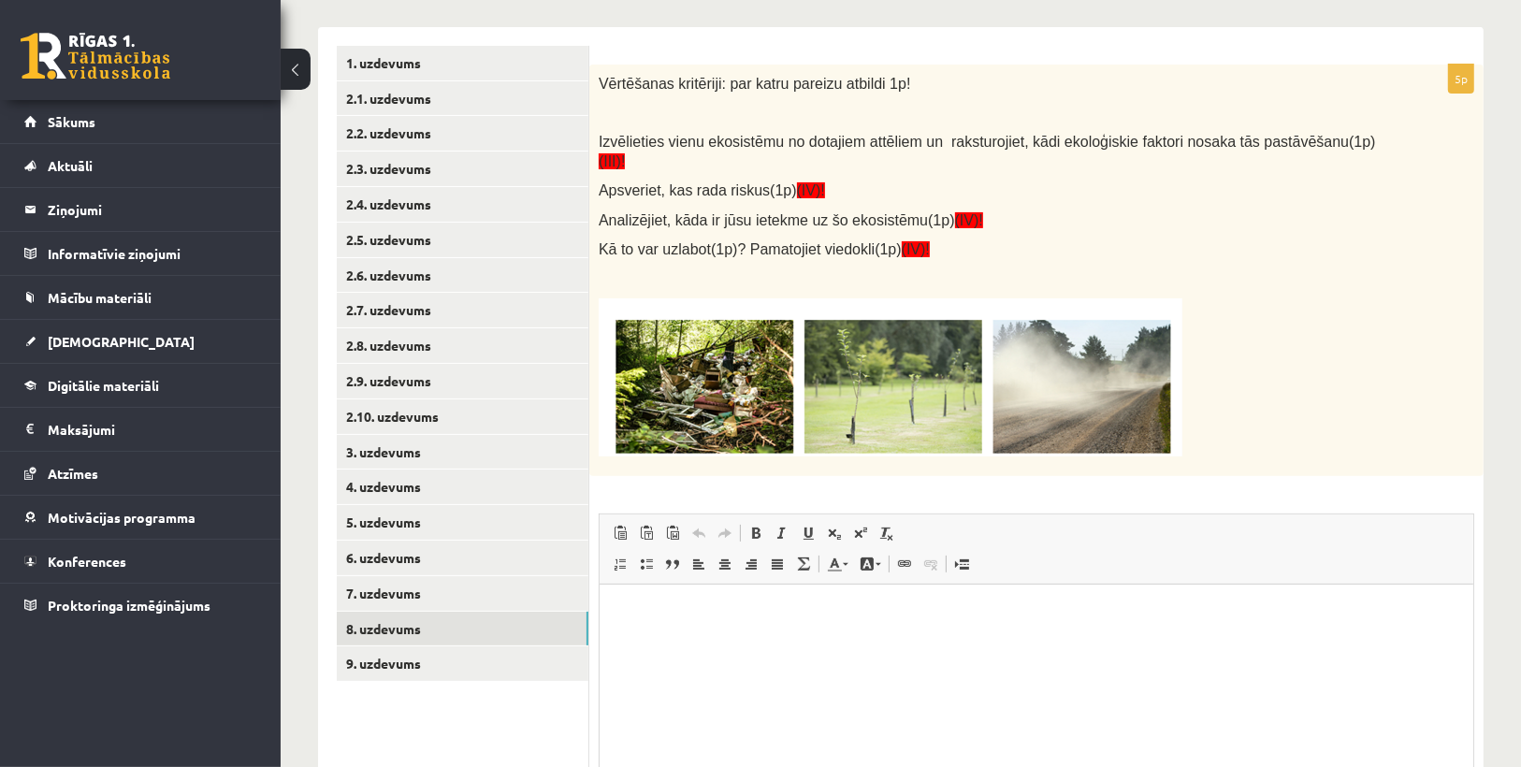
scroll to position [0, 0]
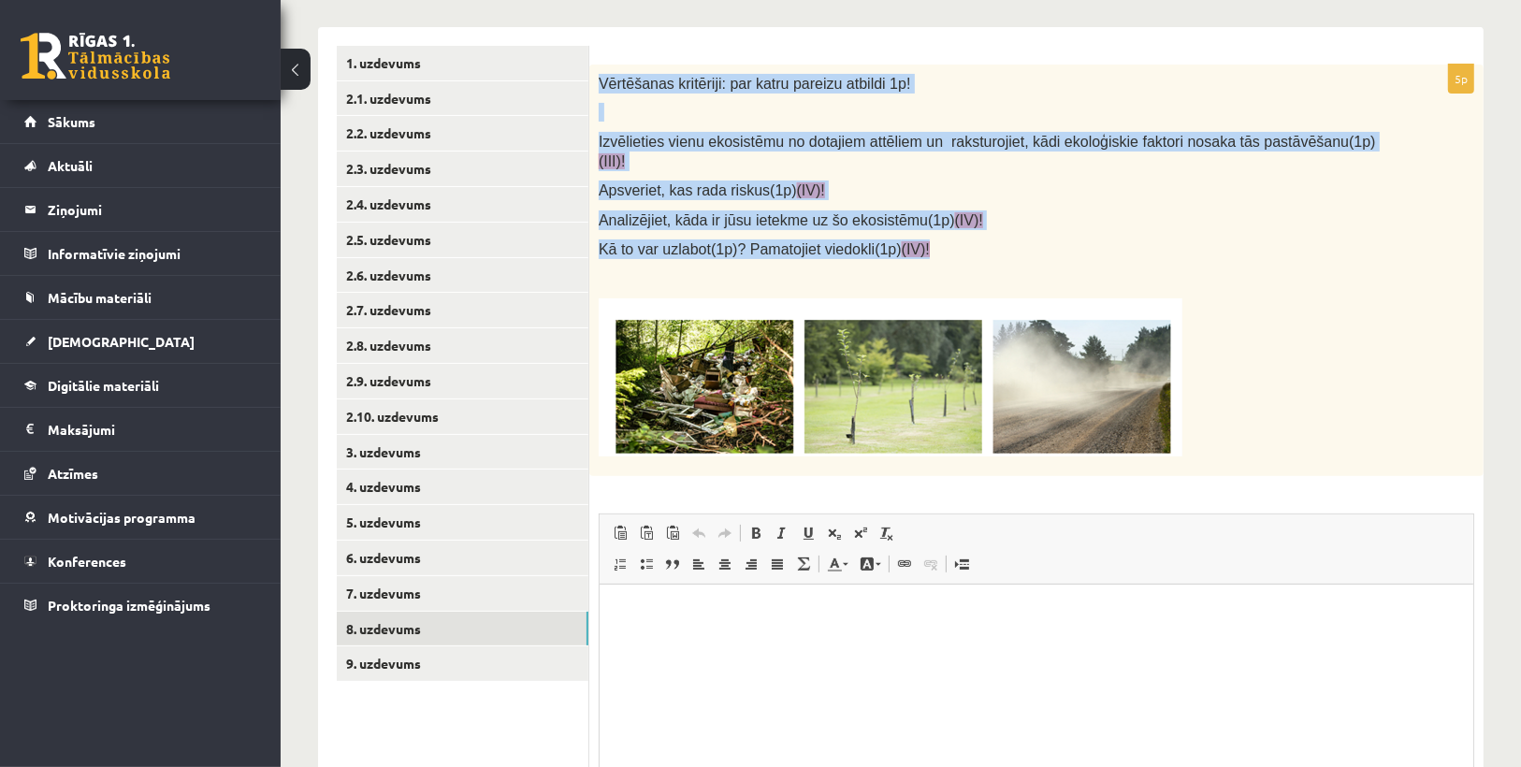
drag, startPoint x: 602, startPoint y: 70, endPoint x: 999, endPoint y: 227, distance: 427.6
click at [999, 227] on div "Vērtēšanas kritēriji: par katru pareizu atbildi 1p! Izvēlieties vienu ekosistēm…" at bounding box center [1036, 271] width 894 height 412
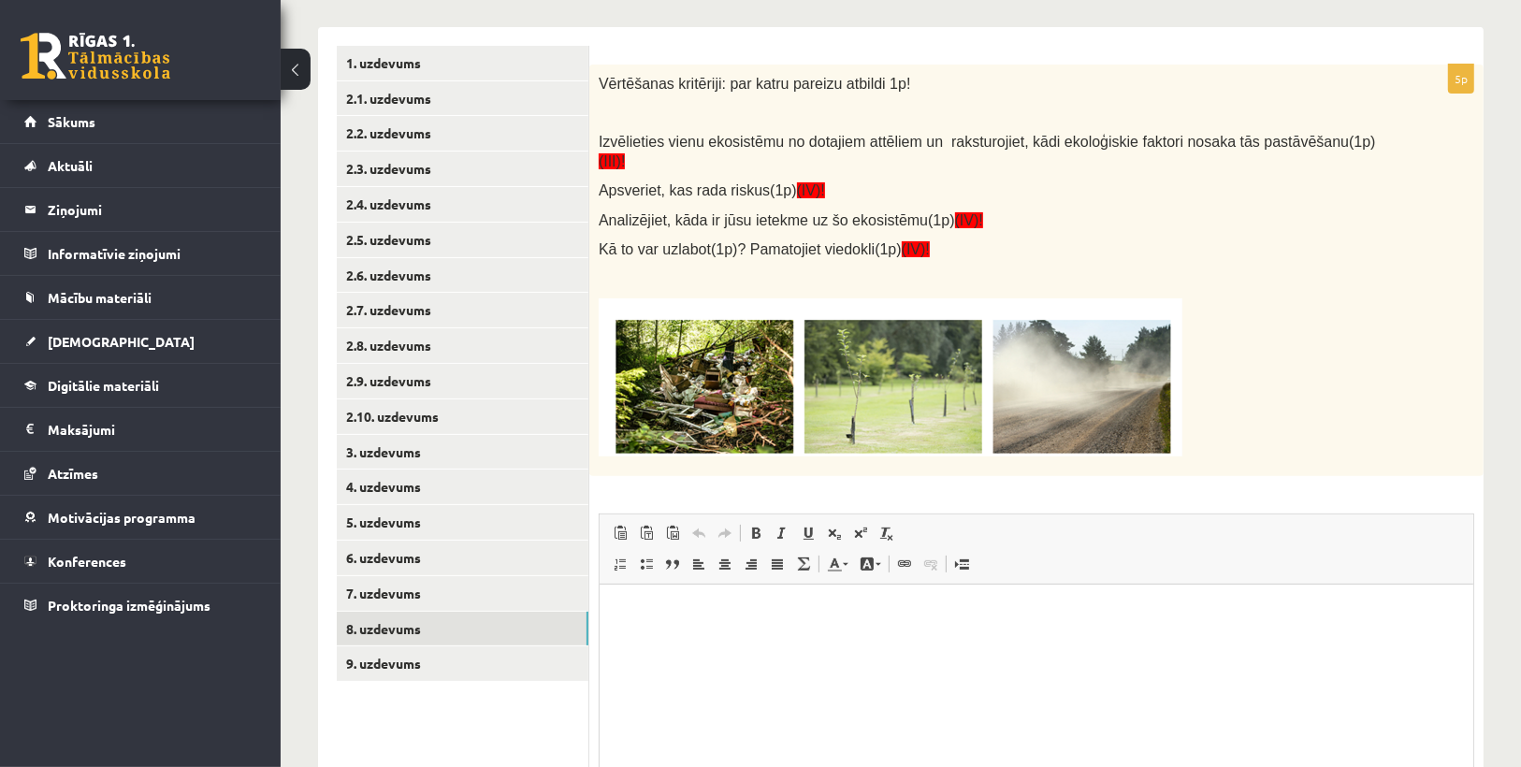
click at [1008, 246] on div "Vērtēšanas kritēriji: par katru pareizu atbildi 1p! Izvēlieties vienu ekosistēm…" at bounding box center [1036, 271] width 894 height 412
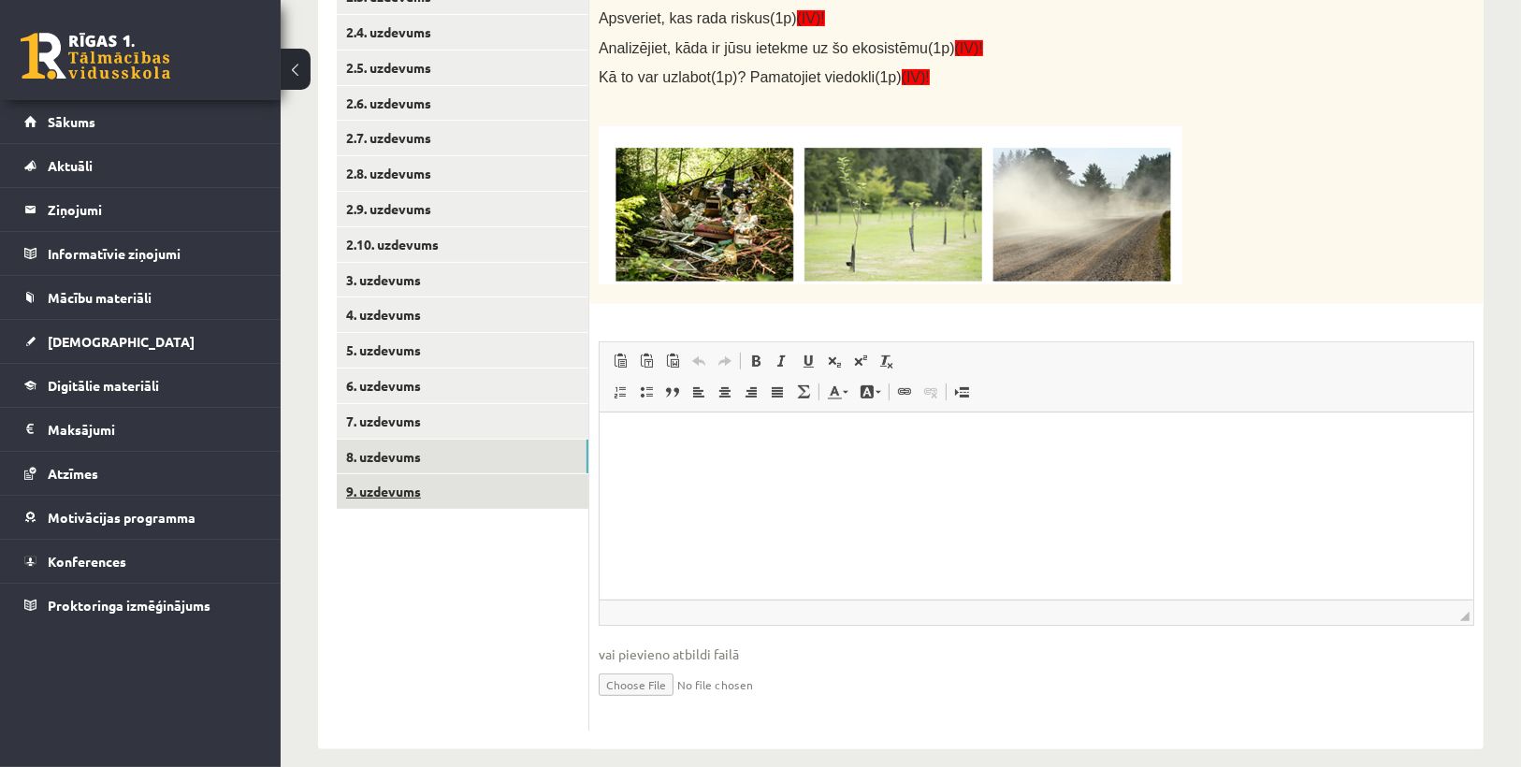
click at [411, 492] on link "9. uzdevums" at bounding box center [463, 491] width 252 height 35
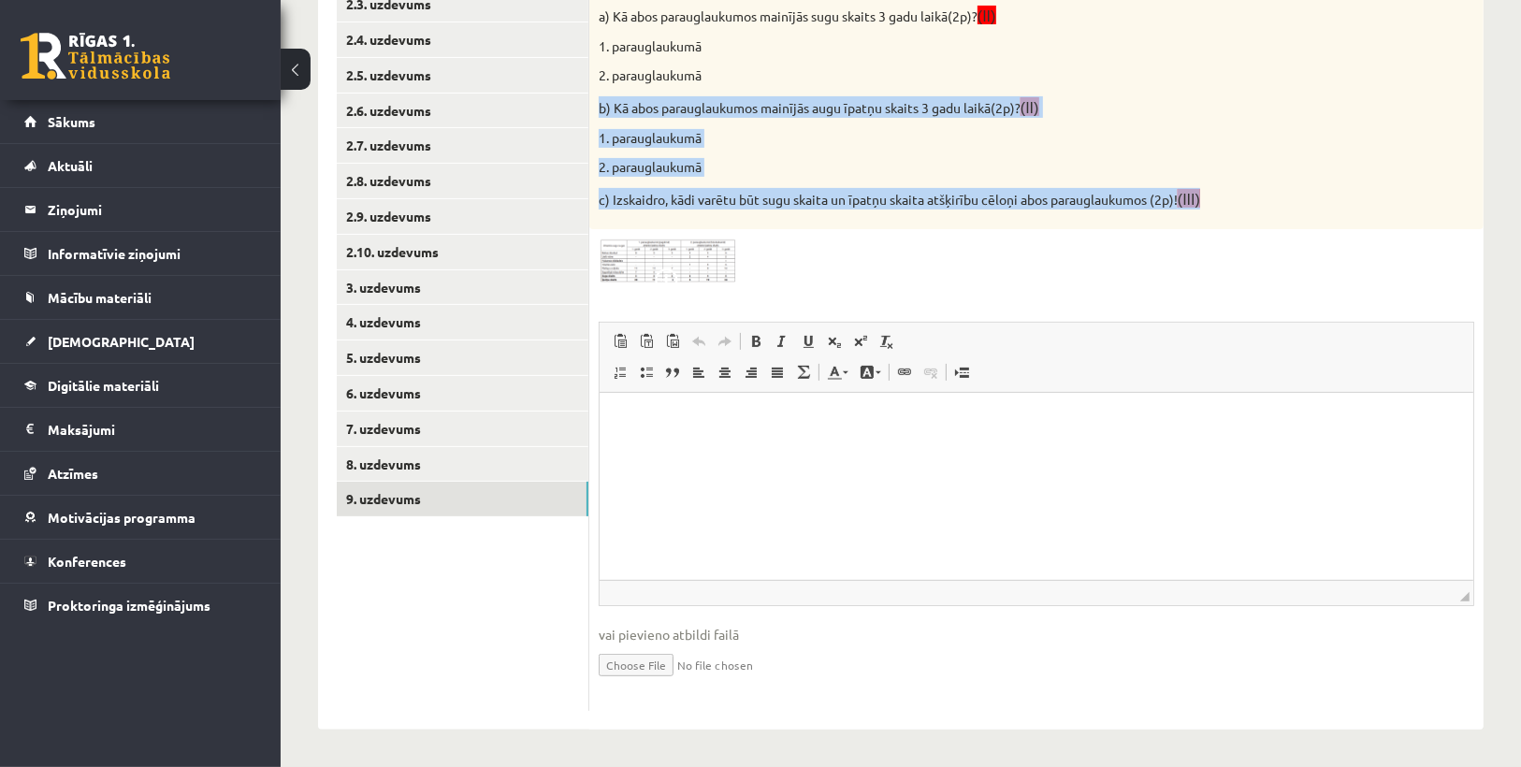
drag, startPoint x: 598, startPoint y: 94, endPoint x: 1266, endPoint y: 214, distance: 678.7
click at [1263, 214] on div "Skolēni 3 gadus pētīja augu daudzveidību skolas apkārtnē. Pirmo parauglaukumu i…" at bounding box center [1036, 65] width 894 height 330
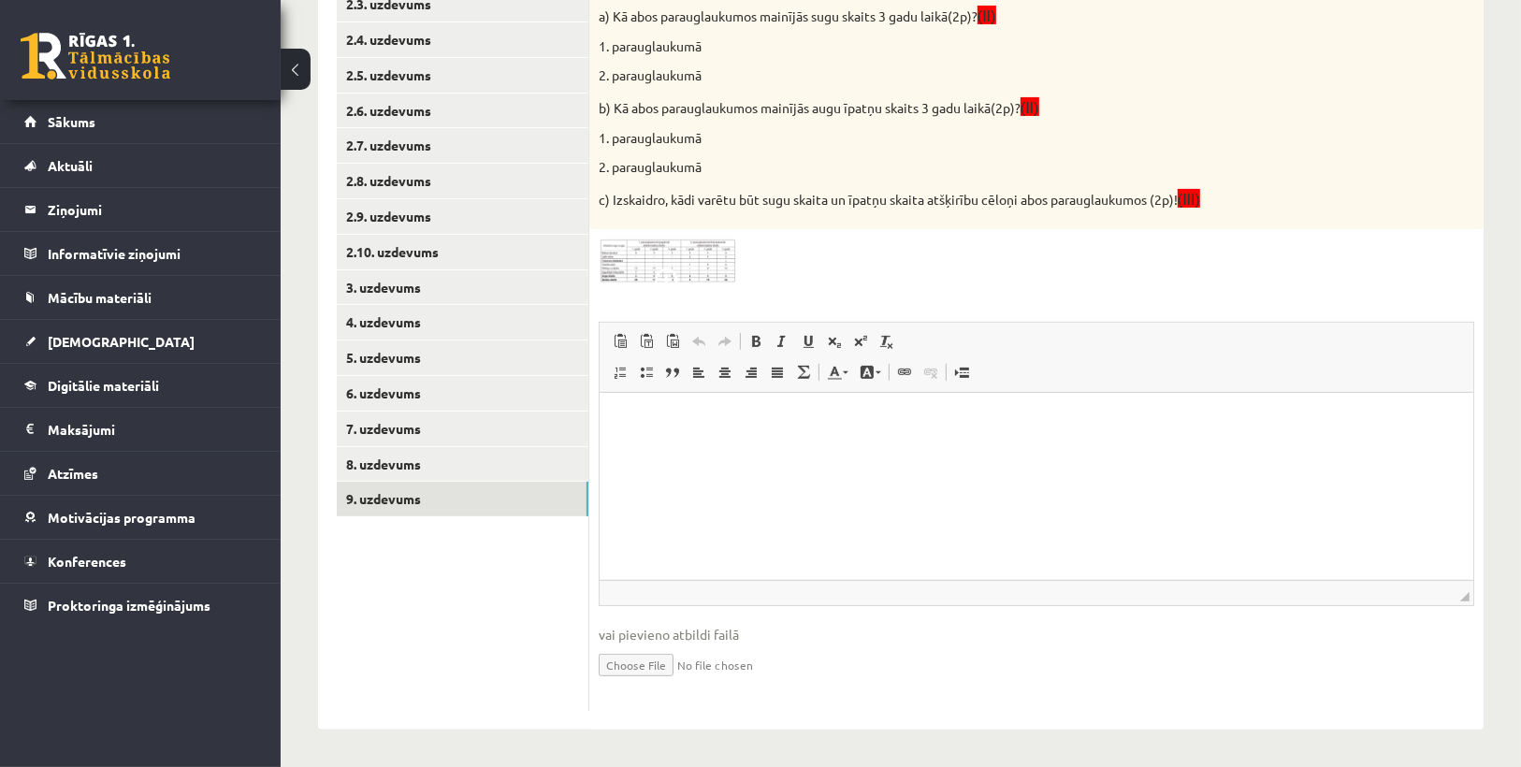
click at [1247, 237] on div "6p Skolēni 3 gadus pētīja augu daudzveidību skolas apkārtnē. Pirmo parauglaukum…" at bounding box center [1036, 305] width 894 height 811
click at [517, 462] on link "8. uzdevums" at bounding box center [463, 464] width 252 height 35
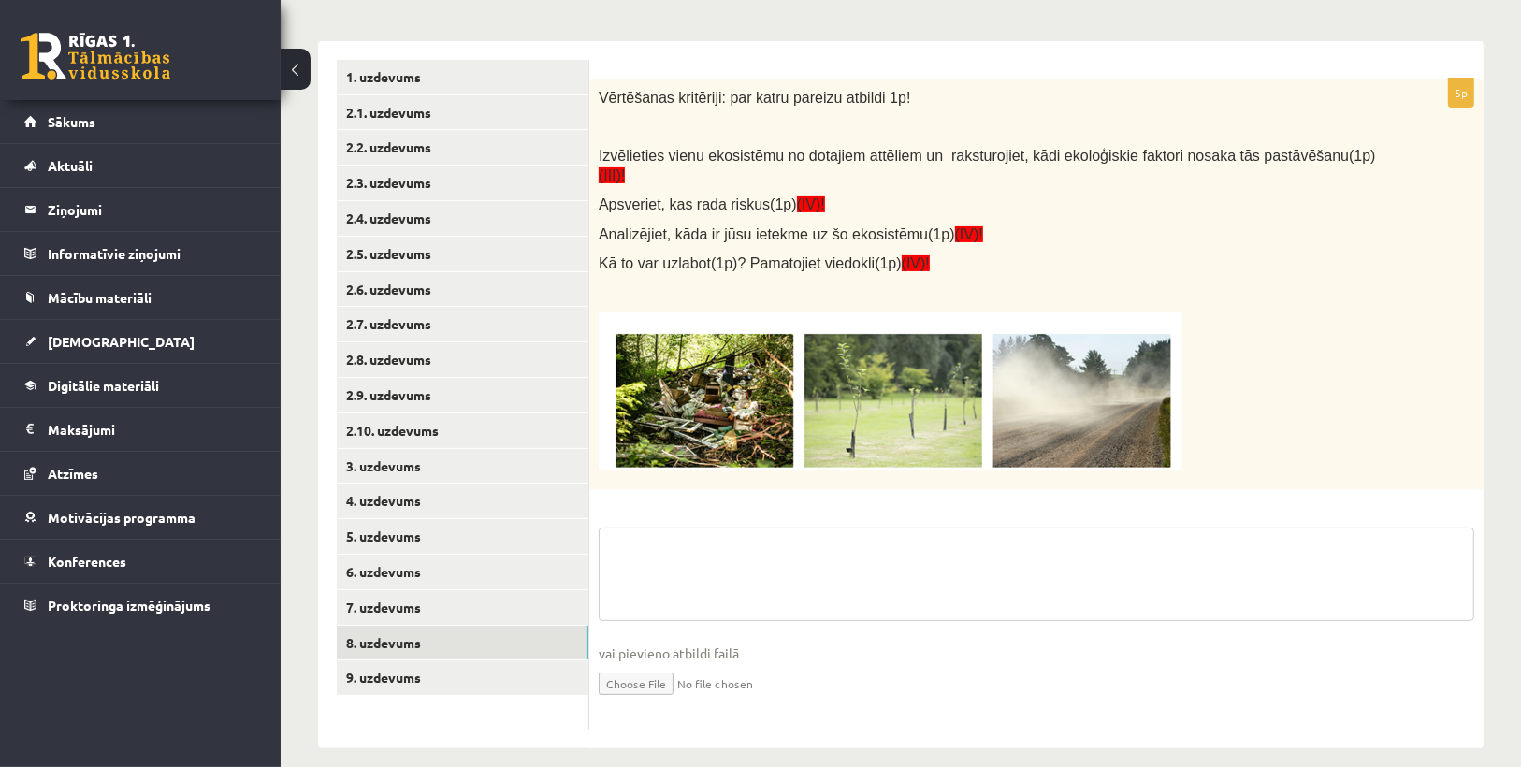
click at [734, 528] on textarea at bounding box center [1037, 575] width 876 height 94
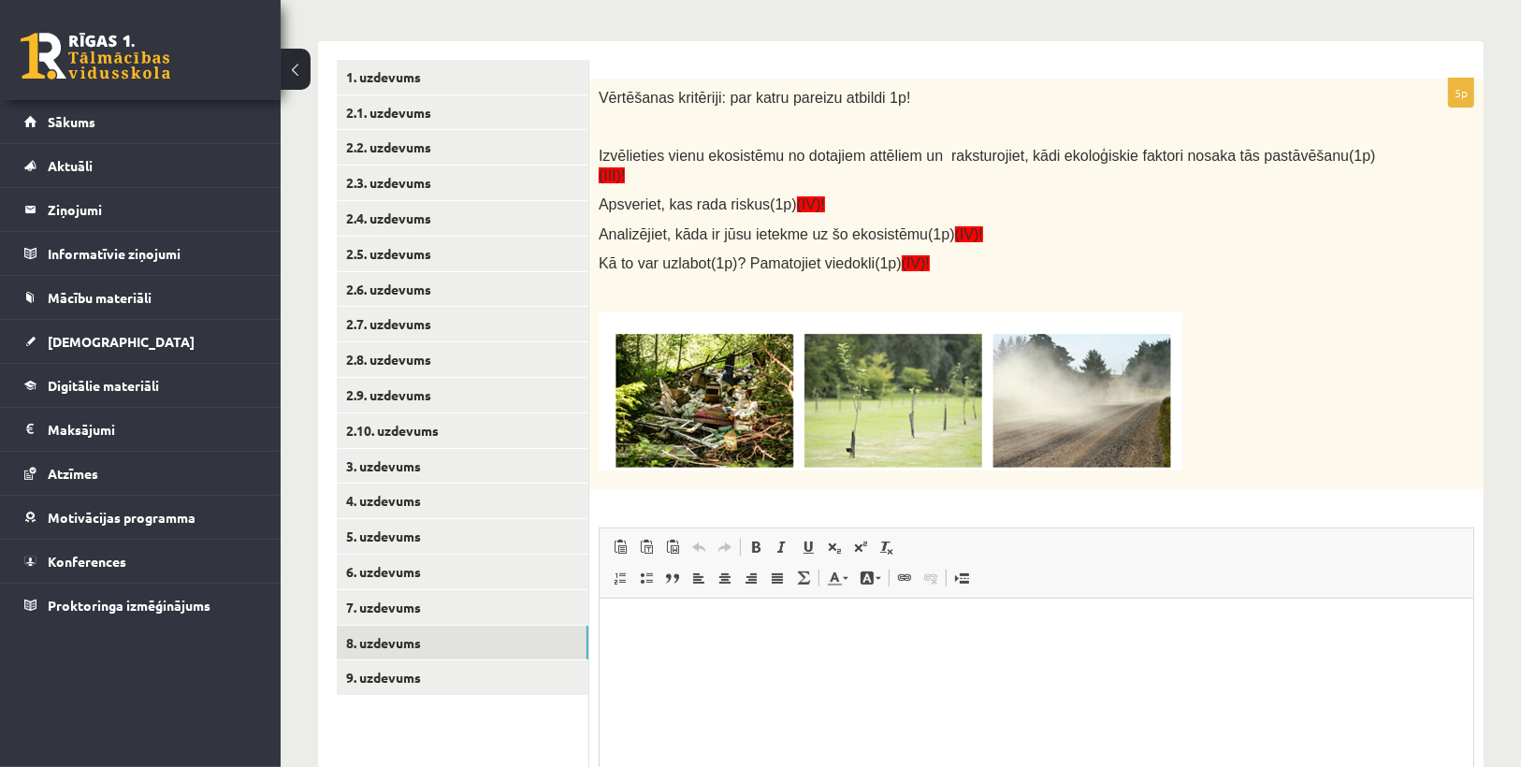
scroll to position [0, 0]
click at [668, 655] on html at bounding box center [1036, 626] width 874 height 57
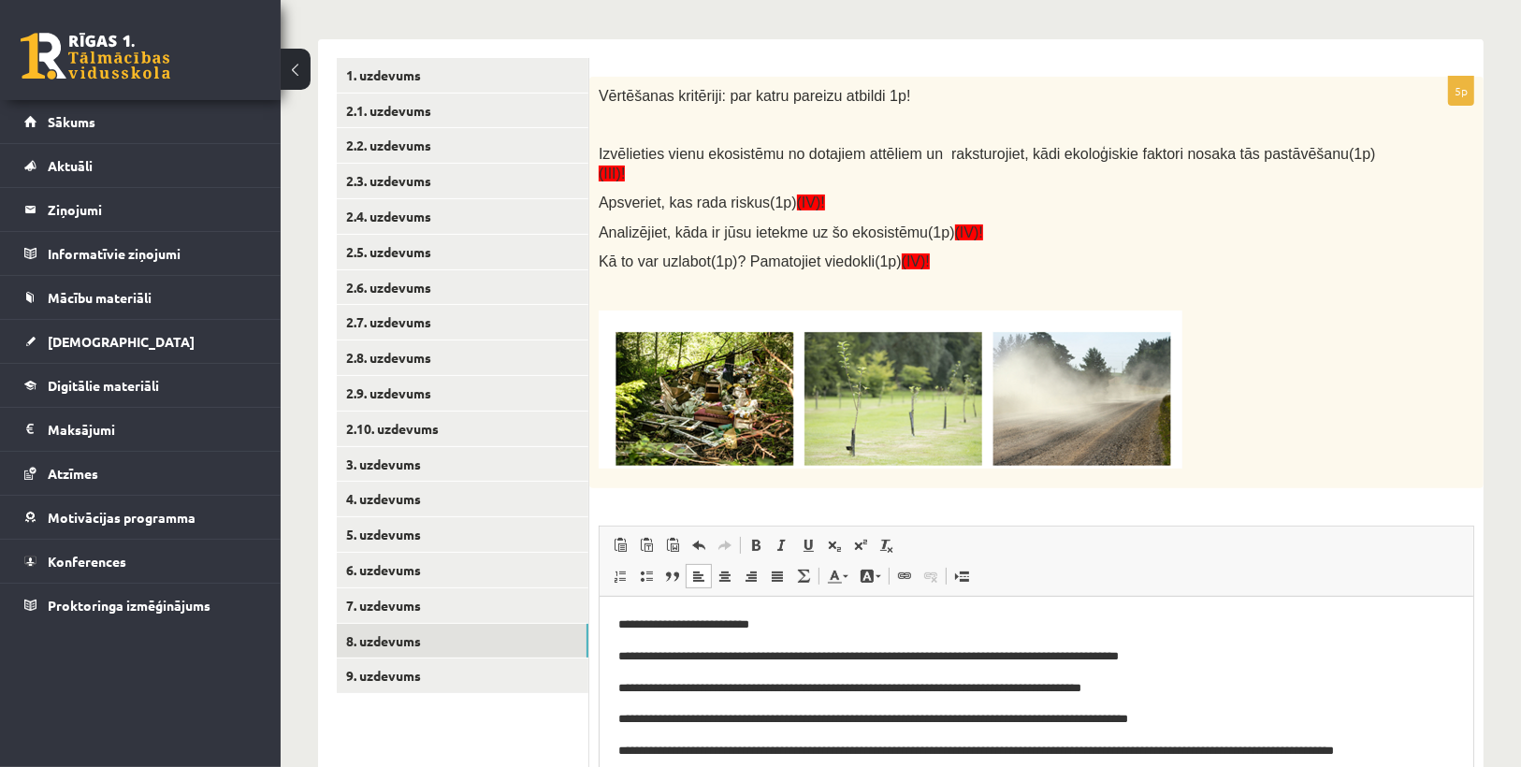
scroll to position [493, 0]
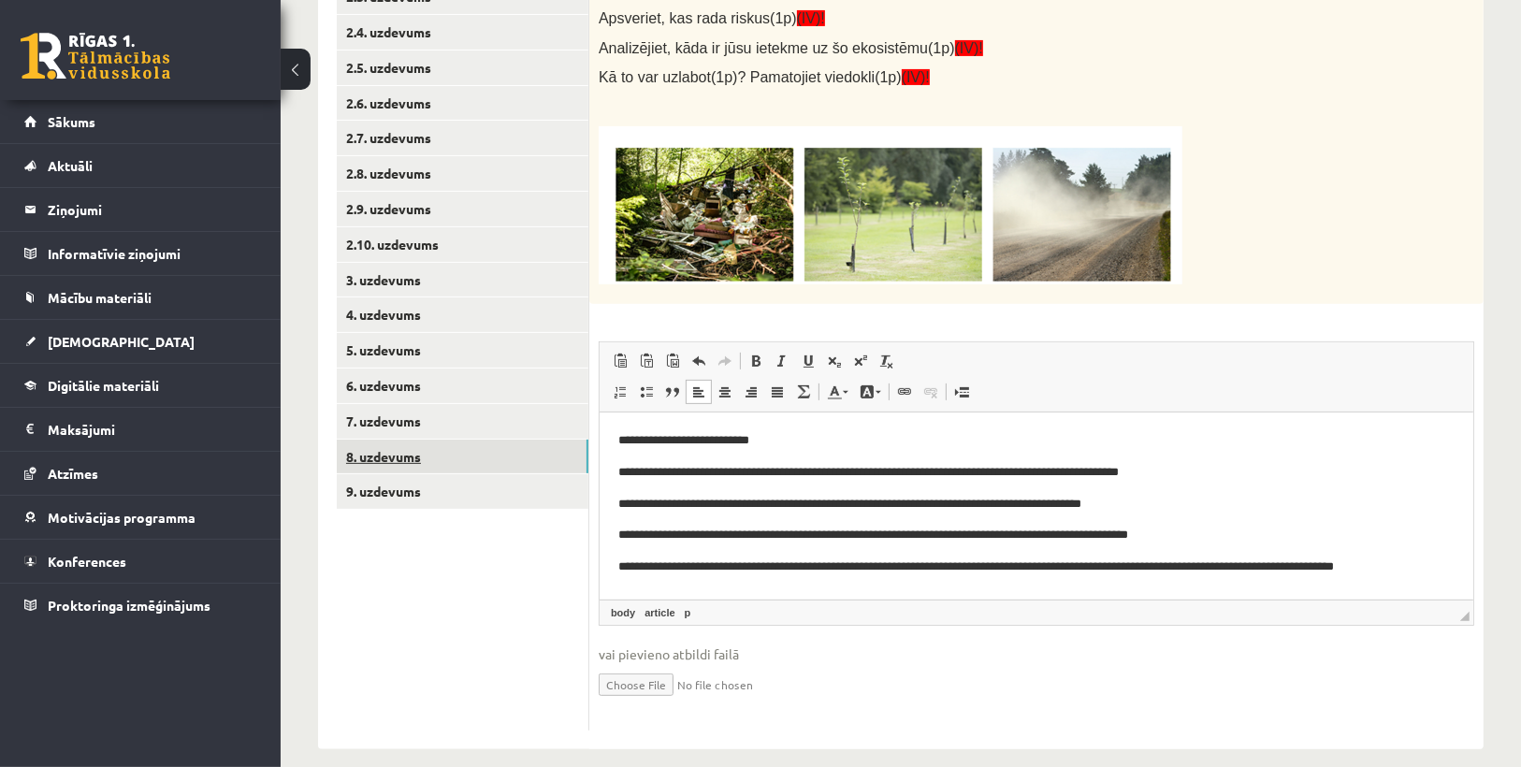
click at [376, 450] on link "8. uzdevums" at bounding box center [463, 457] width 252 height 35
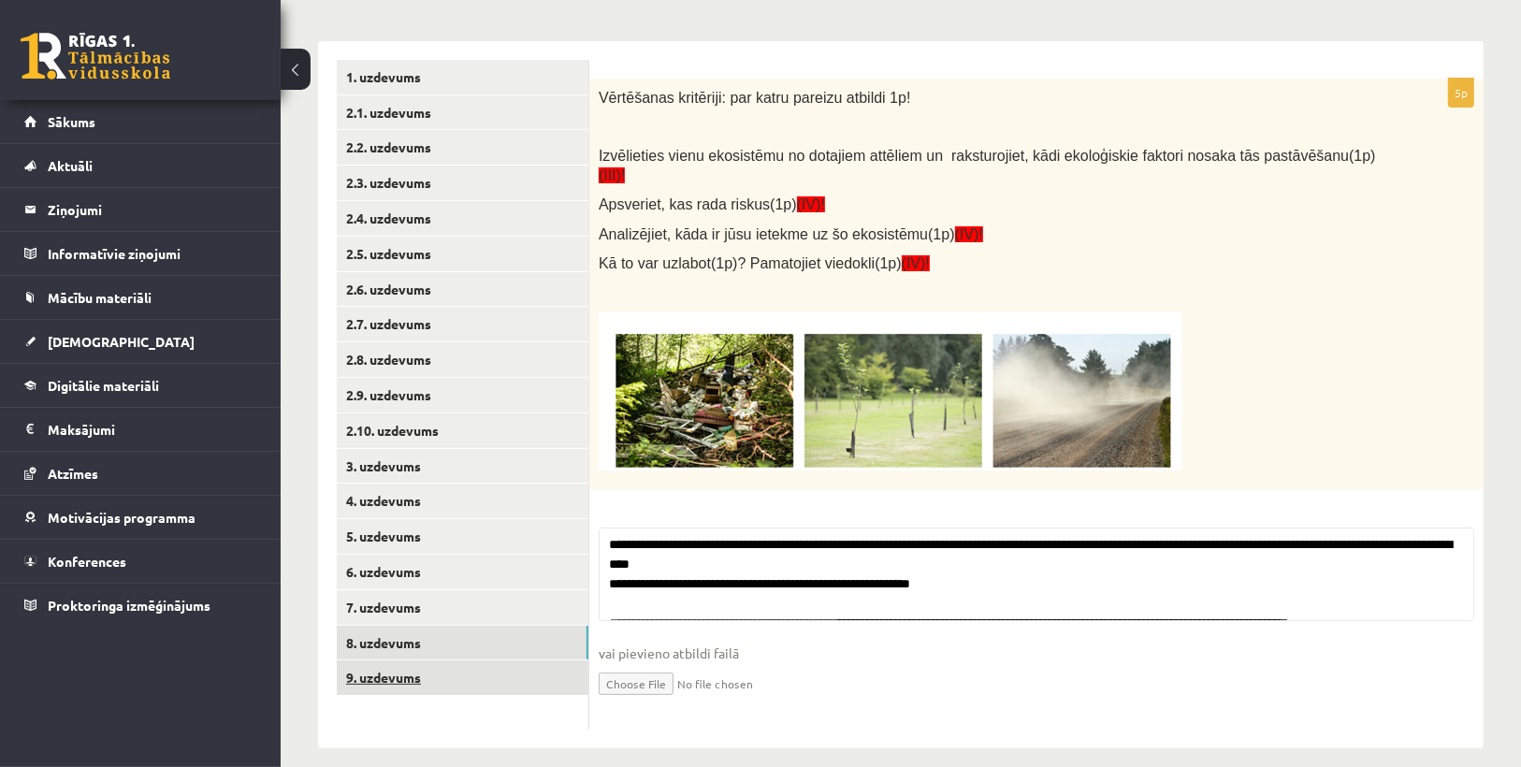
click at [415, 680] on link "9. uzdevums" at bounding box center [463, 678] width 252 height 35
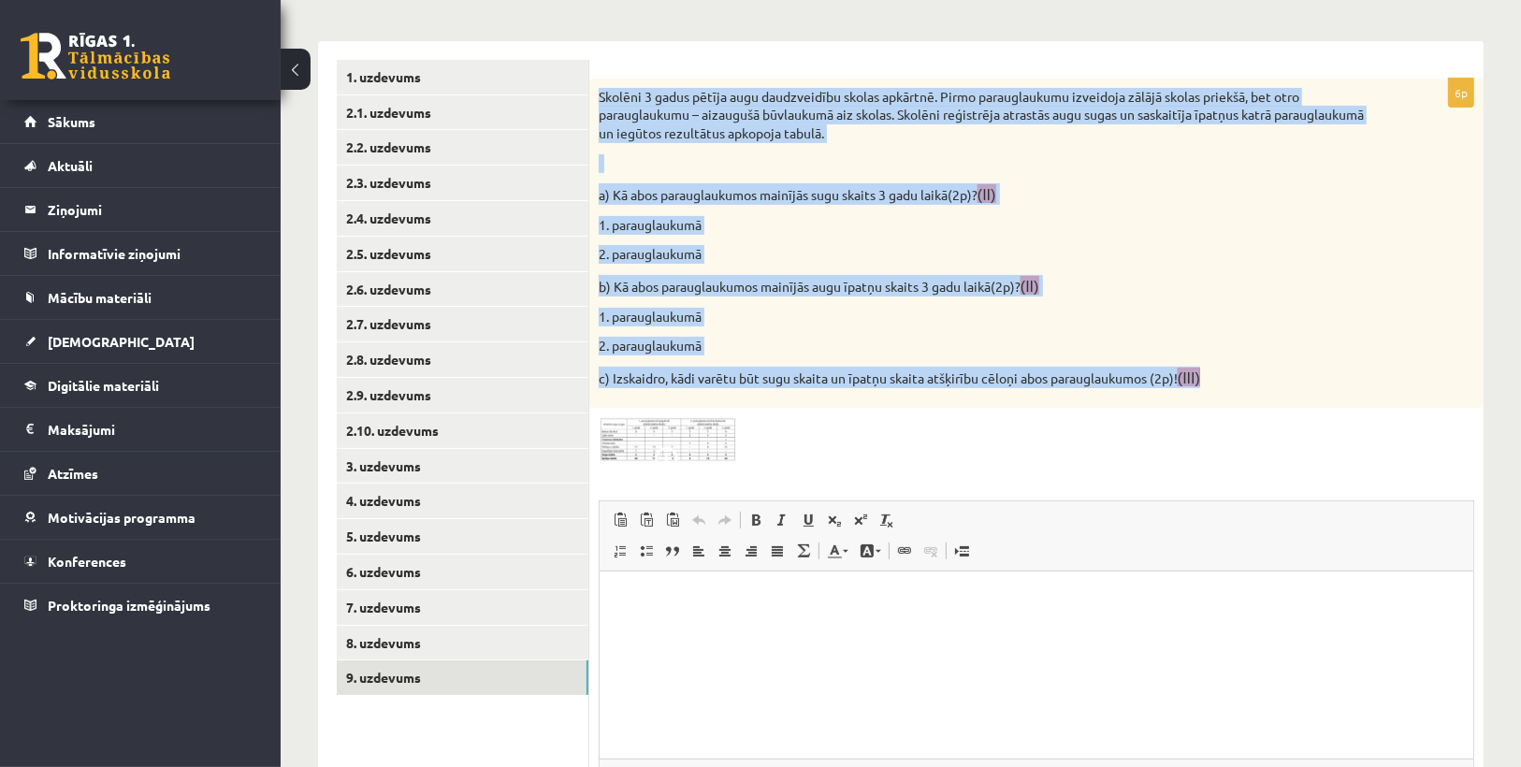
drag, startPoint x: 620, startPoint y: 97, endPoint x: 1265, endPoint y: 376, distance: 702.3
click at [1265, 376] on div "Skolēni 3 gadus pētīja augu daudzveidību skolas apkārtnē. Pirmo parauglaukumu i…" at bounding box center [1036, 244] width 894 height 330
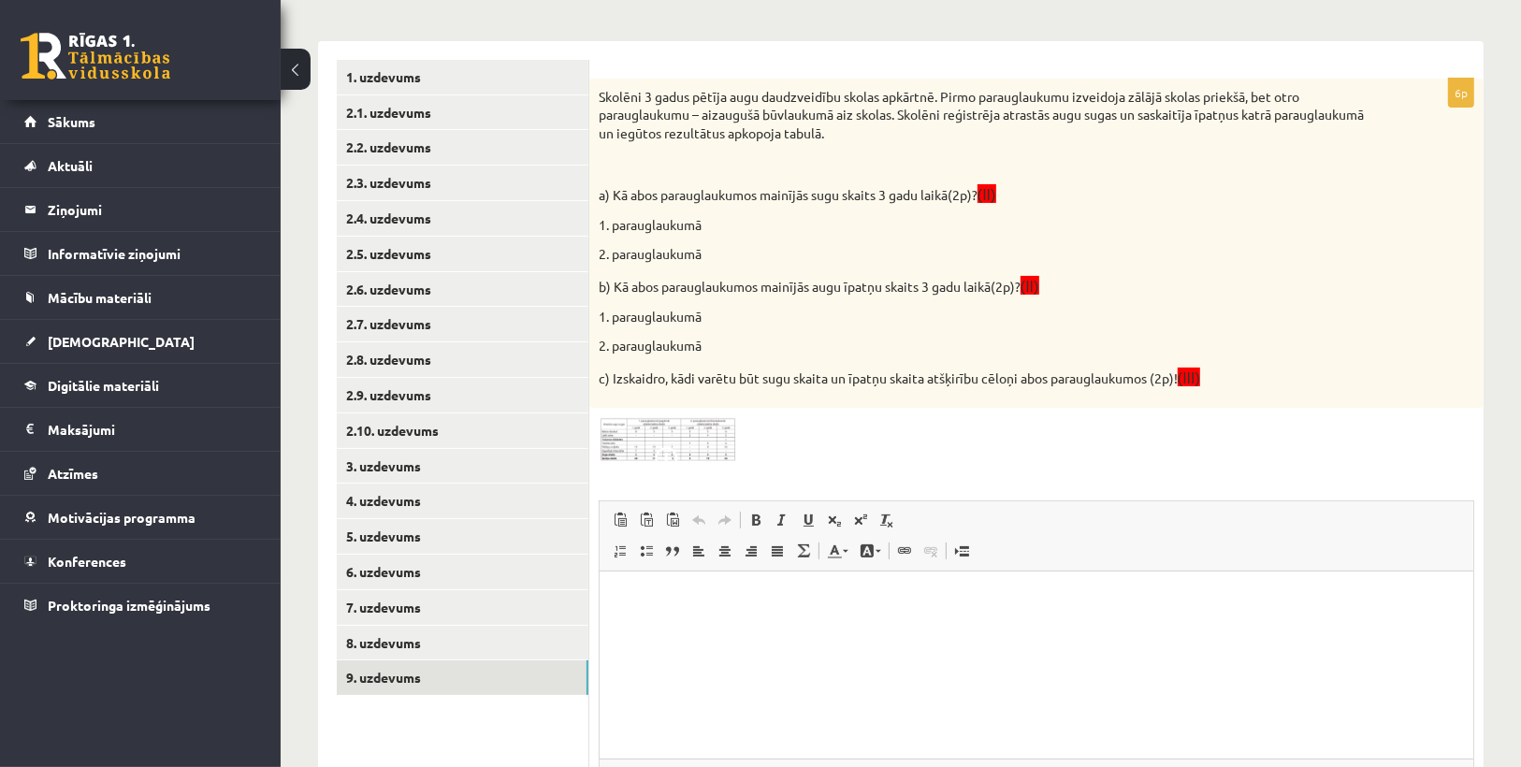
click at [1245, 435] on div at bounding box center [1037, 440] width 876 height 46
click at [737, 625] on html at bounding box center [1036, 600] width 874 height 57
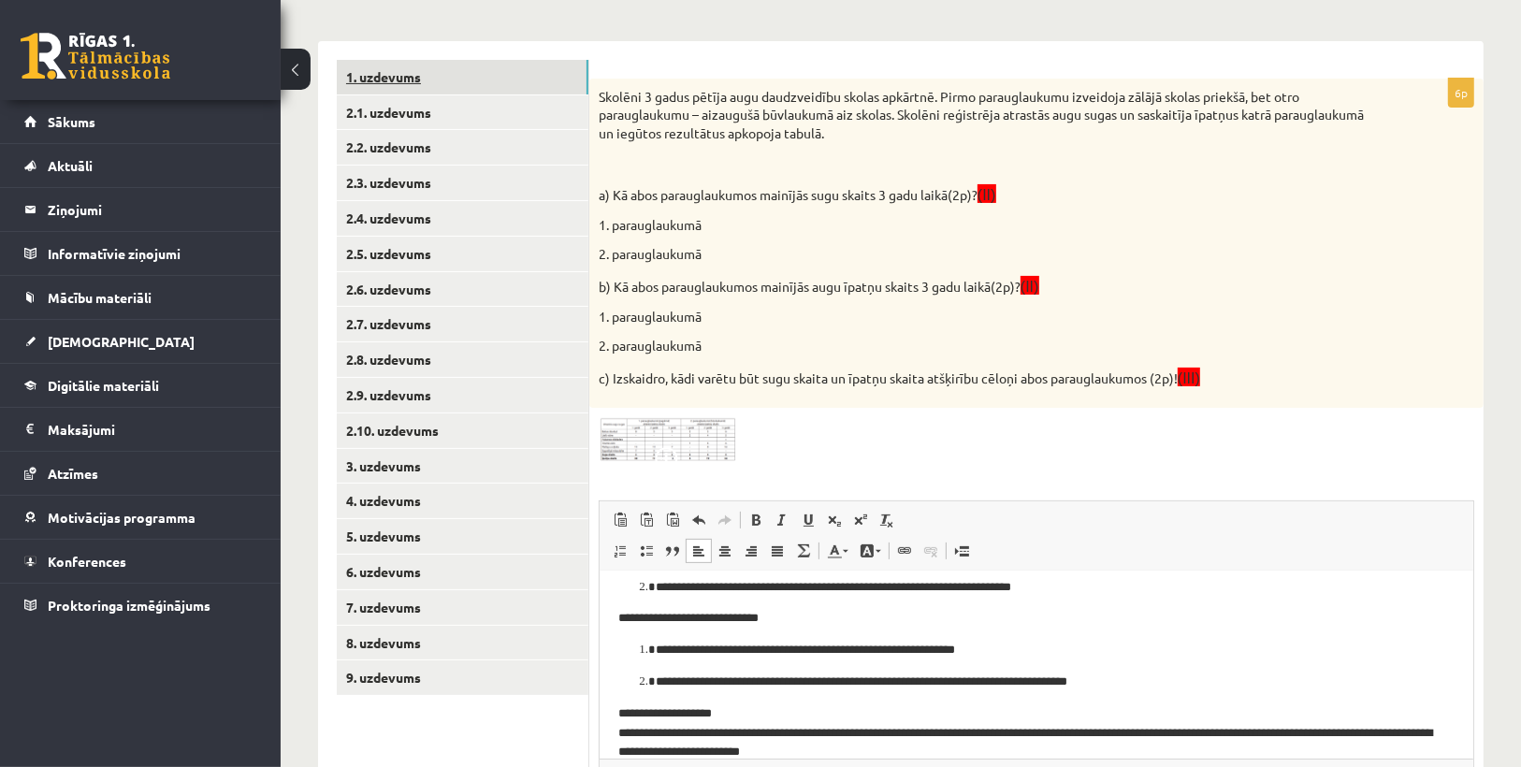
click at [384, 86] on link "1. uzdevums" at bounding box center [463, 77] width 252 height 35
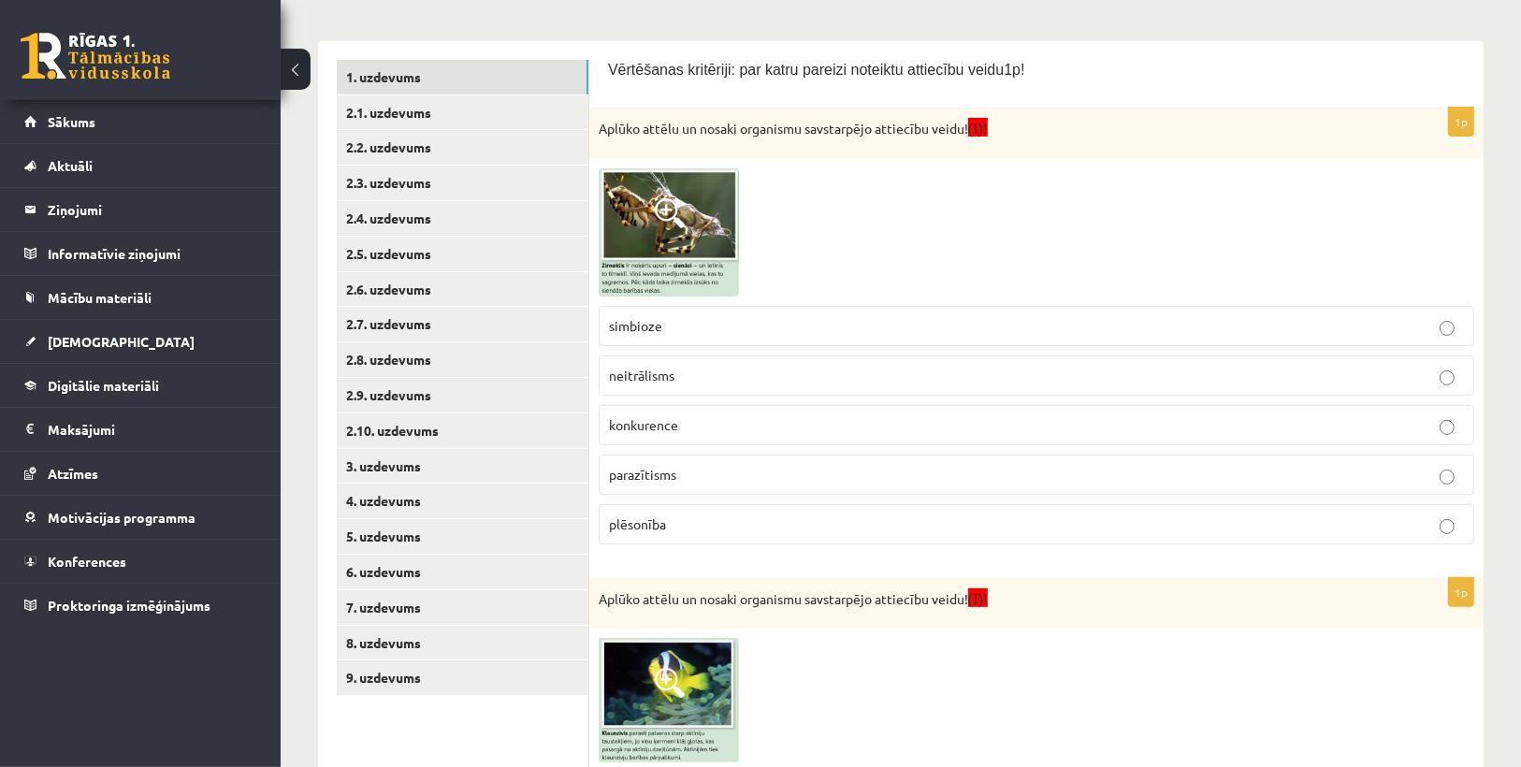
click at [663, 193] on img at bounding box center [669, 232] width 140 height 128
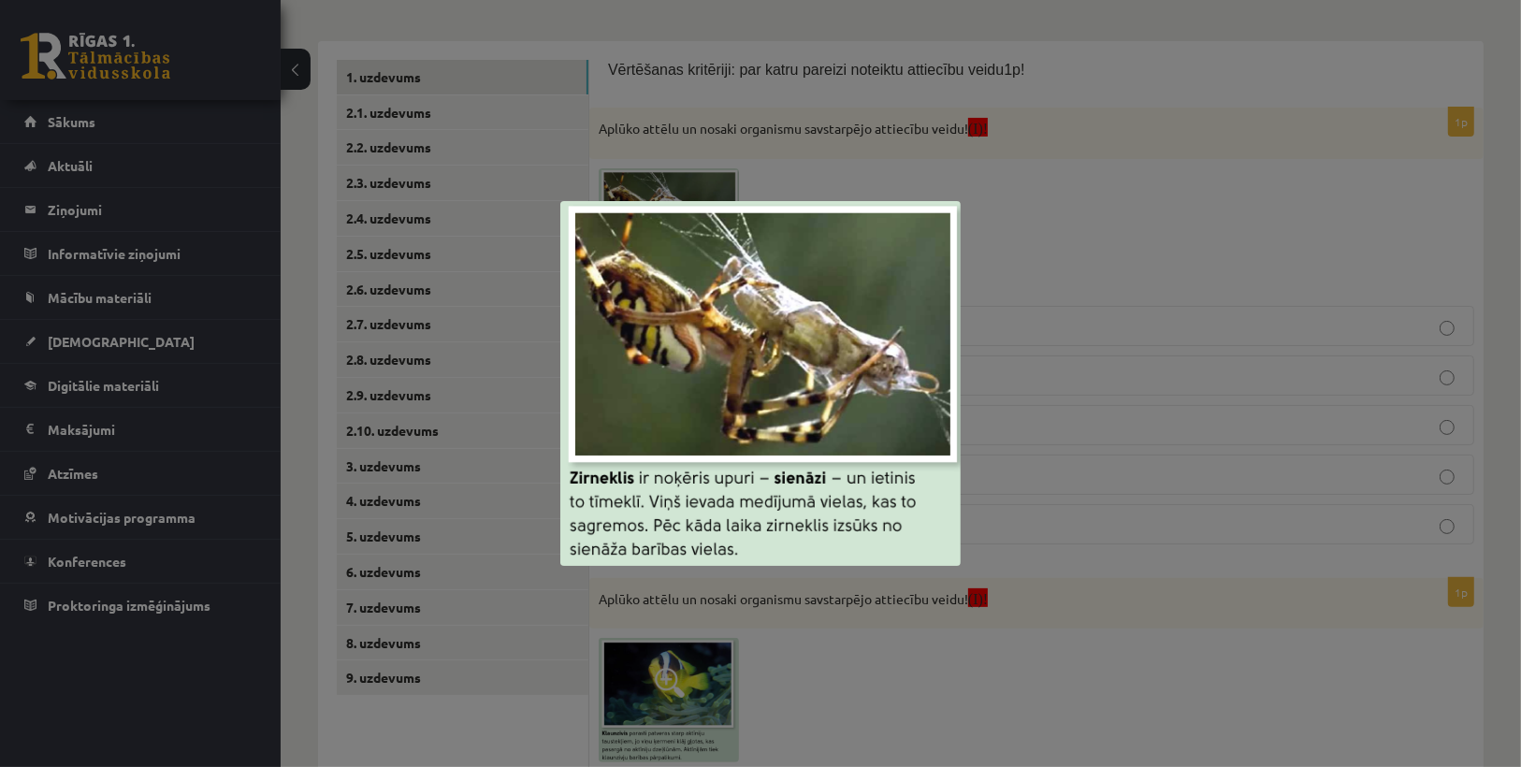
click at [1066, 334] on div at bounding box center [760, 383] width 1521 height 767
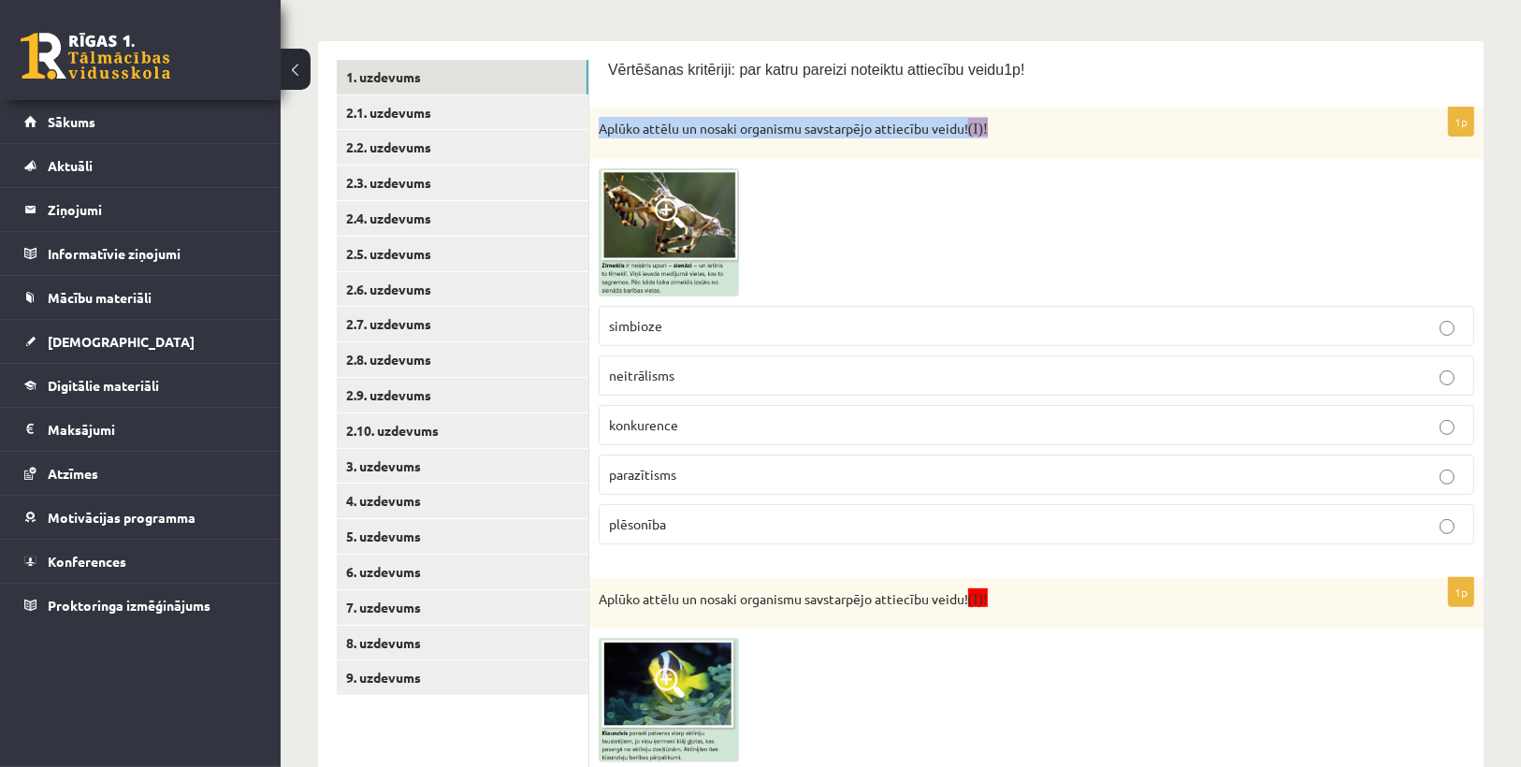
drag, startPoint x: 603, startPoint y: 125, endPoint x: 1016, endPoint y: 142, distance: 412.9
click at [1016, 142] on div "Aplūko attēlu un nosaki organismu savstarpējo attiecību veidu! (I)!" at bounding box center [1036, 133] width 894 height 51
click at [1025, 178] on div at bounding box center [1037, 232] width 876 height 128
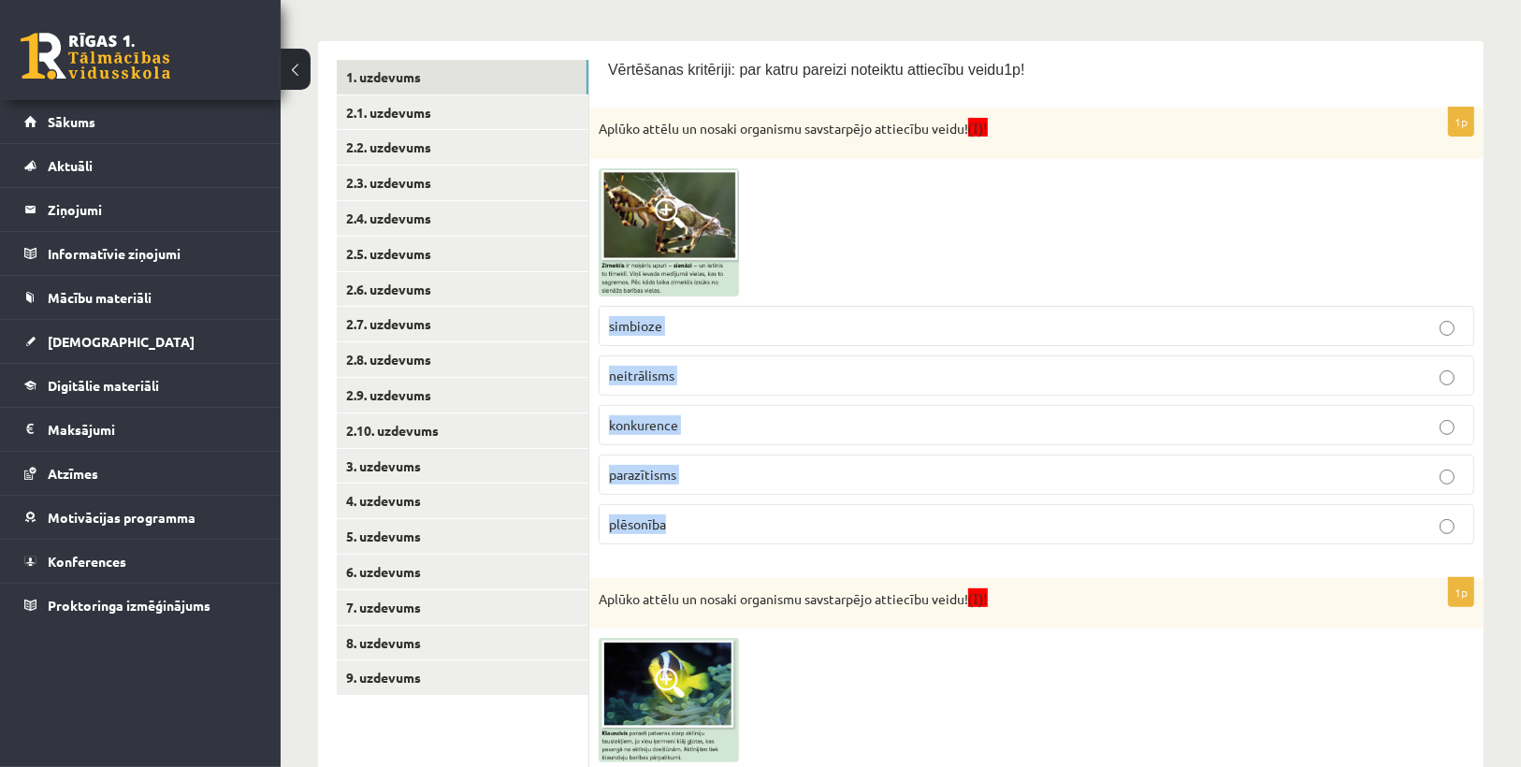
drag, startPoint x: 601, startPoint y: 316, endPoint x: 736, endPoint y: 543, distance: 263.9
click at [735, 543] on fieldset "simbioze neitrālisms konkurence parazītisms plēsonība" at bounding box center [1037, 424] width 876 height 254
click at [751, 556] on form "Vērtēšanas kritēriji: par katru pareizi noteiktu attiecību veidu1p! 1p Aplūko a…" at bounding box center [1036, 773] width 857 height 1427
click at [695, 515] on p "plēsonība" at bounding box center [1036, 525] width 855 height 20
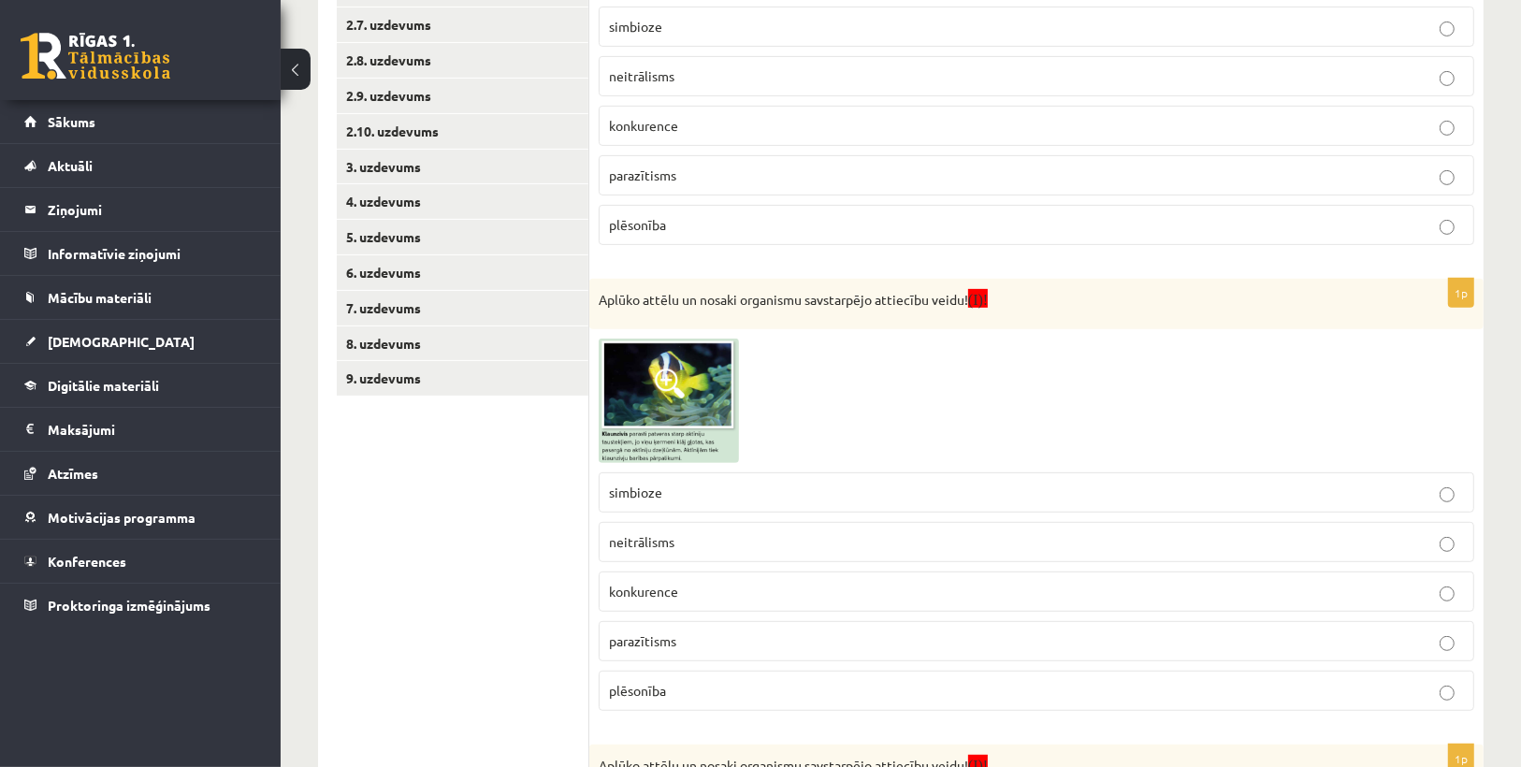
scroll to position [831, 0]
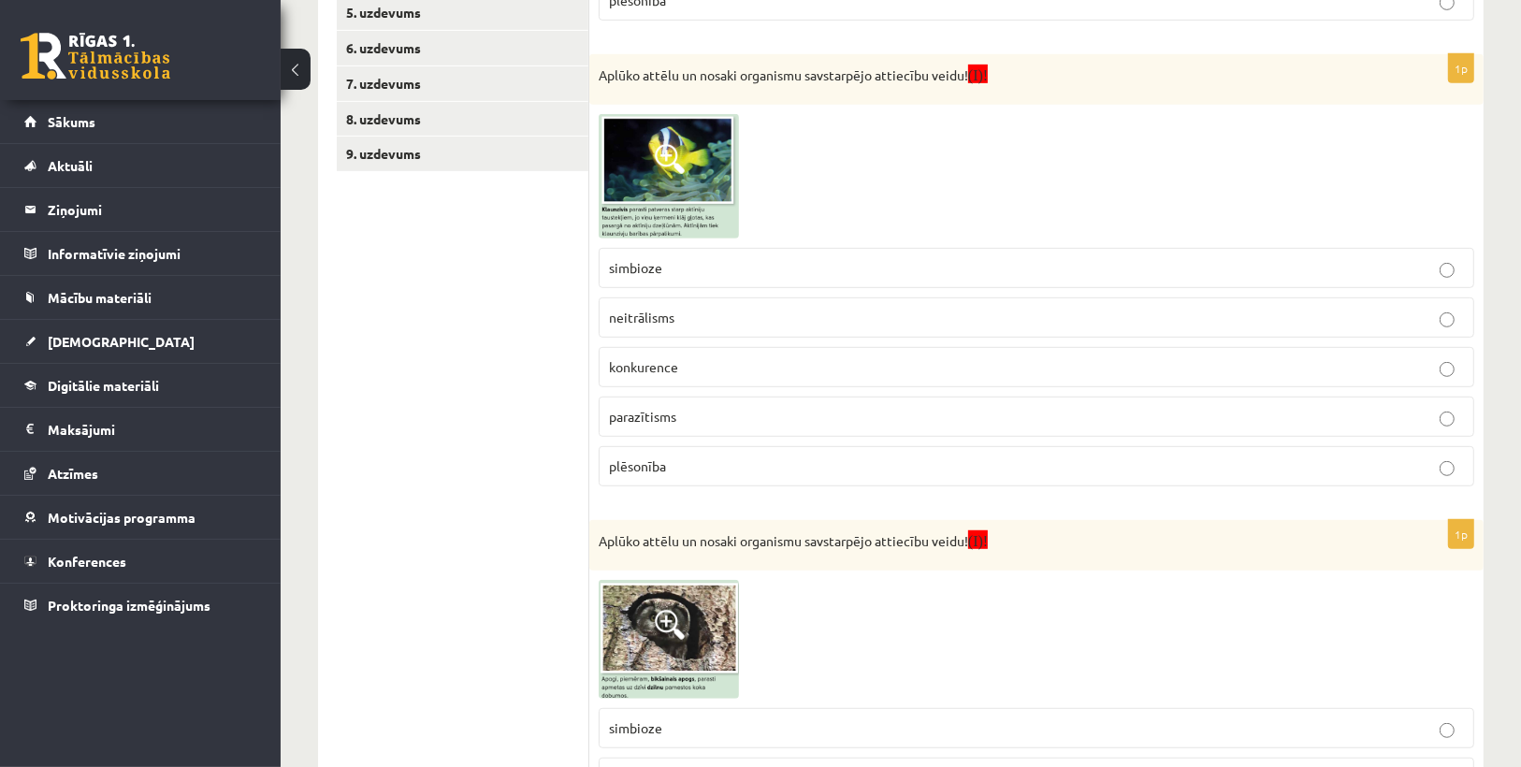
click at [661, 171] on img at bounding box center [669, 176] width 140 height 124
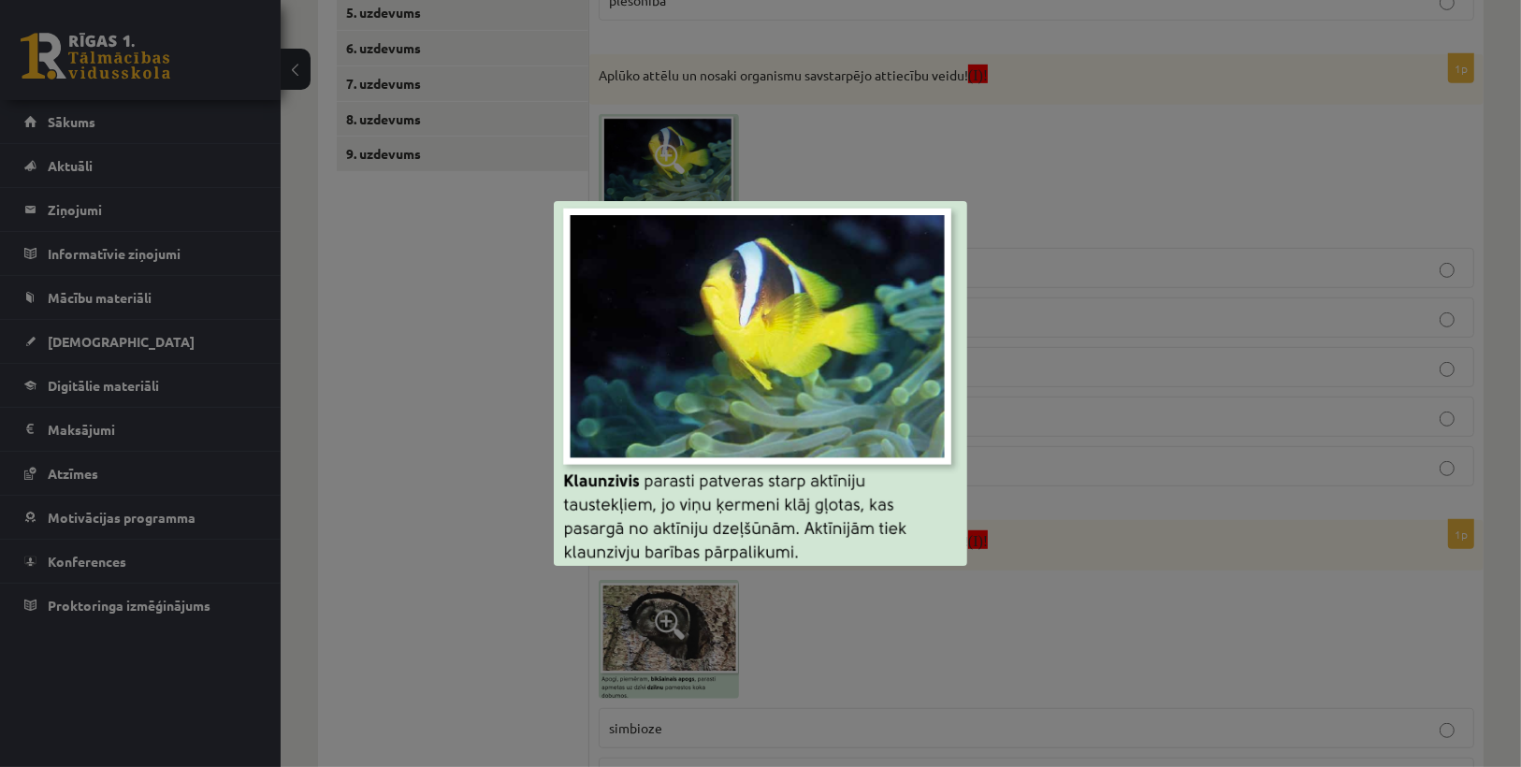
click at [1066, 234] on div at bounding box center [760, 383] width 1521 height 767
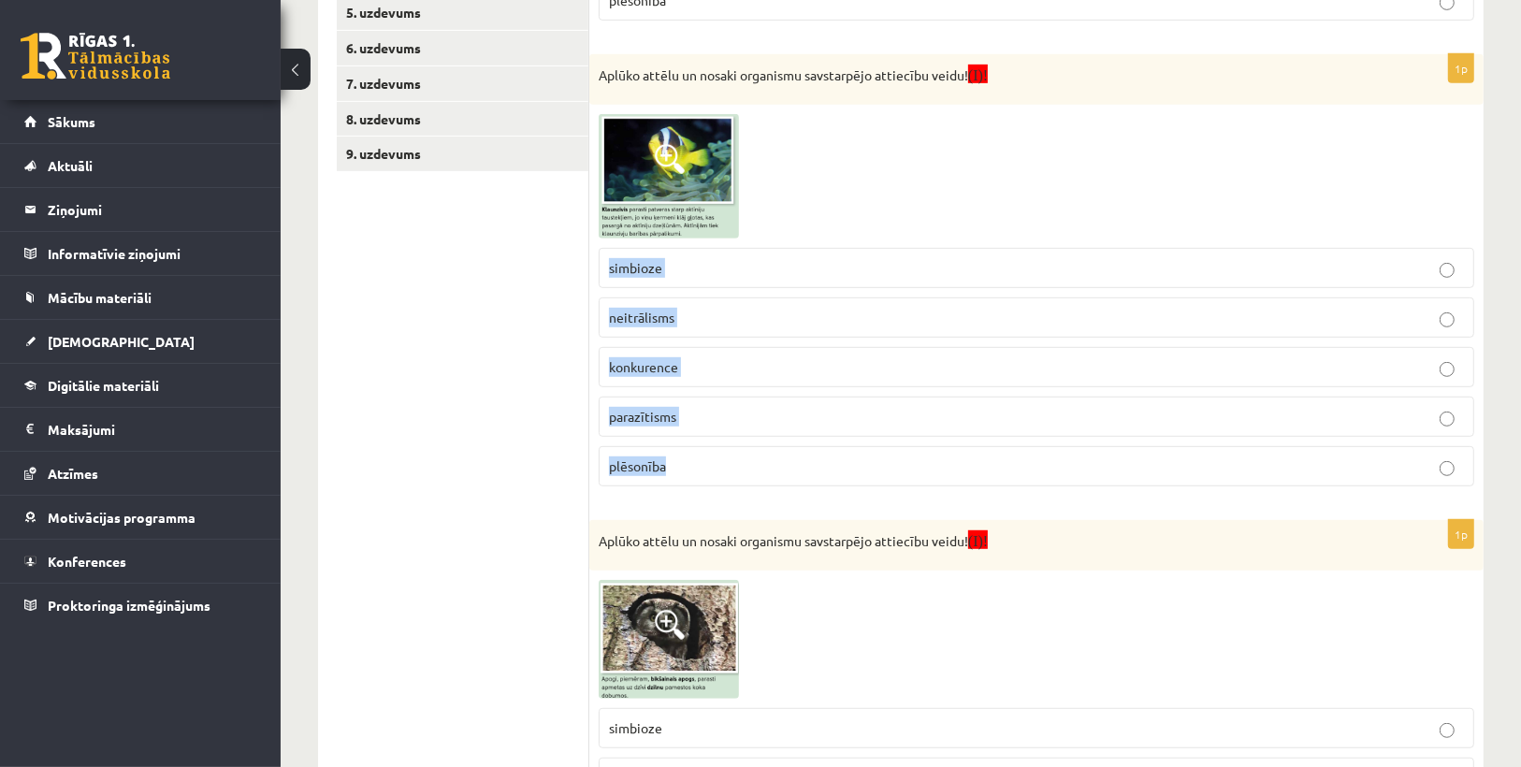
drag, startPoint x: 600, startPoint y: 245, endPoint x: 764, endPoint y: 477, distance: 284.5
click at [763, 481] on fieldset "simbioze neitrālisms konkurence parazītisms plēsonība" at bounding box center [1037, 366] width 876 height 254
click at [704, 248] on label "simbioze" at bounding box center [1037, 268] width 876 height 40
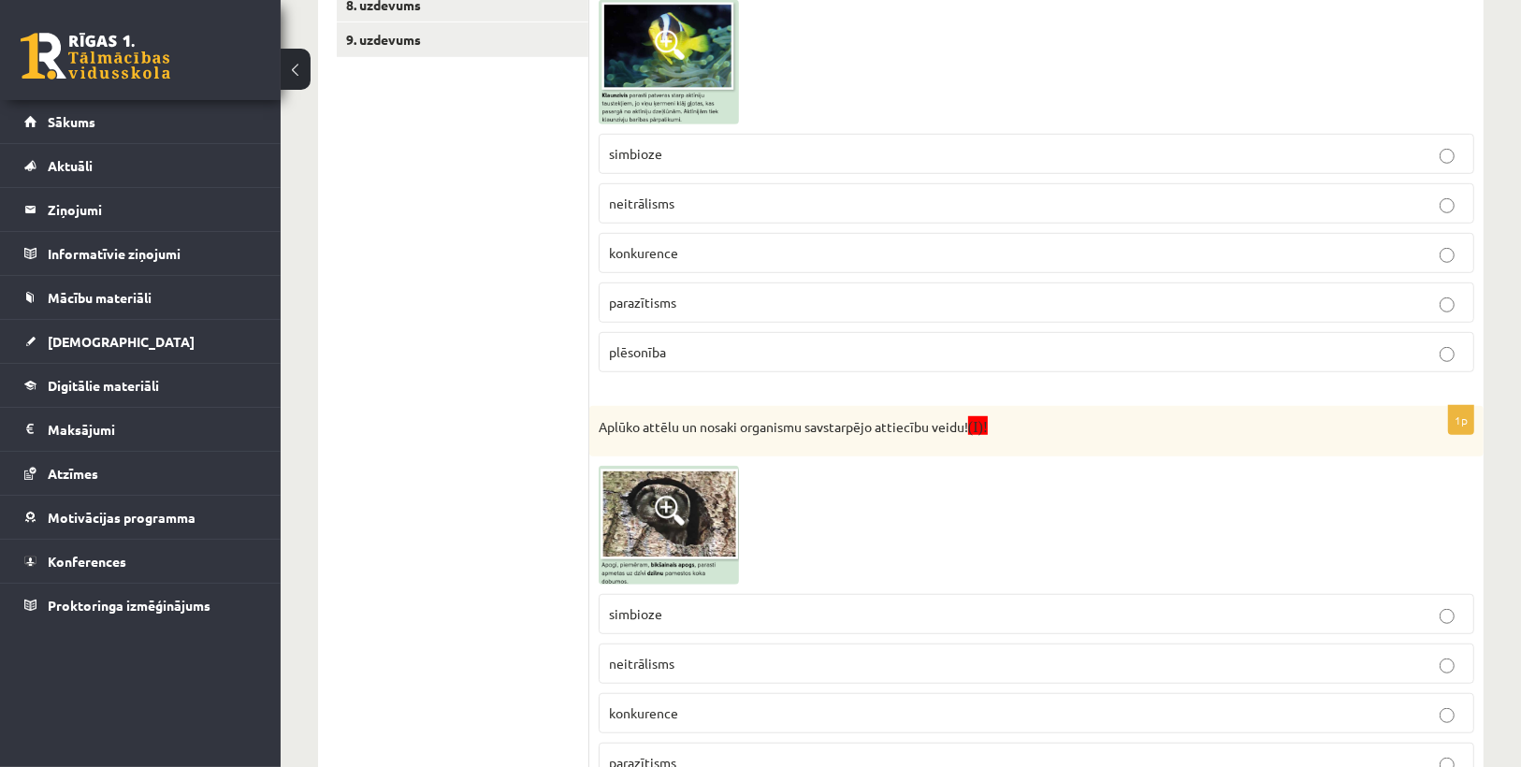
scroll to position [1071, 0]
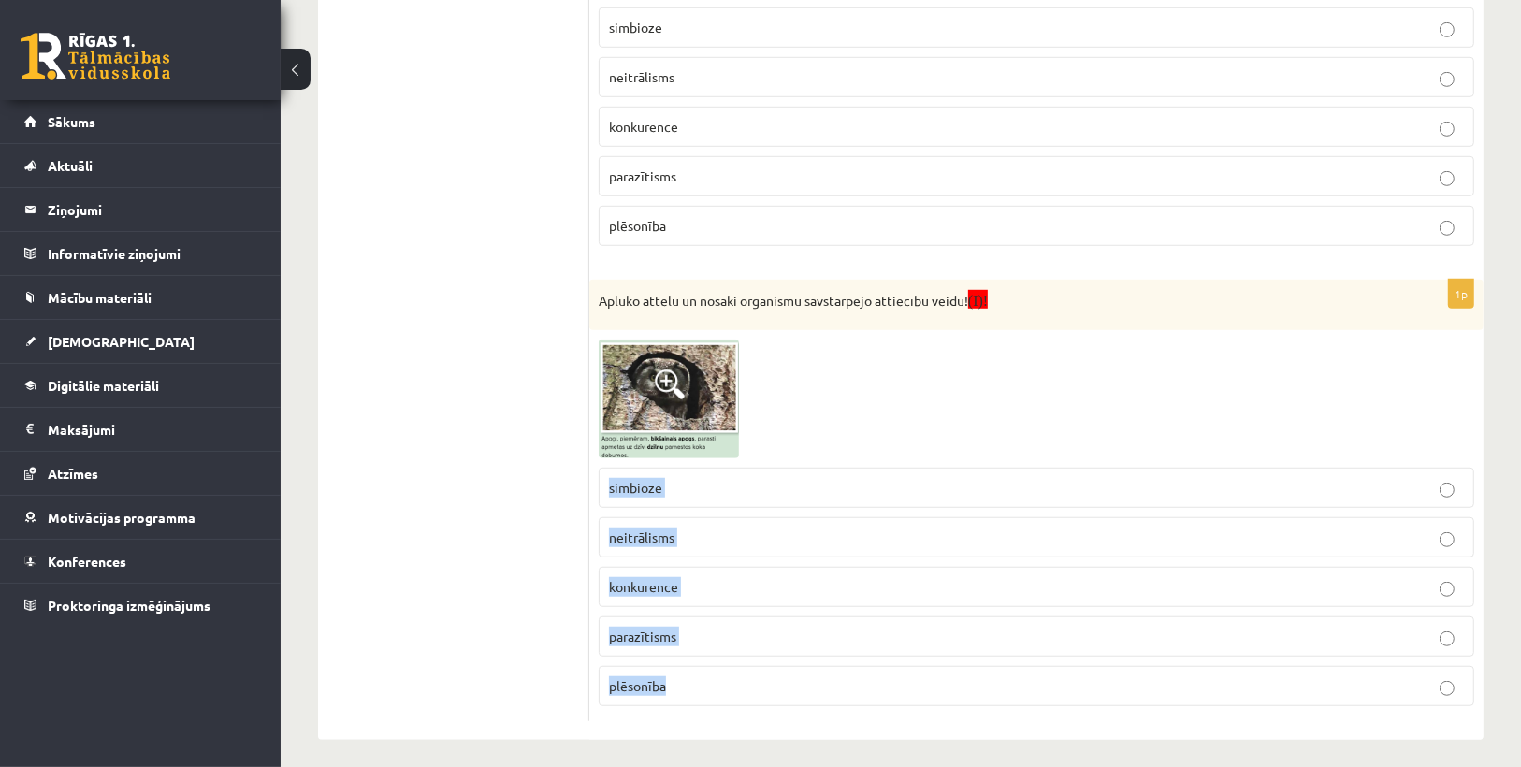
drag, startPoint x: 609, startPoint y: 469, endPoint x: 721, endPoint y: 661, distance: 222.2
click at [721, 661] on fieldset "simbioze neitrālisms konkurence parazītisms plēsonība" at bounding box center [1037, 585] width 876 height 254
click at [794, 360] on div at bounding box center [1037, 399] width 876 height 119
click at [659, 359] on img at bounding box center [669, 399] width 140 height 119
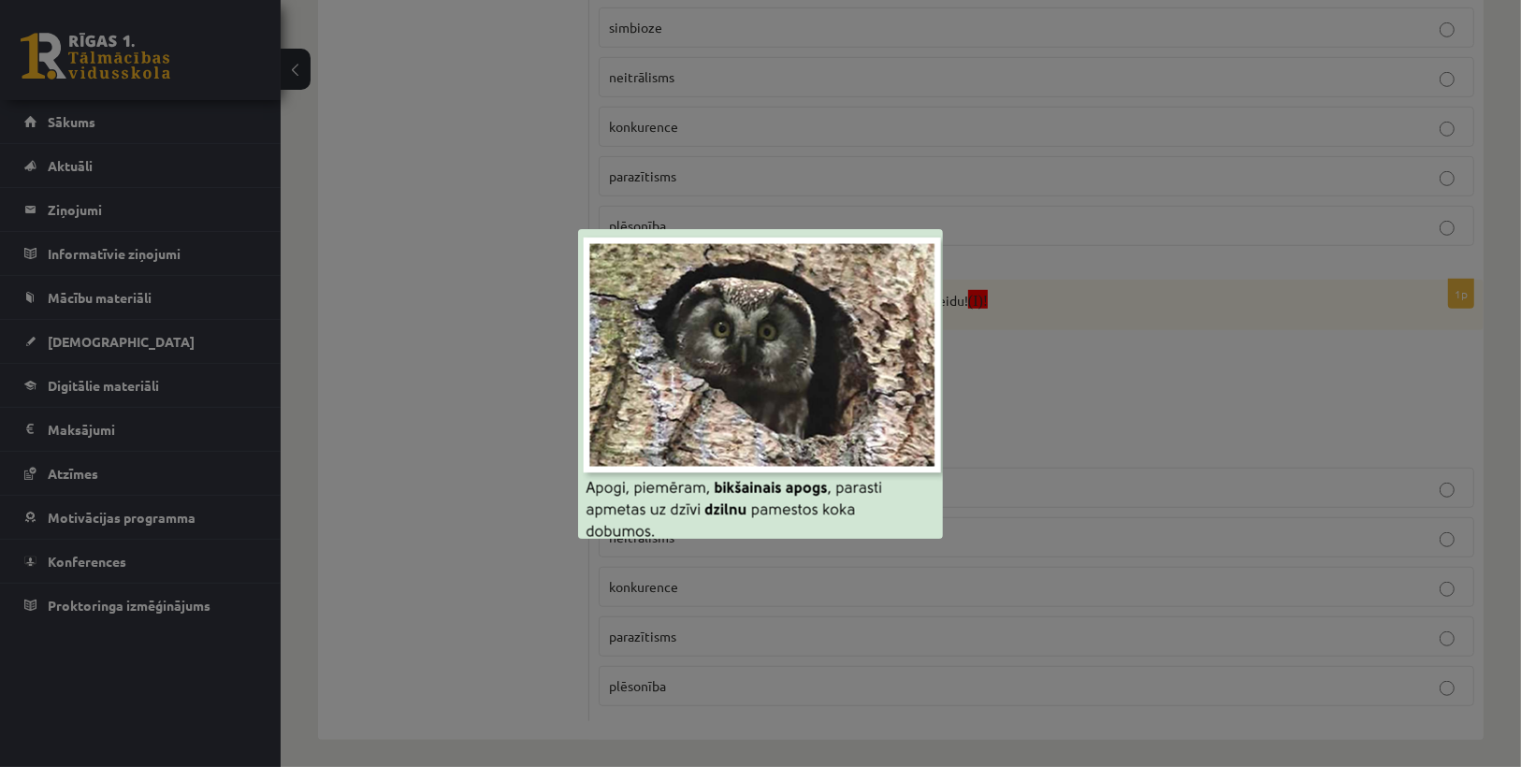
click at [1040, 425] on div at bounding box center [760, 383] width 1521 height 767
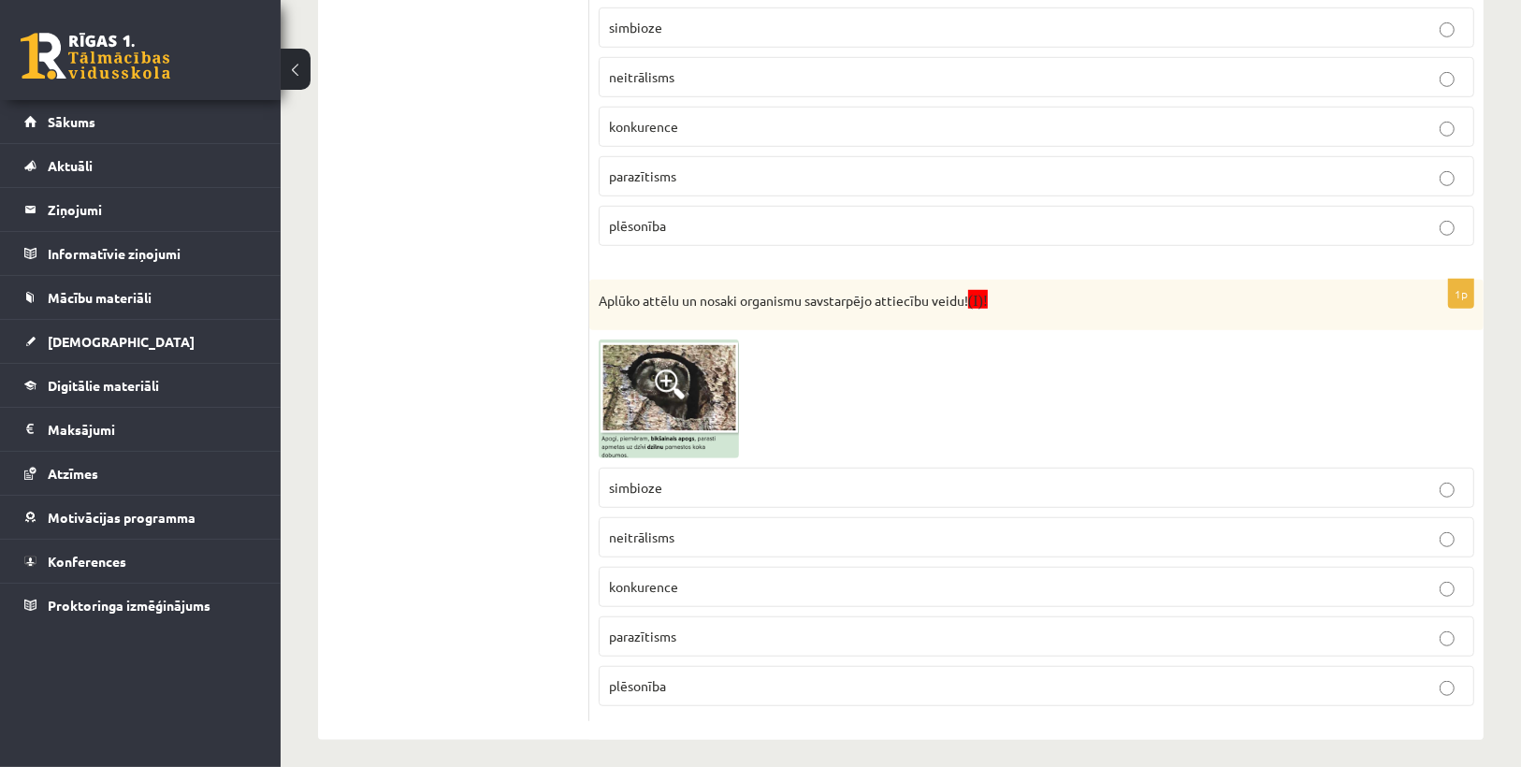
click at [686, 632] on p "parazītisms" at bounding box center [1036, 637] width 855 height 20
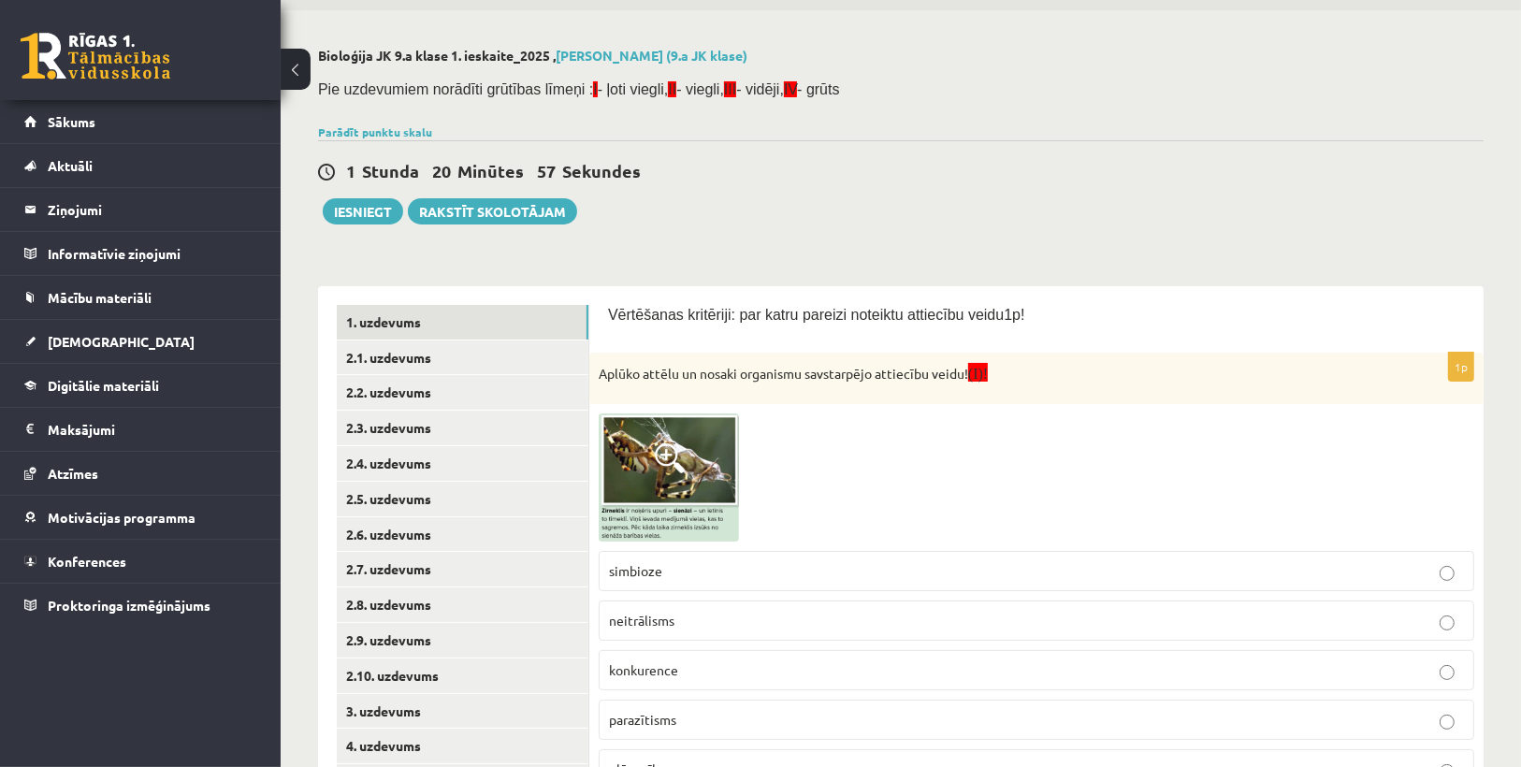
scroll to position [0, 0]
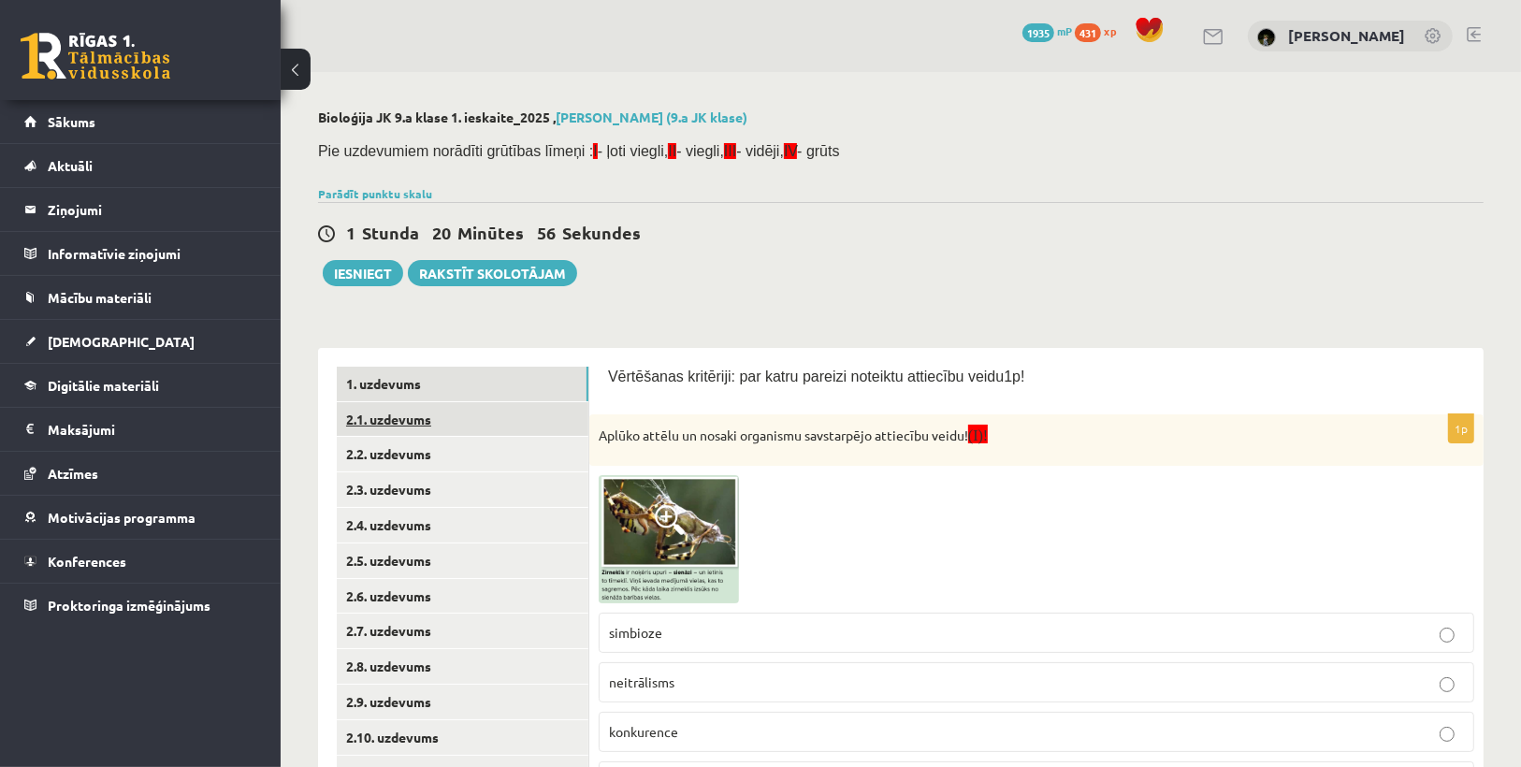
click at [418, 429] on link "2.1. uzdevums" at bounding box center [463, 419] width 252 height 35
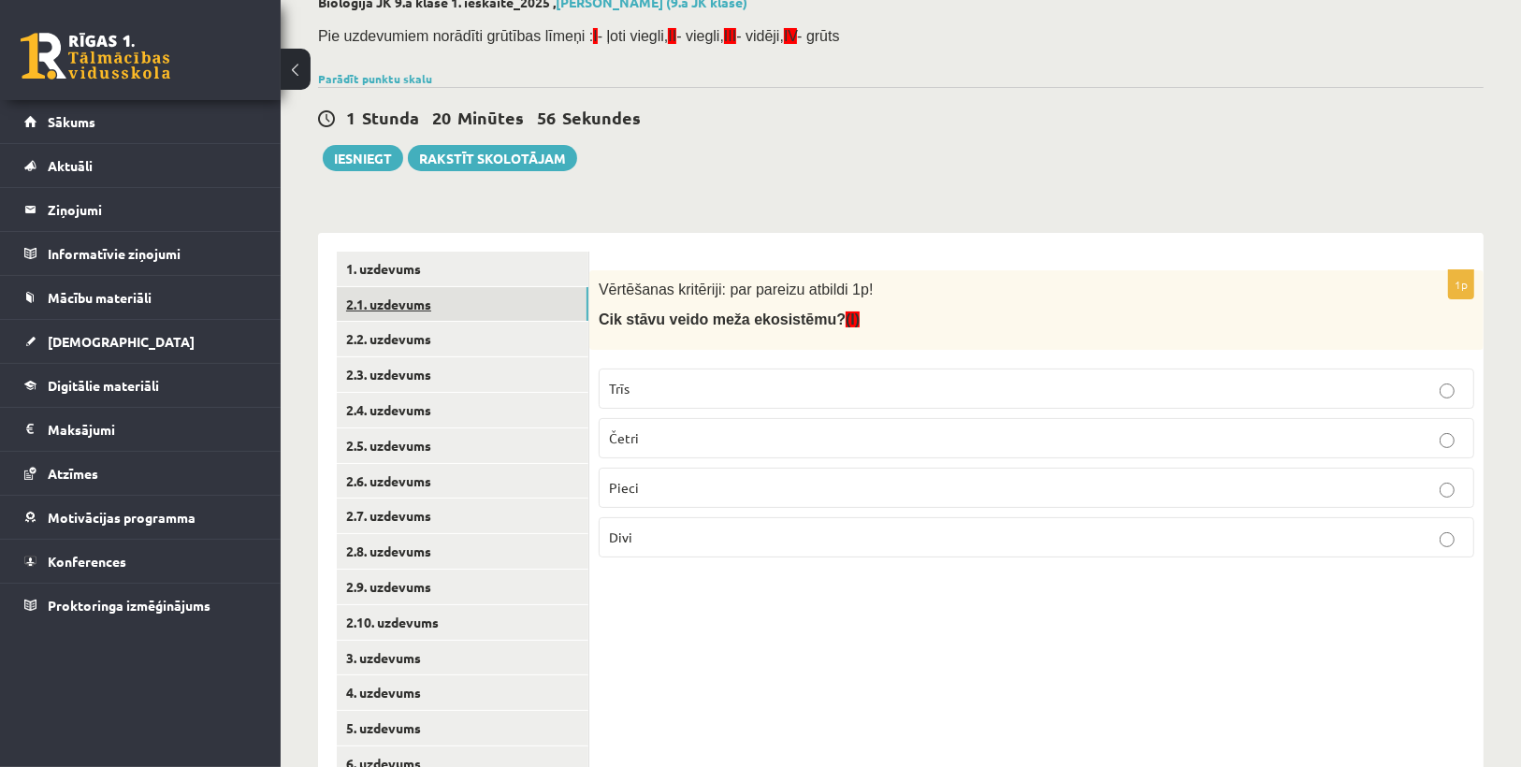
scroll to position [292, 0]
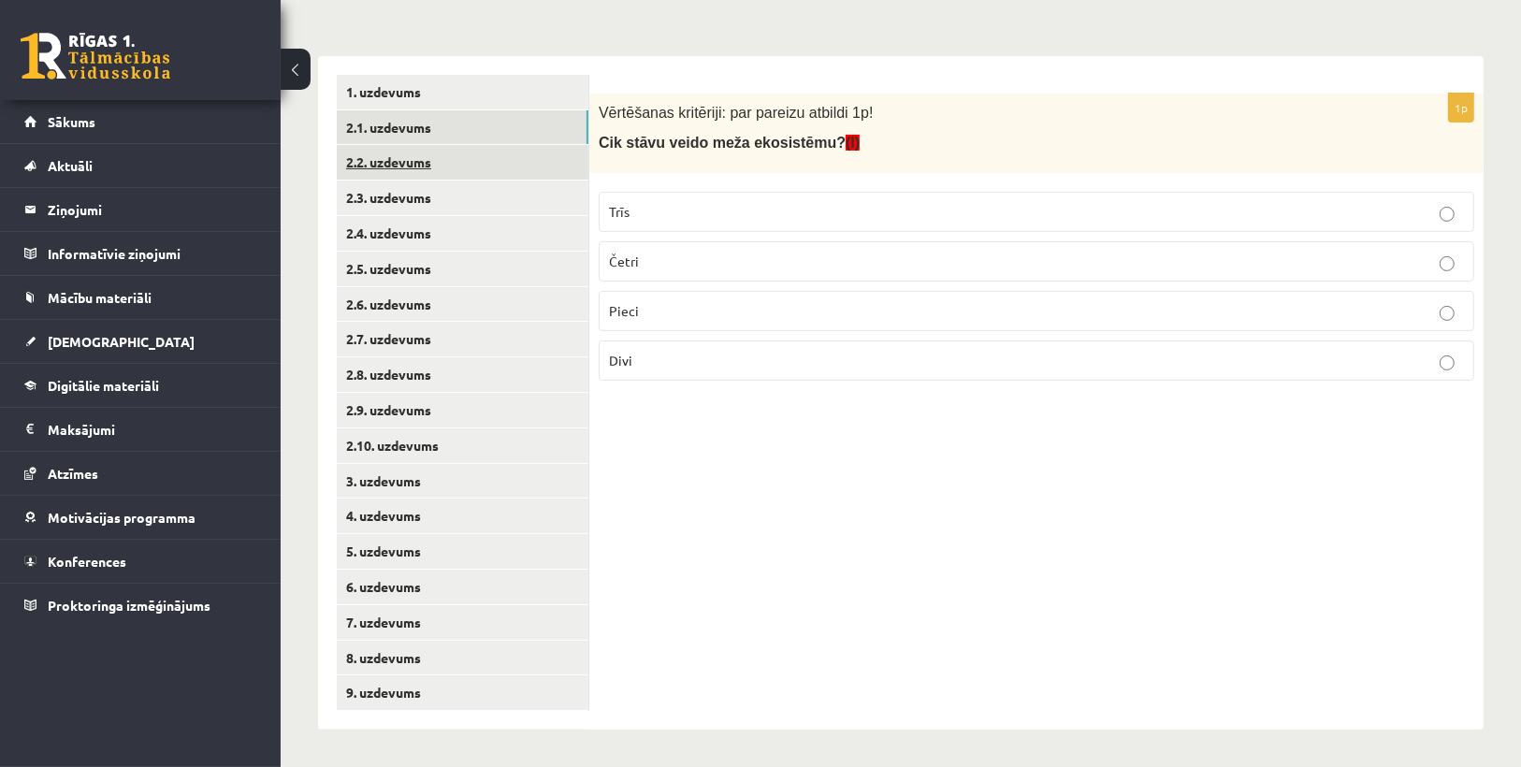
click at [391, 158] on link "2.2. uzdevums" at bounding box center [463, 162] width 252 height 35
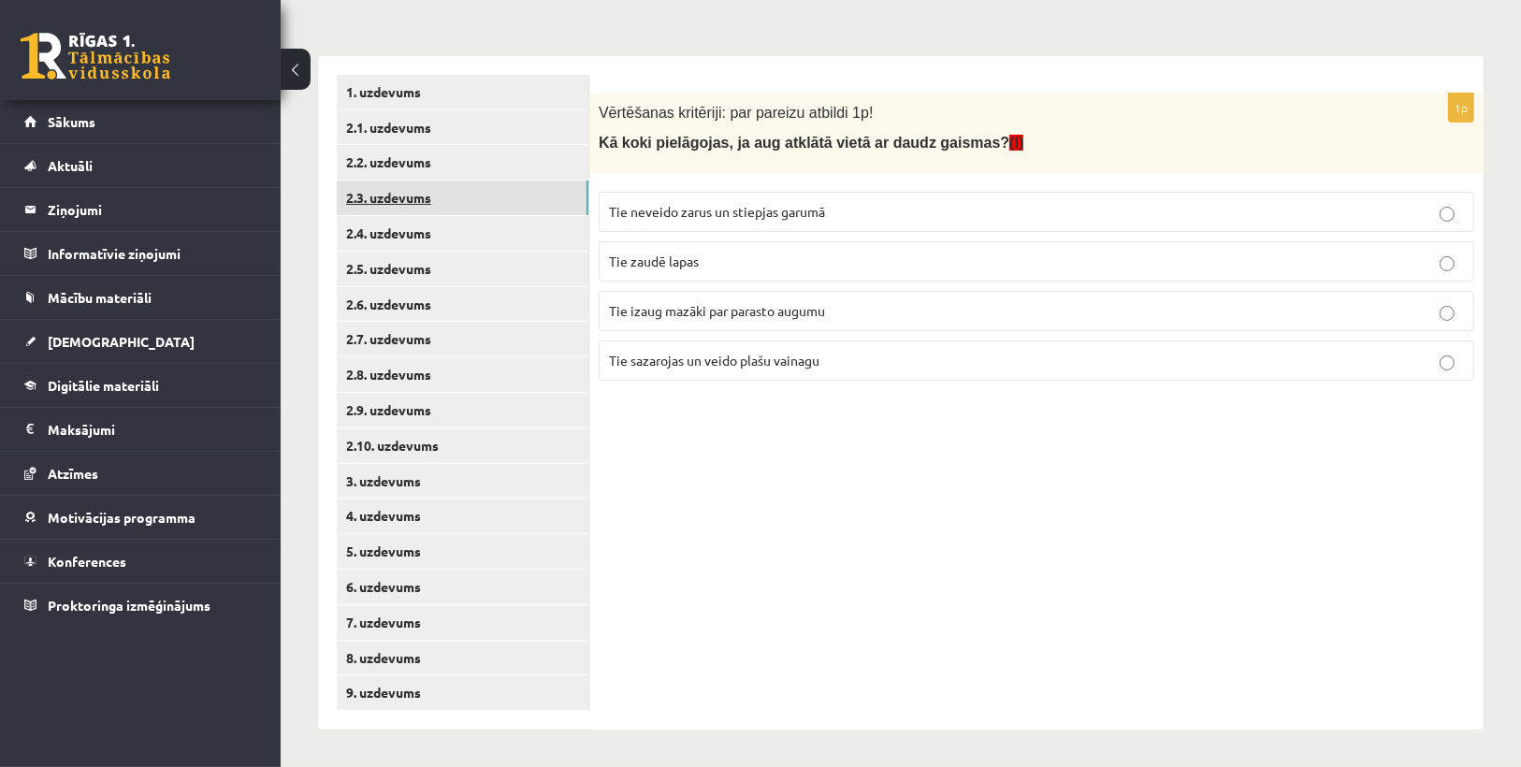
click at [410, 201] on link "2.3. uzdevums" at bounding box center [463, 198] width 252 height 35
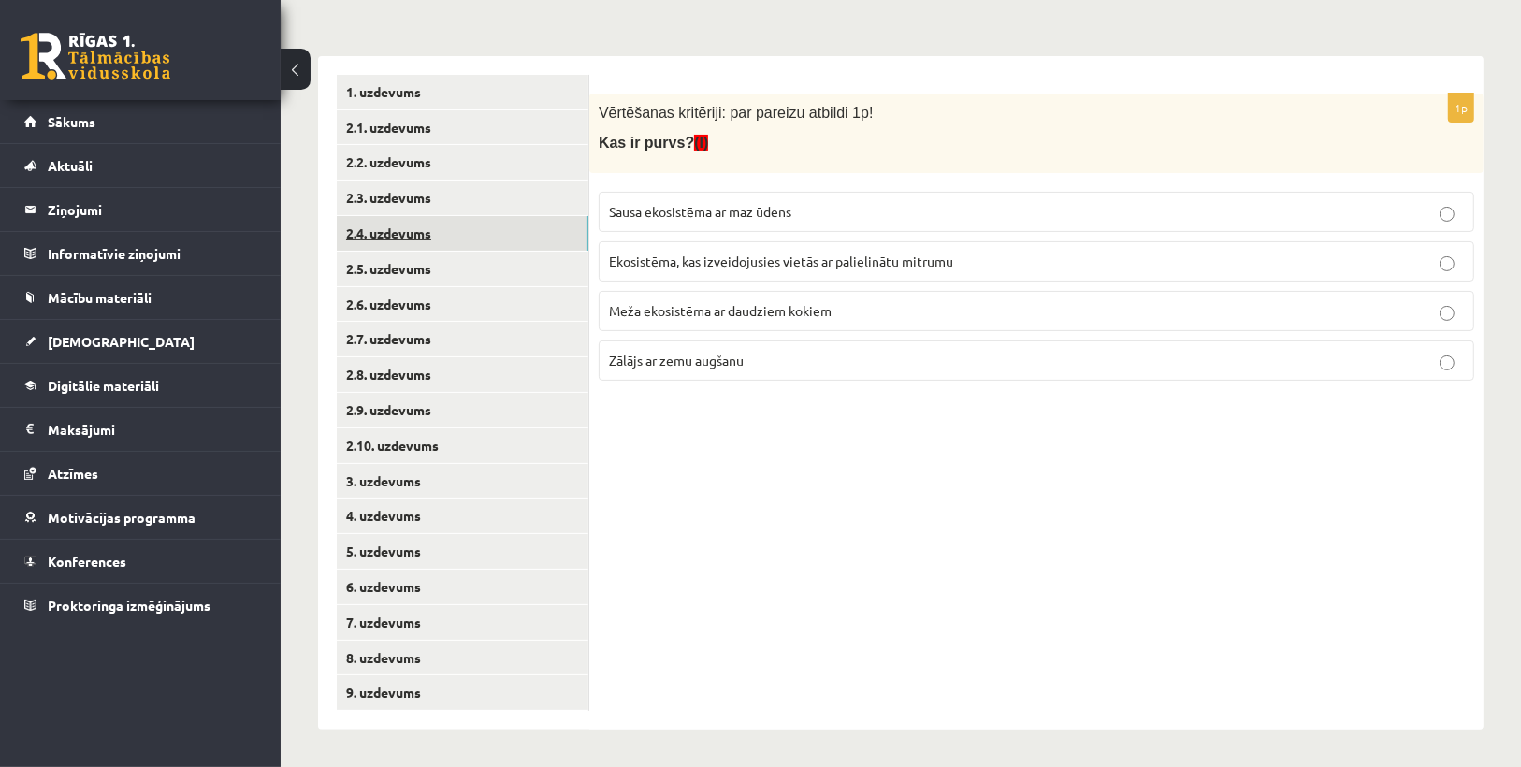
click at [415, 236] on link "2.4. uzdevums" at bounding box center [463, 233] width 252 height 35
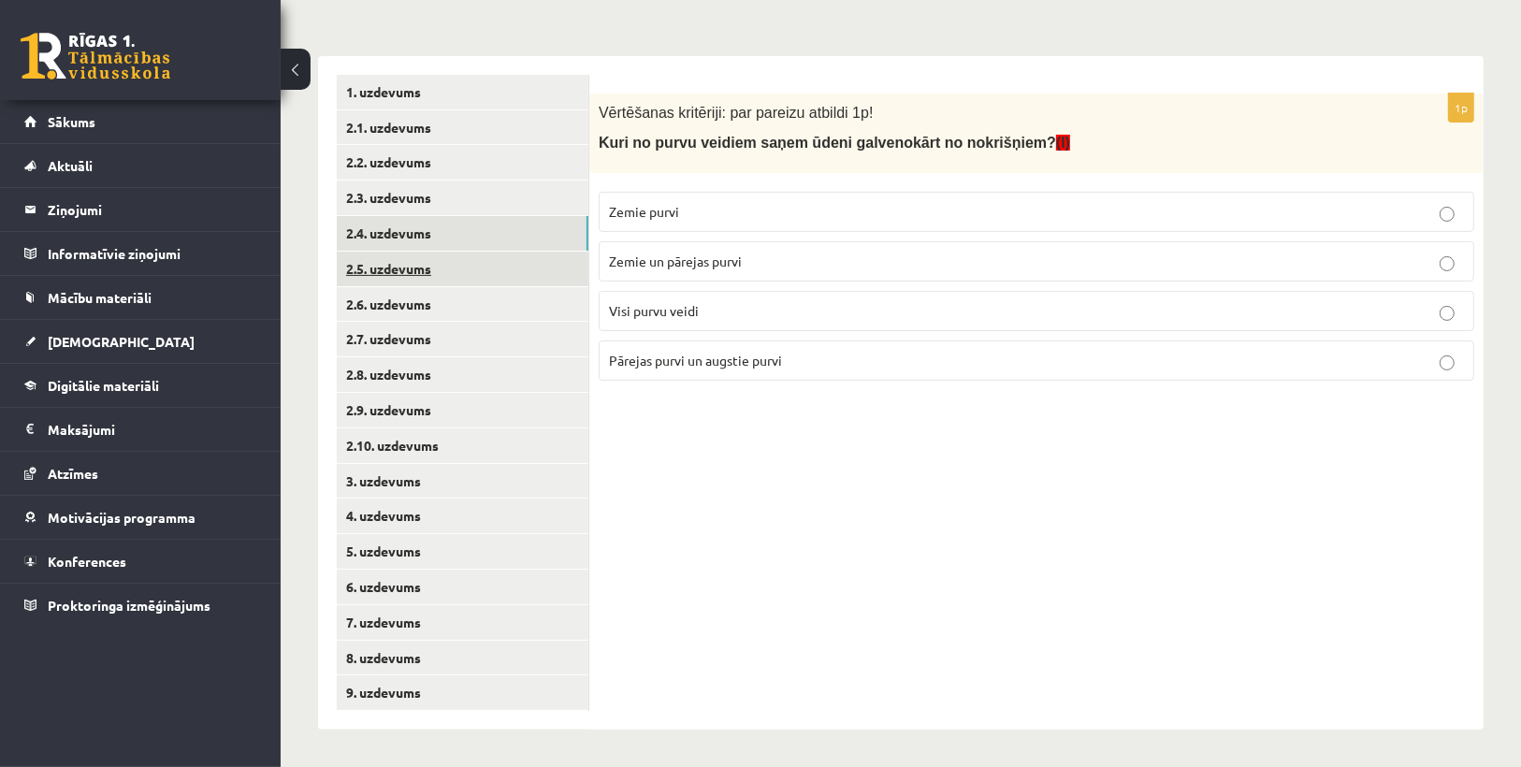
click at [419, 267] on link "2.5. uzdevums" at bounding box center [463, 269] width 252 height 35
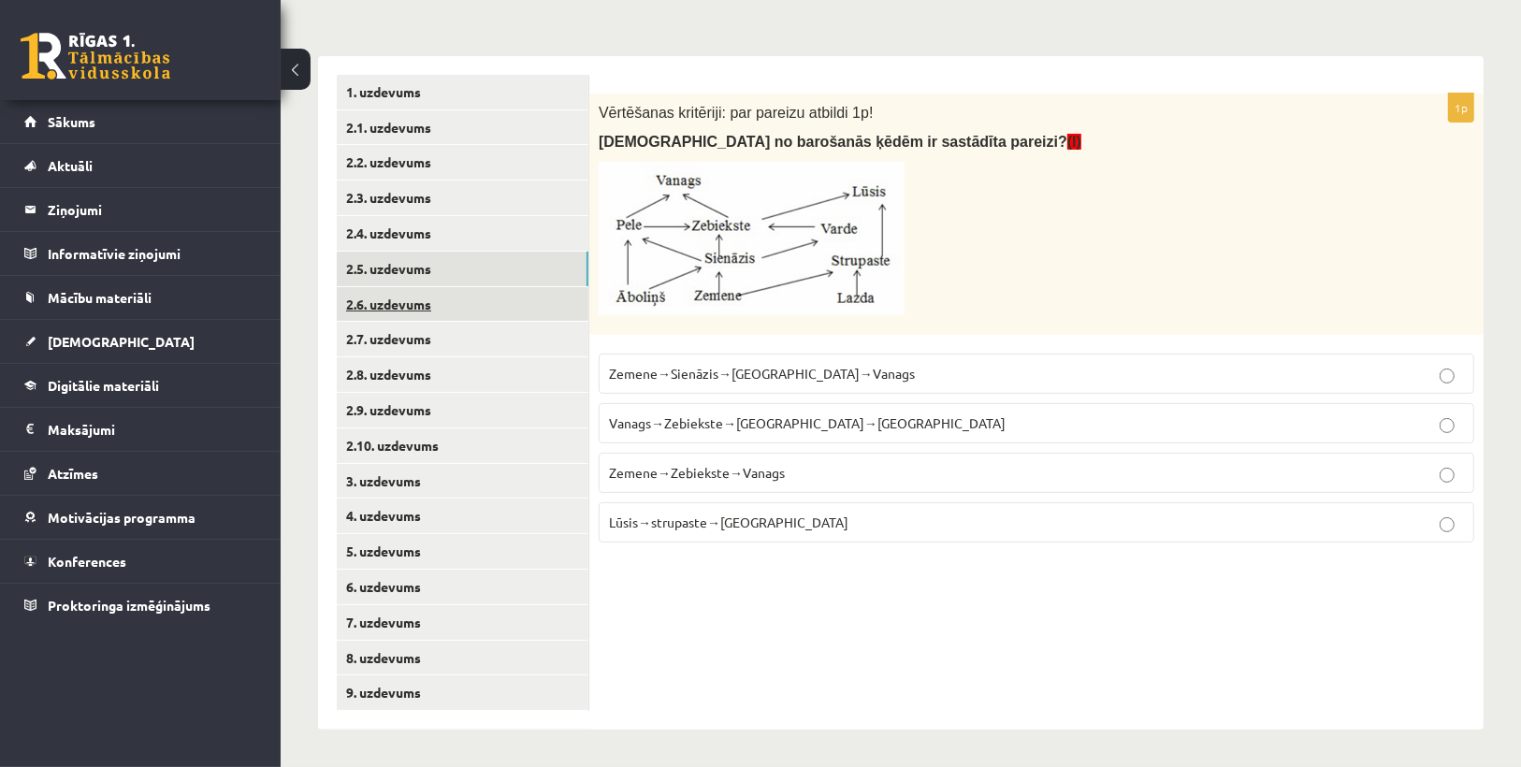
click at [407, 314] on link "2.6. uzdevums" at bounding box center [463, 304] width 252 height 35
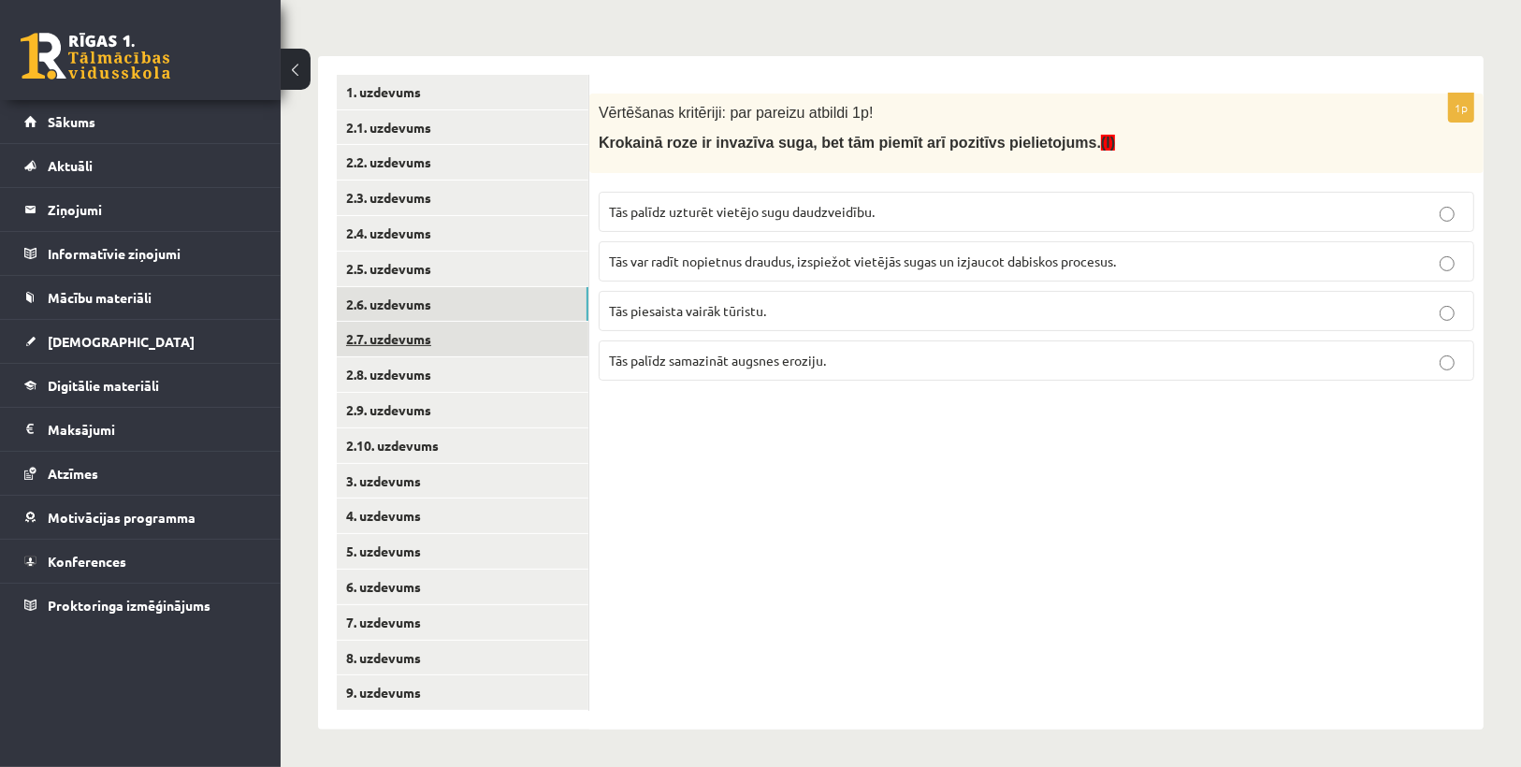
click at [411, 336] on link "2.7. uzdevums" at bounding box center [463, 339] width 252 height 35
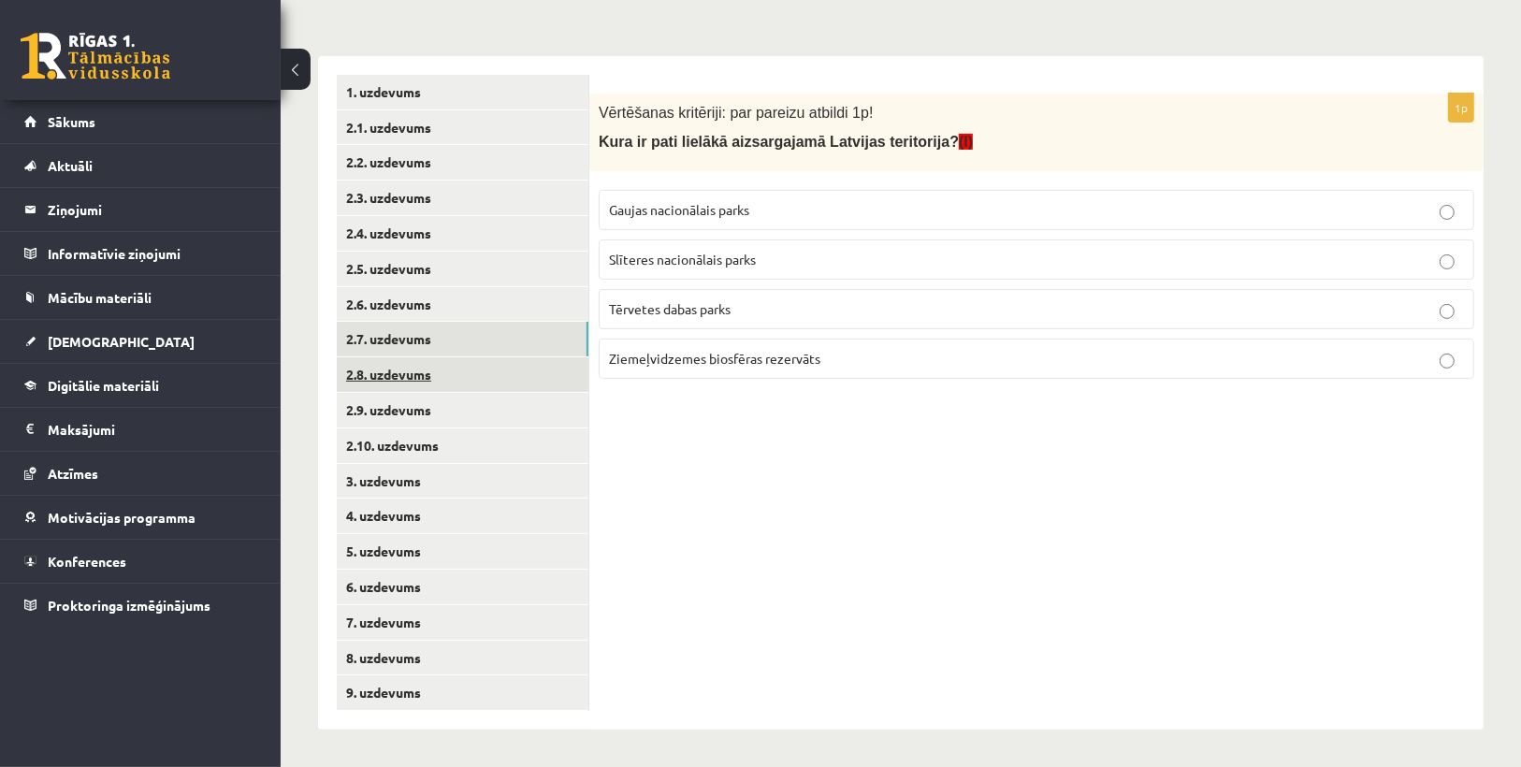
click at [438, 368] on link "2.8. uzdevums" at bounding box center [463, 374] width 252 height 35
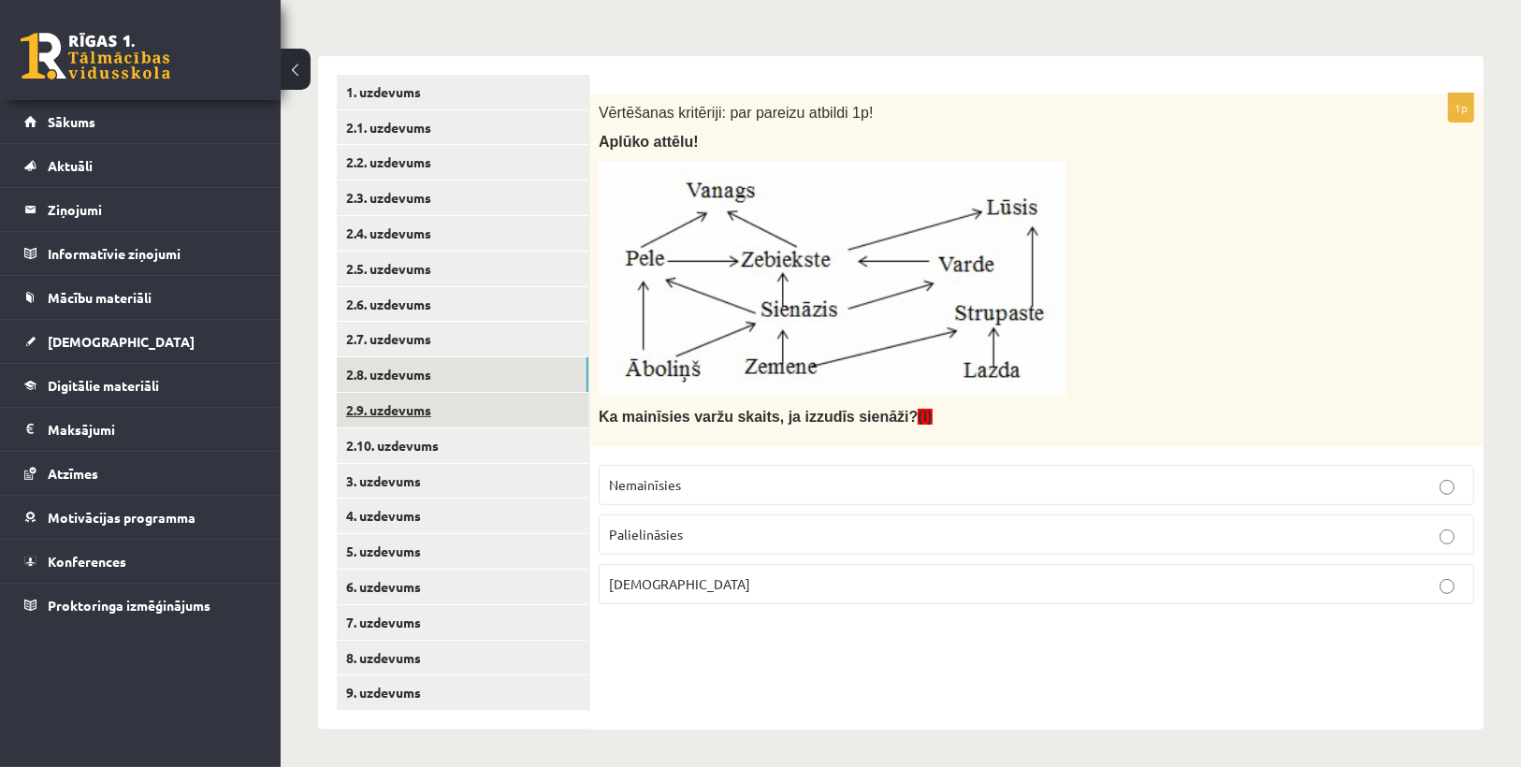
click at [398, 400] on link "2.9. uzdevums" at bounding box center [463, 410] width 252 height 35
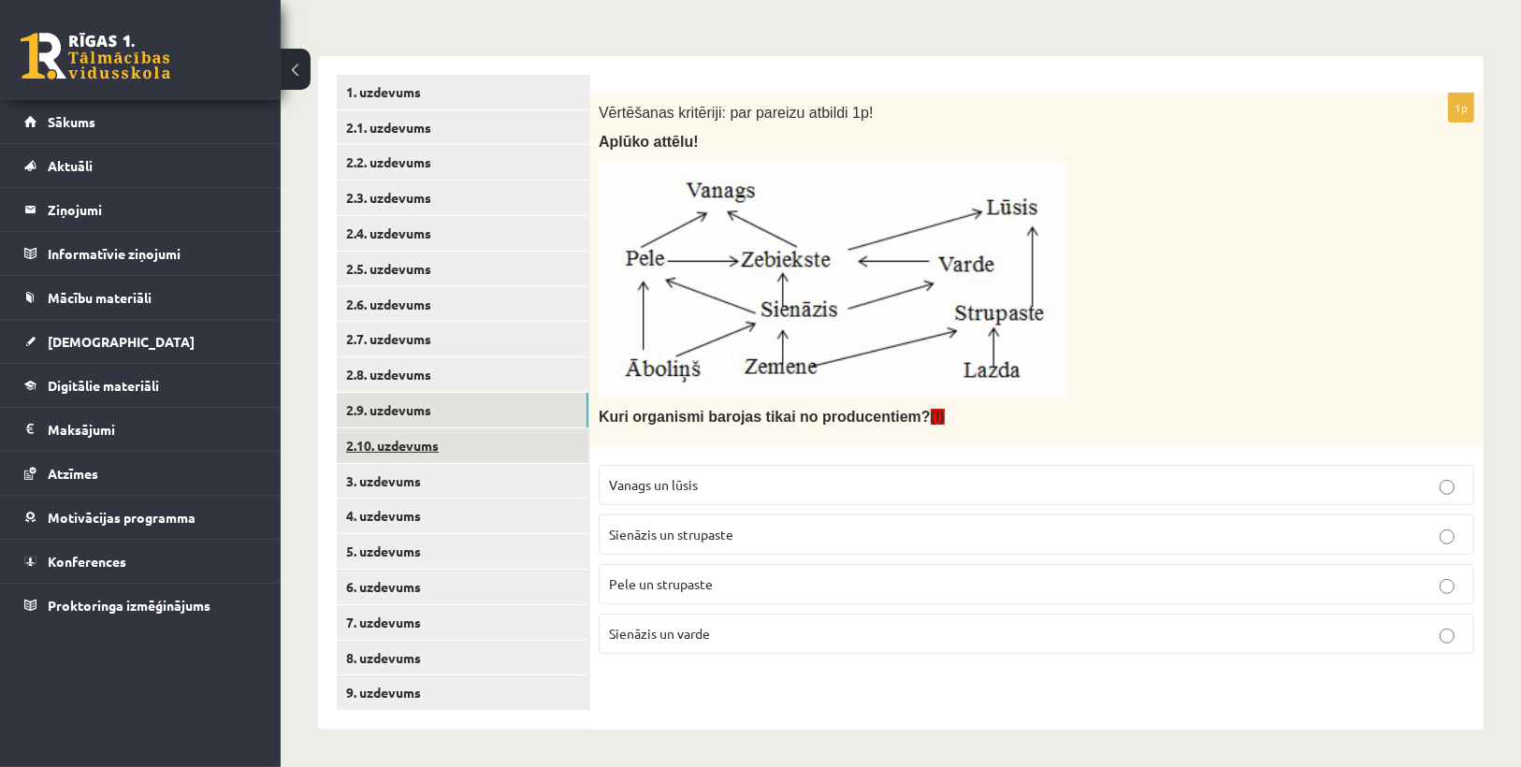
click at [399, 444] on link "2.10. uzdevums" at bounding box center [463, 446] width 252 height 35
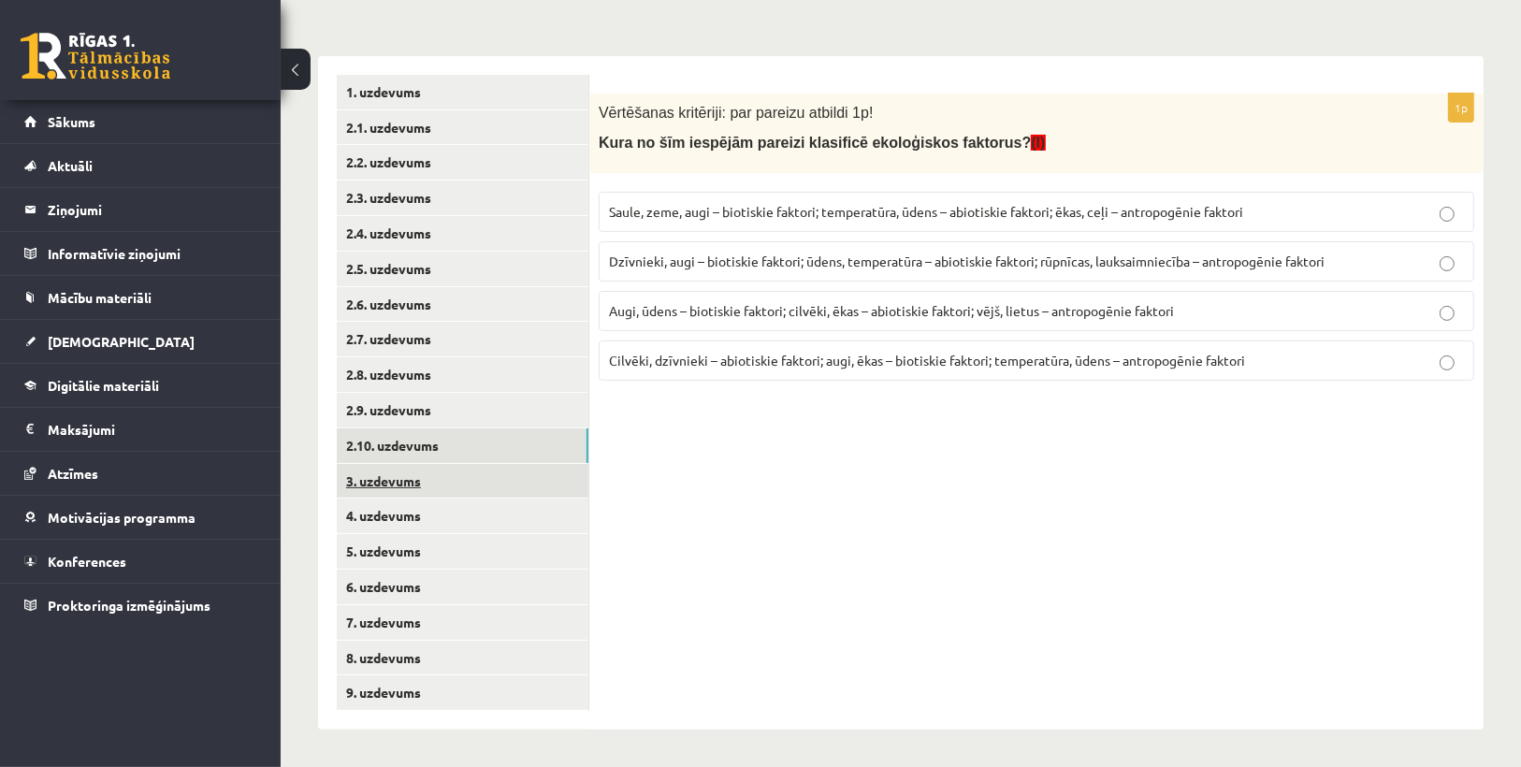
click at [411, 473] on link "3. uzdevums" at bounding box center [463, 481] width 252 height 35
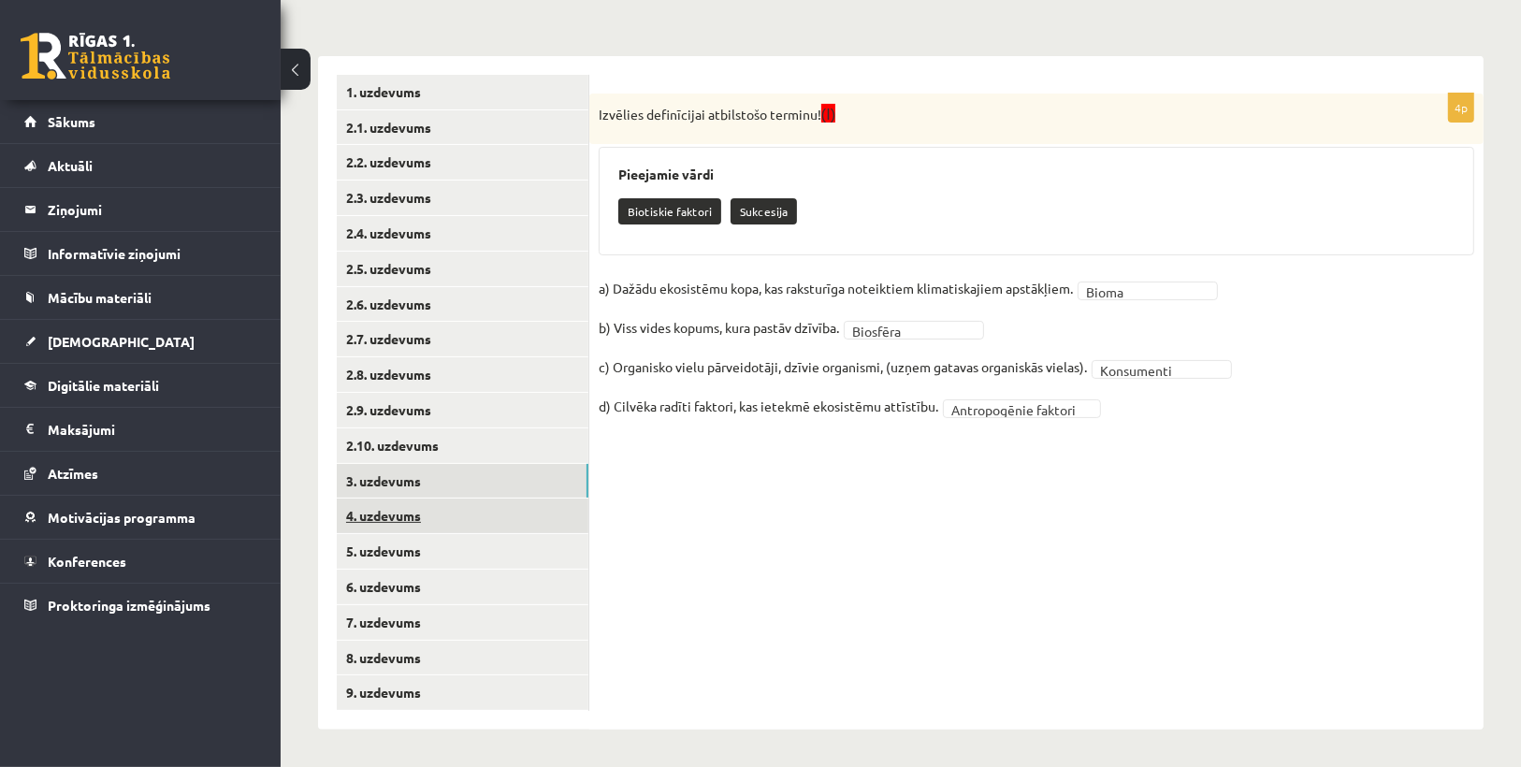
click at [388, 520] on link "4. uzdevums" at bounding box center [463, 516] width 252 height 35
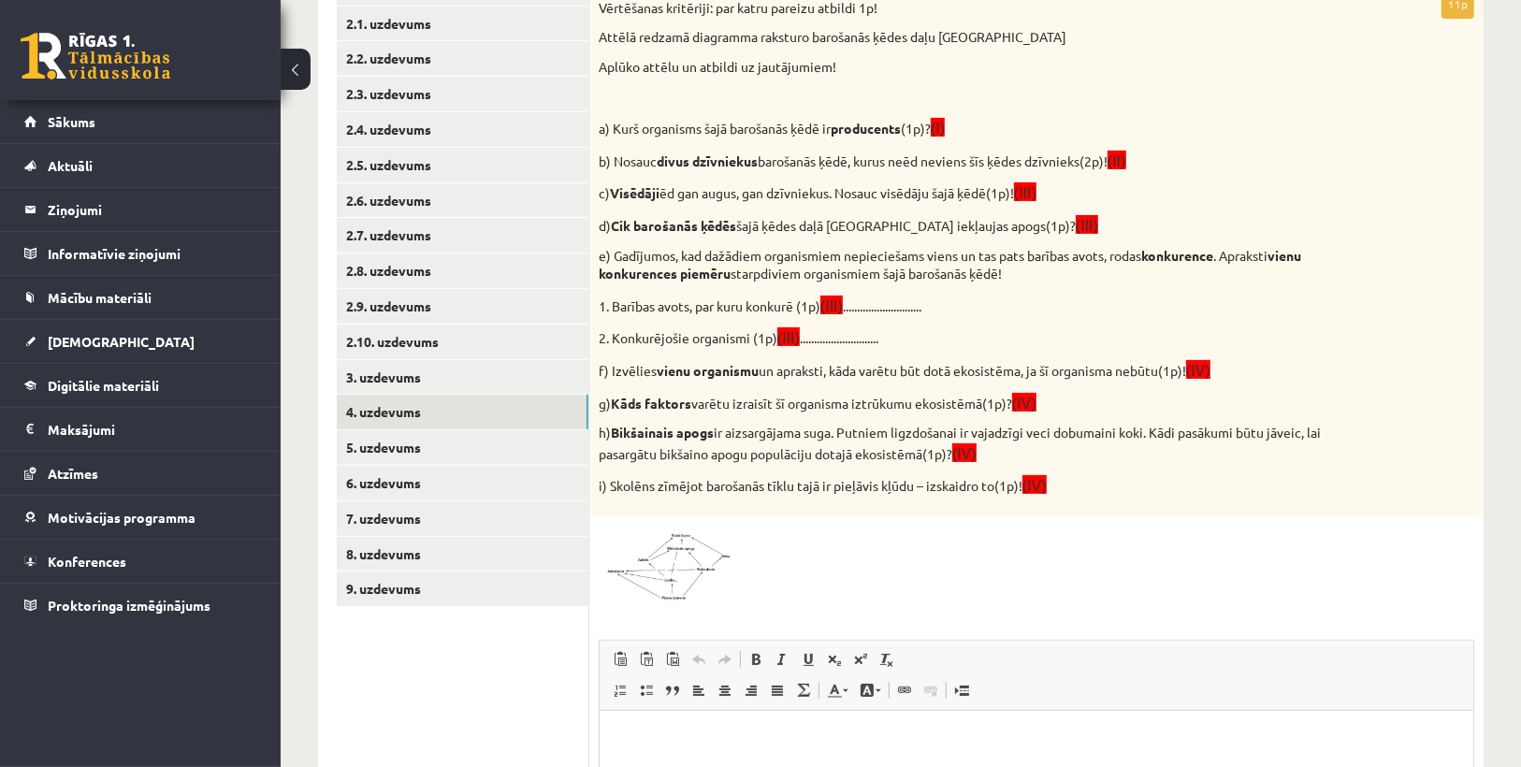
scroll to position [301, 0]
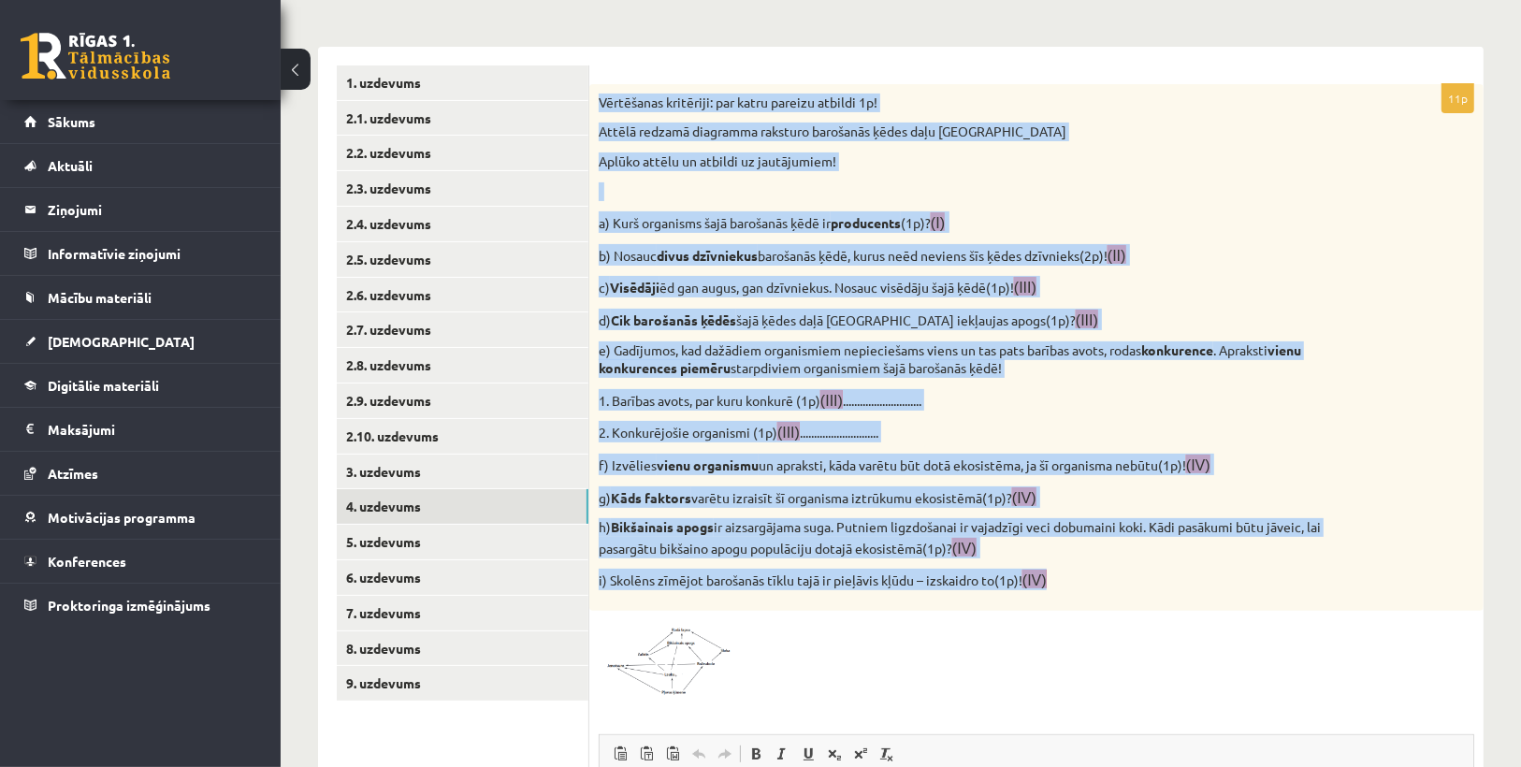
drag, startPoint x: 599, startPoint y: 98, endPoint x: 1143, endPoint y: 582, distance: 728.3
click at [1143, 583] on div "Vērtēšanas kritēriji: par katru pareizu atbildi 1p! Attēlā redzamā diagramma ra…" at bounding box center [1036, 347] width 894 height 527
click at [1205, 586] on p "i) Skolēns zīmējot barošanās tīklu tajā ir pieļāvis kļūdu – izskaidro to(1p)! (…" at bounding box center [990, 580] width 782 height 22
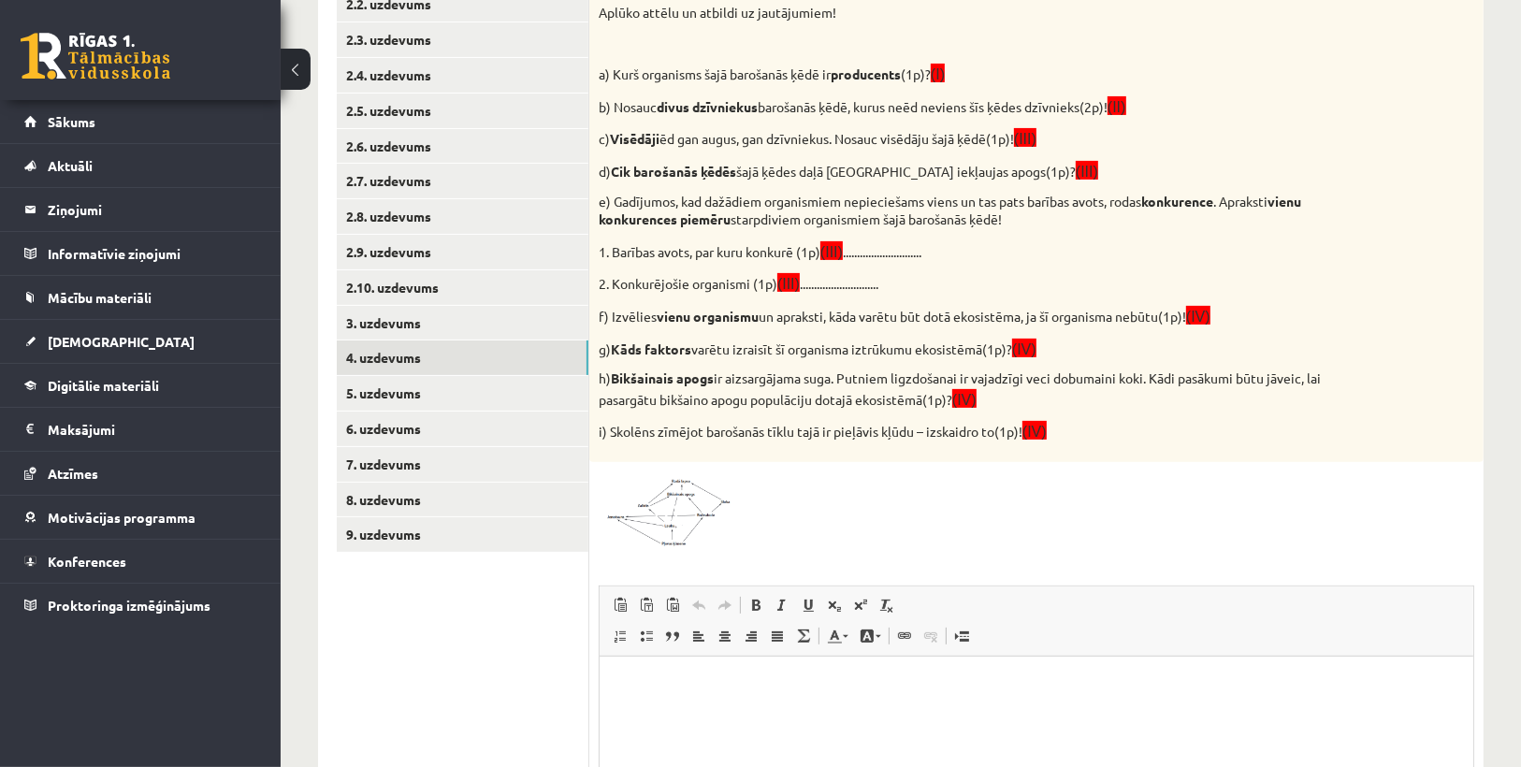
scroll to position [712, 0]
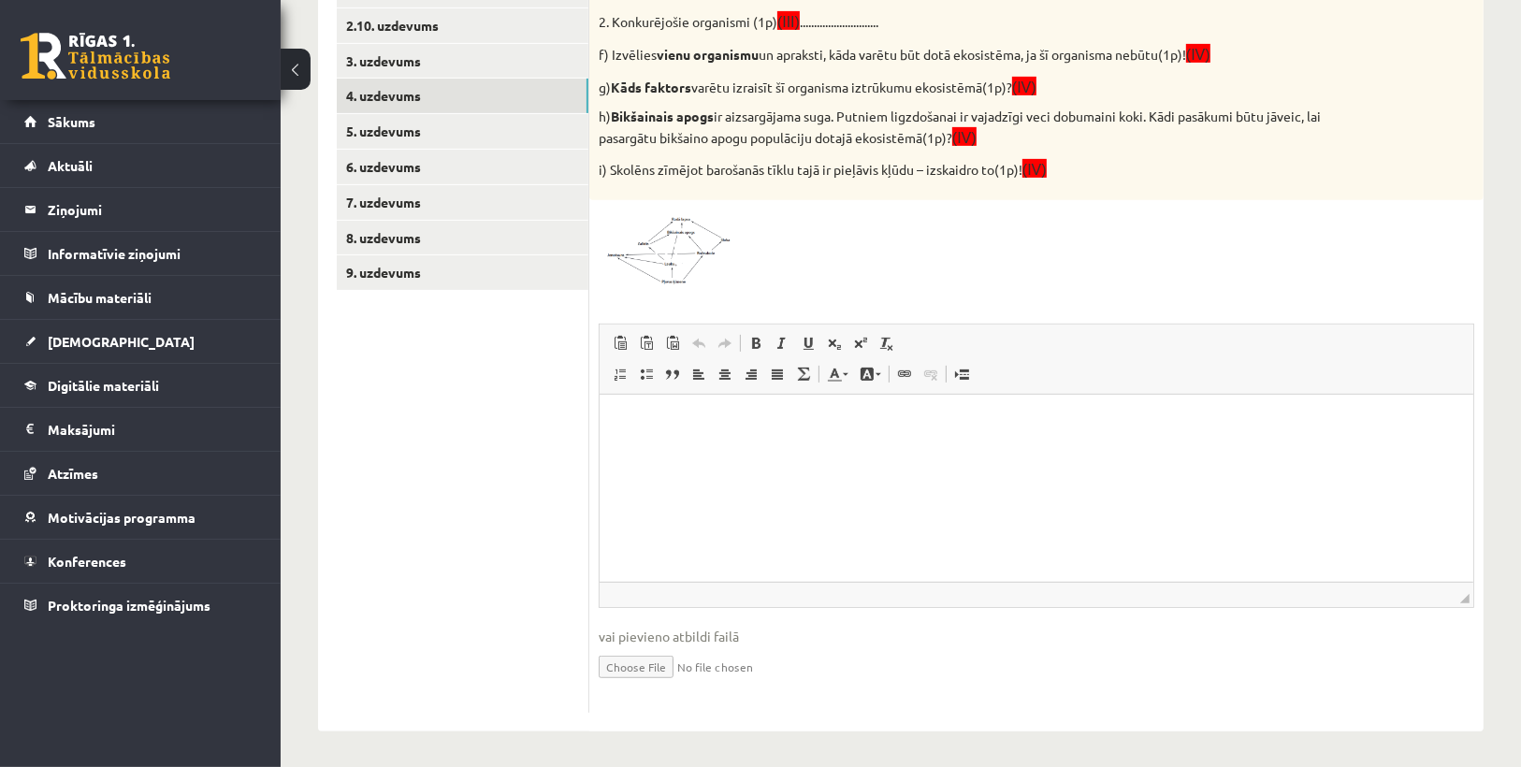
click at [630, 436] on html at bounding box center [1036, 422] width 874 height 57
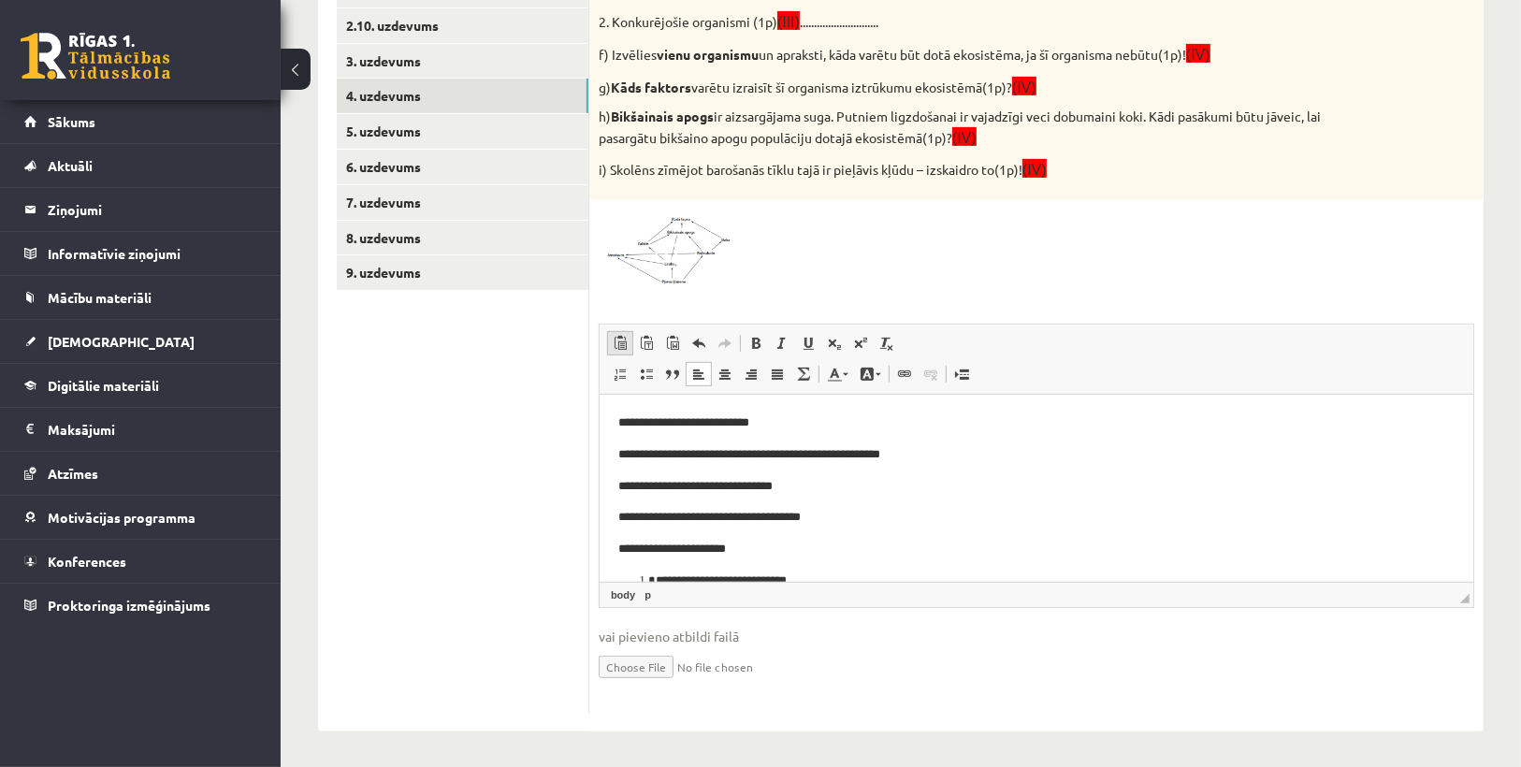
scroll to position [413, 0]
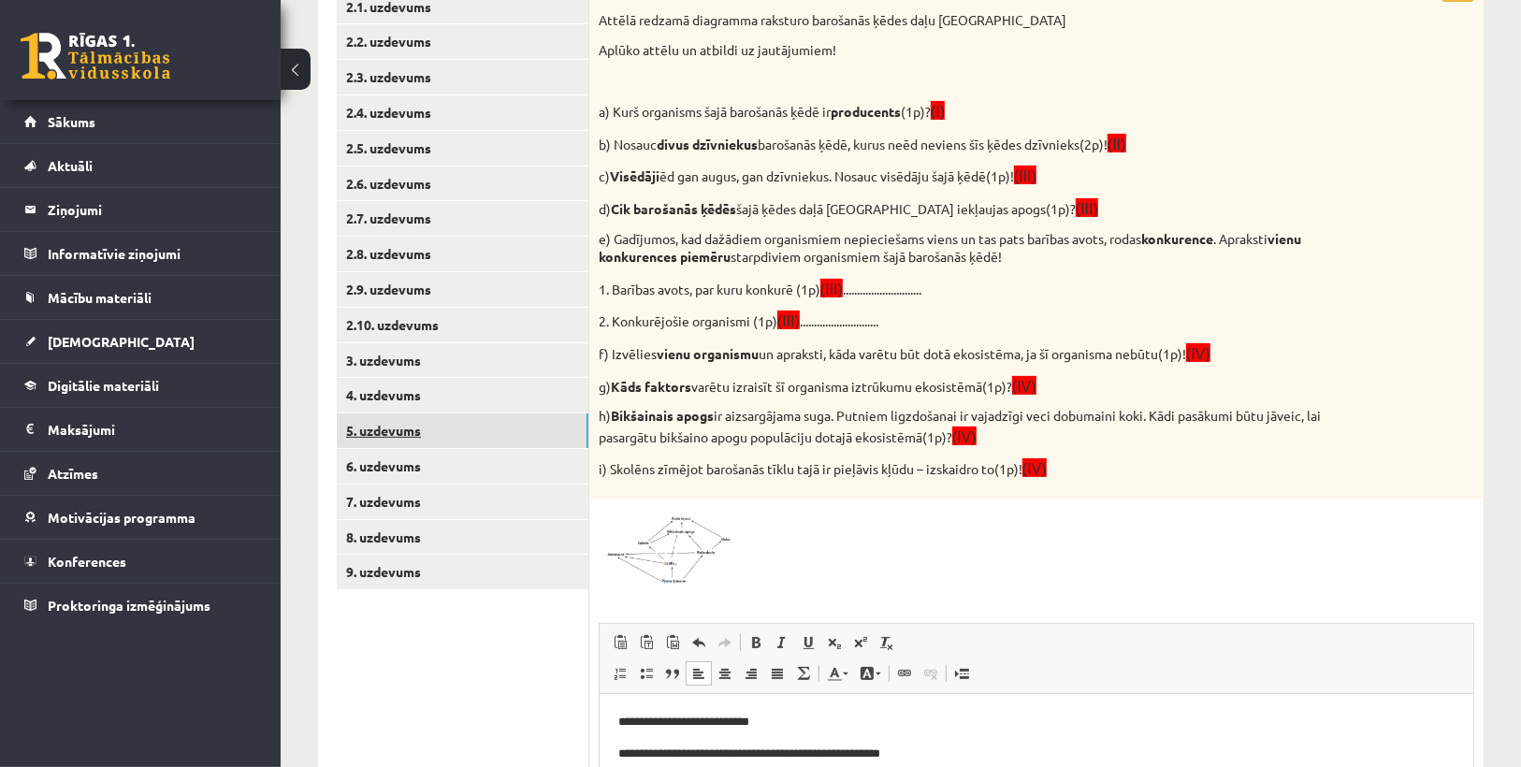
click at [460, 441] on link "5. uzdevums" at bounding box center [463, 431] width 252 height 35
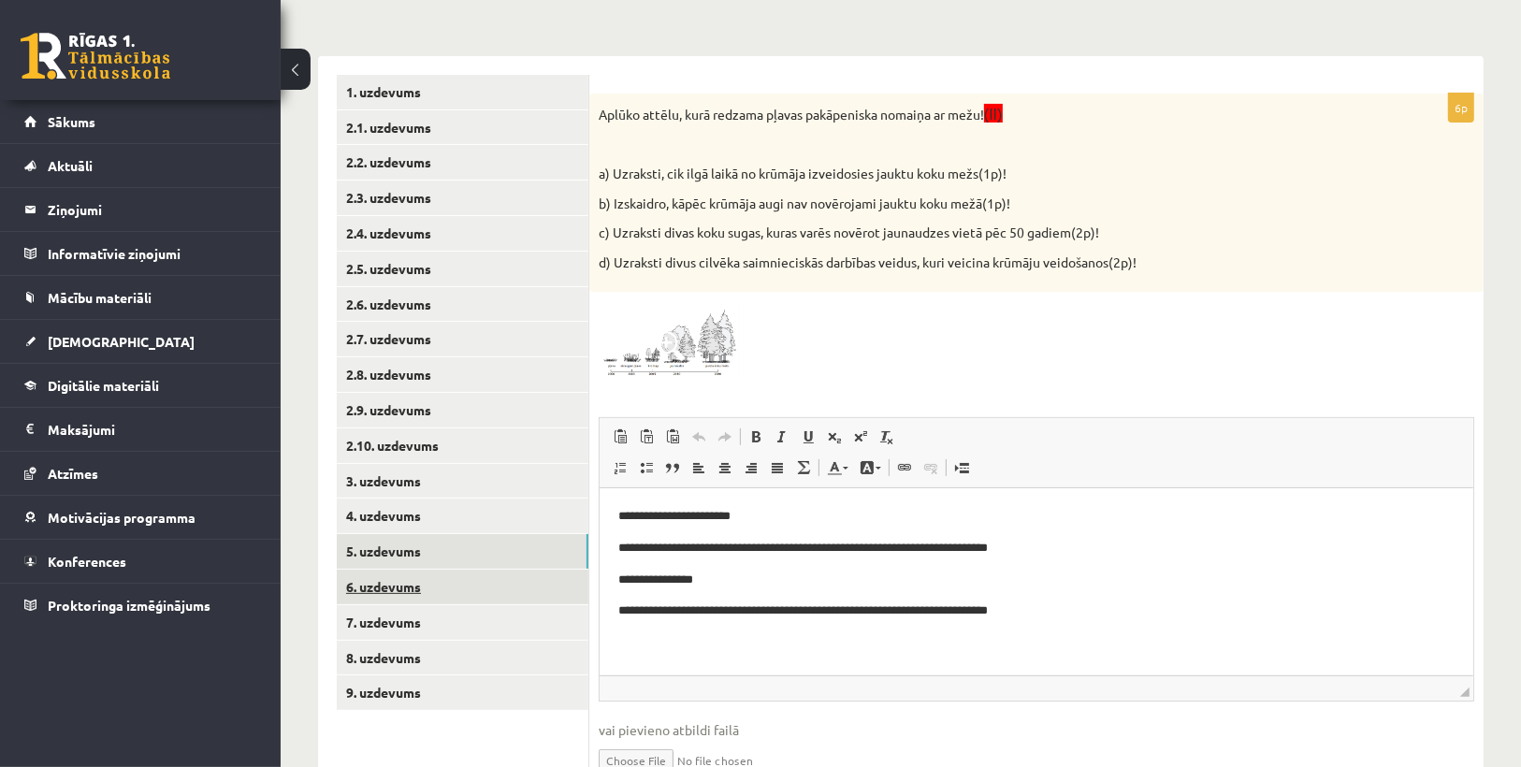
scroll to position [0, 0]
click at [385, 591] on link "6. uzdevums" at bounding box center [463, 587] width 252 height 35
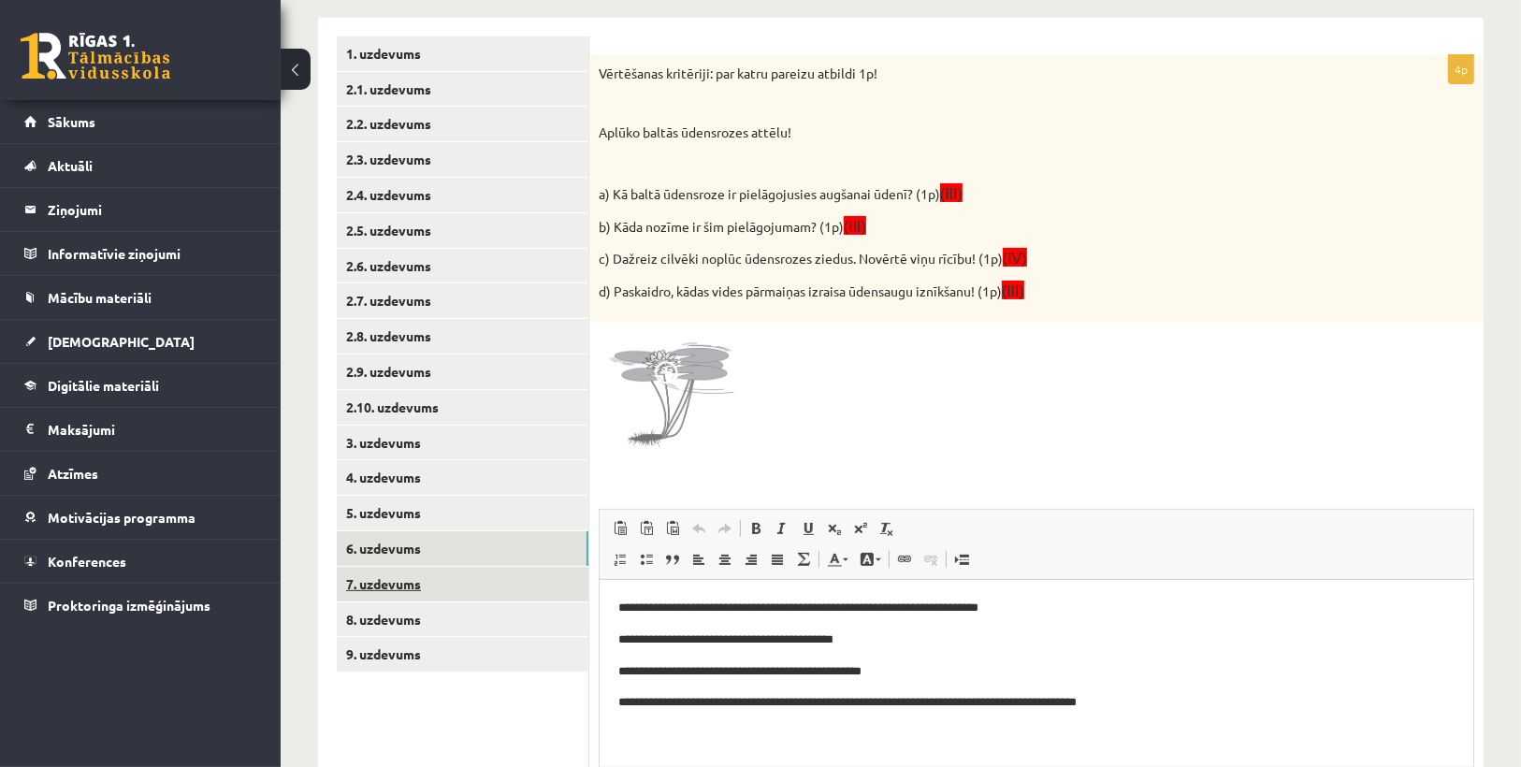
click at [406, 586] on link "7. uzdevums" at bounding box center [463, 584] width 252 height 35
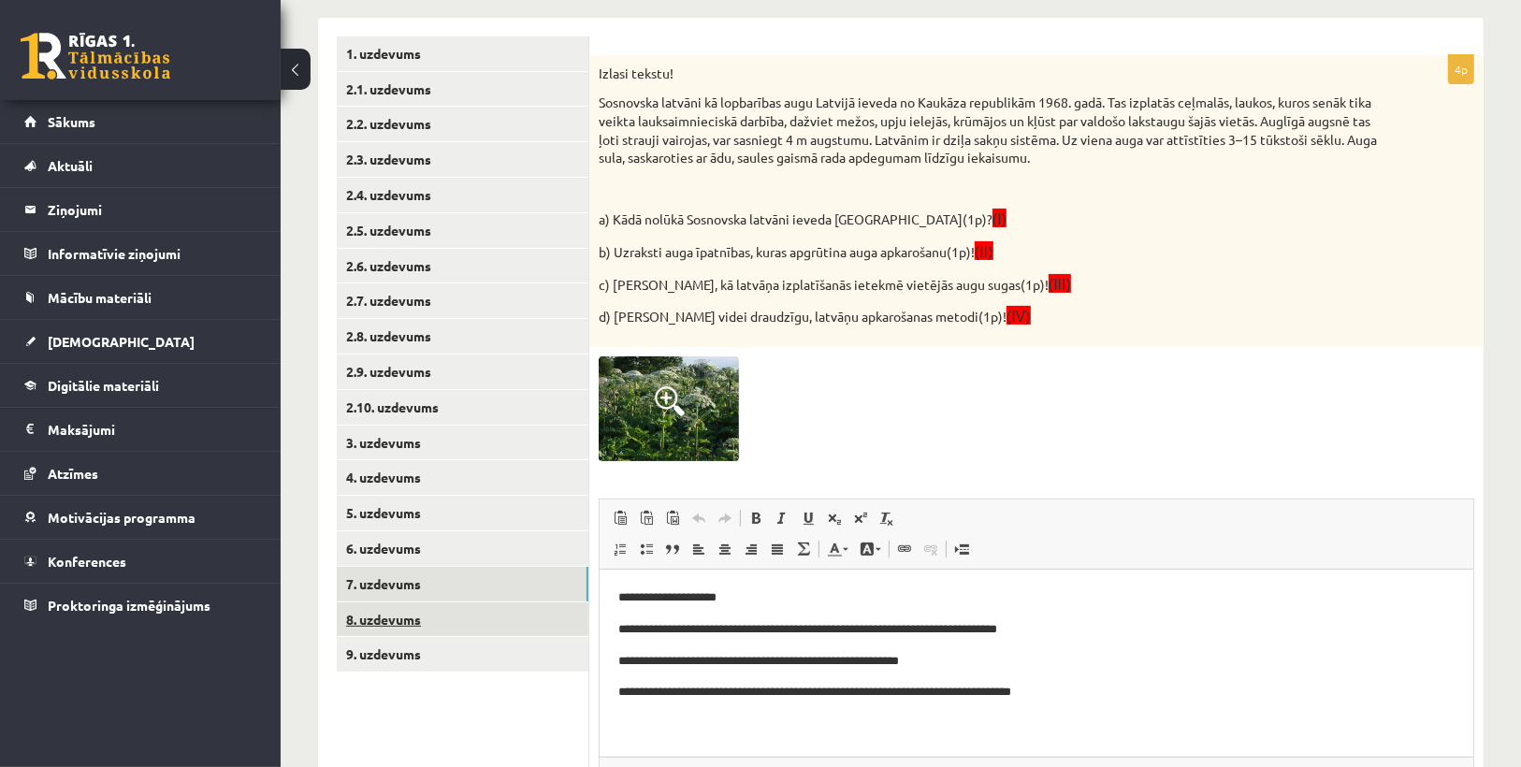
click at [417, 622] on link "8. uzdevums" at bounding box center [463, 620] width 252 height 35
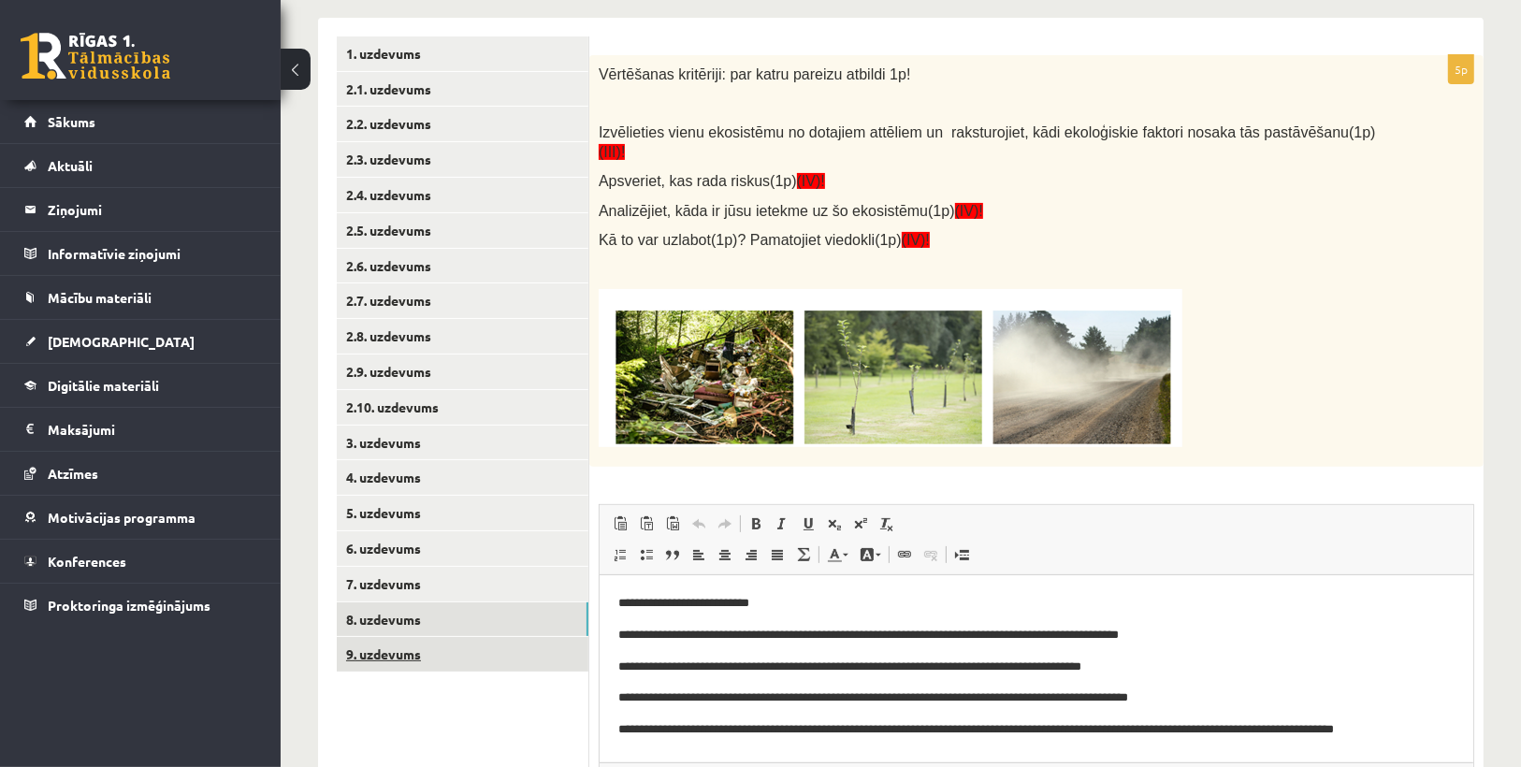
click at [412, 661] on link "9. uzdevums" at bounding box center [463, 654] width 252 height 35
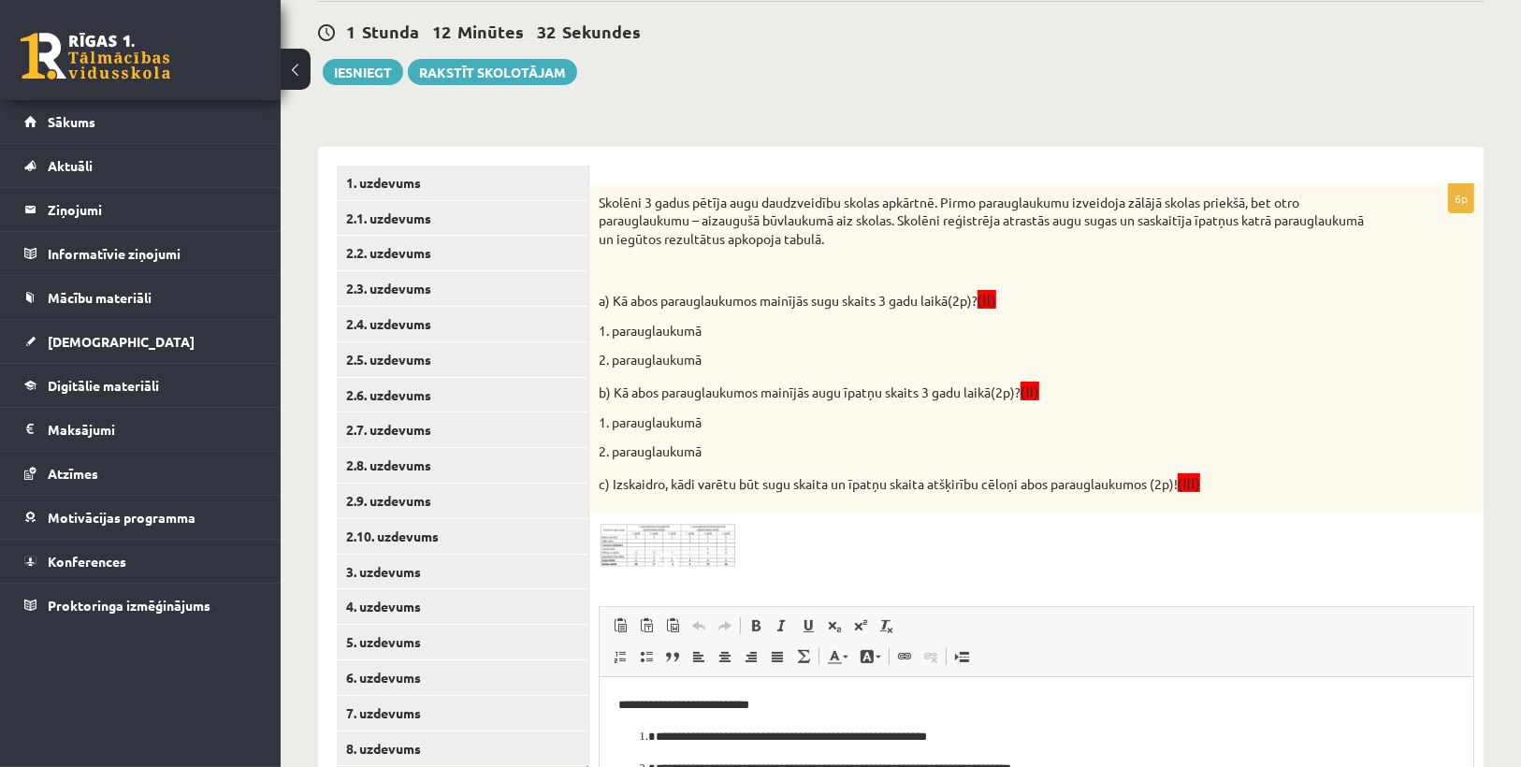
scroll to position [111, 0]
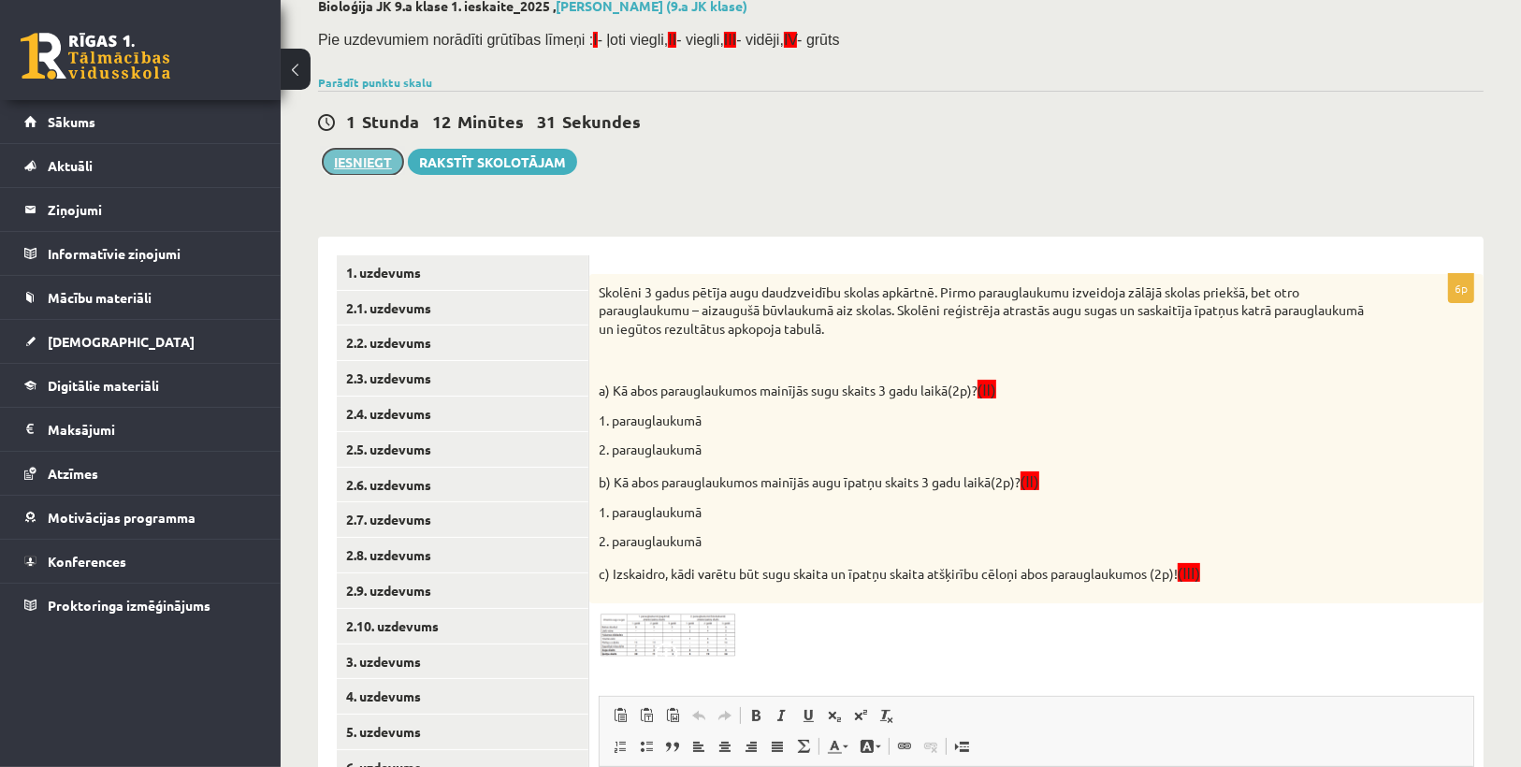
click at [352, 161] on button "Iesniegt" at bounding box center [363, 162] width 80 height 26
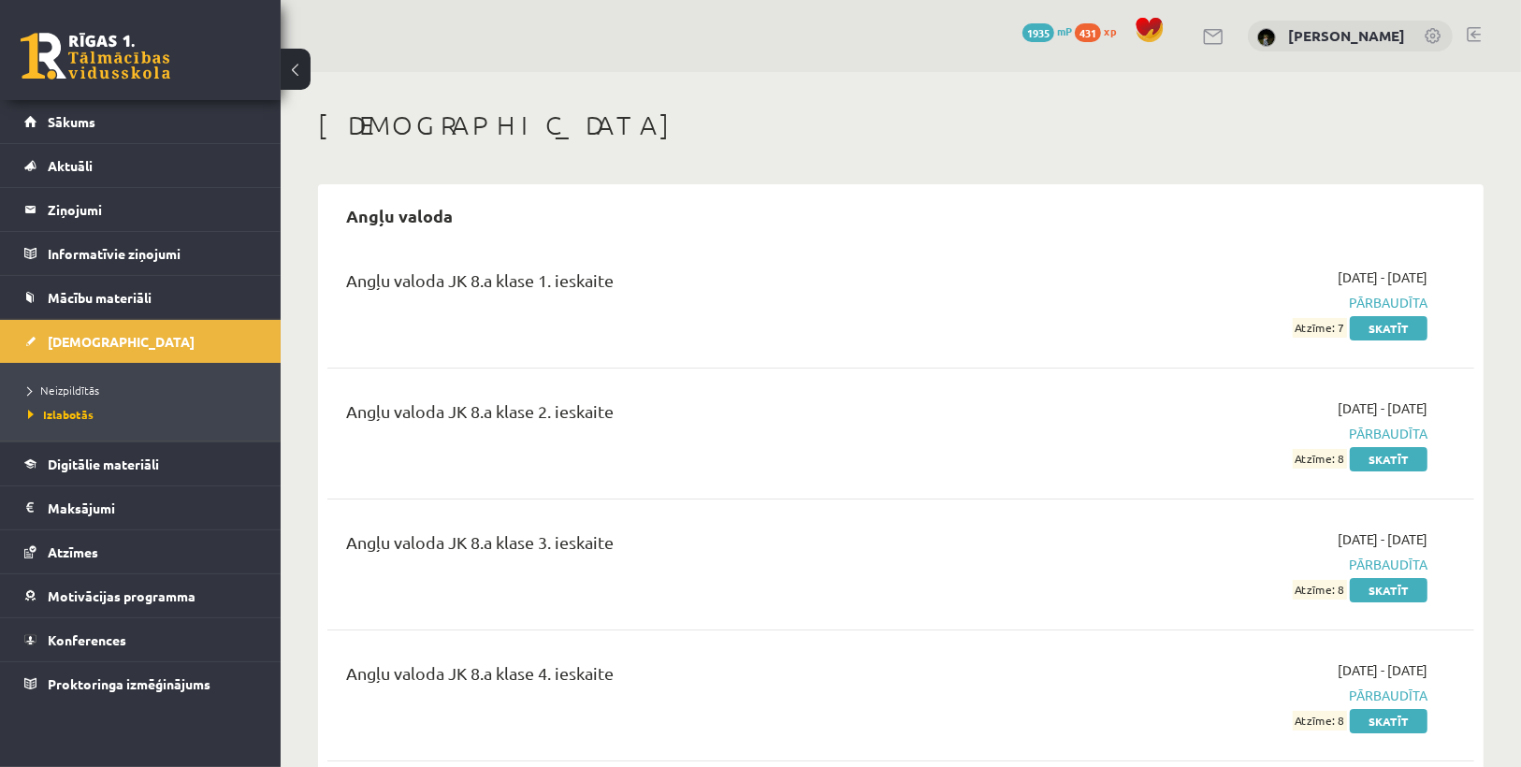
click at [108, 124] on link "Sākums" at bounding box center [140, 121] width 233 height 43
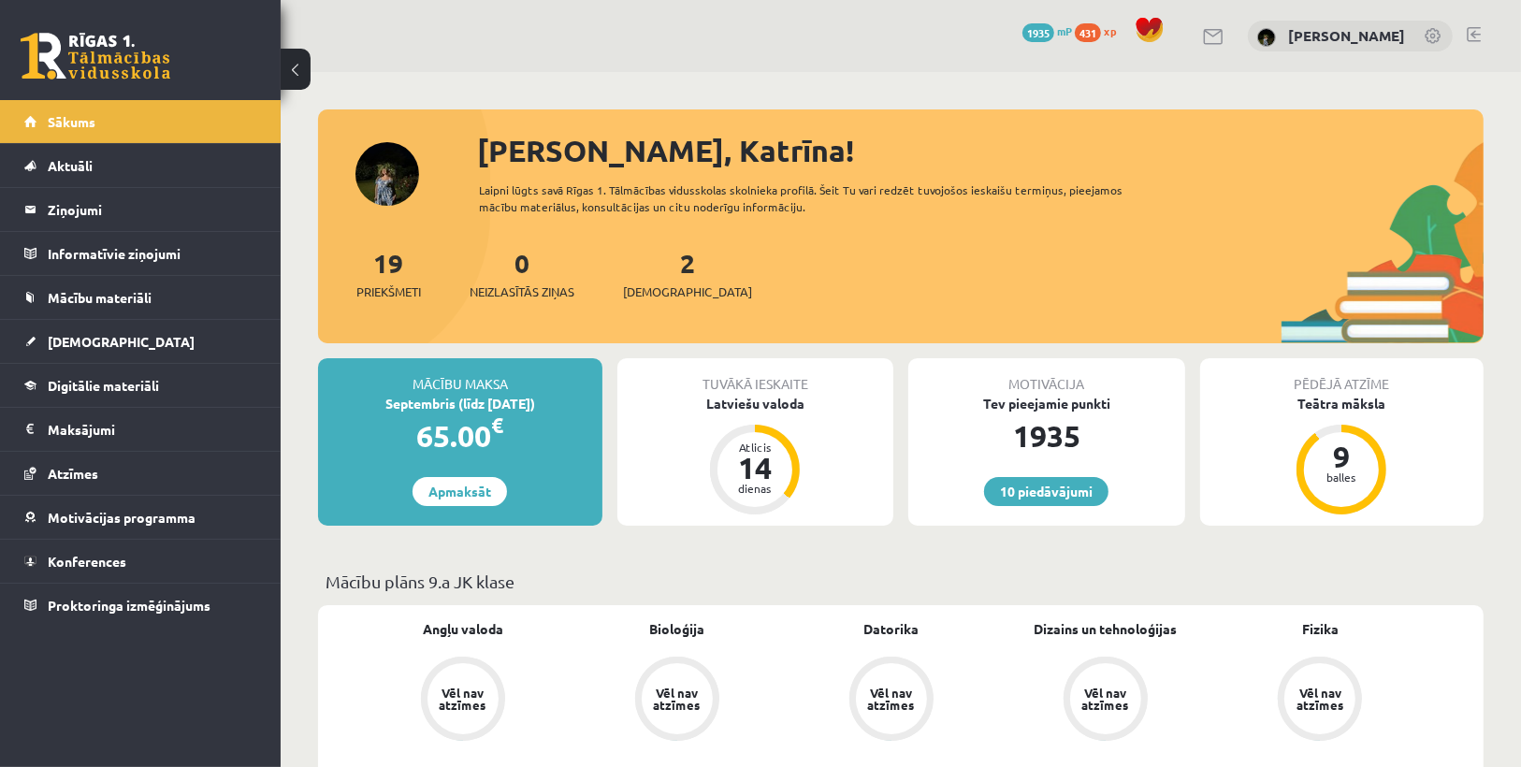
click at [650, 292] on span "[DEMOGRAPHIC_DATA]" at bounding box center [687, 292] width 129 height 19
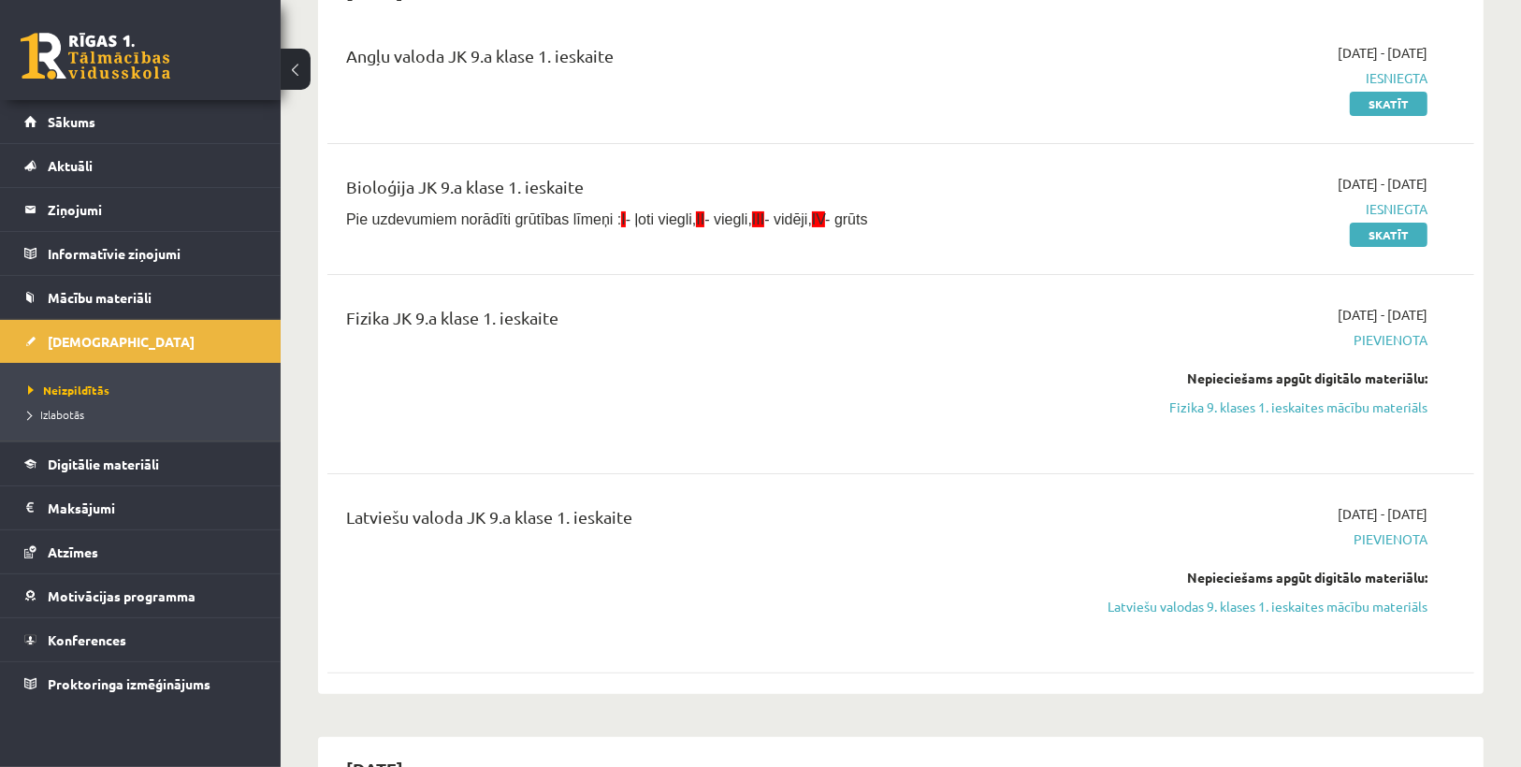
scroll to position [374, 0]
